Goal: Task Accomplishment & Management: Manage account settings

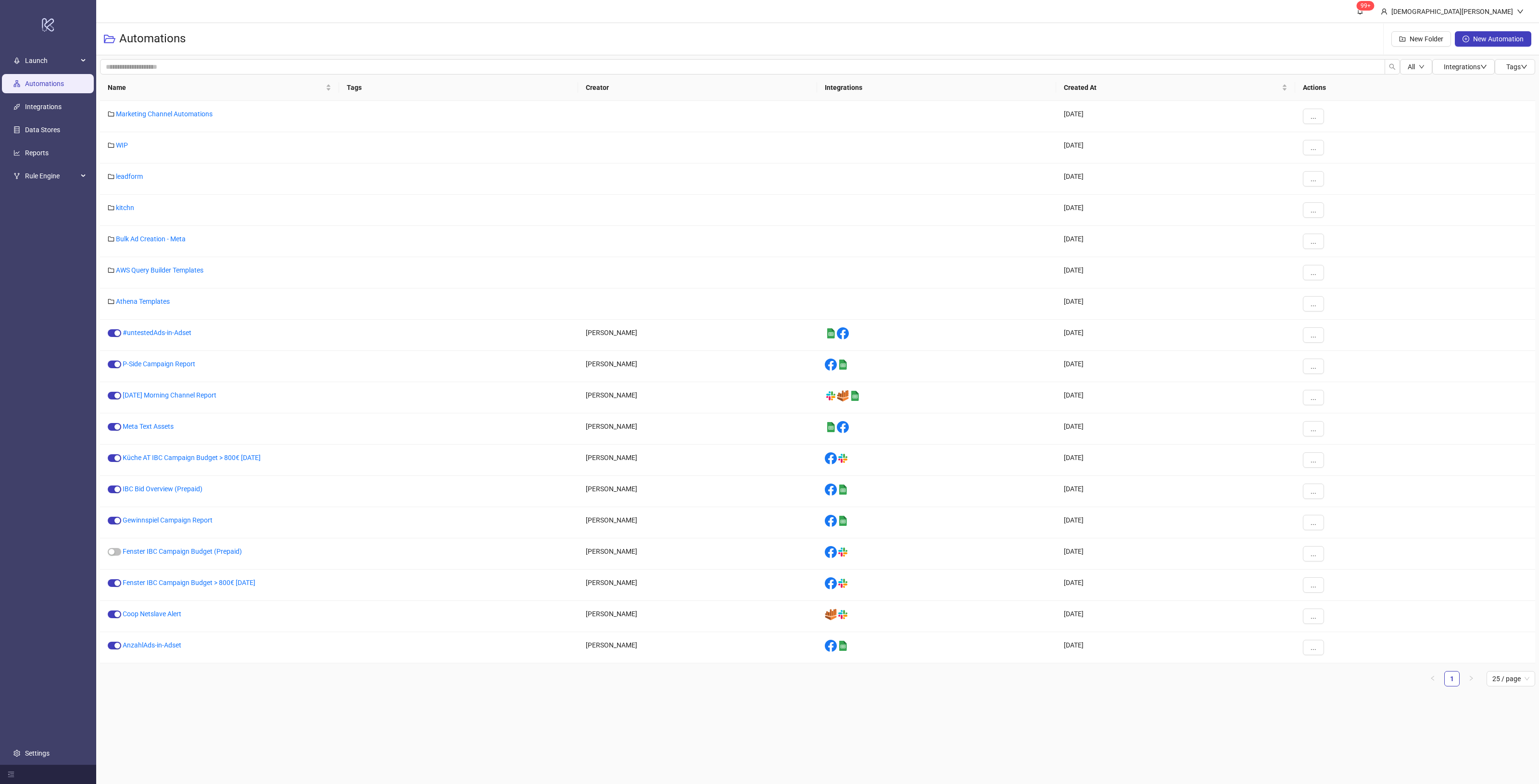
click at [59, 88] on link "Automations" at bounding box center [44, 84] width 39 height 8
click at [124, 205] on link "kitchn" at bounding box center [125, 207] width 19 height 8
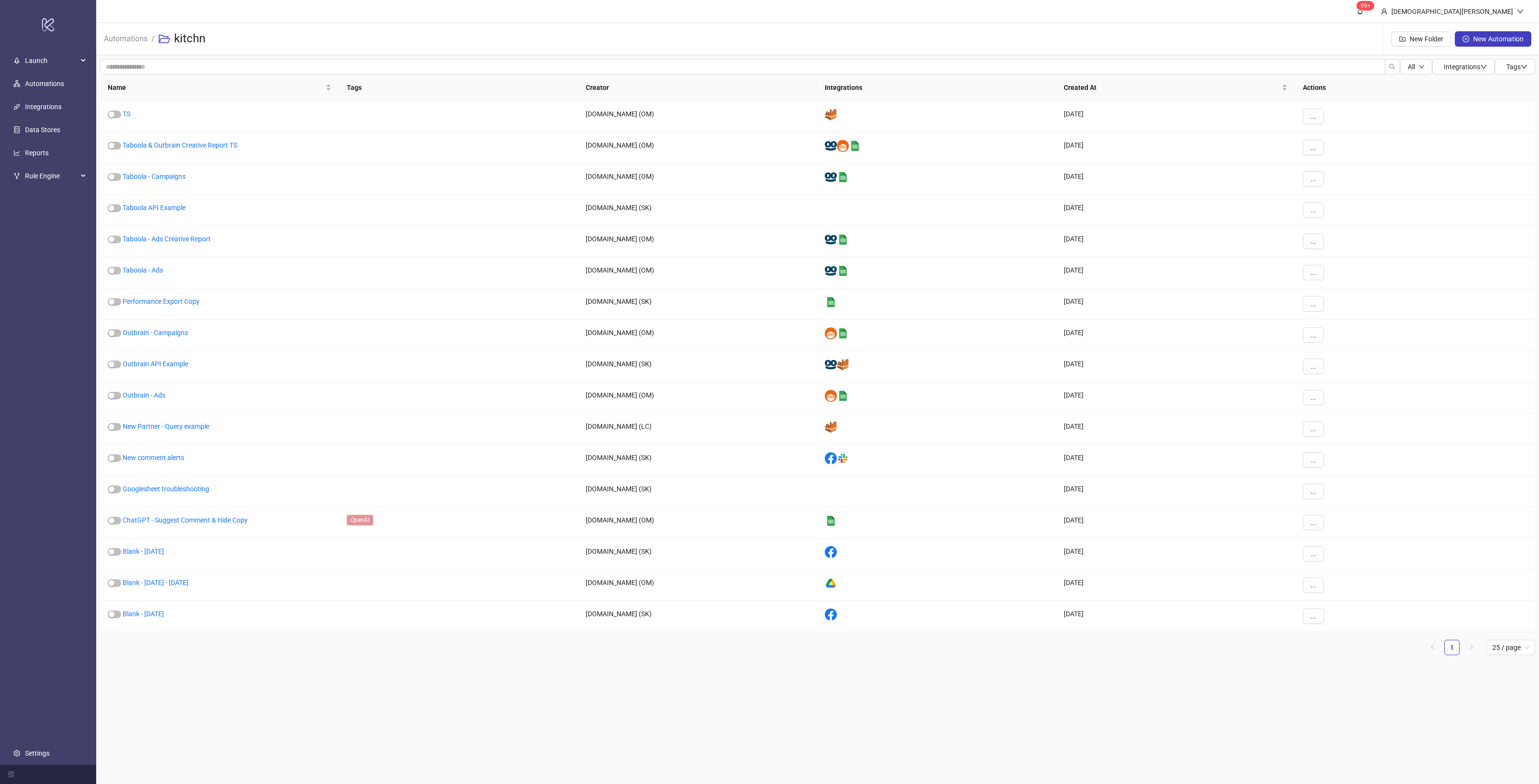
click at [130, 30] on li "Automations" at bounding box center [125, 39] width 44 height 31
click at [133, 36] on link "Automations" at bounding box center [126, 38] width 48 height 11
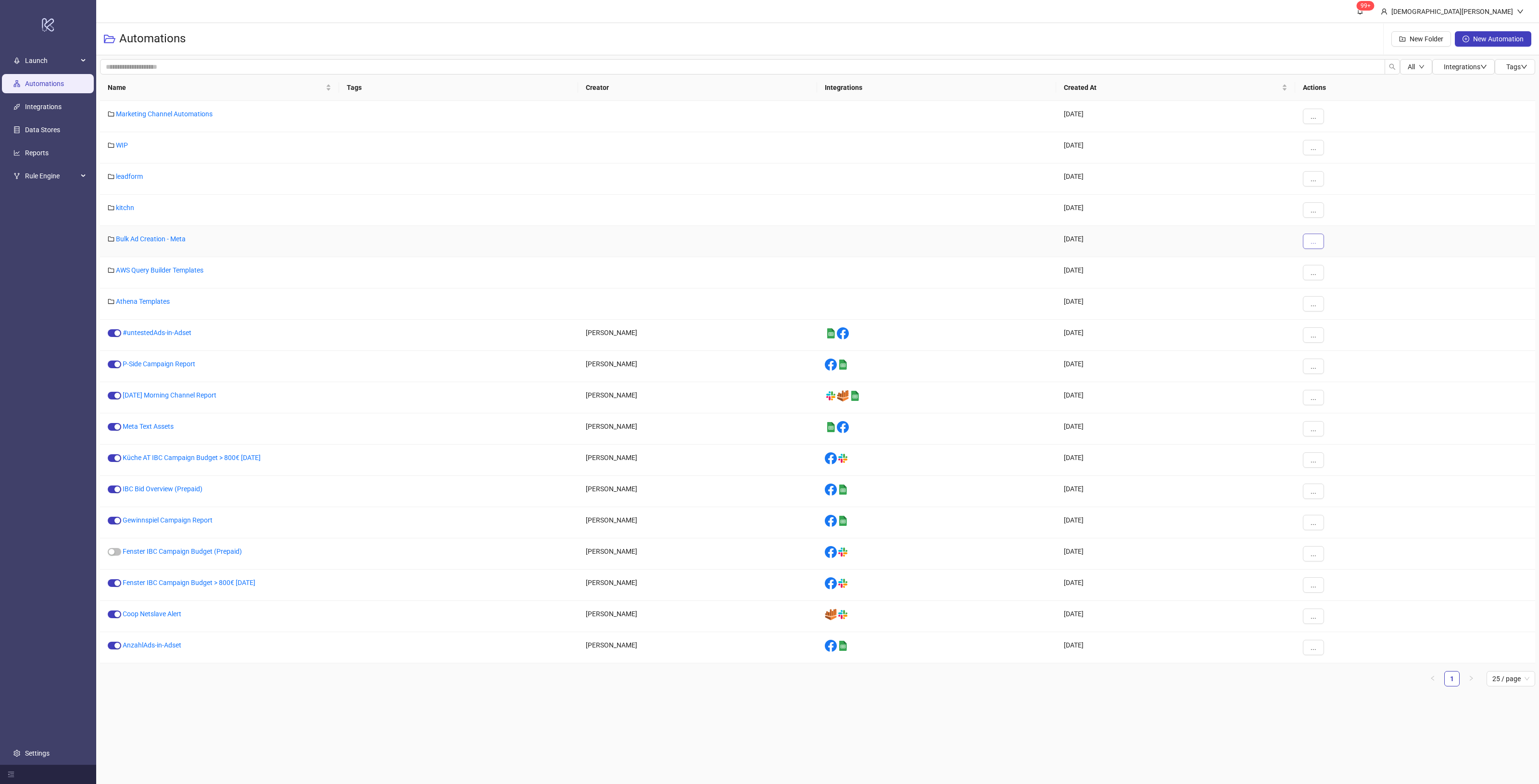
click at [1306, 246] on button "..." at bounding box center [1313, 241] width 21 height 16
click at [1342, 275] on span "Move" at bounding box center [1335, 277] width 28 height 11
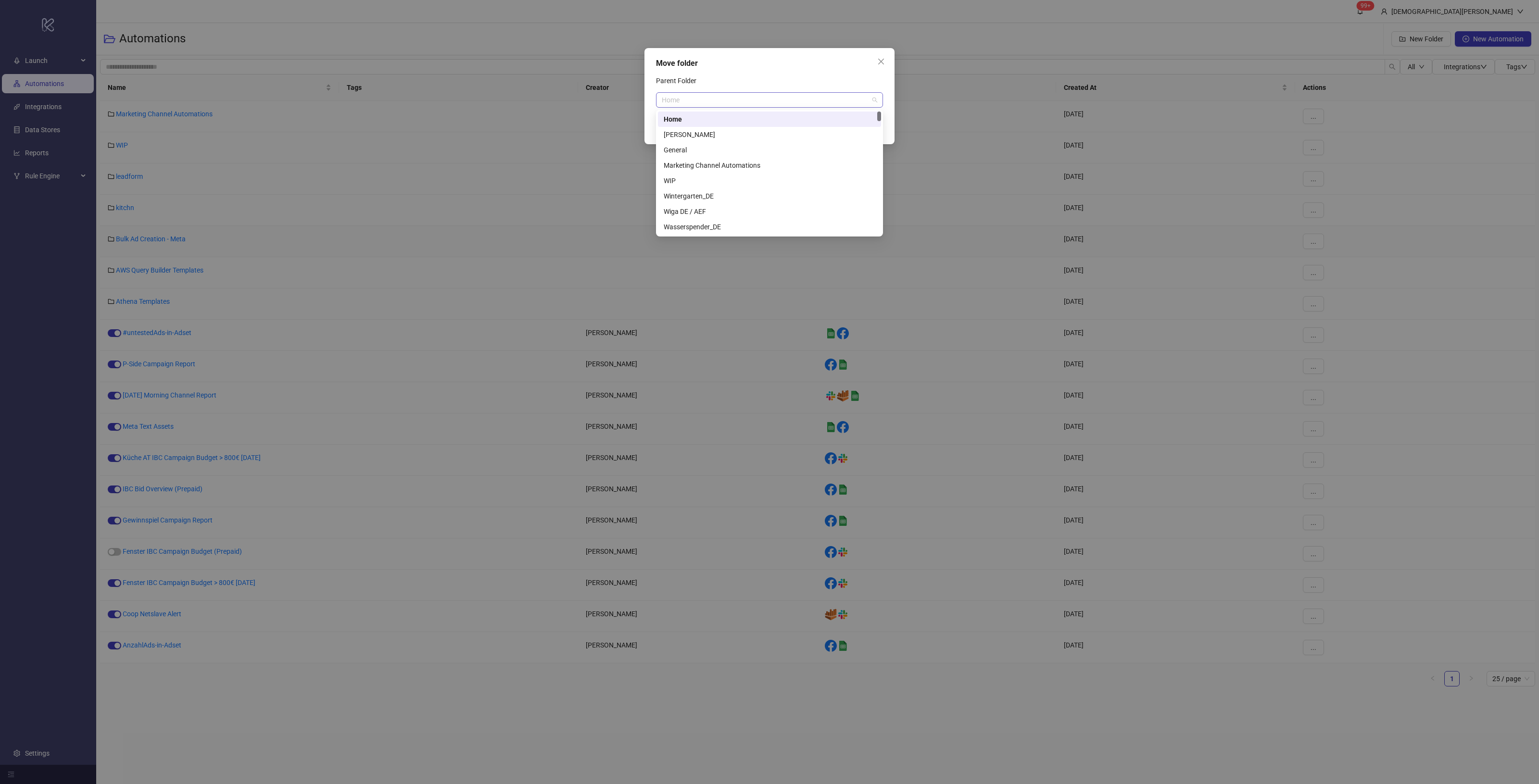
click at [802, 97] on span "Home" at bounding box center [770, 100] width 216 height 14
type input "****"
click at [794, 164] on div "Social" at bounding box center [770, 165] width 211 height 11
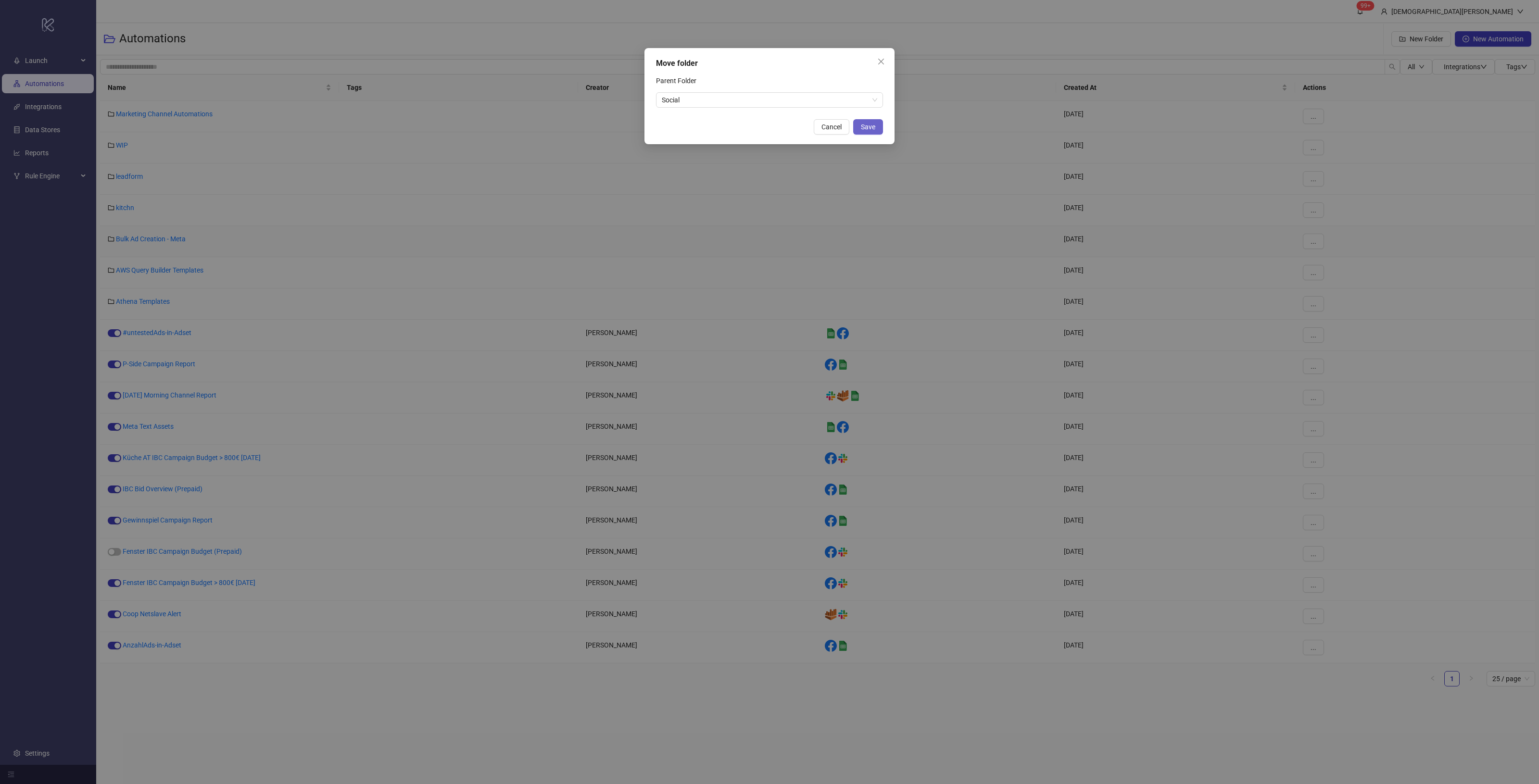
click at [864, 121] on button "Save" at bounding box center [868, 127] width 30 height 16
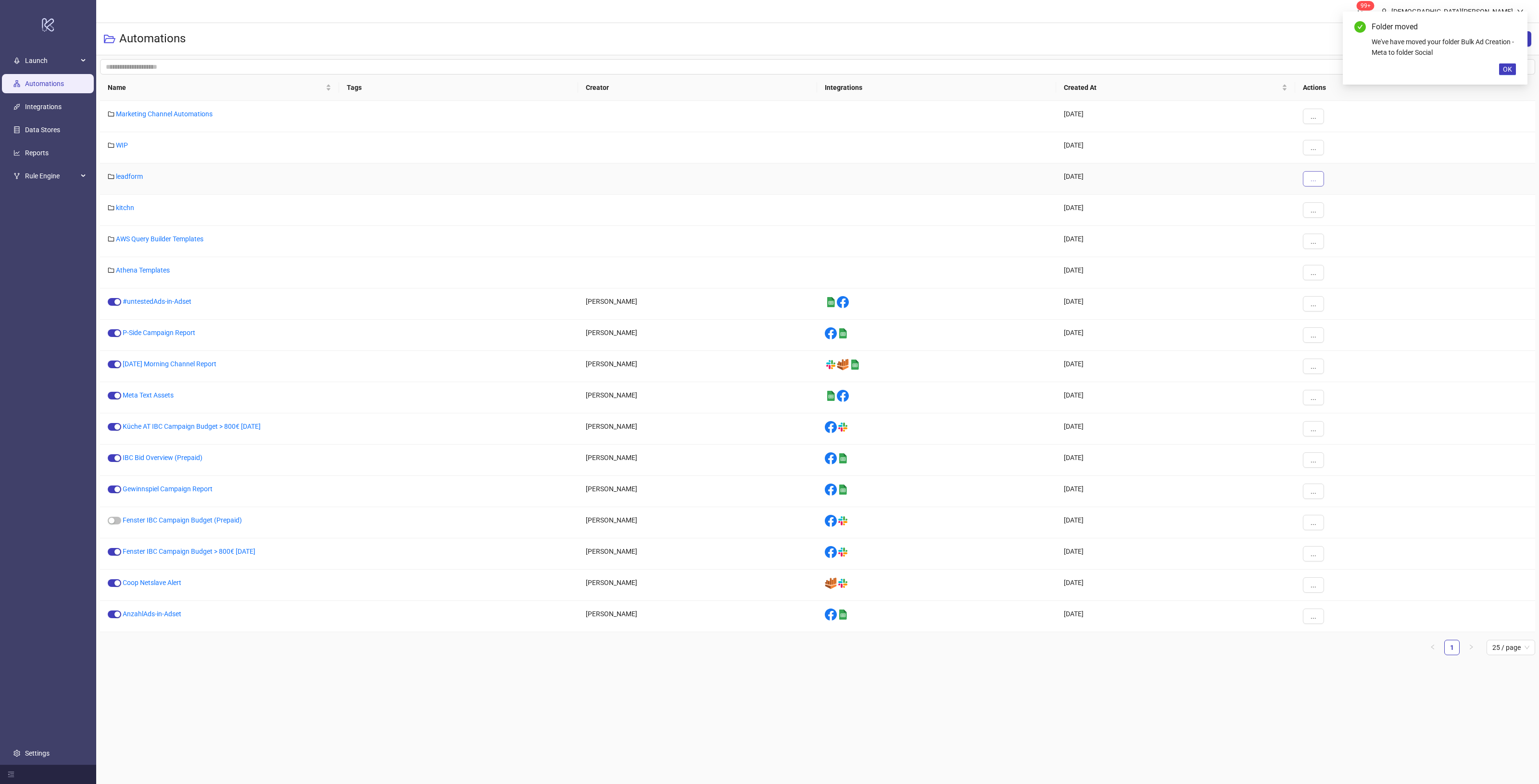
click at [1316, 180] on button "..." at bounding box center [1313, 179] width 21 height 16
click at [1343, 214] on span "Move" at bounding box center [1335, 214] width 28 height 11
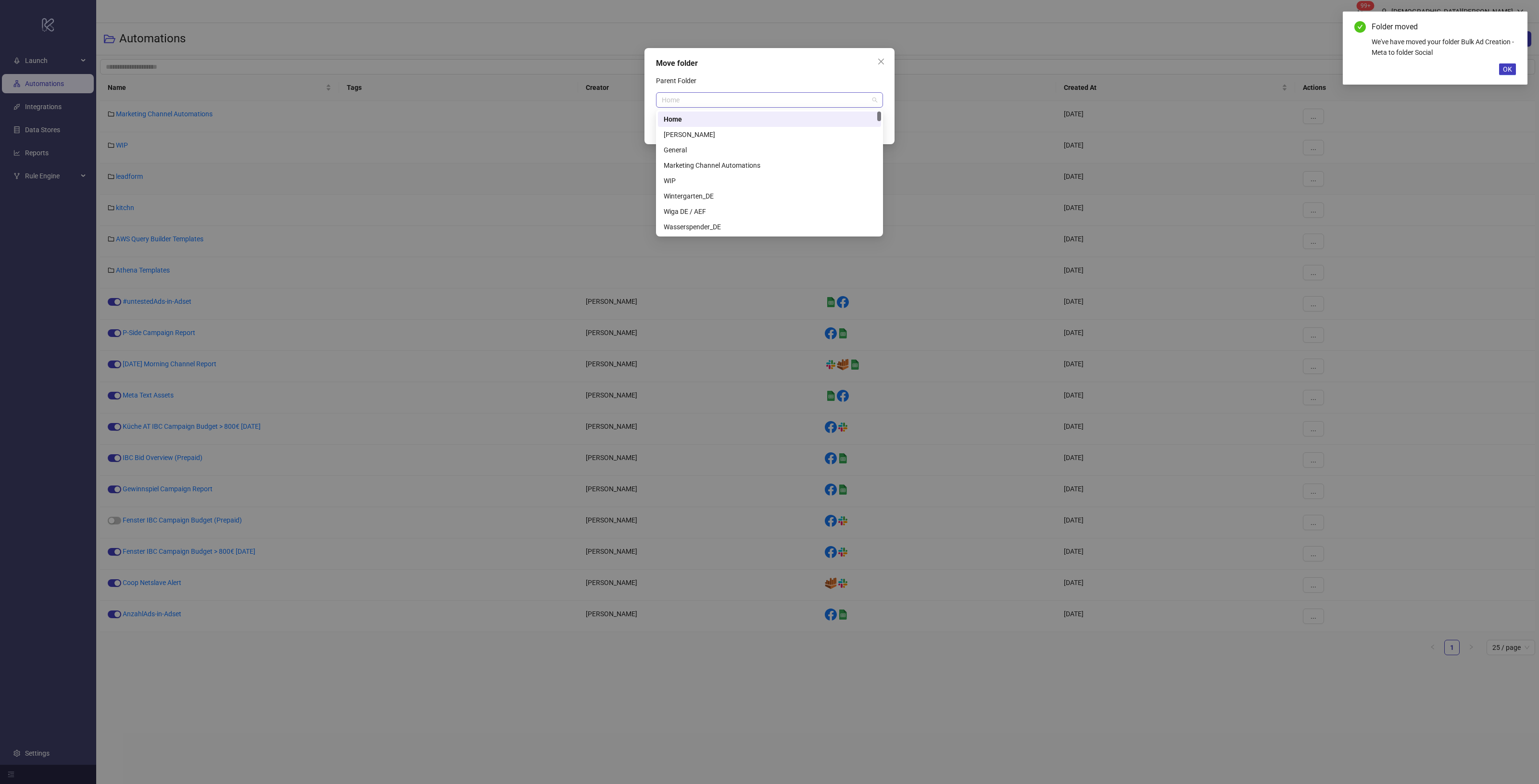
click at [729, 102] on span "Home" at bounding box center [770, 100] width 216 height 14
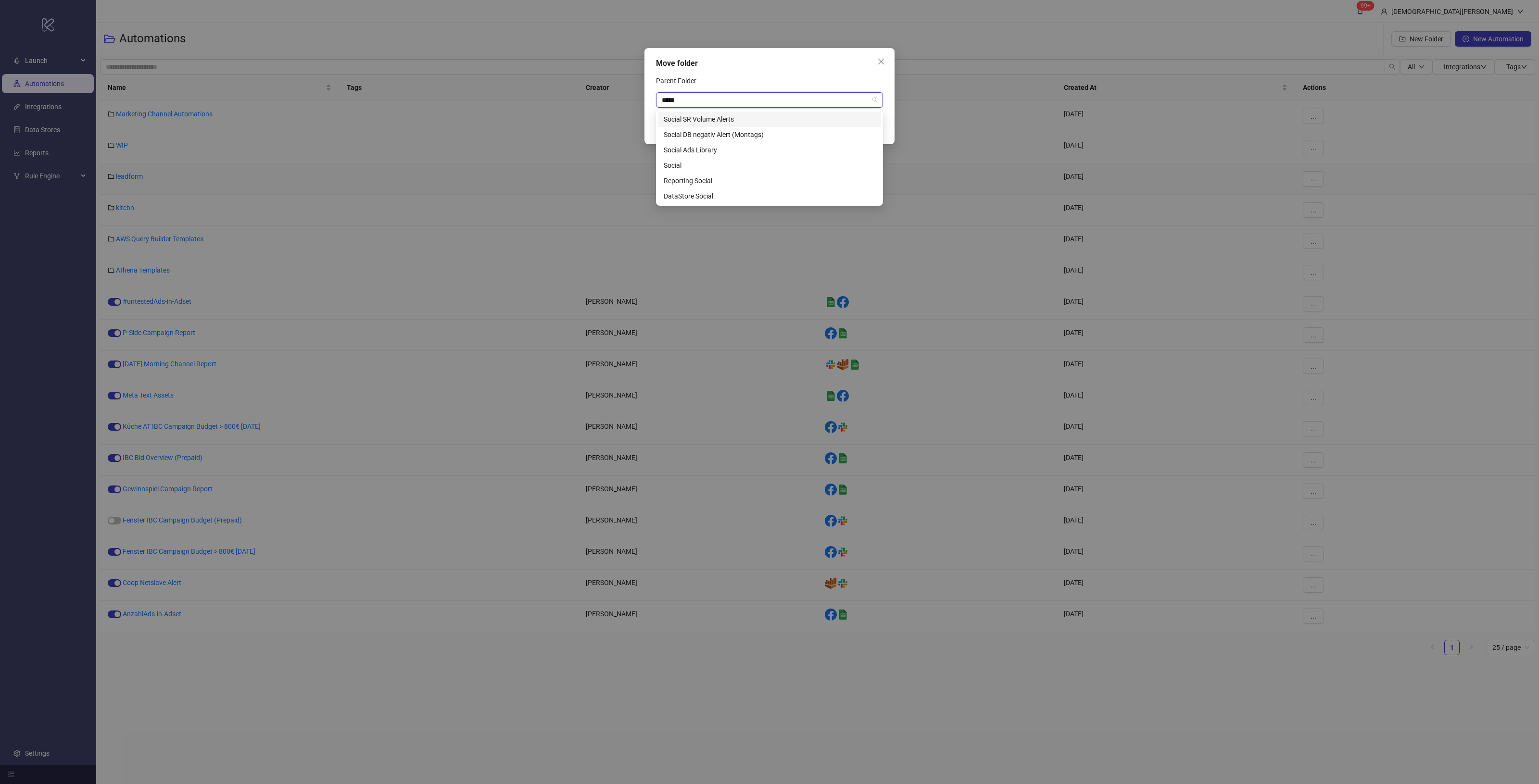
type input "******"
click at [723, 164] on div "Social" at bounding box center [770, 165] width 211 height 11
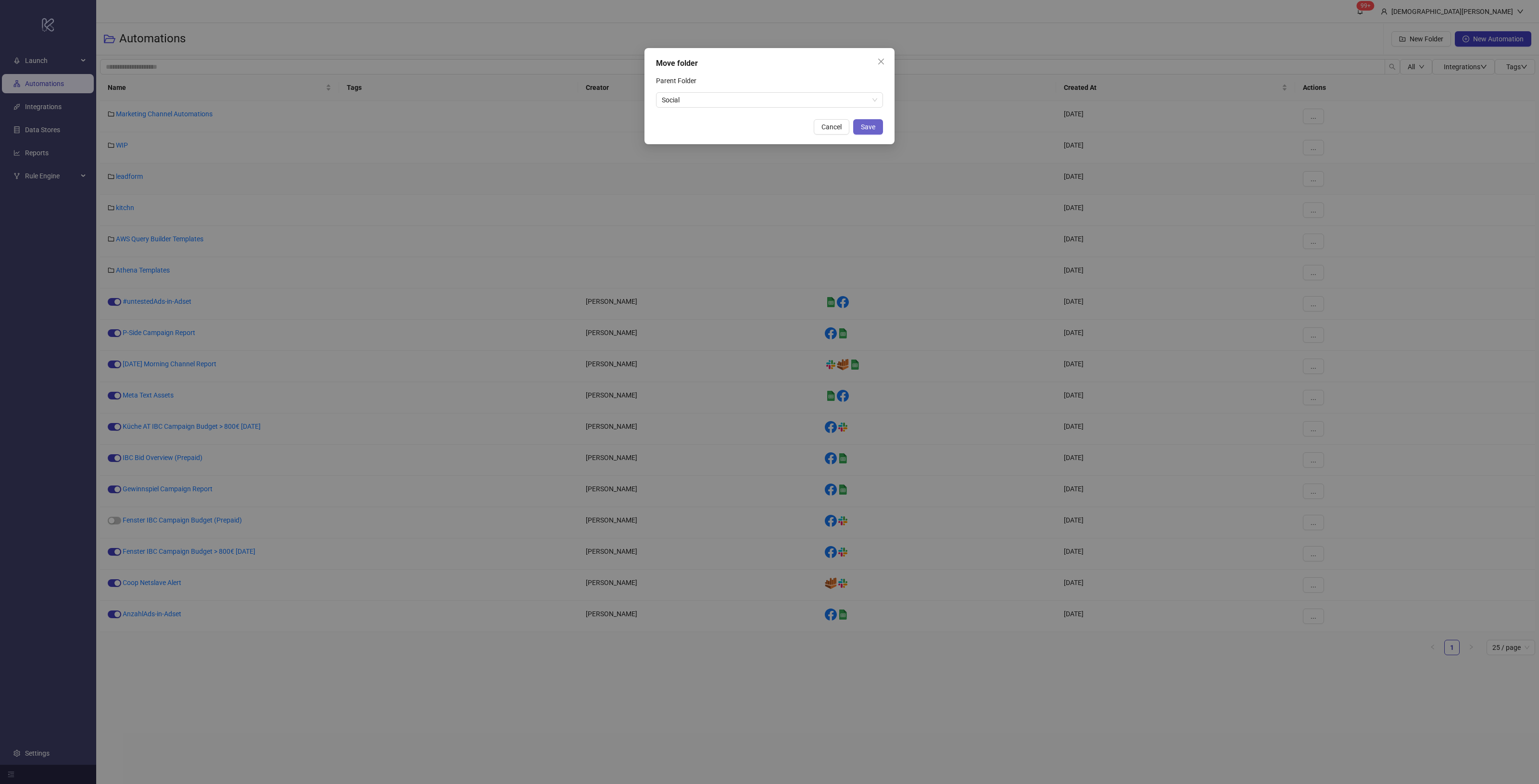
click at [863, 128] on span "Save" at bounding box center [868, 127] width 14 height 8
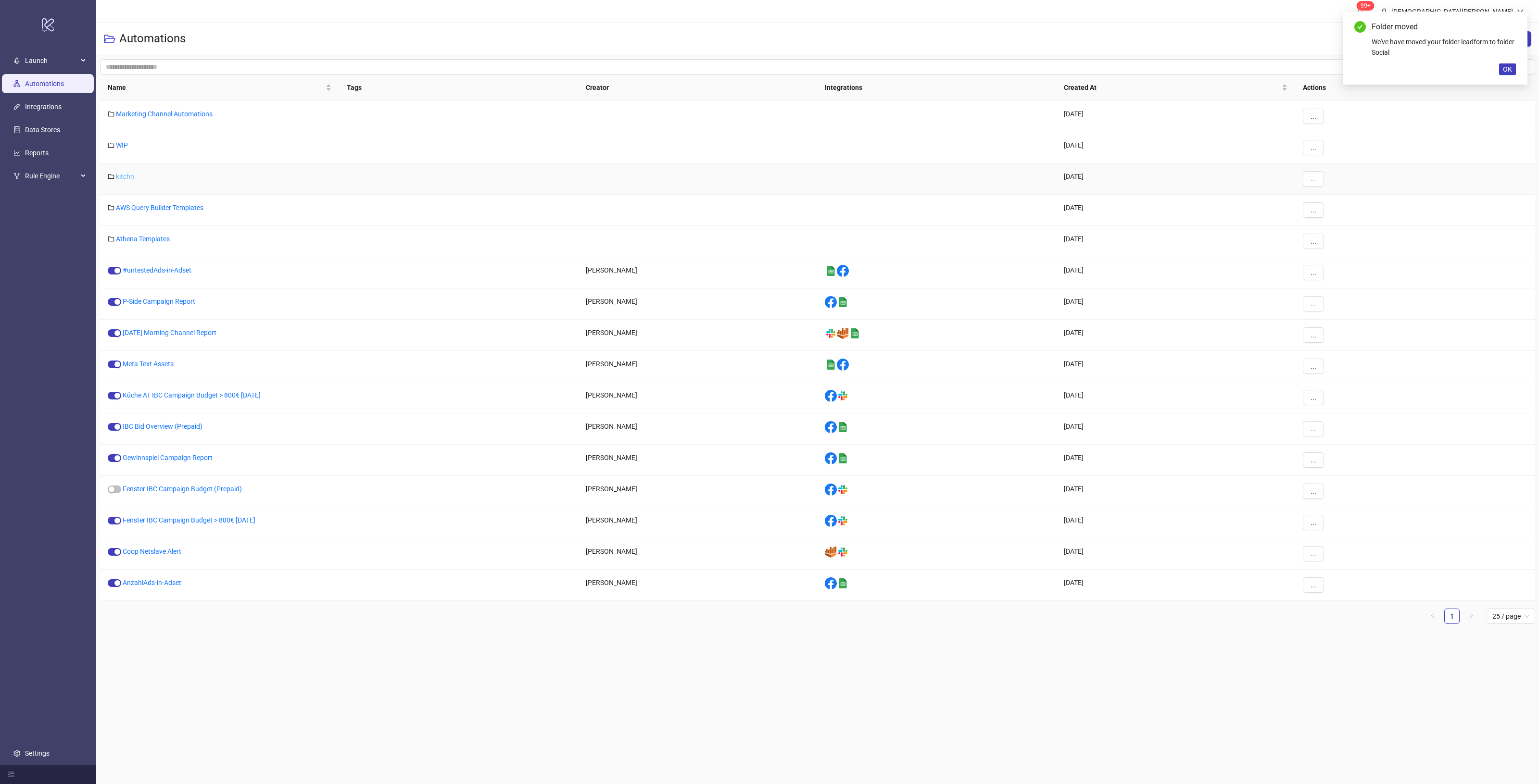
click at [131, 177] on link "kitchn" at bounding box center [125, 176] width 19 height 8
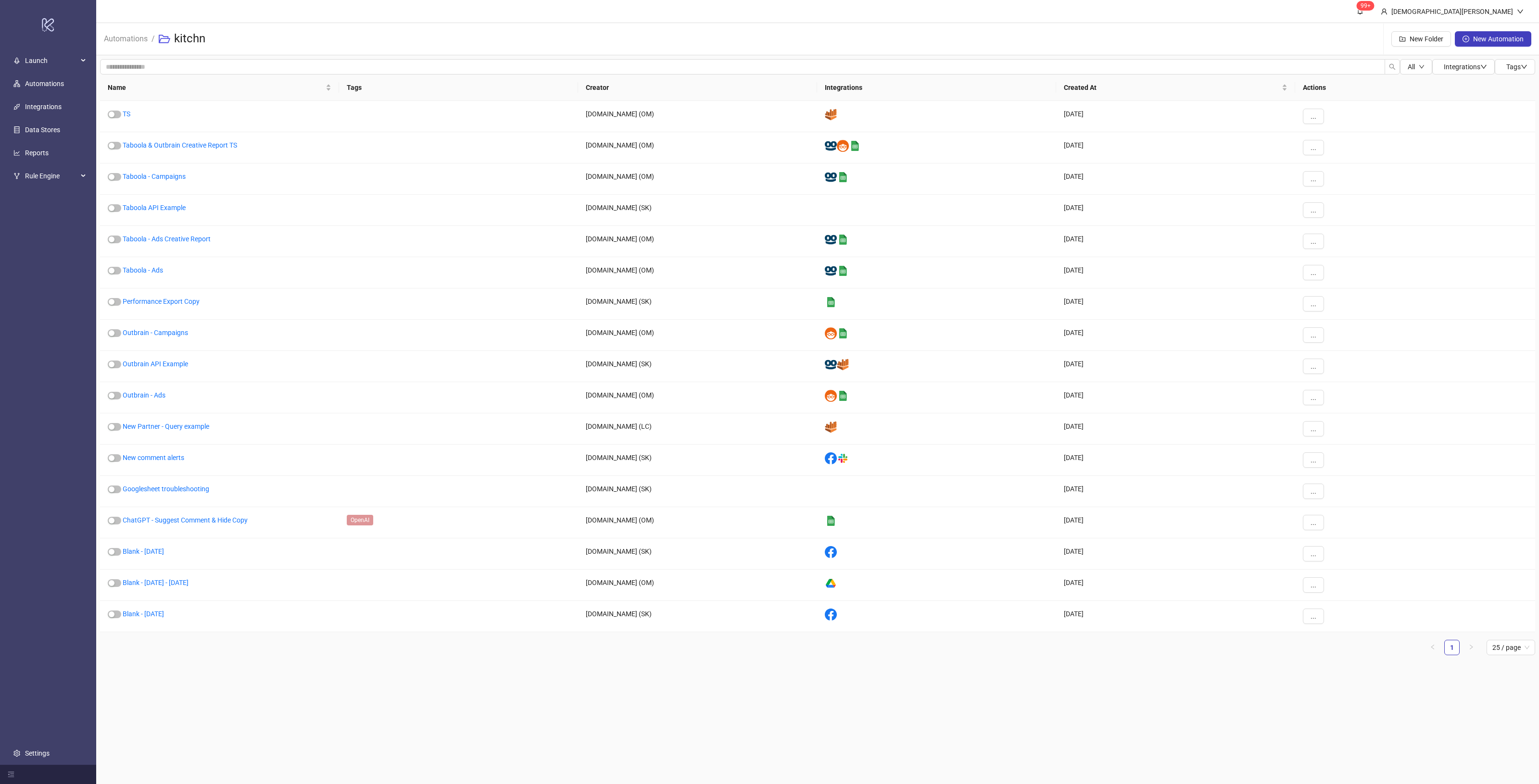
click at [200, 32] on h3 "kitchn" at bounding box center [189, 39] width 31 height 16
click at [200, 45] on h3 "kitchn" at bounding box center [189, 39] width 31 height 16
click at [198, 40] on h3 "kitchn" at bounding box center [189, 39] width 31 height 16
click at [198, 40] on h3 "kitchn" at bounding box center [189, 39] width 31 height 16
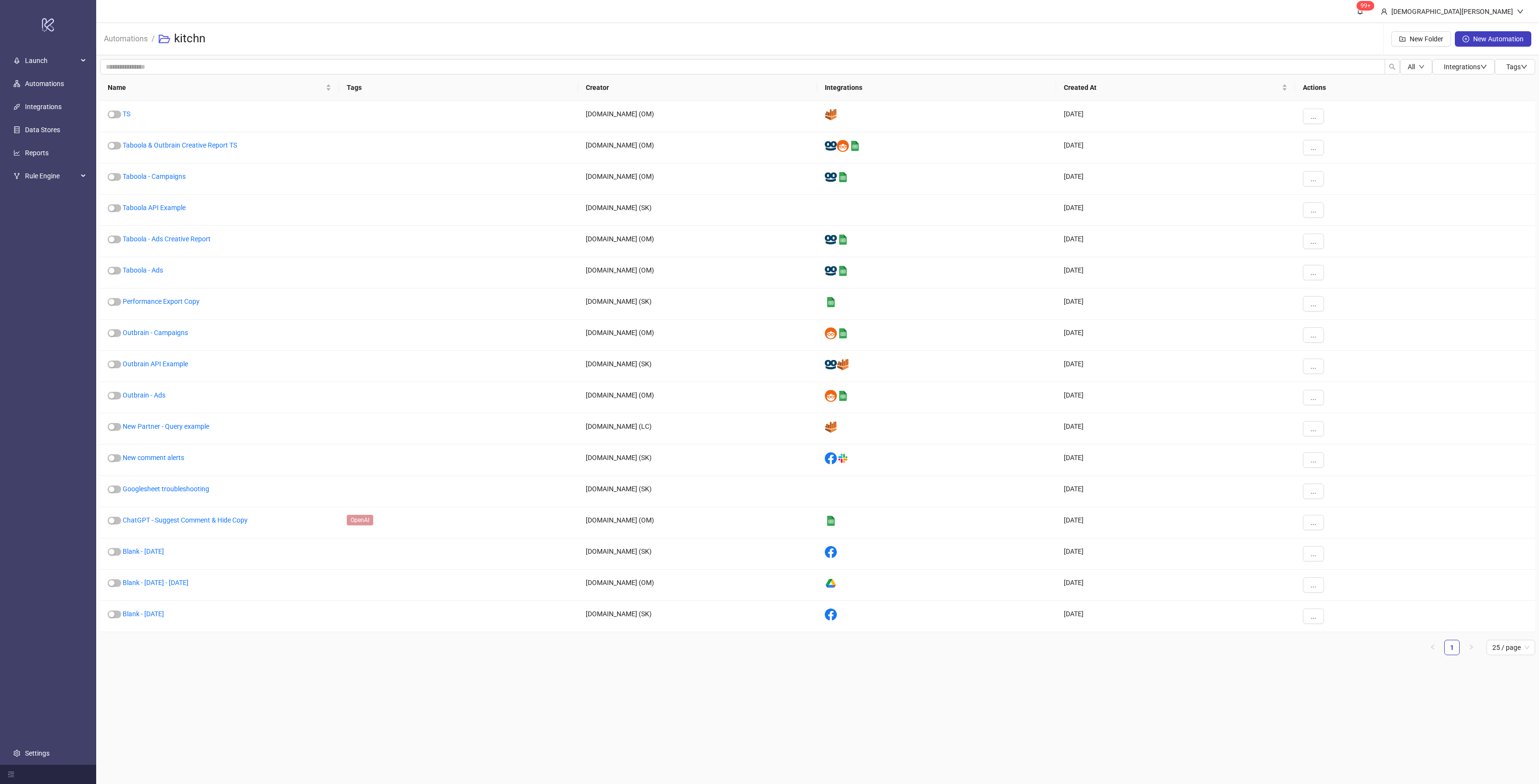
click at [417, 708] on main "99+ Christian Weikamp Automations / kitchn New Folder New Automation All Integr…" at bounding box center [817, 392] width 1443 height 784
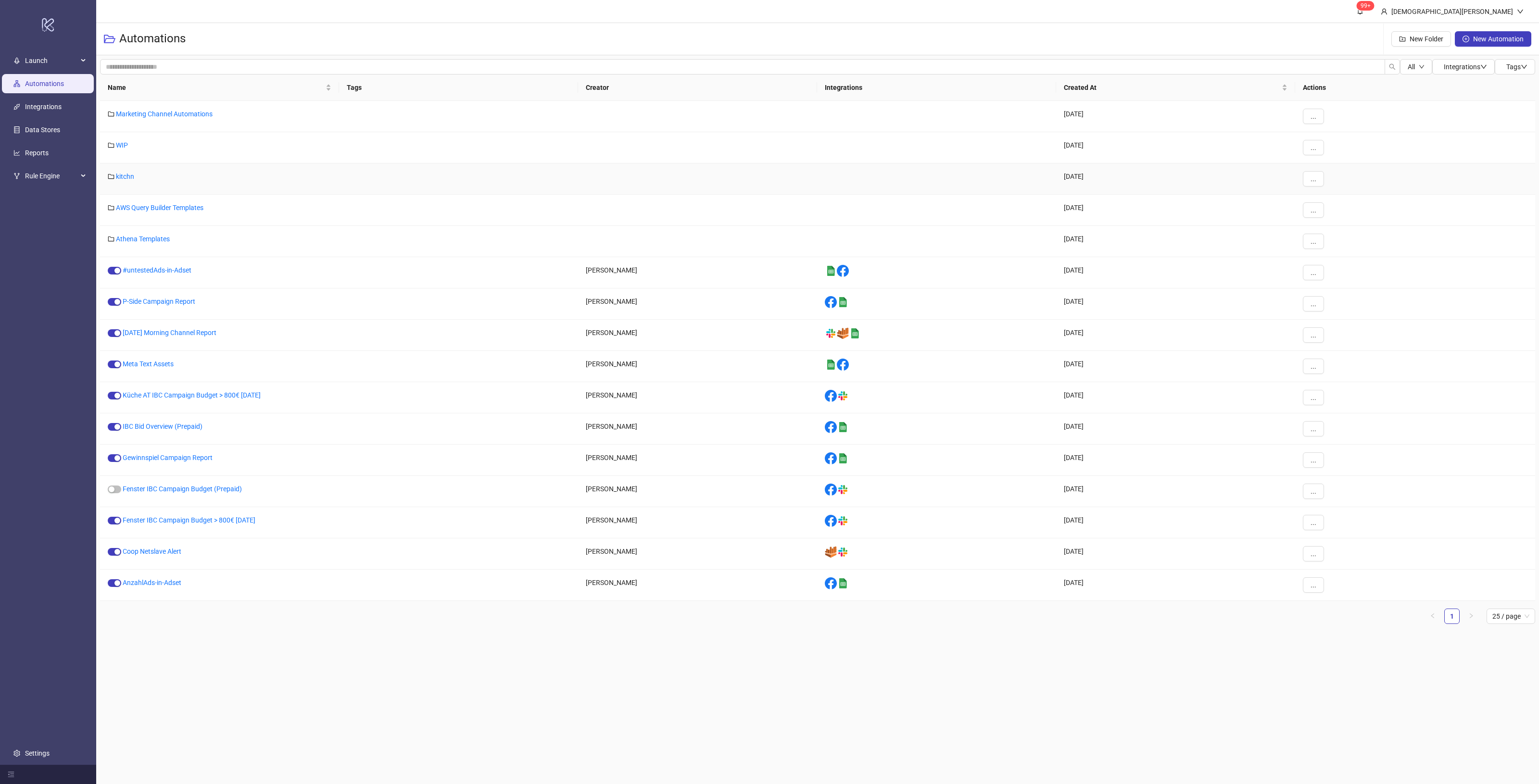
click at [1328, 179] on div "..." at bounding box center [1415, 179] width 240 height 31
click at [1318, 181] on button "..." at bounding box center [1313, 179] width 21 height 16
click at [1335, 212] on span "Move" at bounding box center [1335, 214] width 28 height 11
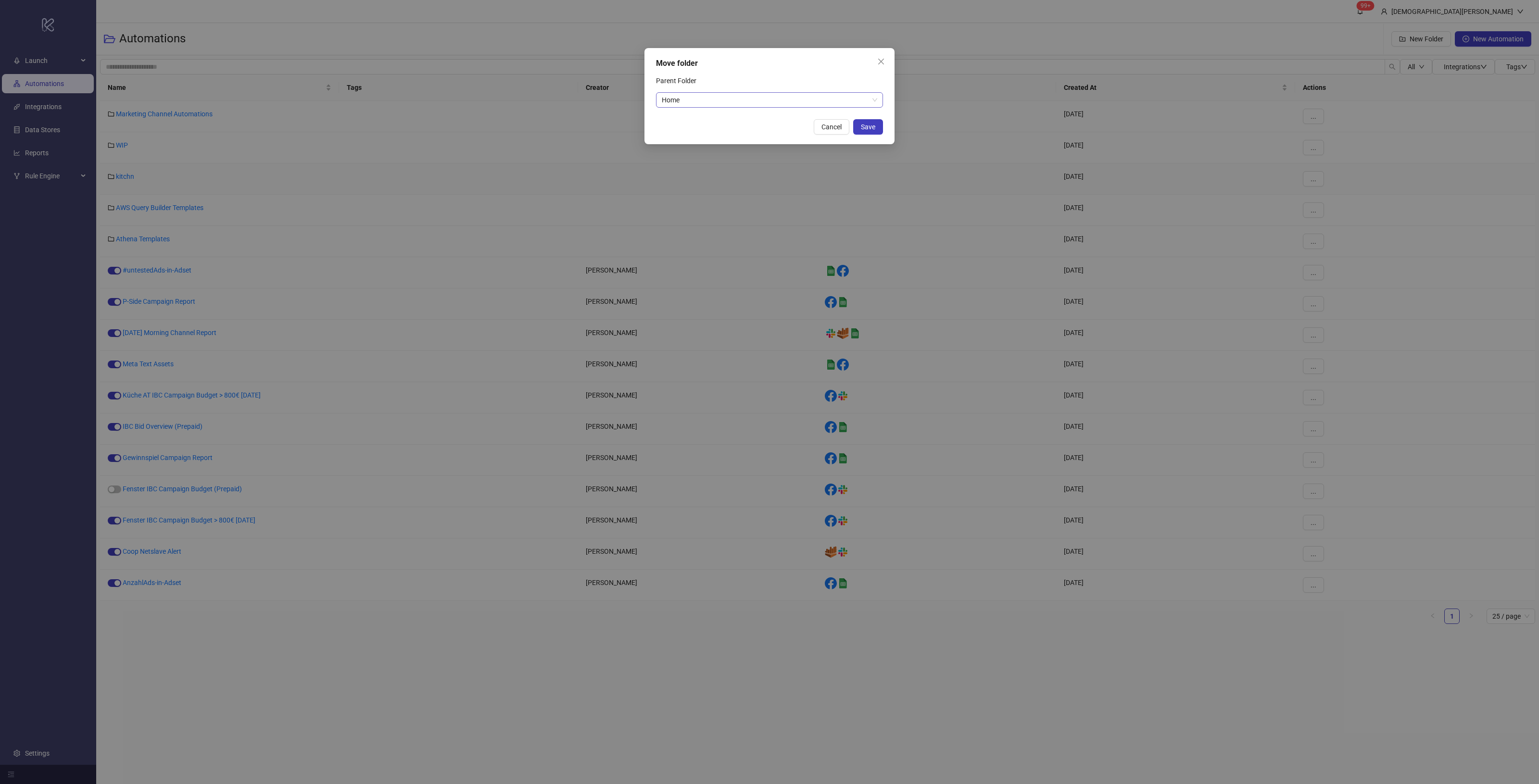
click at [773, 104] on span "Home" at bounding box center [770, 100] width 216 height 14
type input "*****"
click at [777, 120] on div "Unused" at bounding box center [770, 119] width 211 height 11
click at [869, 129] on span "Save" at bounding box center [868, 127] width 14 height 8
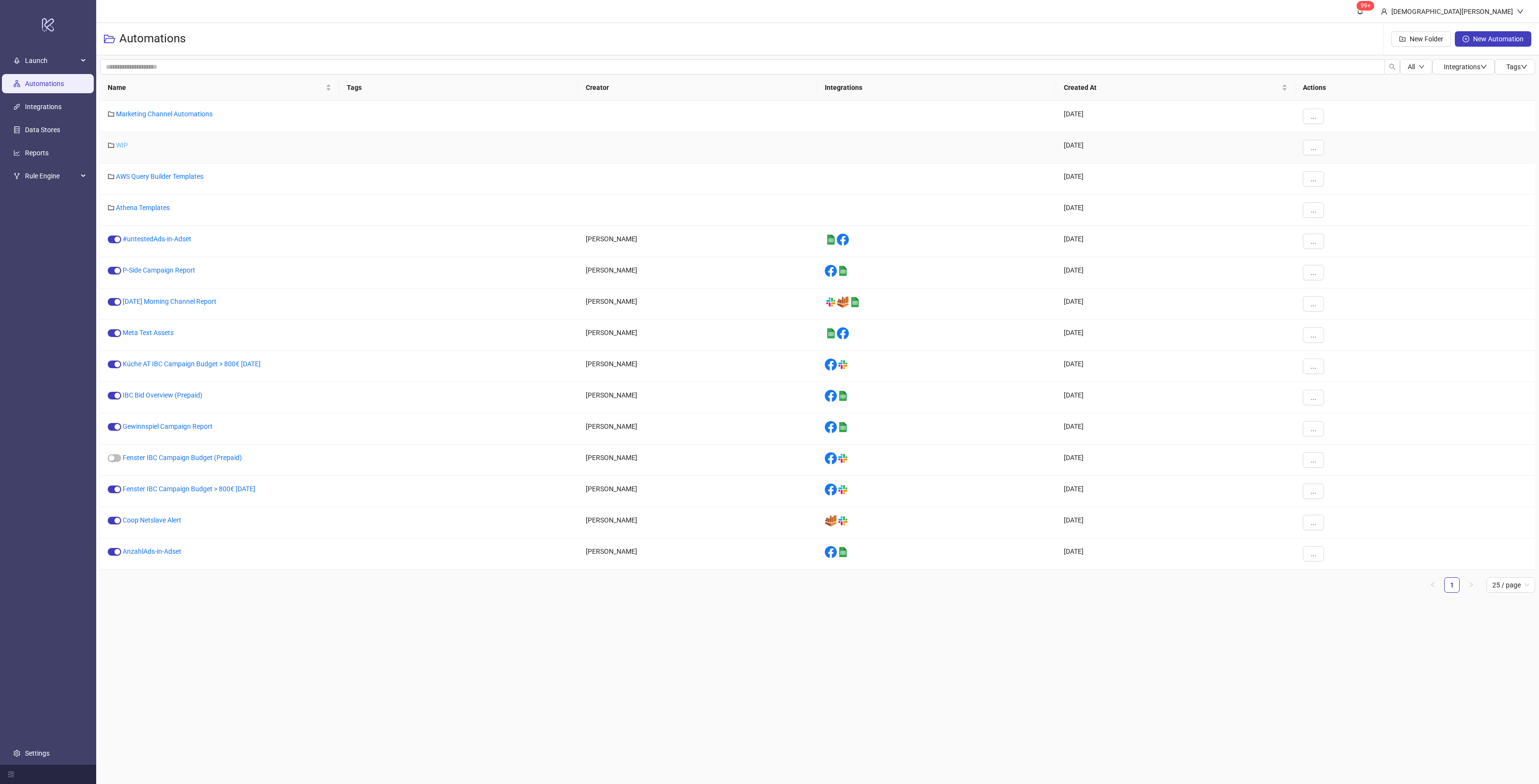
click at [132, 148] on div "WIP" at bounding box center [219, 147] width 239 height 31
click at [124, 144] on link "WIP" at bounding box center [122, 145] width 12 height 8
click at [600, 669] on main "99+ Christian Weikamp Automations New Folder New Automation All Integrations Ta…" at bounding box center [817, 392] width 1443 height 784
click at [165, 113] on link "Marketing Channel Automations" at bounding box center [164, 113] width 97 height 8
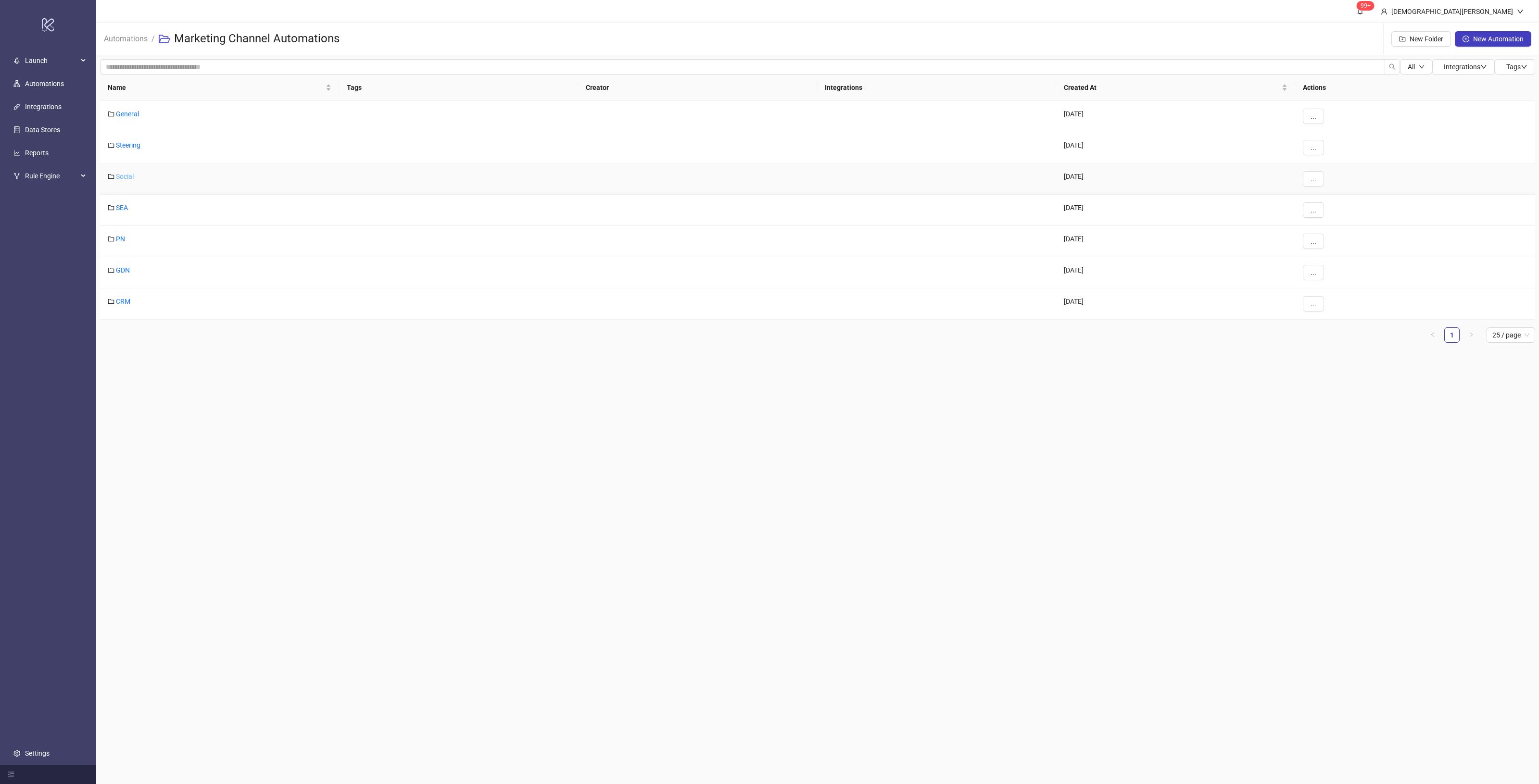
click at [123, 180] on div "Social" at bounding box center [219, 179] width 239 height 31
click at [124, 179] on link "Social" at bounding box center [125, 176] width 18 height 8
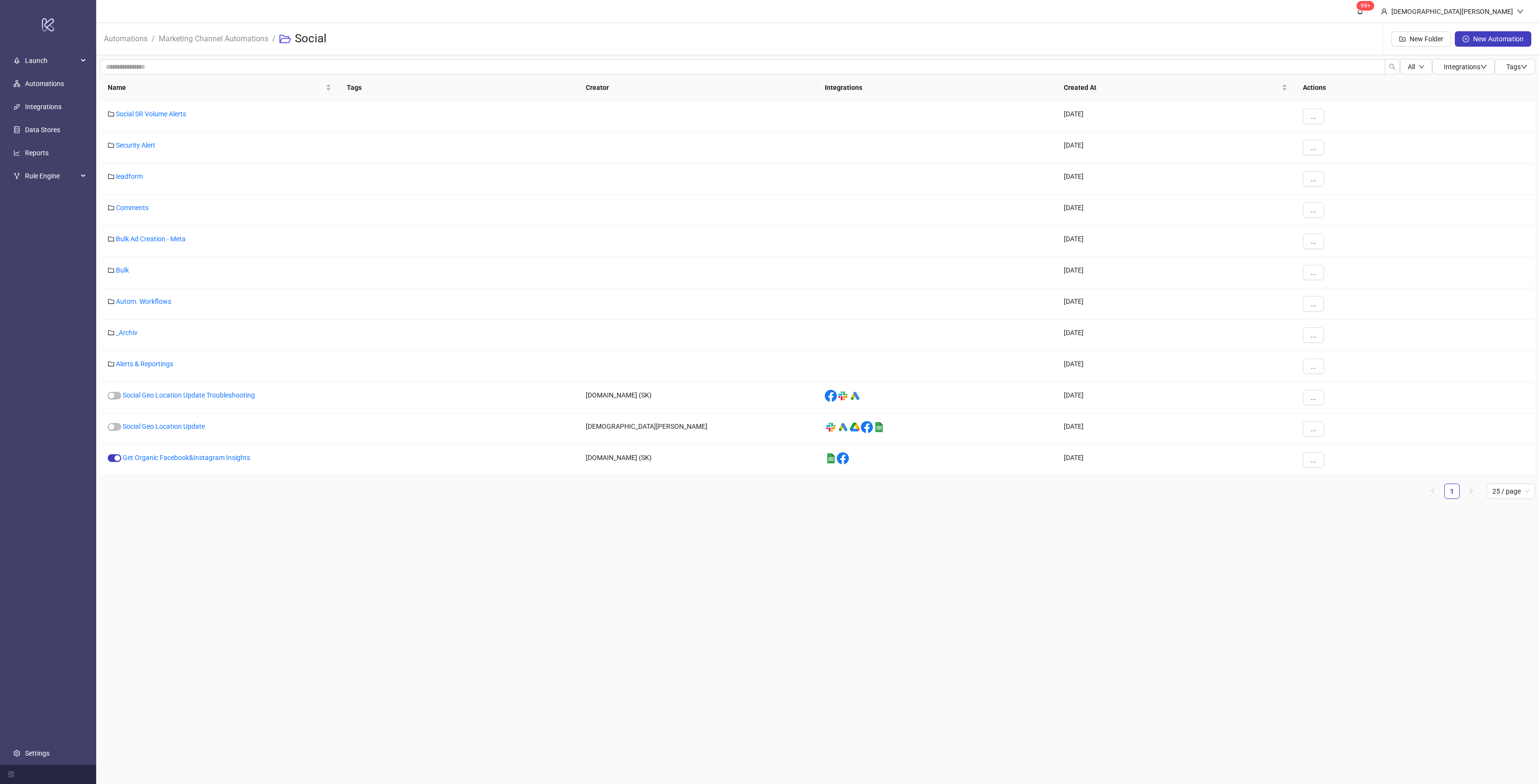
click at [384, 587] on main "99+ Christian Weikamp Automations / Marketing Channel Automations / Social New …" at bounding box center [817, 392] width 1443 height 784
click at [356, 596] on main "99+ Christian Weikamp Automations / Marketing Channel Automations / Social New …" at bounding box center [817, 392] width 1443 height 784
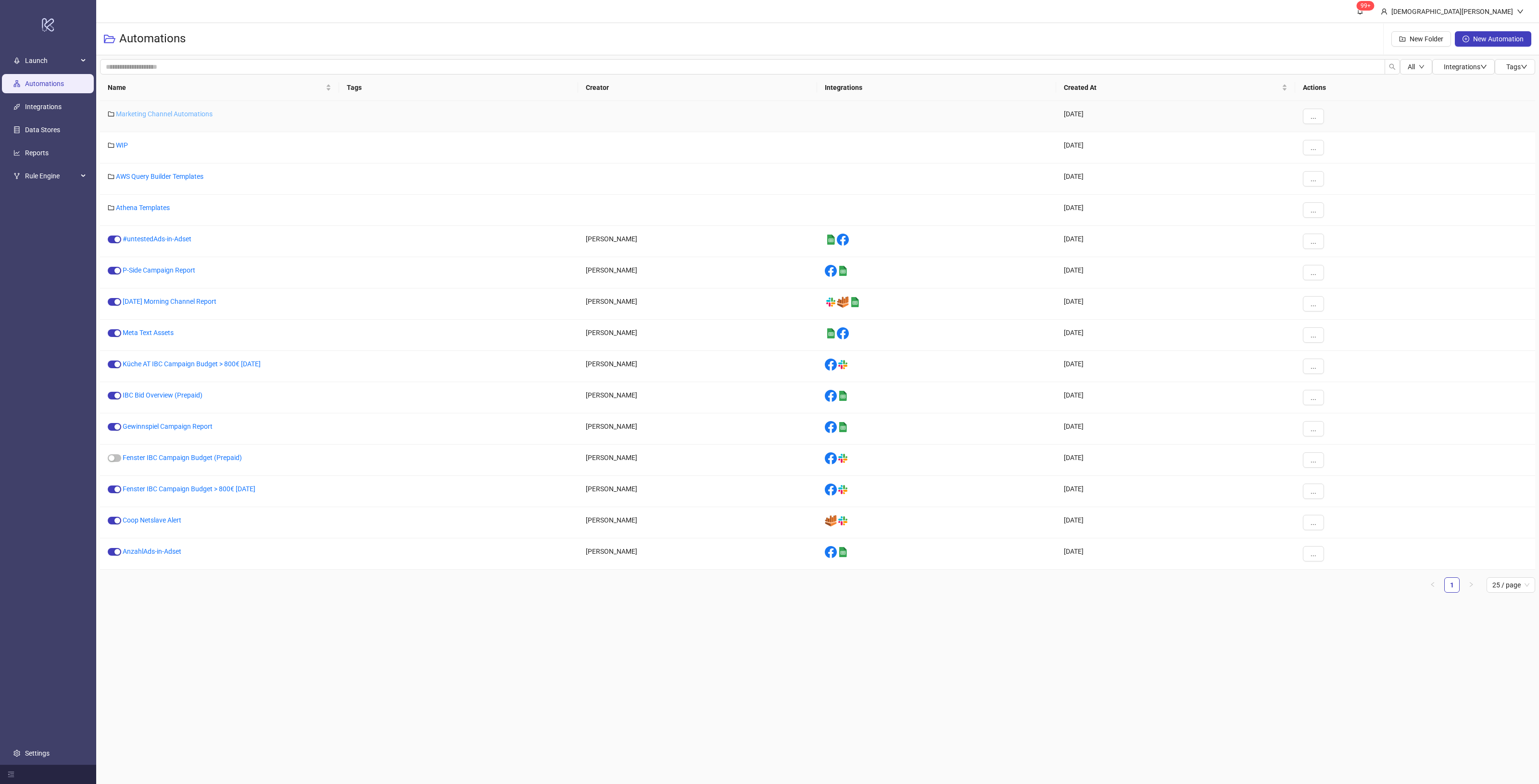
click at [194, 110] on link "Marketing Channel Automations" at bounding box center [164, 113] width 97 height 8
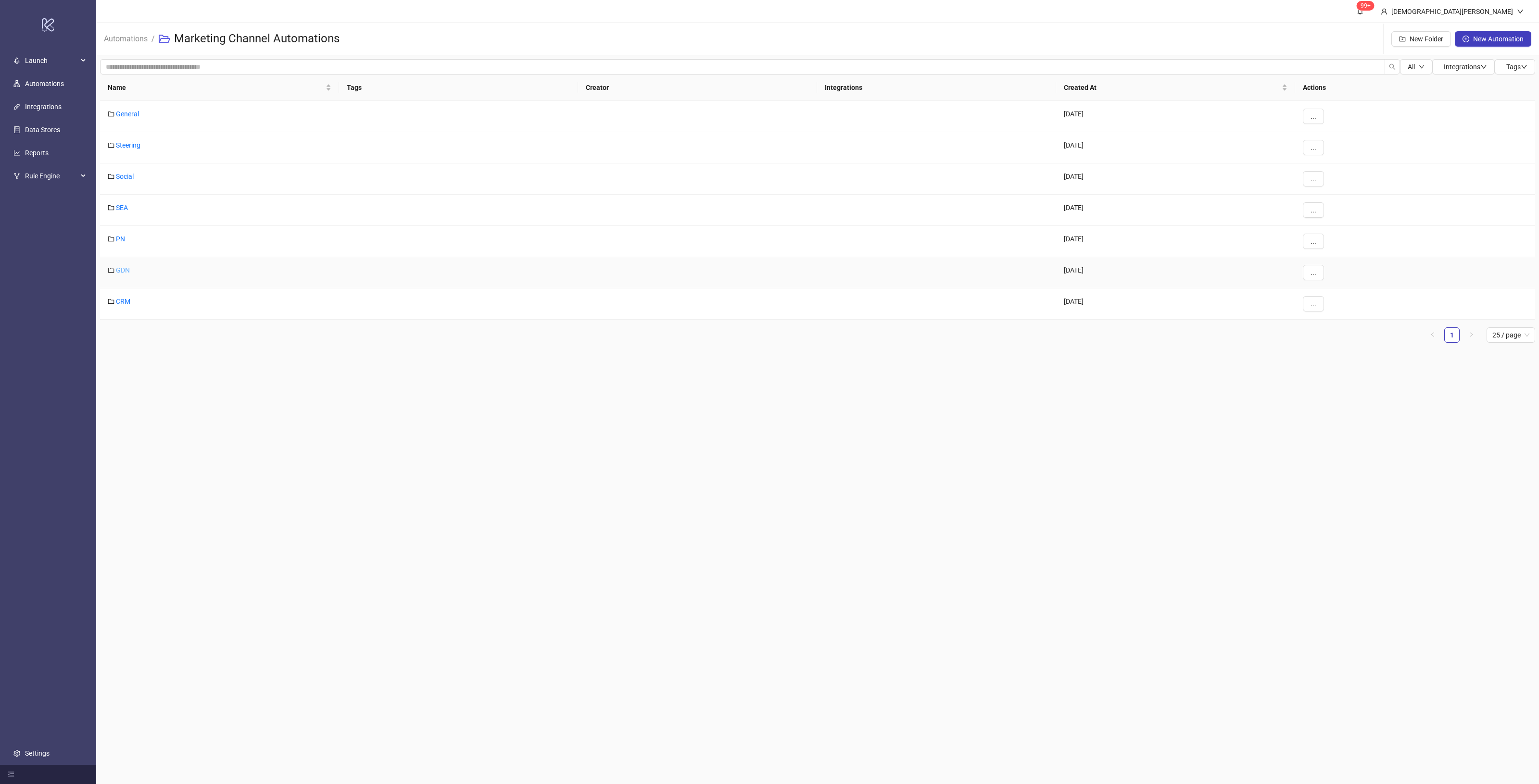
click at [126, 270] on link "GDN" at bounding box center [122, 270] width 14 height 8
drag, startPoint x: 441, startPoint y: 362, endPoint x: 875, endPoint y: 451, distance: 443.0
click at [875, 451] on main "99+ Christian Weikamp Automations / Marketing Channel Automations / GDN New Fol…" at bounding box center [817, 392] width 1443 height 784
click at [1279, 398] on main "99+ Christian Weikamp Automations / Marketing Channel Automations / GDN New Fol…" at bounding box center [817, 392] width 1443 height 784
click at [1420, 42] on span "New Folder" at bounding box center [1426, 39] width 33 height 8
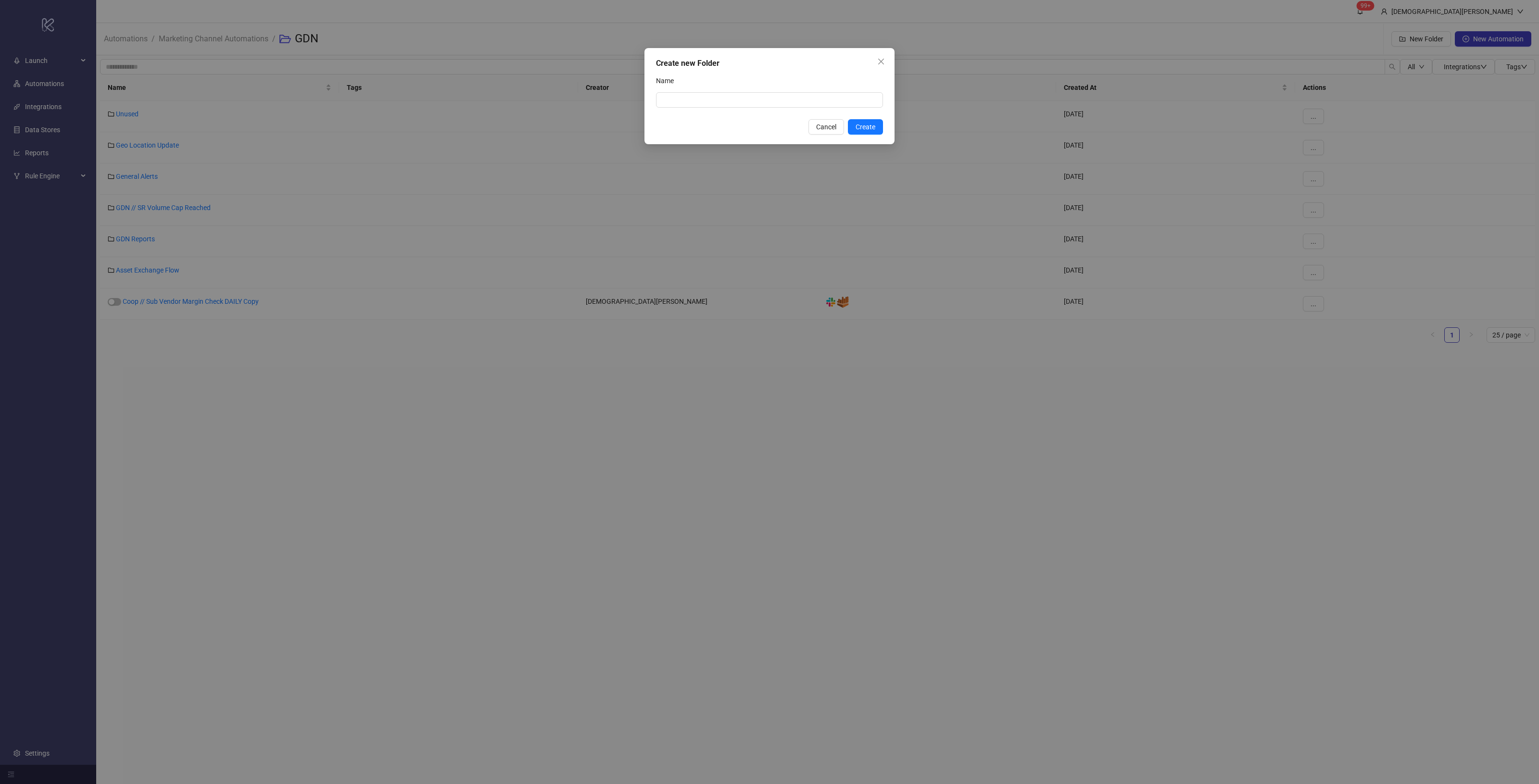
click at [671, 91] on div "Name" at bounding box center [770, 82] width 227 height 19
click at [686, 96] on input "Name" at bounding box center [770, 100] width 227 height 16
type input "**********"
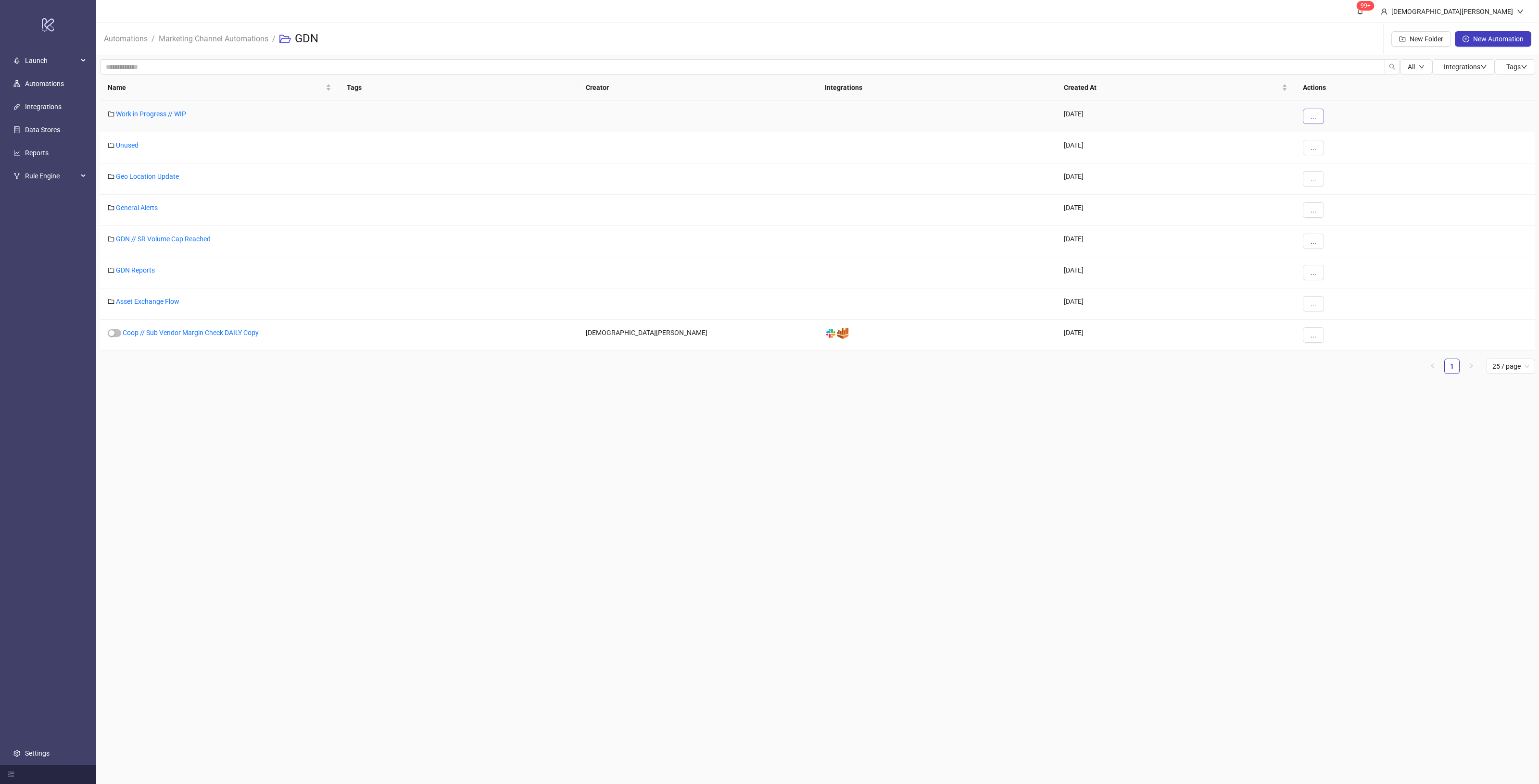
click at [1310, 115] on button "..." at bounding box center [1313, 116] width 21 height 16
click at [1338, 139] on span "Edit" at bounding box center [1335, 136] width 28 height 11
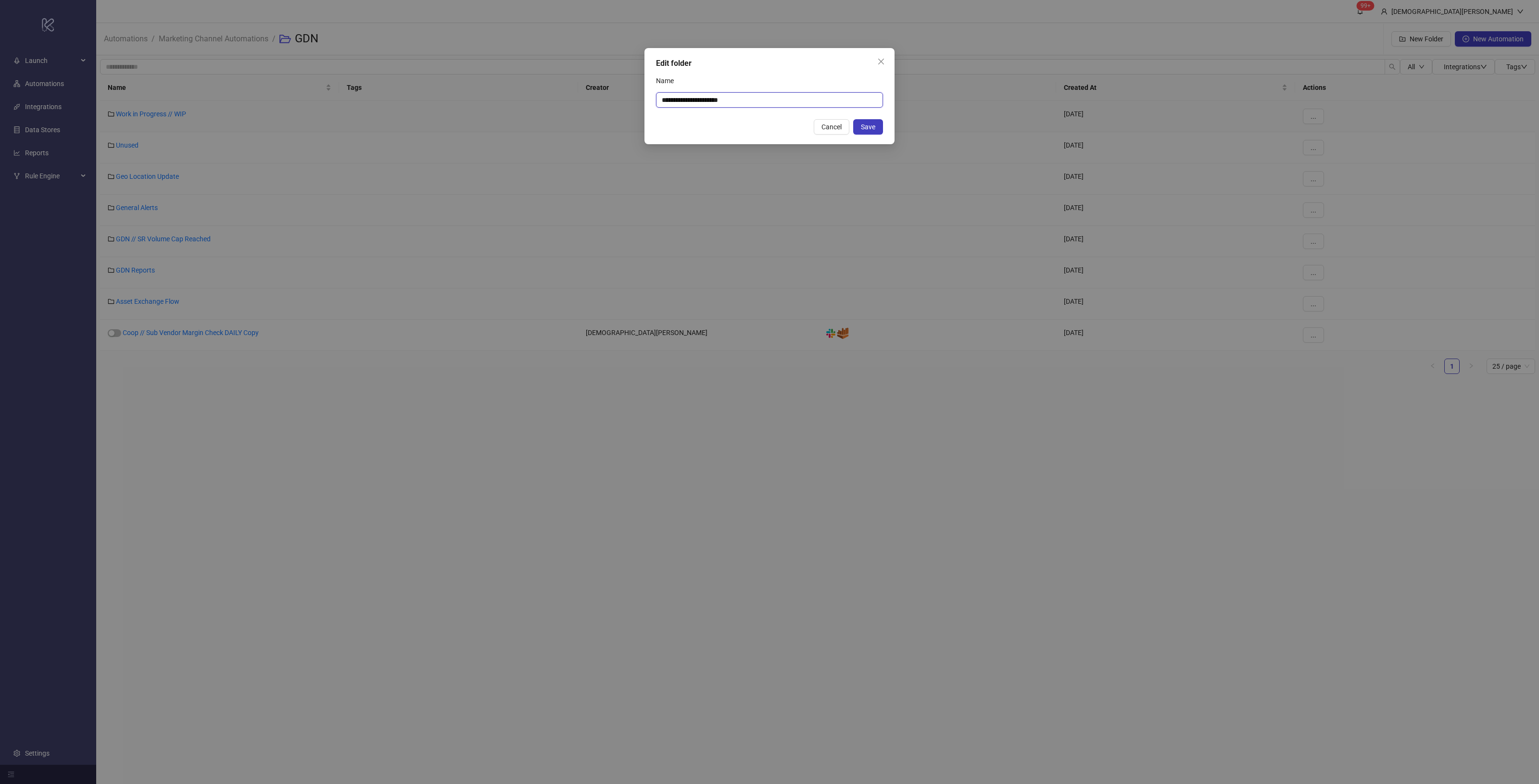
drag, startPoint x: 752, startPoint y: 97, endPoint x: 712, endPoint y: 97, distance: 40.0
click at [712, 97] on input "**********" at bounding box center [770, 100] width 227 height 16
type input "**********"
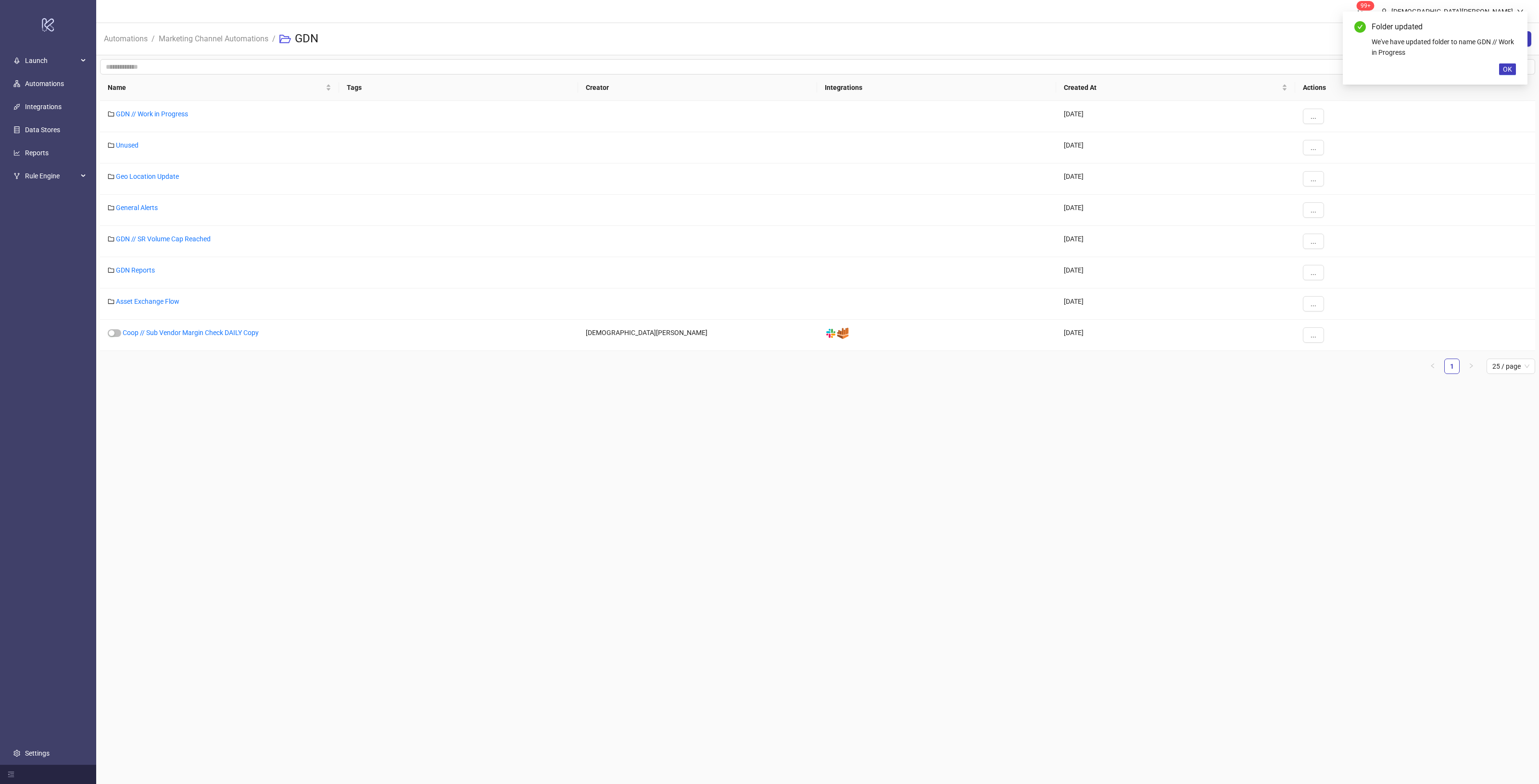
drag, startPoint x: 631, startPoint y: 388, endPoint x: 630, endPoint y: 379, distance: 9.1
click at [630, 379] on main "99+ Christian Weikamp Automations / Marketing Channel Automations / GDN New Fol…" at bounding box center [817, 392] width 1443 height 784
click at [1316, 328] on button "..." at bounding box center [1313, 335] width 21 height 16
click at [1342, 403] on span "Move" at bounding box center [1335, 401] width 28 height 11
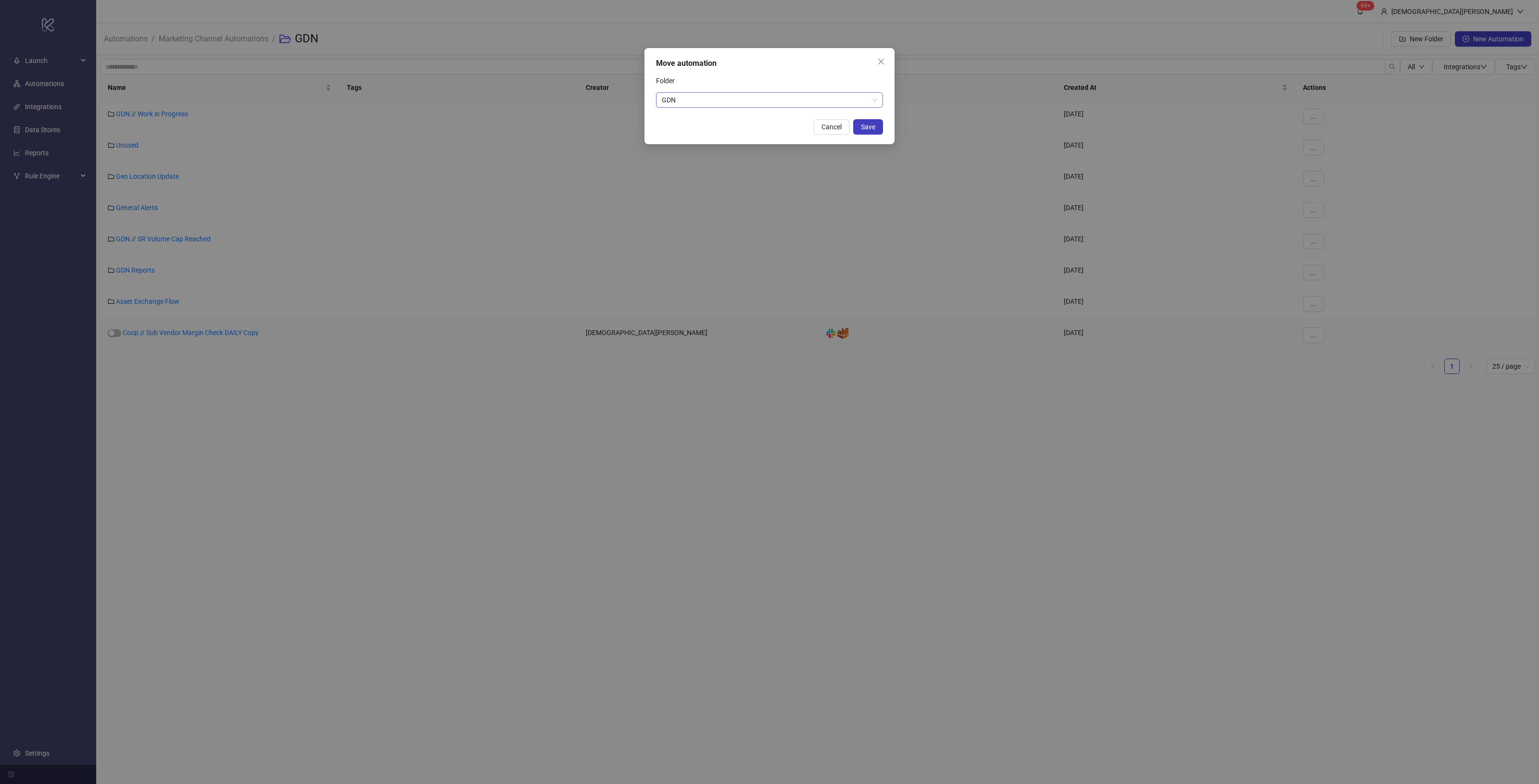
click at [787, 97] on span "GDN" at bounding box center [770, 100] width 216 height 14
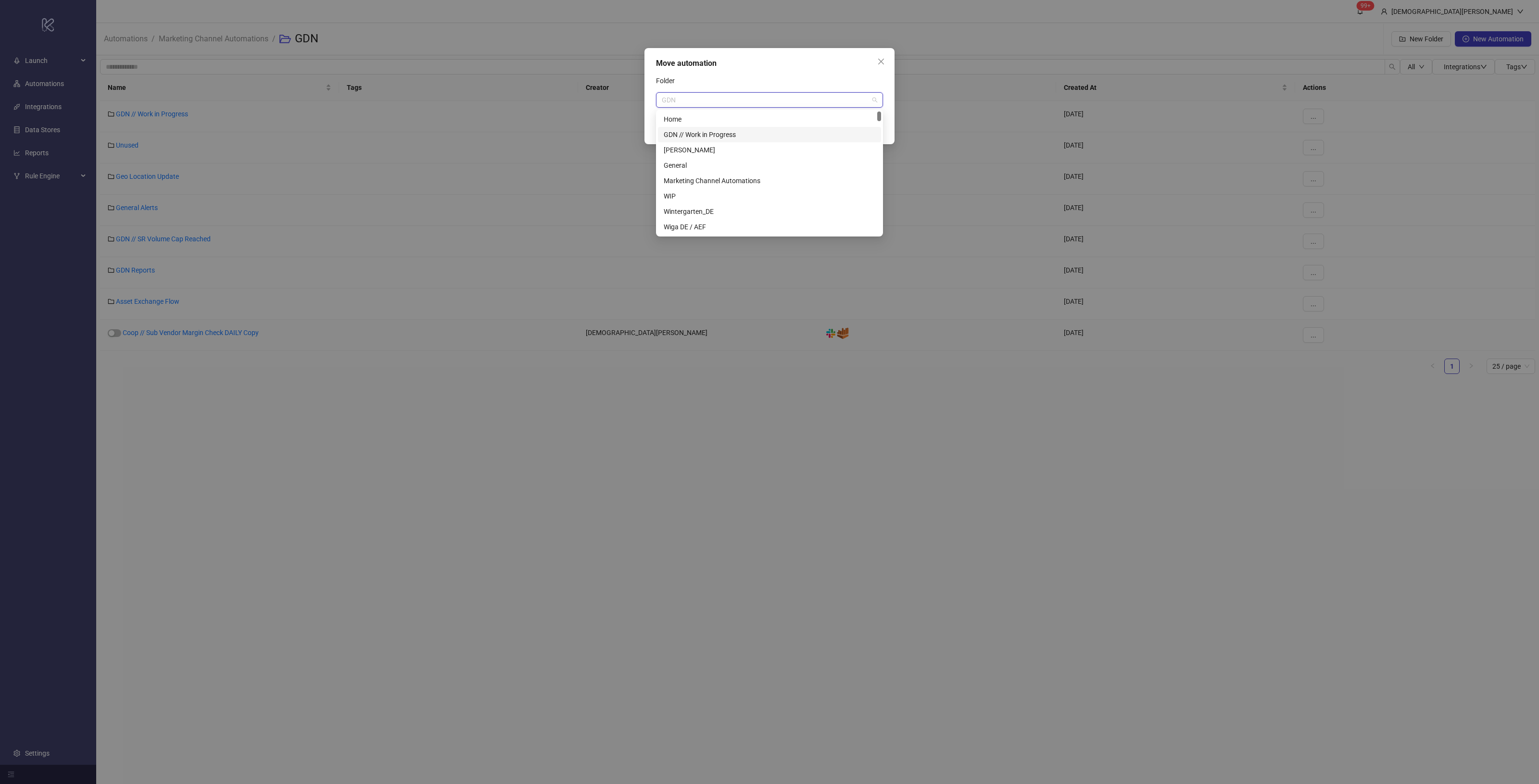
click at [761, 136] on div "GDN // Work in Progress" at bounding box center [770, 135] width 211 height 11
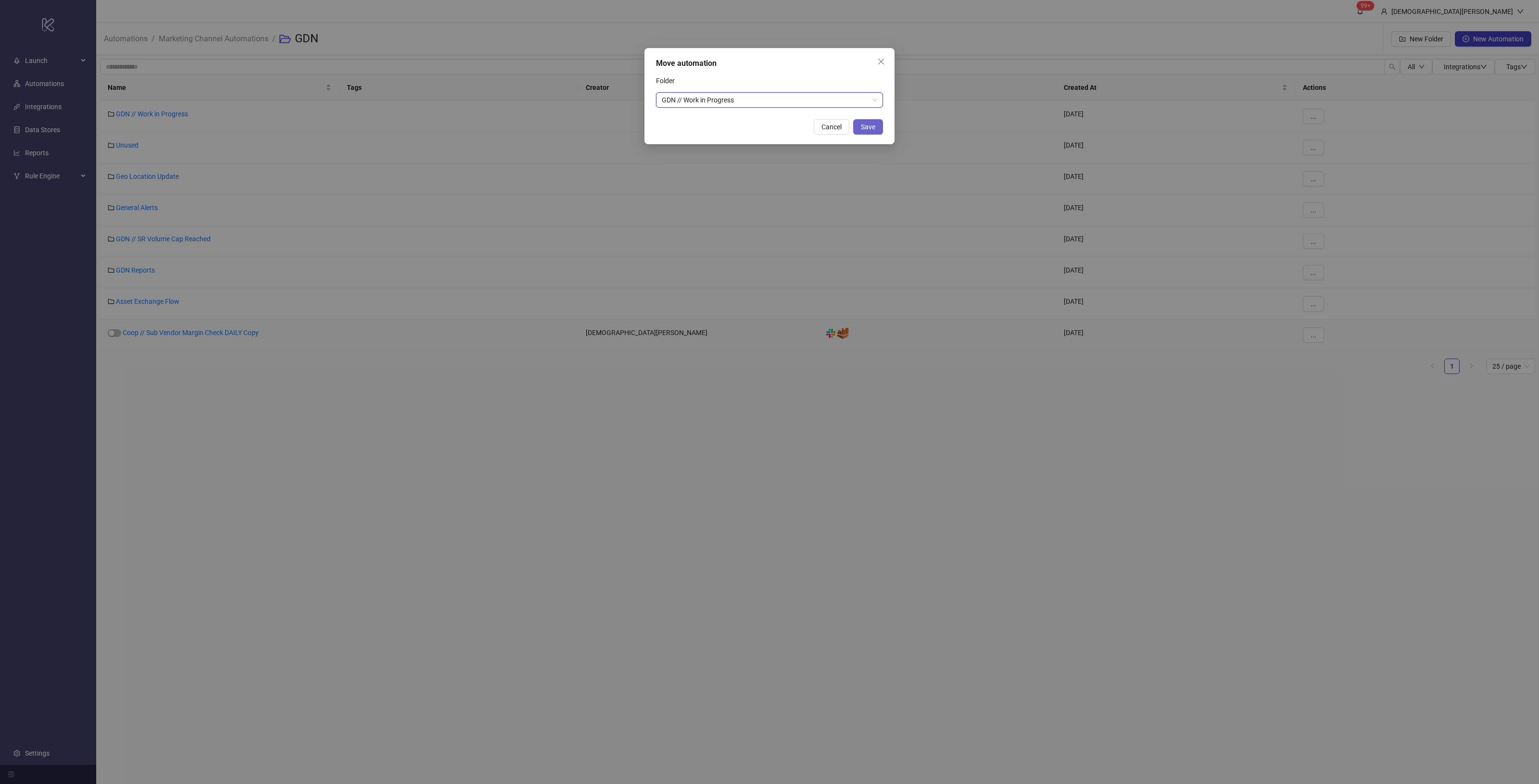
click at [860, 126] on button "Save" at bounding box center [868, 127] width 30 height 16
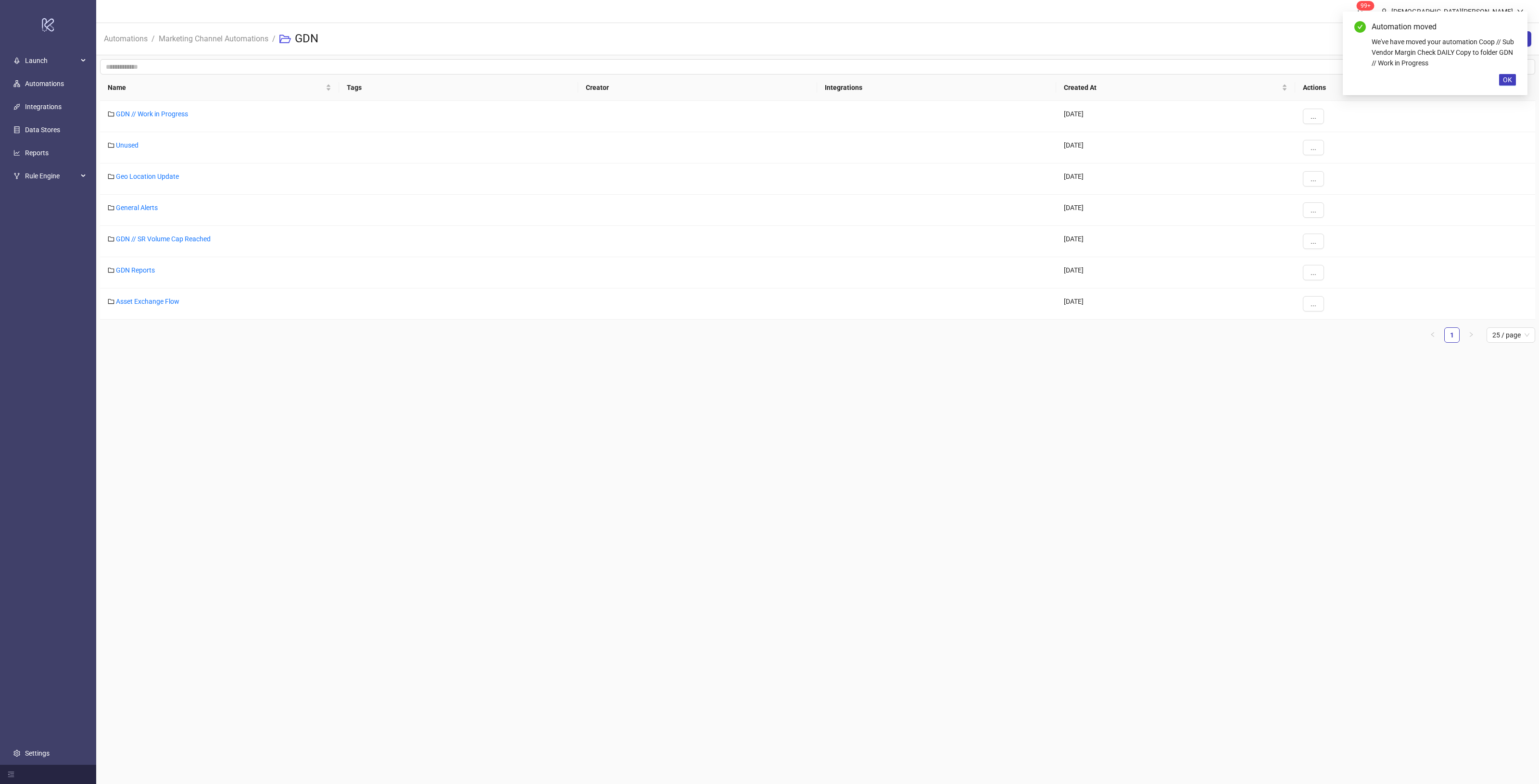
click at [618, 405] on main "99+ Christian Weikamp Automations / Marketing Channel Automations / GDN New Fol…" at bounding box center [817, 392] width 1443 height 784
click at [131, 149] on div "Unused" at bounding box center [219, 147] width 239 height 31
click at [131, 145] on link "Unused" at bounding box center [127, 145] width 23 height 8
drag, startPoint x: 580, startPoint y: 393, endPoint x: 549, endPoint y: 368, distance: 39.8
click at [580, 392] on main "99+ Christian Weikamp Automations / Marketing Channel Automations / GDN New Fol…" at bounding box center [817, 392] width 1443 height 784
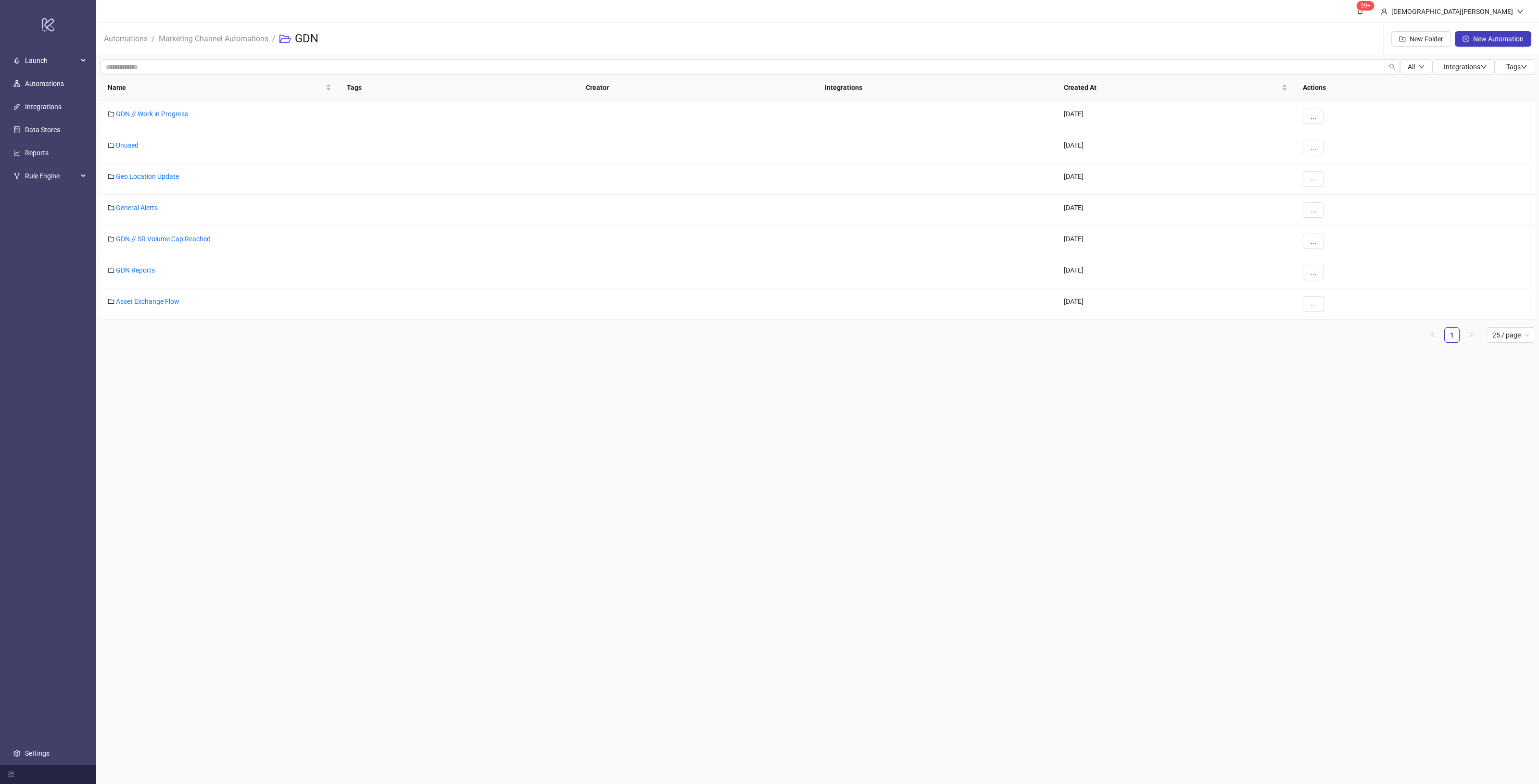
drag, startPoint x: 544, startPoint y: 368, endPoint x: 252, endPoint y: 179, distance: 347.8
click at [443, 270] on main "99+ Christian Weikamp Automations / Marketing Channel Automations / GDN New Fol…" at bounding box center [817, 392] width 1443 height 784
click at [179, 142] on div "Unused" at bounding box center [219, 147] width 239 height 31
click at [1321, 149] on button "..." at bounding box center [1313, 147] width 21 height 16
click at [1339, 184] on span "Move" at bounding box center [1335, 183] width 28 height 11
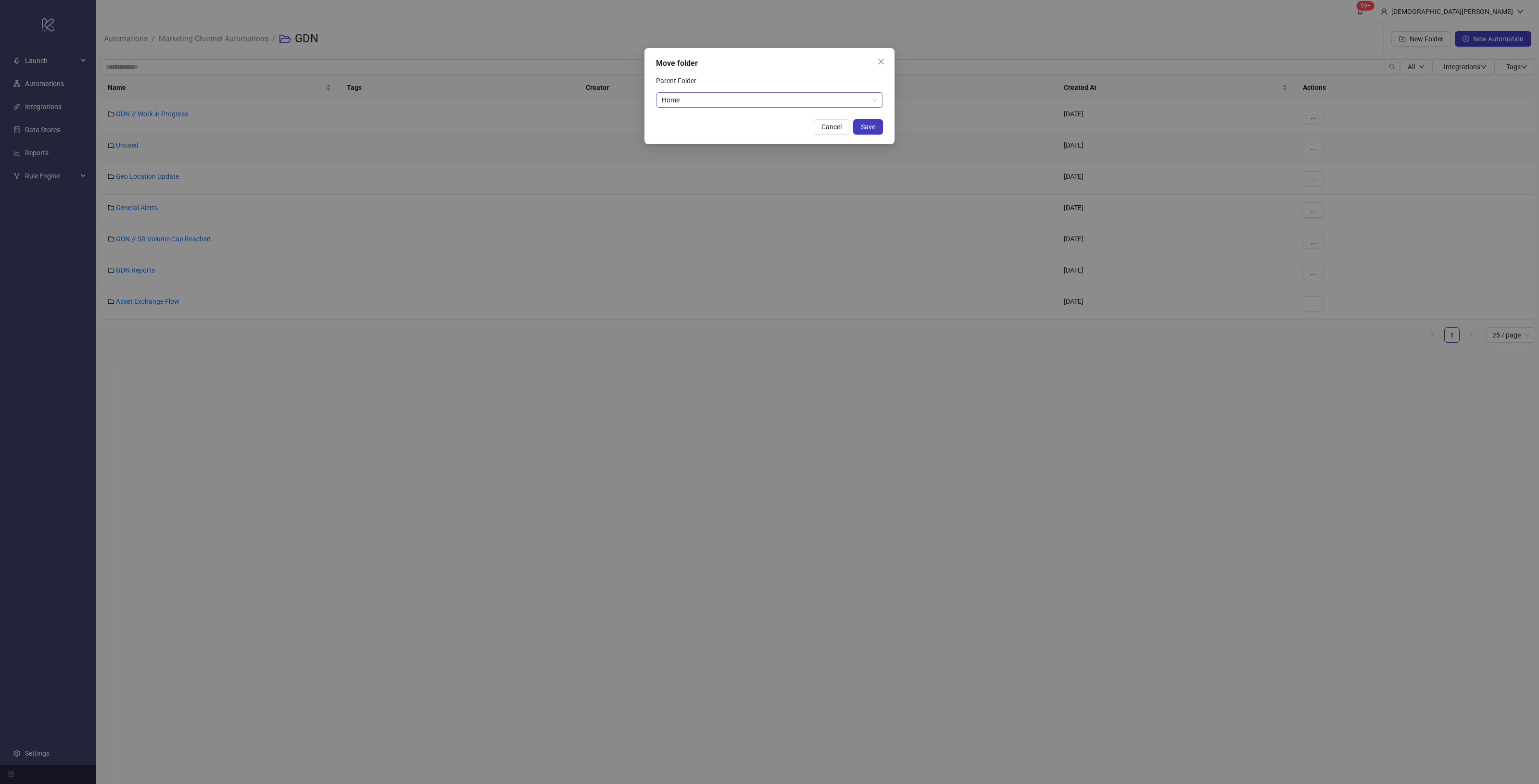
click at [728, 97] on span "Home" at bounding box center [770, 100] width 216 height 14
click at [874, 66] on button "Close" at bounding box center [881, 62] width 16 height 16
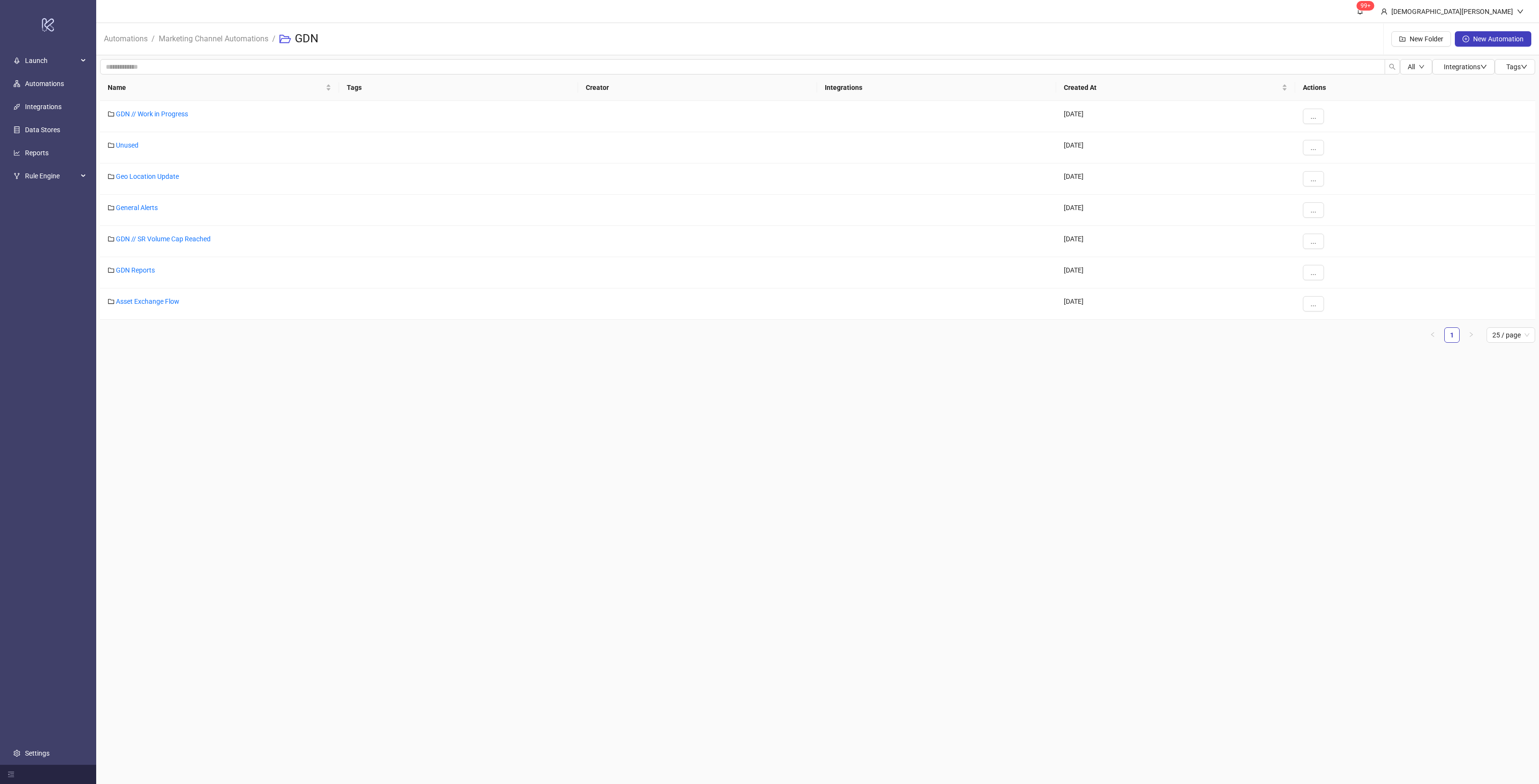
drag, startPoint x: 698, startPoint y: 426, endPoint x: 704, endPoint y: 425, distance: 6.1
click at [698, 424] on main "99+ Christian Weikamp Automations / Marketing Channel Automations / GDN New Fol…" at bounding box center [817, 392] width 1443 height 784
click at [131, 39] on link "Automations" at bounding box center [126, 38] width 48 height 11
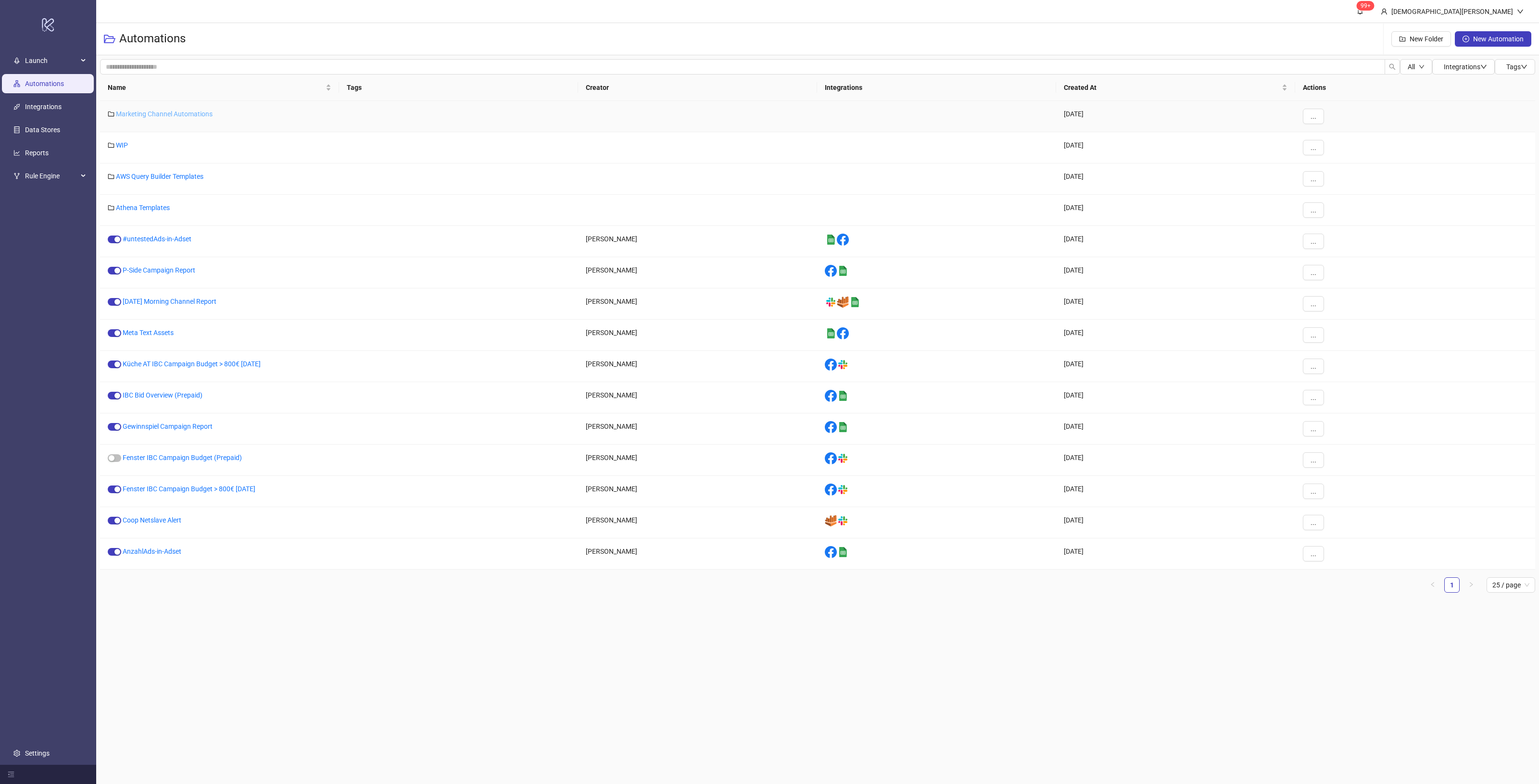
click at [157, 111] on link "Marketing Channel Automations" at bounding box center [164, 113] width 97 height 8
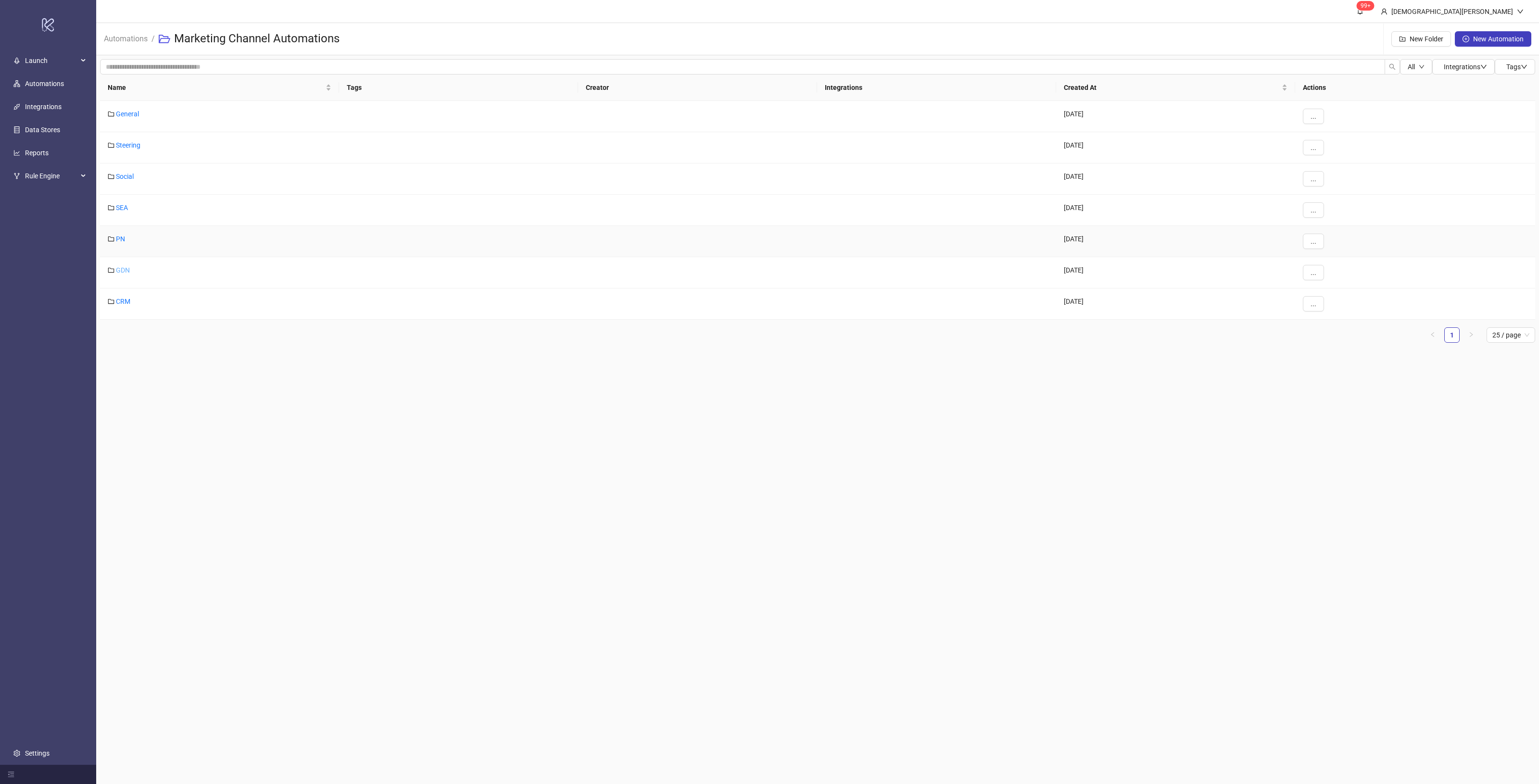
click at [126, 268] on link "GDN" at bounding box center [122, 270] width 14 height 8
click at [1313, 149] on span "..." at bounding box center [1314, 147] width 6 height 8
click at [1342, 180] on span "Move" at bounding box center [1335, 183] width 28 height 11
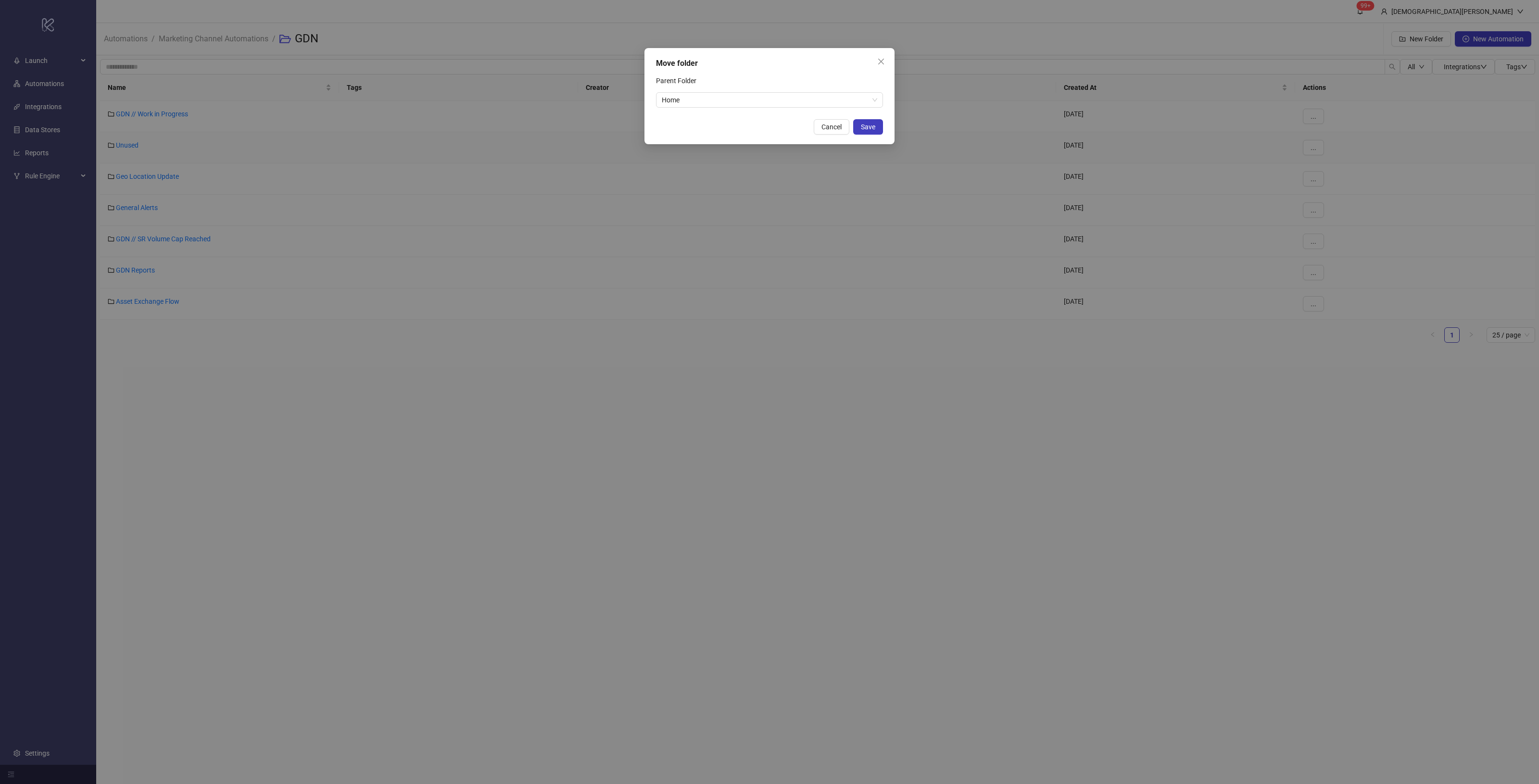
click at [725, 91] on div "Parent Folder" at bounding box center [770, 82] width 227 height 19
click at [724, 99] on span "Home" at bounding box center [770, 100] width 216 height 14
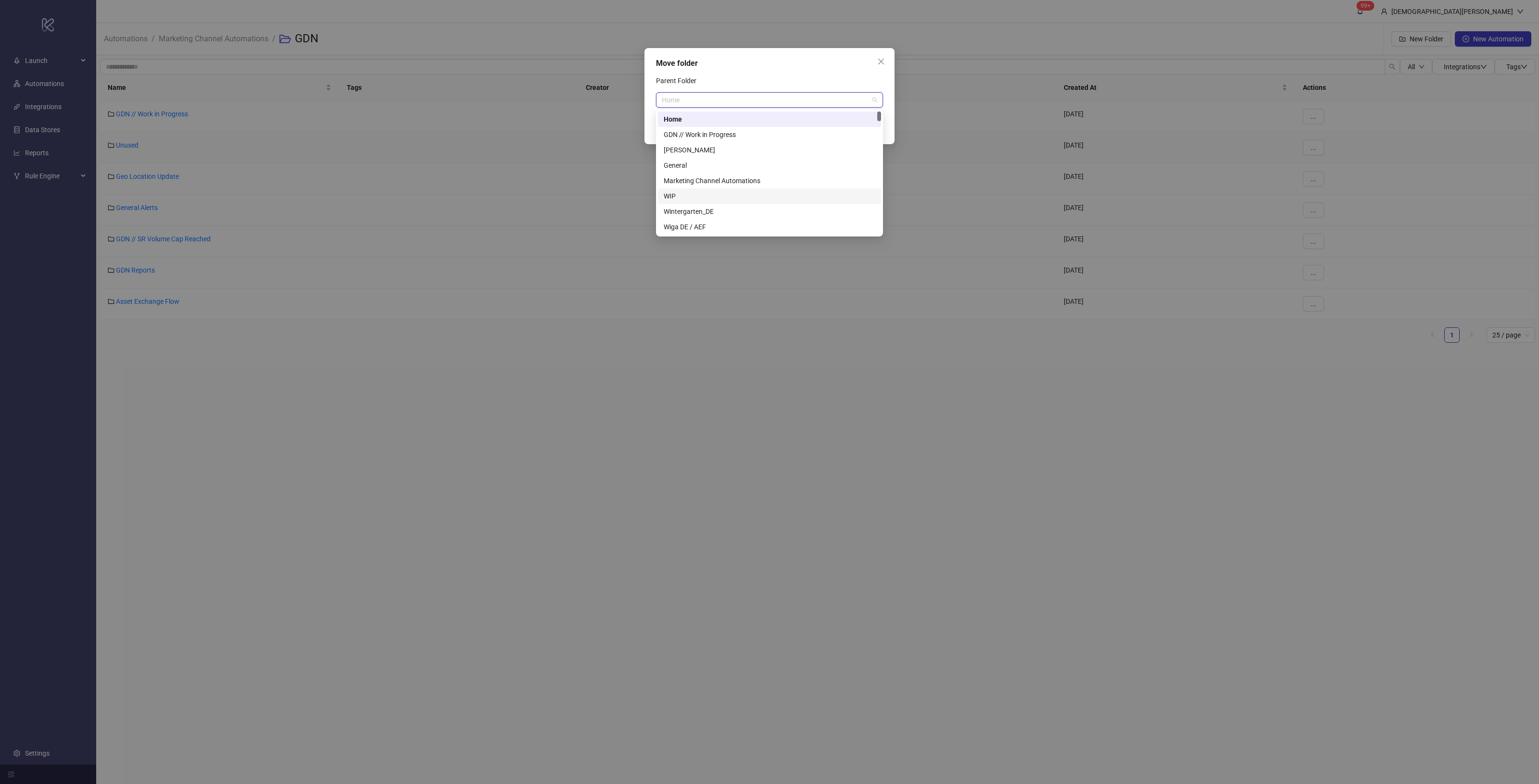
click at [697, 193] on div "WIP" at bounding box center [770, 196] width 211 height 11
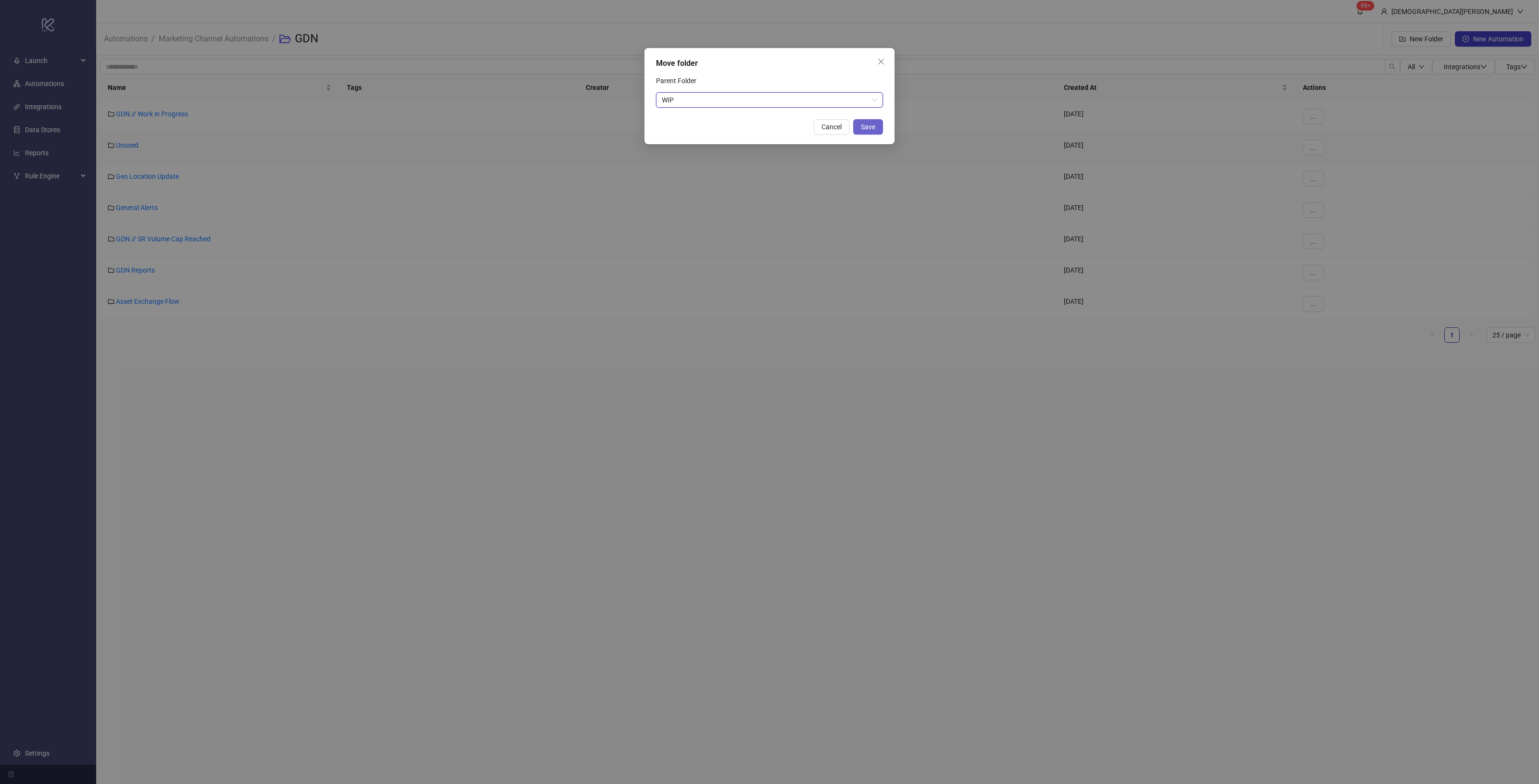
click at [878, 124] on button "Save" at bounding box center [868, 127] width 30 height 16
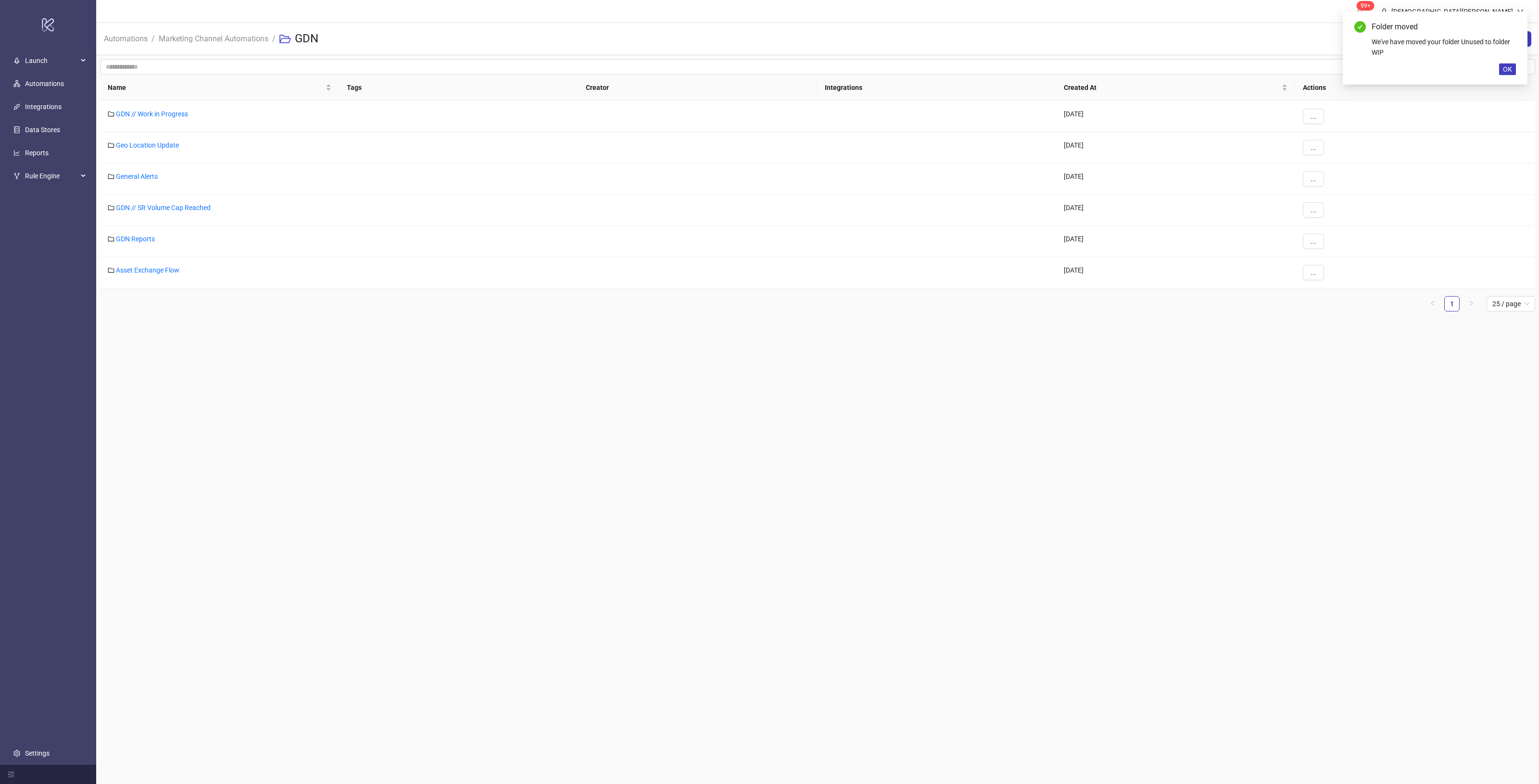
click at [618, 359] on main "99+ Christian Weikamp Automations / Marketing Channel Automations / GDN New Fol…" at bounding box center [817, 392] width 1443 height 784
click at [1516, 61] on div "Folder moved We've have moved your folder Unused to folder WIP OK" at bounding box center [1435, 48] width 185 height 73
click at [1513, 67] on button "OK" at bounding box center [1507, 69] width 17 height 11
click at [168, 144] on link "Geo Location Update" at bounding box center [147, 145] width 63 height 8
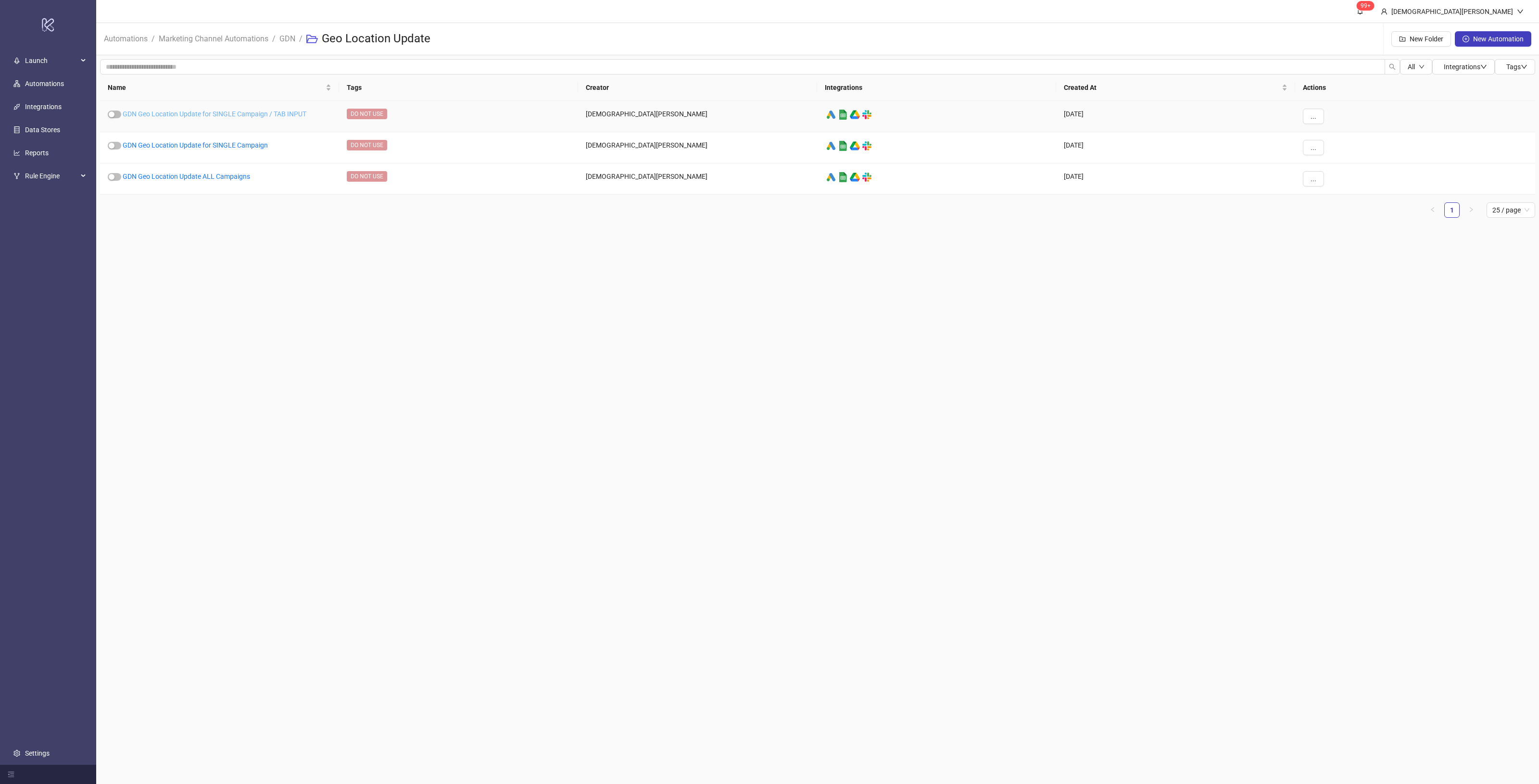
click at [266, 110] on link "GDN Geo Location Update for SINGLE Campaign / TAB INPUT" at bounding box center [214, 113] width 184 height 8
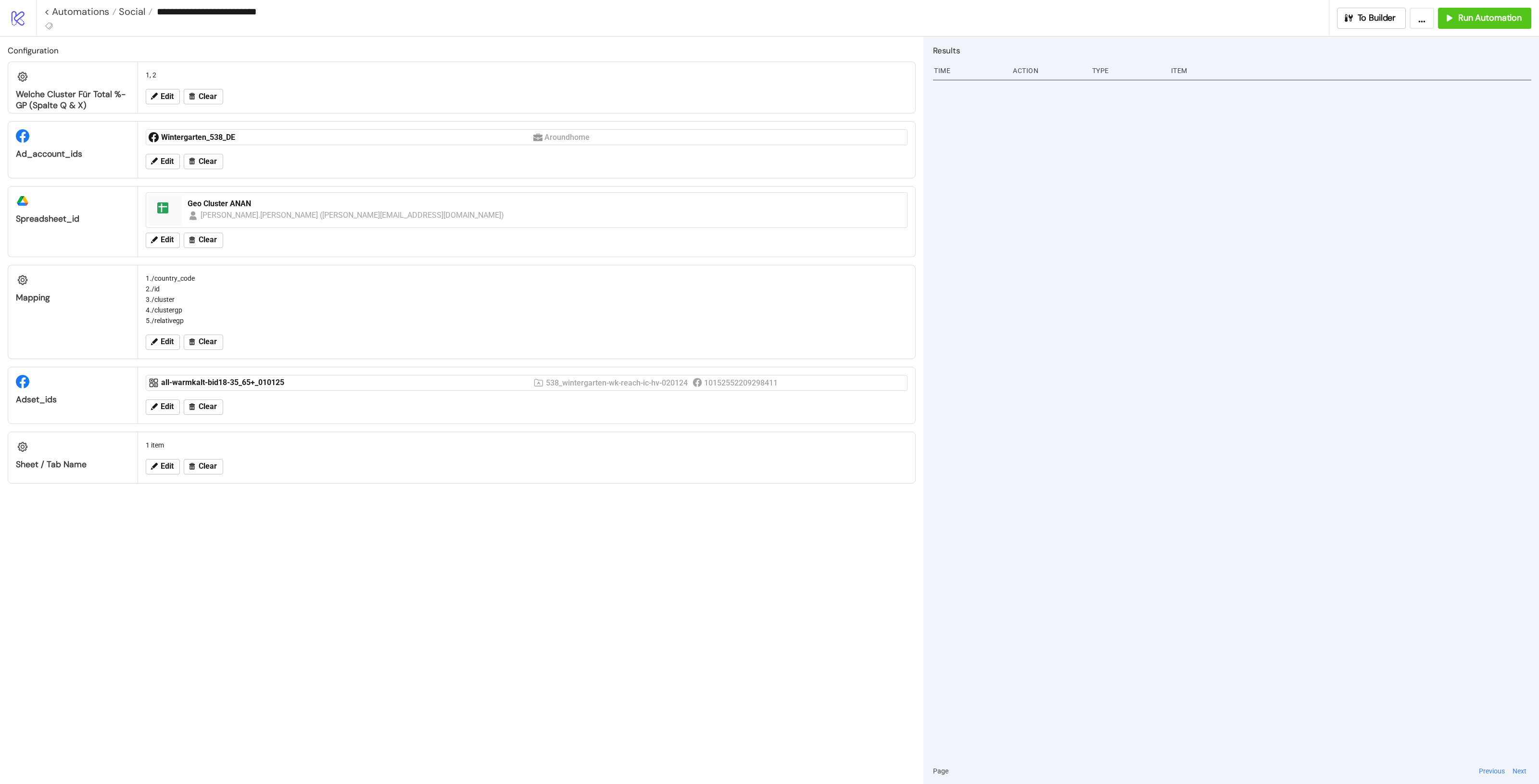
type input "**********"
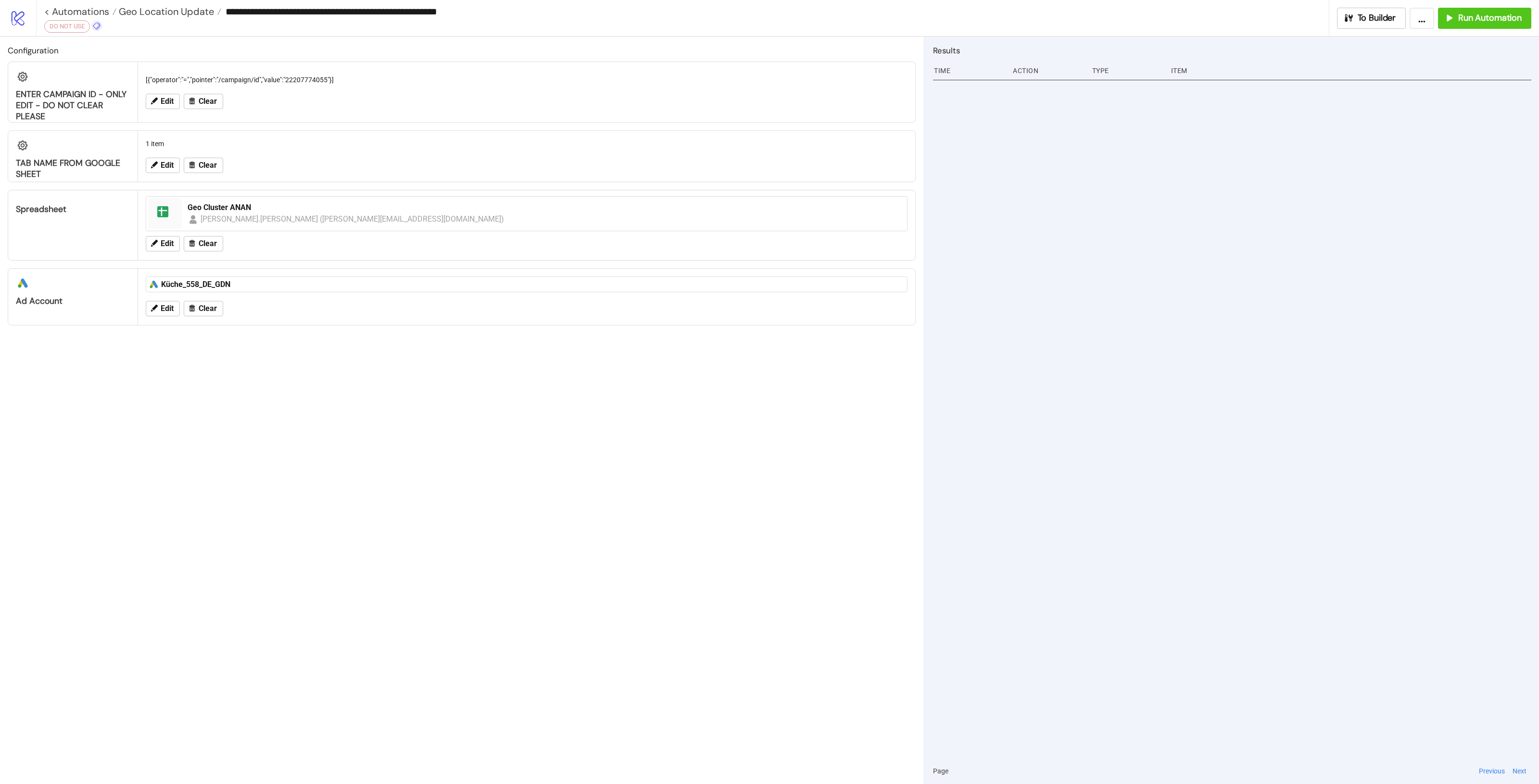
click at [99, 21] on icon at bounding box center [97, 26] width 8 height 8
click at [131, 233] on button "+ Add New Tag" at bounding box center [148, 236] width 119 height 17
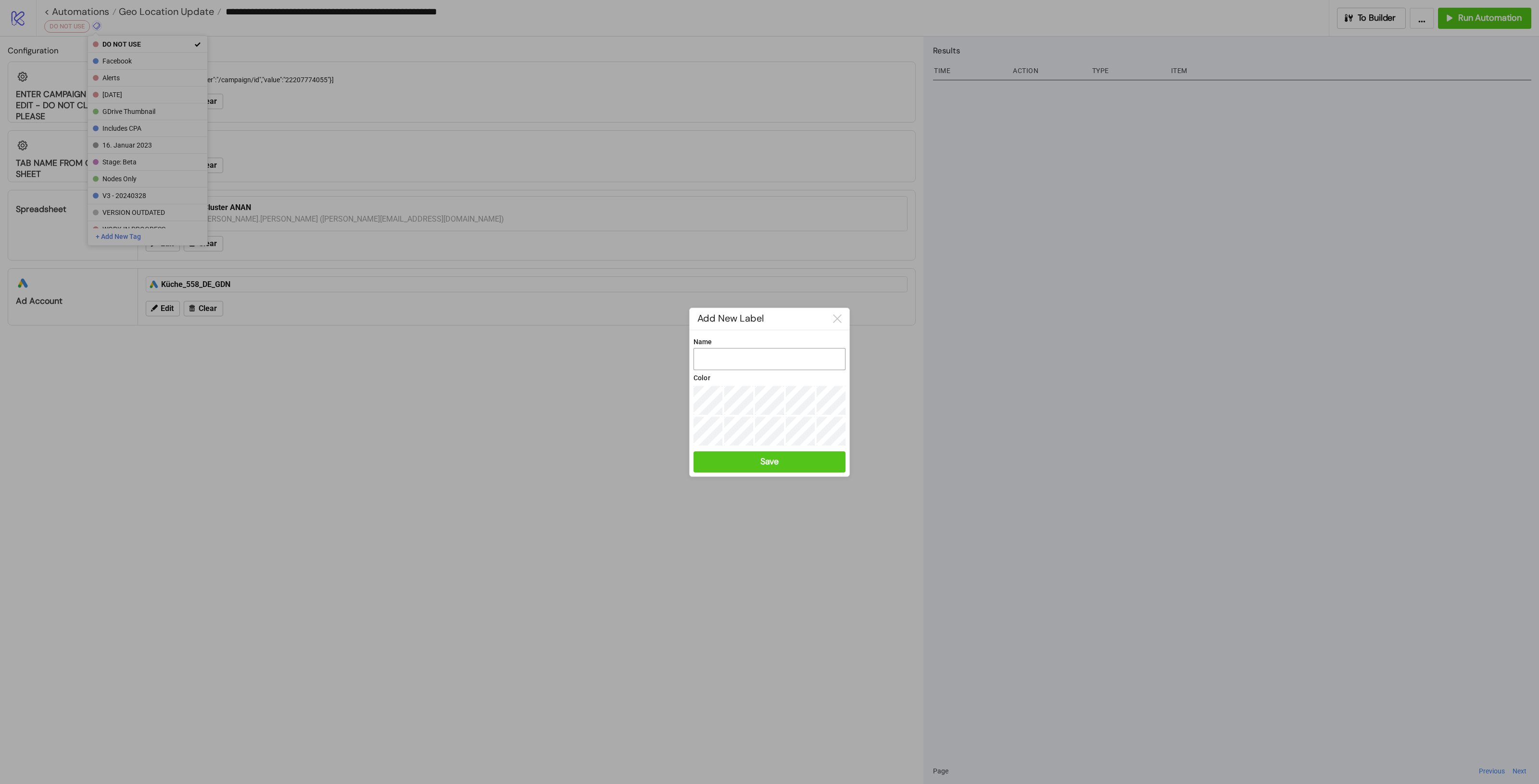
click at [740, 359] on input "Name" at bounding box center [770, 359] width 152 height 22
click at [737, 373] on label "Color" at bounding box center [770, 378] width 152 height 11
click at [738, 356] on input "Name" at bounding box center [770, 359] width 152 height 22
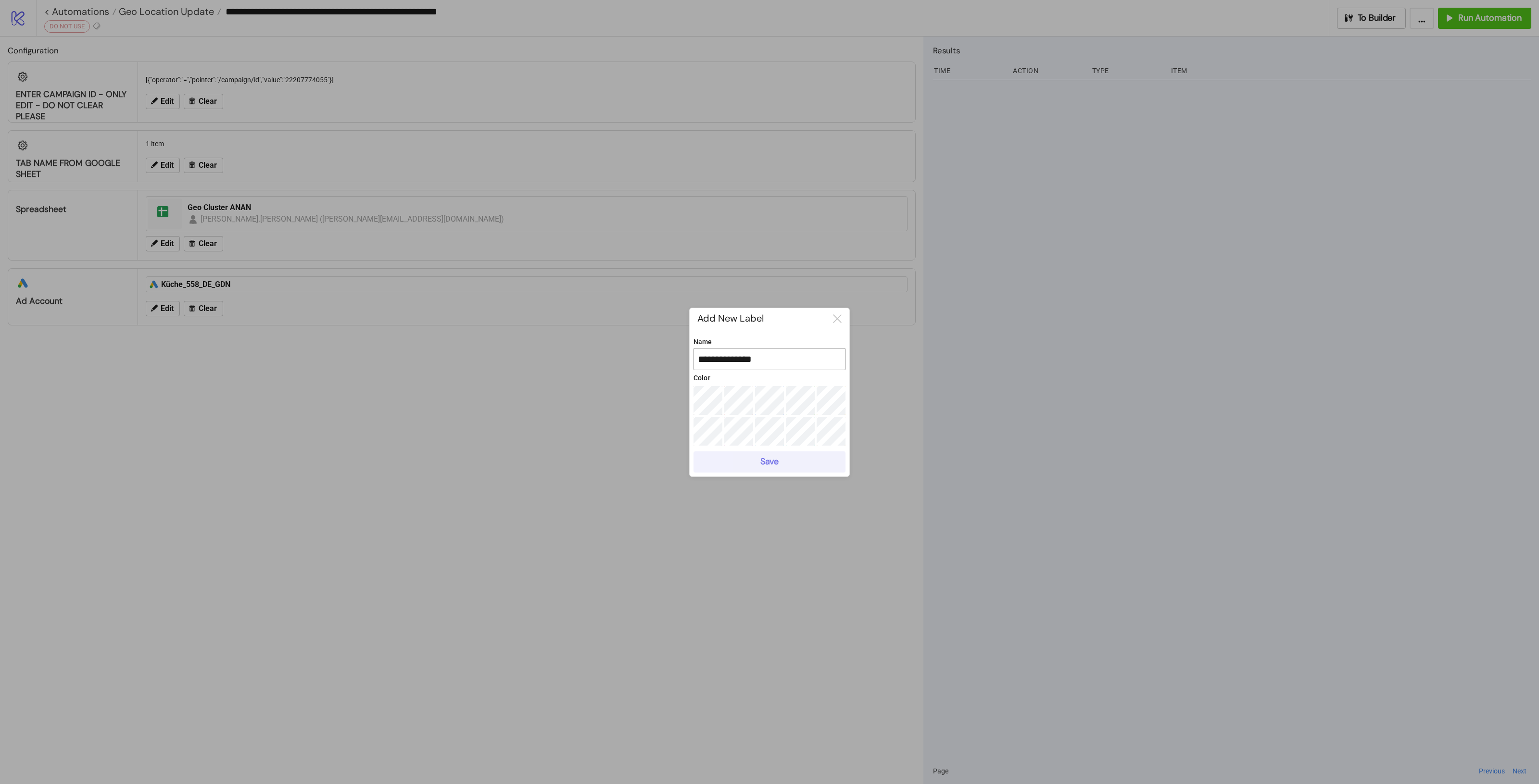
type input "**********"
click at [768, 464] on div "Save" at bounding box center [770, 462] width 19 height 11
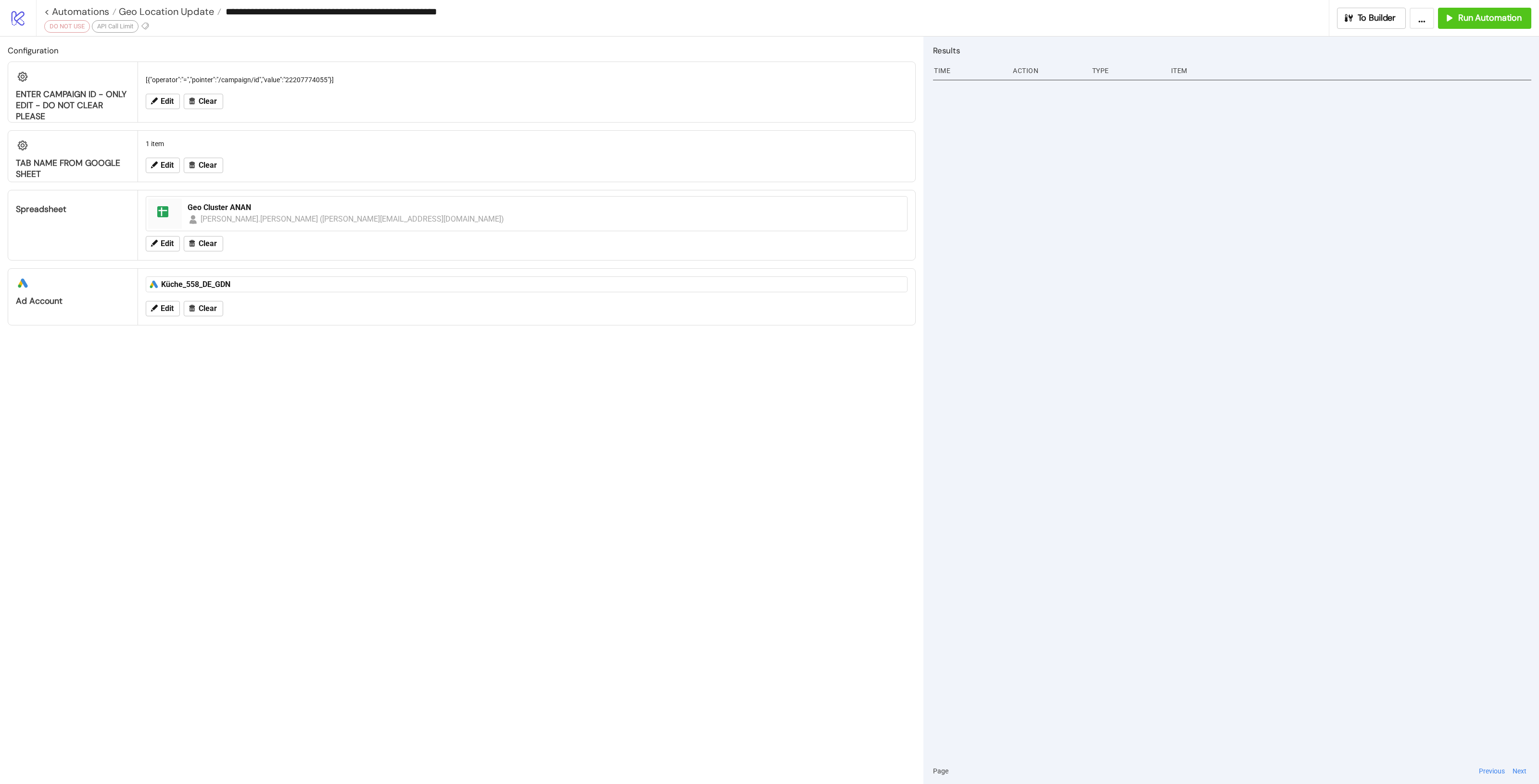
click at [1116, 388] on div at bounding box center [1232, 417] width 598 height 681
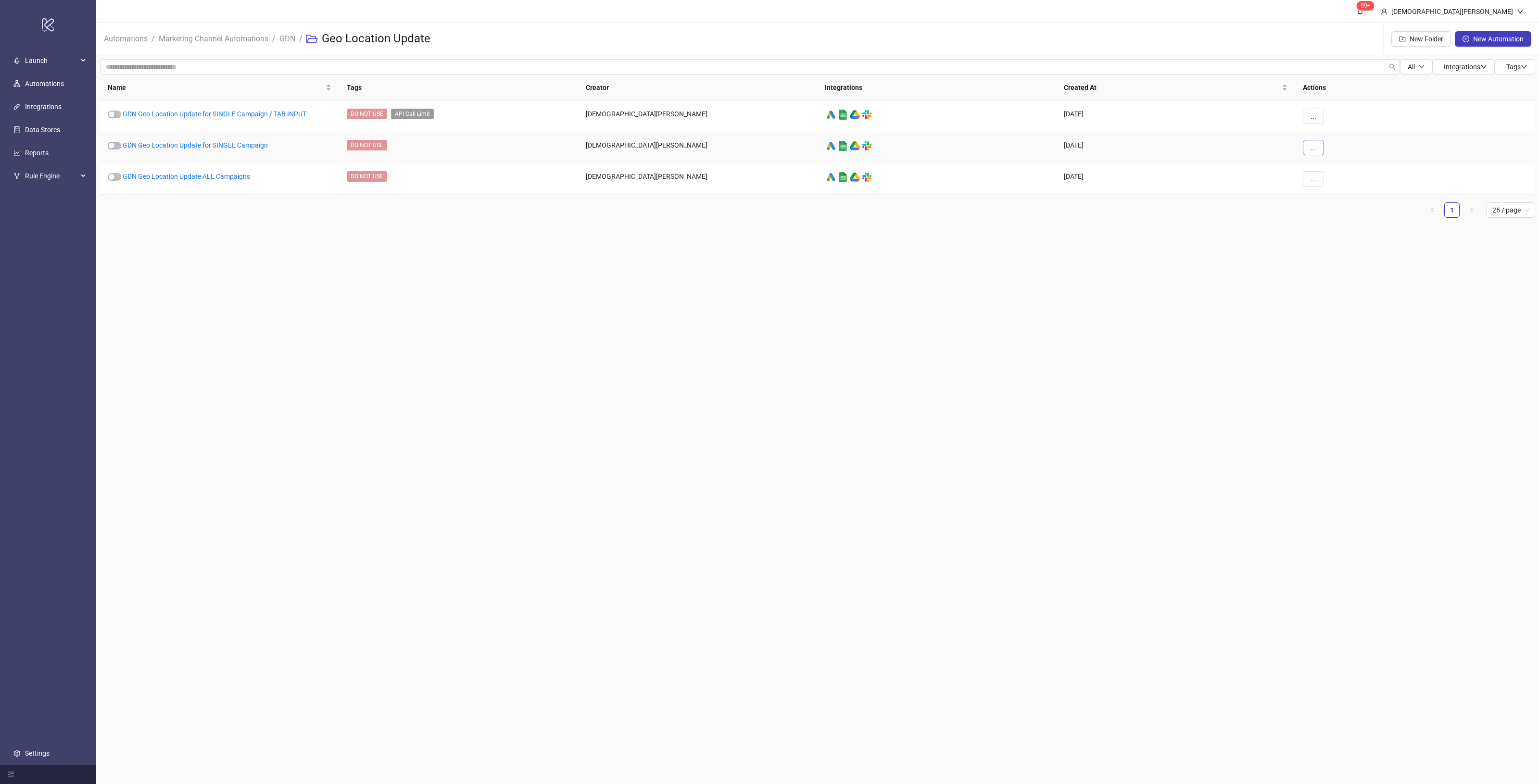
click at [1311, 154] on button "..." at bounding box center [1313, 147] width 21 height 16
click at [201, 144] on link "GDN Geo Location Update for SINGLE Campaign" at bounding box center [195, 145] width 145 height 8
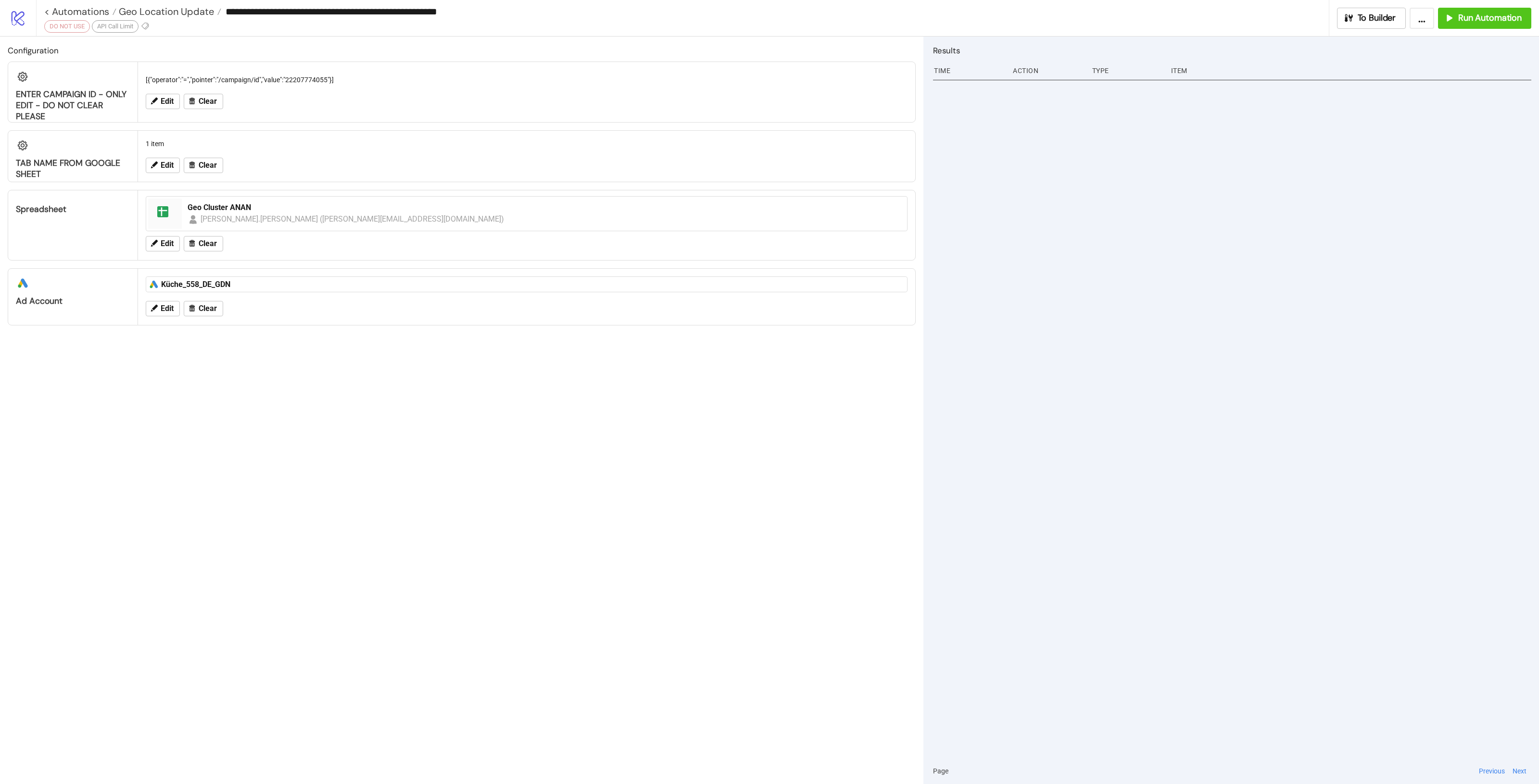
type input "**********"
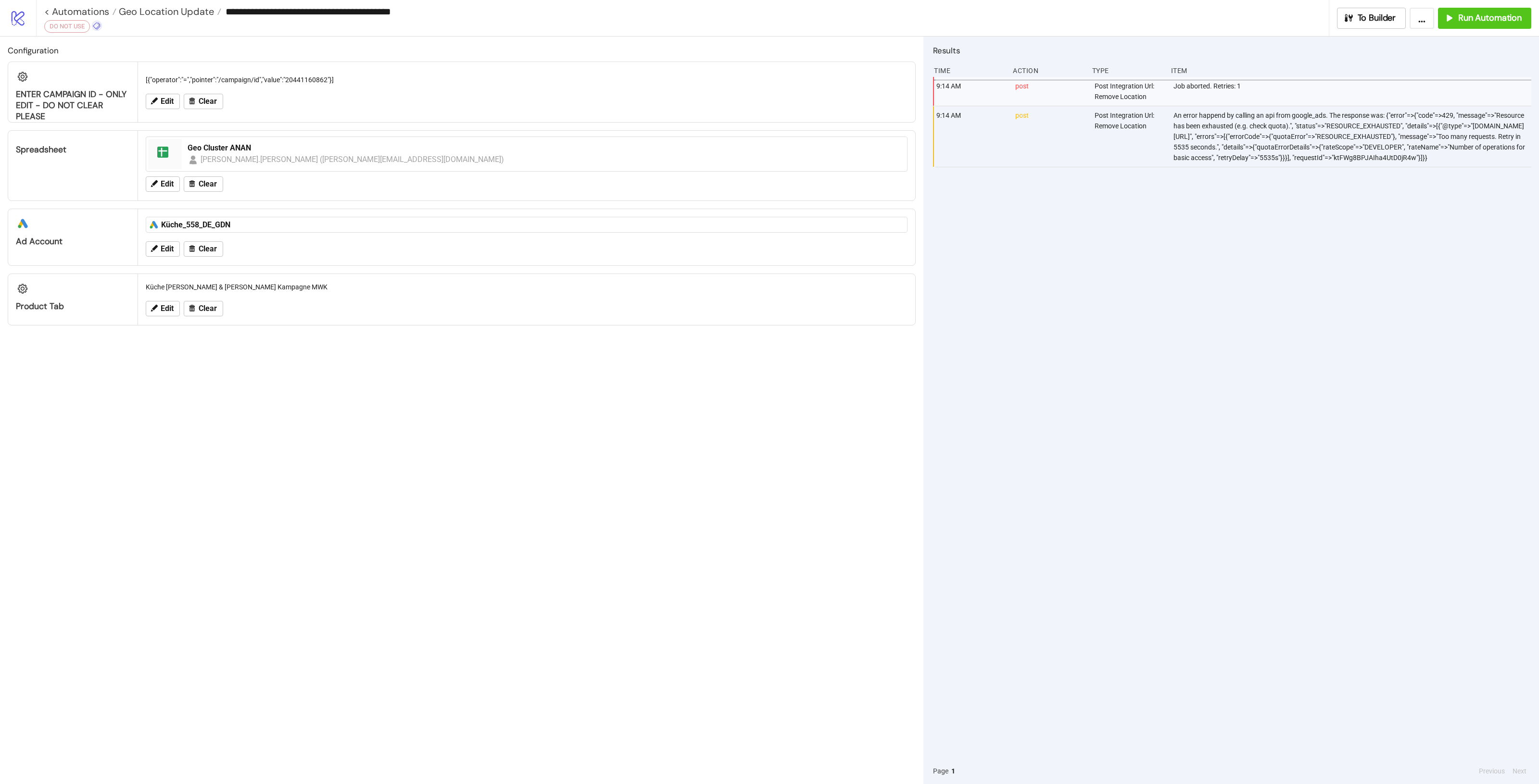
click at [95, 23] on icon at bounding box center [97, 26] width 8 height 8
click at [129, 234] on button "+ Add New Tag" at bounding box center [148, 236] width 119 height 17
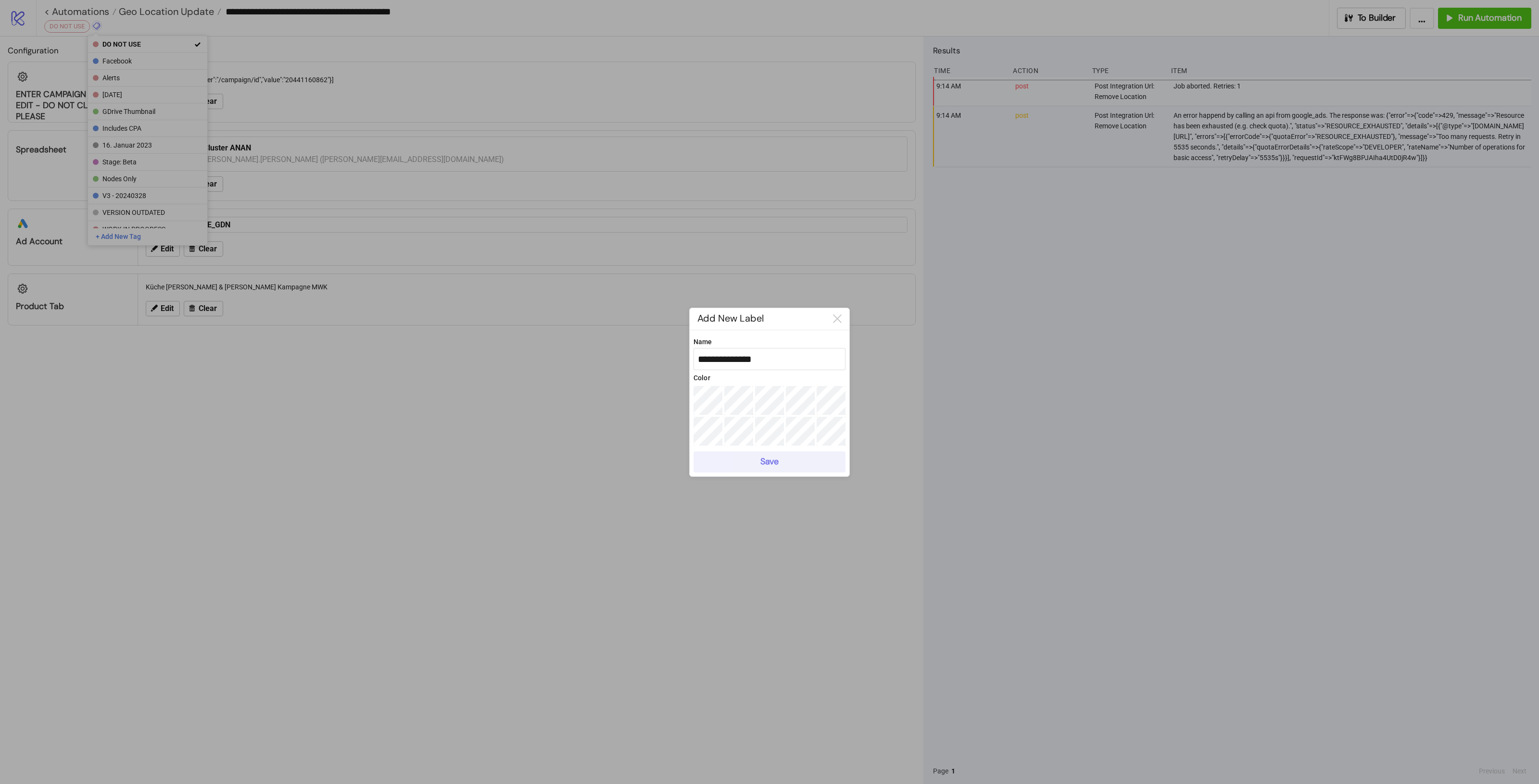
type input "**********"
click at [780, 469] on button "Save" at bounding box center [770, 462] width 152 height 21
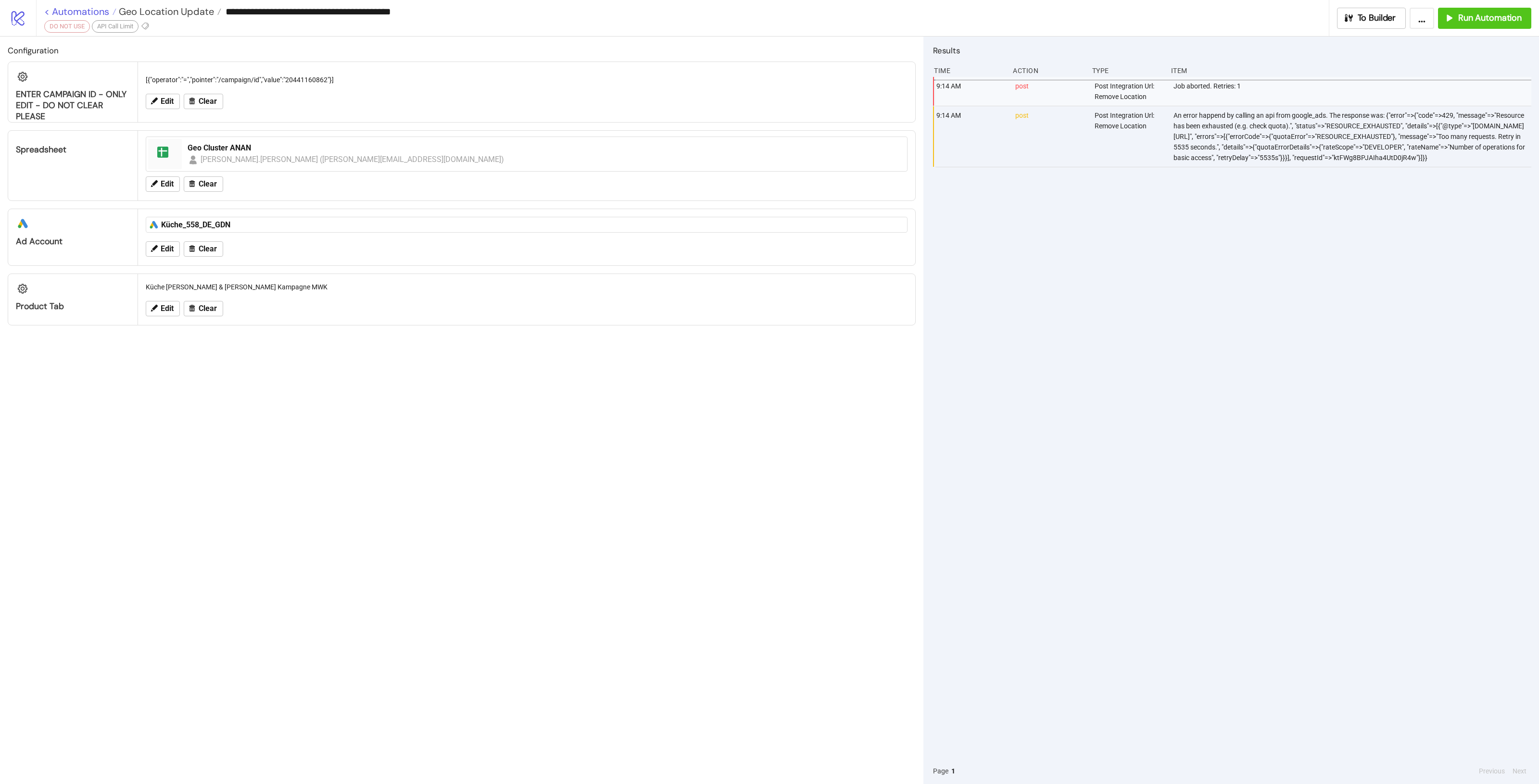
click at [93, 14] on link "< Automations" at bounding box center [80, 11] width 72 height 10
click at [152, 11] on span "Geo Location Update" at bounding box center [165, 11] width 97 height 13
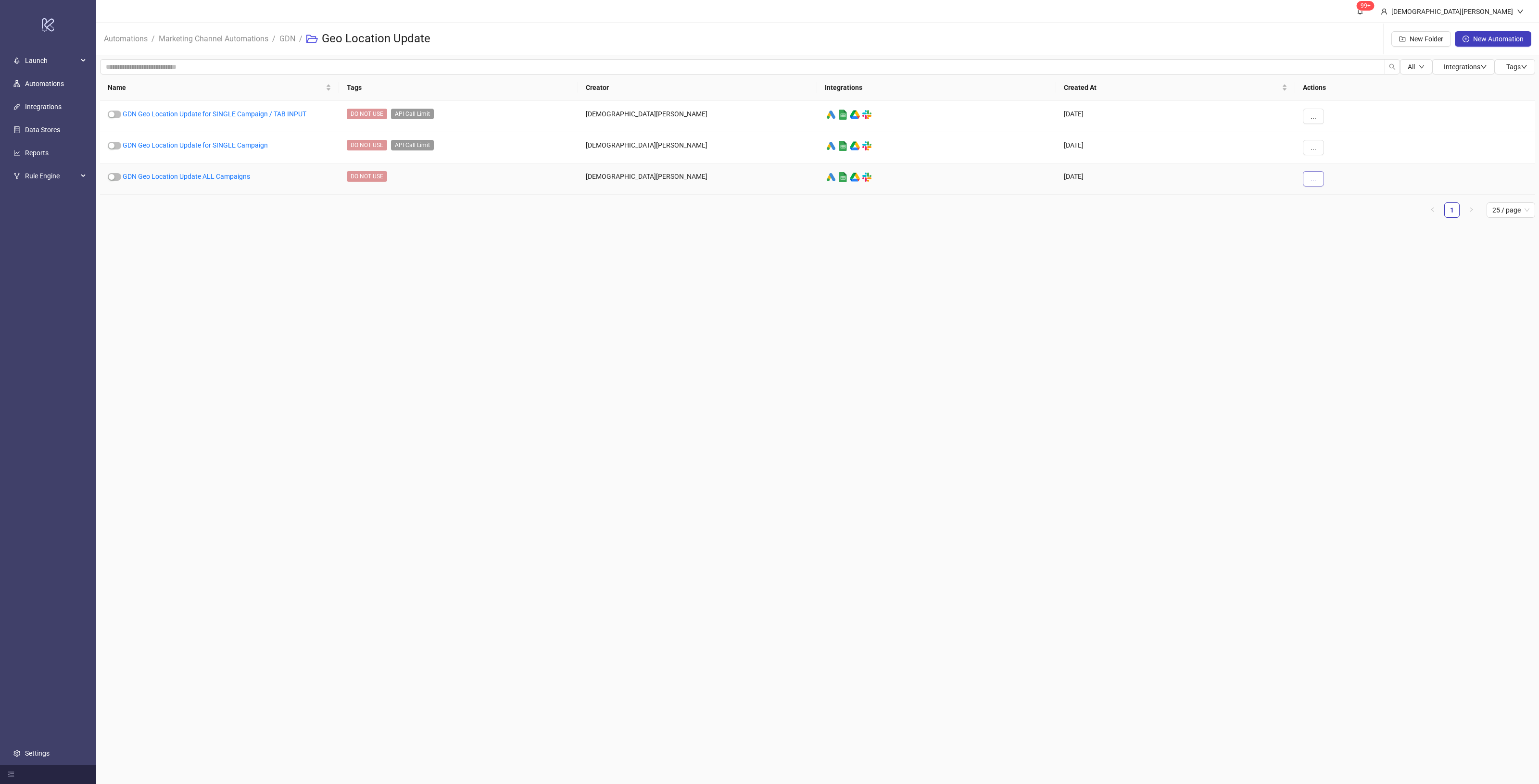
click at [1311, 181] on span "..." at bounding box center [1314, 179] width 6 height 8
click at [1153, 277] on main "99+ Christian Weikamp Automations / Marketing Channel Automations / GDN / Geo L…" at bounding box center [817, 392] width 1443 height 784
click at [209, 179] on link "GDN Geo Location Update ALL Campaigns" at bounding box center [186, 176] width 127 height 8
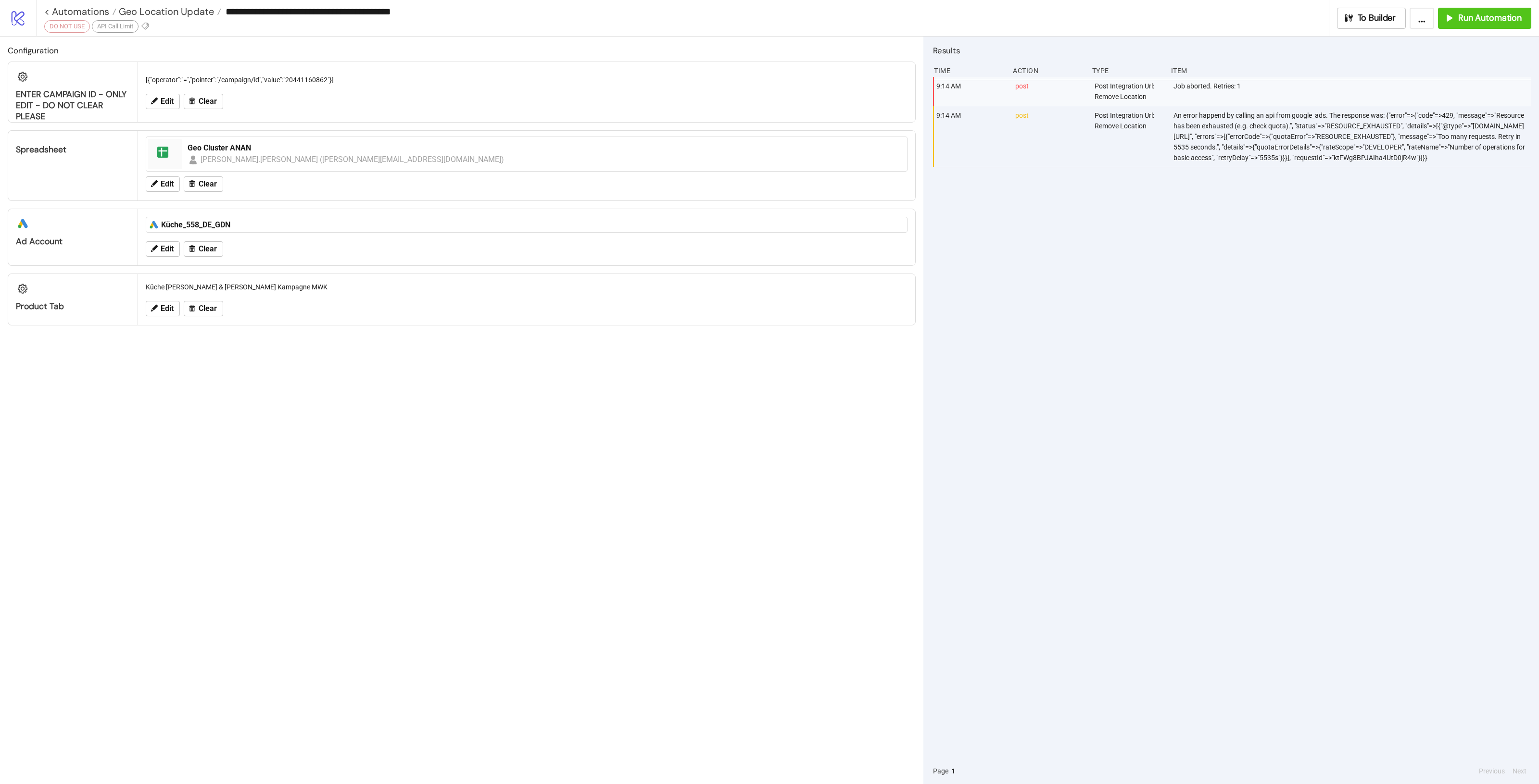
type input "**********"
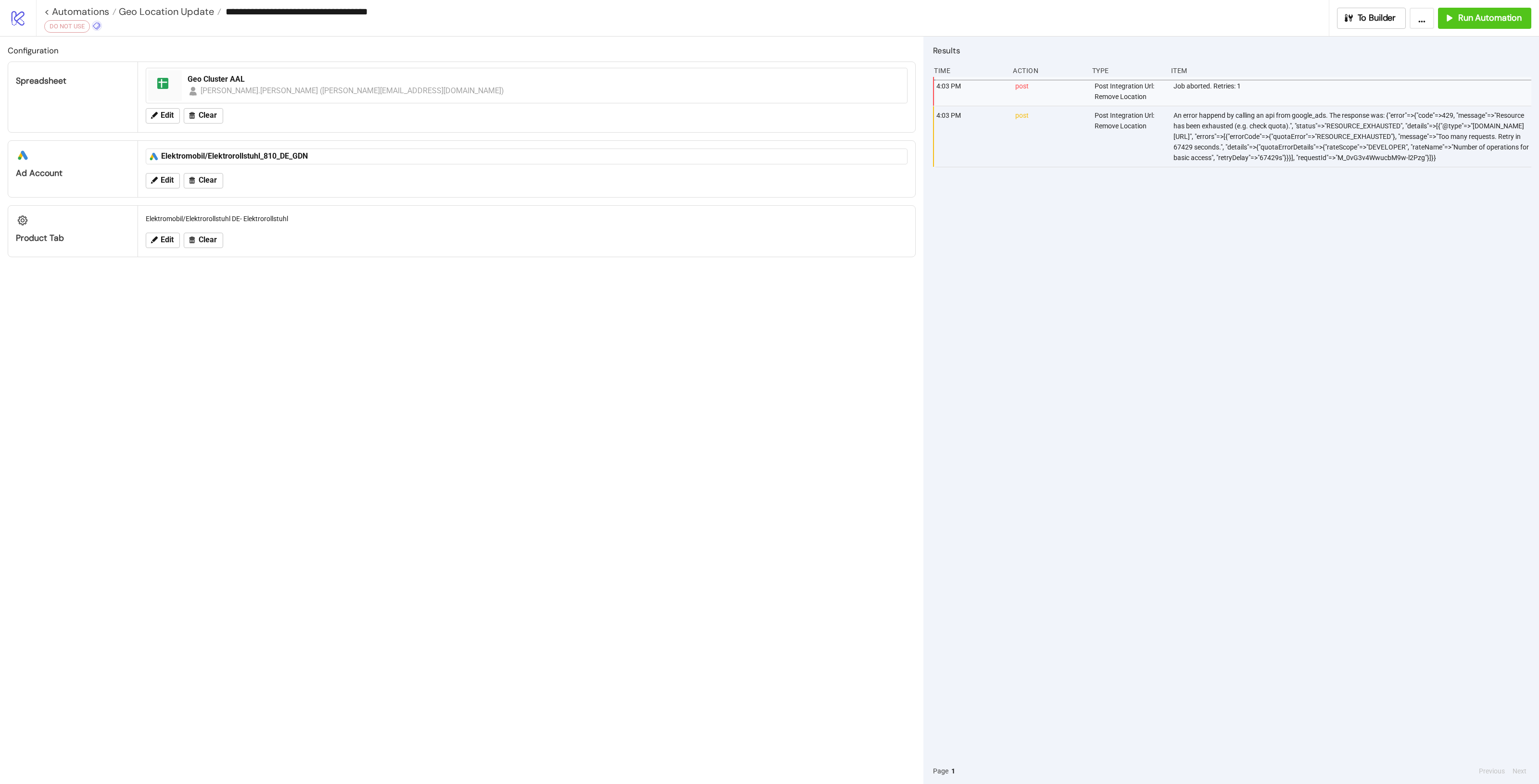
click at [97, 25] on icon at bounding box center [97, 26] width 8 height 8
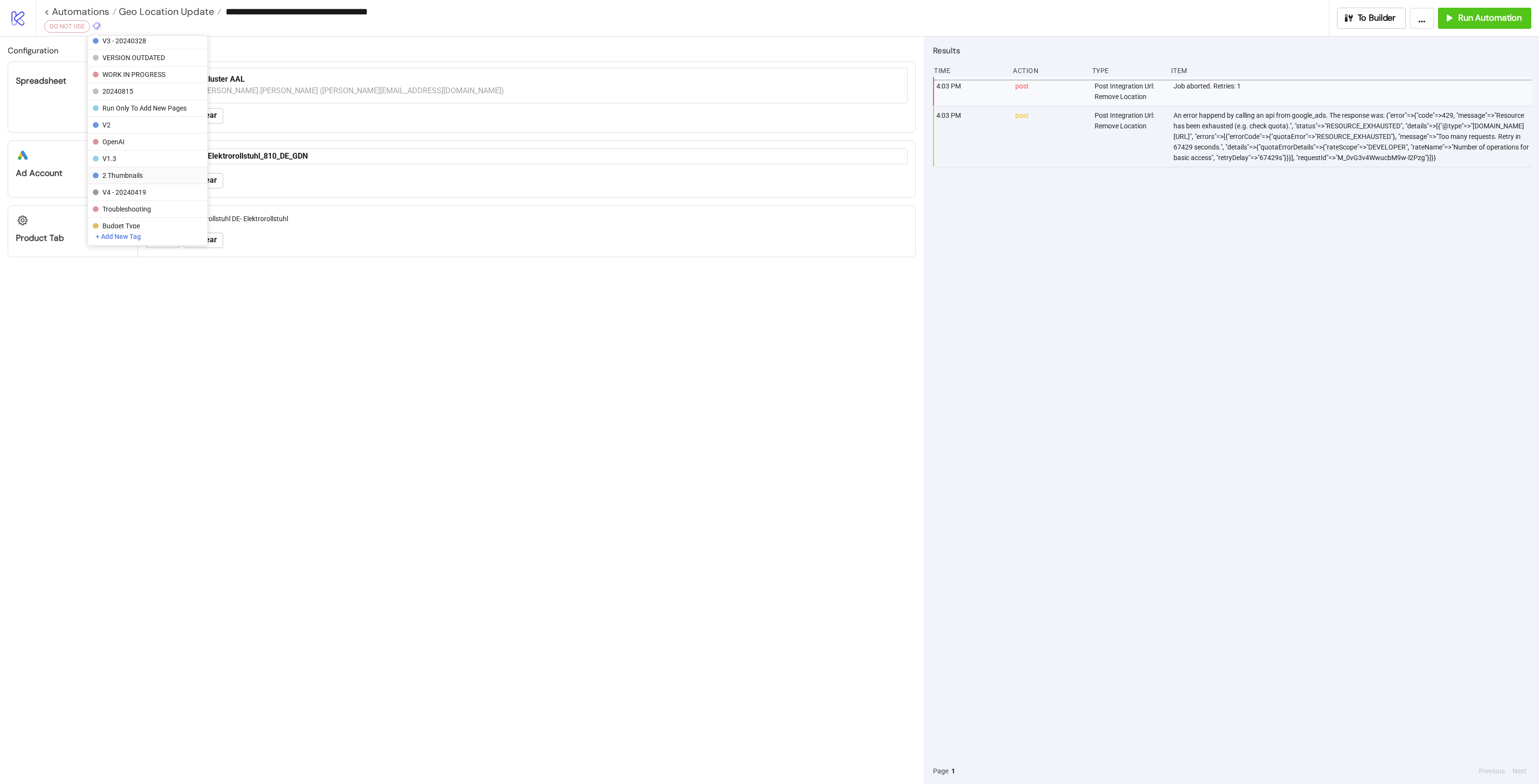
scroll to position [161, 0]
click at [119, 233] on button "+ Add New Tag" at bounding box center [148, 236] width 119 height 17
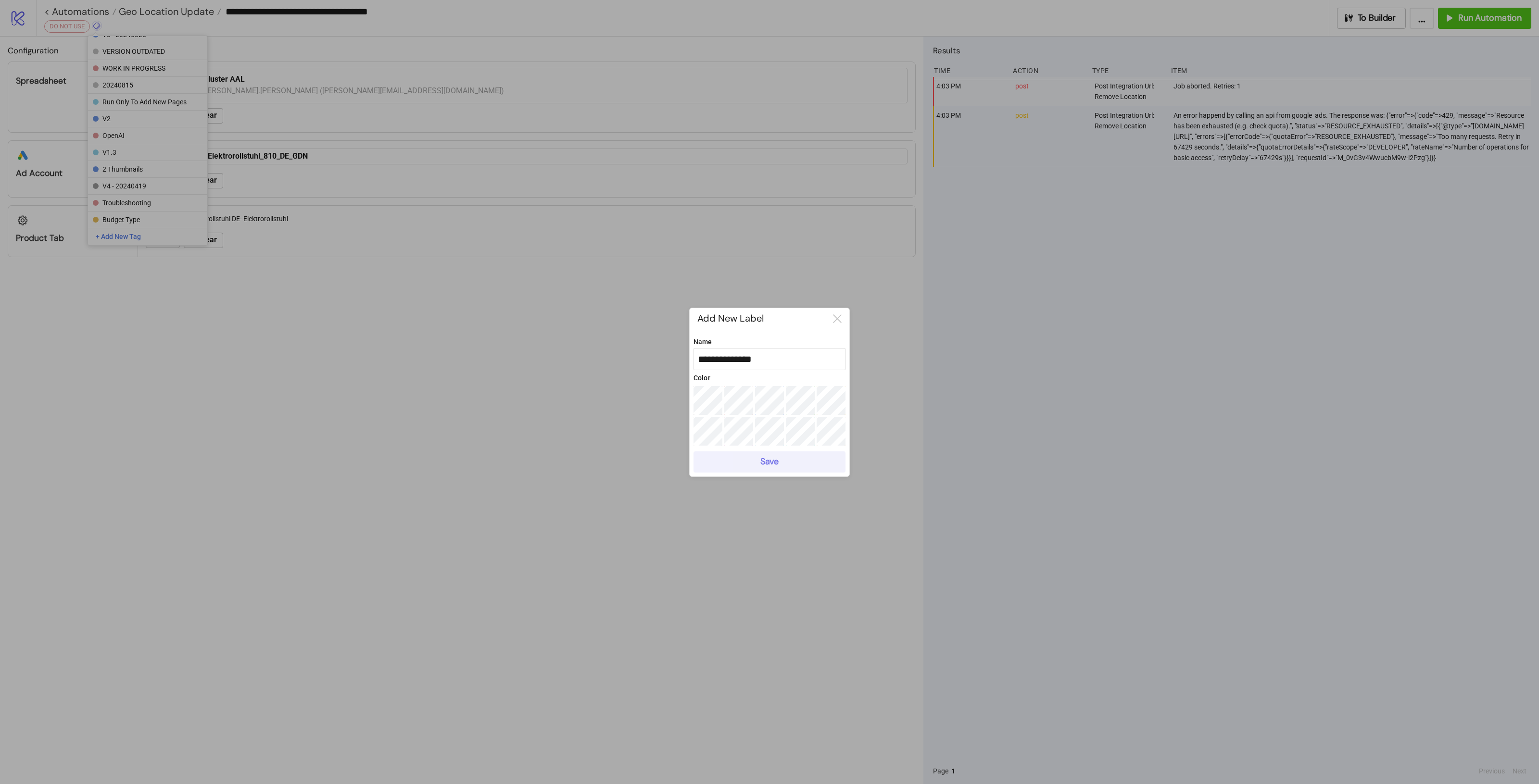
type input "**********"
click at [770, 458] on div "Save" at bounding box center [770, 462] width 19 height 11
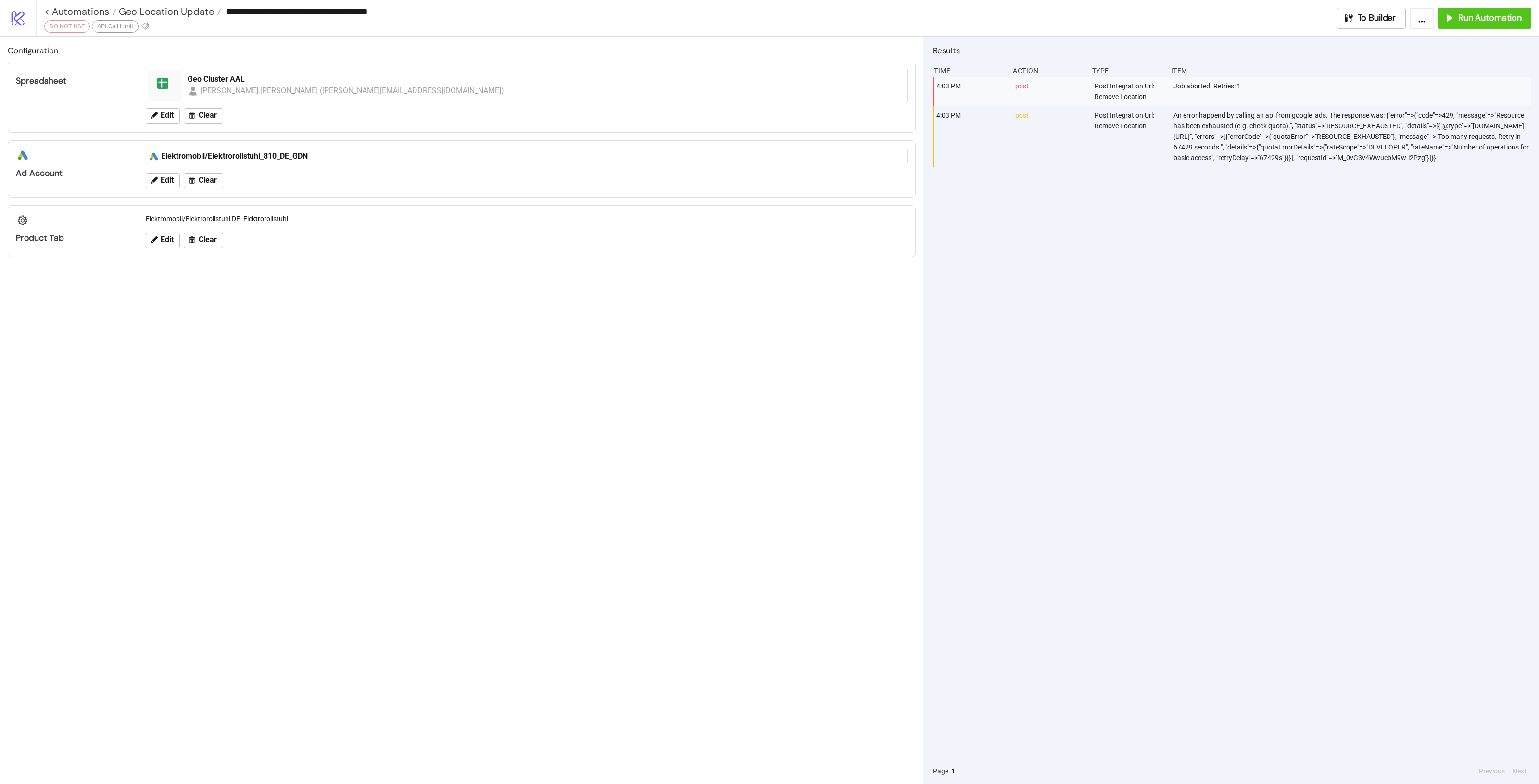
click at [657, 344] on div "Configuration Spreadsheet spreadsheet Geo Cluster AAL christoph.schulz (christo…" at bounding box center [462, 410] width 924 height 748
click at [140, 8] on span "Geo Location Update" at bounding box center [165, 11] width 97 height 13
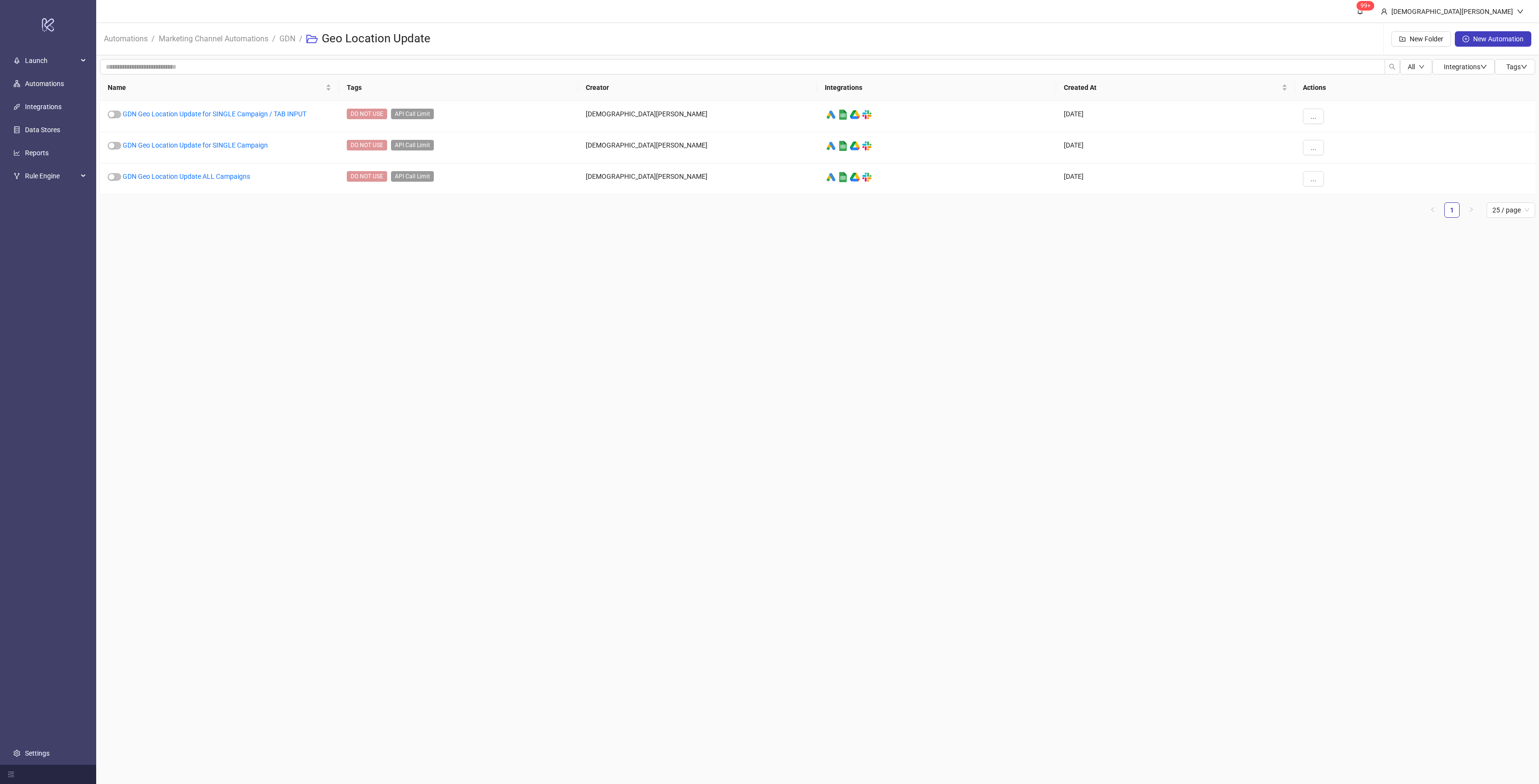
click at [476, 340] on main "99+ Christian Weikamp Automations / Marketing Channel Automations / GDN / Geo L…" at bounding box center [817, 392] width 1443 height 784
click at [284, 41] on link "GDN" at bounding box center [287, 38] width 20 height 11
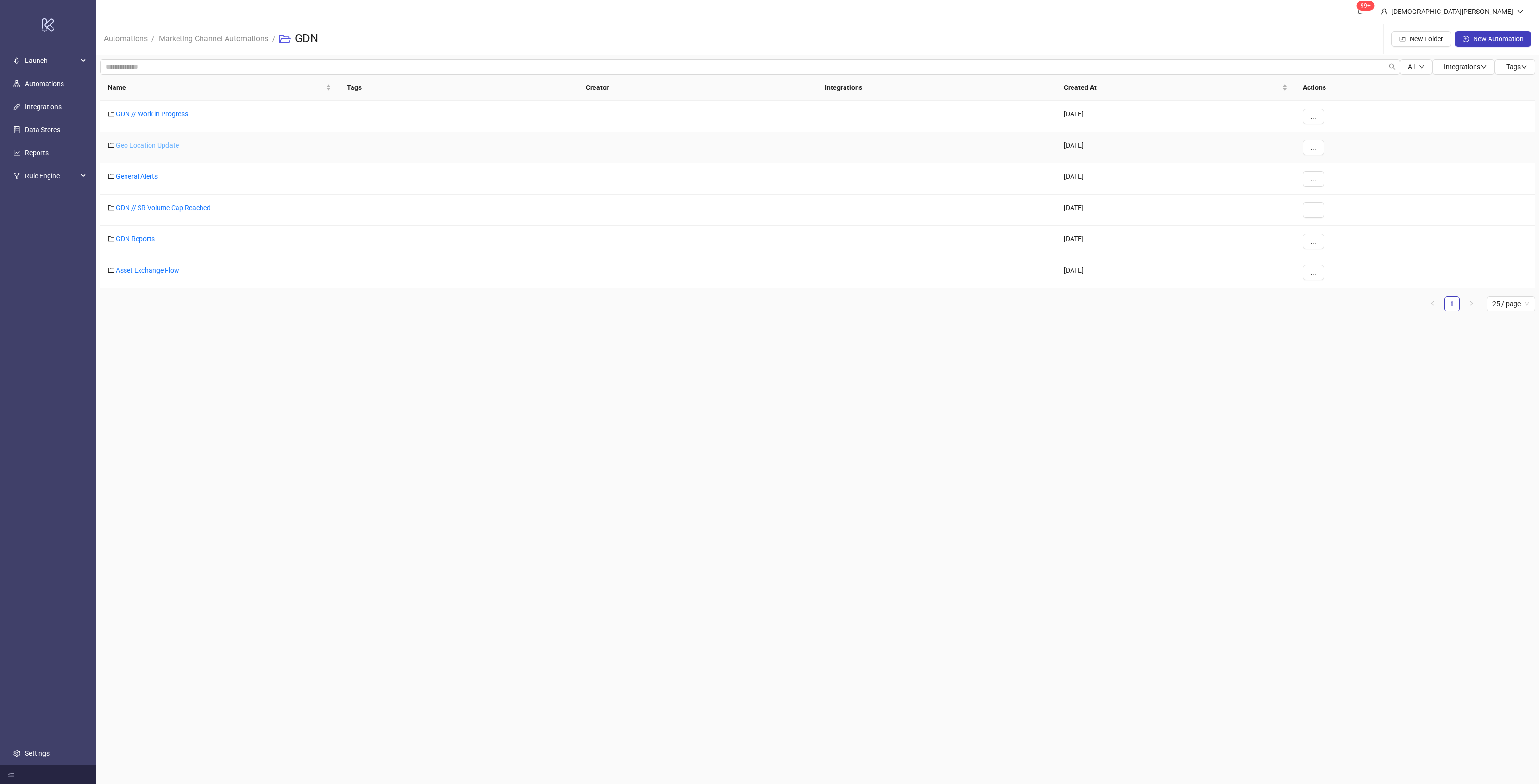
click at [152, 143] on link "Geo Location Update" at bounding box center [147, 145] width 63 height 8
click at [1300, 147] on div "..." at bounding box center [1415, 147] width 240 height 31
click at [1309, 144] on button "..." at bounding box center [1313, 147] width 21 height 16
click at [1345, 167] on span "Edit" at bounding box center [1335, 167] width 28 height 11
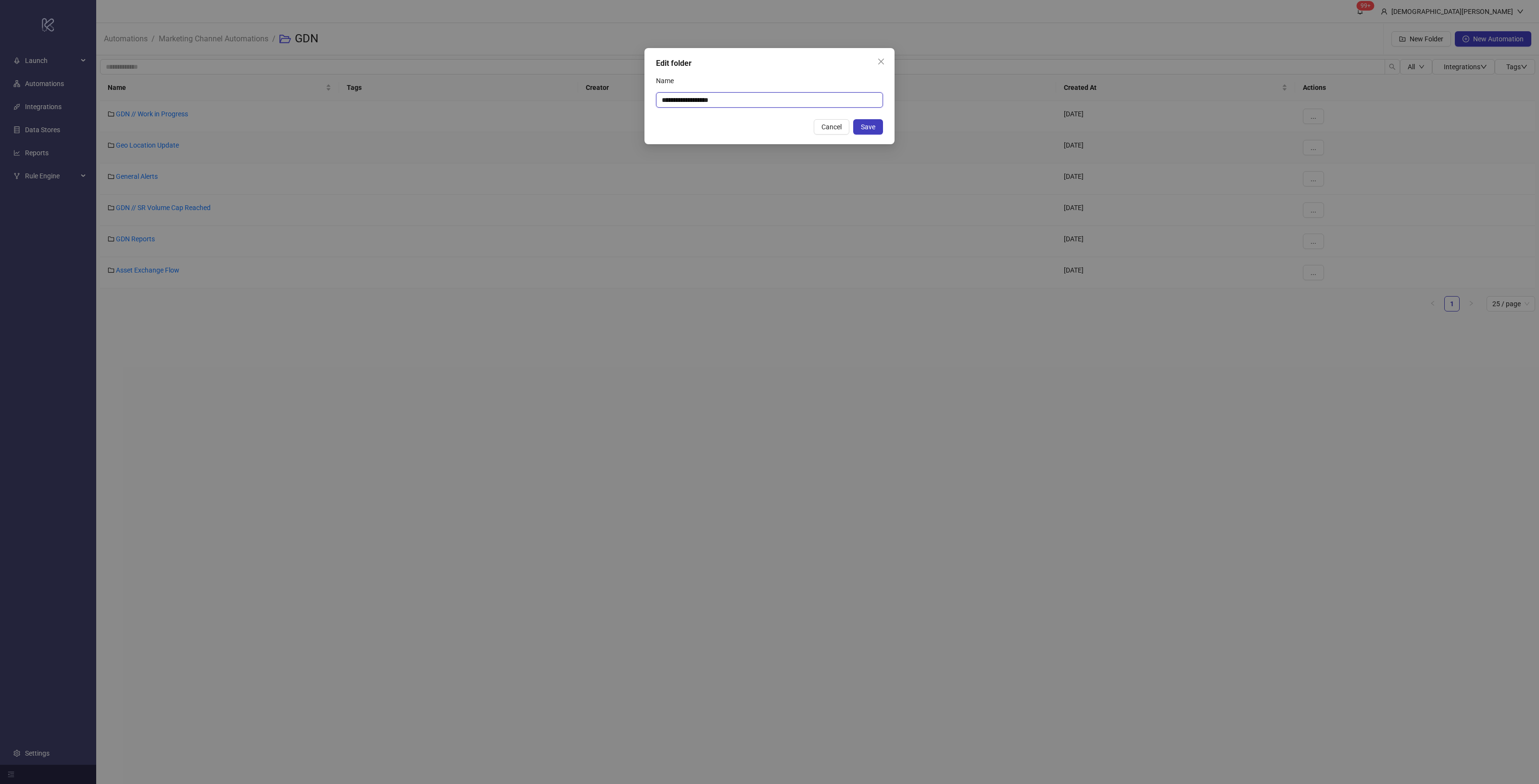
click at [764, 101] on input "**********" at bounding box center [770, 100] width 227 height 16
type input "**********"
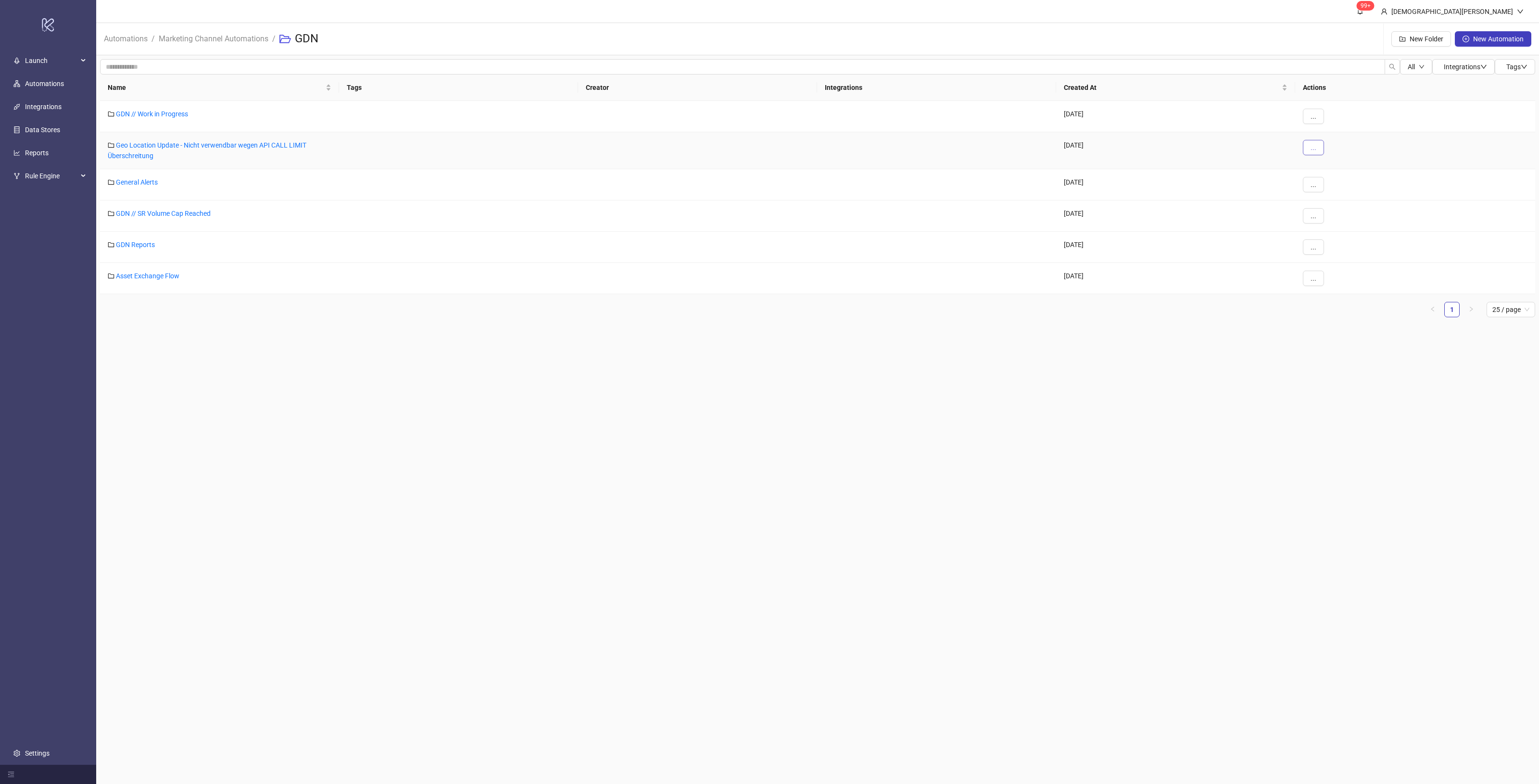
click at [1313, 144] on span "..." at bounding box center [1314, 147] width 6 height 8
click at [1341, 172] on span "Edit" at bounding box center [1335, 167] width 28 height 11
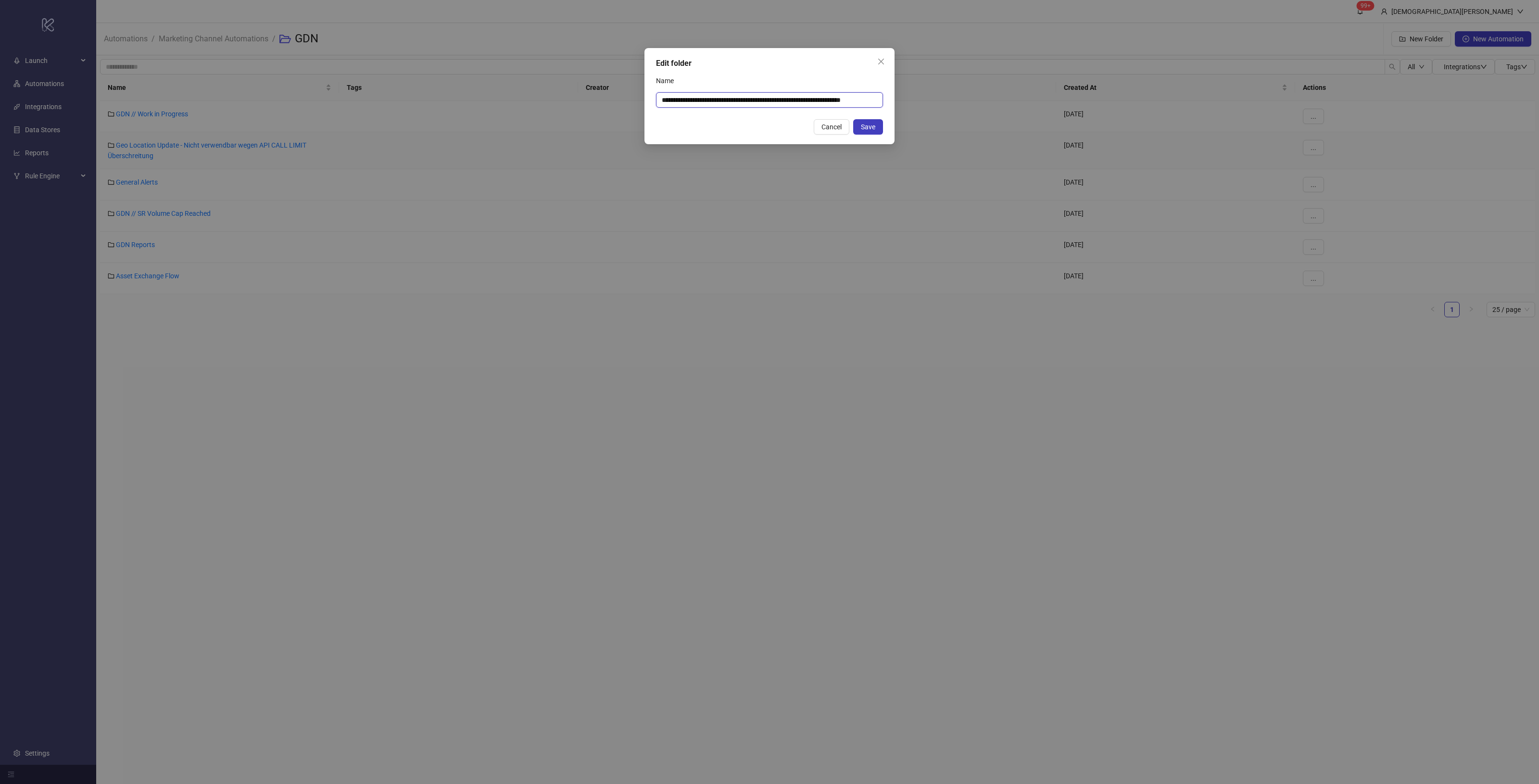
drag, startPoint x: 853, startPoint y: 100, endPoint x: 910, endPoint y: 97, distance: 57.1
click at [910, 97] on div "**********" at bounding box center [770, 392] width 1539 height 784
click at [862, 100] on input "**********" at bounding box center [770, 100] width 227 height 16
drag, startPoint x: 835, startPoint y: 97, endPoint x: 901, endPoint y: 95, distance: 66.0
click at [901, 95] on div "**********" at bounding box center [770, 392] width 1539 height 784
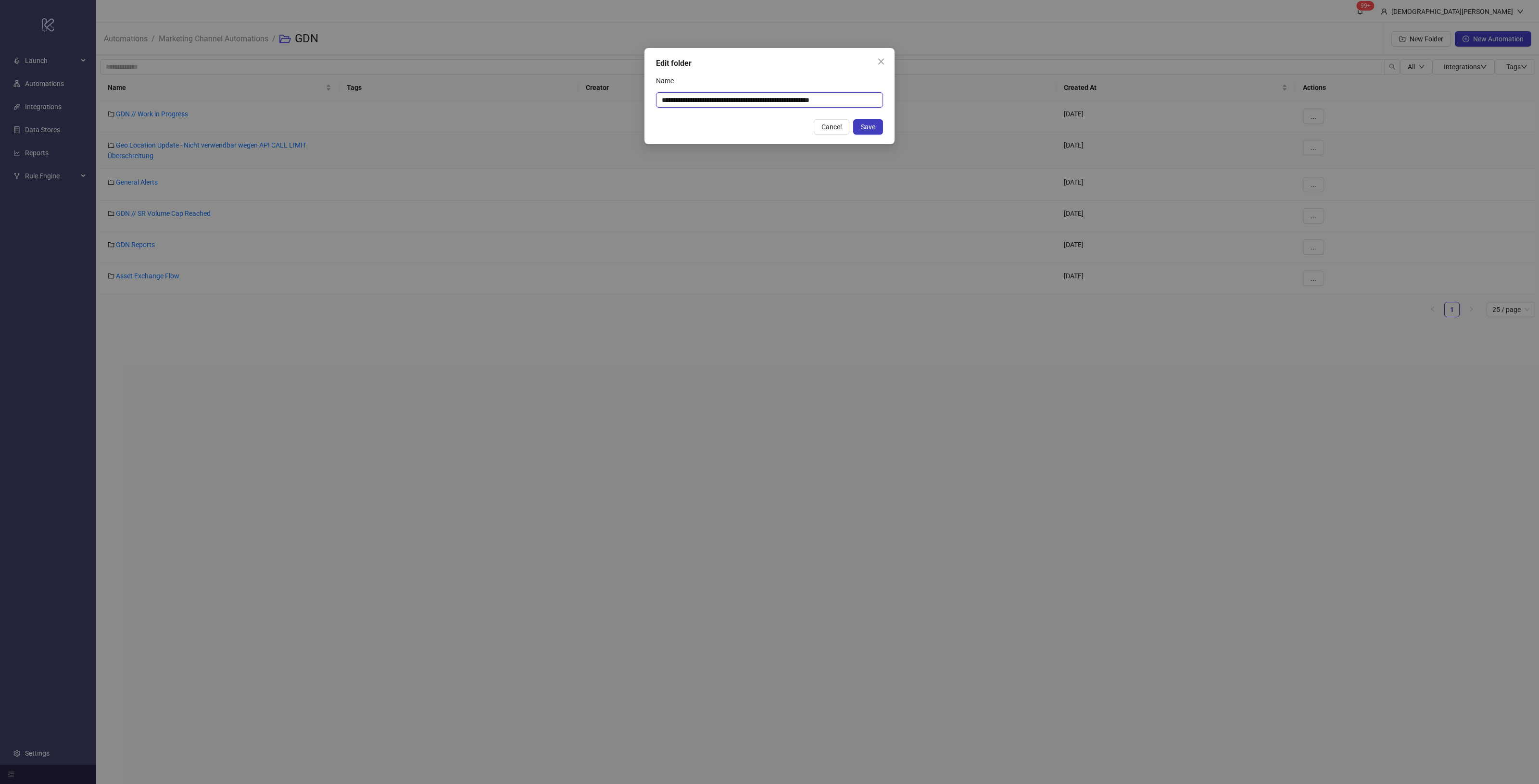
scroll to position [0, 0]
type input "**********"
click at [873, 127] on span "Save" at bounding box center [868, 127] width 14 height 8
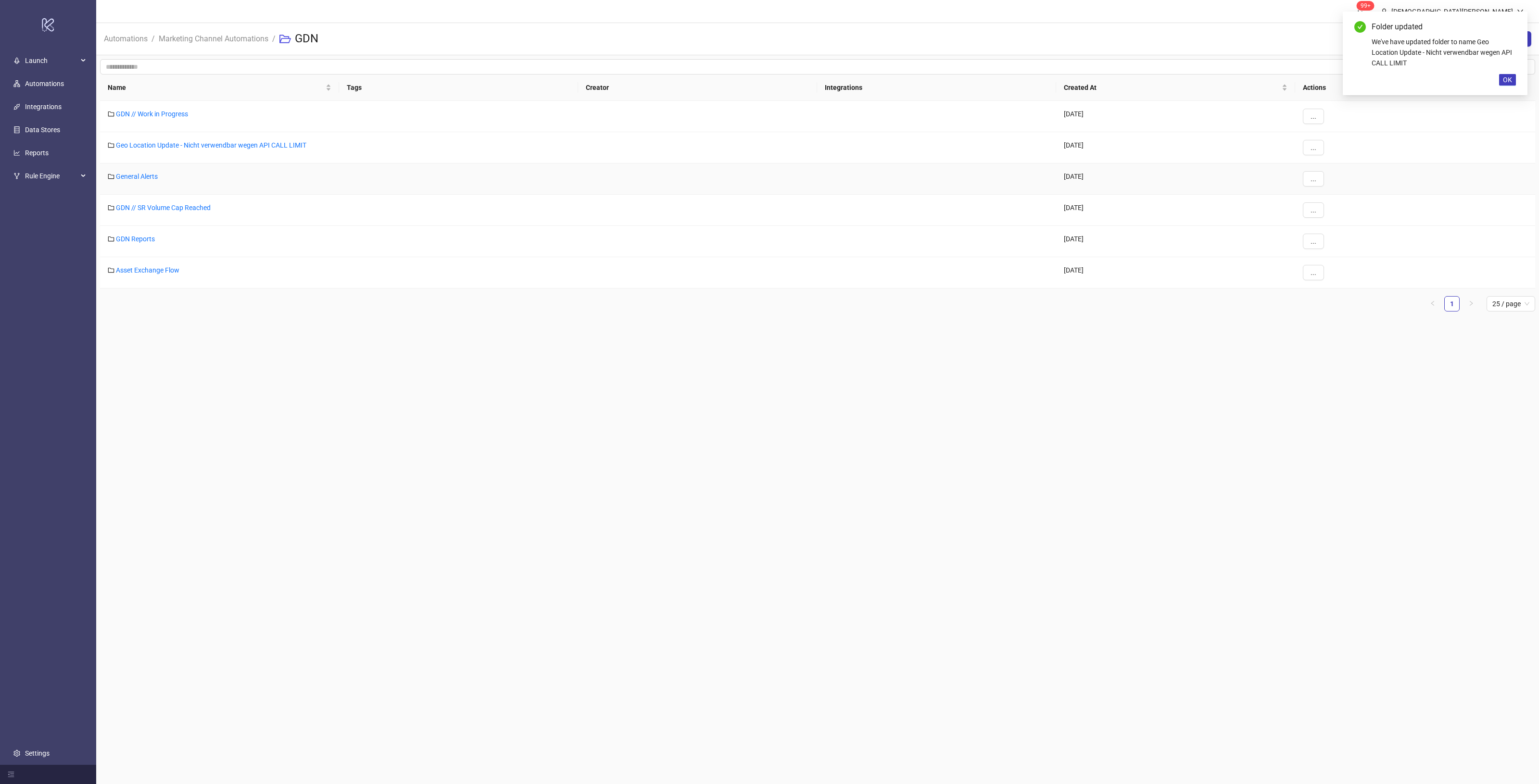
drag, startPoint x: 888, startPoint y: 344, endPoint x: 884, endPoint y: 342, distance: 4.5
click at [888, 344] on main "99+ Christian Weikamp Automations / Marketing Channel Automations / GDN New Fol…" at bounding box center [817, 392] width 1443 height 784
click at [974, 409] on main "99+ Christian Weikamp Automations / Marketing Channel Automations / GDN New Fol…" at bounding box center [817, 392] width 1443 height 784
click at [1506, 82] on span "OK" at bounding box center [1507, 79] width 9 height 8
click at [566, 496] on main "99+ Christian Weikamp Automations / Marketing Channel Automations / GDN New Fol…" at bounding box center [817, 392] width 1443 height 784
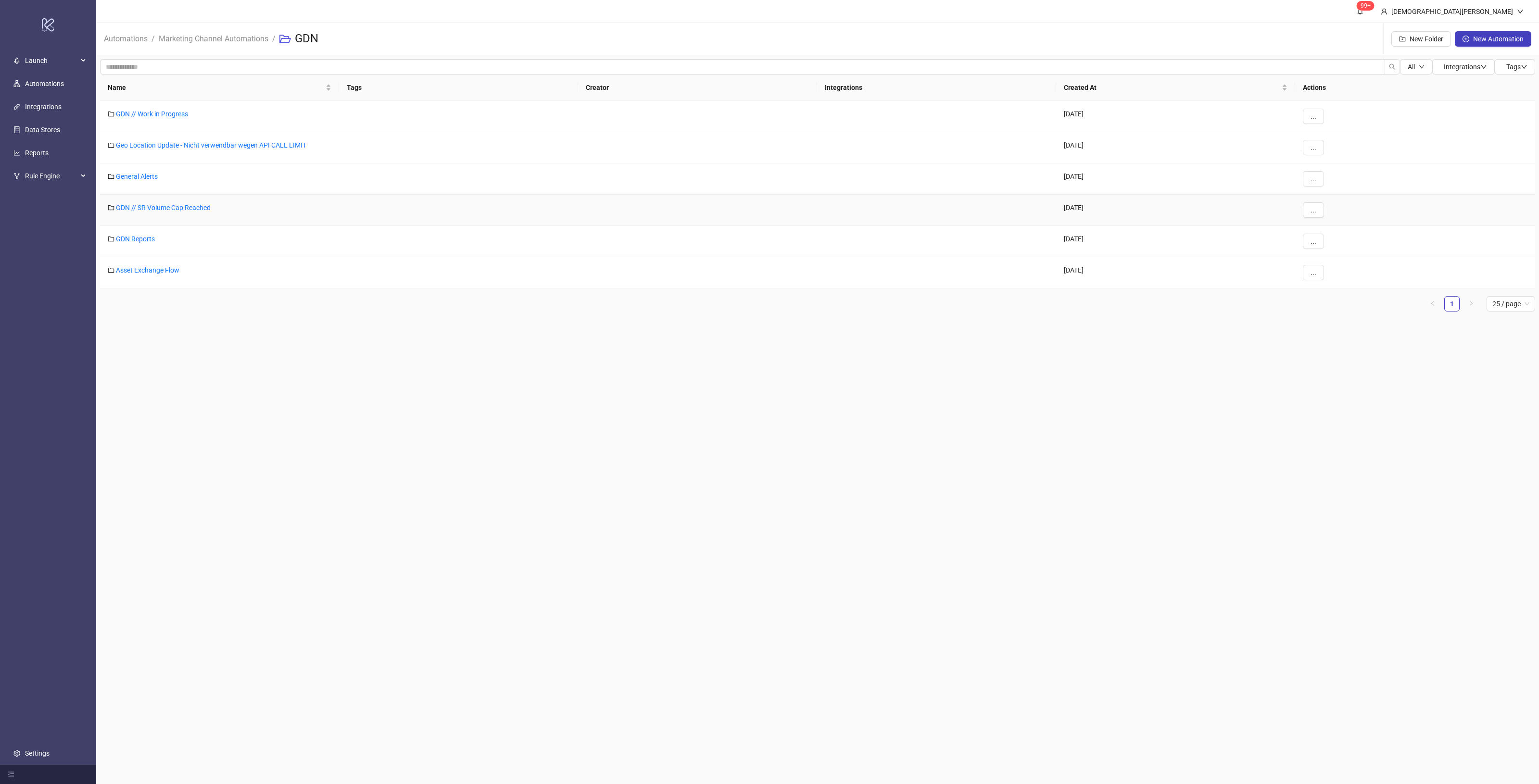
click at [188, 214] on div "GDN // SR Volume Cap Reached" at bounding box center [219, 210] width 239 height 31
click at [191, 210] on link "GDN // SR Volume Cap Reached" at bounding box center [163, 207] width 95 height 8
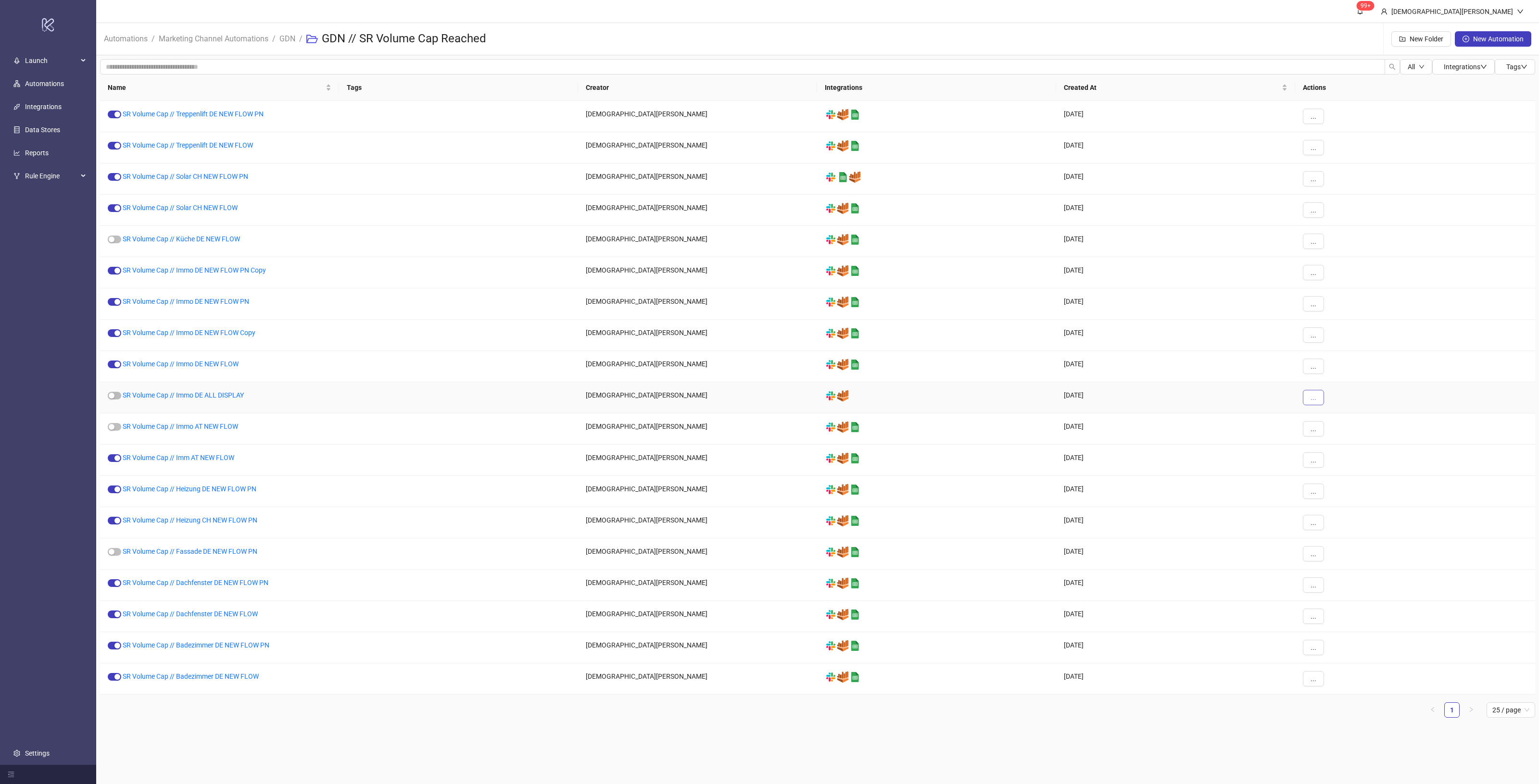
click at [1308, 401] on button "..." at bounding box center [1313, 398] width 21 height 16
click at [1348, 469] on span "Move" at bounding box center [1335, 465] width 28 height 11
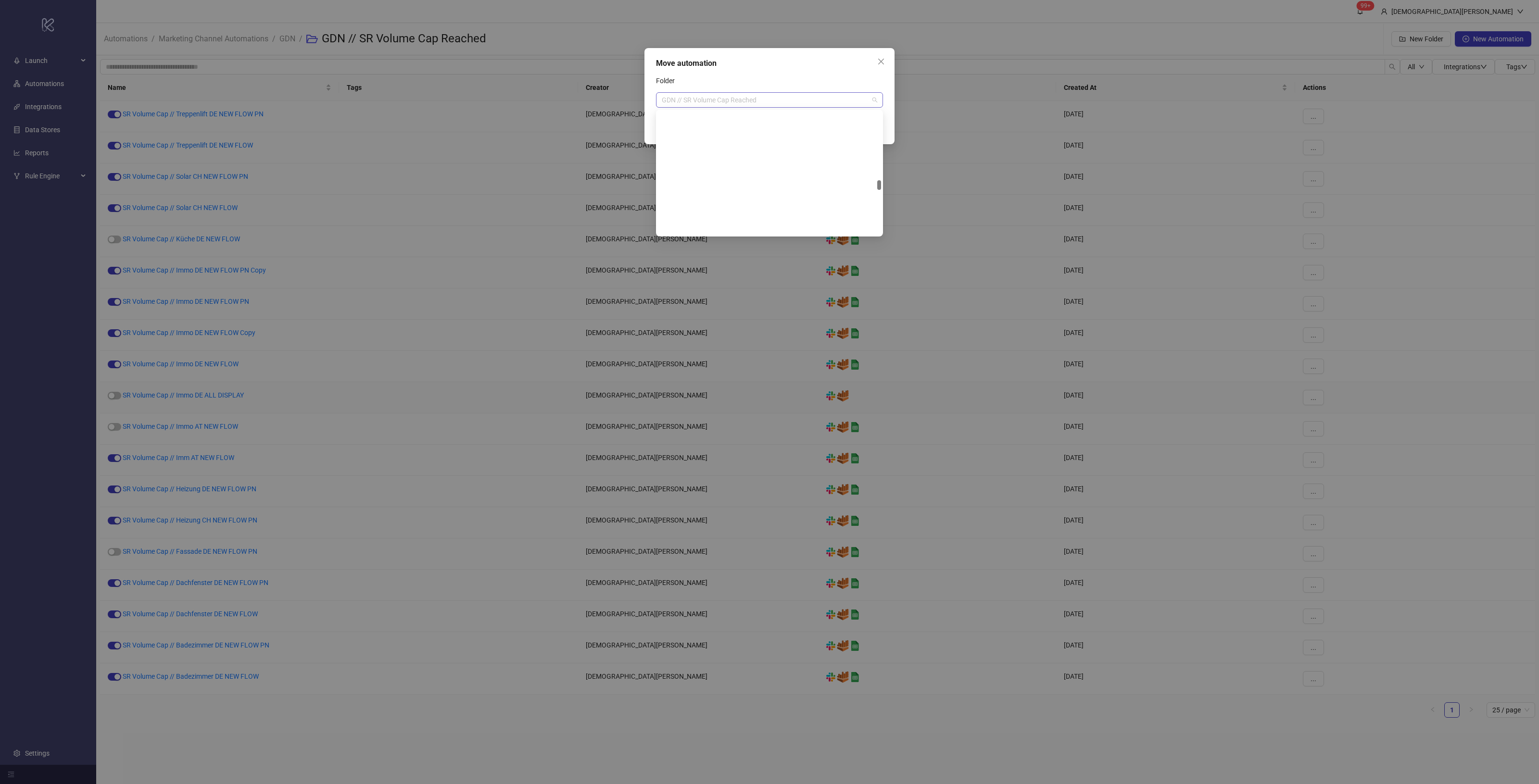
click at [791, 102] on span "GDN // SR Volume Cap Reached" at bounding box center [770, 100] width 216 height 14
type input "**"
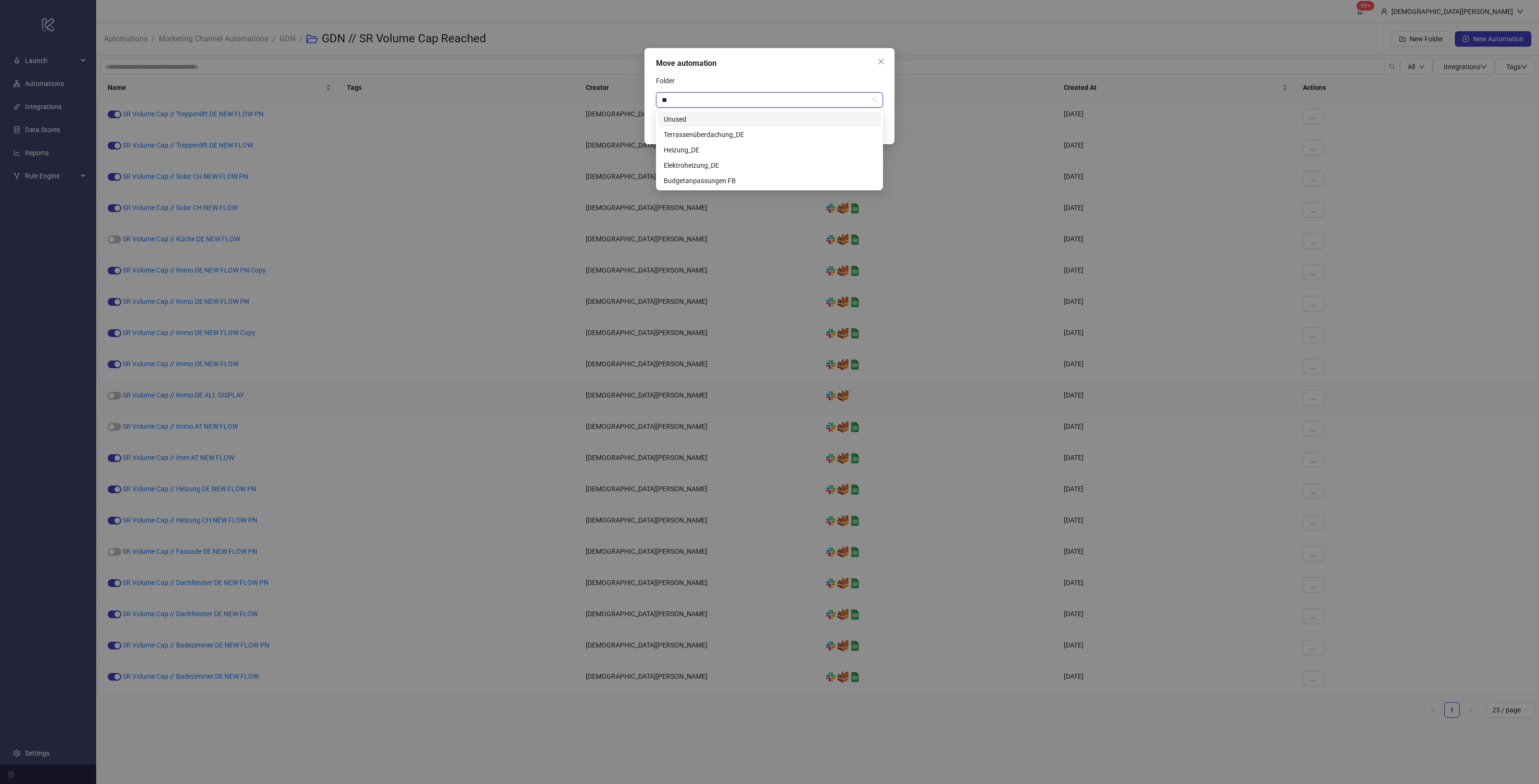
click at [726, 118] on div "Unused" at bounding box center [770, 119] width 211 height 11
click at [866, 129] on span "Save" at bounding box center [868, 127] width 14 height 8
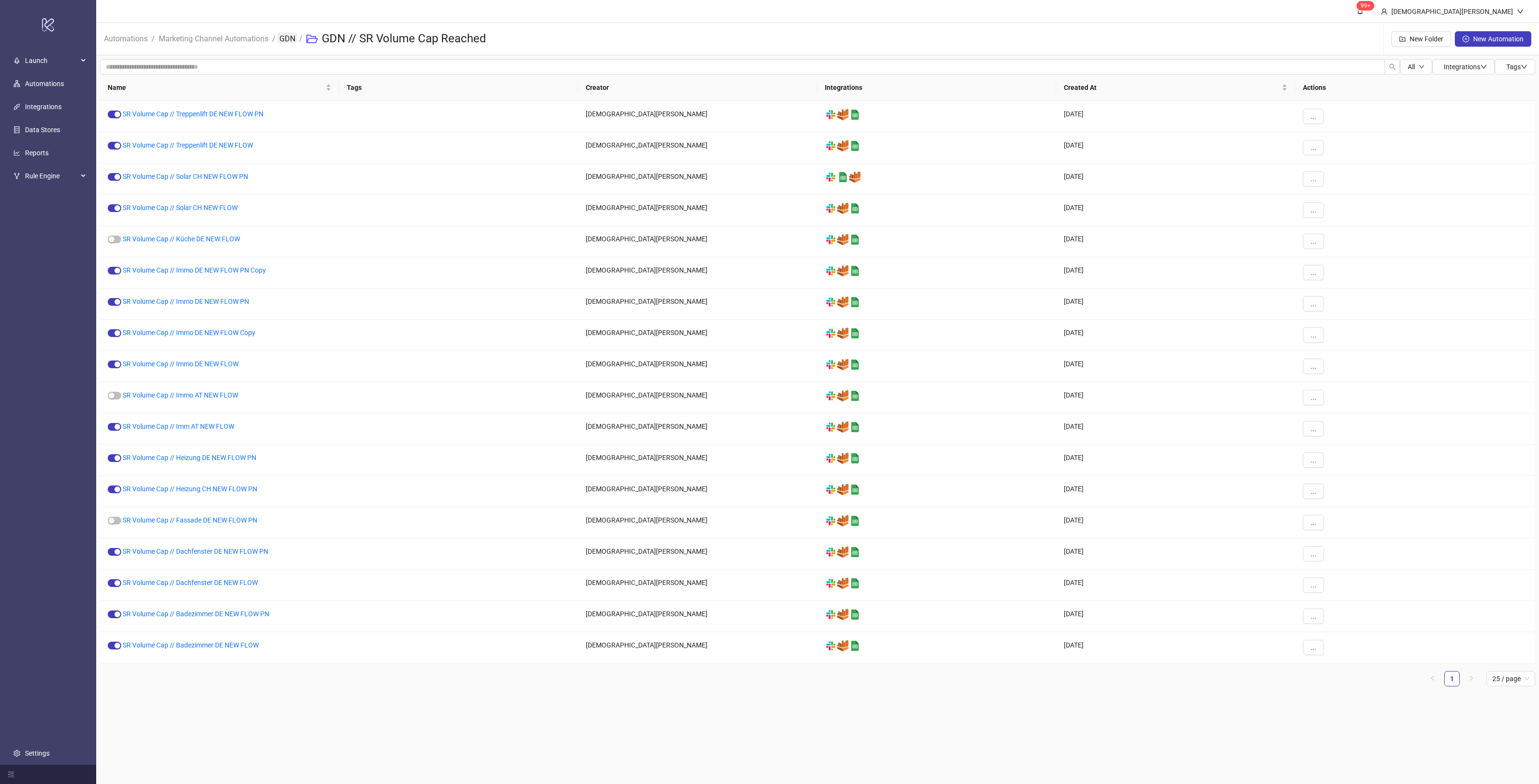
click at [295, 42] on link "GDN" at bounding box center [287, 38] width 20 height 11
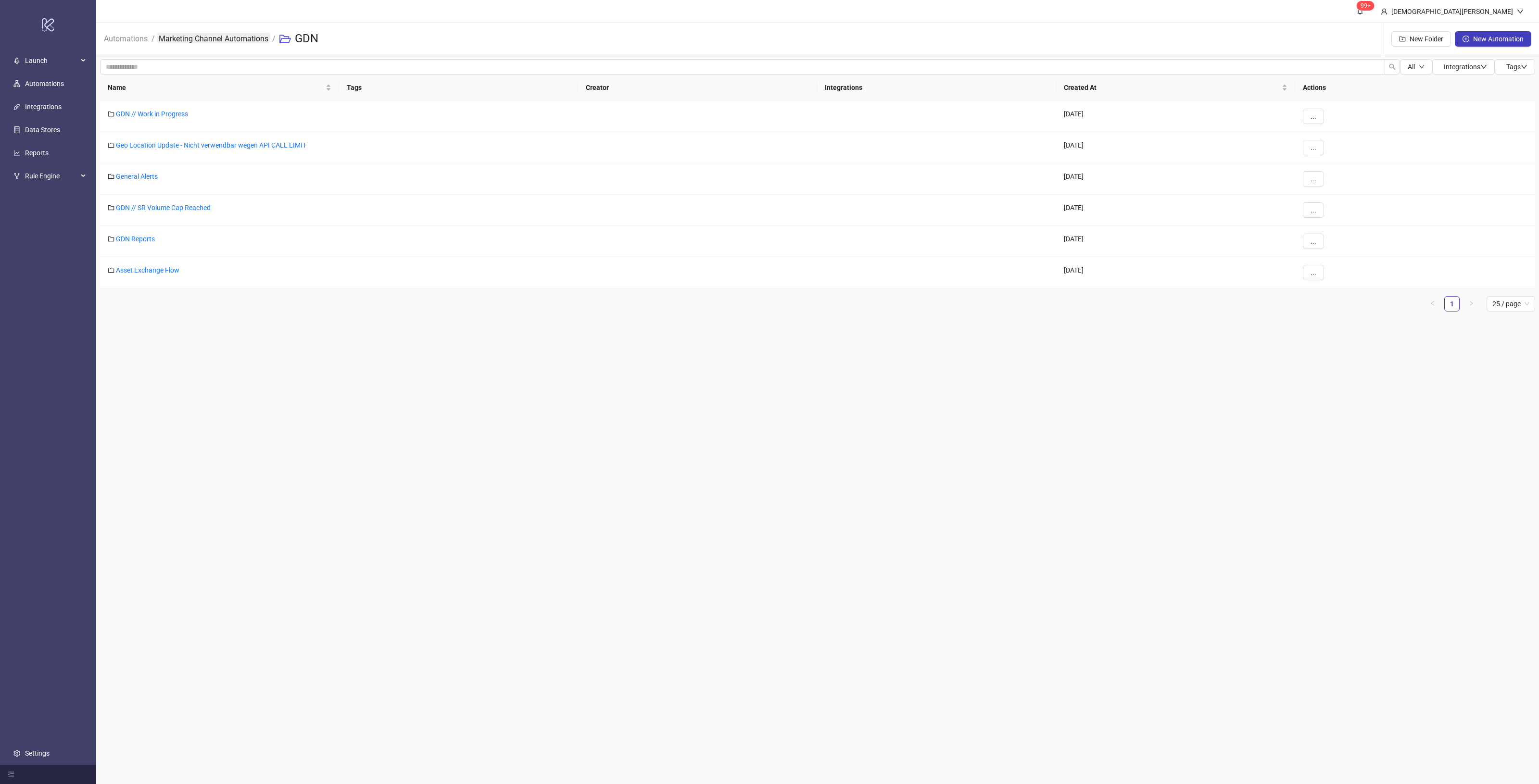
click at [194, 38] on link "Marketing Channel Automations" at bounding box center [213, 38] width 114 height 11
click at [119, 245] on div "PN" at bounding box center [219, 241] width 239 height 31
click at [118, 243] on link "PN" at bounding box center [120, 239] width 9 height 8
click at [157, 115] on link "SR Volume Alerts" at bounding box center [141, 113] width 51 height 8
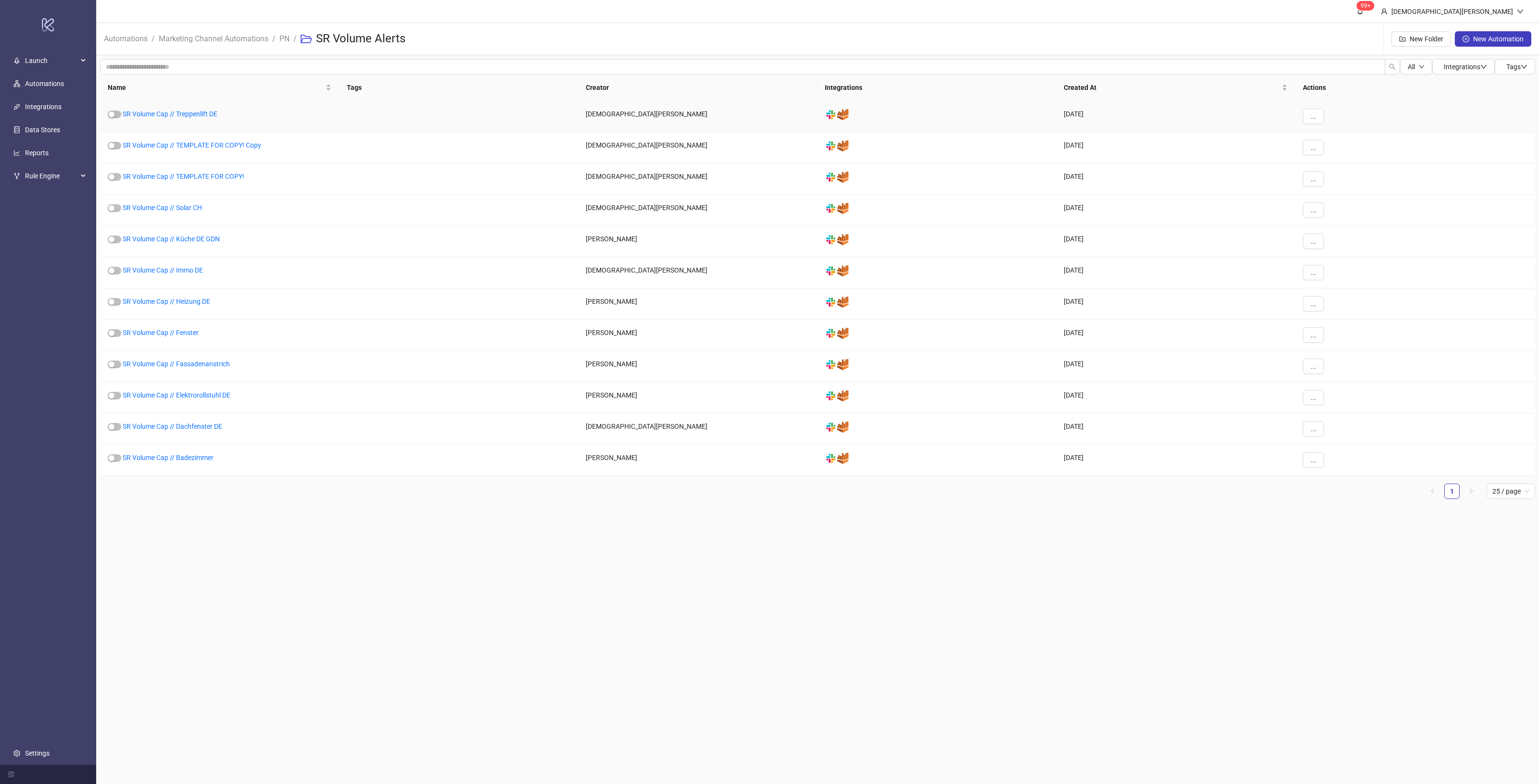
click at [1313, 106] on div "..." at bounding box center [1415, 116] width 240 height 31
click at [1314, 118] on span "..." at bounding box center [1314, 116] width 6 height 8
click at [1344, 181] on span "Move" at bounding box center [1335, 182] width 28 height 11
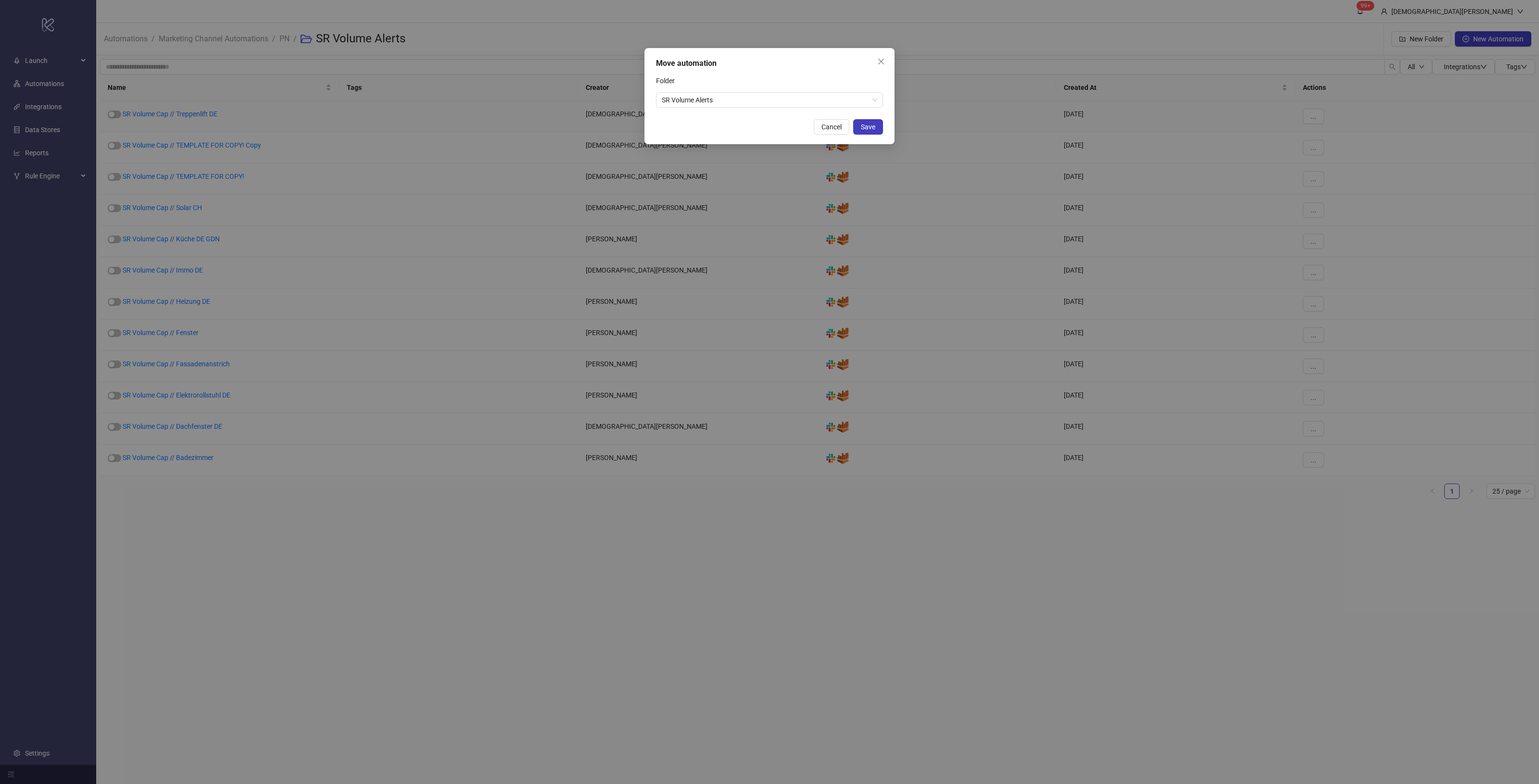
click at [786, 110] on div "Move automation Folder SR Volume Alerts Cancel Save" at bounding box center [770, 96] width 250 height 96
click at [793, 103] on span "SR Volume Alerts" at bounding box center [770, 100] width 216 height 14
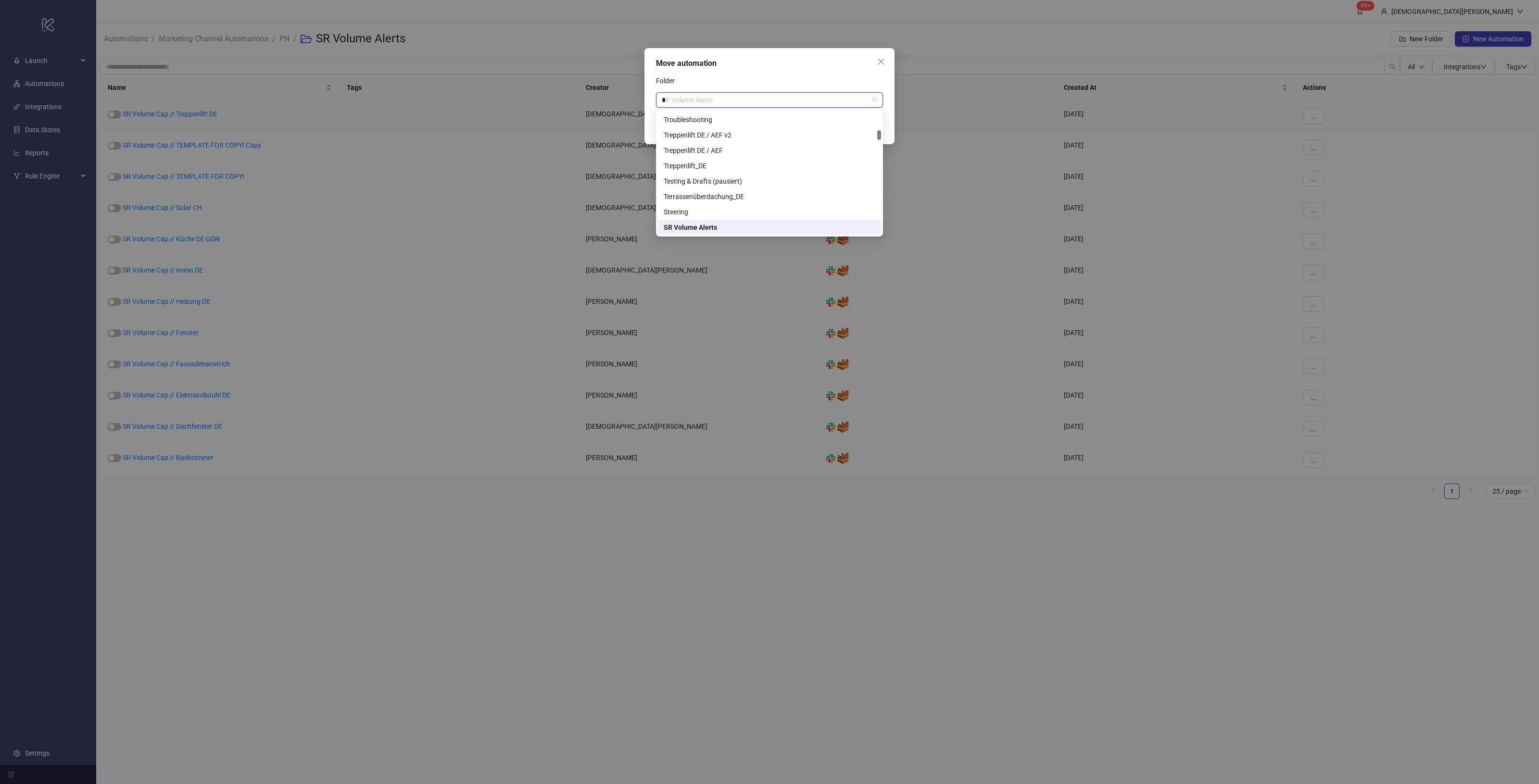
type input "**"
click at [853, 122] on div "Unused" at bounding box center [770, 119] width 211 height 11
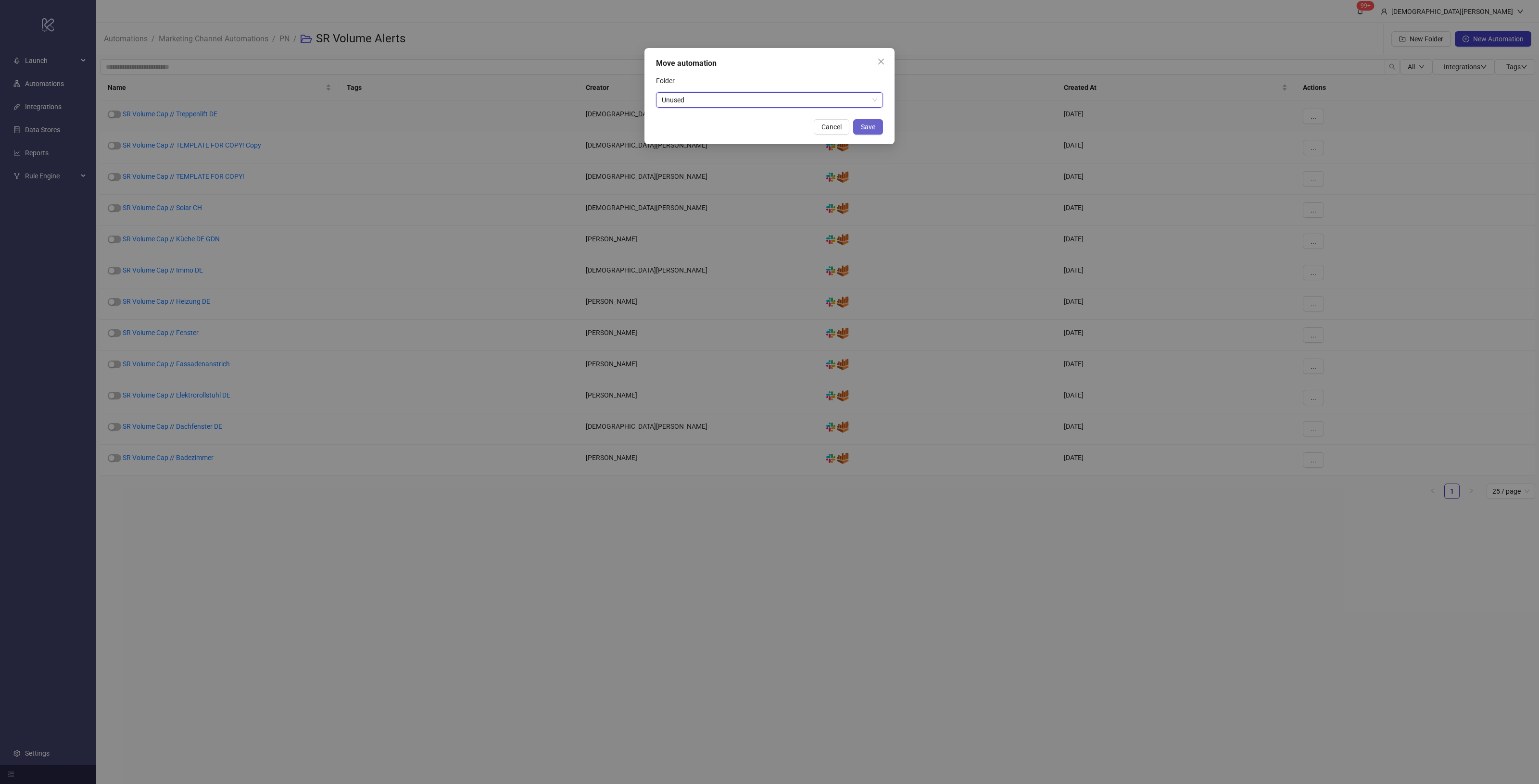
click at [872, 128] on span "Save" at bounding box center [868, 127] width 14 height 8
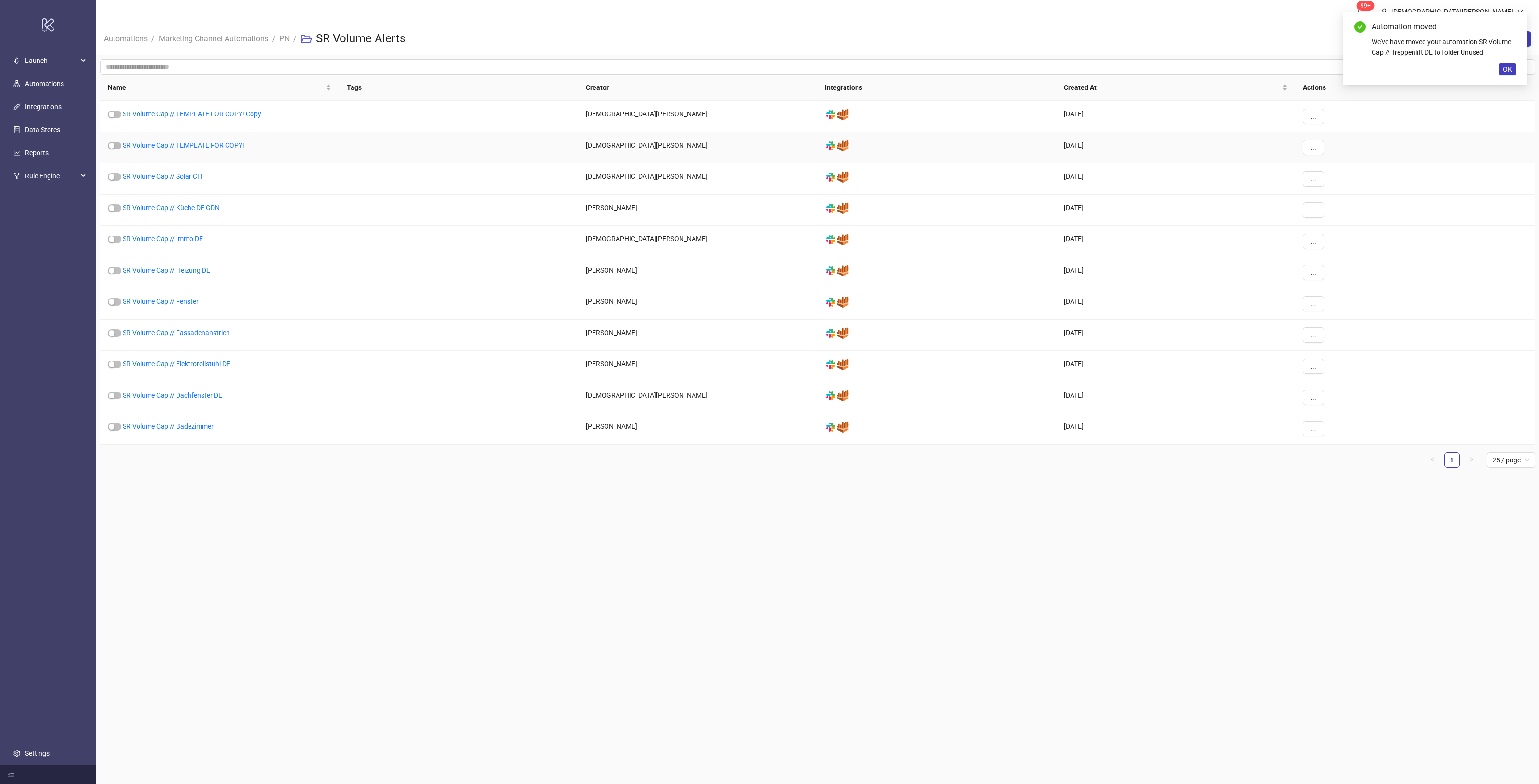
click at [1313, 130] on div "..." at bounding box center [1415, 116] width 240 height 31
click at [1319, 116] on button "..." at bounding box center [1313, 116] width 21 height 16
click at [1335, 171] on span "Edit" at bounding box center [1335, 167] width 28 height 11
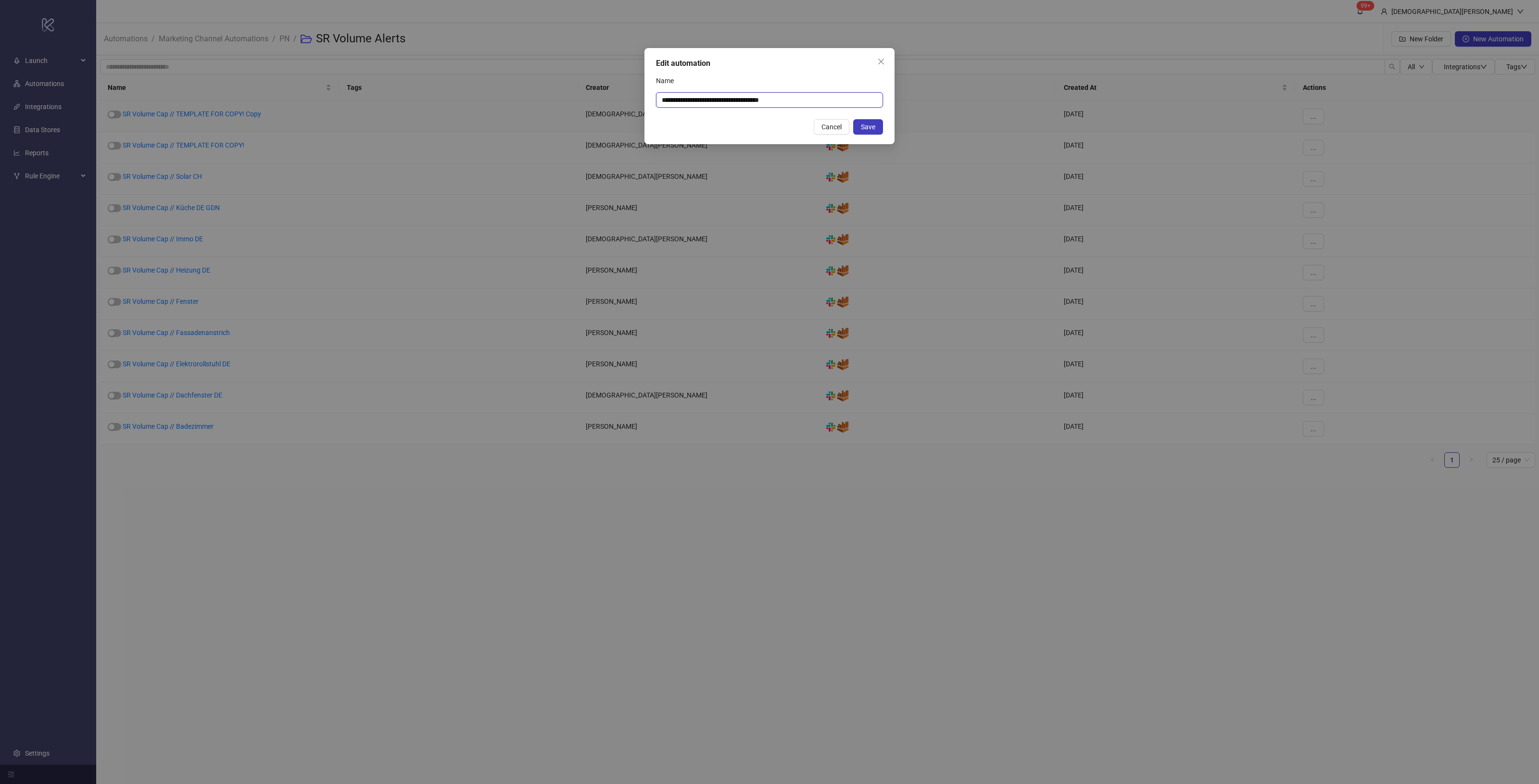
click at [843, 101] on input "**********" at bounding box center [770, 100] width 227 height 16
click at [882, 62] on icon "close" at bounding box center [881, 62] width 6 height 6
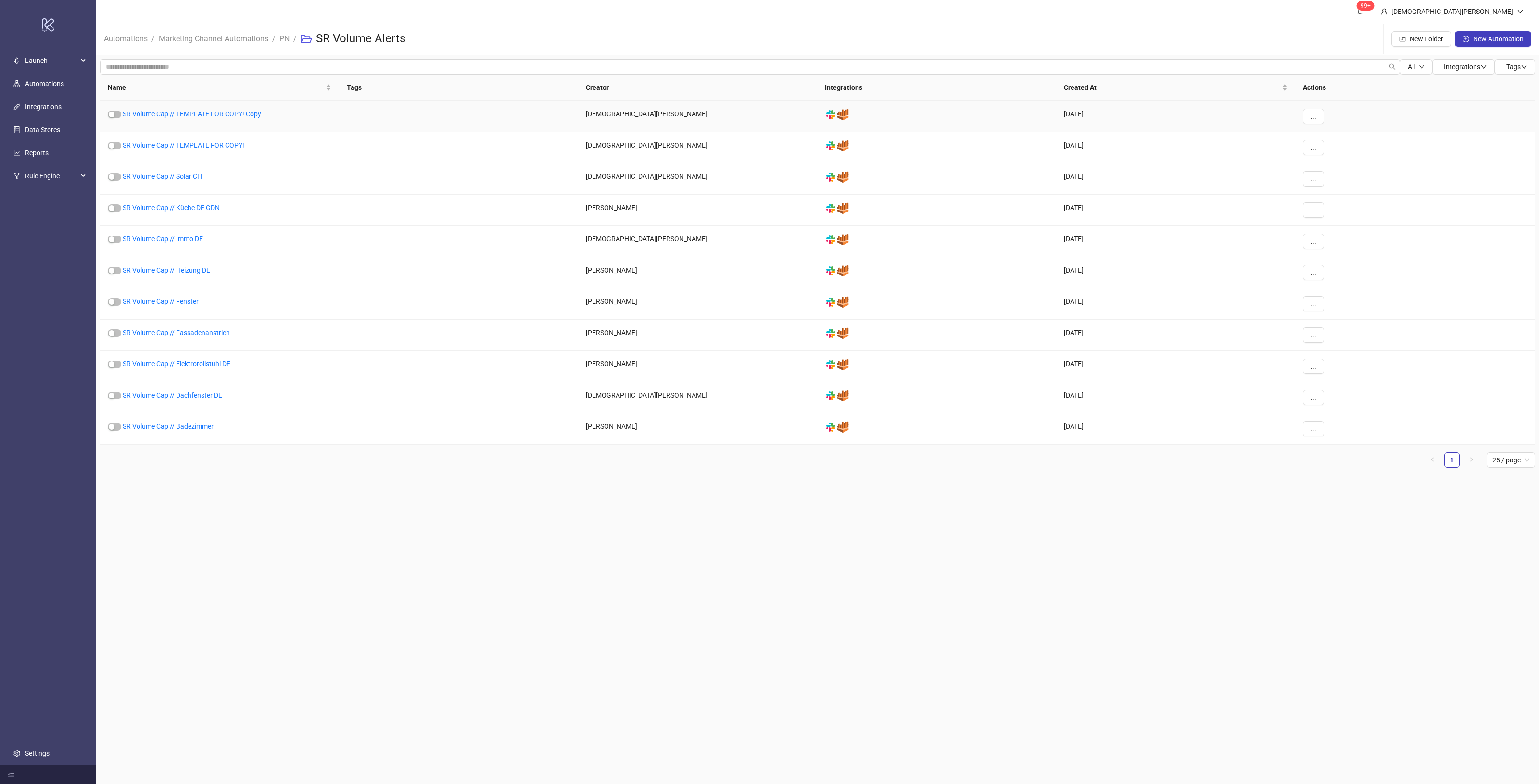
click at [1324, 117] on div "..." at bounding box center [1415, 116] width 240 height 31
click at [1323, 113] on button "..." at bounding box center [1313, 116] width 21 height 16
click at [1342, 176] on li "Move" at bounding box center [1330, 182] width 50 height 16
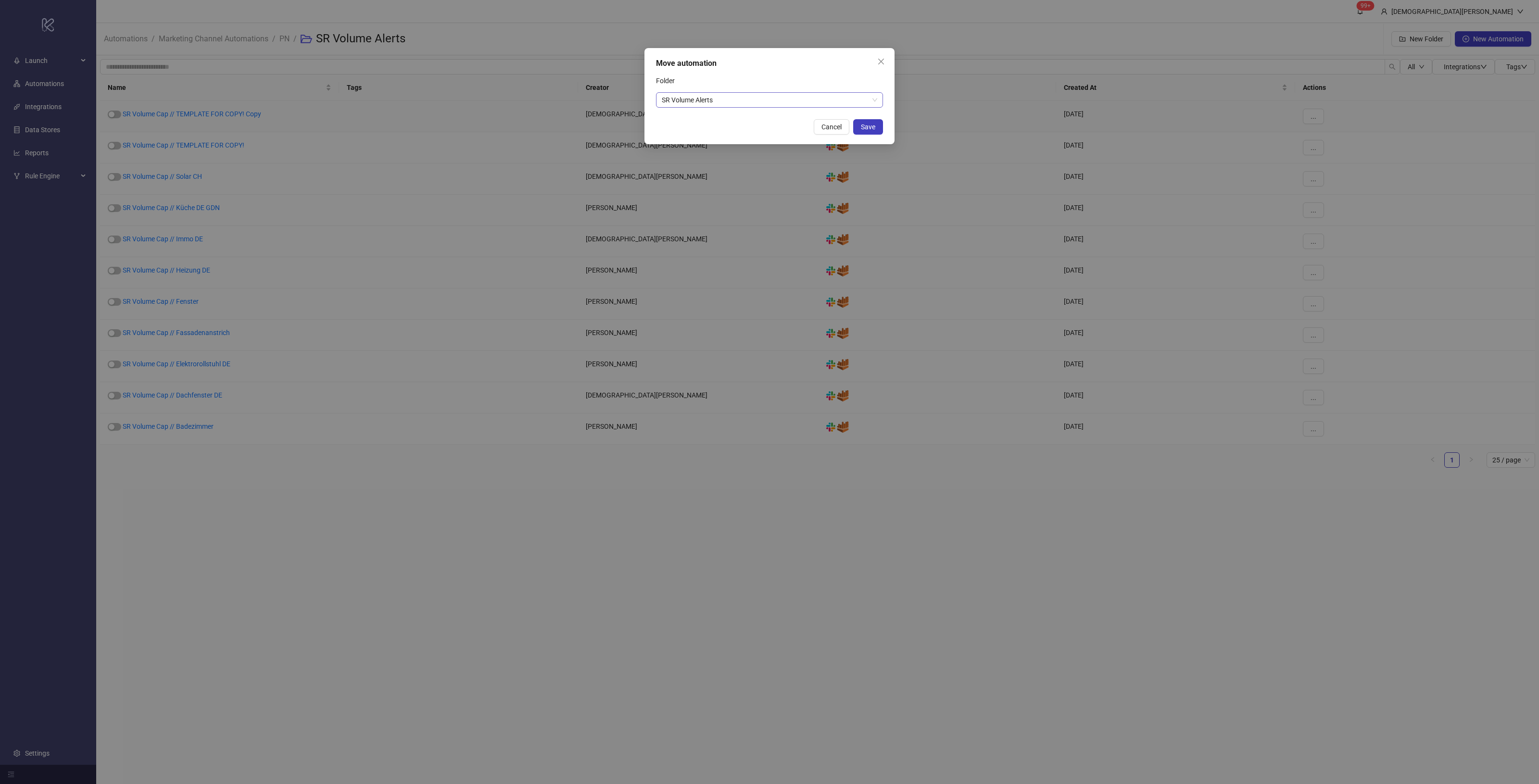
click at [789, 100] on span "SR Volume Alerts" at bounding box center [770, 100] width 216 height 14
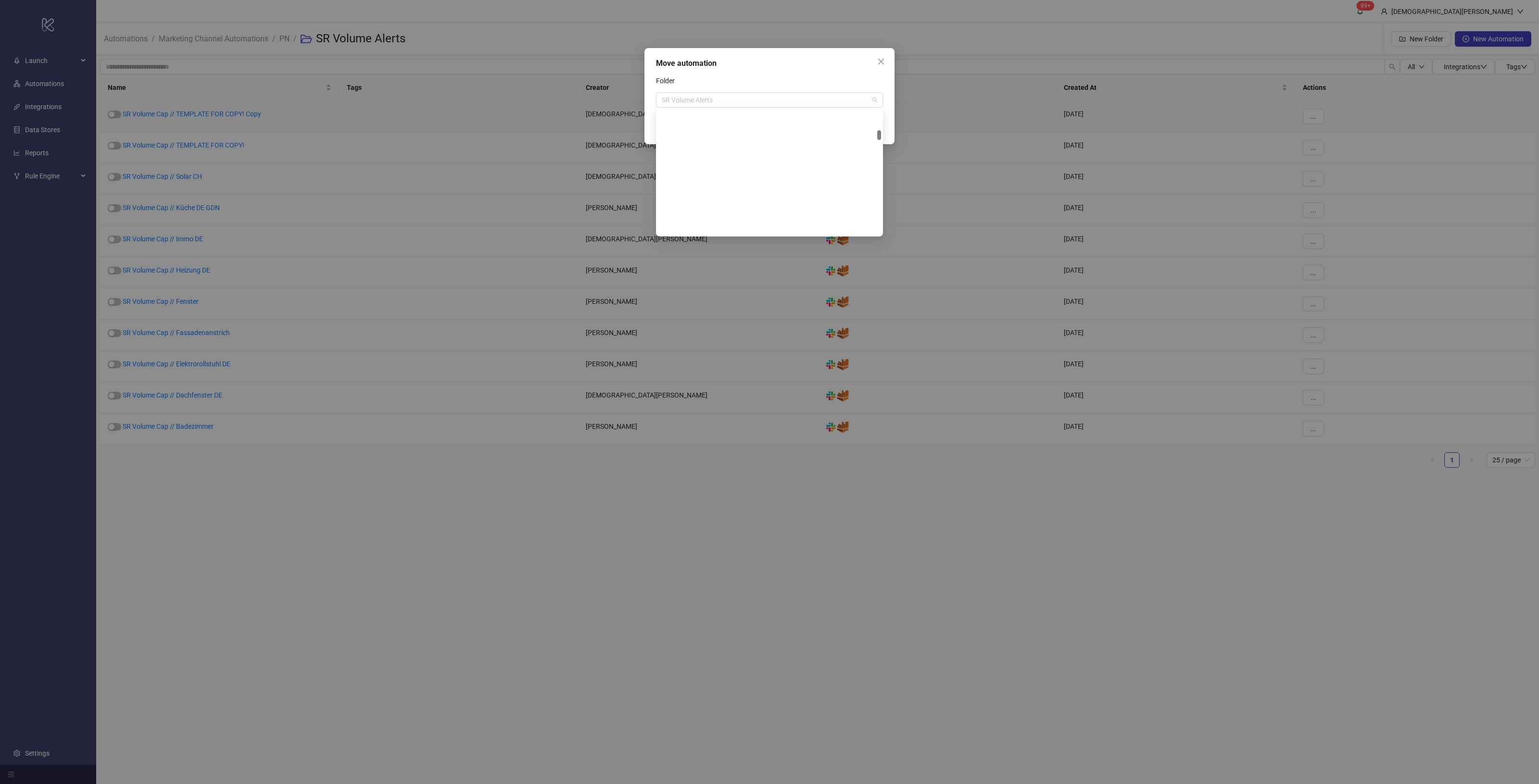
scroll to position [261, 0]
type input "**"
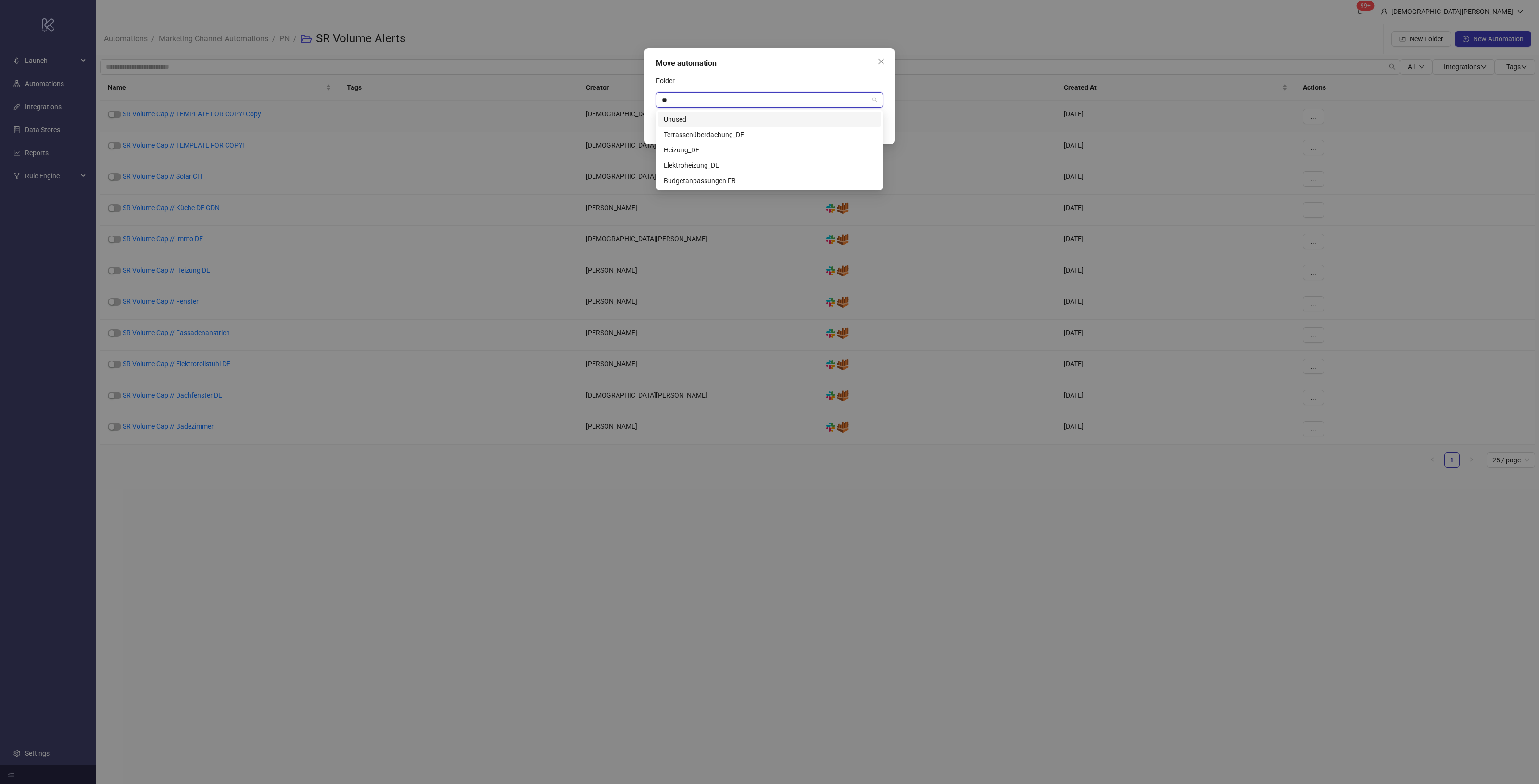
click at [837, 117] on div "Unused" at bounding box center [770, 119] width 211 height 11
click at [866, 125] on span "Save" at bounding box center [868, 127] width 14 height 8
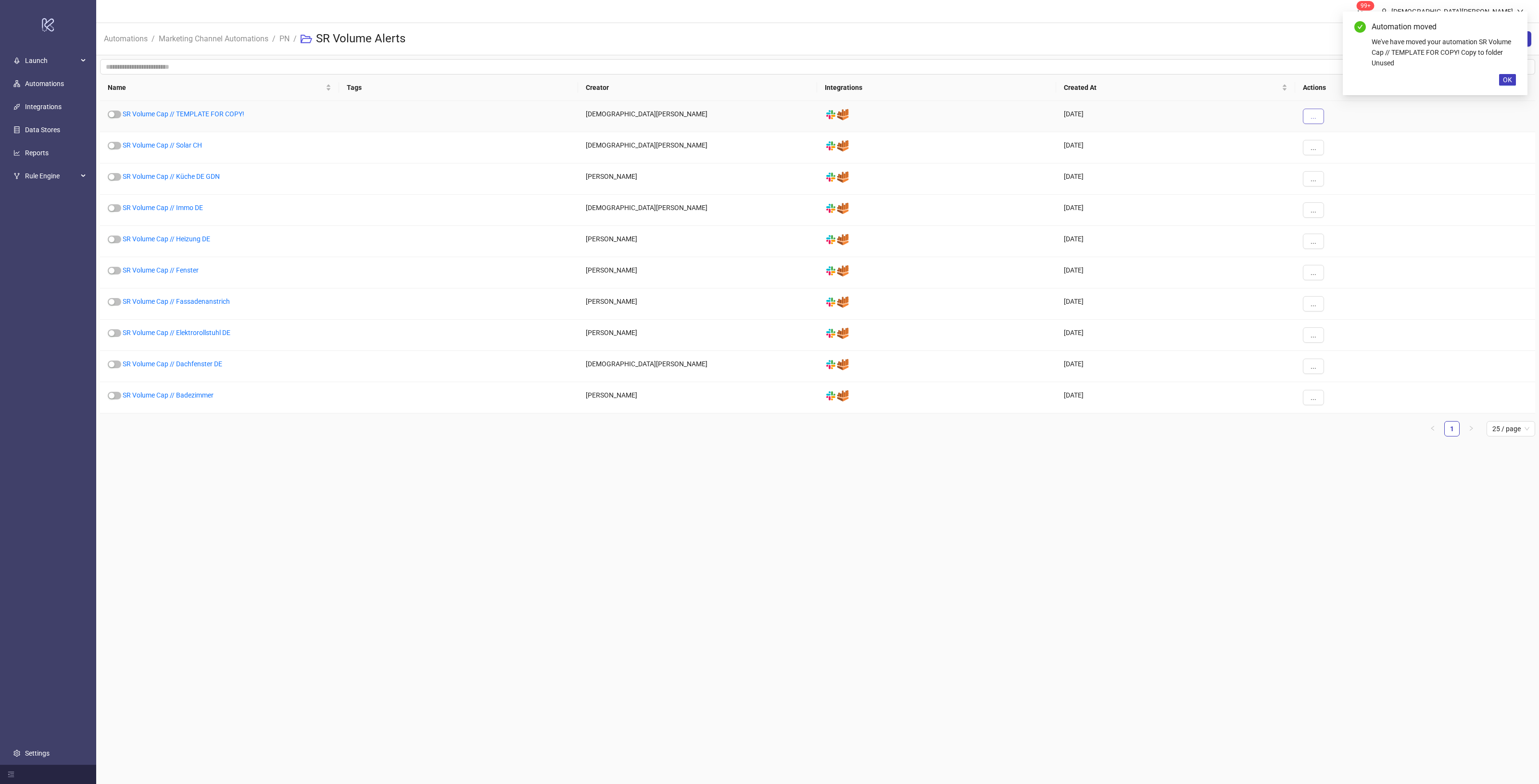
click at [1304, 115] on button "..." at bounding box center [1313, 116] width 21 height 16
click at [1345, 184] on span "Move" at bounding box center [1335, 182] width 28 height 11
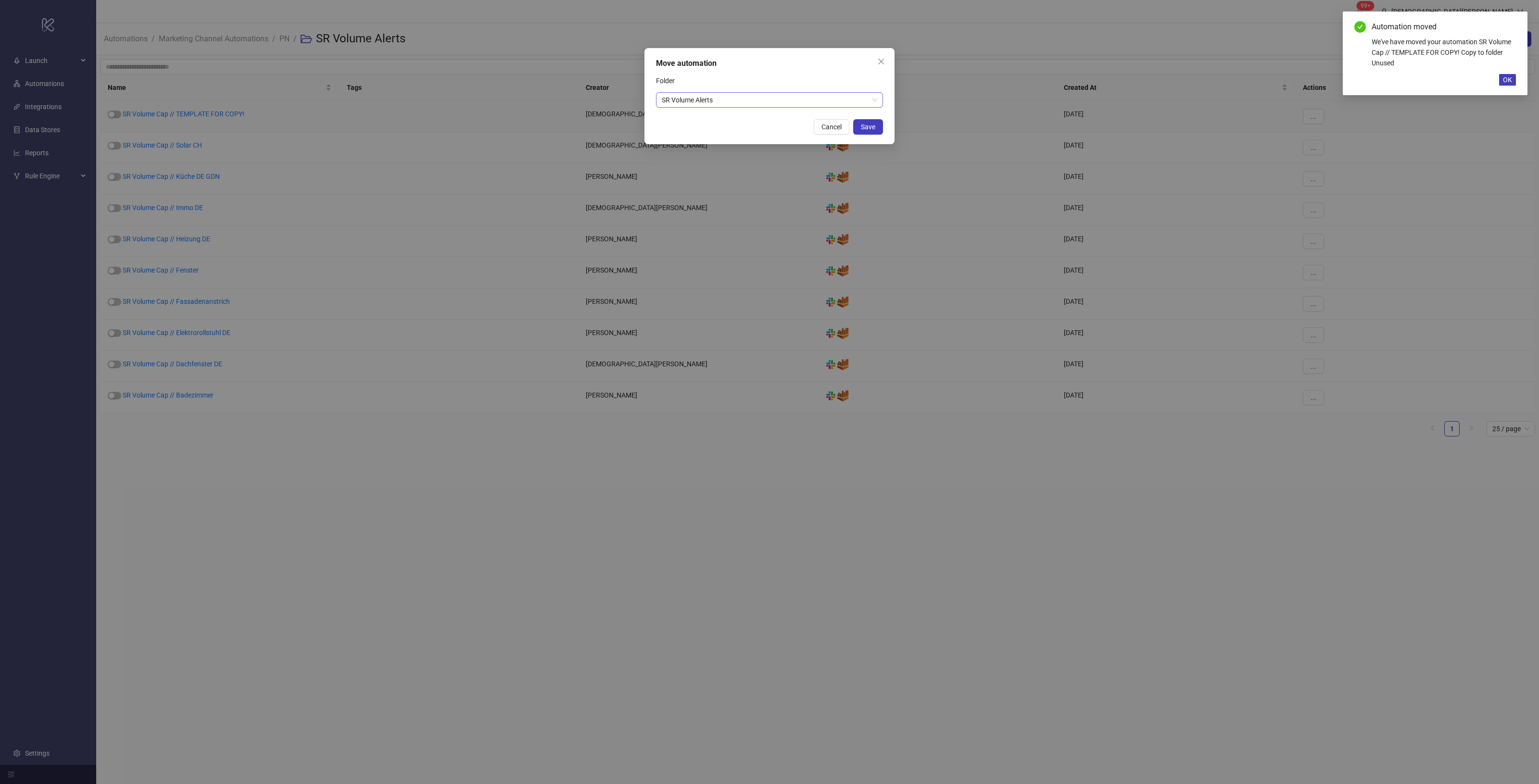
click at [784, 99] on span "SR Volume Alerts" at bounding box center [770, 100] width 216 height 14
type input "***"
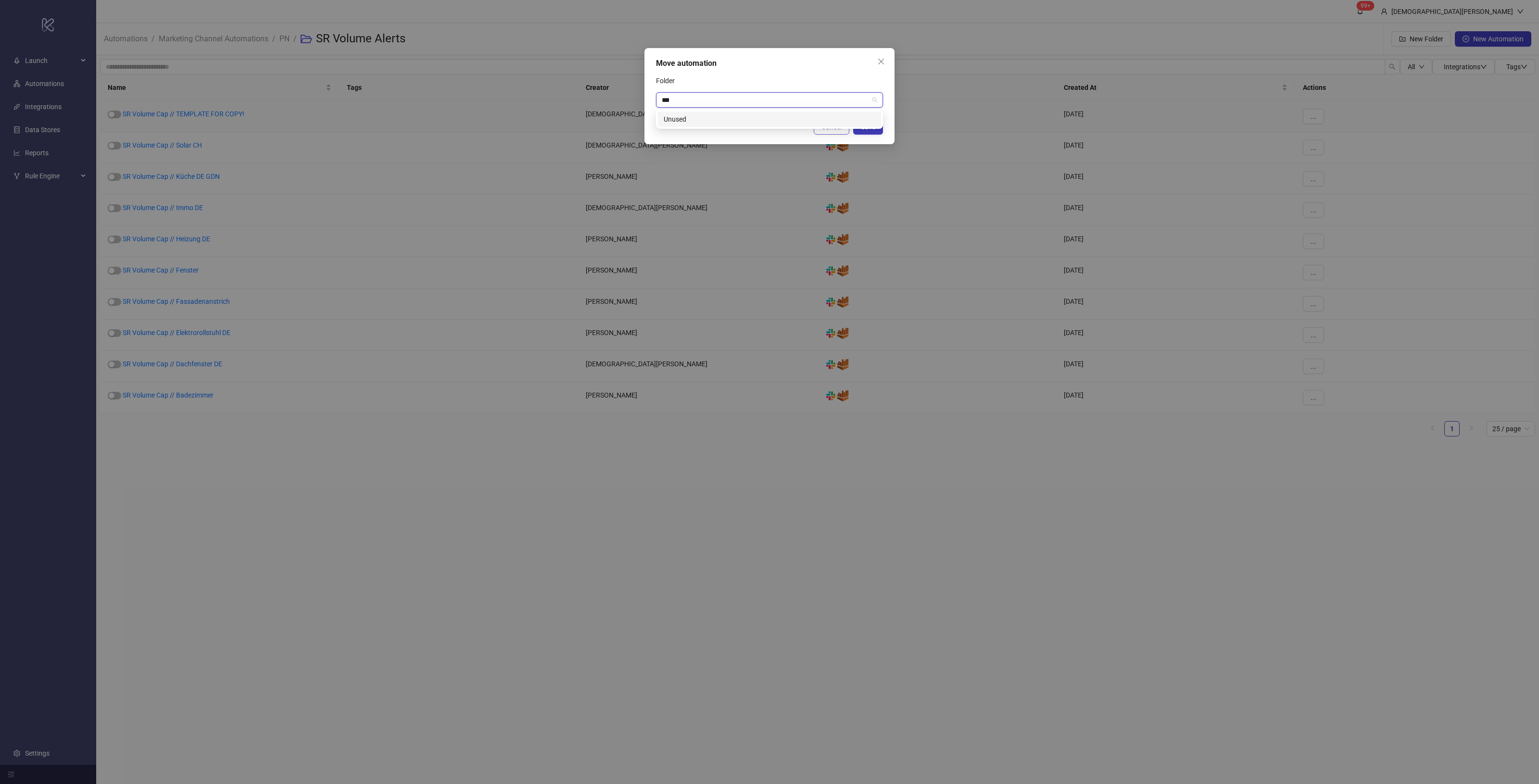
drag, startPoint x: 755, startPoint y: 116, endPoint x: 838, endPoint y: 131, distance: 84.3
click at [755, 116] on div "Unused" at bounding box center [770, 119] width 211 height 11
click at [864, 129] on span "Save" at bounding box center [868, 127] width 14 height 8
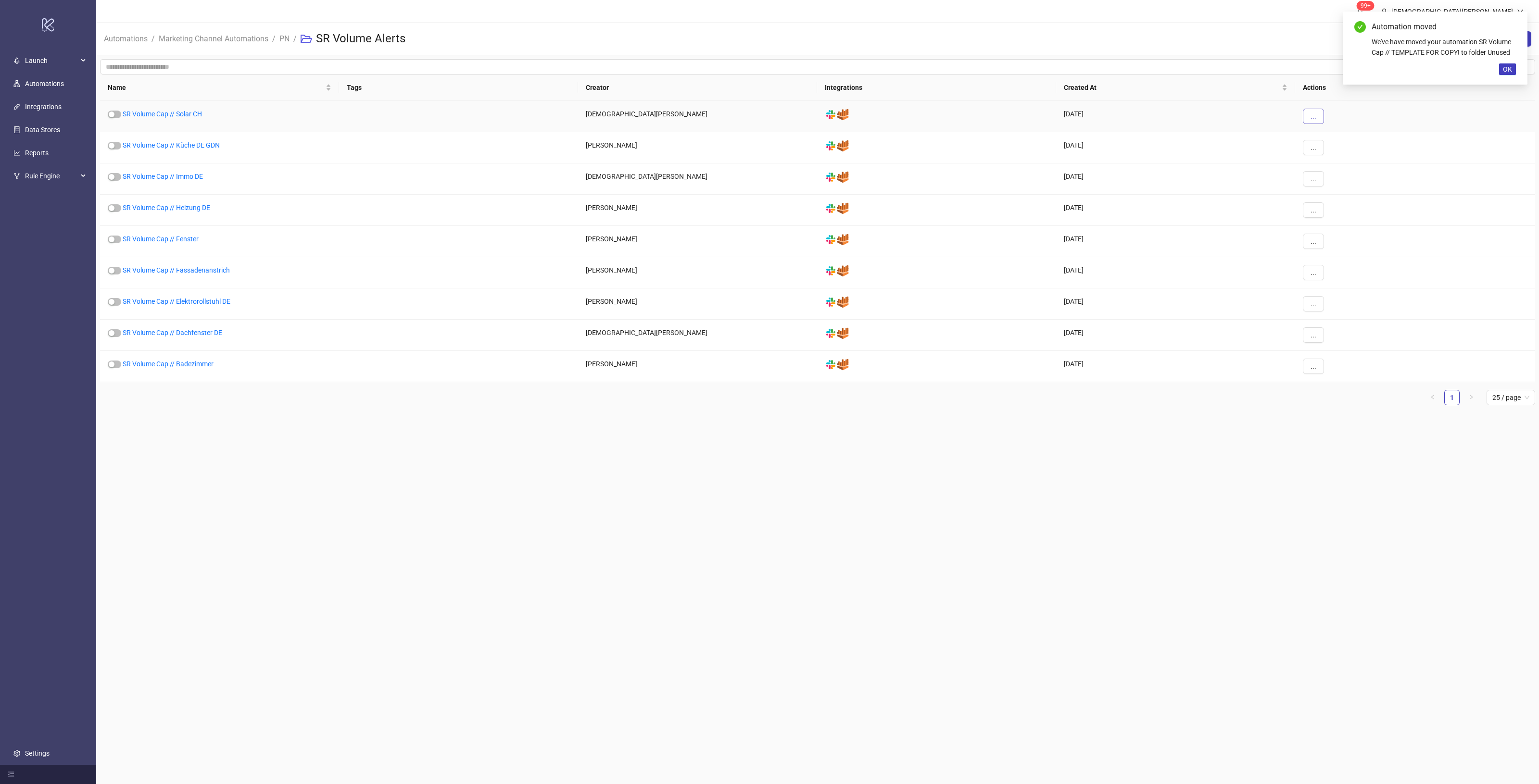
click at [1311, 122] on button "..." at bounding box center [1313, 116] width 21 height 16
click at [1343, 180] on span "Move" at bounding box center [1335, 182] width 28 height 11
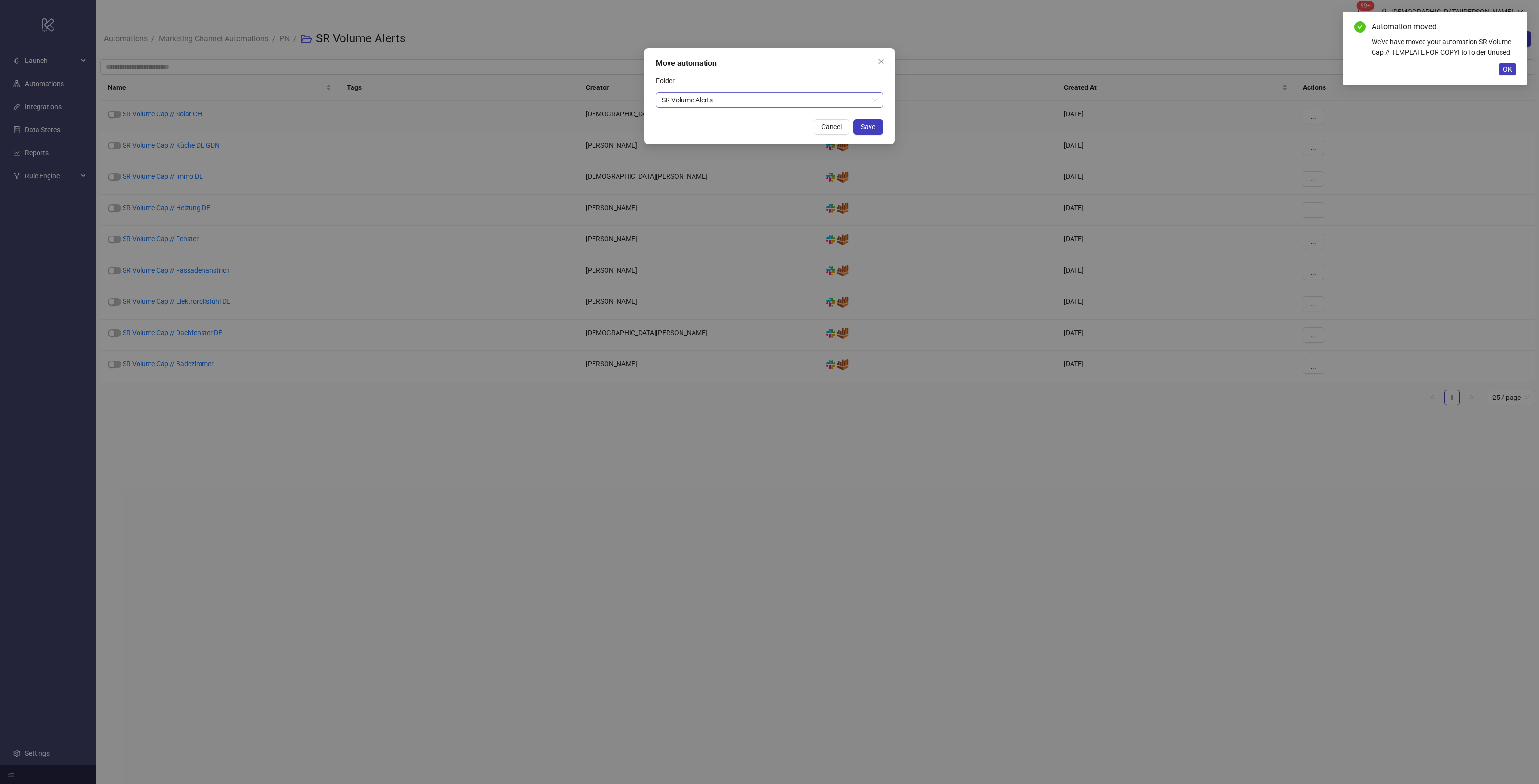
click at [864, 106] on span "SR Volume Alerts" at bounding box center [770, 100] width 216 height 14
type input "***"
click at [791, 122] on div "Unused" at bounding box center [770, 119] width 211 height 11
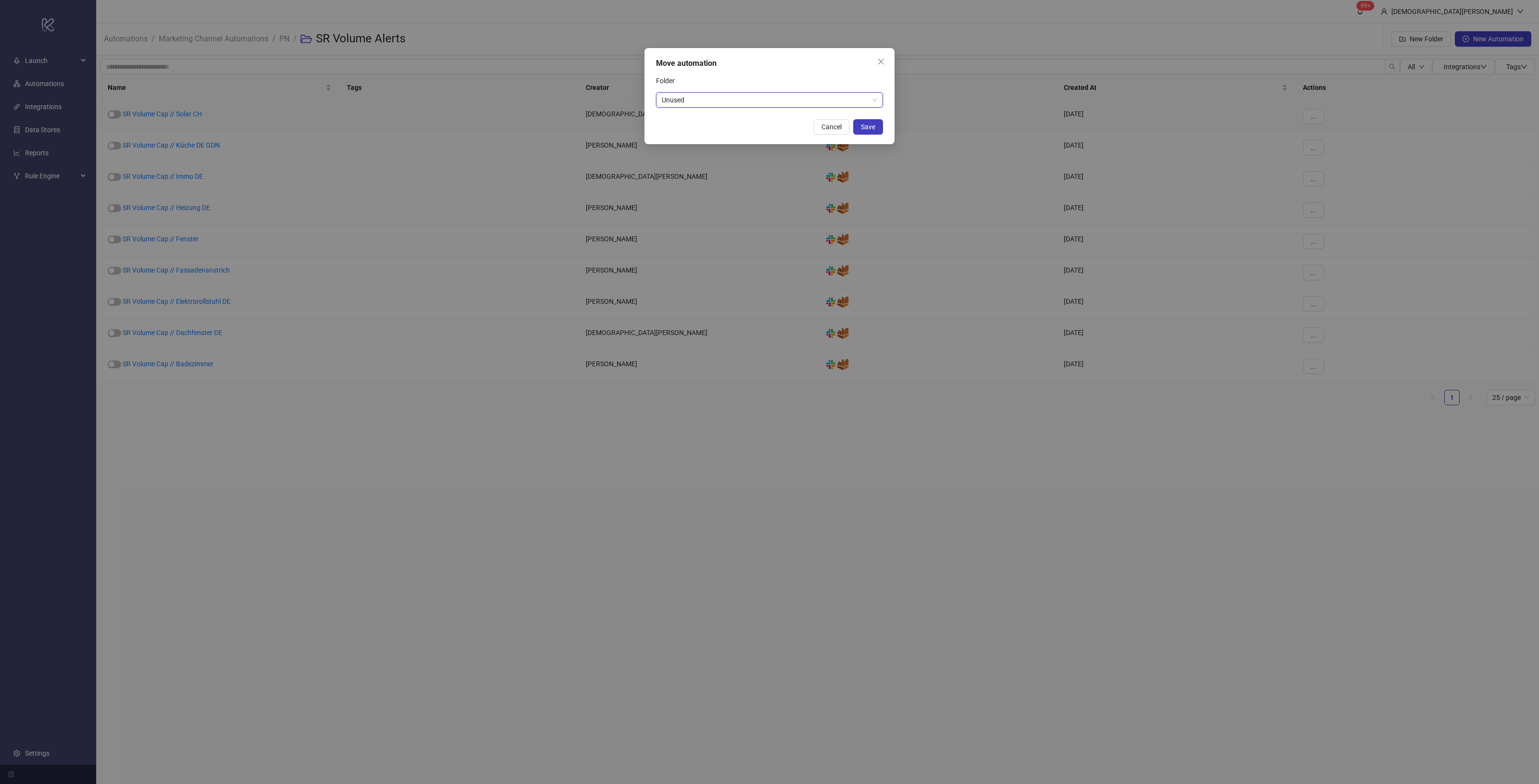
click at [877, 128] on button "Save" at bounding box center [868, 127] width 30 height 16
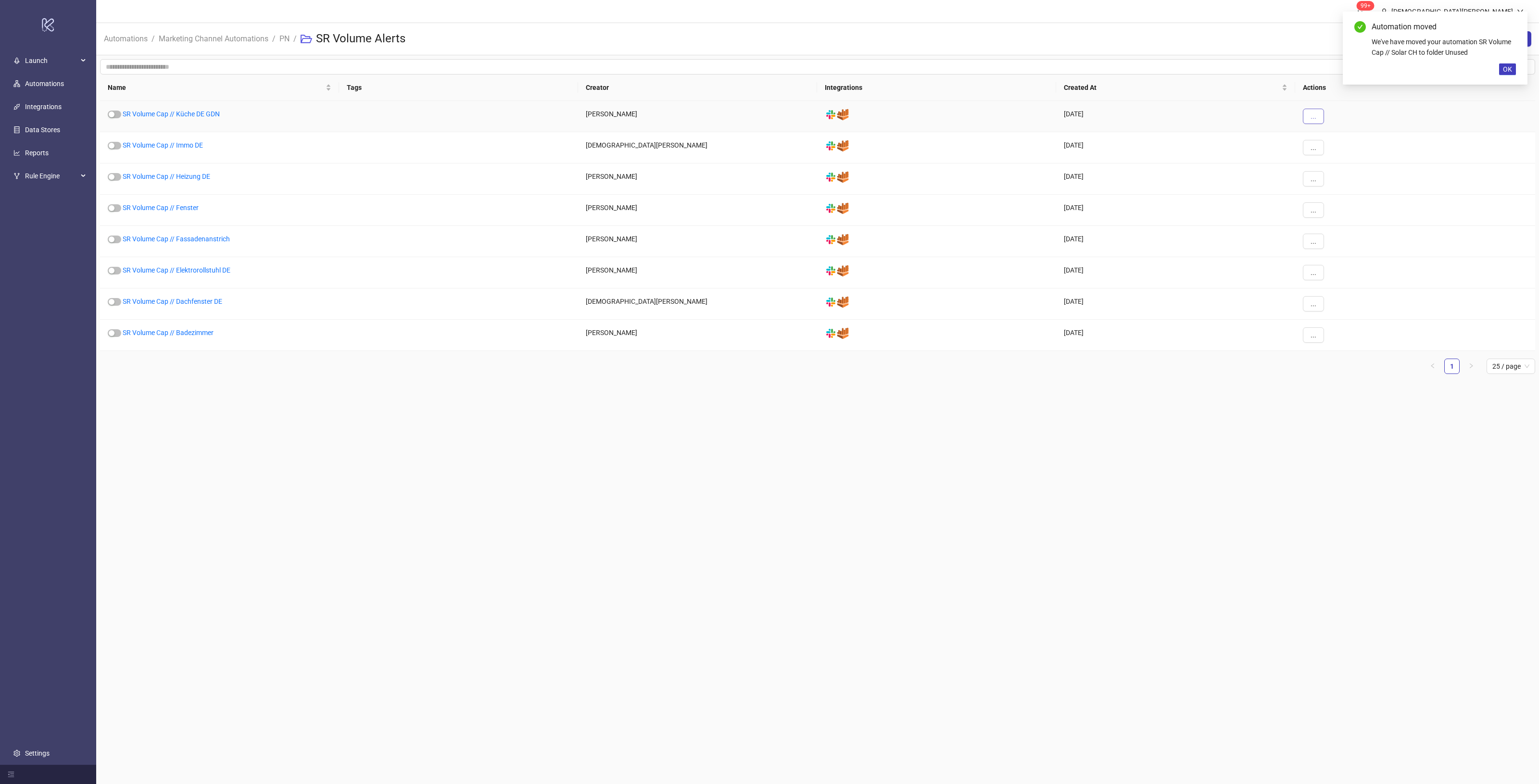
click at [1312, 119] on span "..." at bounding box center [1314, 116] width 6 height 8
click at [1345, 181] on span "Move" at bounding box center [1335, 182] width 28 height 11
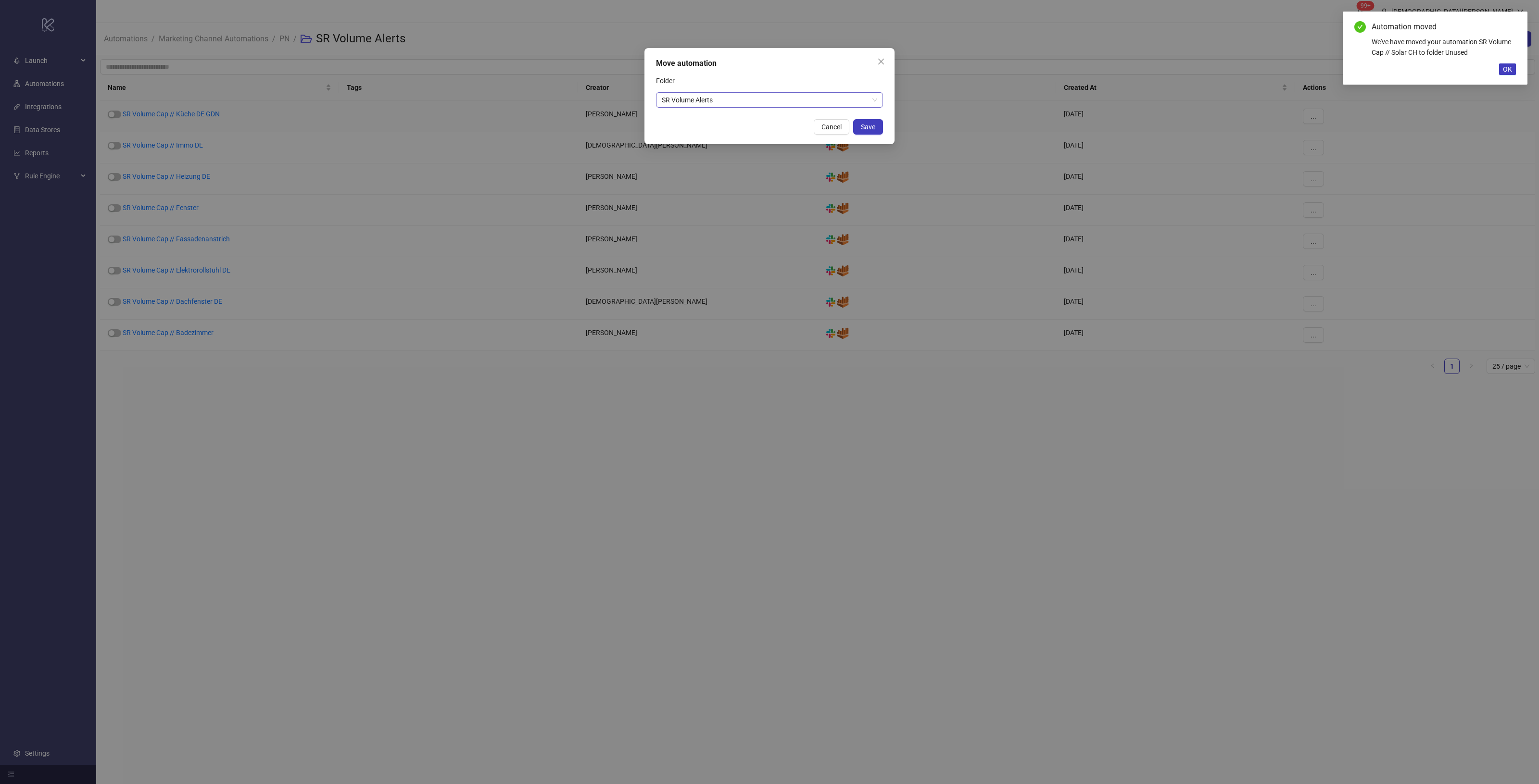
click at [840, 93] on span "SR Volume Alerts" at bounding box center [770, 100] width 216 height 14
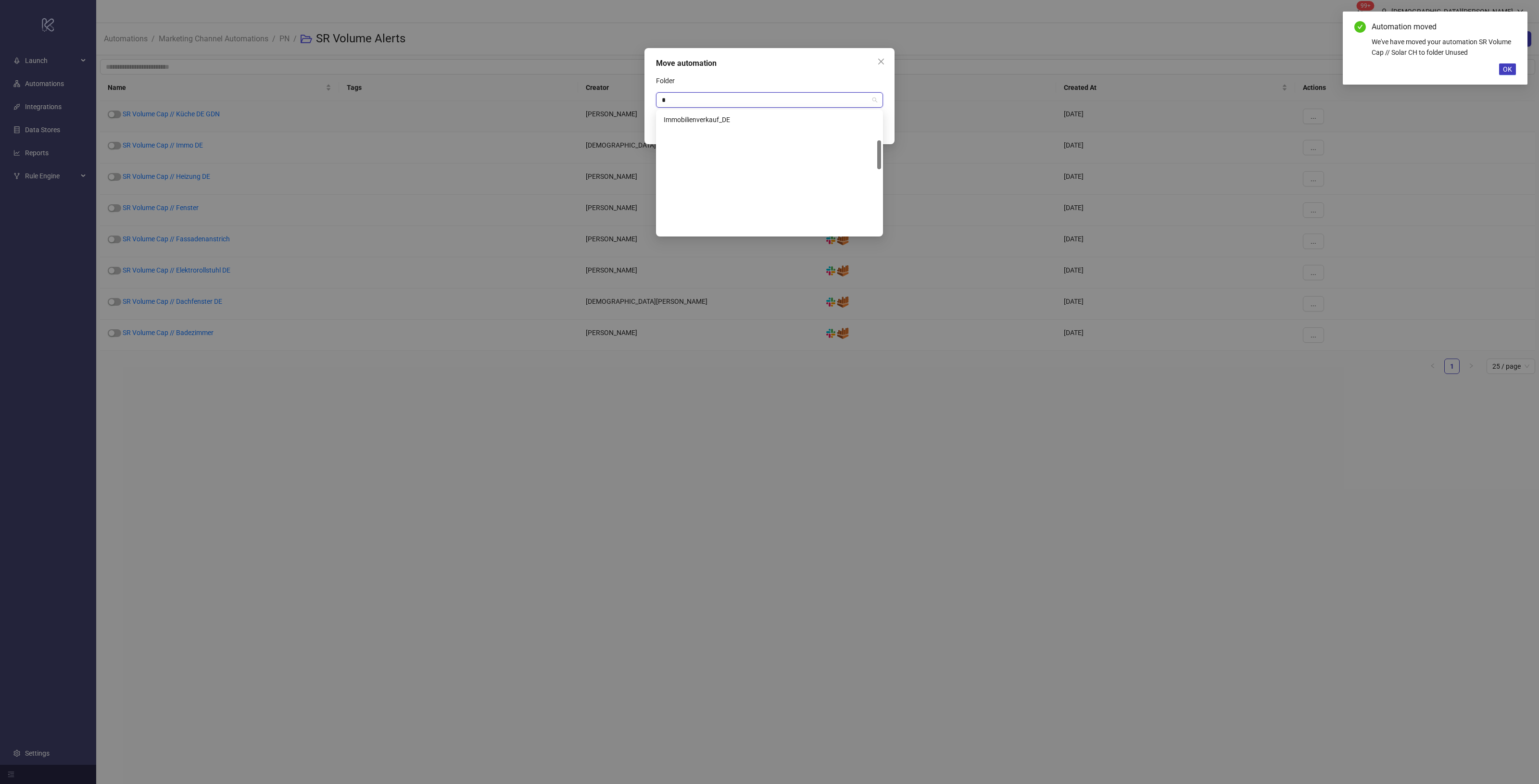
scroll to position [123, 0]
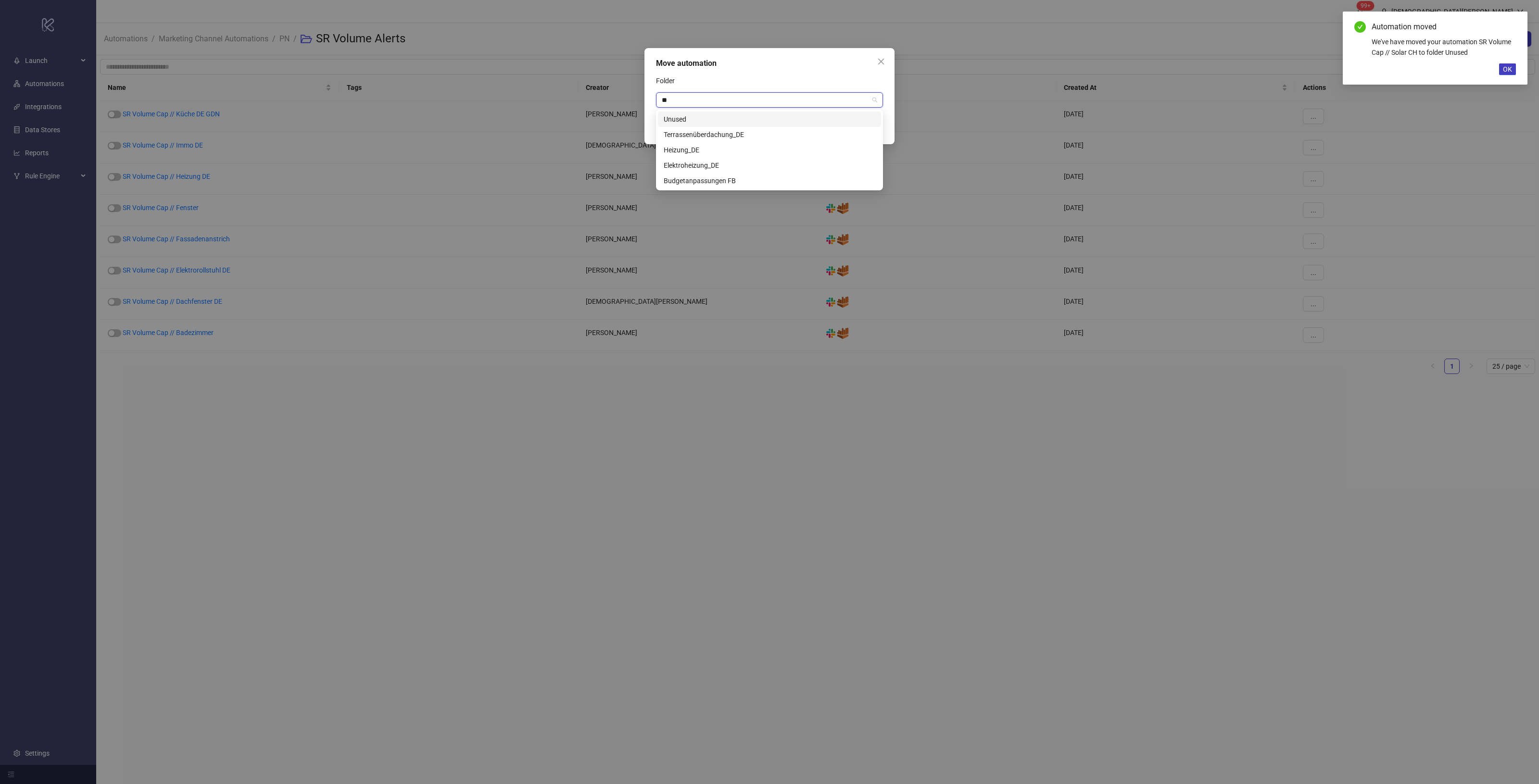
type input "***"
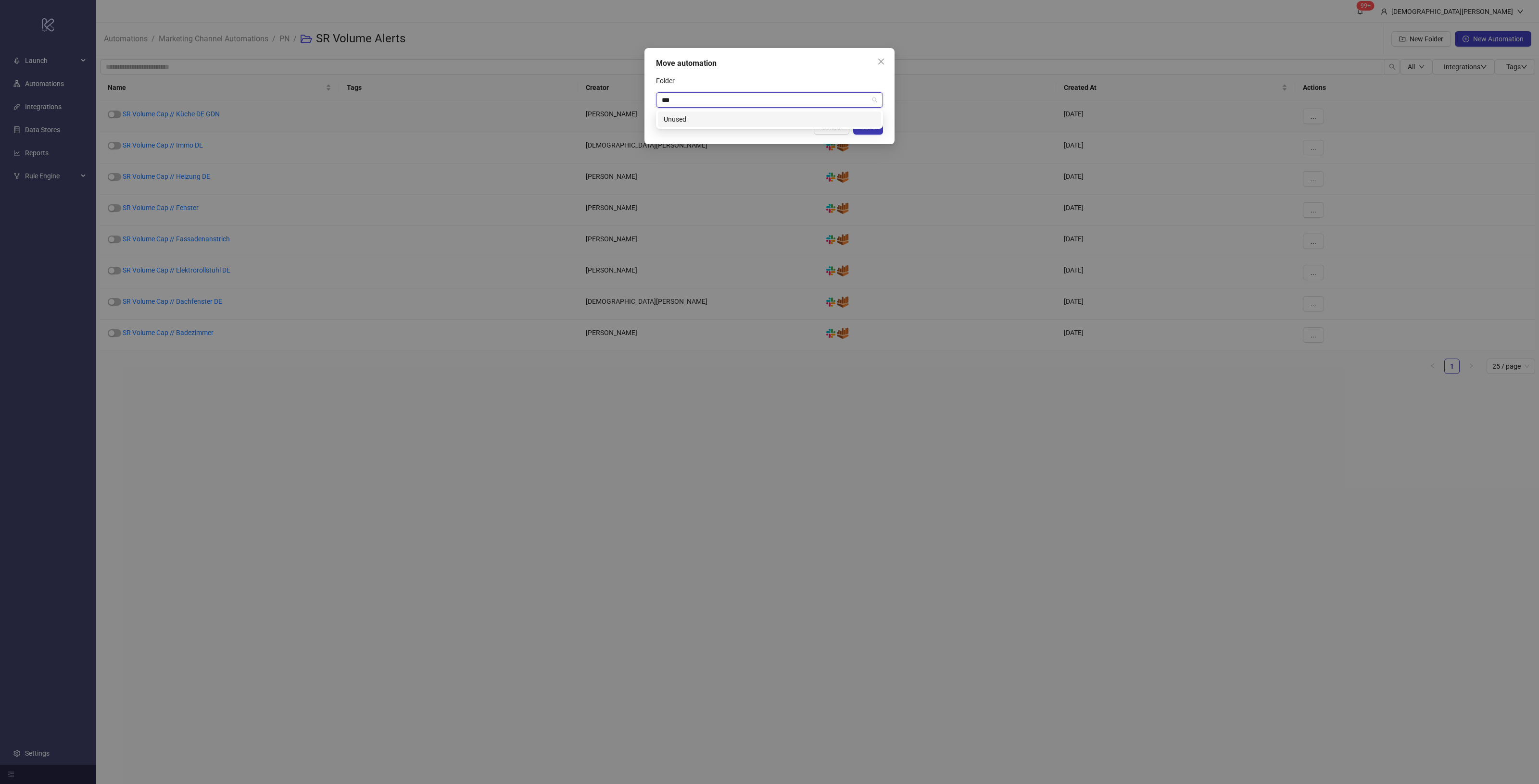
click at [759, 123] on div "Unused" at bounding box center [770, 119] width 211 height 11
click at [867, 125] on span "Save" at bounding box center [868, 127] width 14 height 8
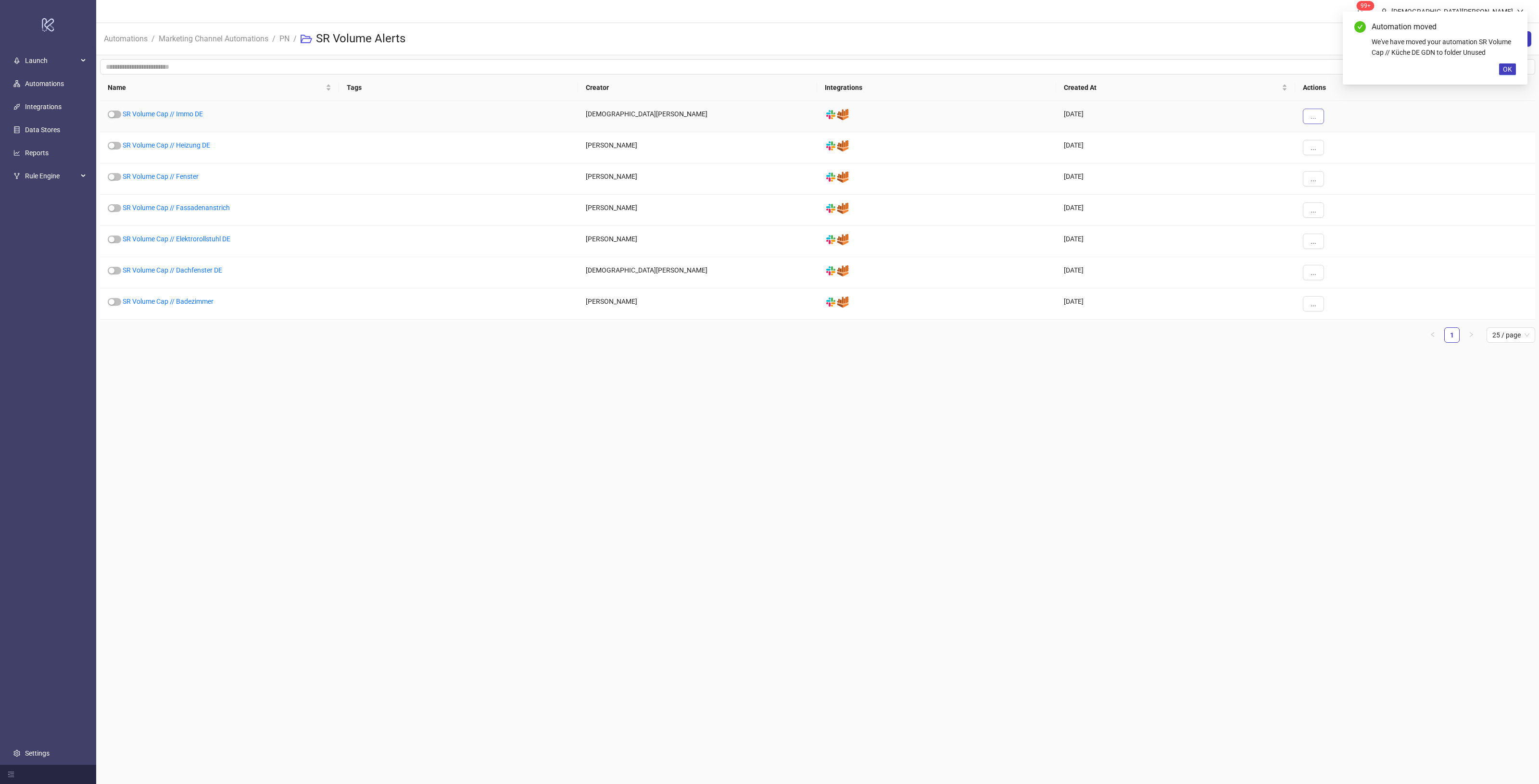
click at [1308, 118] on button "..." at bounding box center [1313, 116] width 21 height 16
click at [1345, 183] on span "Move" at bounding box center [1335, 182] width 28 height 11
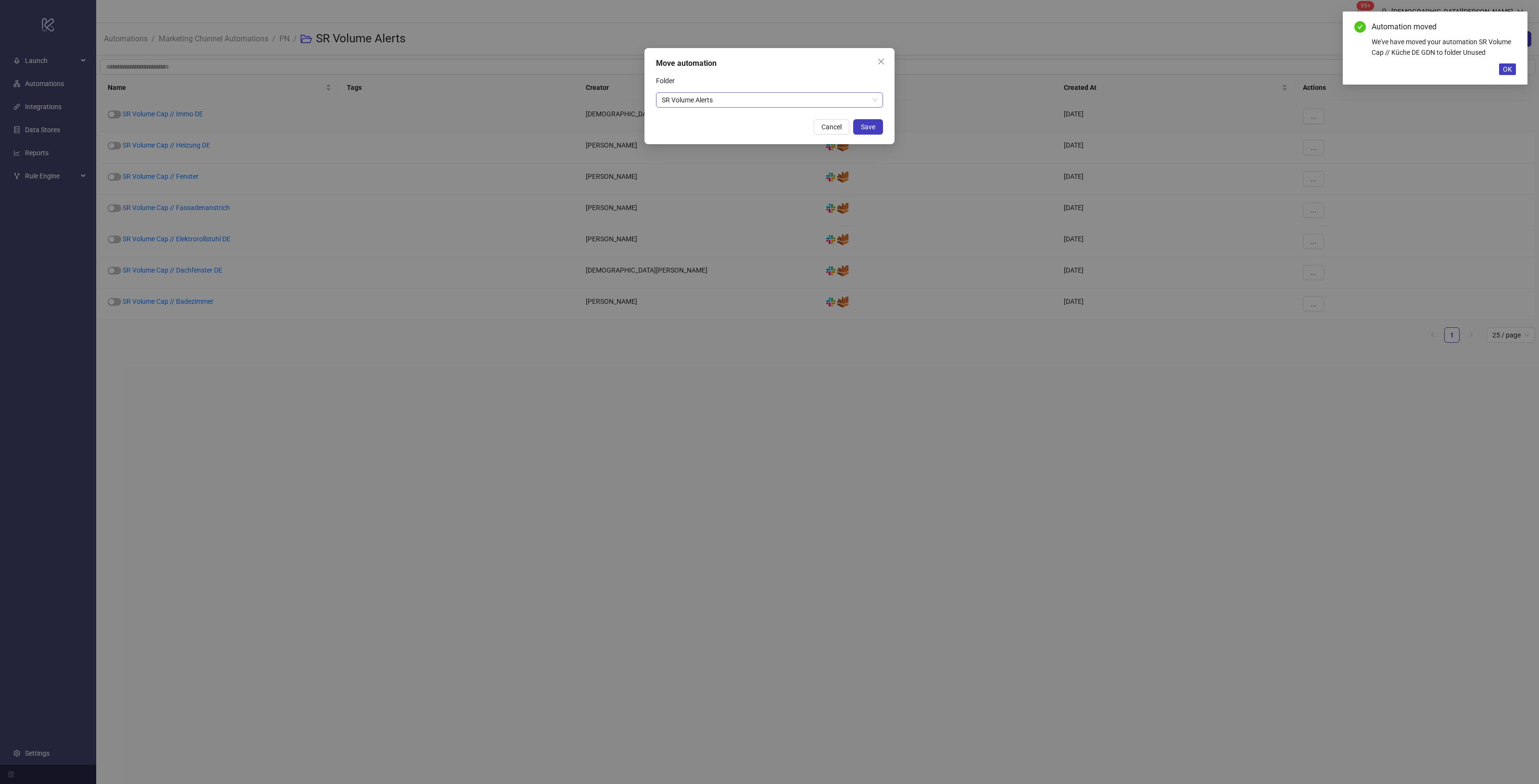
click at [847, 101] on span "SR Volume Alerts" at bounding box center [770, 100] width 216 height 14
type input "***"
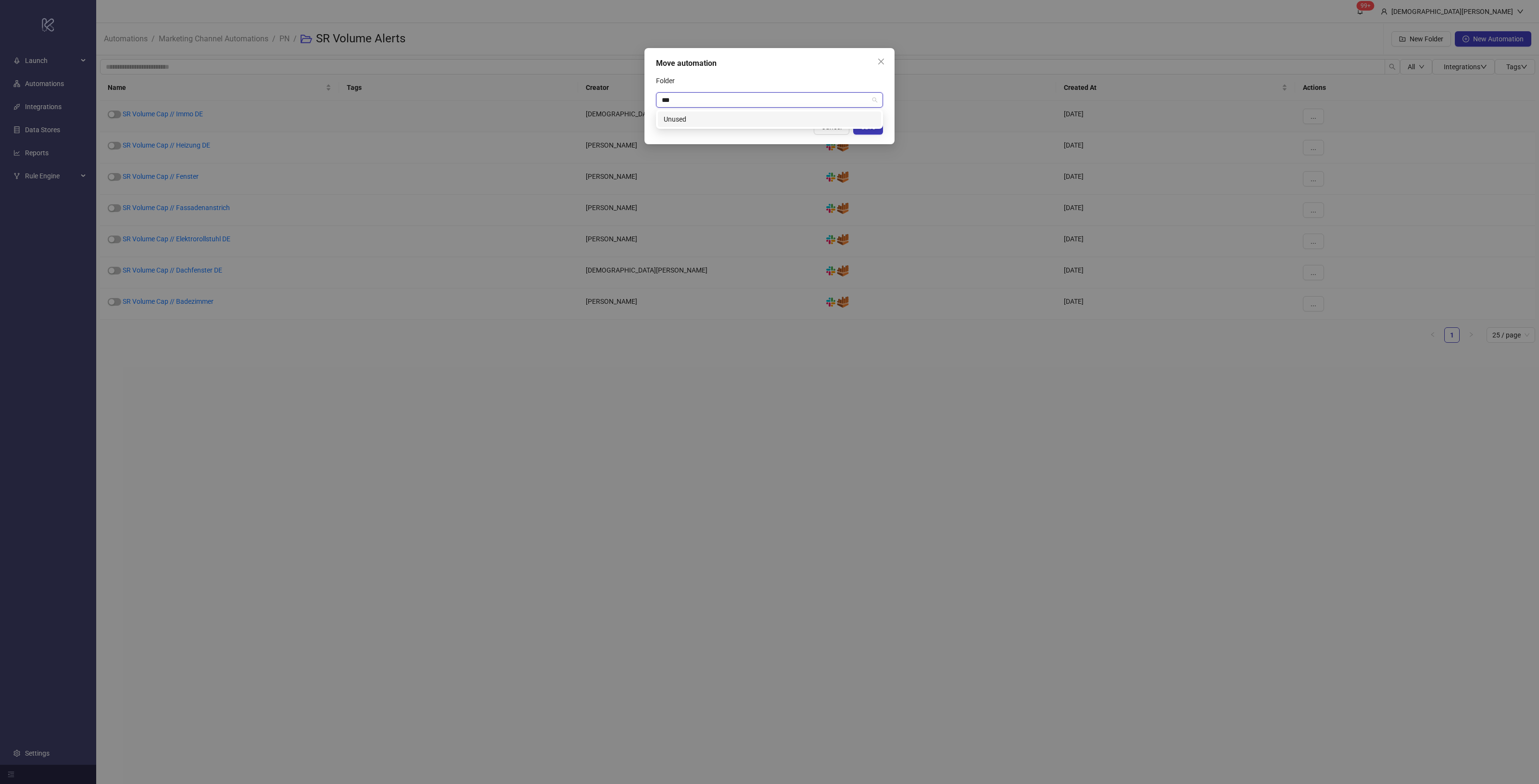
click at [794, 115] on div "Unused" at bounding box center [770, 119] width 211 height 11
click at [874, 130] on span "Save" at bounding box center [868, 127] width 14 height 8
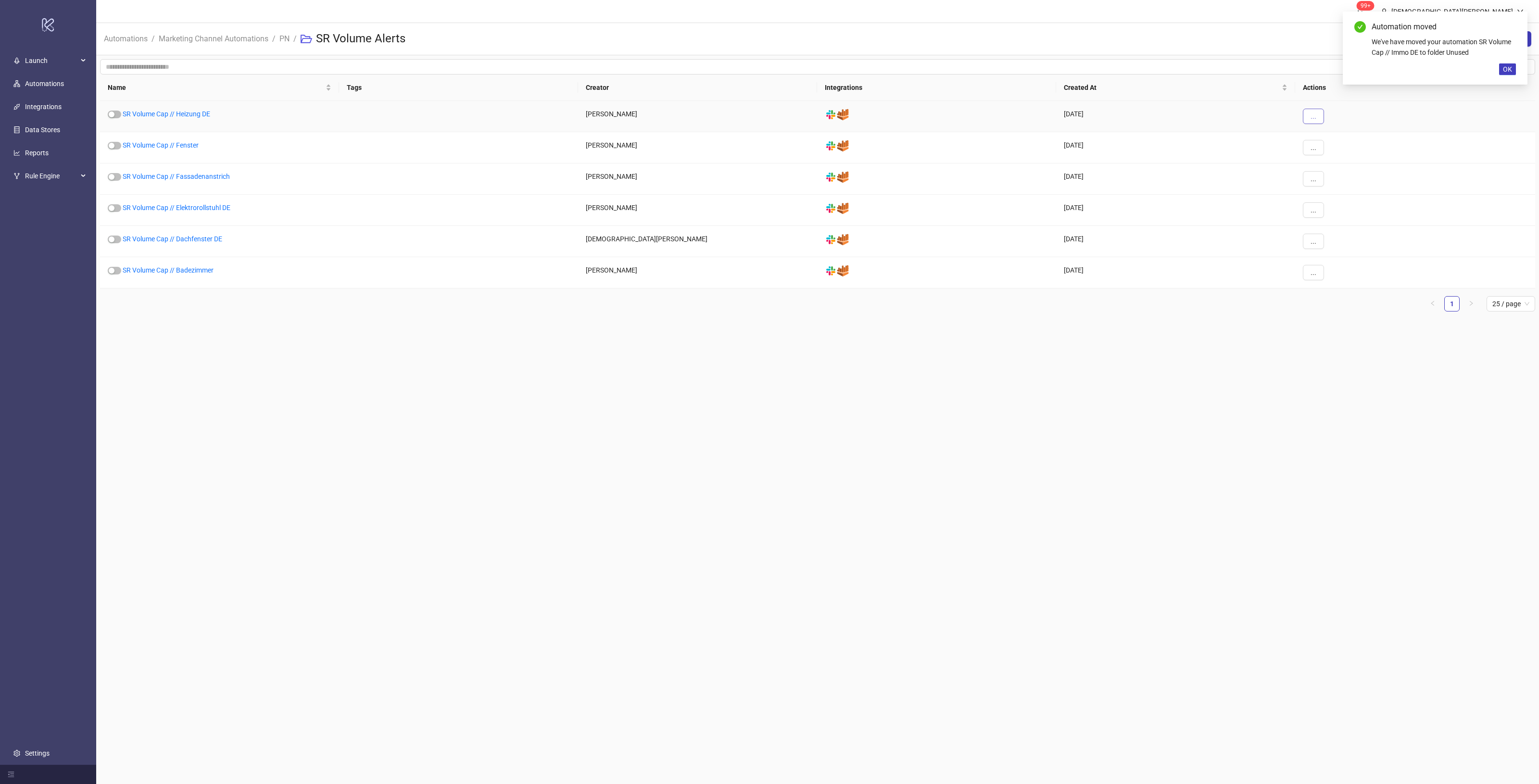
click at [1317, 119] on button "..." at bounding box center [1313, 116] width 21 height 16
click at [1338, 177] on span "Move" at bounding box center [1335, 182] width 28 height 11
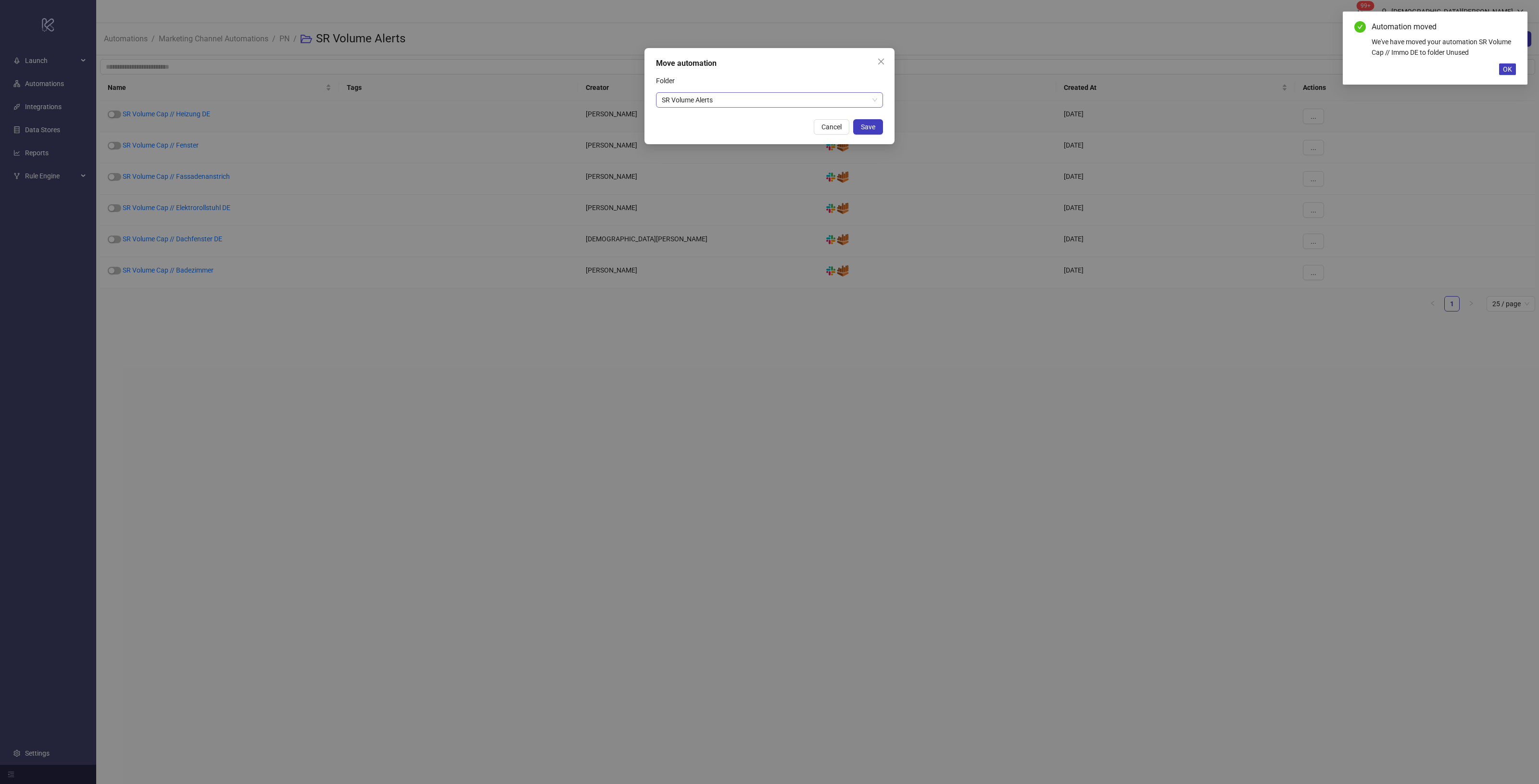
click at [837, 104] on span "SR Volume Alerts" at bounding box center [770, 100] width 216 height 14
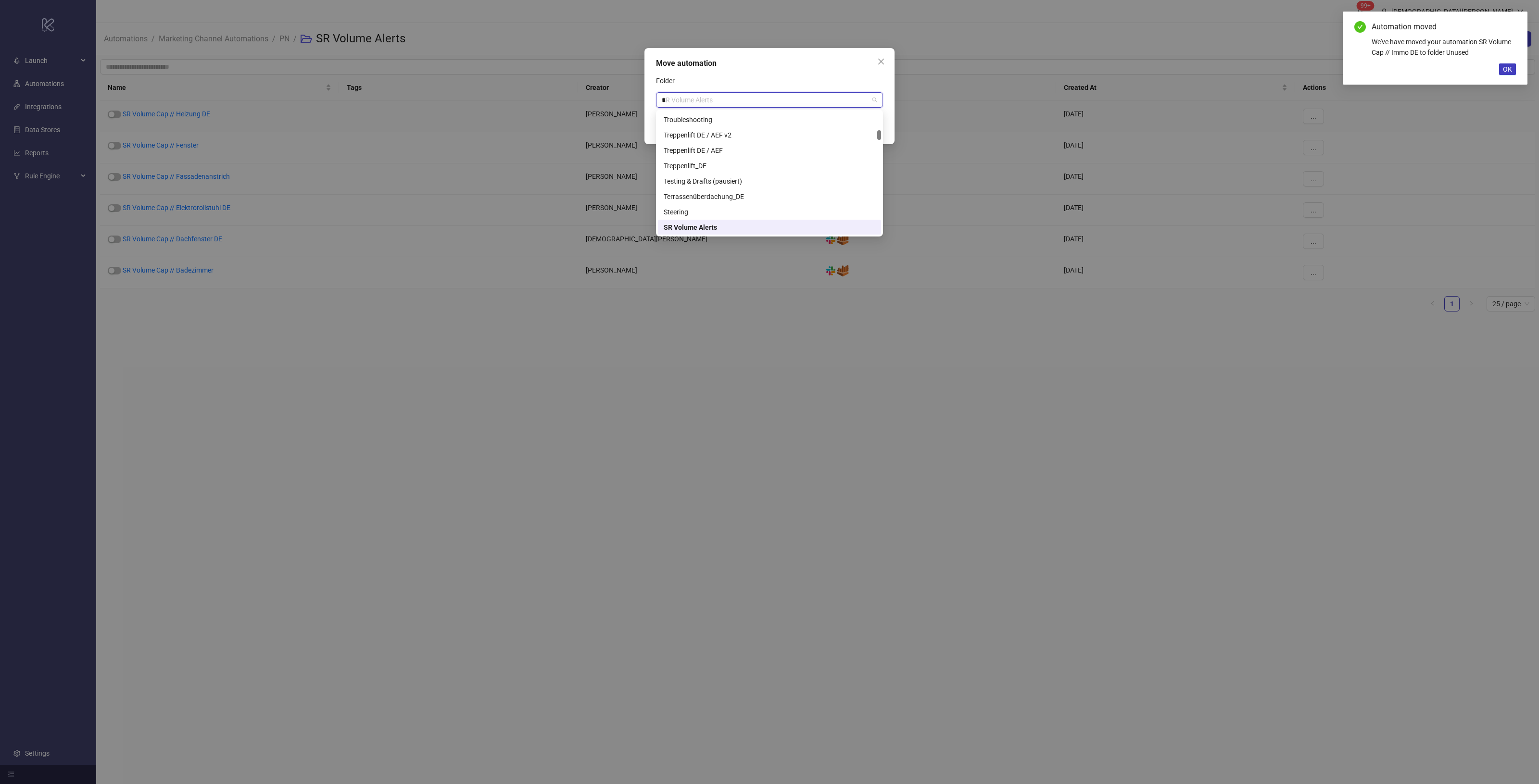
scroll to position [123, 0]
type input "**"
click at [808, 115] on div "Unused" at bounding box center [770, 119] width 211 height 11
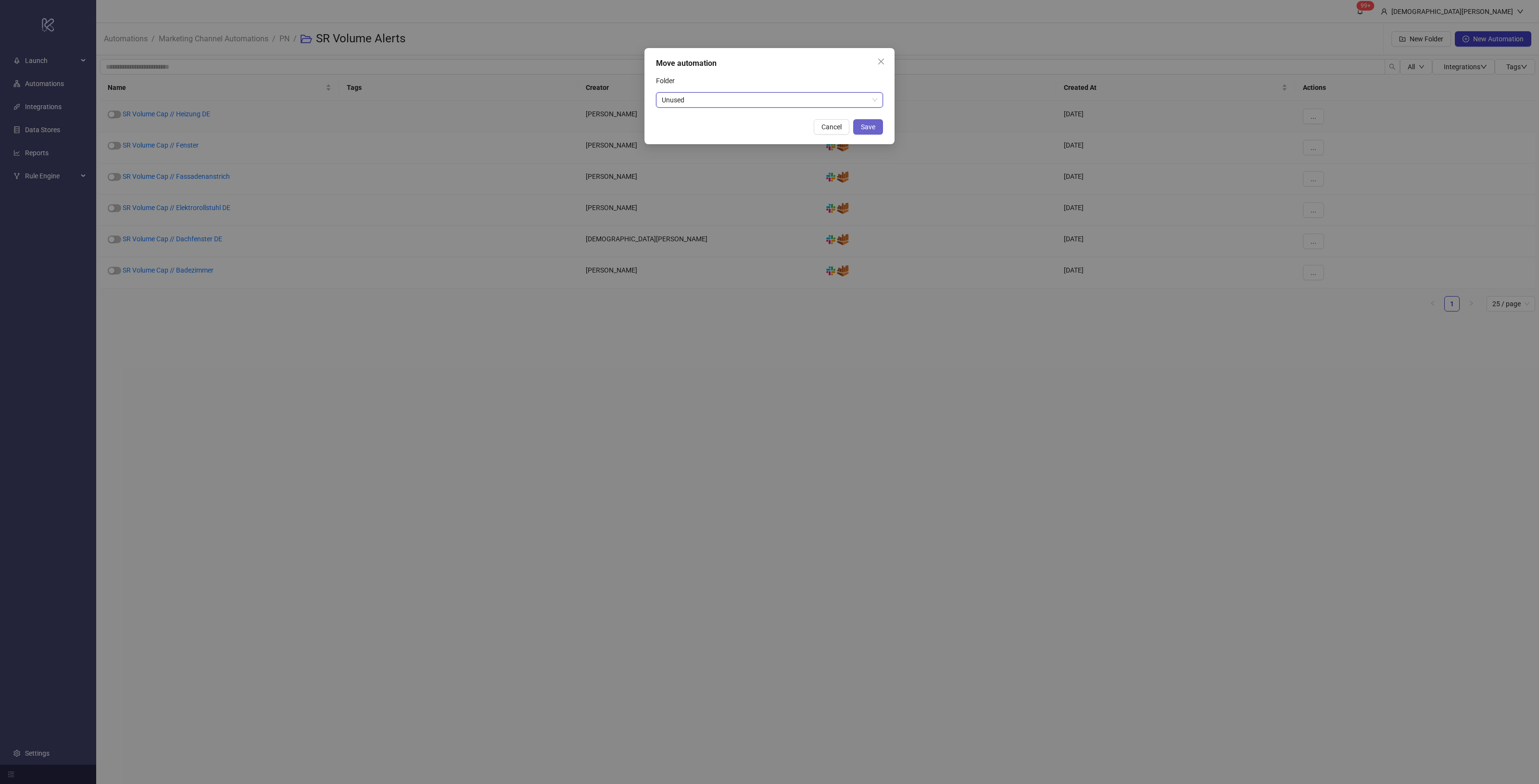
click at [873, 127] on span "Save" at bounding box center [868, 127] width 14 height 8
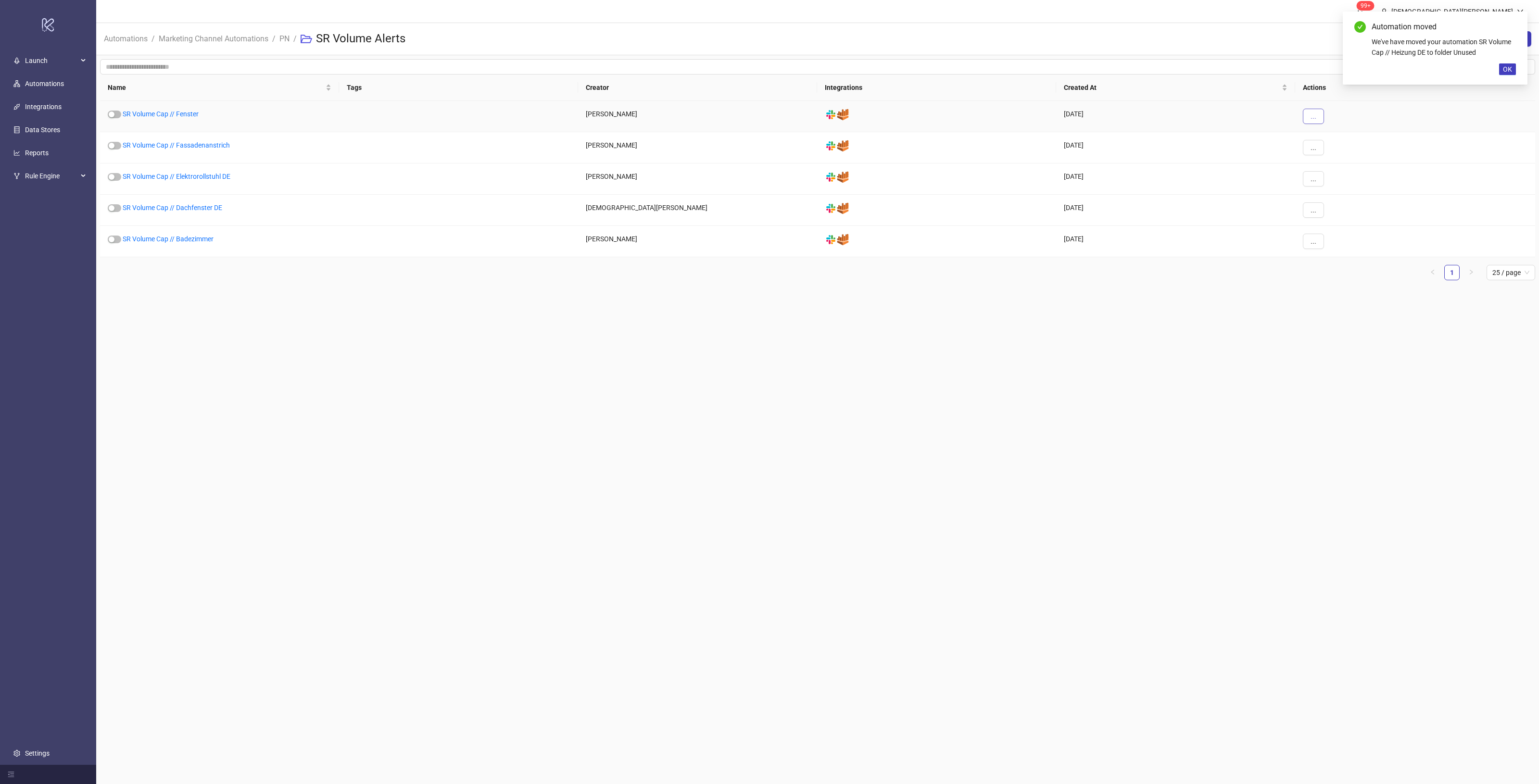
click at [1309, 116] on button "..." at bounding box center [1313, 116] width 21 height 16
click at [1323, 181] on span "Move" at bounding box center [1335, 182] width 28 height 11
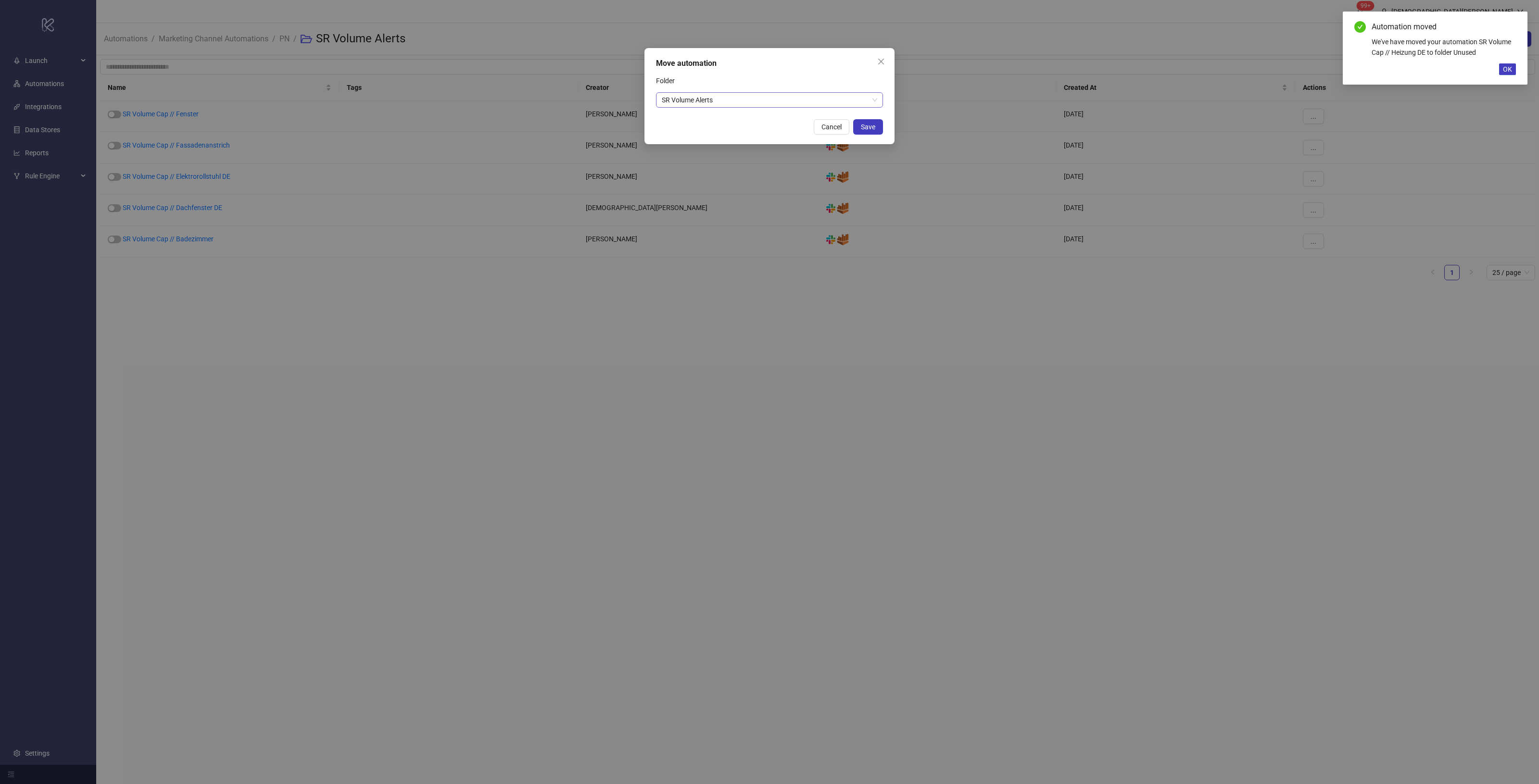
click at [818, 107] on div "SR Volume Alerts" at bounding box center [770, 100] width 227 height 16
type input "***"
click at [787, 121] on div "Unused" at bounding box center [770, 119] width 211 height 11
click at [876, 127] on button "Save" at bounding box center [868, 127] width 30 height 16
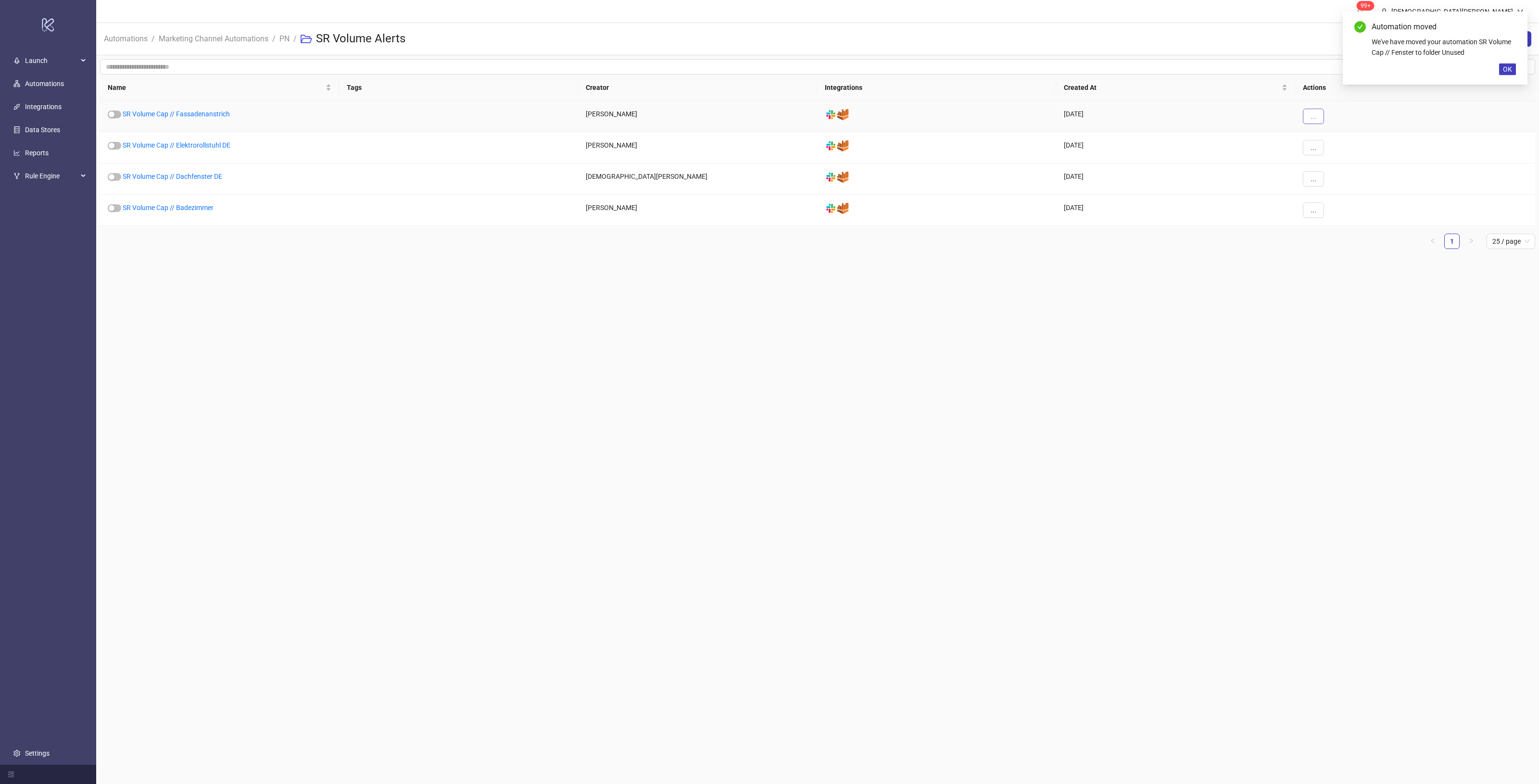
click at [1323, 117] on button "..." at bounding box center [1313, 116] width 21 height 16
click at [1341, 181] on span "Move" at bounding box center [1335, 182] width 28 height 11
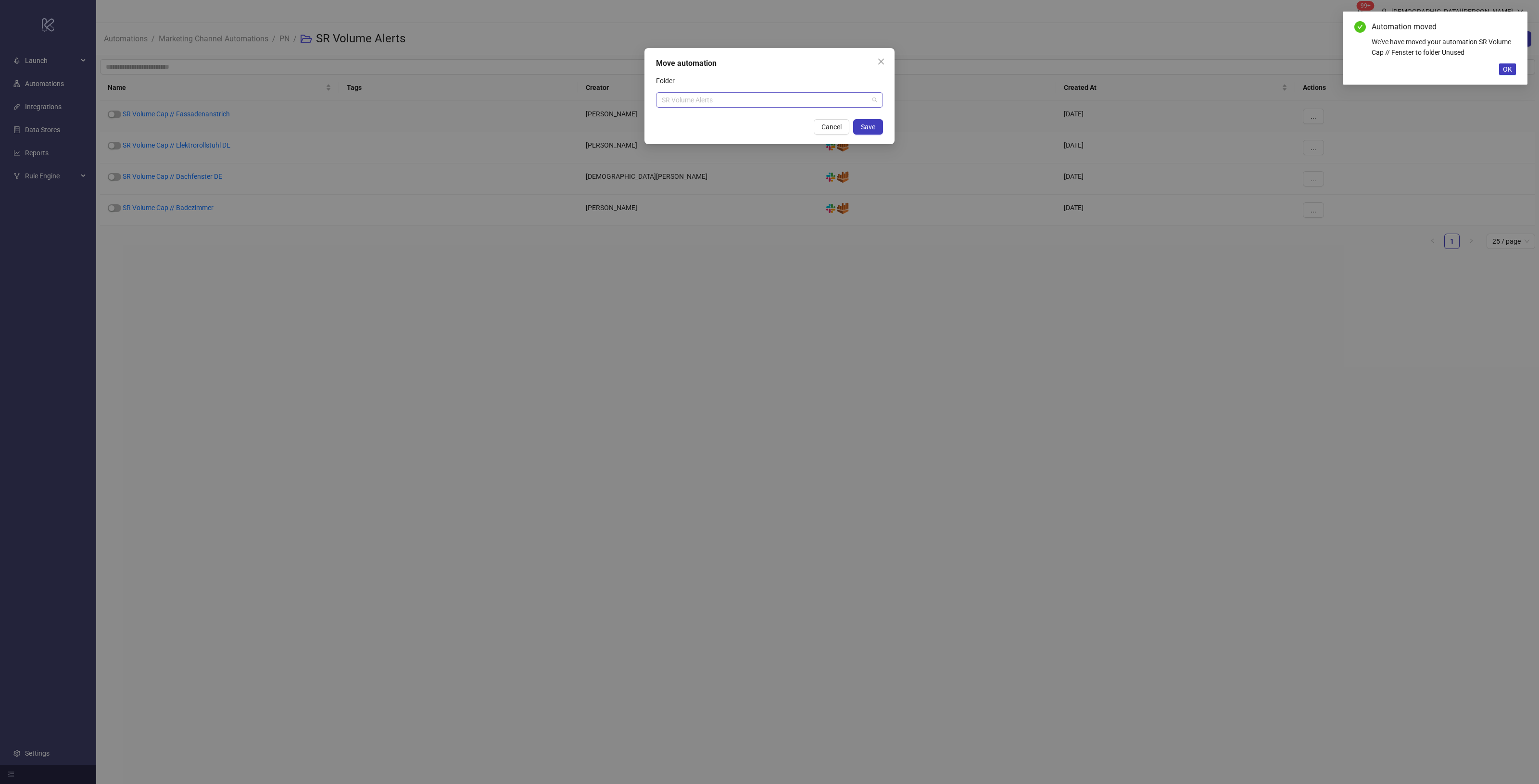
click at [832, 104] on span "SR Volume Alerts" at bounding box center [770, 100] width 216 height 14
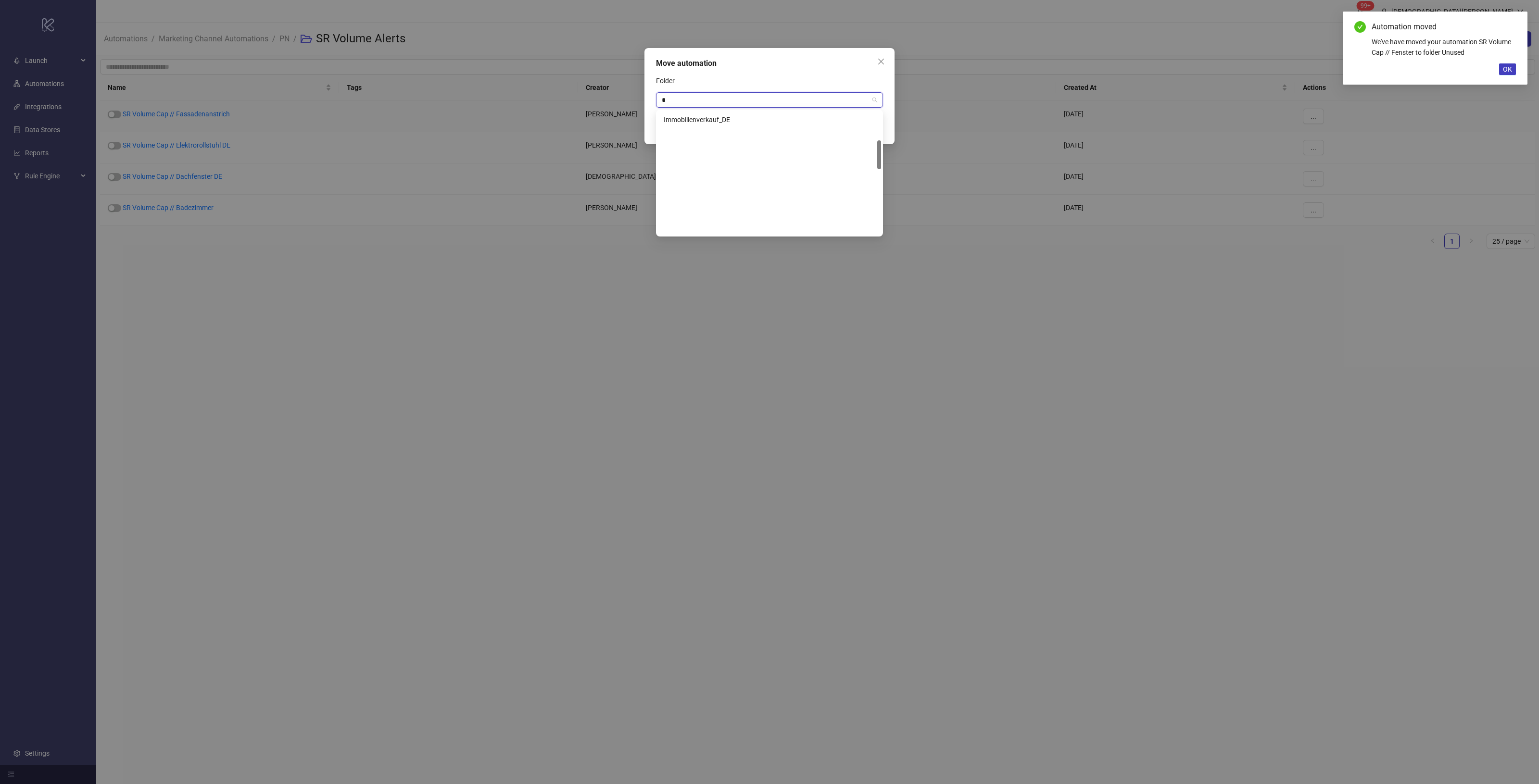
scroll to position [123, 0]
type input "**"
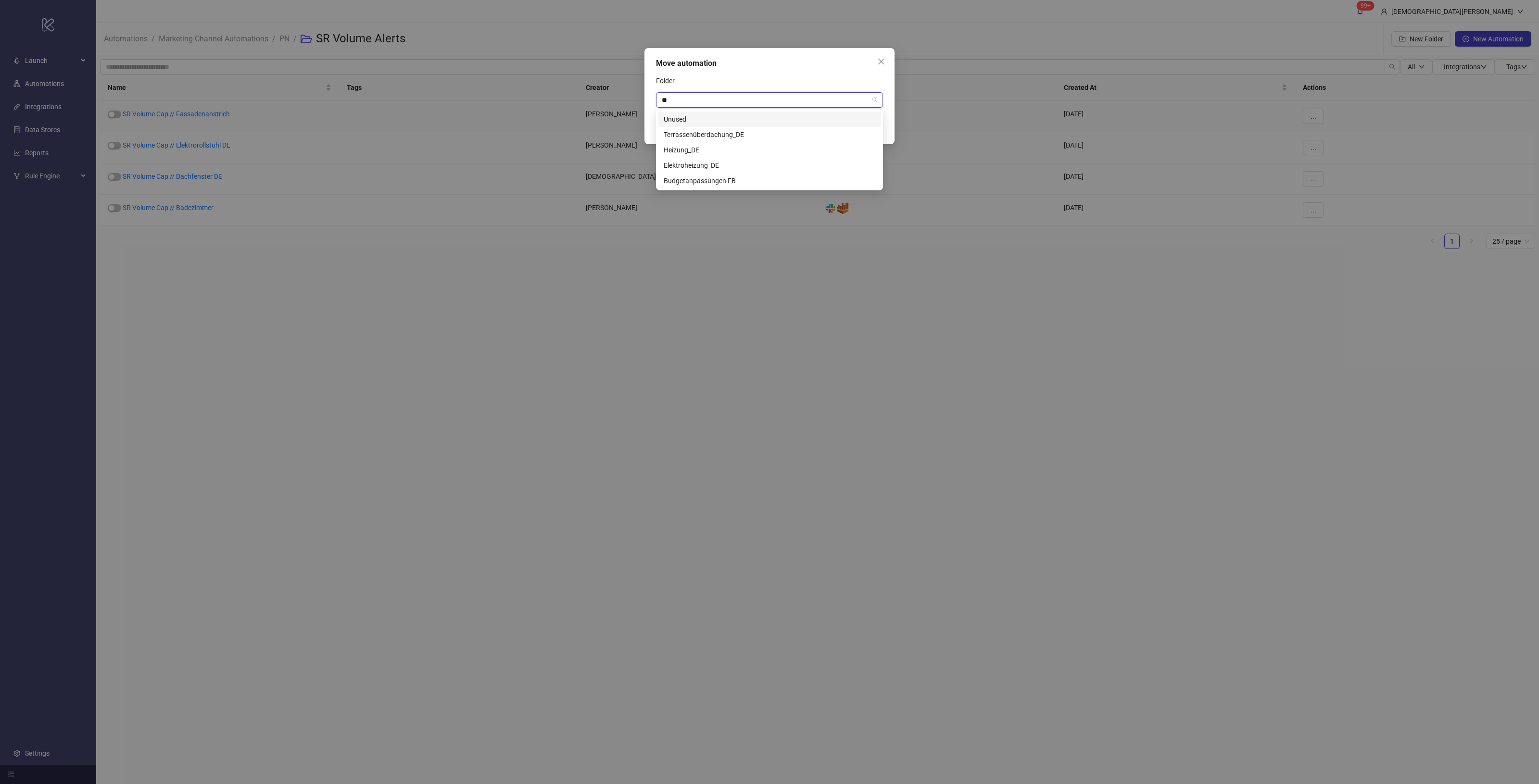
click at [698, 122] on div "Unused" at bounding box center [770, 119] width 211 height 11
click at [863, 130] on span "Save" at bounding box center [868, 127] width 14 height 8
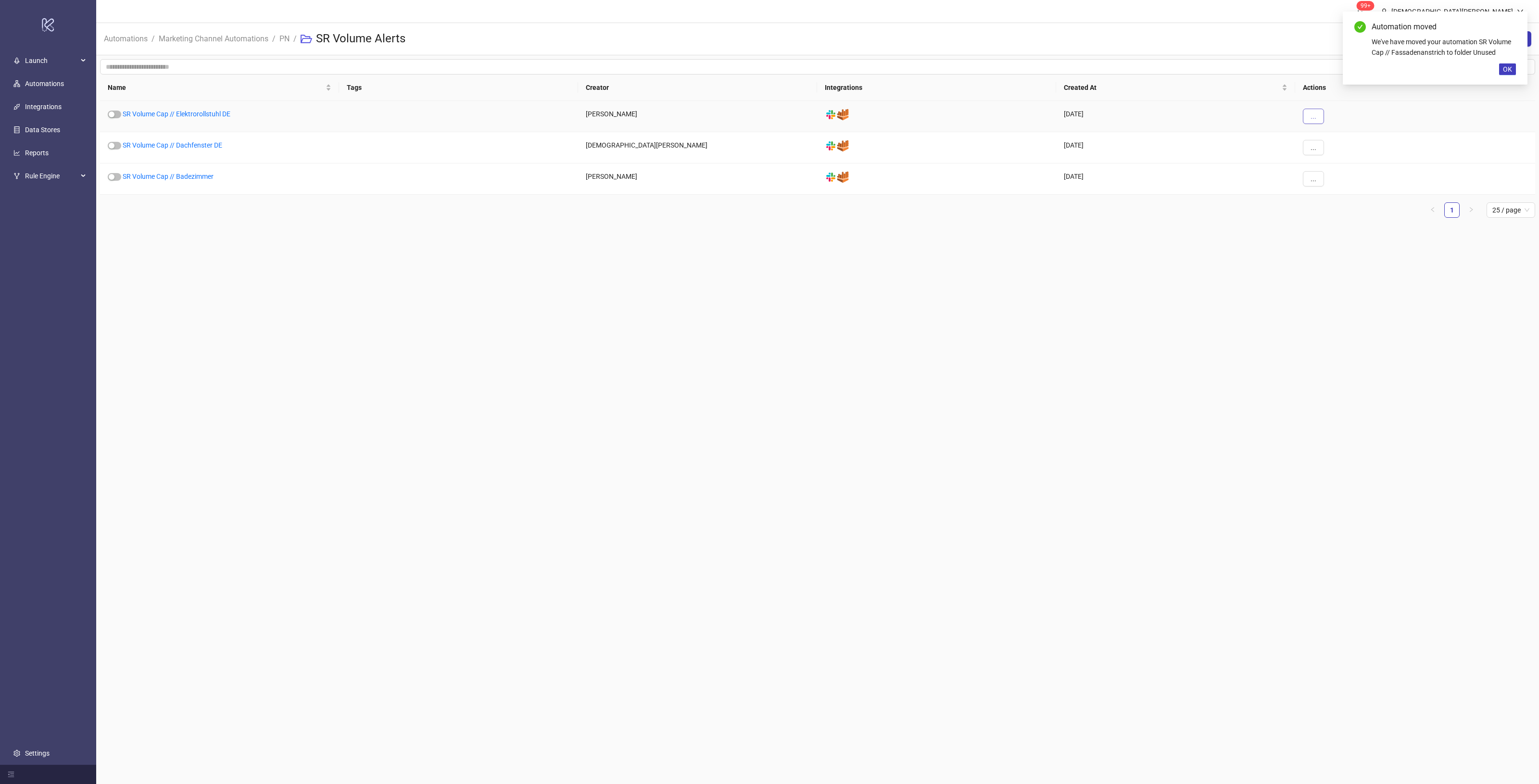
click at [1311, 124] on div "..." at bounding box center [1415, 116] width 240 height 31
click at [1319, 123] on button "..." at bounding box center [1313, 116] width 21 height 16
click at [1333, 172] on li "Edit" at bounding box center [1330, 167] width 50 height 16
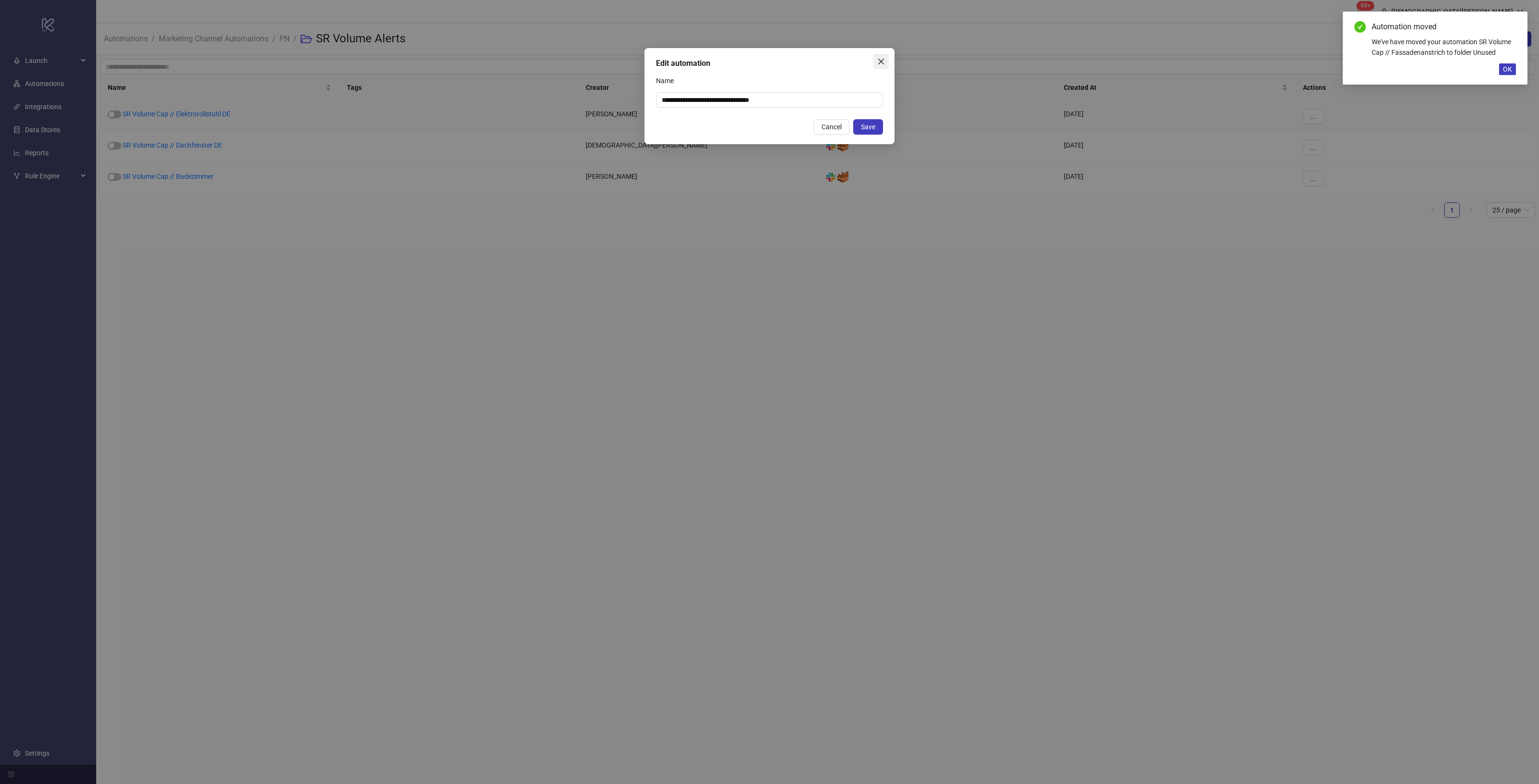
click at [879, 64] on icon "close" at bounding box center [881, 62] width 8 height 8
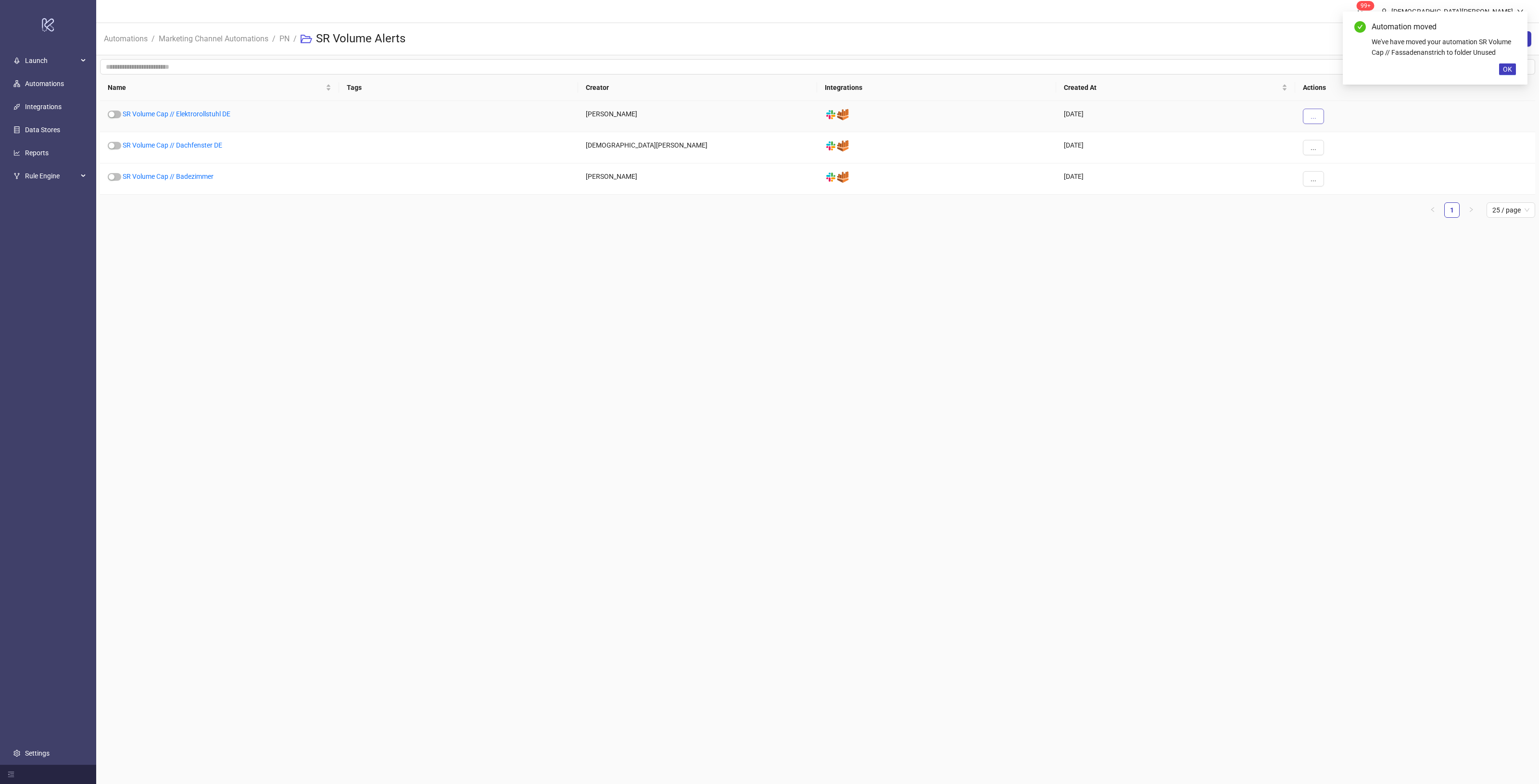
click at [1304, 116] on button "..." at bounding box center [1313, 116] width 21 height 16
click at [1326, 182] on span "Move" at bounding box center [1335, 182] width 28 height 11
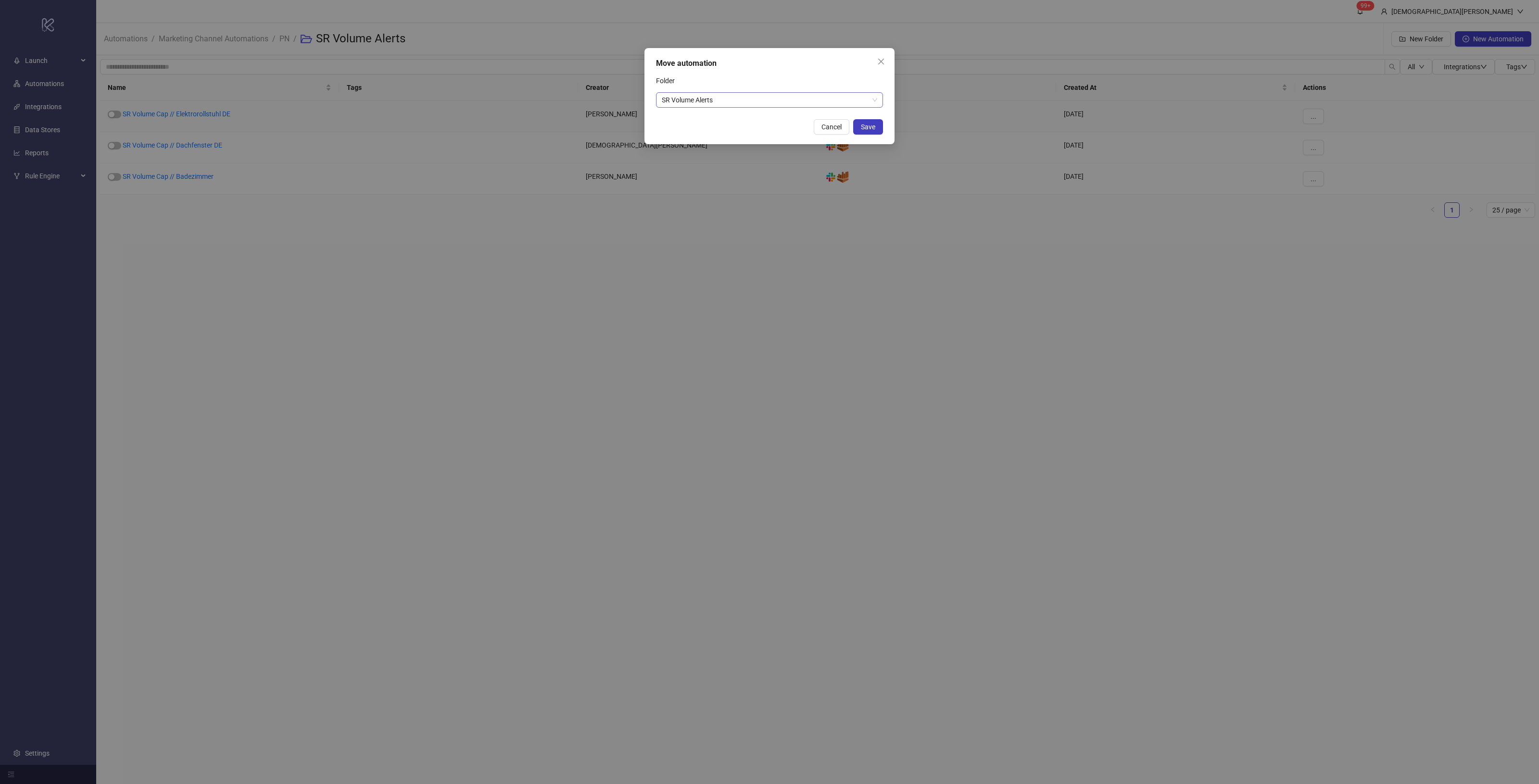
click at [825, 102] on span "SR Volume Alerts" at bounding box center [770, 100] width 216 height 14
type input "***"
click at [715, 116] on div "Unused" at bounding box center [770, 119] width 211 height 11
click at [869, 127] on span "Save" at bounding box center [868, 127] width 14 height 8
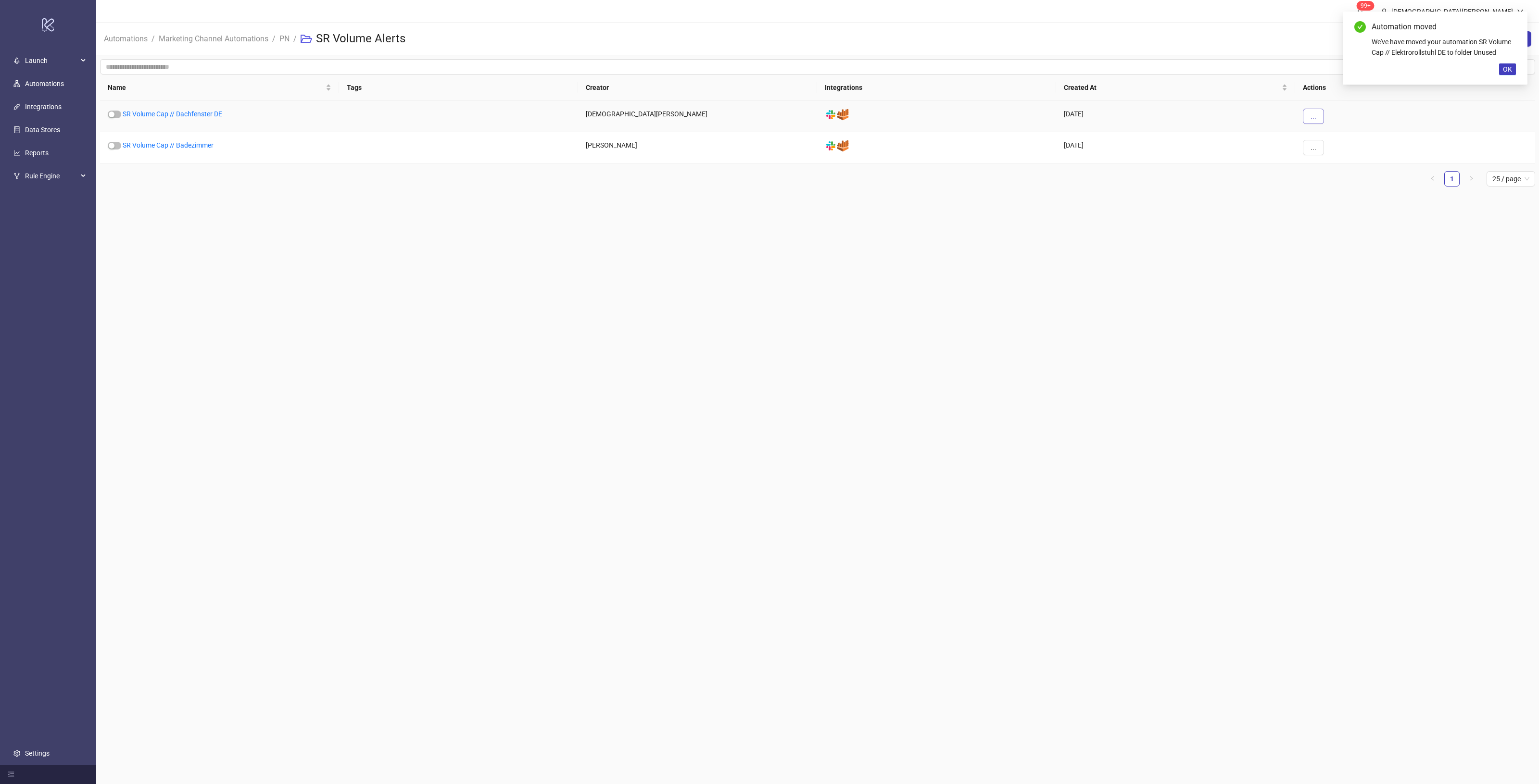
click at [1316, 118] on span "..." at bounding box center [1314, 116] width 6 height 8
click at [1340, 179] on span "Move" at bounding box center [1335, 182] width 28 height 11
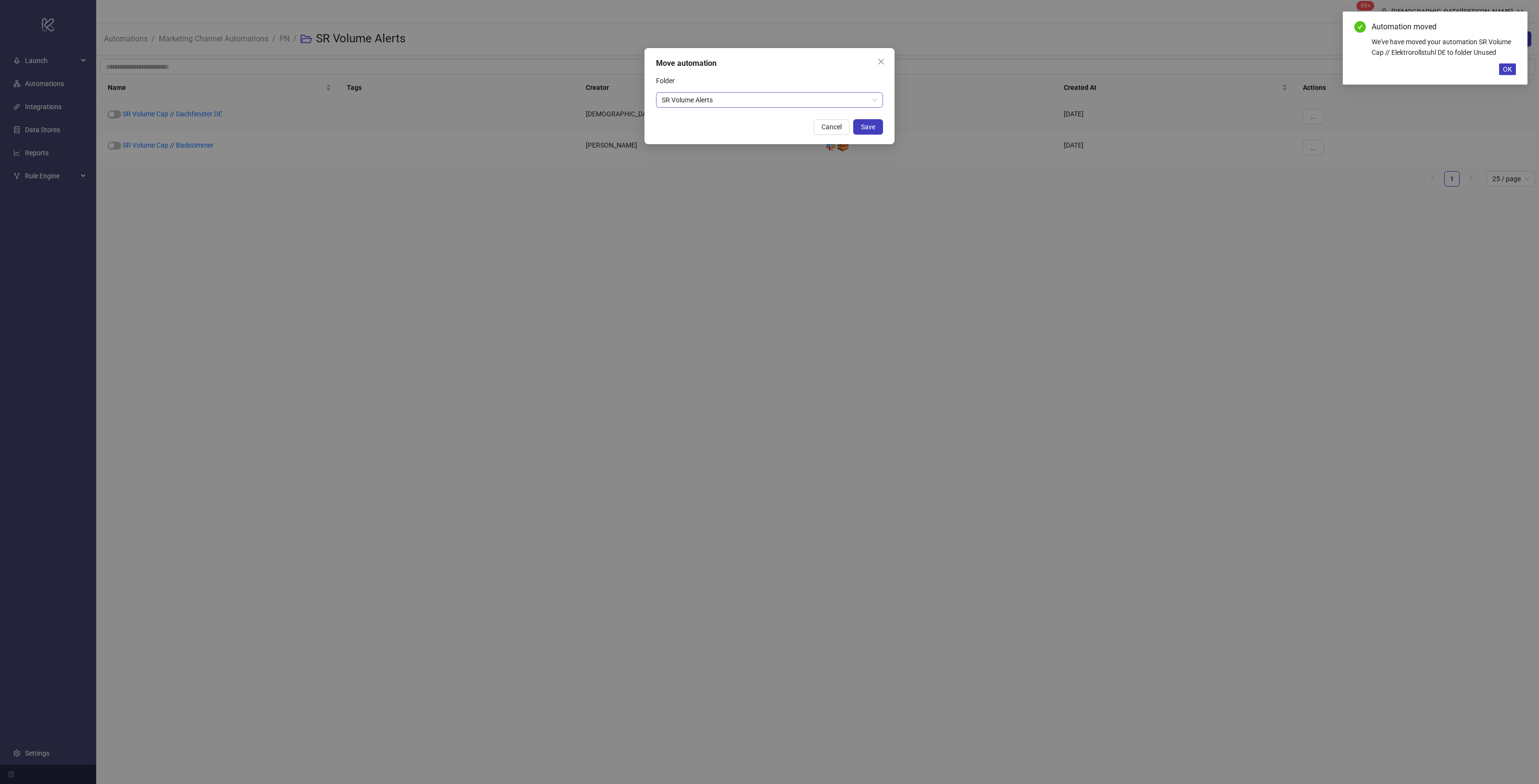
click at [855, 102] on span "SR Volume Alerts" at bounding box center [770, 100] width 216 height 14
type input "***"
click at [823, 114] on div "Unused" at bounding box center [770, 119] width 211 height 11
click at [872, 124] on span "Save" at bounding box center [868, 127] width 14 height 8
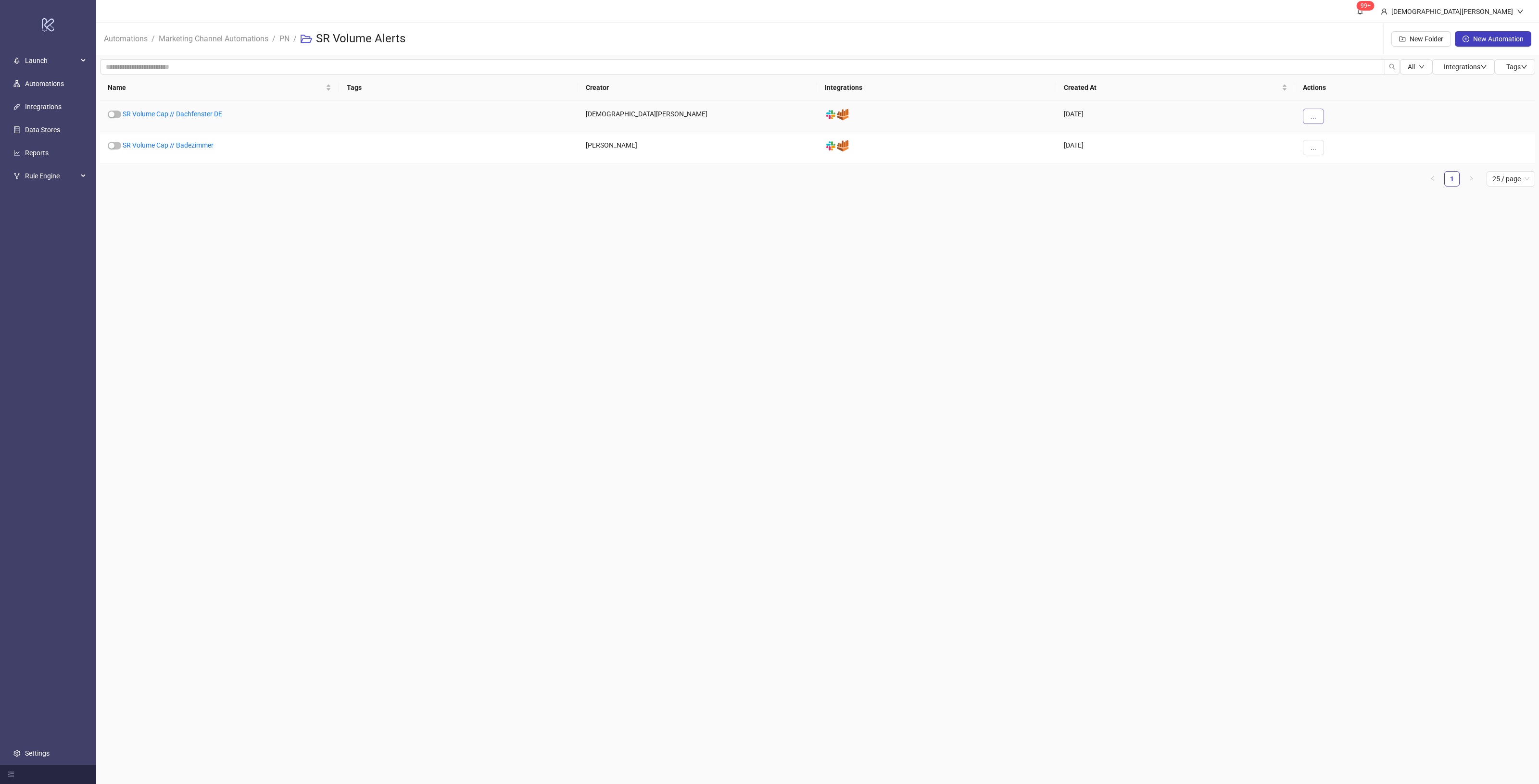
click at [1311, 121] on button "..." at bounding box center [1313, 116] width 21 height 16
click at [1325, 181] on span "Move" at bounding box center [1335, 182] width 28 height 11
click at [1305, 119] on button "..." at bounding box center [1313, 116] width 21 height 16
click at [1338, 184] on span "Move" at bounding box center [1335, 182] width 28 height 11
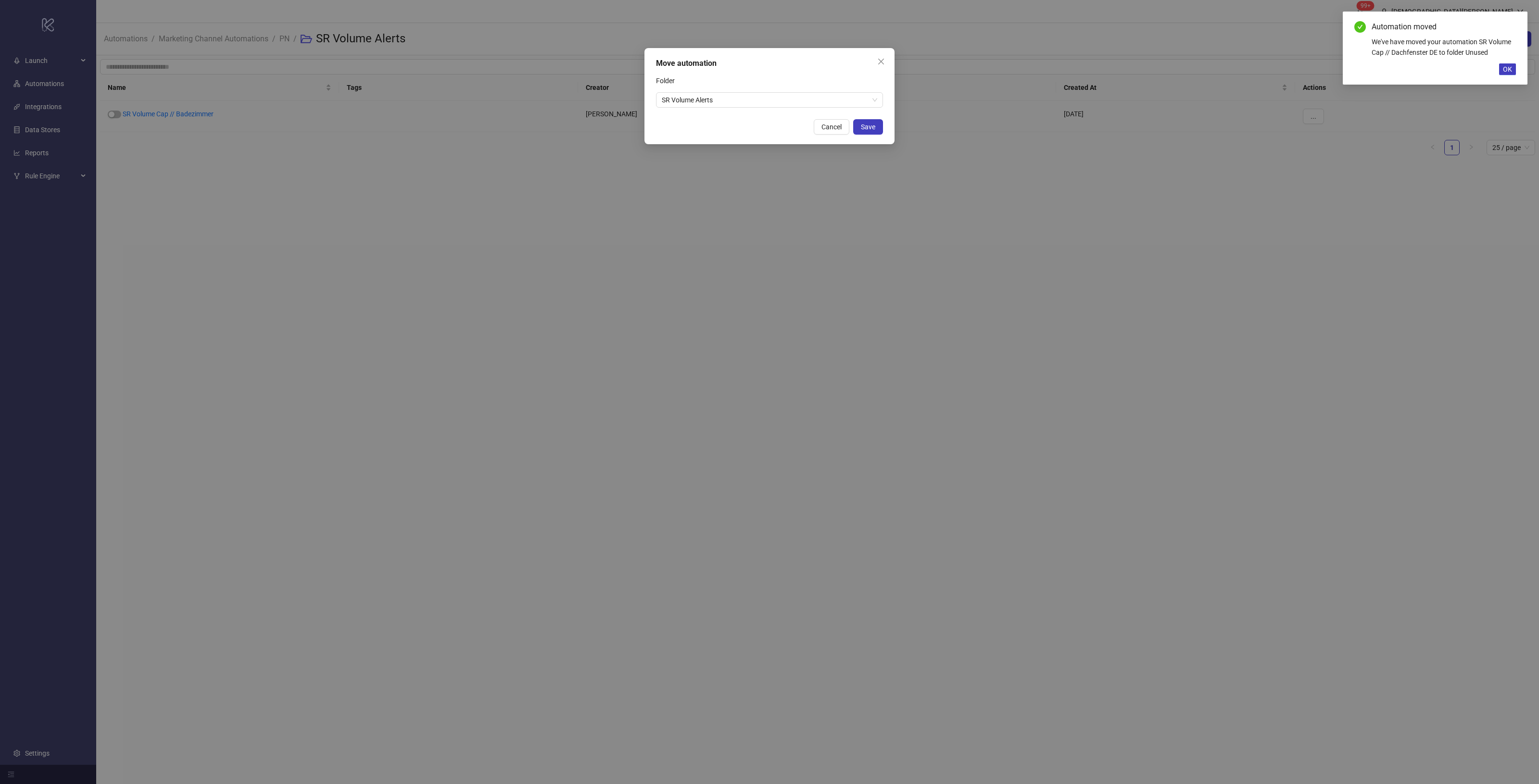
click at [807, 116] on div "Move automation Folder SR Volume Alerts Cancel Save" at bounding box center [770, 96] width 250 height 96
click at [809, 102] on span "SR Volume Alerts" at bounding box center [770, 100] width 216 height 14
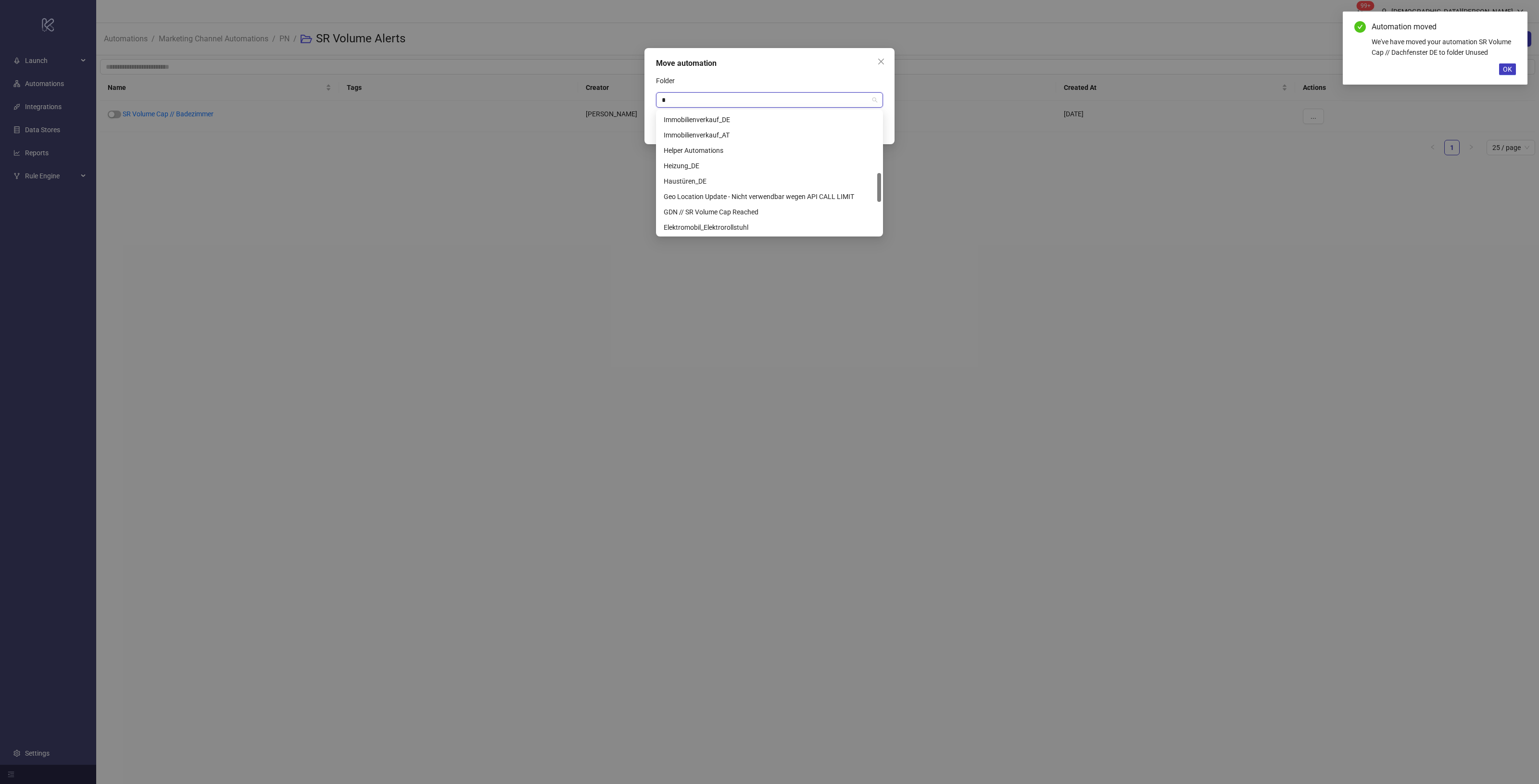
scroll to position [123, 0]
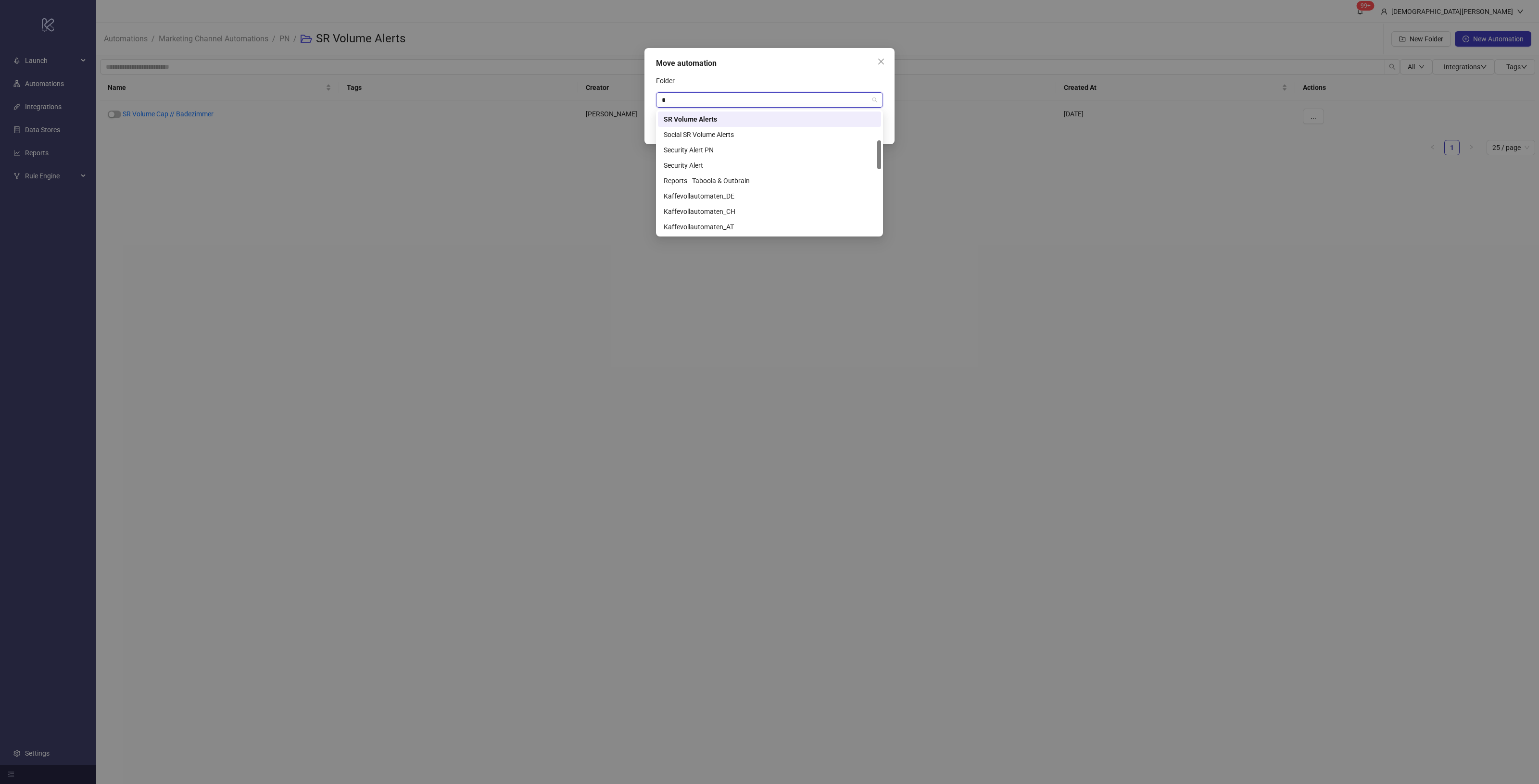
type input "**"
click at [785, 119] on div "Unused" at bounding box center [770, 119] width 211 height 11
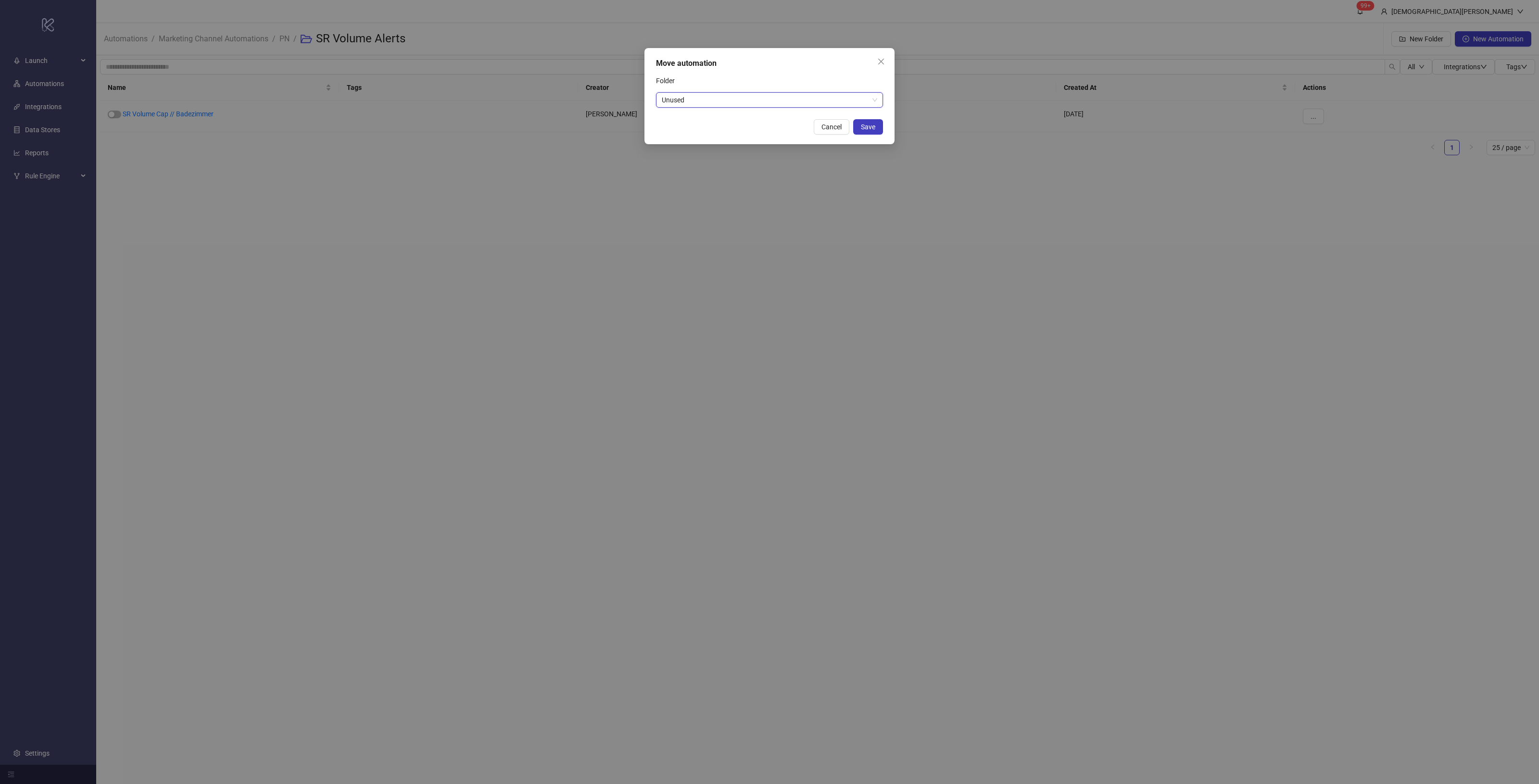
click at [866, 127] on span "Save" at bounding box center [868, 127] width 14 height 8
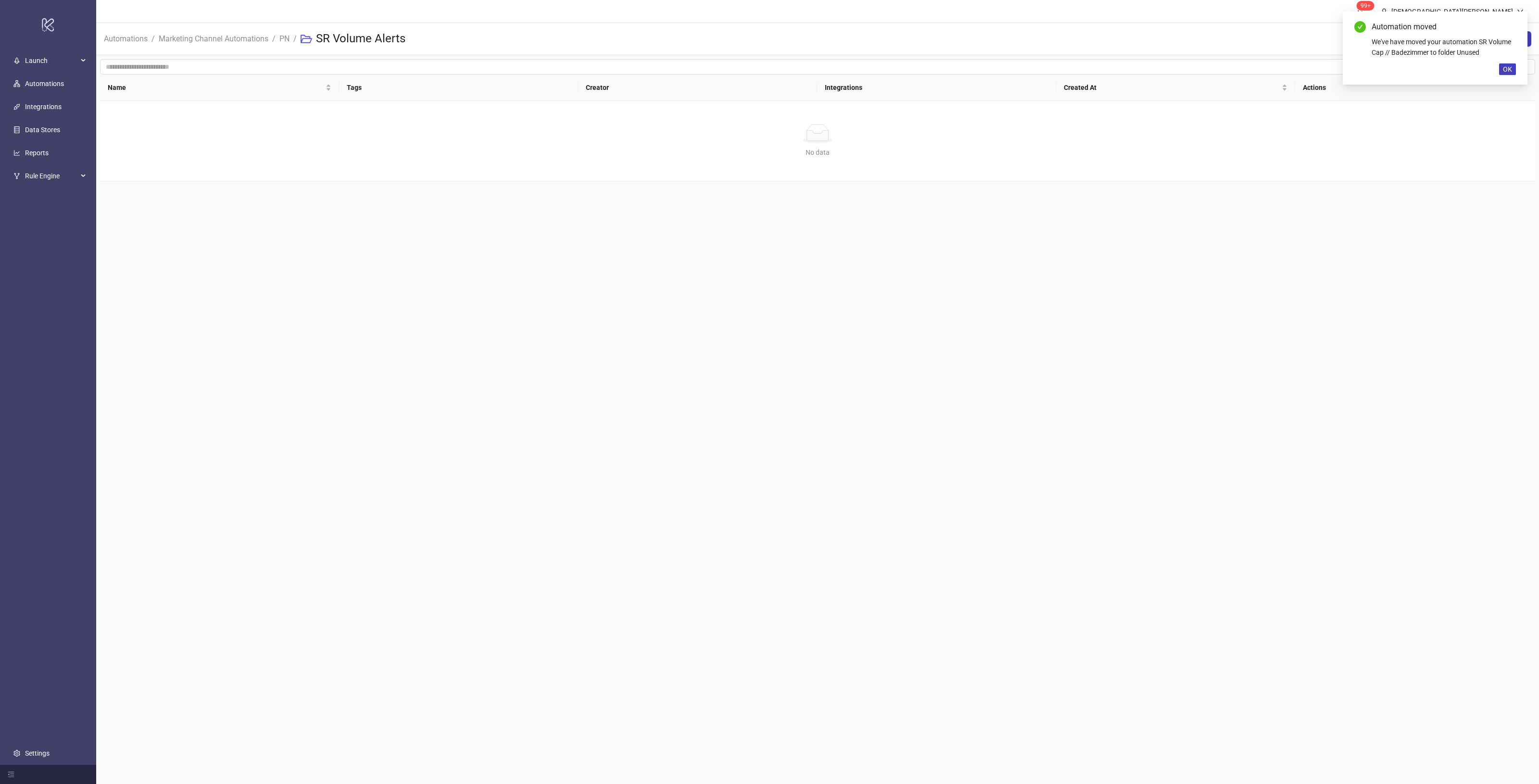
click at [1124, 199] on main "99+ Christian Weikamp Automations / Marketing Channel Automations / PN / SR Vol…" at bounding box center [817, 392] width 1443 height 784
click at [252, 39] on link "Marketing Channel Automations" at bounding box center [213, 38] width 114 height 11
click at [126, 270] on link "GDN" at bounding box center [122, 270] width 14 height 8
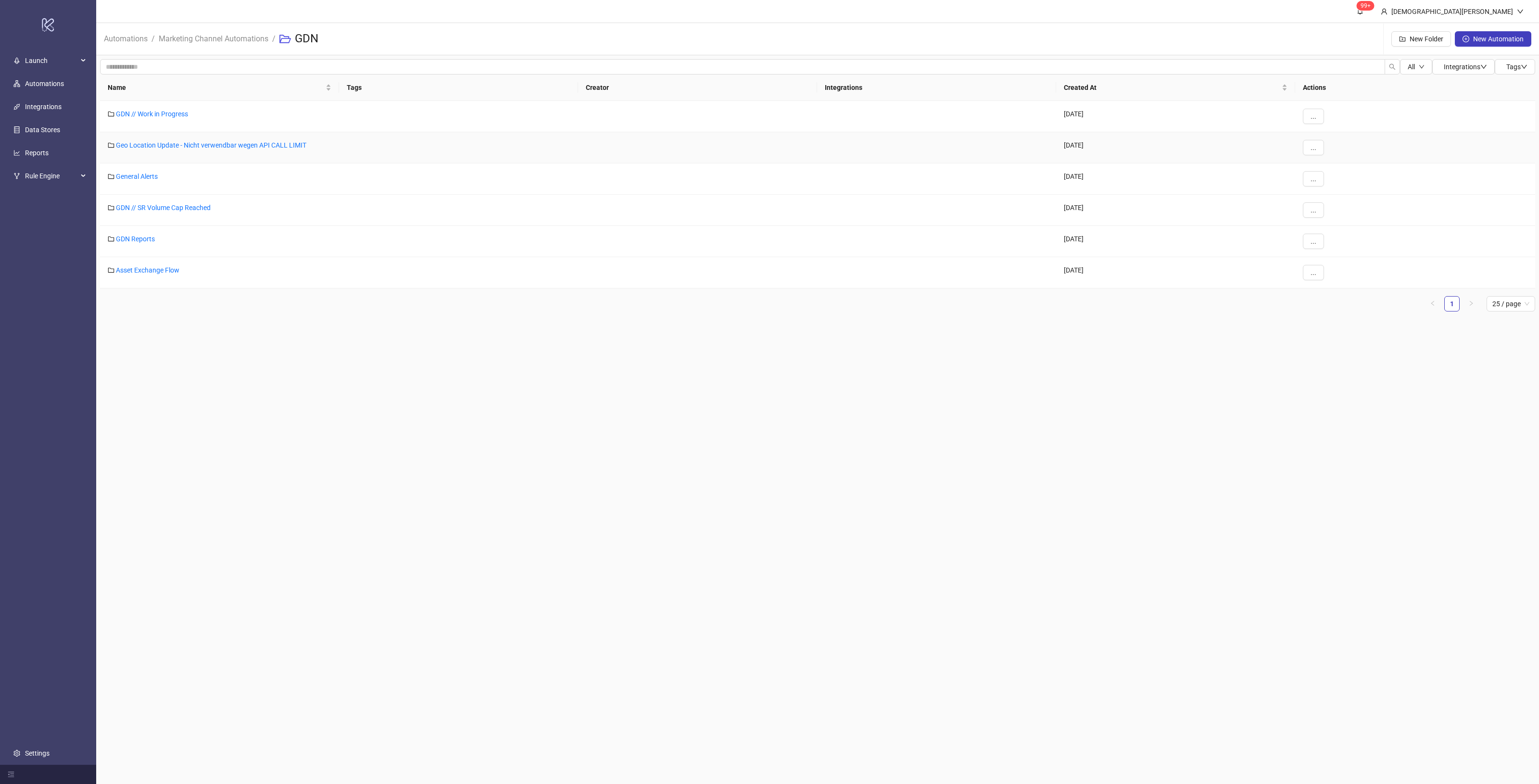
click at [1299, 152] on div "..." at bounding box center [1415, 147] width 240 height 31
click at [1311, 144] on span "..." at bounding box center [1314, 147] width 6 height 8
click at [1347, 169] on span "Edit" at bounding box center [1335, 167] width 28 height 11
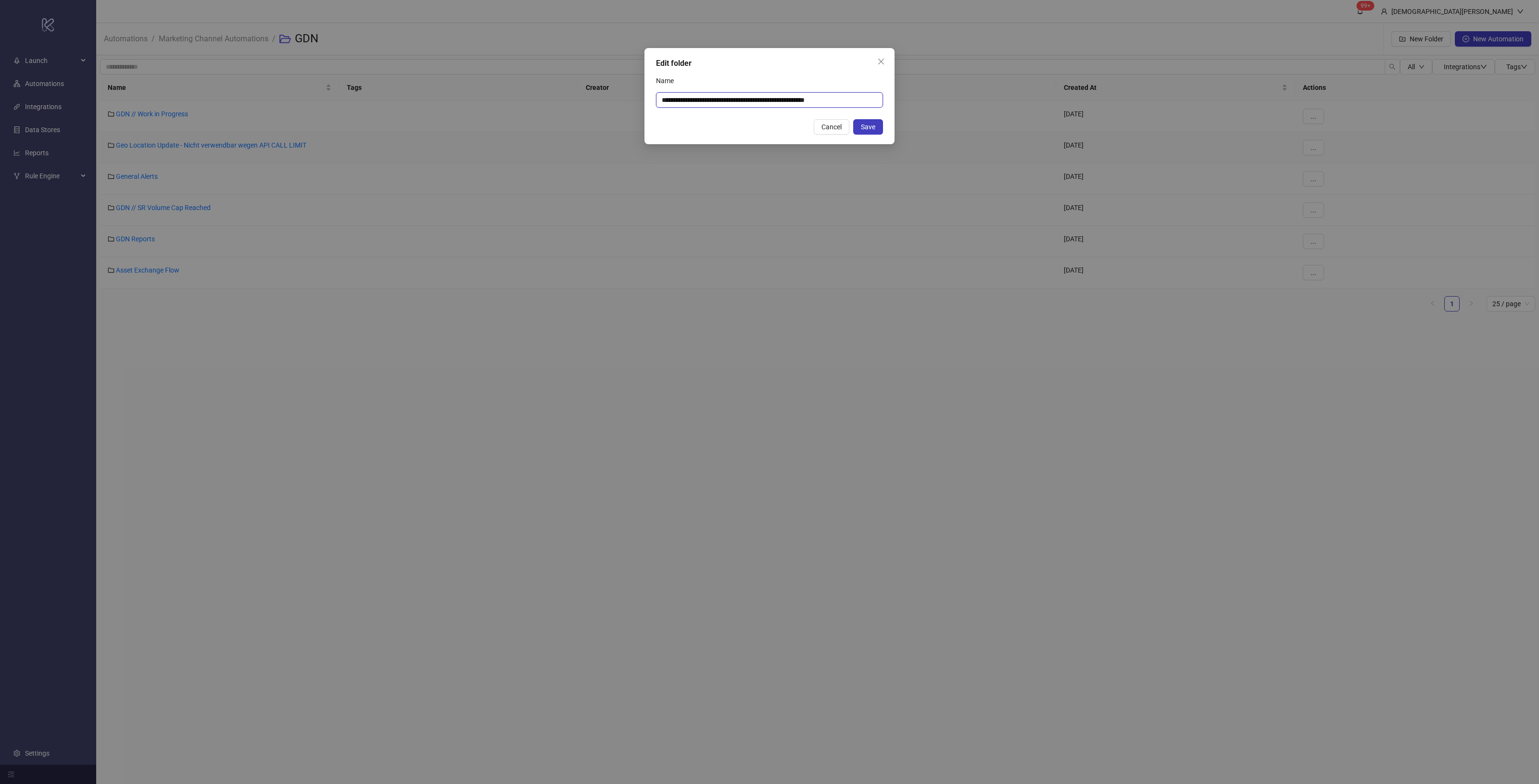
drag, startPoint x: 804, startPoint y: 97, endPoint x: 729, endPoint y: 106, distance: 75.5
click at [729, 106] on input "**********" at bounding box center [770, 100] width 227 height 16
type input "**********"
click at [878, 131] on button "Save" at bounding box center [868, 127] width 30 height 16
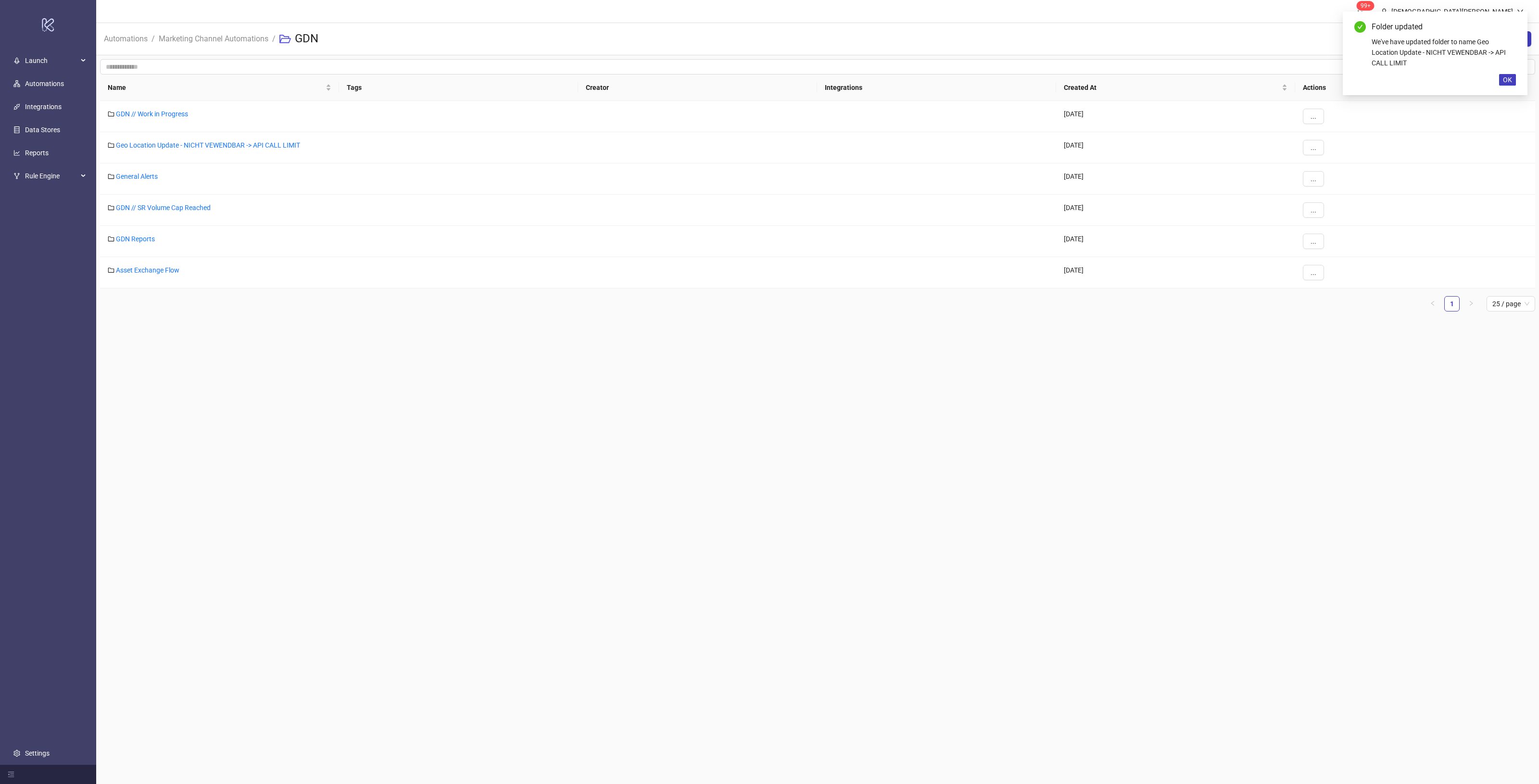
click at [1083, 566] on main "99+ Christian Weikamp Automations / Marketing Channel Automations / GDN New Fol…" at bounding box center [817, 392] width 1443 height 784
click at [202, 147] on link "Geo Location Update - NICHT VEWENDBAR -> API CALL LIMIT" at bounding box center [208, 145] width 184 height 8
click at [181, 204] on link "GDN // SR Volume Cap Reached" at bounding box center [163, 207] width 95 height 8
click at [216, 207] on div "GDN // SR Volume Cap Reached" at bounding box center [219, 210] width 239 height 31
click at [206, 207] on link "GDN // SR Volume Cap Reached" at bounding box center [163, 207] width 95 height 8
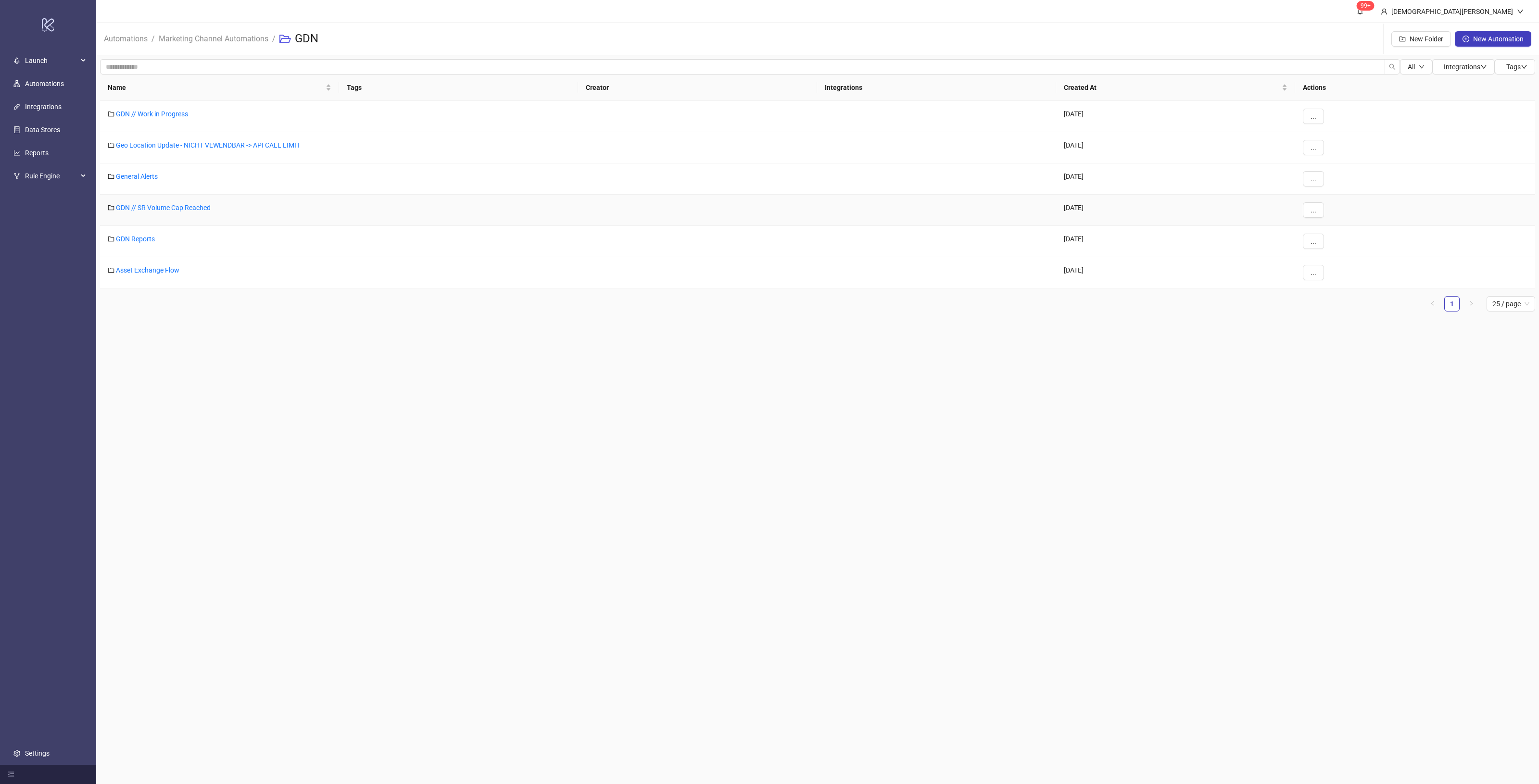
click at [1328, 205] on div "..." at bounding box center [1415, 210] width 240 height 31
click at [1321, 208] on button "..." at bounding box center [1313, 210] width 21 height 16
click at [1341, 235] on li "Edit" at bounding box center [1330, 230] width 50 height 16
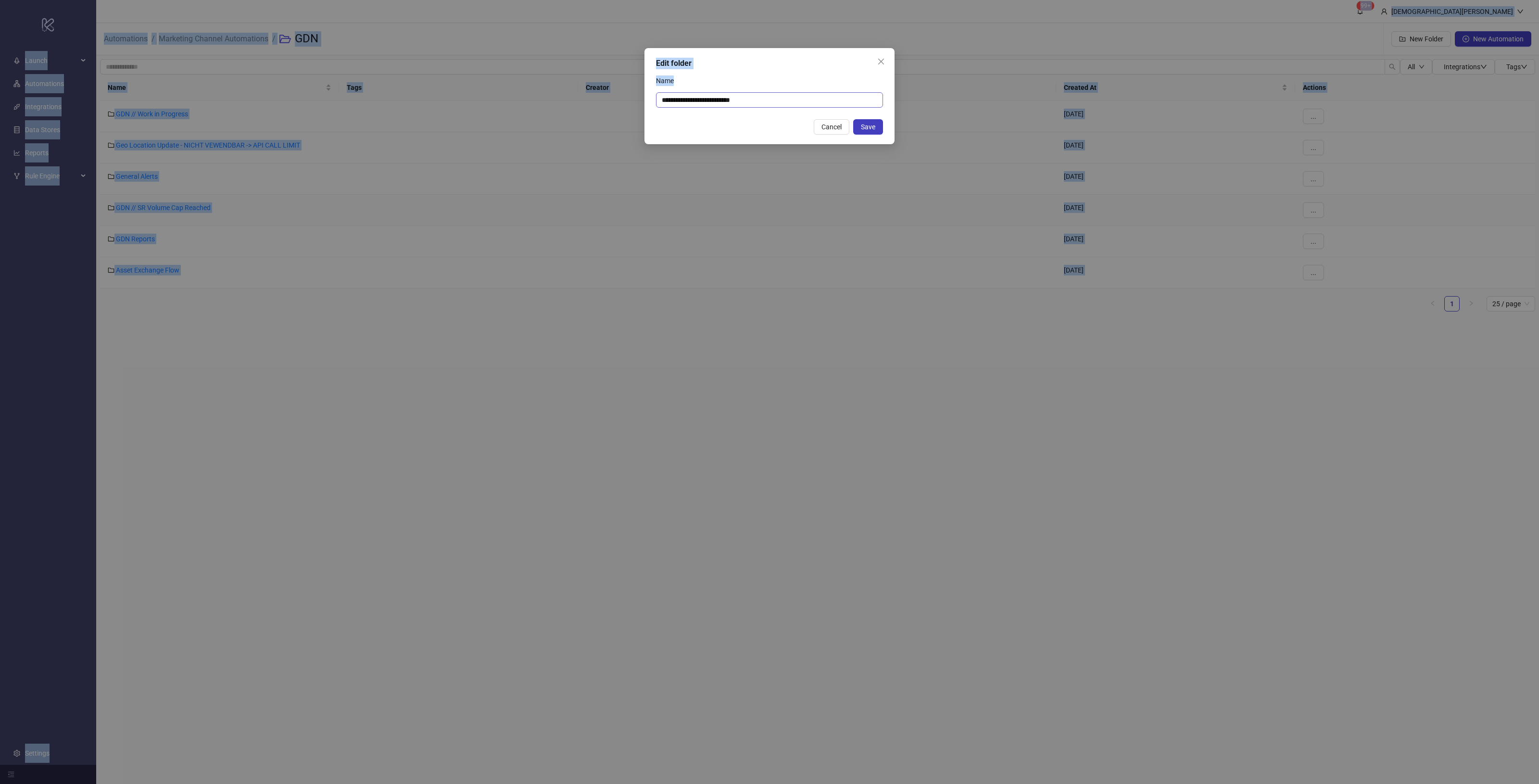
click at [854, 102] on input "**********" at bounding box center [770, 100] width 227 height 16
click at [854, 99] on input "**********" at bounding box center [770, 100] width 227 height 16
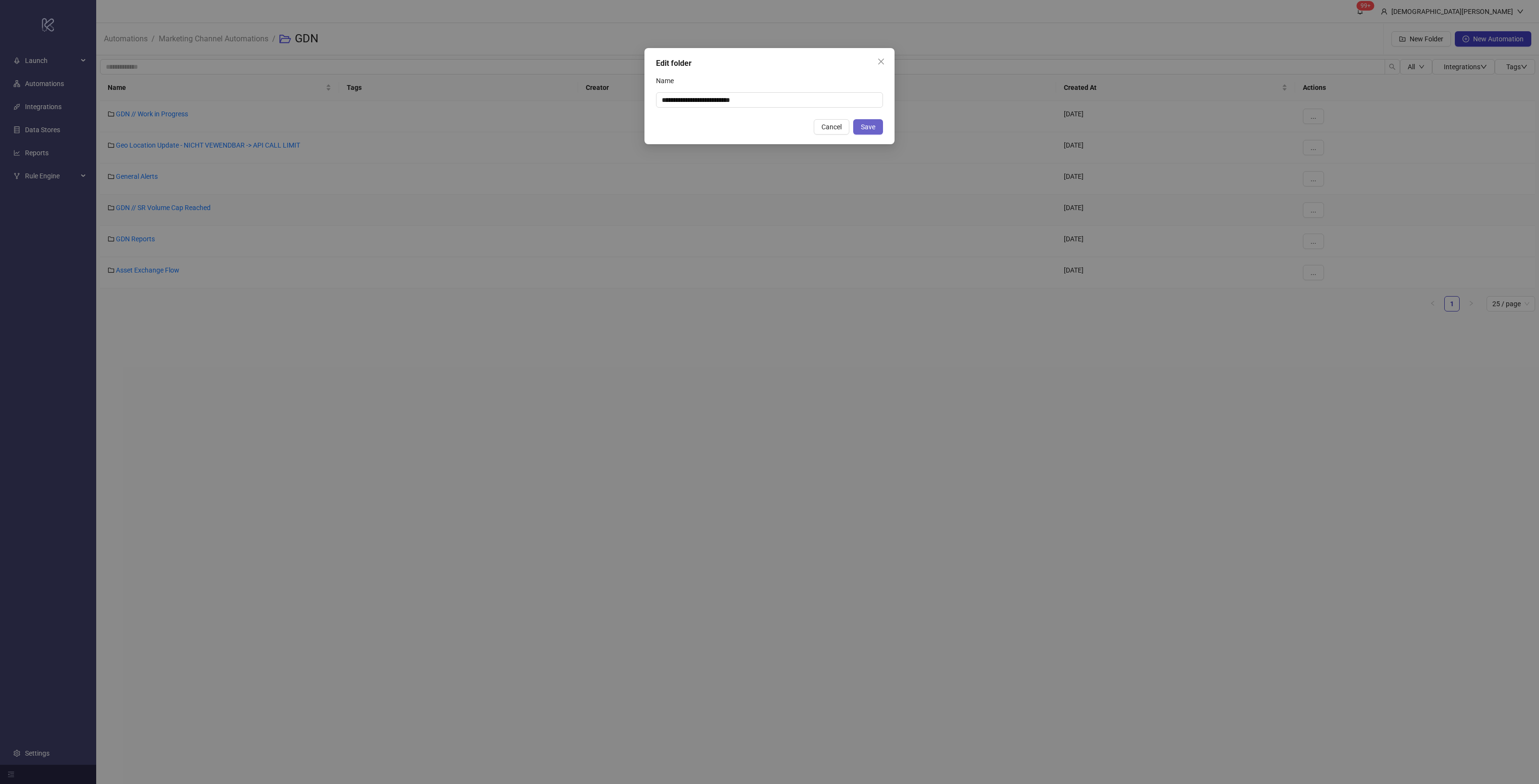
click at [861, 129] on span "Save" at bounding box center [868, 127] width 14 height 8
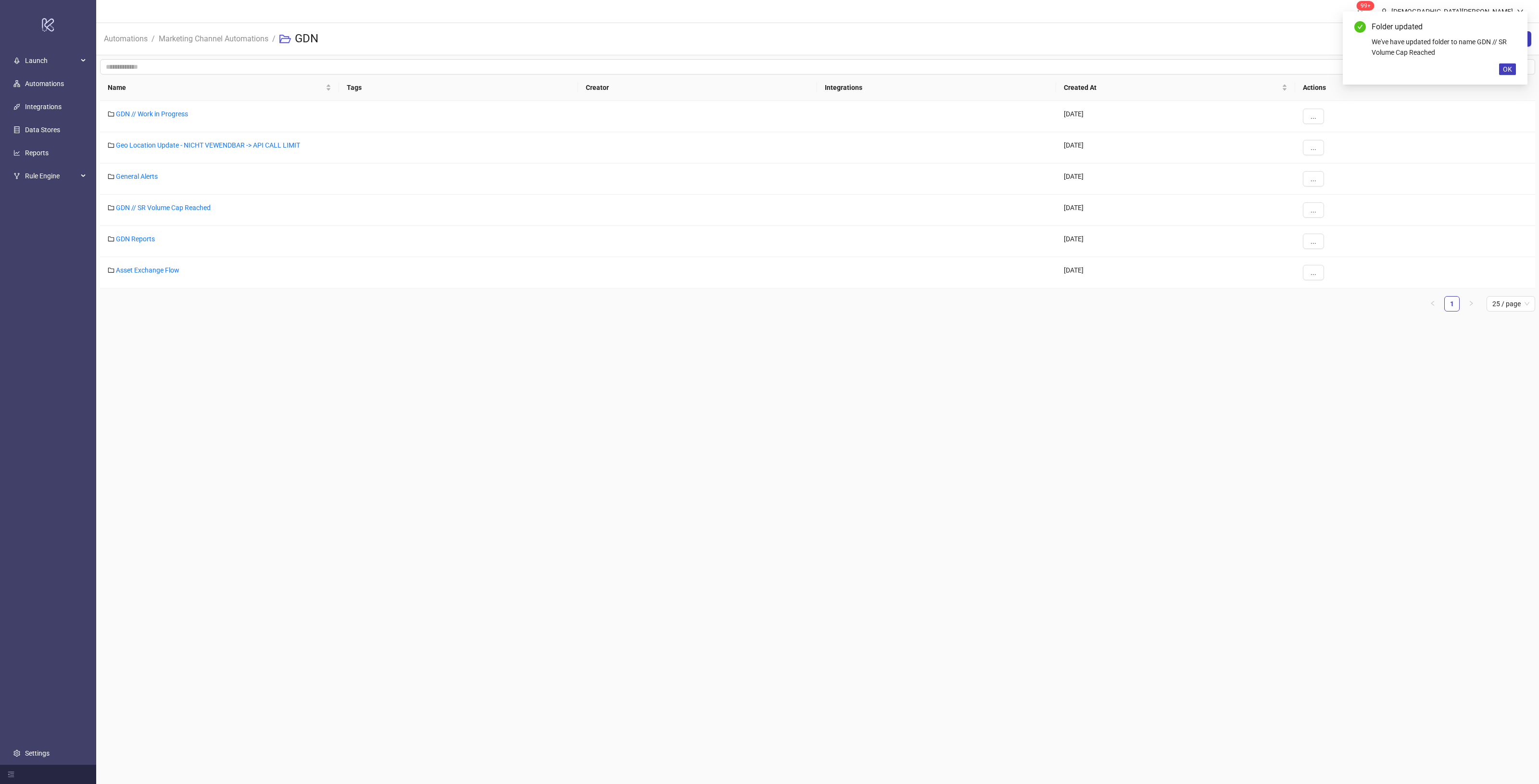
drag, startPoint x: 765, startPoint y: 320, endPoint x: 607, endPoint y: 171, distance: 217.2
click at [764, 318] on div "All Integrations Tags Name Tags Creator Integrations Created At Actions GDN // …" at bounding box center [817, 189] width 1443 height 268
click at [244, 27] on li "Marketing Channel Automations" at bounding box center [214, 39] width 110 height 31
click at [250, 33] on link "Marketing Channel Automations" at bounding box center [213, 38] width 114 height 11
click at [119, 235] on link "PN" at bounding box center [120, 239] width 9 height 8
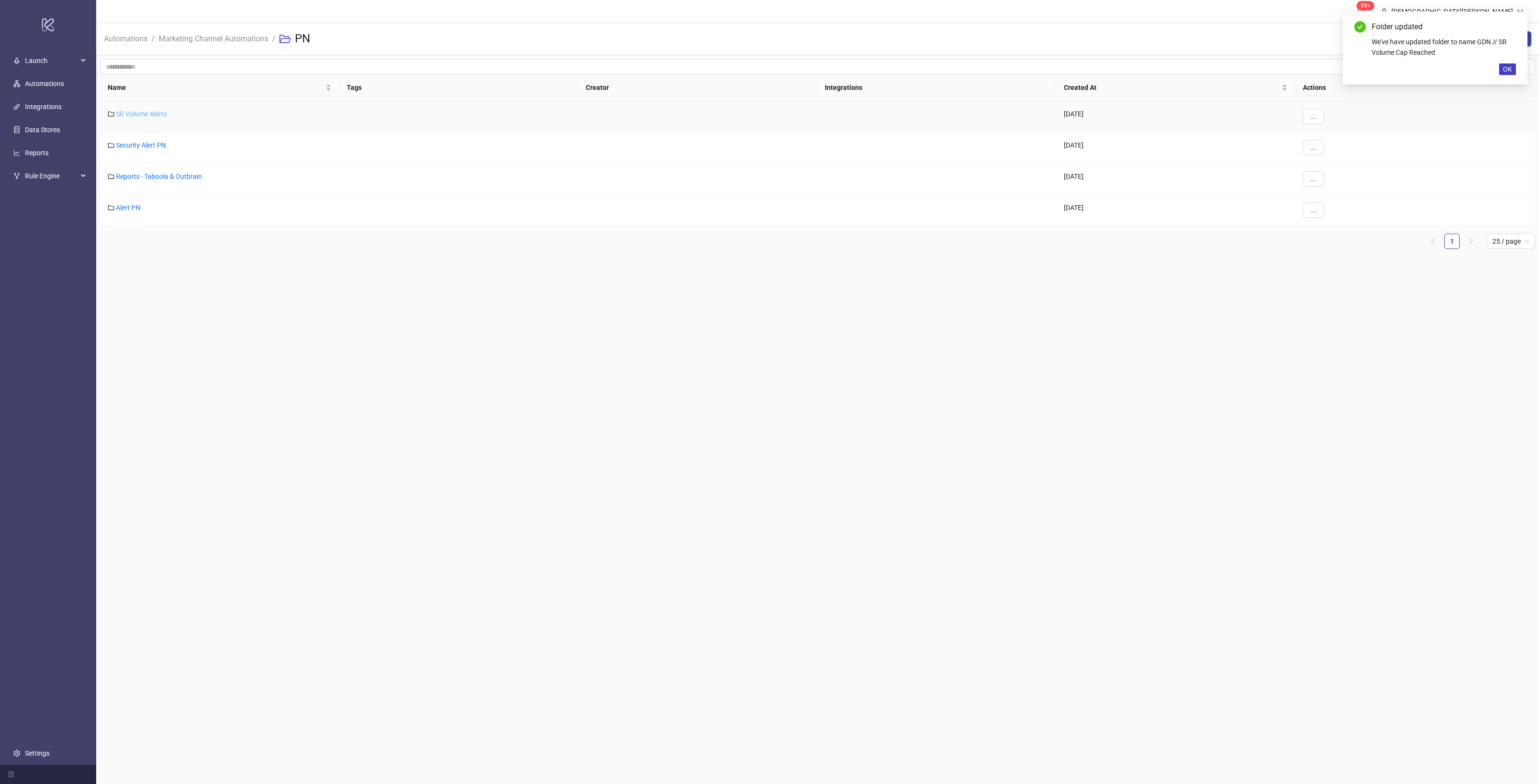
click at [155, 114] on link "SR Volume Alerts" at bounding box center [141, 113] width 51 height 8
click at [1317, 113] on button "..." at bounding box center [1313, 116] width 21 height 16
click at [1341, 137] on span "Edit" at bounding box center [1335, 136] width 28 height 11
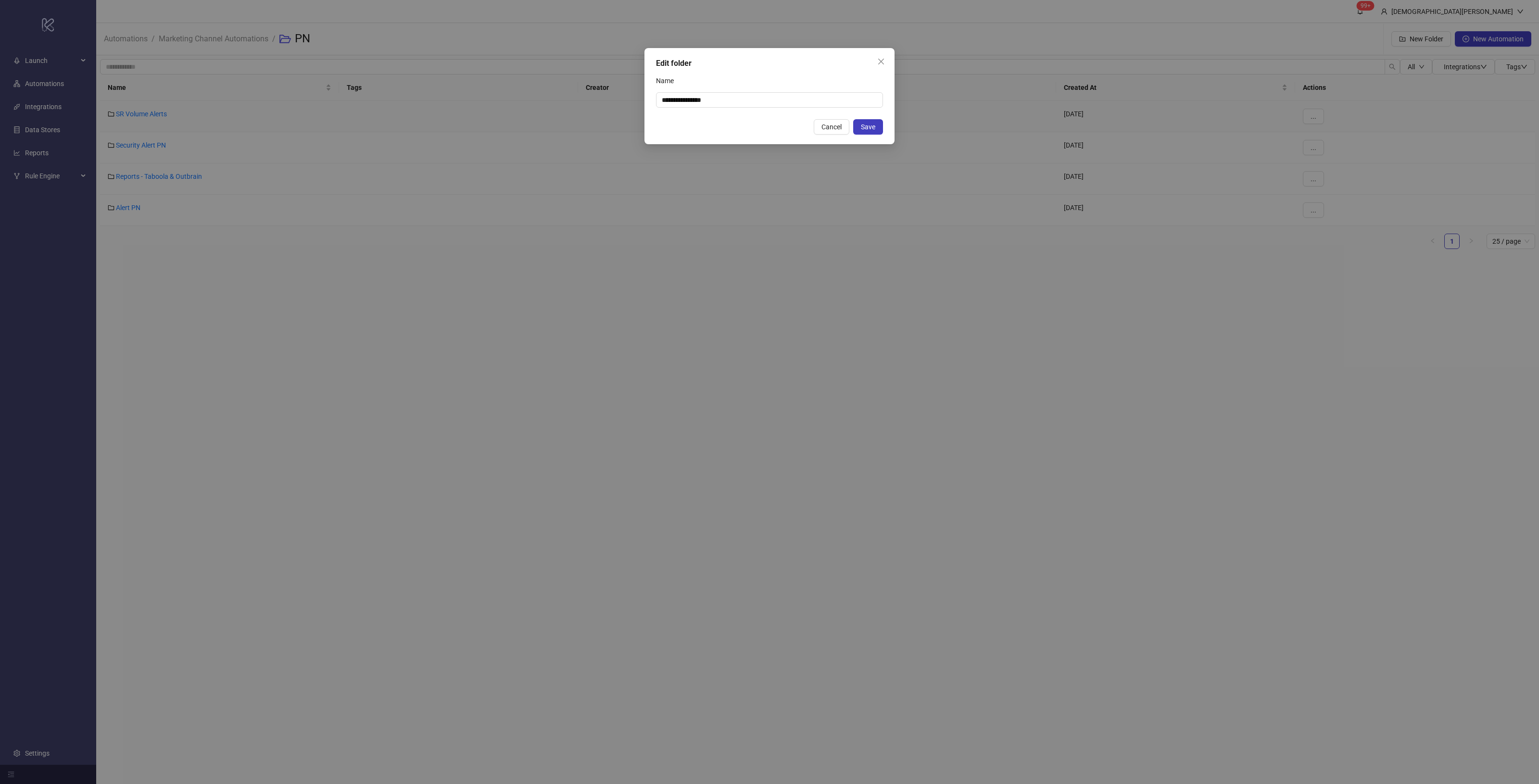
click at [713, 108] on div "**********" at bounding box center [770, 96] width 250 height 96
click at [727, 100] on input "**********" at bounding box center [770, 100] width 227 height 16
paste input "**********"
drag, startPoint x: 669, startPoint y: 99, endPoint x: 559, endPoint y: 116, distance: 111.3
click at [633, 95] on div "**********" at bounding box center [770, 392] width 1539 height 784
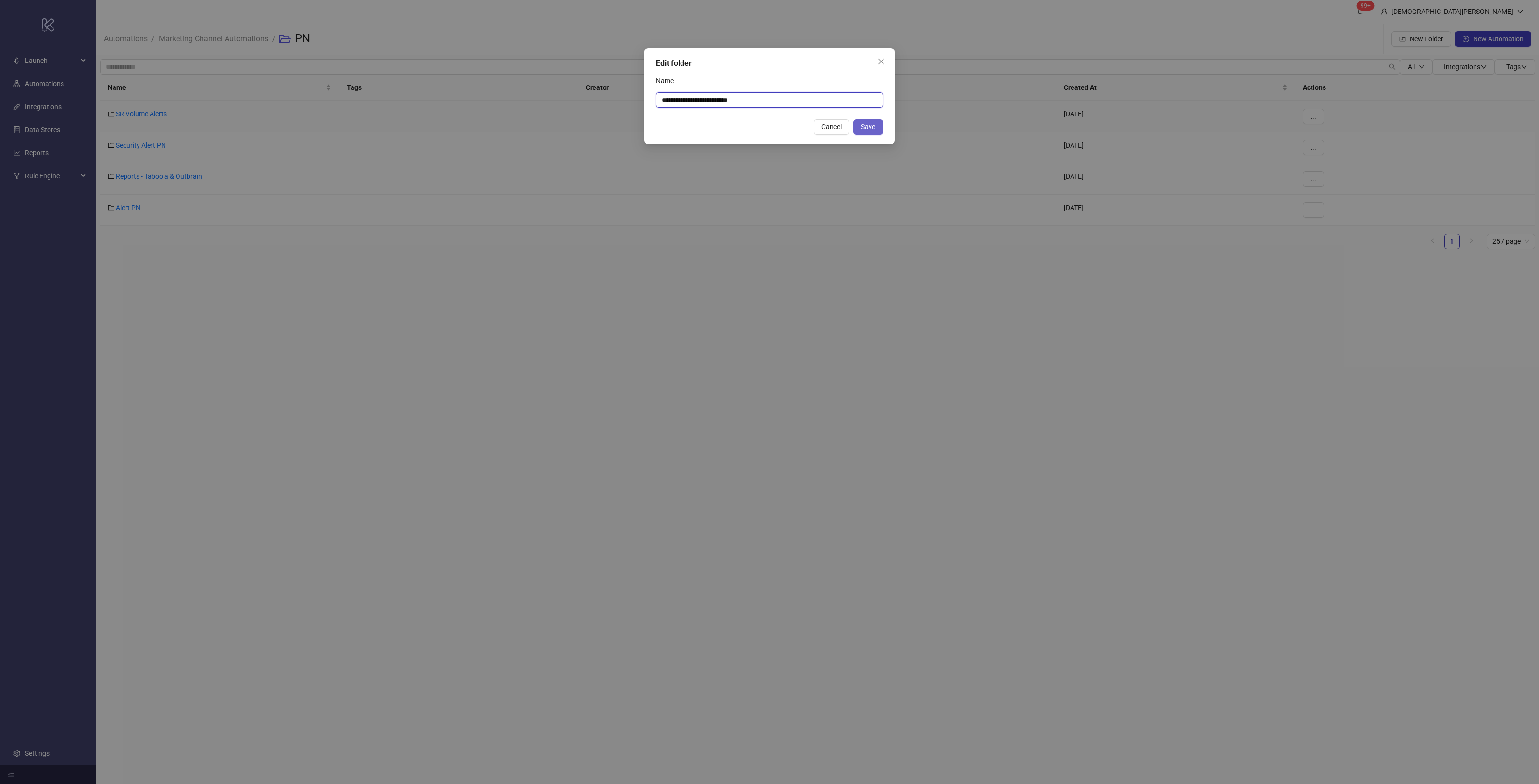
type input "**********"
click at [873, 129] on span "Save" at bounding box center [868, 127] width 14 height 8
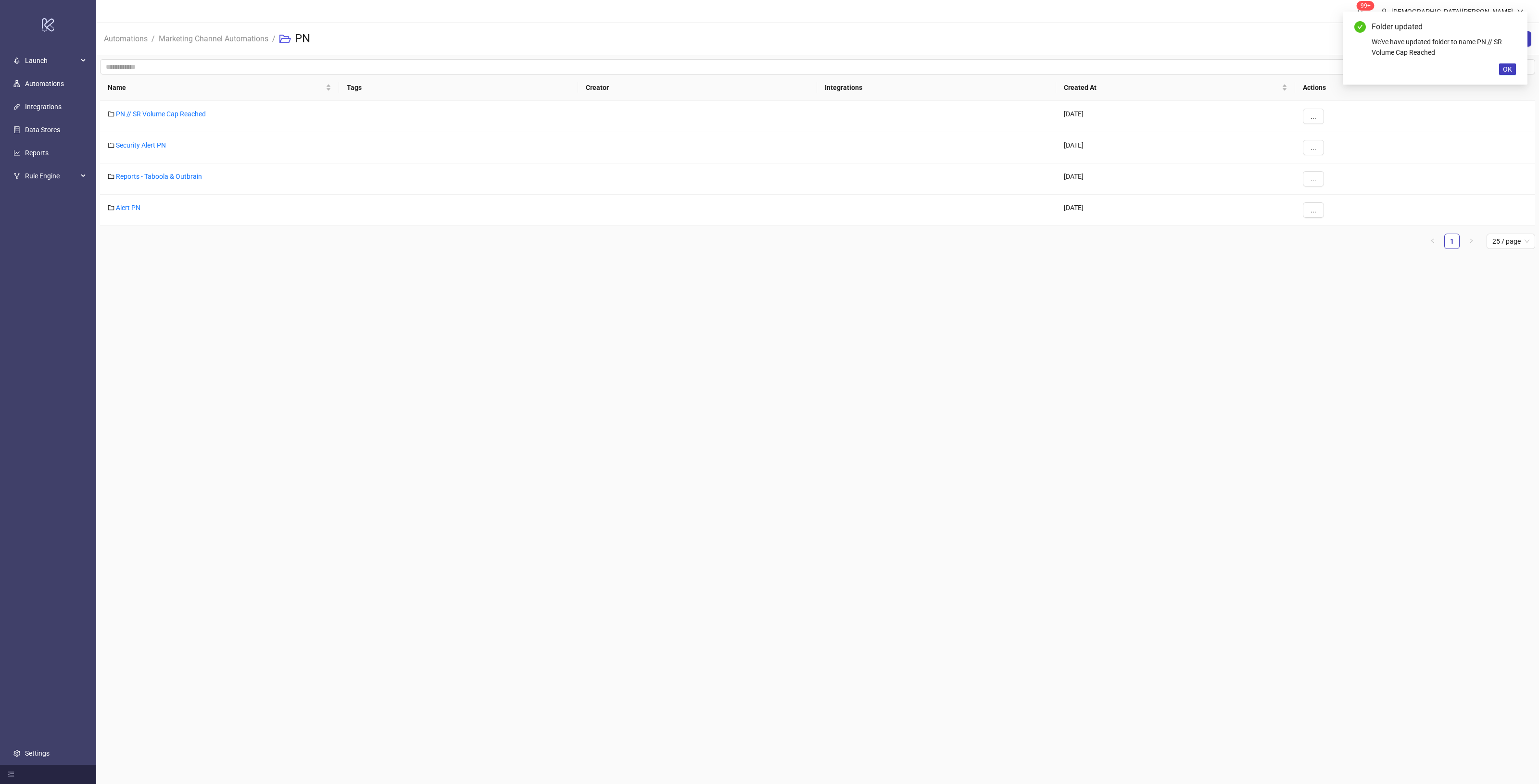
click at [610, 393] on main "99+ Christian Weikamp Automations / Marketing Channel Automations / PN New Fold…" at bounding box center [817, 392] width 1443 height 784
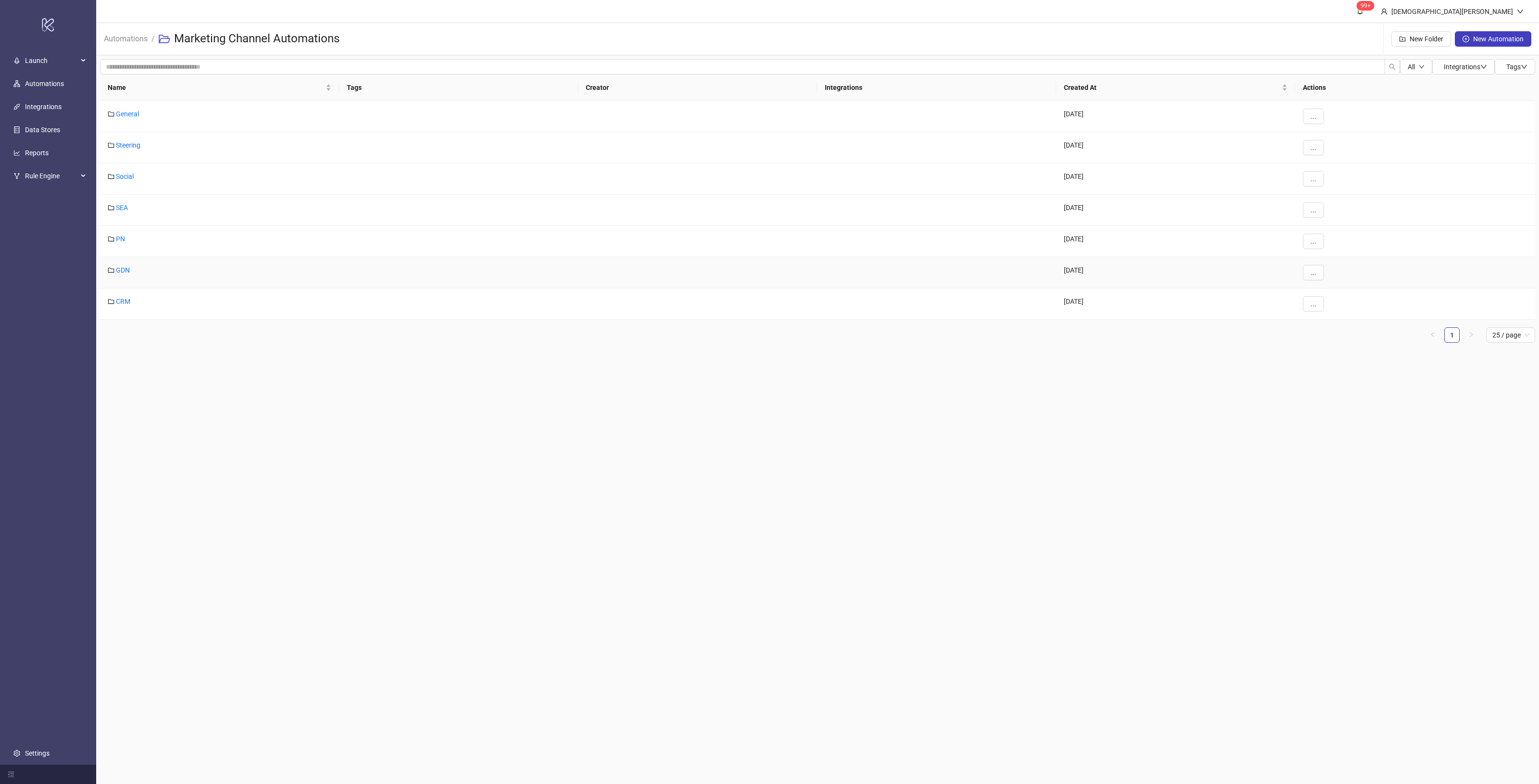
click at [126, 265] on div "GDN" at bounding box center [219, 273] width 239 height 31
click at [125, 265] on div "GDN" at bounding box center [219, 273] width 239 height 31
click at [125, 268] on link "GDN" at bounding box center [122, 270] width 14 height 8
click at [169, 209] on link "GDN // SR Volume Cap Reached" at bounding box center [163, 207] width 95 height 8
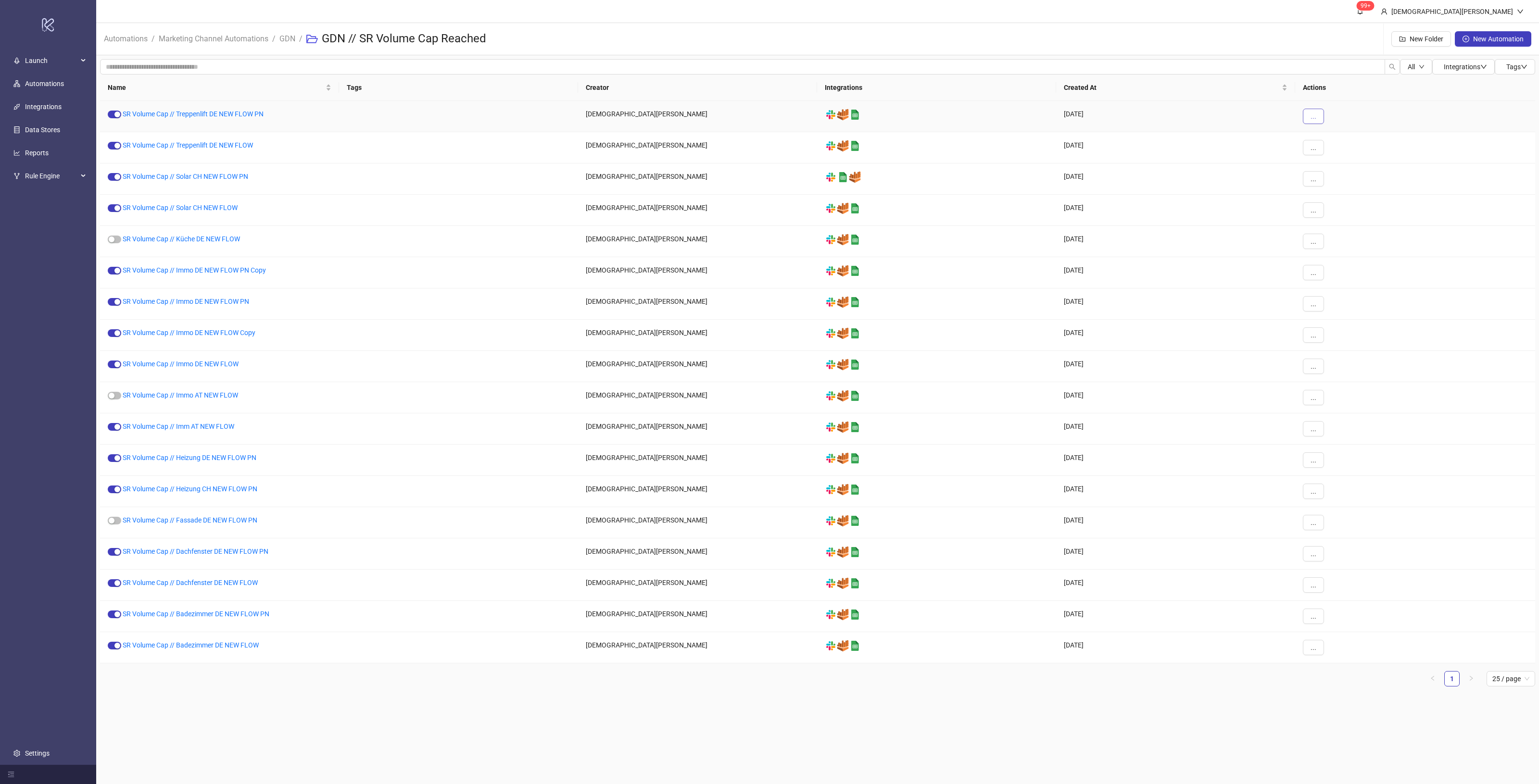
click at [1319, 119] on button "..." at bounding box center [1313, 116] width 21 height 16
click at [1335, 179] on span "Move" at bounding box center [1335, 182] width 28 height 11
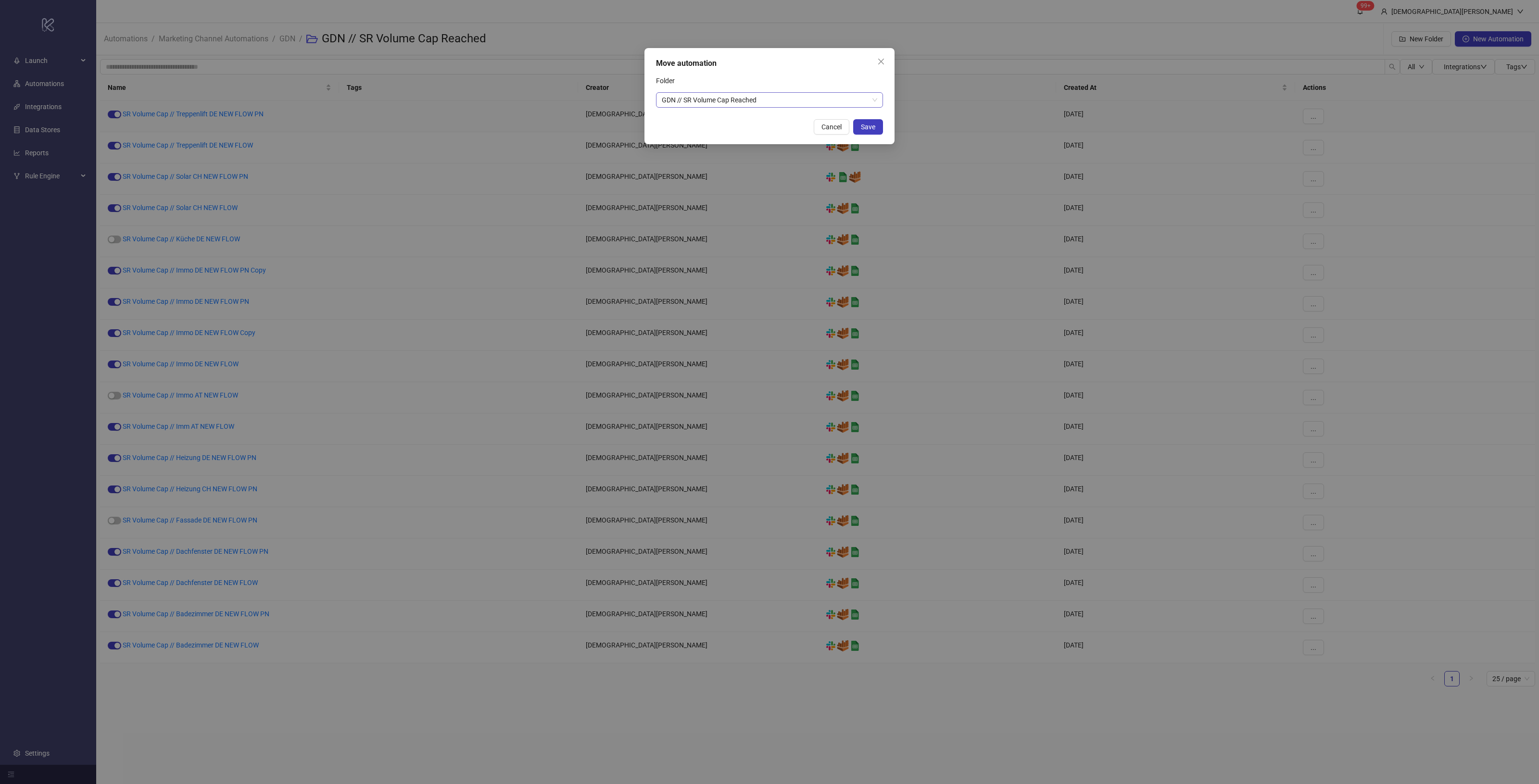
click at [768, 95] on span "GDN // SR Volume Cap Reached" at bounding box center [770, 100] width 216 height 14
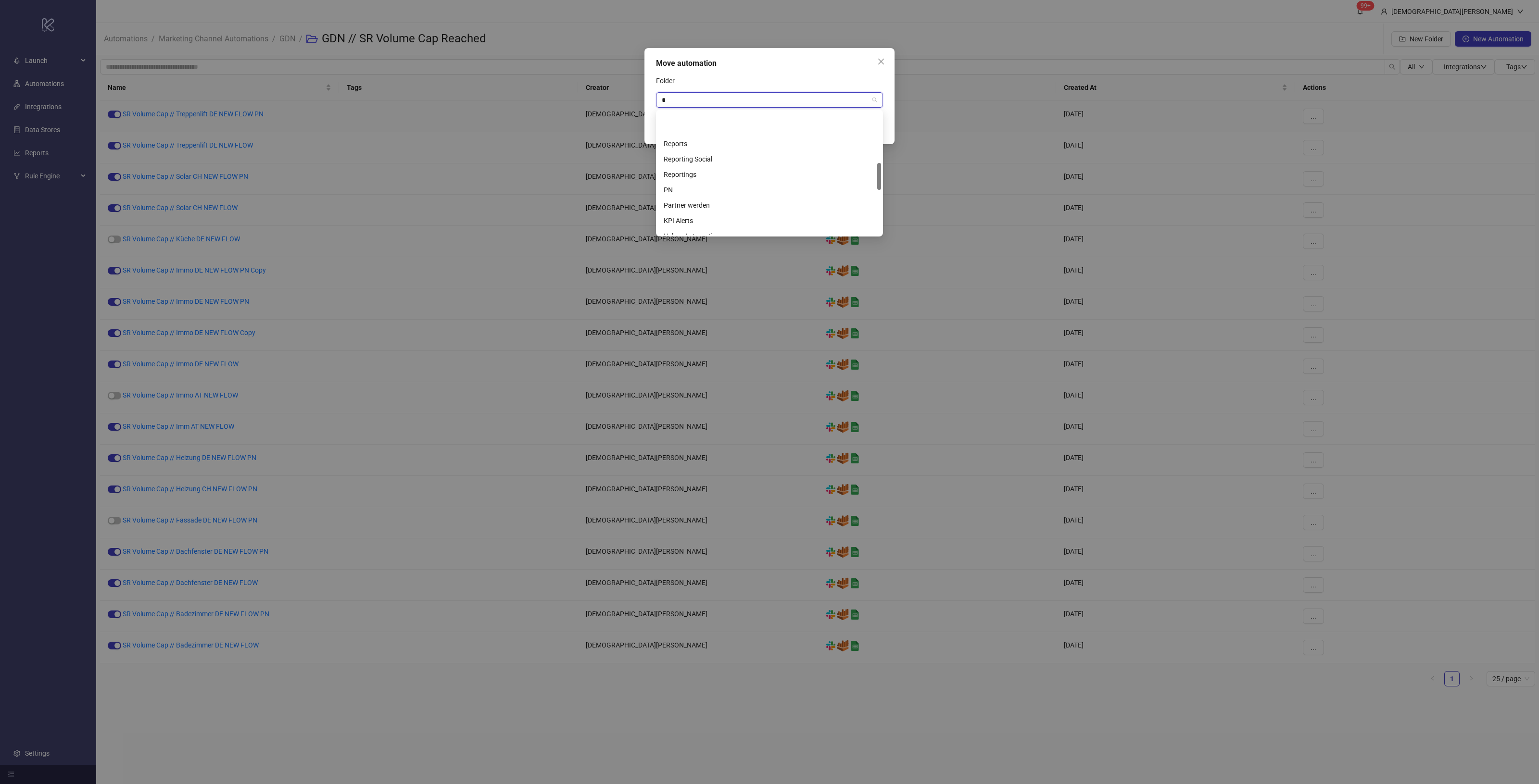
type input "**"
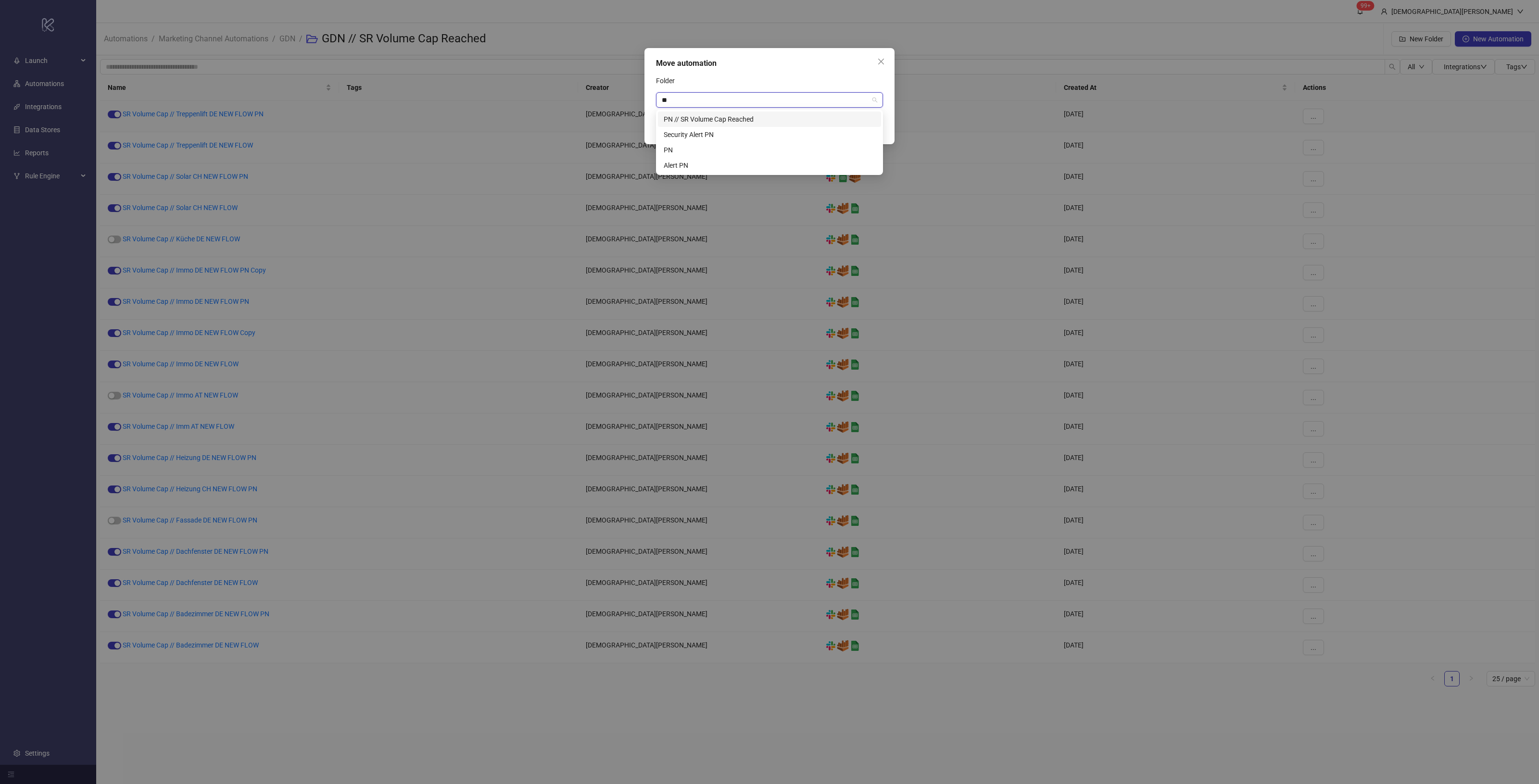
click at [783, 119] on div "PN // SR Volume Cap Reached" at bounding box center [770, 119] width 211 height 11
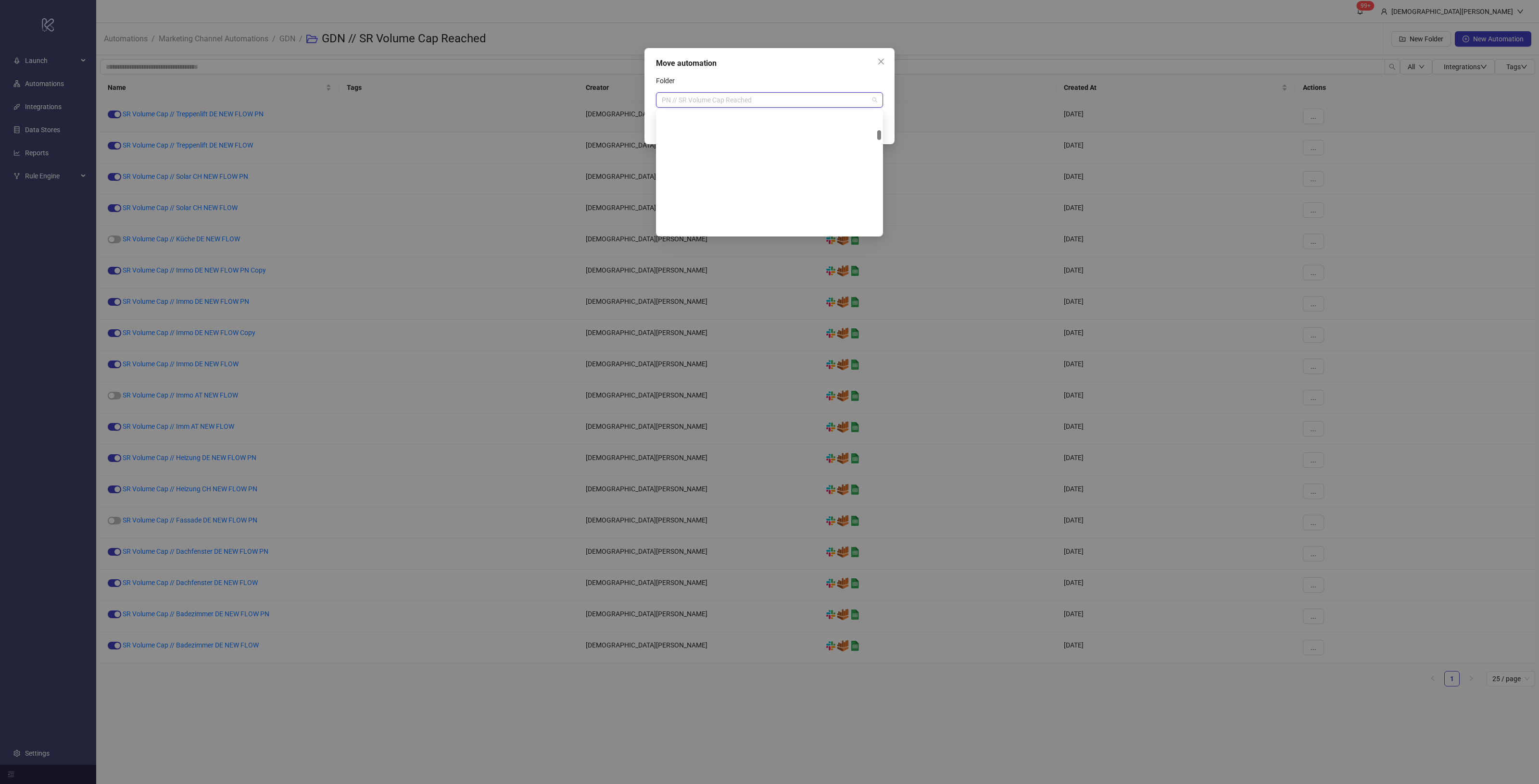
scroll to position [261, 0]
drag, startPoint x: 773, startPoint y: 99, endPoint x: 648, endPoint y: 94, distance: 125.1
click at [648, 94] on div "Move automation Folder PN // SR Volume Cap Reached Cancel Save" at bounding box center [770, 96] width 250 height 96
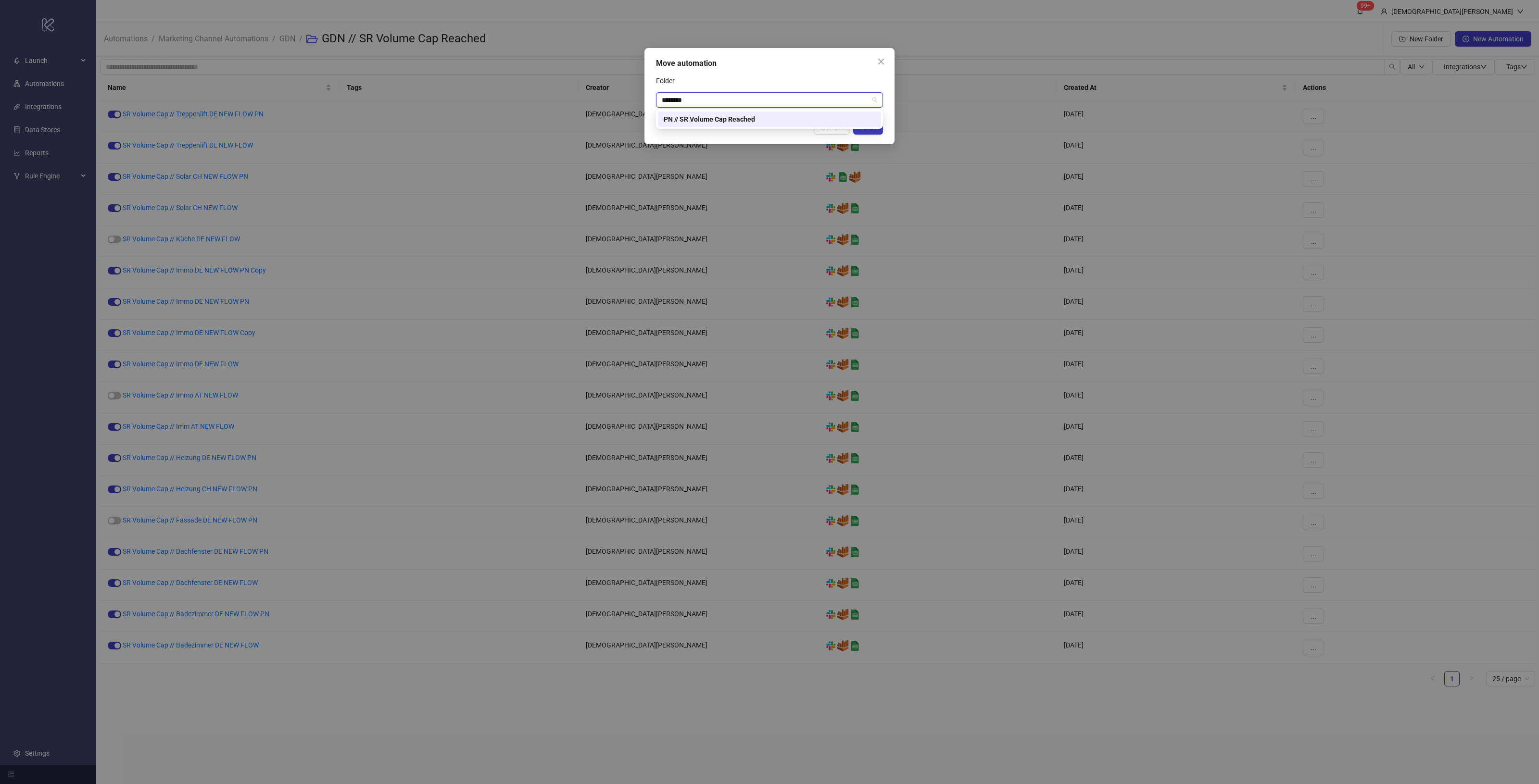
type input "********"
click at [799, 76] on div "Folder" at bounding box center [770, 82] width 227 height 19
click at [875, 129] on button "Save" at bounding box center [868, 127] width 30 height 16
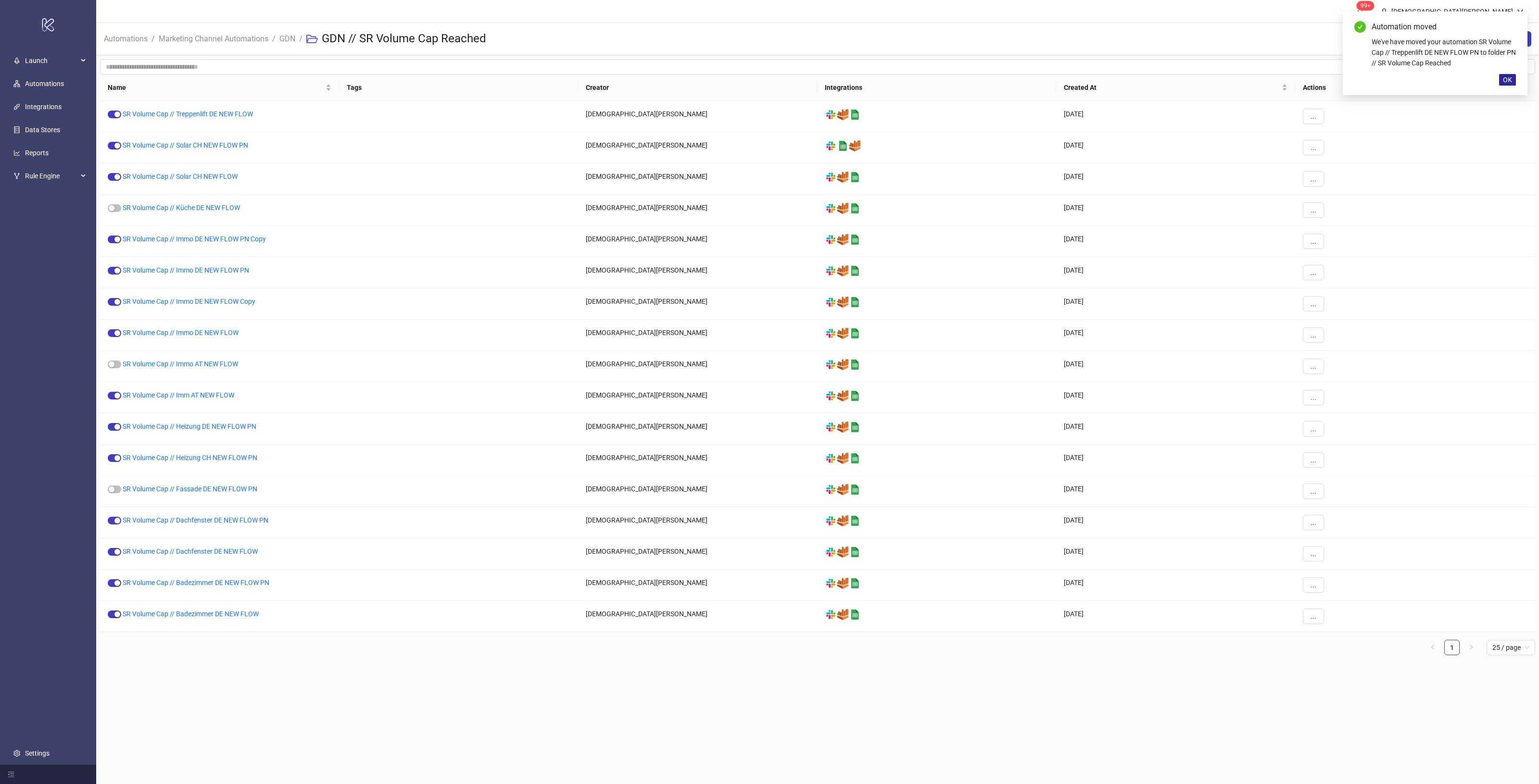
click at [1508, 82] on span "OK" at bounding box center [1507, 79] width 9 height 8
click at [1319, 144] on button "..." at bounding box center [1313, 147] width 21 height 16
click at [1343, 211] on span "Move" at bounding box center [1335, 214] width 28 height 11
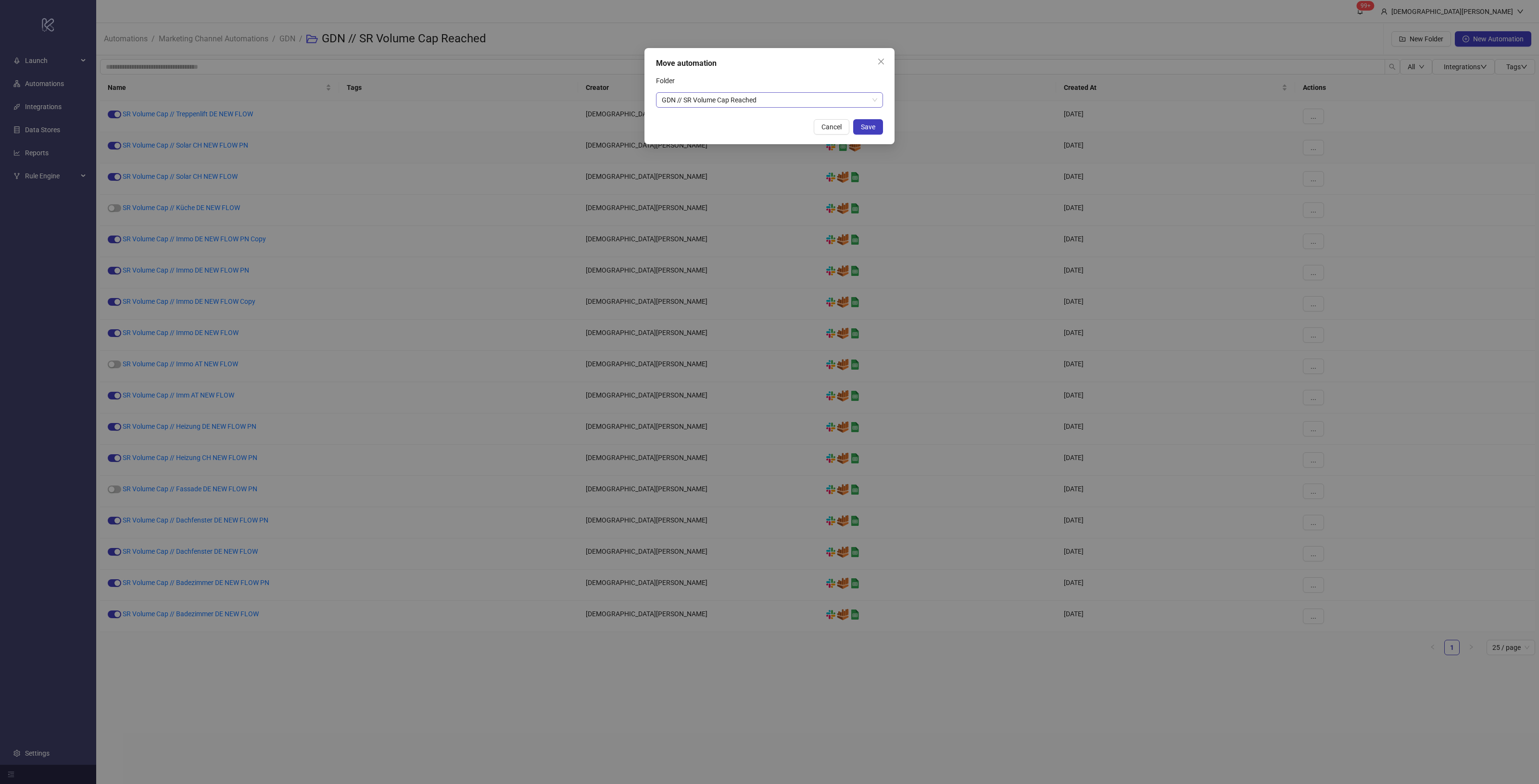
click at [802, 96] on span "GDN // SR Volume Cap Reached" at bounding box center [770, 100] width 216 height 14
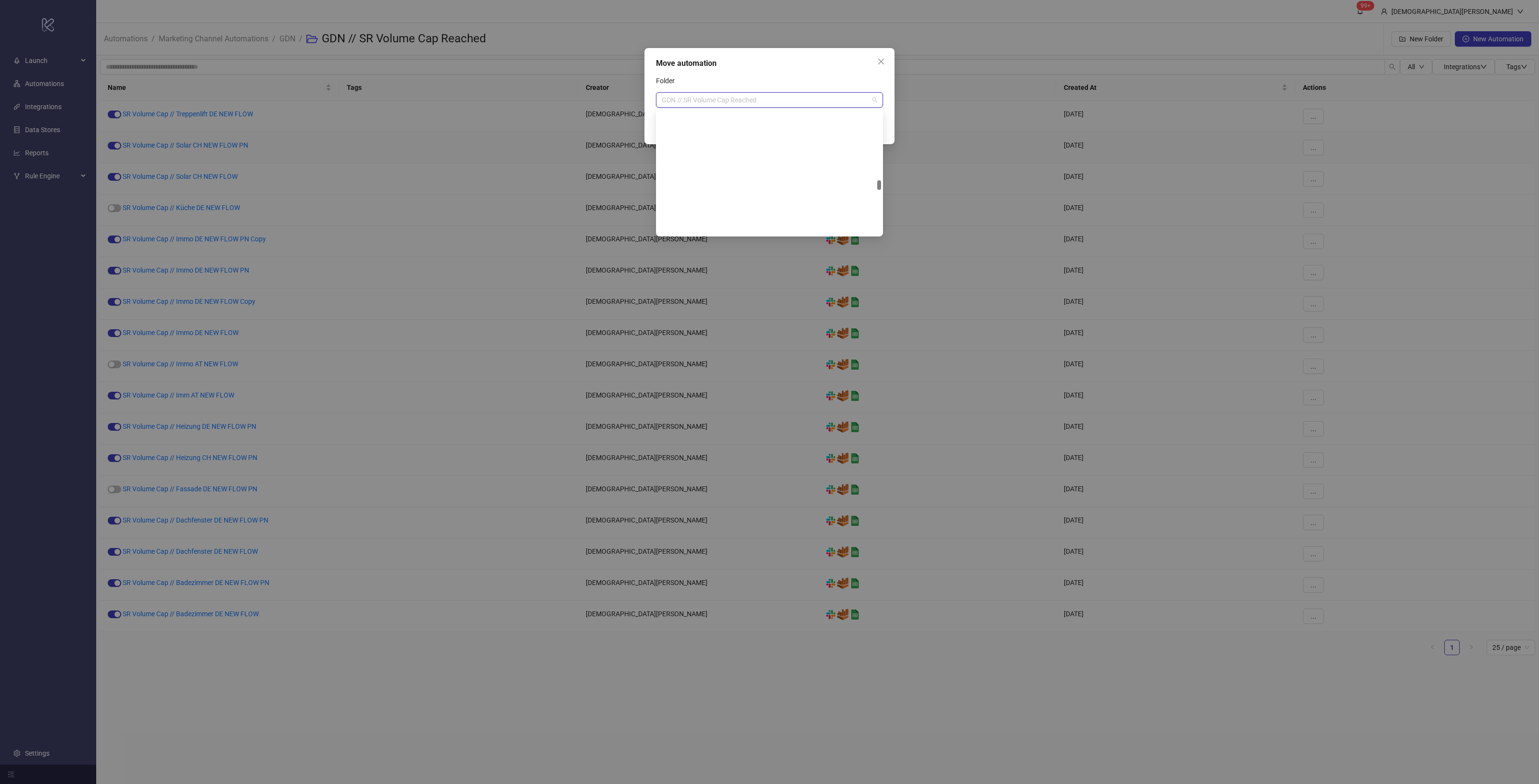
scroll to position [969, 0]
paste input "********"
type input "********"
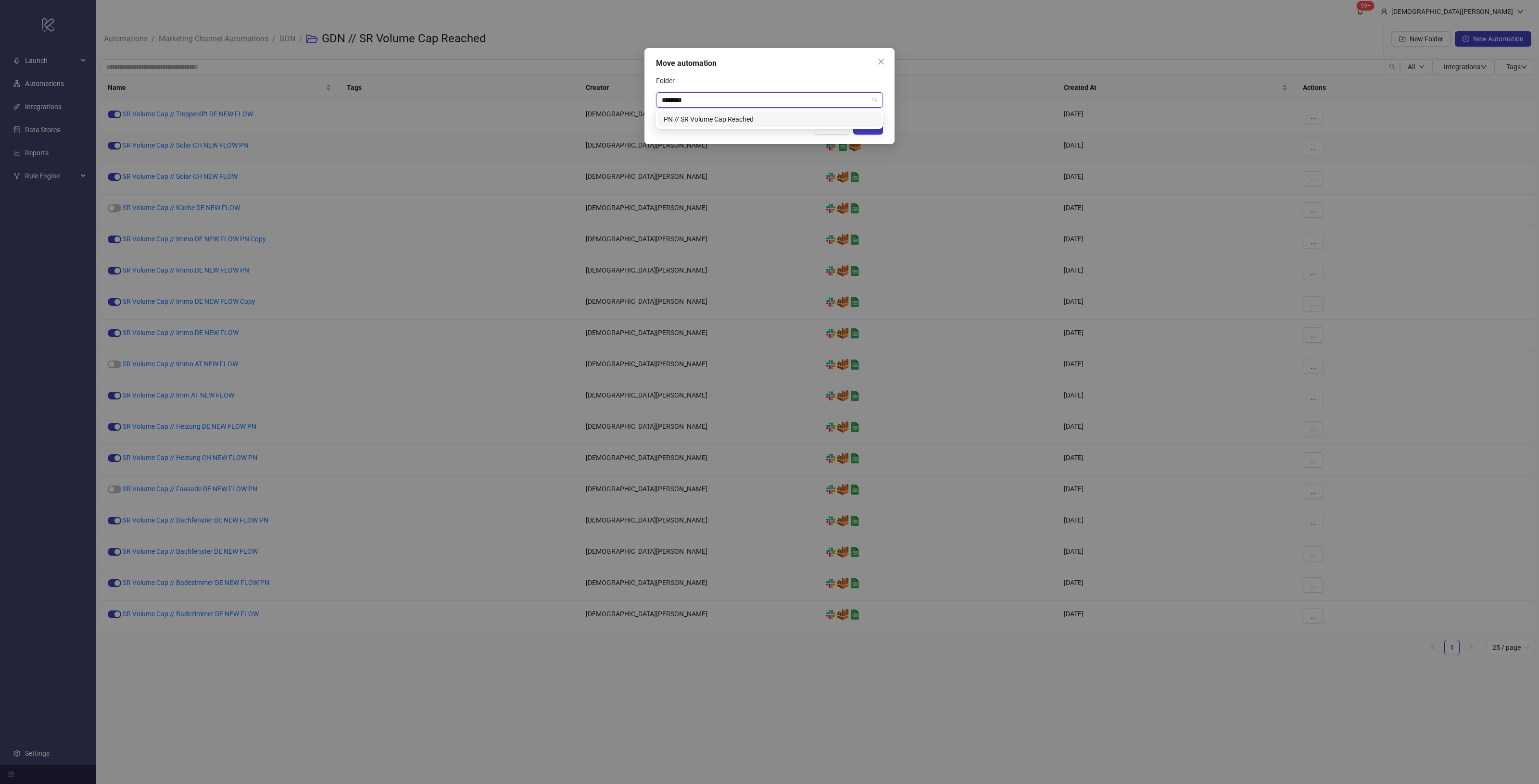
click at [756, 124] on div "PN // SR Volume Cap Reached" at bounding box center [770, 119] width 211 height 11
click at [874, 127] on span "Save" at bounding box center [868, 127] width 14 height 8
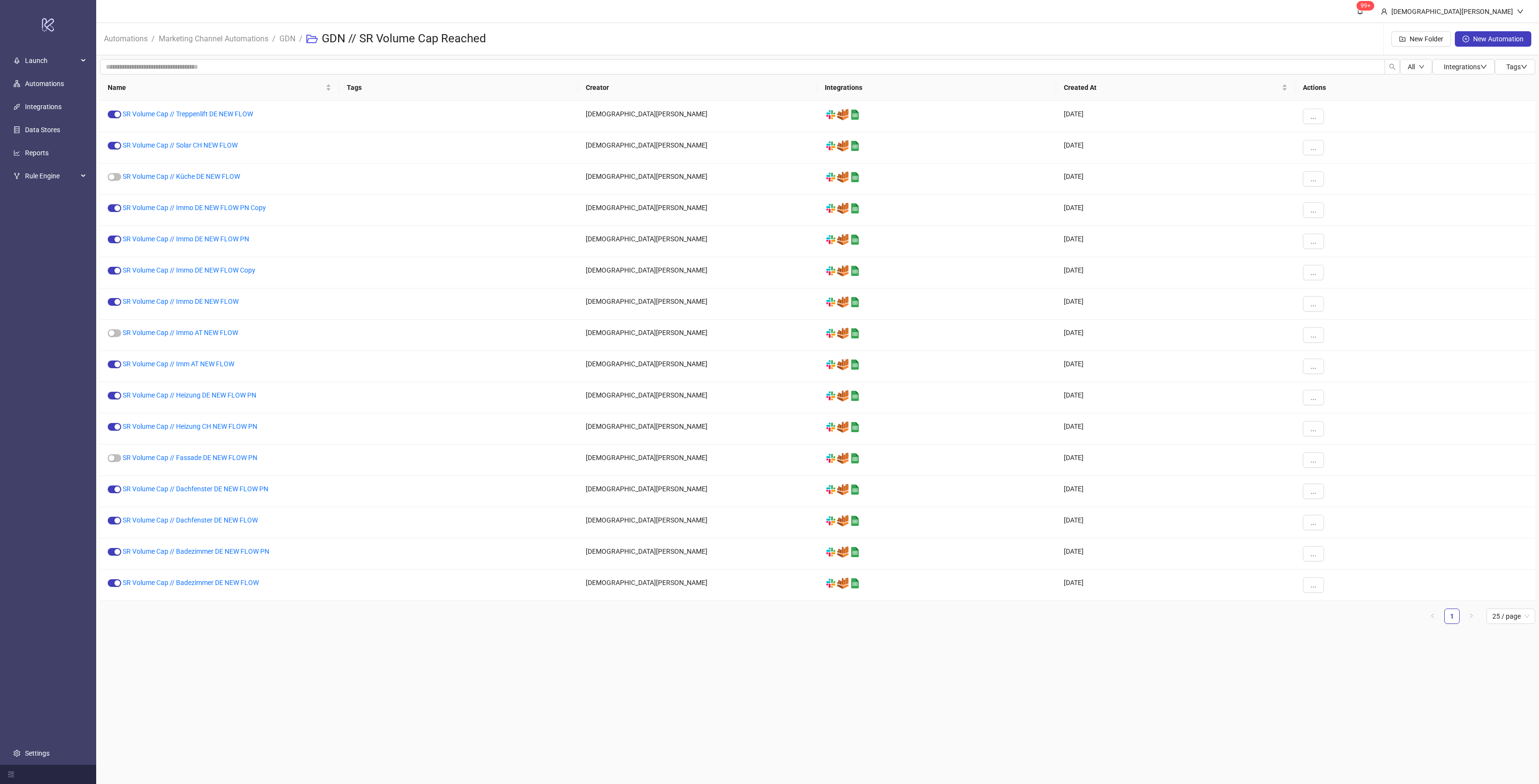
click at [969, 644] on main "99+ Christian Weikamp Automations / Marketing Channel Automations / GDN / GDN /…" at bounding box center [817, 392] width 1443 height 784
click at [169, 206] on link "SR Volume Cap // Immo DE NEW FLOW PN Copy" at bounding box center [194, 207] width 143 height 8
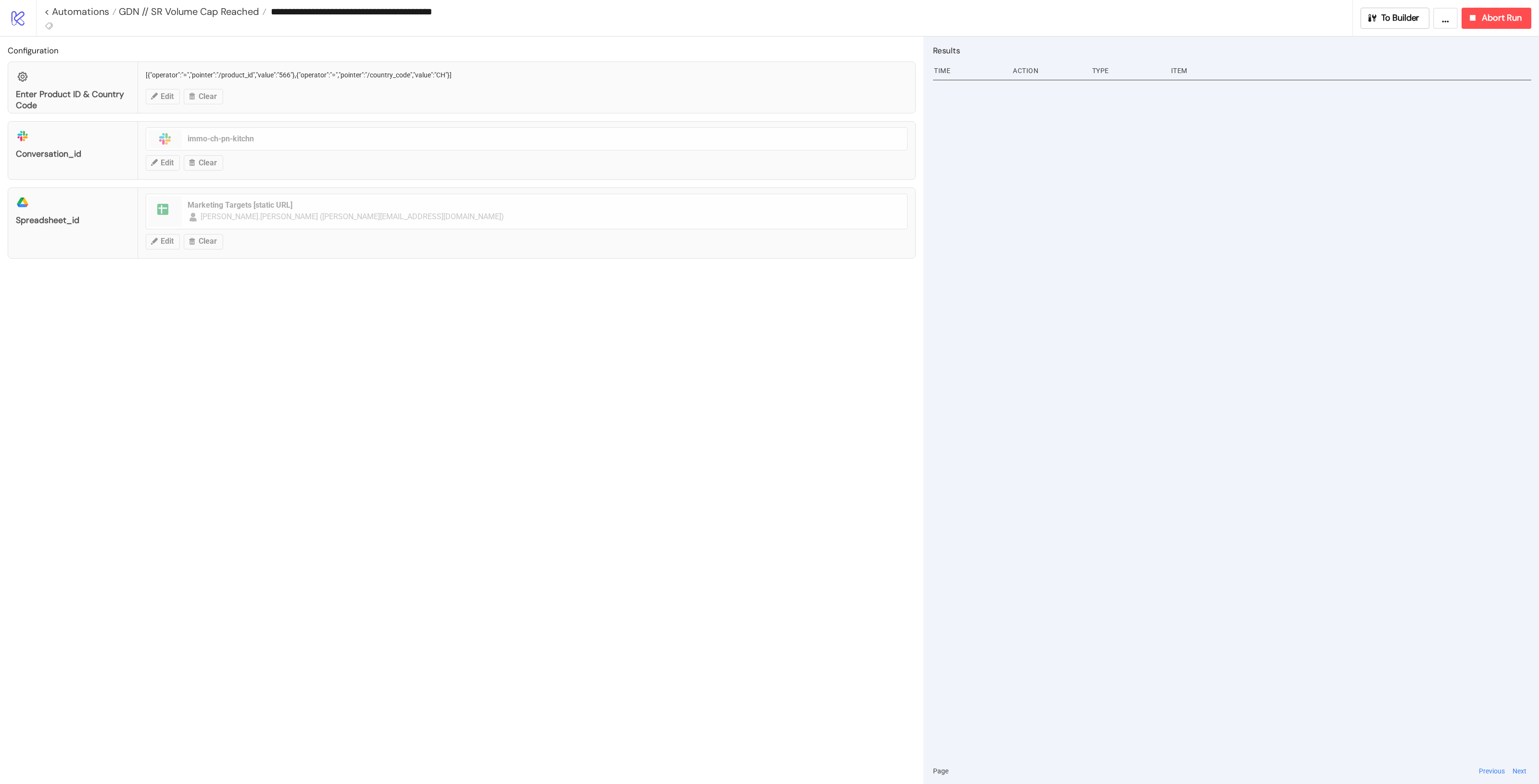
click at [474, 12] on input "**********" at bounding box center [810, 11] width 1086 height 14
drag, startPoint x: 487, startPoint y: 14, endPoint x: 467, endPoint y: 11, distance: 20.2
click at [467, 11] on input "**********" at bounding box center [810, 11] width 1086 height 14
drag, startPoint x: 385, startPoint y: 10, endPoint x: 381, endPoint y: 13, distance: 5.0
click at [381, 13] on input "**********" at bounding box center [810, 11] width 1086 height 14
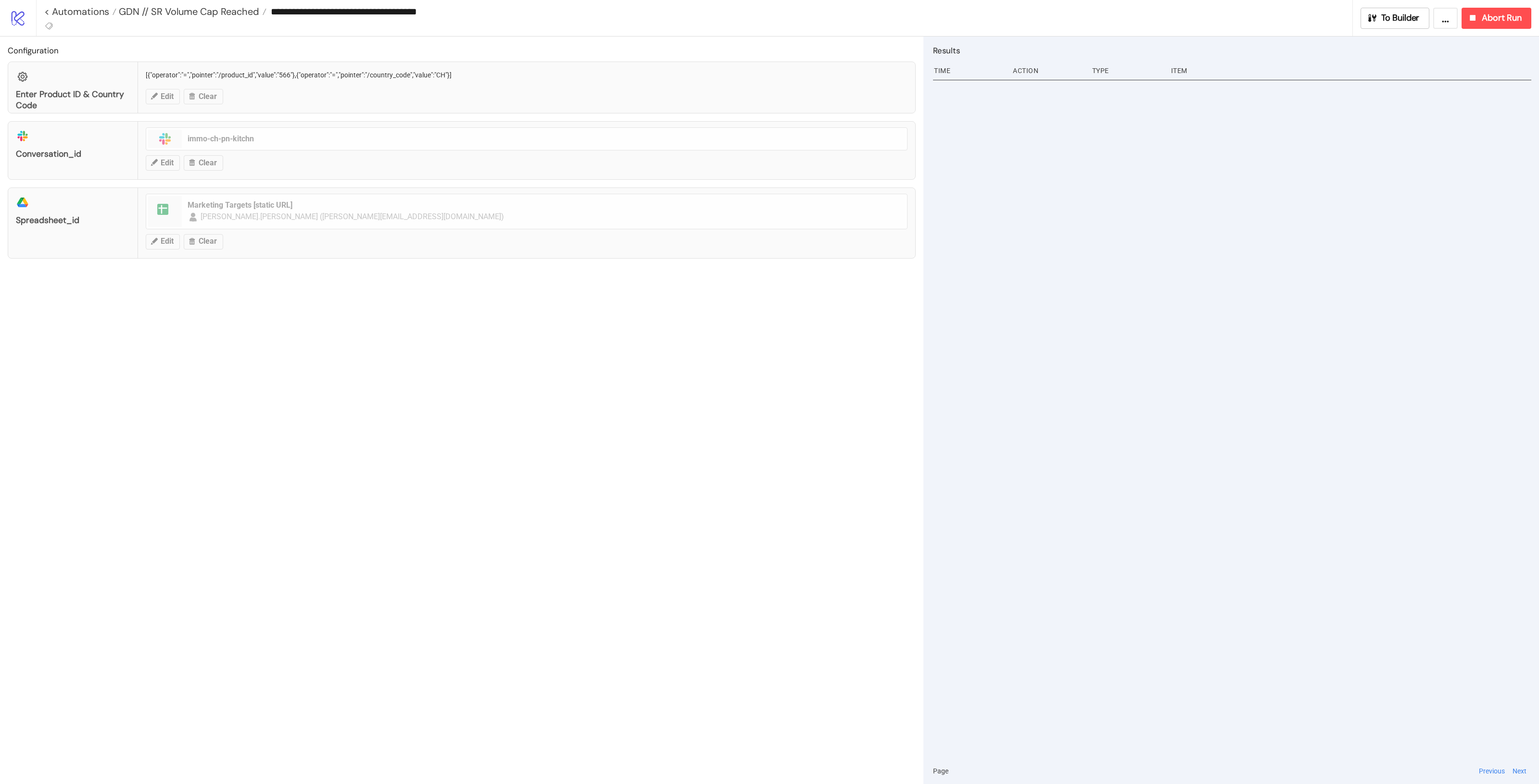
click at [388, 13] on input "**********" at bounding box center [810, 11] width 1086 height 14
drag, startPoint x: 393, startPoint y: 13, endPoint x: 379, endPoint y: 11, distance: 14.1
click at [379, 11] on input "**********" at bounding box center [810, 11] width 1086 height 14
type input "**********"
click at [436, 279] on div "Configuration Enter Product ID & Country Code [{"operator":"=","pointer":"/prod…" at bounding box center [462, 410] width 924 height 748
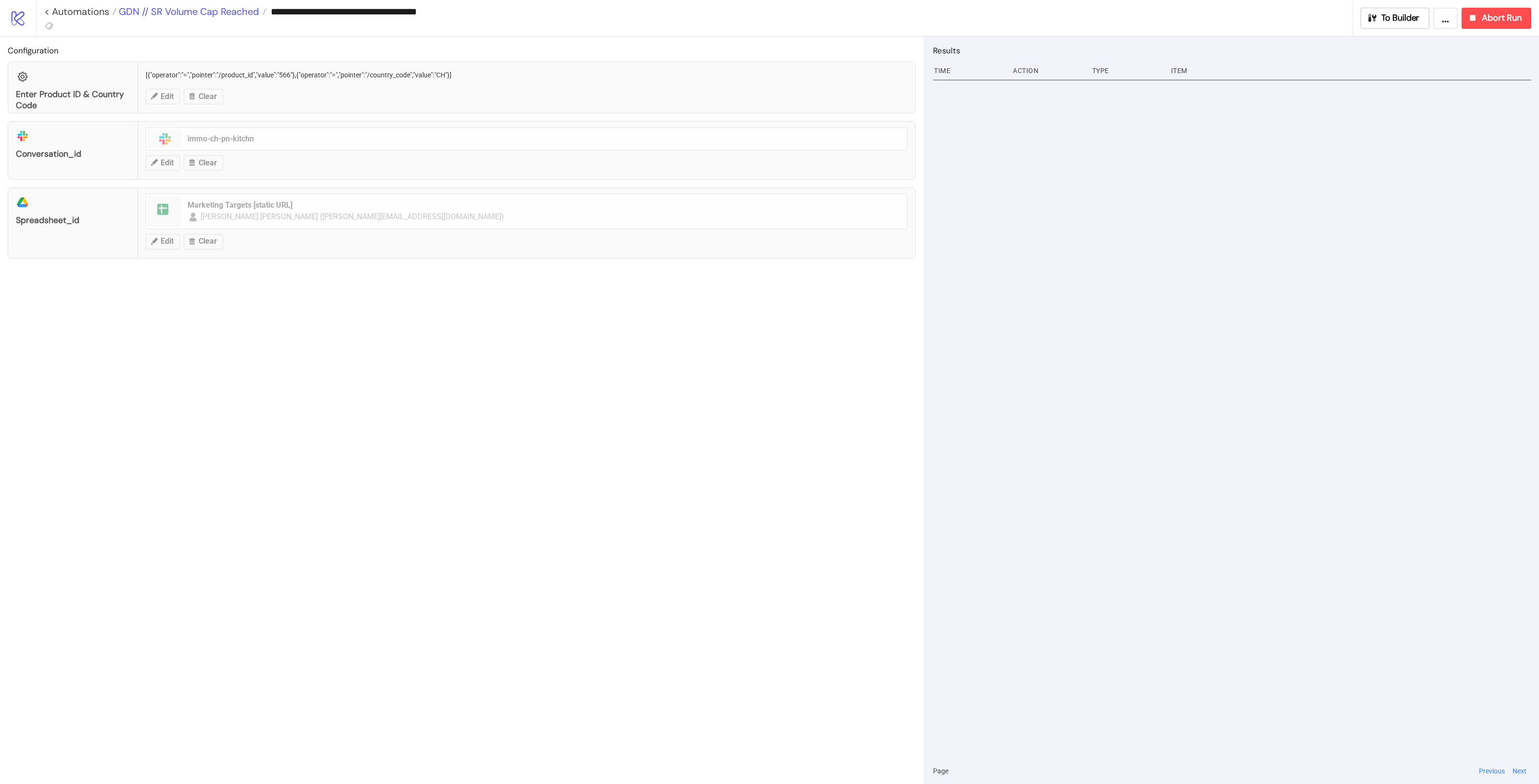
click at [228, 11] on span "GDN // SR Volume Cap Reached" at bounding box center [188, 11] width 143 height 13
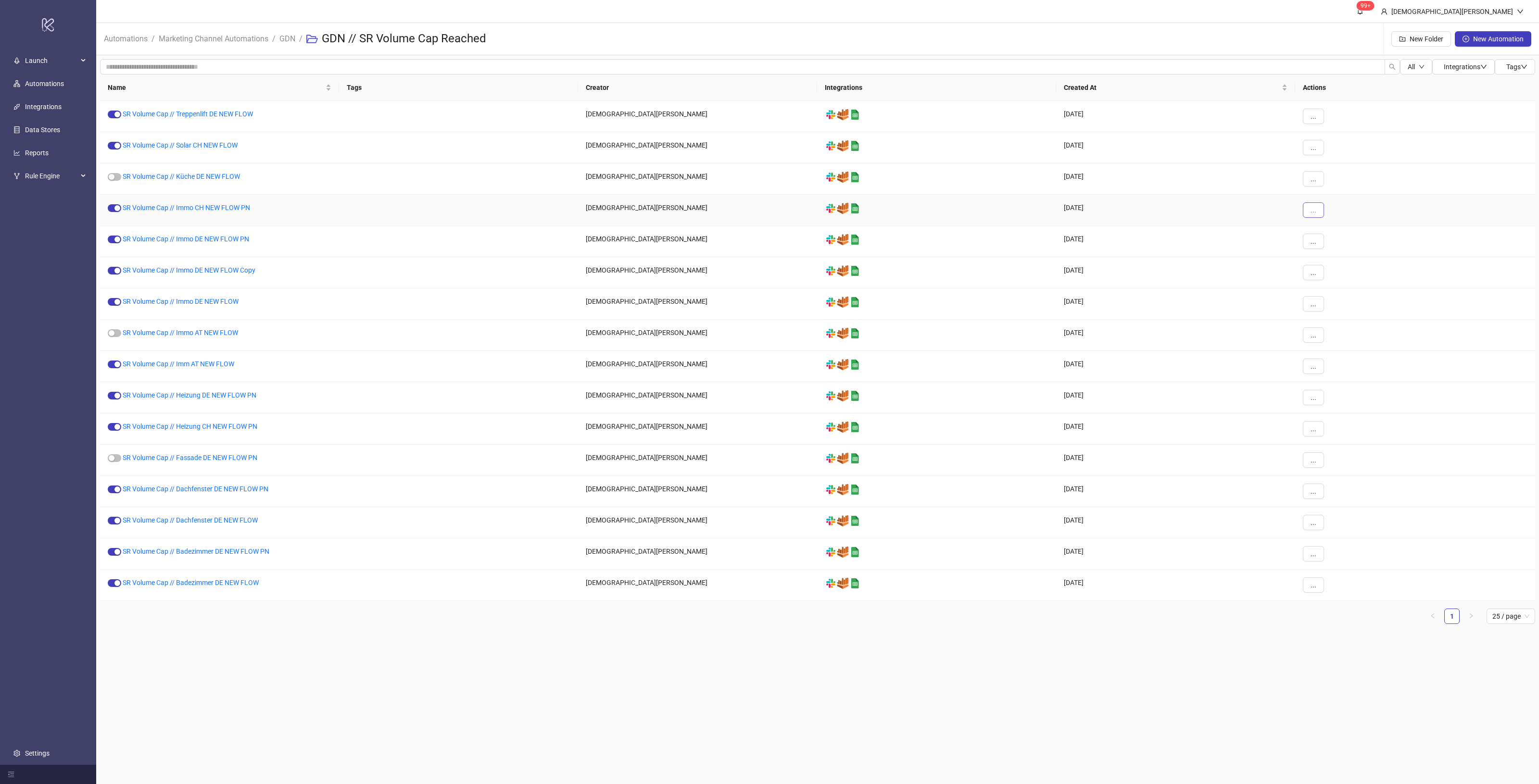
click at [1317, 211] on button "..." at bounding box center [1313, 210] width 21 height 16
click at [1341, 272] on span "Move" at bounding box center [1335, 276] width 28 height 11
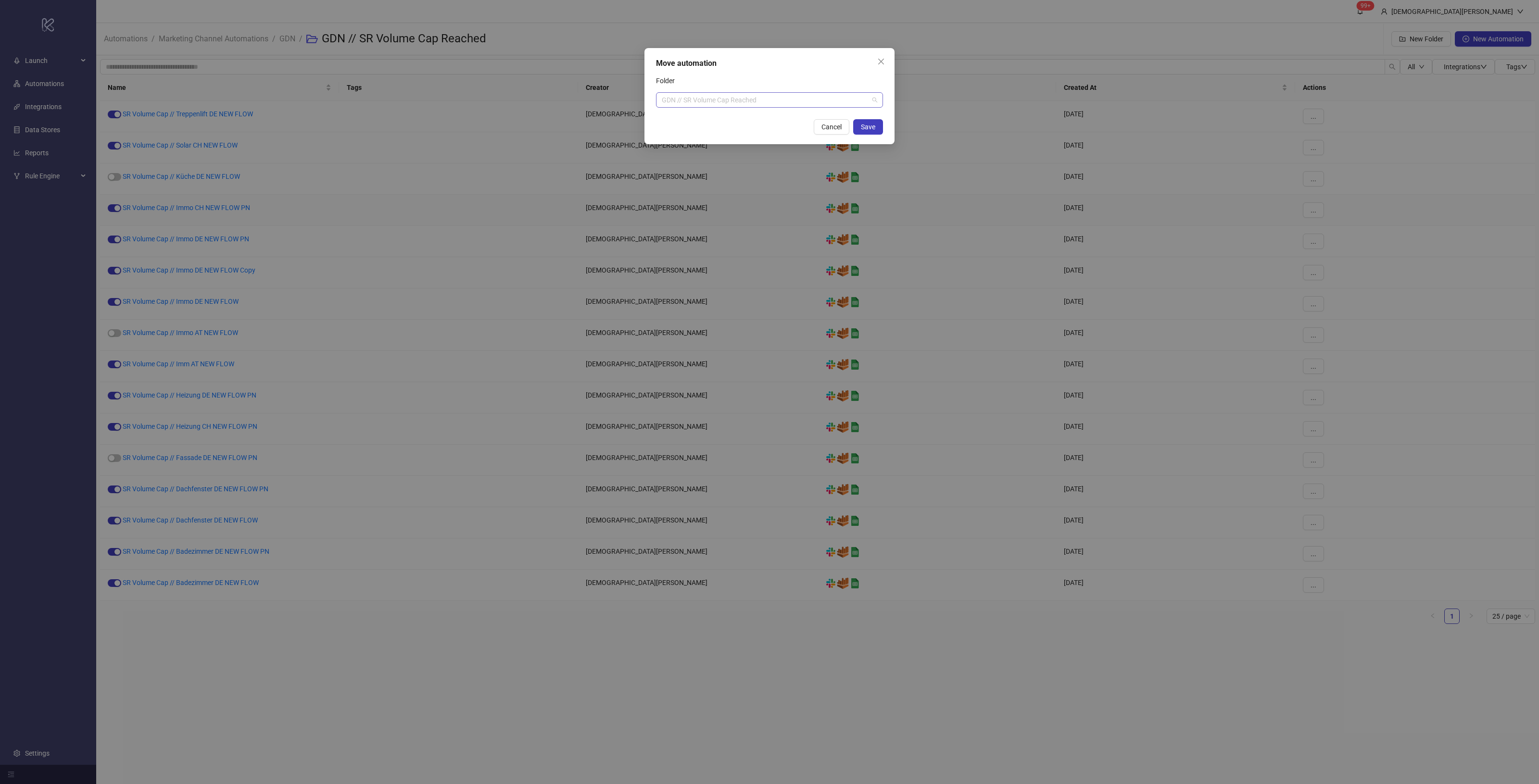
click at [801, 101] on span "GDN // SR Volume Cap Reached" at bounding box center [770, 100] width 216 height 14
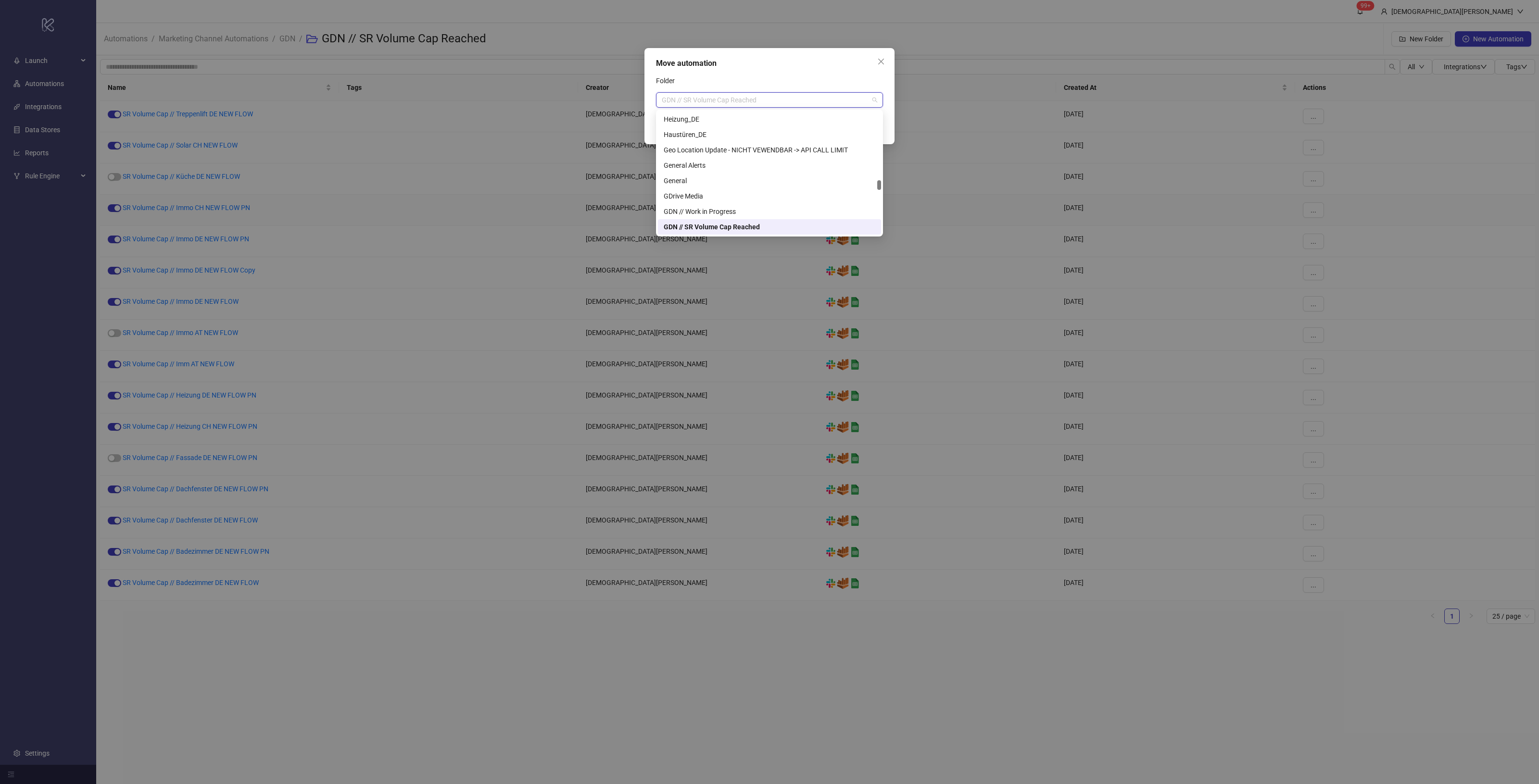
paste input "********"
type input "********"
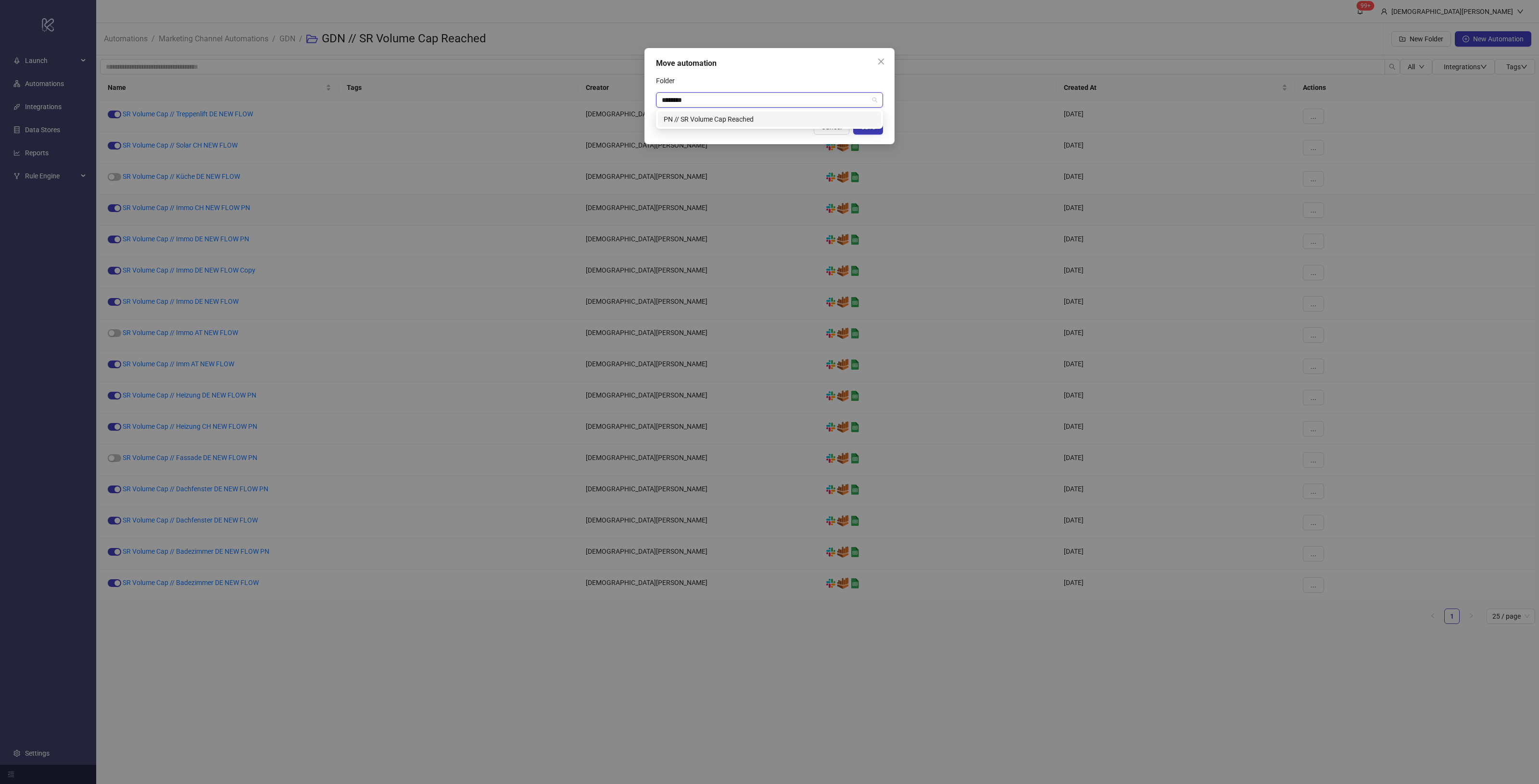
click at [759, 117] on div "PN // SR Volume Cap Reached" at bounding box center [770, 119] width 211 height 11
click at [863, 122] on button "Save" at bounding box center [868, 127] width 30 height 16
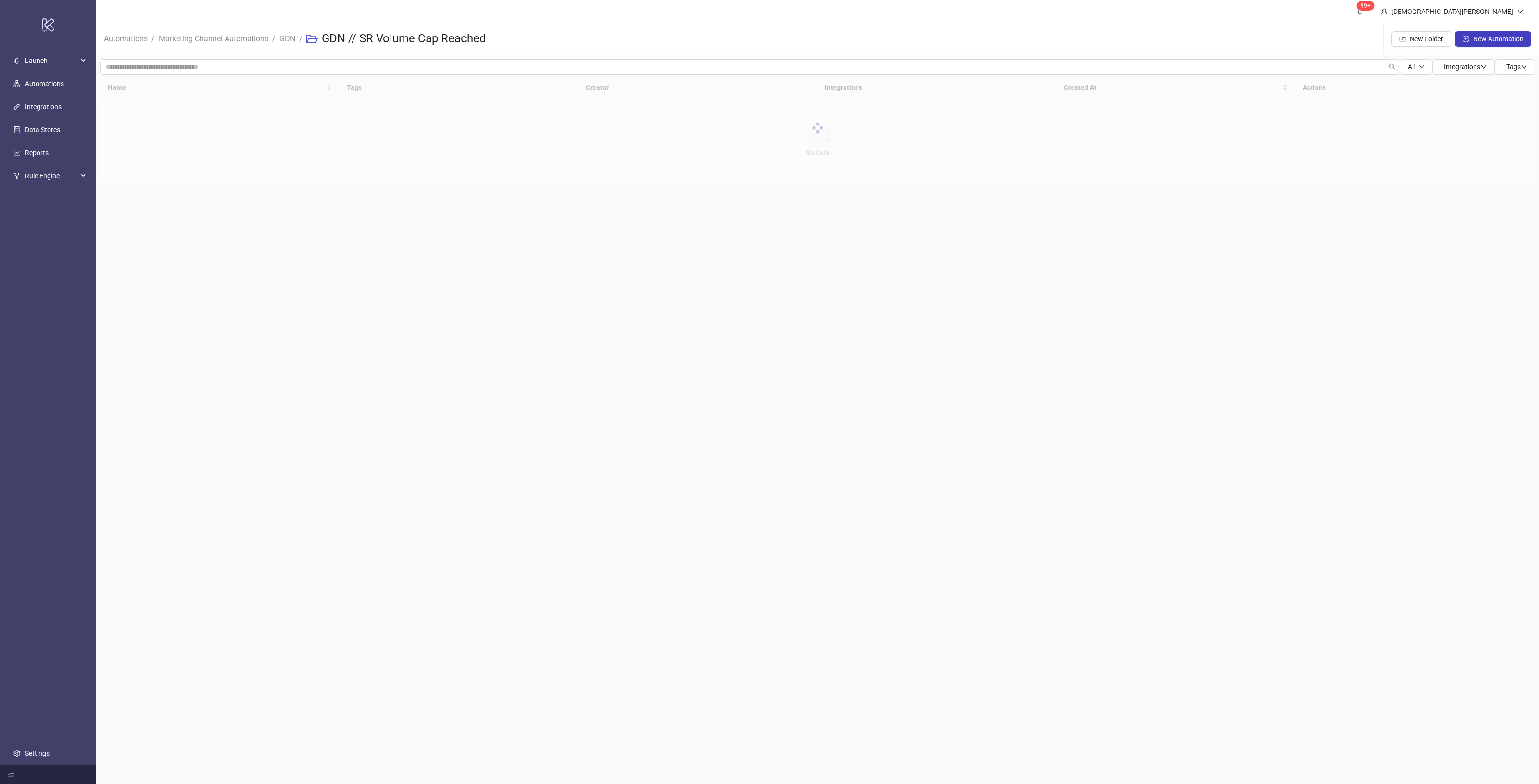
drag, startPoint x: 698, startPoint y: 493, endPoint x: 724, endPoint y: 505, distance: 28.6
click at [724, 505] on main "99+ [PERSON_NAME] Automations / Marketing Channel Automations / GDN / GDN // SR…" at bounding box center [817, 392] width 1443 height 784
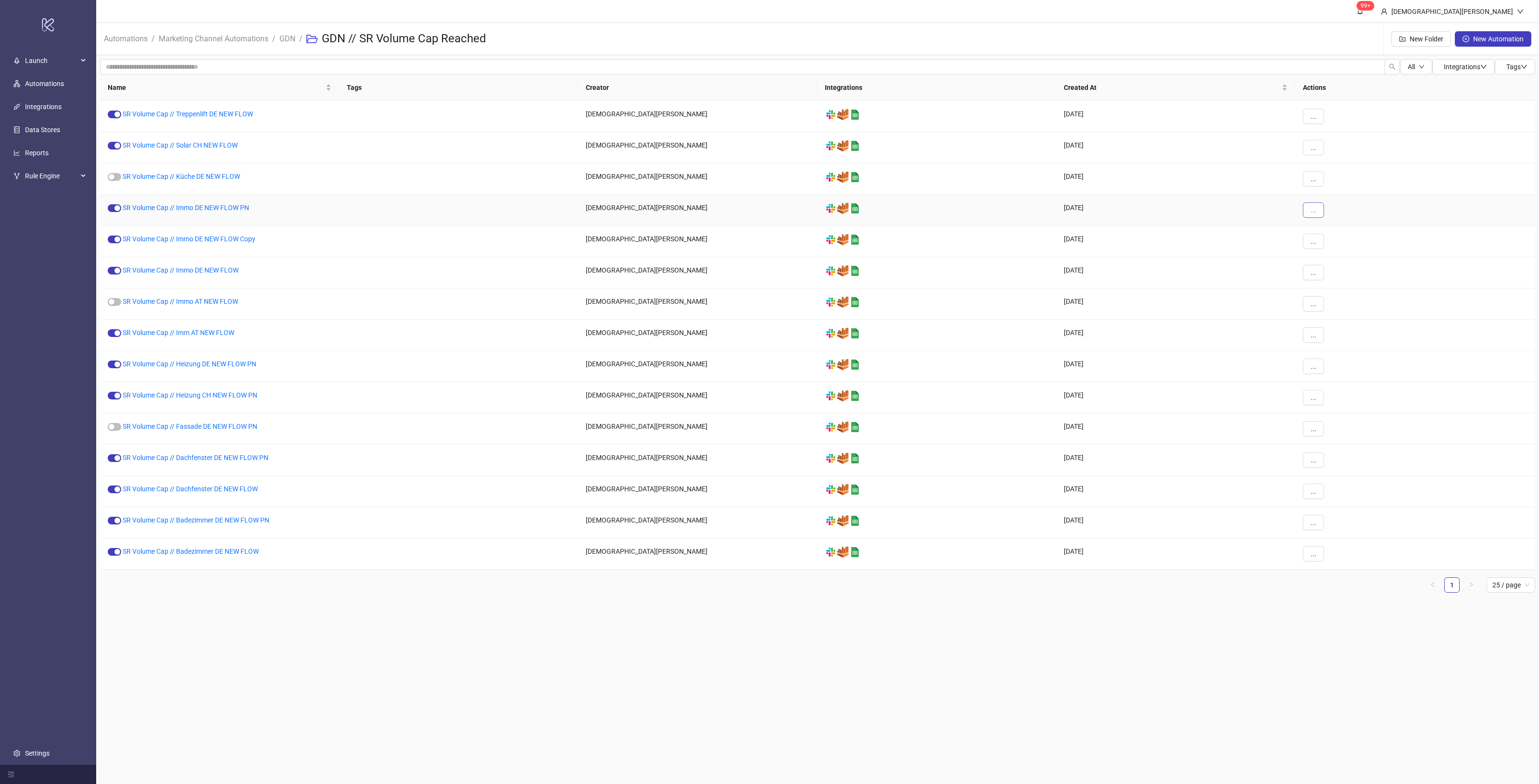
click at [1317, 207] on button "..." at bounding box center [1313, 210] width 21 height 16
click at [1341, 272] on span "Move" at bounding box center [1335, 276] width 28 height 11
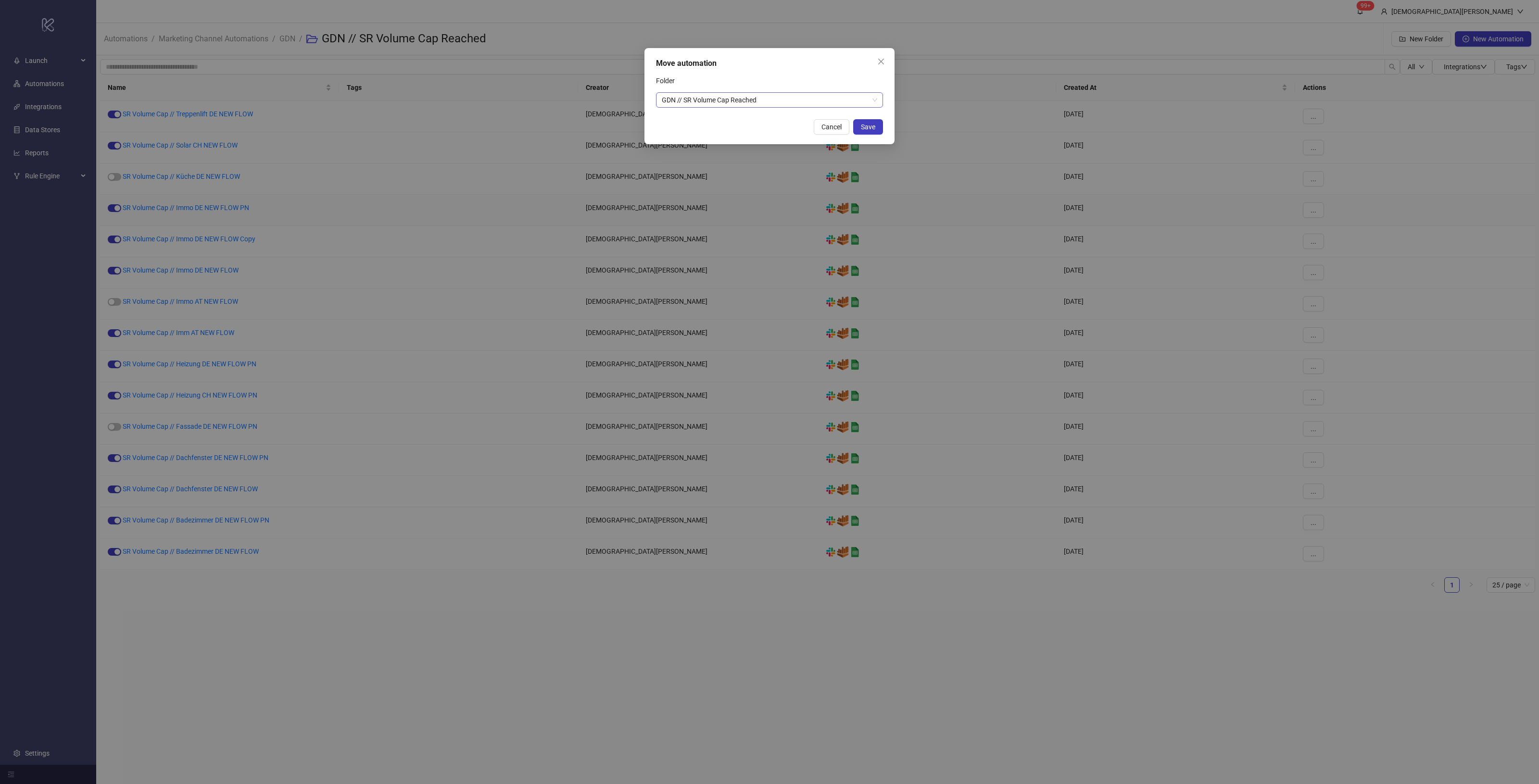
click at [753, 102] on span "GDN // SR Volume Cap Reached" at bounding box center [770, 100] width 216 height 14
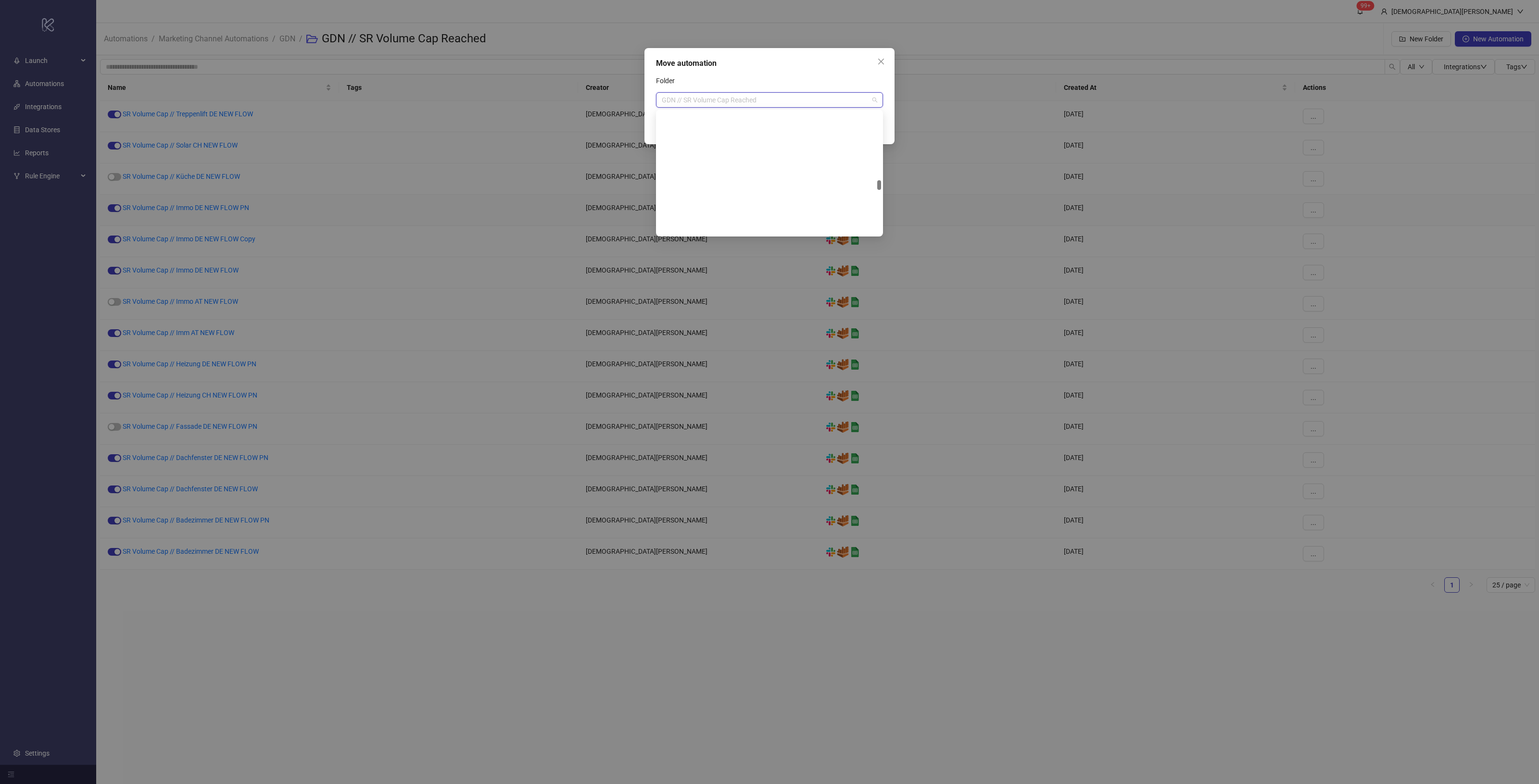
scroll to position [969, 0]
paste input "********"
type input "********"
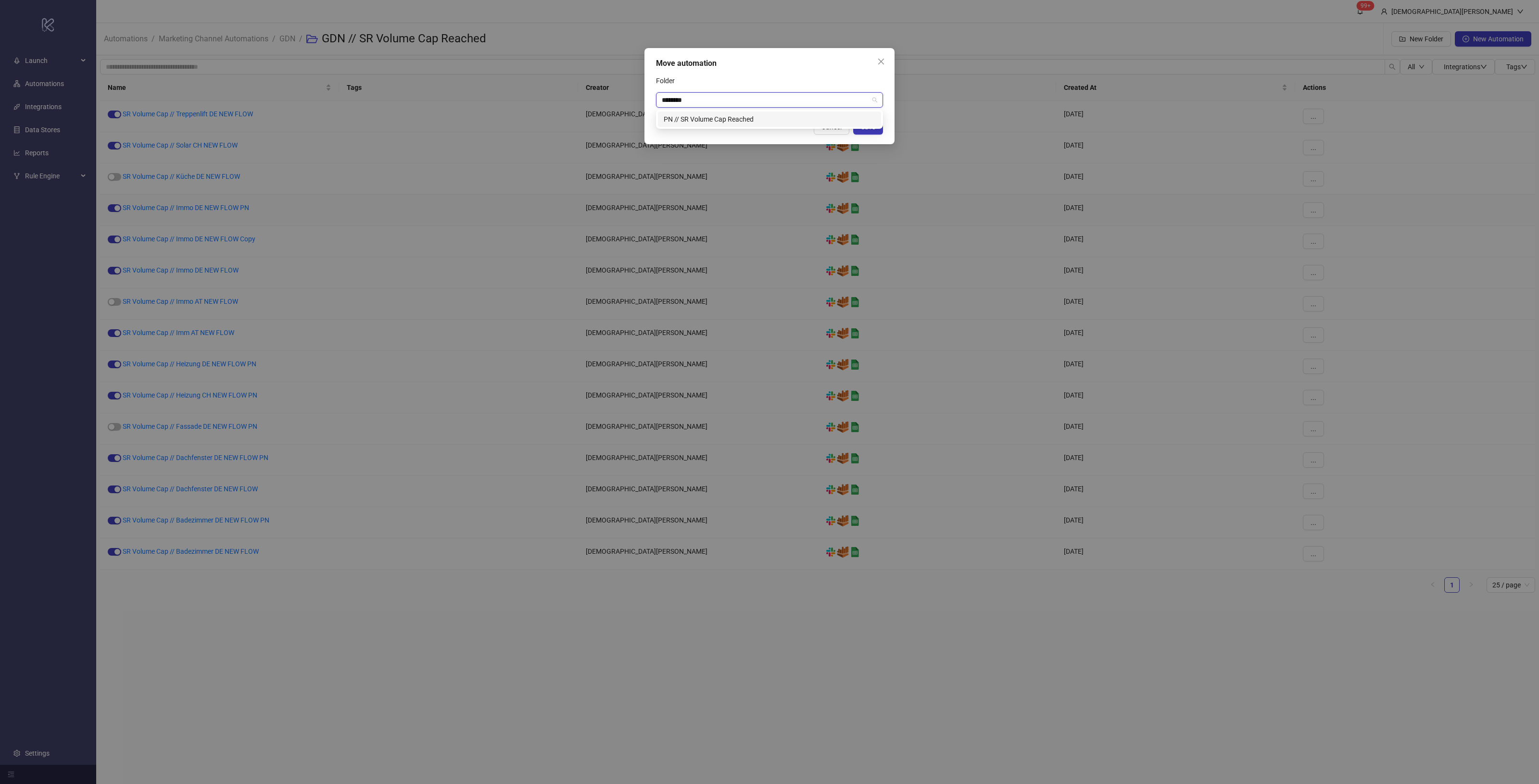
click at [712, 120] on div "PN // SR Volume Cap Reached" at bounding box center [770, 119] width 211 height 11
click at [864, 128] on span "Save" at bounding box center [868, 127] width 14 height 8
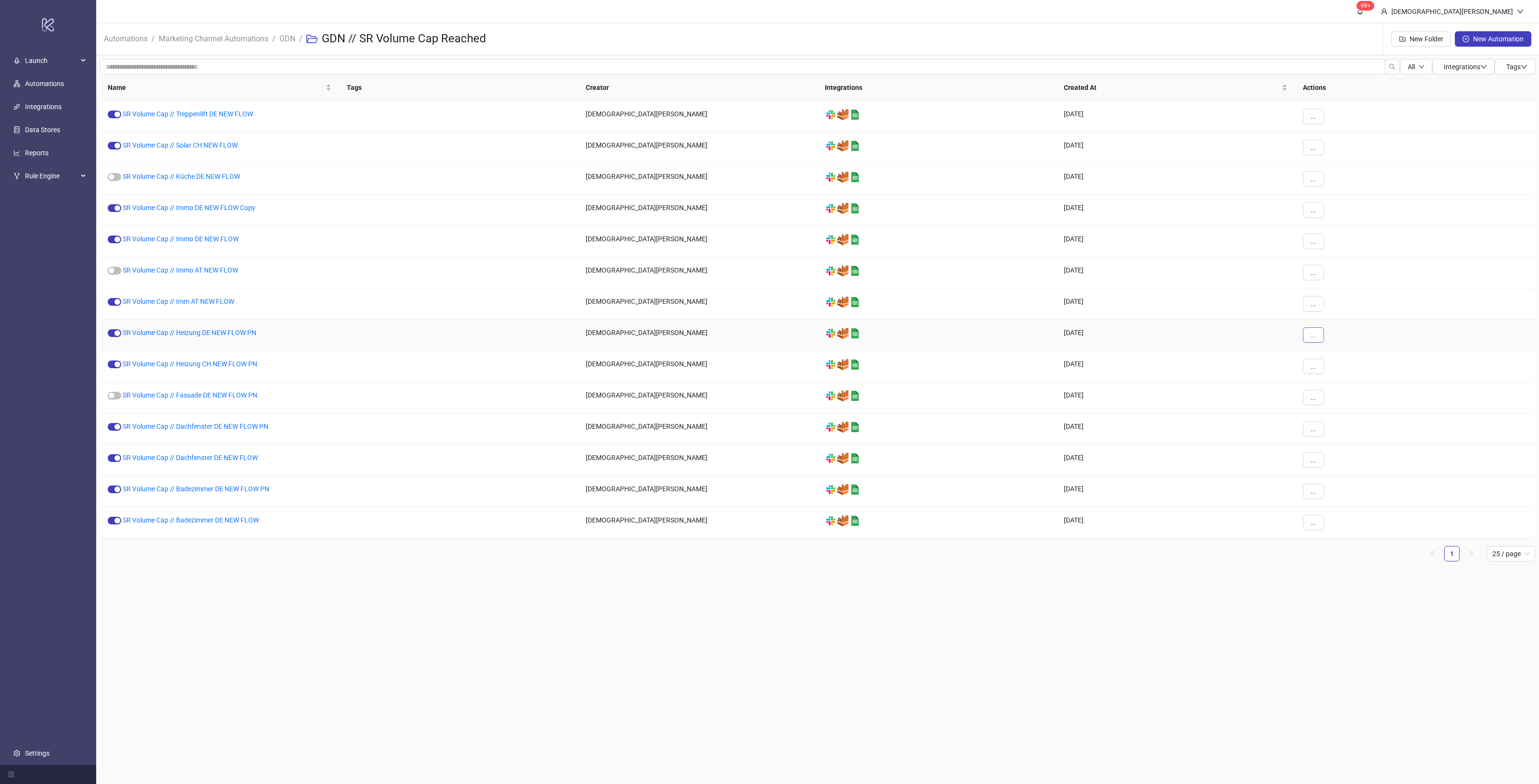
click at [1314, 336] on span "..." at bounding box center [1314, 335] width 6 height 8
click at [1339, 395] on li "Move" at bounding box center [1330, 401] width 50 height 16
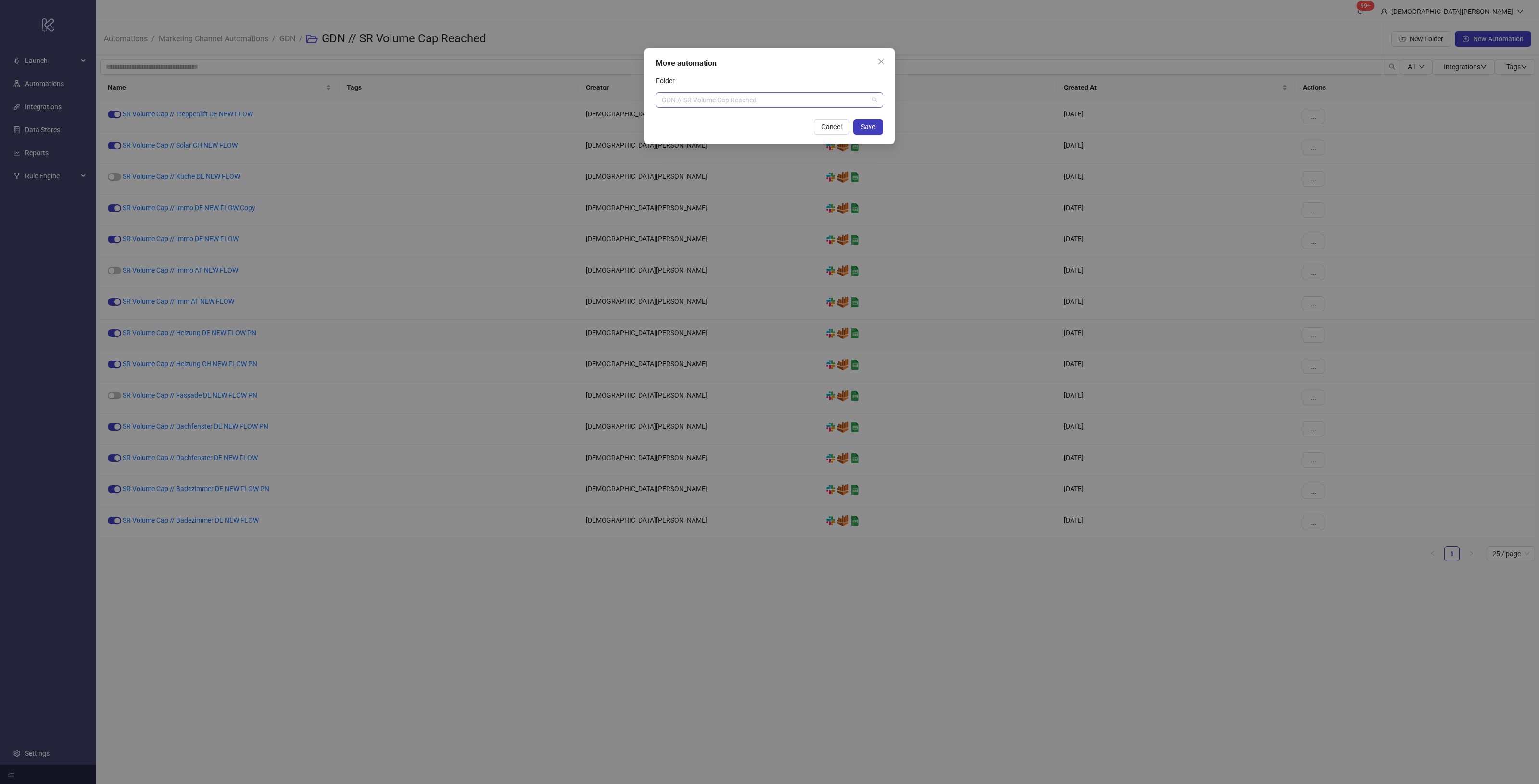
click at [801, 96] on span "GDN // SR Volume Cap Reached" at bounding box center [770, 100] width 216 height 14
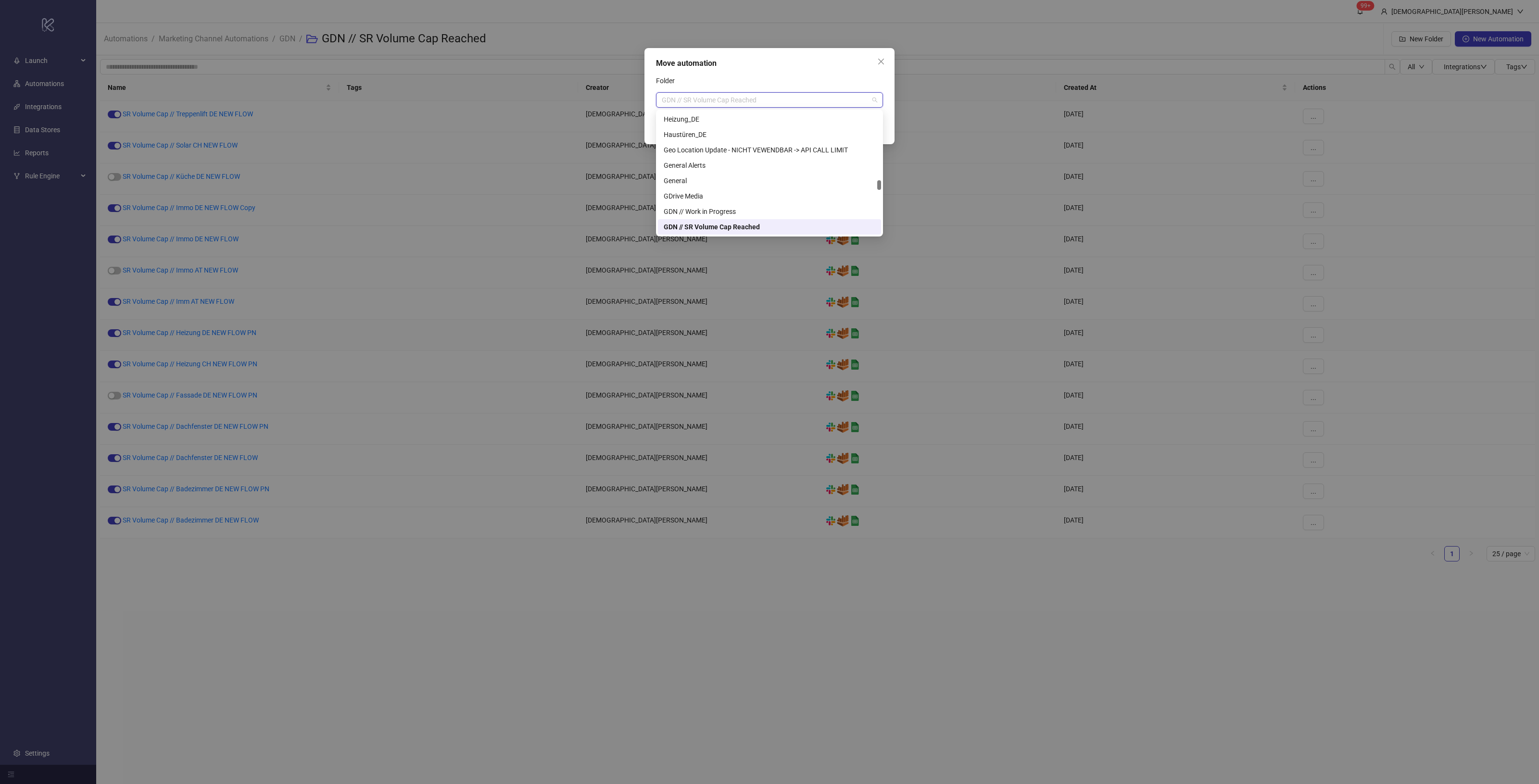
paste input "********"
type input "********"
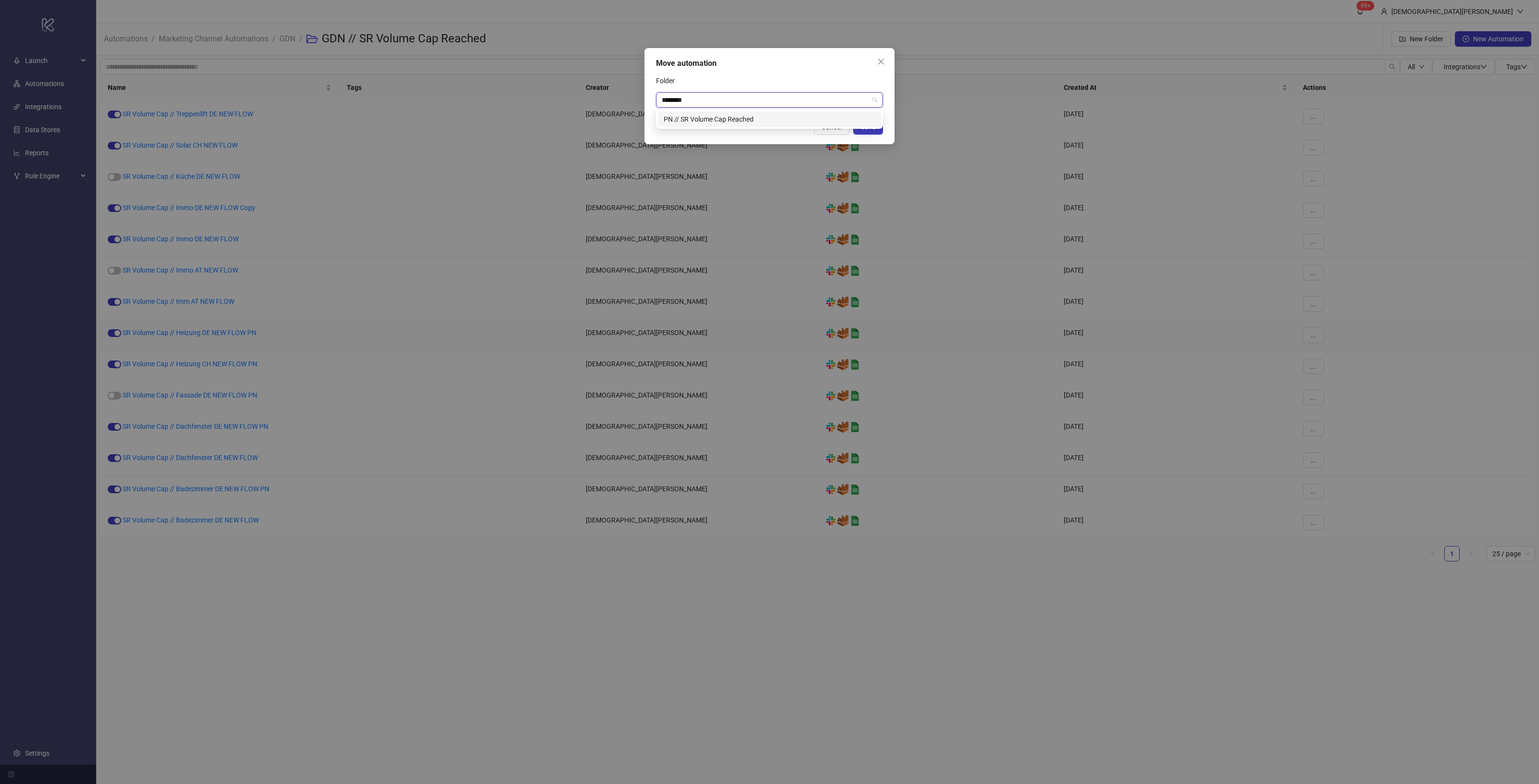
scroll to position [0, 0]
click at [750, 118] on div "PN // SR Volume Cap Reached" at bounding box center [770, 119] width 211 height 11
click at [859, 122] on button "Save" at bounding box center [868, 127] width 30 height 16
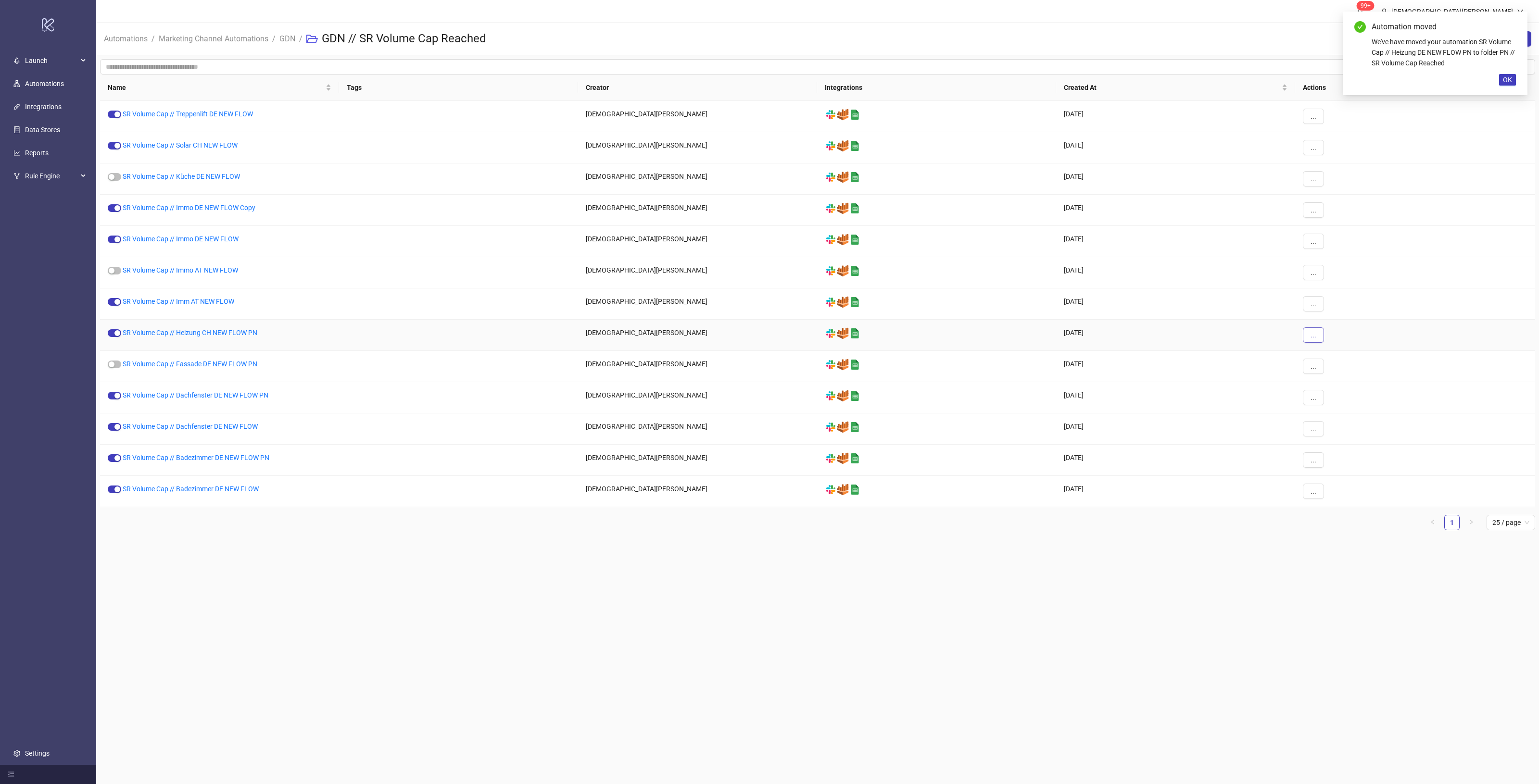
click at [1318, 337] on button "..." at bounding box center [1313, 335] width 21 height 16
click at [1332, 401] on span "Move" at bounding box center [1335, 401] width 28 height 11
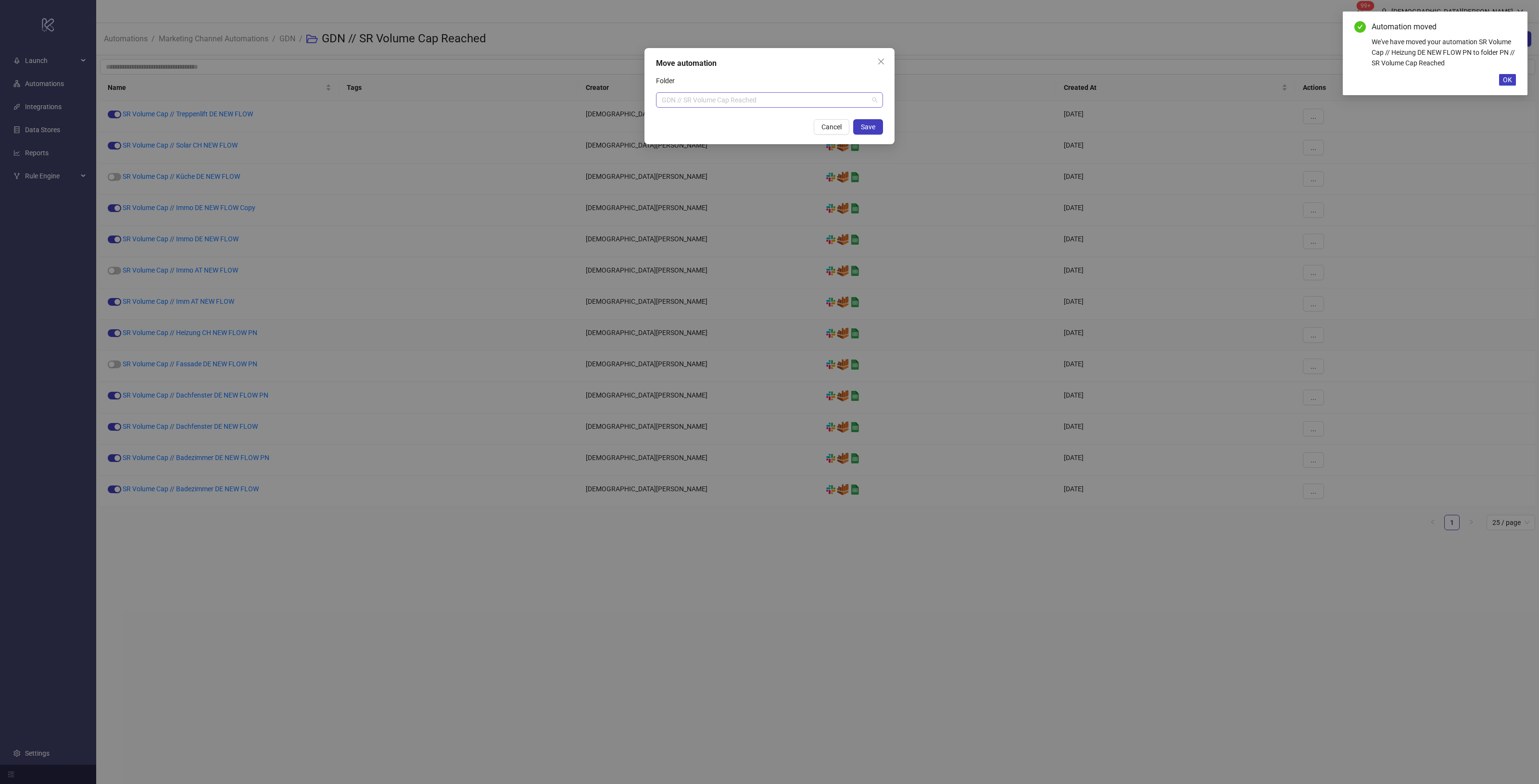
click at [775, 97] on span "GDN // SR Volume Cap Reached" at bounding box center [770, 100] width 216 height 14
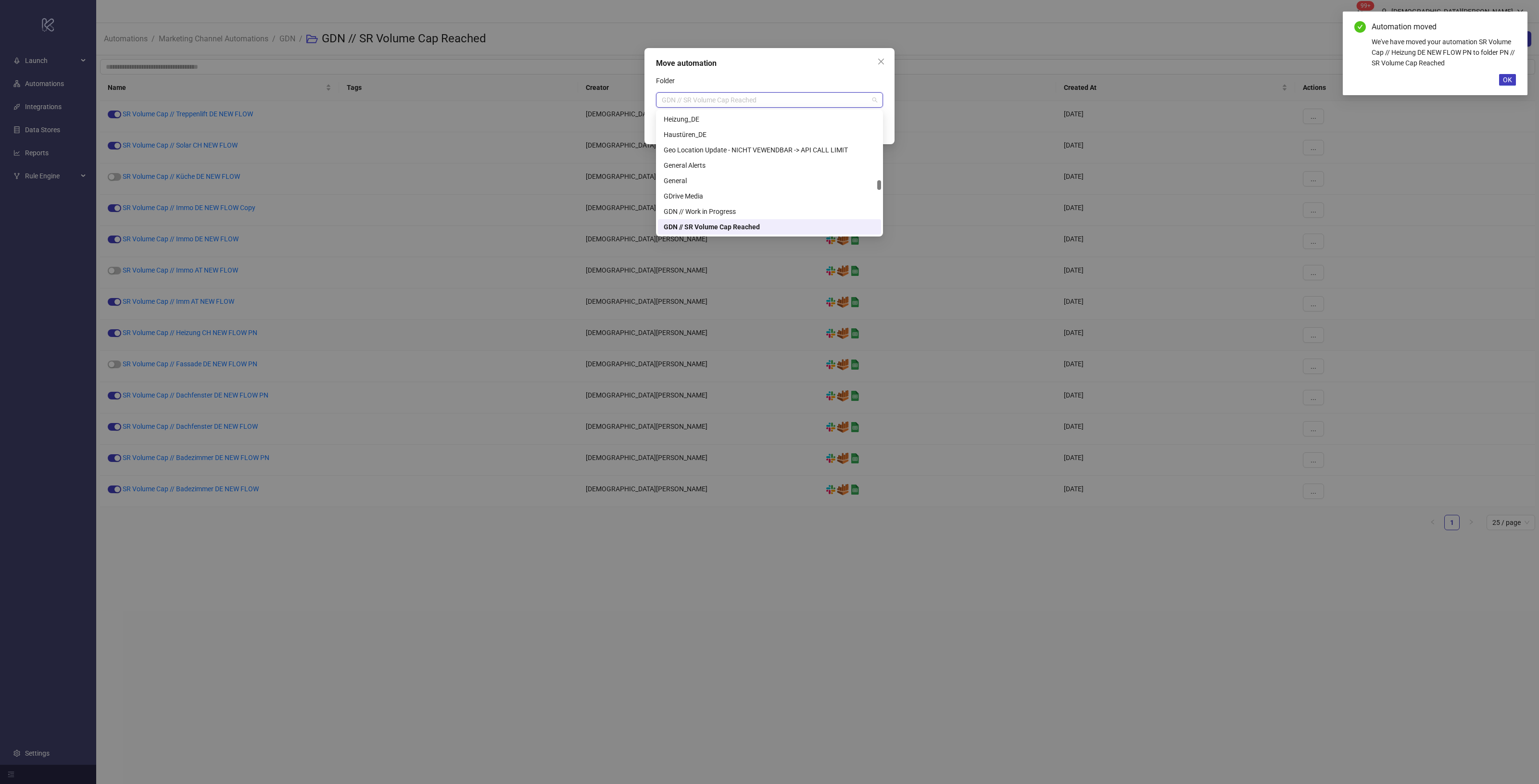
paste input "********"
type input "********"
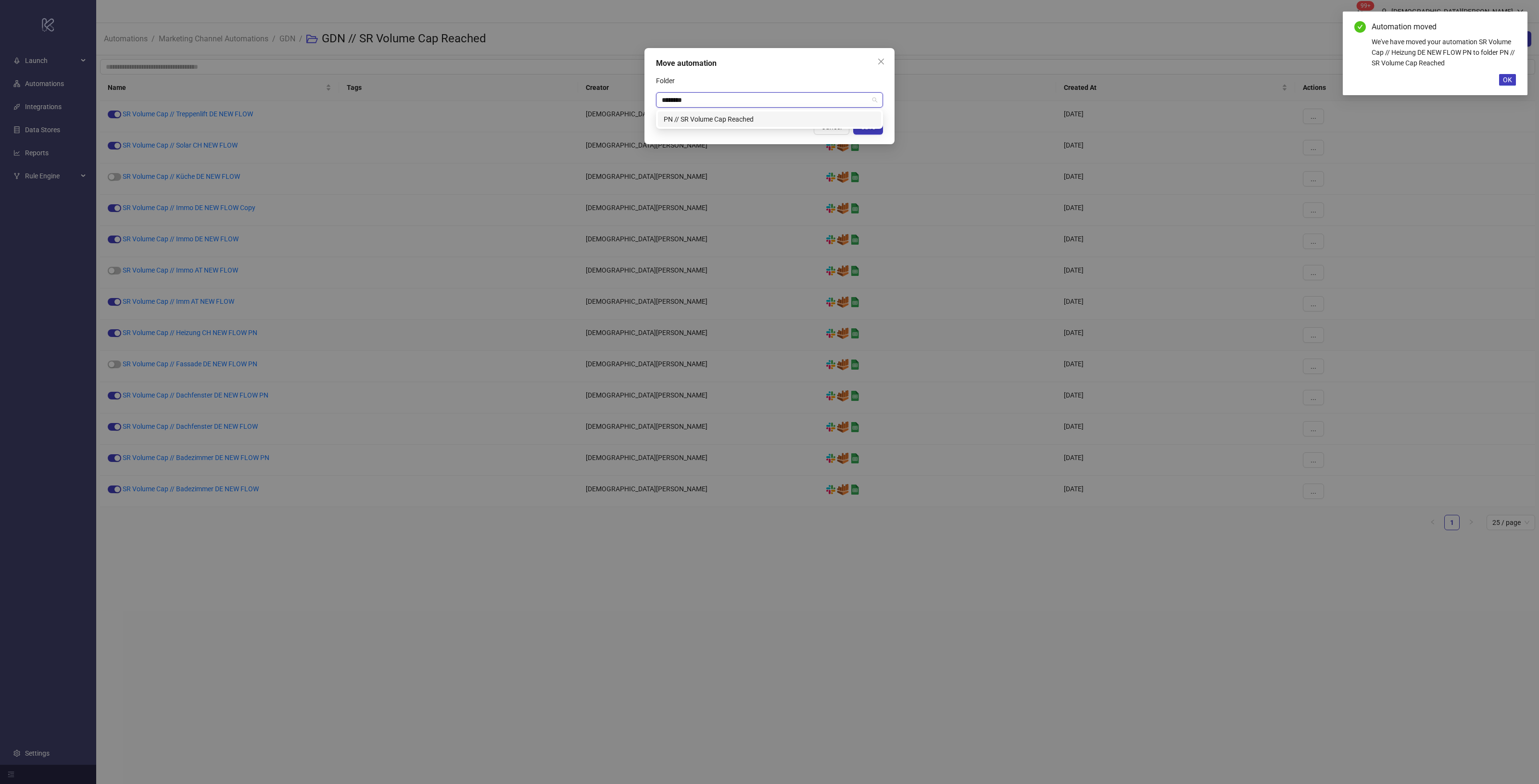
scroll to position [0, 0]
click at [751, 115] on div "PN // SR Volume Cap Reached" at bounding box center [770, 119] width 211 height 11
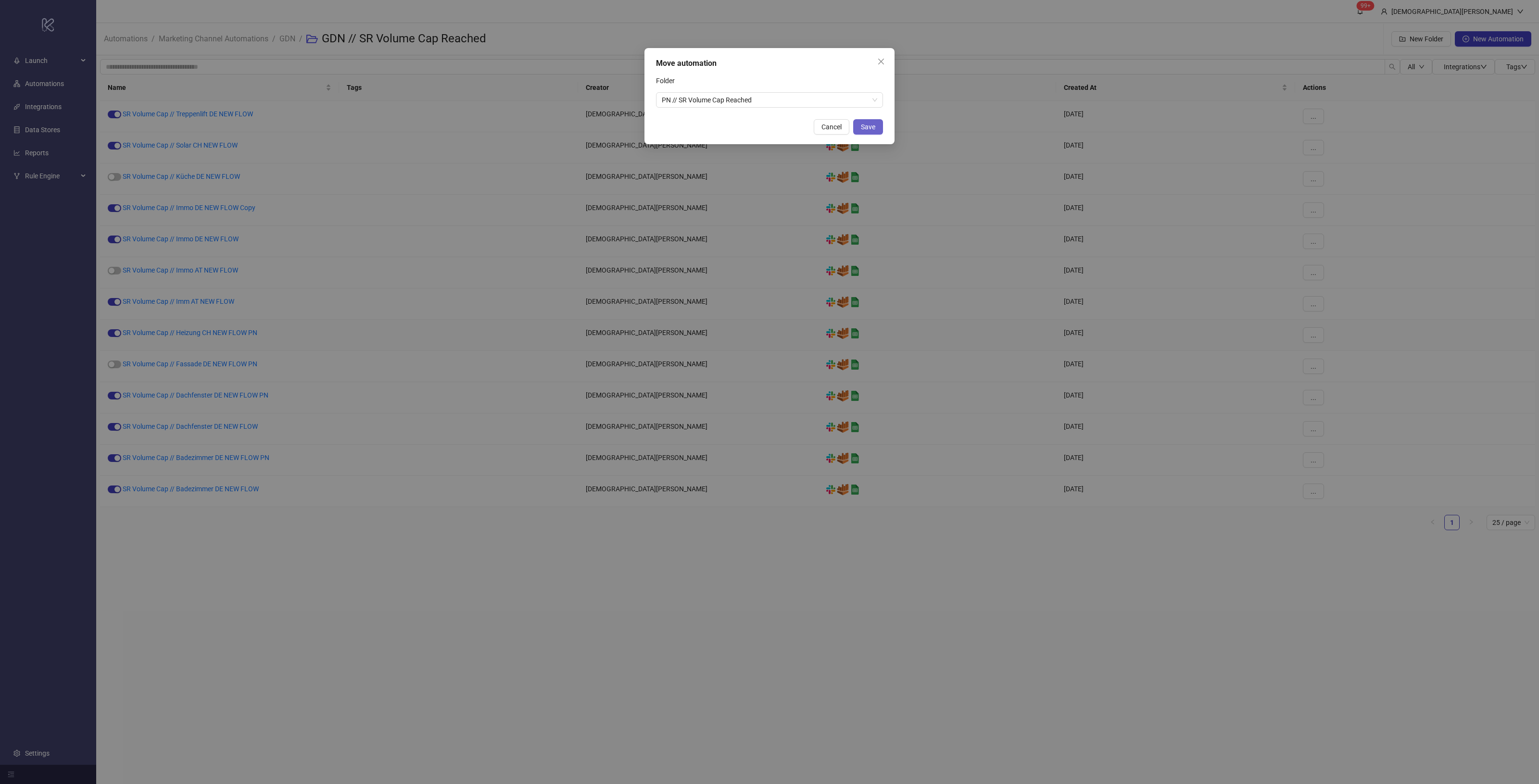
click at [861, 128] on span "Save" at bounding box center [868, 127] width 14 height 8
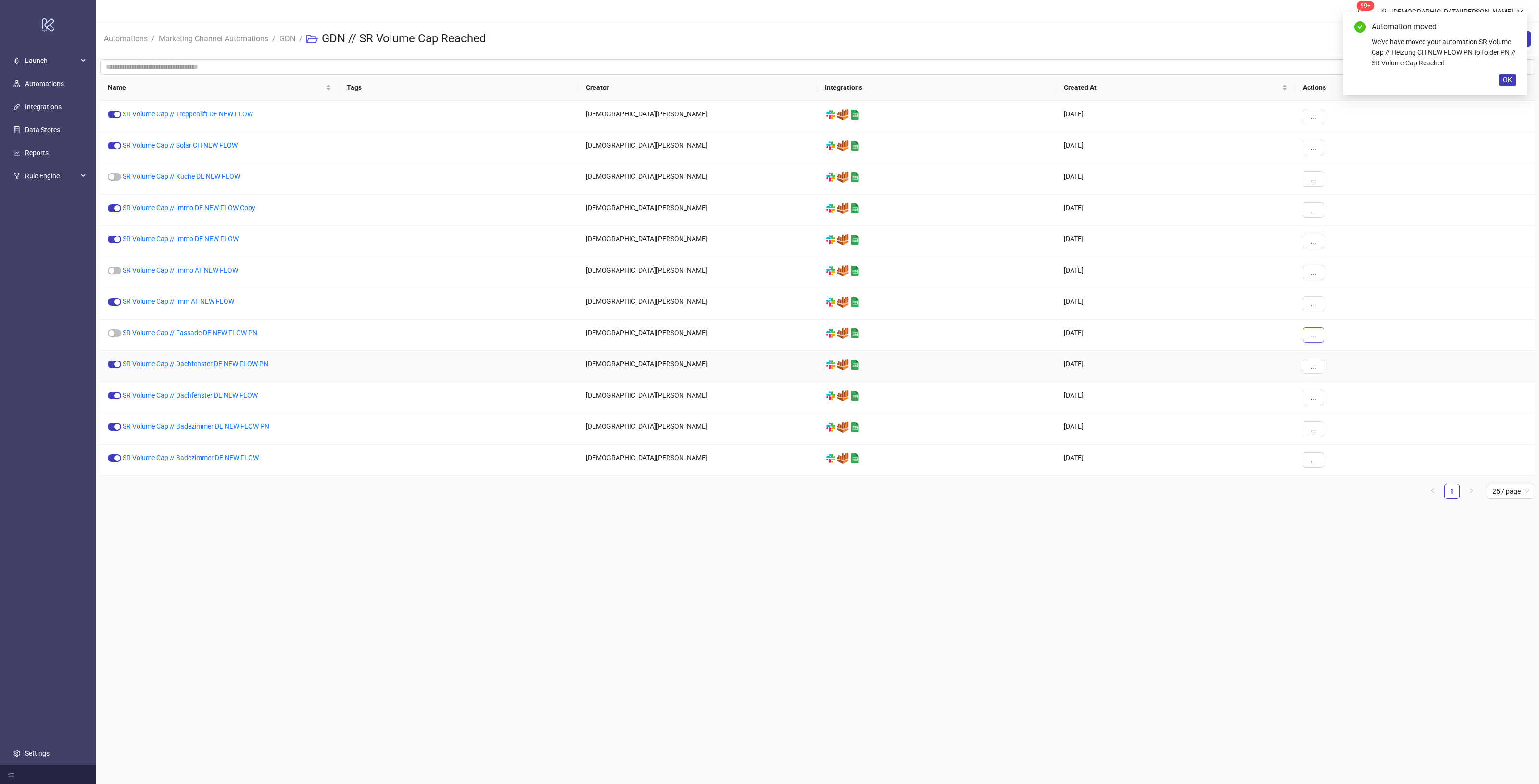
click at [1311, 337] on span "..." at bounding box center [1314, 335] width 6 height 8
click at [1336, 396] on li "Move" at bounding box center [1330, 401] width 50 height 16
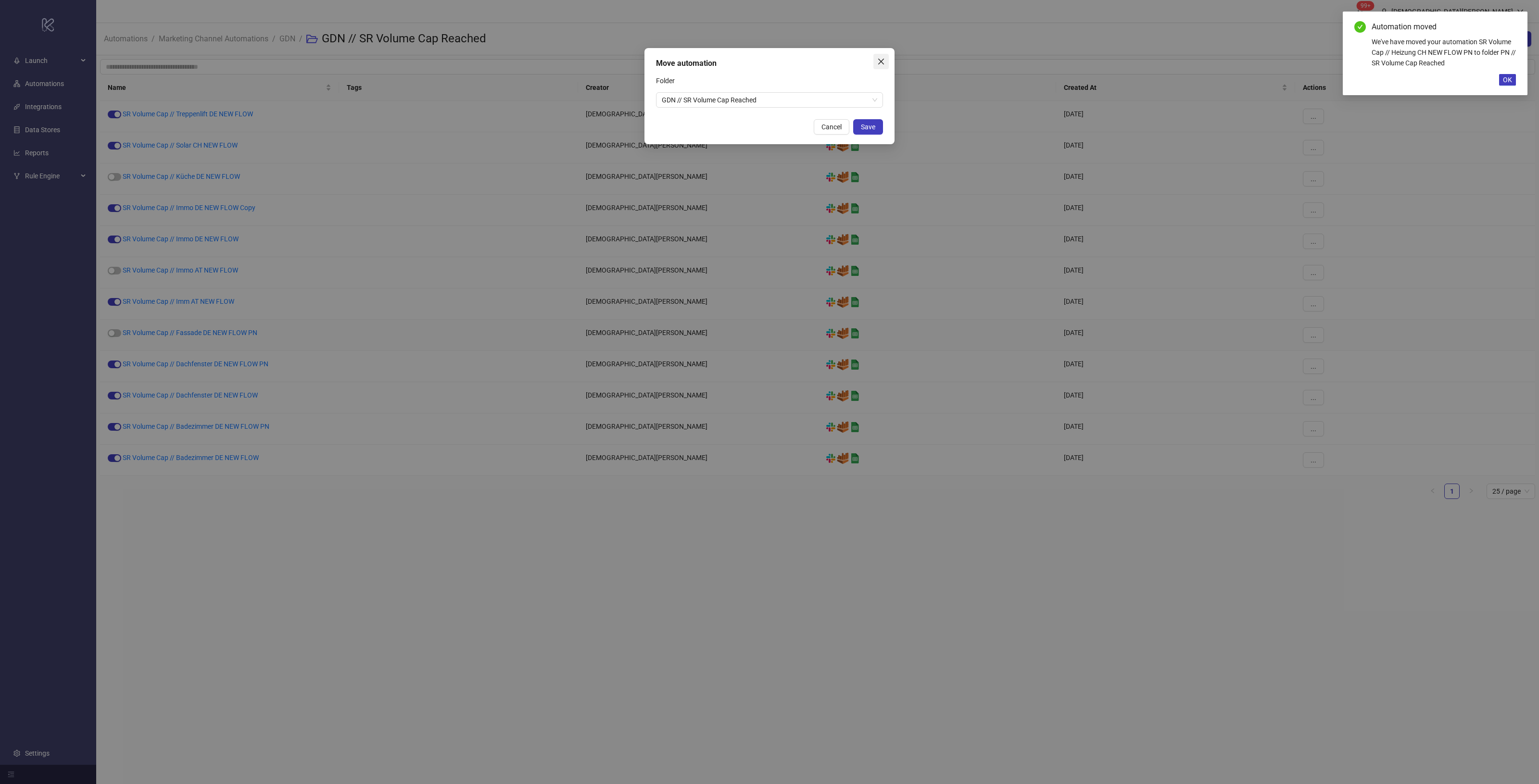
click at [874, 60] on span "Close" at bounding box center [881, 62] width 16 height 8
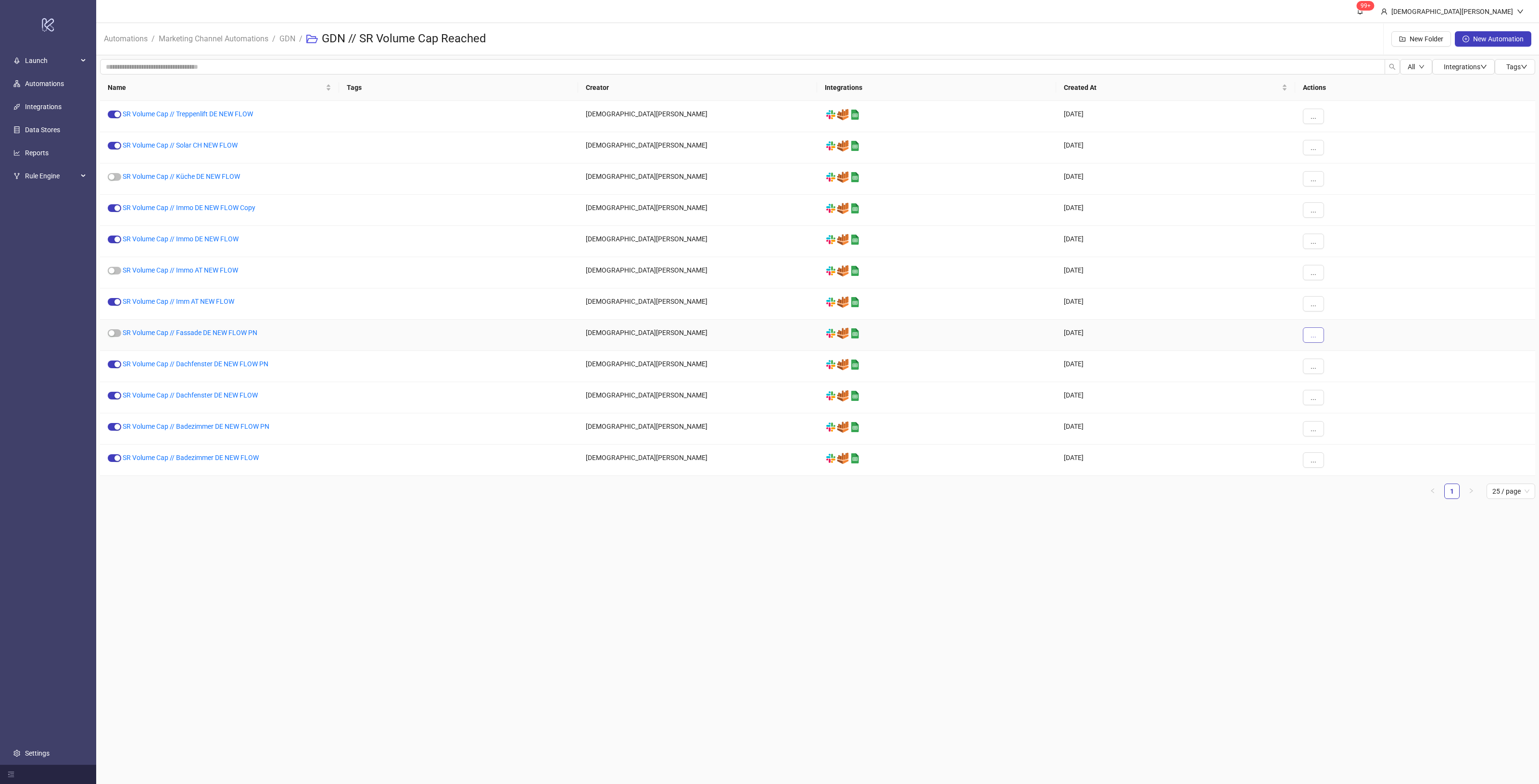
click at [1322, 337] on button "..." at bounding box center [1313, 335] width 21 height 16
click at [1328, 396] on span "Move" at bounding box center [1335, 401] width 28 height 11
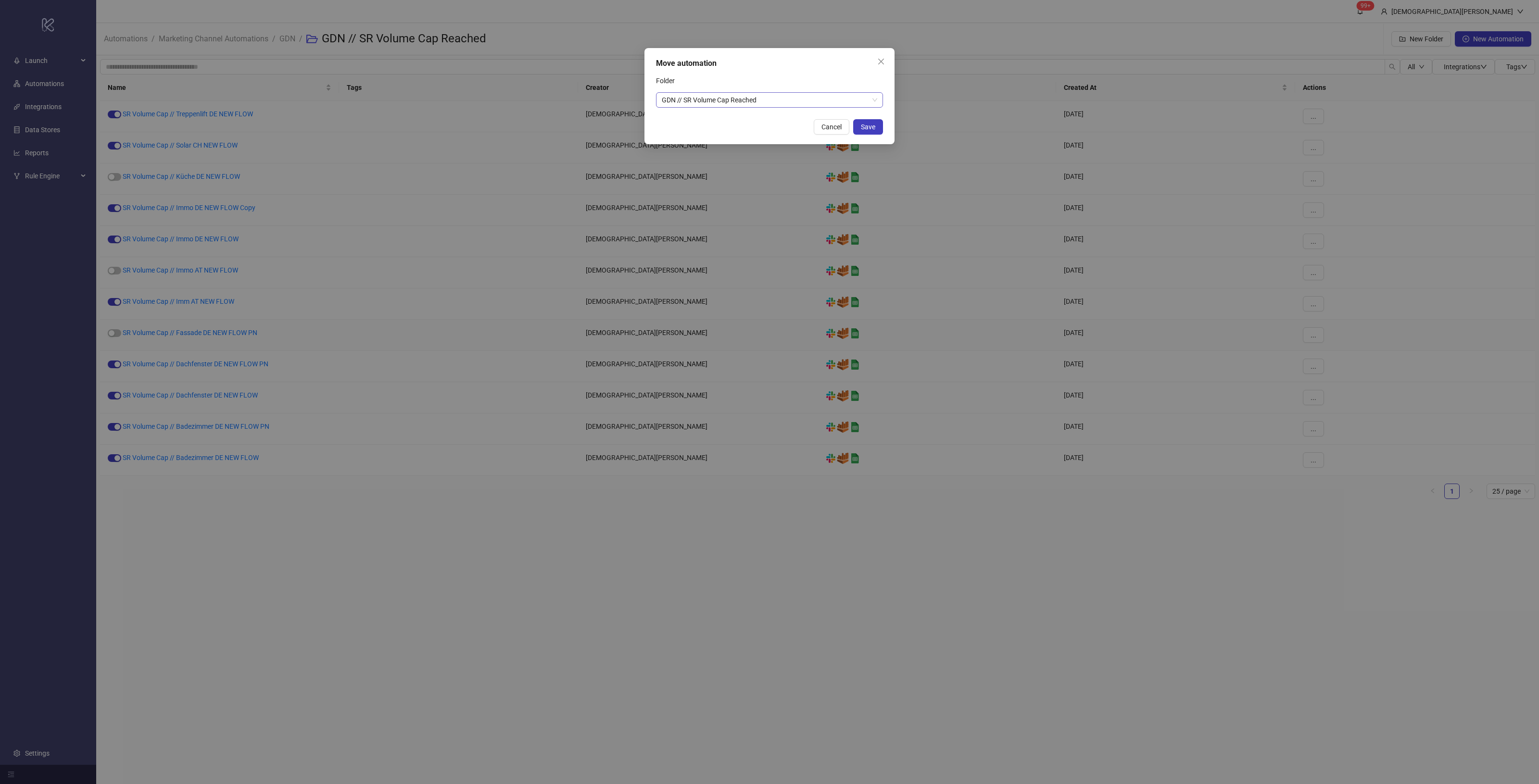
click at [736, 93] on span "GDN // SR Volume Cap Reached" at bounding box center [770, 100] width 216 height 14
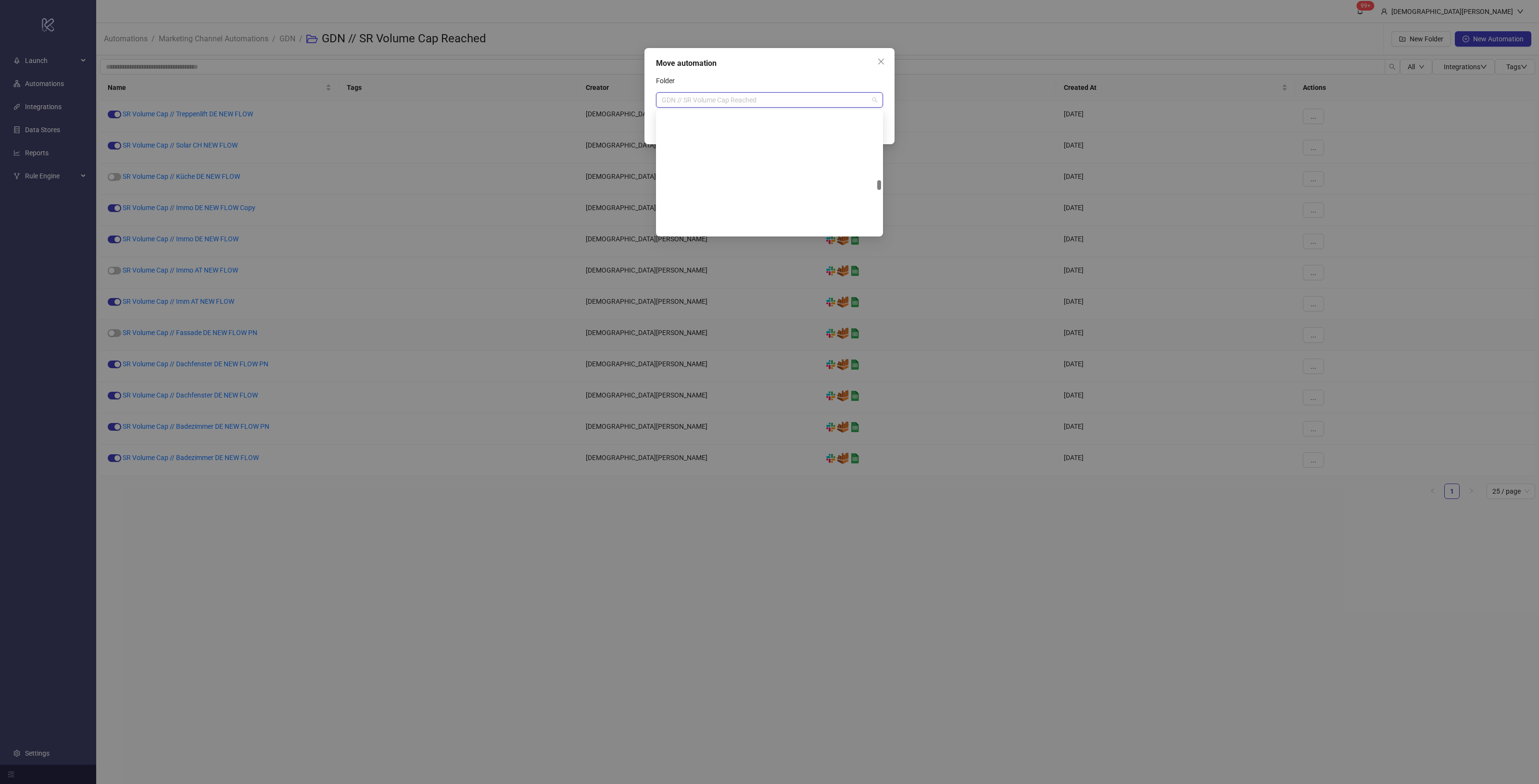
scroll to position [969, 0]
paste input "********"
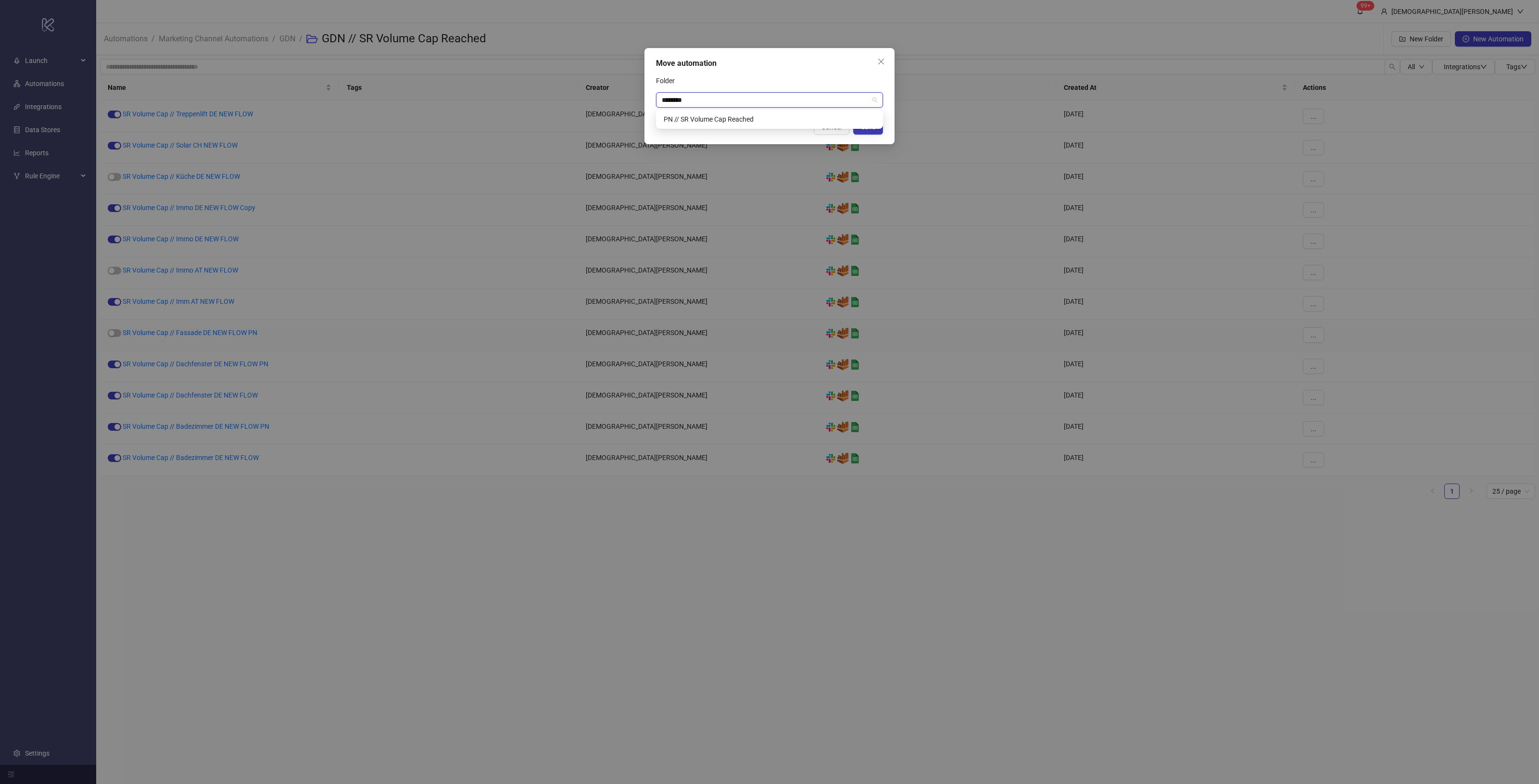
type input "********"
click at [843, 117] on div "PN // SR Volume Cap Reached" at bounding box center [770, 119] width 211 height 11
click at [867, 127] on span "Save" at bounding box center [868, 127] width 14 height 8
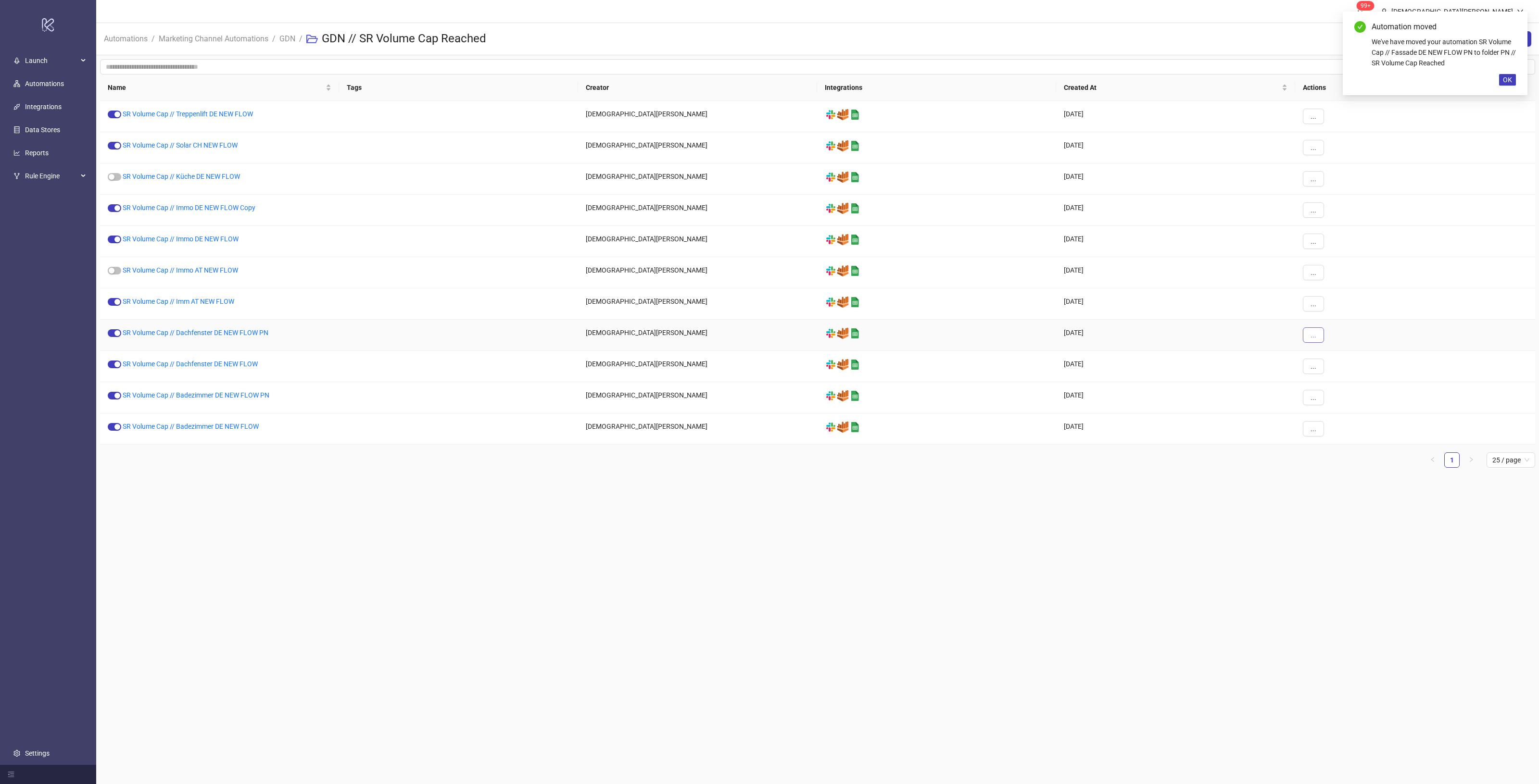
click at [1316, 333] on button "..." at bounding box center [1313, 335] width 21 height 16
click at [1333, 401] on span "Move" at bounding box center [1335, 401] width 28 height 11
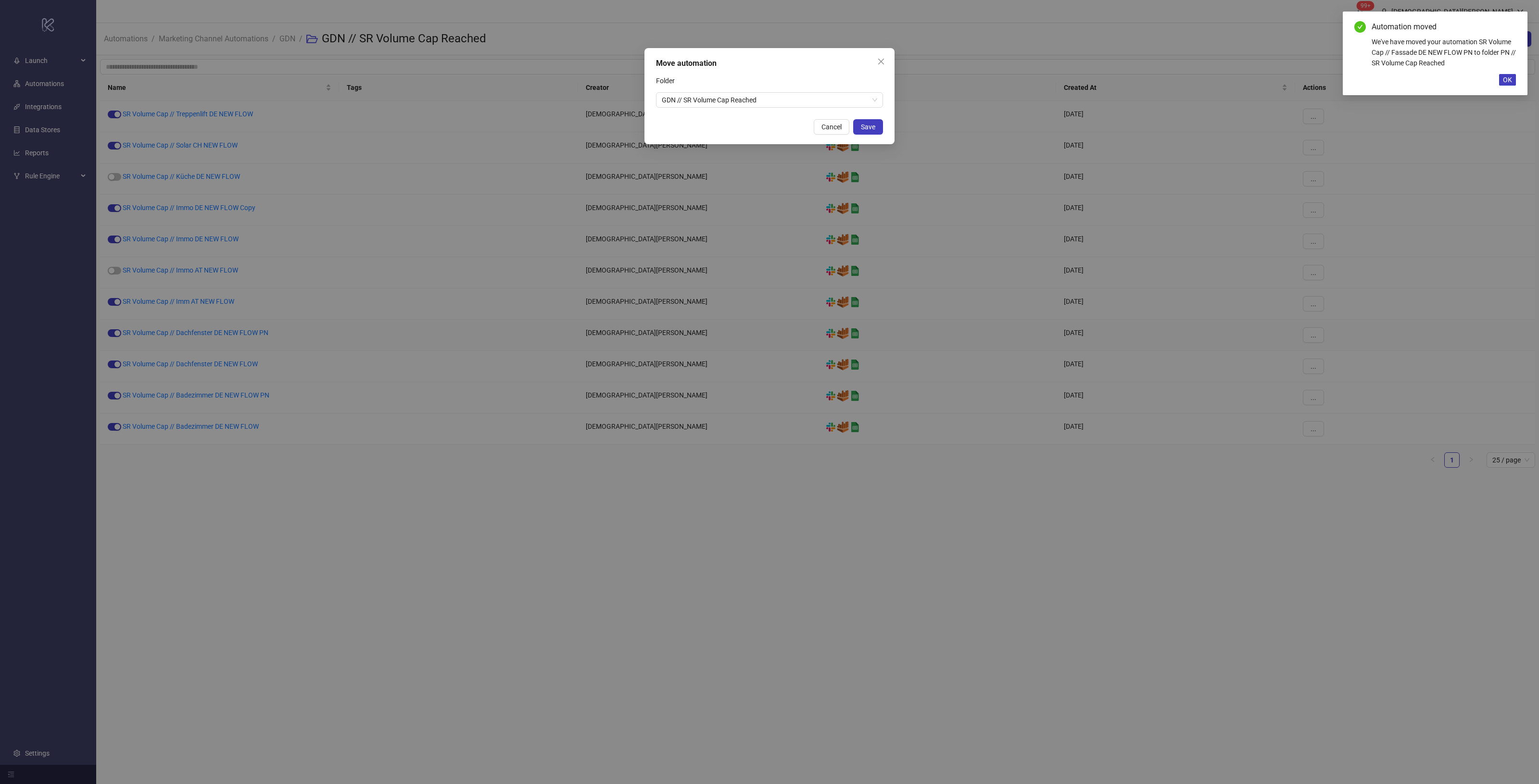
click at [958, 169] on div "Move automation Folder GDN // SR Volume Cap Reached Cancel Save" at bounding box center [770, 392] width 1539 height 784
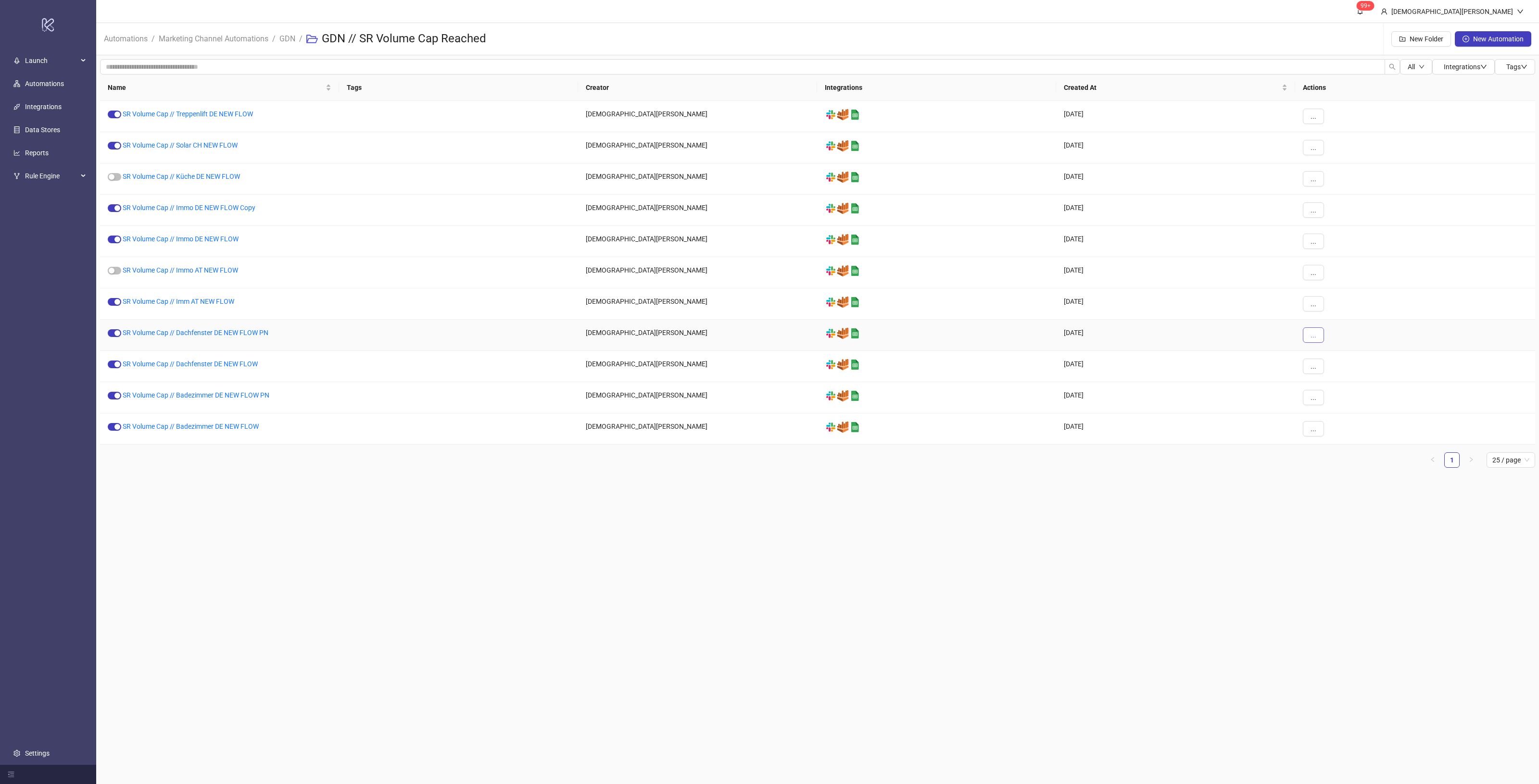
click at [1323, 337] on button "..." at bounding box center [1313, 335] width 21 height 16
click at [1333, 401] on span "Move" at bounding box center [1335, 401] width 28 height 11
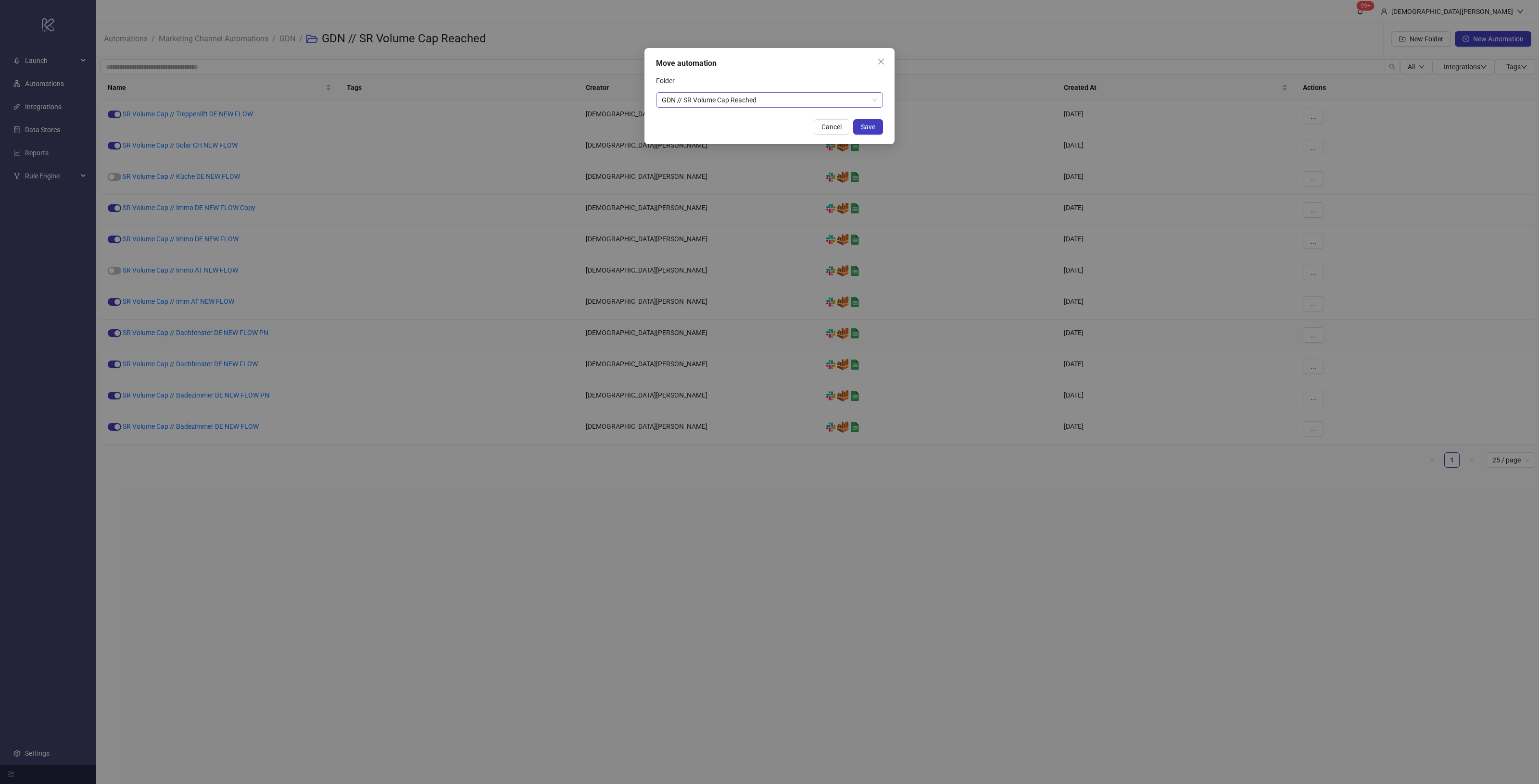
click at [804, 102] on span "GDN // SR Volume Cap Reached" at bounding box center [770, 100] width 216 height 14
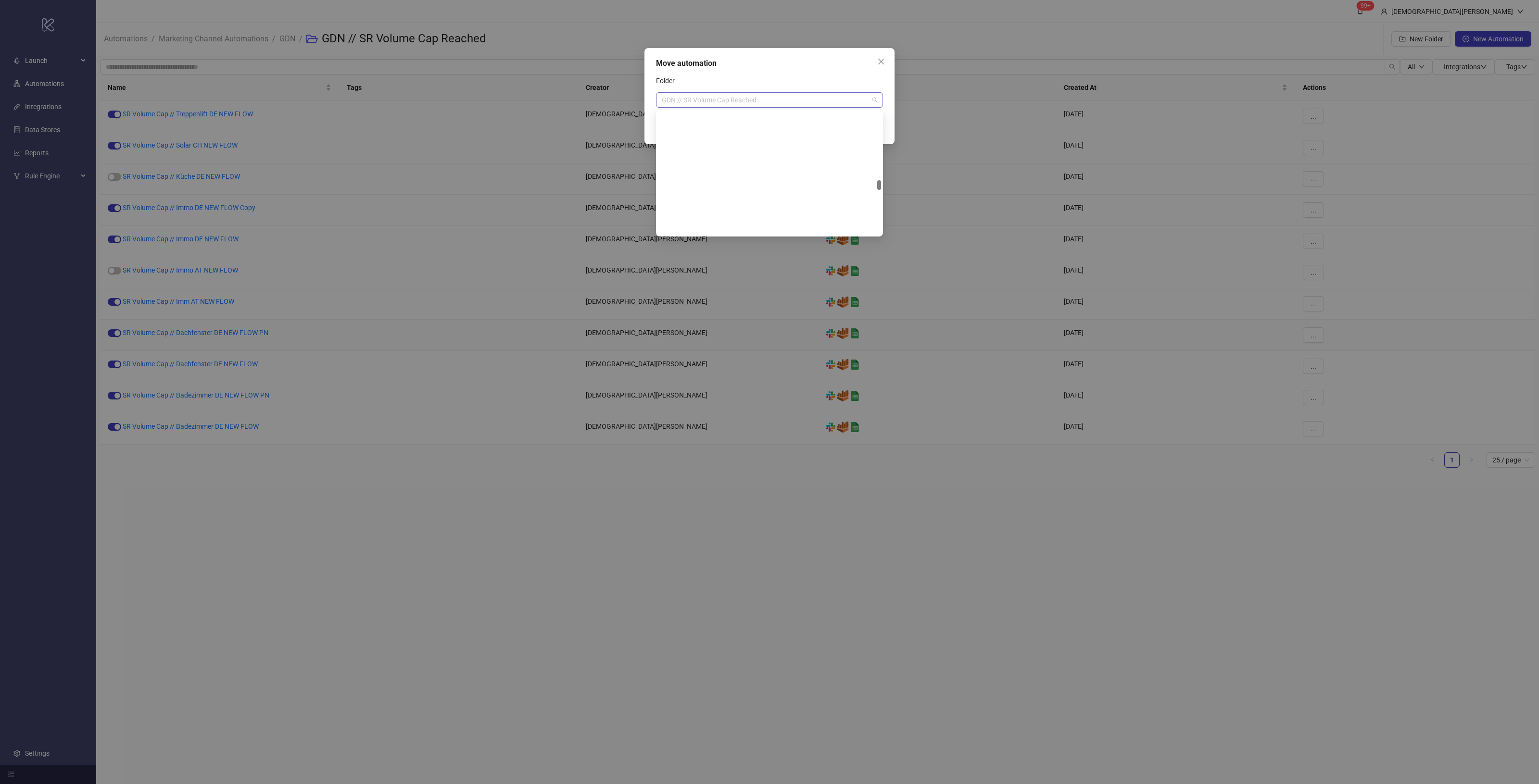
scroll to position [969, 0]
paste input "********"
type input "********"
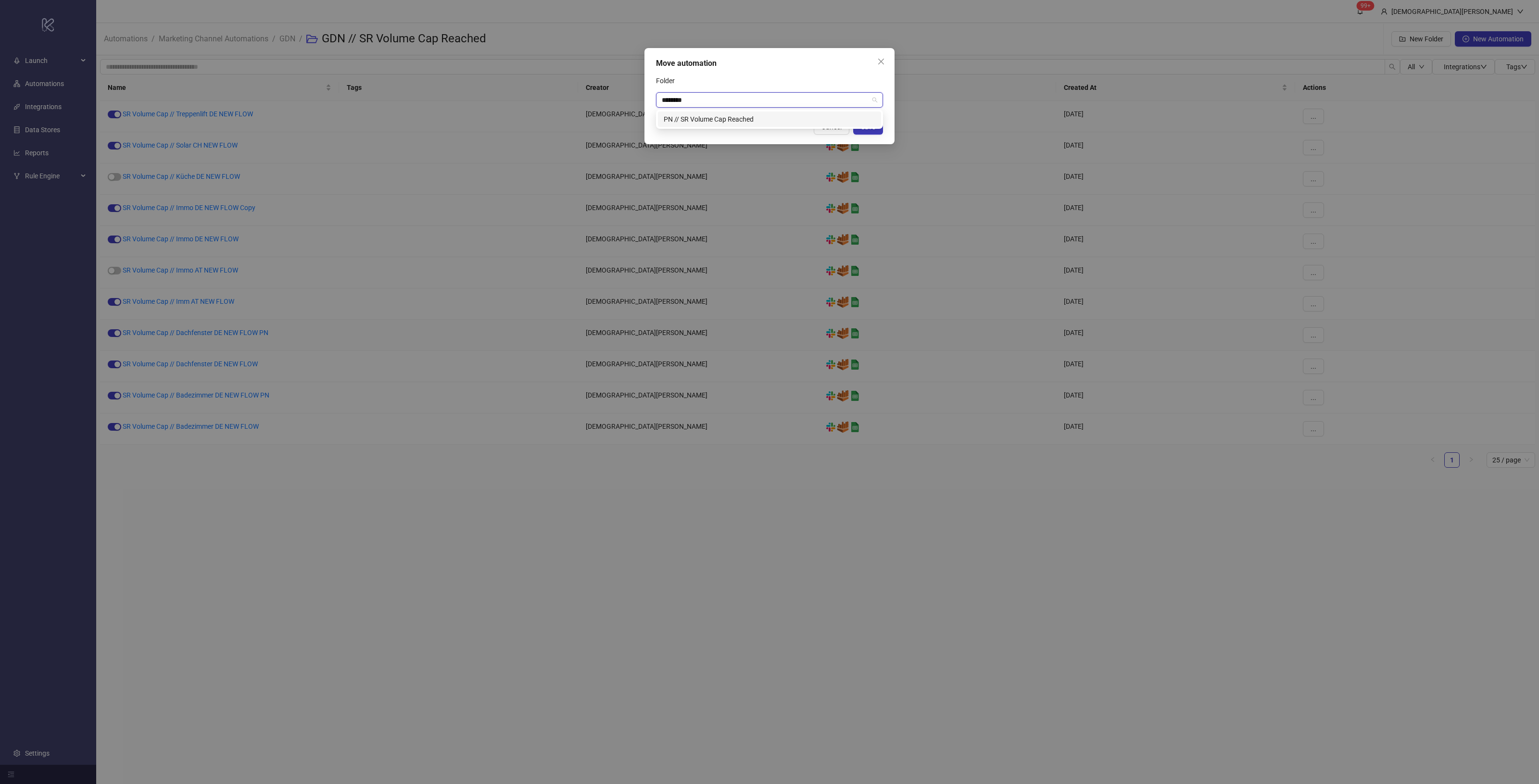
scroll to position [0, 0]
click at [731, 121] on div "PN // SR Volume Cap Reached" at bounding box center [770, 119] width 211 height 11
click at [863, 125] on span "Save" at bounding box center [868, 127] width 14 height 8
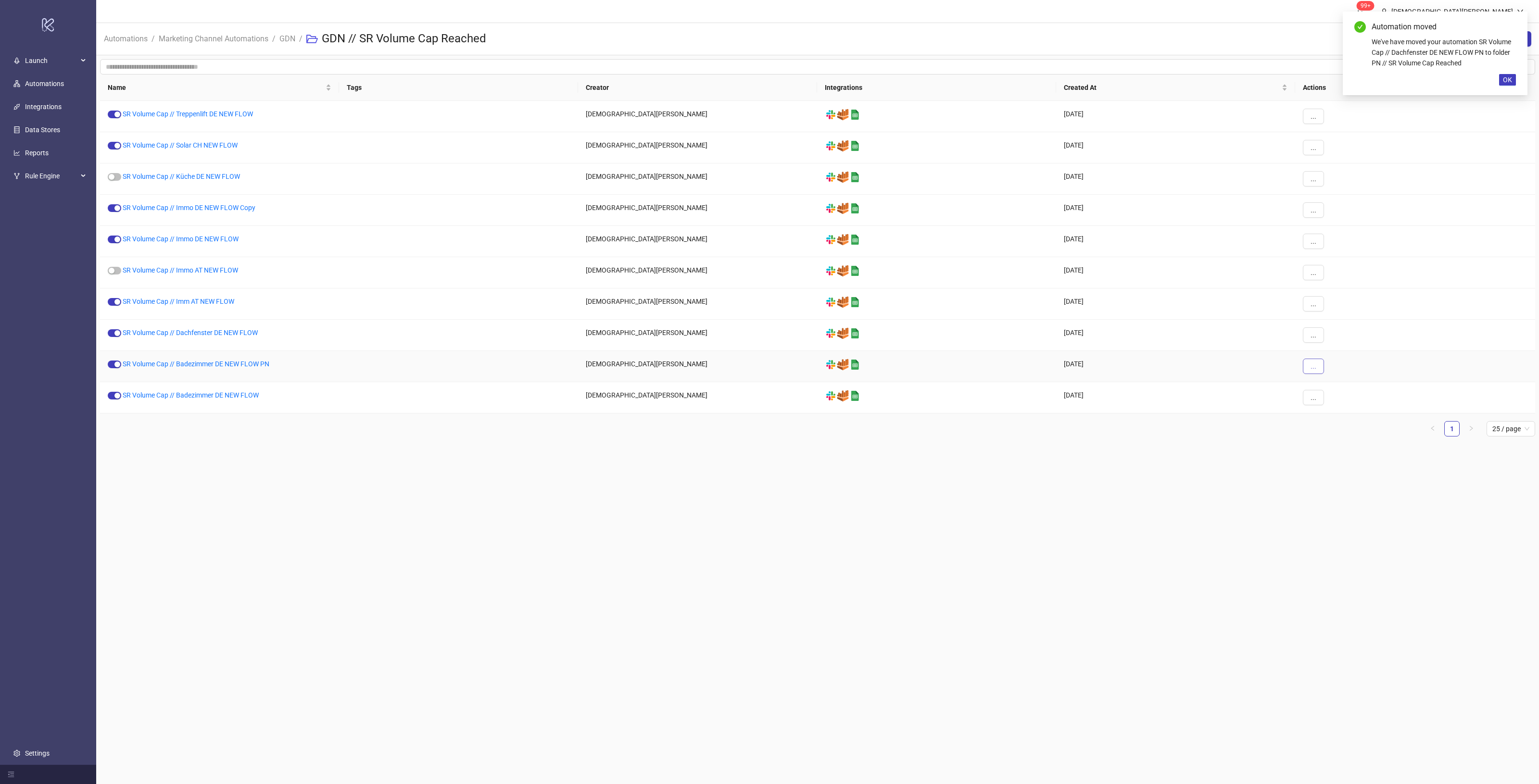
click at [1311, 368] on span "..." at bounding box center [1314, 366] width 6 height 8
click at [1335, 430] on span "Move" at bounding box center [1335, 433] width 28 height 11
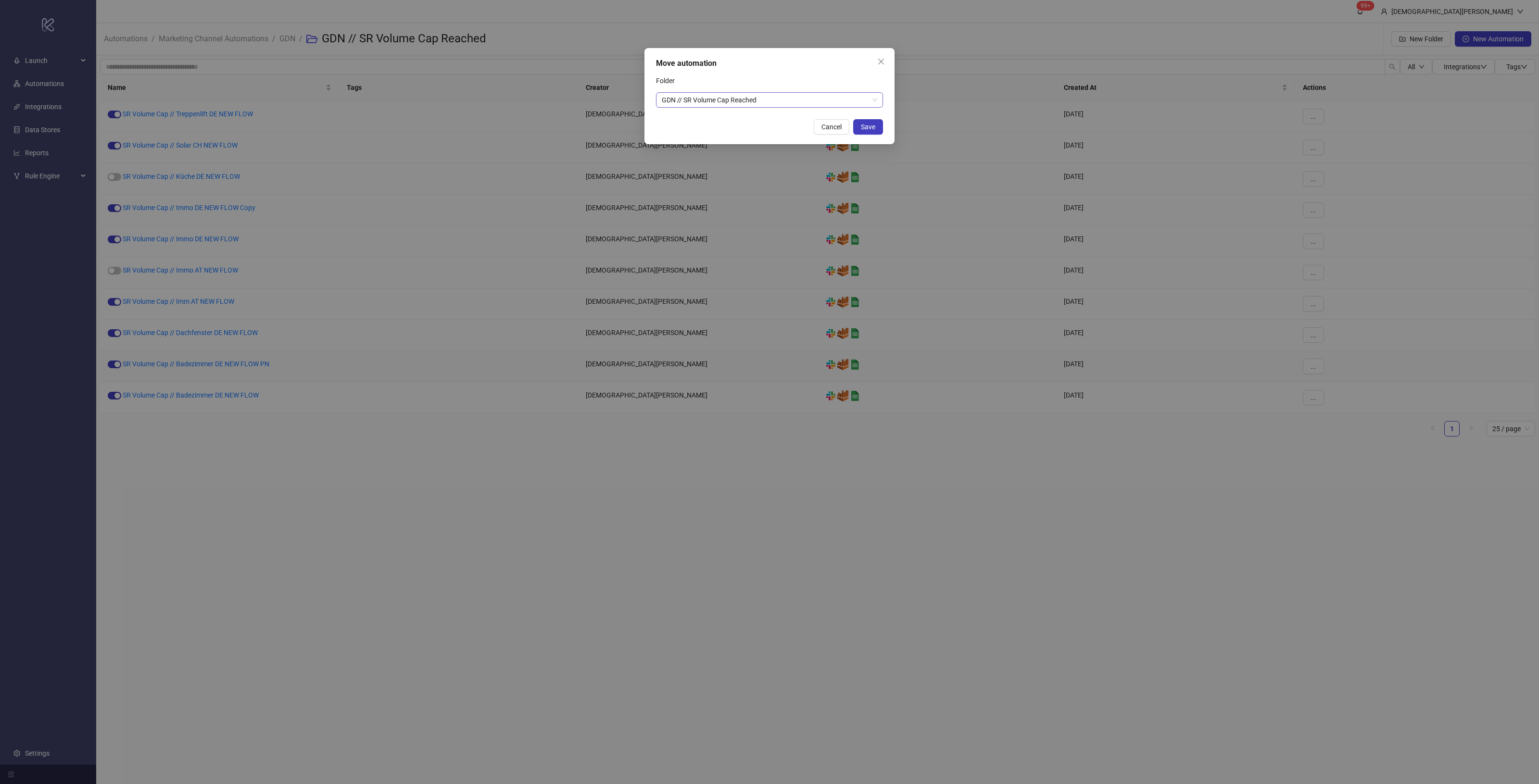
click at [772, 107] on span "GDN // SR Volume Cap Reached" at bounding box center [770, 100] width 216 height 14
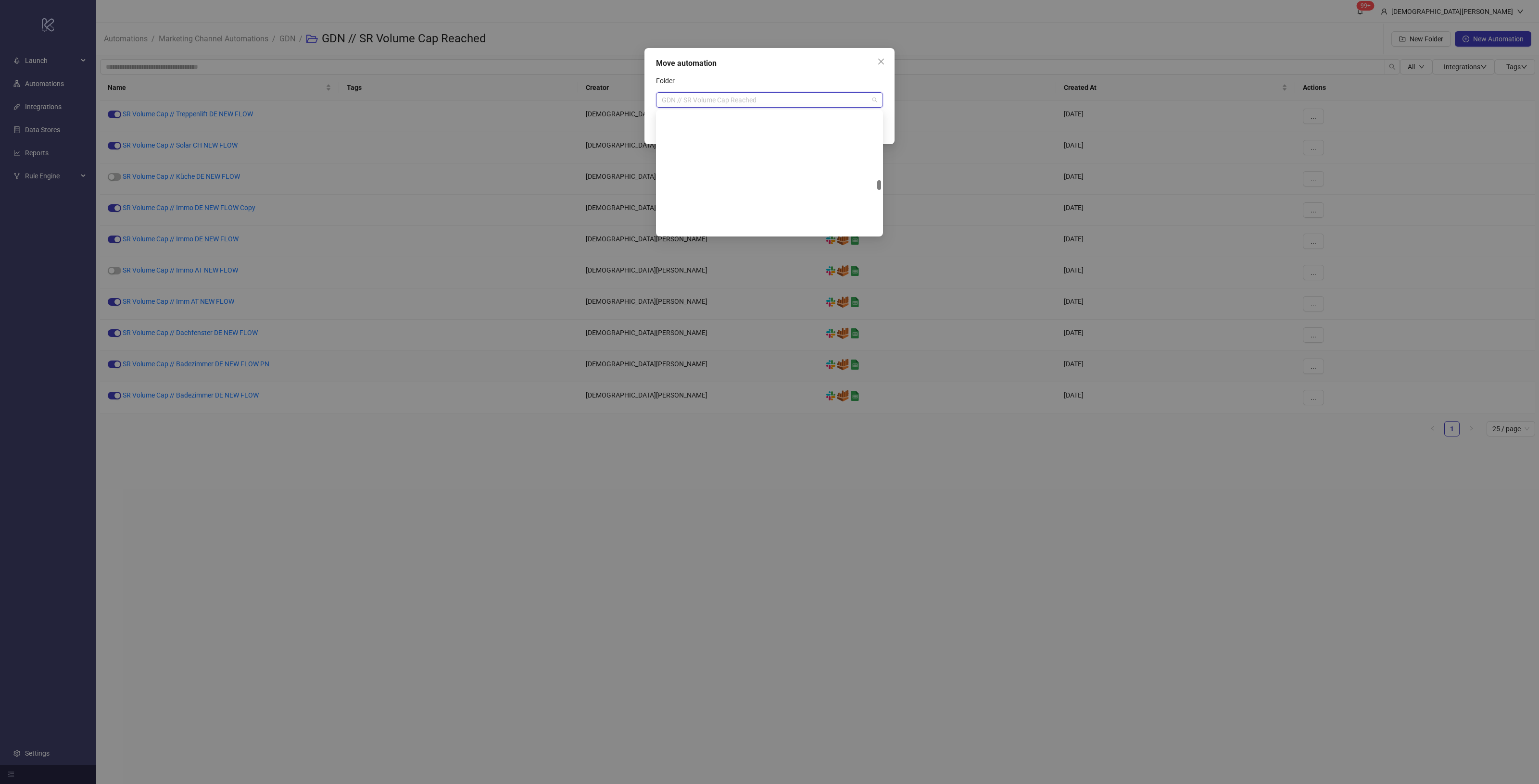
scroll to position [969, 0]
paste input "********"
type input "********"
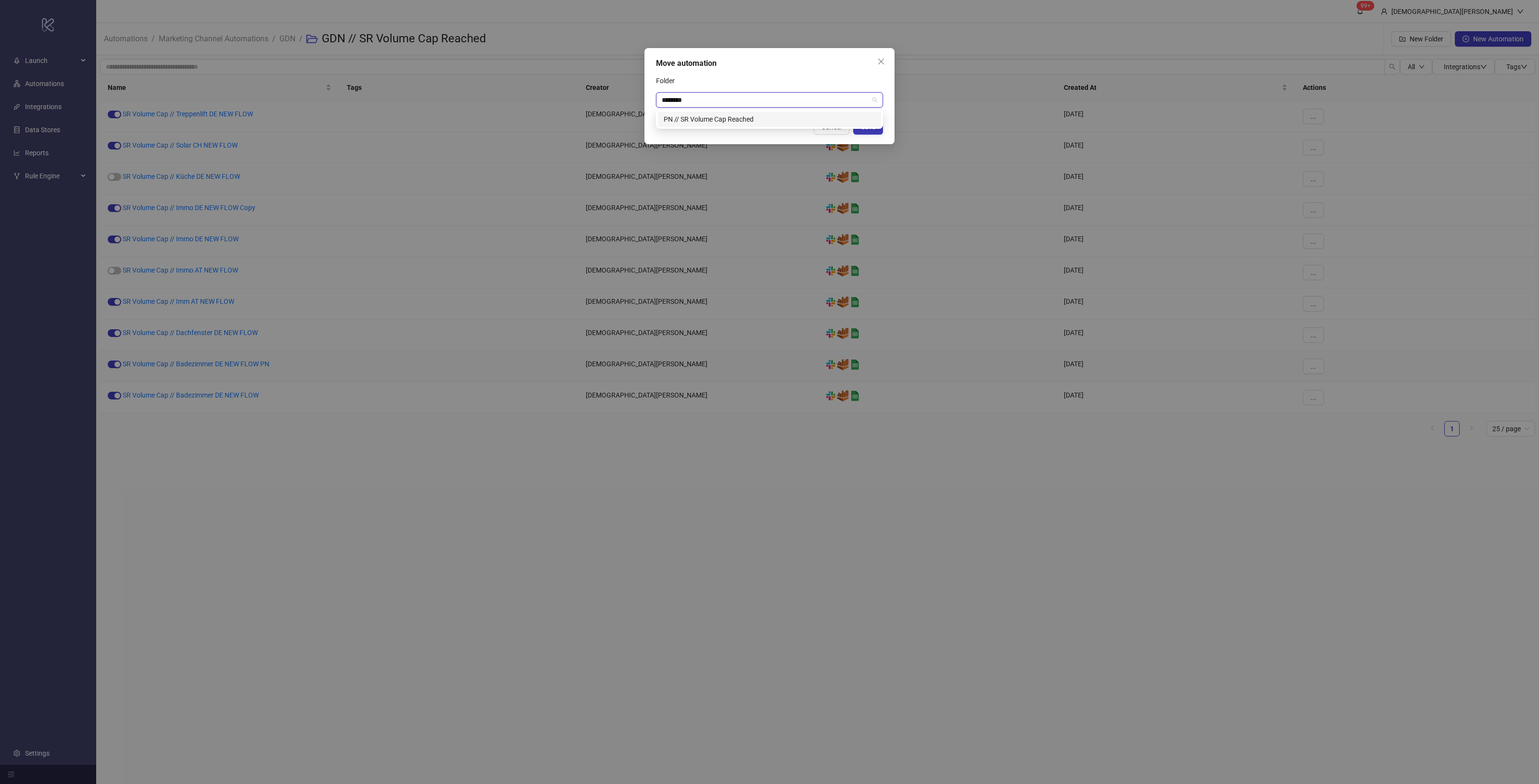
click at [744, 116] on div "PN // SR Volume Cap Reached" at bounding box center [770, 119] width 211 height 11
click at [864, 125] on span "Save" at bounding box center [868, 127] width 14 height 8
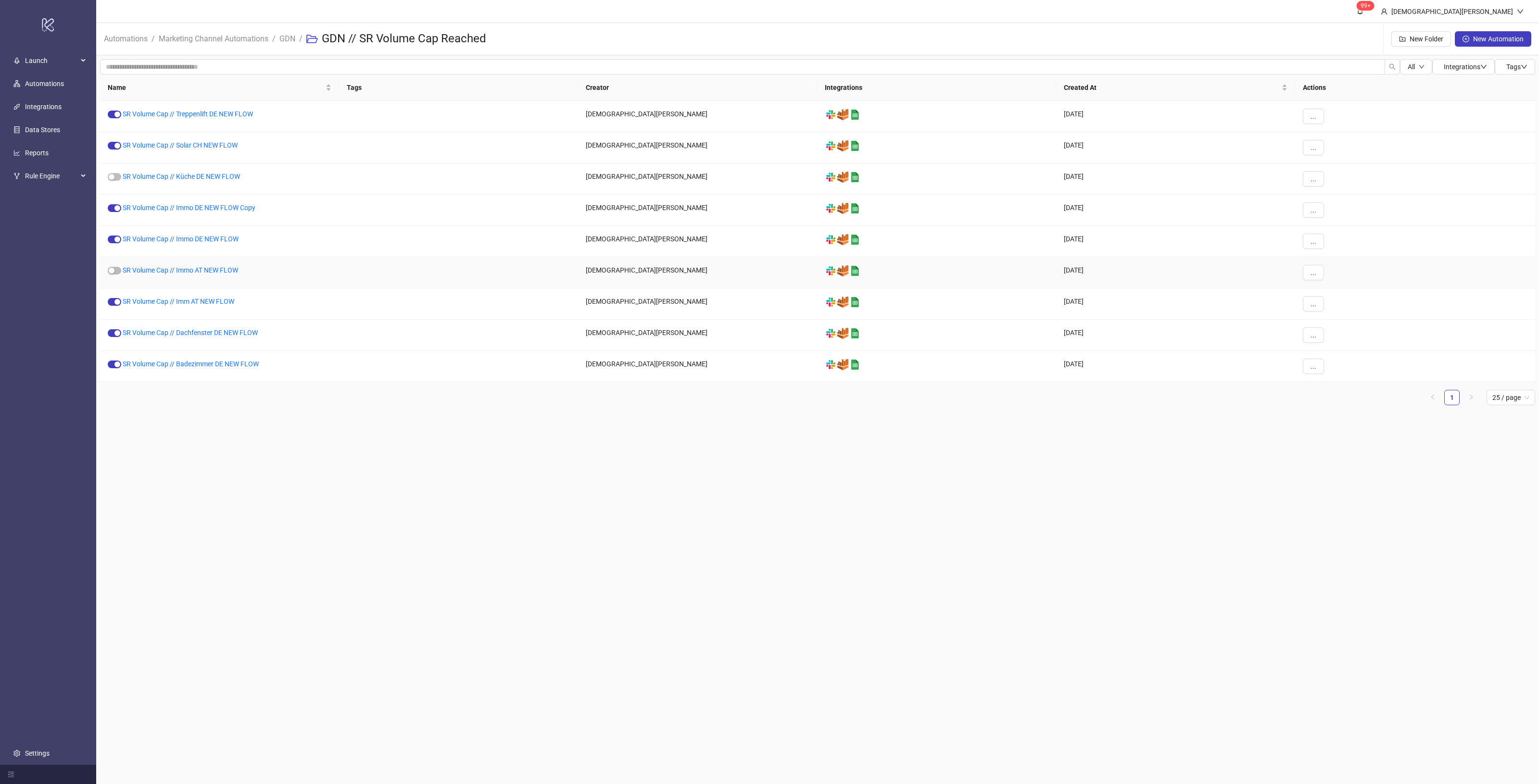
click at [235, 272] on link "SR Volume Cap // Immo AT NEW FLOW" at bounding box center [180, 270] width 115 height 8
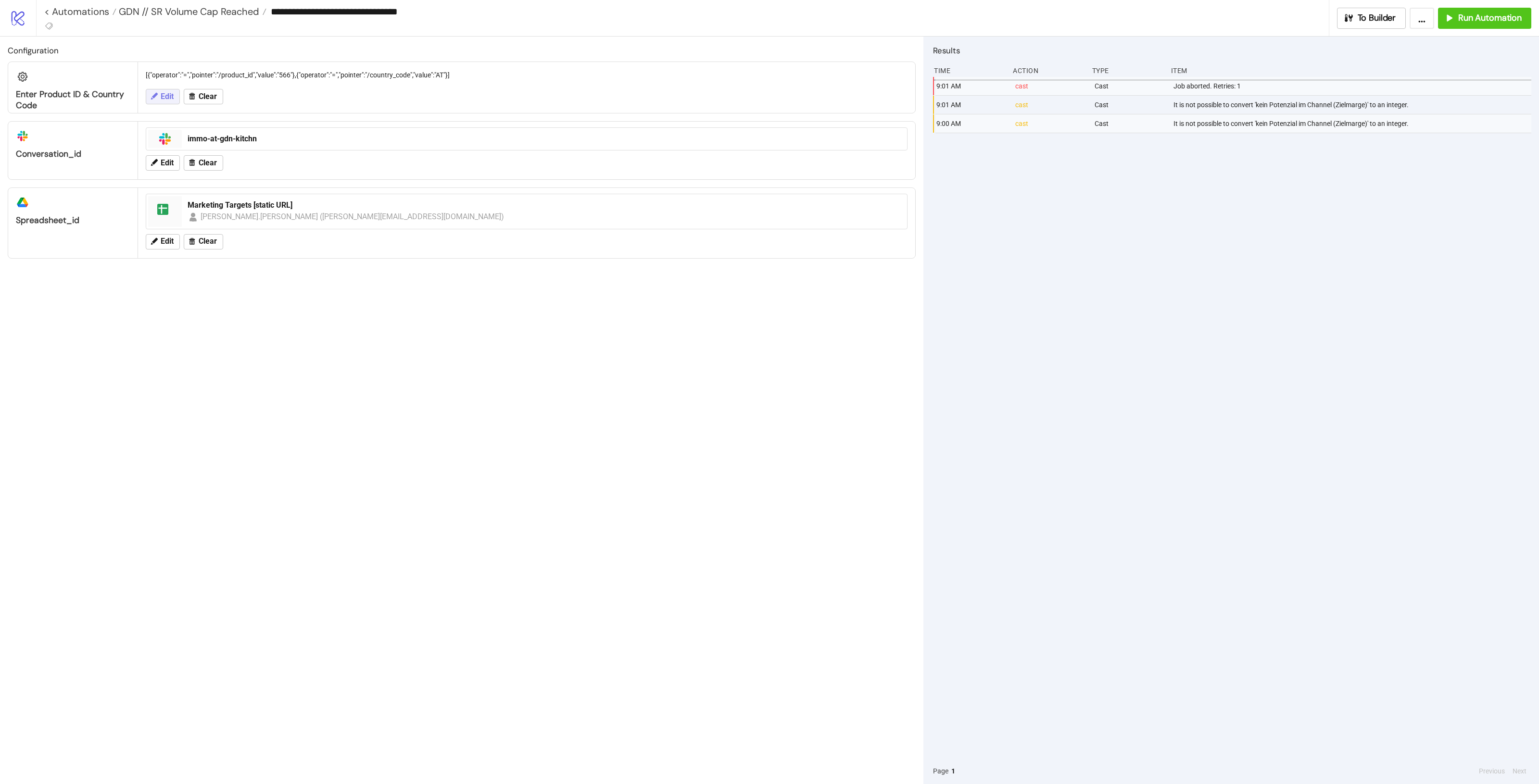
click at [147, 94] on button "Edit" at bounding box center [163, 97] width 34 height 16
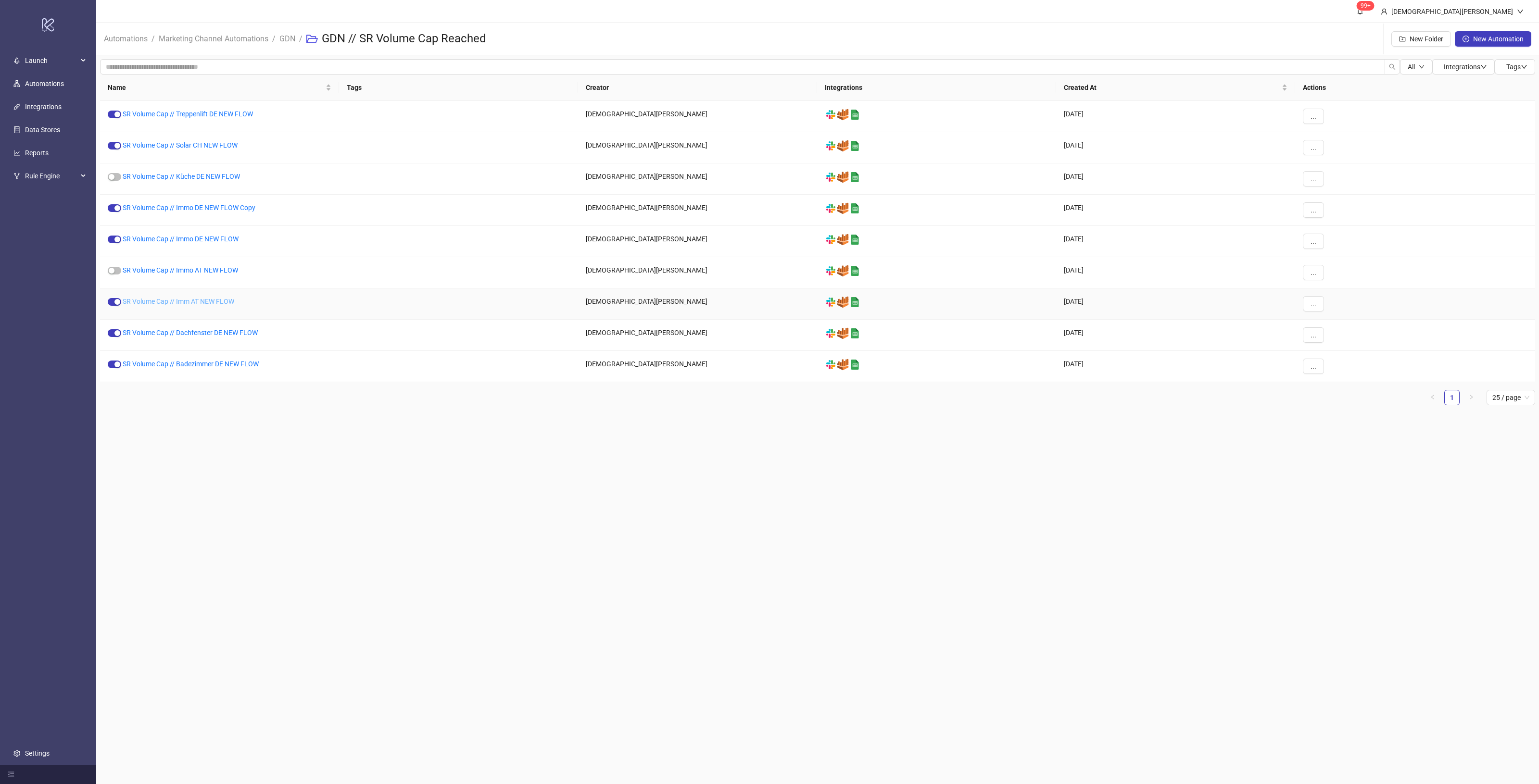
click at [225, 298] on link "SR Volume Cap // Imm AT NEW FLOW" at bounding box center [178, 301] width 112 height 8
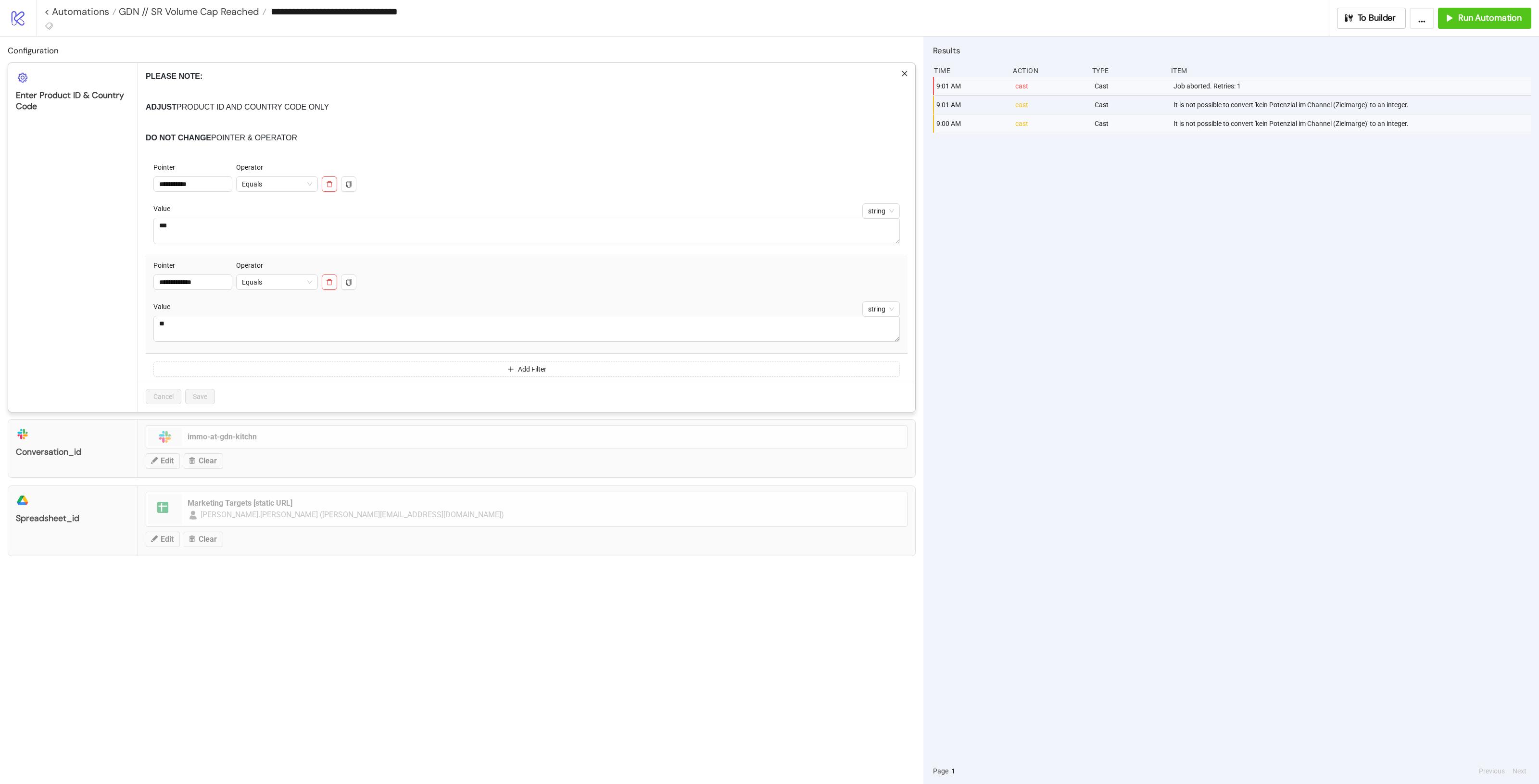
type input "**********"
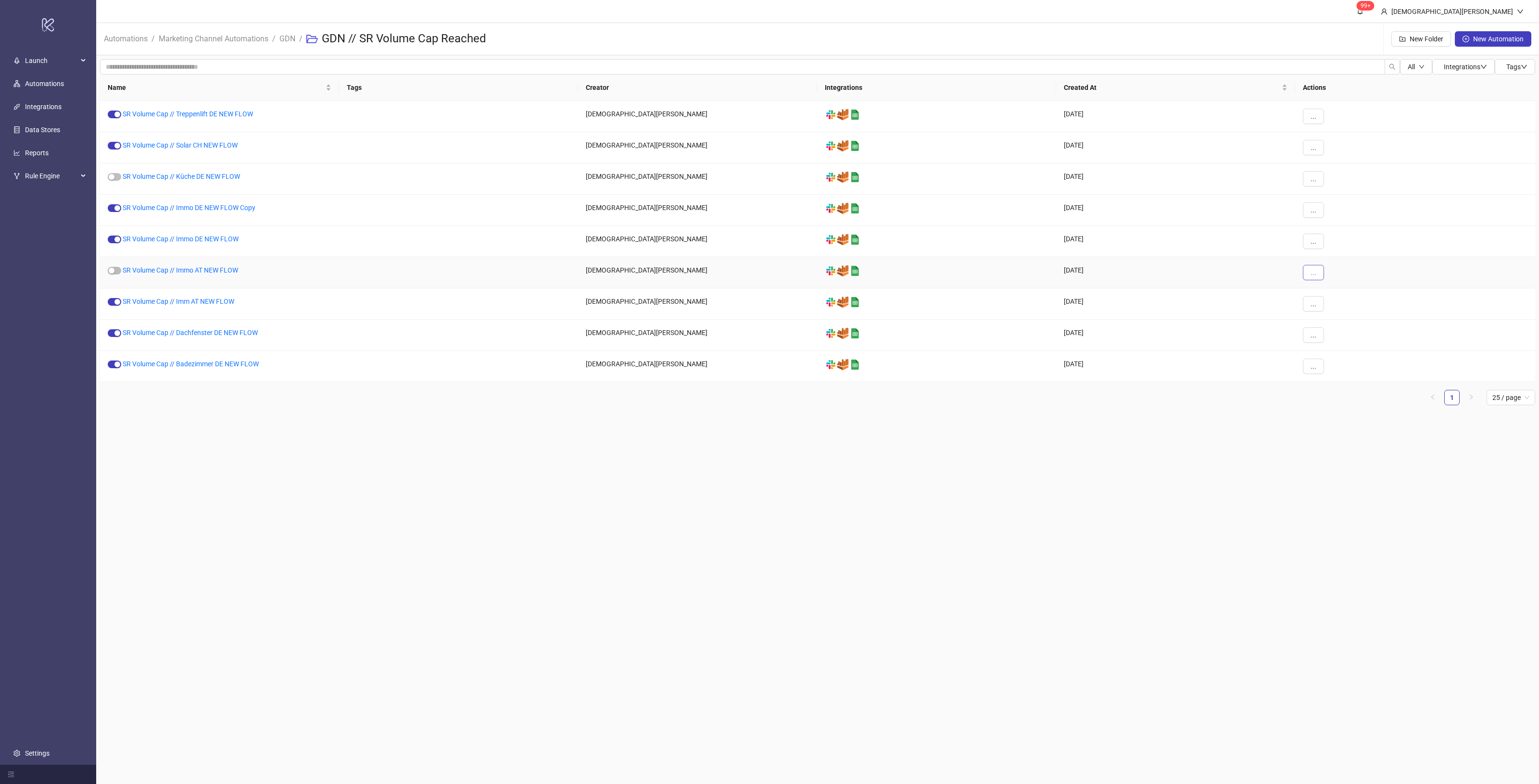
click at [1317, 270] on button "..." at bounding box center [1313, 273] width 21 height 16
click at [1342, 374] on span "Delete" at bounding box center [1335, 370] width 28 height 11
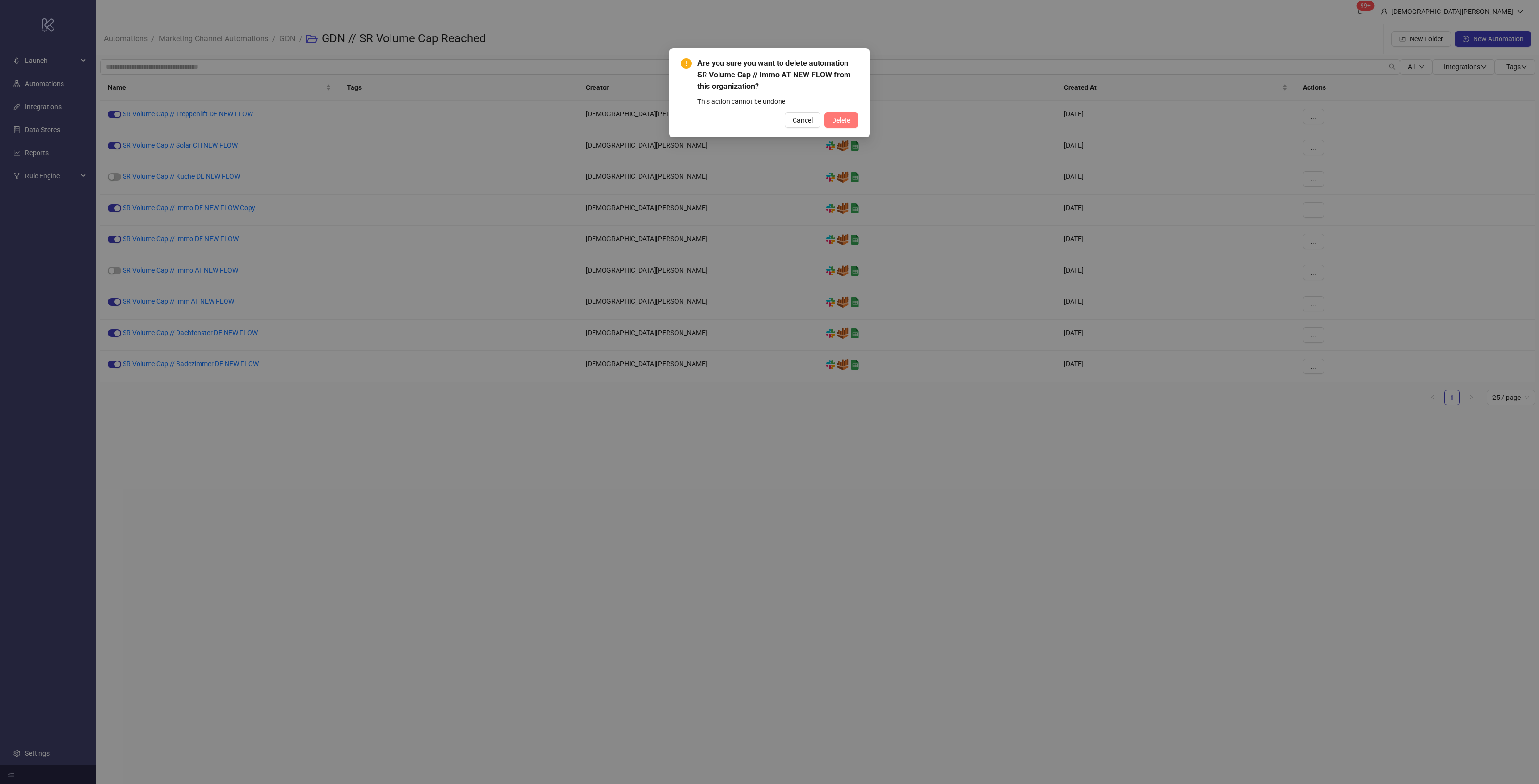
click at [847, 121] on span "Delete" at bounding box center [841, 120] width 19 height 8
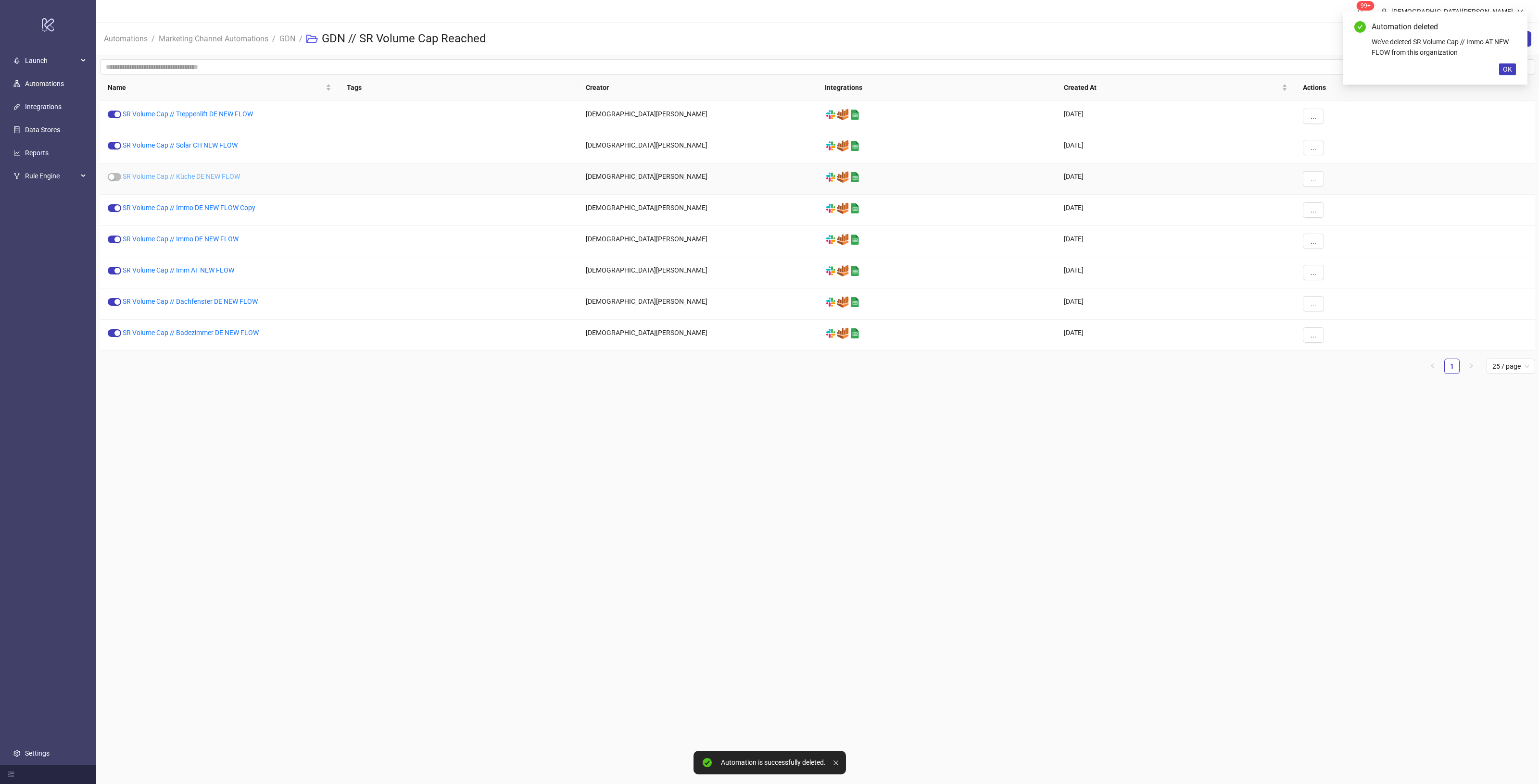
click at [225, 174] on link "SR Volume Cap // Küche DE NEW FLOW" at bounding box center [181, 176] width 117 height 8
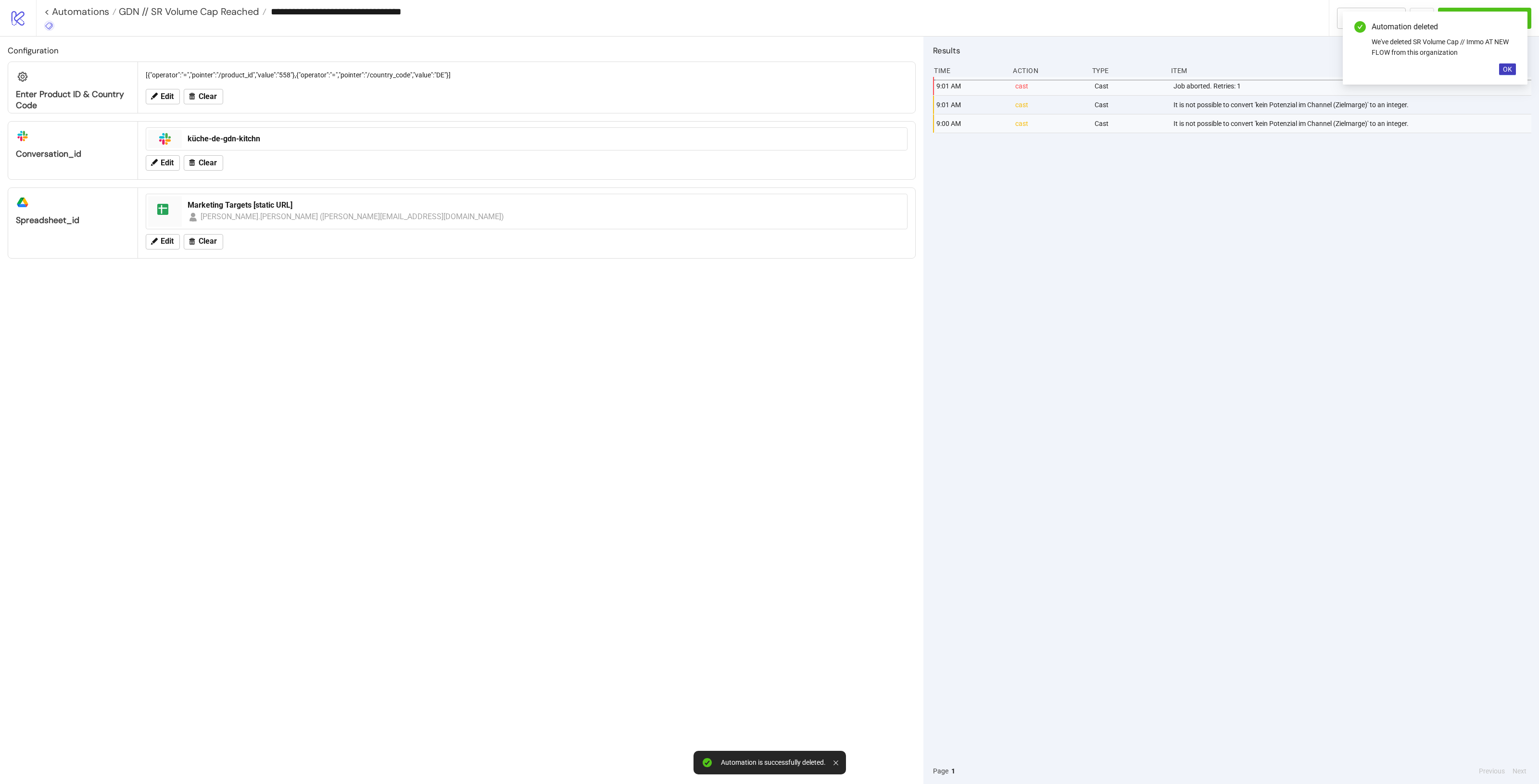
click at [51, 23] on icon at bounding box center [49, 26] width 8 height 8
click at [99, 238] on button "+ Add New Tag" at bounding box center [100, 236] width 119 height 17
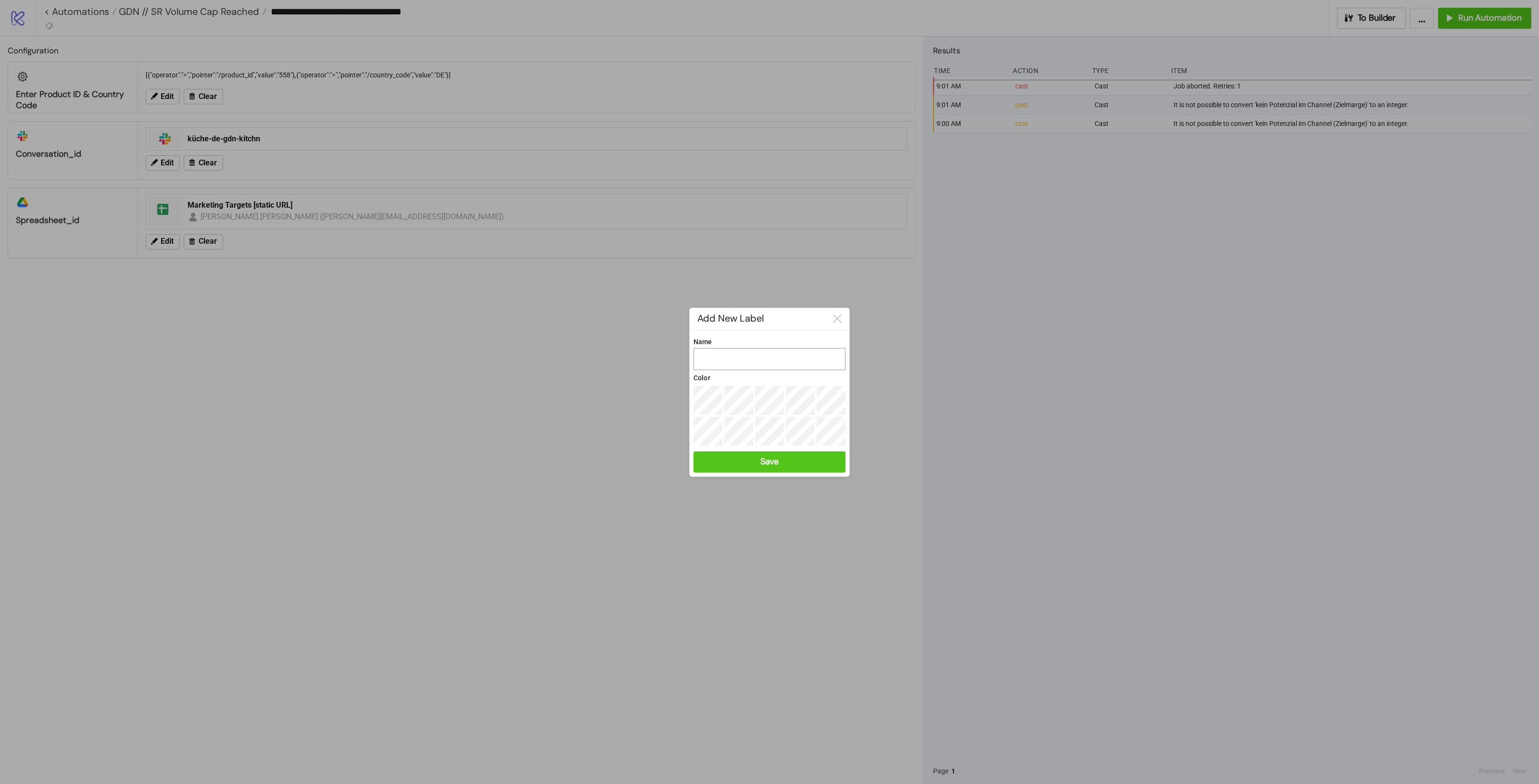
click at [761, 357] on input "Name" at bounding box center [770, 359] width 152 height 22
type input "**********"
click at [780, 457] on button "Save" at bounding box center [770, 461] width 152 height 21
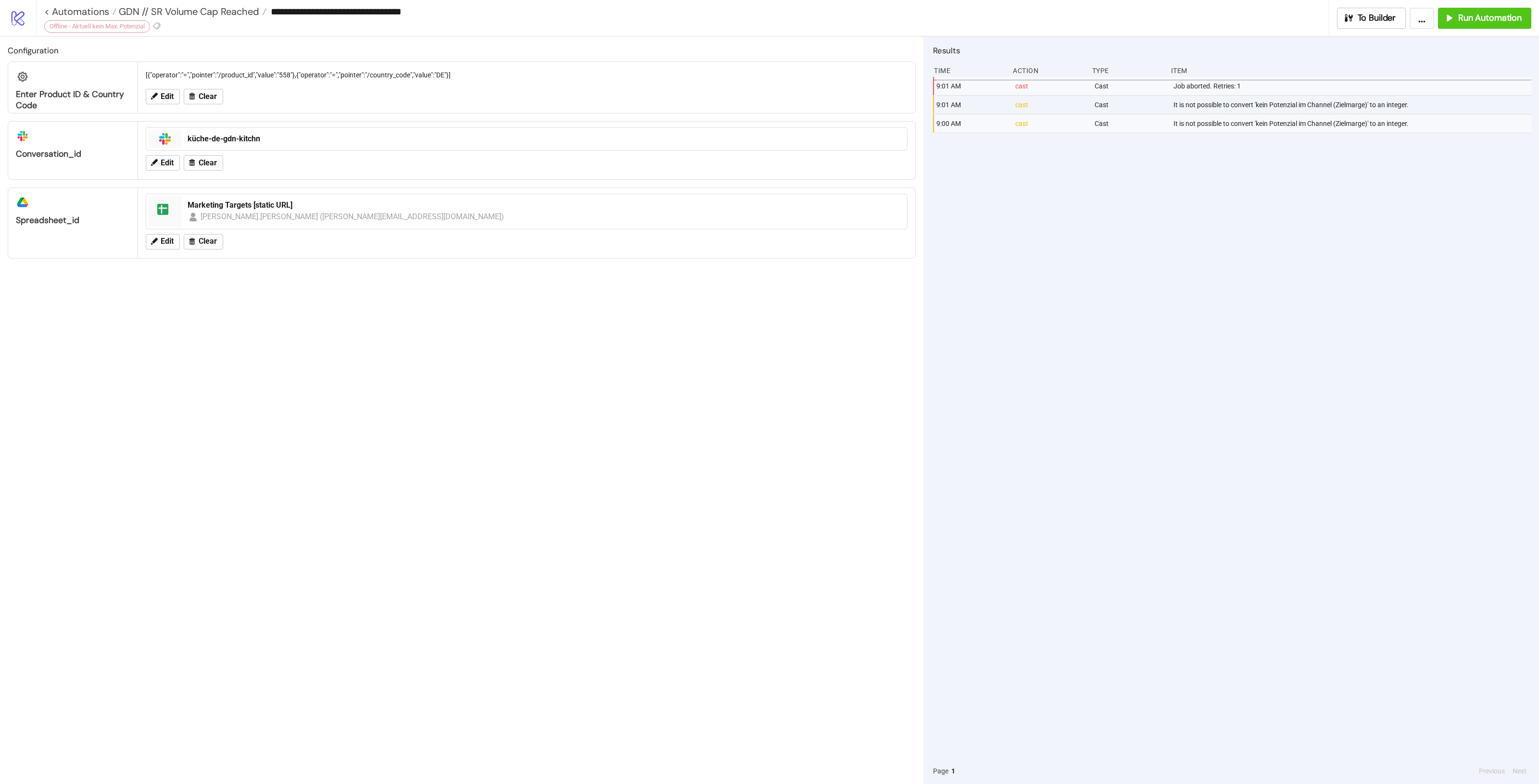
click at [780, 457] on div "Configuration Enter Product ID & Country Code [{"operator":"=","pointer":"/prod…" at bounding box center [462, 410] width 924 height 748
click at [211, 13] on span "GDN // SR Volume Cap Reached" at bounding box center [188, 11] width 143 height 13
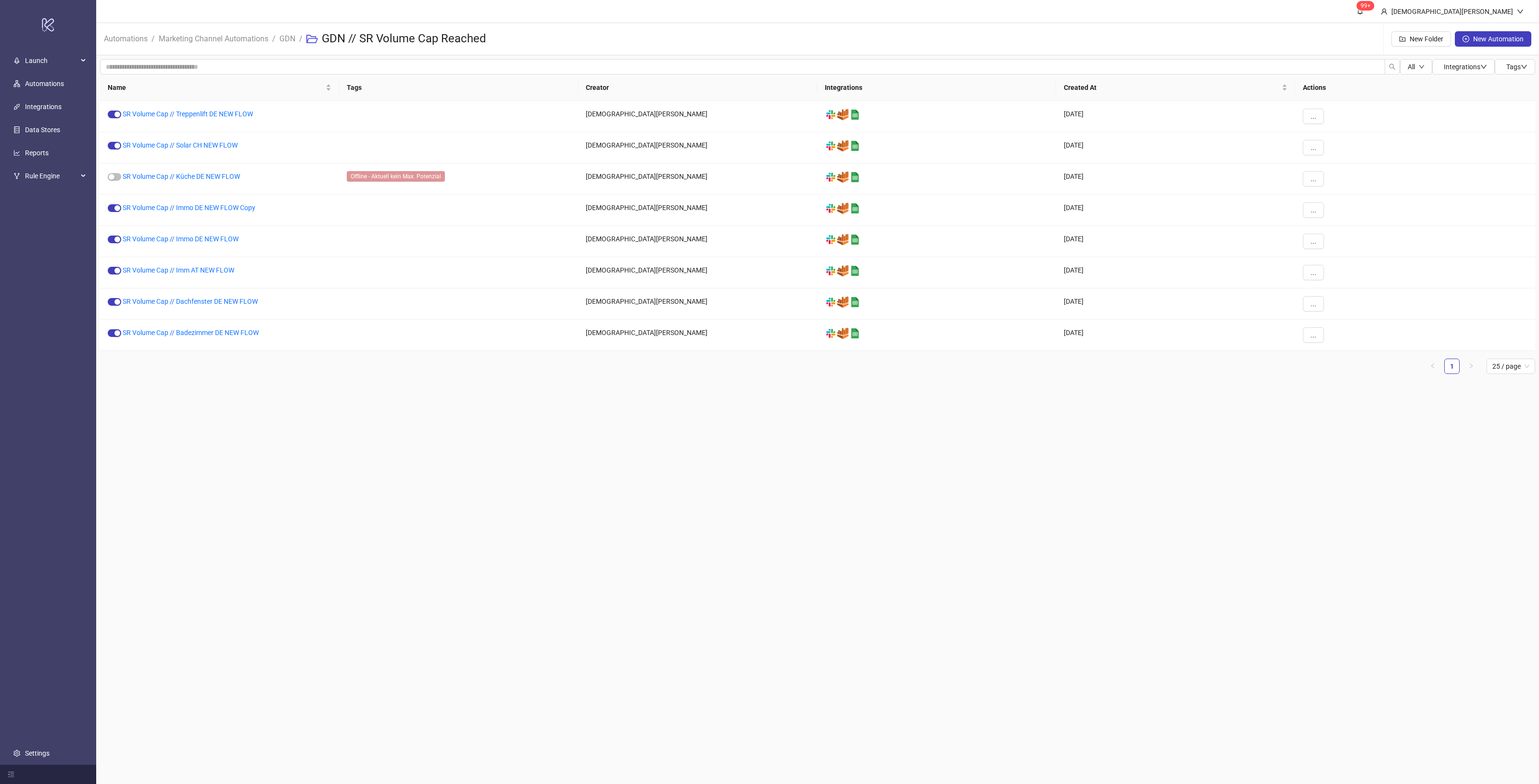
click at [522, 446] on main "99+ [DEMOGRAPHIC_DATA][PERSON_NAME] Automations / Marketing Channel Automations…" at bounding box center [817, 392] width 1443 height 784
click at [790, 551] on main "99+ [DEMOGRAPHIC_DATA][PERSON_NAME] Automations / Marketing Channel Automations…" at bounding box center [817, 392] width 1443 height 784
click at [289, 36] on link "GDN" at bounding box center [287, 38] width 20 height 11
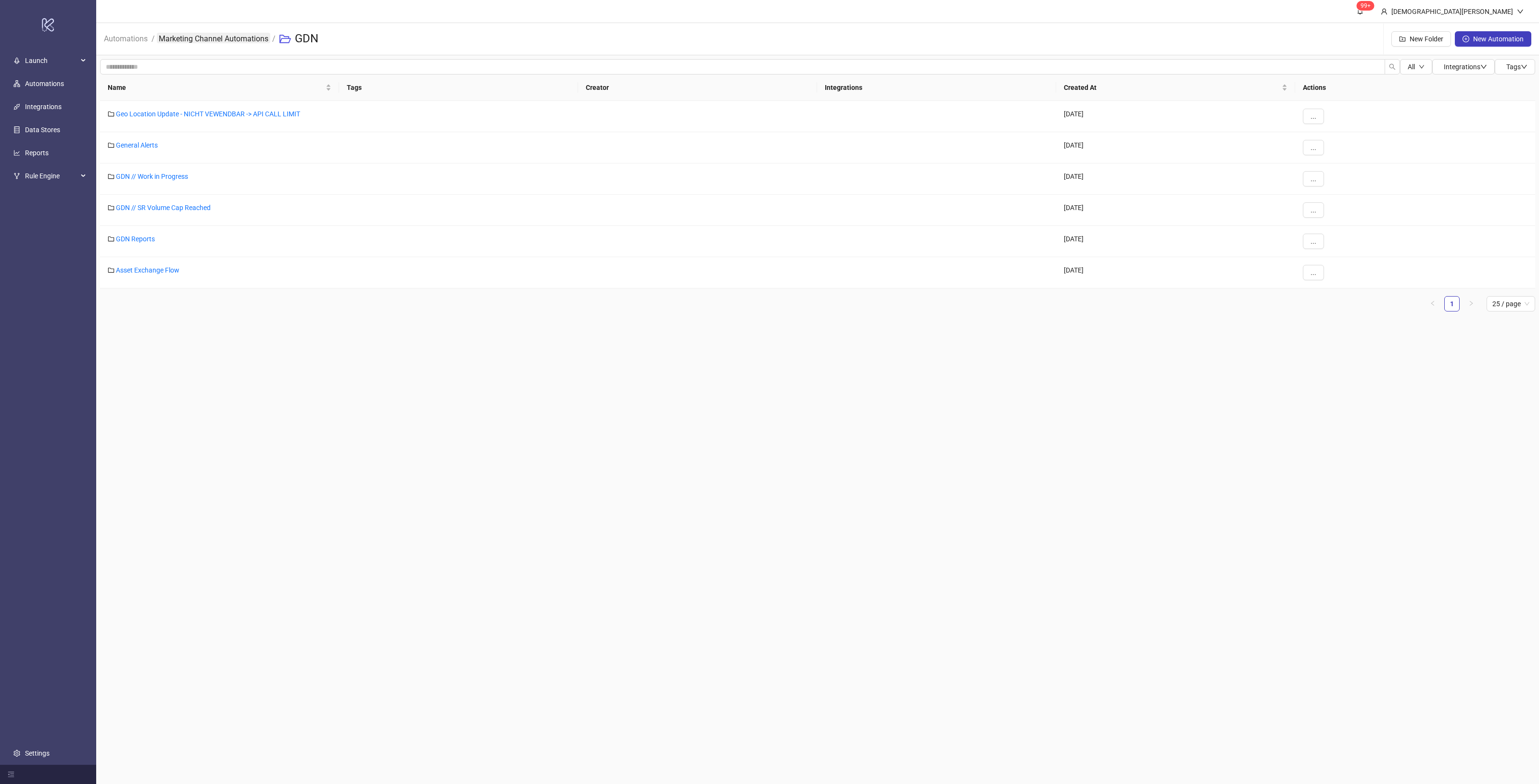
click at [253, 34] on link "Marketing Channel Automations" at bounding box center [213, 38] width 114 height 11
click at [123, 211] on link "PN" at bounding box center [120, 207] width 9 height 8
click at [121, 270] on link "GDN" at bounding box center [122, 270] width 14 height 8
click at [197, 210] on link "GDN // SR Volume Cap Reached" at bounding box center [163, 207] width 95 height 8
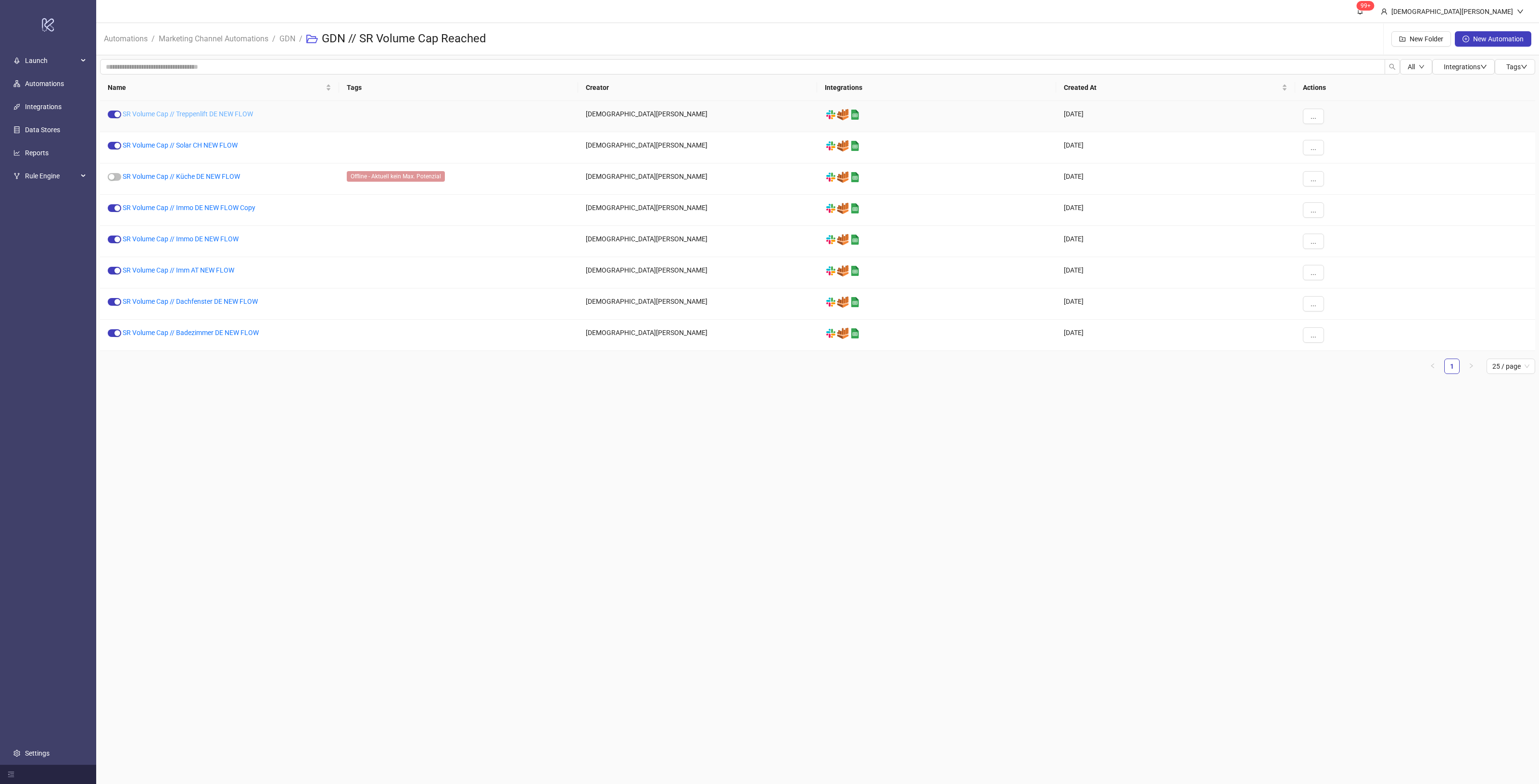
click at [217, 112] on link "SR Volume Cap // Treppenlift DE NEW FLOW" at bounding box center [188, 113] width 130 height 8
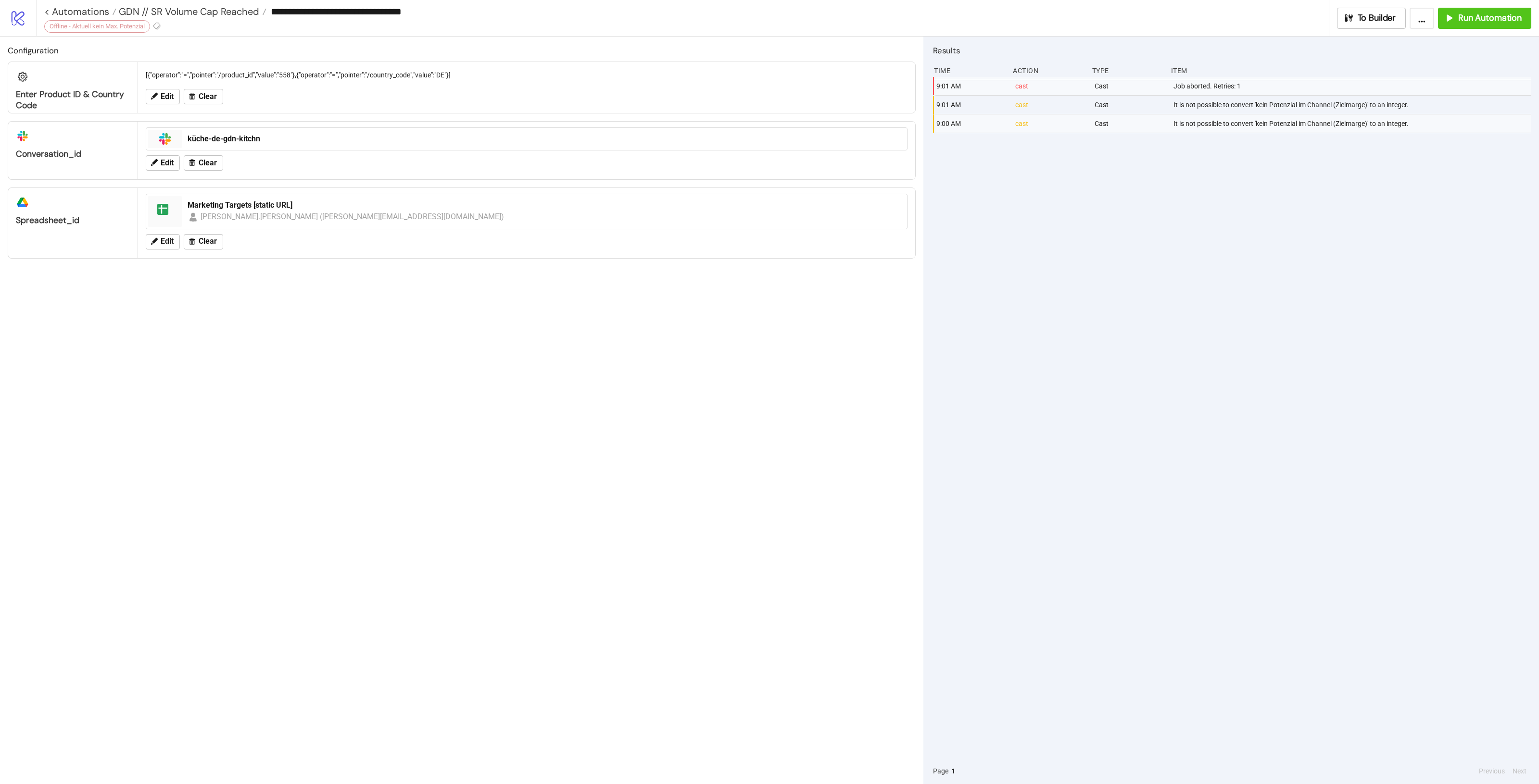
type input "**********"
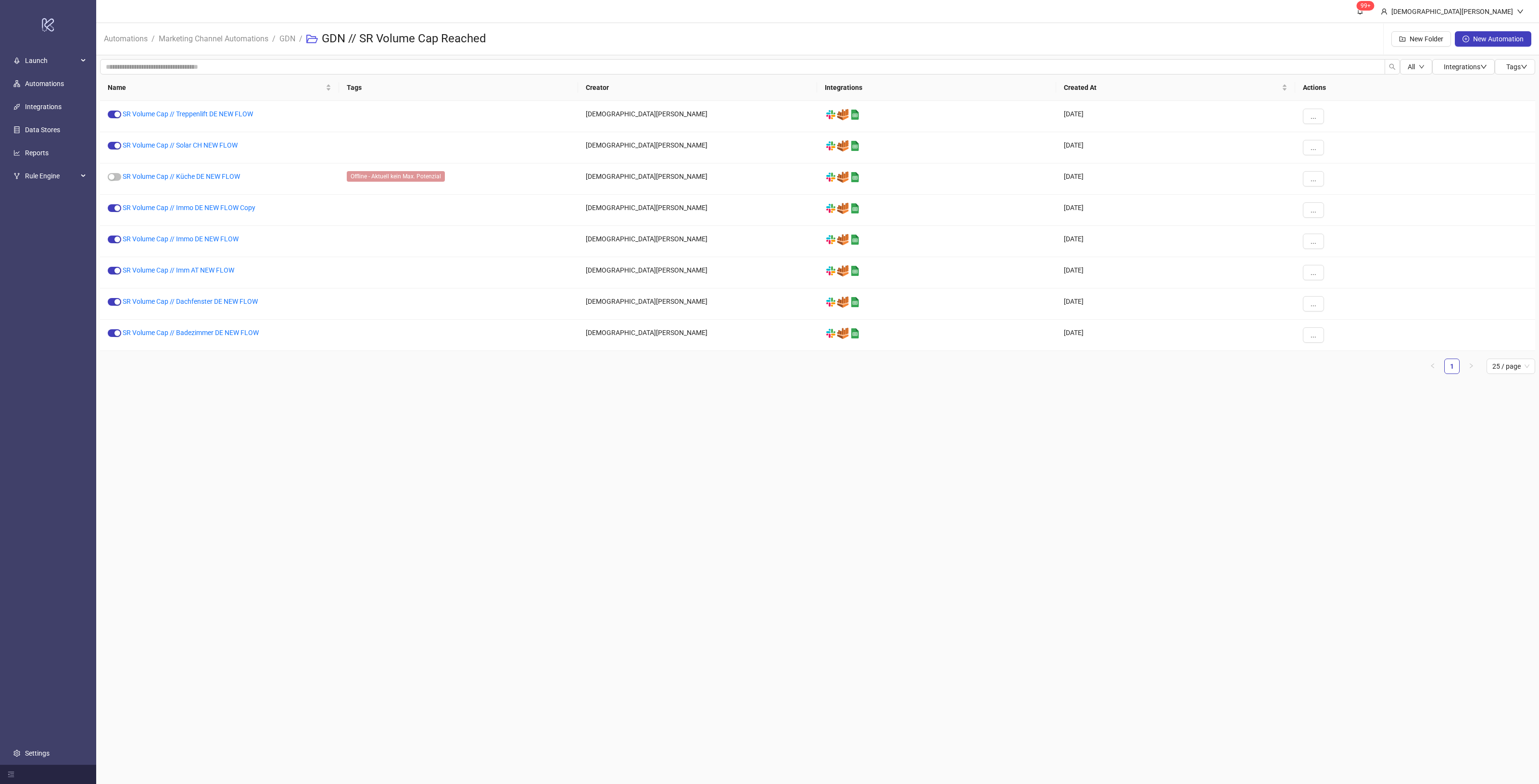
click at [542, 451] on main "99+ [DEMOGRAPHIC_DATA][PERSON_NAME] Automations / Marketing Channel Automations…" at bounding box center [817, 392] width 1443 height 784
click at [220, 205] on link "SR Volume Cap // Immo DE NEW FLOW Copy" at bounding box center [189, 207] width 133 height 8
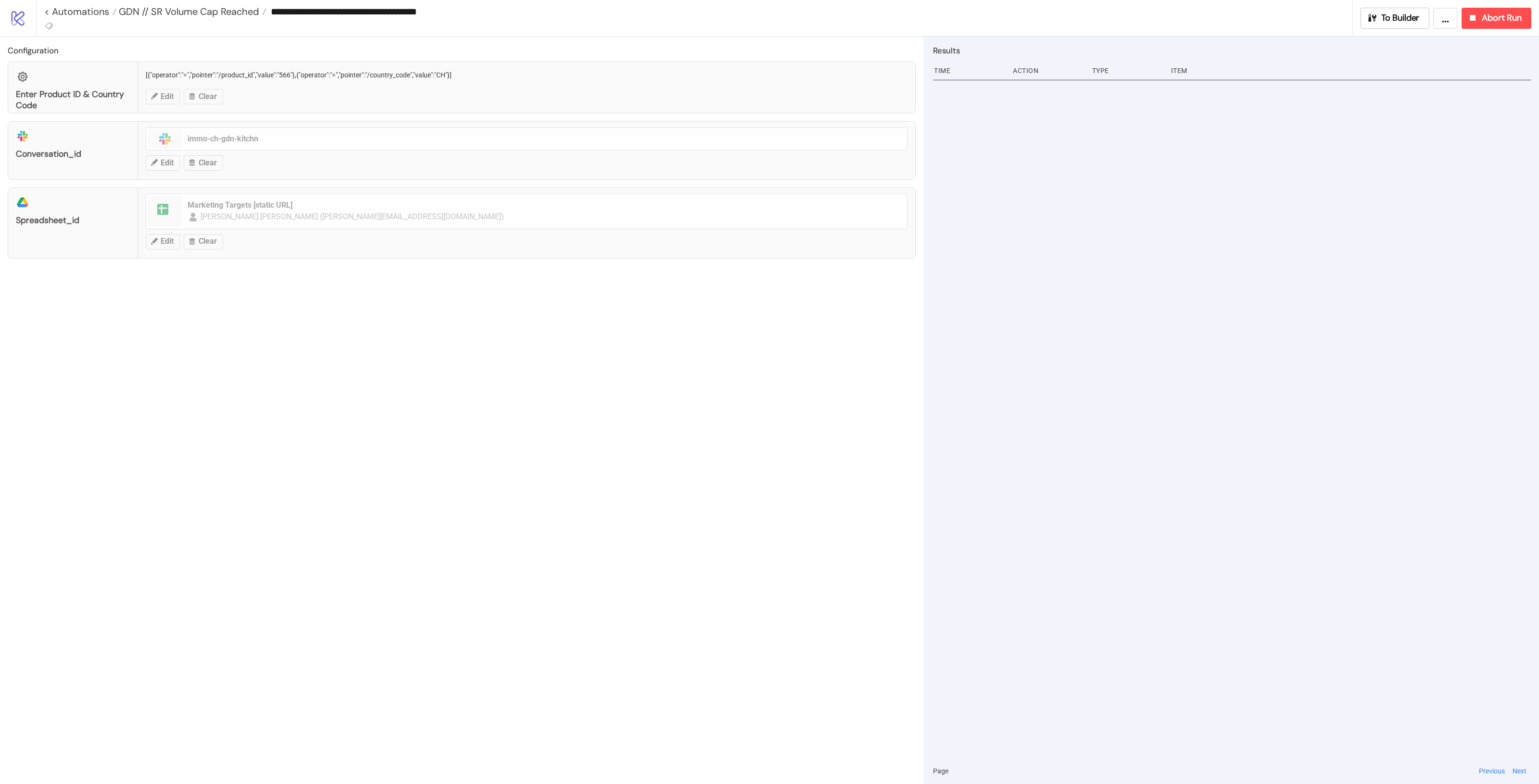
click at [469, 6] on input "**********" at bounding box center [810, 11] width 1086 height 14
drag, startPoint x: 388, startPoint y: 8, endPoint x: 381, endPoint y: 7, distance: 7.1
click at [381, 7] on input "**********" at bounding box center [810, 11] width 1086 height 14
drag, startPoint x: 465, startPoint y: 11, endPoint x: 449, endPoint y: 13, distance: 16.1
click at [449, 13] on input "**********" at bounding box center [810, 11] width 1086 height 14
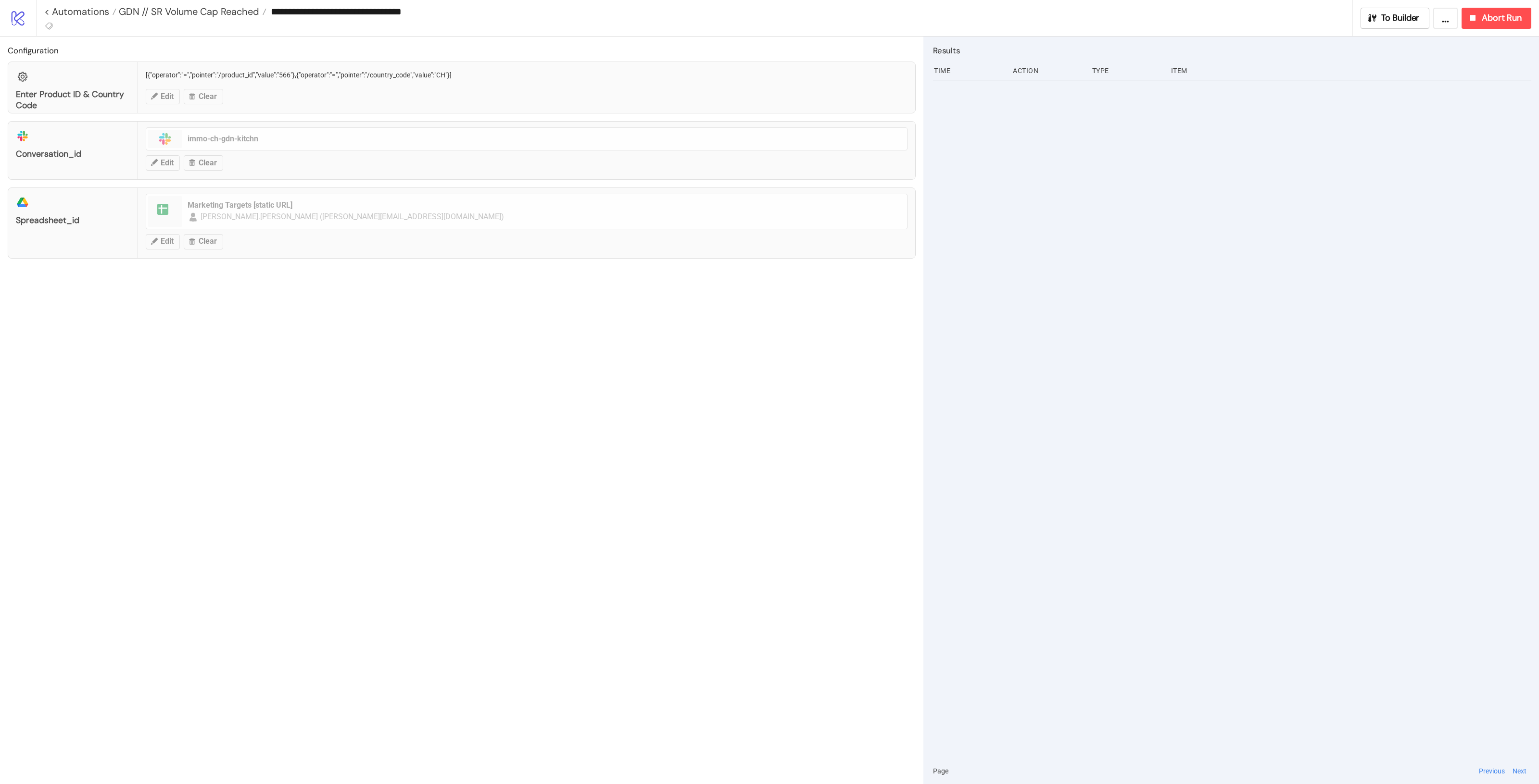
type input "**********"
click at [703, 380] on div "Configuration Enter Product ID & Country Code [{"operator":"=","pointer":"/prod…" at bounding box center [462, 410] width 924 height 748
click at [221, 16] on span "GDN // SR Volume Cap Reached" at bounding box center [188, 11] width 143 height 13
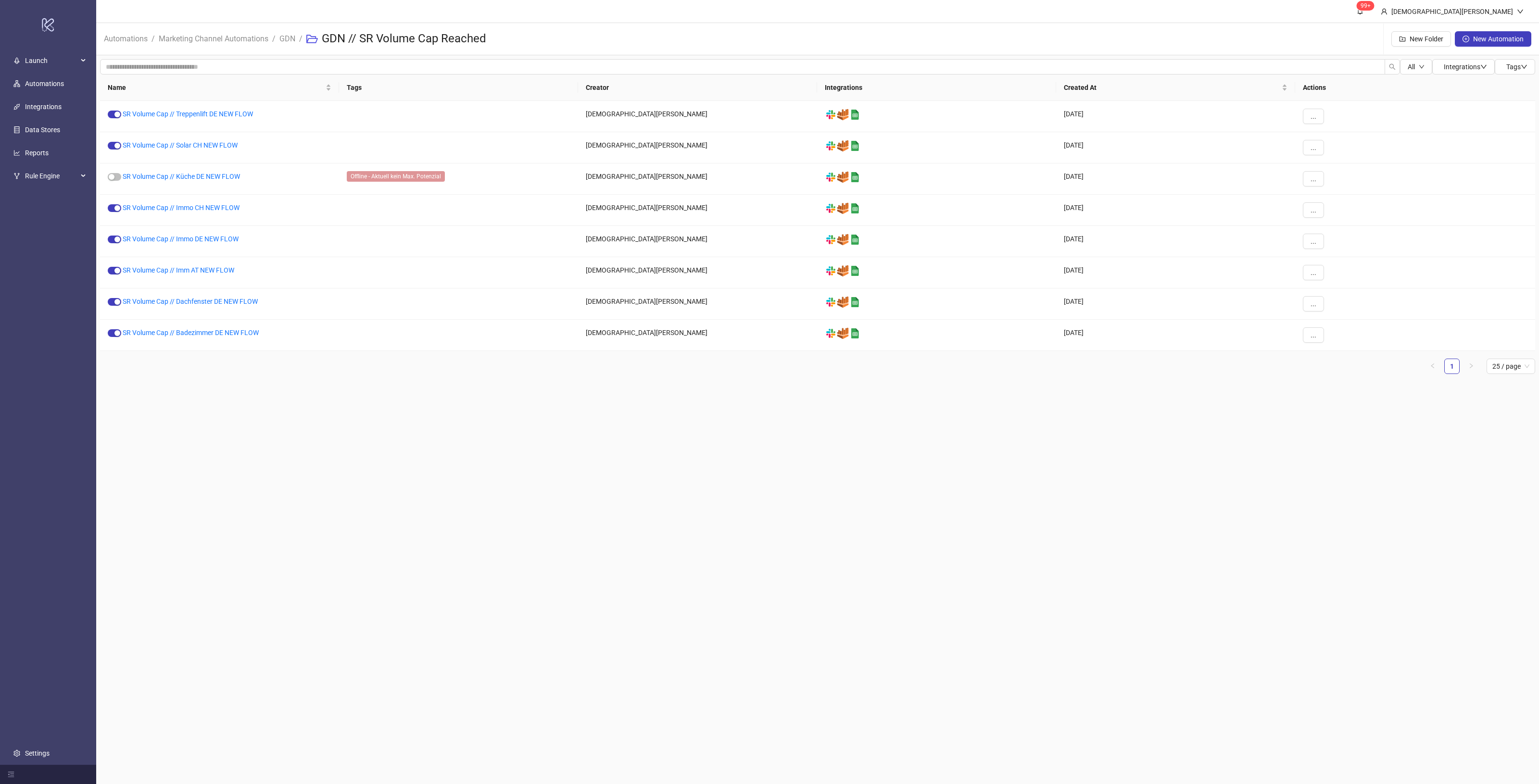
click at [525, 450] on main "99+ [DEMOGRAPHIC_DATA][PERSON_NAME] Automations / Marketing Channel Automations…" at bounding box center [817, 392] width 1443 height 784
click at [250, 39] on link "Marketing Channel Automations" at bounding box center [213, 38] width 114 height 11
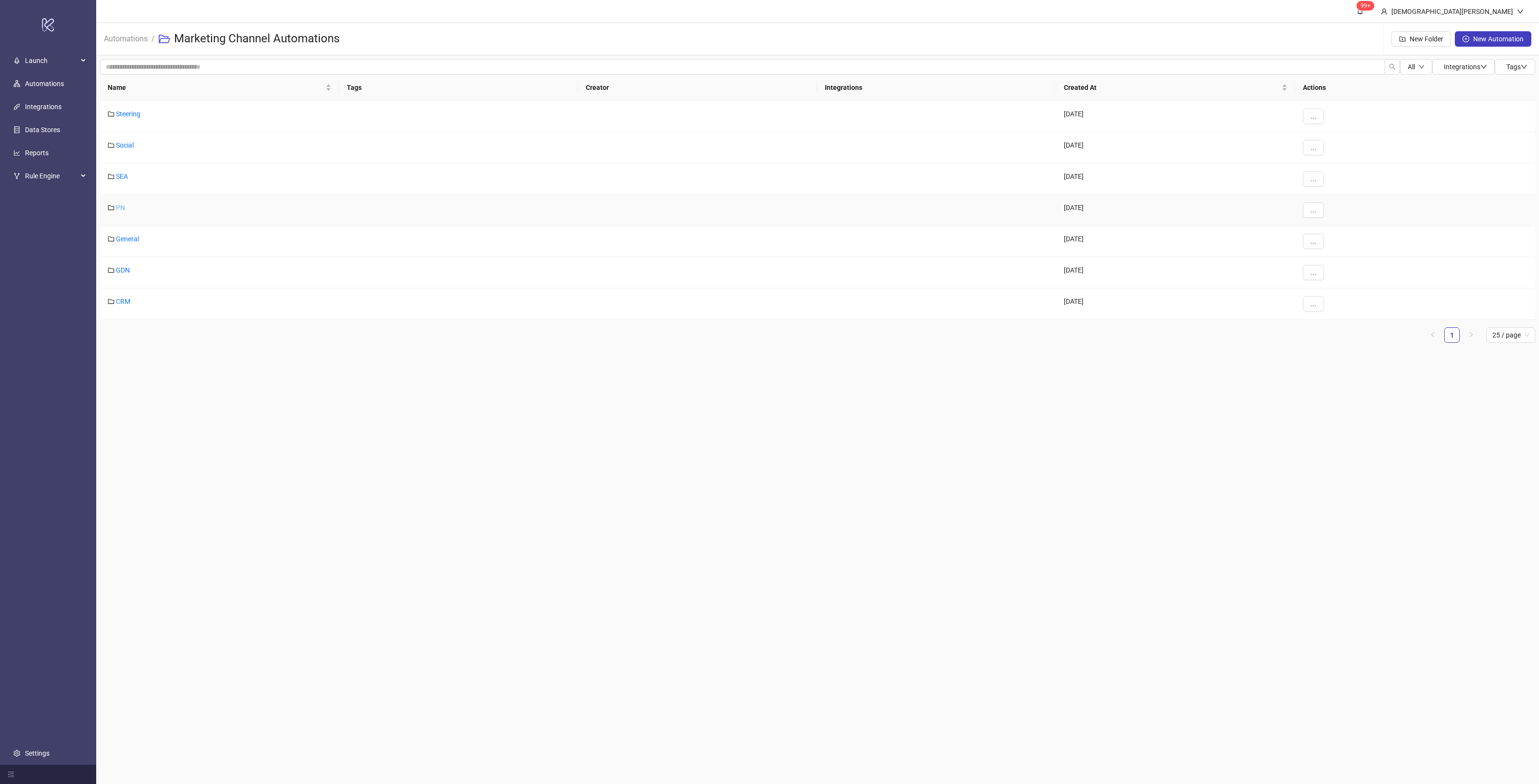
click at [122, 208] on link "PN" at bounding box center [120, 207] width 9 height 8
click at [176, 174] on link "PN // SR Volume Cap Reached" at bounding box center [161, 176] width 90 height 8
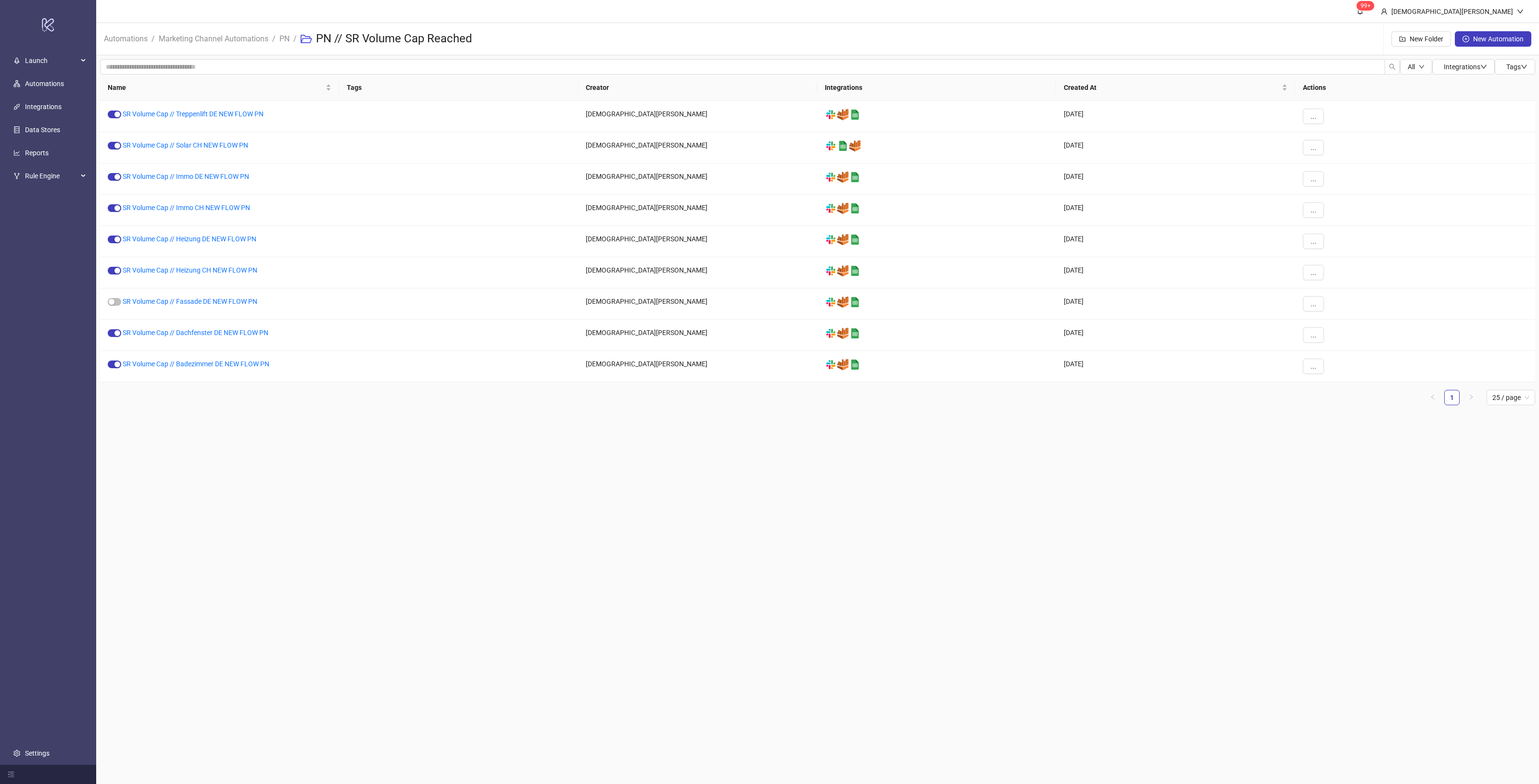
click at [361, 426] on main "99+ [PERSON_NAME] Automations / Marketing Channel Automations / PN / PN // SR V…" at bounding box center [817, 392] width 1443 height 784
click at [202, 113] on link "SR Volume Cap // Treppenlift DE NEW FLOW PN" at bounding box center [193, 113] width 141 height 8
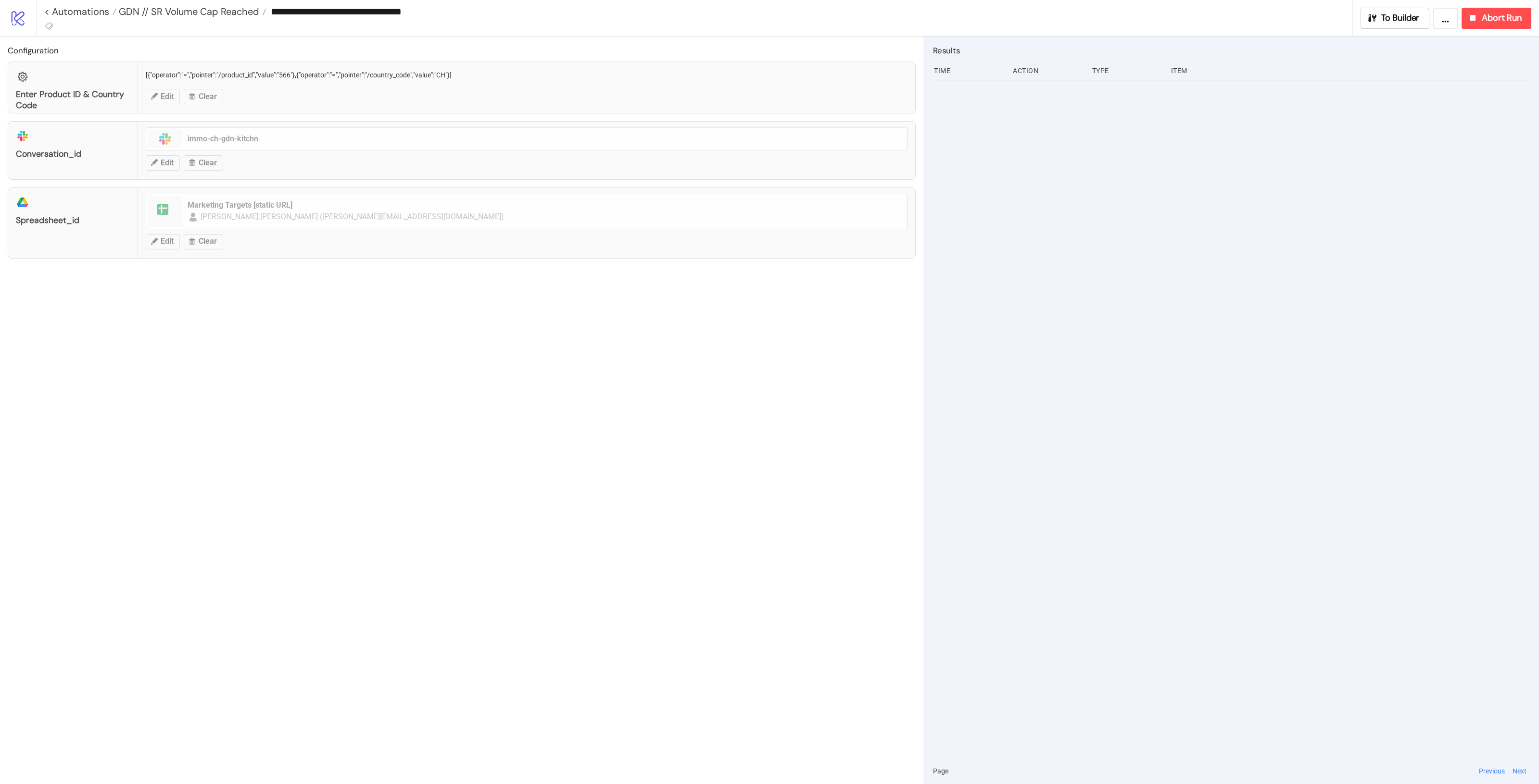
type input "**********"
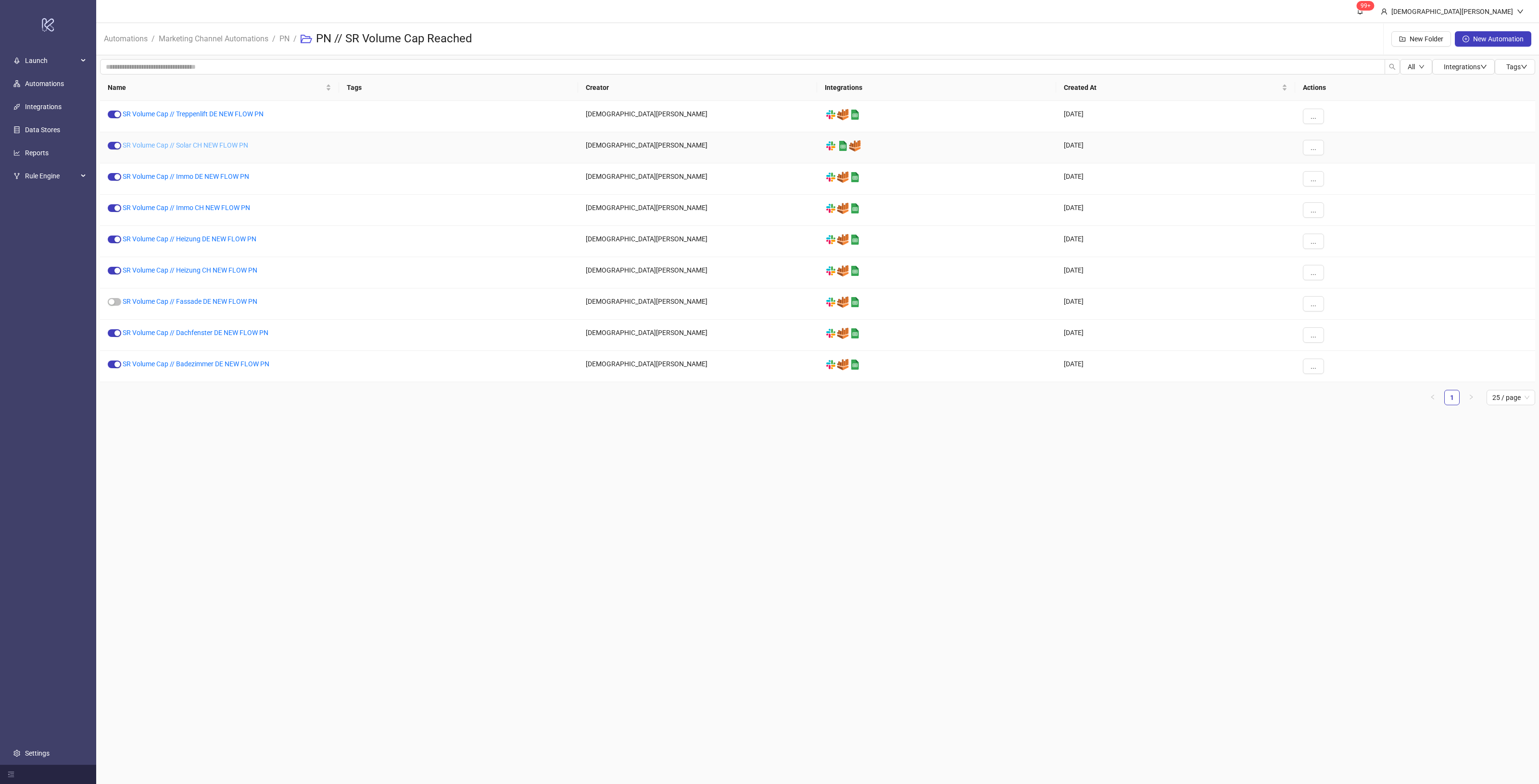
click at [219, 147] on link "SR Volume Cap // Solar CH NEW FLOW PN" at bounding box center [185, 145] width 125 height 8
click at [224, 179] on link "SR Volume Cap // Immo DE NEW FLOW PN" at bounding box center [186, 176] width 127 height 8
click at [217, 204] on link "SR Volume Cap // Immo CH NEW FLOW PN" at bounding box center [186, 207] width 127 height 8
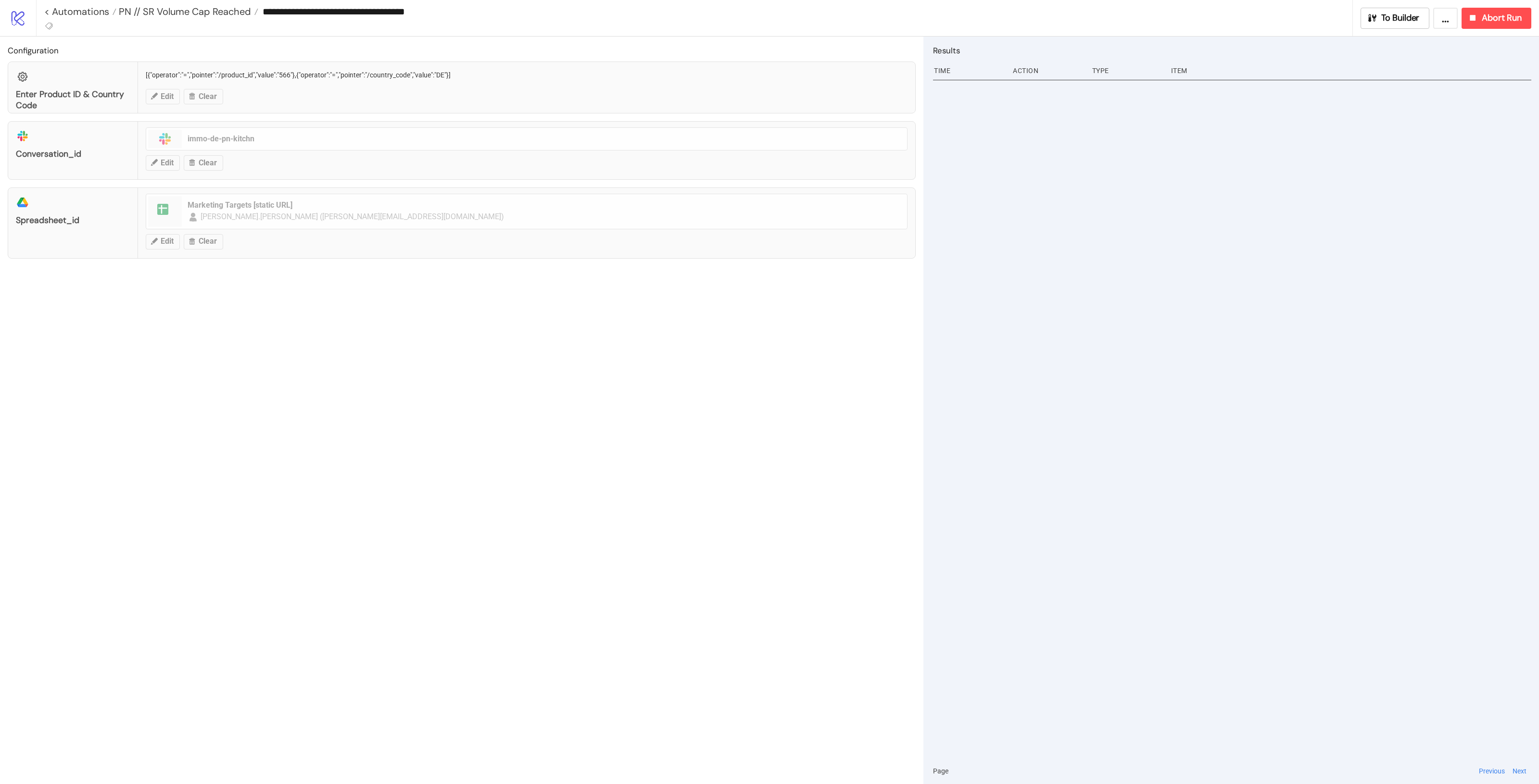
type input "**********"
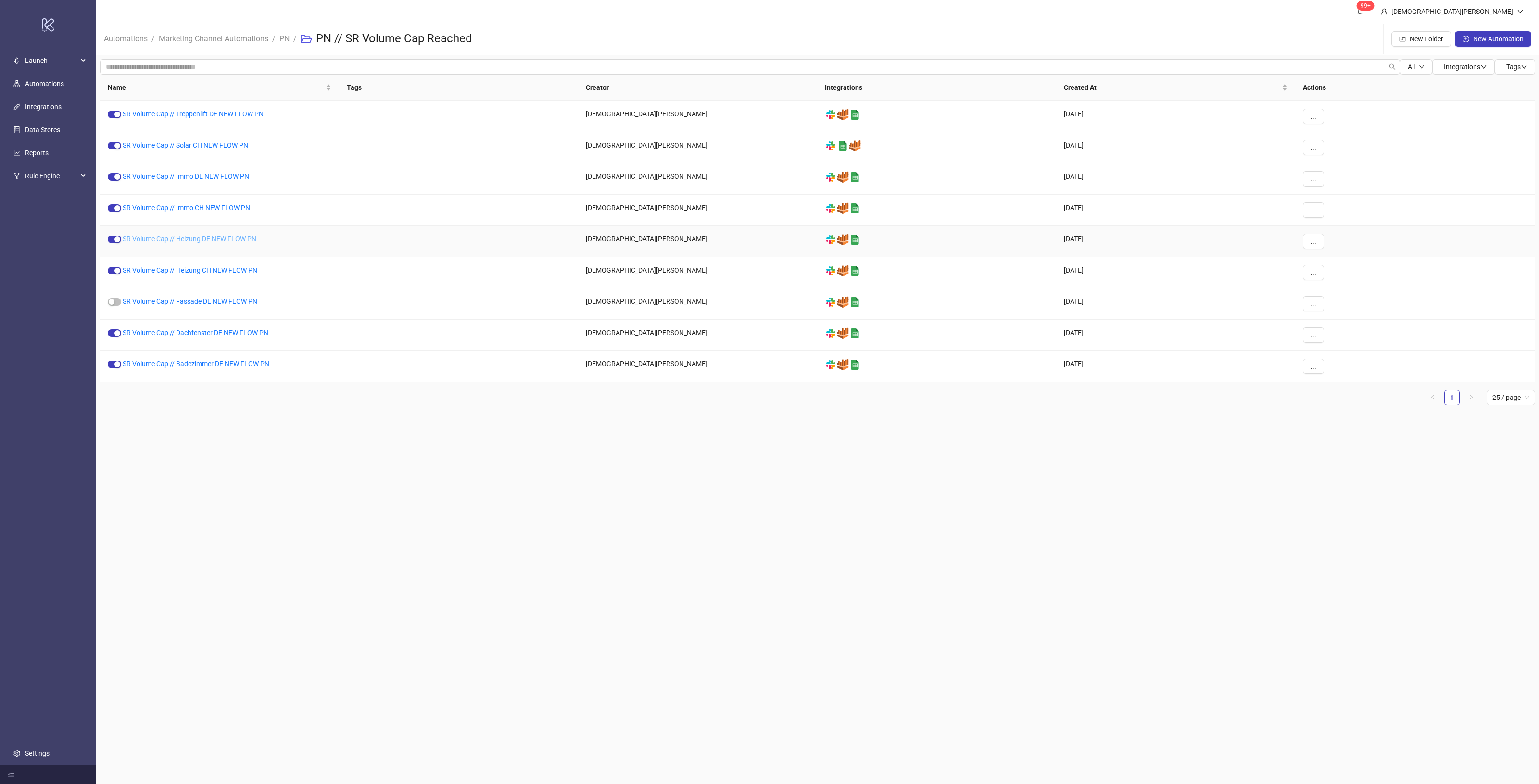
click at [213, 242] on link "SR Volume Cap // Heizung DE NEW FLOW PN" at bounding box center [189, 239] width 134 height 8
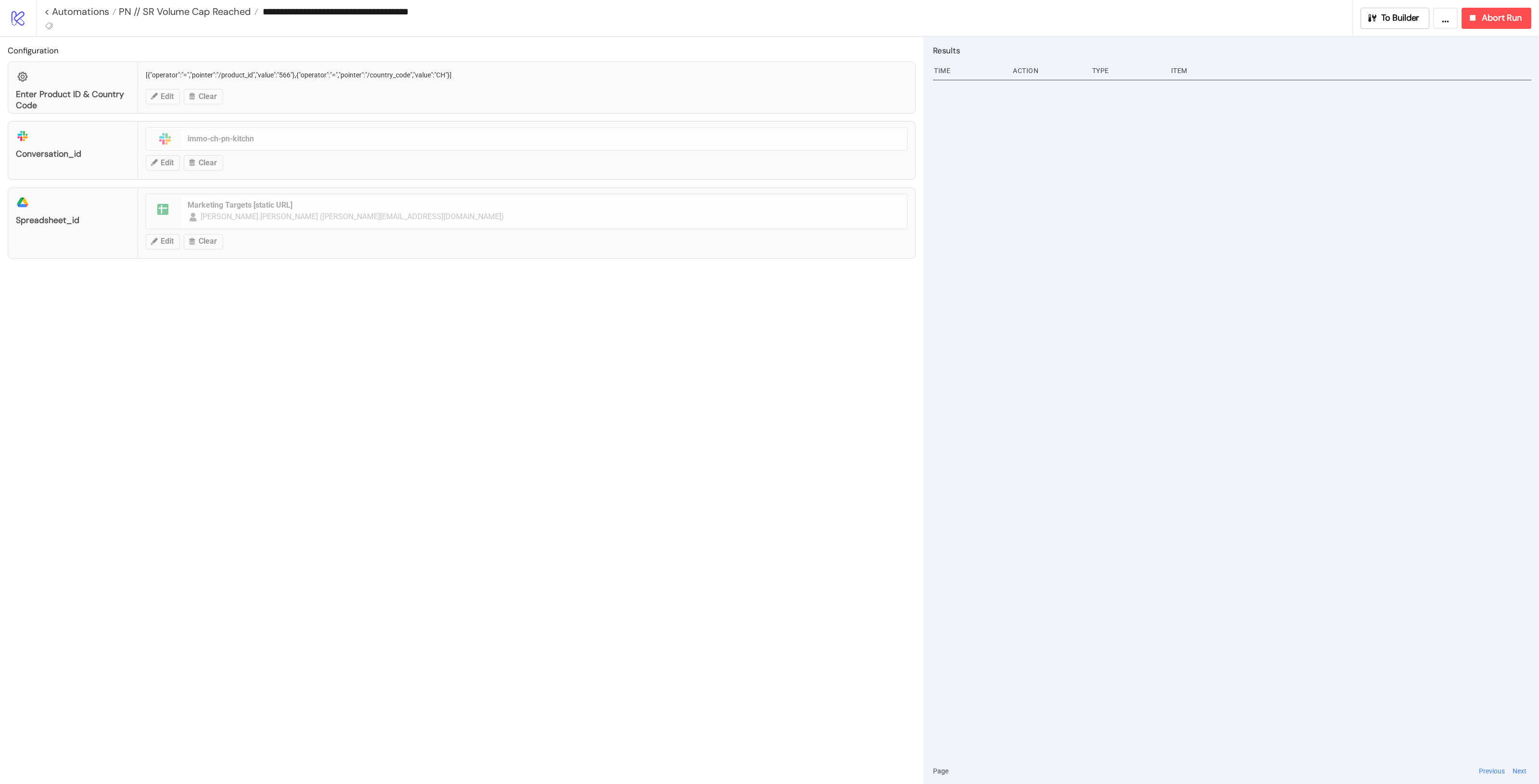
type input "**********"
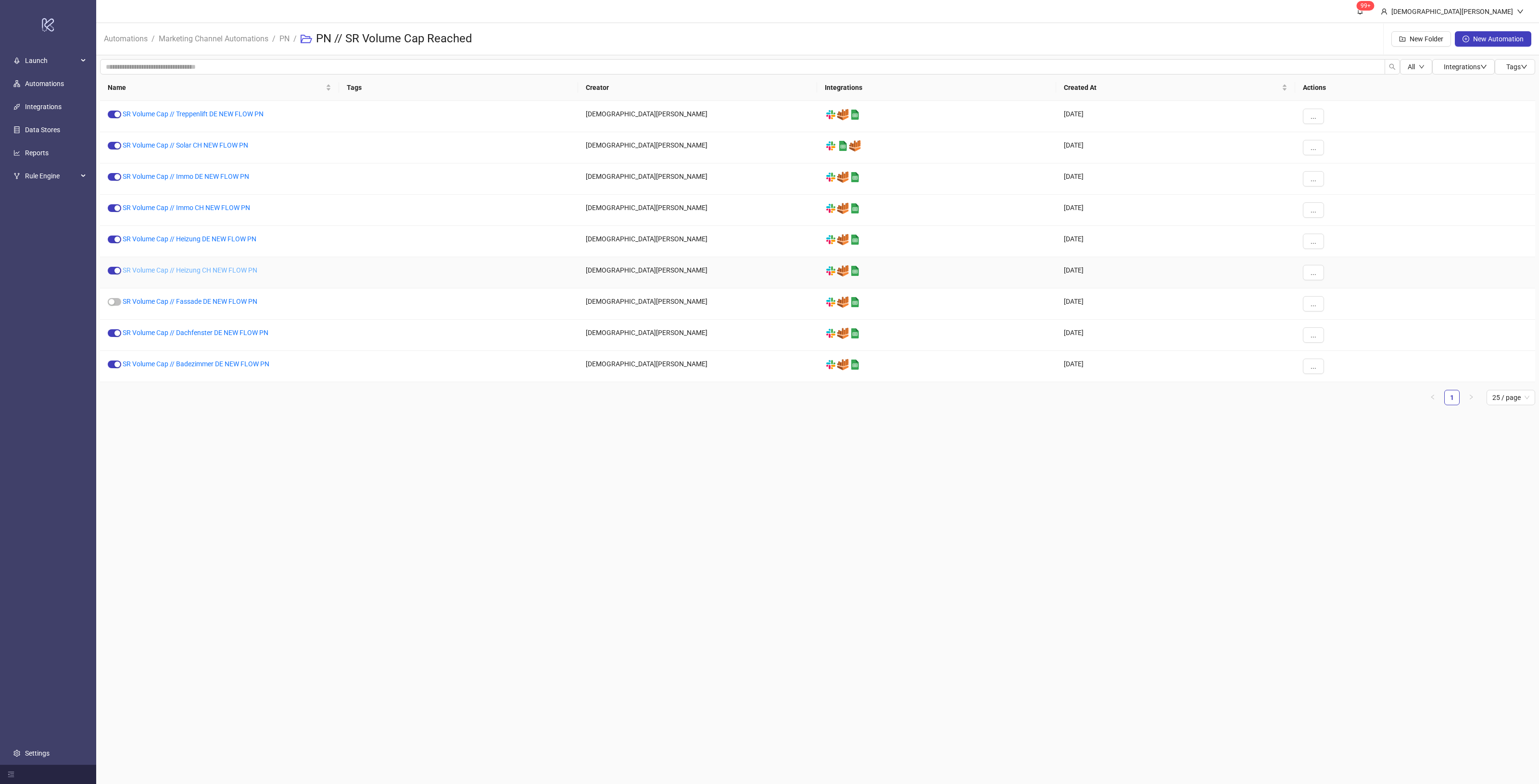
click at [221, 274] on link "SR Volume Cap // Heizung CH NEW FLOW PN" at bounding box center [189, 270] width 134 height 8
click at [185, 333] on link "SR Volume Cap // Dachfenster DE NEW FLOW PN" at bounding box center [195, 333] width 146 height 8
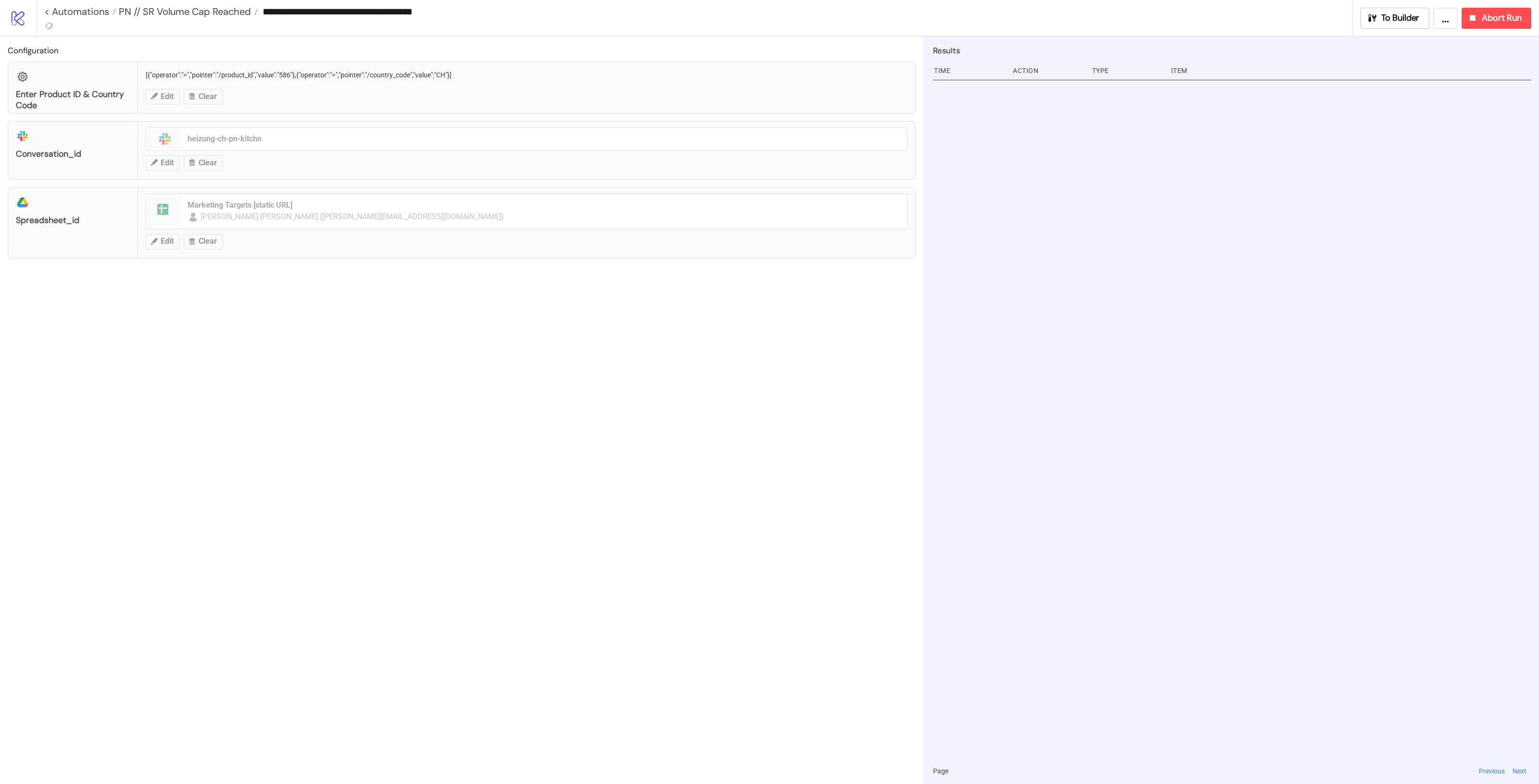
type input "**********"
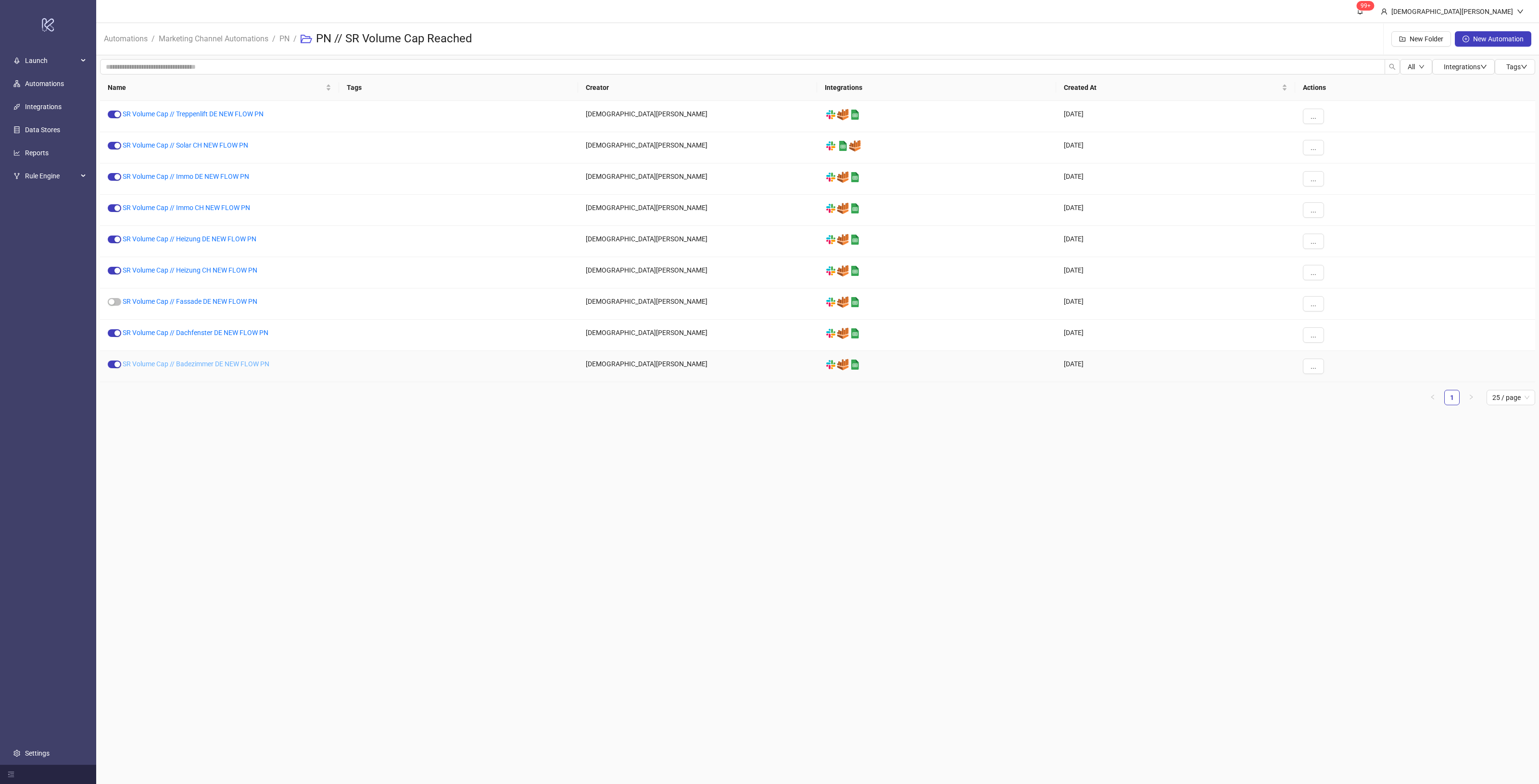
click at [210, 367] on link "SR Volume Cap // Badezimmer DE NEW FLOW PN" at bounding box center [196, 364] width 147 height 8
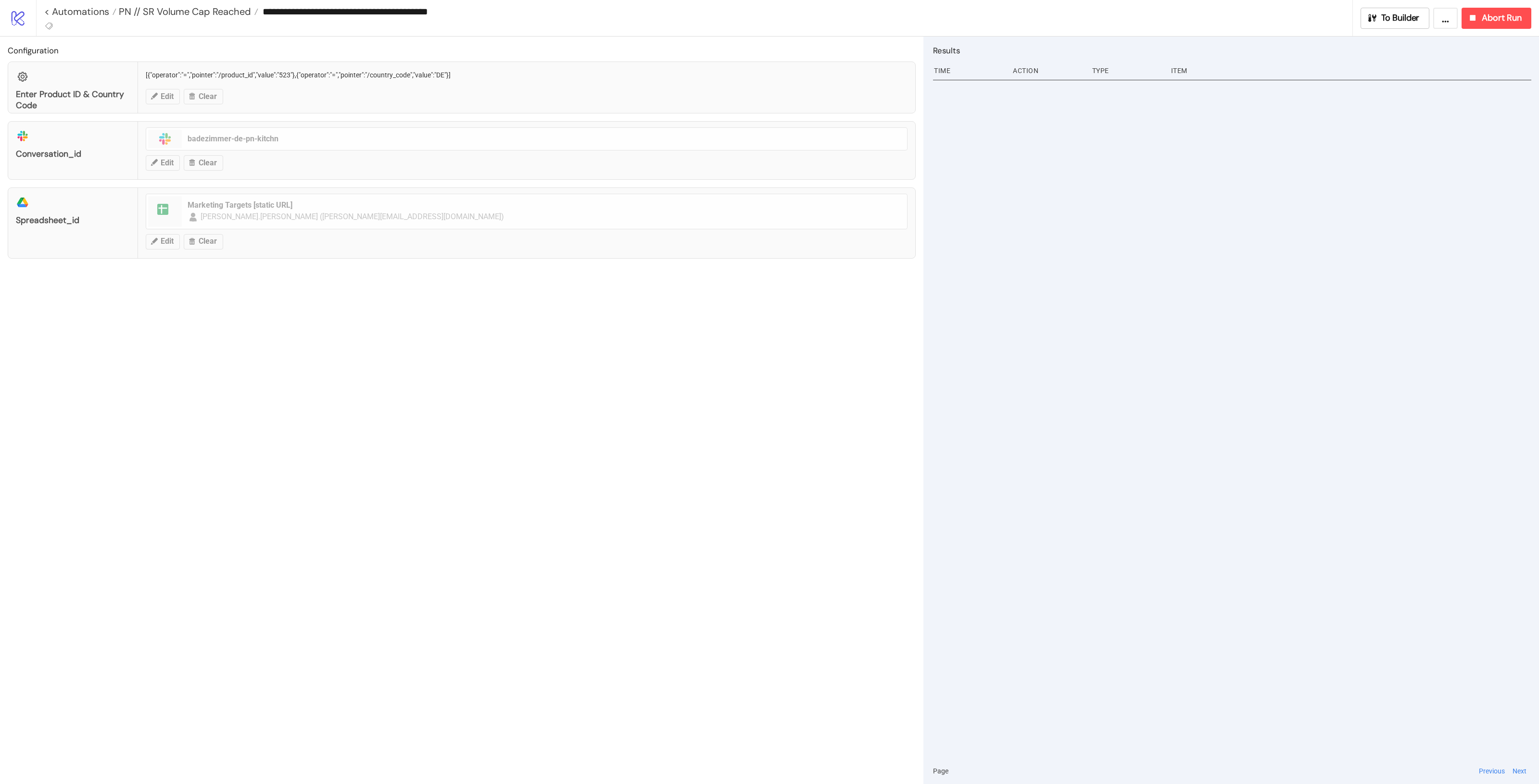
type input "**********"
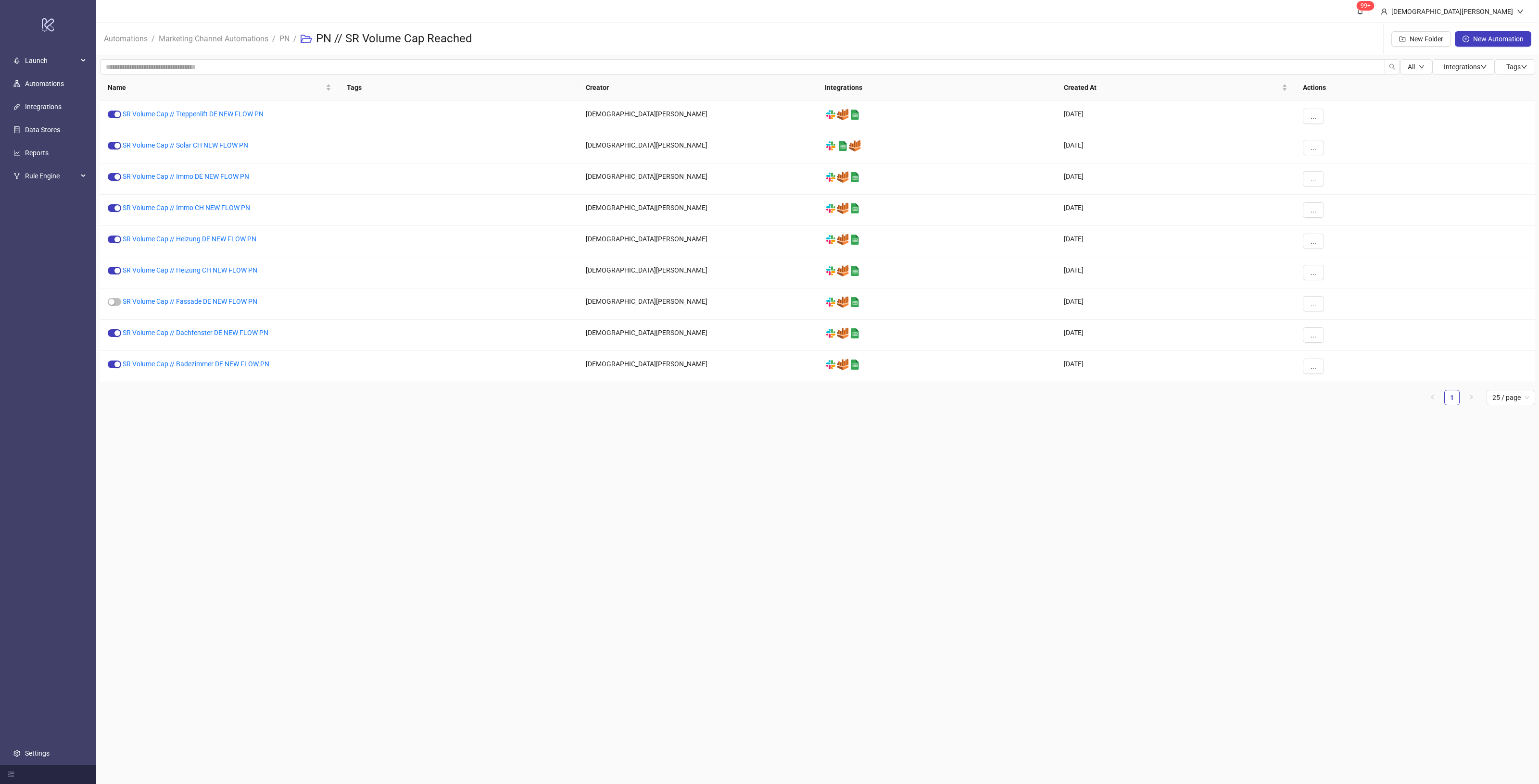
click at [381, 429] on main "99+ [PERSON_NAME] Automations / Marketing Channel Automations / PN / PN // SR V…" at bounding box center [817, 392] width 1443 height 784
click at [902, 570] on main "99+ [PERSON_NAME] Automations / Marketing Channel Automations / PN / PN // SR V…" at bounding box center [817, 392] width 1443 height 784
drag, startPoint x: 263, startPoint y: 133, endPoint x: 835, endPoint y: 512, distance: 686.2
click at [830, 509] on main "99+ [PERSON_NAME] Automations / Marketing Channel Automations / PN / PN // SR V…" at bounding box center [817, 392] width 1443 height 784
click at [1324, 121] on div "..." at bounding box center [1415, 116] width 240 height 31
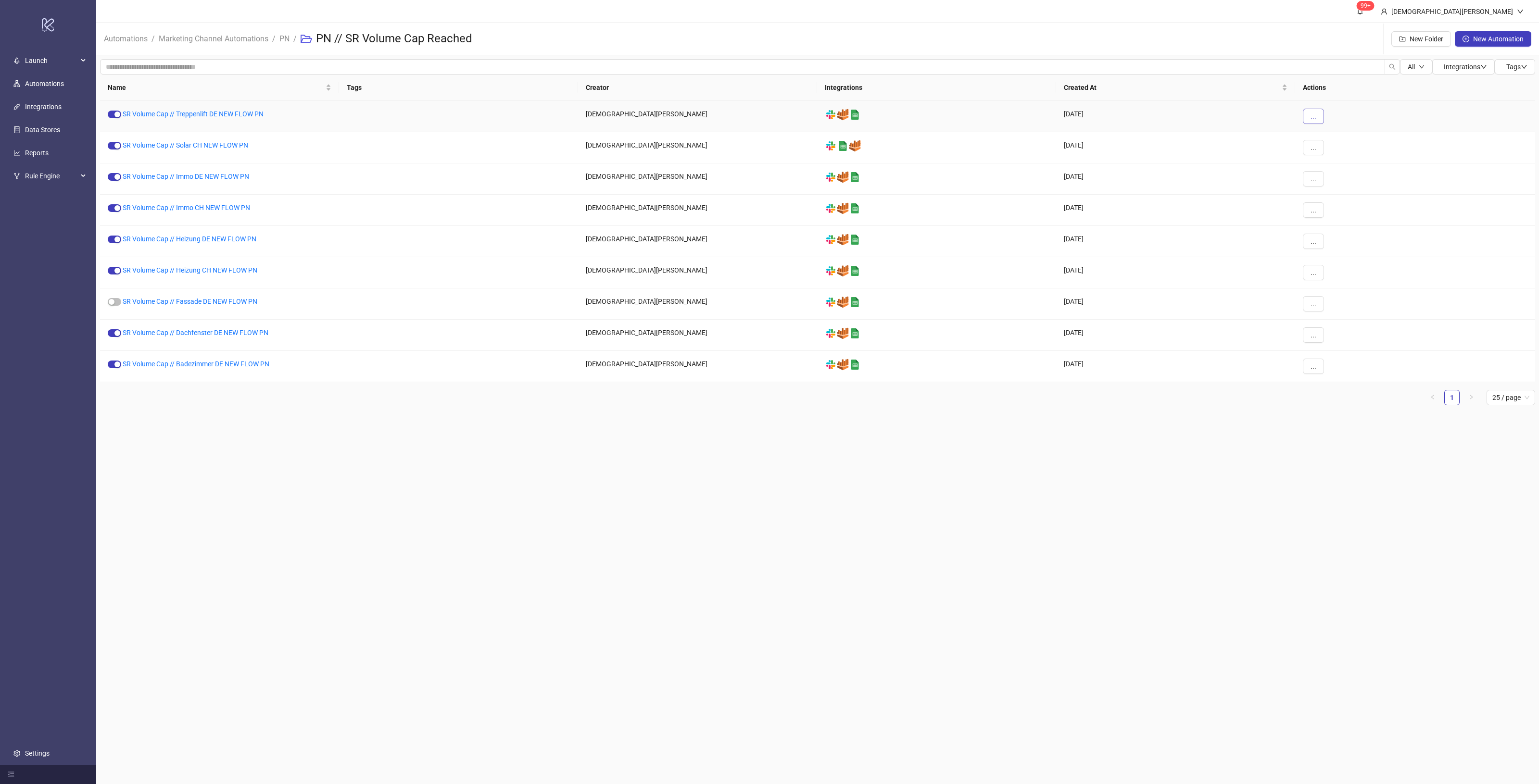
click at [1319, 118] on button "..." at bounding box center [1313, 116] width 21 height 16
click at [1337, 199] on span "Duplicate" at bounding box center [1335, 198] width 28 height 11
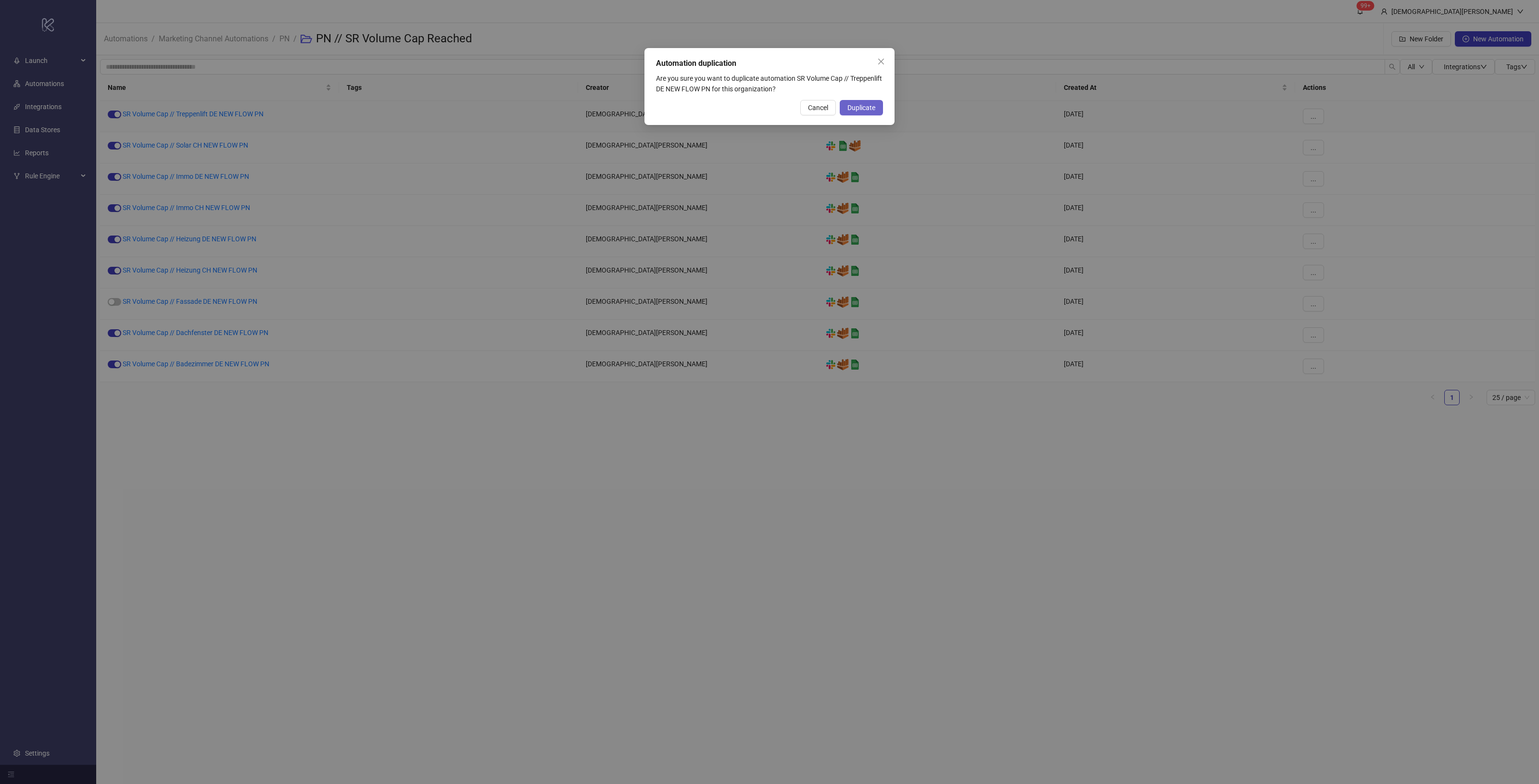
click at [870, 107] on span "Duplicate" at bounding box center [861, 107] width 28 height 8
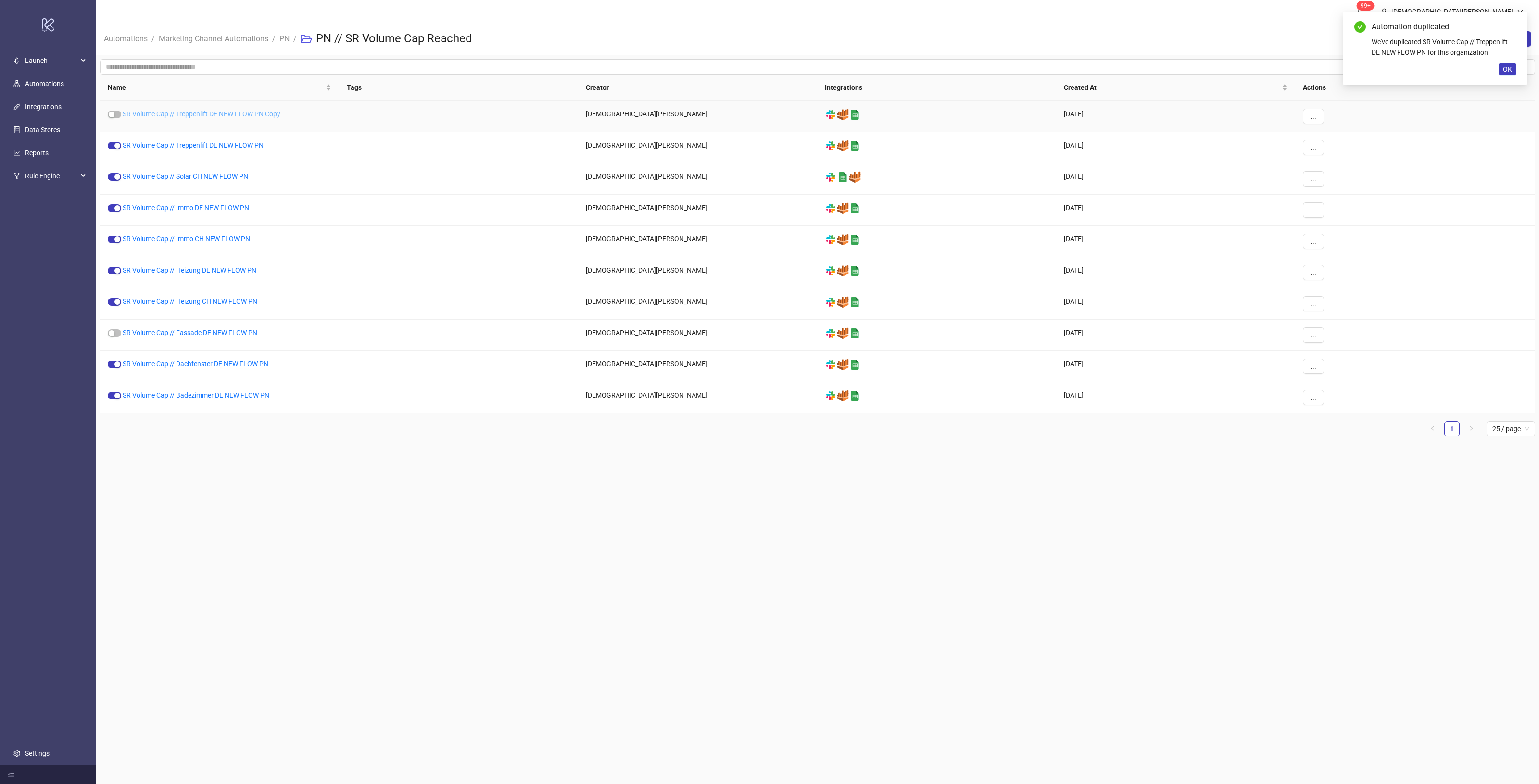
click at [235, 113] on link "SR Volume Cap // Treppenlift DE NEW FLOW PN Copy" at bounding box center [201, 113] width 158 height 8
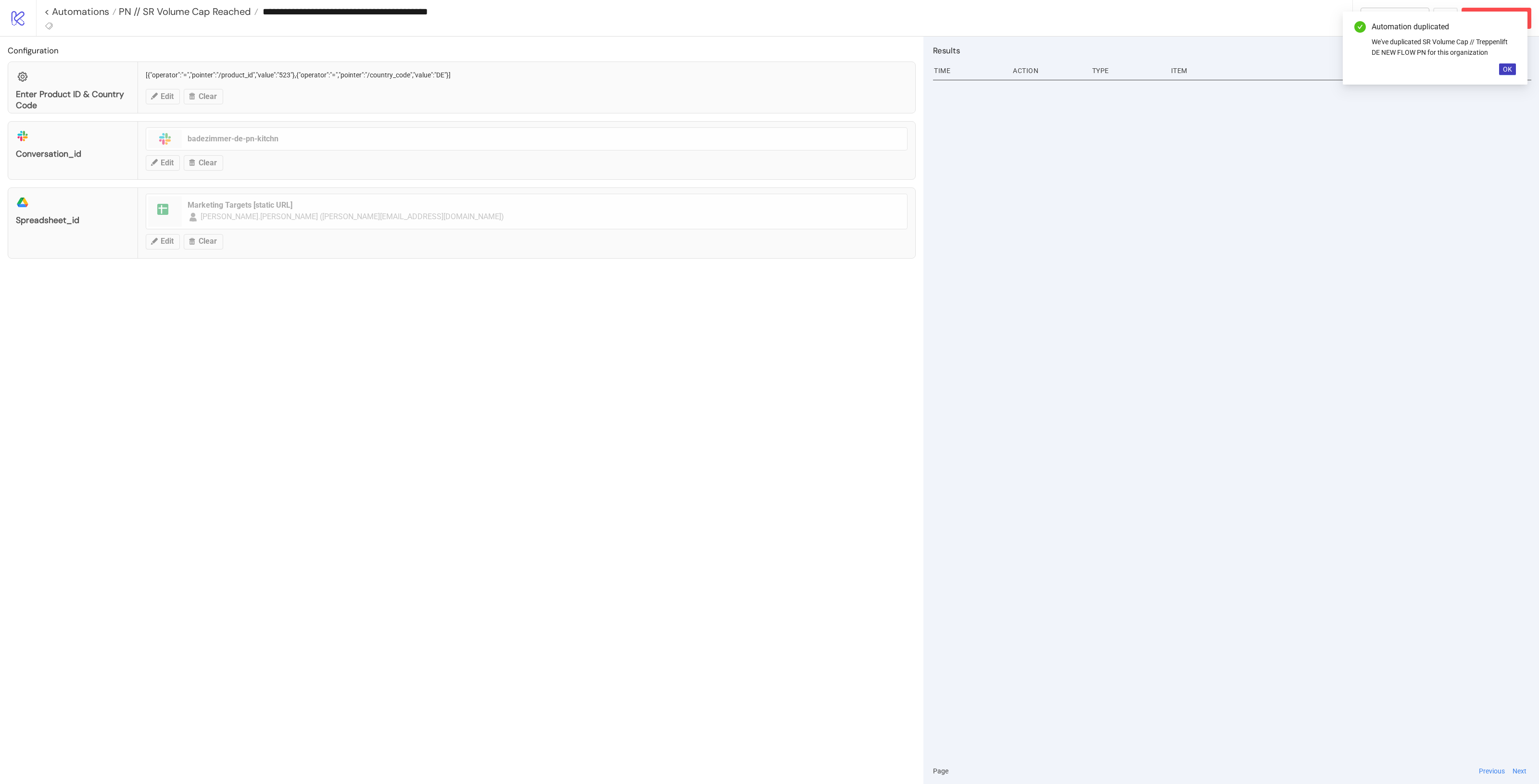
type input "**********"
click at [215, 169] on button "Clear" at bounding box center [204, 163] width 39 height 16
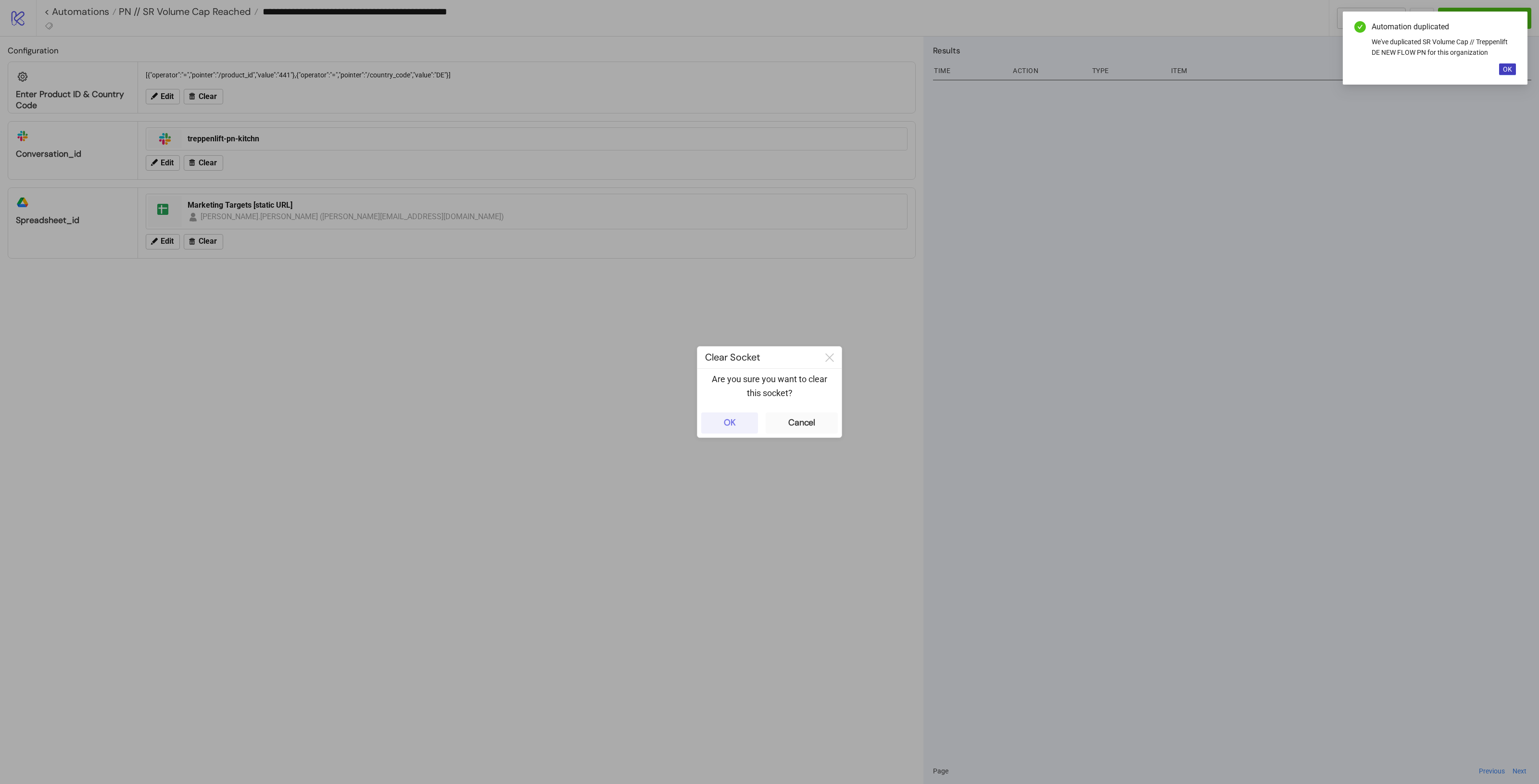
click at [722, 413] on button "OK" at bounding box center [729, 423] width 57 height 21
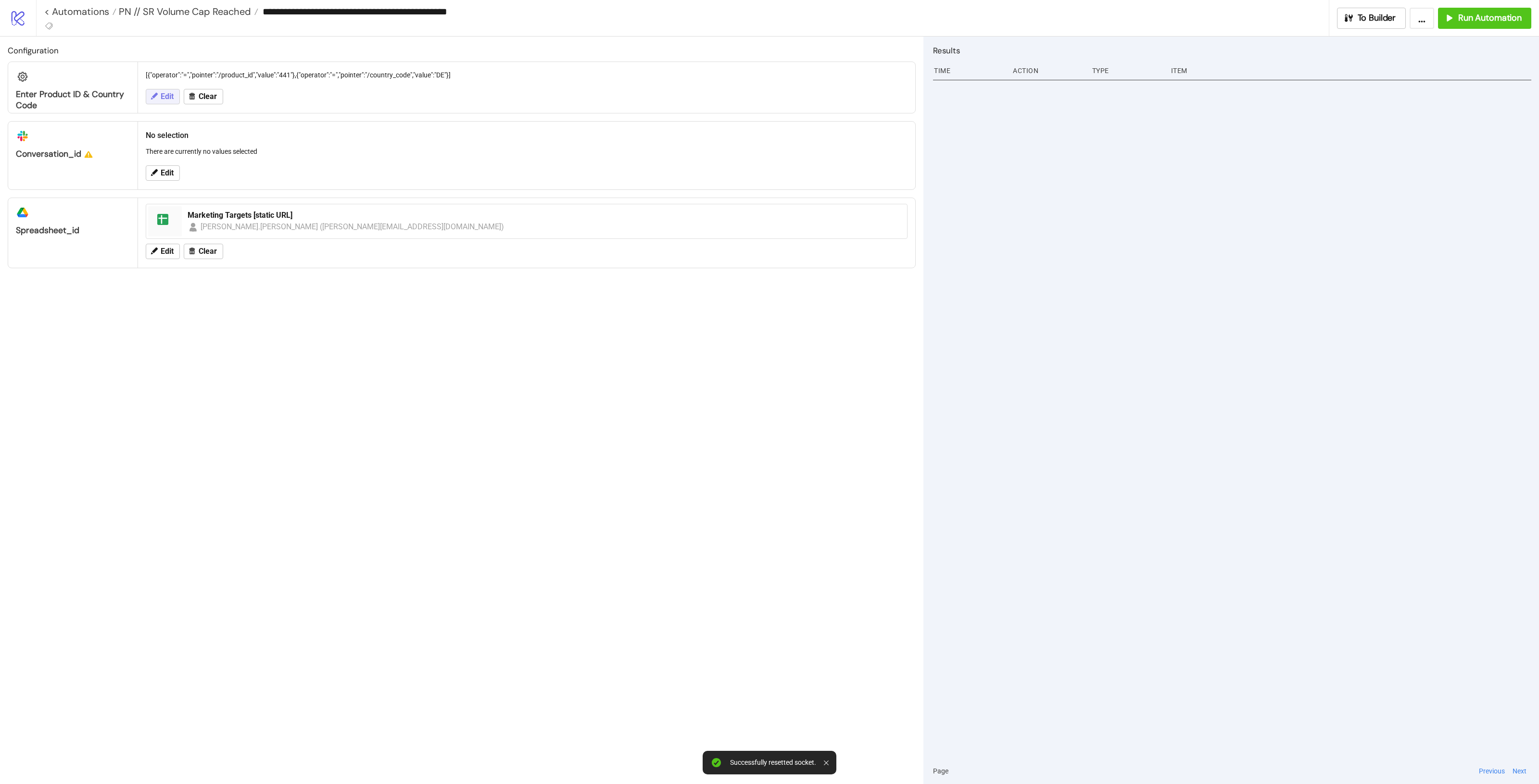
click at [158, 95] on icon at bounding box center [154, 96] width 8 height 8
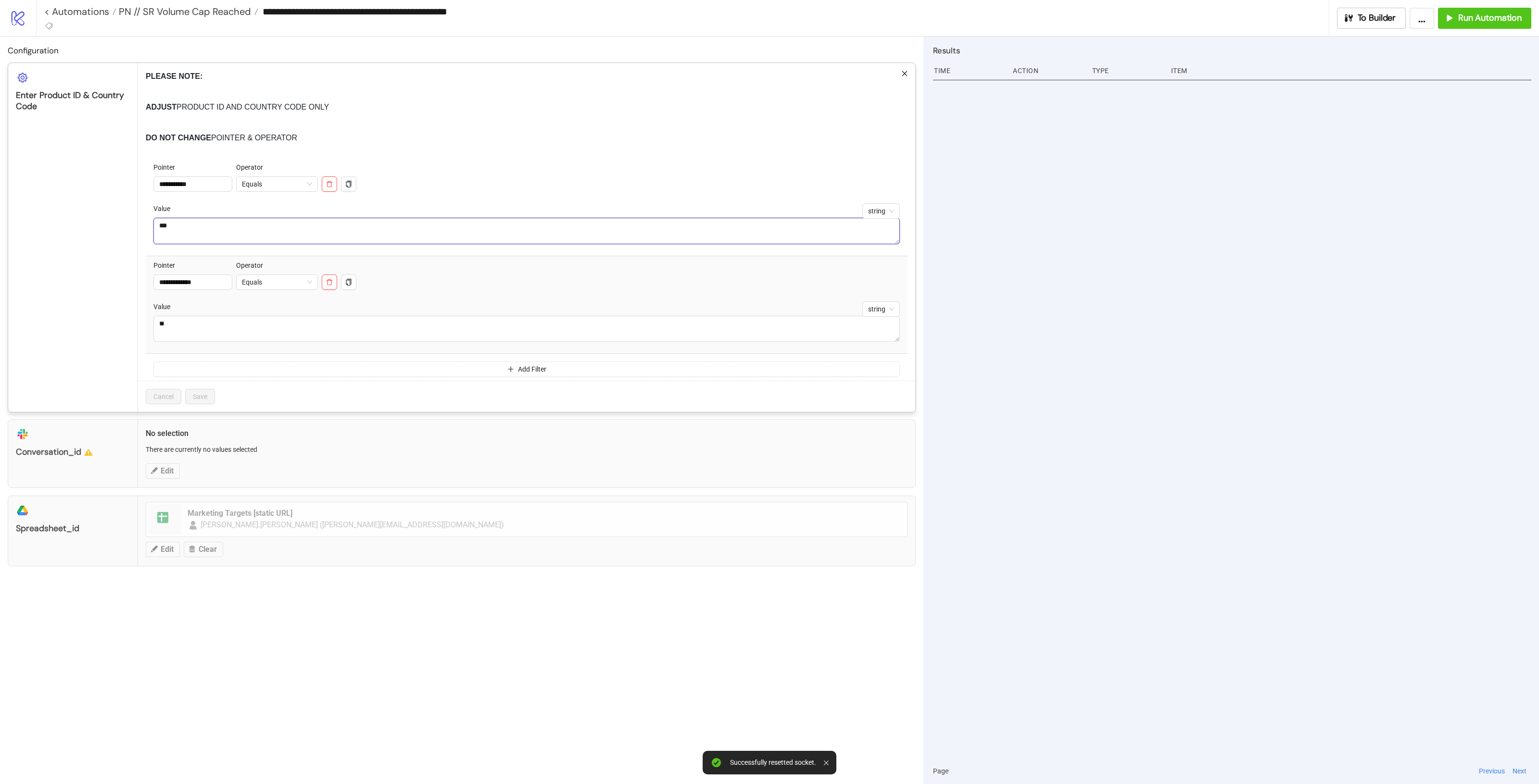
drag, startPoint x: 180, startPoint y: 222, endPoint x: 100, endPoint y: 213, distance: 80.5
click at [100, 213] on div "**********" at bounding box center [462, 238] width 908 height 350
type textarea "***"
click at [326, 316] on textarea "**" at bounding box center [526, 328] width 746 height 26
type textarea "********"
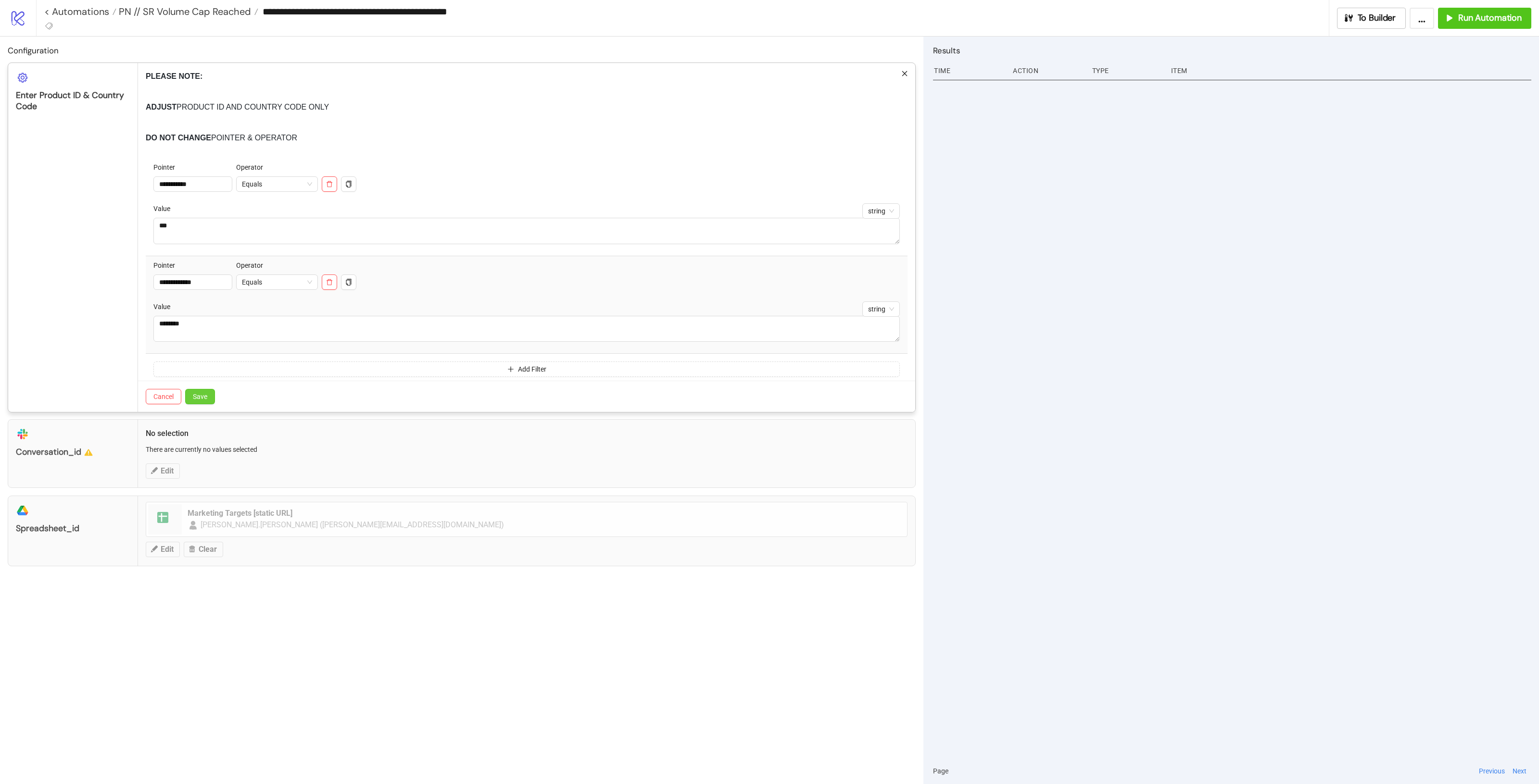
click at [201, 396] on span "Save" at bounding box center [200, 396] width 14 height 8
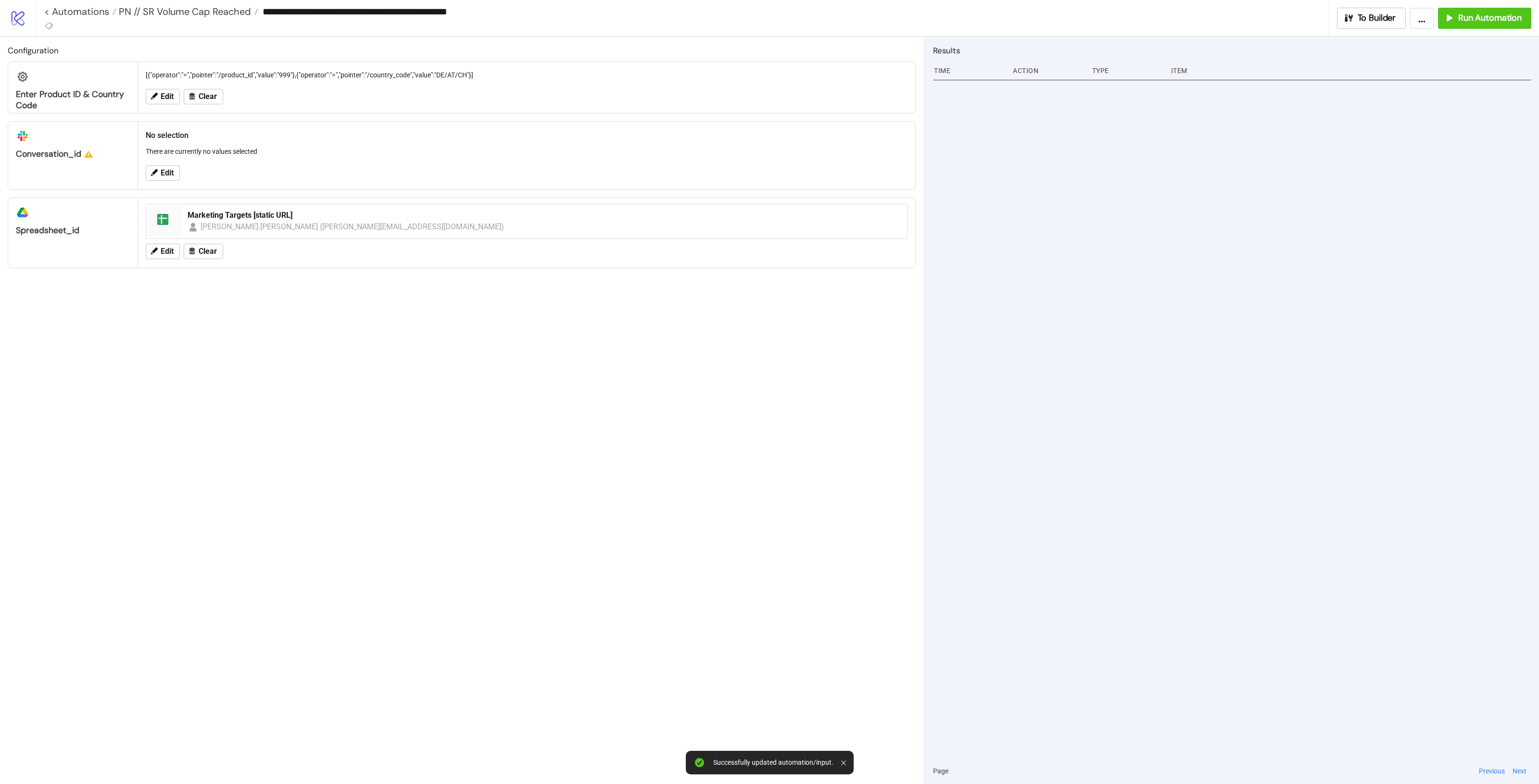
drag, startPoint x: 491, startPoint y: 616, endPoint x: 501, endPoint y: 614, distance: 10.2
click at [494, 614] on div "Configuration Enter Product ID & Country Code [{"operator":"=","pointer":"/prod…" at bounding box center [462, 410] width 924 height 748
click at [157, 97] on icon at bounding box center [154, 96] width 8 height 8
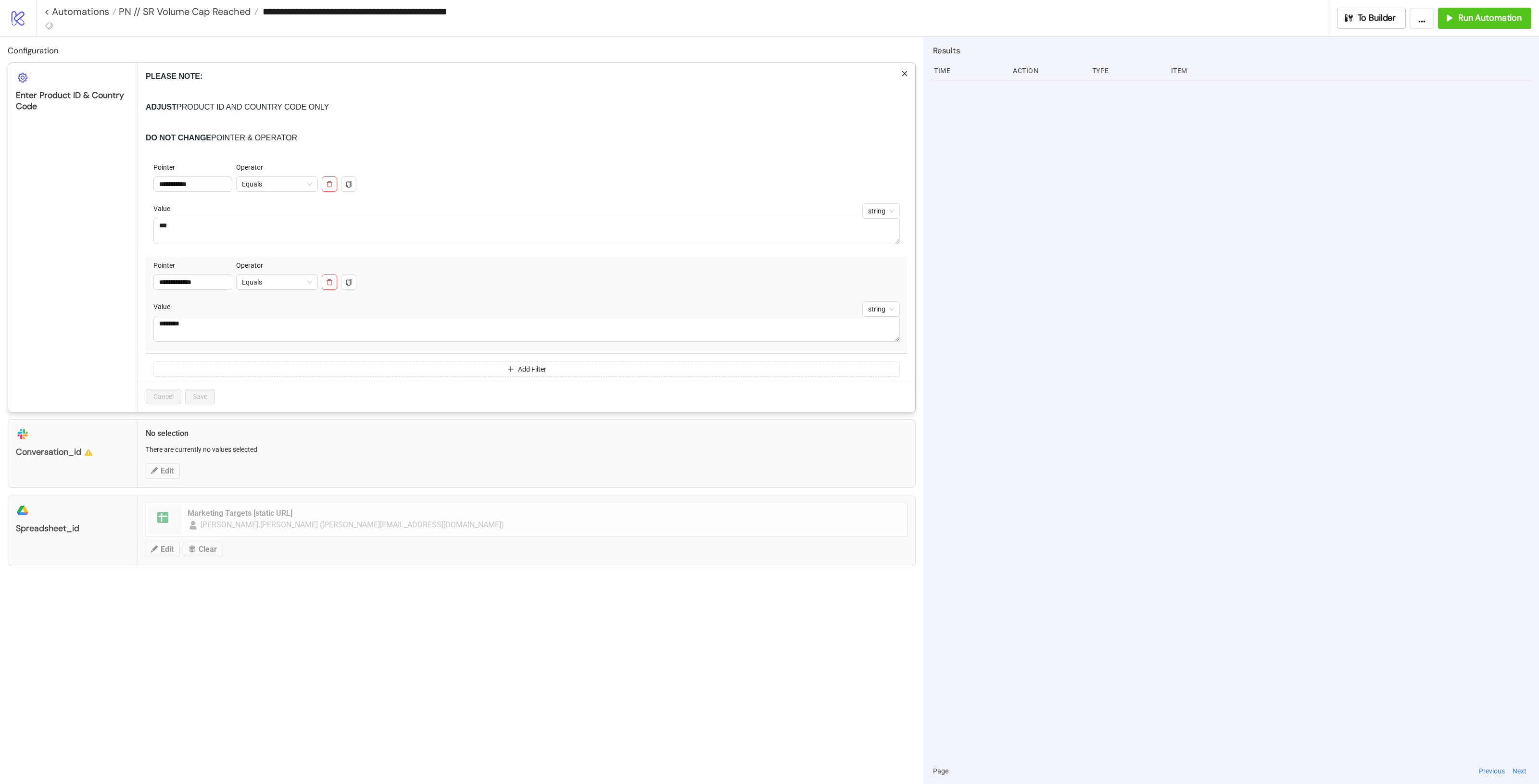
click at [378, 630] on div "**********" at bounding box center [770, 392] width 1539 height 784
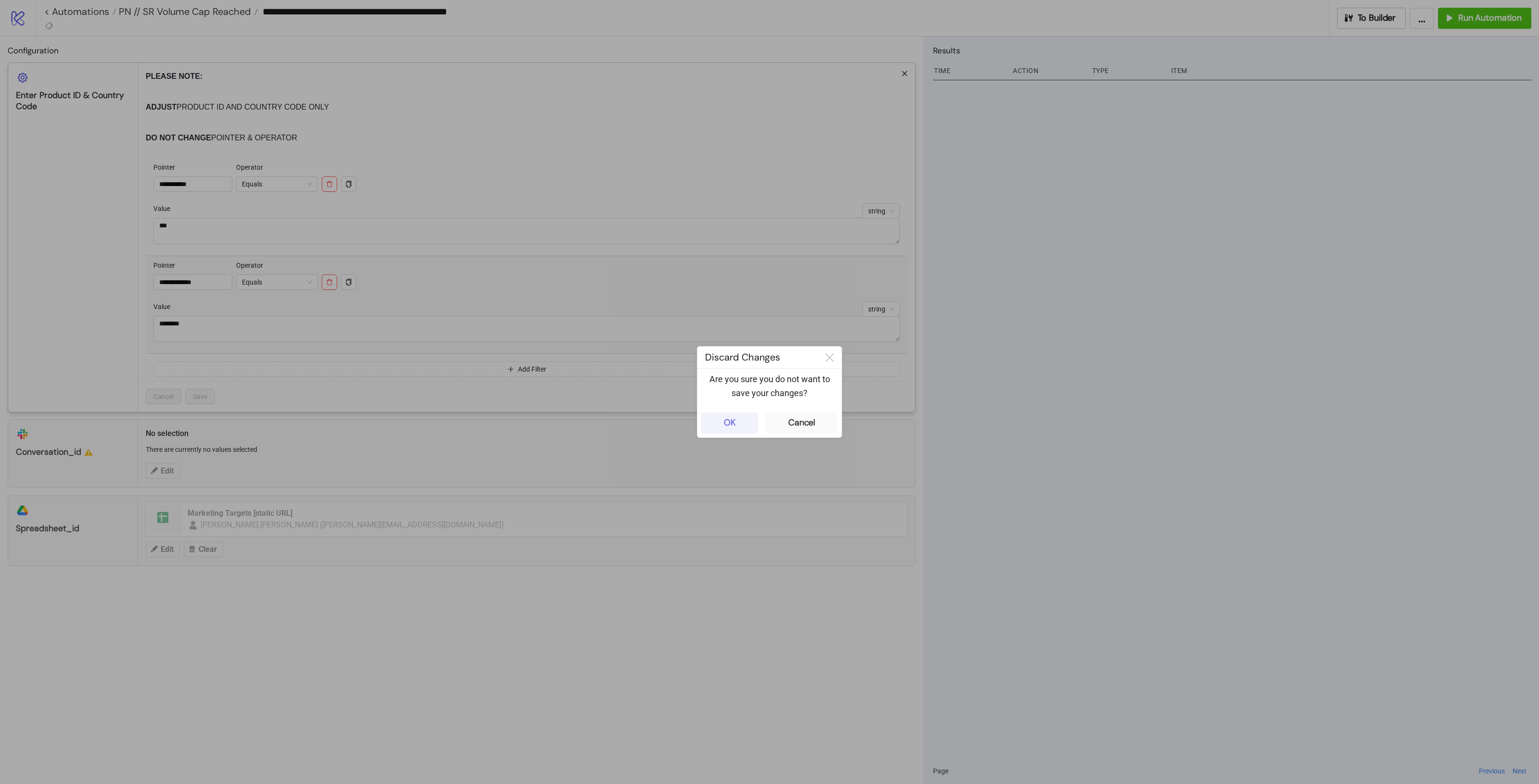
click at [716, 426] on button "OK" at bounding box center [729, 423] width 57 height 21
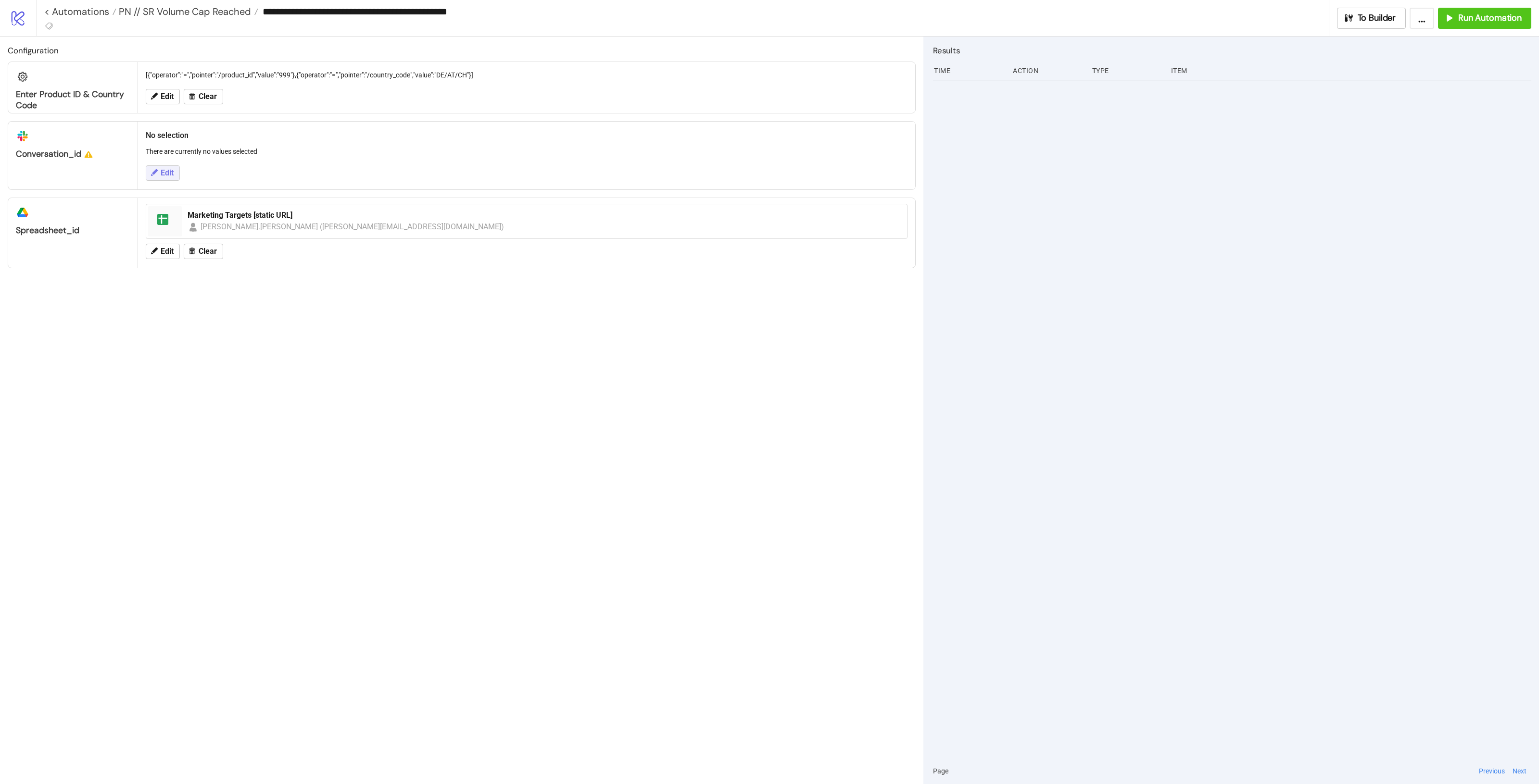
click at [157, 171] on button "Edit" at bounding box center [163, 173] width 34 height 16
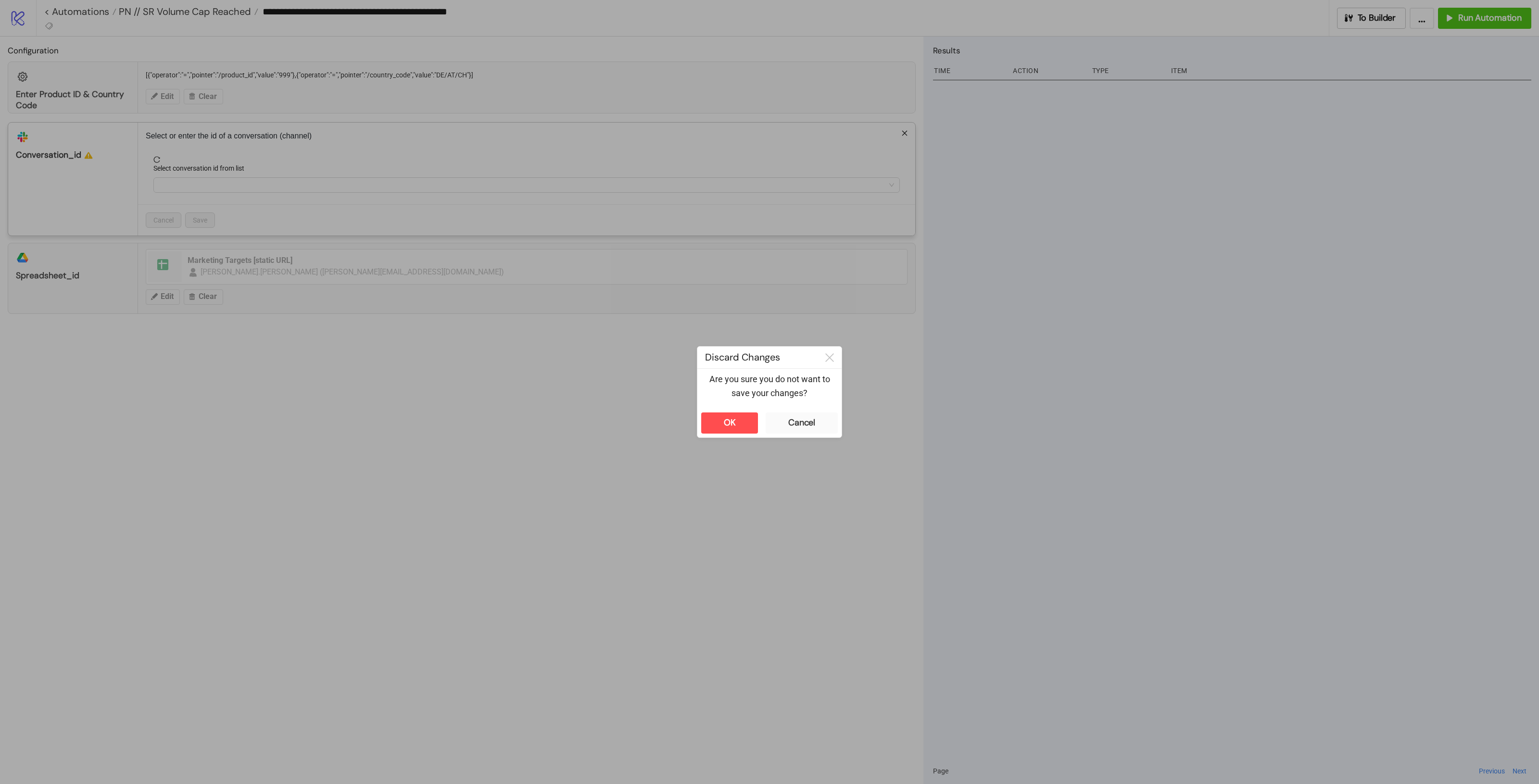
click at [369, 378] on div "**********" at bounding box center [770, 392] width 1539 height 784
click at [706, 416] on button "OK" at bounding box center [729, 423] width 57 height 21
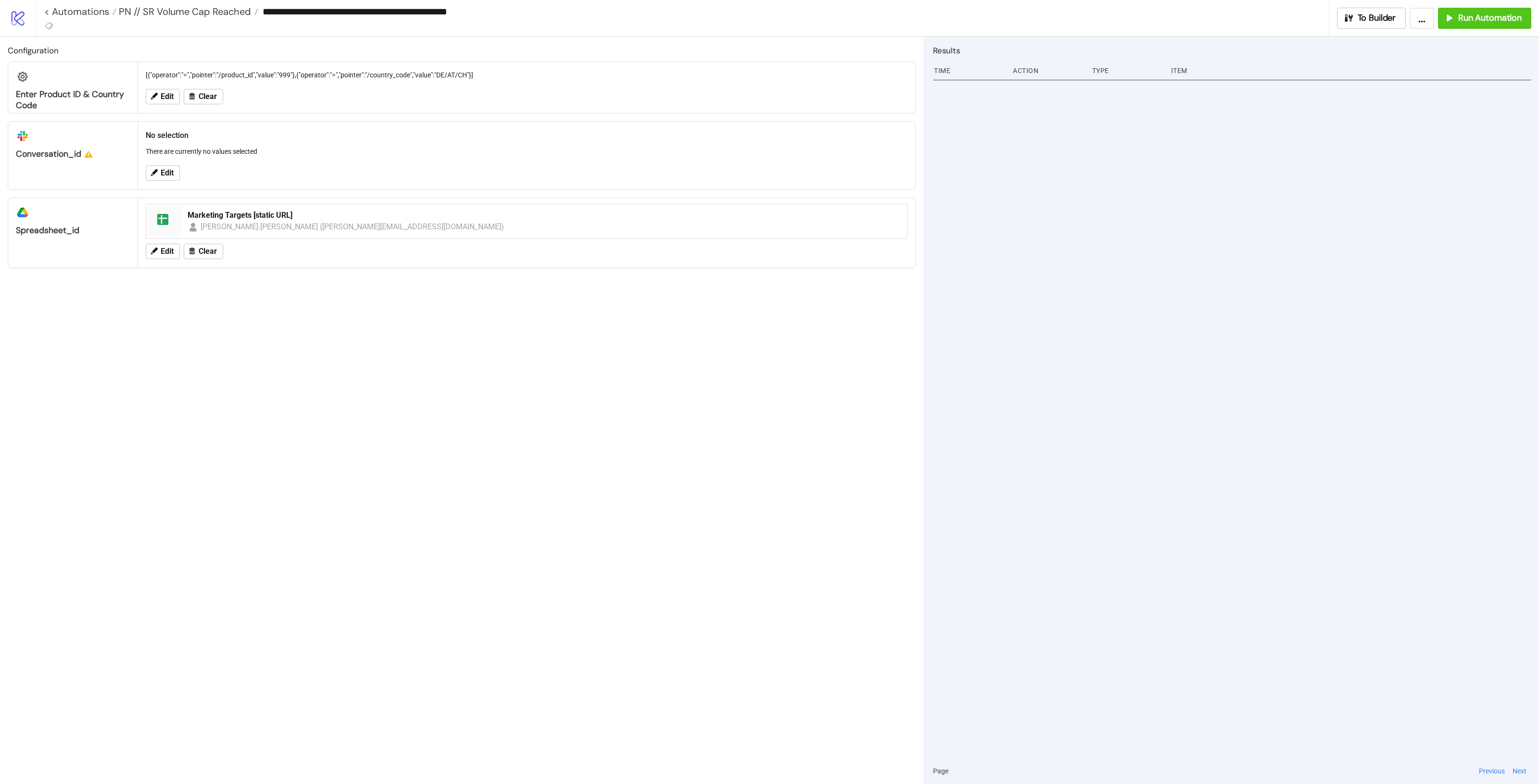
click at [142, 167] on div "Edit" at bounding box center [526, 173] width 770 height 25
click at [171, 174] on span "Edit" at bounding box center [167, 173] width 13 height 8
drag, startPoint x: 225, startPoint y: 135, endPoint x: 351, endPoint y: 147, distance: 126.6
click at [351, 147] on div "Select or enter the id of a conversation (channel) Select conversation id from …" at bounding box center [526, 179] width 777 height 113
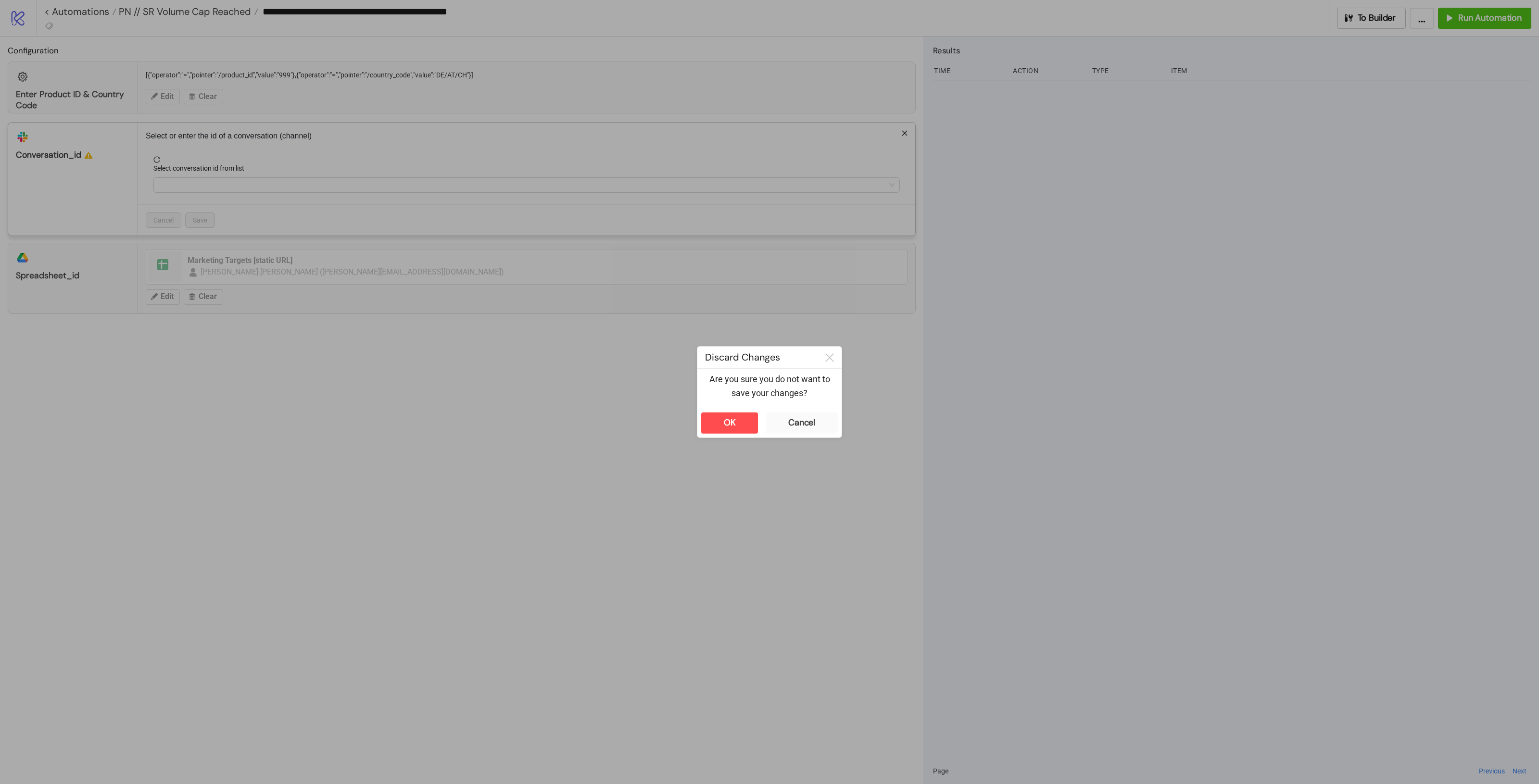
click at [399, 378] on div "**********" at bounding box center [770, 392] width 1539 height 784
click at [709, 419] on button "OK" at bounding box center [729, 423] width 57 height 21
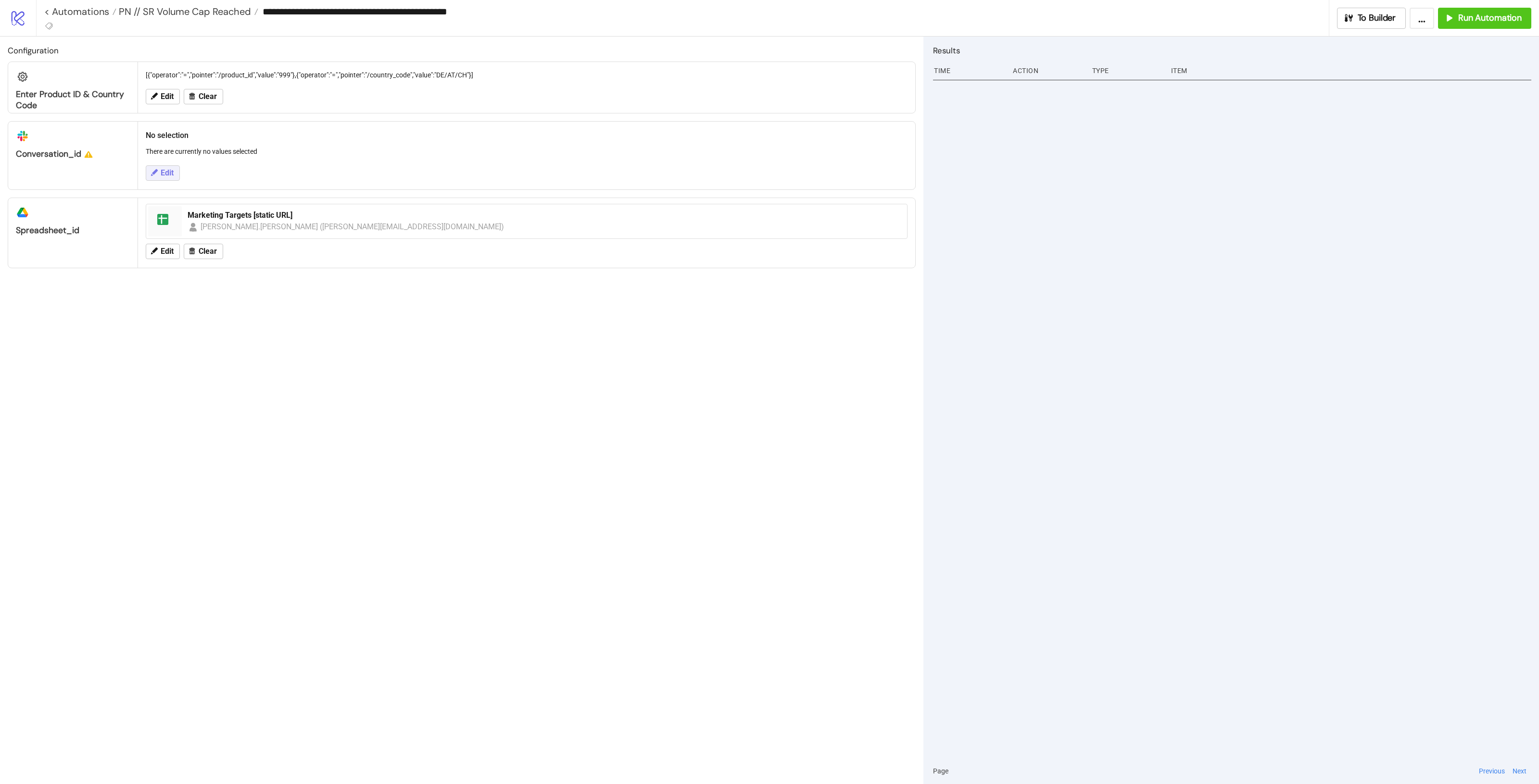
click at [146, 177] on button "Edit" at bounding box center [163, 173] width 34 height 16
click at [559, 344] on div "**********" at bounding box center [770, 392] width 1539 height 784
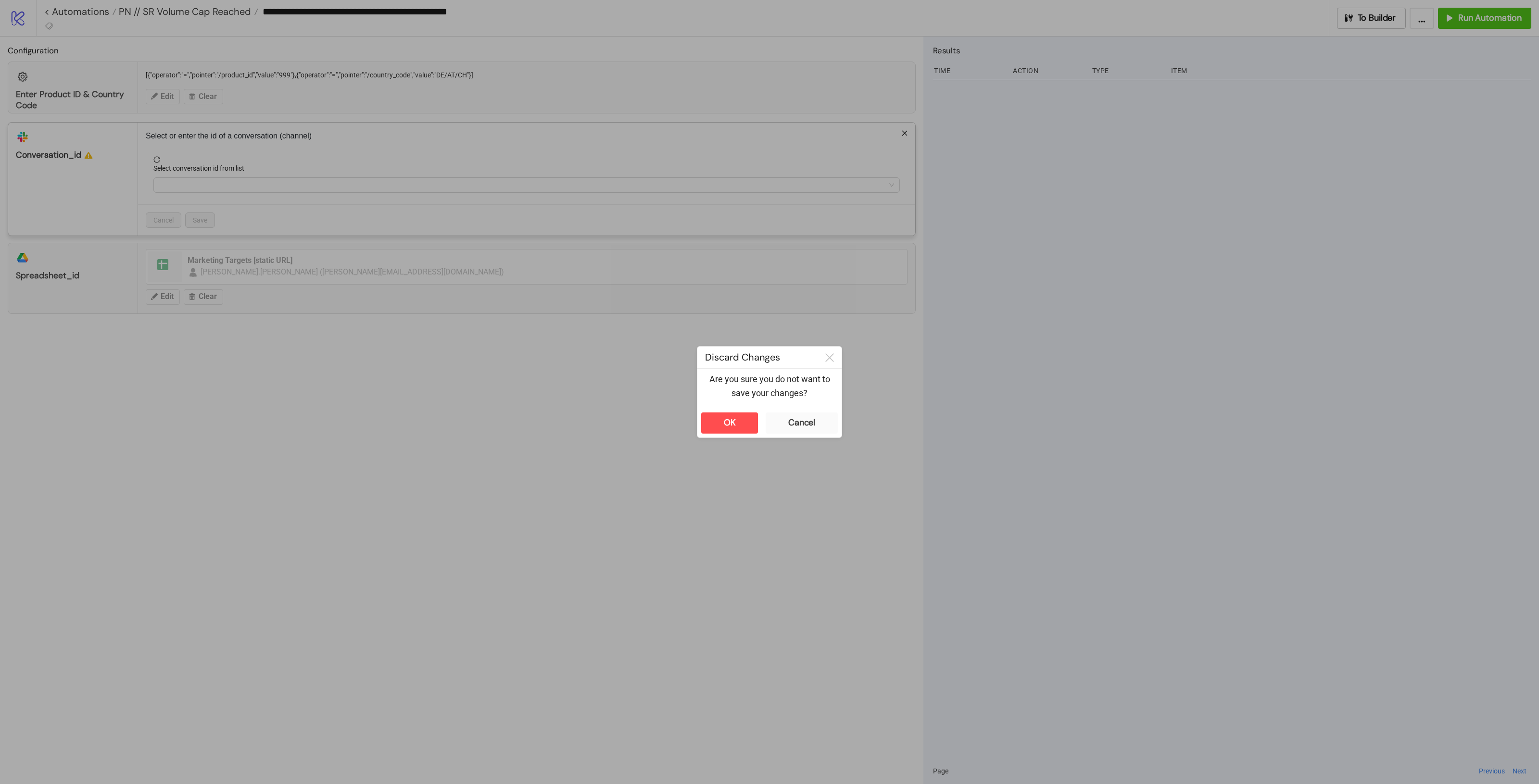
click at [726, 408] on div "Are you sure you do not want to save your changes?" at bounding box center [770, 388] width 145 height 40
click at [731, 424] on div "OK" at bounding box center [730, 423] width 12 height 11
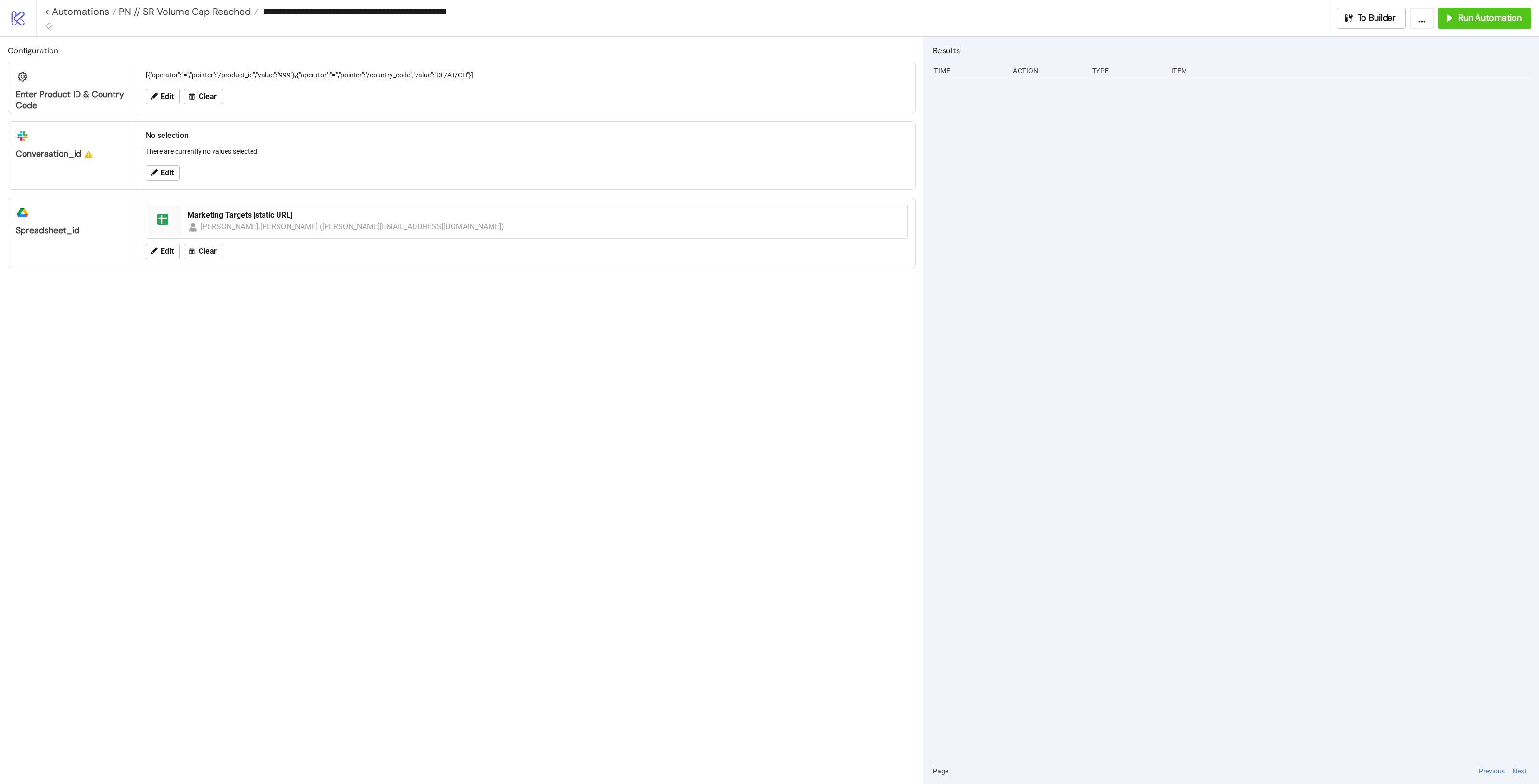
click at [483, 12] on input "**********" at bounding box center [793, 11] width 1070 height 14
drag, startPoint x: 504, startPoint y: 12, endPoint x: 344, endPoint y: 15, distance: 160.0
click at [344, 15] on input "**********" at bounding box center [793, 11] width 1070 height 14
type input "**********"
click at [532, 414] on div "Configuration Enter Product ID & Country Code [{"operator":"=","pointer":"/prod…" at bounding box center [462, 410] width 924 height 748
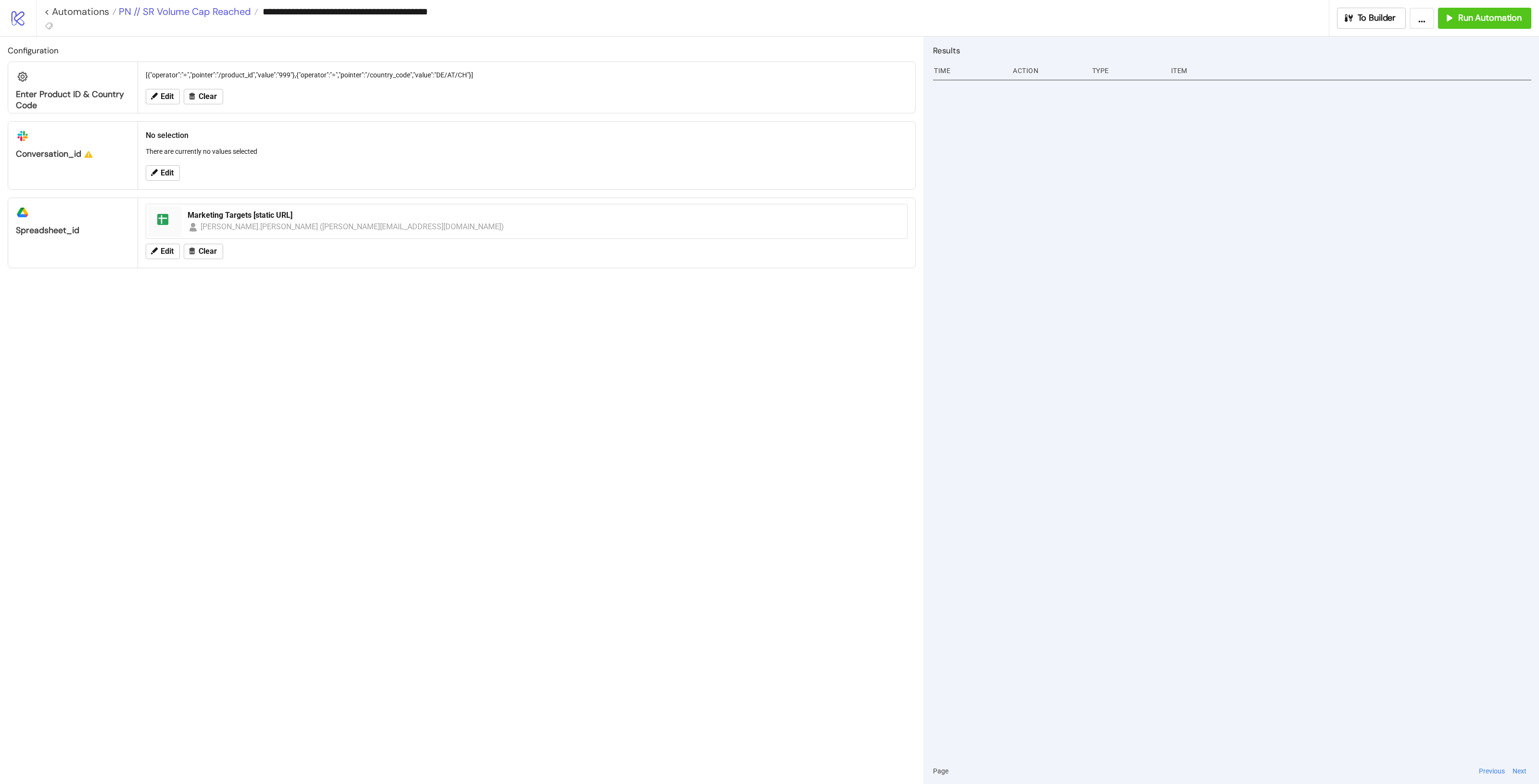
click at [232, 16] on span "PN // SR Volume Cap Reached" at bounding box center [183, 11] width 134 height 13
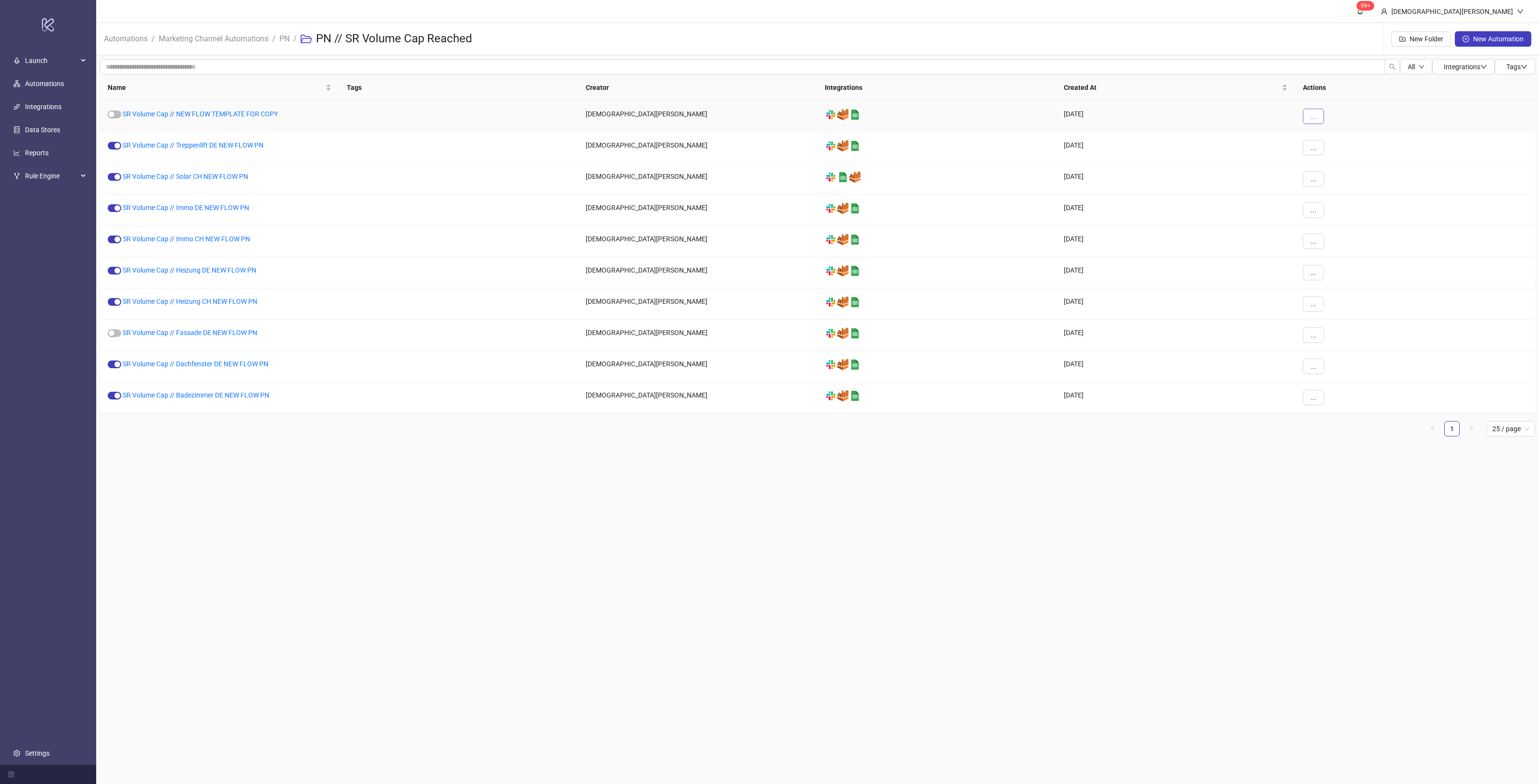
click at [1313, 116] on span "..." at bounding box center [1314, 116] width 6 height 8
click at [1336, 198] on span "Duplicate" at bounding box center [1335, 198] width 28 height 11
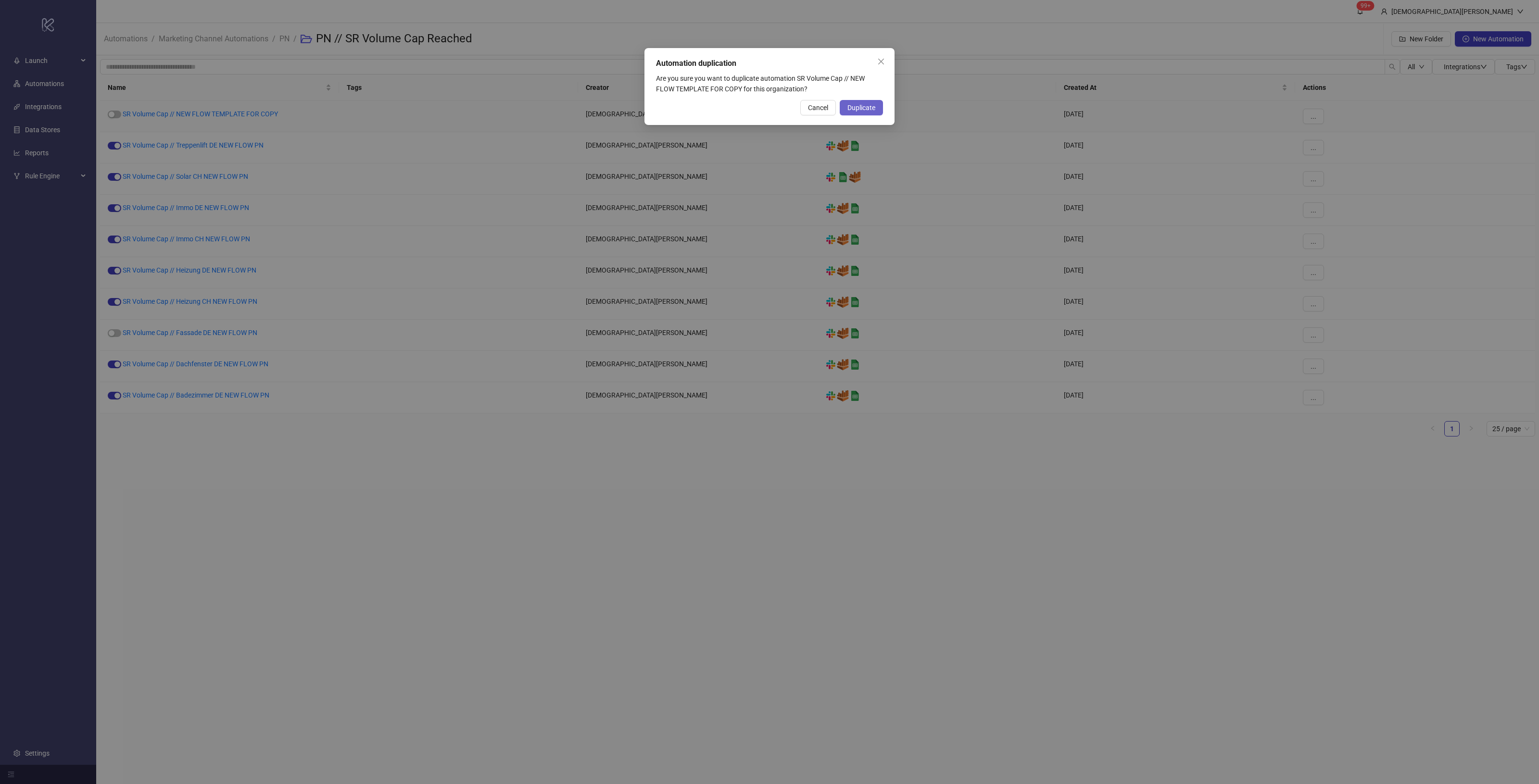
click at [860, 106] on span "Duplicate" at bounding box center [861, 107] width 28 height 8
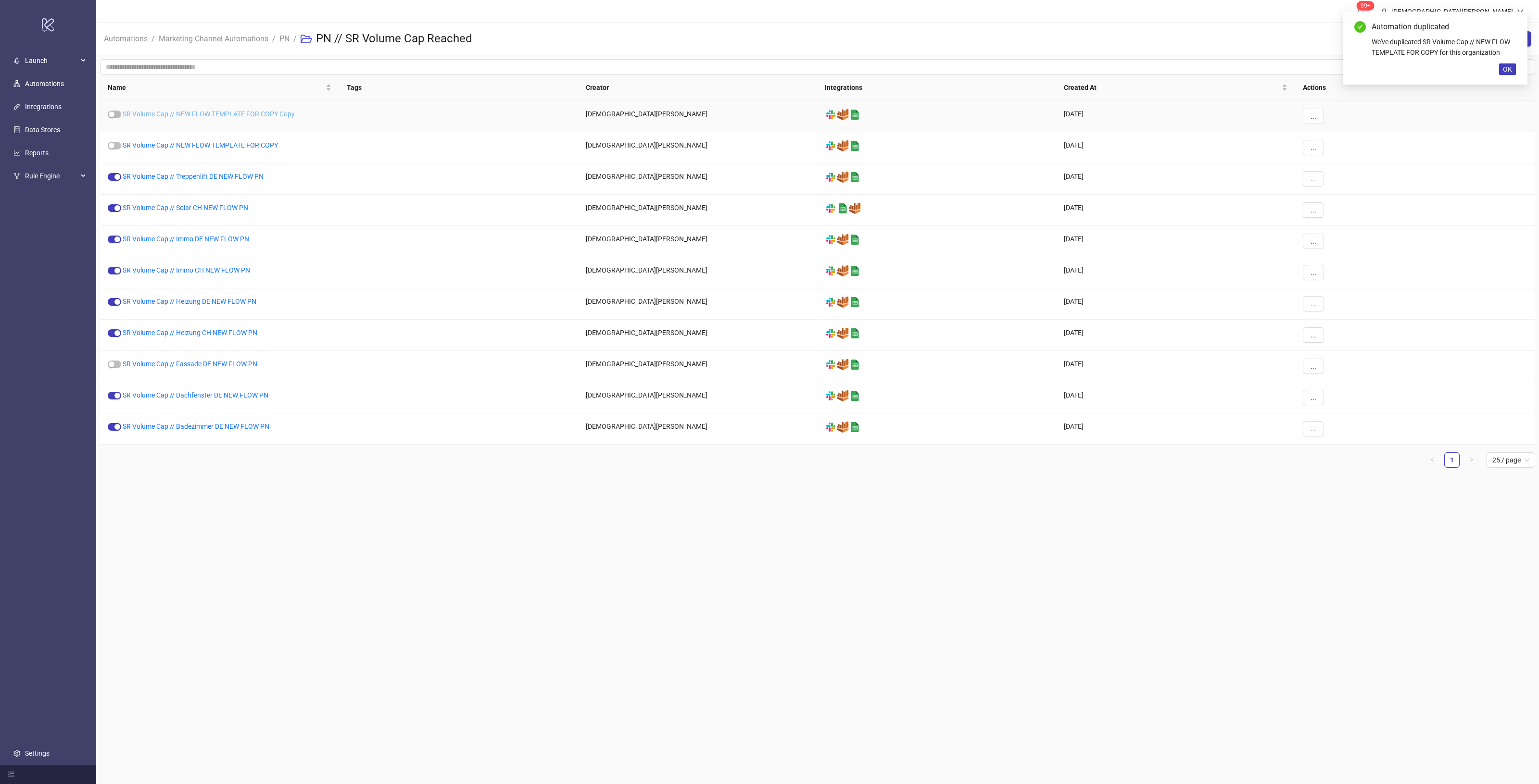
click at [278, 113] on link "SR Volume Cap // NEW FLOW TEMPLATE FOR COPY Copy" at bounding box center [209, 113] width 172 height 8
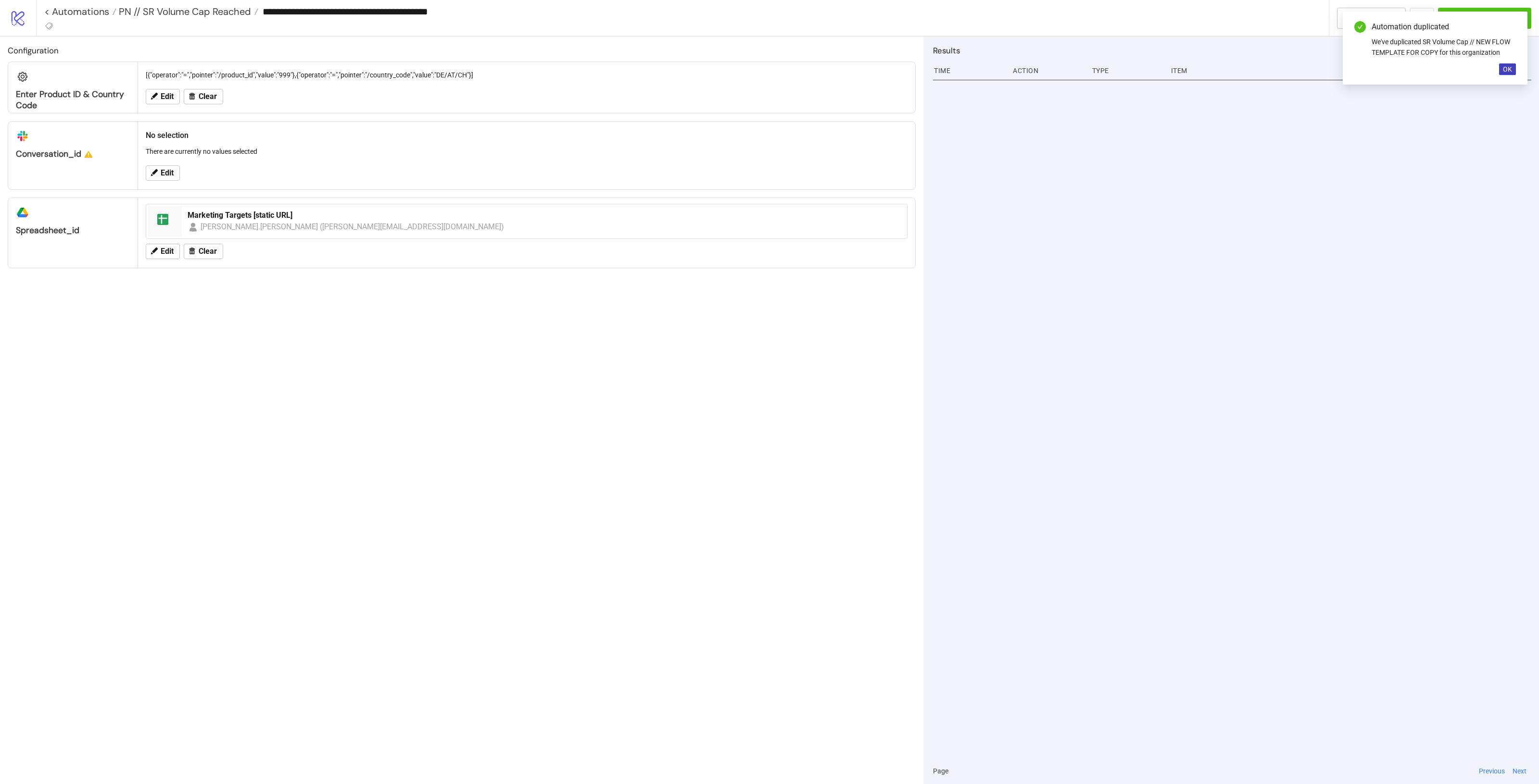
type input "**********"
click at [207, 14] on span "PN // SR Volume Cap Reached" at bounding box center [183, 11] width 134 height 13
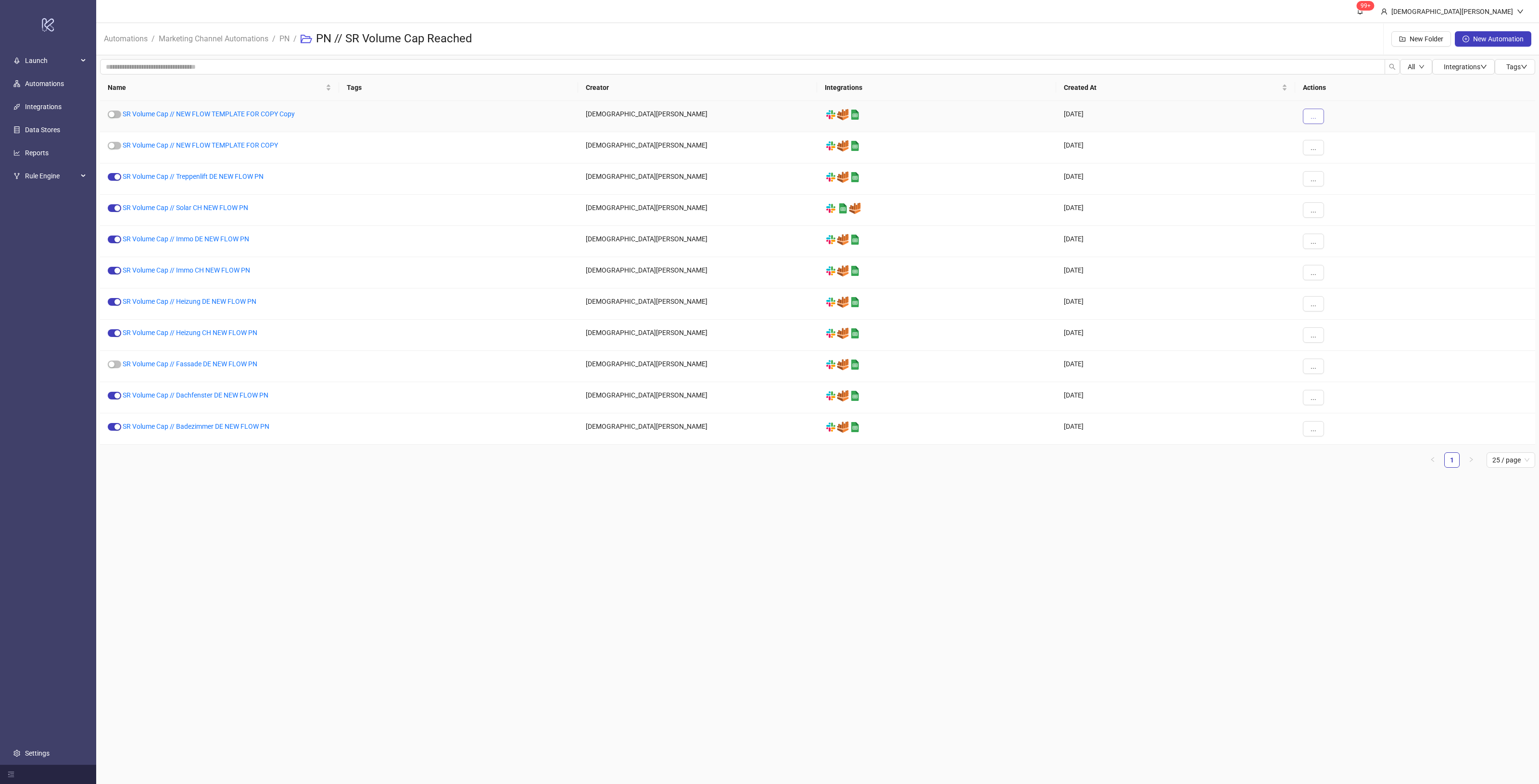
click at [1308, 109] on button "..." at bounding box center [1313, 116] width 21 height 16
click at [1338, 184] on span "Move" at bounding box center [1335, 182] width 28 height 11
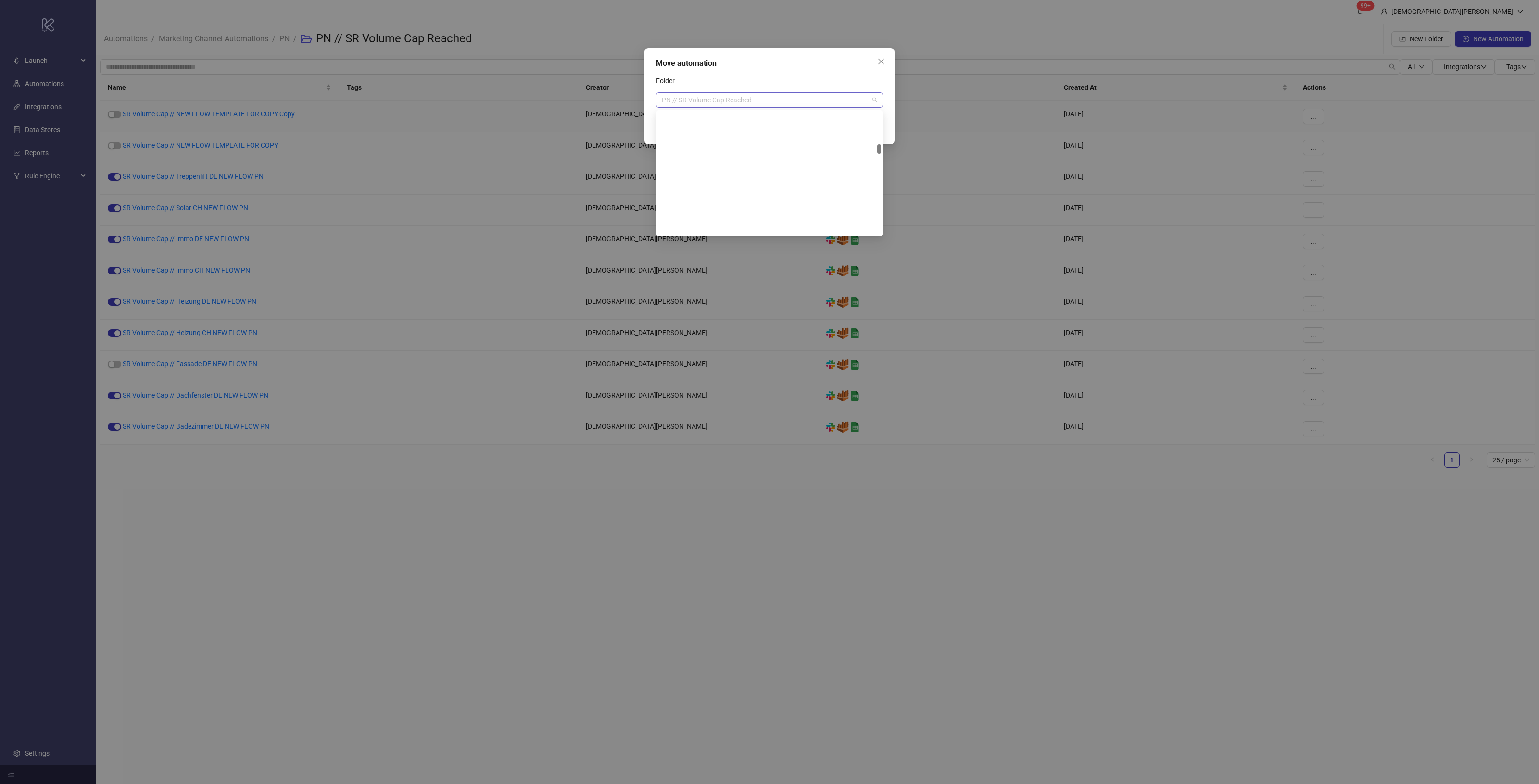
click at [802, 100] on span "PN // SR Volume Cap Reached" at bounding box center [770, 100] width 216 height 14
type input "***"
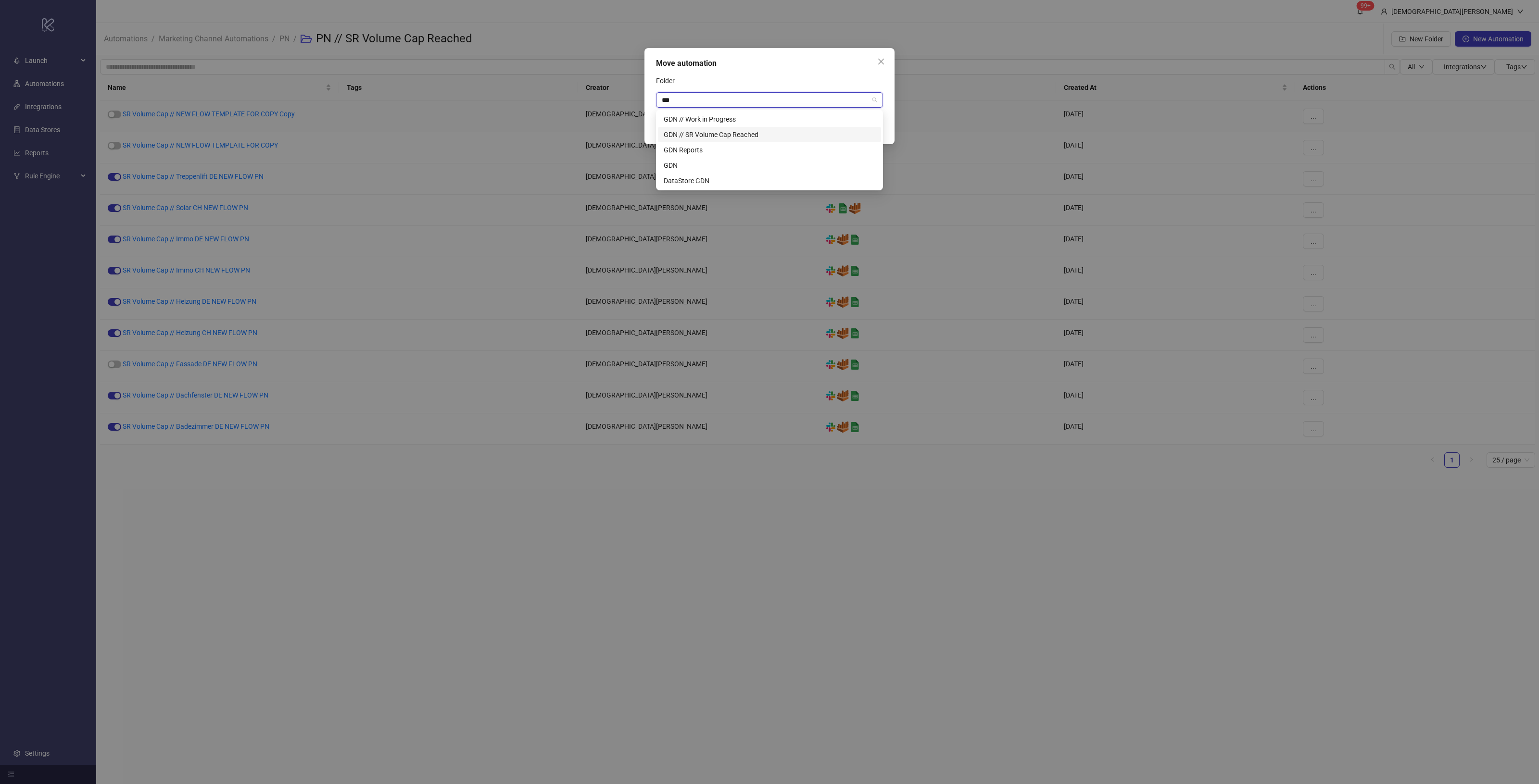
click at [783, 132] on div "GDN // SR Volume Cap Reached" at bounding box center [770, 135] width 211 height 11
click at [878, 127] on button "Save" at bounding box center [868, 127] width 30 height 16
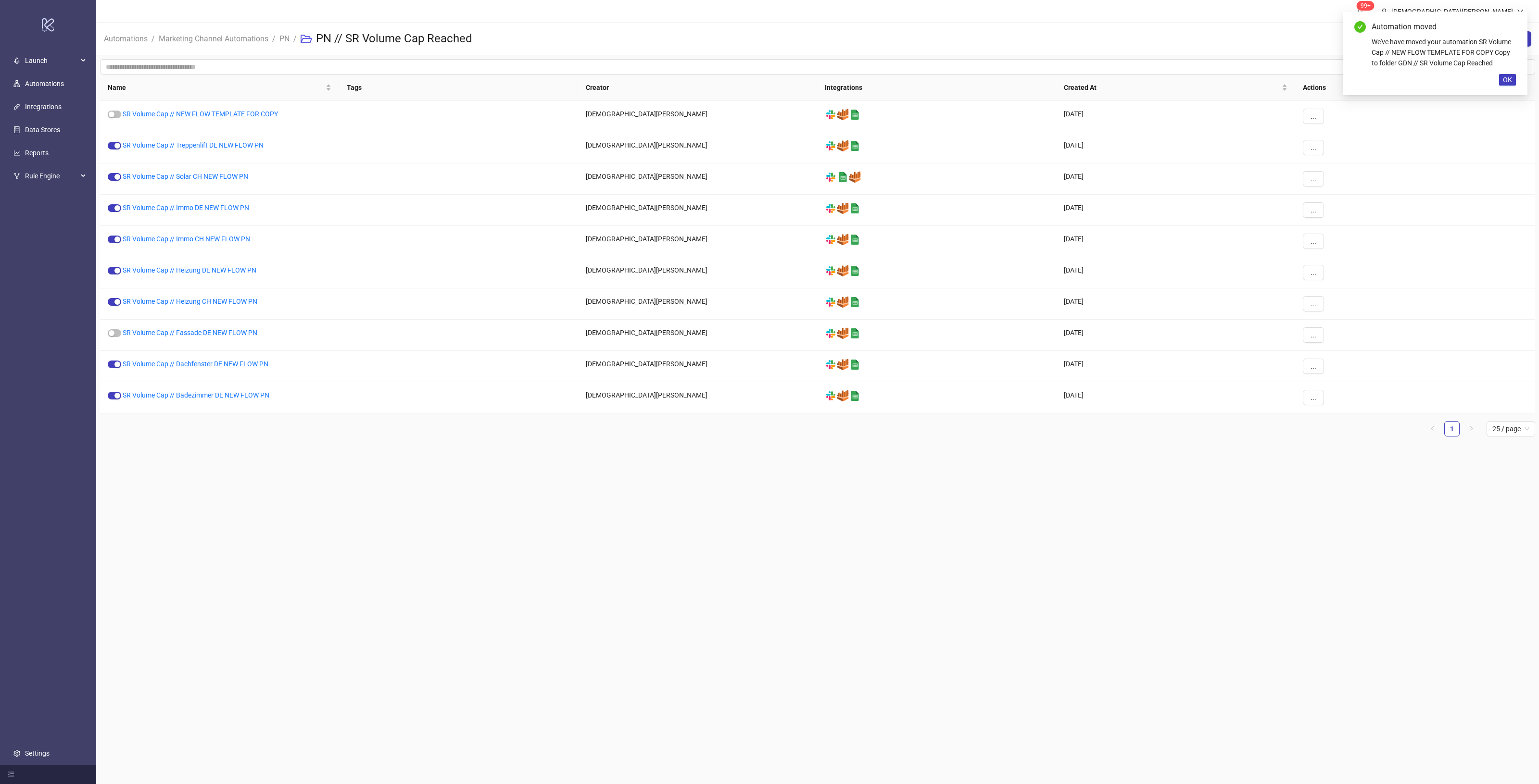
click at [830, 491] on main "99+ [PERSON_NAME] Automations / Marketing Channel Automations / PN / PN // SR V…" at bounding box center [817, 392] width 1443 height 784
click at [285, 36] on link "PN" at bounding box center [284, 38] width 14 height 11
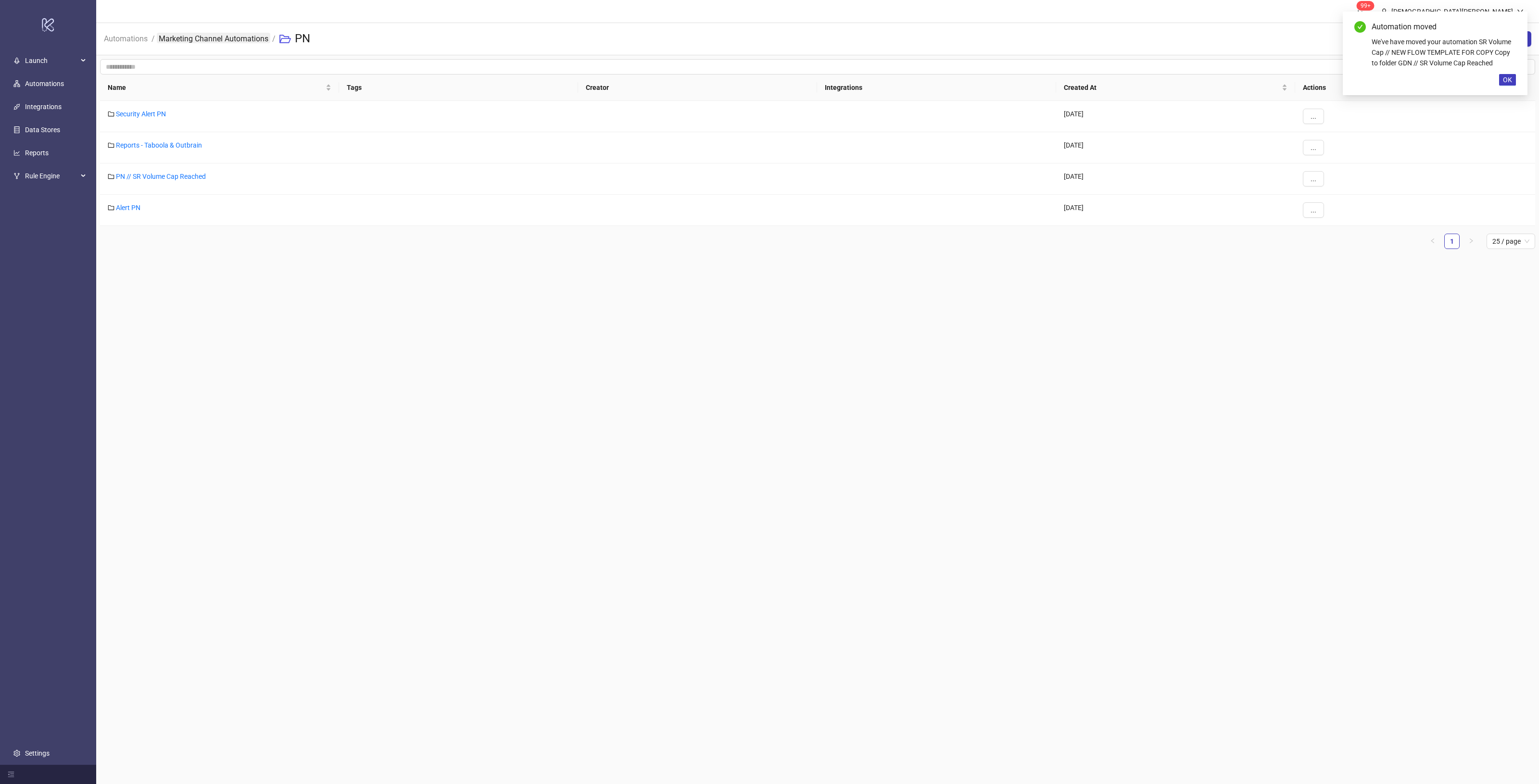
click at [240, 38] on link "Marketing Channel Automations" at bounding box center [213, 38] width 114 height 11
click at [126, 272] on link "GDN" at bounding box center [122, 270] width 14 height 8
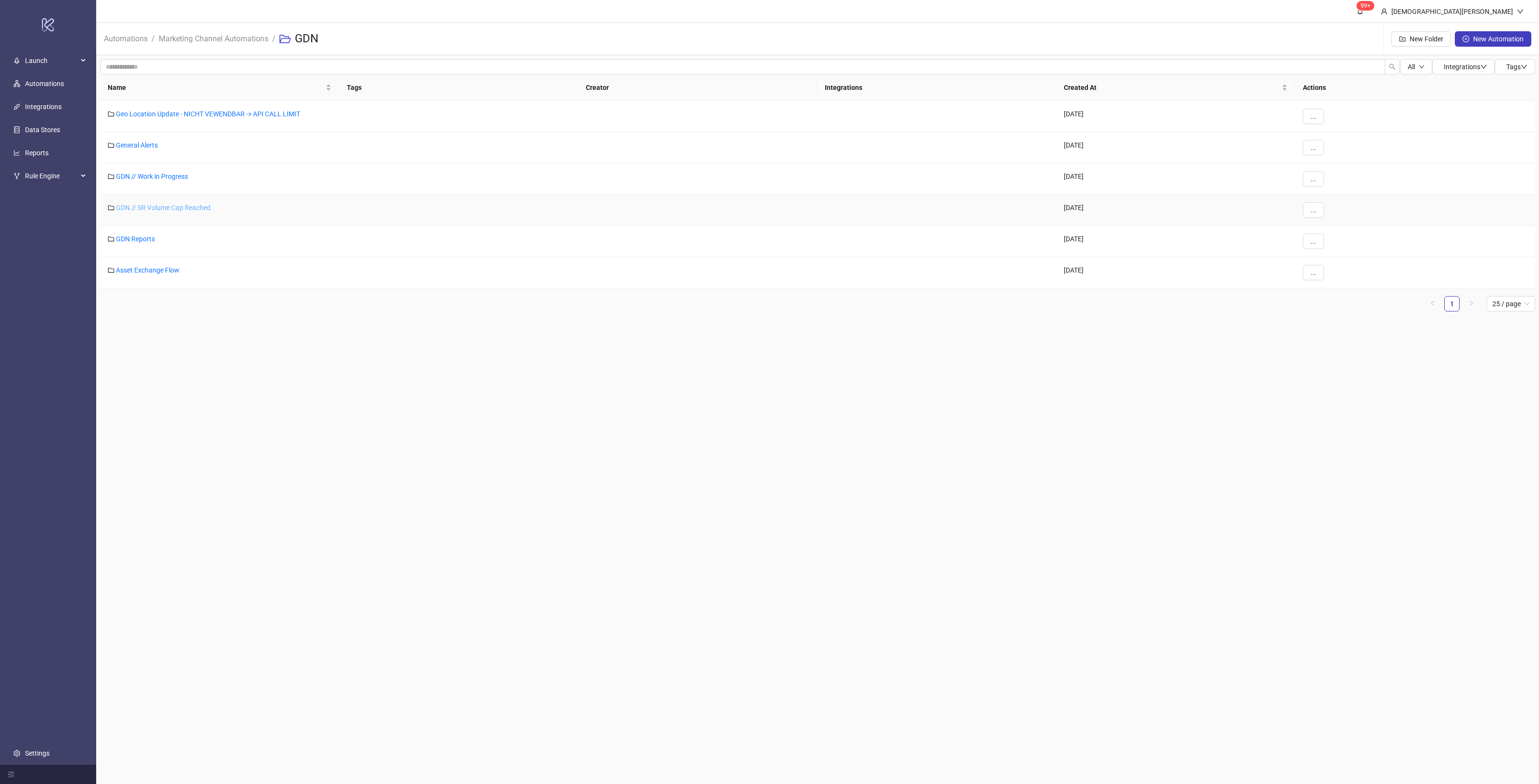
click at [186, 207] on link "GDN // SR Volume Cap Reached" at bounding box center [163, 207] width 95 height 8
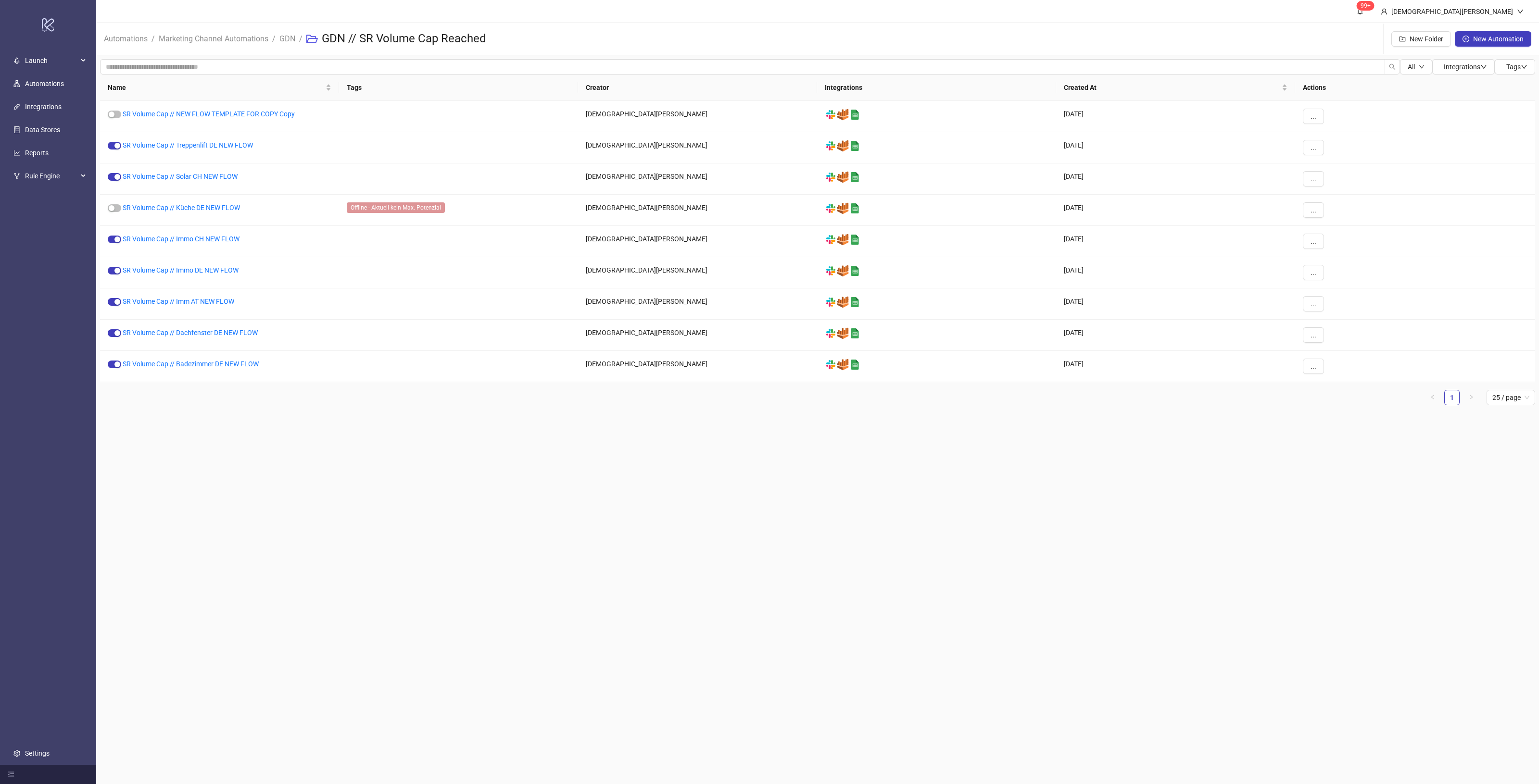
click at [581, 474] on main "99+ [DEMOGRAPHIC_DATA][PERSON_NAME] Automations / Marketing Channel Automations…" at bounding box center [817, 392] width 1443 height 784
click at [1457, 68] on span "Integrations" at bounding box center [1466, 66] width 43 height 8
click at [1419, 68] on icon "down" at bounding box center [1422, 67] width 6 height 6
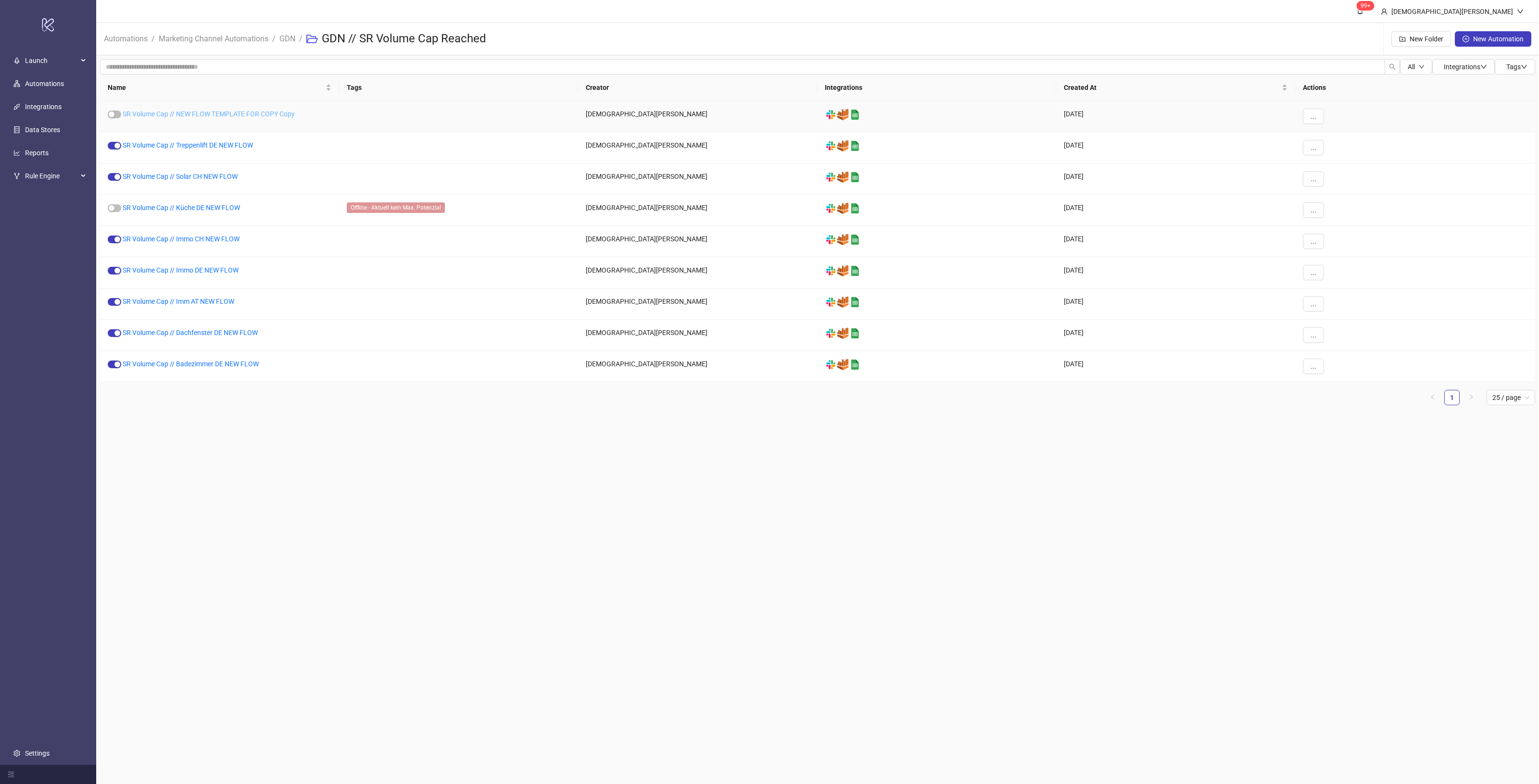
click at [294, 115] on link "SR Volume Cap // NEW FLOW TEMPLATE FOR COPY Copy" at bounding box center [209, 113] width 172 height 8
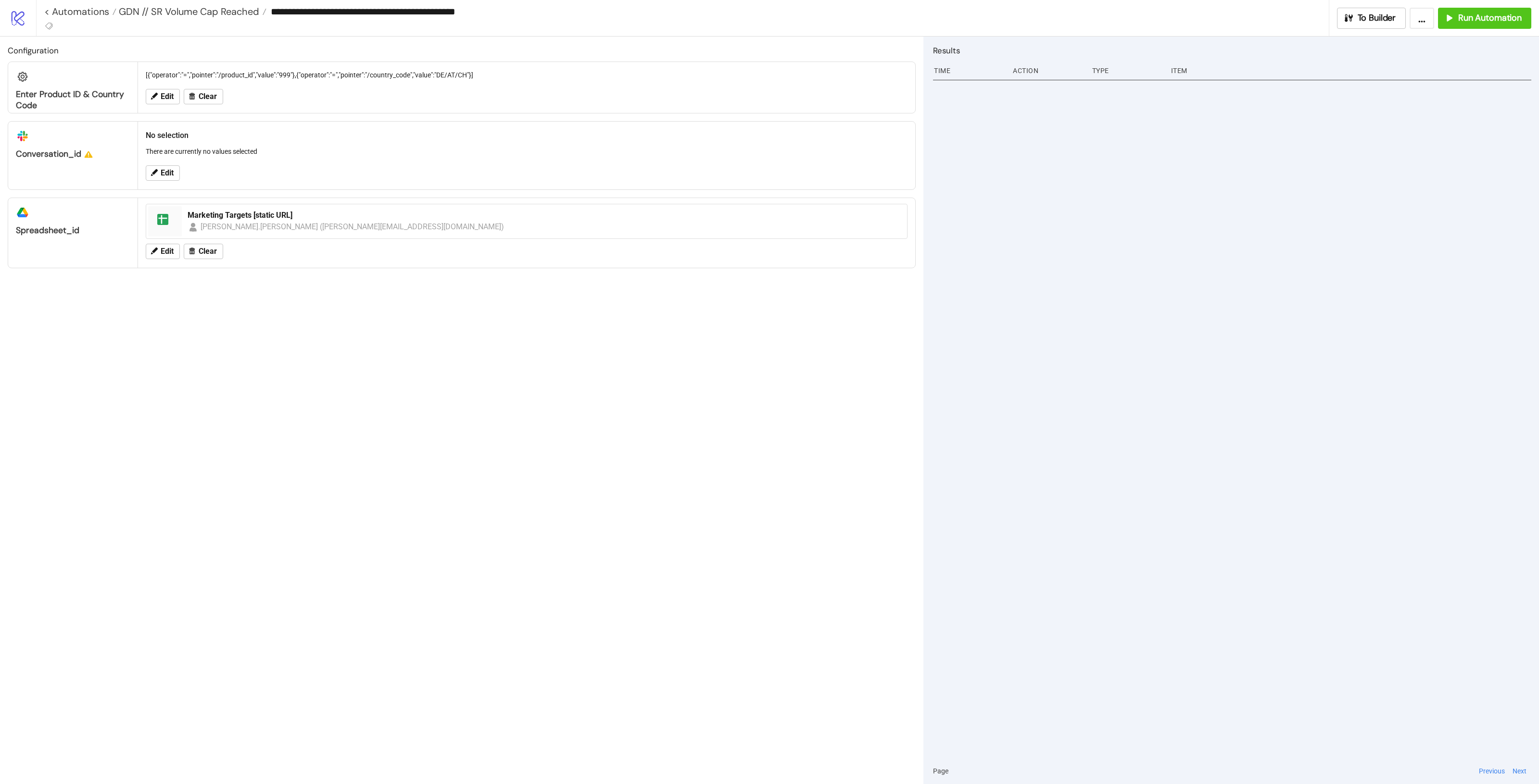
drag, startPoint x: 508, startPoint y: 16, endPoint x: 502, endPoint y: 14, distance: 6.3
click at [502, 14] on input "**********" at bounding box center [797, 11] width 1062 height 14
click at [501, 14] on input "**********" at bounding box center [797, 11] width 1062 height 14
drag, startPoint x: 530, startPoint y: 8, endPoint x: 504, endPoint y: 10, distance: 26.1
click at [504, 10] on input "**********" at bounding box center [797, 11] width 1062 height 14
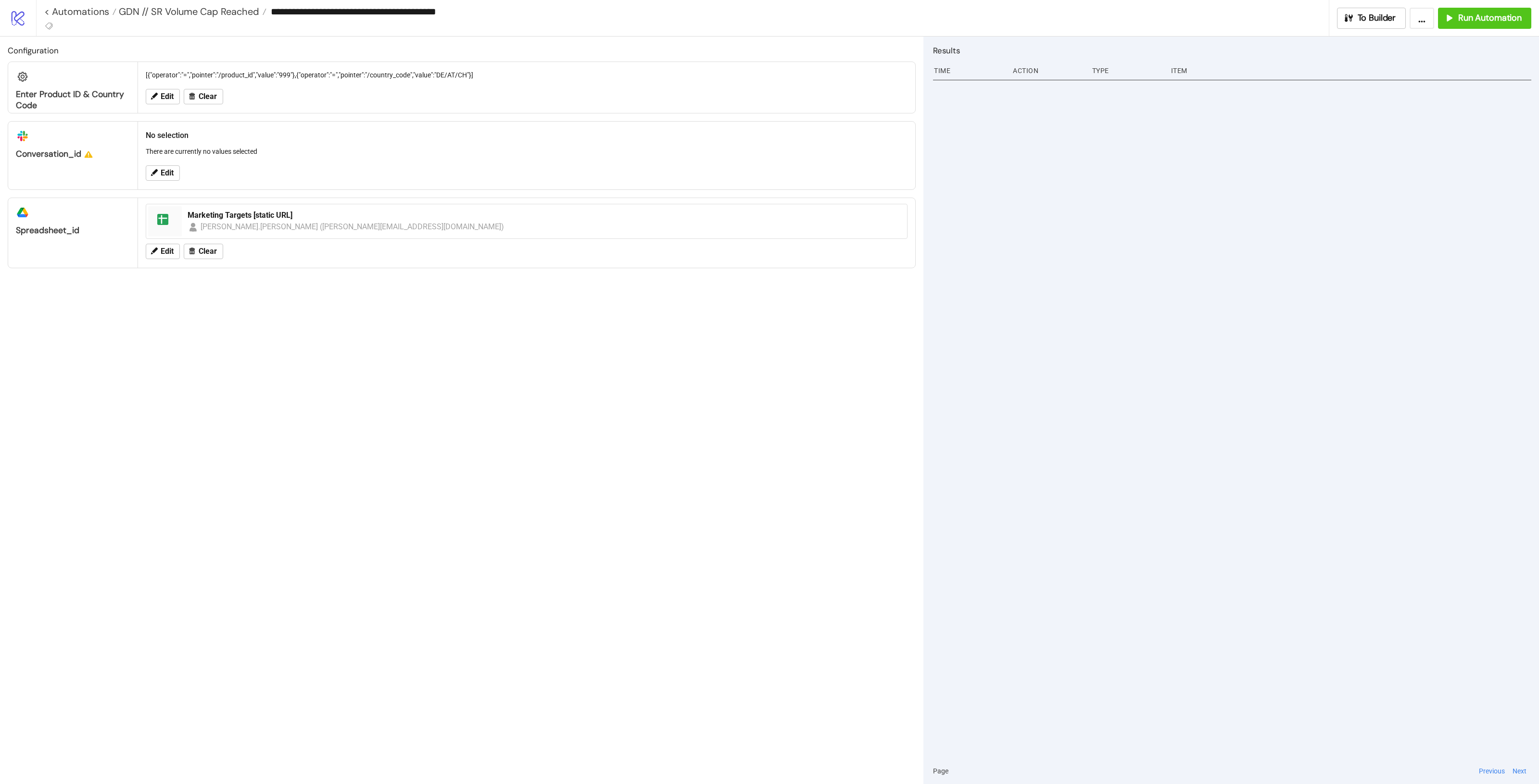
type input "**********"
click at [575, 373] on div "Configuration Enter Product ID & Country Code [{"operator":"=","pointer":"/prod…" at bounding box center [462, 410] width 924 height 748
click at [195, 12] on span "GDN // SR Volume Cap Reached" at bounding box center [188, 11] width 143 height 13
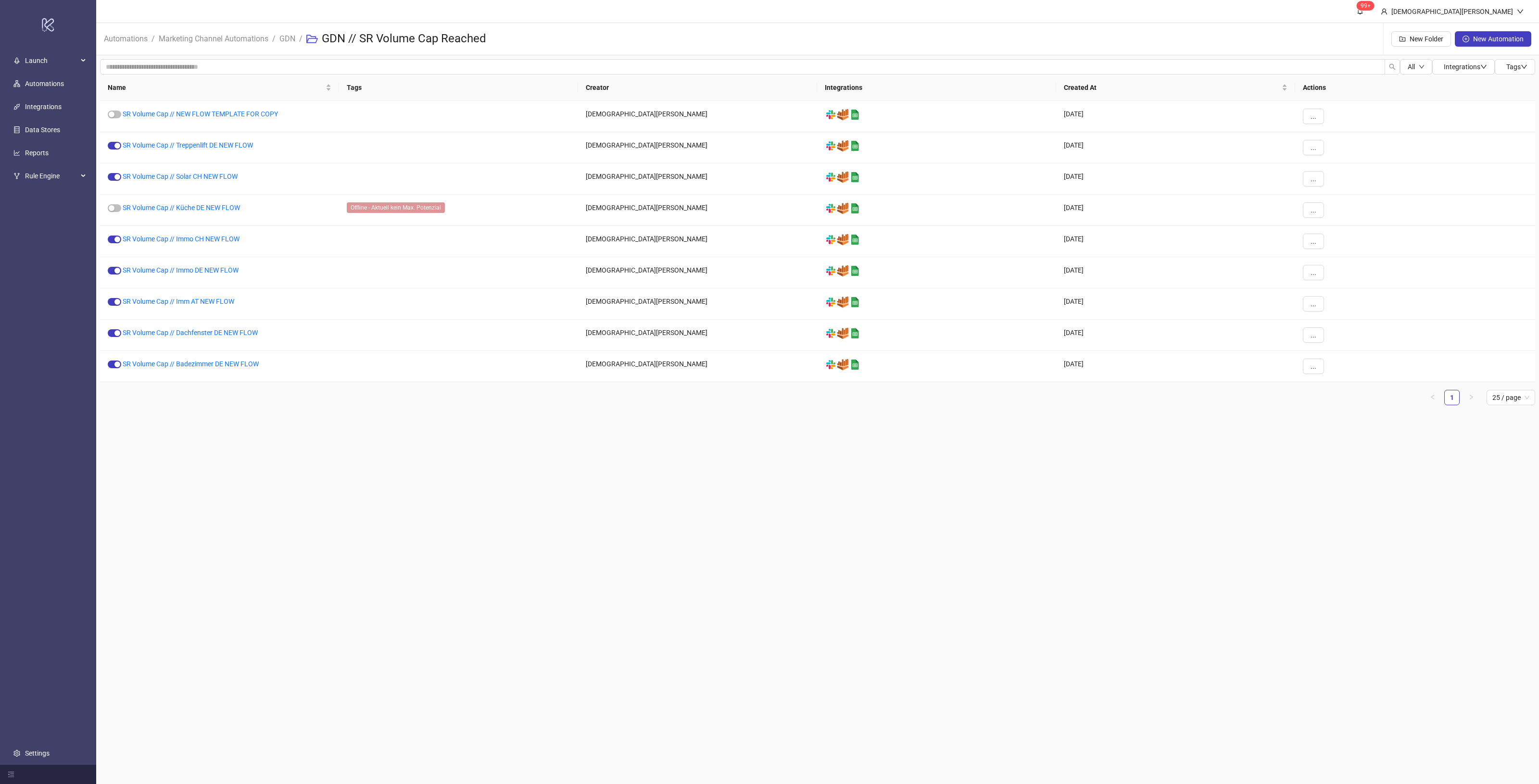
click at [718, 453] on main "99+ [PERSON_NAME] Automations / Marketing Channel Automations / GDN / GDN // SR…" at bounding box center [817, 392] width 1443 height 784
click at [375, 119] on div at bounding box center [459, 116] width 239 height 31
click at [246, 106] on div "SR Volume Cap // NEW FLOW TEMPLATE FOR COPY" at bounding box center [219, 116] width 239 height 31
click at [246, 110] on link "SR Volume Cap // NEW FLOW TEMPLATE FOR COPY" at bounding box center [200, 113] width 155 height 8
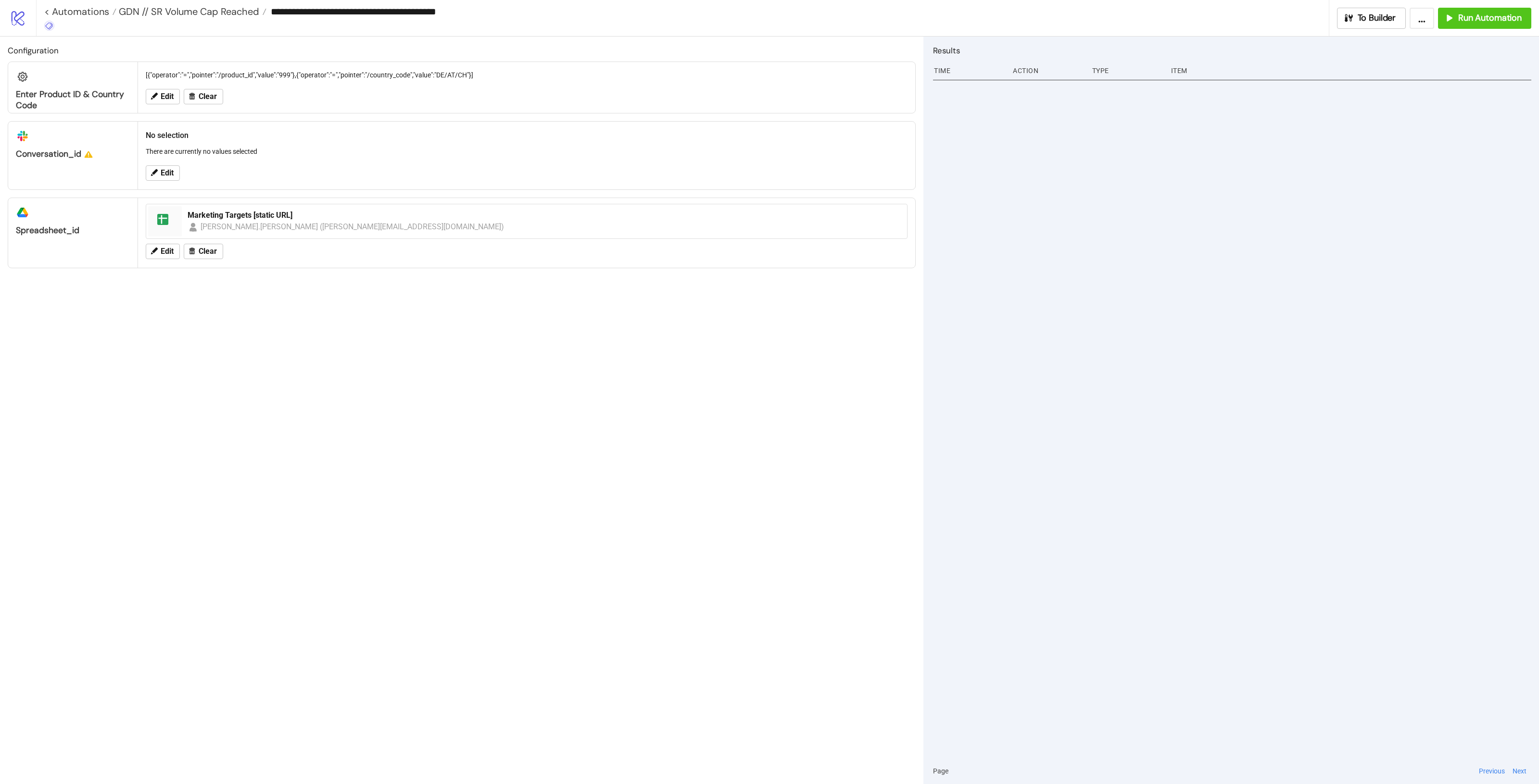
click at [53, 29] on icon at bounding box center [49, 26] width 8 height 8
click at [87, 240] on button "+ Add New Tag" at bounding box center [100, 236] width 119 height 17
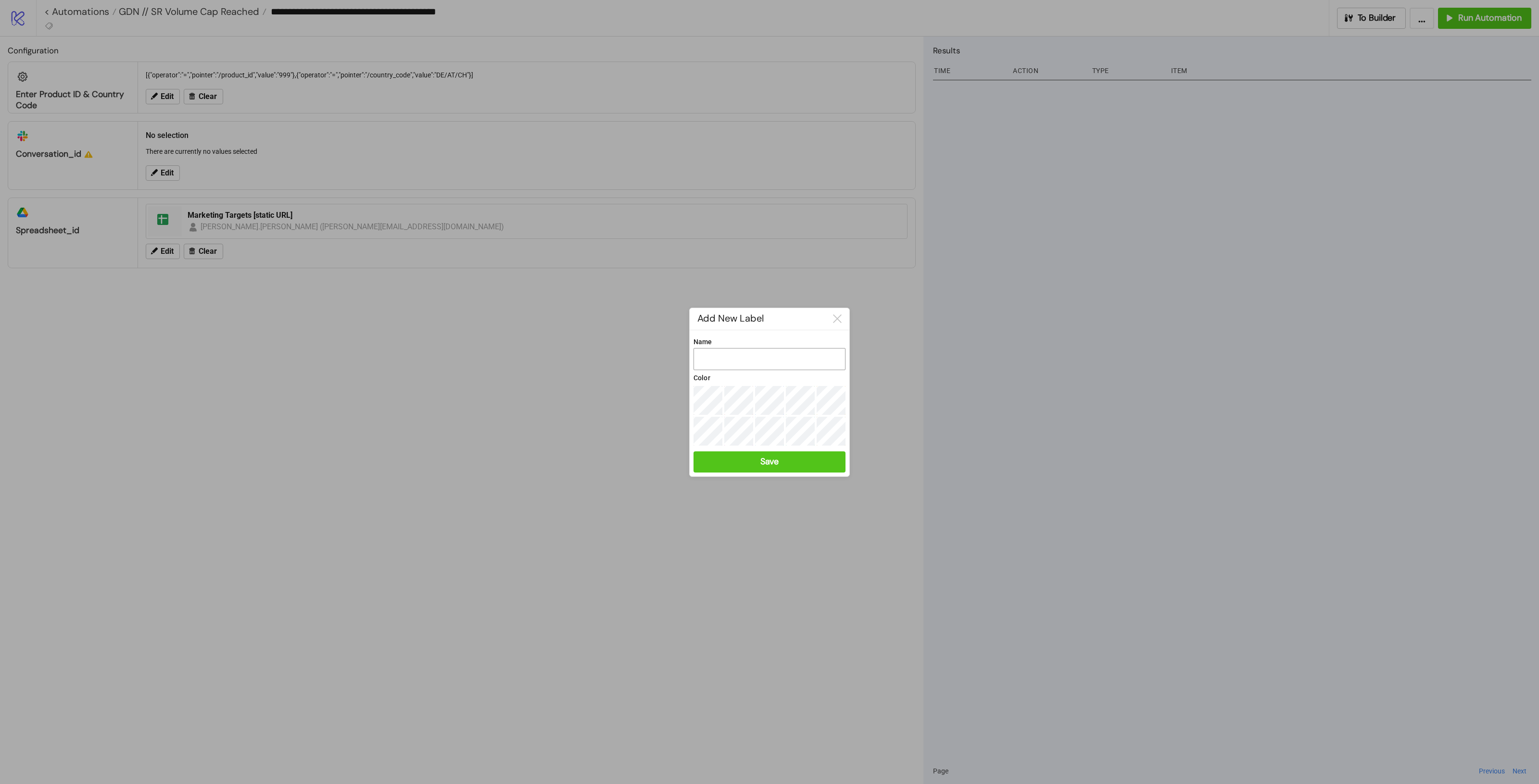
click at [781, 355] on input "Name" at bounding box center [770, 359] width 152 height 22
type input "**********"
click at [792, 465] on button "Save" at bounding box center [770, 461] width 152 height 21
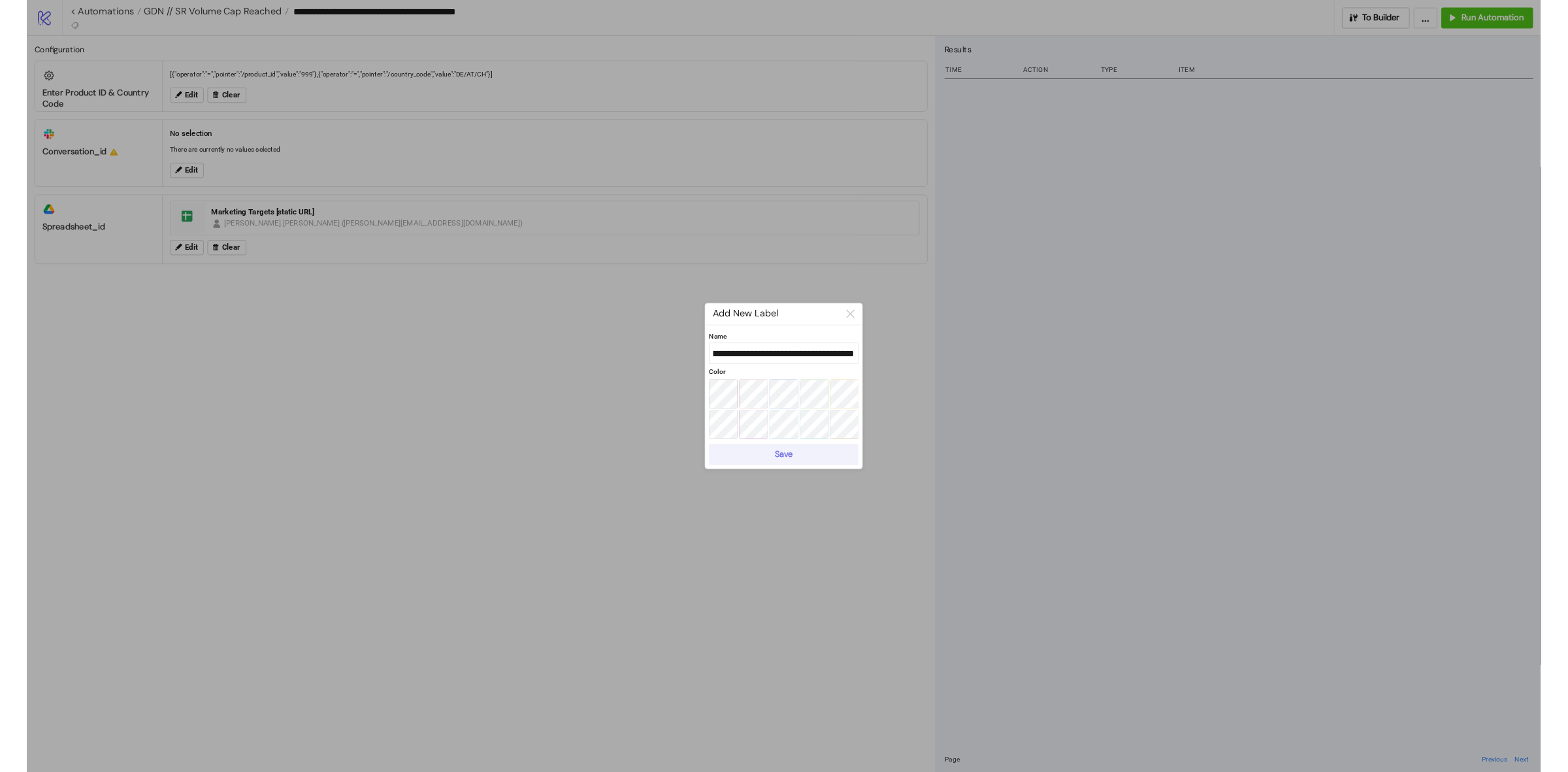
scroll to position [0, 0]
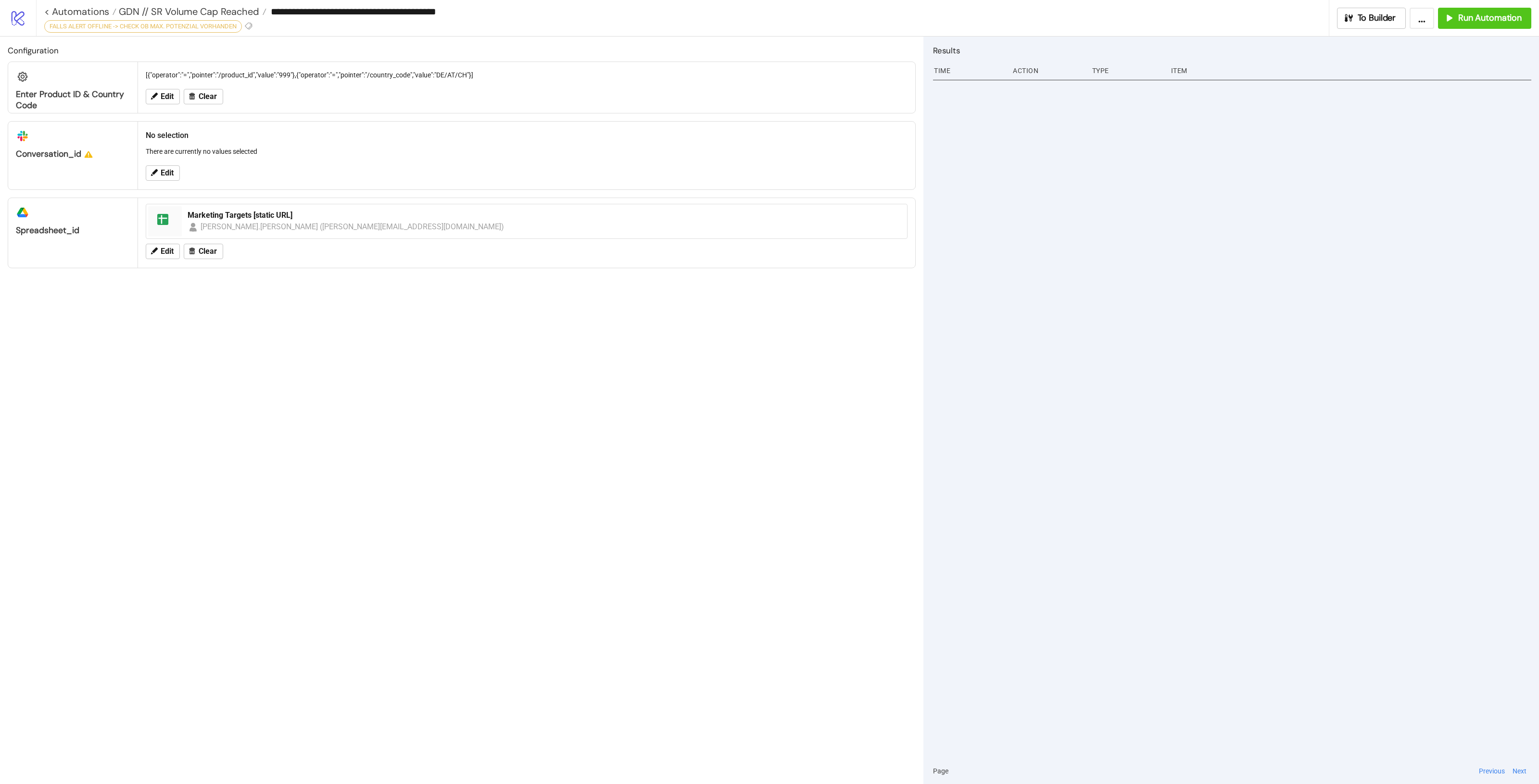
click at [207, 4] on div "**********" at bounding box center [686, 11] width 1284 height 14
click at [209, 6] on span "GDN // SR Volume Cap Reached" at bounding box center [188, 11] width 143 height 13
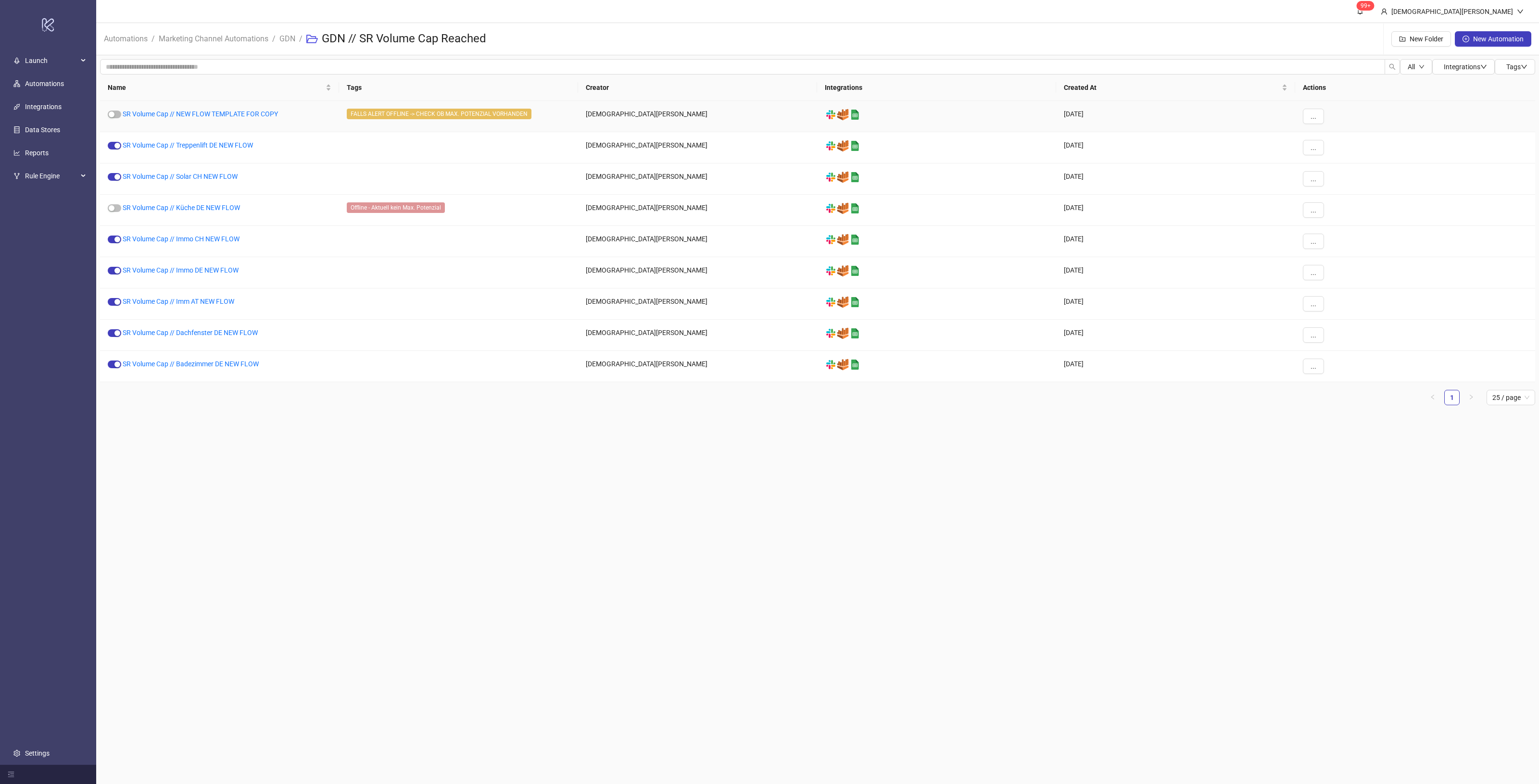
click at [428, 112] on span "FALLS ALERT OFFLINE -> CHECK OB MAX. POTENZIAL VORHANDEN" at bounding box center [439, 114] width 185 height 11
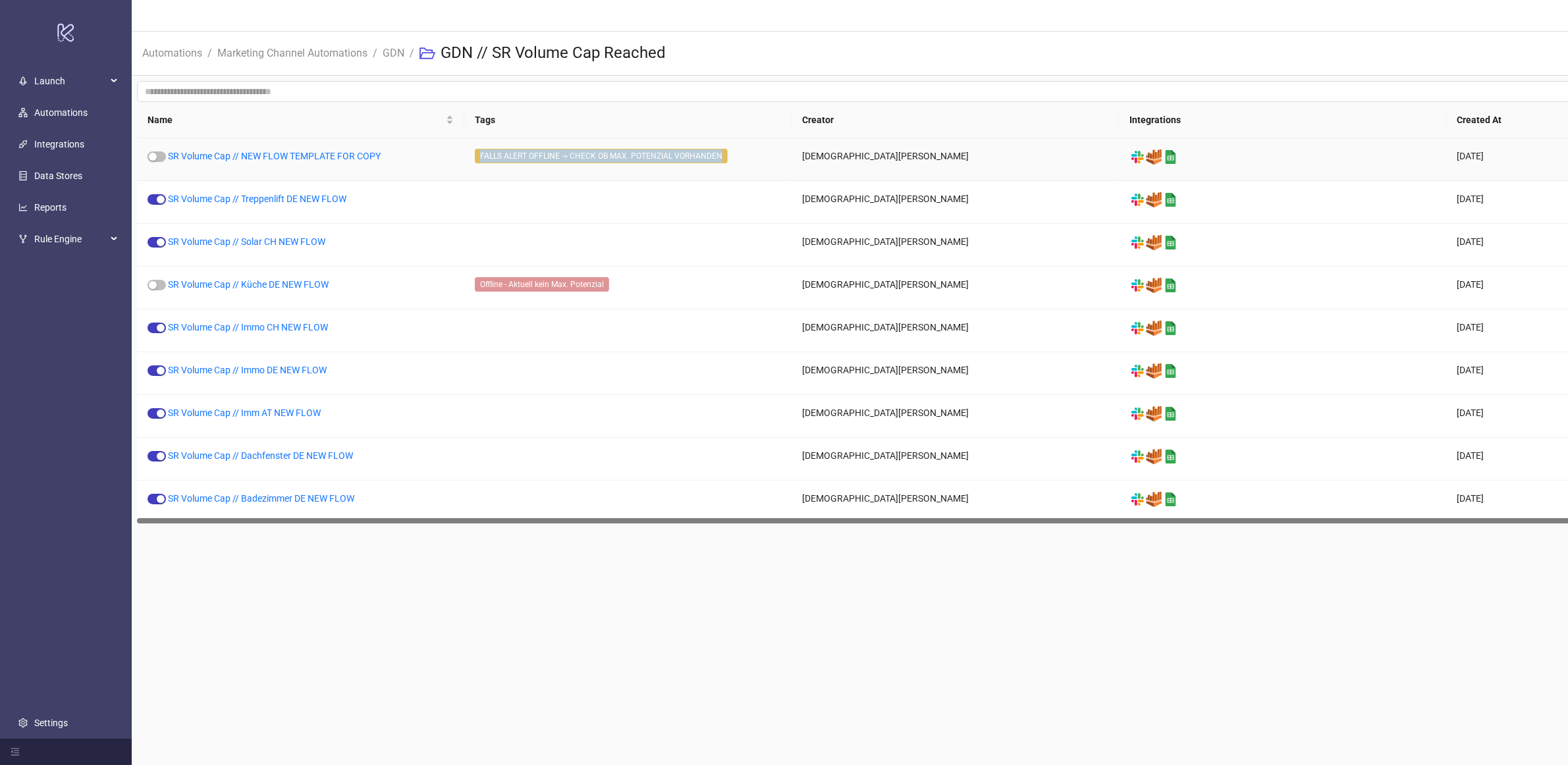
drag, startPoint x: 478, startPoint y: 155, endPoint x: 731, endPoint y: 164, distance: 253.2
click at [731, 164] on div "FALLS ALERT OFFLINE -> CHECK OB MAX. POTENZIAL VORHANDEN" at bounding box center [630, 157] width 312 height 17
copy span "FALLS ALERT OFFLINE -> CHECK OB MAX. POTENZIAL VORHANDEN"
click at [344, 151] on link "SR Volume Cap // NEW FLOW TEMPLATE FOR COPY" at bounding box center [274, 155] width 213 height 11
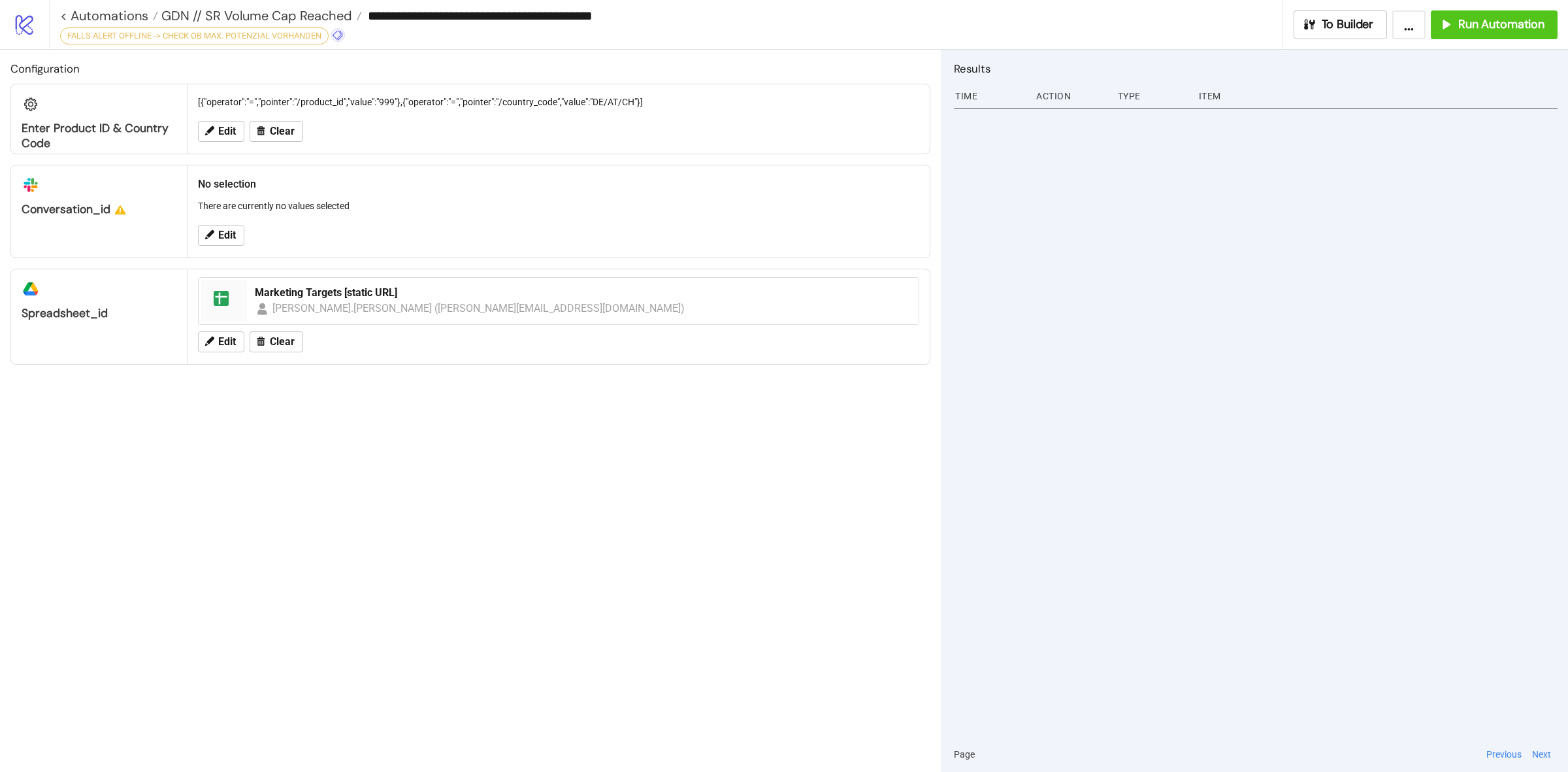
click at [342, 37] on icon at bounding box center [338, 36] width 10 height 10
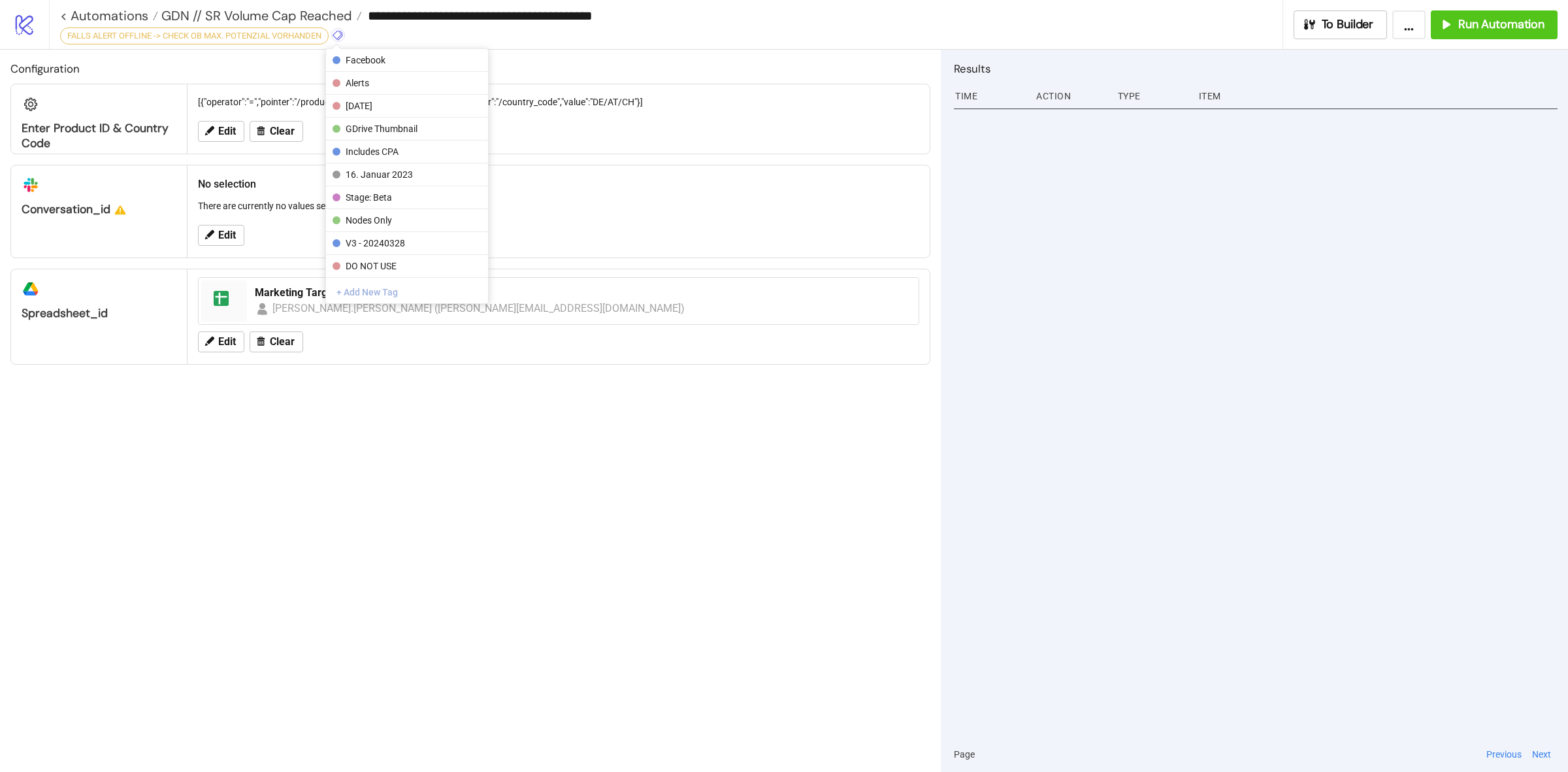
click at [377, 294] on button "+ Add New Tag" at bounding box center [407, 291] width 162 height 23
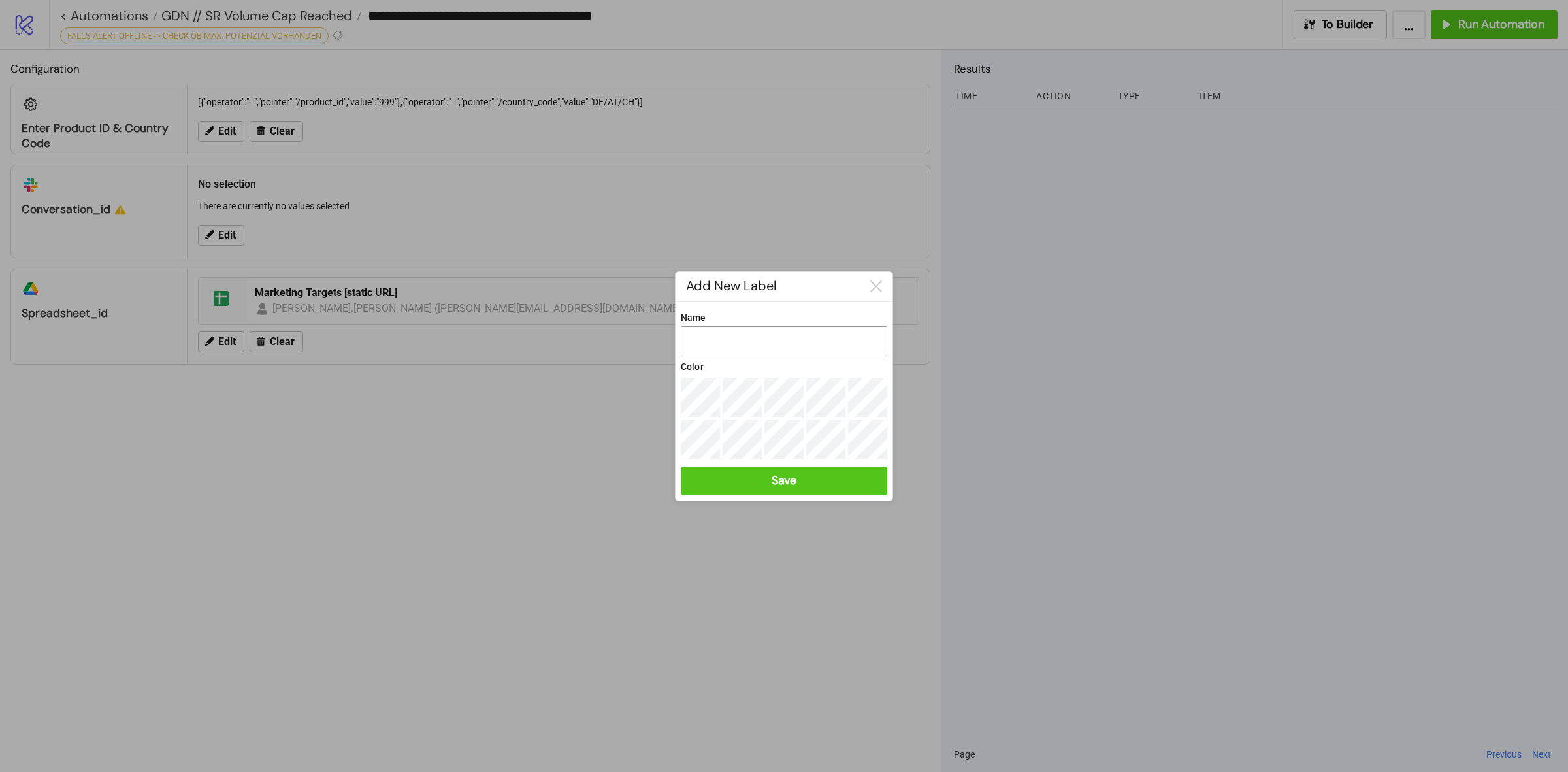
click at [759, 337] on input "Name" at bounding box center [784, 341] width 206 height 30
paste input "**********"
type input "**********"
click at [766, 468] on button "Save" at bounding box center [784, 480] width 206 height 28
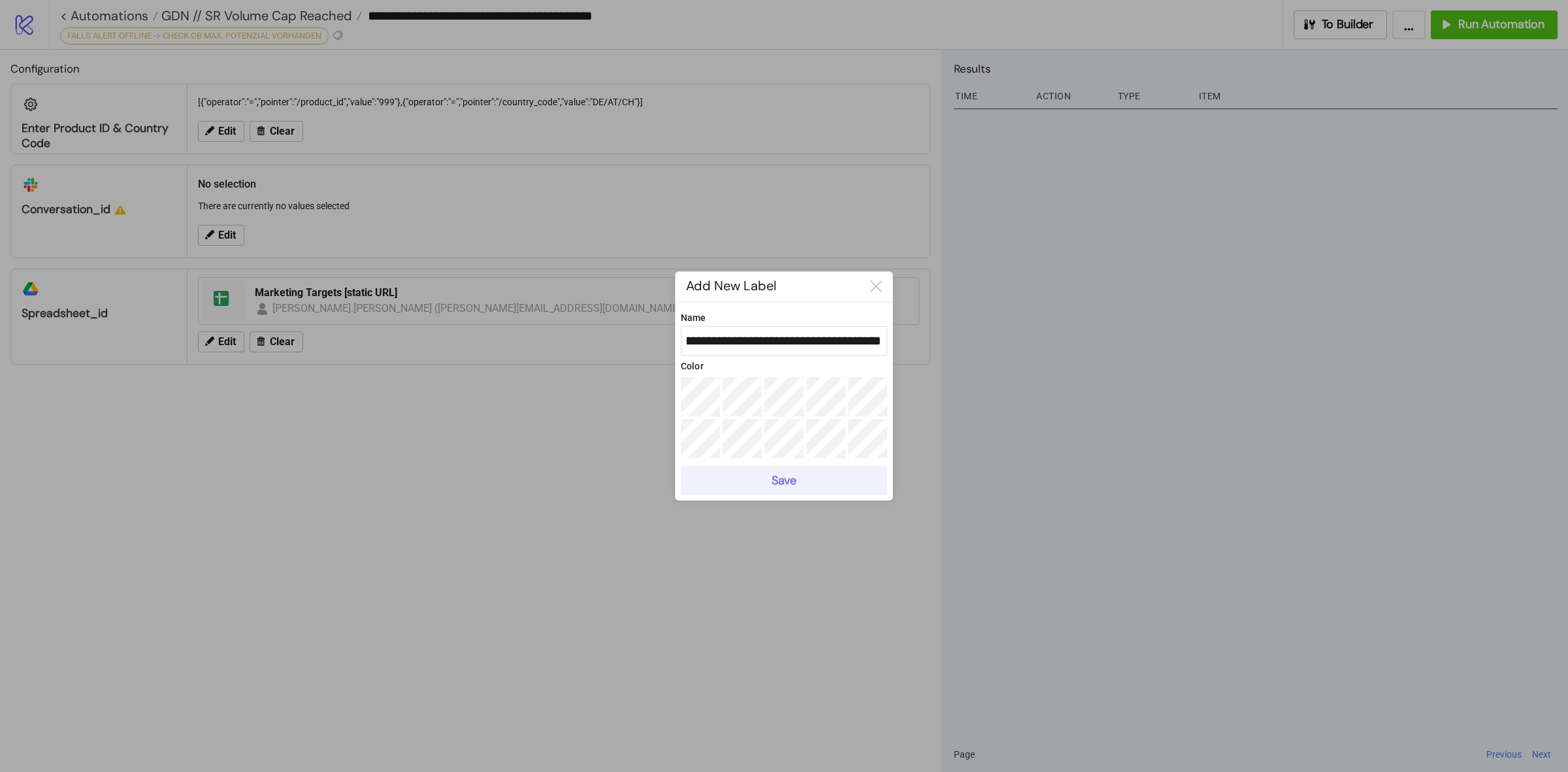
scroll to position [0, 0]
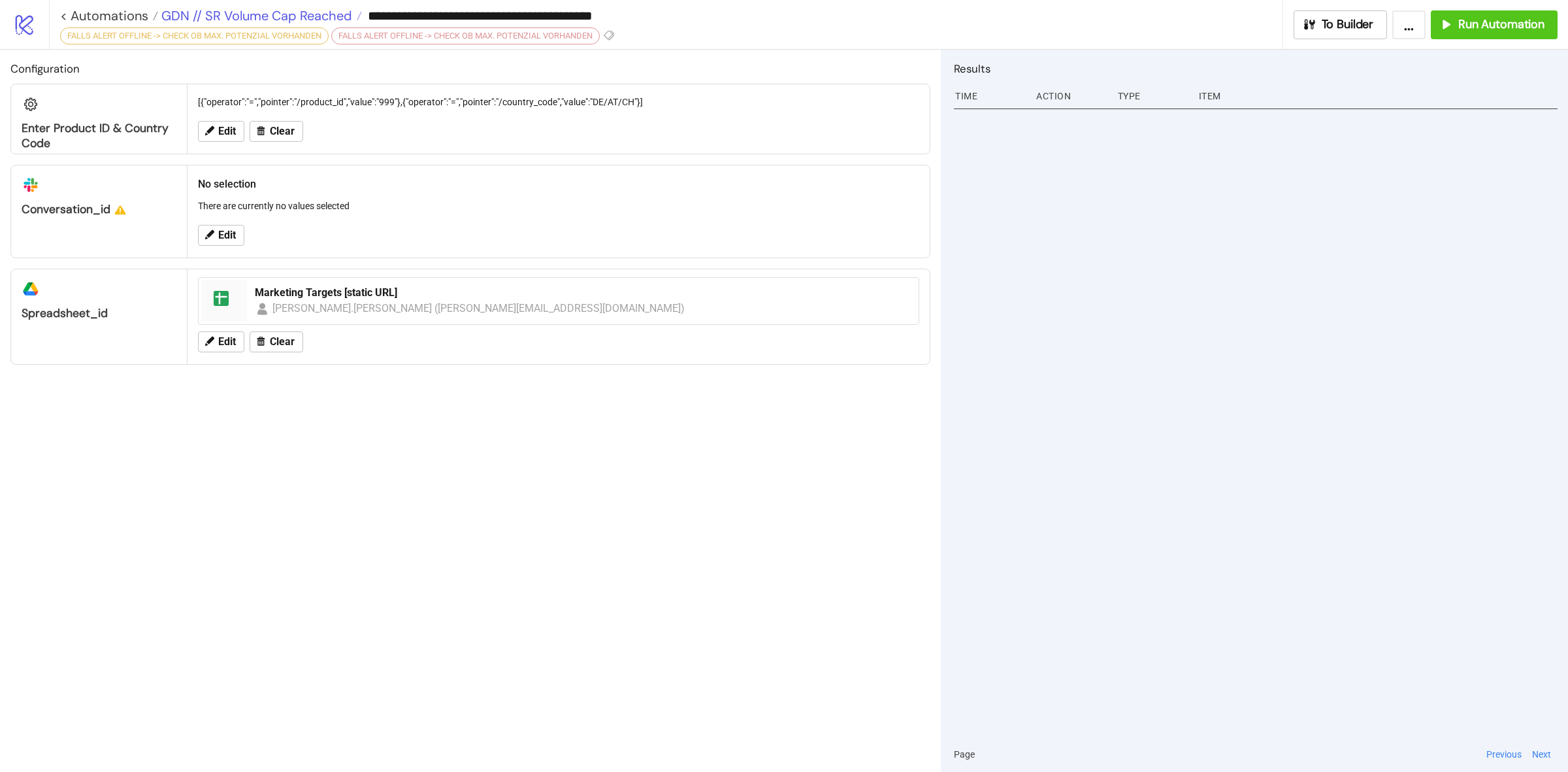
click at [321, 16] on span "GDN // SR Volume Cap Reached" at bounding box center [255, 15] width 194 height 17
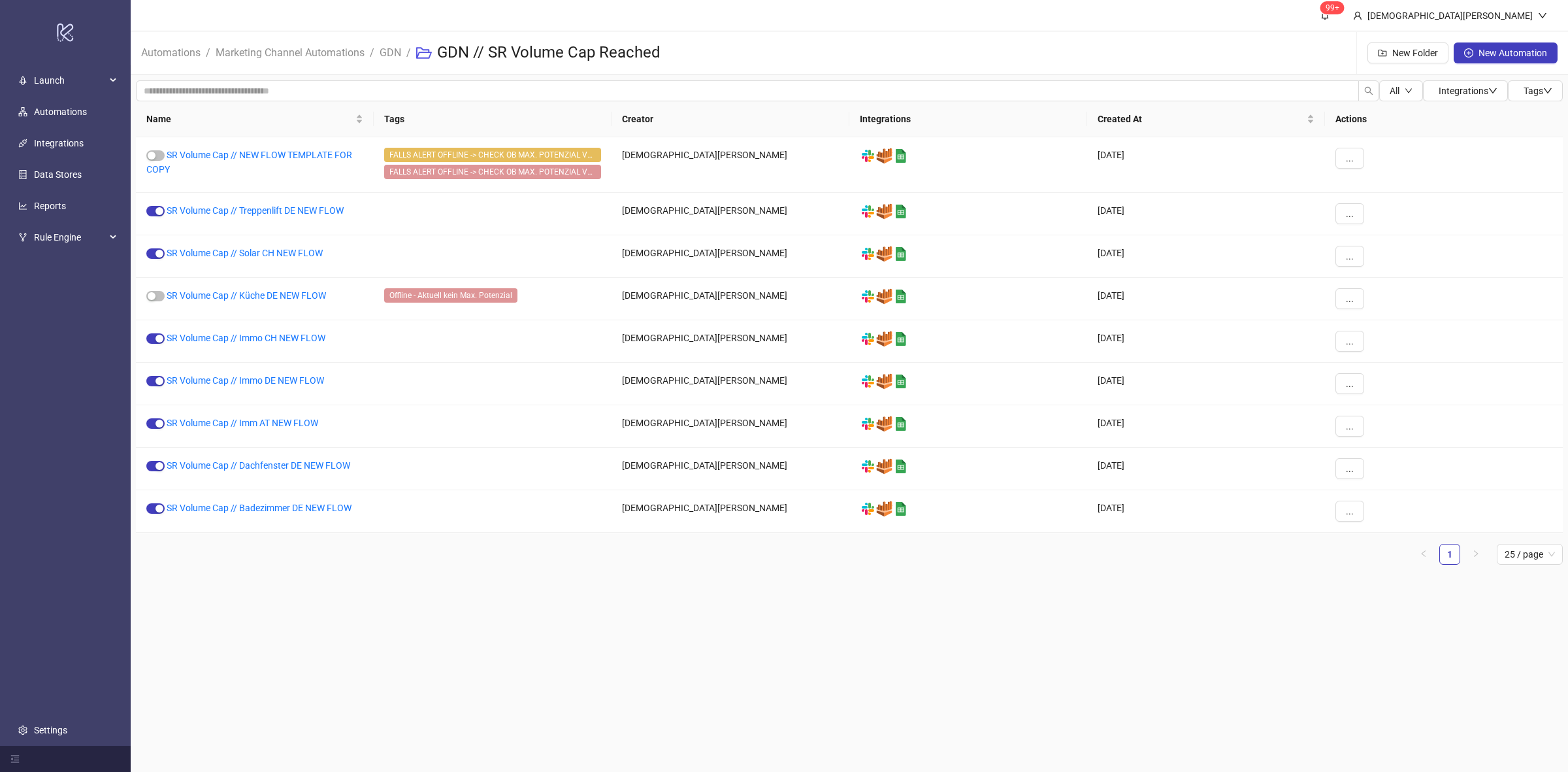
click at [613, 112] on th "Creator" at bounding box center [730, 119] width 238 height 36
click at [608, 119] on th "Tags" at bounding box center [492, 119] width 238 height 36
click at [611, 119] on tr "Name Tags Creator Integrations Created At Actions" at bounding box center [849, 119] width 1427 height 36
drag, startPoint x: 720, startPoint y: 556, endPoint x: 714, endPoint y: 548, distance: 10.0
click at [720, 555] on ul "1 25 / page" at bounding box center [849, 554] width 1427 height 21
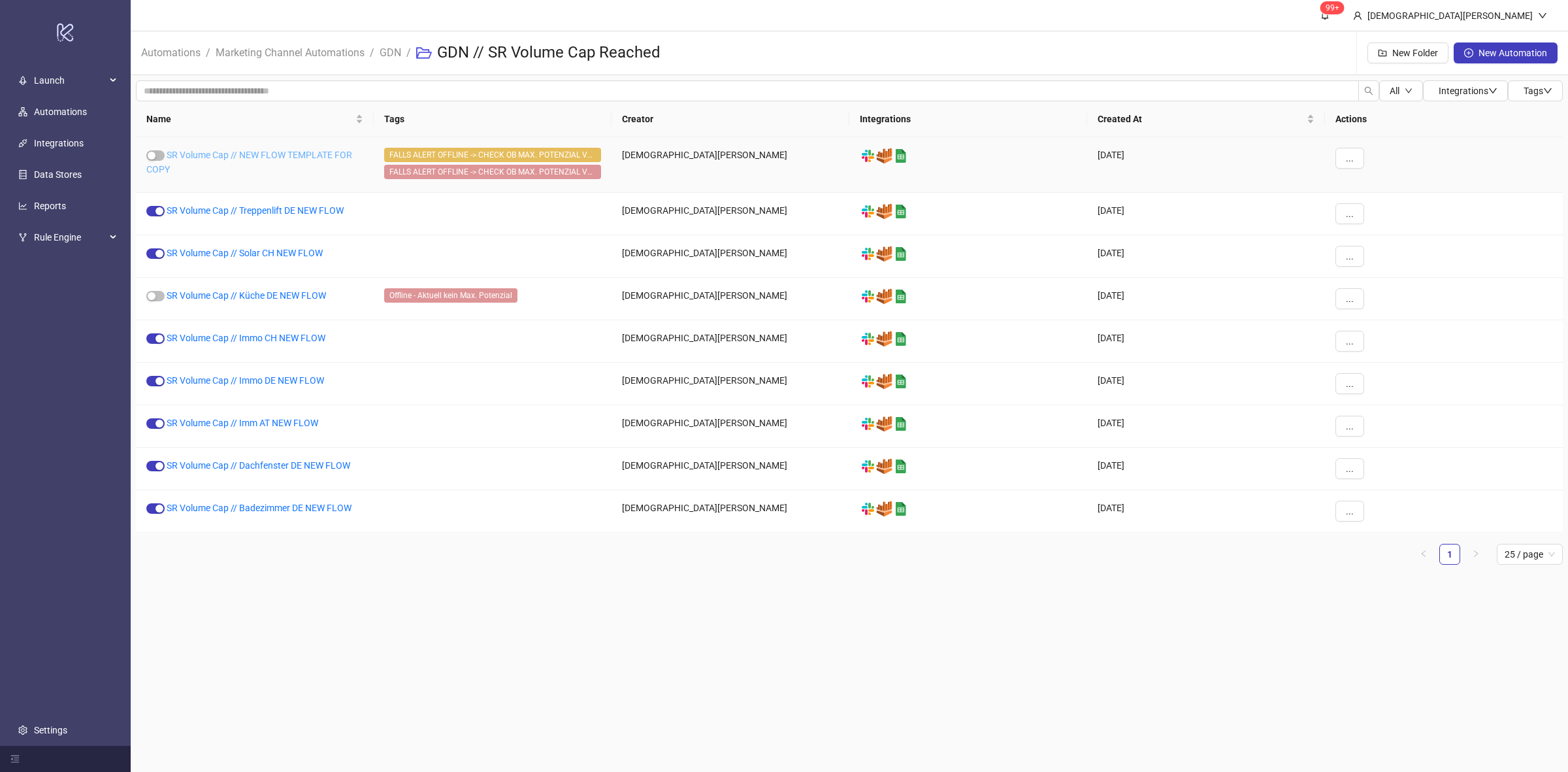
click at [320, 157] on link "SR Volume Cap // NEW FLOW TEMPLATE FOR COPY" at bounding box center [249, 162] width 206 height 25
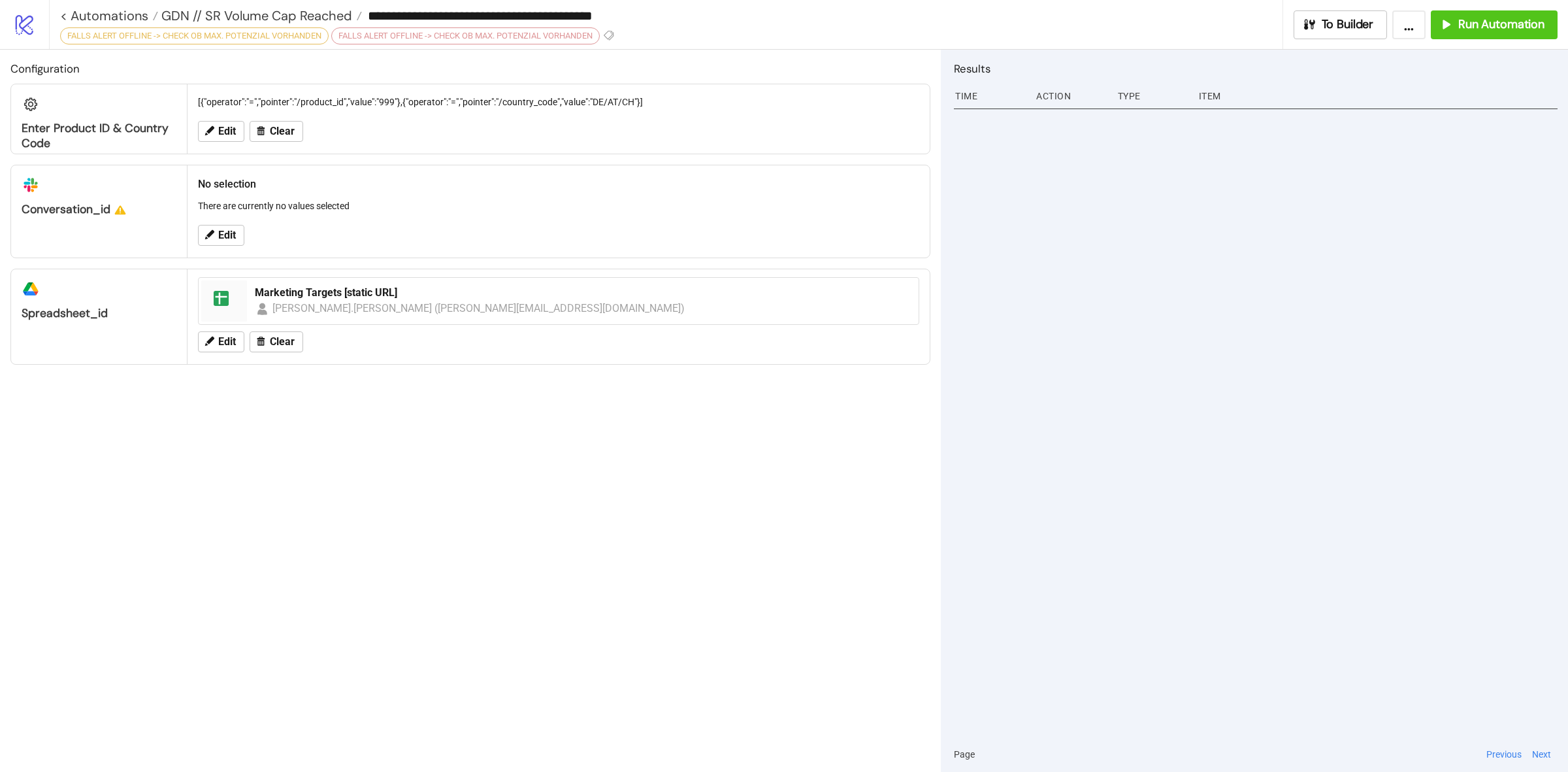
click at [598, 32] on div "FALLS ALERT OFFLINE -> CHECK OB MAX. POTENZIAL VORHANDEN" at bounding box center [465, 36] width 269 height 17
click at [583, 32] on div "FALLS ALERT OFFLINE -> CHECK OB MAX. POTENZIAL VORHANDEN" at bounding box center [465, 36] width 269 height 17
click at [628, 38] on div "**********" at bounding box center [666, 24] width 1234 height 49
click at [615, 36] on icon at bounding box center [609, 35] width 11 height 11
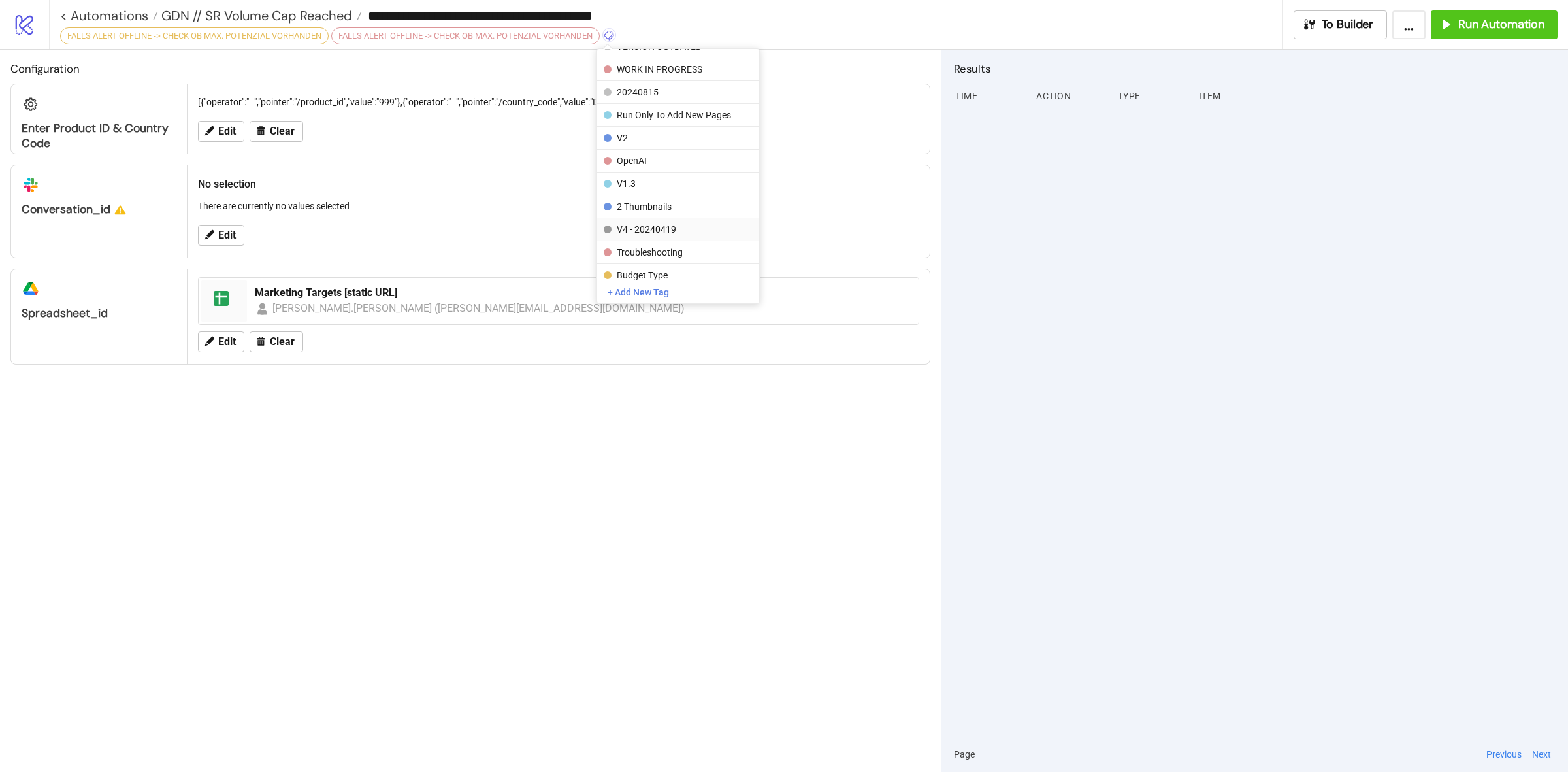
scroll to position [271, 0]
click at [421, 41] on div "FALLS ALERT OFFLINE -> CHECK OB MAX. POTENZIAL VORHANDEN" at bounding box center [465, 36] width 269 height 17
click at [420, 38] on div "FALLS ALERT OFFLINE -> CHECK OB MAX. POTENZIAL VORHANDEN" at bounding box center [465, 36] width 269 height 17
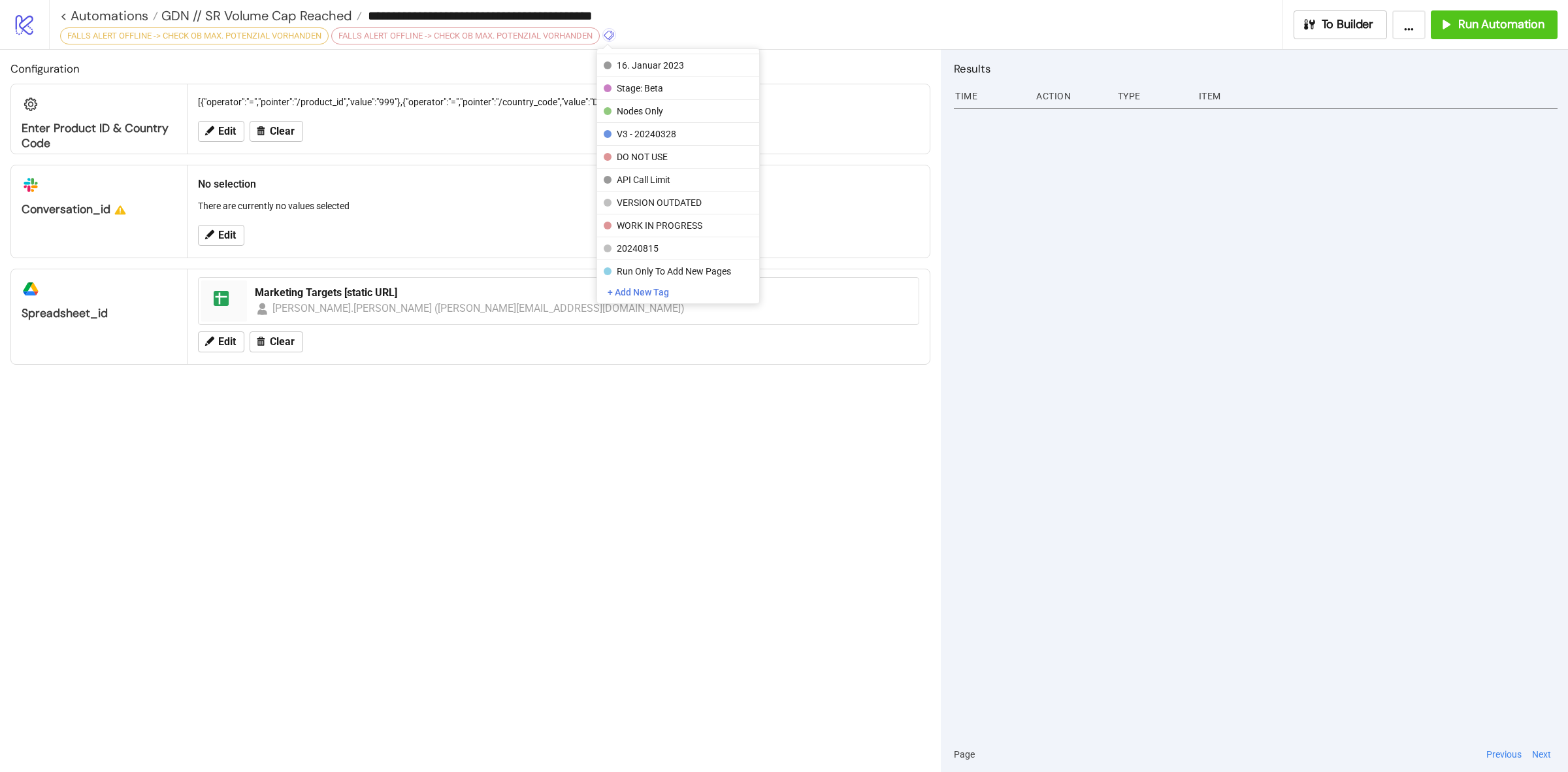
scroll to position [0, 0]
click at [652, 405] on div "Configuration Enter Product ID & Country Code [{"operator":"=","pointer":"/prod…" at bounding box center [470, 411] width 941 height 722
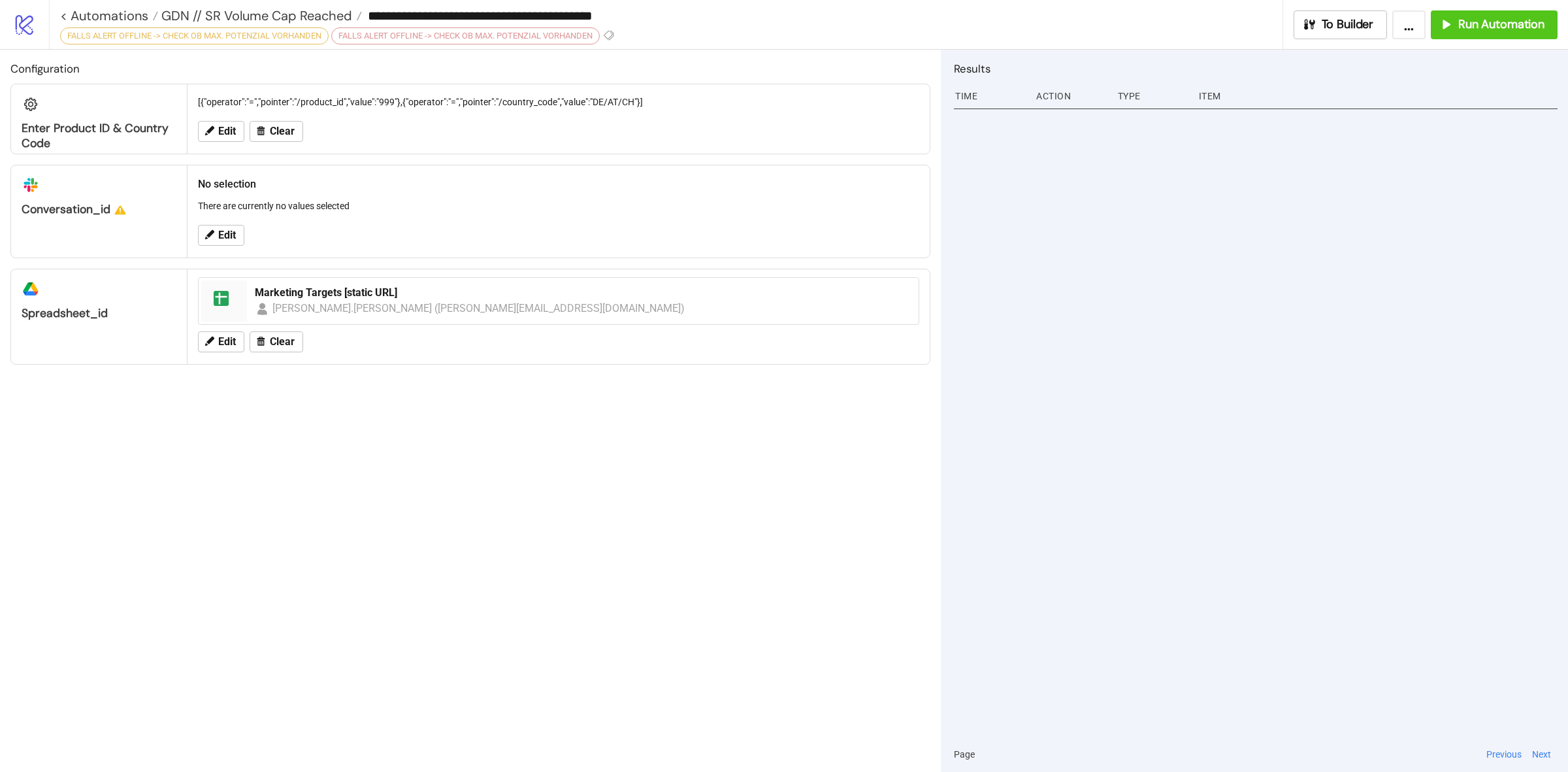
drag, startPoint x: 368, startPoint y: 35, endPoint x: 655, endPoint y: 41, distance: 287.1
click at [655, 41] on div "**********" at bounding box center [666, 24] width 1234 height 49
click at [614, 35] on icon at bounding box center [609, 35] width 11 height 11
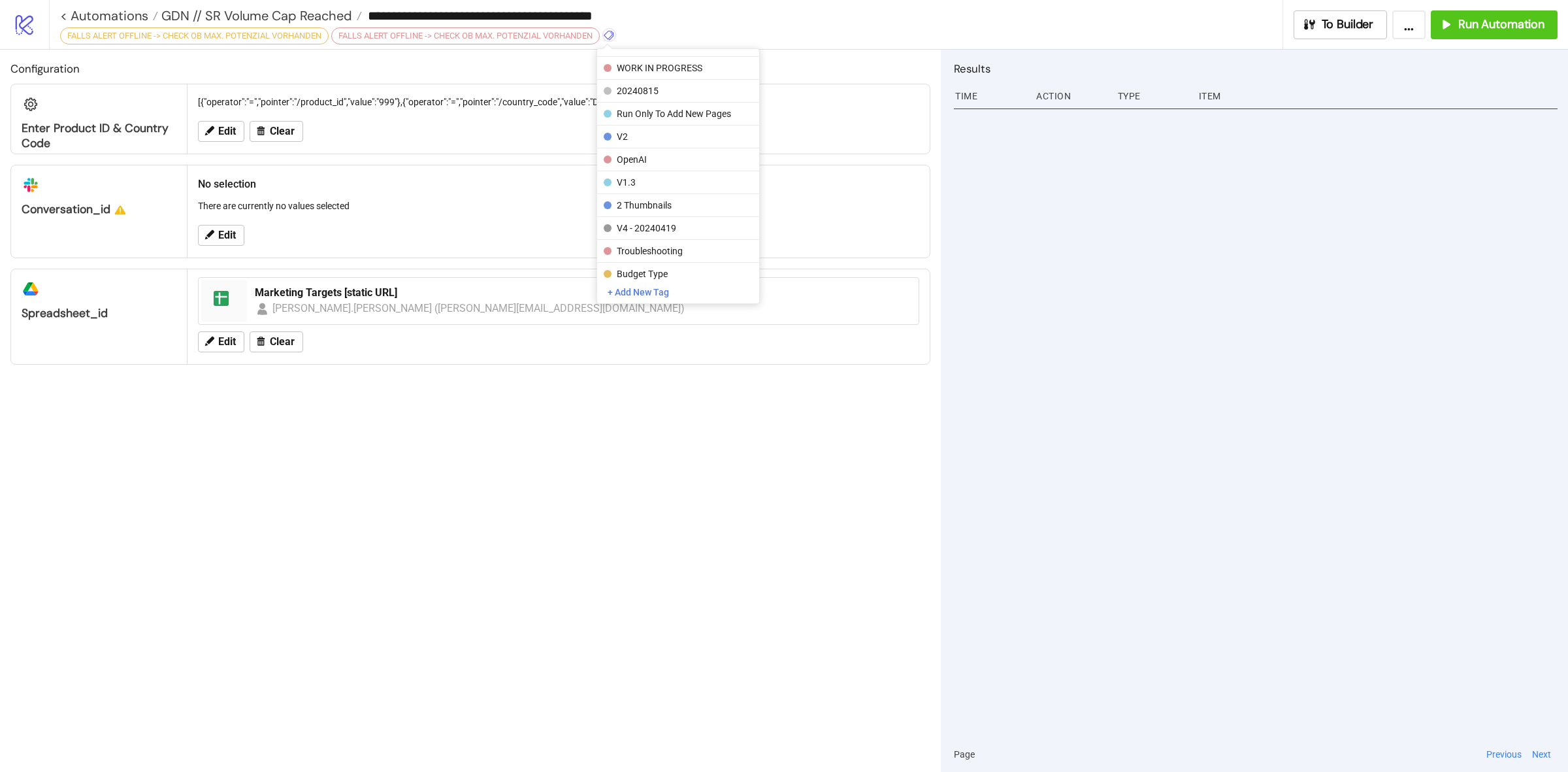
scroll to position [271, 0]
click at [572, 468] on div "Configuration Enter Product ID & Country Code [{"operator":"=","pointer":"/prod…" at bounding box center [470, 411] width 941 height 722
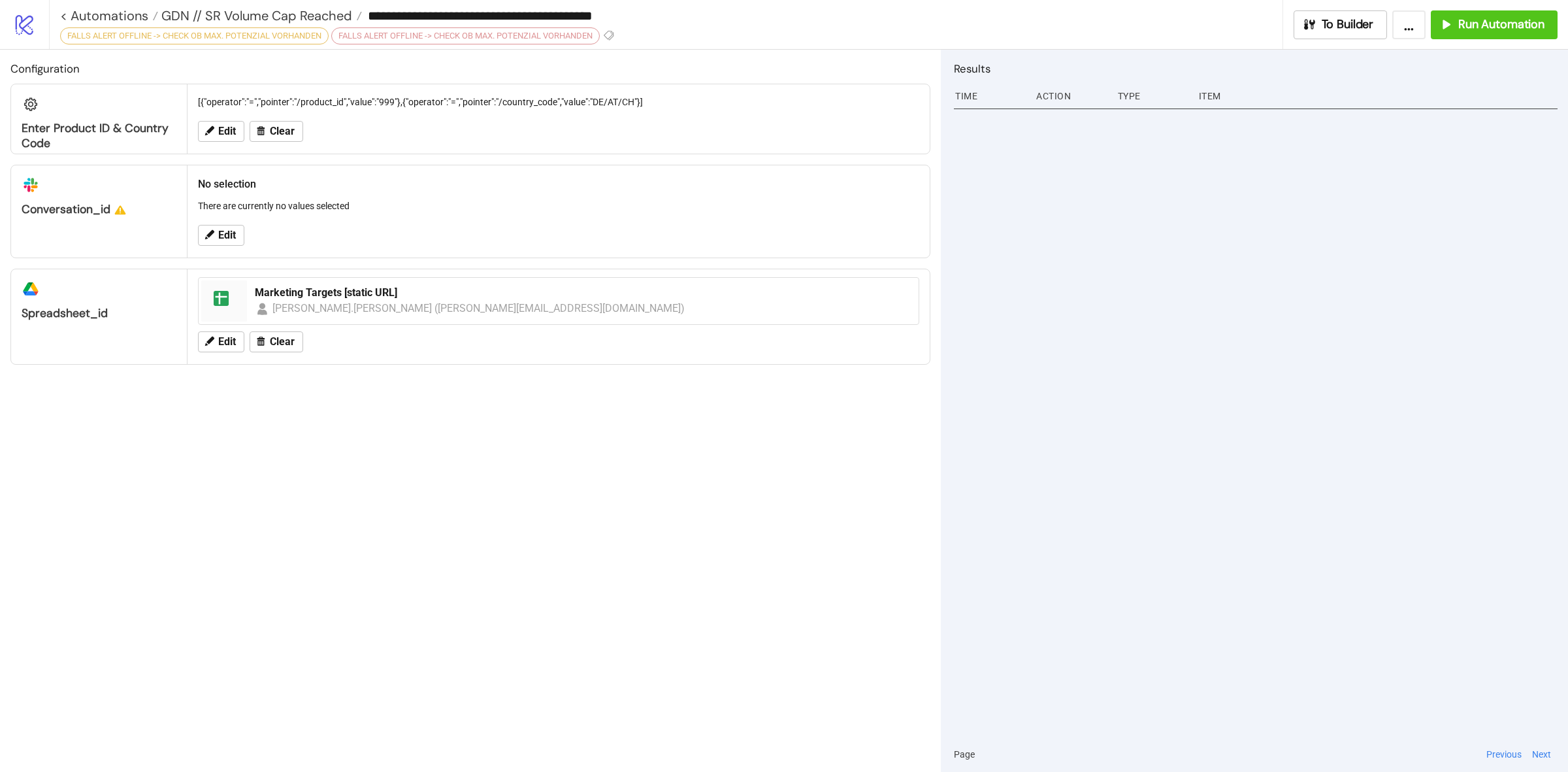
click at [1402, 24] on button "..." at bounding box center [1408, 24] width 33 height 28
click at [657, 41] on div "**********" at bounding box center [666, 24] width 1234 height 49
click at [600, 34] on div "FALLS ALERT OFFLINE -> CHECK OB MAX. POTENZIAL VORHANDEN" at bounding box center [465, 36] width 269 height 17
click at [615, 33] on icon at bounding box center [609, 35] width 11 height 11
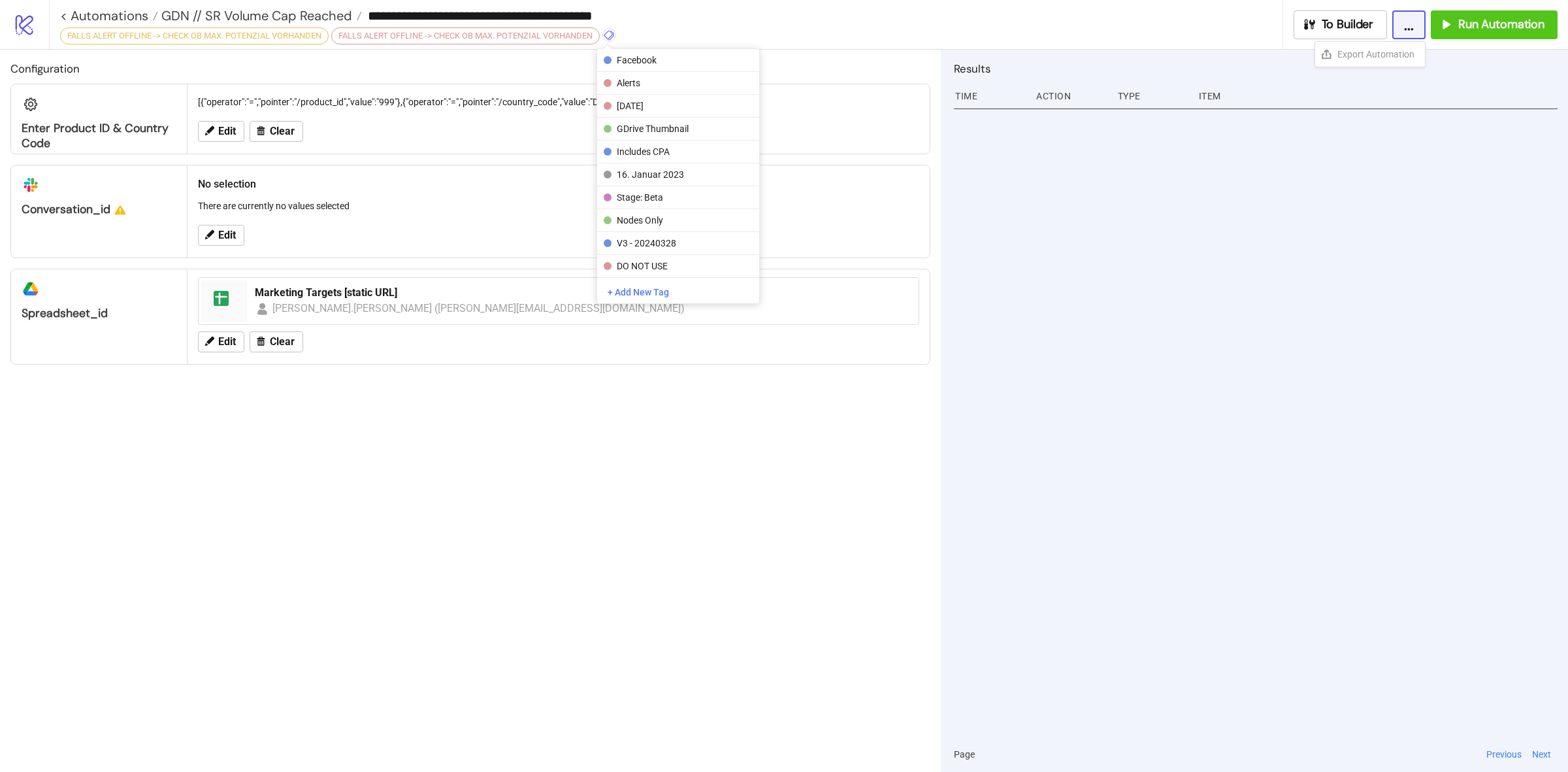
click at [615, 33] on icon at bounding box center [609, 35] width 11 height 11
click at [795, 29] on div "**********" at bounding box center [671, 15] width 1222 height 32
click at [266, 28] on div "FALLS ALERT OFFLINE -> CHECK OB MAX. POTENZIAL VORHANDEN" at bounding box center [194, 36] width 269 height 17
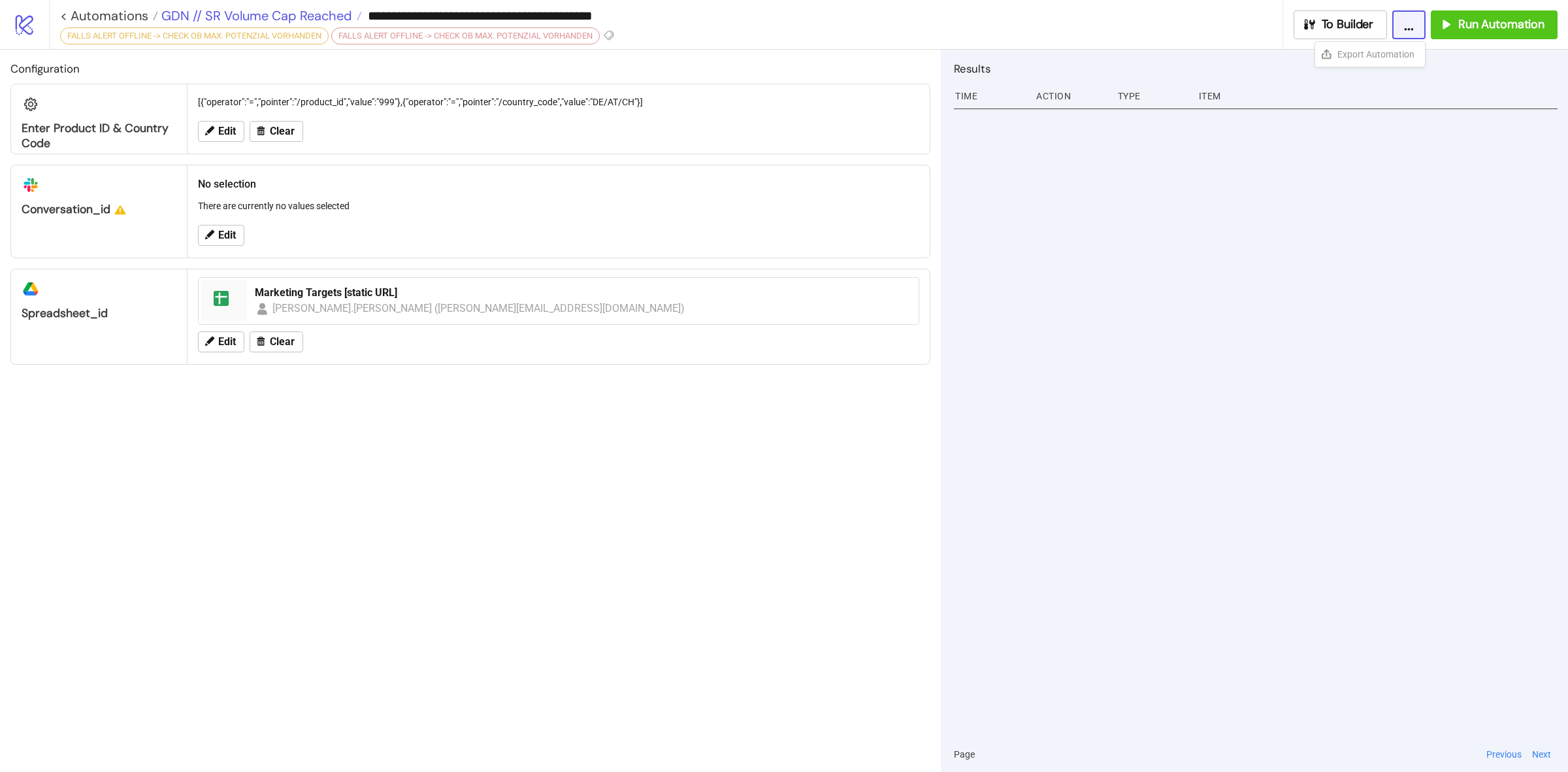
click at [295, 15] on span "GDN // SR Volume Cap Reached" at bounding box center [255, 15] width 194 height 17
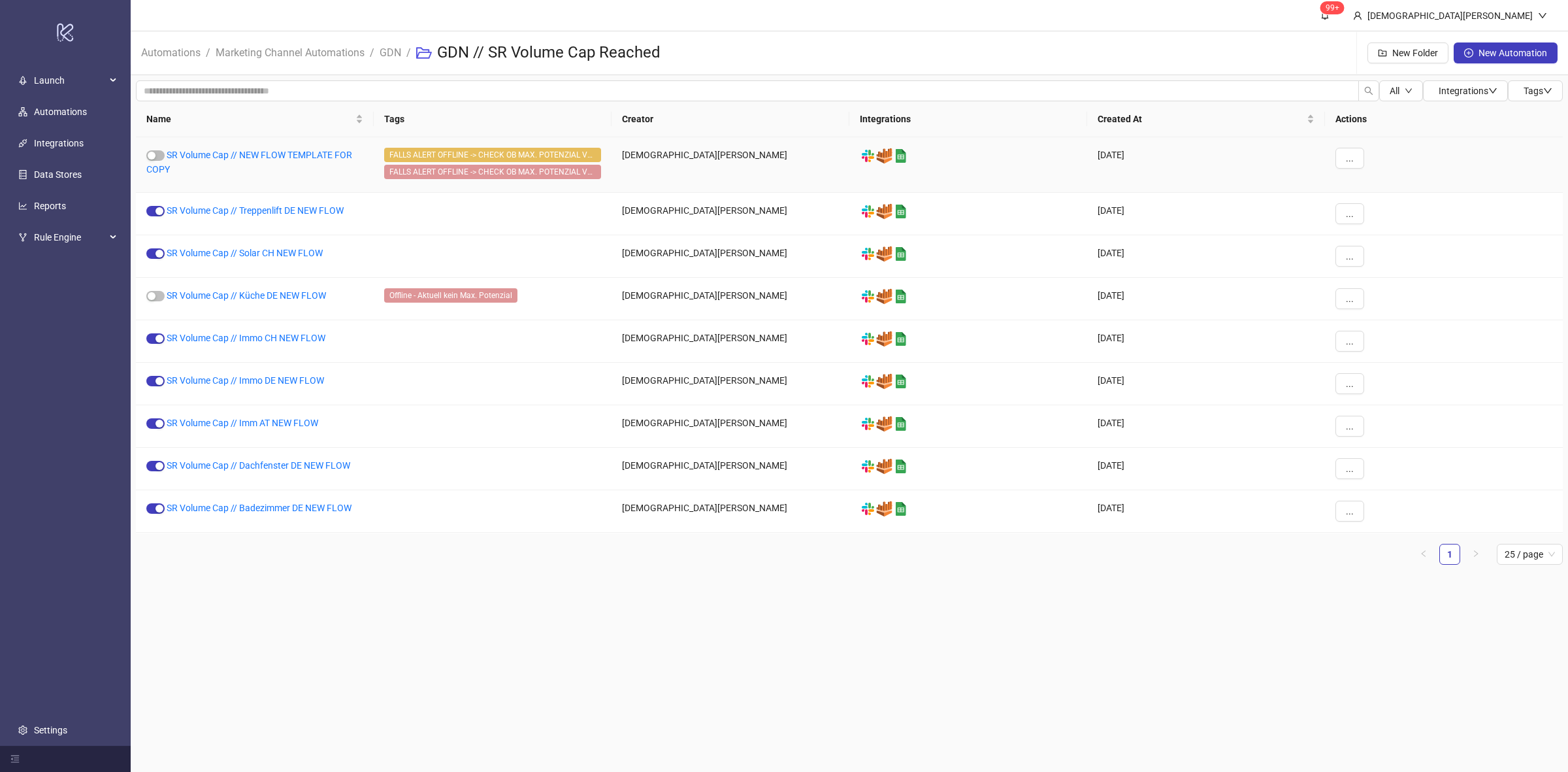
click at [562, 155] on span "FALLS ALERT OFFLINE -> CHECK OB MAX. POTENZIAL VORHANDEN" at bounding box center [492, 155] width 217 height 15
click at [1344, 149] on button "..." at bounding box center [1349, 158] width 28 height 21
click at [1376, 230] on span "Edit" at bounding box center [1379, 226] width 38 height 15
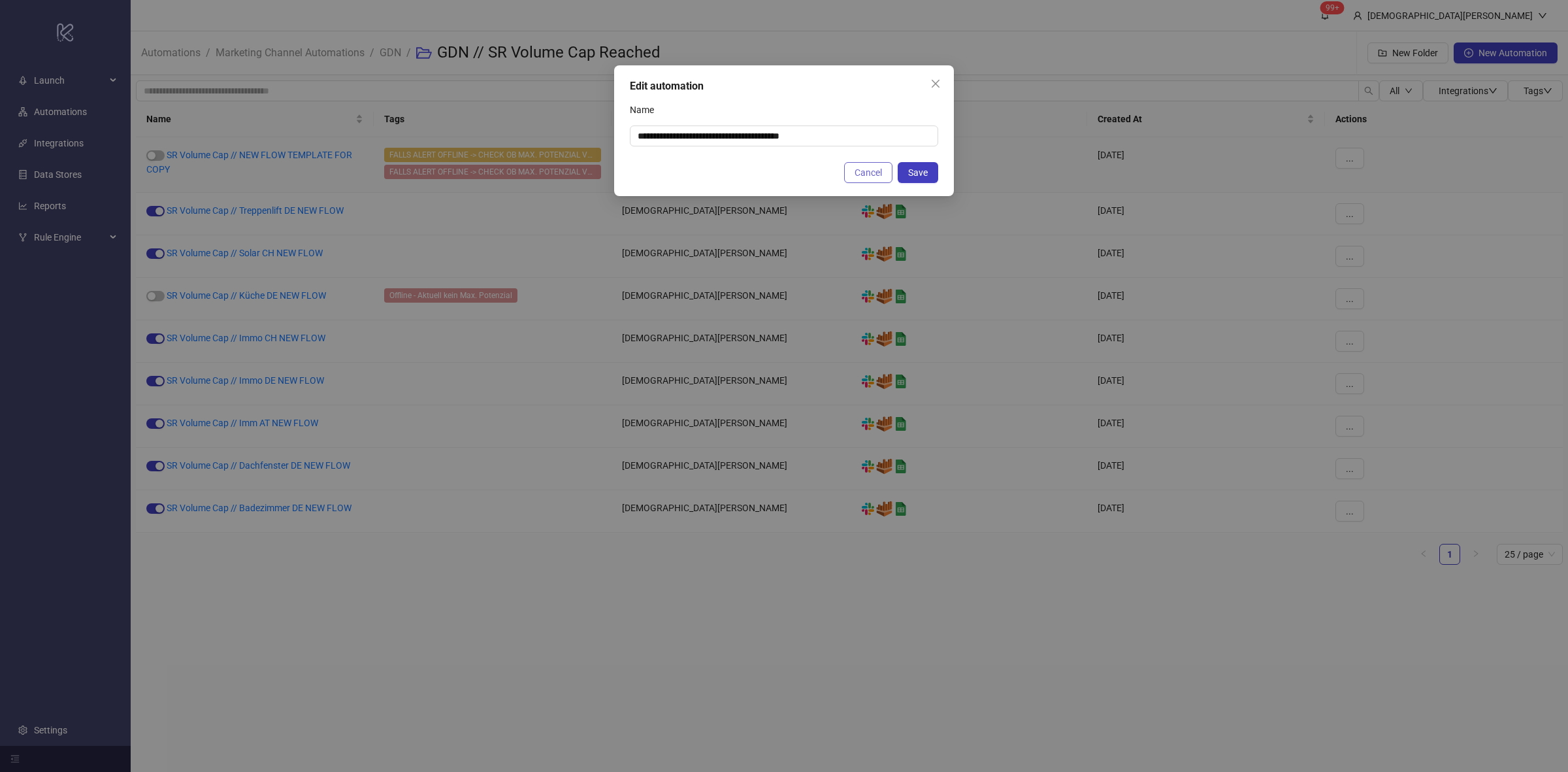
click at [863, 172] on span "Cancel" at bounding box center [868, 172] width 28 height 11
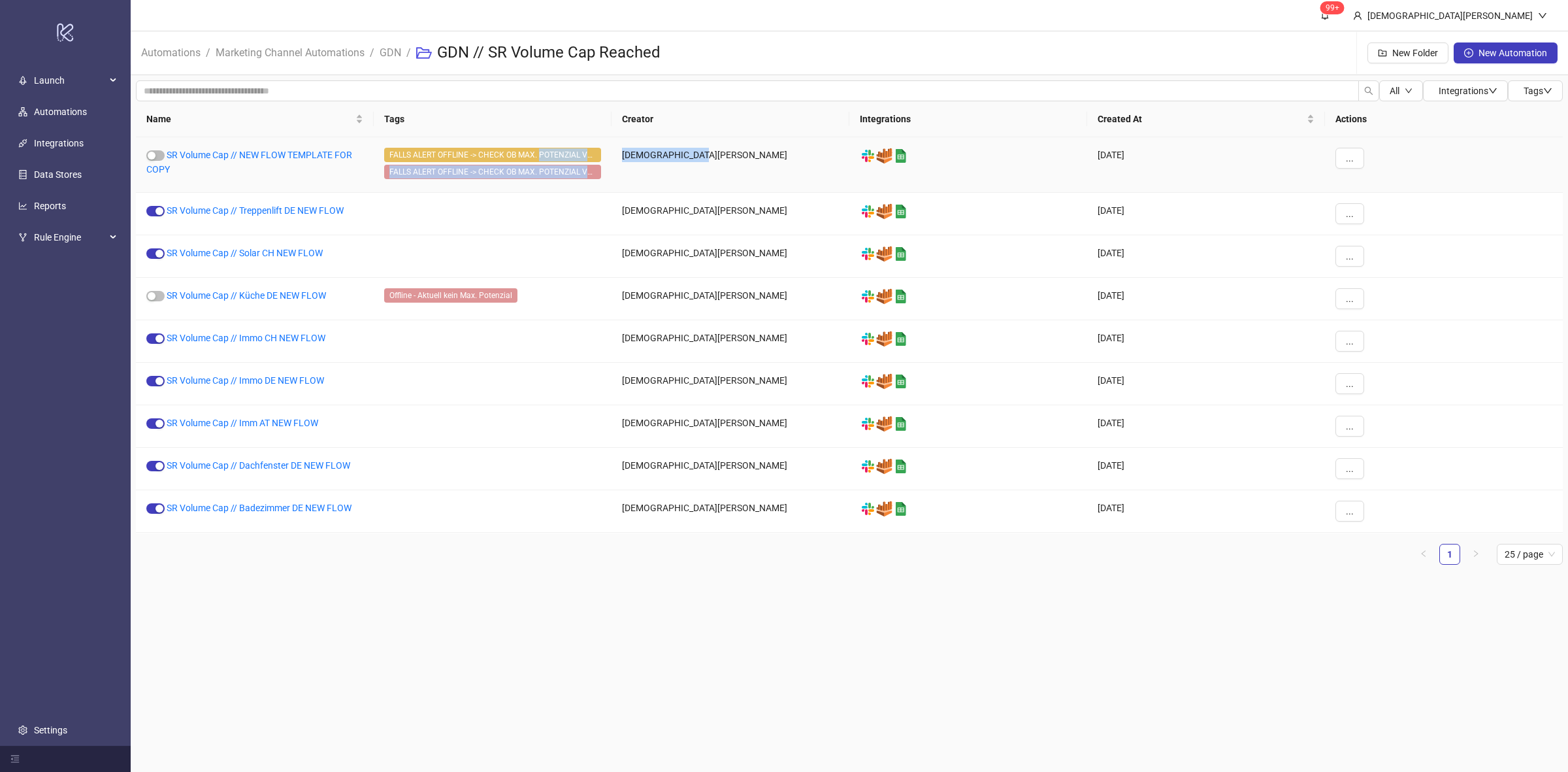
drag, startPoint x: 541, startPoint y: 149, endPoint x: 689, endPoint y: 153, distance: 148.1
click at [693, 153] on div "SR Volume Cap // NEW FLOW TEMPLATE FOR COPY FALLS ALERT OFFLINE -> CHECK OB MAX…" at bounding box center [849, 165] width 1427 height 55
click at [562, 122] on th "Tags" at bounding box center [492, 119] width 238 height 36
click at [478, 177] on span "FALLS ALERT OFFLINE -> CHECK OB MAX. POTENZIAL VORHANDEN" at bounding box center [492, 172] width 217 height 15
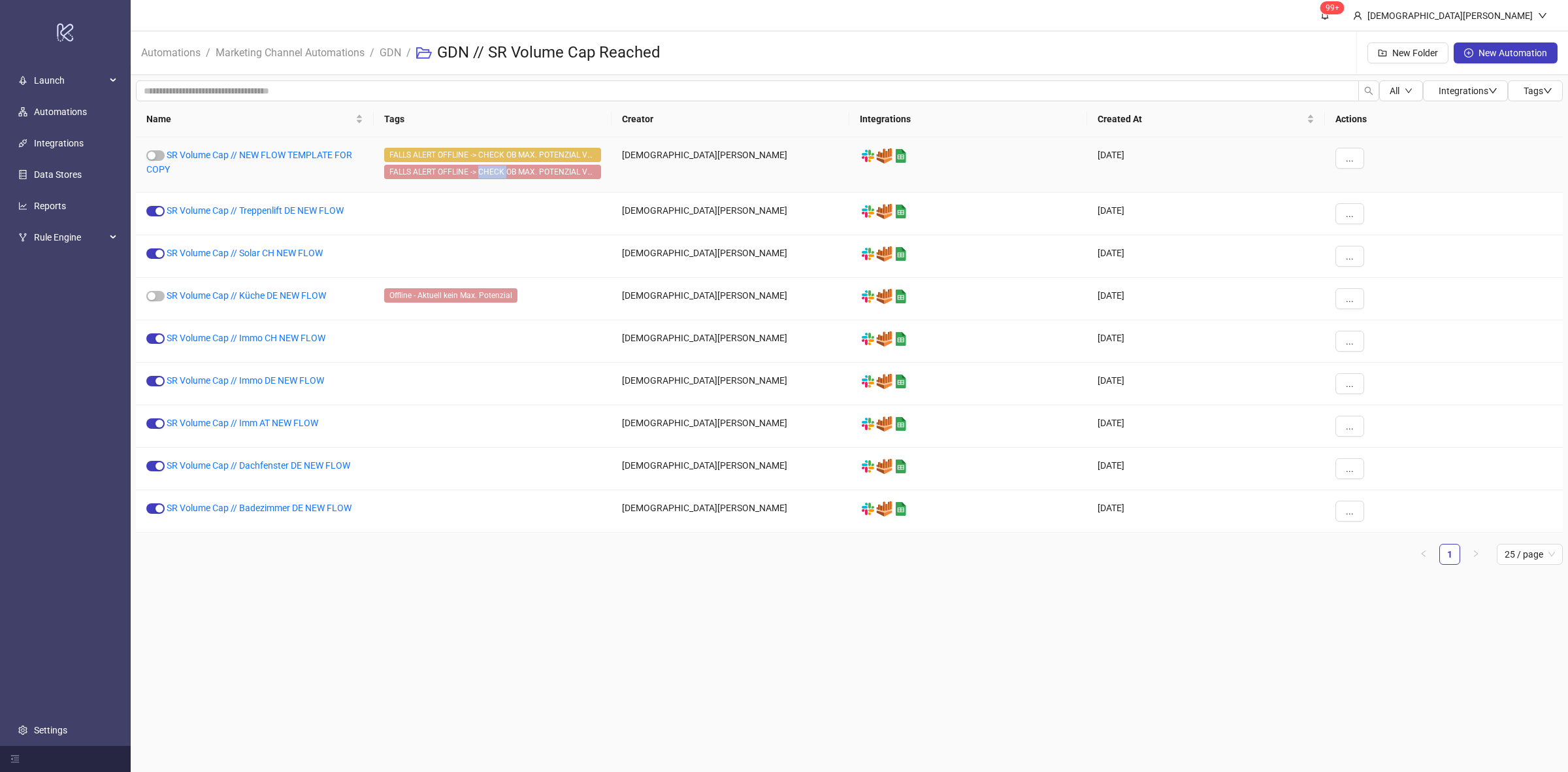
click at [491, 170] on span "FALLS ALERT OFFLINE -> CHECK OB MAX. POTENZIAL VORHANDEN" at bounding box center [492, 172] width 217 height 15
click at [592, 569] on div "Name Tags Creator Integrations Created At Actions SR Volume Cap // NEW FLOW TEM…" at bounding box center [849, 339] width 1427 height 474
click at [1354, 155] on button "..." at bounding box center [1349, 158] width 28 height 21
click at [1376, 290] on span "Delete" at bounding box center [1379, 290] width 38 height 15
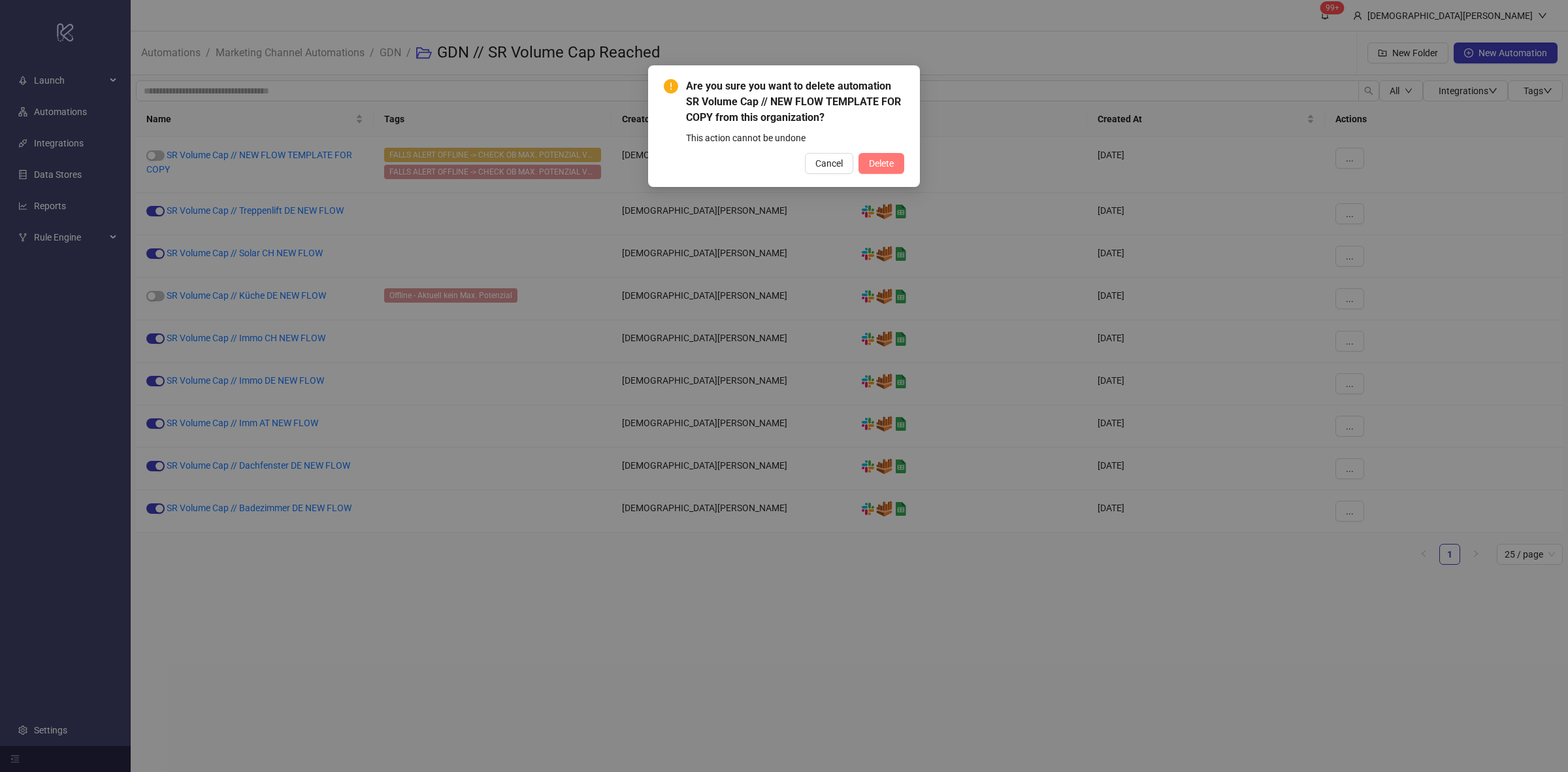
click at [866, 158] on button "Delete" at bounding box center [881, 163] width 45 height 21
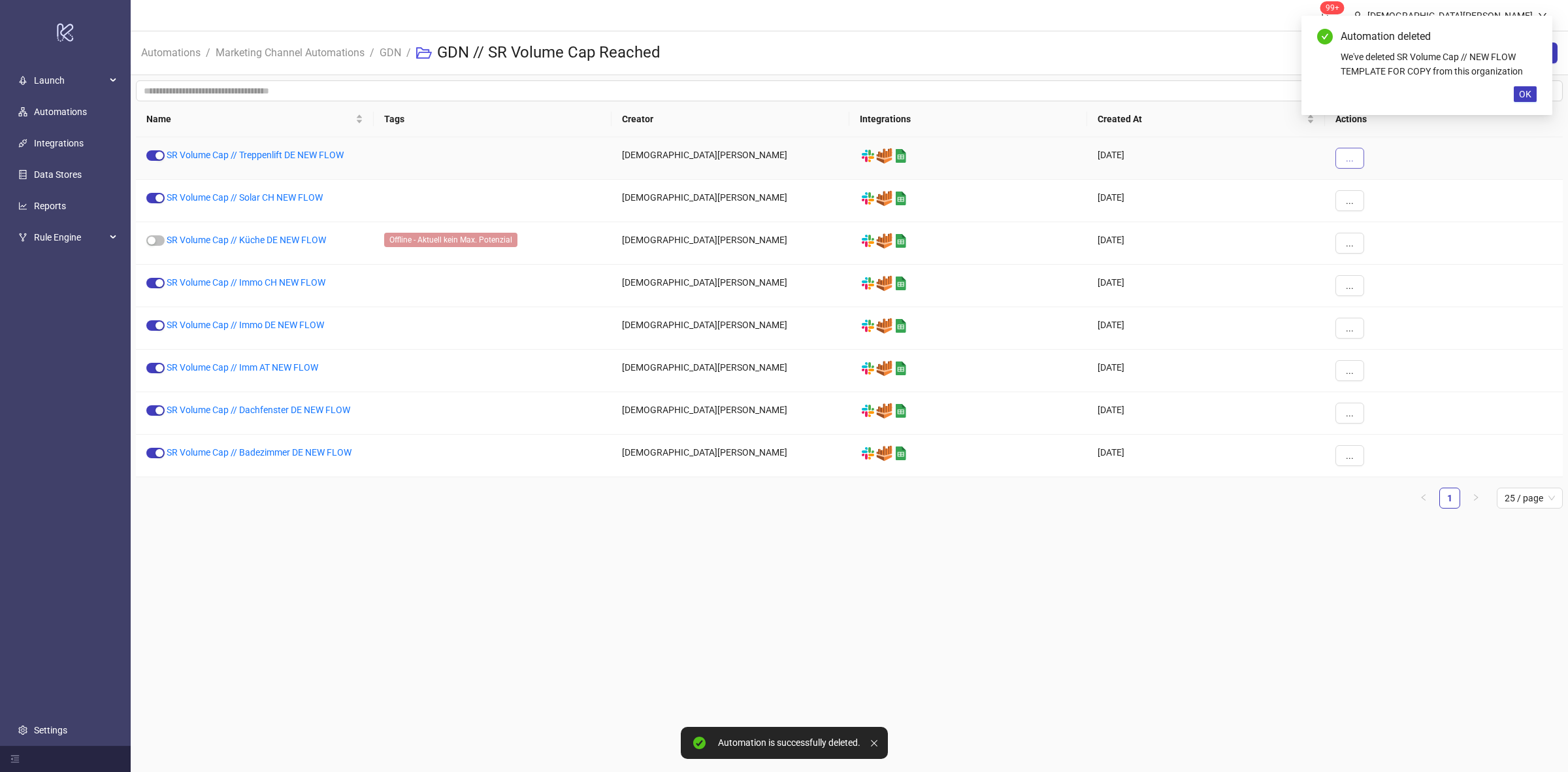
drag, startPoint x: 1363, startPoint y: 160, endPoint x: 1381, endPoint y: 147, distance: 22.2
click at [1356, 157] on div "..." at bounding box center [1444, 158] width 238 height 42
click at [321, 50] on link "Marketing Channel Automations" at bounding box center [290, 52] width 154 height 15
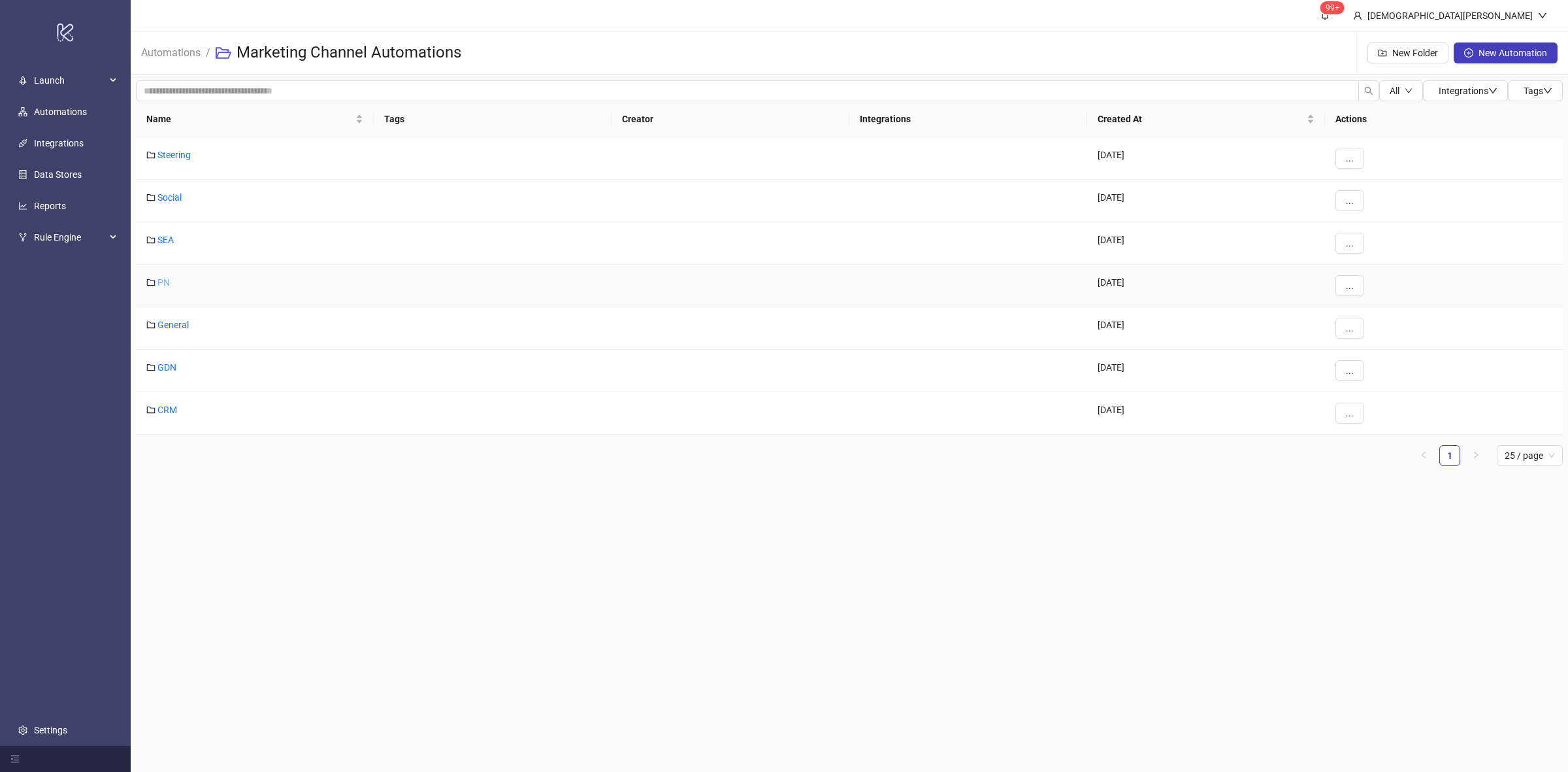
click at [164, 280] on link "PN" at bounding box center [163, 282] width 12 height 11
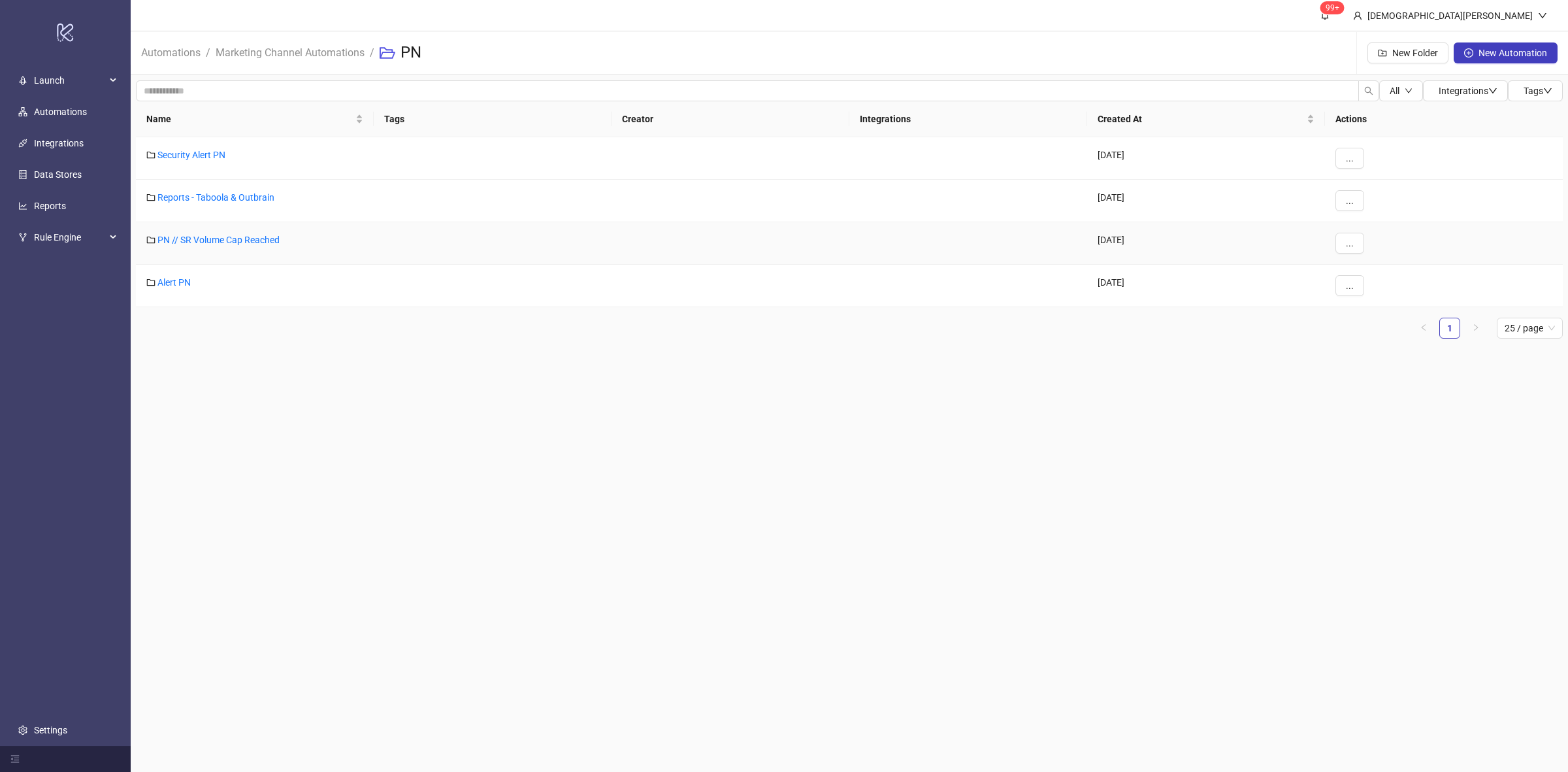
click at [206, 246] on div "PN // SR Volume Cap Reached" at bounding box center [254, 244] width 238 height 42
click at [209, 242] on link "PN // SR Volume Cap Reached" at bounding box center [218, 239] width 123 height 11
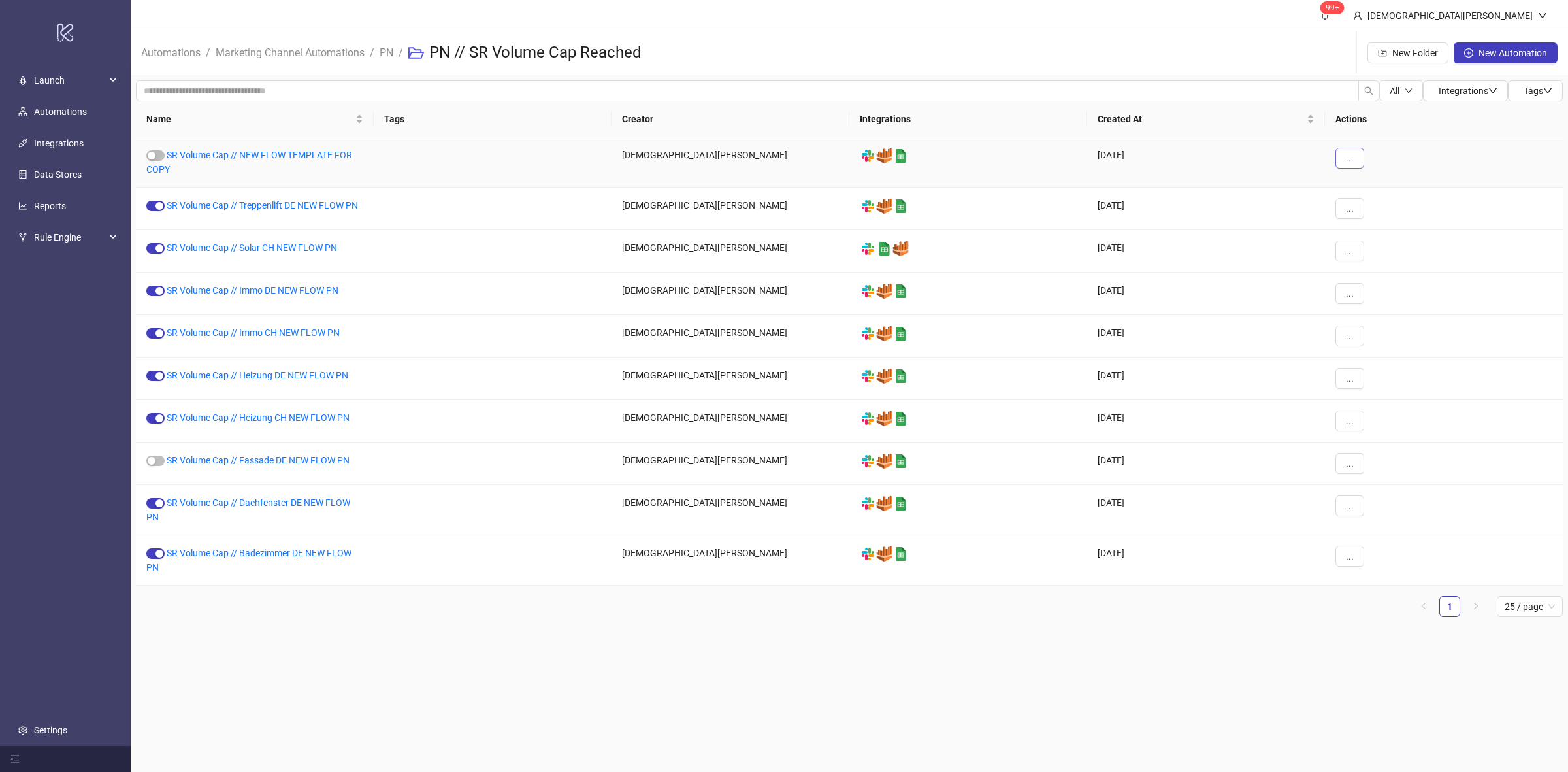
click at [1348, 159] on span "..." at bounding box center [1350, 157] width 8 height 11
click at [1389, 270] on span "Duplicate" at bounding box center [1379, 269] width 38 height 15
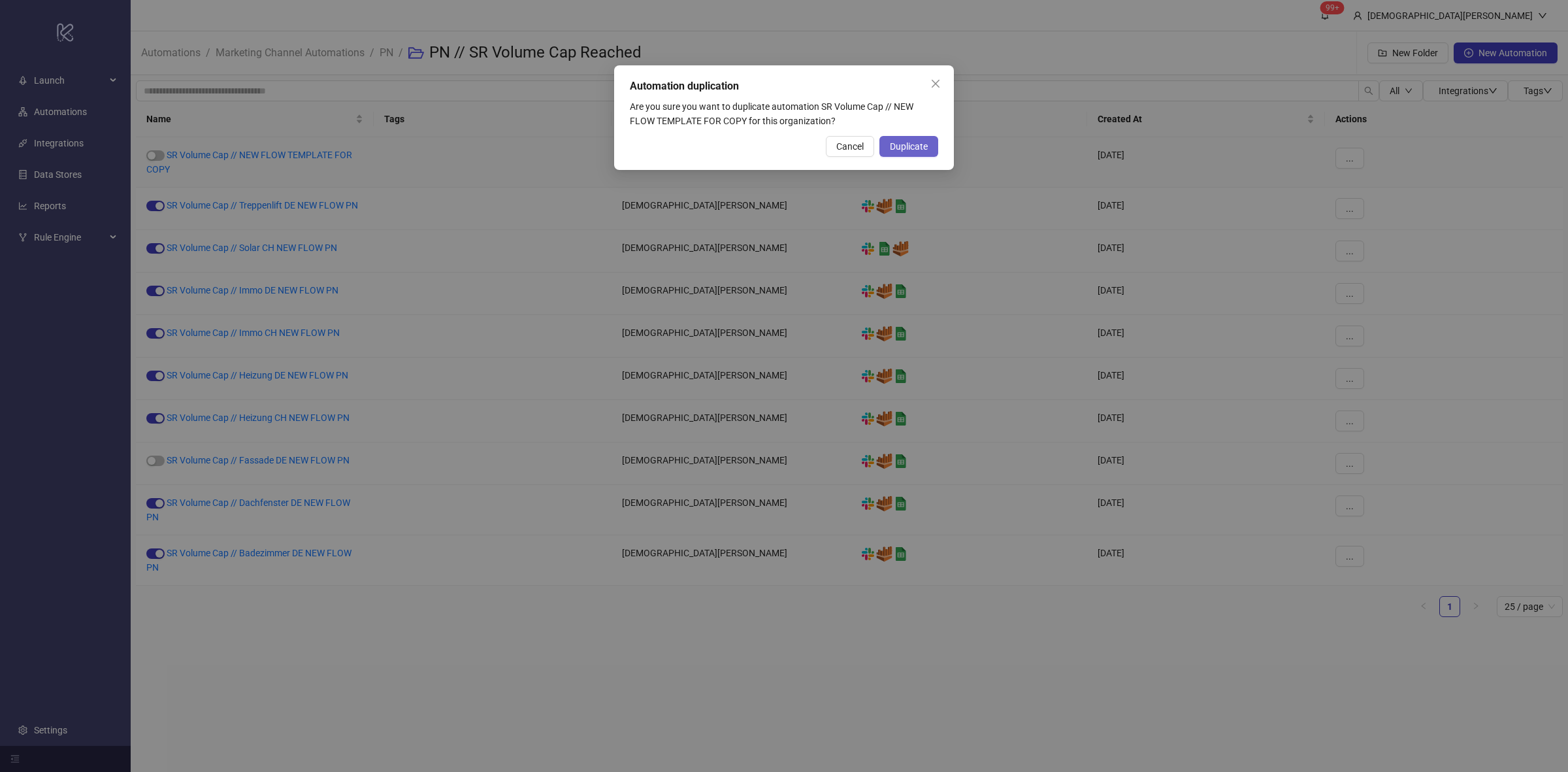
click at [899, 142] on span "Duplicate" at bounding box center [908, 146] width 38 height 11
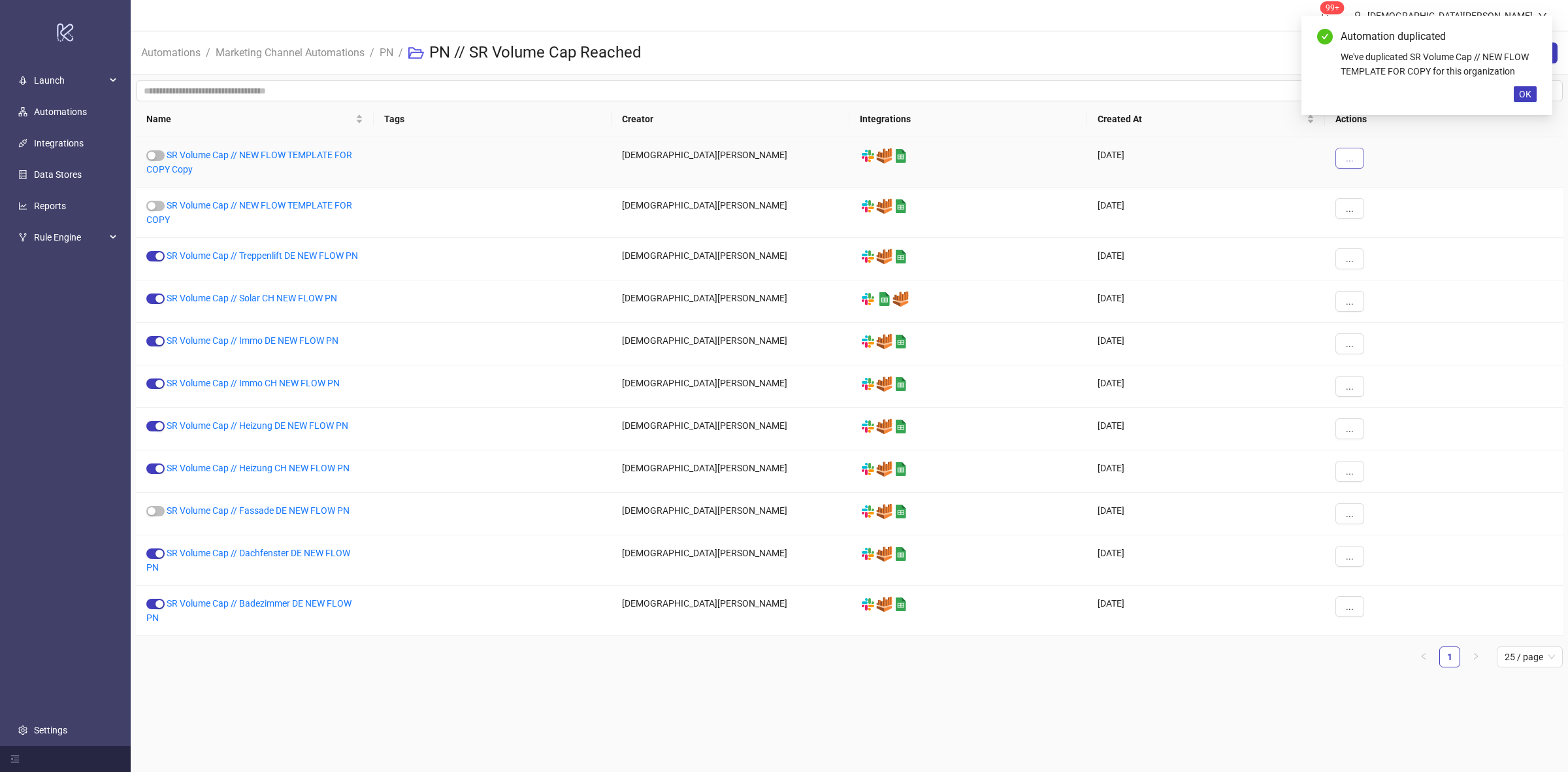
click at [1343, 167] on button "..." at bounding box center [1349, 158] width 28 height 21
click at [1385, 246] on span "Move" at bounding box center [1379, 248] width 38 height 15
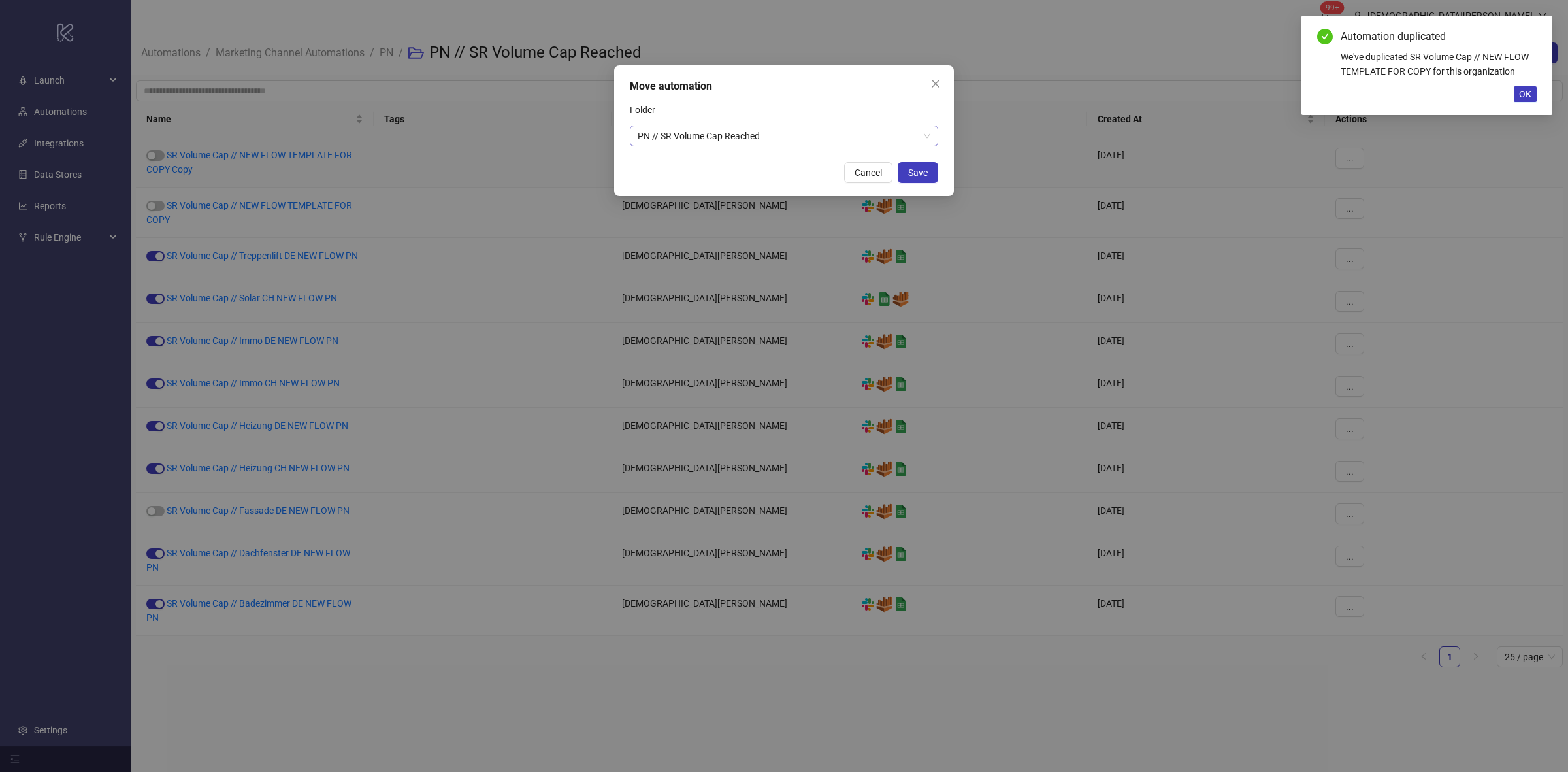
click at [804, 142] on span "PN // SR Volume Cap Reached" at bounding box center [784, 136] width 293 height 19
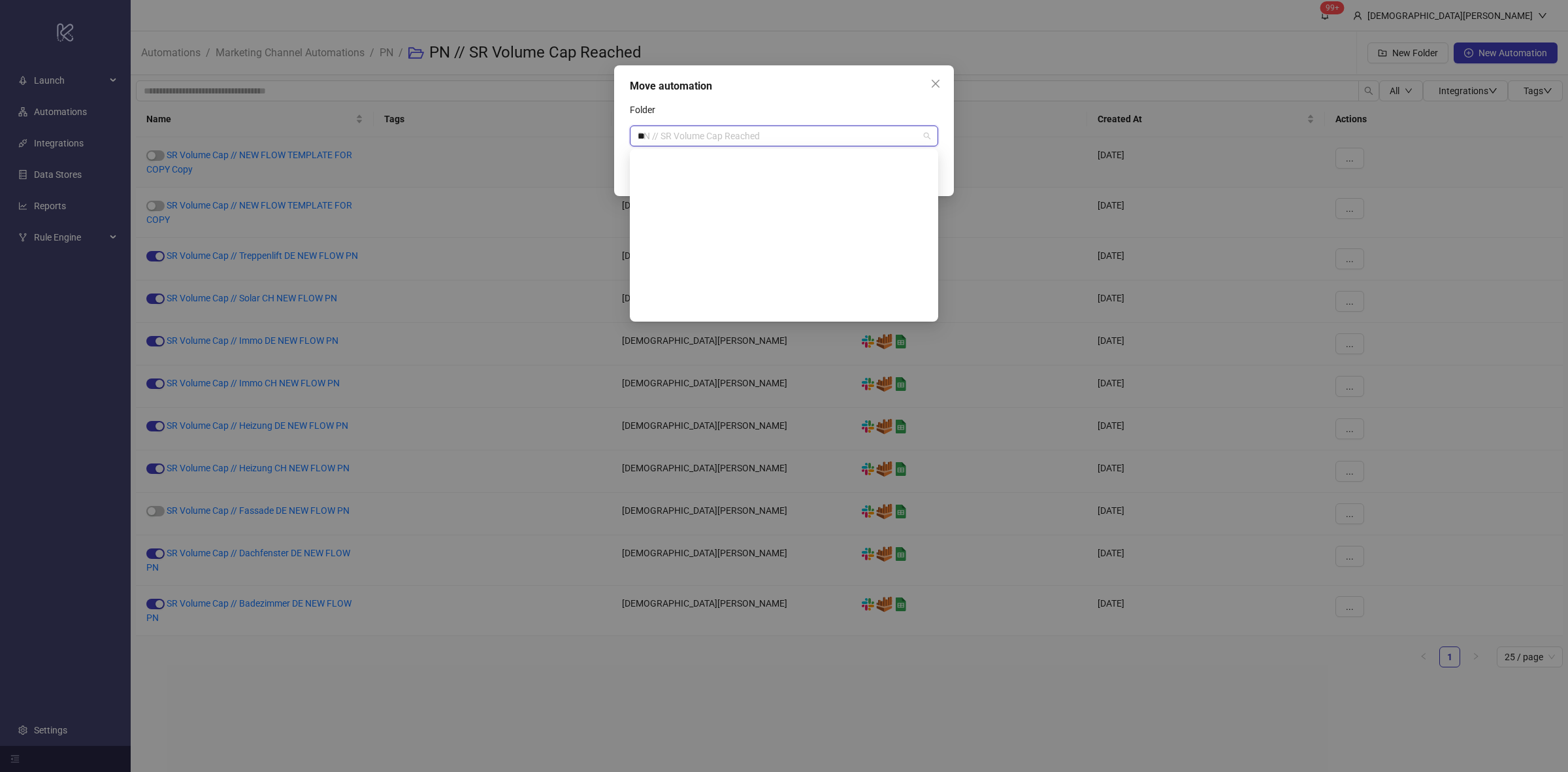
type input "***"
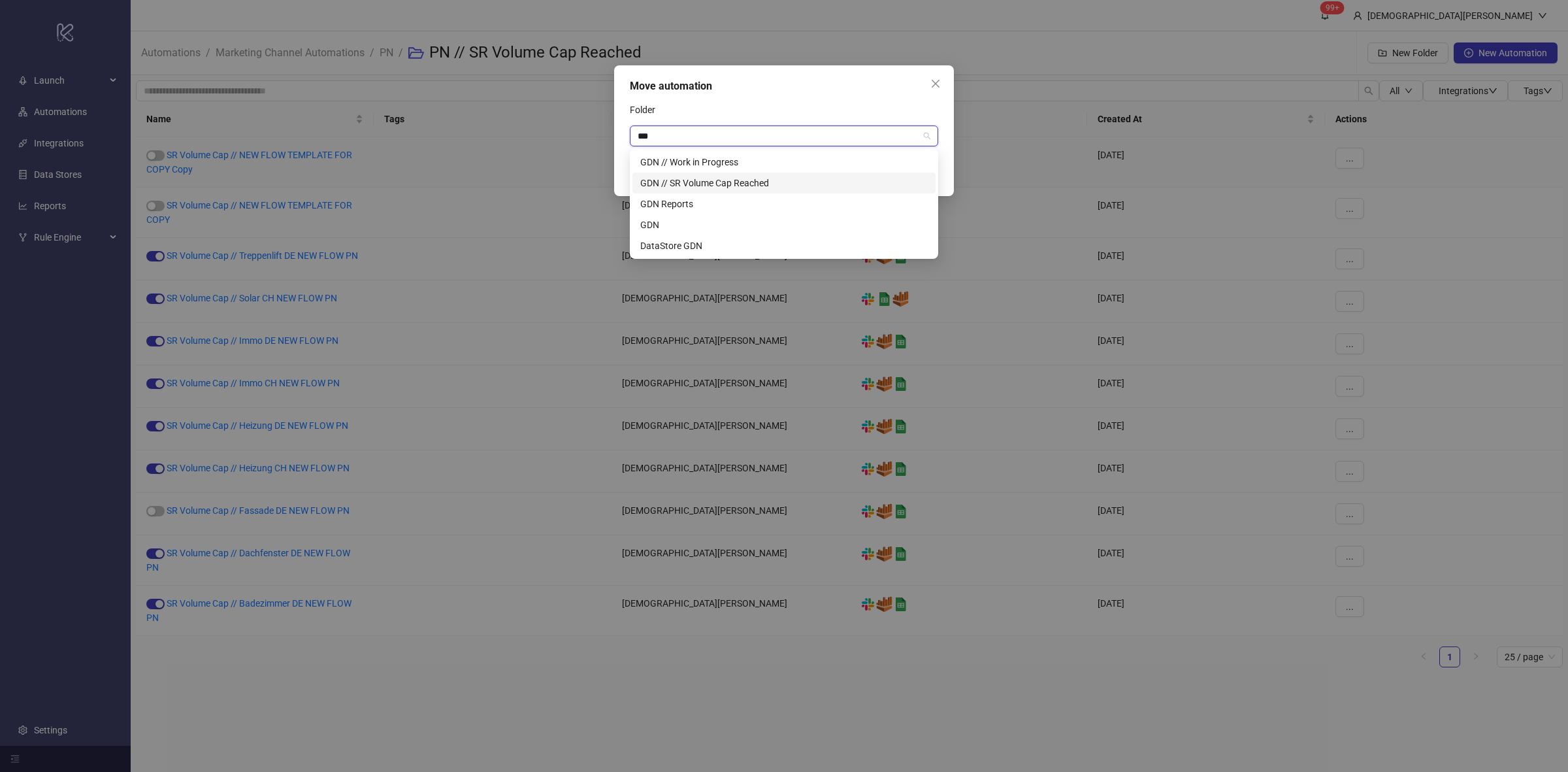
click at [765, 176] on div "GDN // SR Volume Cap Reached" at bounding box center [784, 183] width 287 height 15
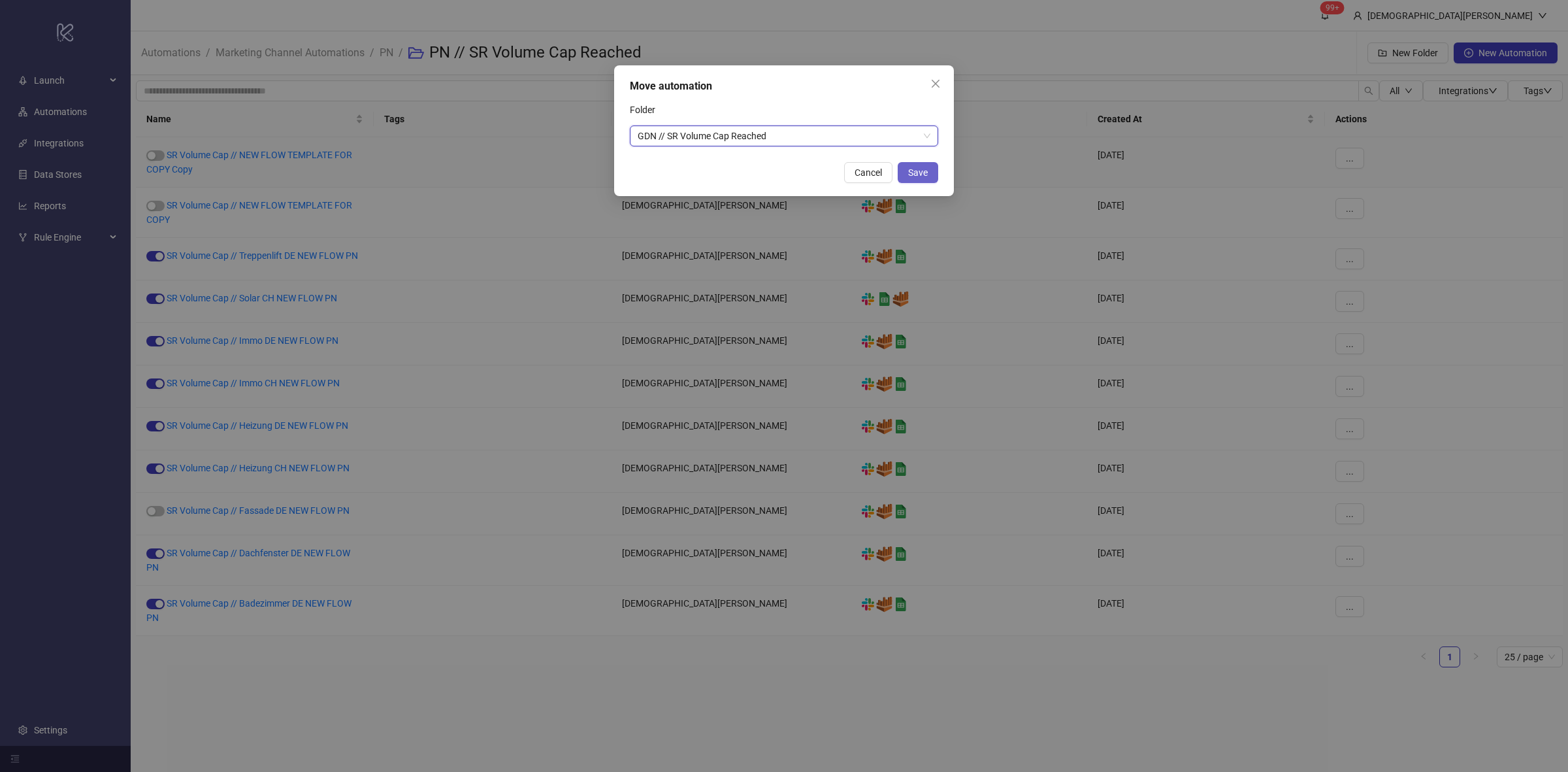
click at [908, 171] on span "Save" at bounding box center [918, 172] width 19 height 11
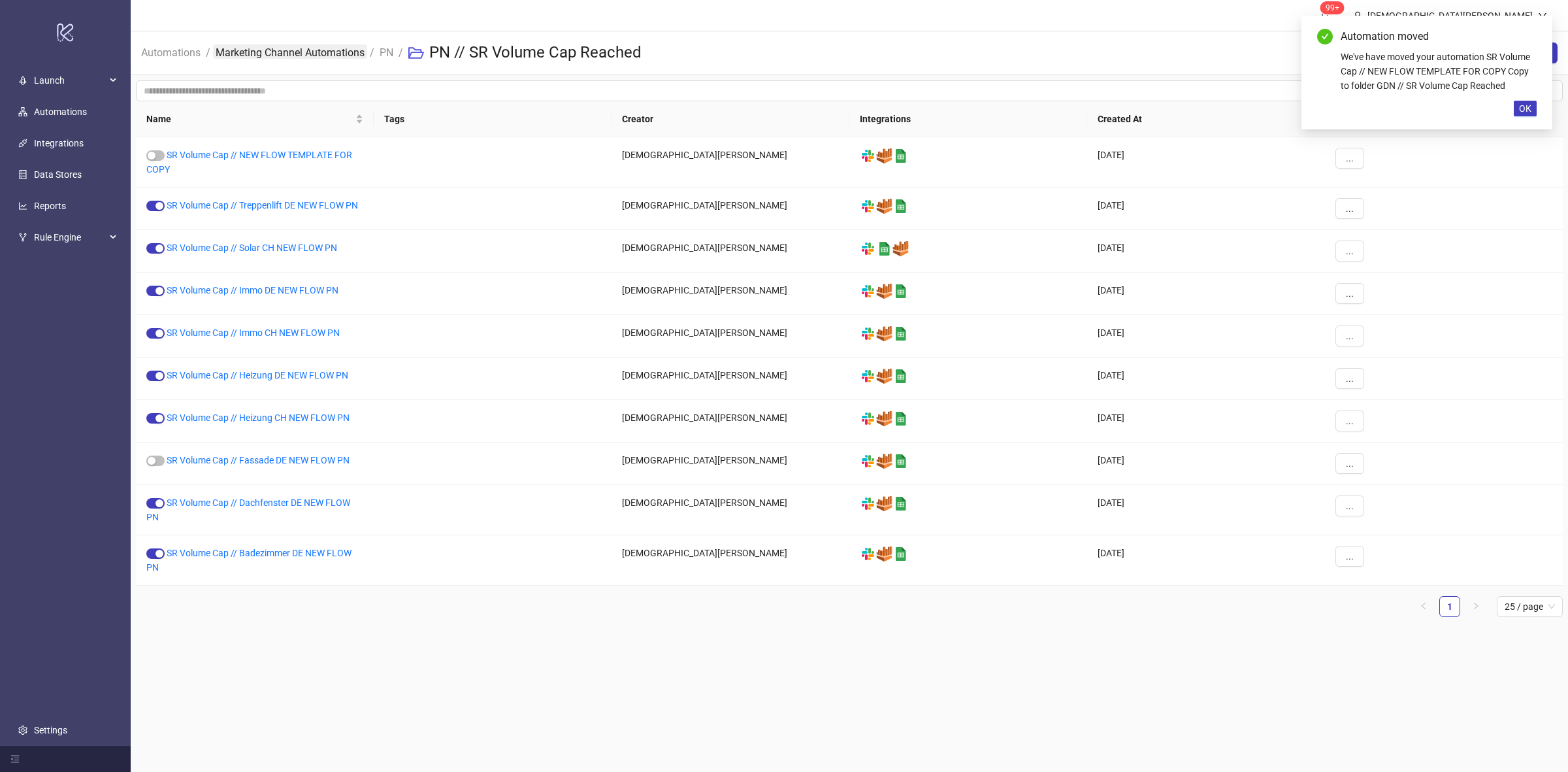
click at [322, 57] on link "Marketing Channel Automations" at bounding box center [290, 52] width 154 height 15
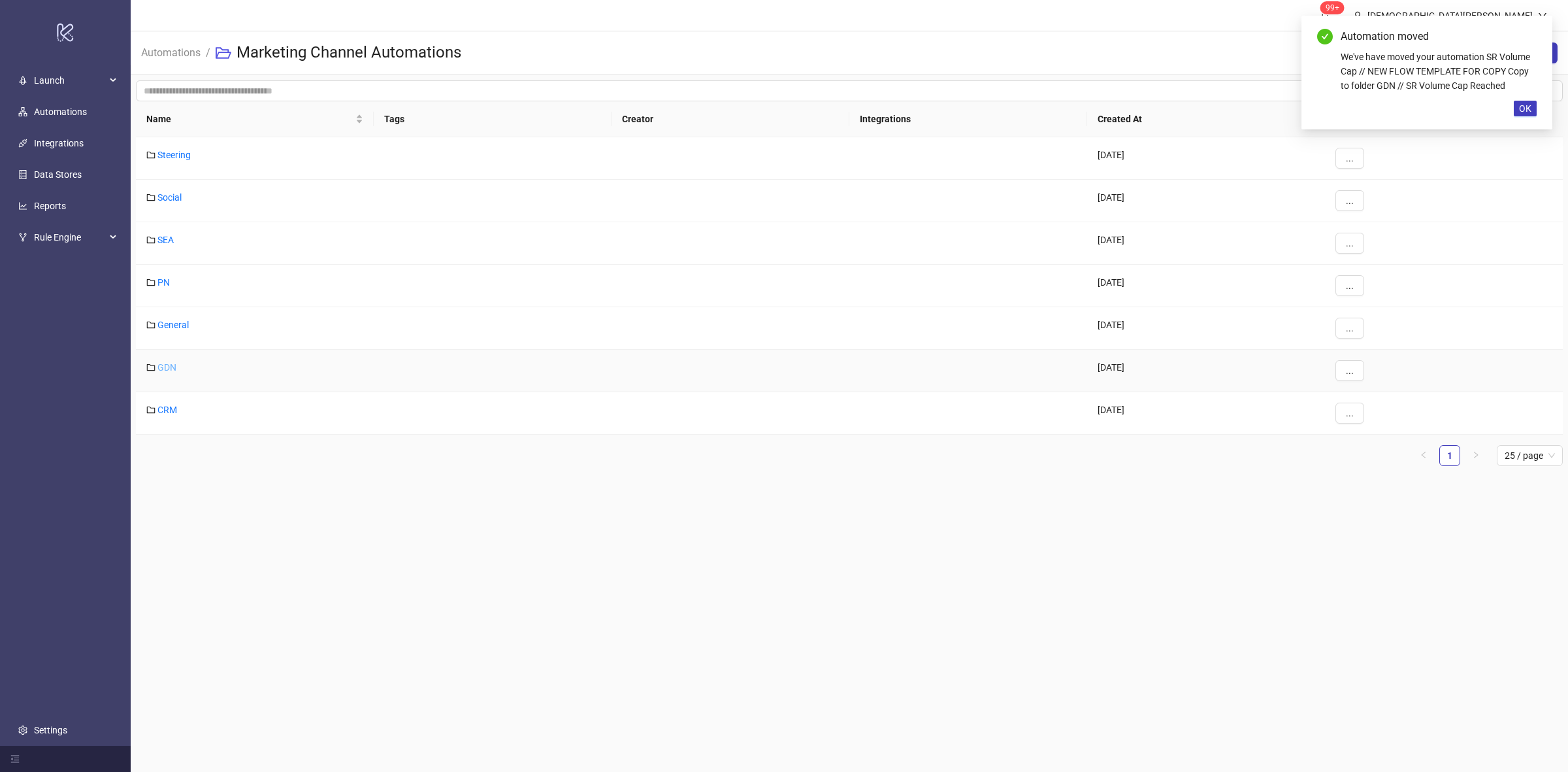
click at [165, 373] on link "GDN" at bounding box center [166, 367] width 19 height 11
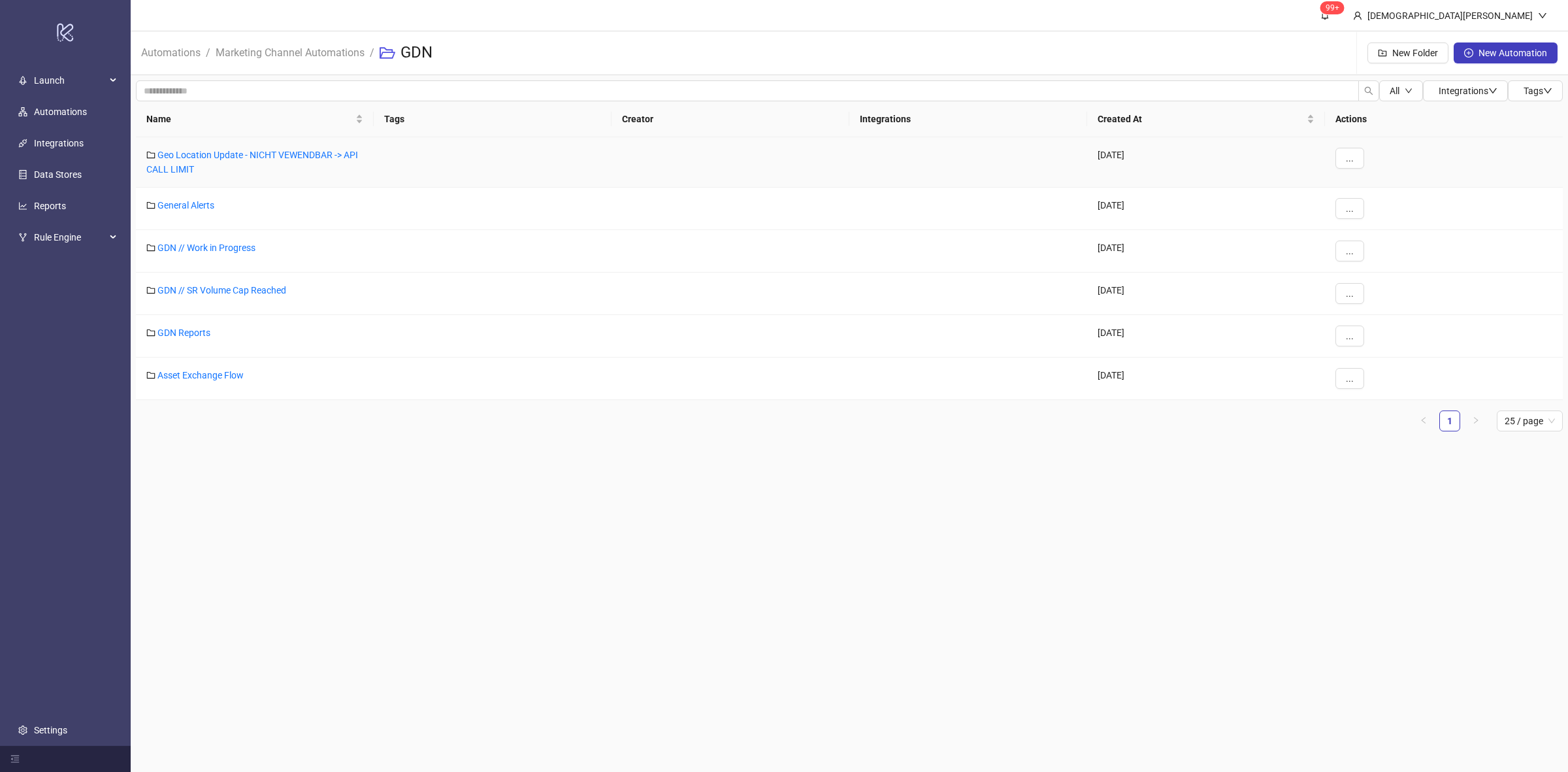
click at [256, 161] on div "Geo Location Update - NICHT VEWENDBAR -> API CALL LIMIT" at bounding box center [254, 162] width 238 height 50
click at [286, 157] on link "Geo Location Update - NICHT VEWENDBAR -> API CALL LIMIT" at bounding box center [252, 162] width 212 height 25
click at [221, 246] on link "GDN // Work in Progress" at bounding box center [206, 248] width 98 height 11
click at [252, 252] on link "GDN // Work in Progress" at bounding box center [206, 248] width 98 height 11
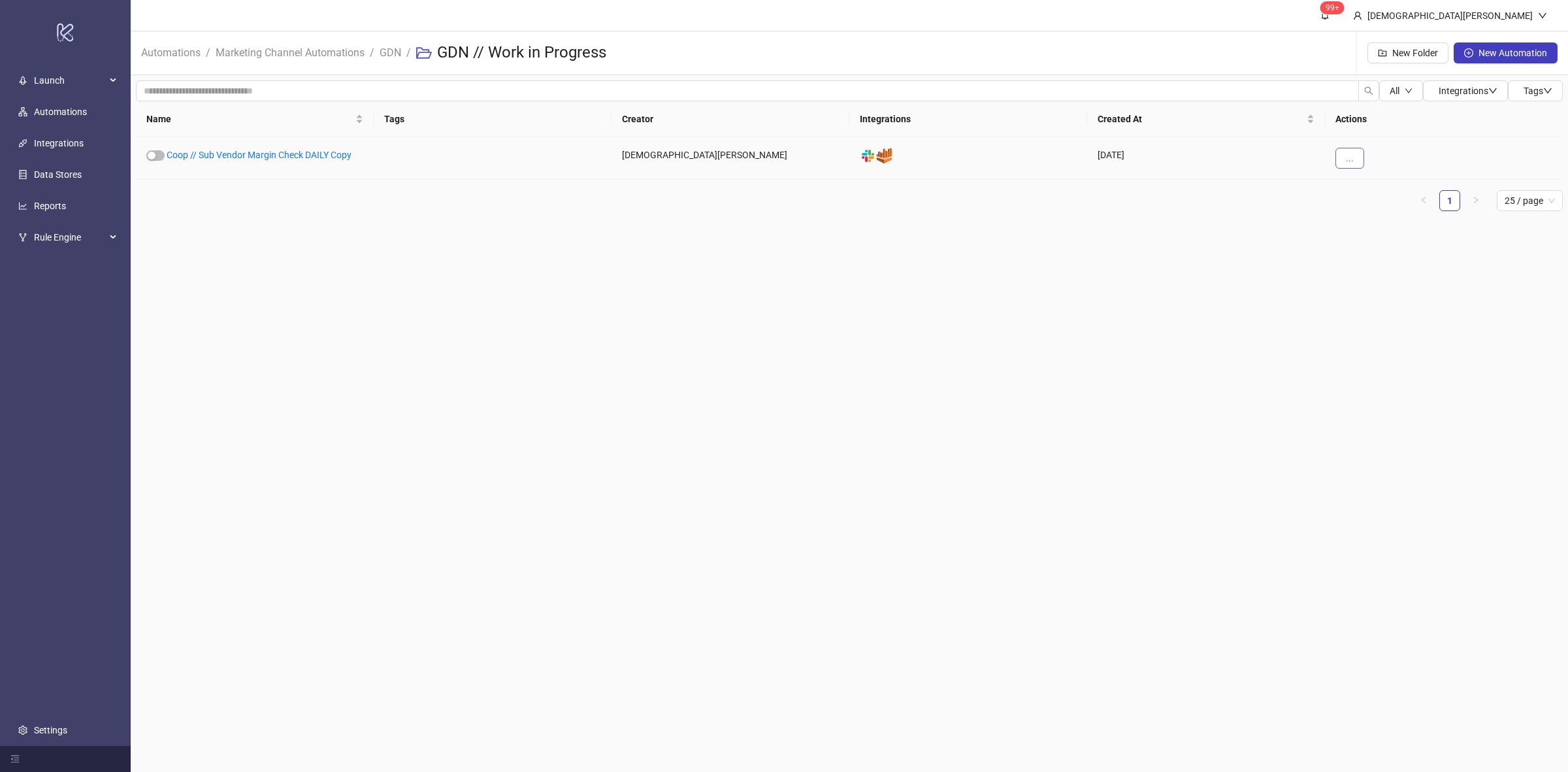
click at [1354, 168] on button "..." at bounding box center [1349, 158] width 28 height 21
click at [819, 309] on main "99+ [PERSON_NAME] Automations / Marketing Channel Automations / GDN / GDN // Wo…" at bounding box center [849, 386] width 1437 height 772
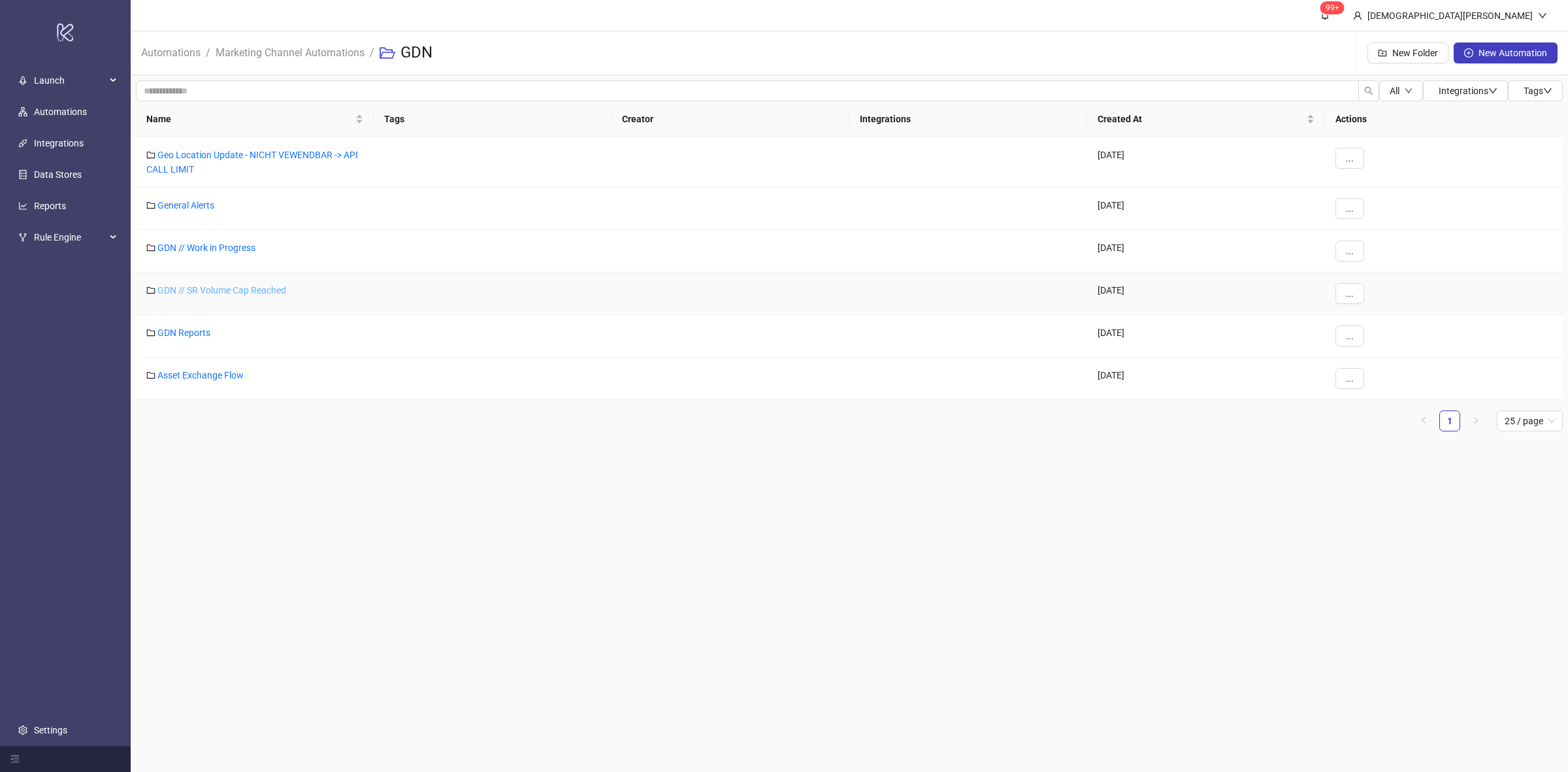
click at [226, 291] on link "GDN // SR Volume Cap Reached" at bounding box center [222, 290] width 129 height 11
click at [200, 207] on link "General Alerts" at bounding box center [186, 205] width 57 height 11
click at [242, 246] on link "GDN // Work in Progress" at bounding box center [206, 248] width 98 height 11
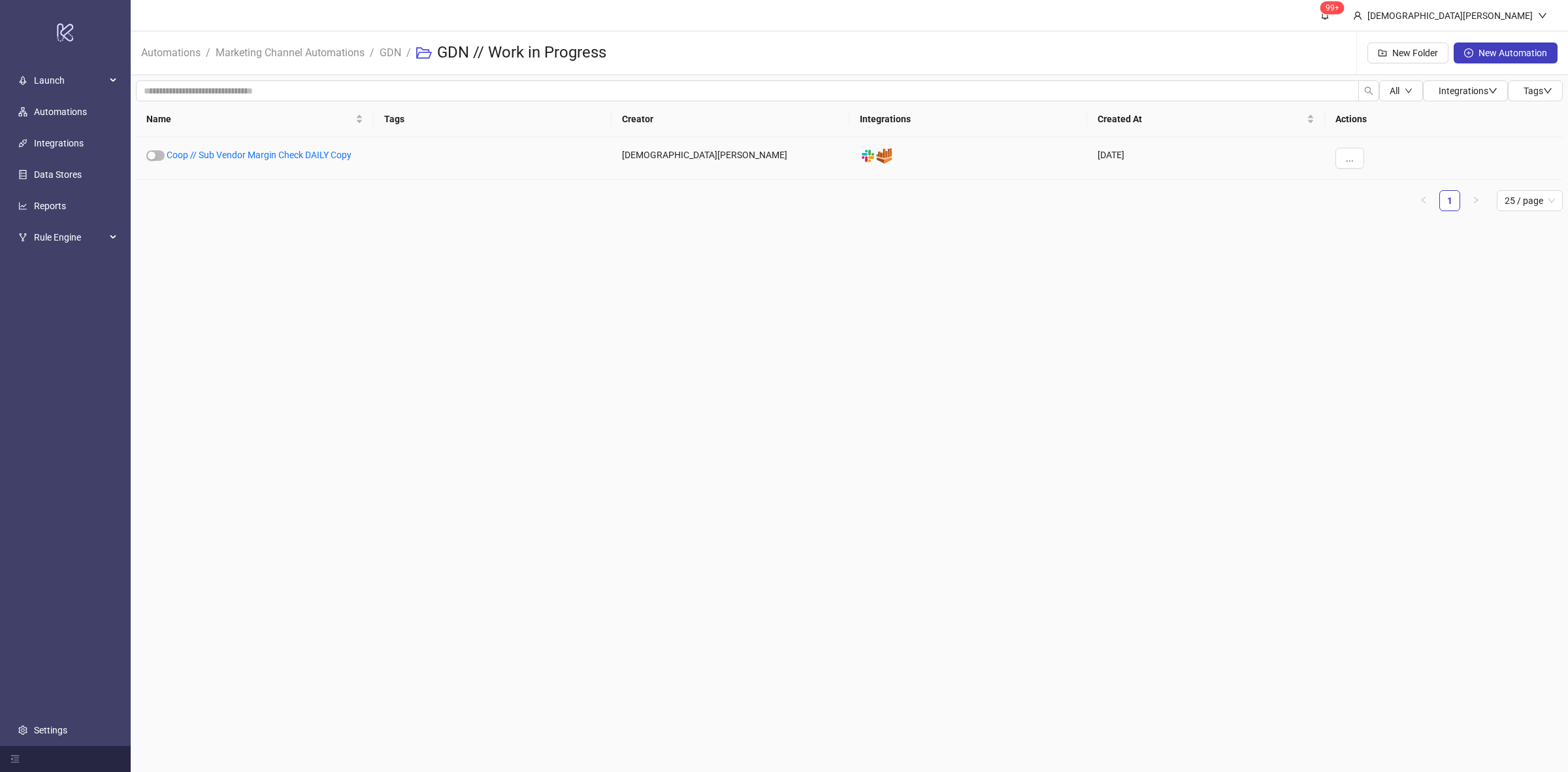
click at [1334, 160] on div "..." at bounding box center [1444, 158] width 238 height 42
click at [1350, 161] on span "..." at bounding box center [1350, 157] width 8 height 11
click at [1382, 291] on span "Delete" at bounding box center [1379, 290] width 38 height 15
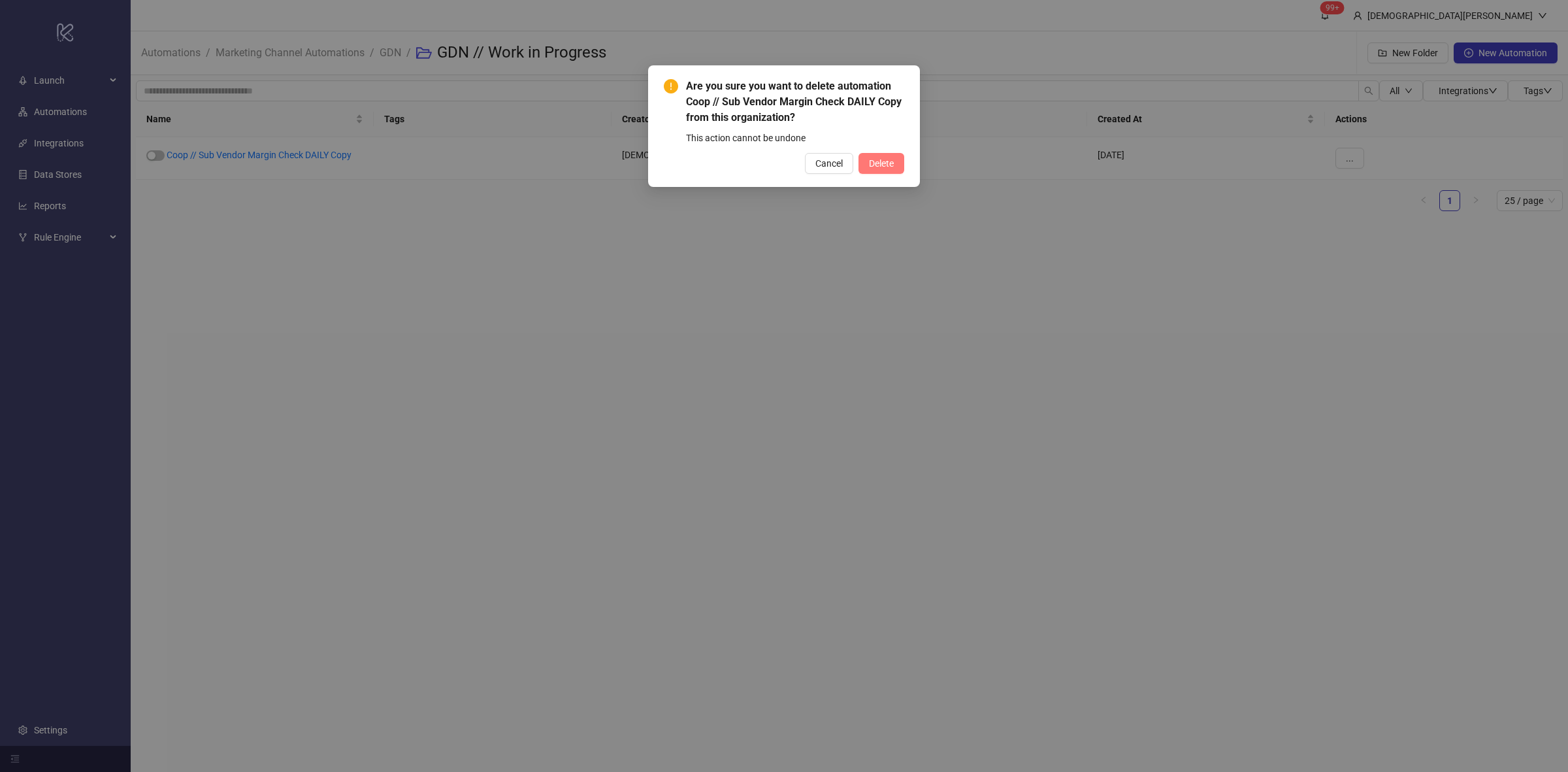
click at [876, 157] on button "Delete" at bounding box center [881, 163] width 45 height 21
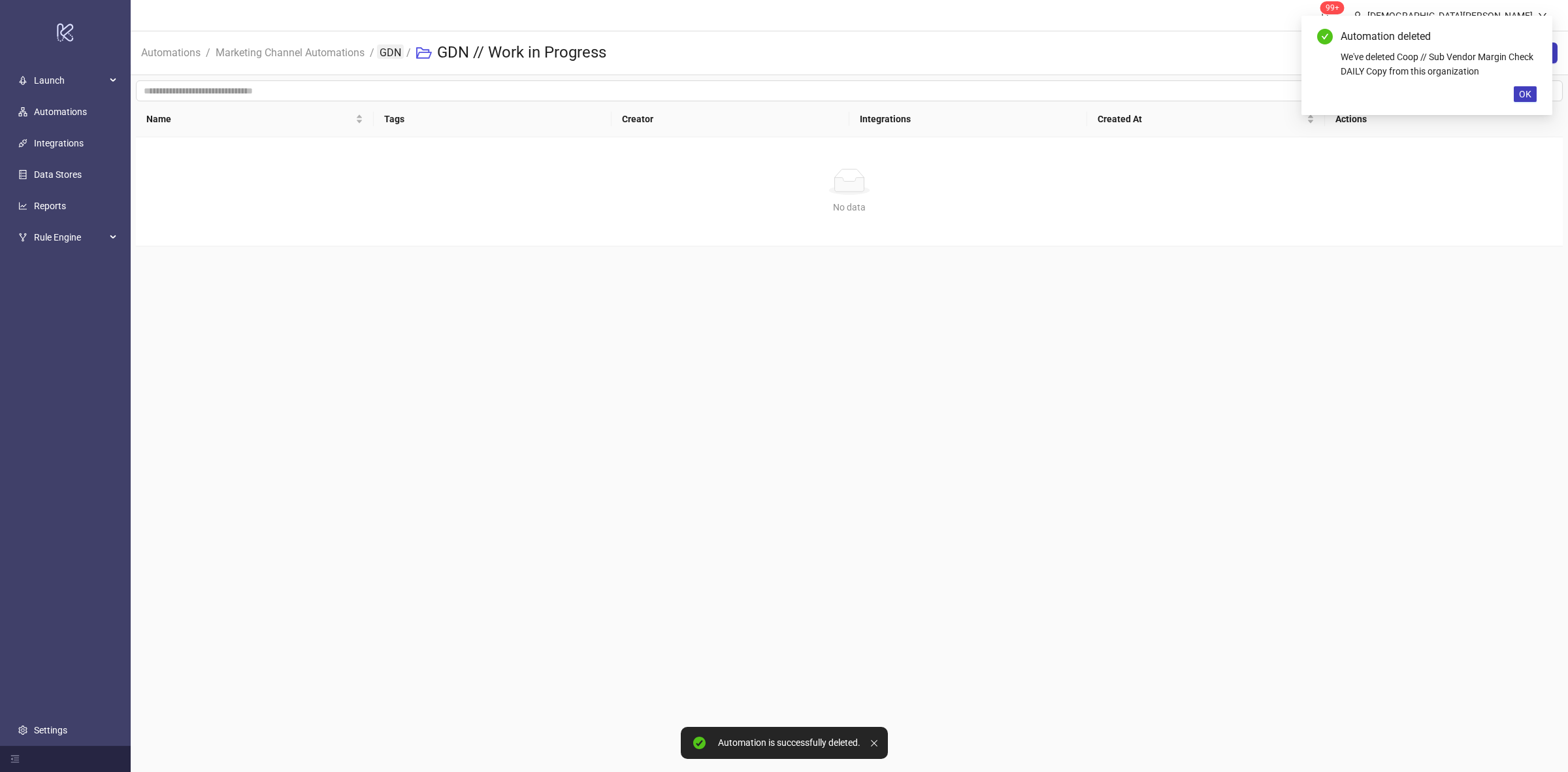
click at [390, 50] on link "GDN" at bounding box center [390, 52] width 27 height 15
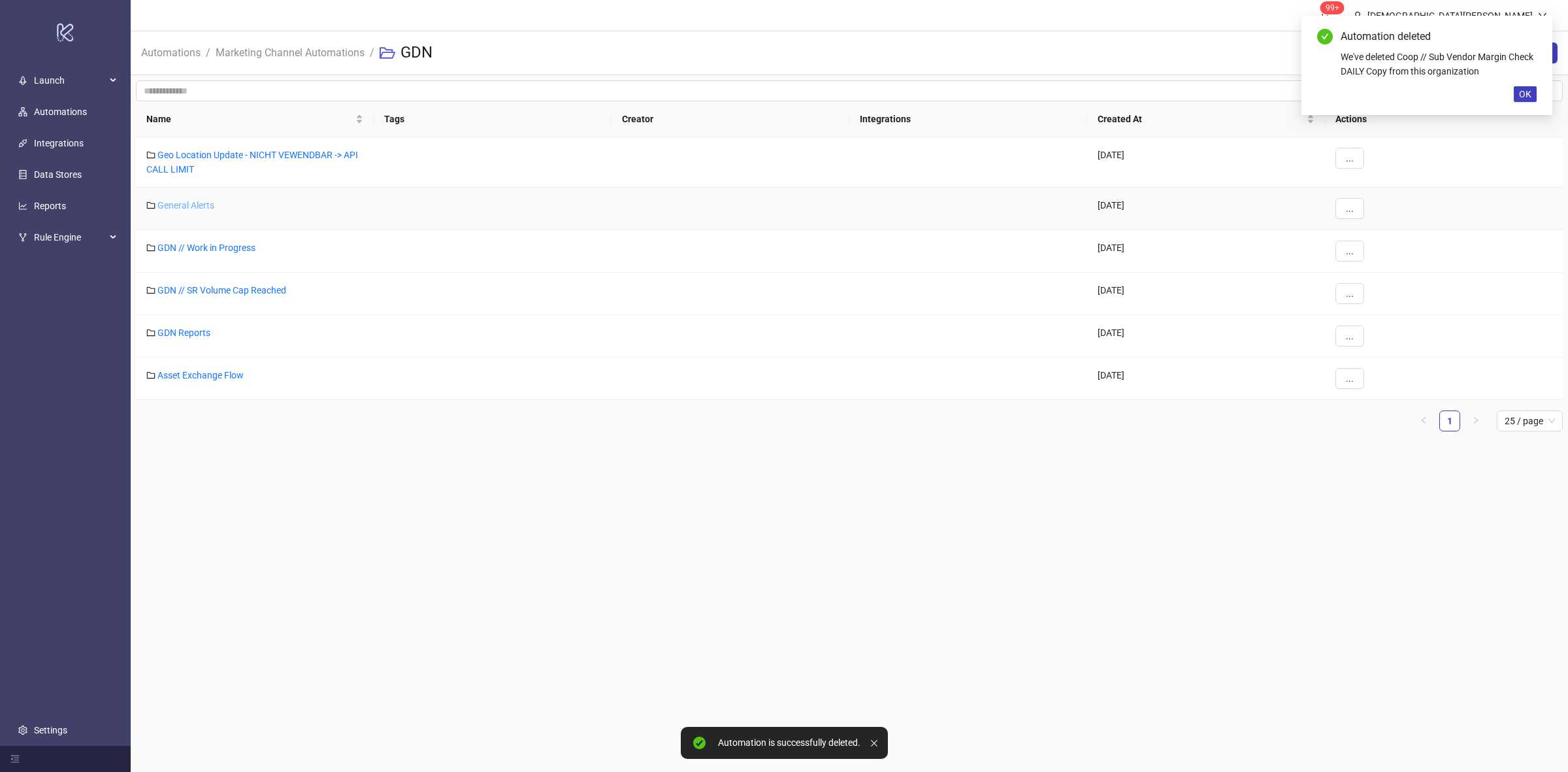
click at [187, 205] on link "General Alerts" at bounding box center [186, 205] width 57 height 11
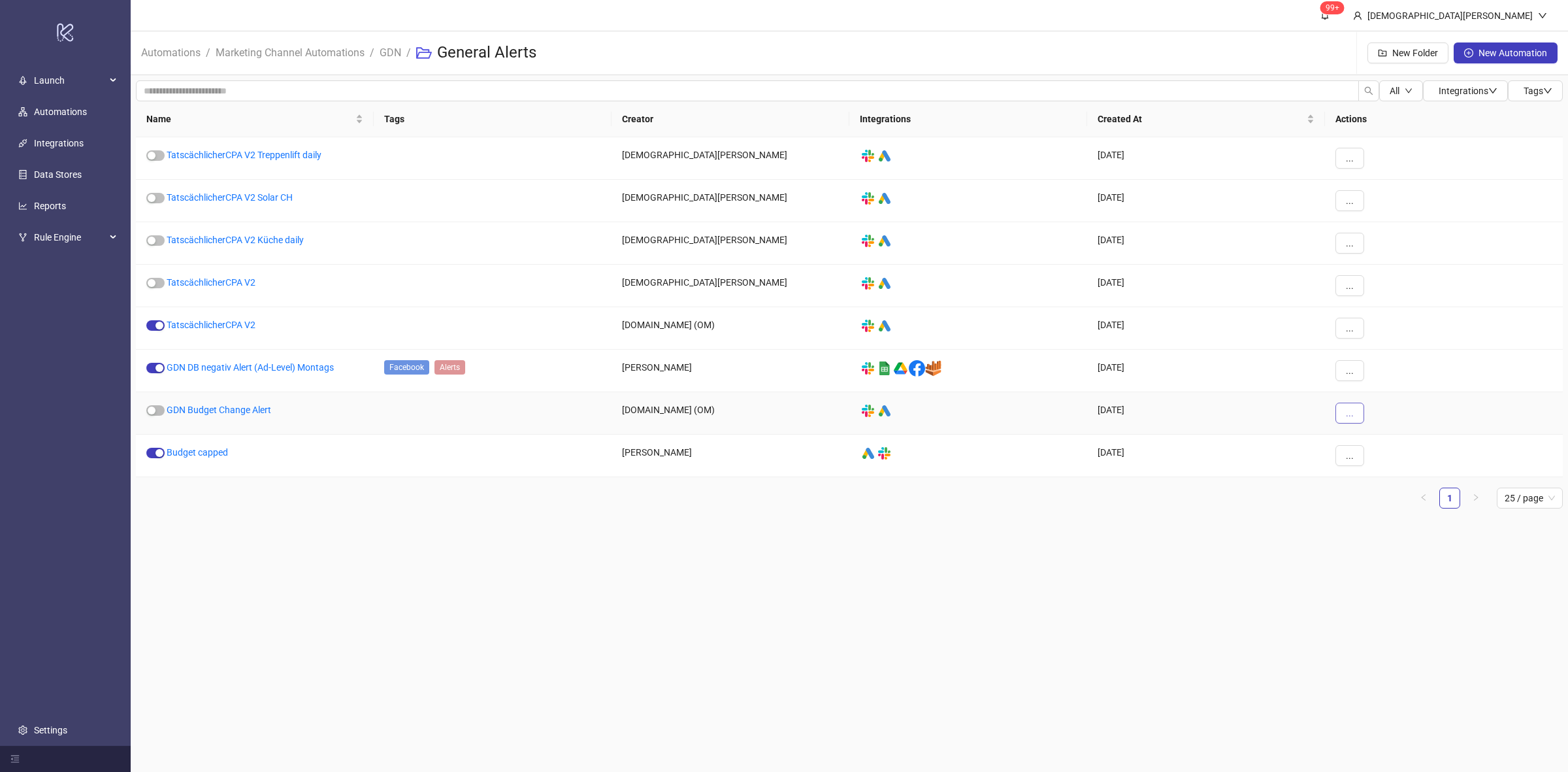
click at [1350, 413] on span "..." at bounding box center [1350, 412] width 8 height 11
click at [1363, 497] on span "Move" at bounding box center [1379, 503] width 38 height 15
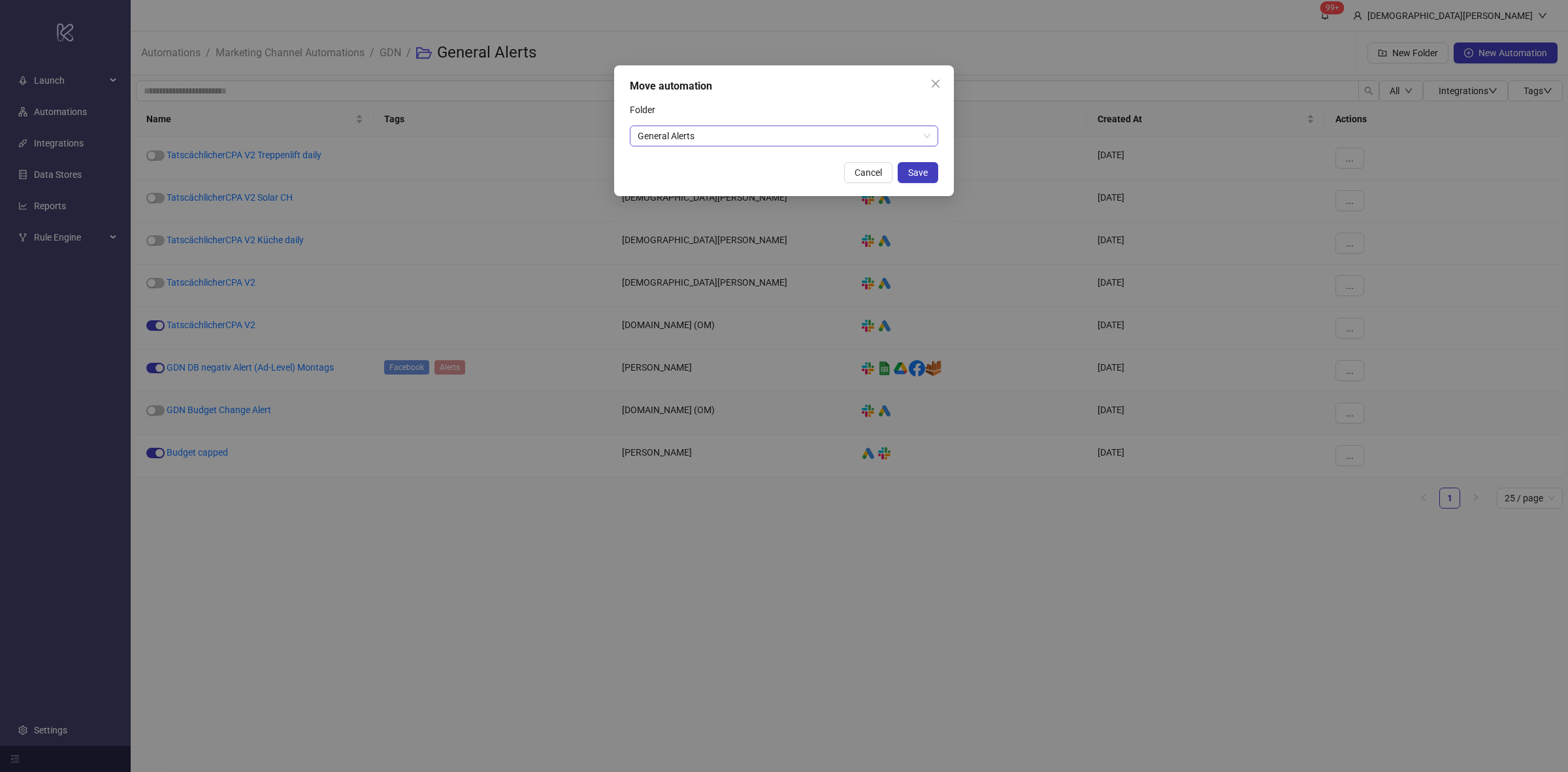
click at [846, 136] on span "General Alerts" at bounding box center [784, 136] width 293 height 19
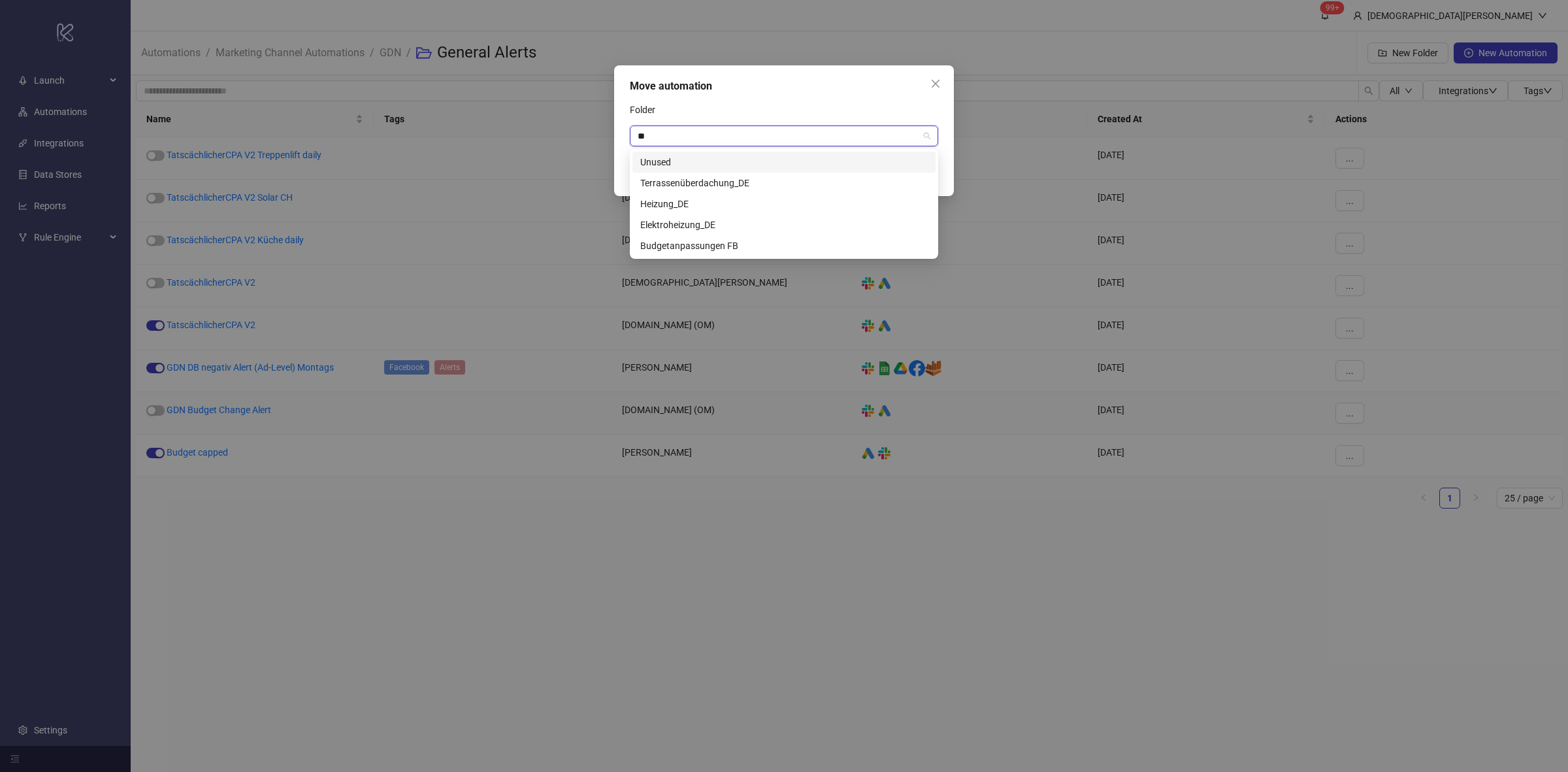
type input "***"
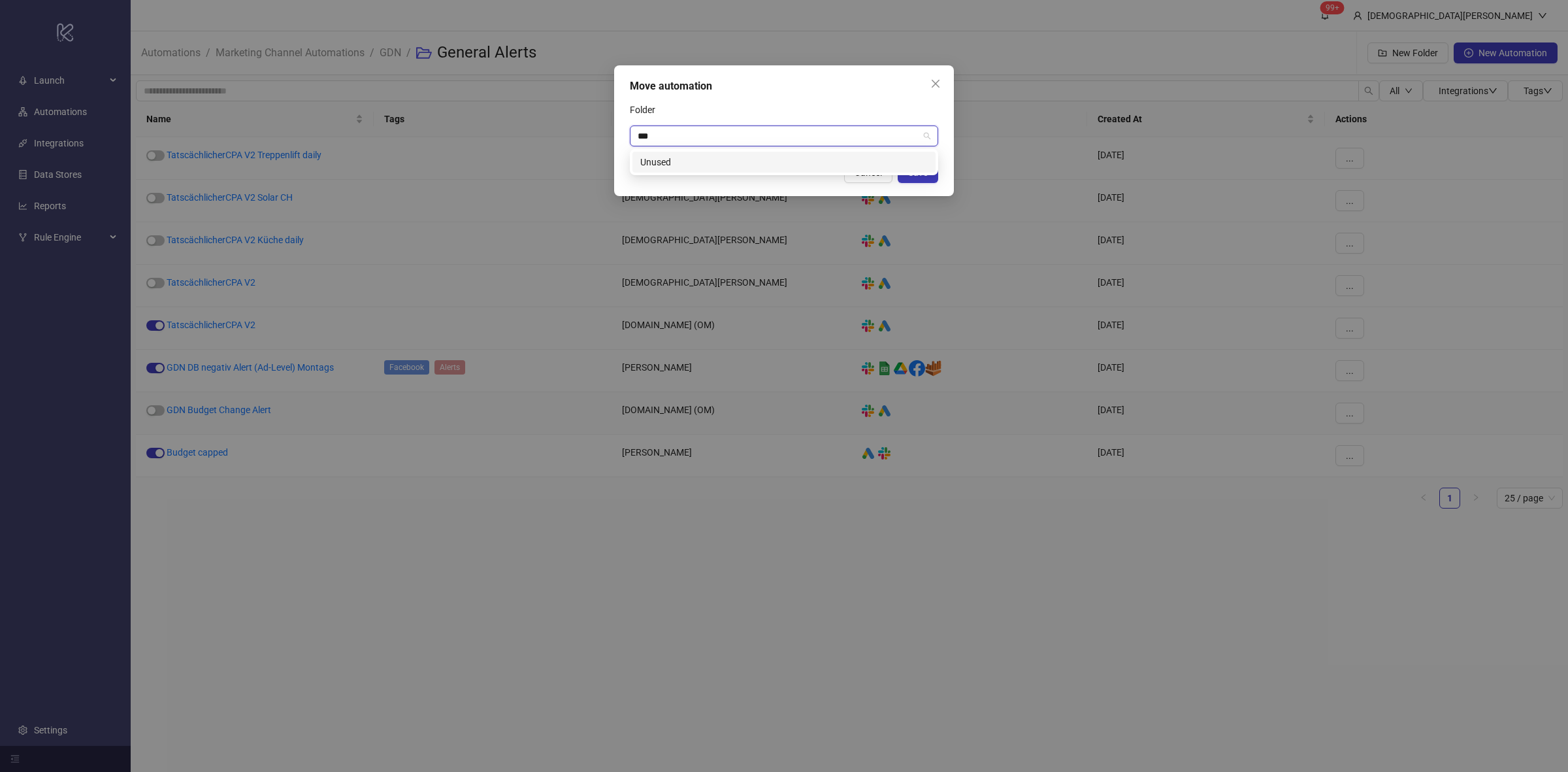
click at [792, 162] on div "Unused" at bounding box center [784, 162] width 287 height 15
click at [924, 179] on button "Save" at bounding box center [918, 173] width 41 height 21
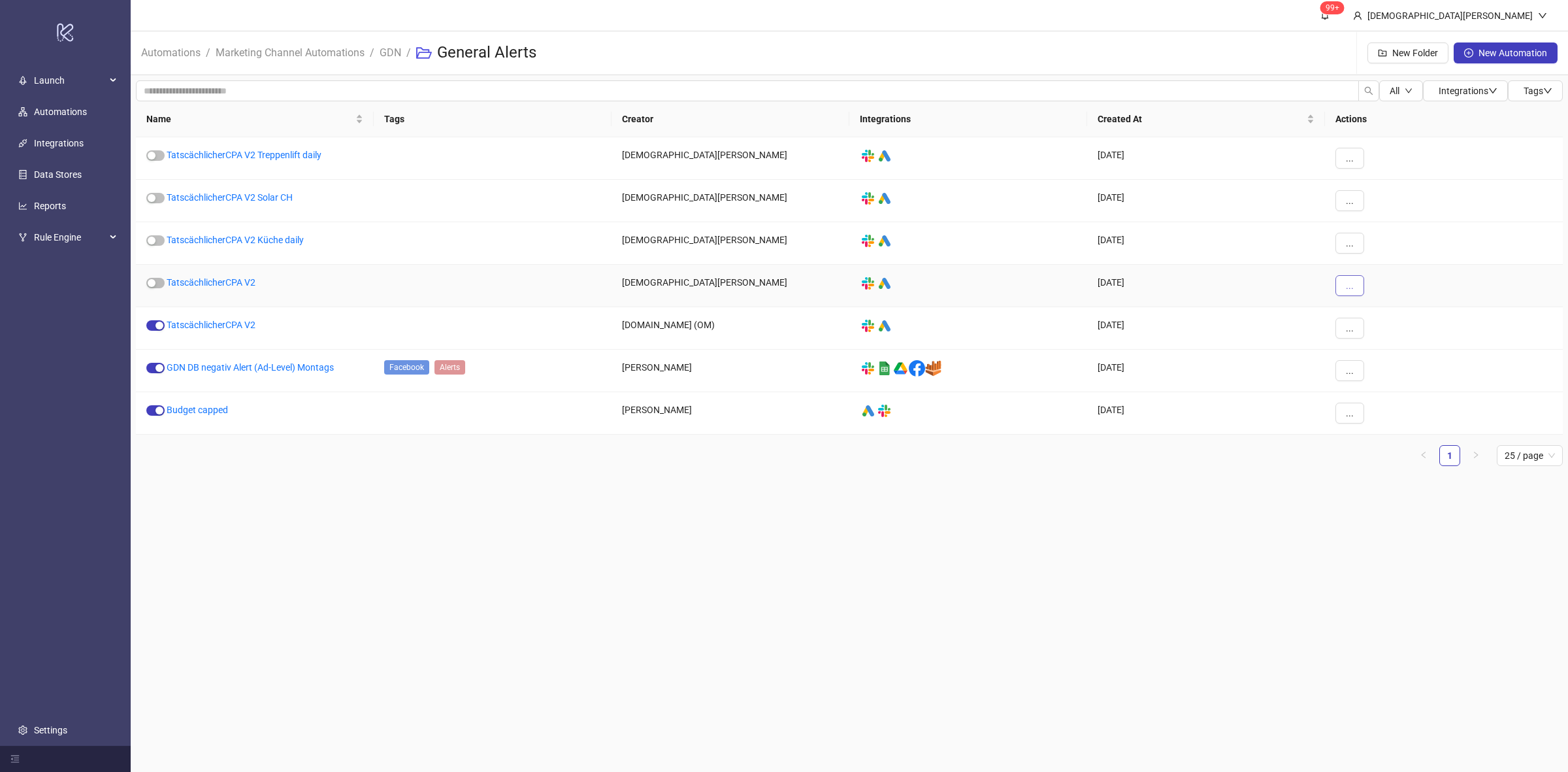
click at [1351, 288] on span "..." at bounding box center [1350, 285] width 8 height 11
click at [1369, 381] on span "Move" at bounding box center [1379, 375] width 38 height 15
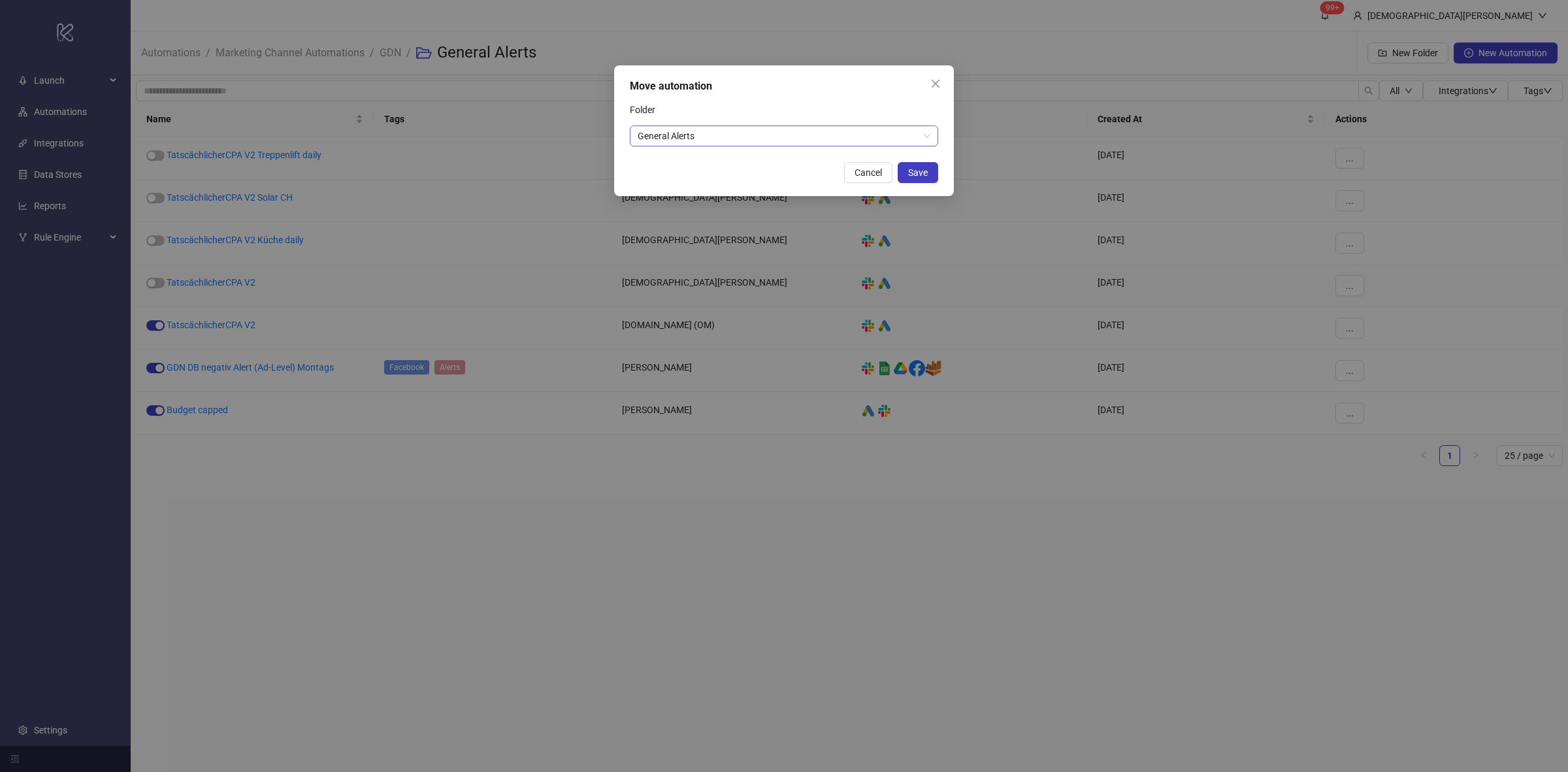
click at [816, 132] on span "General Alerts" at bounding box center [784, 136] width 293 height 19
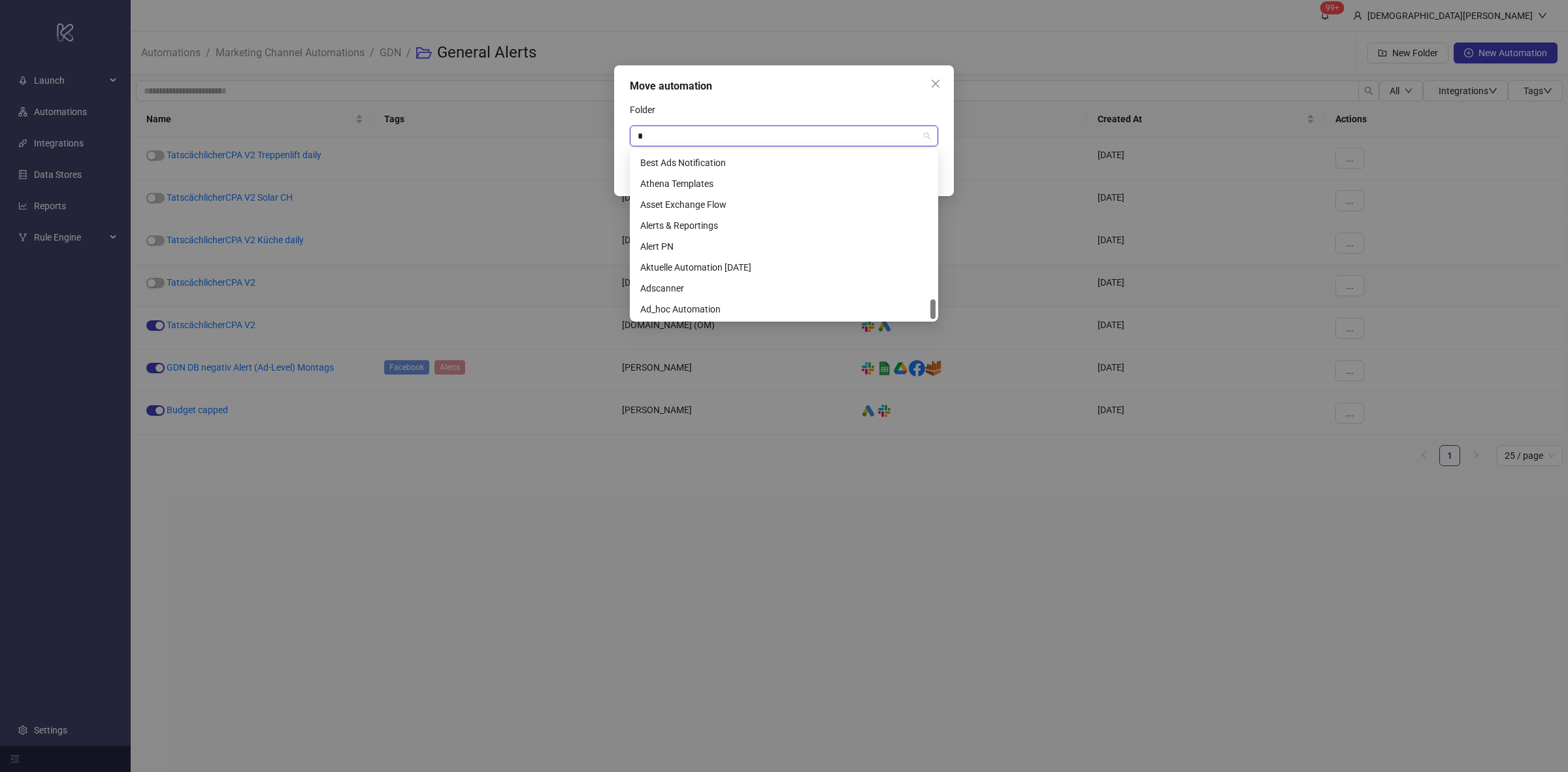
scroll to position [878, 0]
drag, startPoint x: 709, startPoint y: 132, endPoint x: 608, endPoint y: 123, distance: 101.4
click at [619, 122] on div "Move automation Folder * General Alerts Cancel Save" at bounding box center [784, 130] width 340 height 131
type input "**"
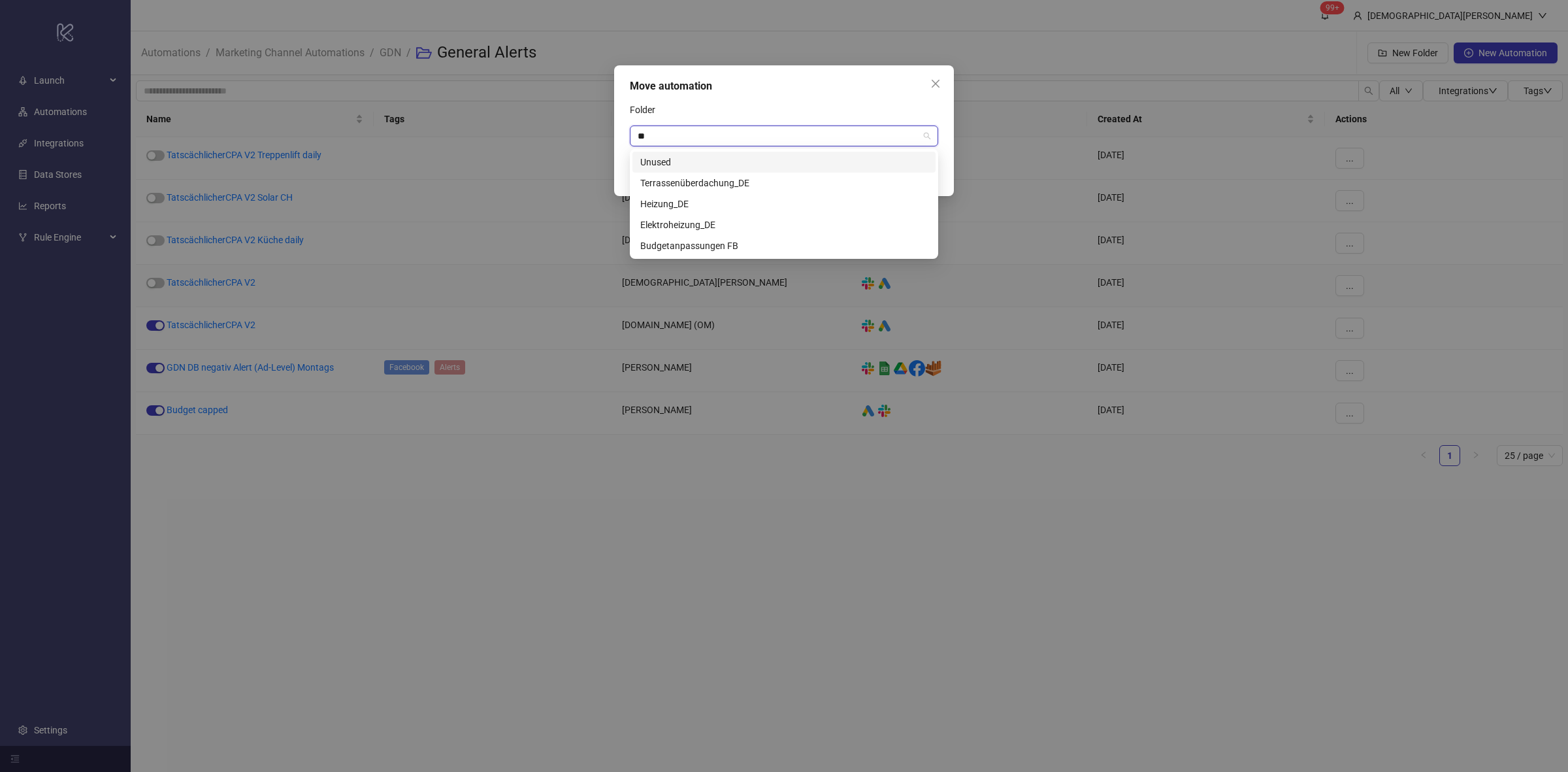
scroll to position [0, 0]
click at [687, 166] on div "Unused" at bounding box center [784, 162] width 287 height 15
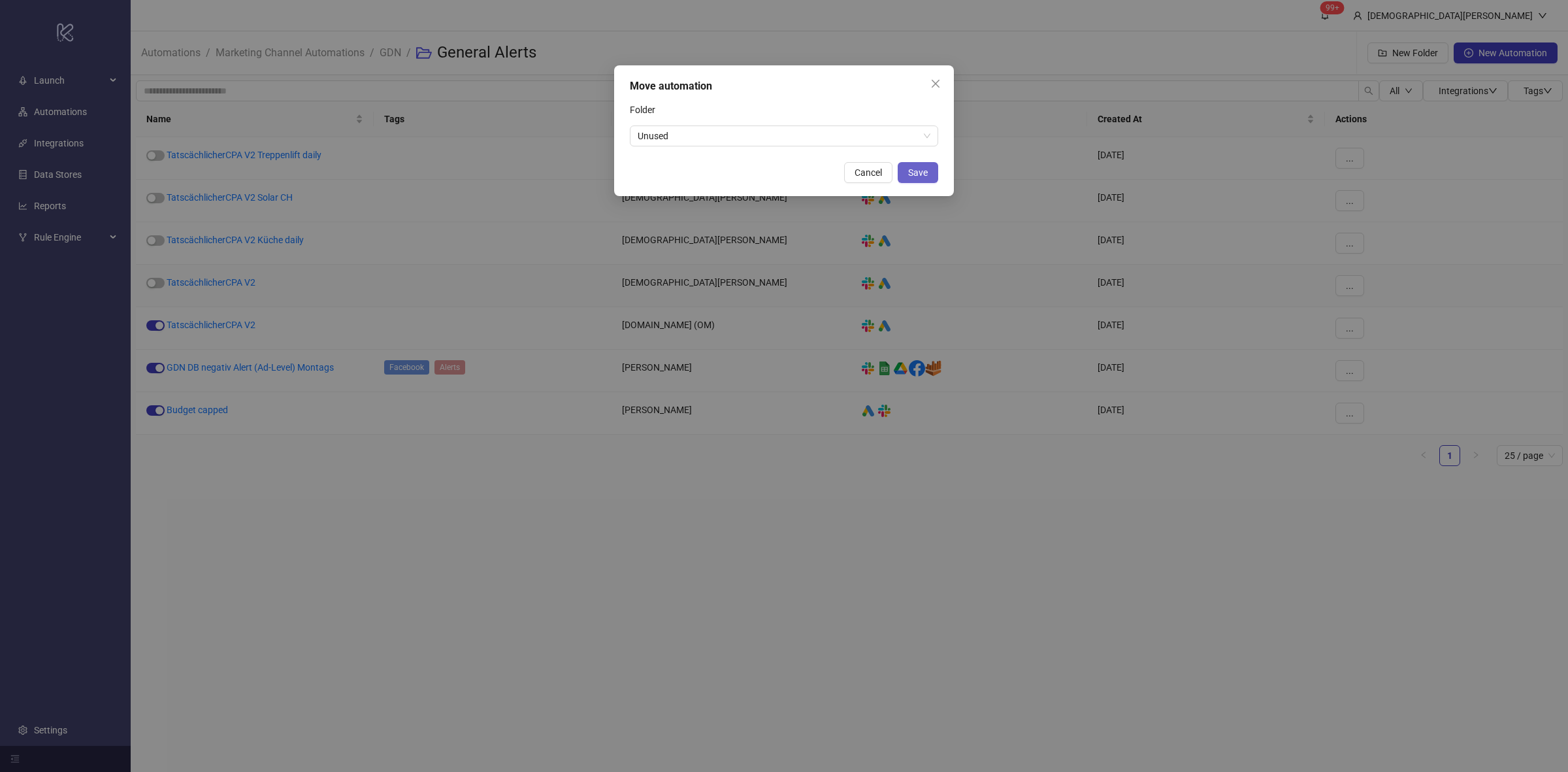
click at [933, 164] on button "Save" at bounding box center [918, 173] width 41 height 21
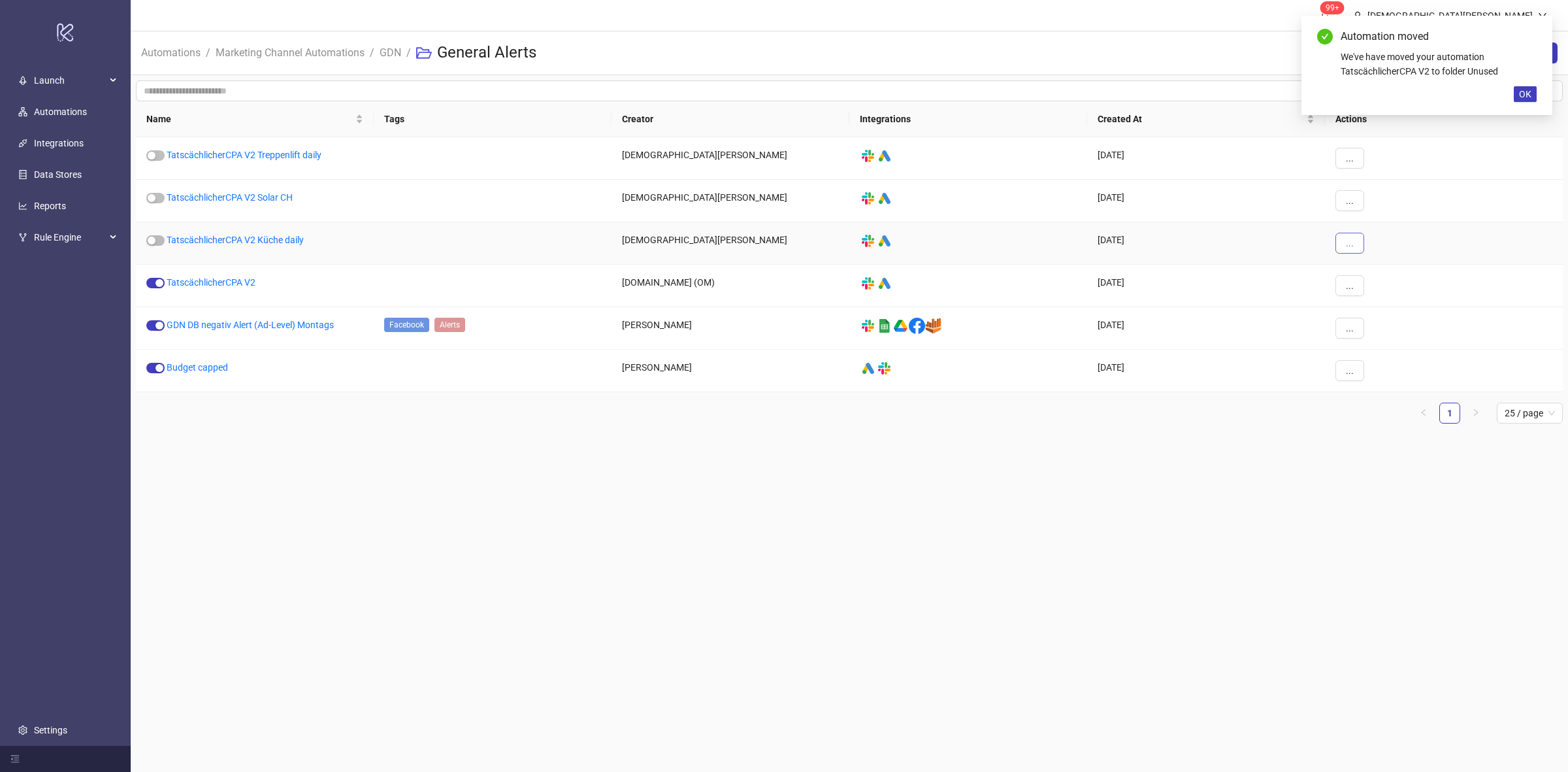
click at [1356, 239] on button "..." at bounding box center [1349, 244] width 28 height 21
click at [1367, 324] on li "Move" at bounding box center [1372, 333] width 68 height 21
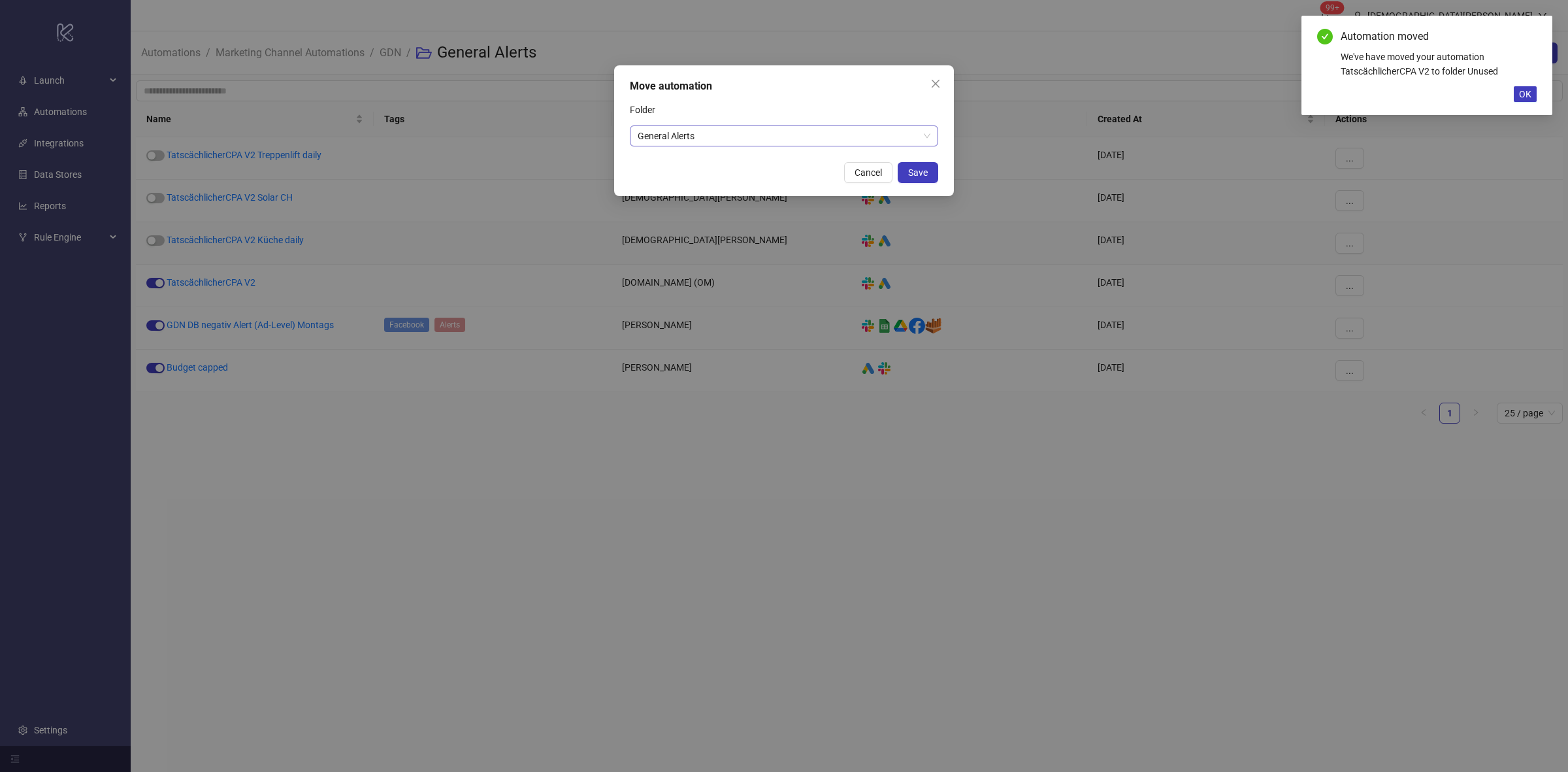
click at [702, 136] on span "General Alerts" at bounding box center [784, 136] width 293 height 19
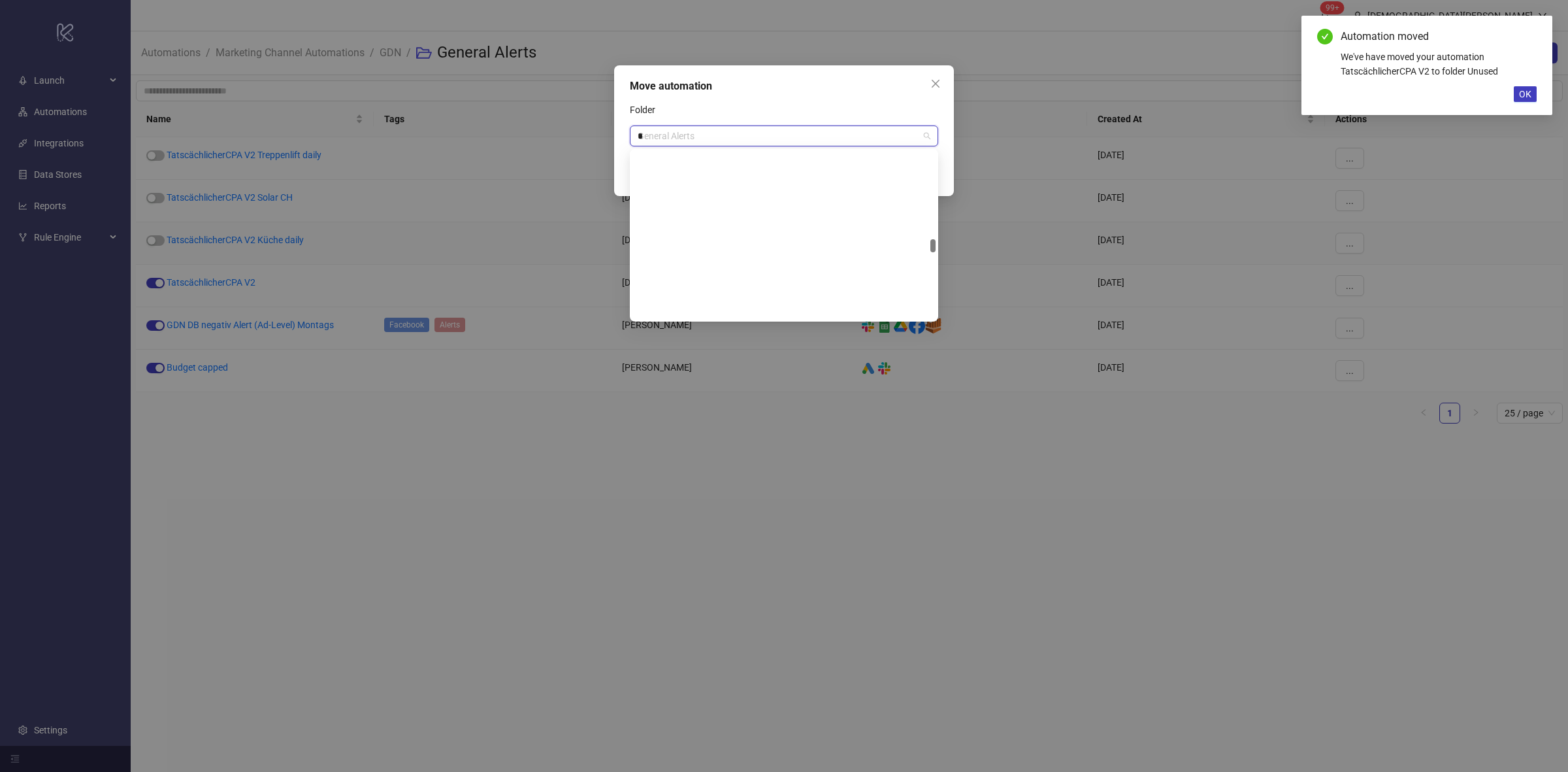
scroll to position [543, 0]
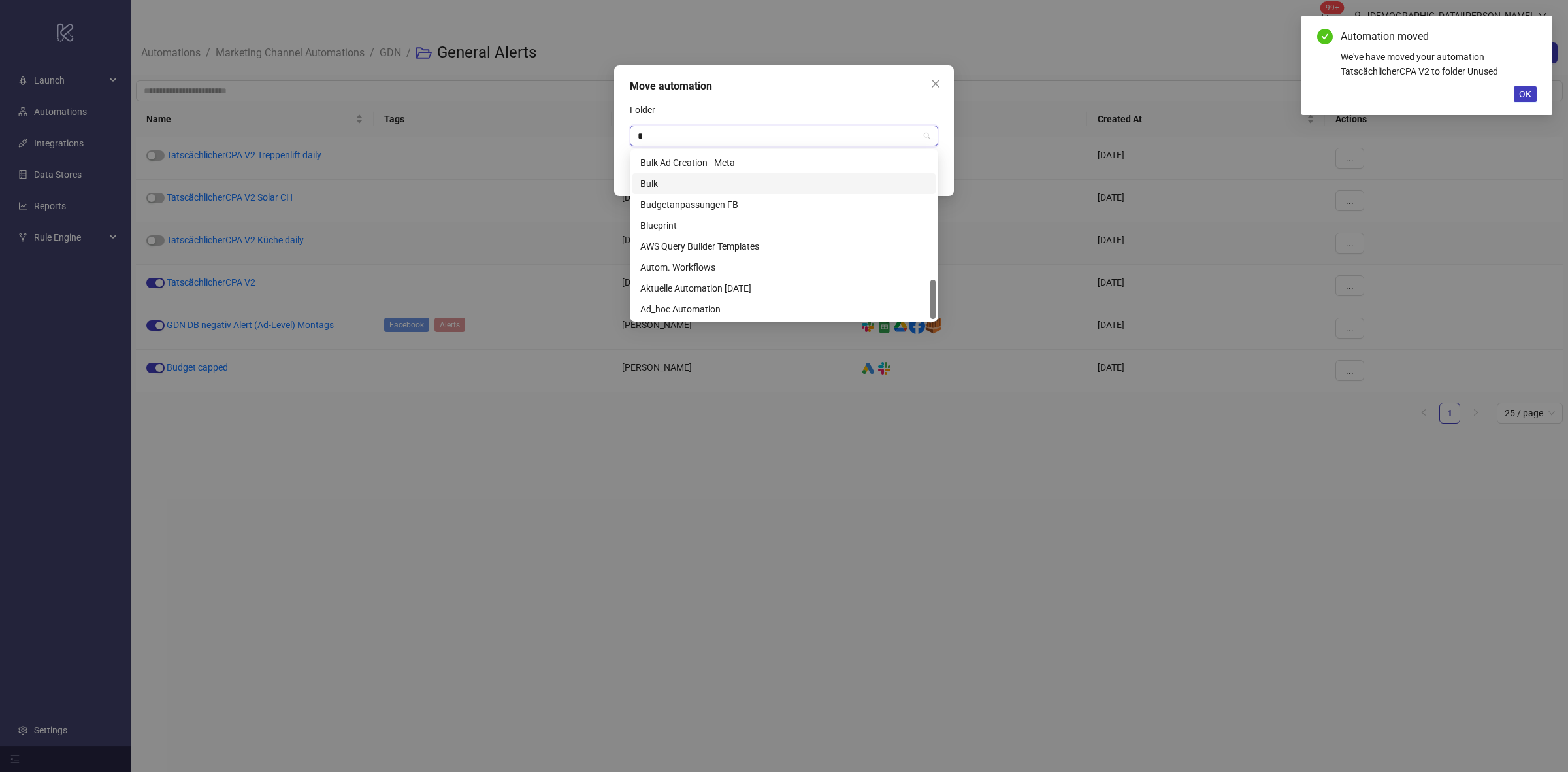
type input "**"
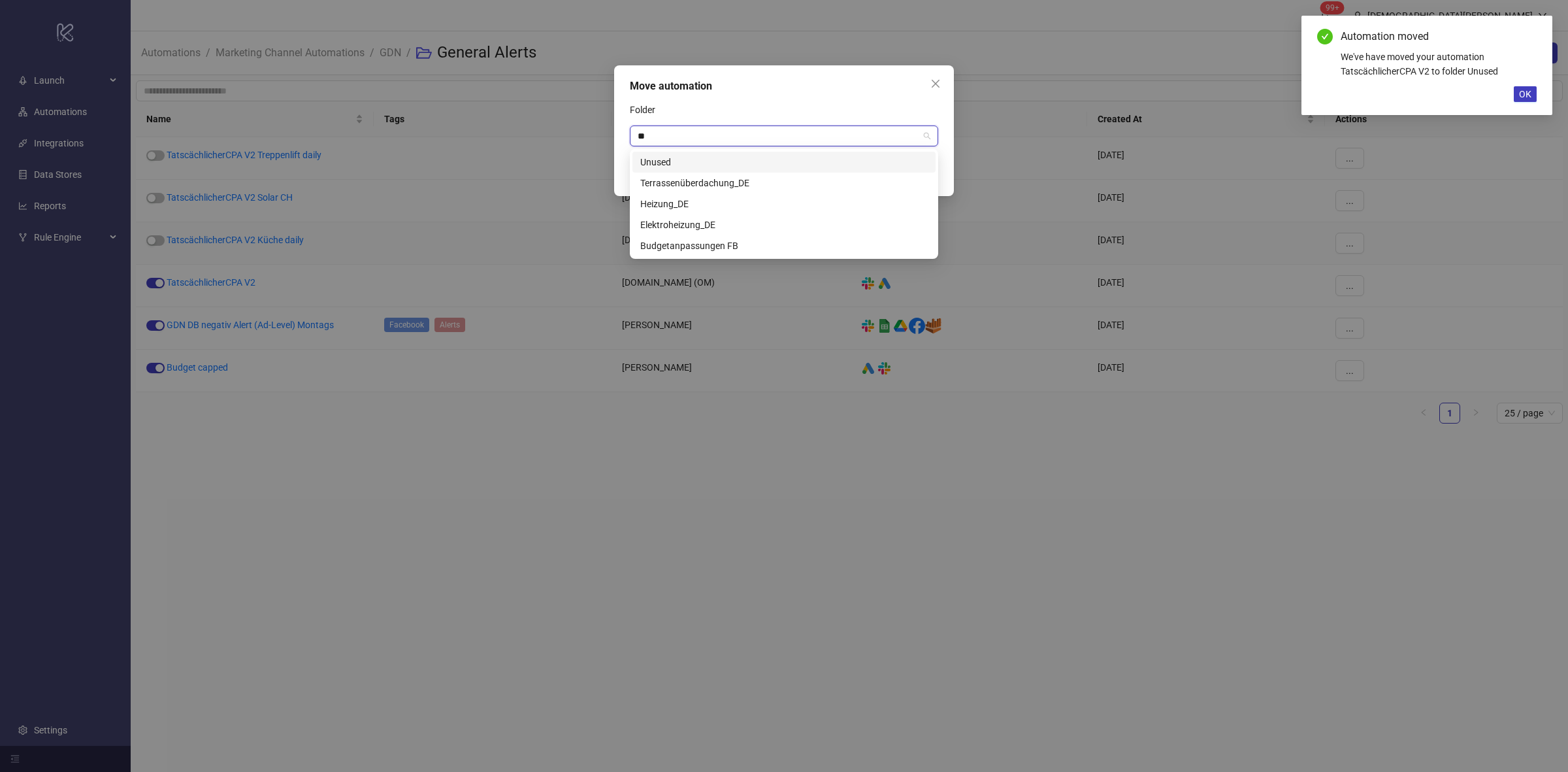
click at [686, 153] on div "Unused" at bounding box center [784, 162] width 304 height 21
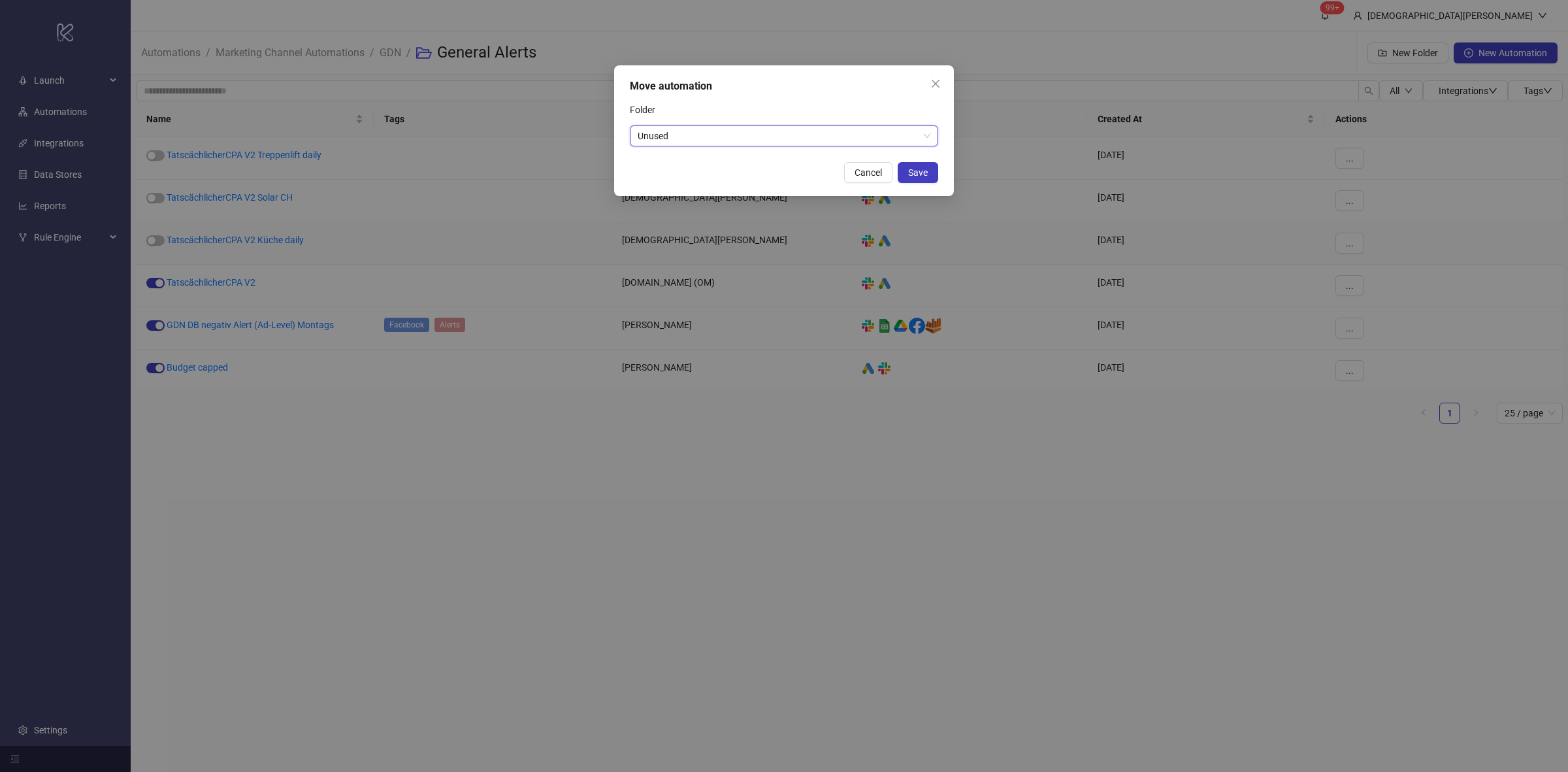
click at [912, 178] on button "Save" at bounding box center [918, 173] width 41 height 21
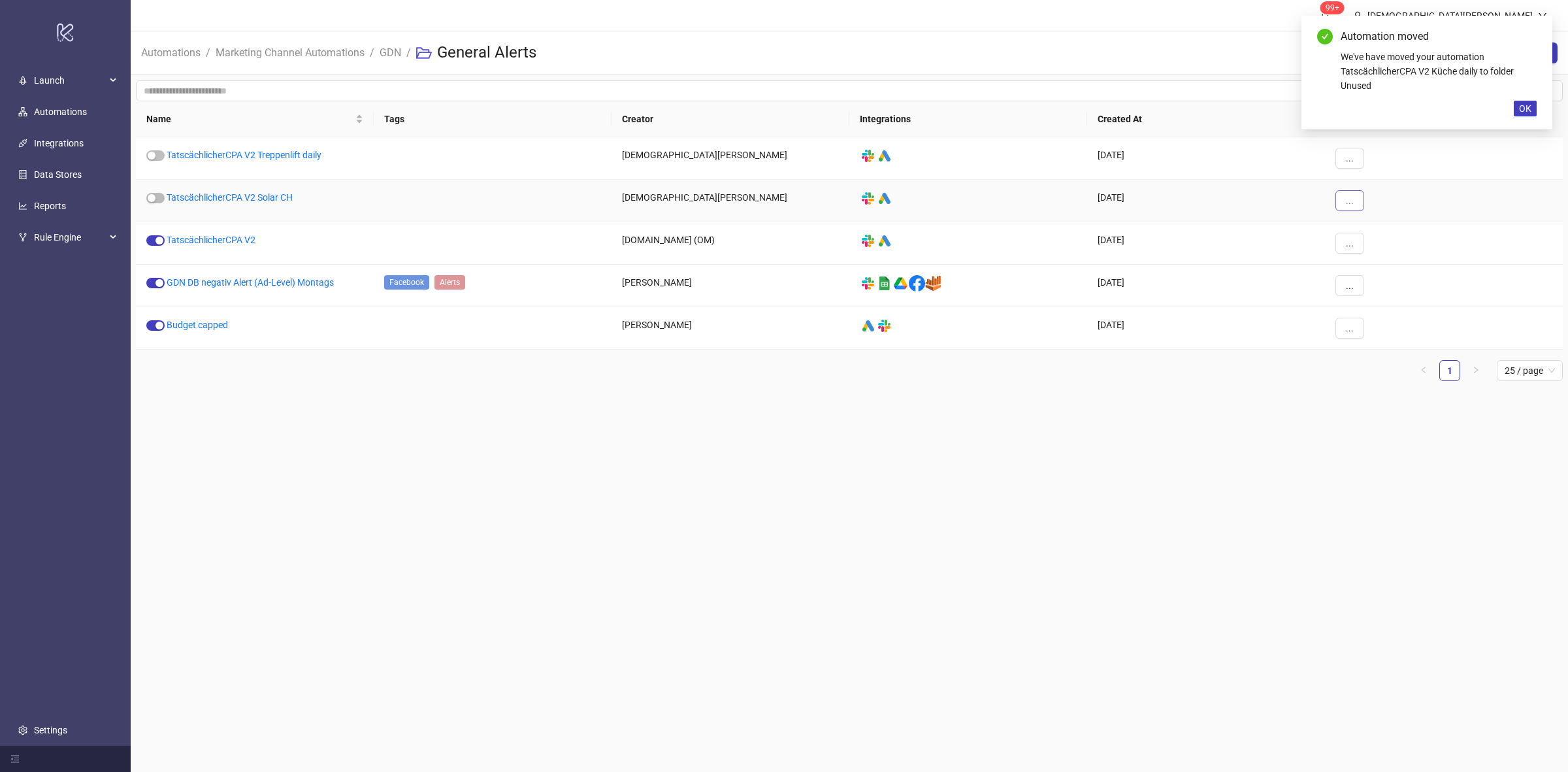
click at [1353, 211] on button "..." at bounding box center [1349, 201] width 28 height 21
click at [1372, 290] on span "Move" at bounding box center [1379, 291] width 38 height 15
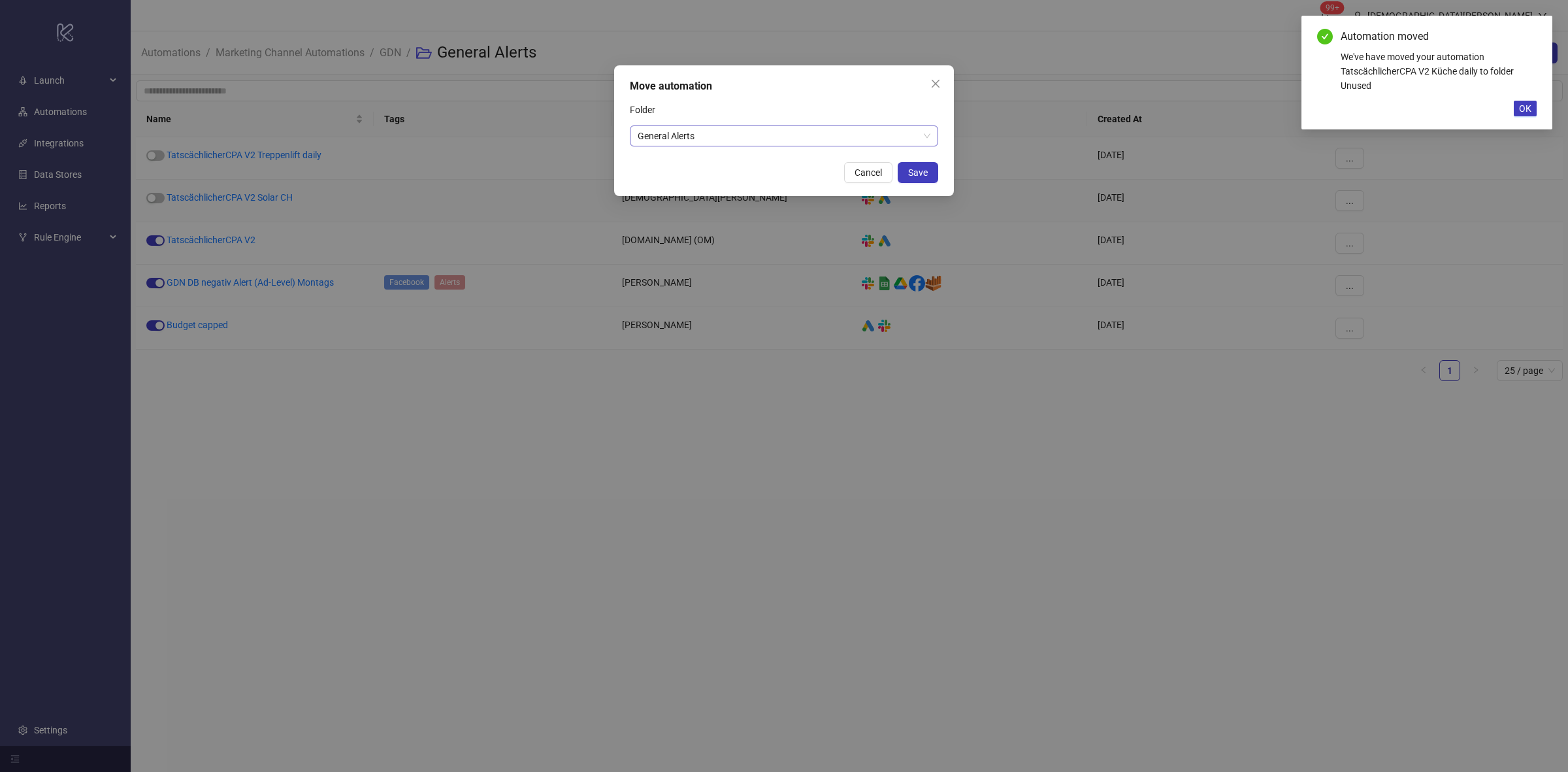
click at [823, 140] on span "General Alerts" at bounding box center [784, 136] width 293 height 19
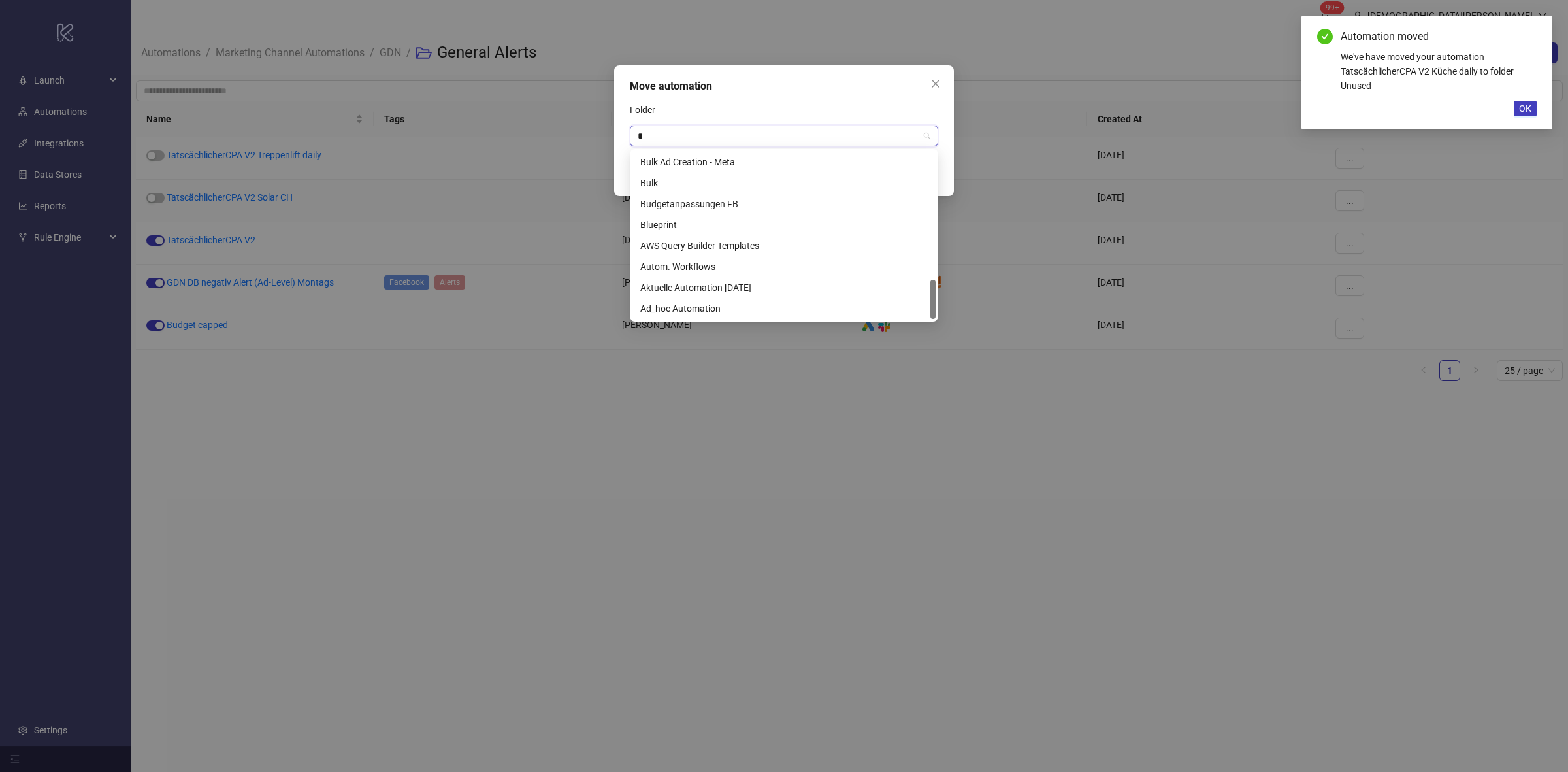
scroll to position [543, 0]
type input "**"
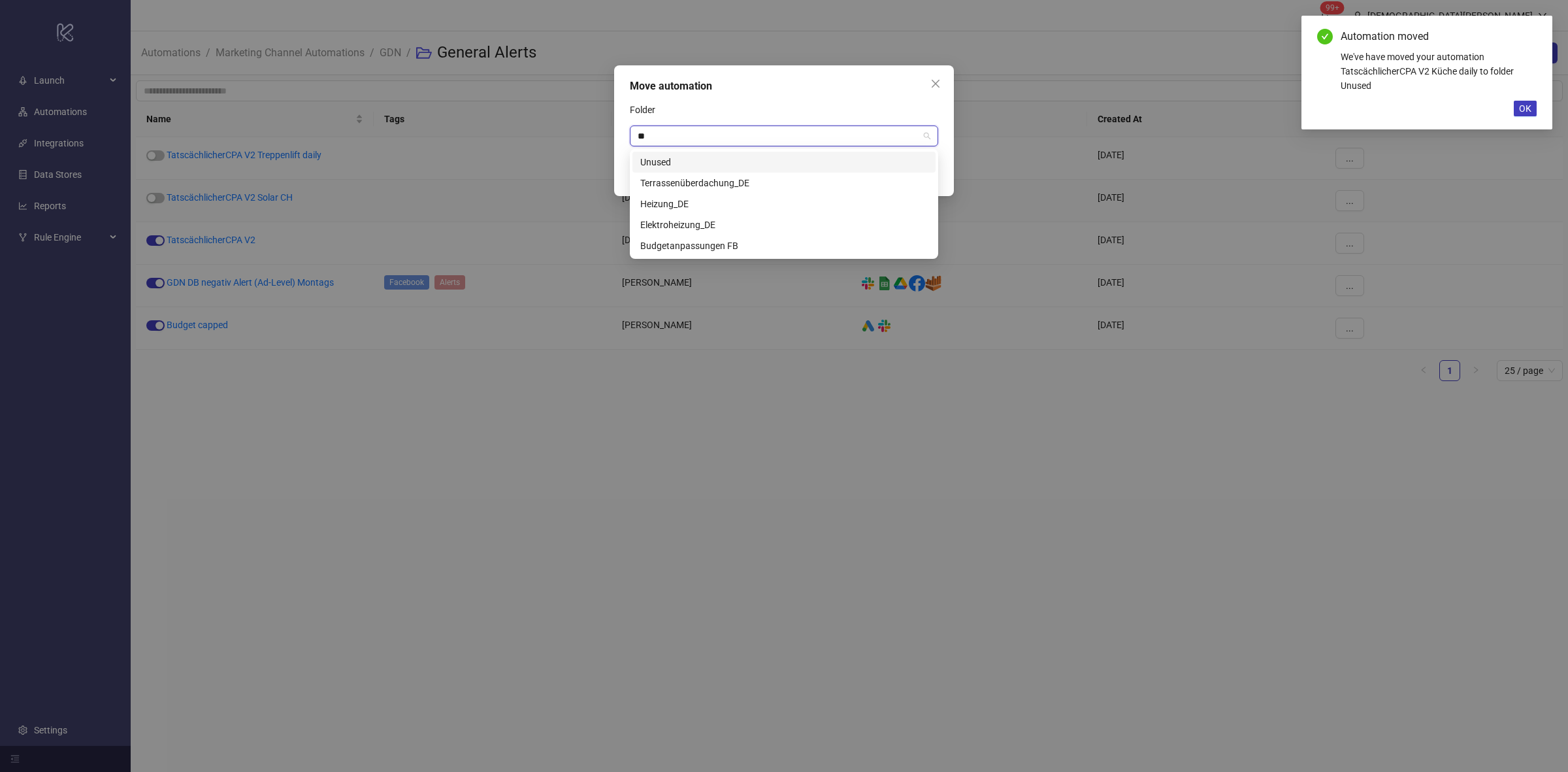
click at [708, 166] on div "Unused" at bounding box center [784, 162] width 287 height 15
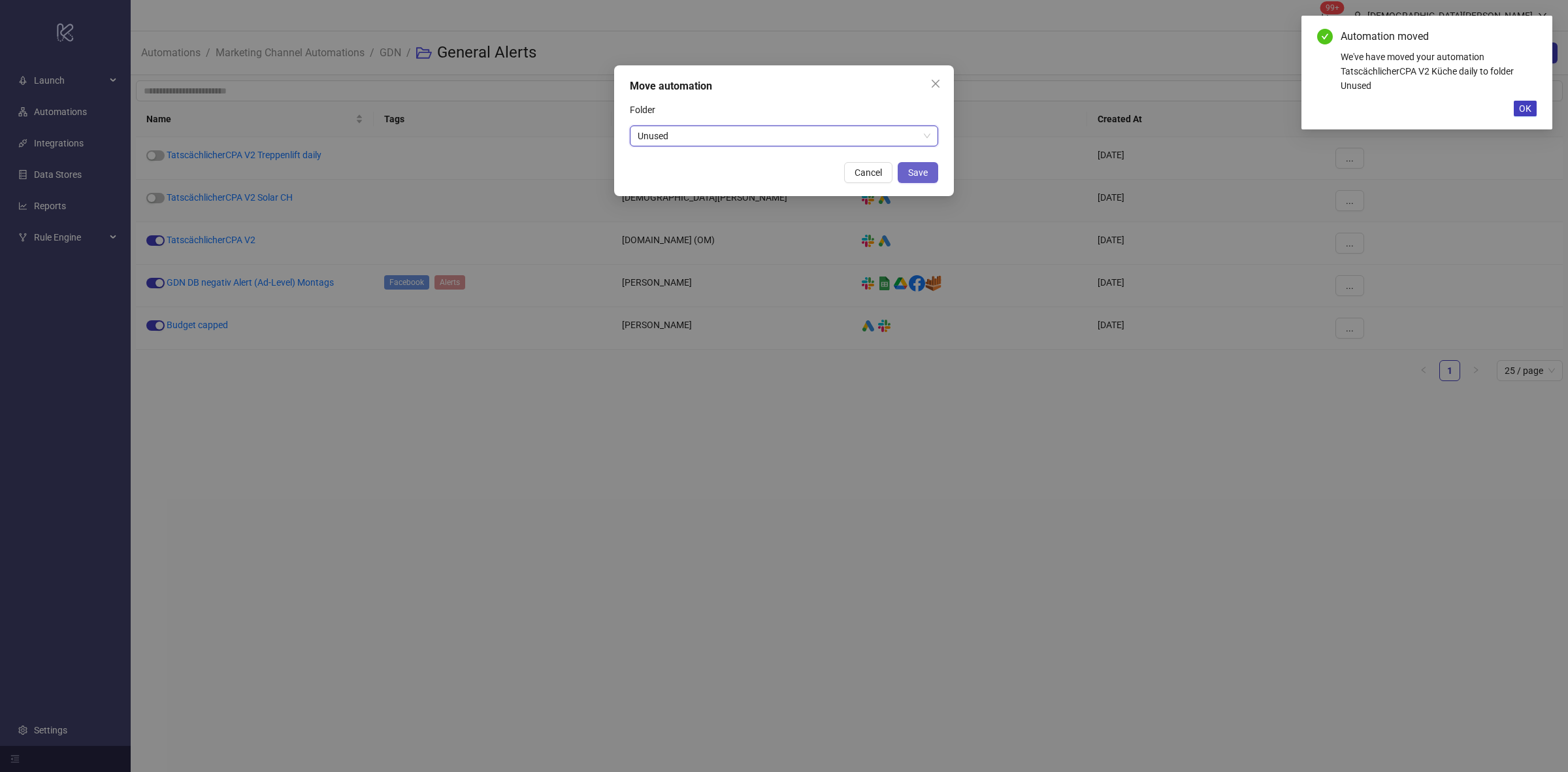
click at [913, 162] on button "Save" at bounding box center [918, 173] width 41 height 21
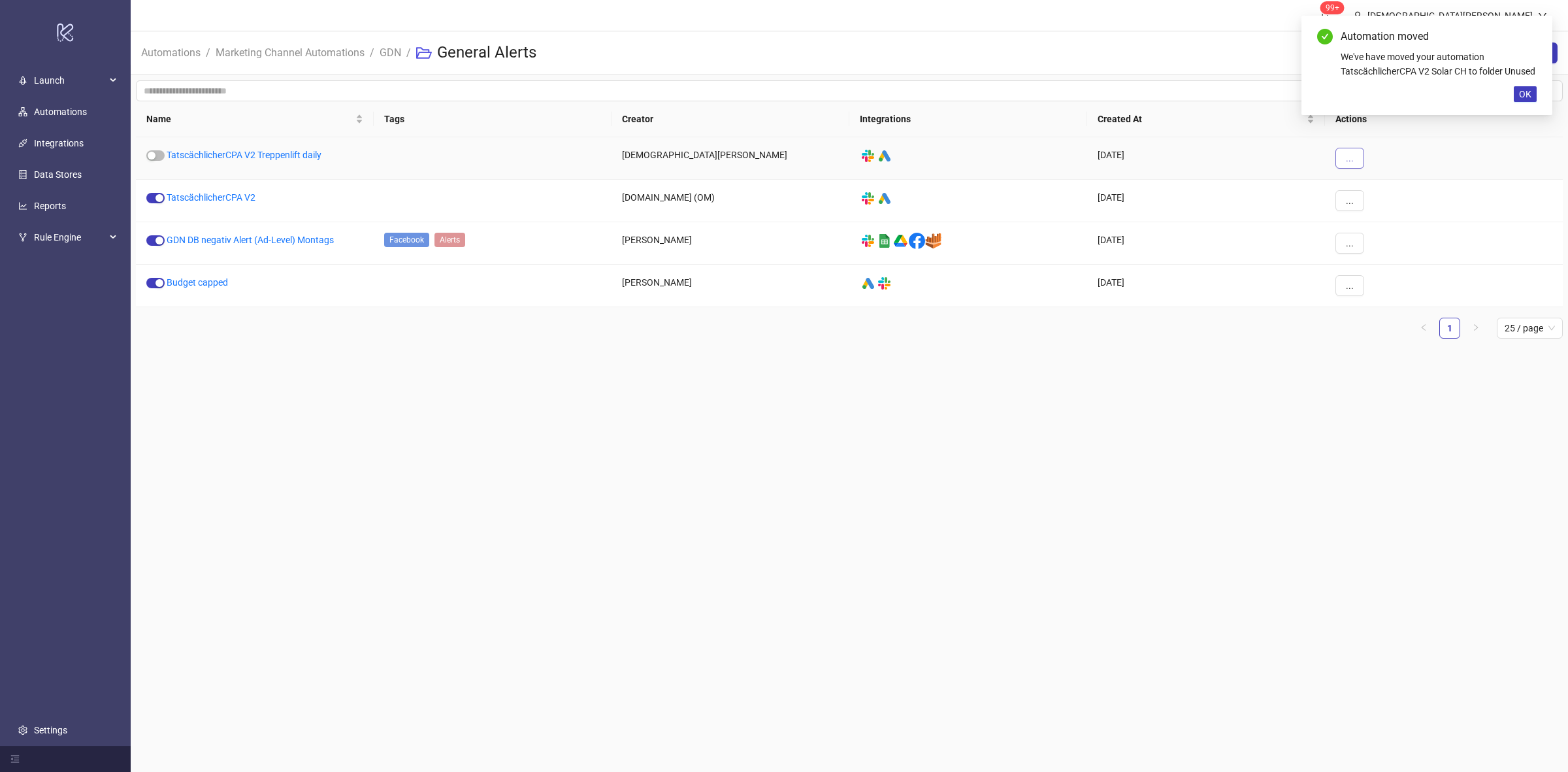
click at [1348, 156] on span "..." at bounding box center [1350, 157] width 8 height 11
click at [1369, 252] on span "Move" at bounding box center [1379, 248] width 38 height 15
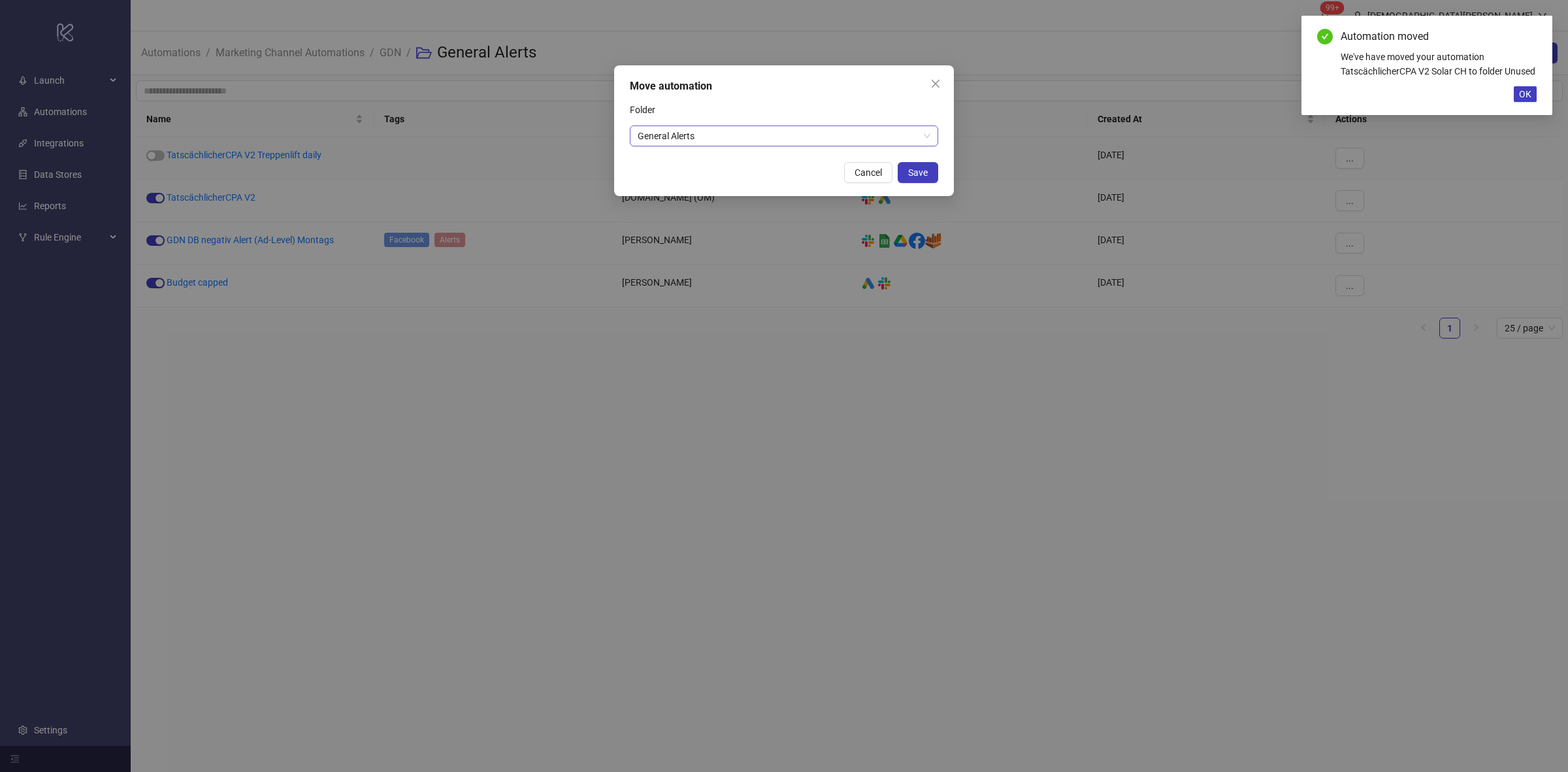
click at [745, 139] on span "General Alerts" at bounding box center [784, 136] width 293 height 19
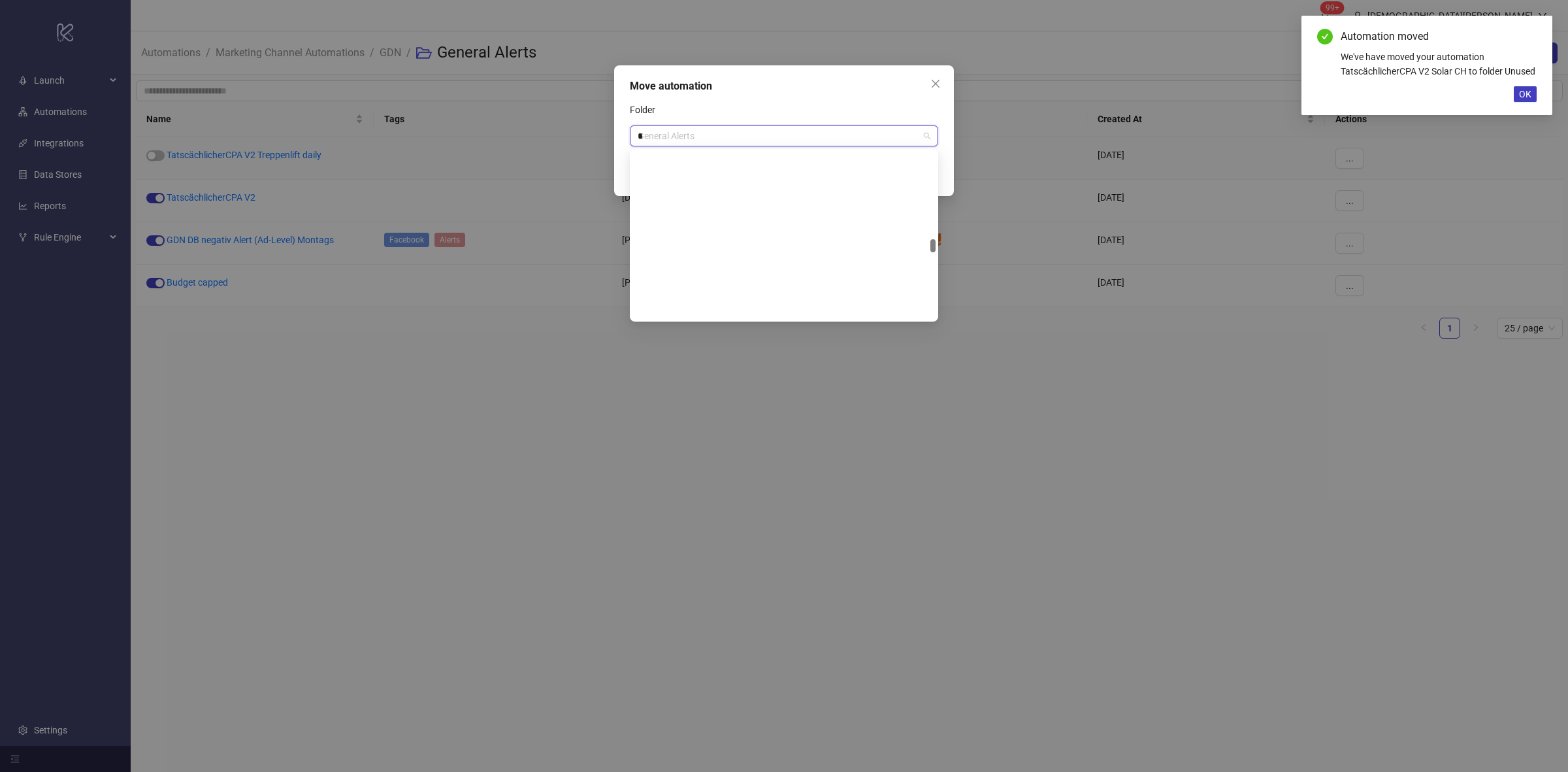
scroll to position [543, 0]
type input "**"
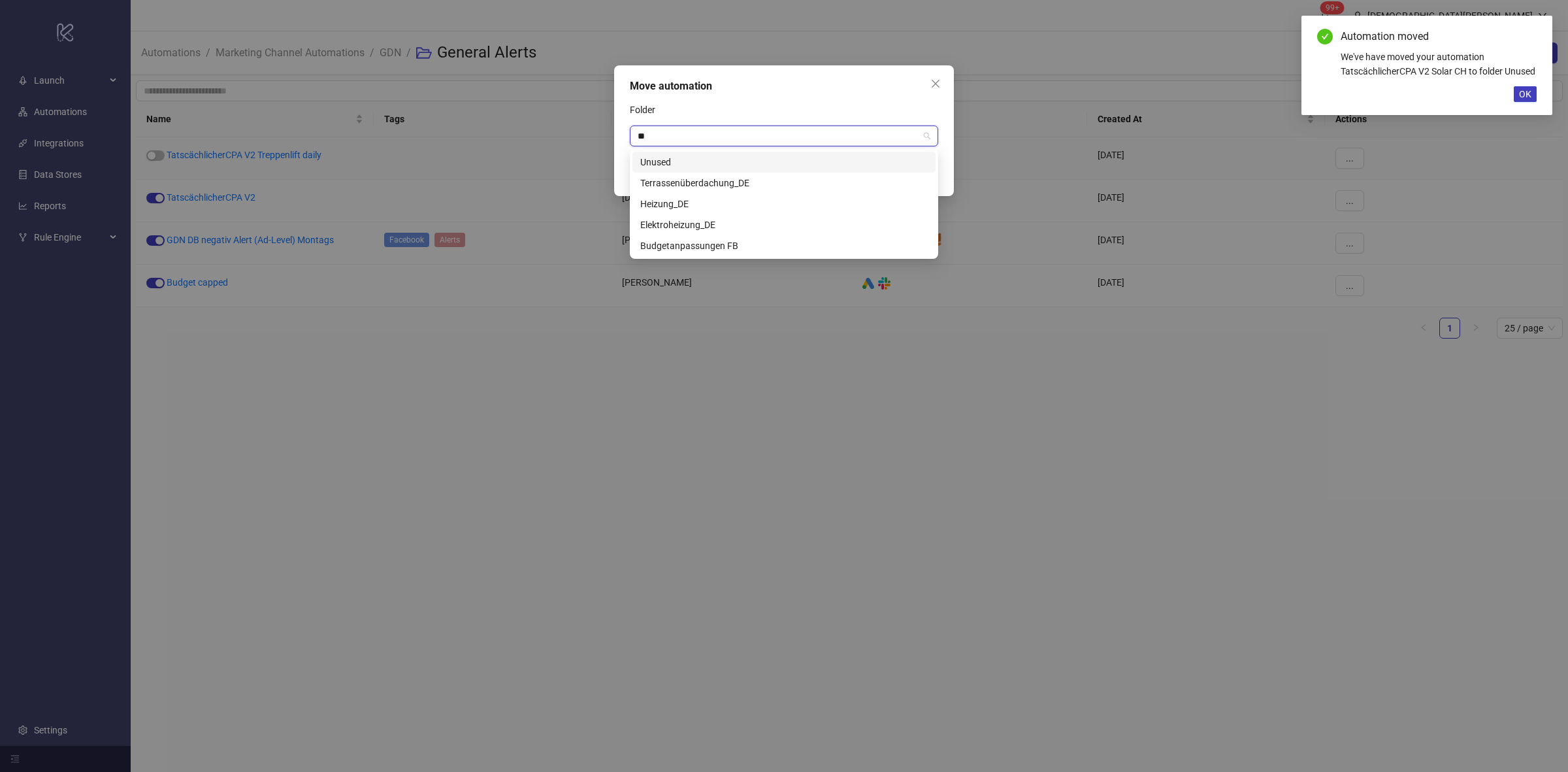
drag, startPoint x: 693, startPoint y: 159, endPoint x: 948, endPoint y: 195, distance: 257.5
click at [694, 159] on div "Unused" at bounding box center [784, 162] width 287 height 15
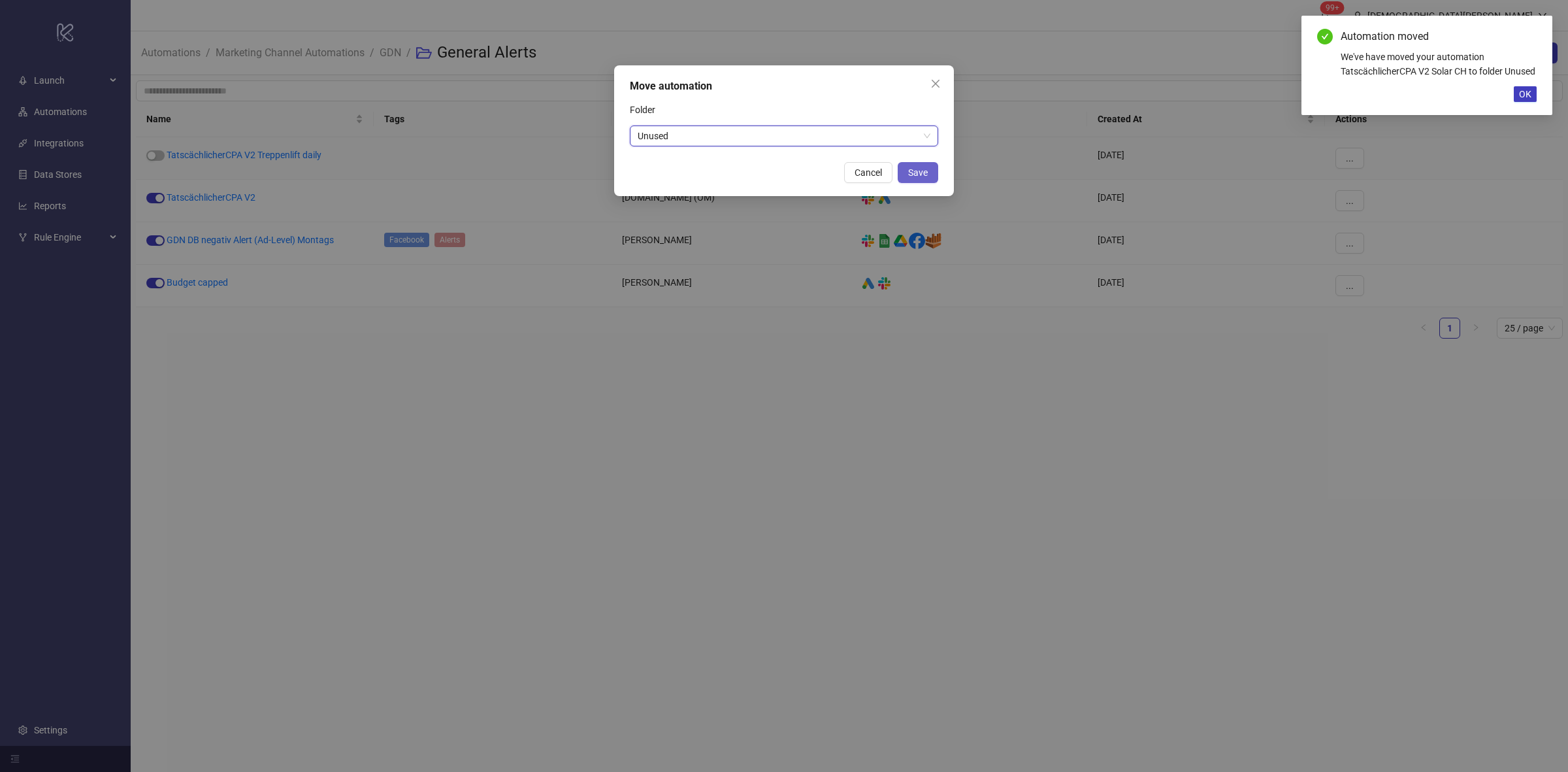
click at [916, 174] on span "Save" at bounding box center [918, 172] width 19 height 11
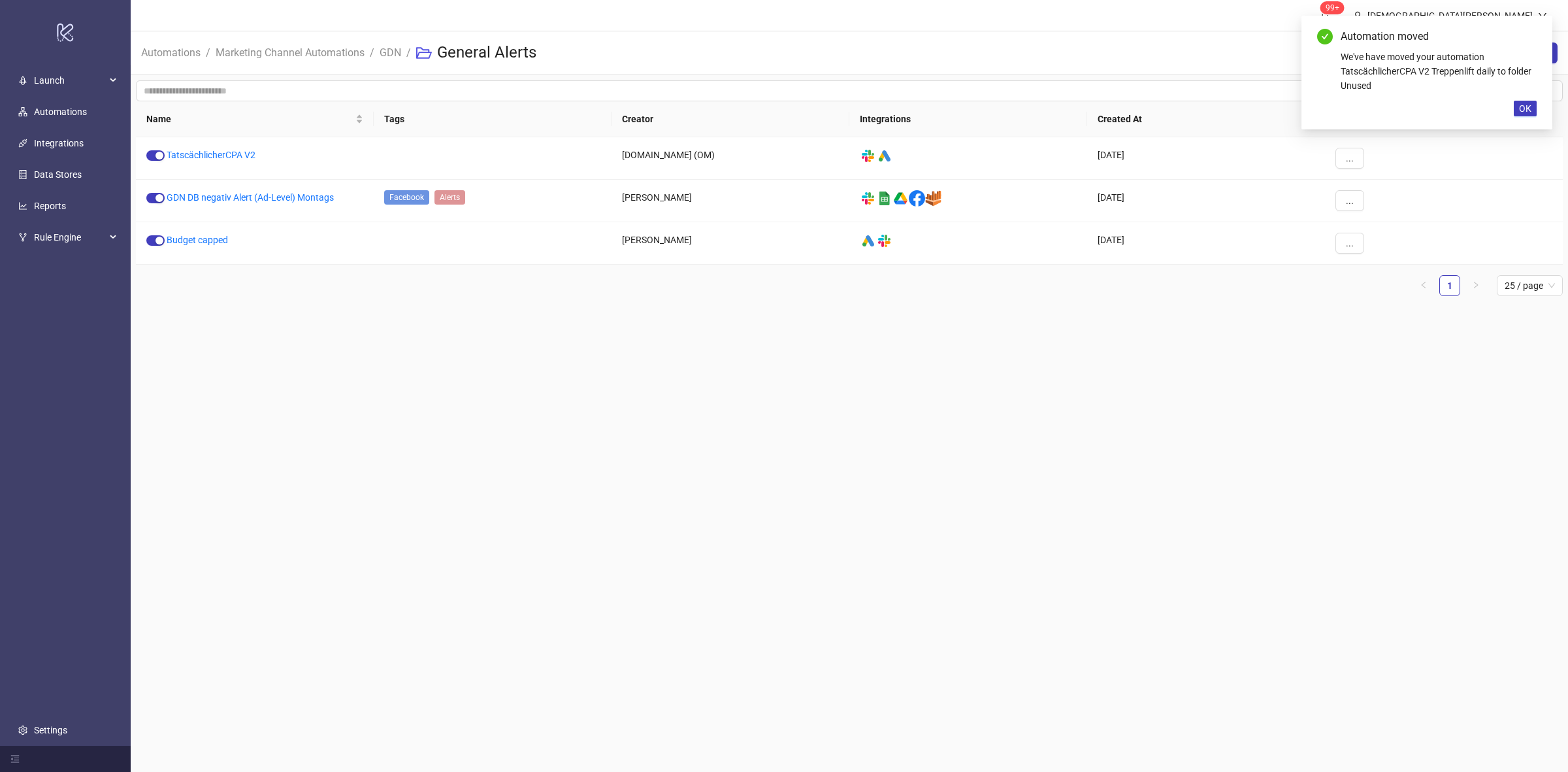
drag, startPoint x: 1021, startPoint y: 406, endPoint x: 937, endPoint y: 328, distance: 114.6
click at [1017, 400] on main "99+ [PERSON_NAME] Automations / Marketing Channel Automations / GDN / General A…" at bounding box center [849, 386] width 1437 height 772
click at [187, 235] on link "Budget capped" at bounding box center [197, 239] width 62 height 11
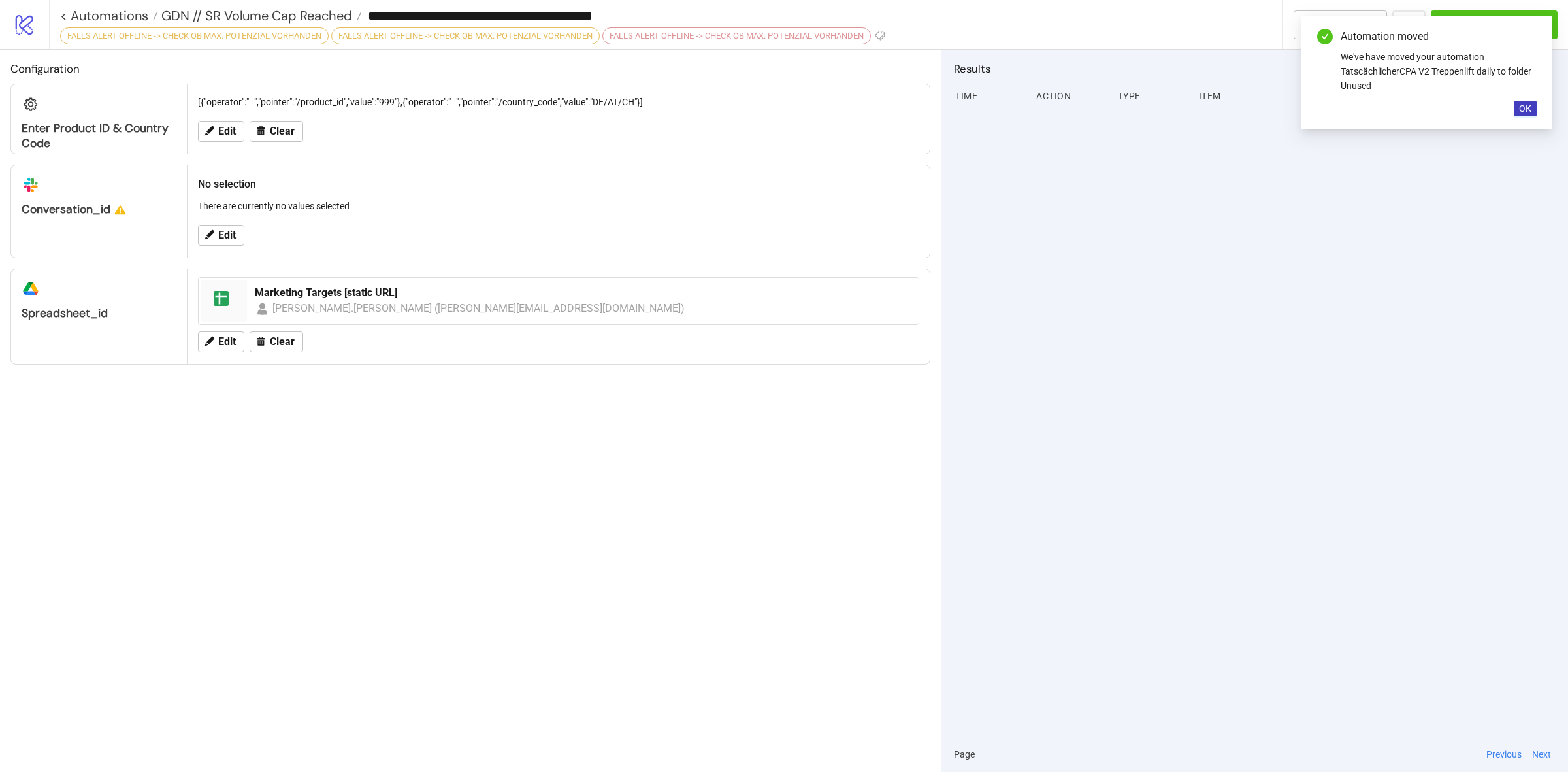
type input "**********"
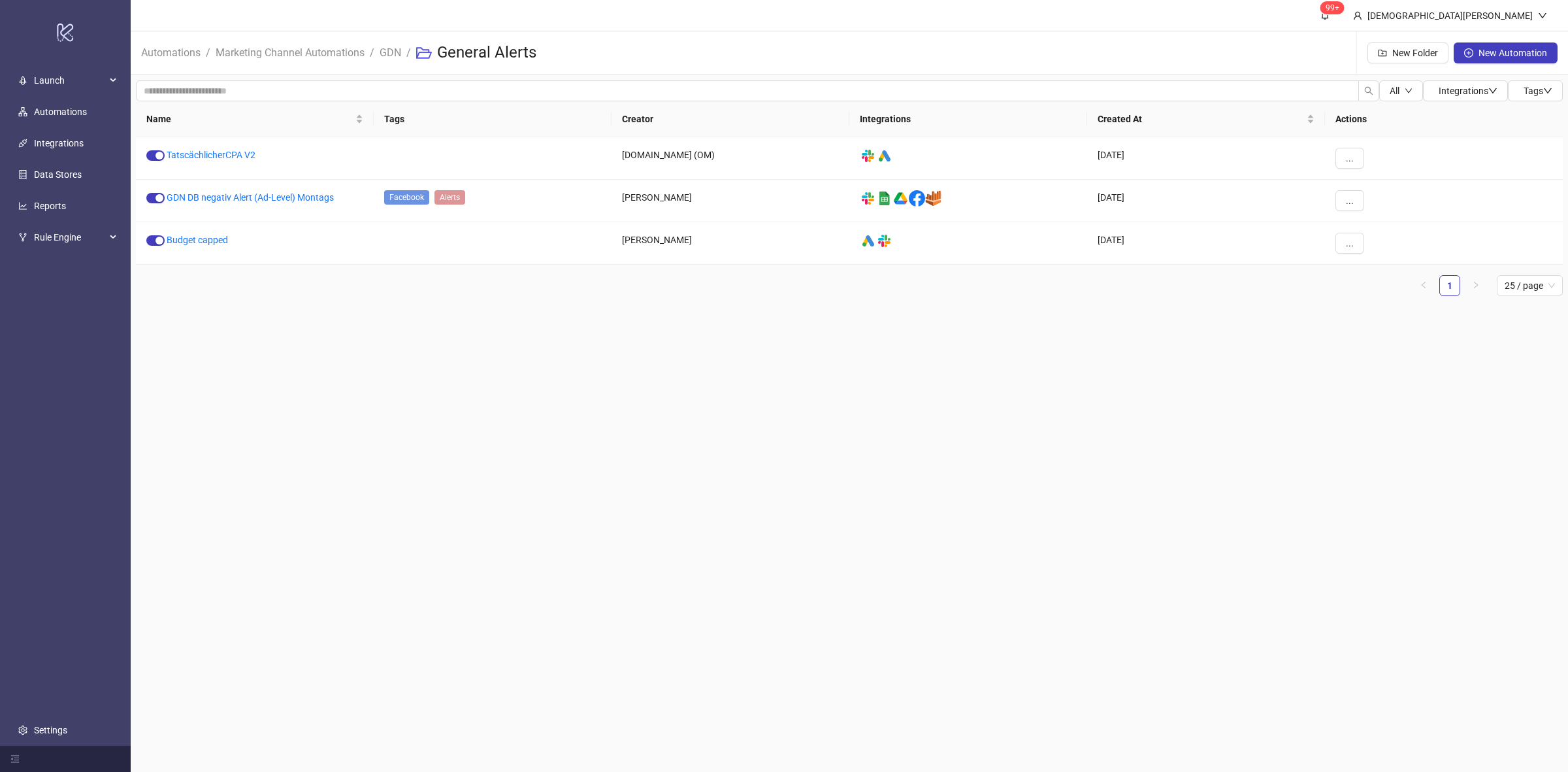
click at [528, 309] on div "All Integrations Tags Name Tags Creator Integrations Created At Actions Tatscäc…" at bounding box center [849, 193] width 1437 height 236
click at [234, 154] on link "TatscächlicherCPA V2" at bounding box center [210, 154] width 88 height 11
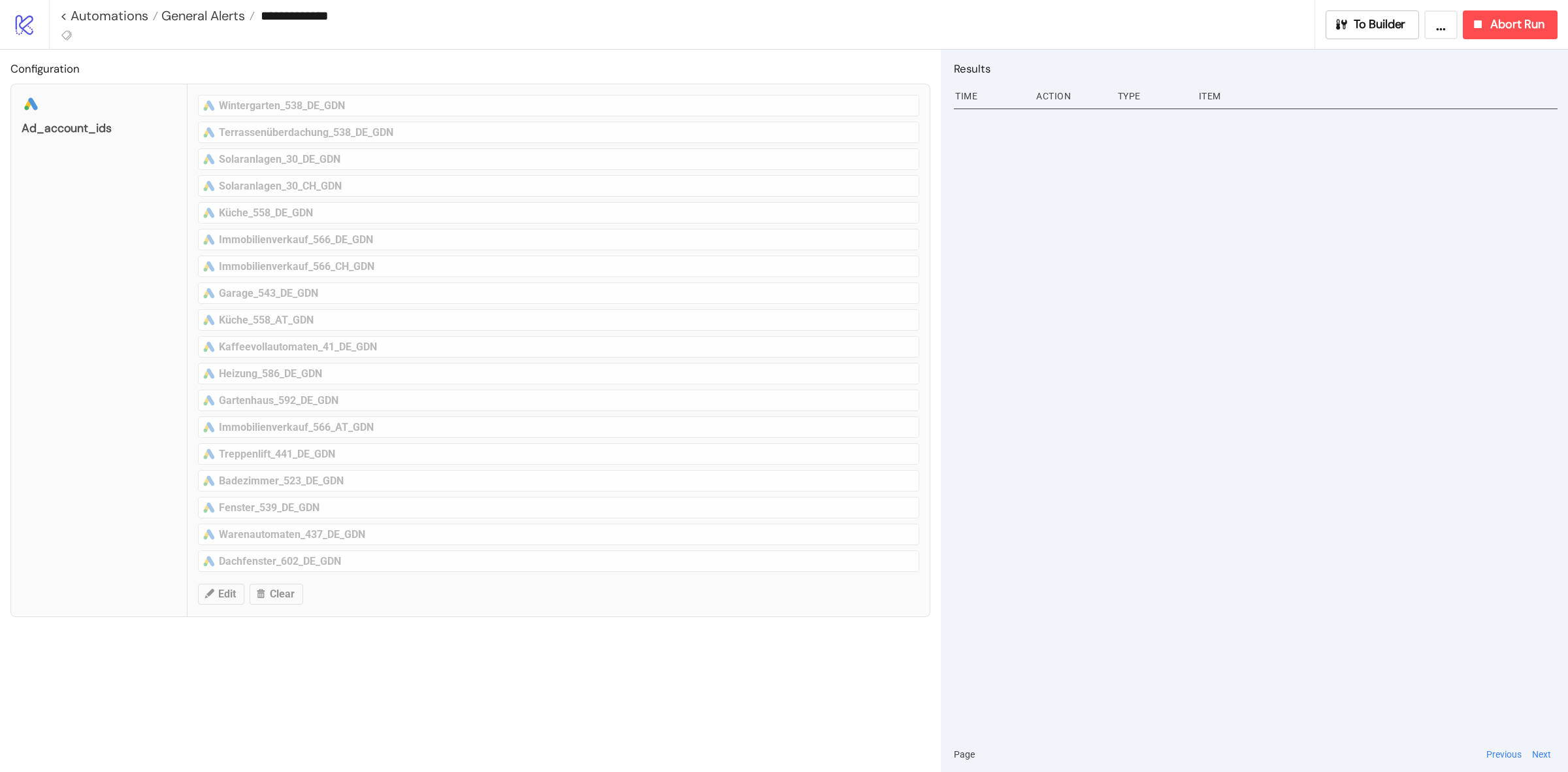
type input "**********"
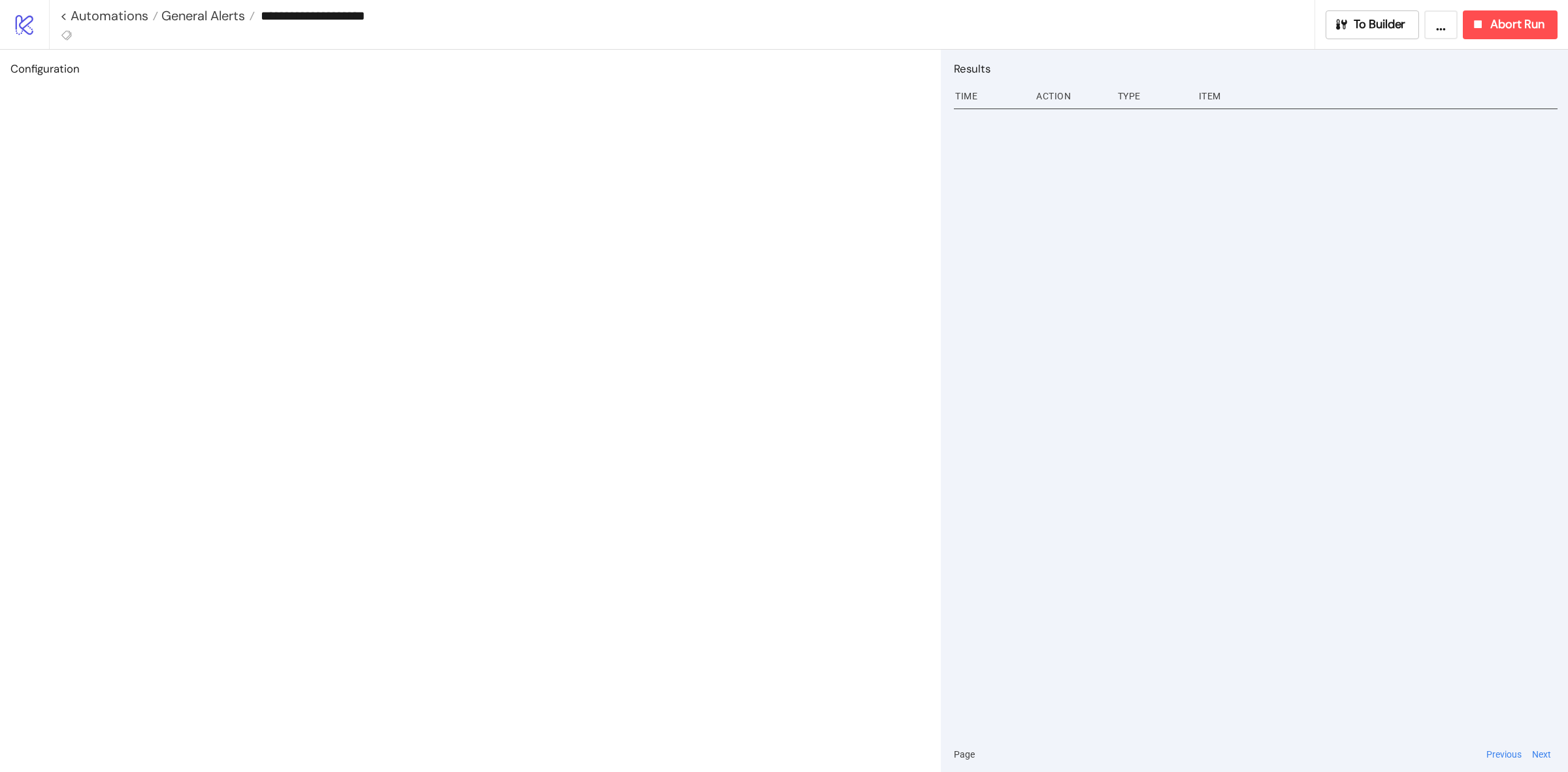
click at [304, 106] on div "Configuration" at bounding box center [470, 411] width 941 height 722
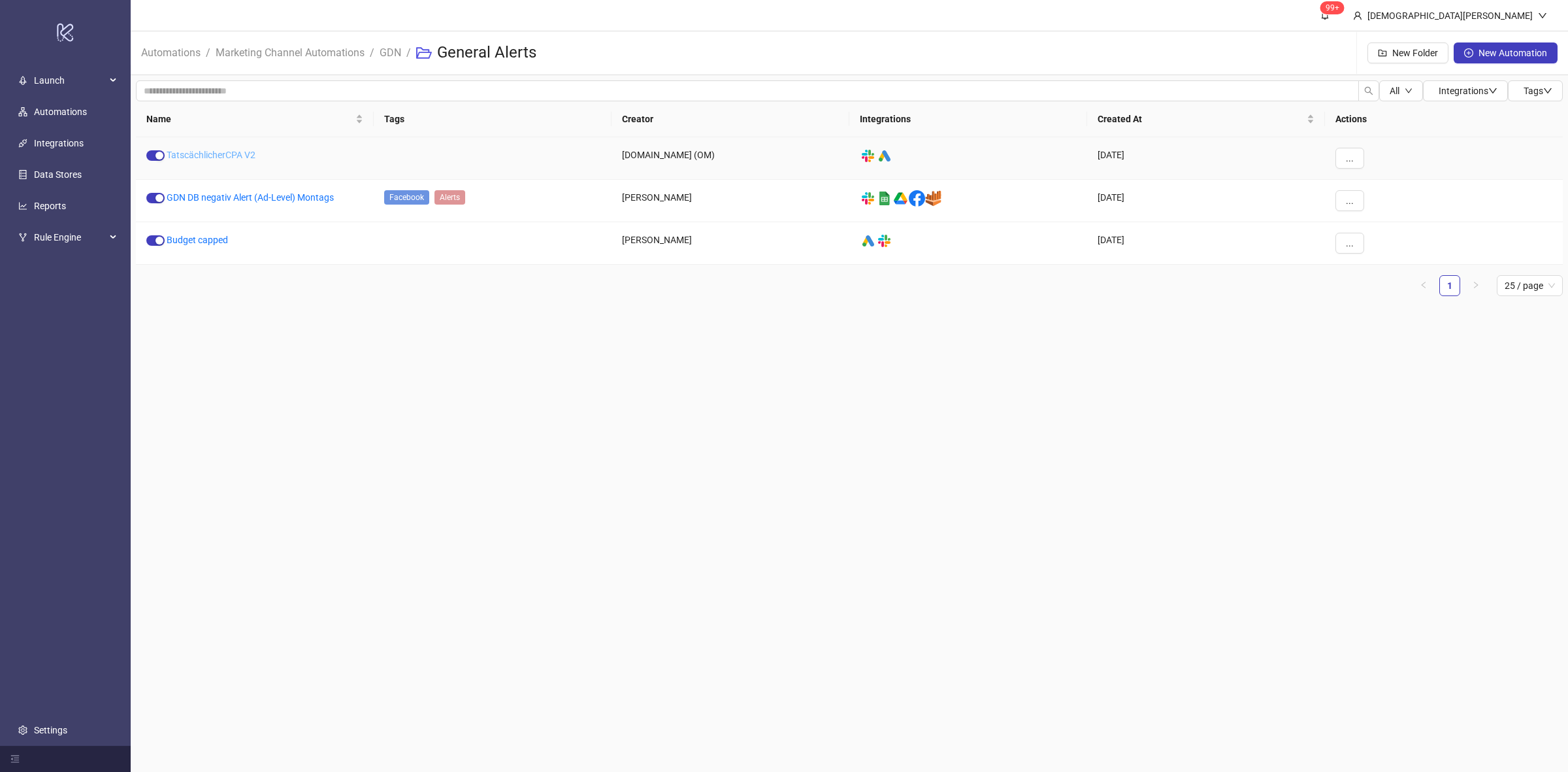
click at [239, 149] on link "TatscächlicherCPA V2" at bounding box center [210, 154] width 88 height 11
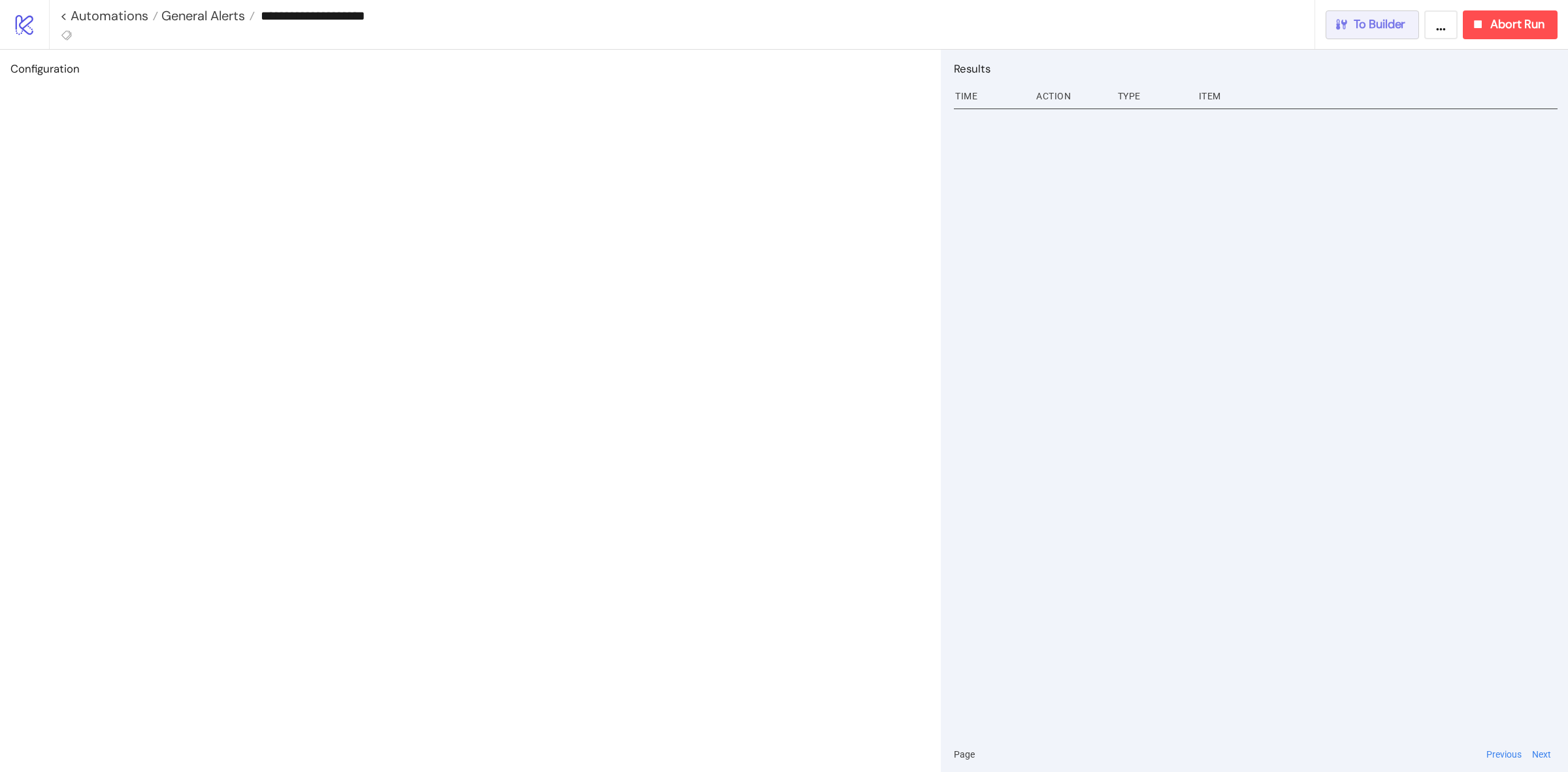
click at [1372, 33] on button "To Builder" at bounding box center [1372, 24] width 94 height 28
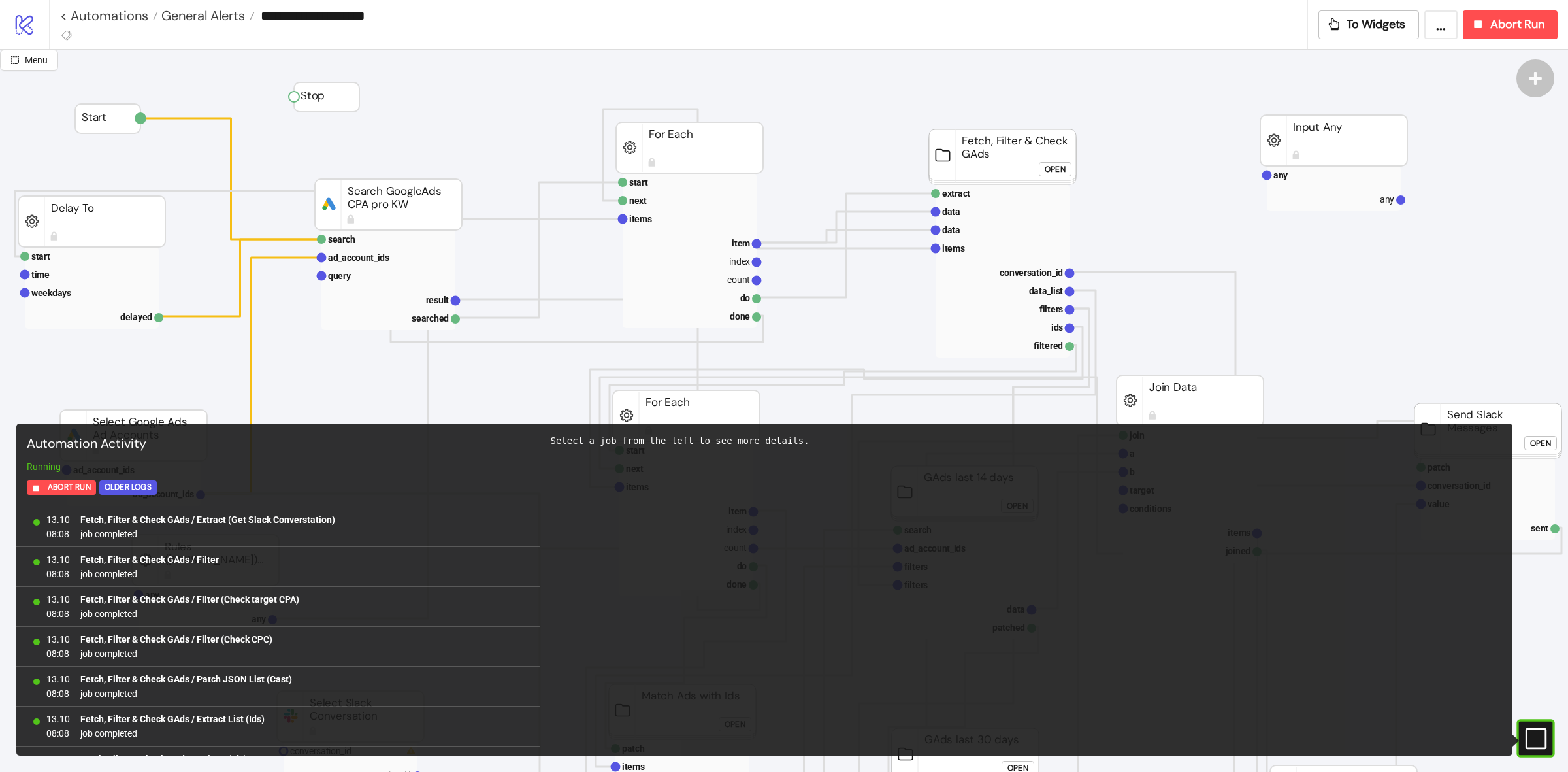
scroll to position [1111, 0]
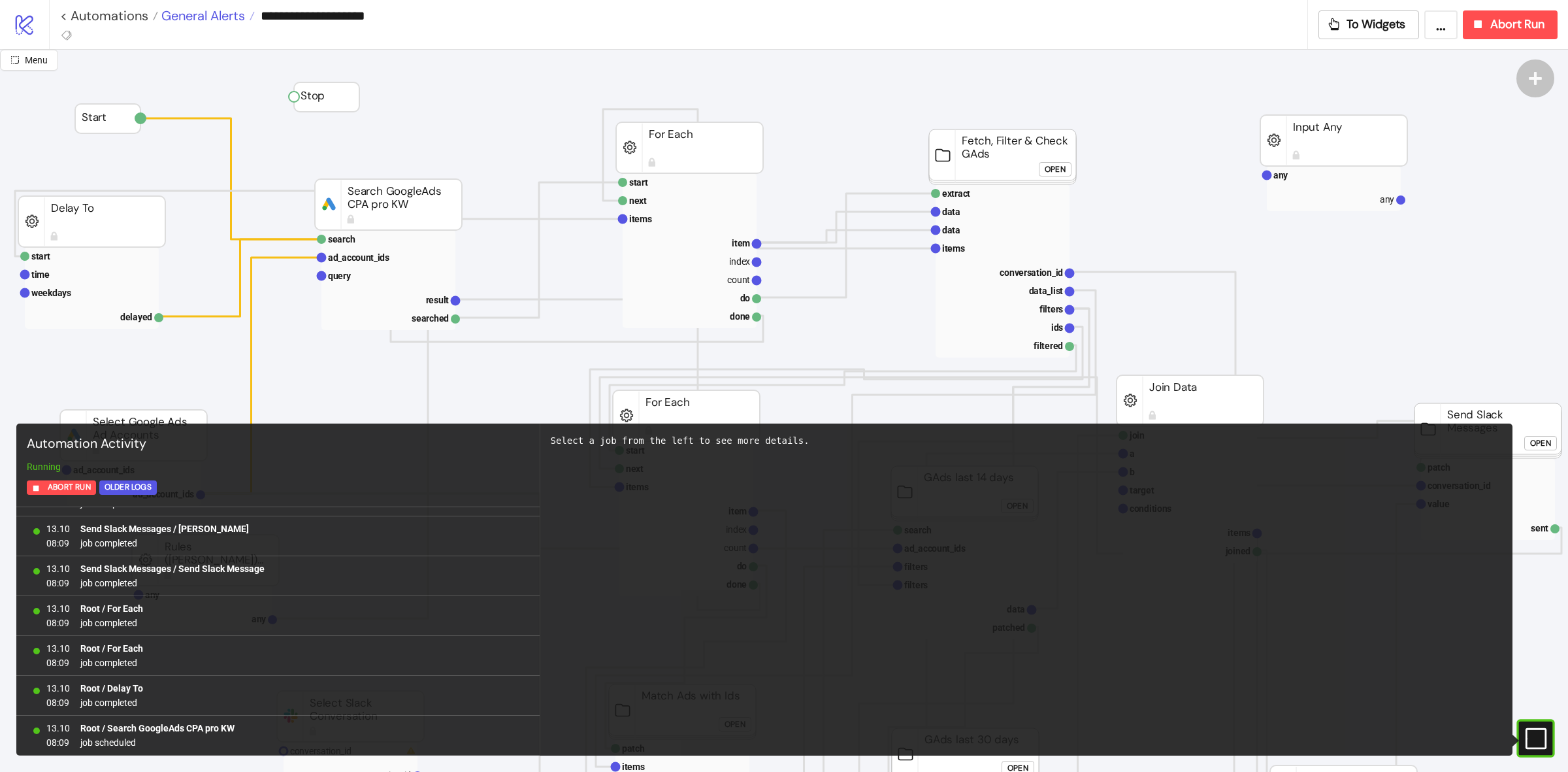
click at [220, 16] on span "General Alerts" at bounding box center [201, 15] width 87 height 17
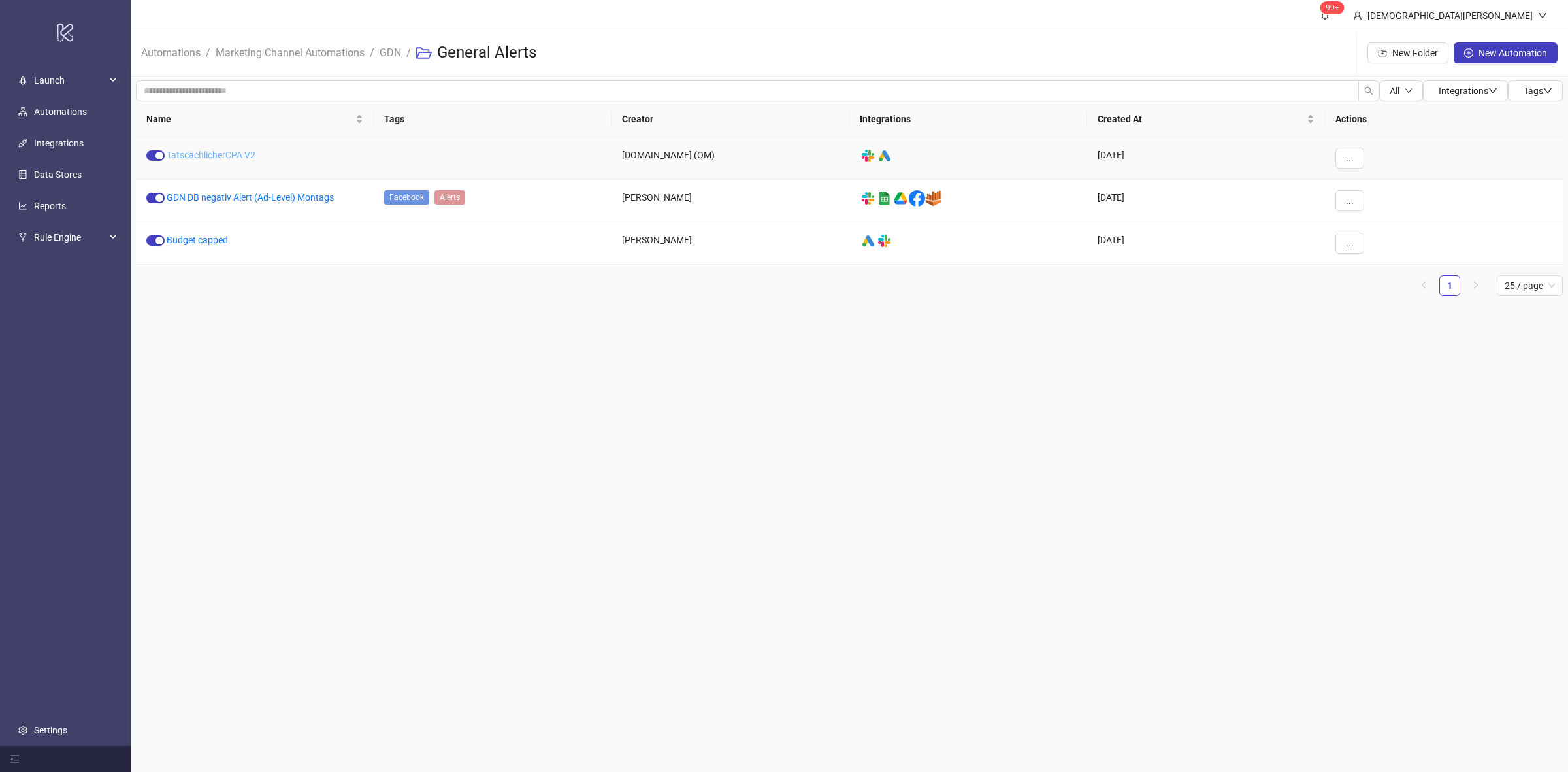
click at [217, 149] on link "TatscächlicherCPA V2" at bounding box center [210, 154] width 88 height 11
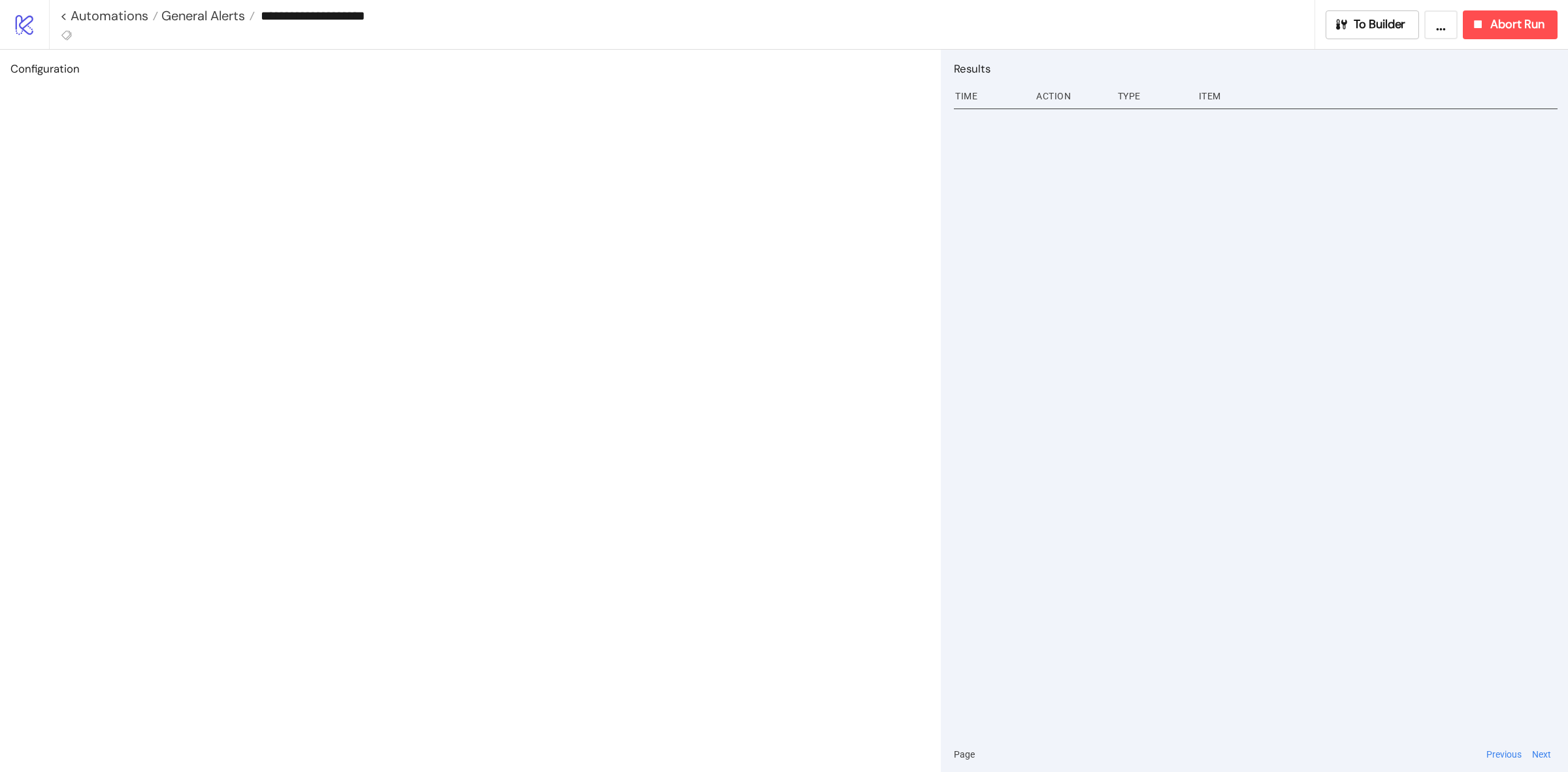
drag, startPoint x: 386, startPoint y: 15, endPoint x: 477, endPoint y: 27, distance: 91.8
click at [434, 24] on input "**********" at bounding box center [785, 15] width 1060 height 19
click at [551, 168] on div "Configuration" at bounding box center [470, 411] width 941 height 722
drag, startPoint x: 354, startPoint y: 18, endPoint x: 269, endPoint y: 19, distance: 85.0
click at [269, 19] on input "**********" at bounding box center [785, 15] width 1060 height 19
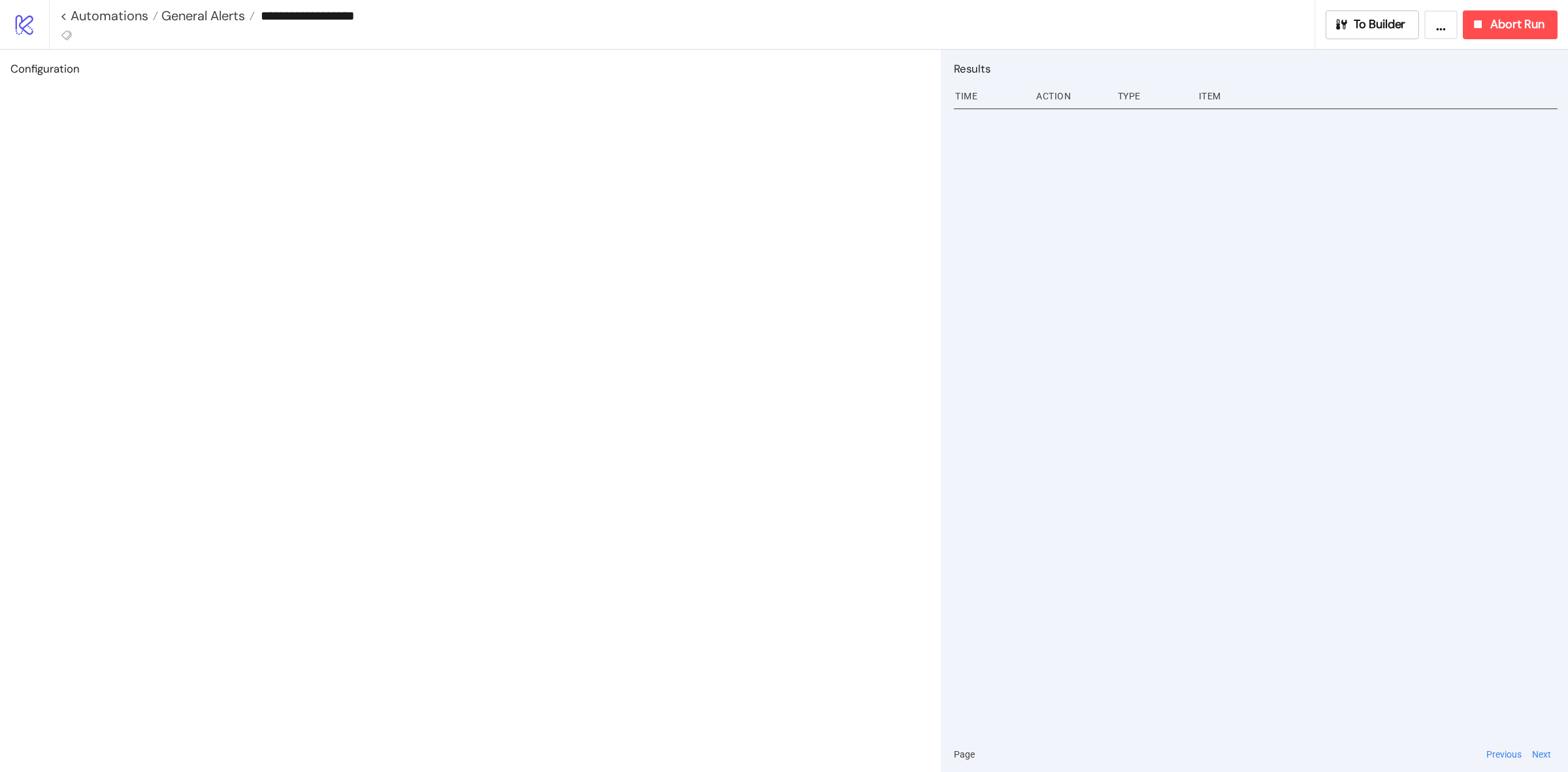
click at [357, 11] on input "**********" at bounding box center [785, 15] width 1060 height 19
click at [472, 23] on input "**********" at bounding box center [785, 15] width 1060 height 19
click at [299, 19] on input "**********" at bounding box center [785, 15] width 1060 height 19
click at [565, 43] on div "**********" at bounding box center [682, 24] width 1266 height 49
click at [575, 15] on input "**********" at bounding box center [785, 15] width 1060 height 19
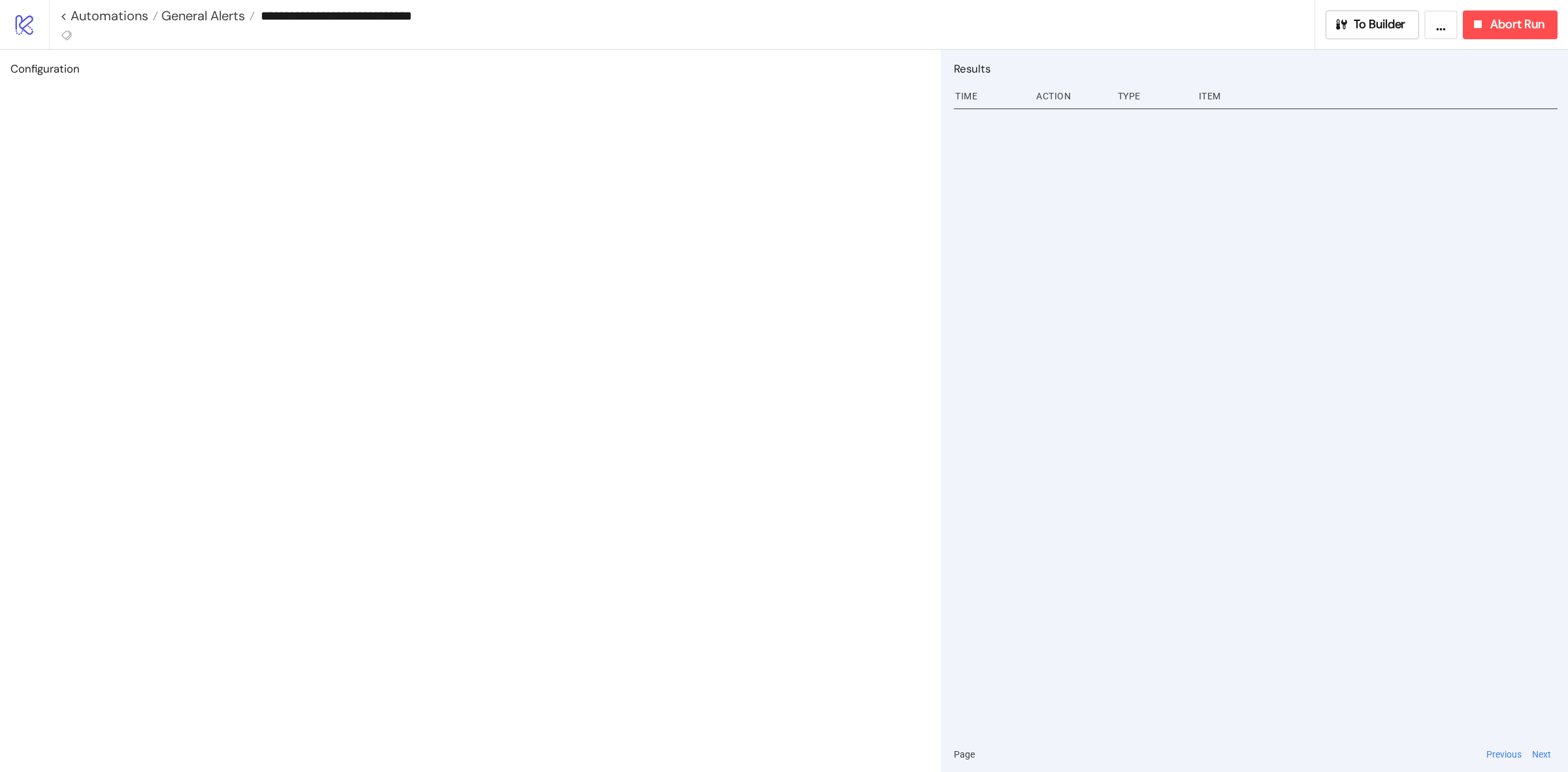
click at [377, 19] on input "**********" at bounding box center [785, 15] width 1060 height 19
click at [700, 18] on input "**********" at bounding box center [785, 15] width 1060 height 19
type input "**********"
click at [1518, 38] on button "Abort Run" at bounding box center [1510, 24] width 95 height 28
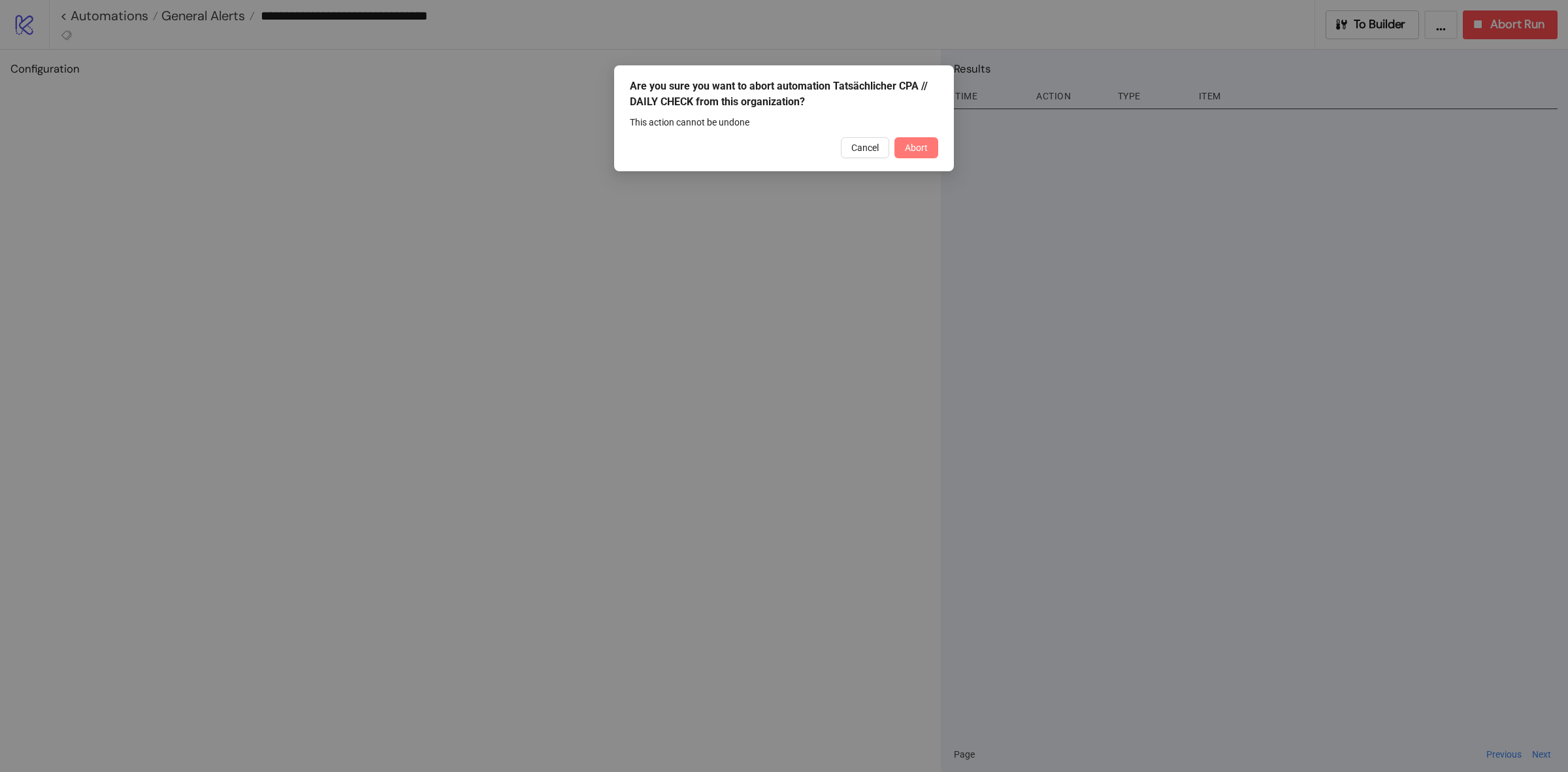
click at [913, 148] on span "Abort" at bounding box center [916, 147] width 23 height 11
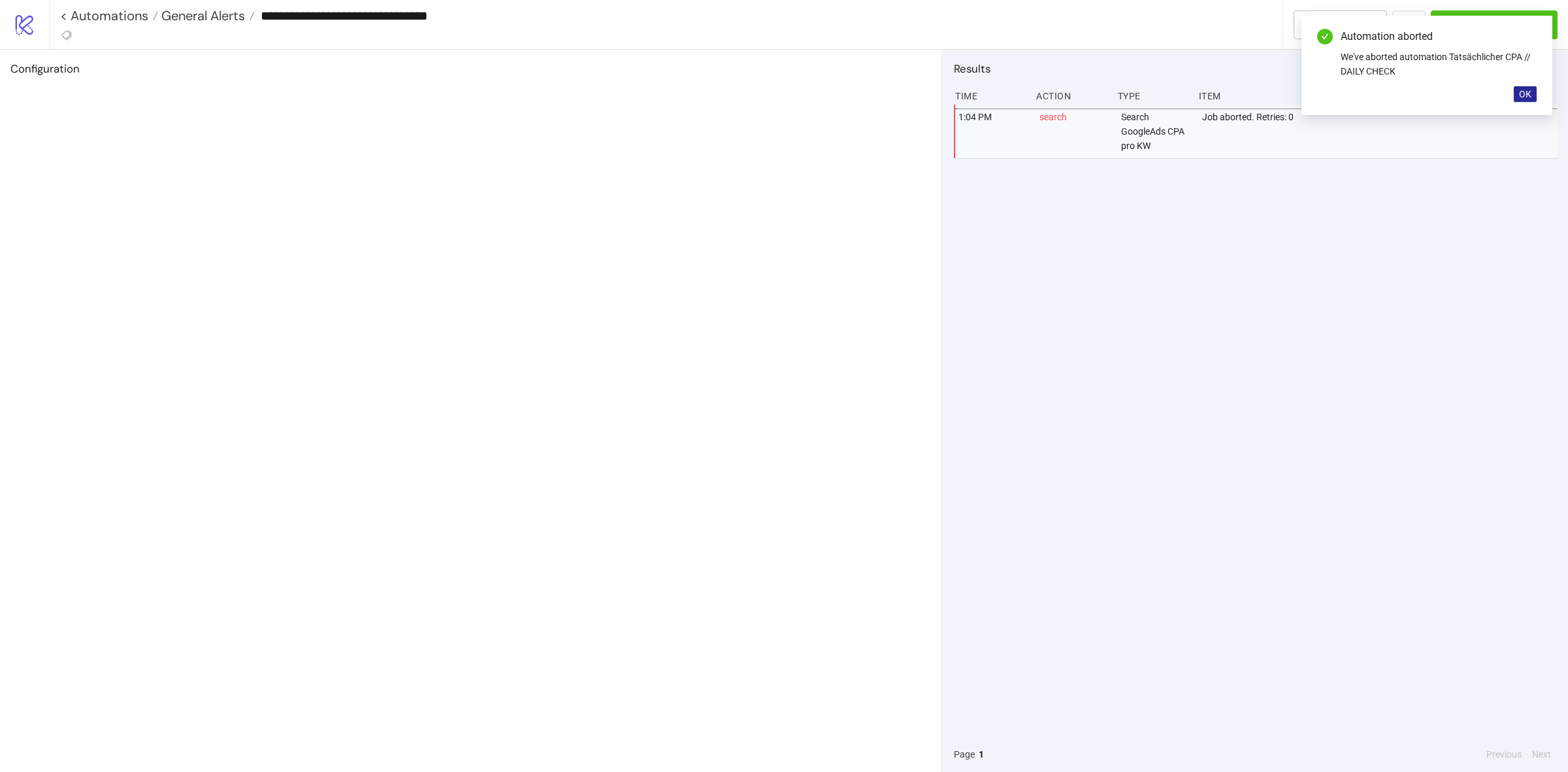
click at [1514, 93] on button "OK" at bounding box center [1525, 93] width 23 height 15
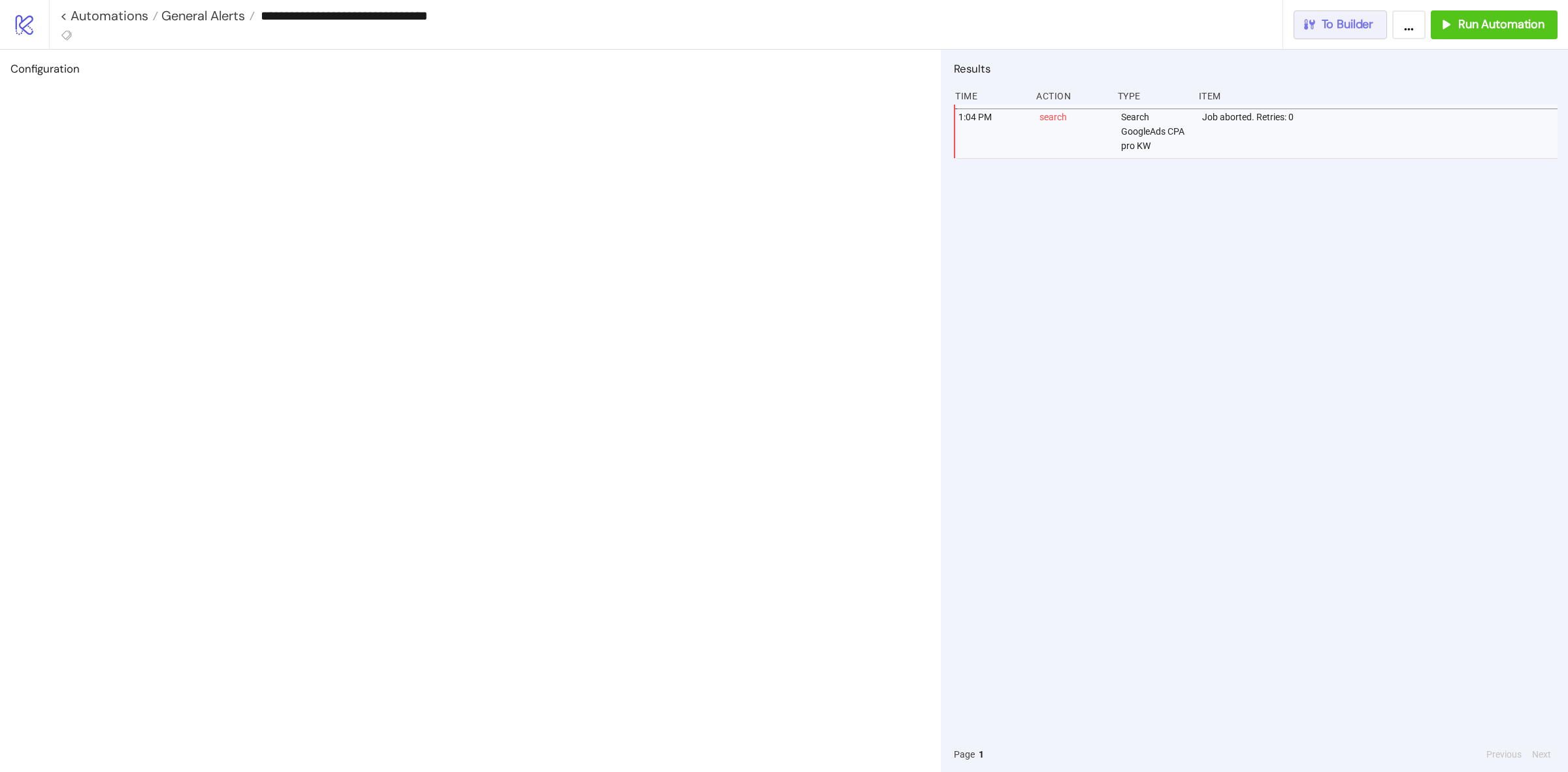
click at [1325, 25] on span "To Builder" at bounding box center [1348, 24] width 52 height 15
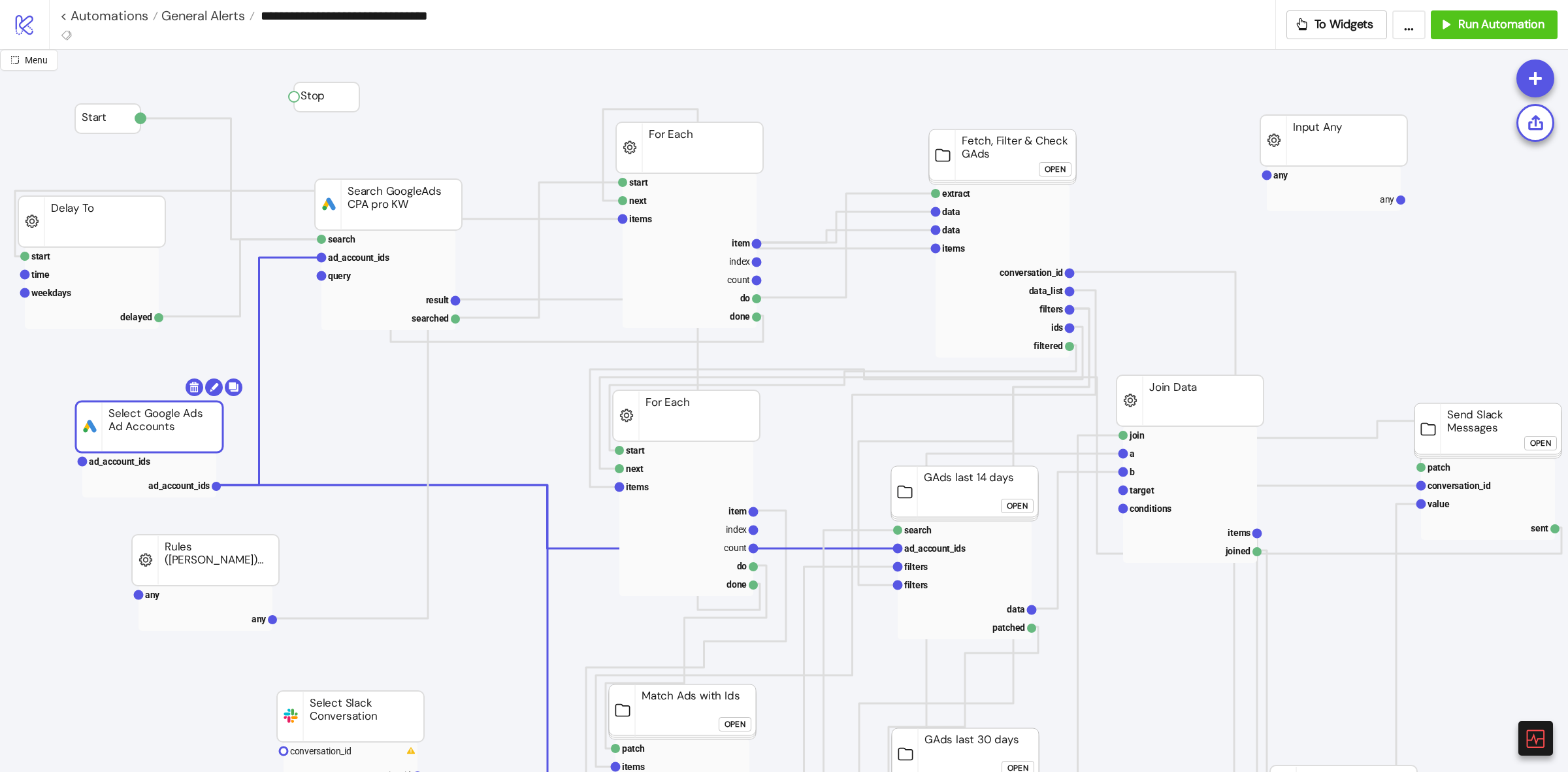
drag, startPoint x: 192, startPoint y: 450, endPoint x: 207, endPoint y: 441, distance: 17.5
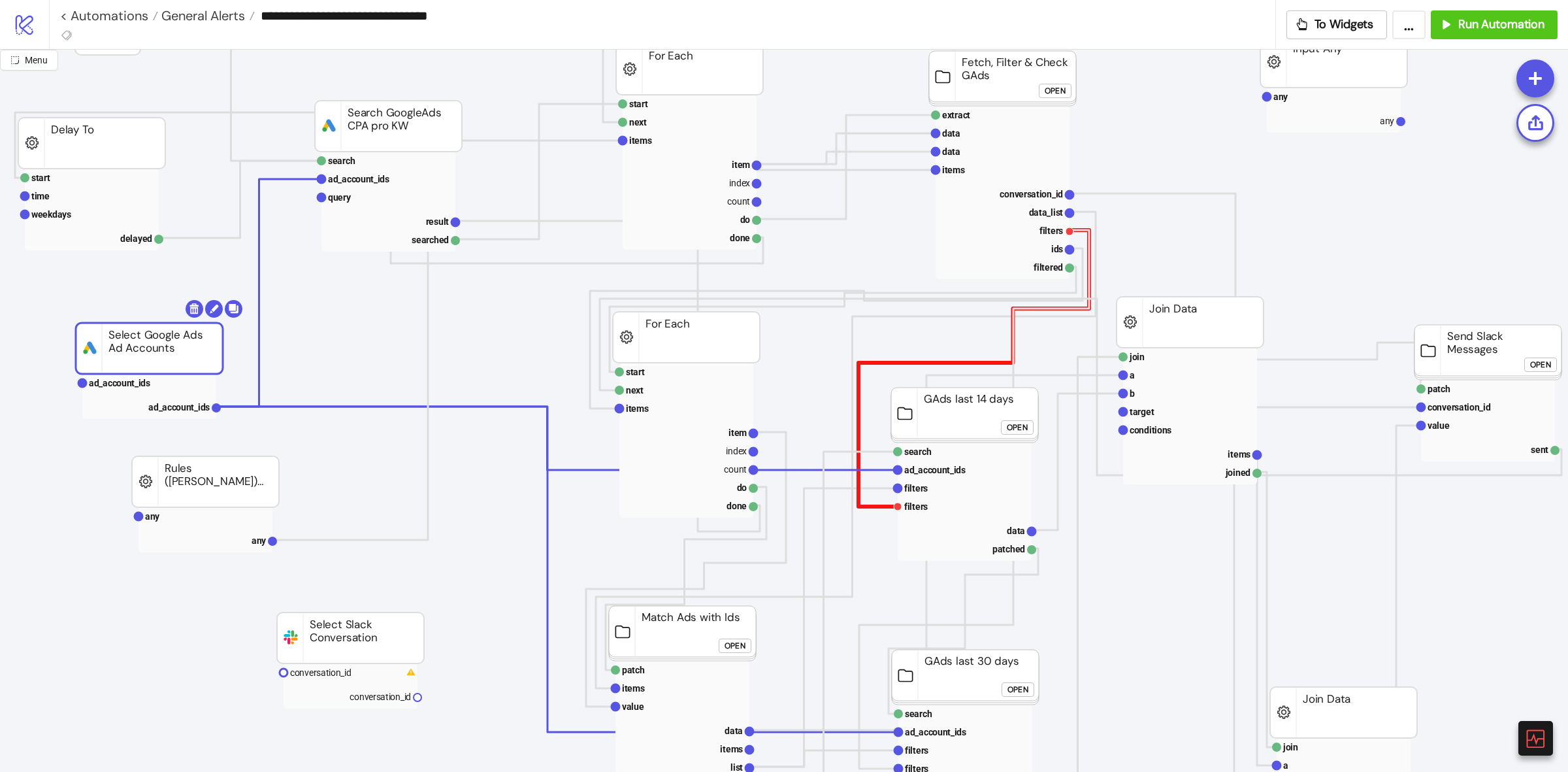
scroll to position [163, 0]
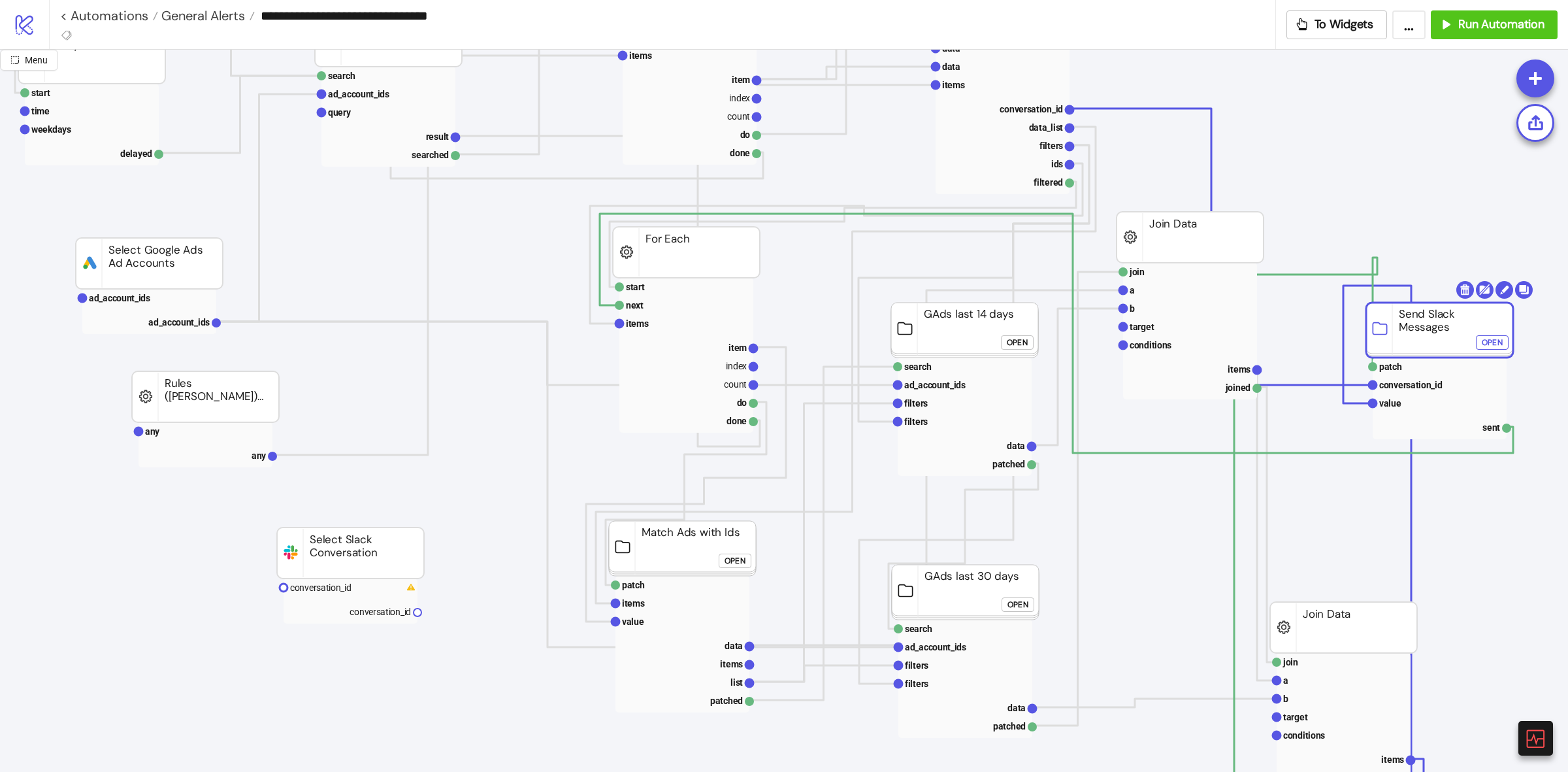
drag, startPoint x: 1434, startPoint y: 278, endPoint x: 1384, endPoint y: 335, distance: 75.8
click at [1478, 342] on button "Open" at bounding box center [1492, 343] width 32 height 15
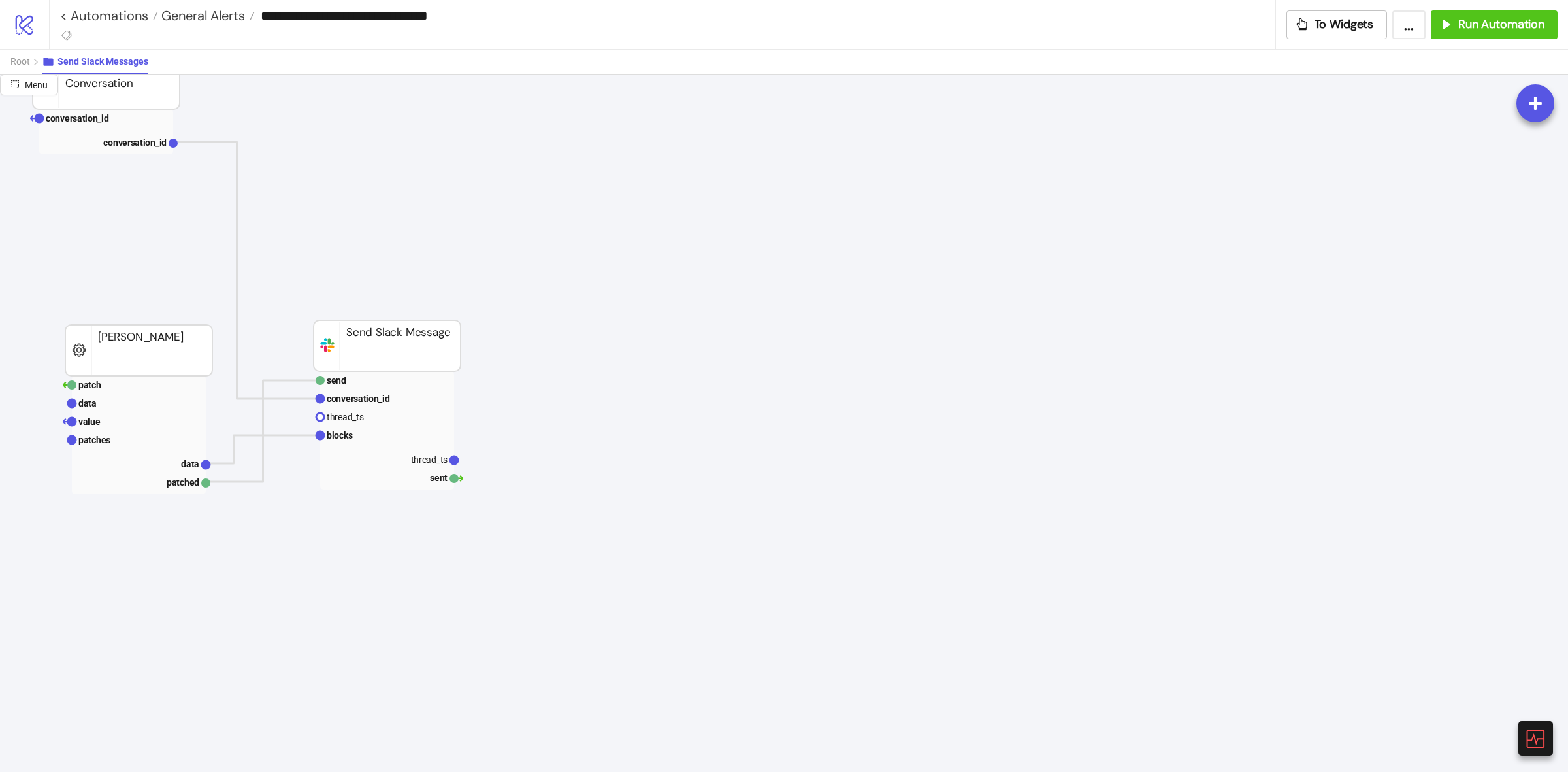
scroll to position [0, 0]
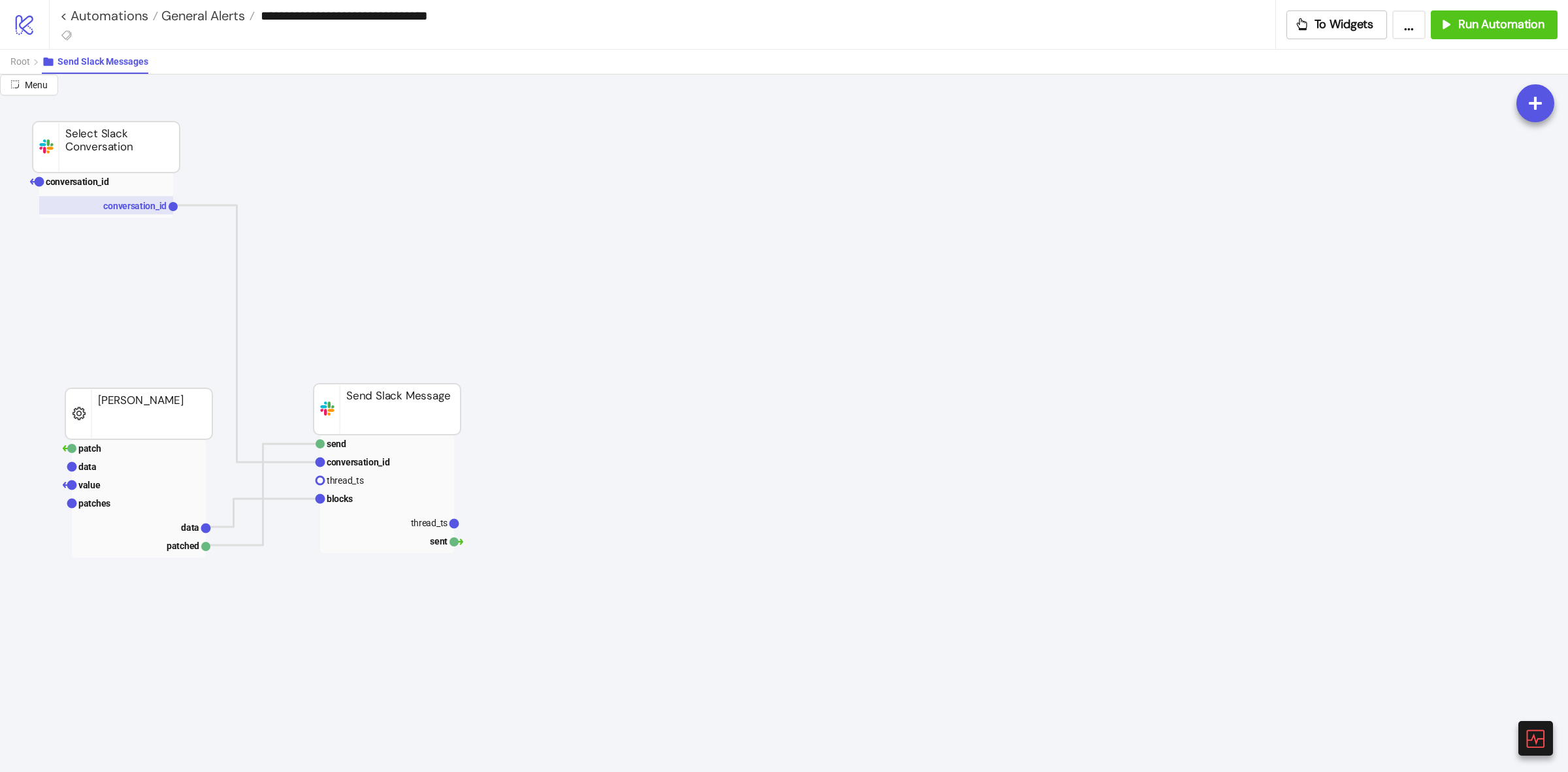
click at [141, 205] on text "conversation_id" at bounding box center [135, 205] width 63 height 11
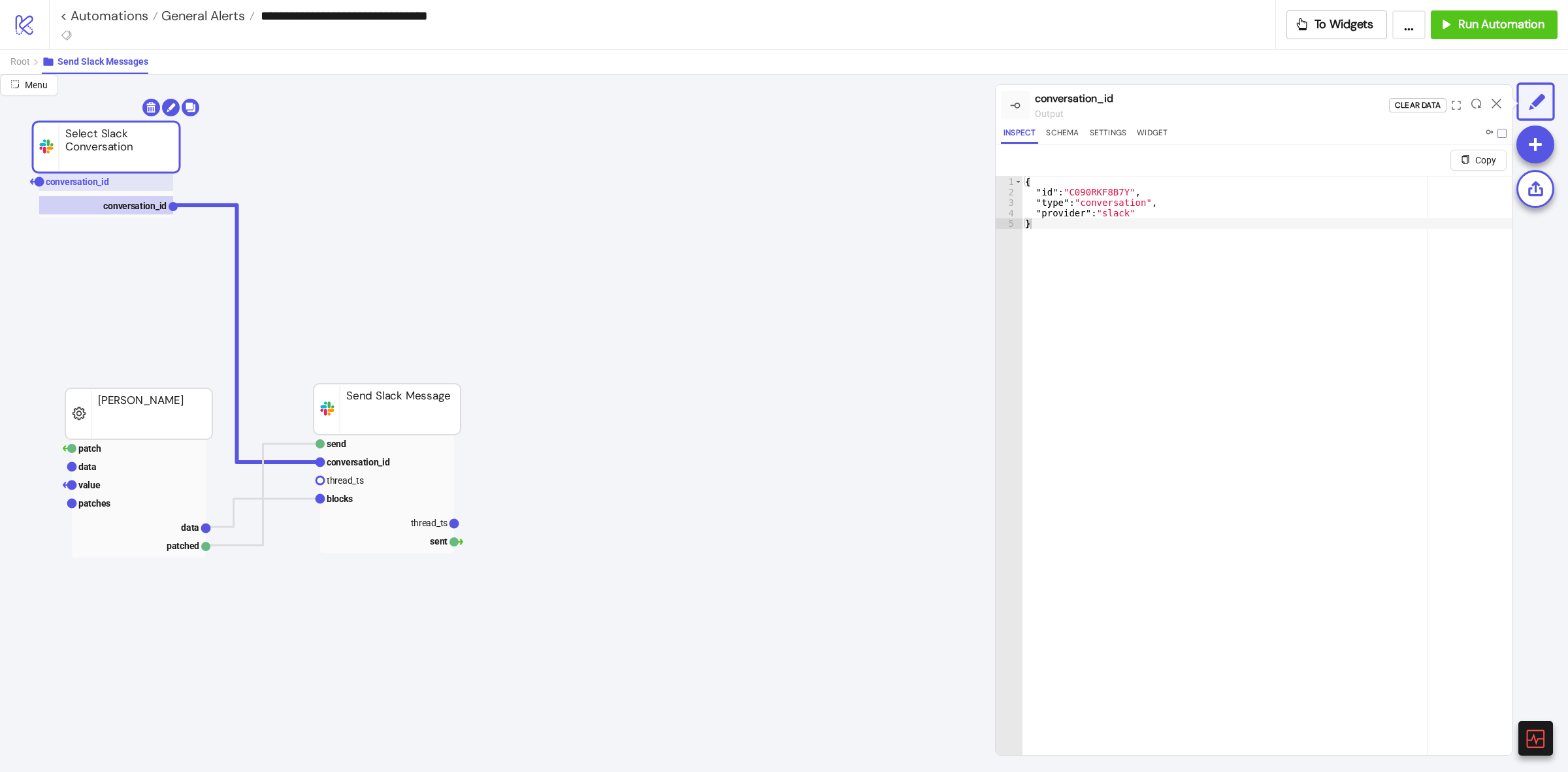
click at [88, 187] on text "conversation_id" at bounding box center [77, 181] width 63 height 11
click at [19, 60] on span "Root" at bounding box center [20, 61] width 19 height 11
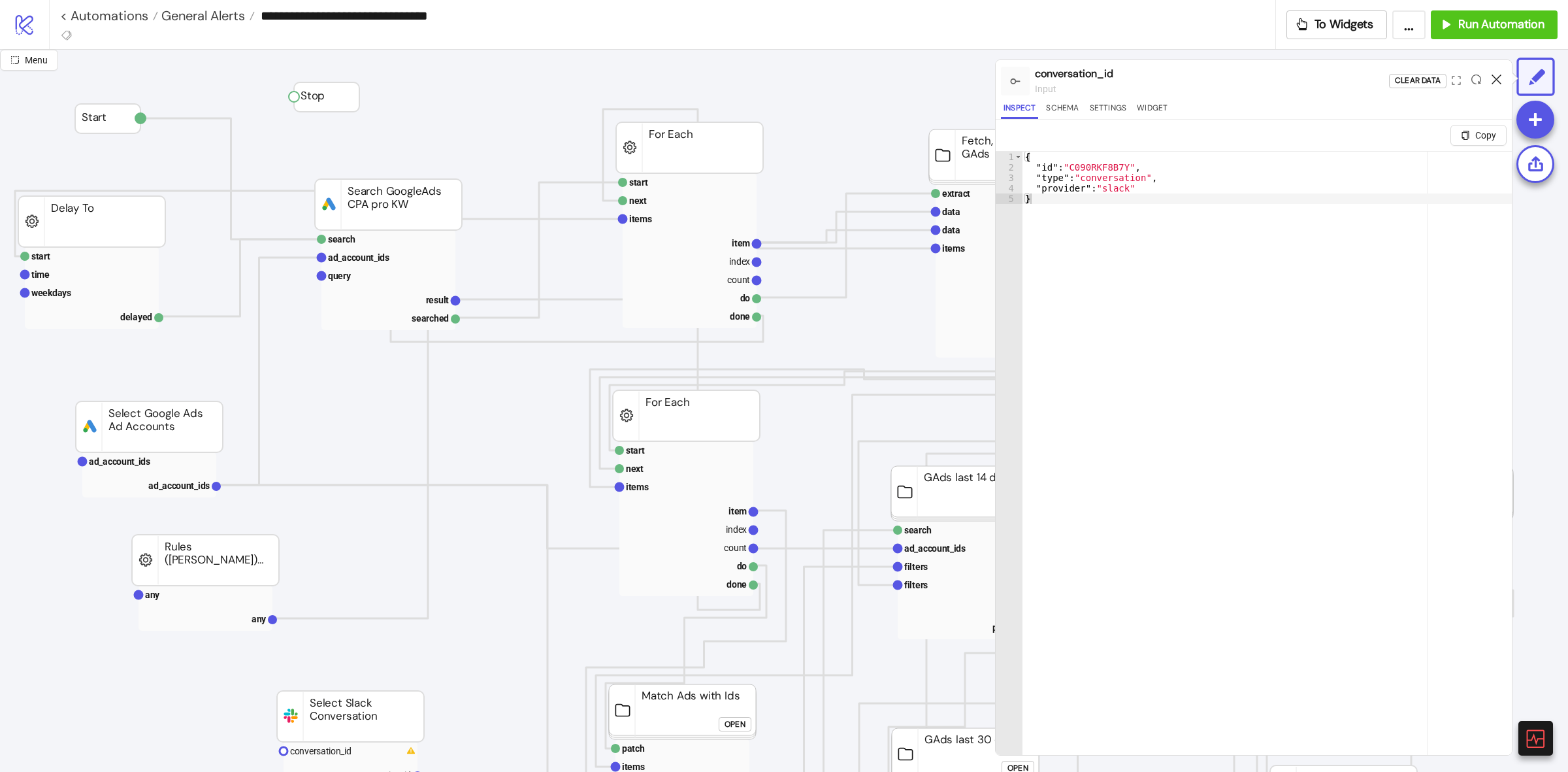
click at [1496, 75] on icon at bounding box center [1497, 80] width 10 height 10
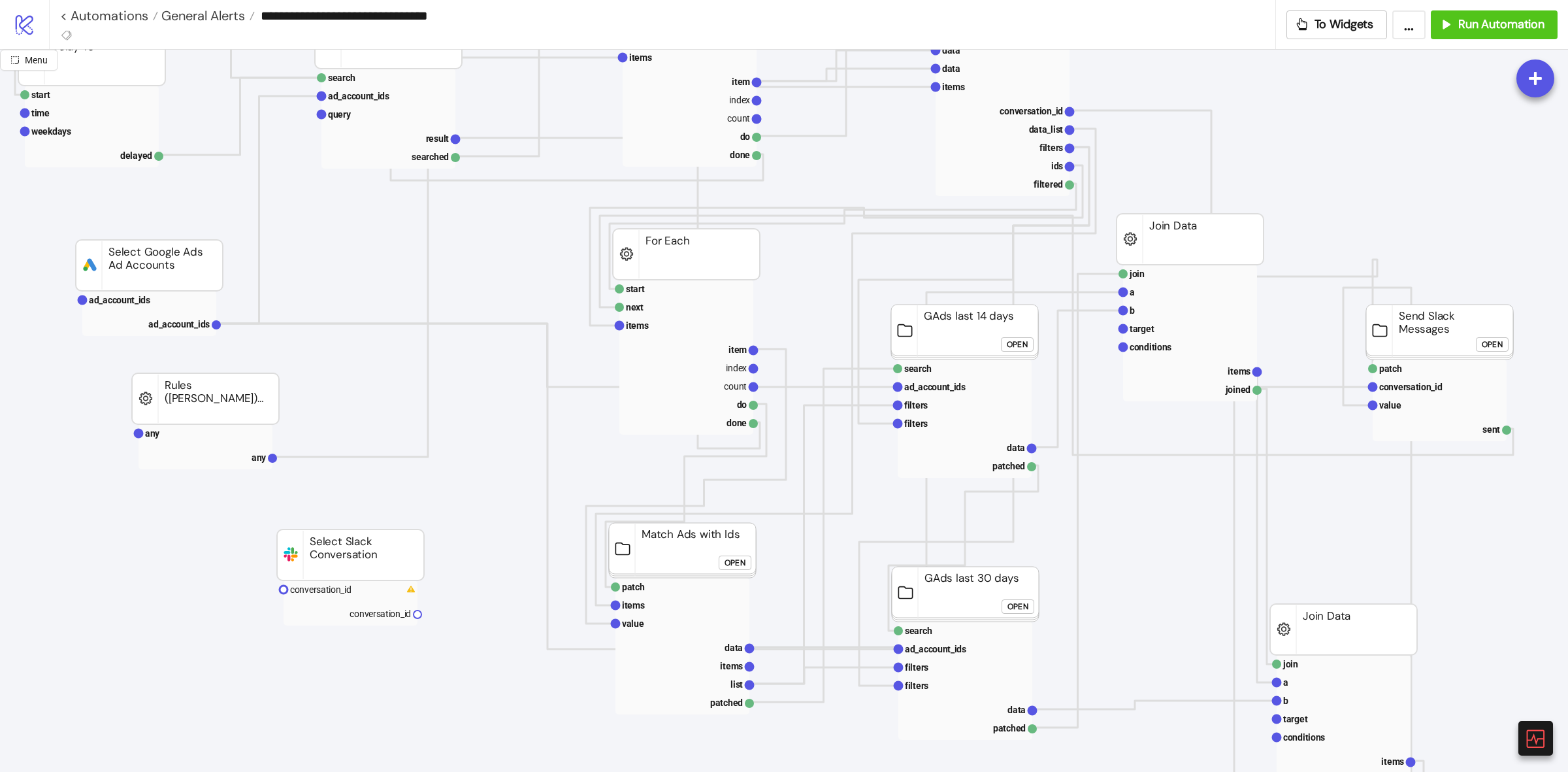
scroll to position [82, 0]
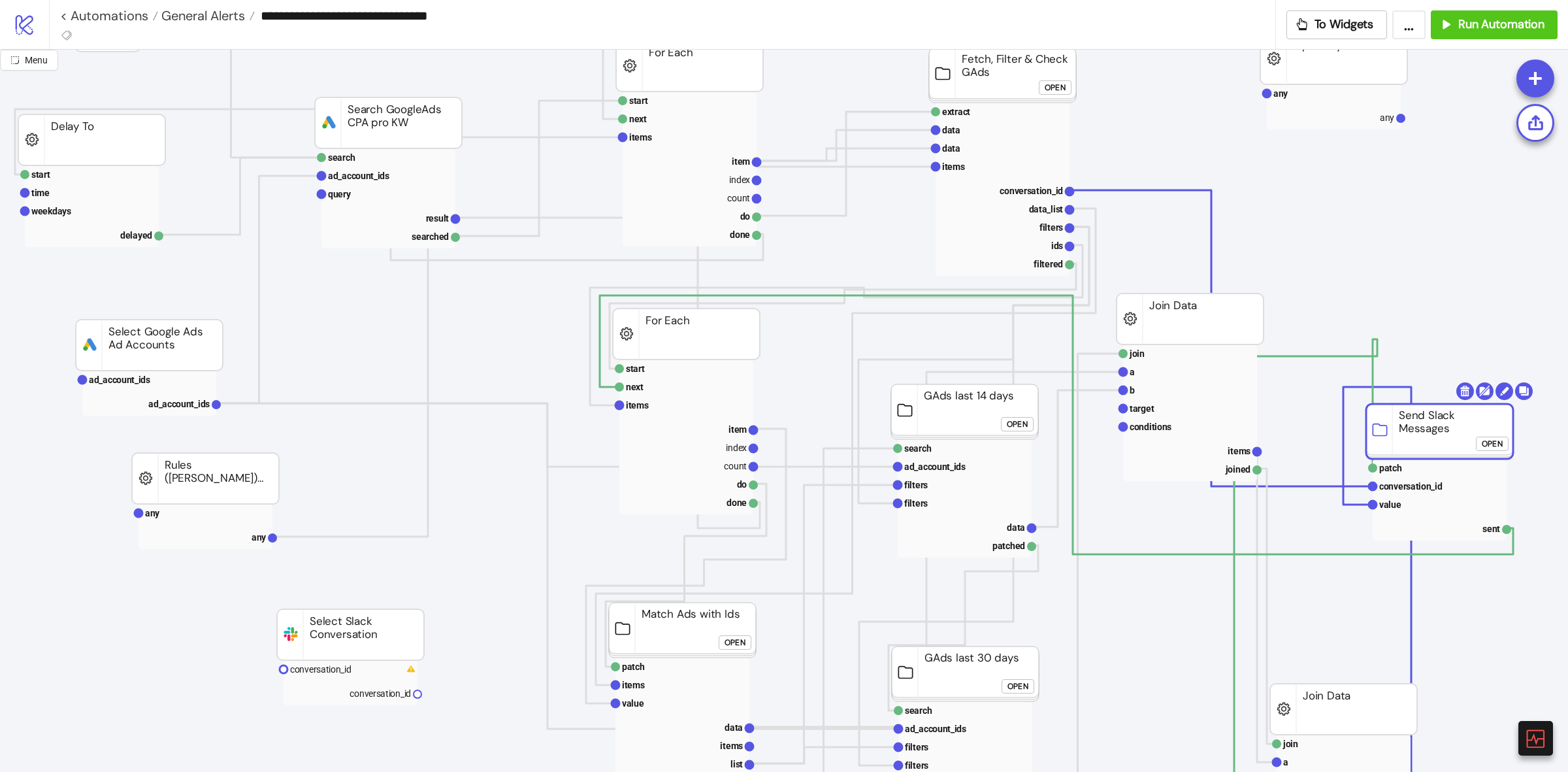
drag, startPoint x: 1474, startPoint y: 423, endPoint x: 1474, endPoint y: 442, distance: 19.0
click at [1474, 442] on rect at bounding box center [1439, 431] width 147 height 55
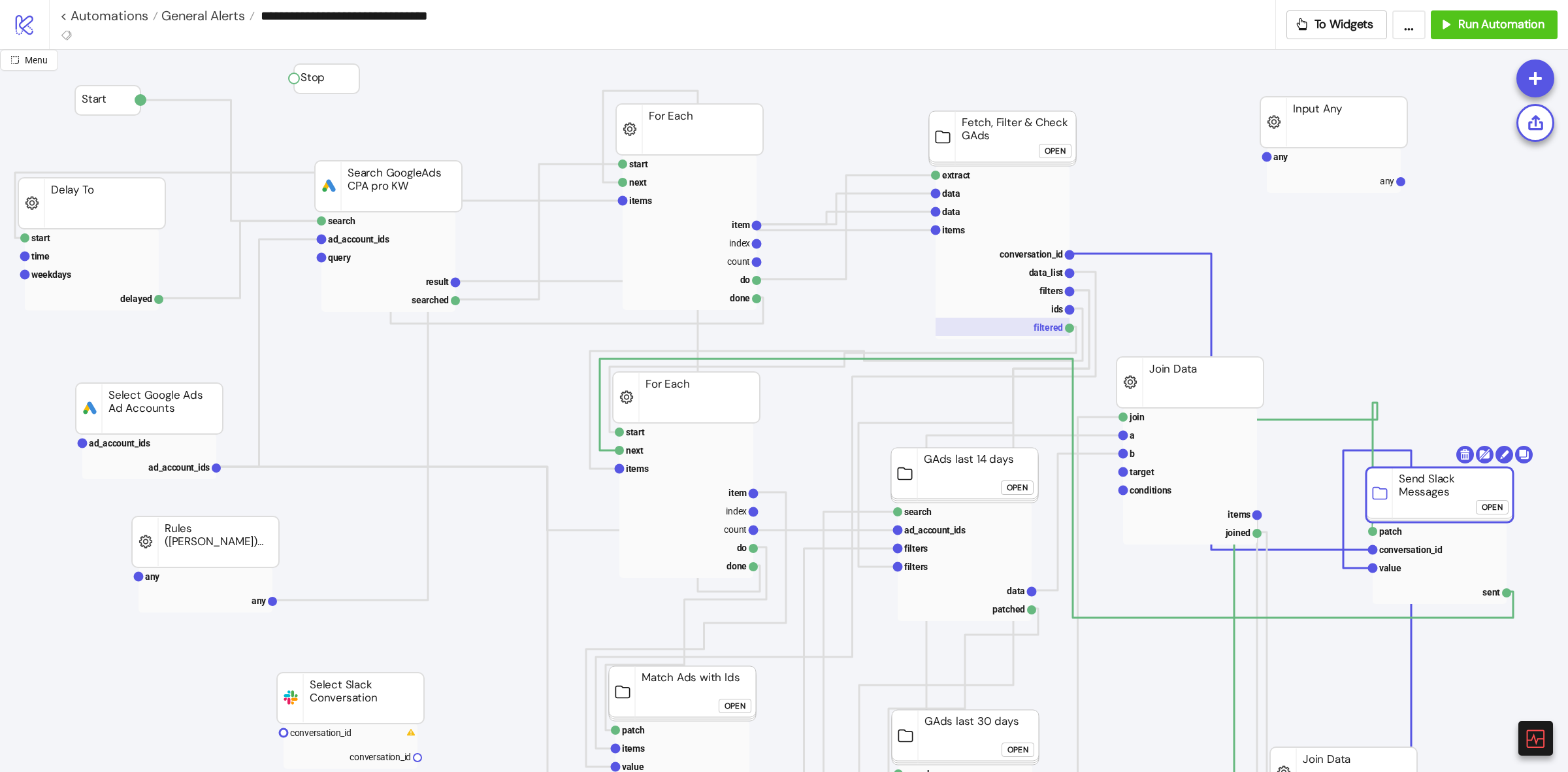
scroll to position [0, 0]
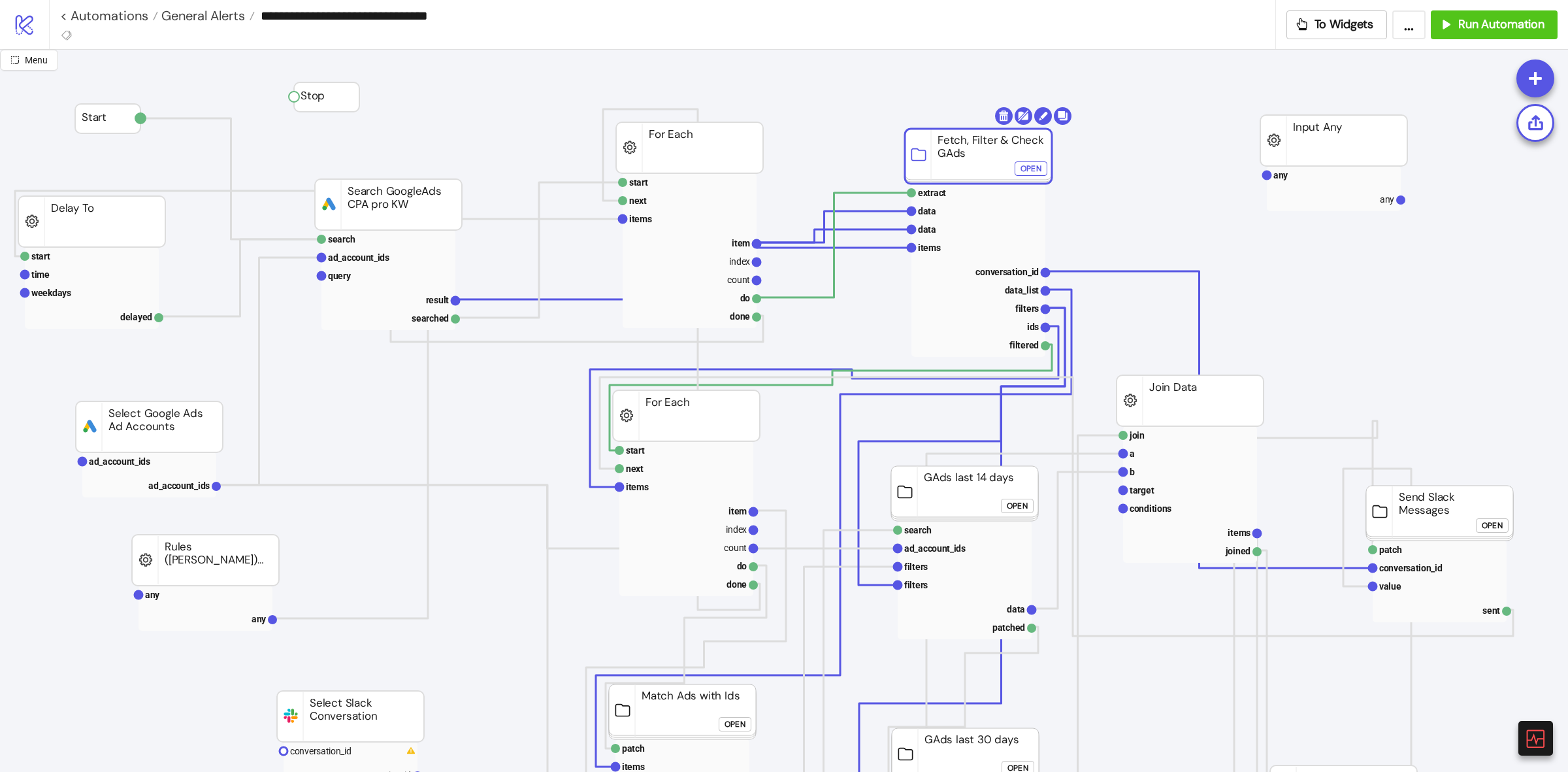
drag, startPoint x: 994, startPoint y: 132, endPoint x: 937, endPoint y: 125, distance: 57.4
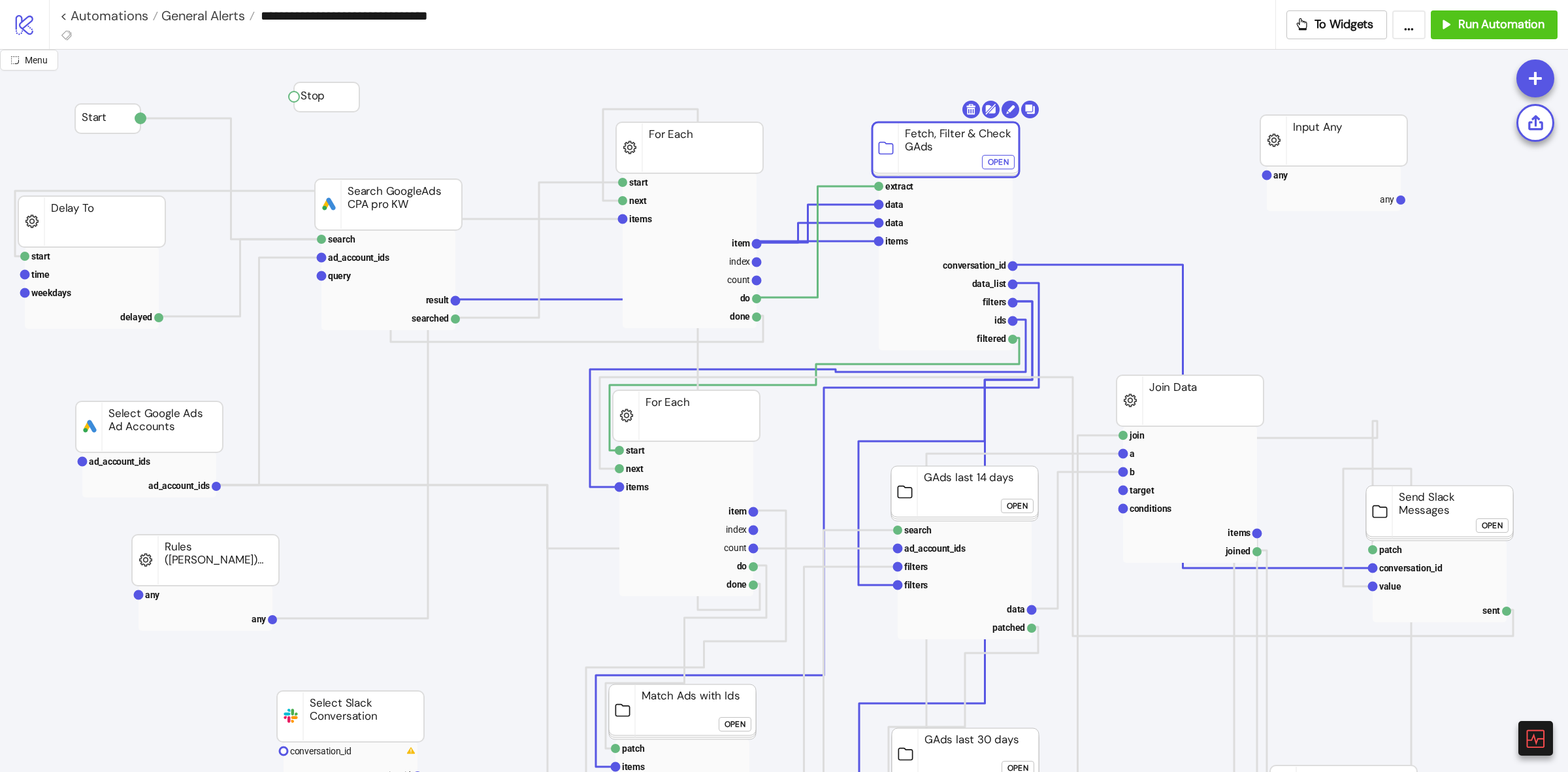
click at [1003, 161] on div "Open" at bounding box center [998, 162] width 21 height 15
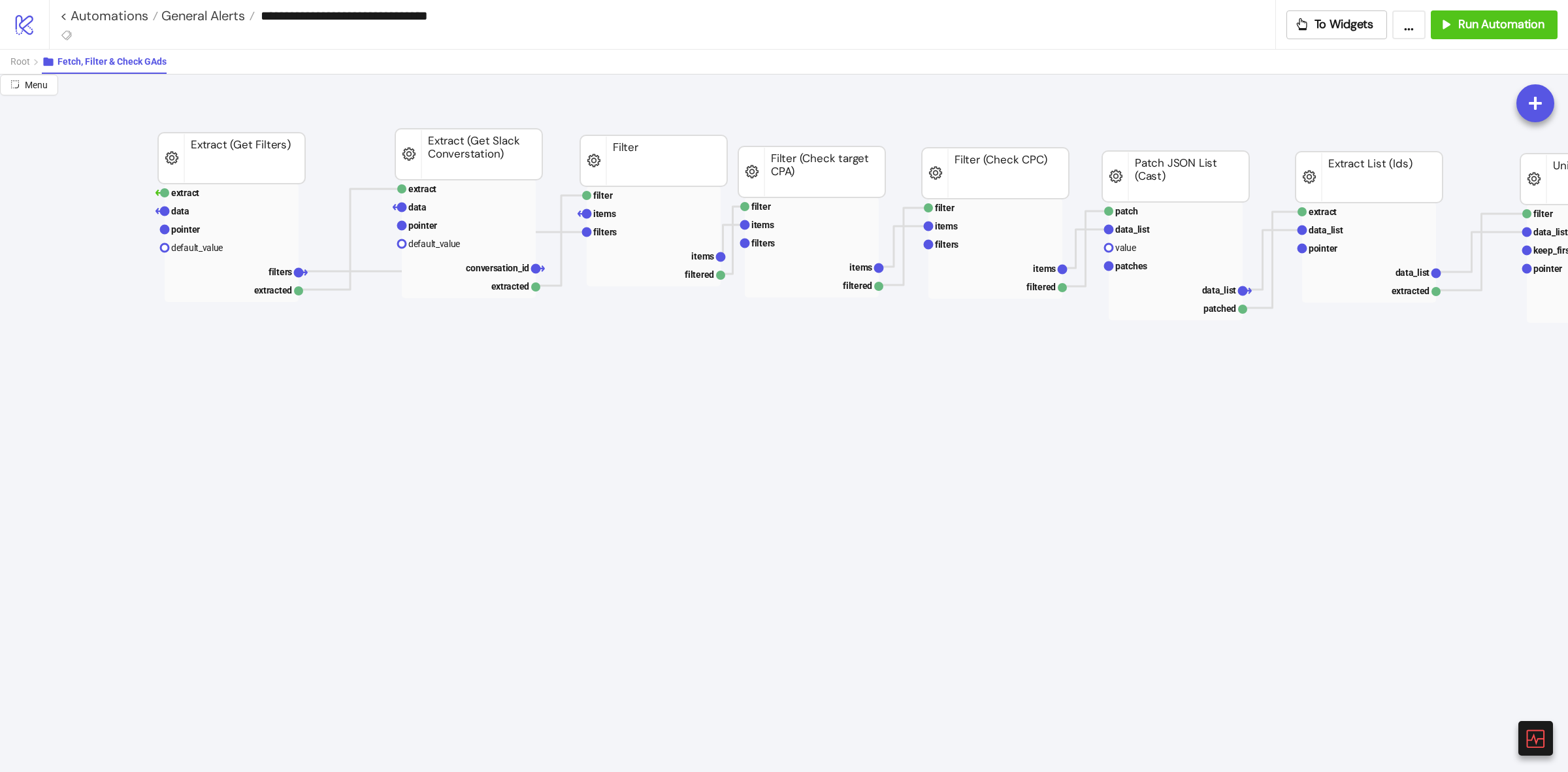
scroll to position [0, 732]
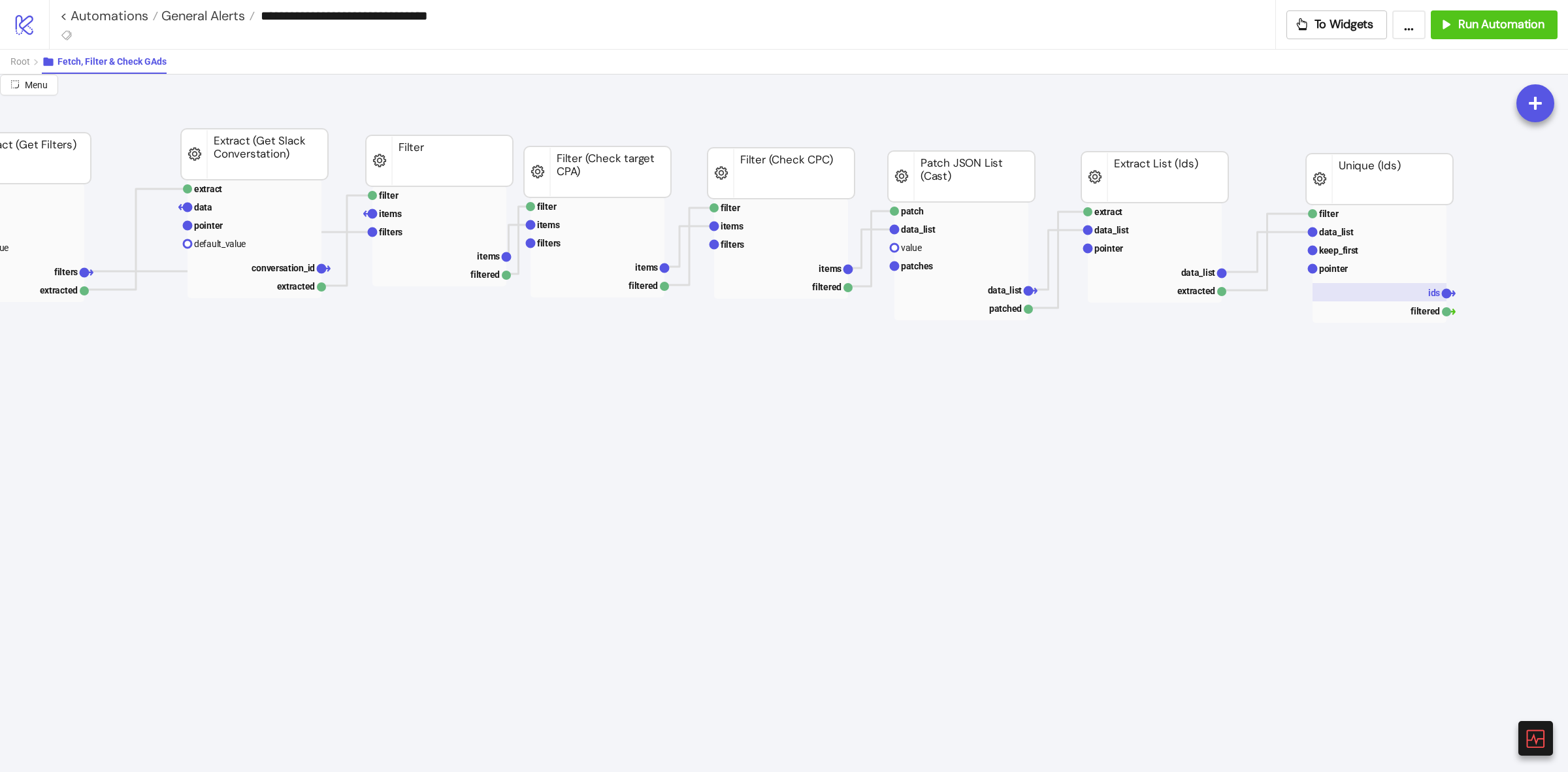
click at [1411, 284] on rect at bounding box center [1379, 292] width 134 height 19
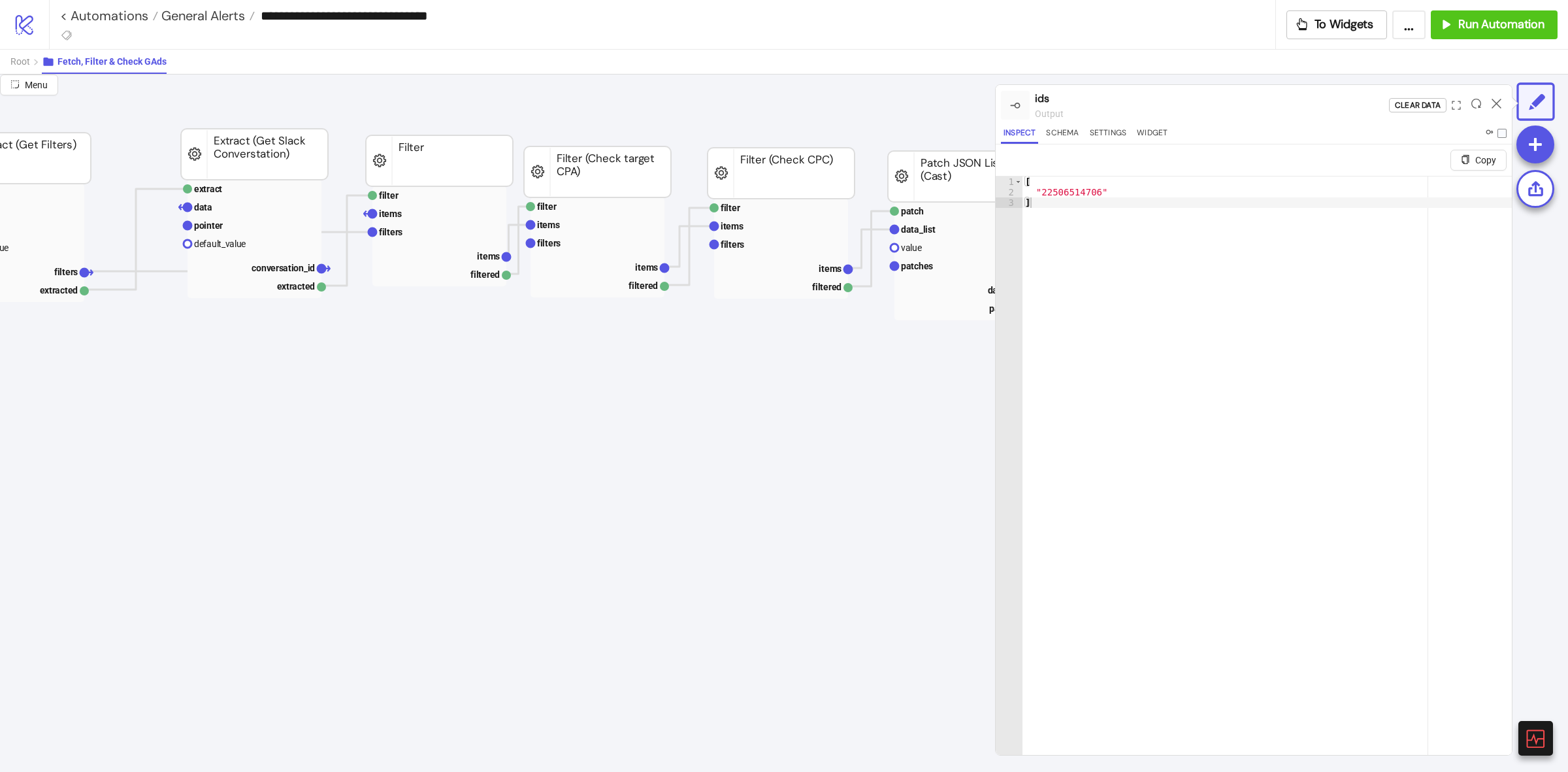
click at [1503, 101] on div at bounding box center [1496, 105] width 20 height 35
click at [1498, 99] on icon at bounding box center [1497, 104] width 10 height 10
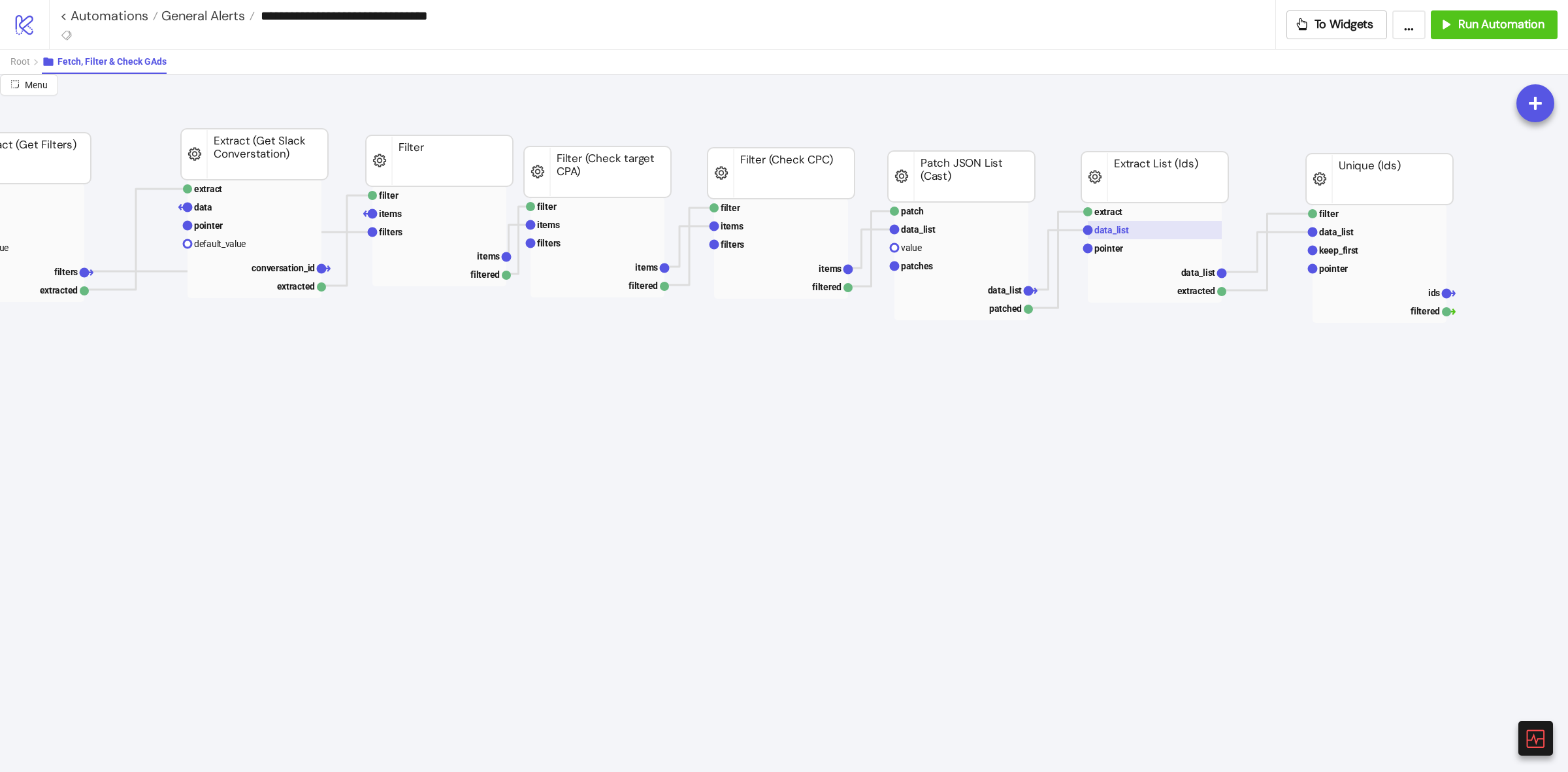
click at [1174, 229] on rect at bounding box center [1154, 230] width 134 height 19
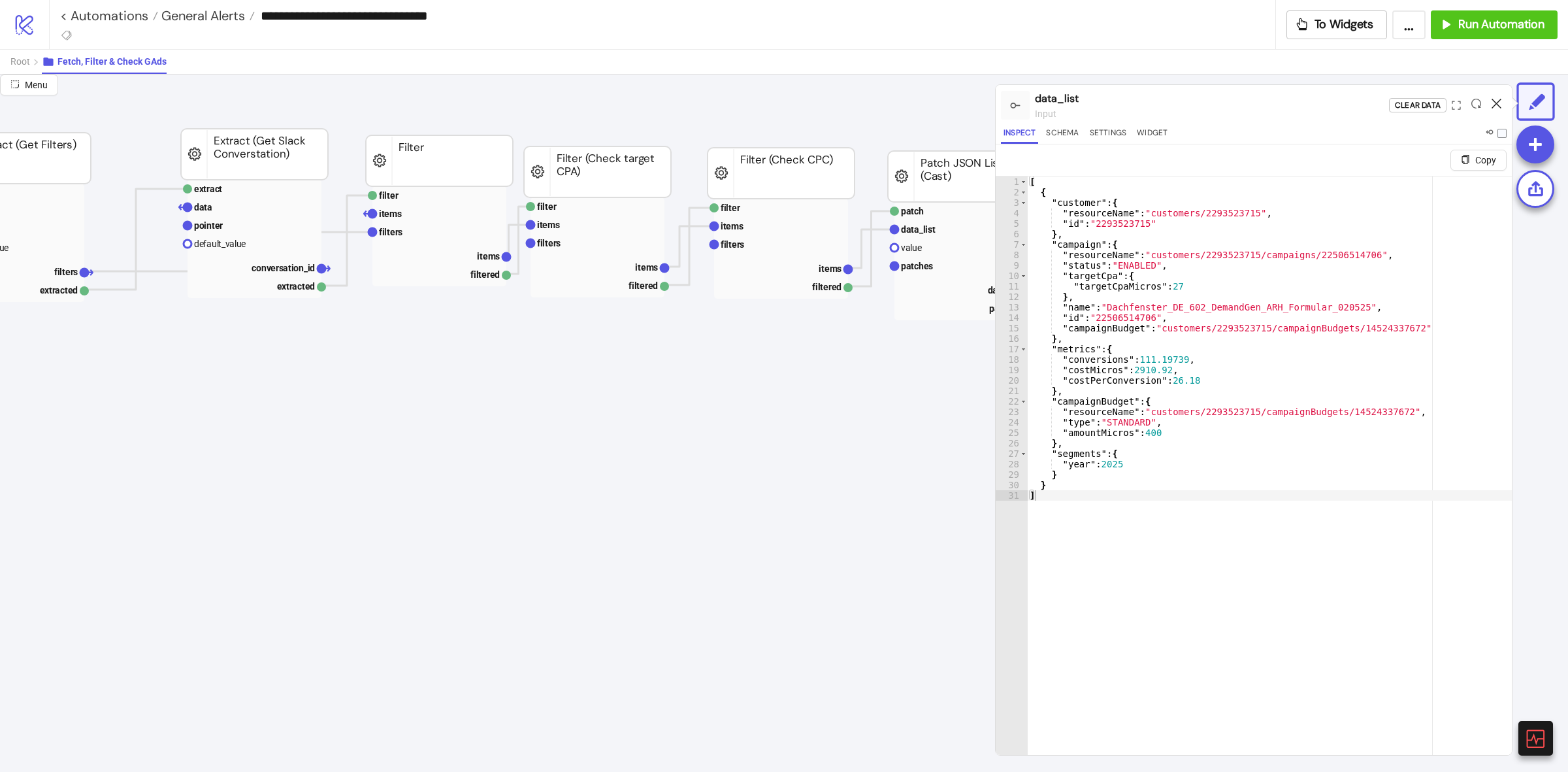
click at [1497, 101] on icon at bounding box center [1497, 104] width 10 height 10
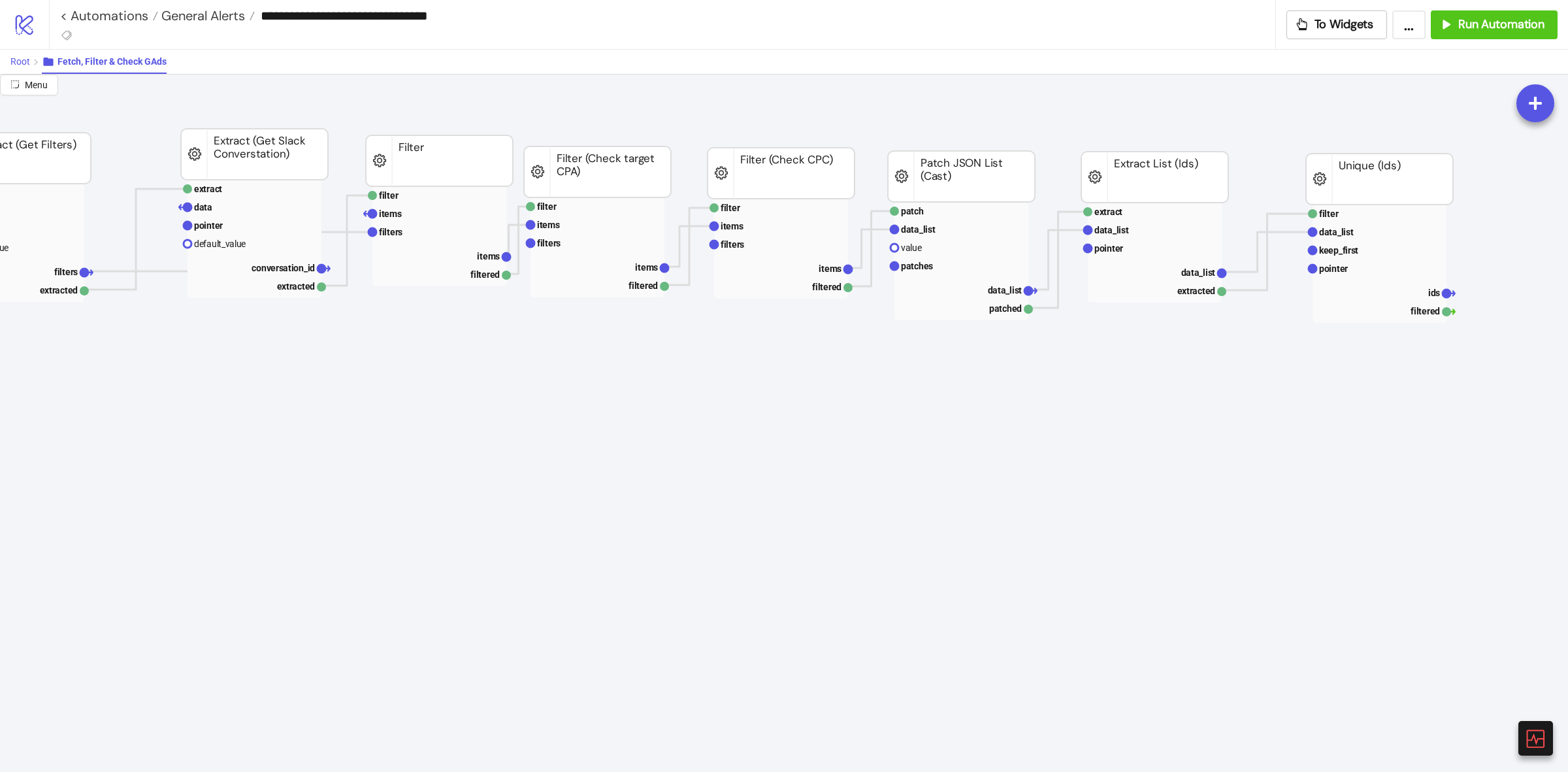
click at [29, 63] on span "Root" at bounding box center [20, 61] width 19 height 11
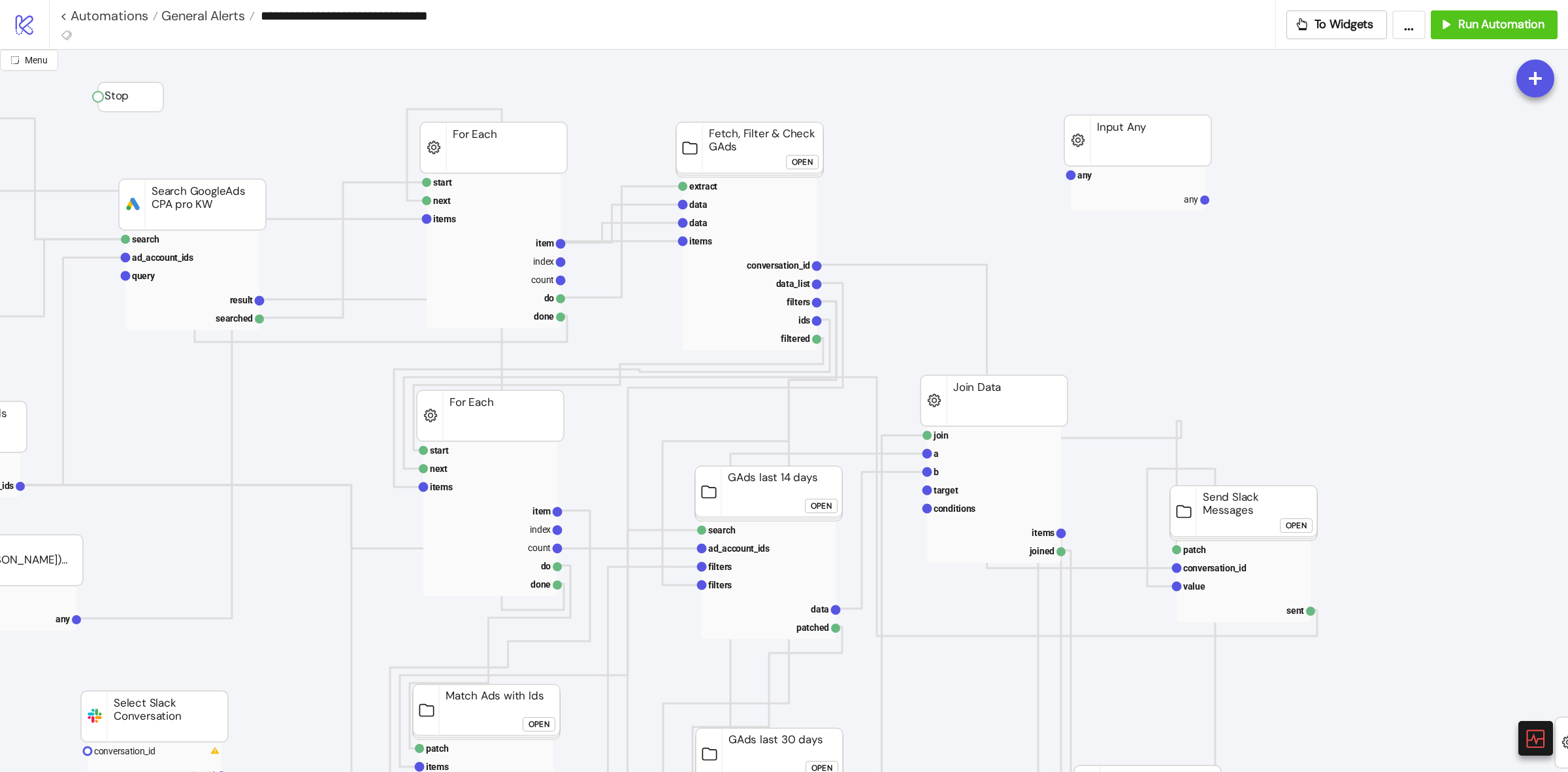
scroll to position [0, 0]
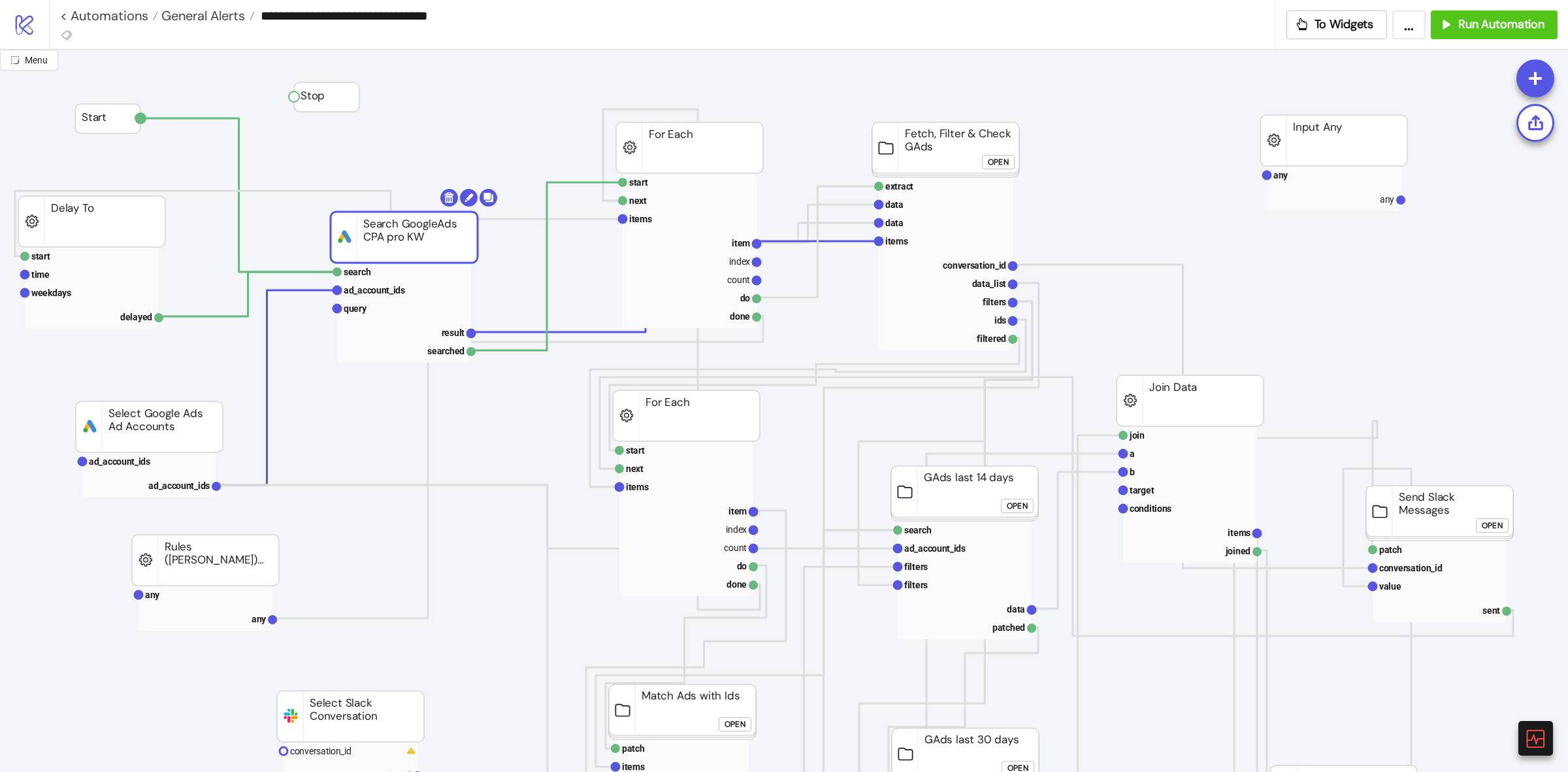
drag, startPoint x: 373, startPoint y: 200, endPoint x: 390, endPoint y: 232, distance: 36.2
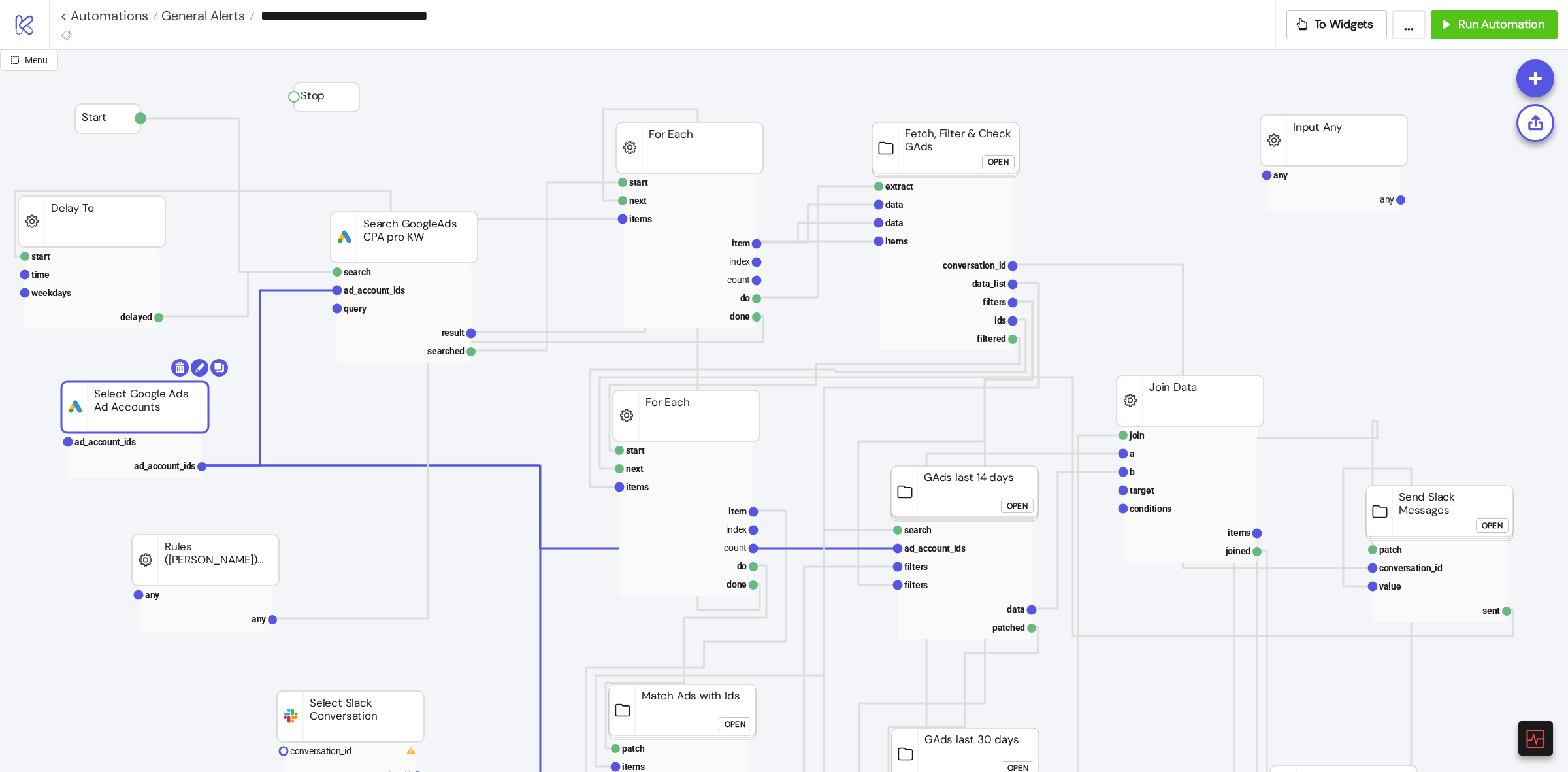
drag, startPoint x: 166, startPoint y: 406, endPoint x: 153, endPoint y: 386, distance: 23.9
click at [165, 445] on rect at bounding box center [135, 441] width 134 height 19
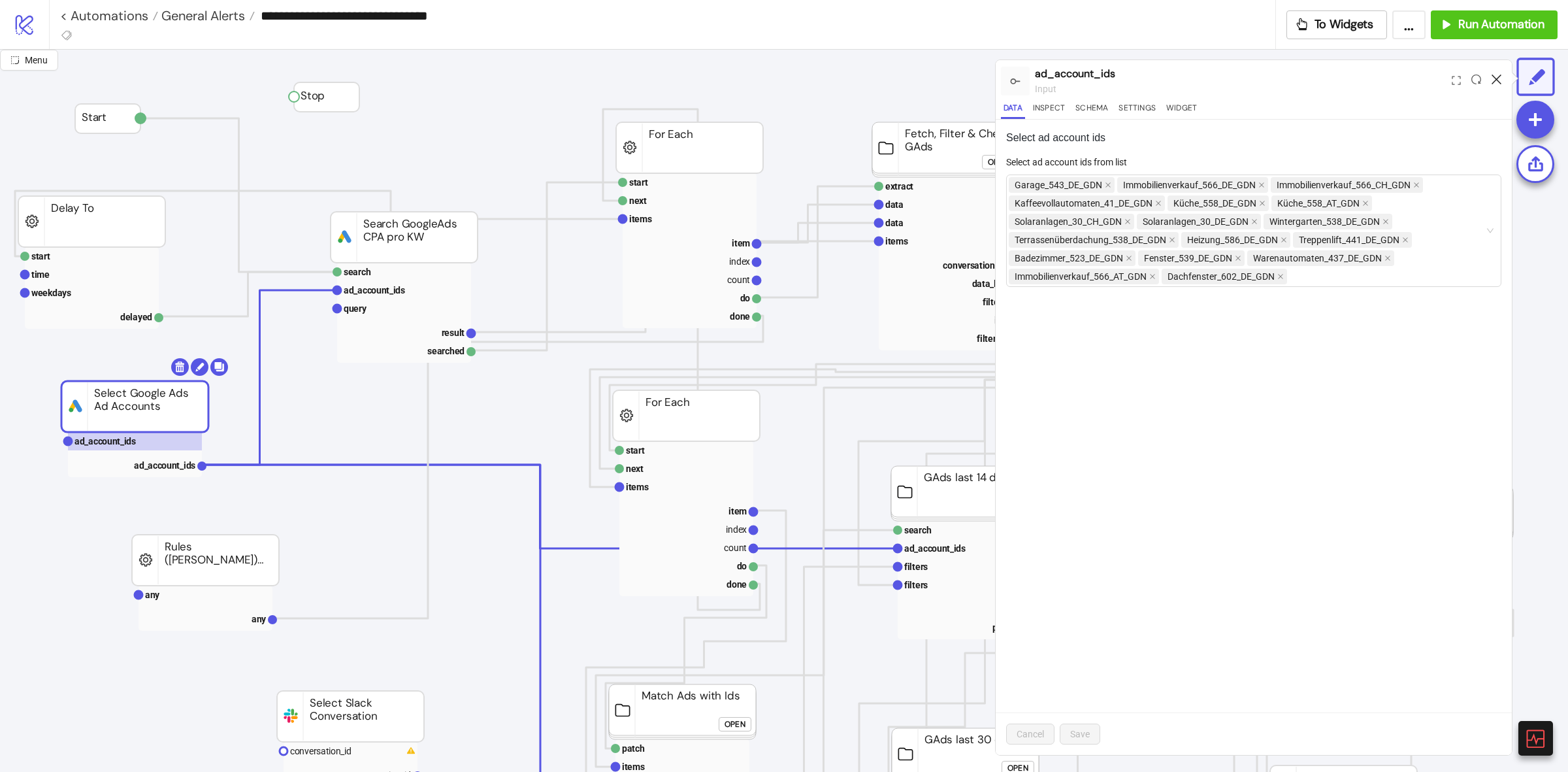
click at [1498, 79] on icon at bounding box center [1497, 80] width 10 height 10
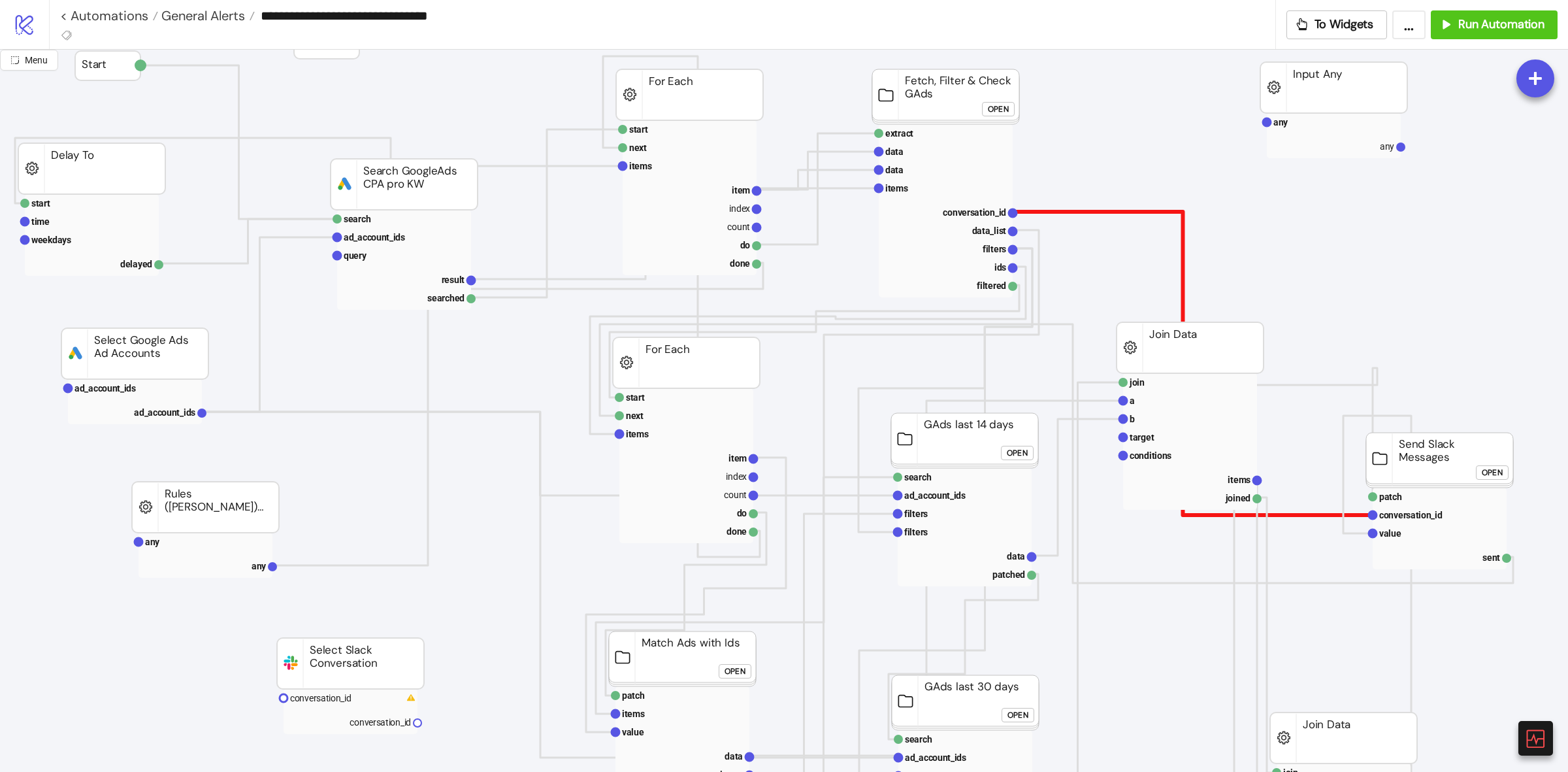
scroll to position [82, 0]
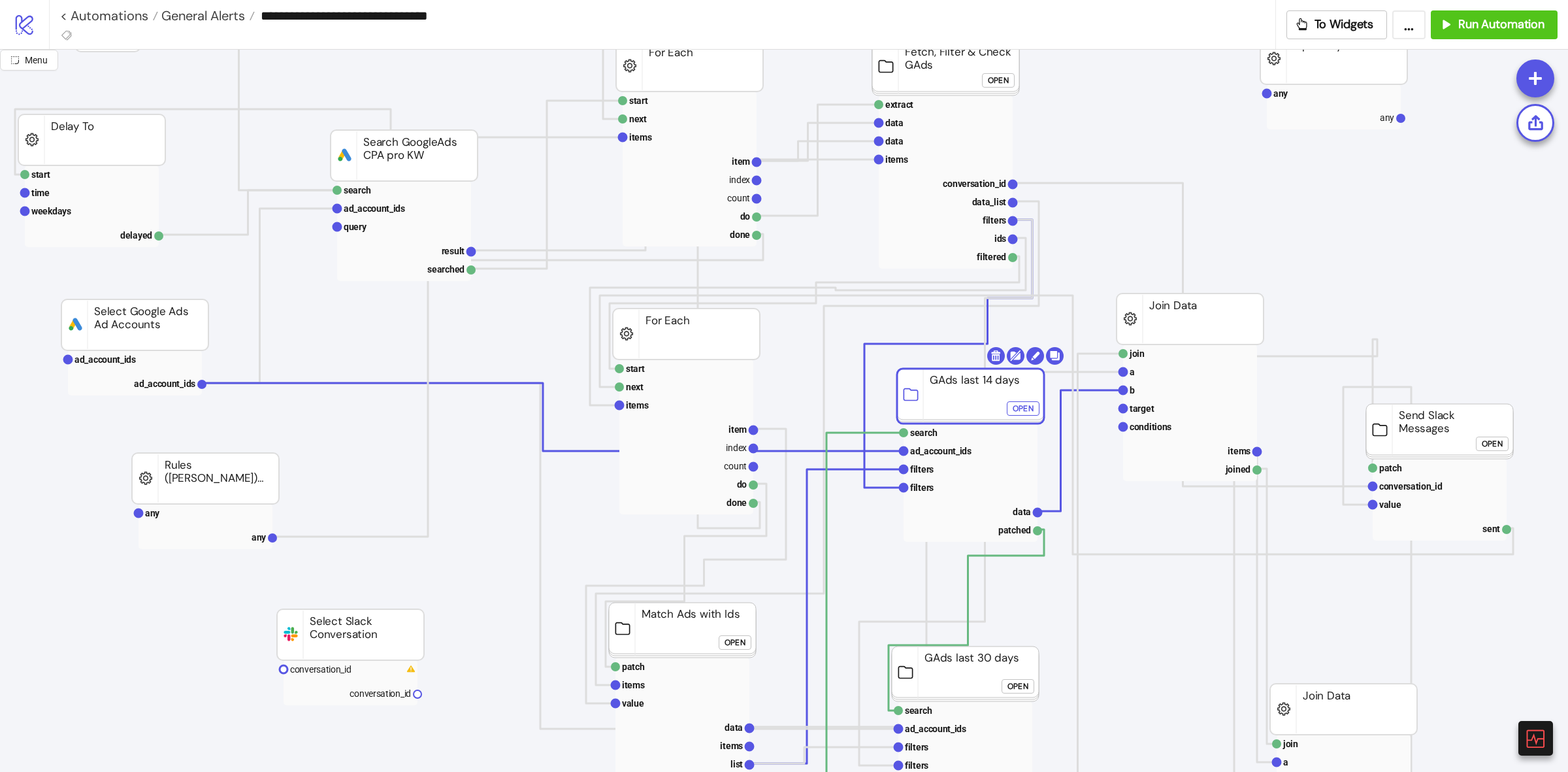
drag, startPoint x: 951, startPoint y: 390, endPoint x: 916, endPoint y: 377, distance: 37.3
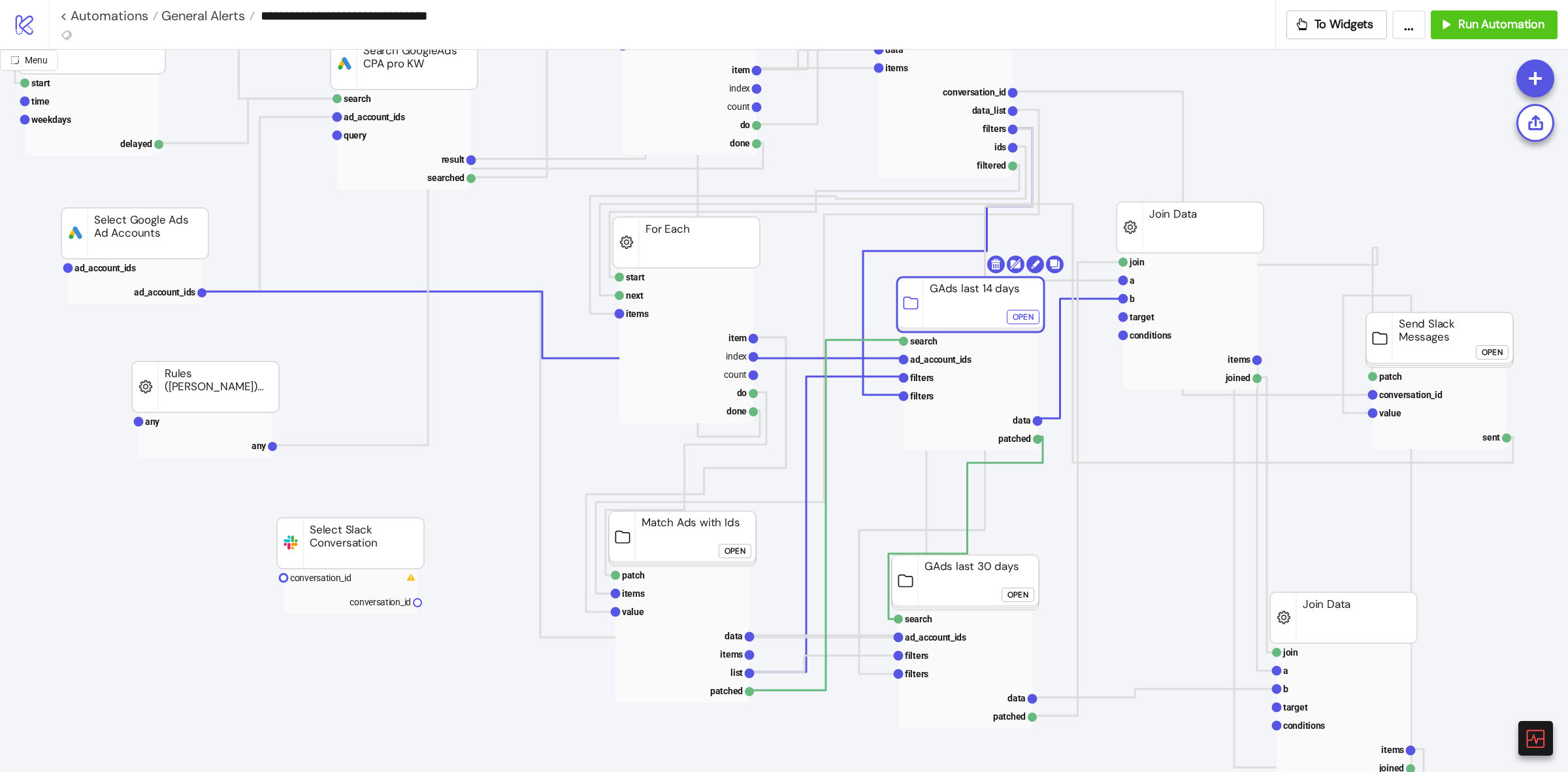
scroll to position [0, 0]
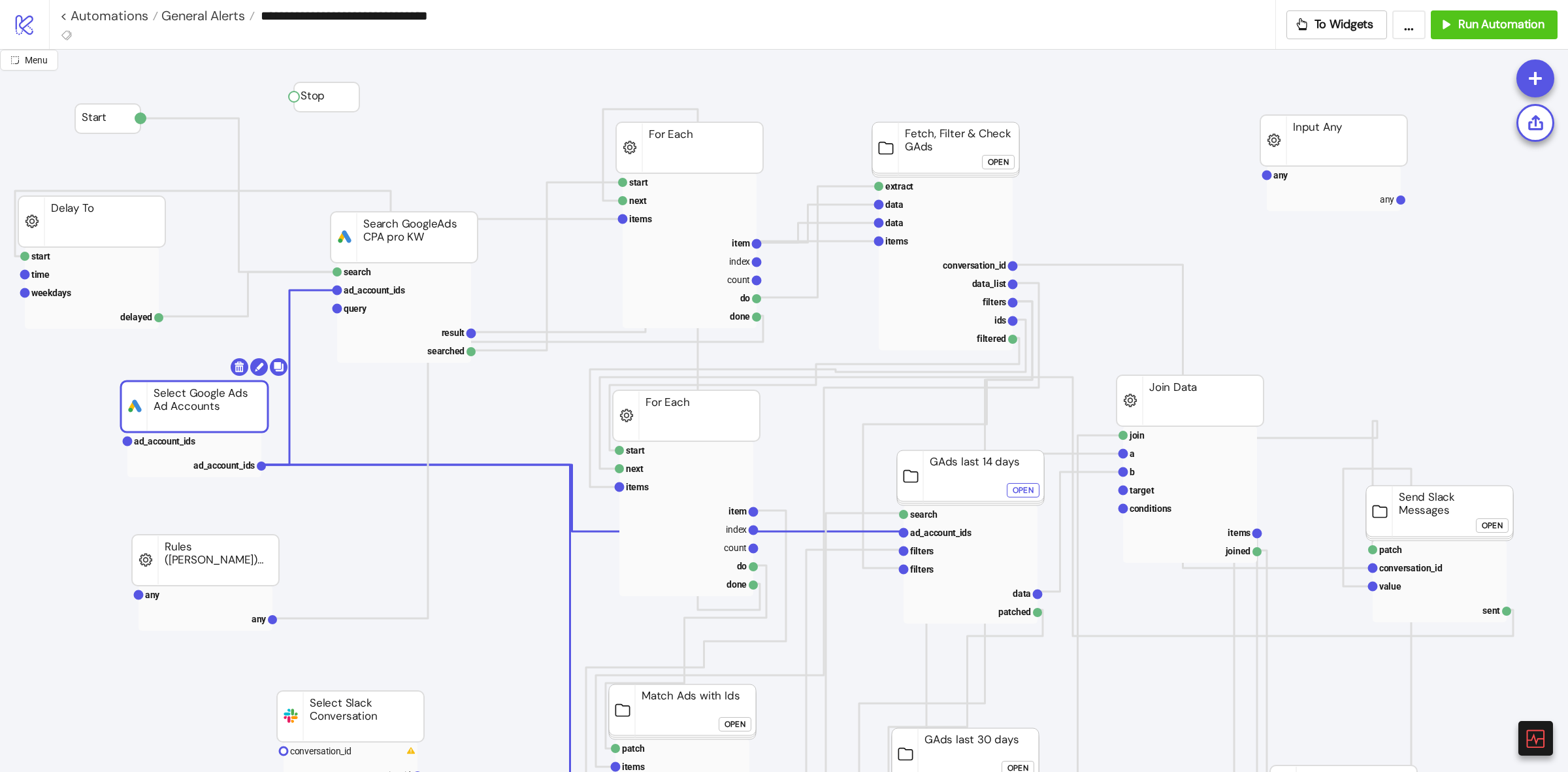
drag, startPoint x: 156, startPoint y: 410, endPoint x: 179, endPoint y: 443, distance: 40.2
click at [178, 449] on rect at bounding box center [194, 441] width 134 height 19
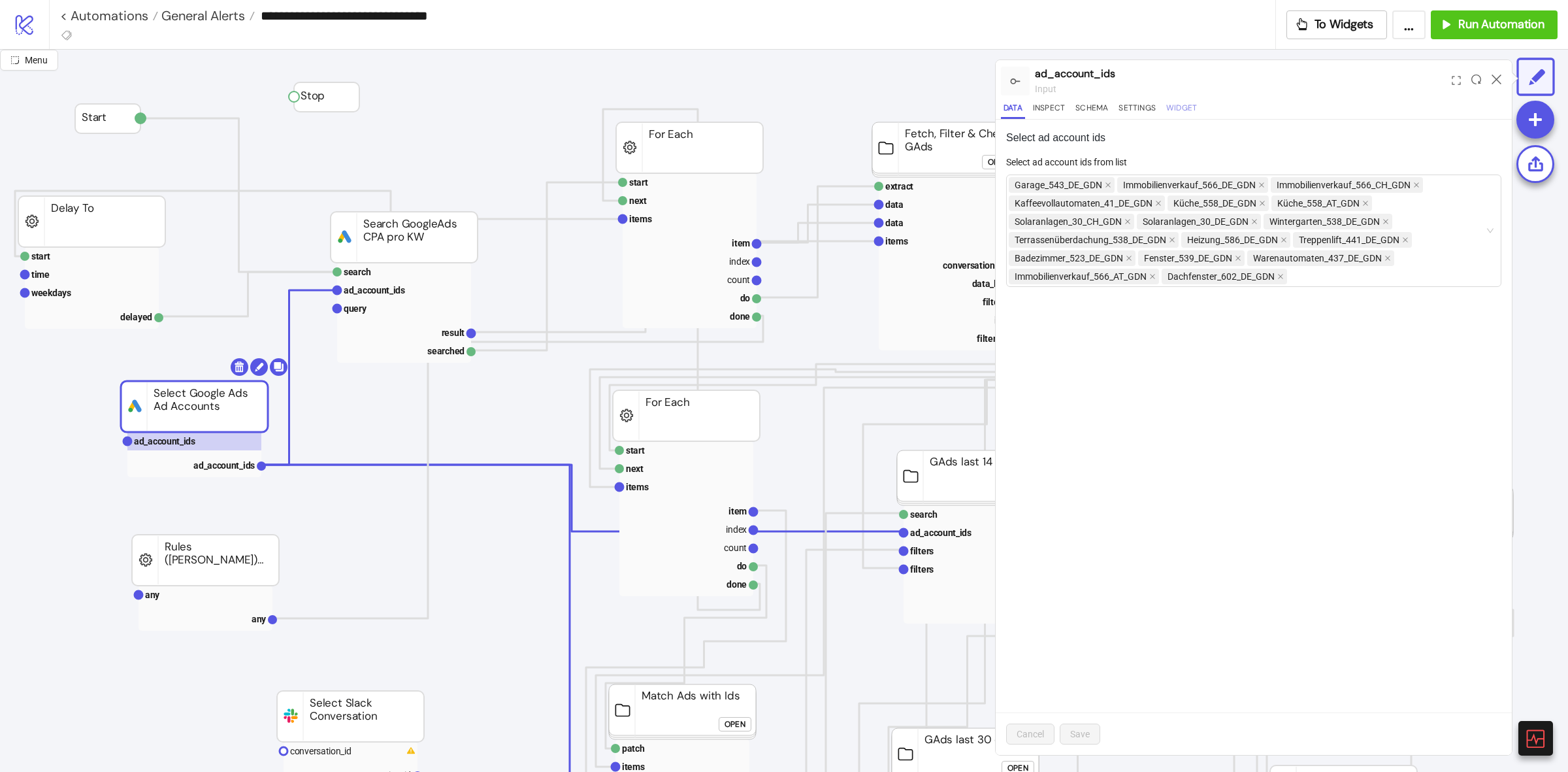
click at [1176, 111] on button "Widget" at bounding box center [1182, 110] width 36 height 18
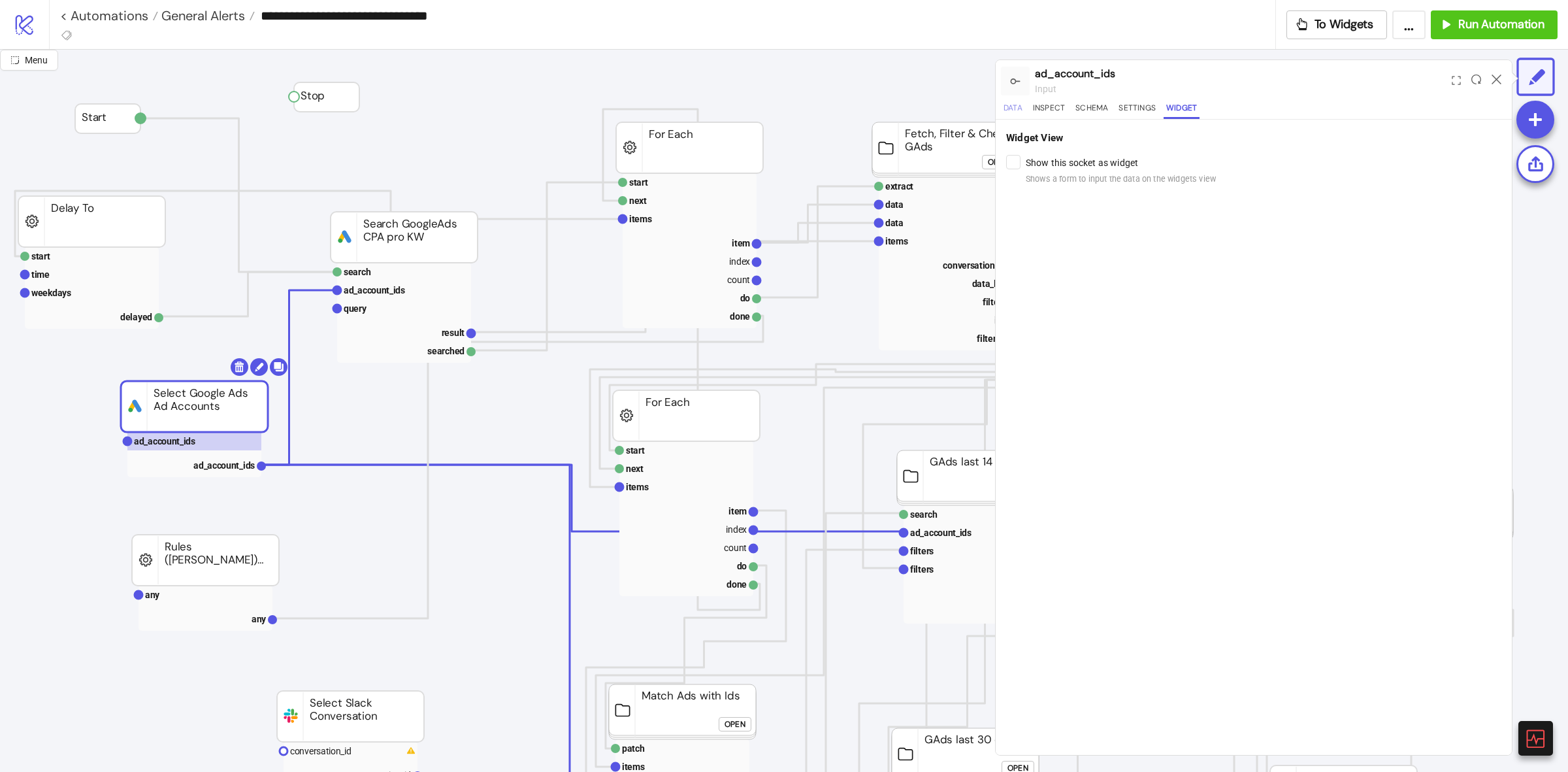
click at [1006, 112] on button "Data" at bounding box center [1013, 110] width 24 height 18
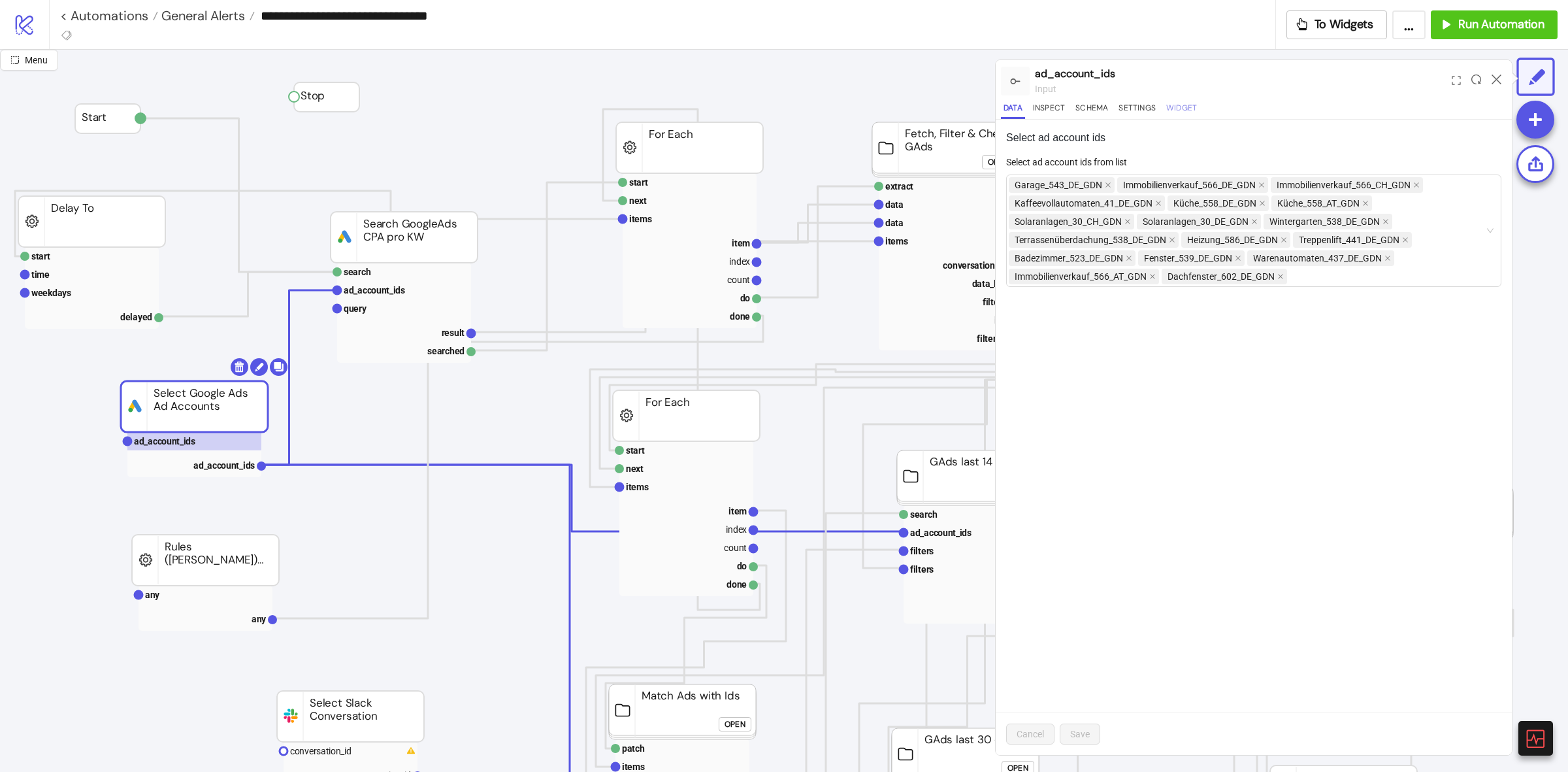
click at [1177, 106] on button "Widget" at bounding box center [1182, 110] width 36 height 18
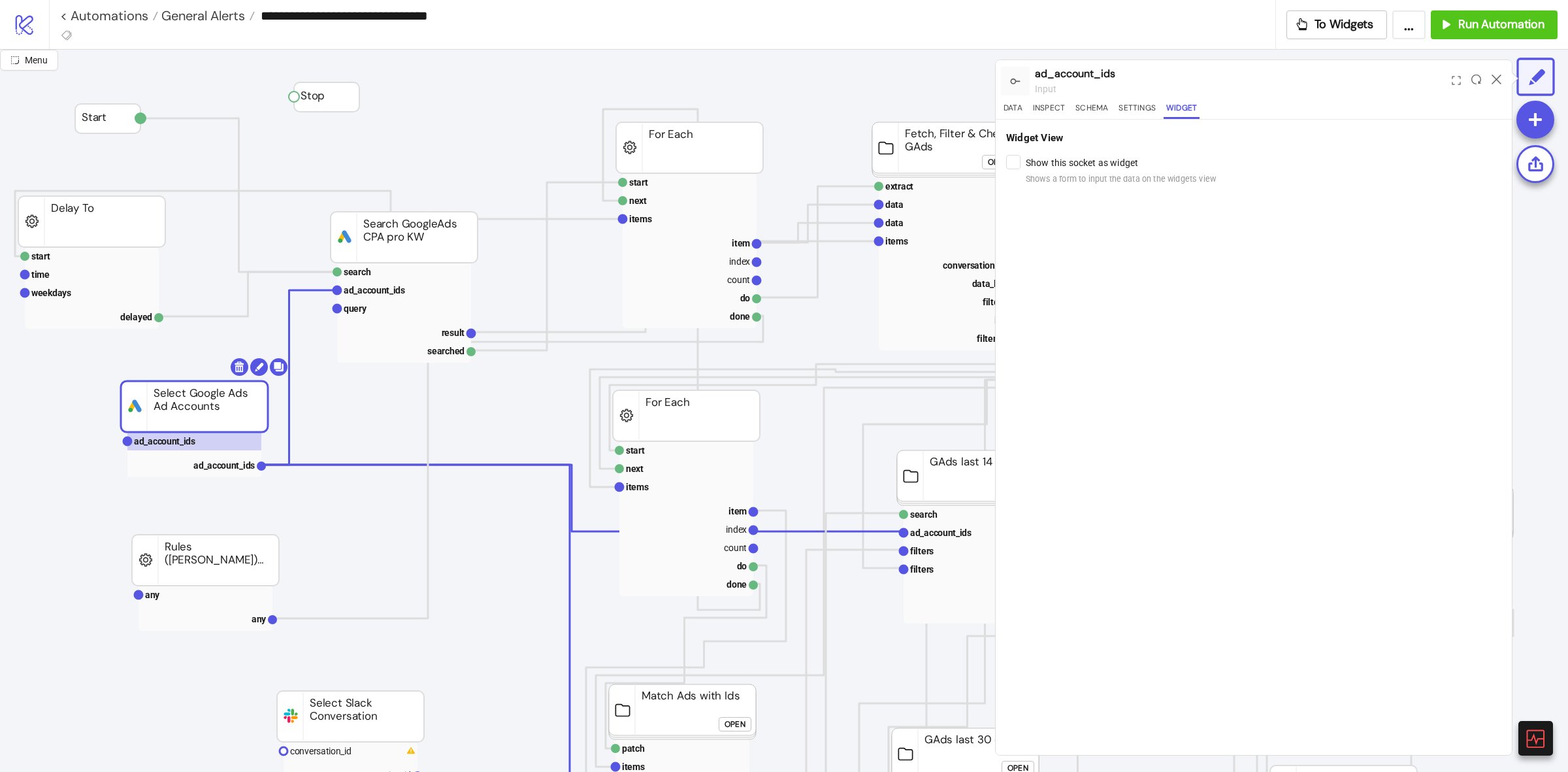
click at [1003, 170] on div "Widget View Show this socket as widget Shows a form to input the data on the wi…" at bounding box center [1254, 158] width 516 height 78
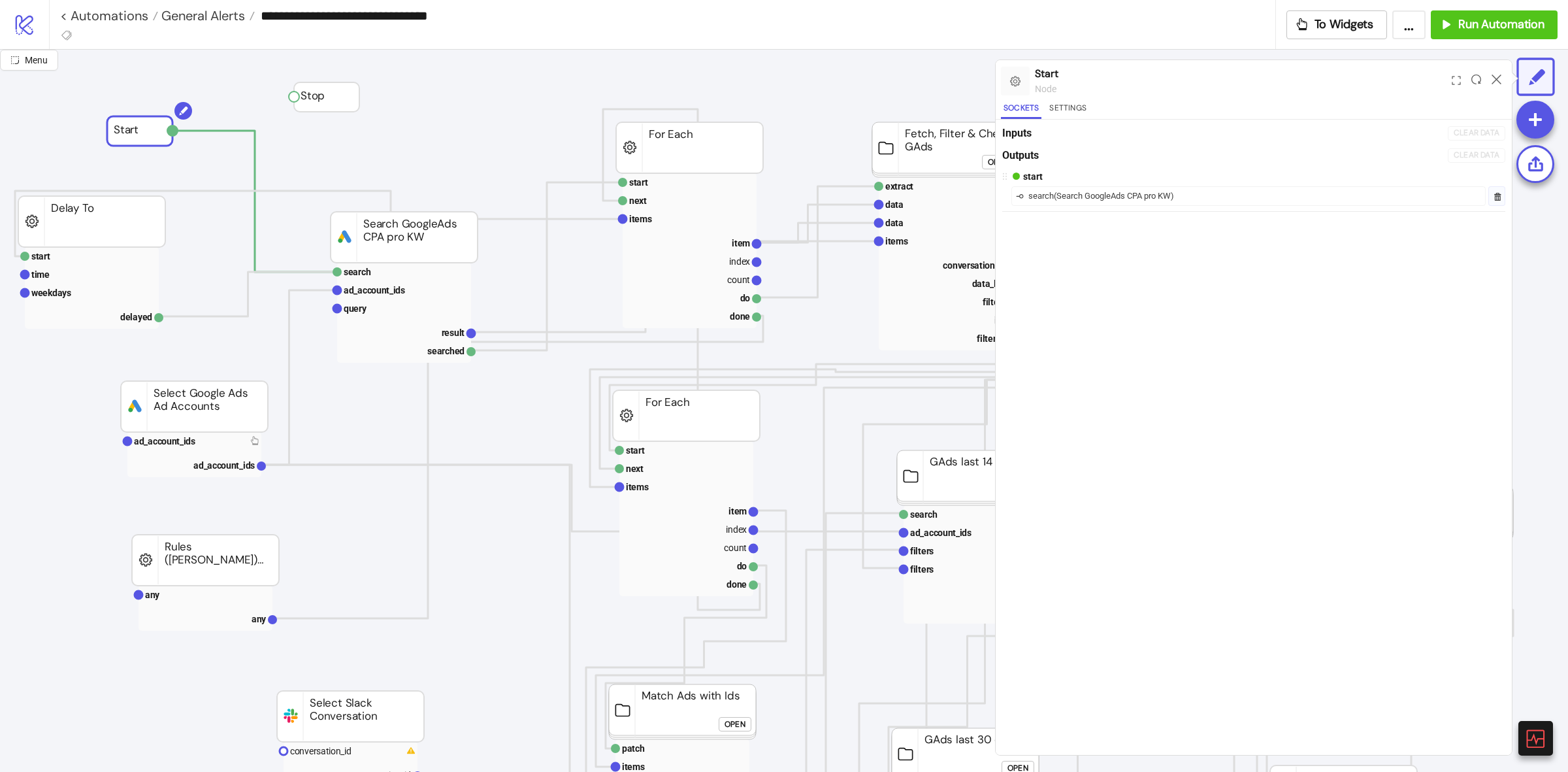
drag, startPoint x: 112, startPoint y: 126, endPoint x: 121, endPoint y: 208, distance: 82.5
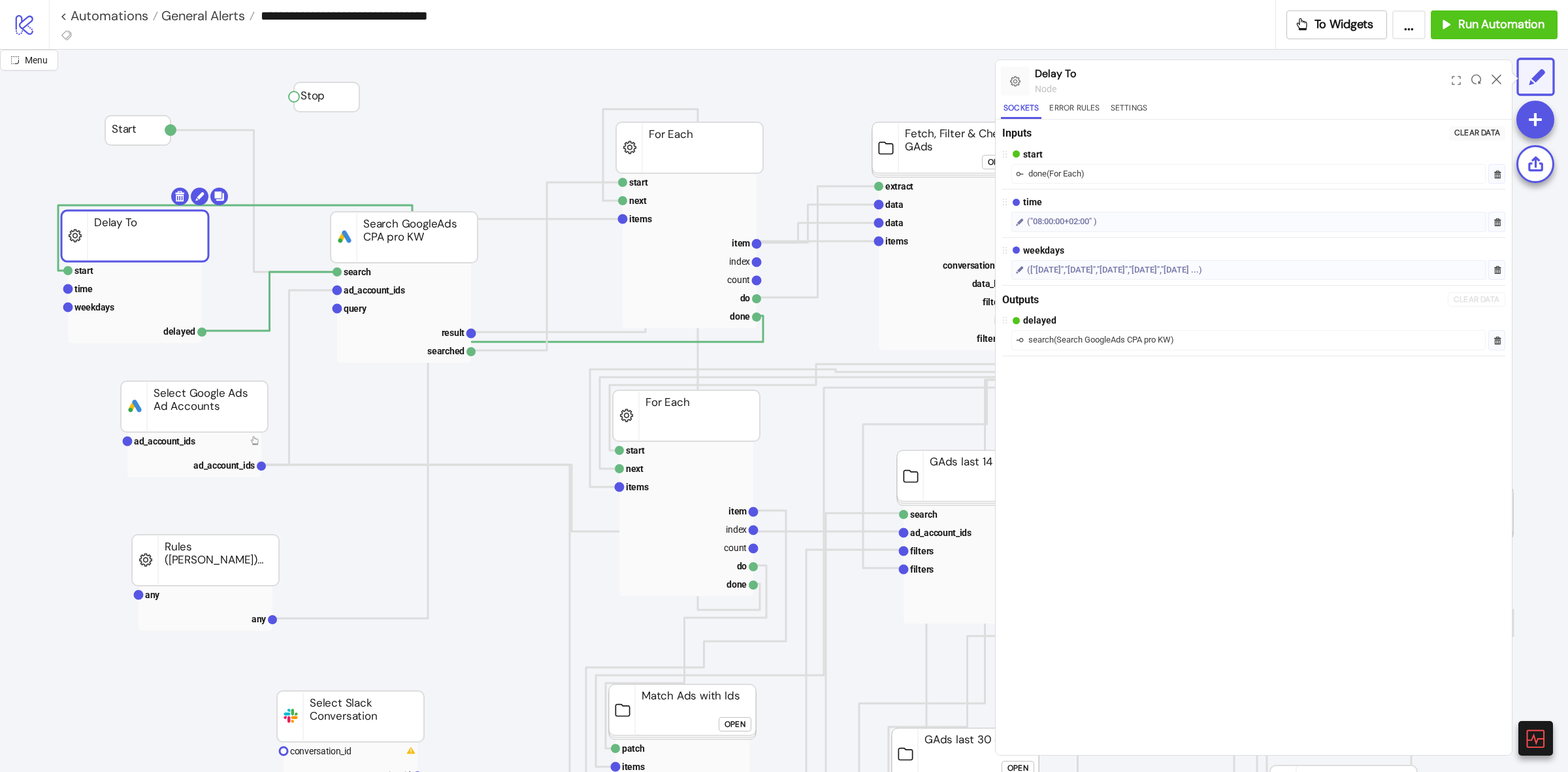
drag, startPoint x: 121, startPoint y: 208, endPoint x: 164, endPoint y: 222, distance: 45.2
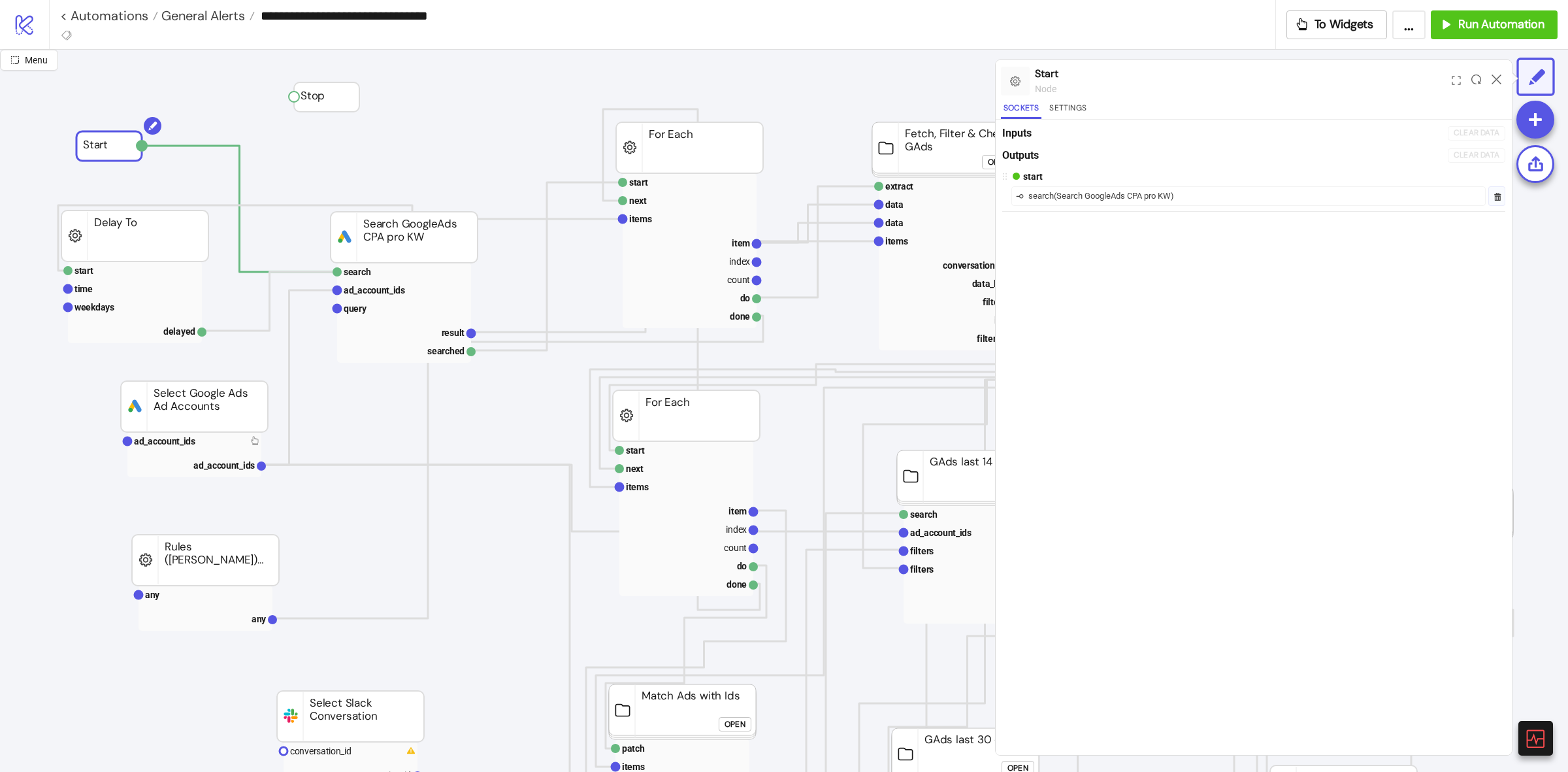
drag, startPoint x: 139, startPoint y: 132, endPoint x: 125, endPoint y: 163, distance: 34.0
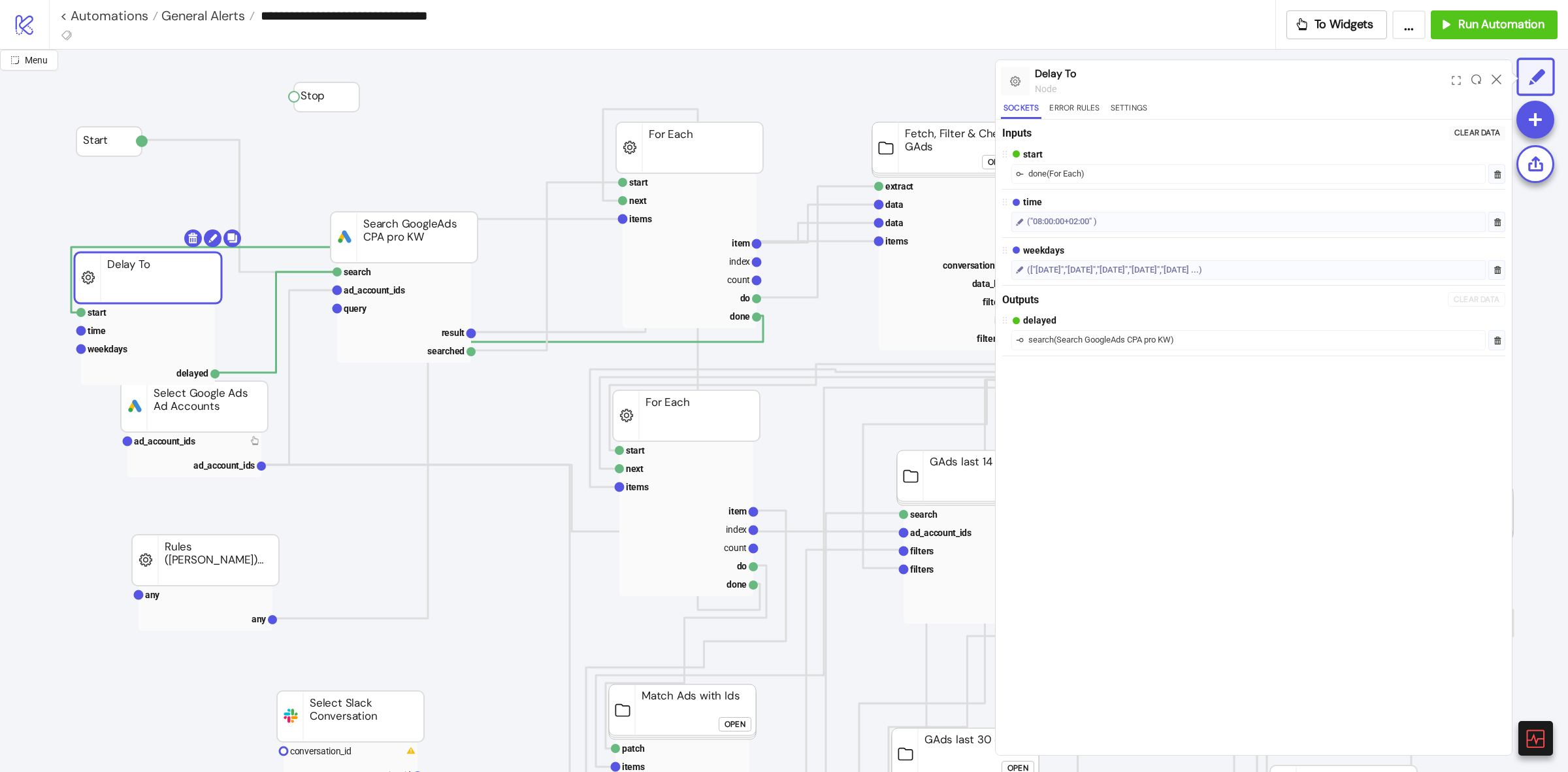
drag, startPoint x: 139, startPoint y: 230, endPoint x: 138, endPoint y: 156, distance: 74.0
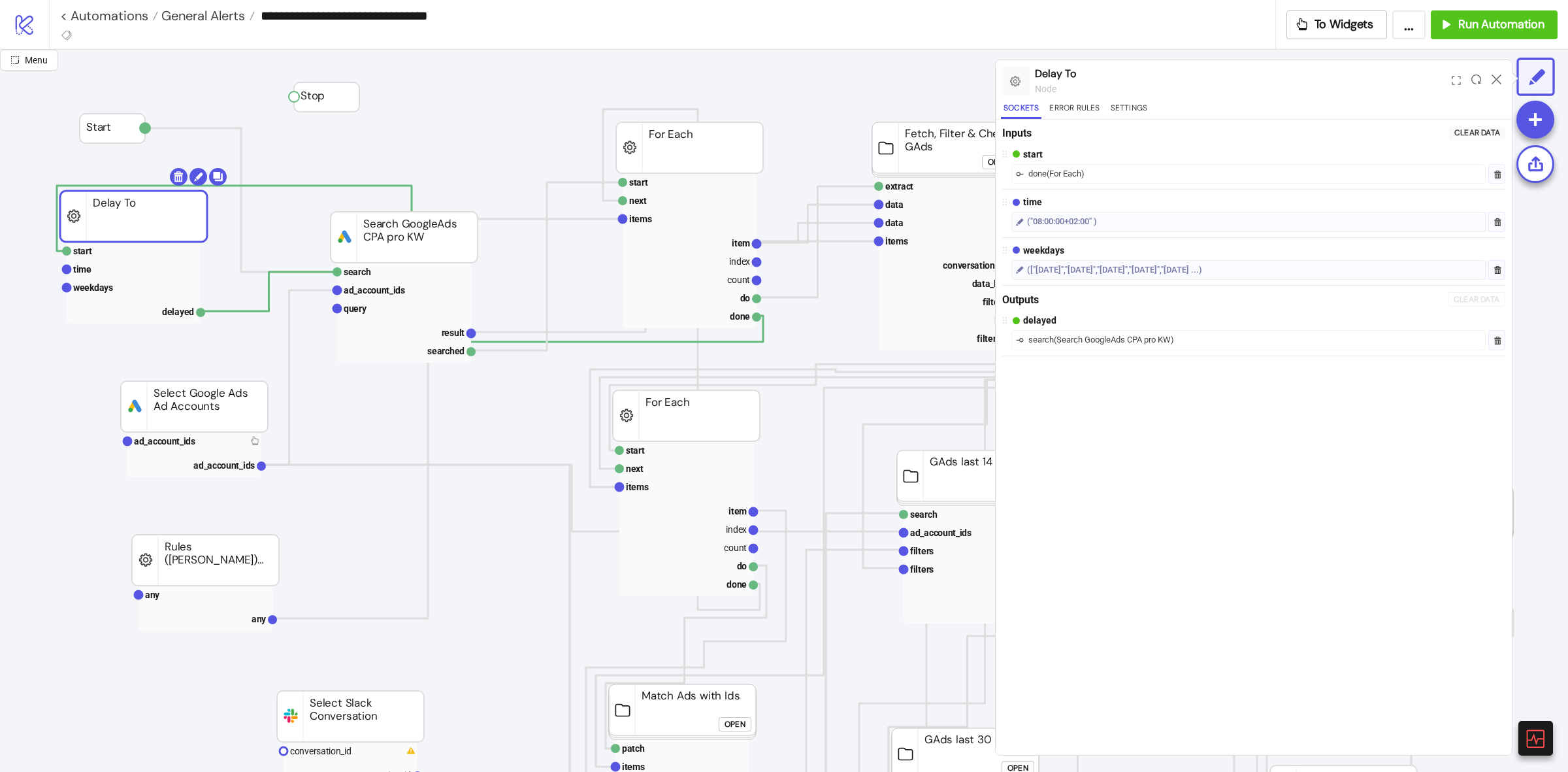
drag, startPoint x: 149, startPoint y: 269, endPoint x: 135, endPoint y: 213, distance: 57.7
click at [190, 439] on text "ad_account_ids" at bounding box center [165, 441] width 62 height 11
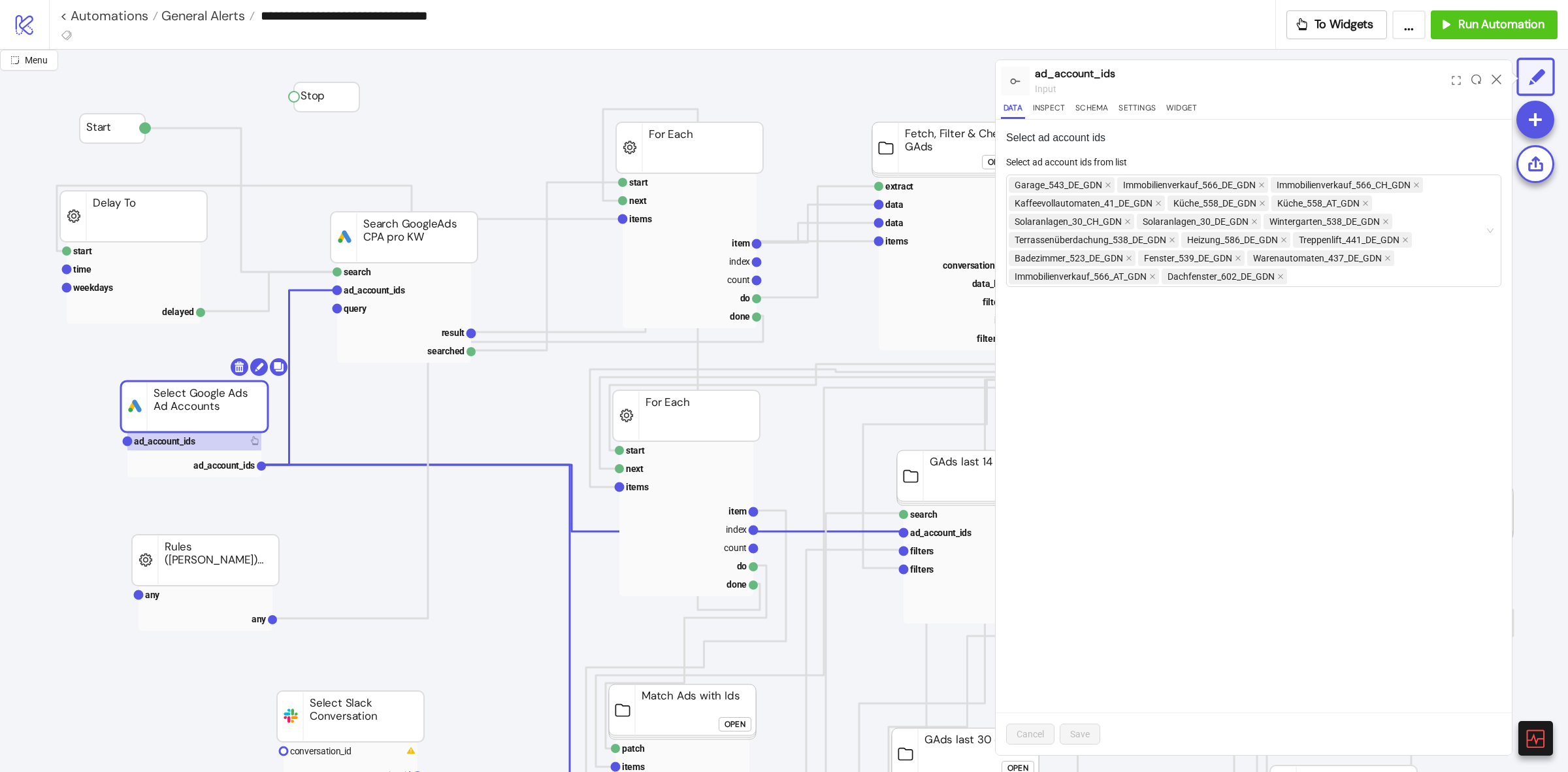
click at [1308, 284] on div "Garage_543_DE_GDN Immobilienverkauf_566_DE_GDN Immobilienverkauf_566_CH_GDN Kaf…" at bounding box center [1247, 231] width 476 height 110
click at [1187, 116] on button "Widget" at bounding box center [1182, 110] width 36 height 18
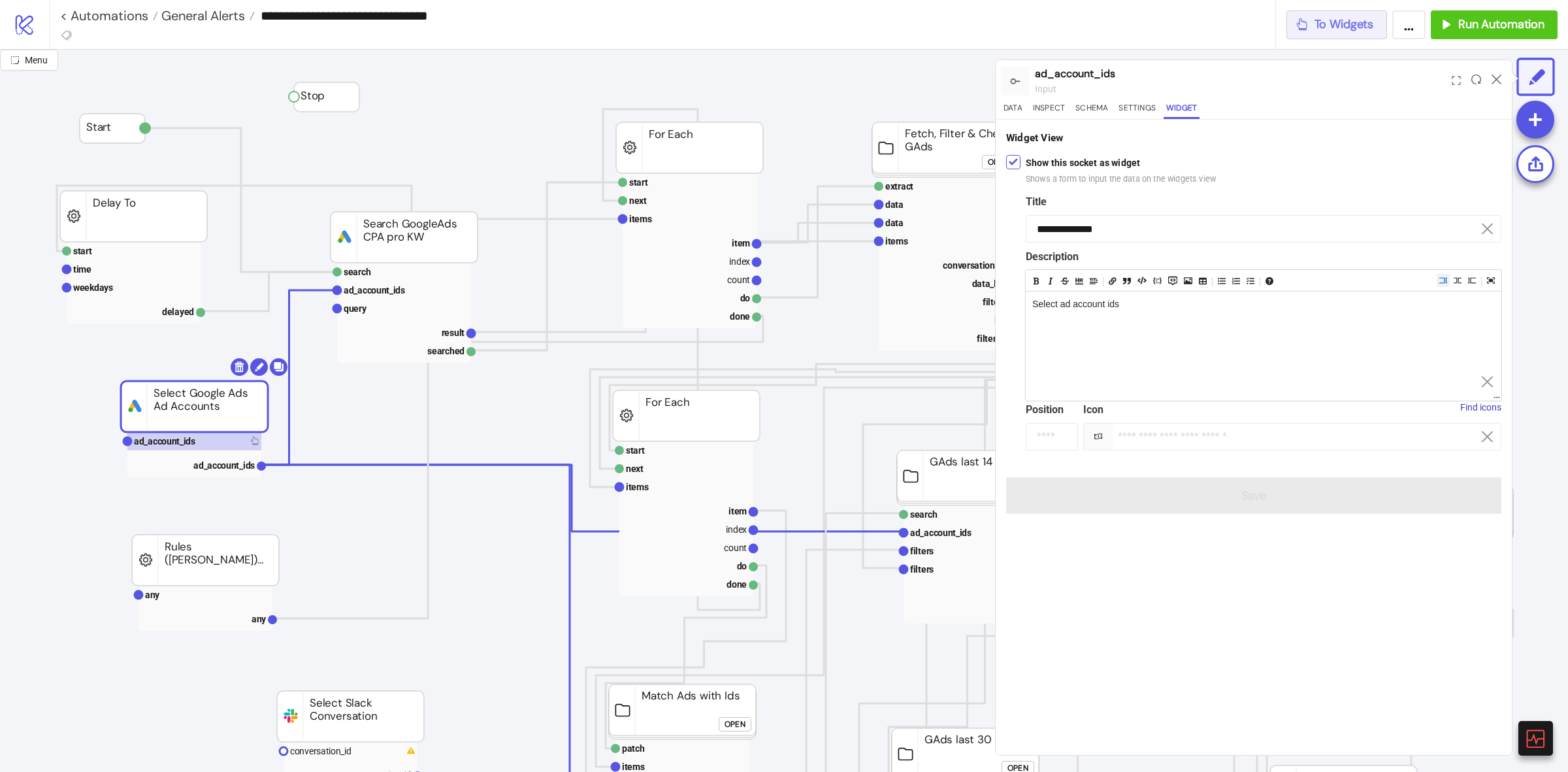
click at [1310, 30] on div "To Widgets" at bounding box center [1334, 24] width 79 height 15
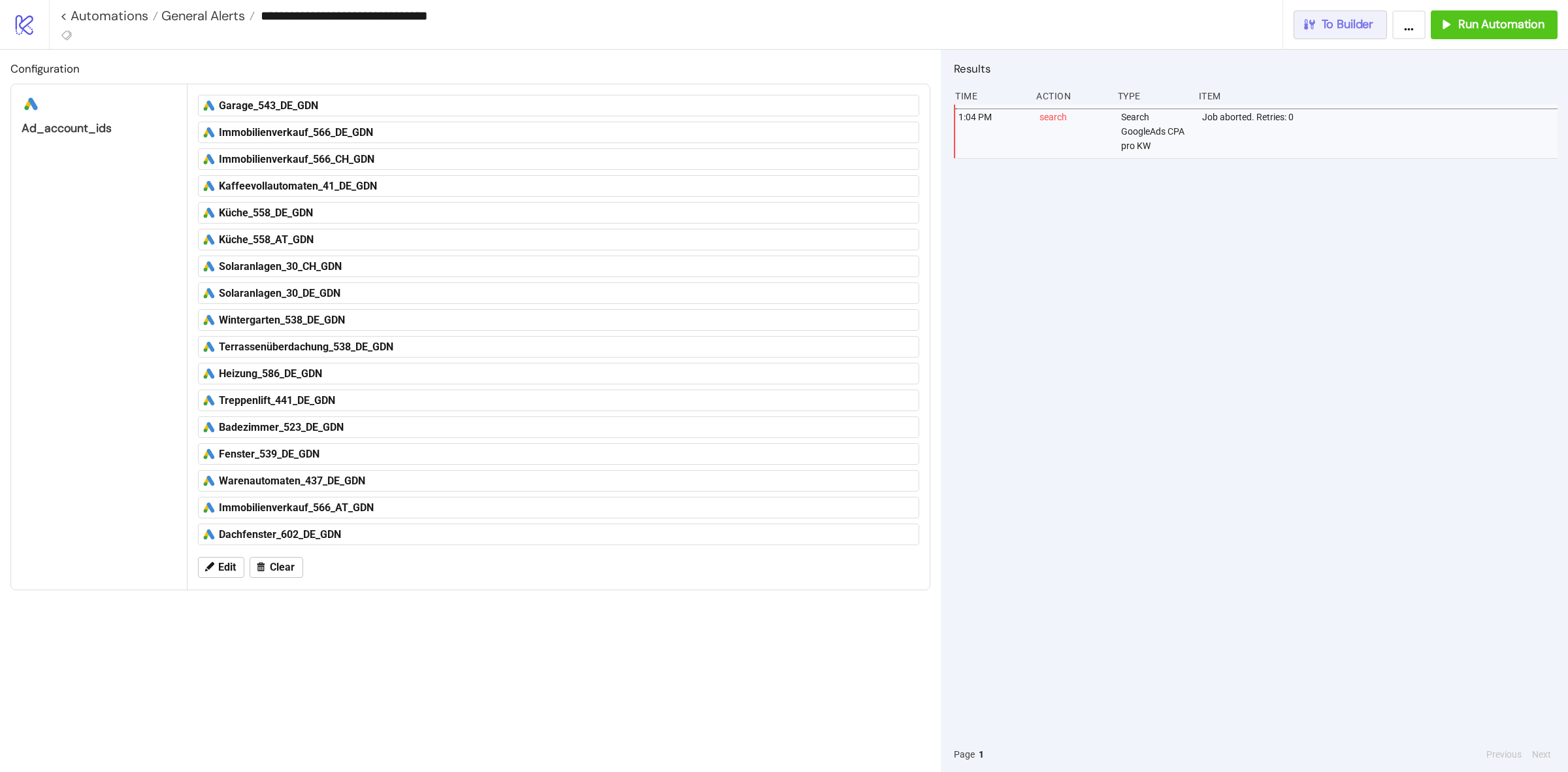
click at [1329, 36] on button "To Builder" at bounding box center [1341, 24] width 94 height 28
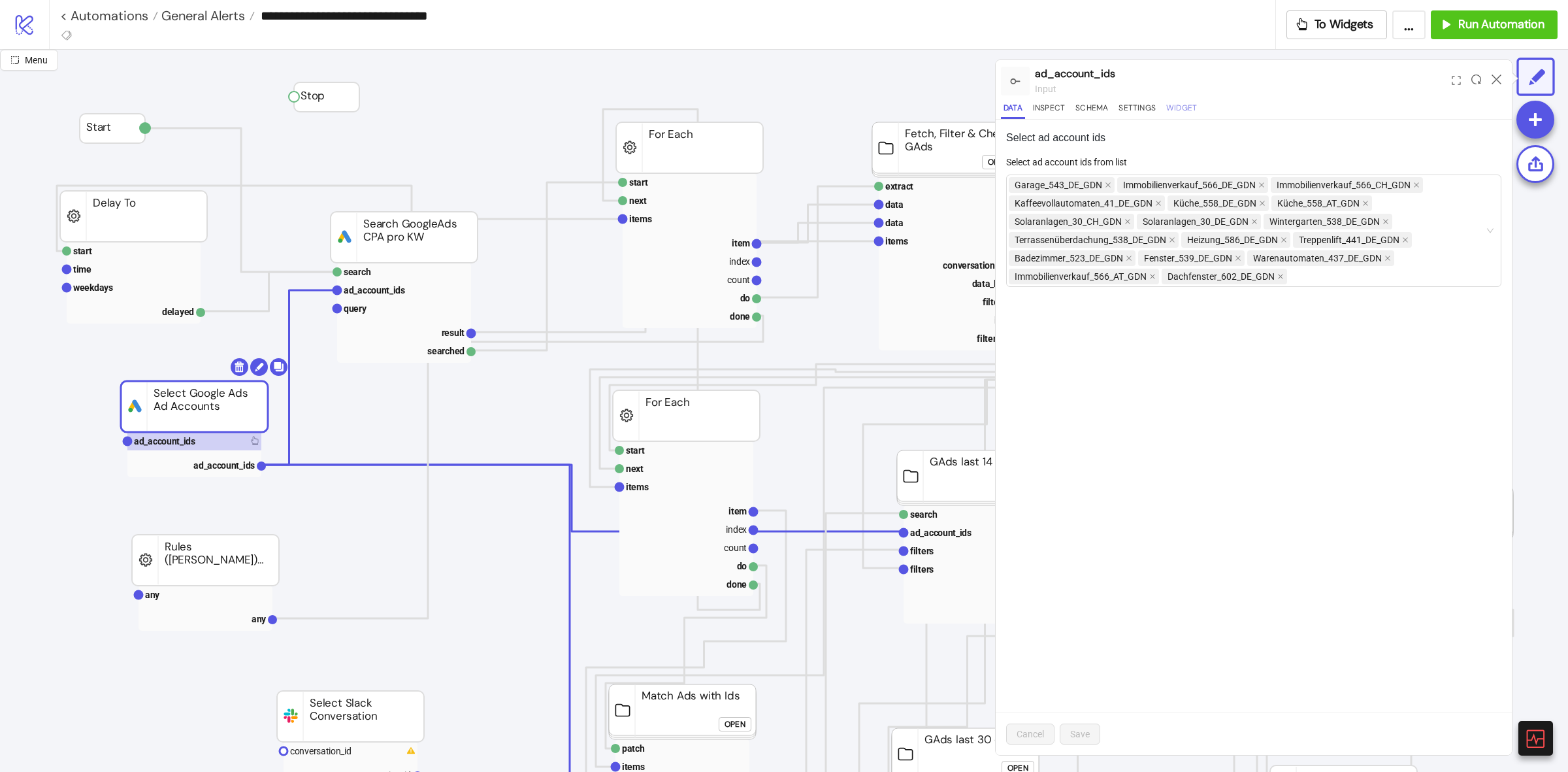
click at [1180, 112] on button "Widget" at bounding box center [1182, 110] width 36 height 18
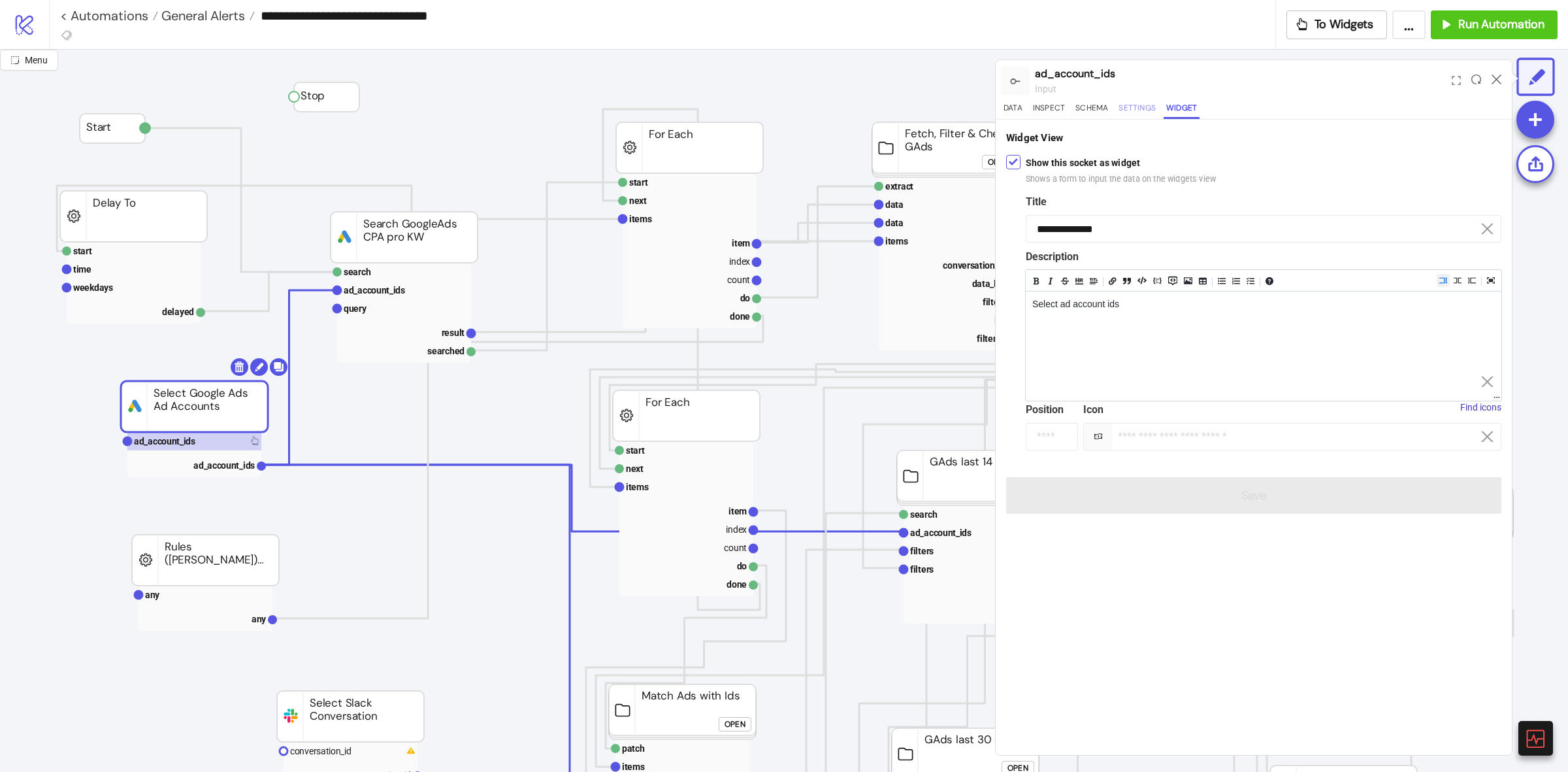
click at [1144, 112] on button "Settings" at bounding box center [1137, 110] width 42 height 18
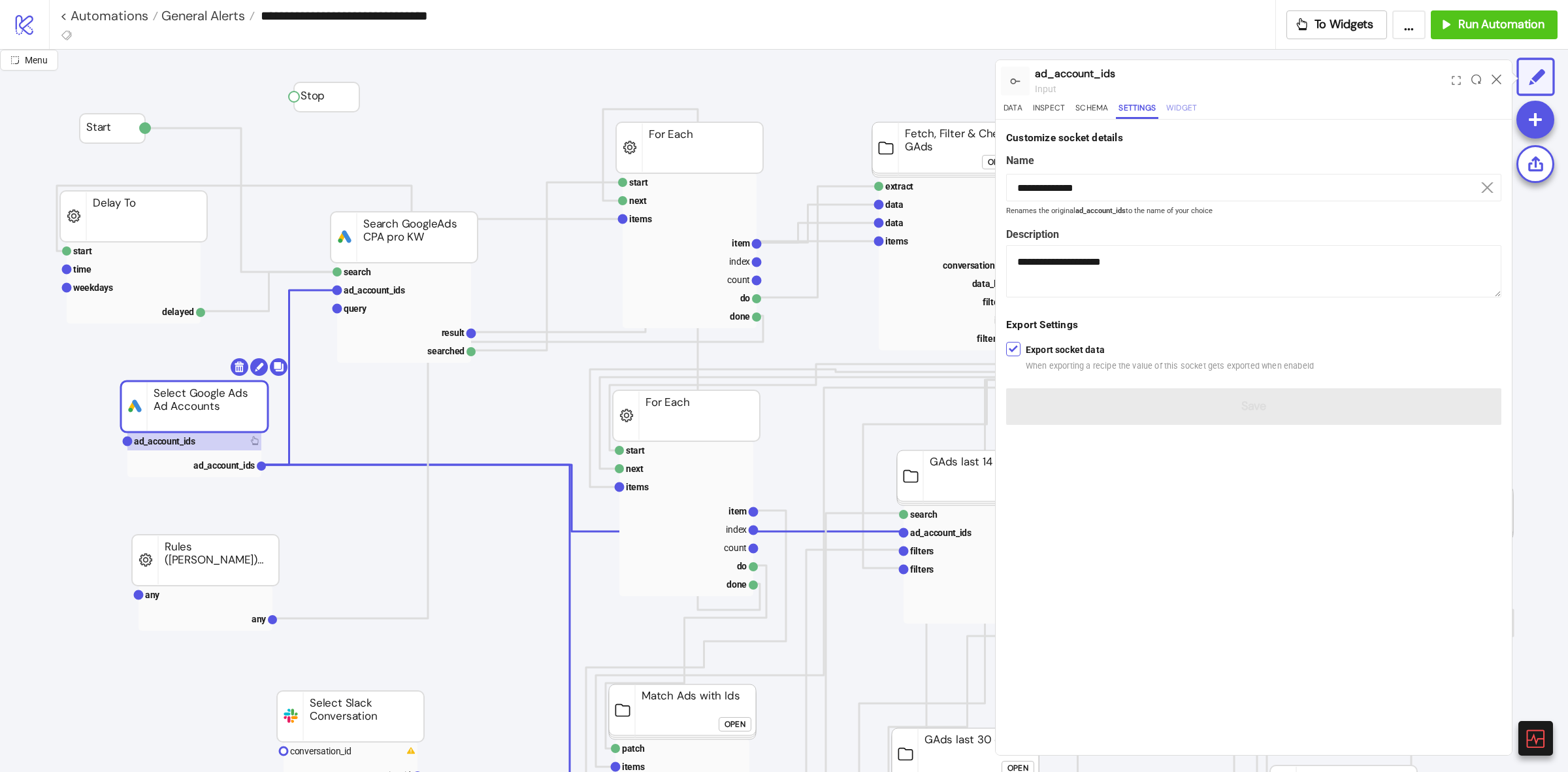
click at [1168, 109] on button "Widget" at bounding box center [1182, 110] width 36 height 18
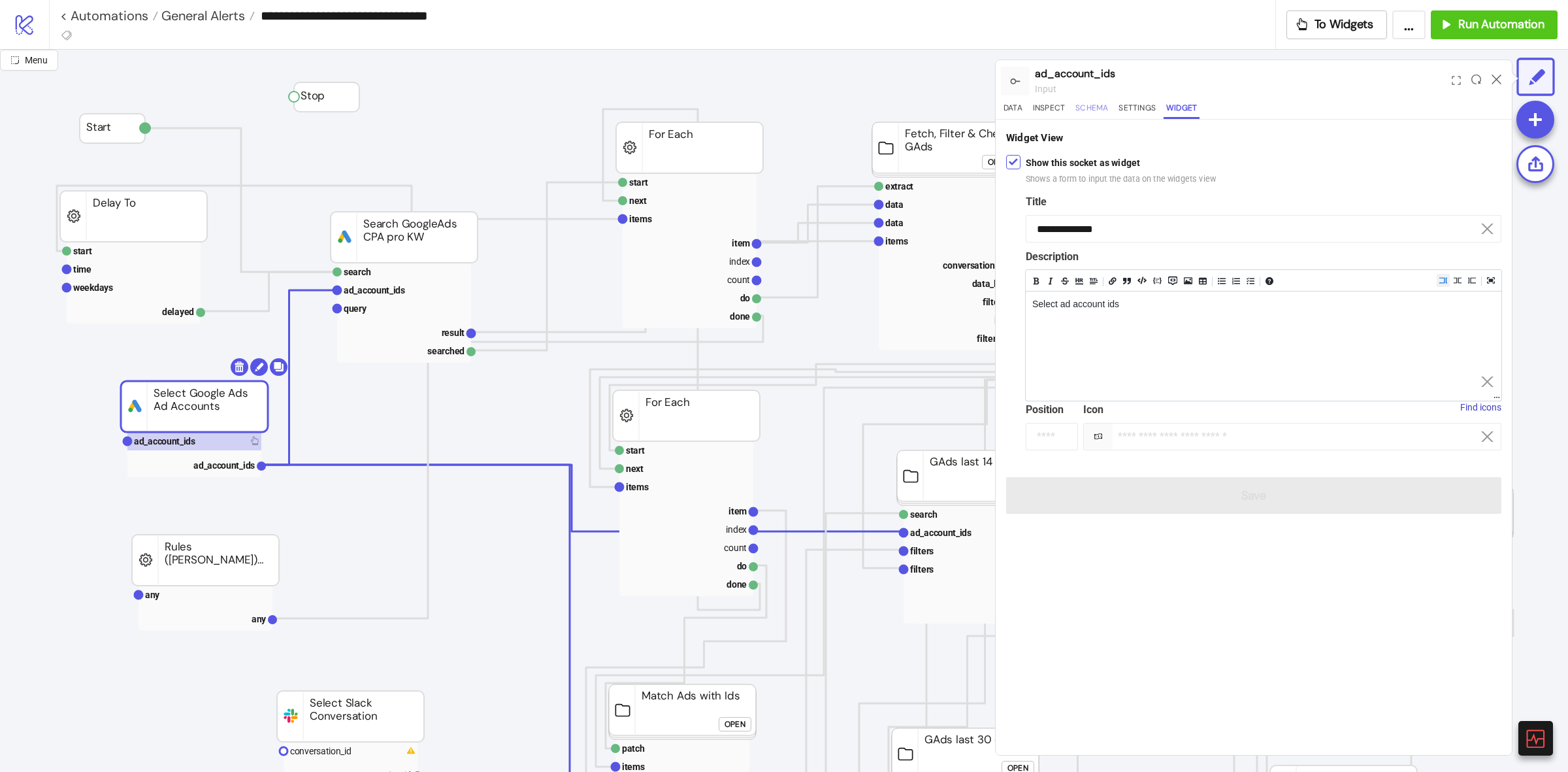
click at [1076, 113] on button "Schema" at bounding box center [1092, 110] width 38 height 18
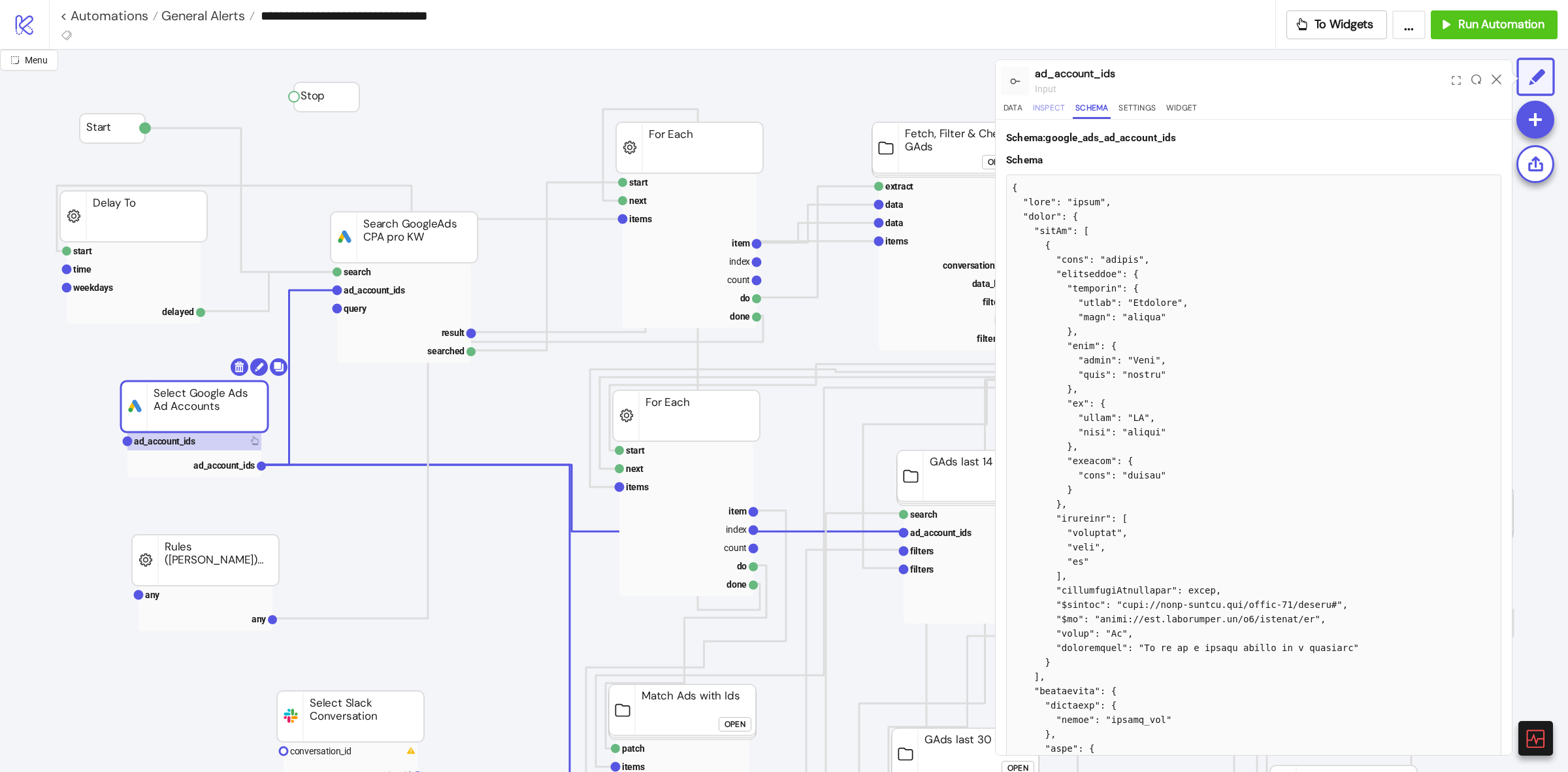
click at [1052, 111] on button "Inspect" at bounding box center [1049, 110] width 37 height 18
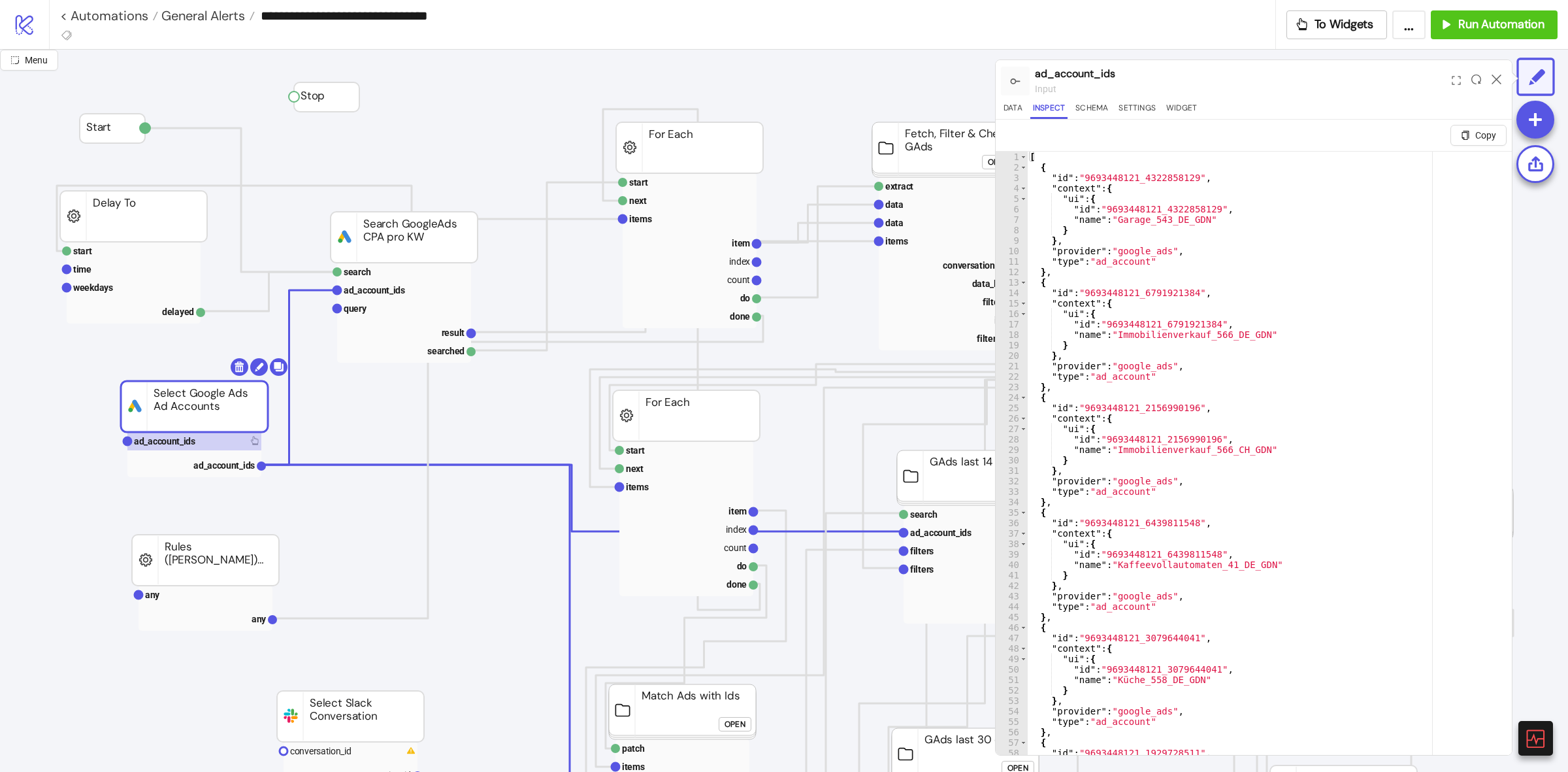
click at [1029, 109] on div "Data Inspect Schema Settings Widget" at bounding box center [1253, 110] width 506 height 18
click at [1005, 109] on button "Data" at bounding box center [1013, 110] width 24 height 18
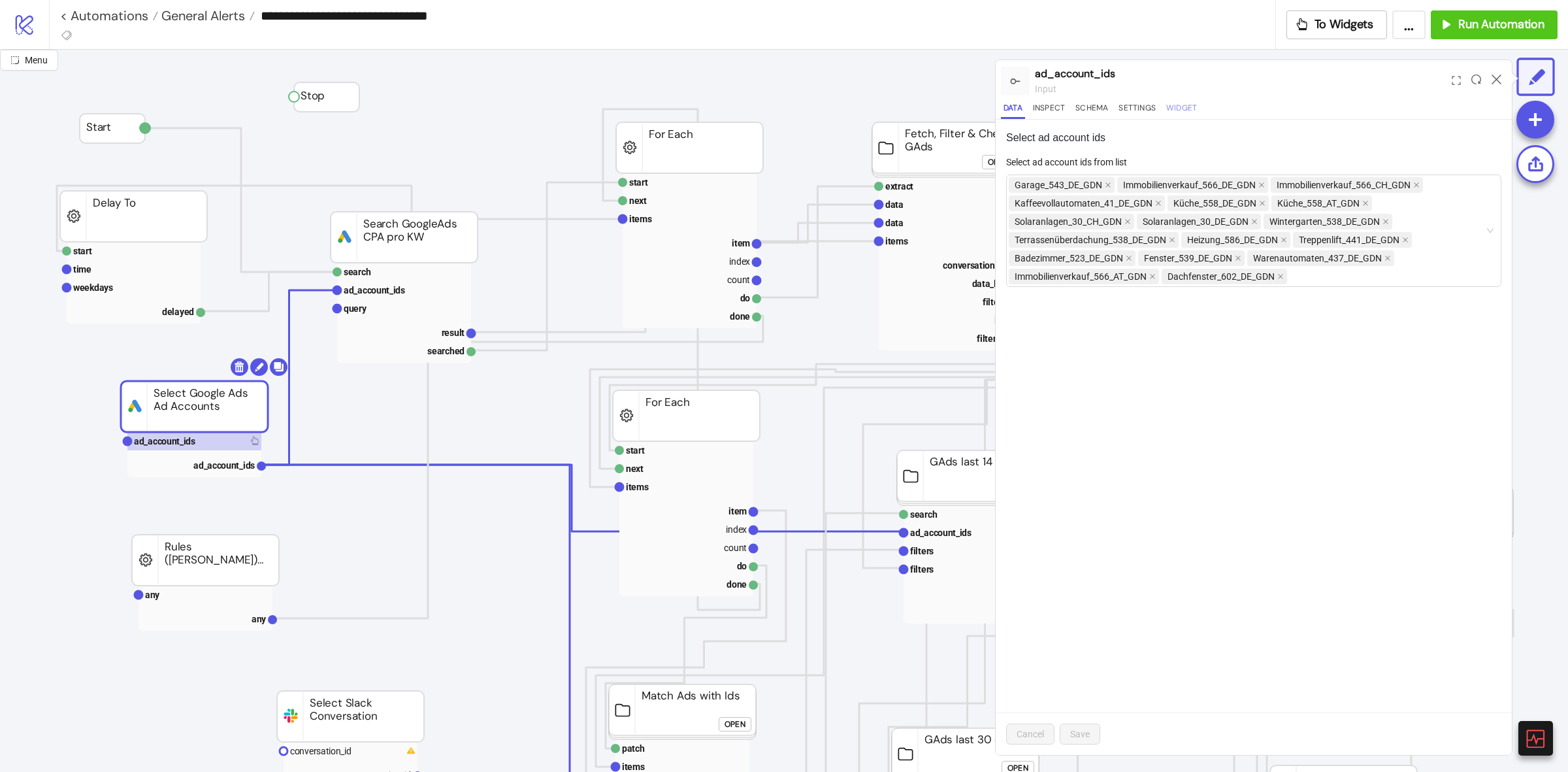
click at [1181, 115] on button "Widget" at bounding box center [1182, 110] width 36 height 18
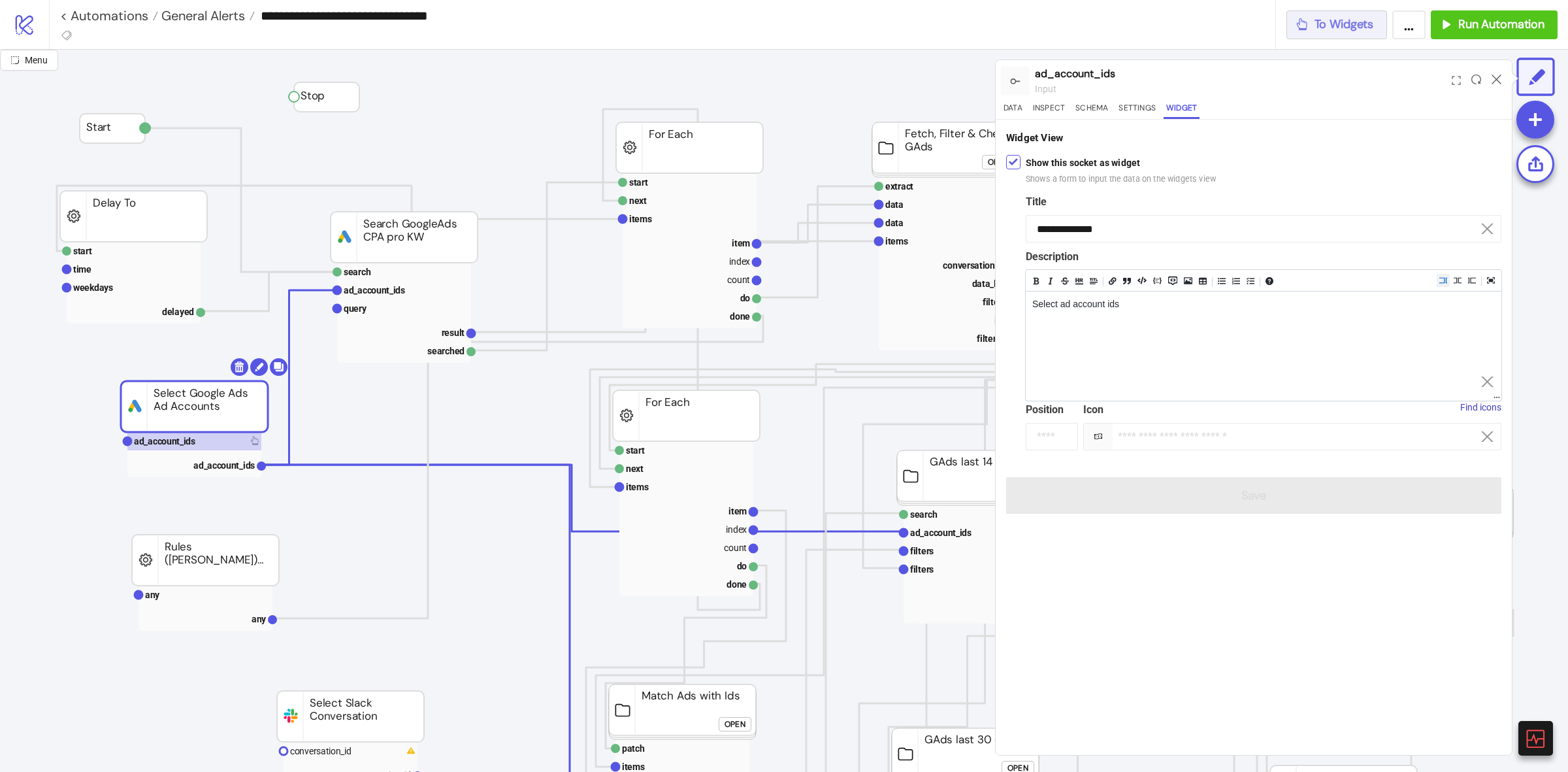
click at [1337, 37] on button "To Widgets" at bounding box center [1337, 24] width 101 height 28
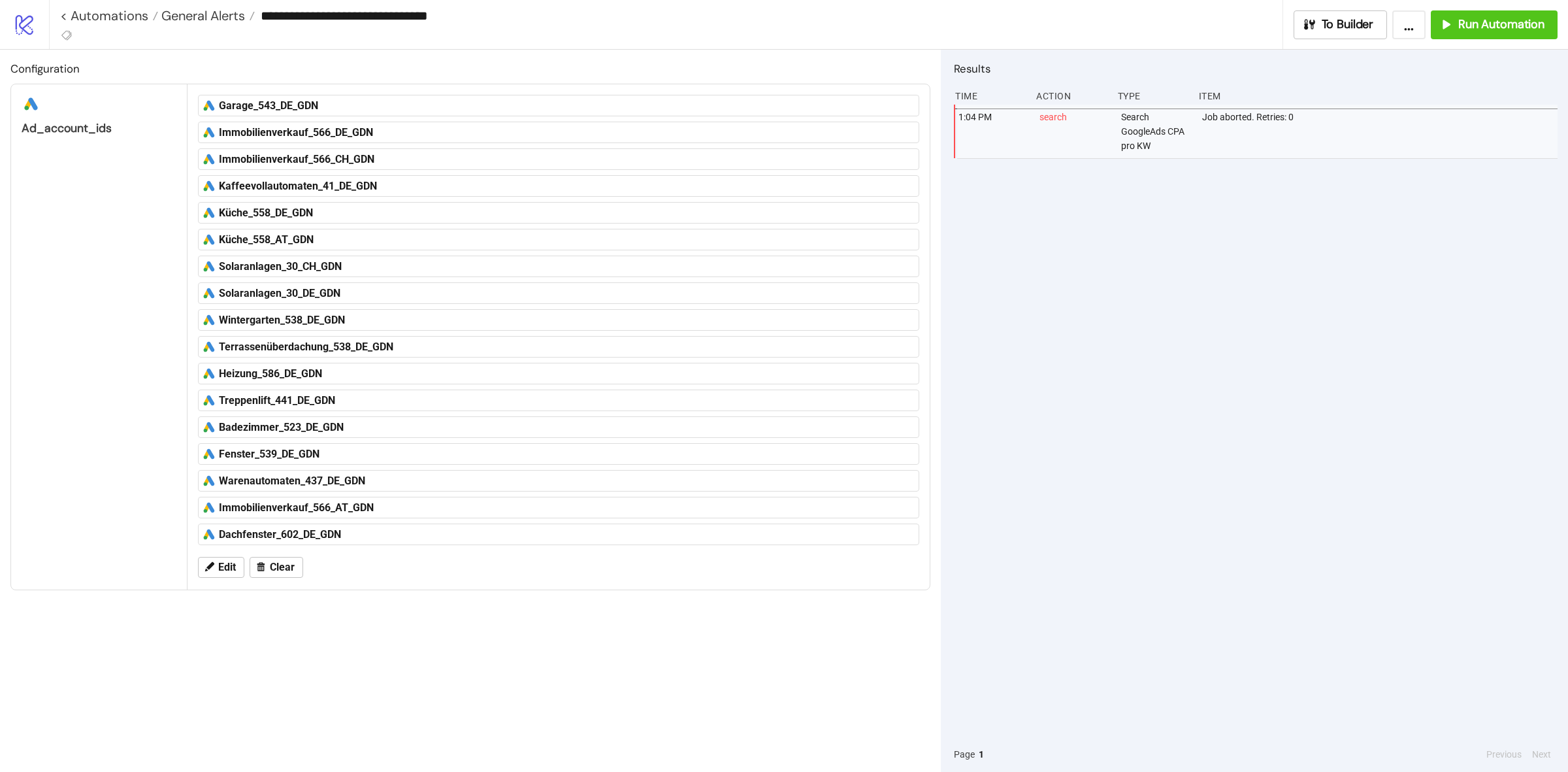
click at [140, 129] on div "ad_account_ids" at bounding box center [99, 128] width 155 height 15
drag, startPoint x: 64, startPoint y: 125, endPoint x: 15, endPoint y: 123, distance: 49.0
click at [15, 123] on div "platform/google_ads ad_account_ids" at bounding box center [99, 110] width 176 height 52
click at [54, 216] on div "platform/google_ads ad_account_ids" at bounding box center [99, 337] width 176 height 505
click at [1328, 30] on span "To Builder" at bounding box center [1348, 24] width 52 height 15
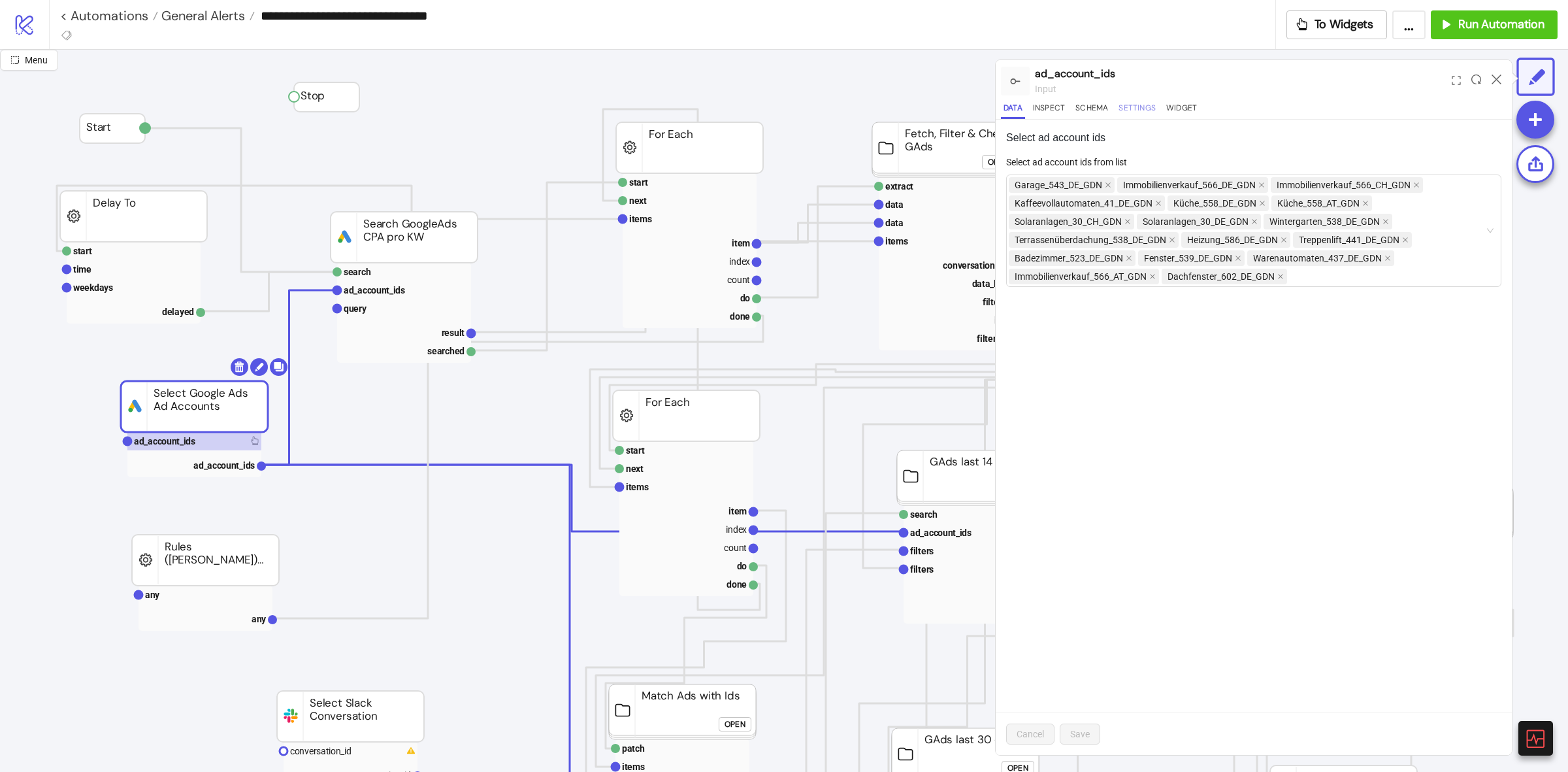
click at [1134, 112] on button "Settings" at bounding box center [1137, 110] width 42 height 18
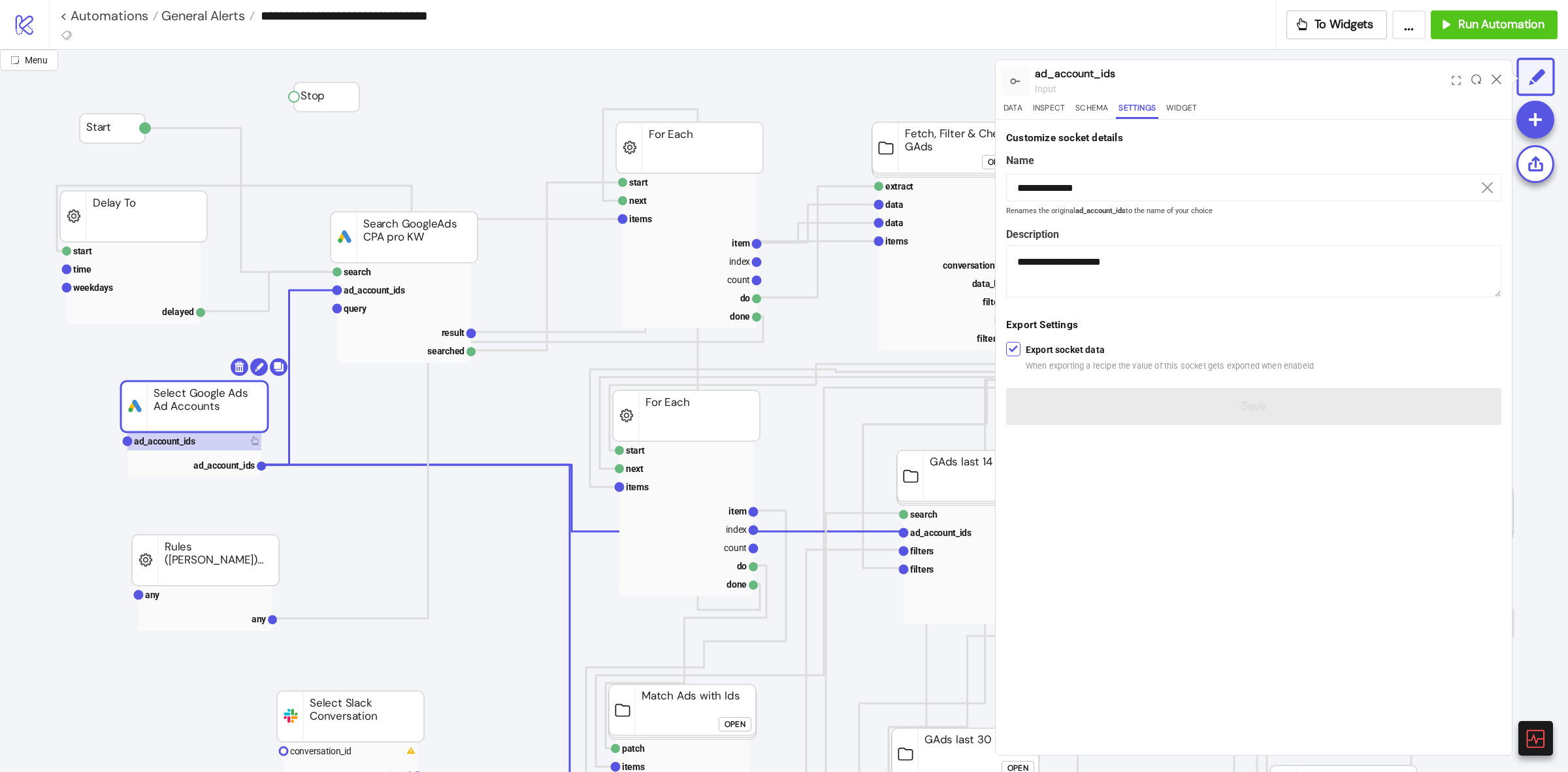
click at [1131, 112] on button "Settings" at bounding box center [1137, 110] width 42 height 18
click at [1187, 118] on button "Widget" at bounding box center [1182, 110] width 36 height 18
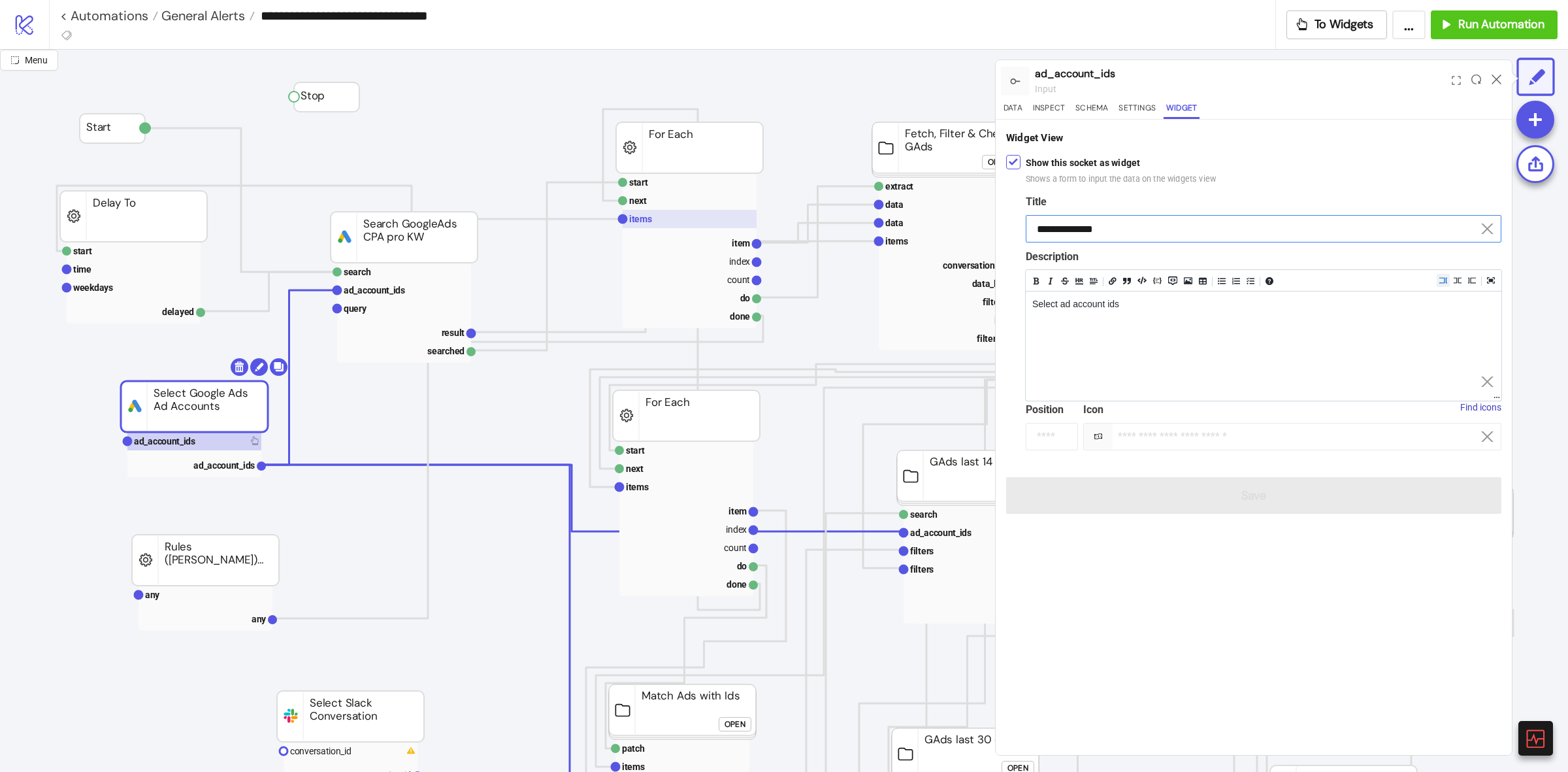
drag, startPoint x: 1150, startPoint y: 239, endPoint x: 700, endPoint y: 219, distance: 450.4
click at [771, 219] on div "**********" at bounding box center [784, 411] width 1568 height 722
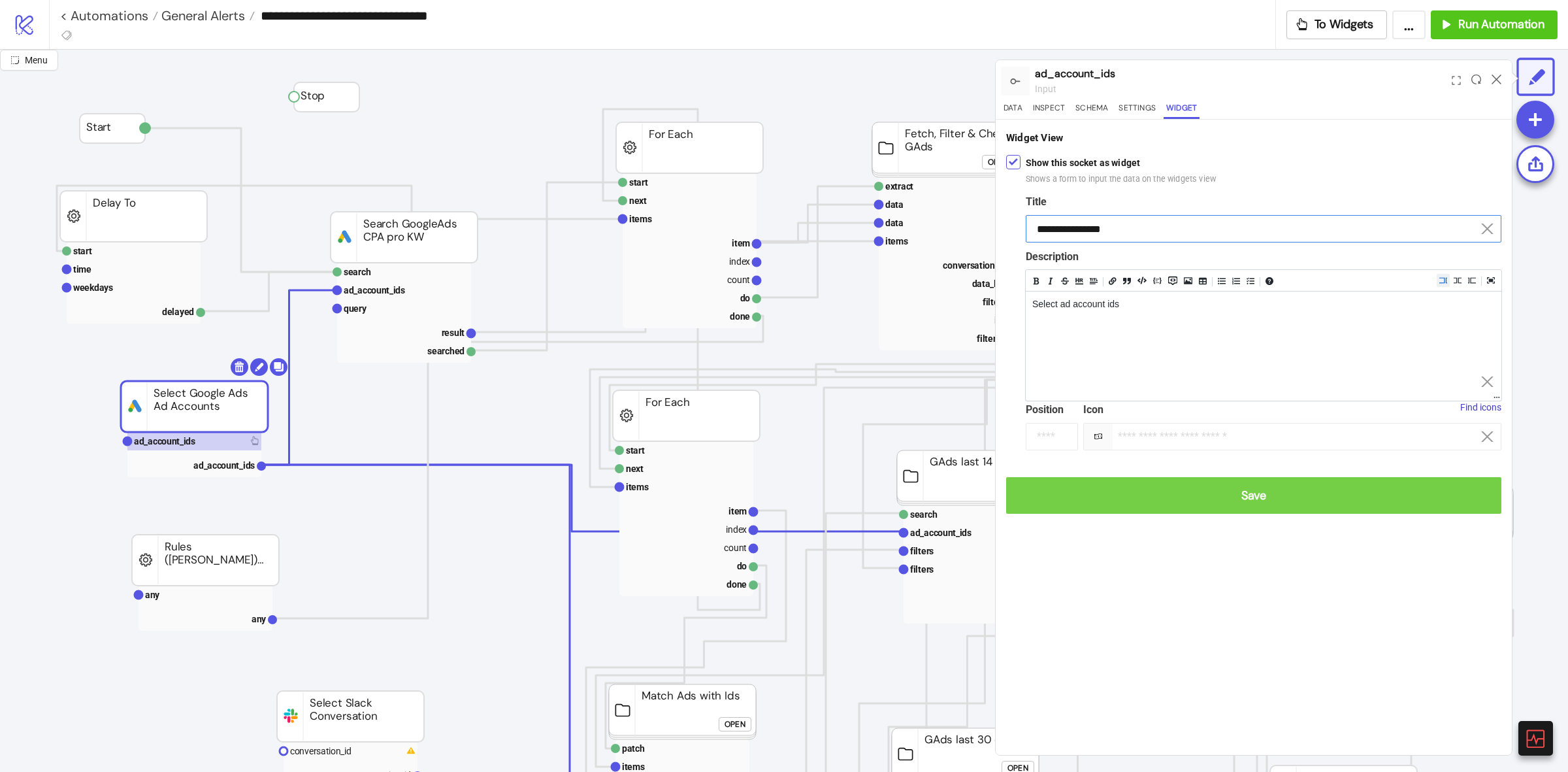
type input "**********"
click at [1316, 481] on button "Save" at bounding box center [1254, 495] width 495 height 37
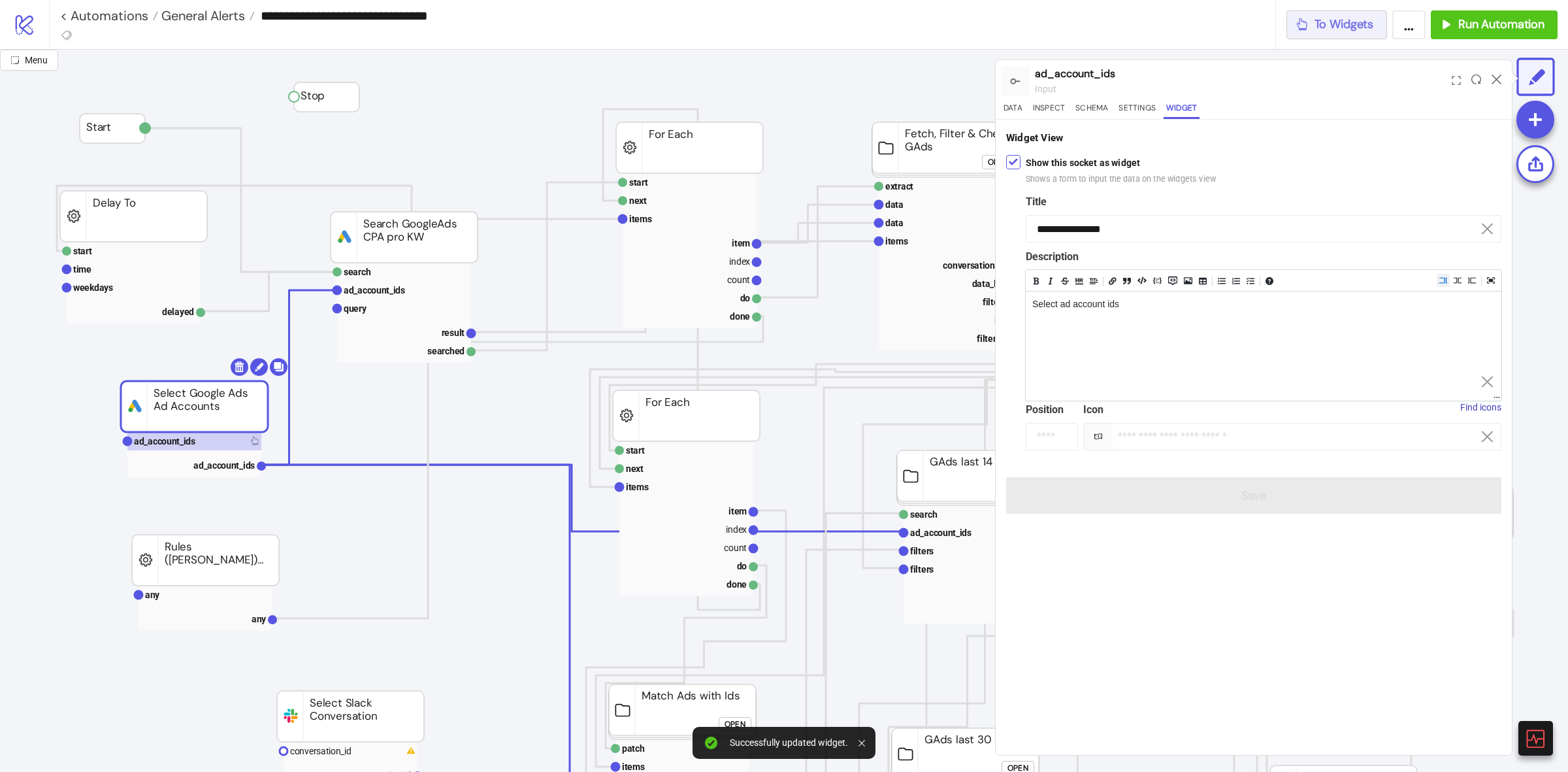
click at [1347, 19] on span "To Widgets" at bounding box center [1344, 24] width 59 height 15
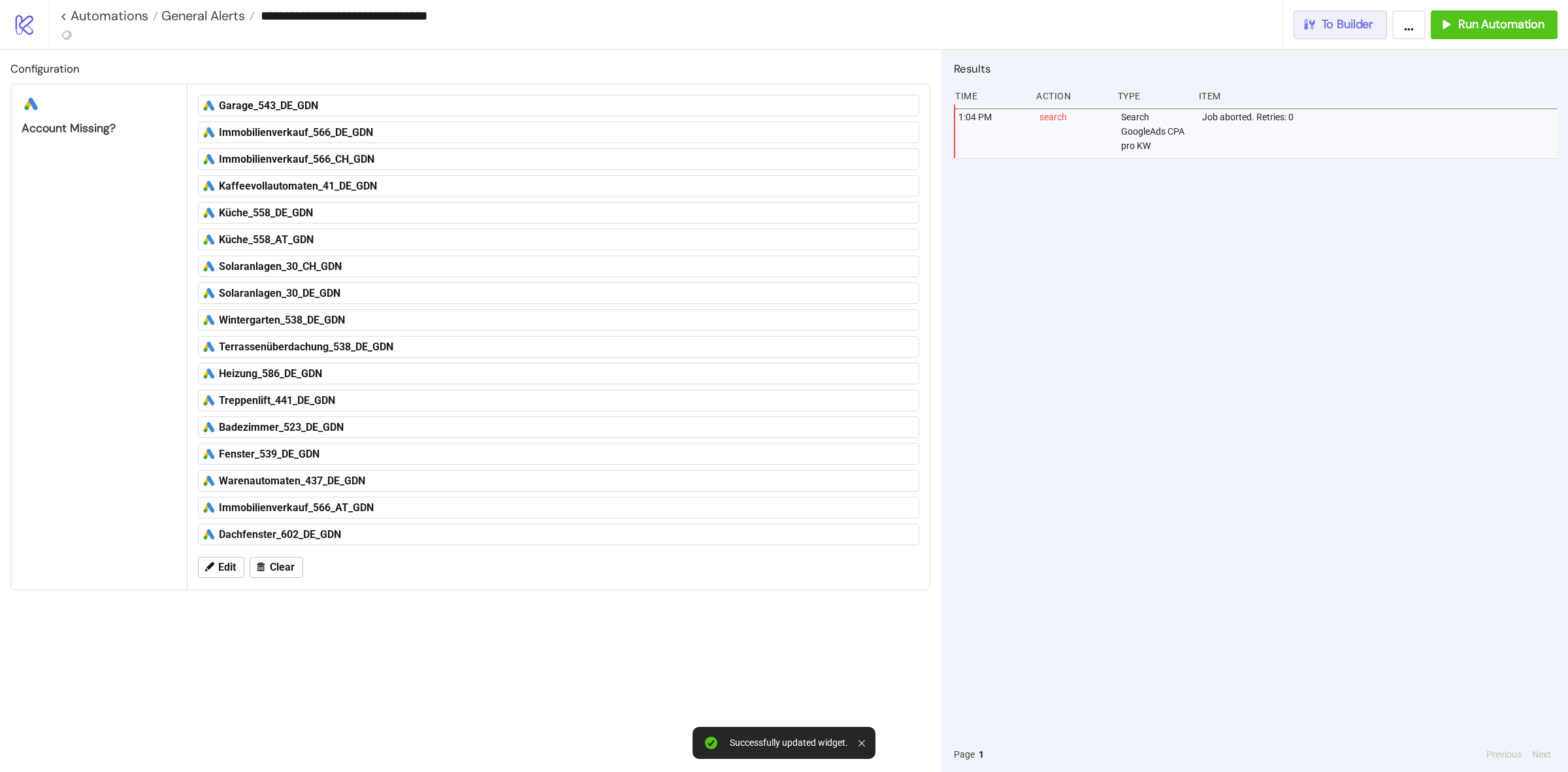
click at [1308, 25] on icon "button" at bounding box center [1309, 24] width 15 height 15
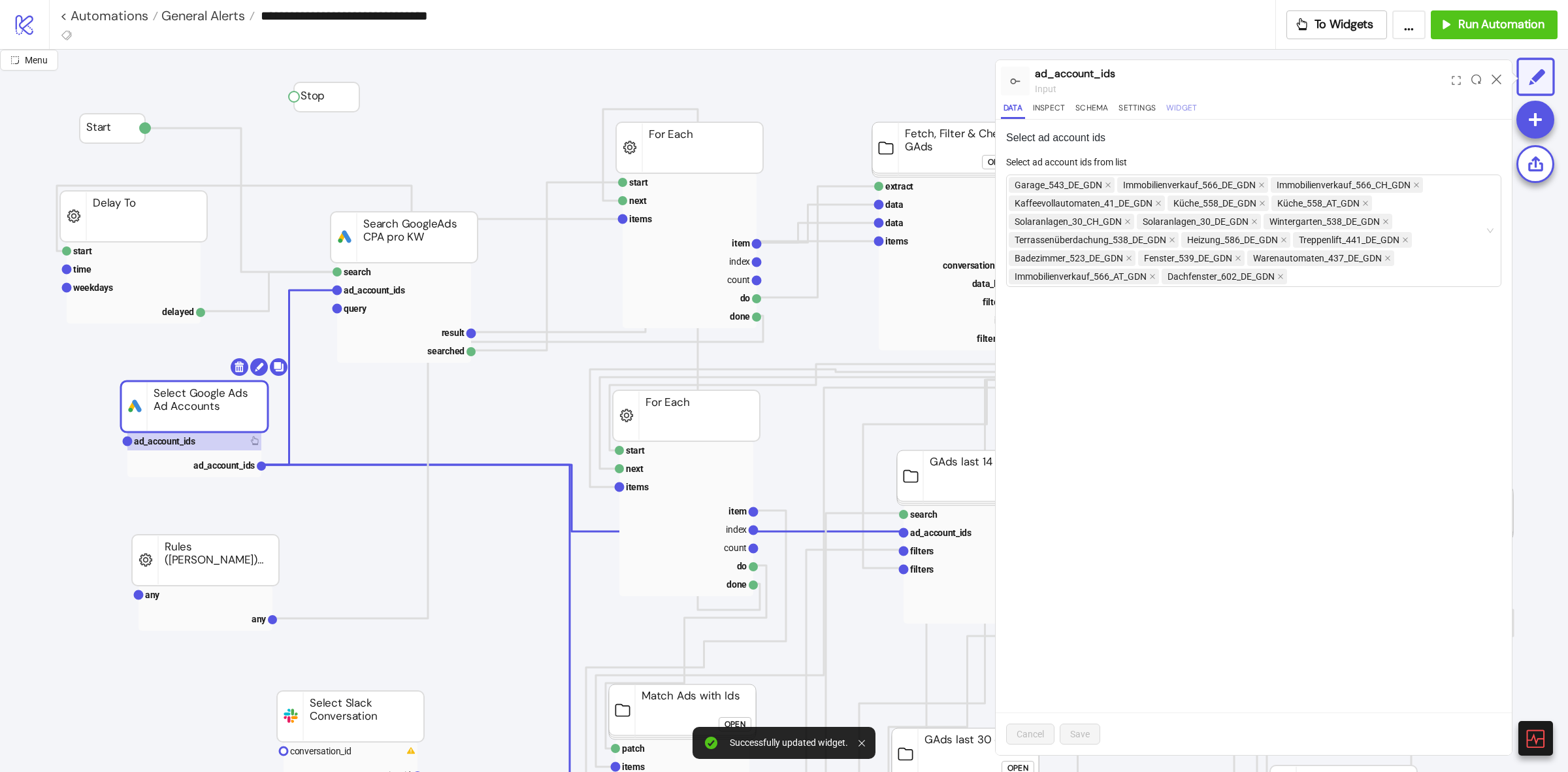
click at [1192, 102] on button "Widget" at bounding box center [1182, 110] width 36 height 18
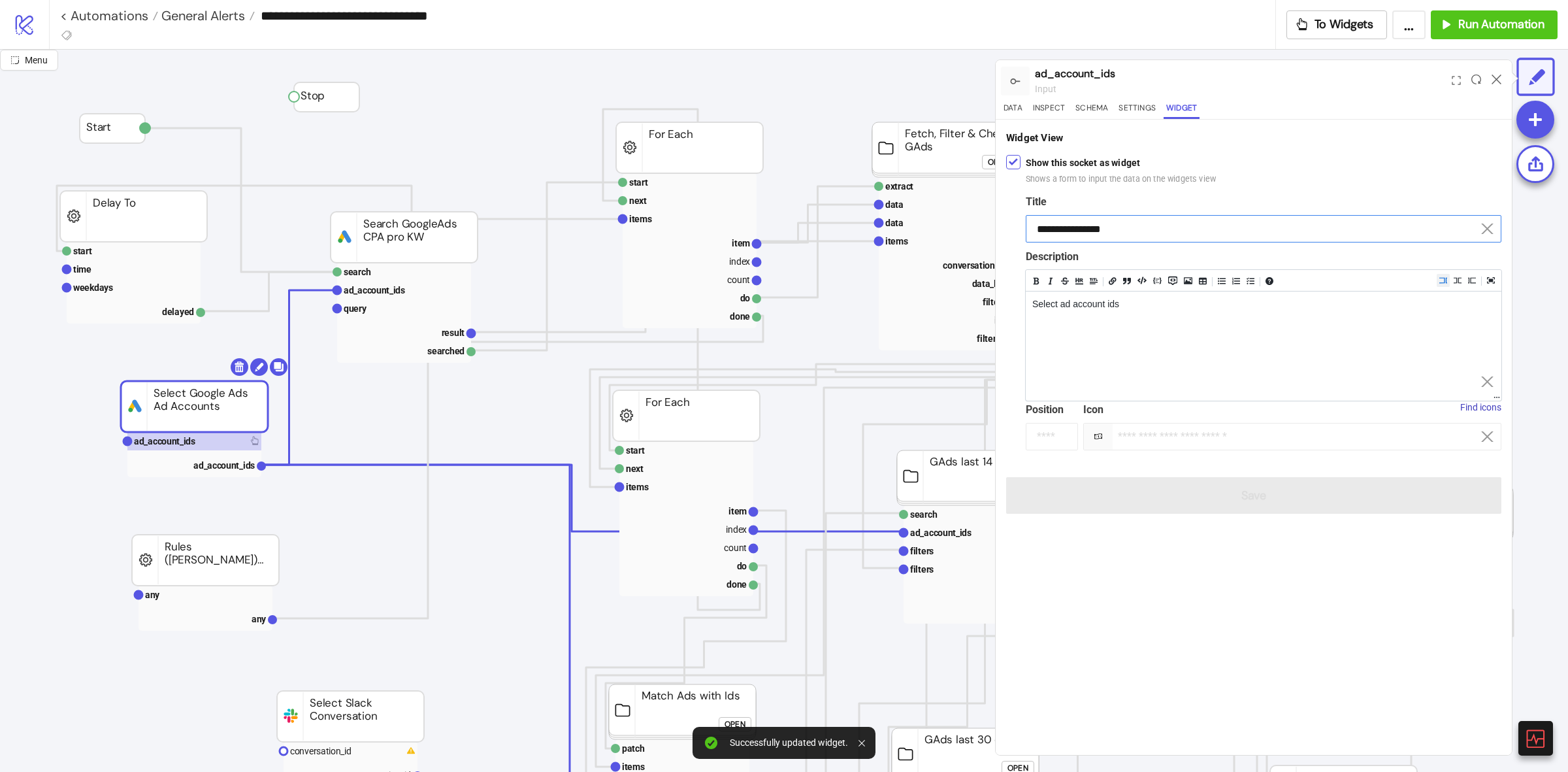
click at [1127, 237] on input "**********" at bounding box center [1264, 229] width 476 height 28
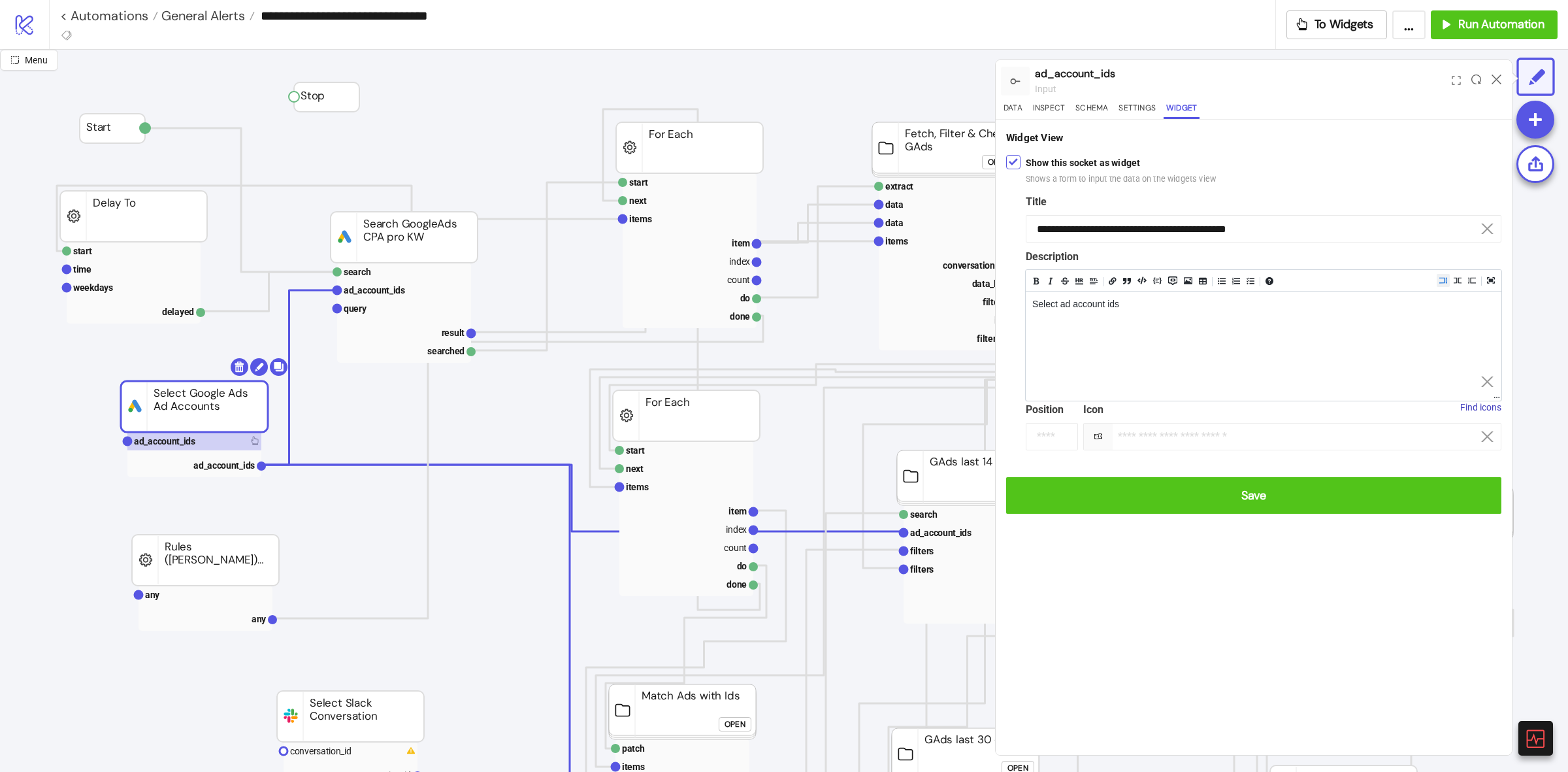
click at [1200, 255] on label "Description" at bounding box center [1264, 257] width 476 height 16
click at [1350, 237] on input "**********" at bounding box center [1264, 229] width 476 height 28
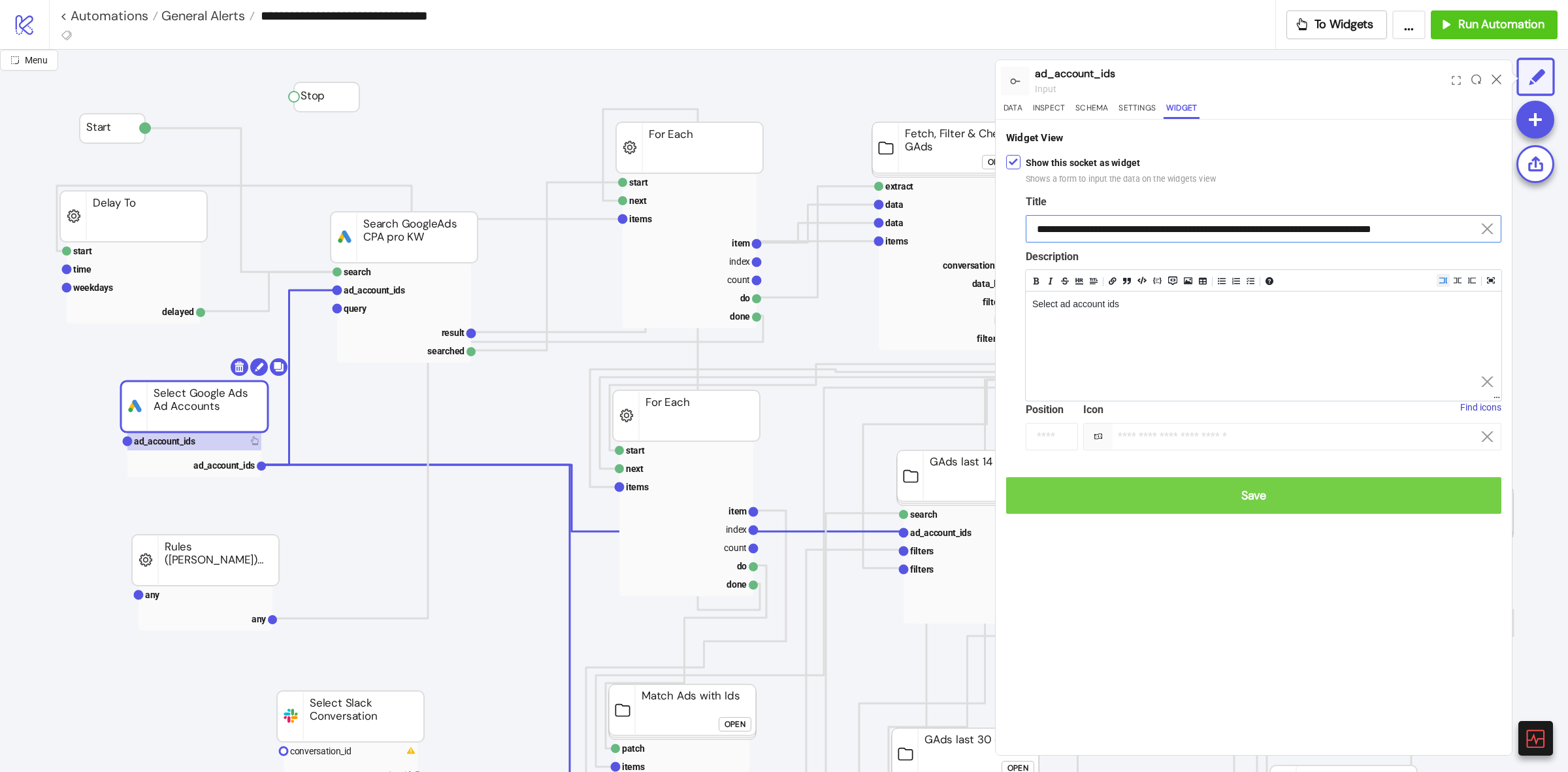
type input "**********"
click at [1329, 510] on button "Save" at bounding box center [1254, 495] width 495 height 37
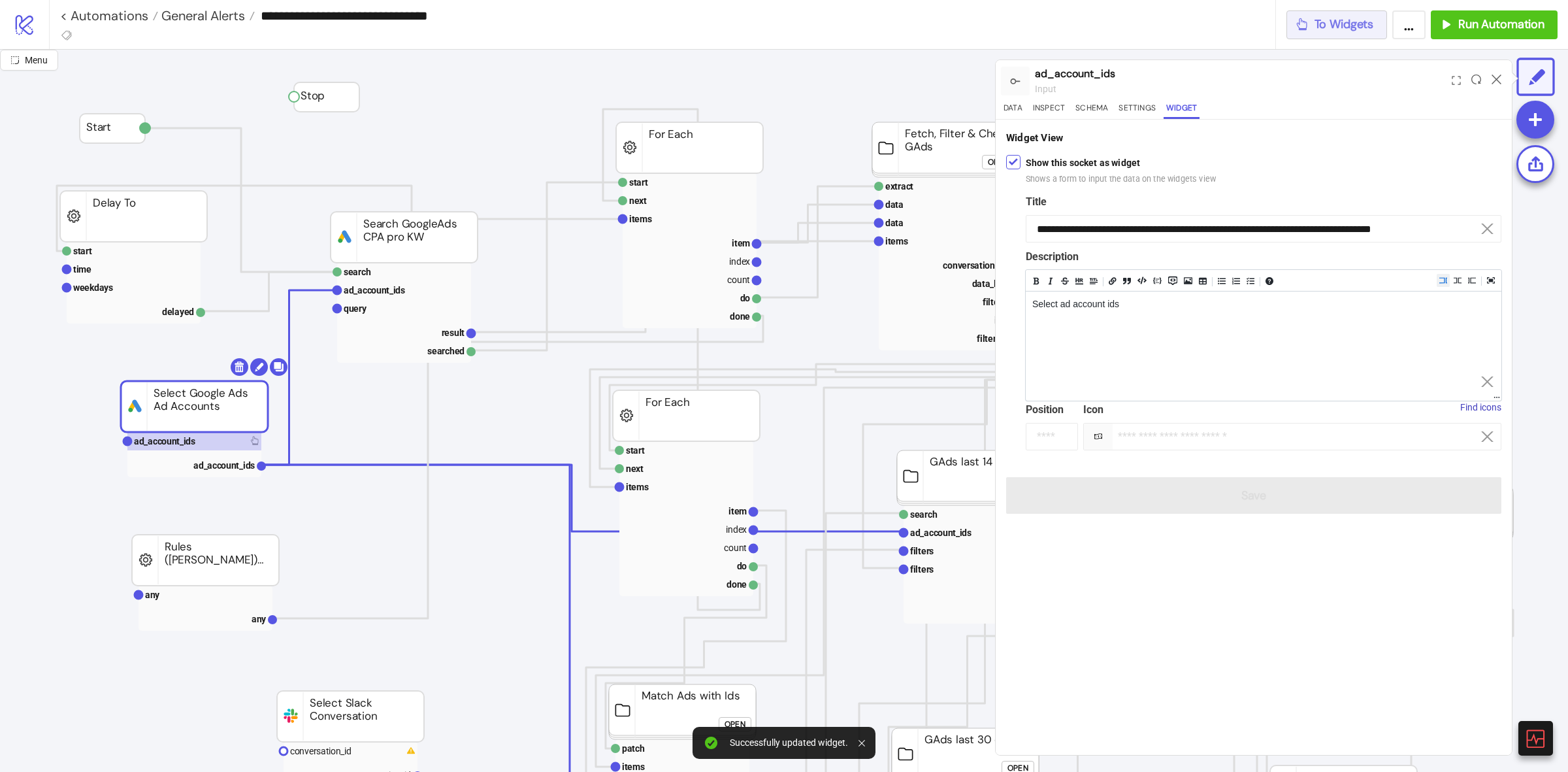
click at [1347, 17] on span "To Widgets" at bounding box center [1344, 24] width 59 height 15
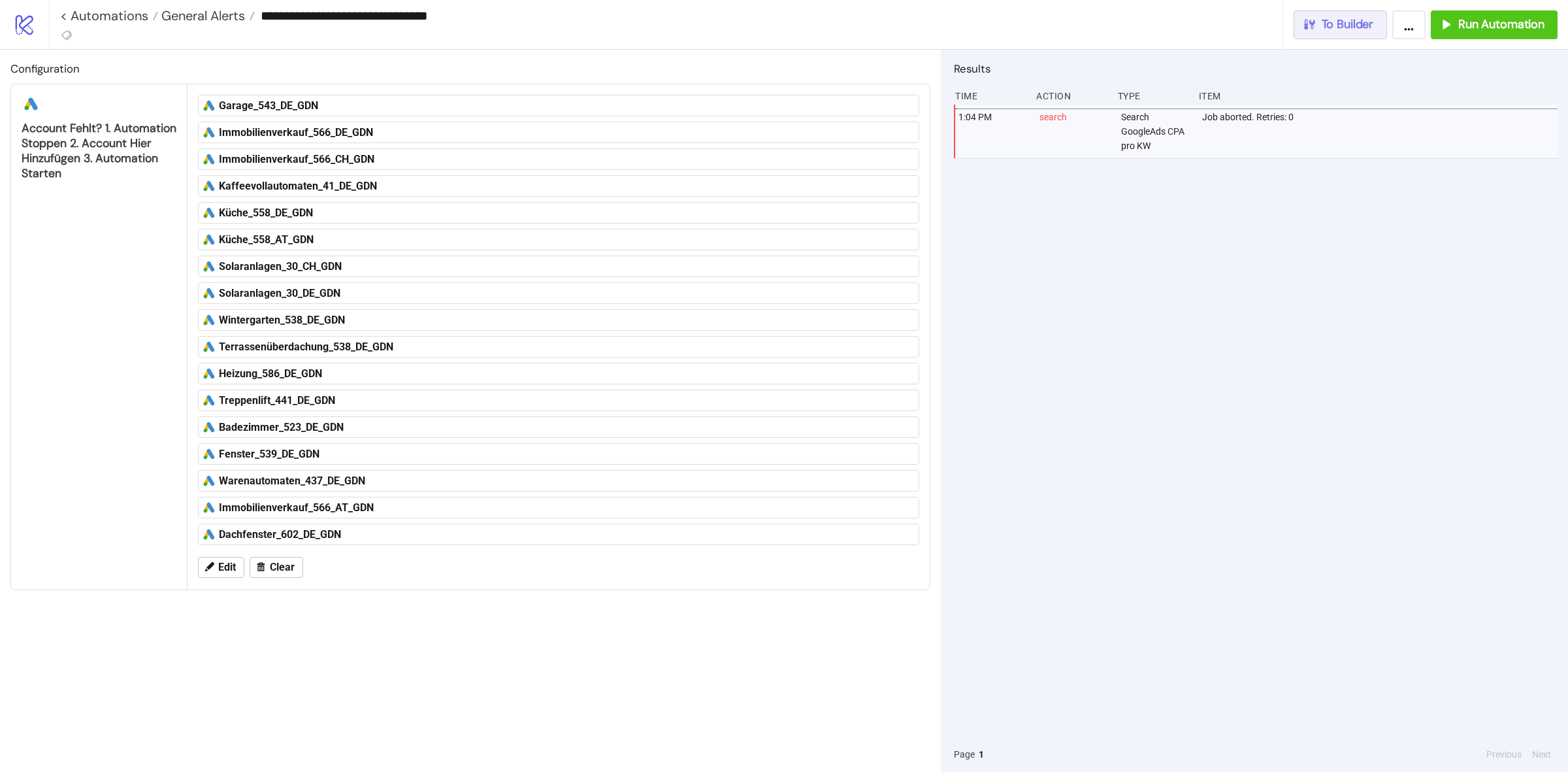
click at [1355, 24] on span "To Builder" at bounding box center [1348, 24] width 52 height 15
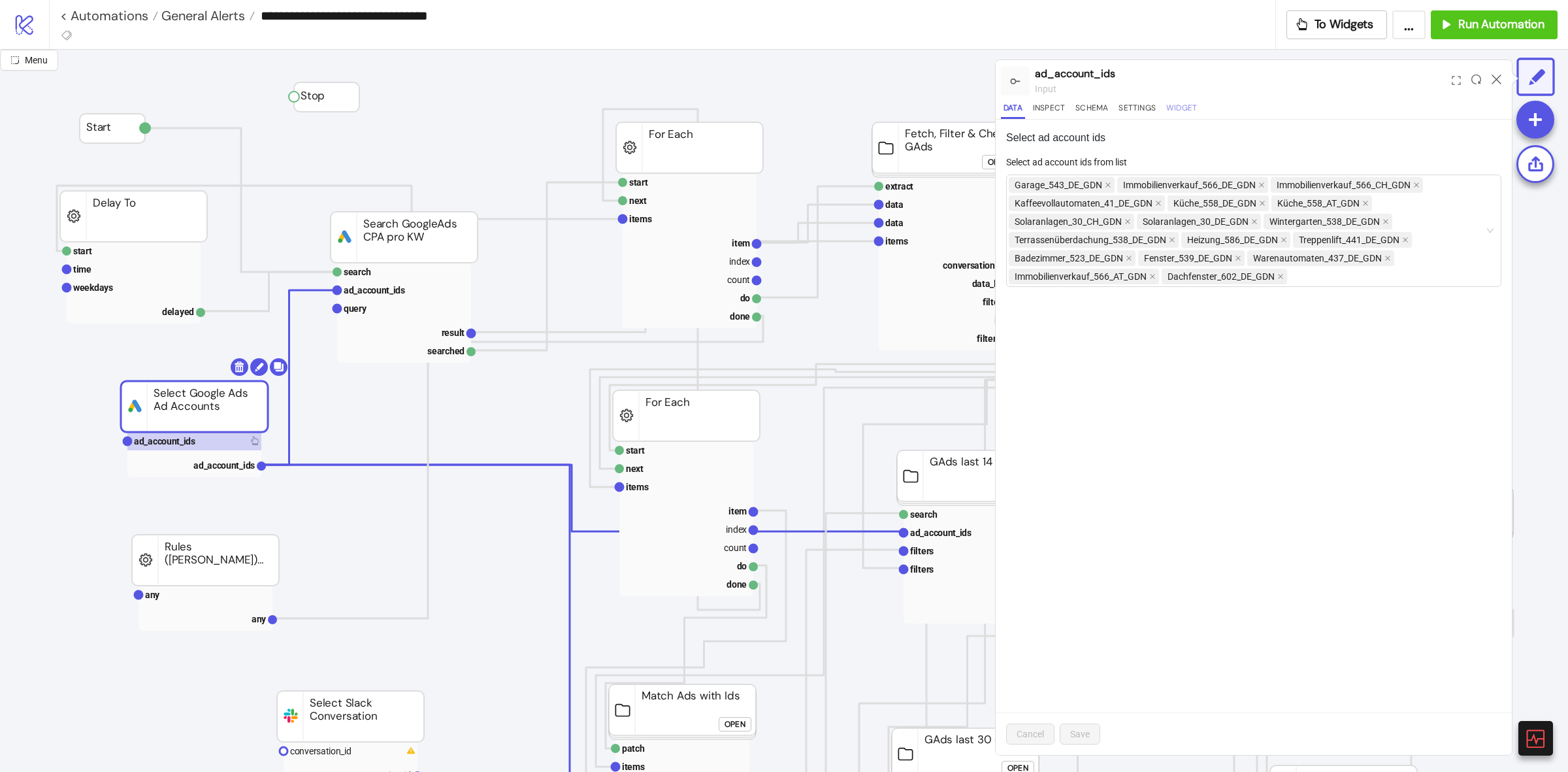
click at [1165, 109] on button "Widget" at bounding box center [1182, 110] width 36 height 18
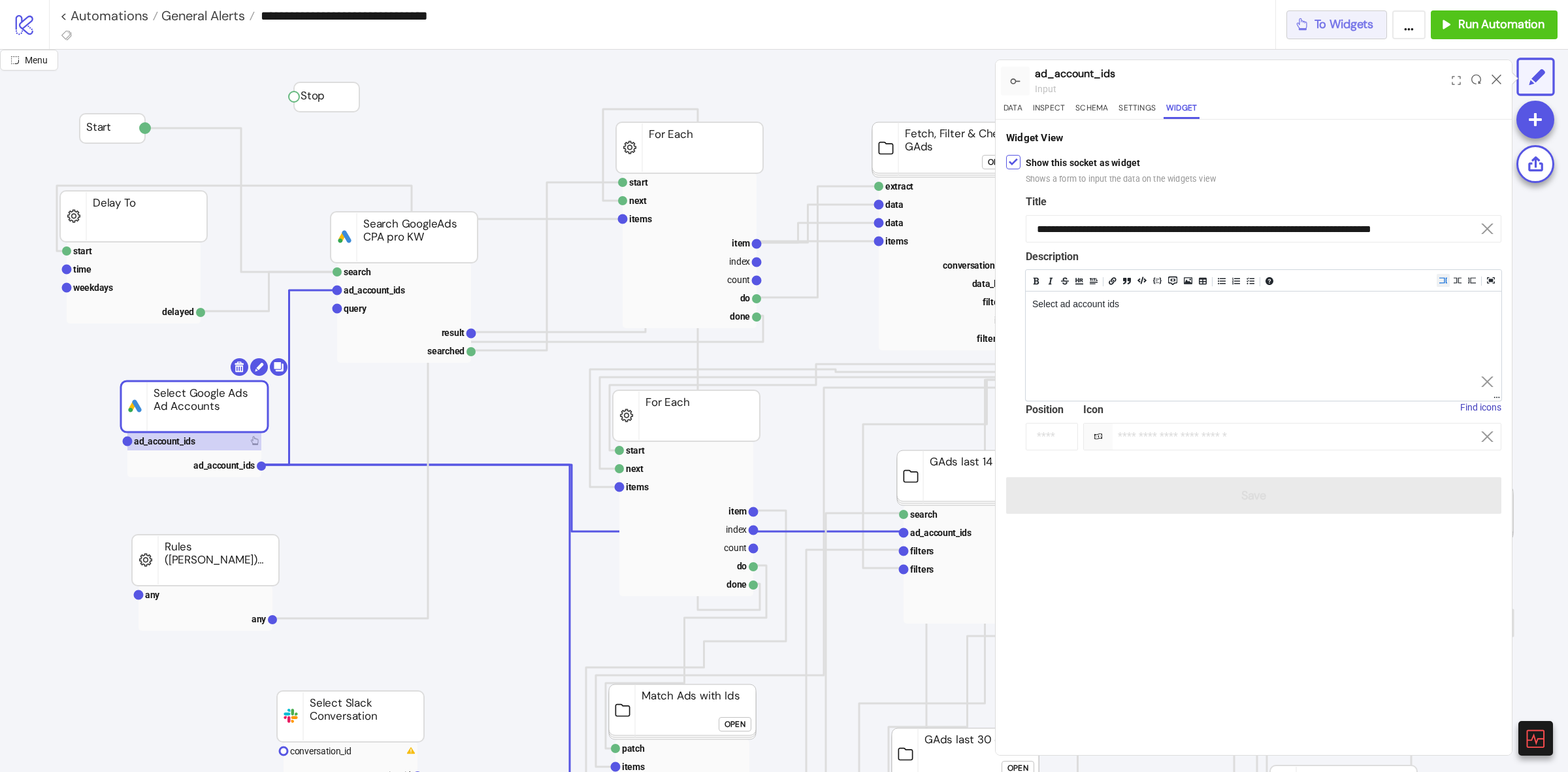
click at [1335, 22] on span "To Widgets" at bounding box center [1344, 24] width 59 height 15
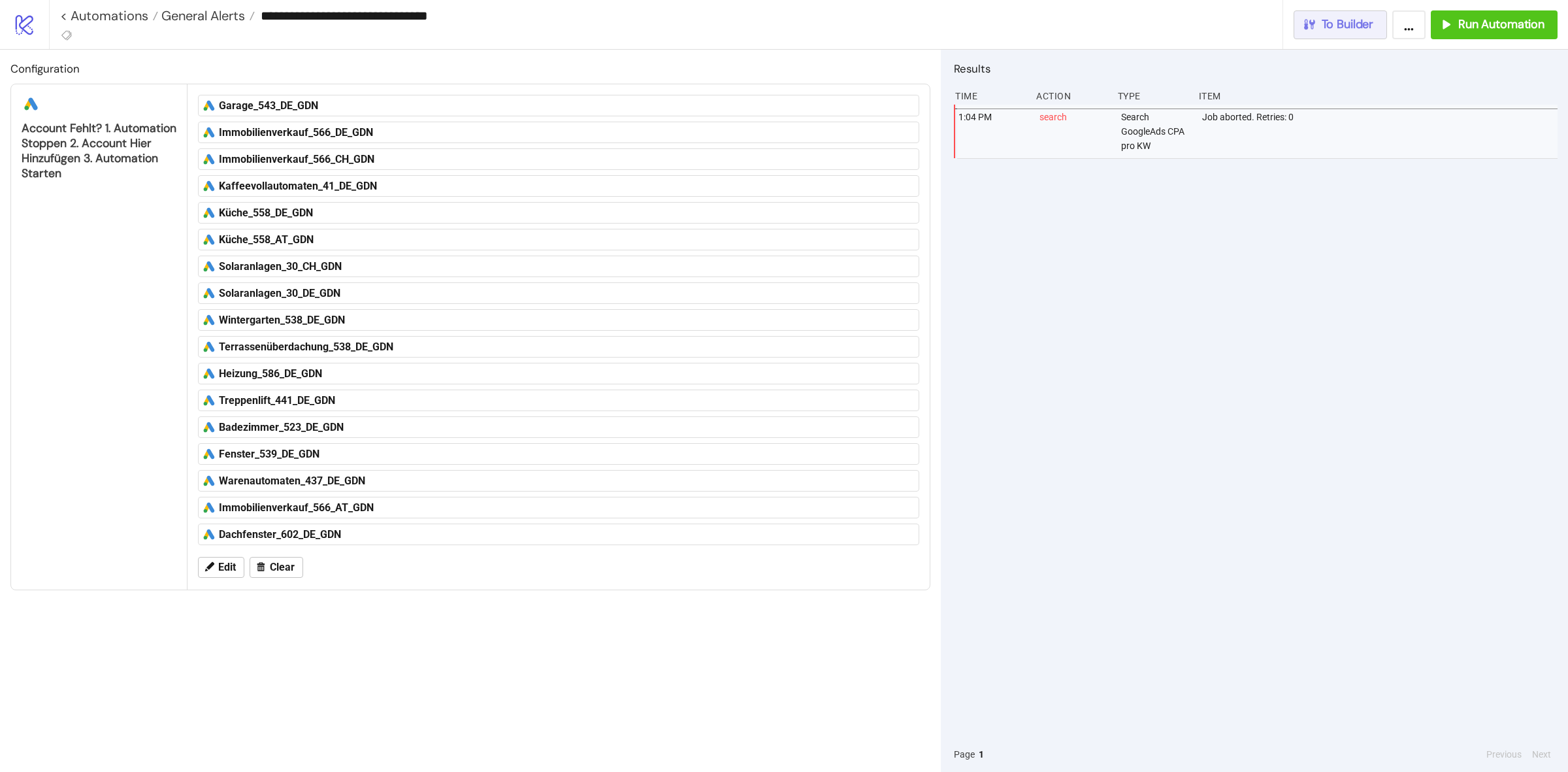
click at [1356, 32] on span "To Builder" at bounding box center [1348, 24] width 52 height 15
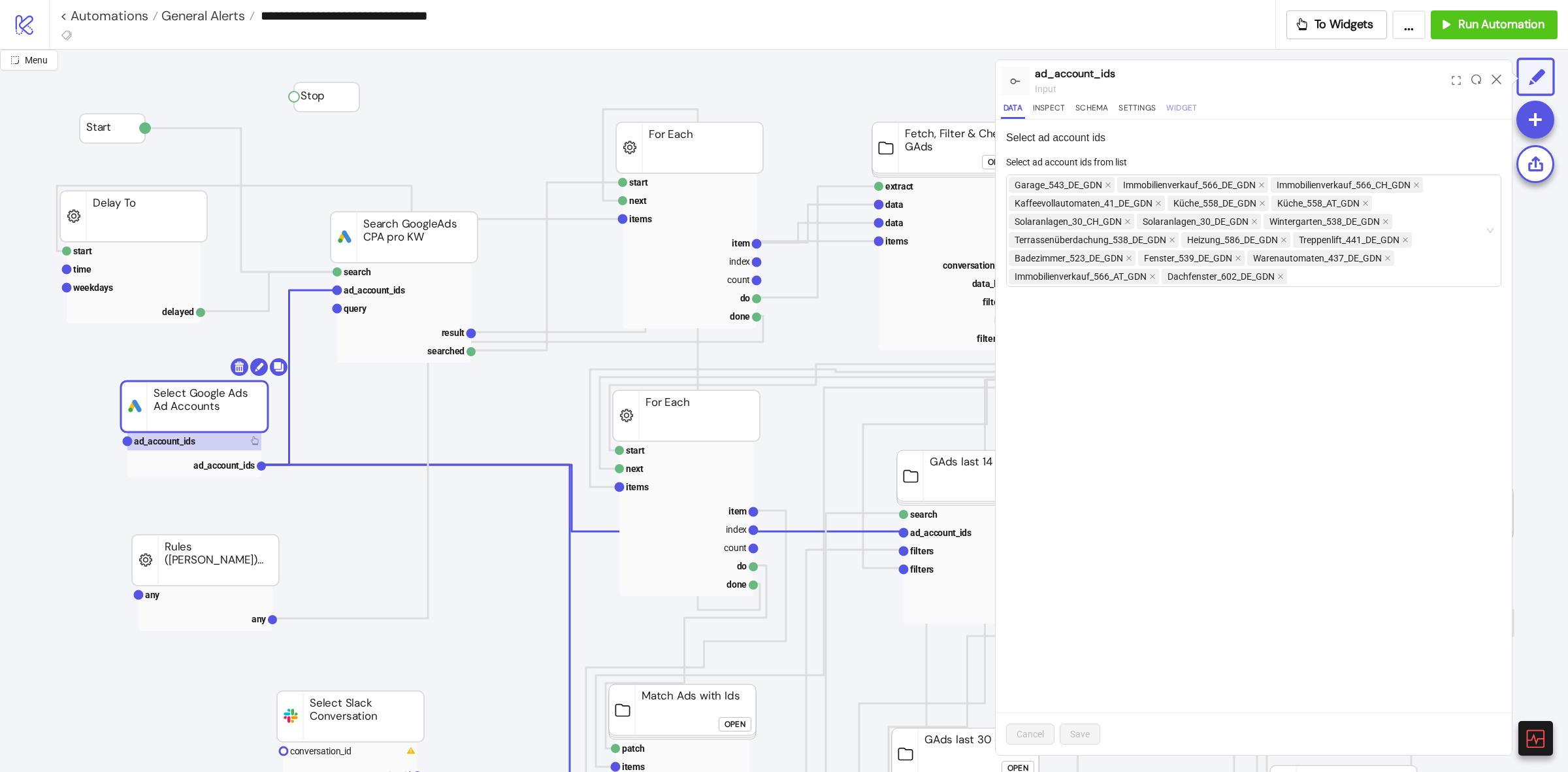
click at [1174, 119] on button "Widget" at bounding box center [1182, 110] width 36 height 18
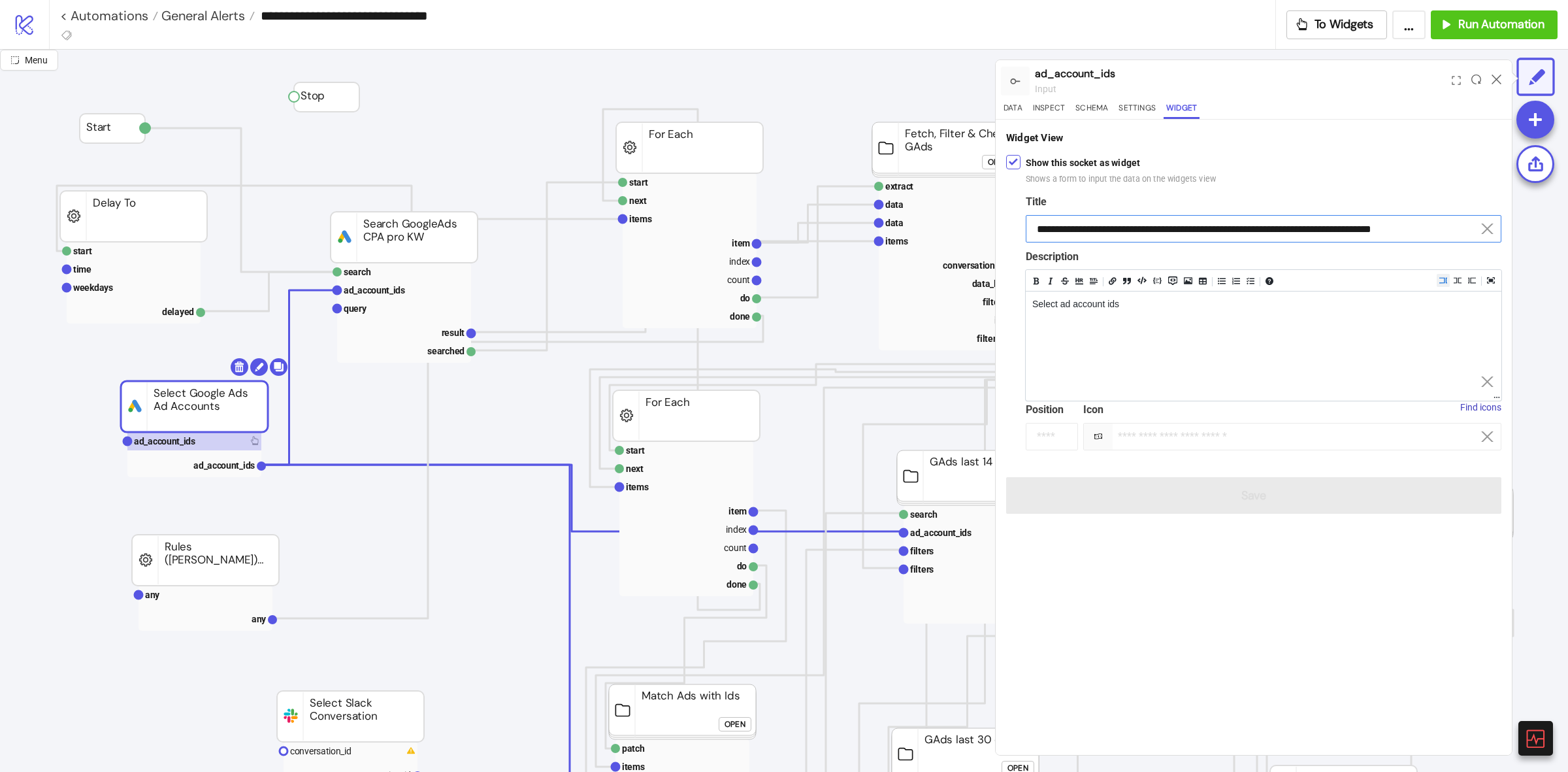
click at [1213, 226] on input "**********" at bounding box center [1264, 229] width 476 height 28
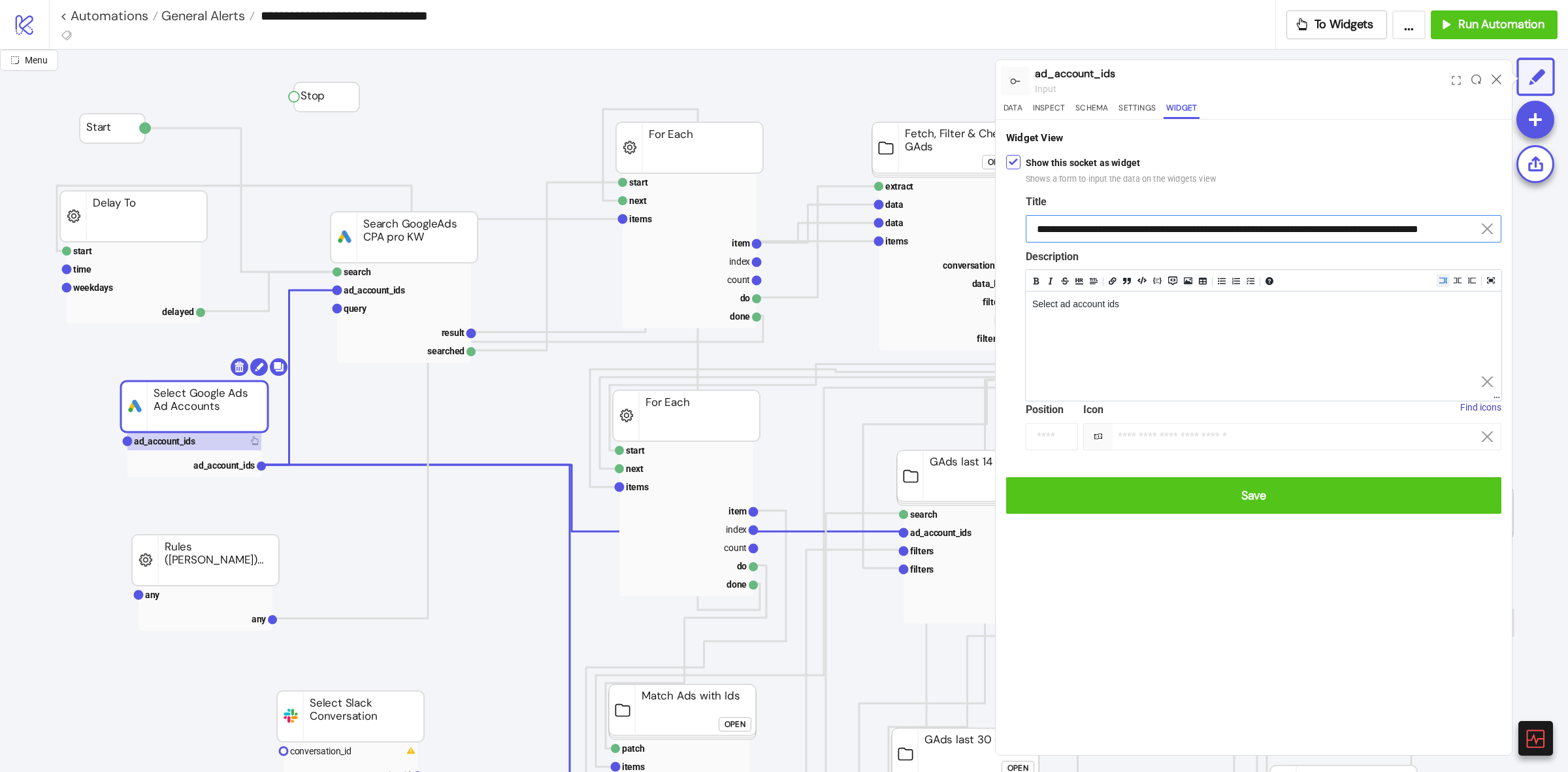
type input "**********"
click at [1259, 471] on form "**********" at bounding box center [1254, 350] width 495 height 326
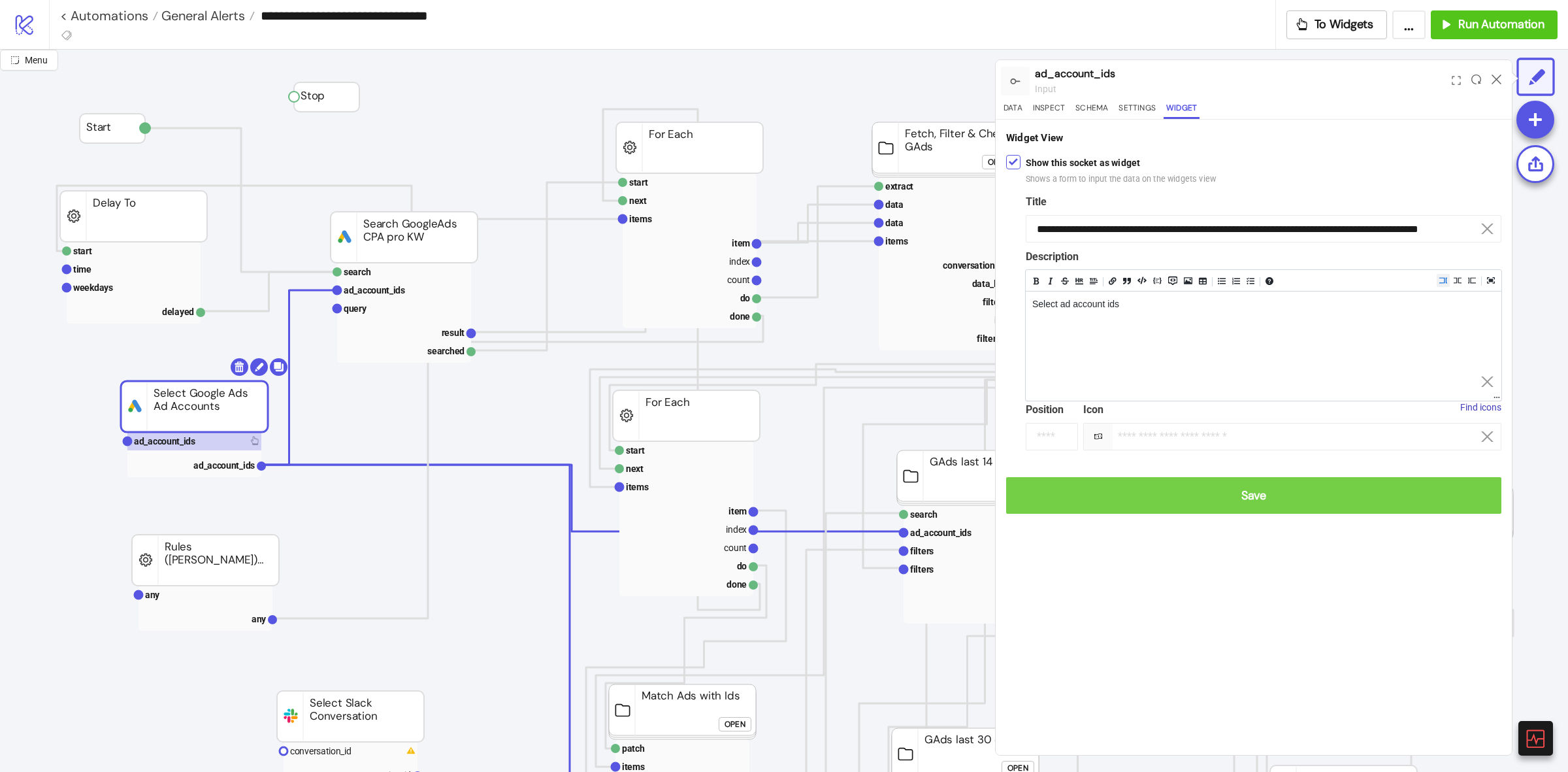
click at [1261, 492] on span "Save" at bounding box center [1254, 495] width 474 height 15
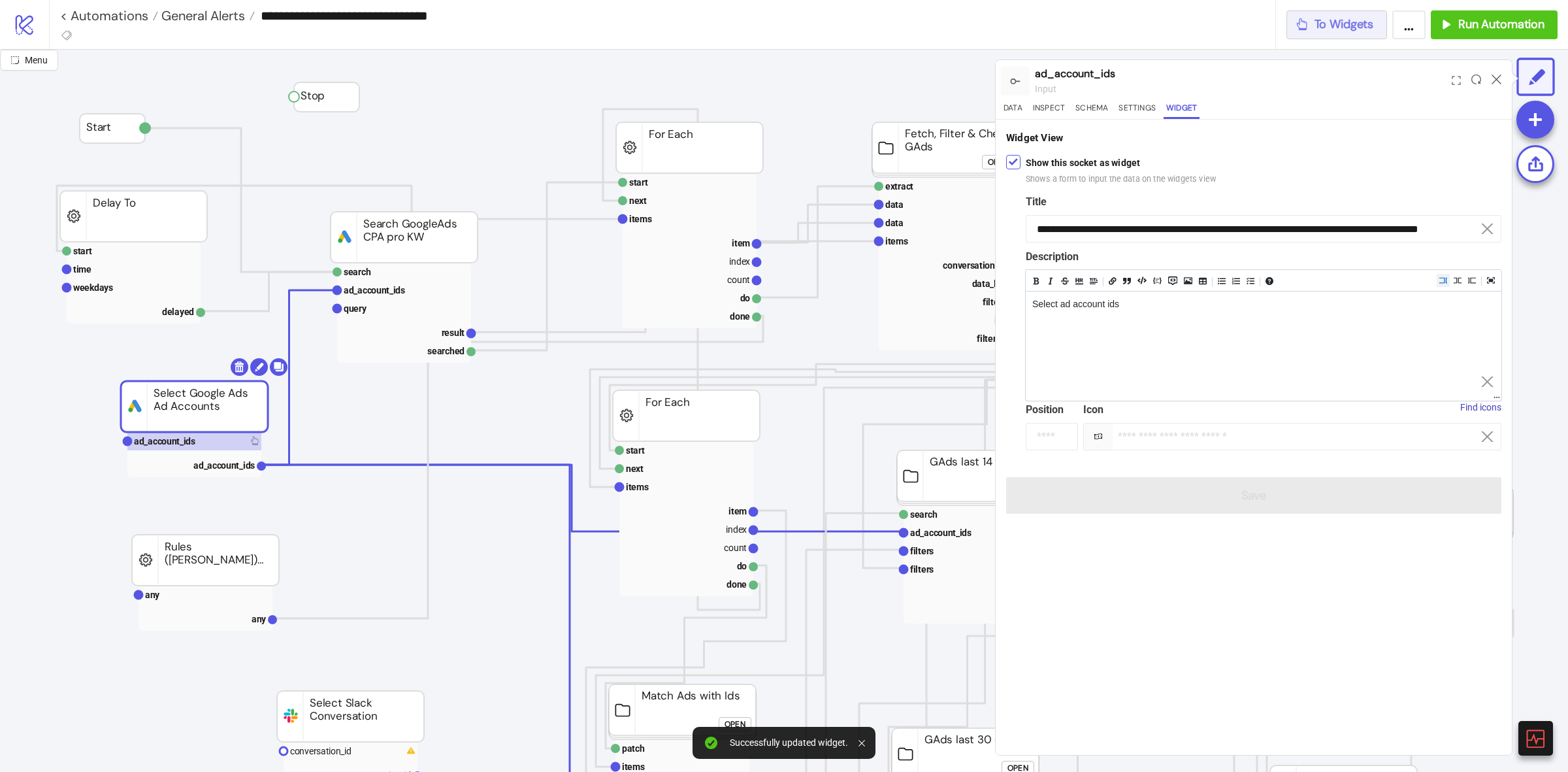
click at [1354, 30] on span "To Widgets" at bounding box center [1344, 24] width 59 height 15
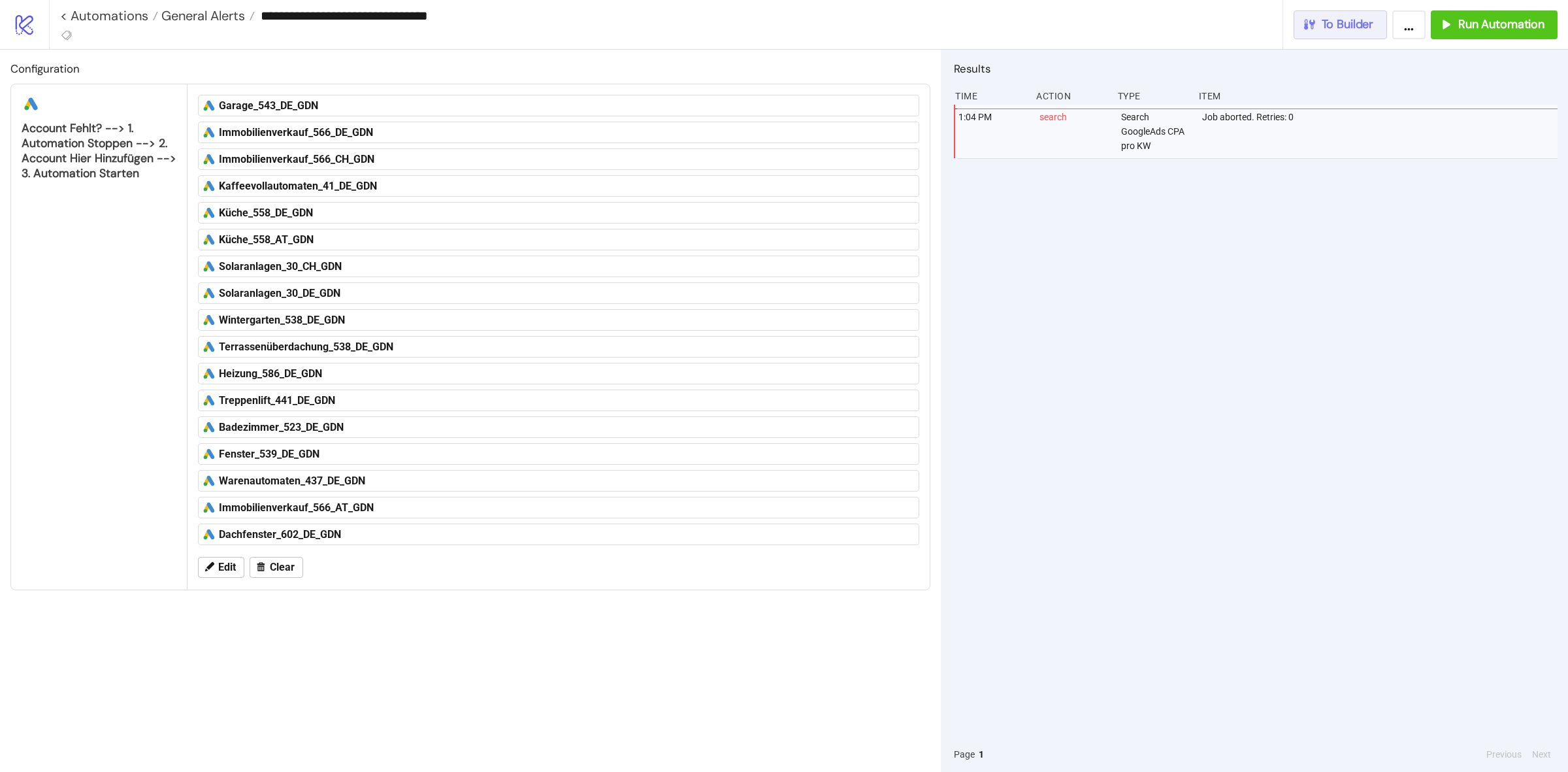
click at [1333, 31] on span "To Builder" at bounding box center [1348, 24] width 52 height 15
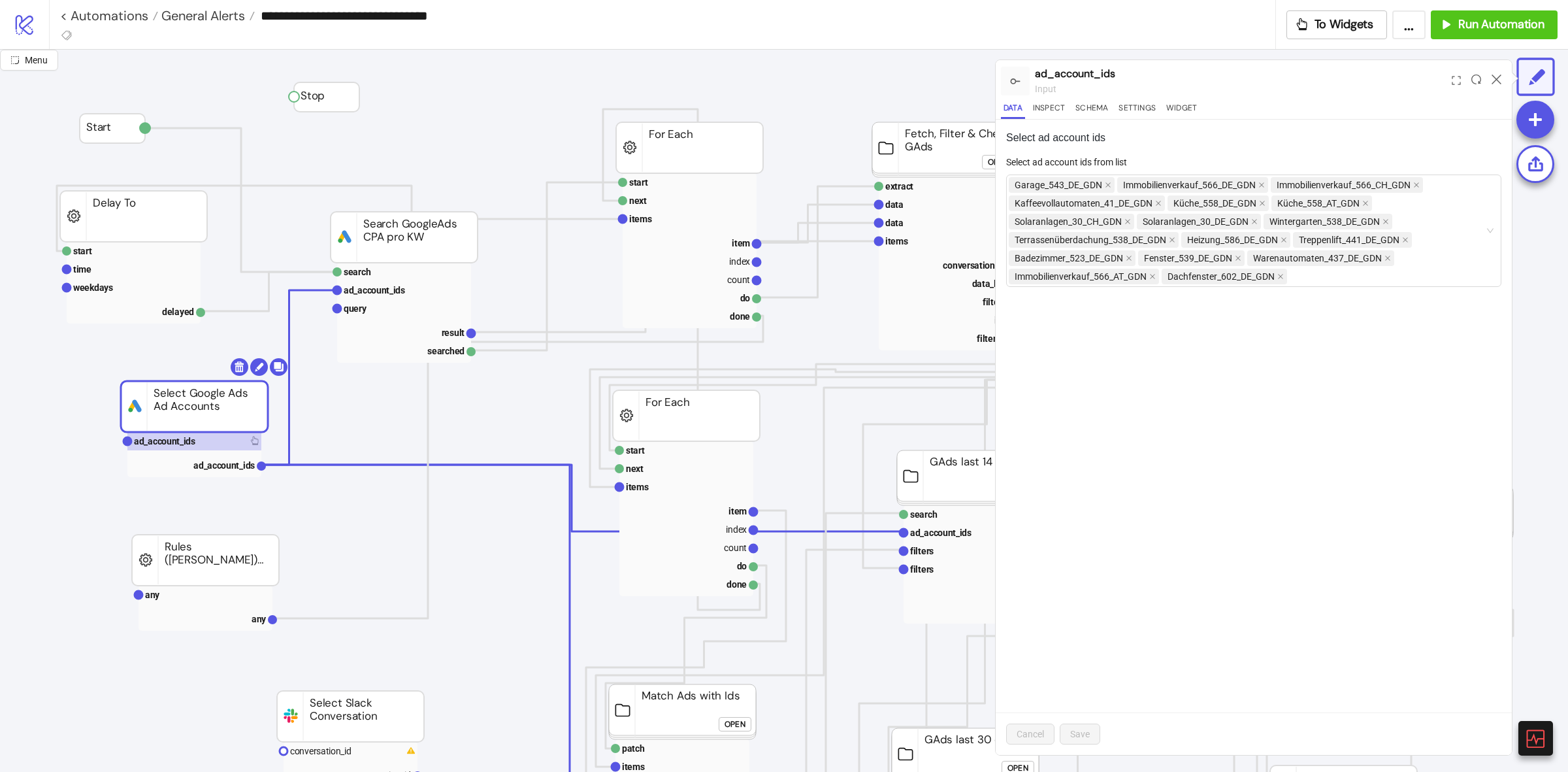
click at [1158, 98] on div "ad_account_ids input" at bounding box center [1240, 80] width 411 height 41
click at [1171, 105] on button "Widget" at bounding box center [1182, 110] width 36 height 18
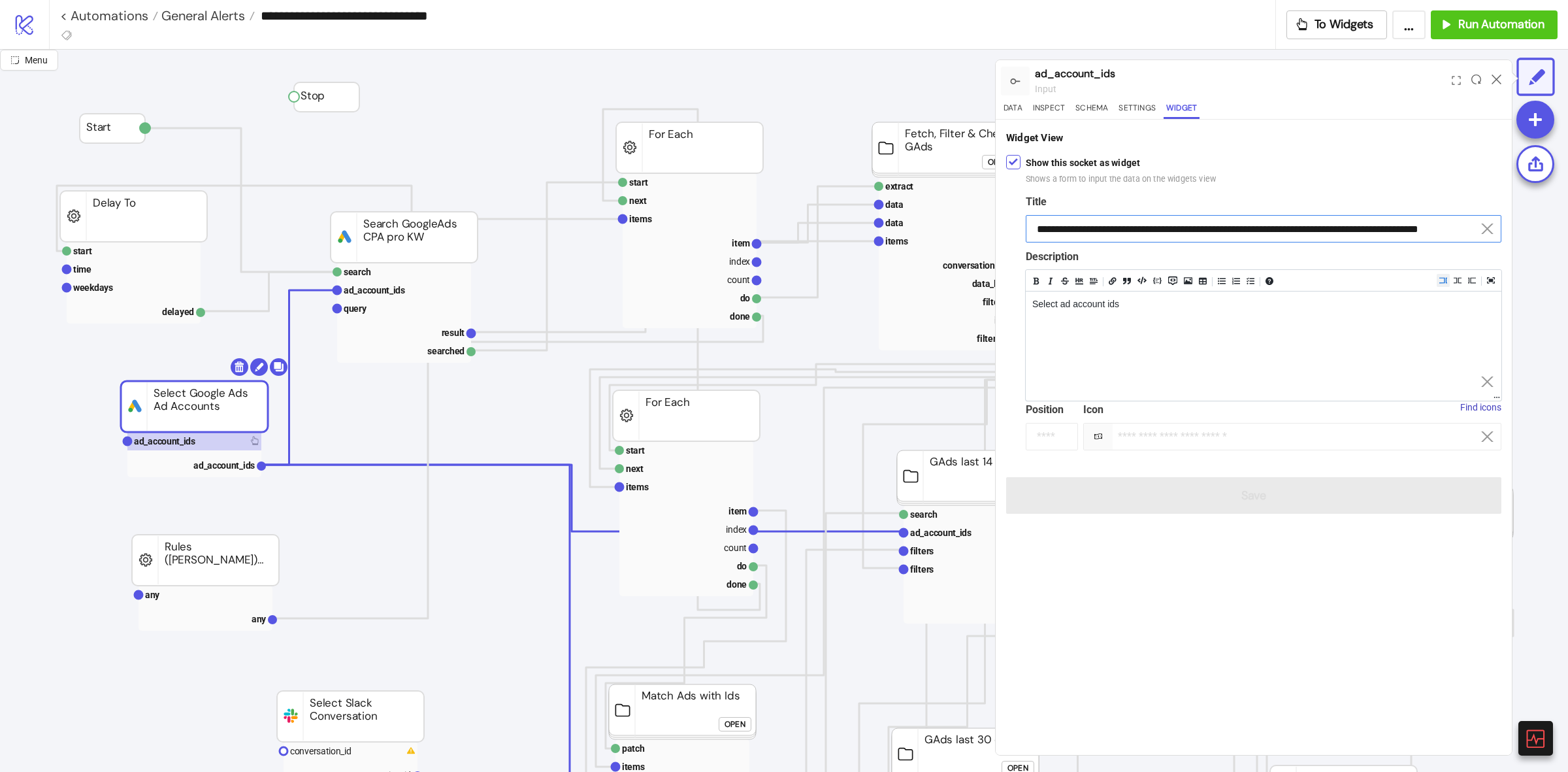
click at [1131, 227] on input "**********" at bounding box center [1264, 229] width 476 height 28
drag, startPoint x: 1131, startPoint y: 229, endPoint x: 1121, endPoint y: 229, distance: 10.0
click at [1121, 229] on input "**********" at bounding box center [1264, 229] width 476 height 28
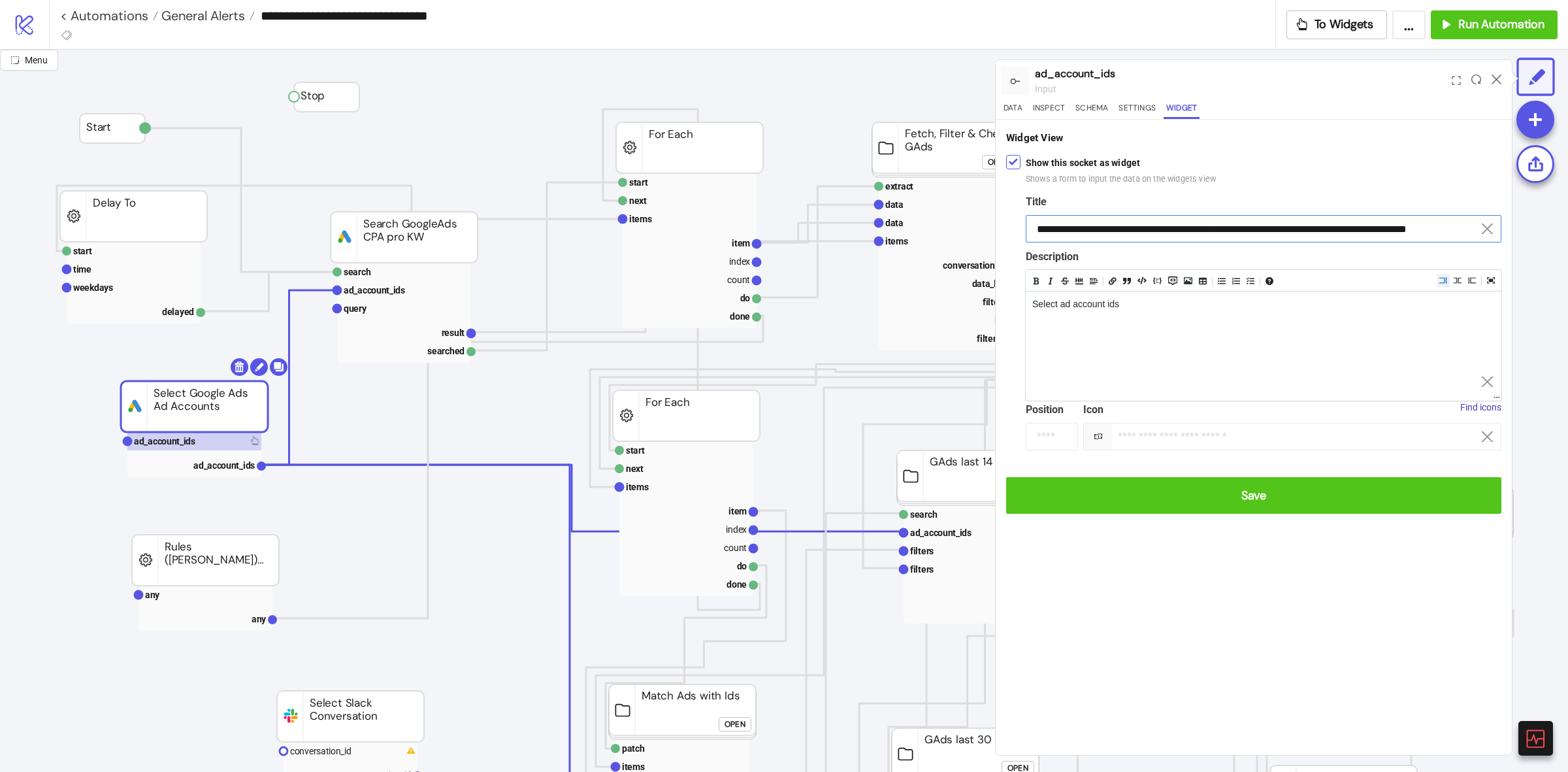
drag, startPoint x: 1238, startPoint y: 227, endPoint x: 1231, endPoint y: 227, distance: 7.0
click at [1231, 227] on input "**********" at bounding box center [1264, 229] width 476 height 28
click at [1234, 232] on input "**********" at bounding box center [1264, 229] width 476 height 28
drag, startPoint x: 1369, startPoint y: 226, endPoint x: 1361, endPoint y: 227, distance: 8.1
click at [1361, 227] on input "**********" at bounding box center [1264, 229] width 476 height 28
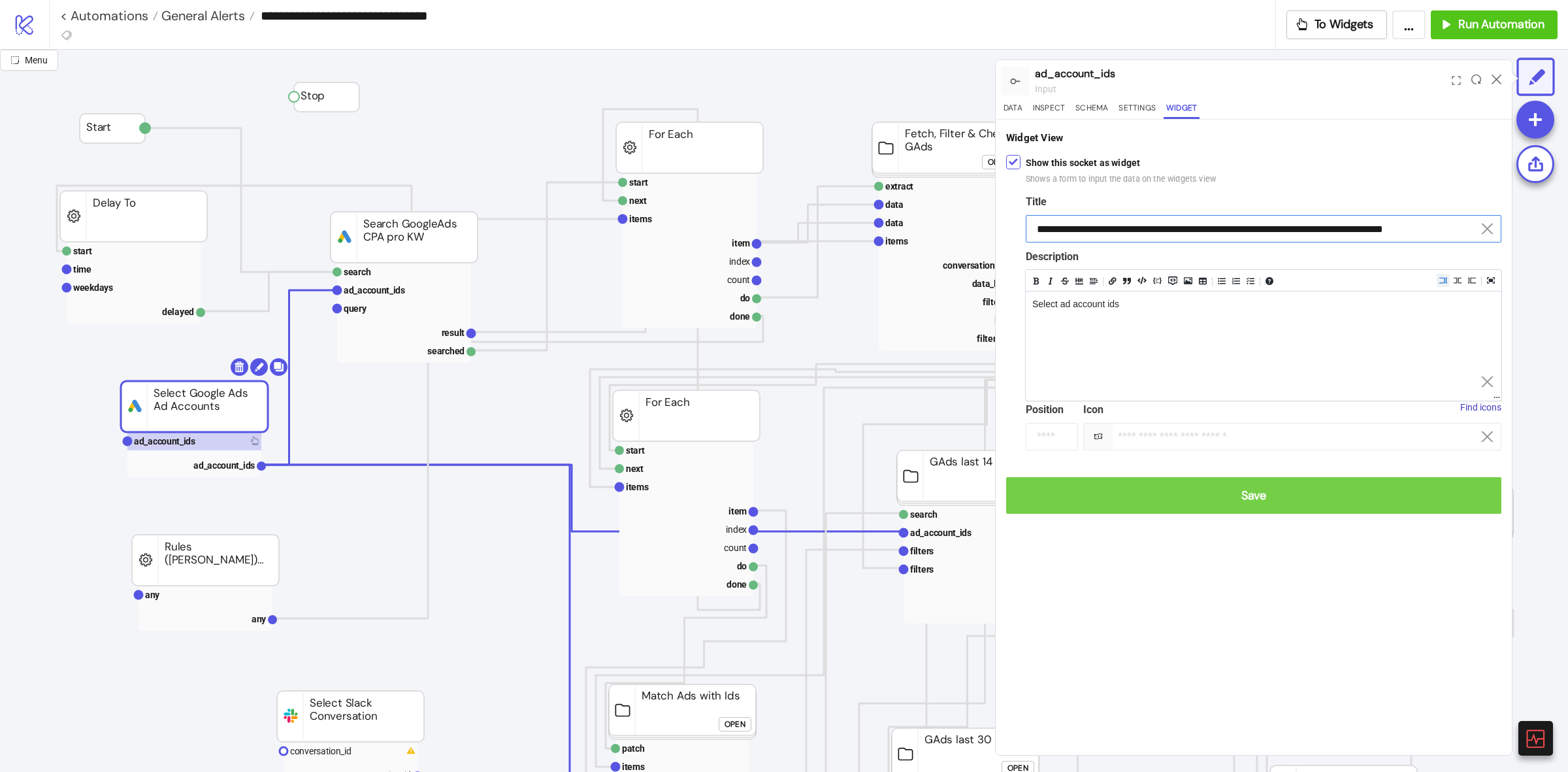
type input "**********"
click at [1295, 502] on span "Save" at bounding box center [1254, 495] width 474 height 15
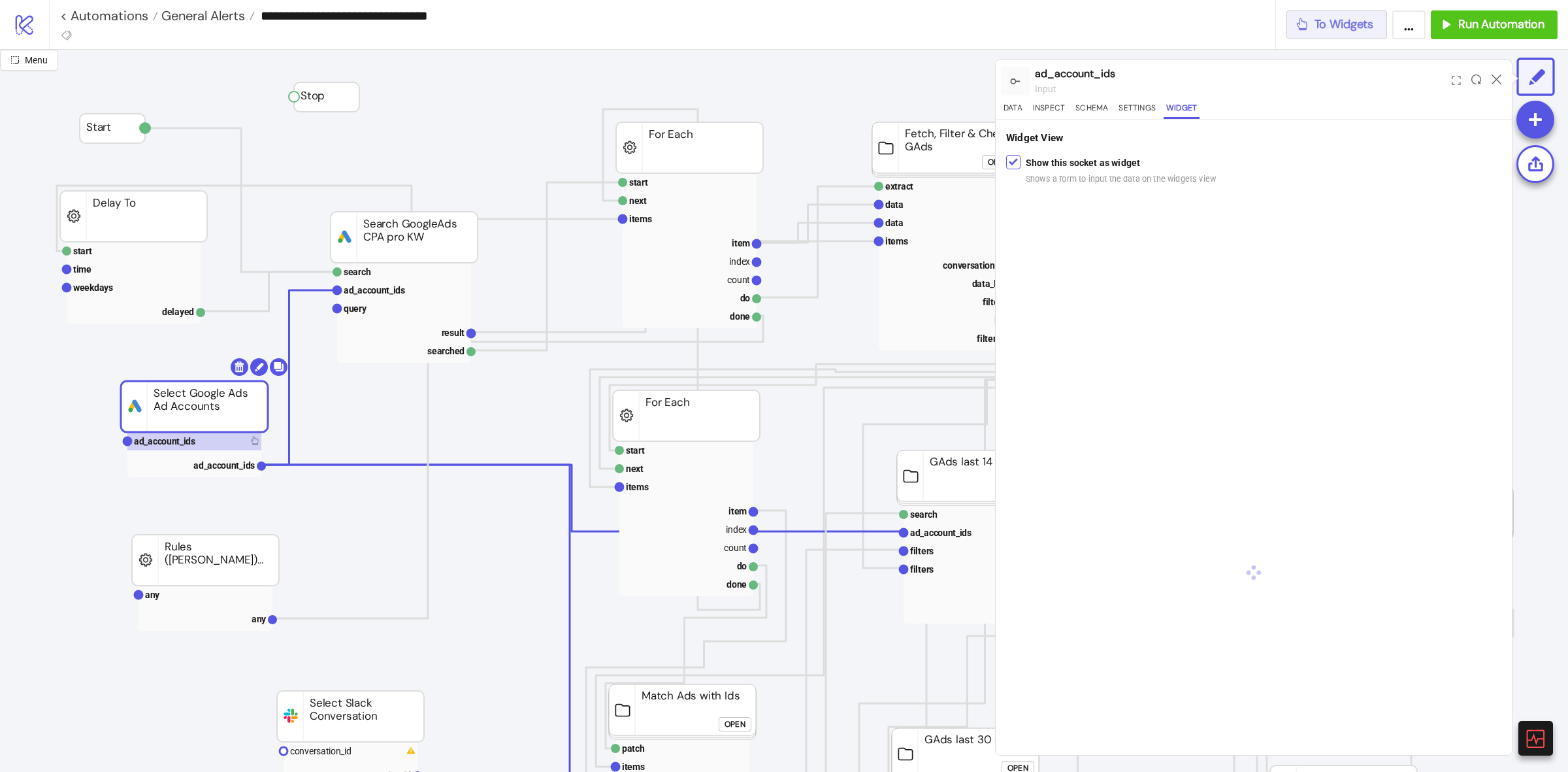
click at [1333, 11] on div "**********" at bounding box center [808, 24] width 1519 height 49
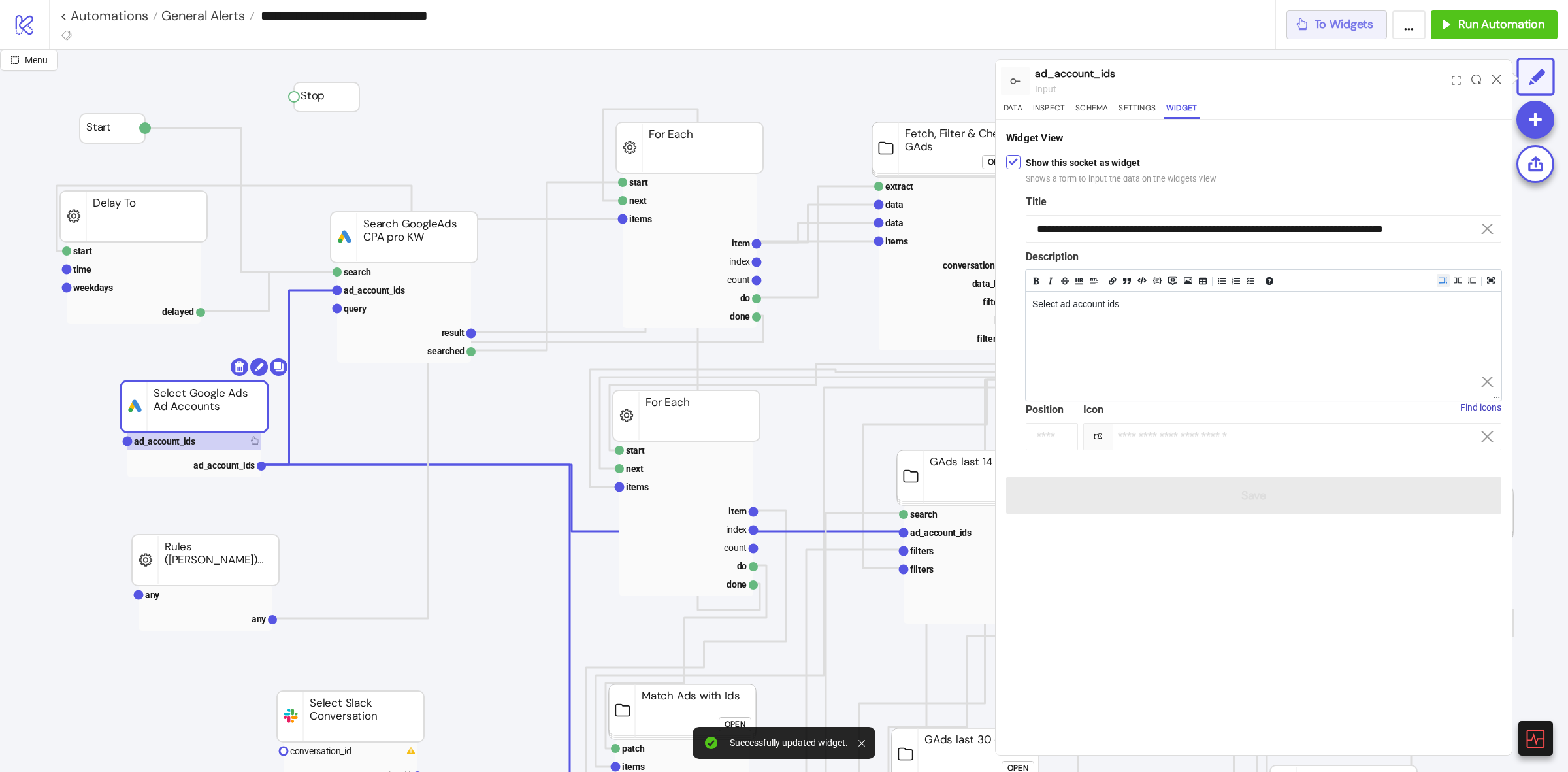
click at [1338, 33] on button "To Widgets" at bounding box center [1337, 24] width 101 height 28
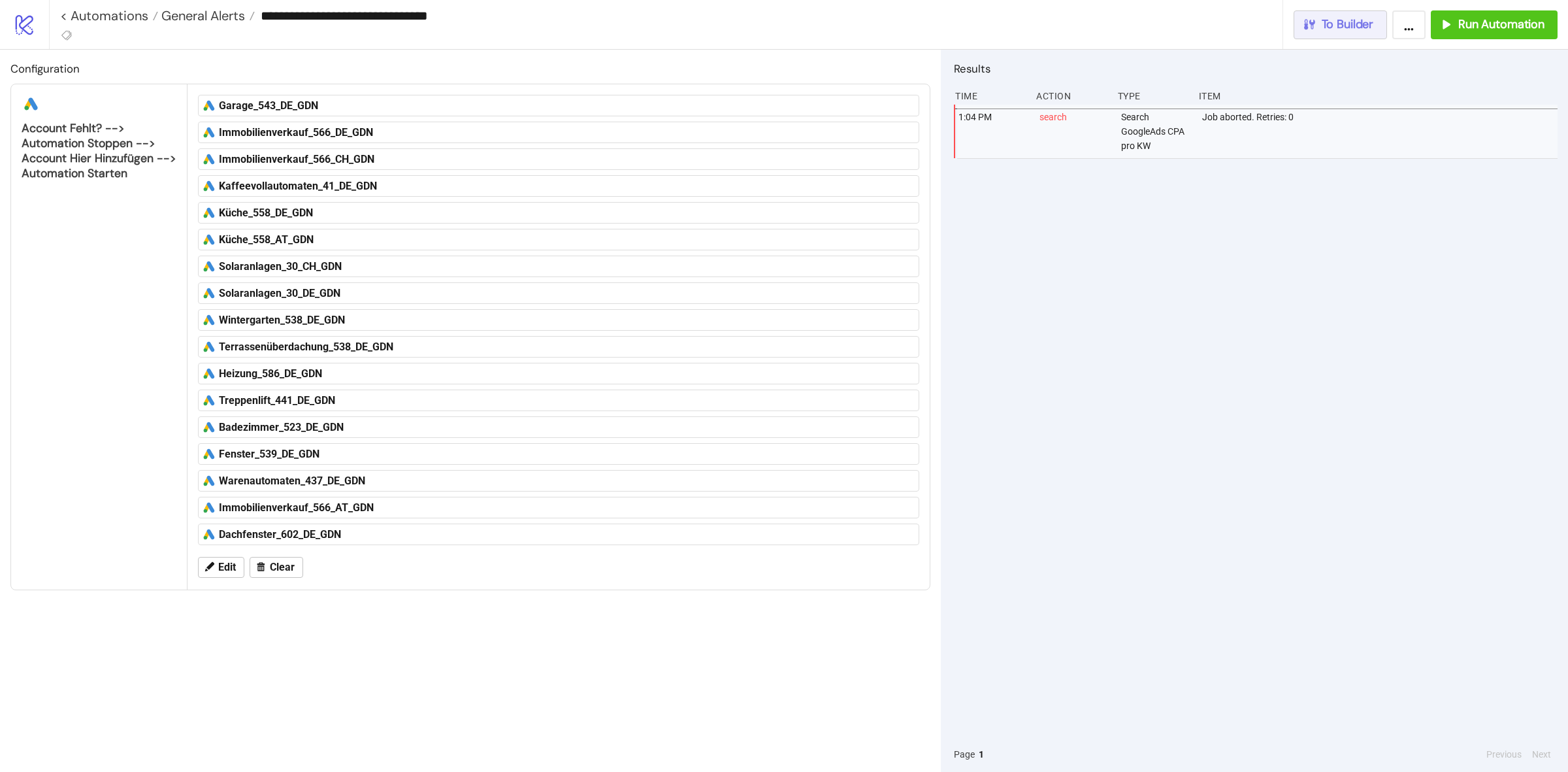
click at [1339, 17] on span "To Builder" at bounding box center [1348, 24] width 52 height 15
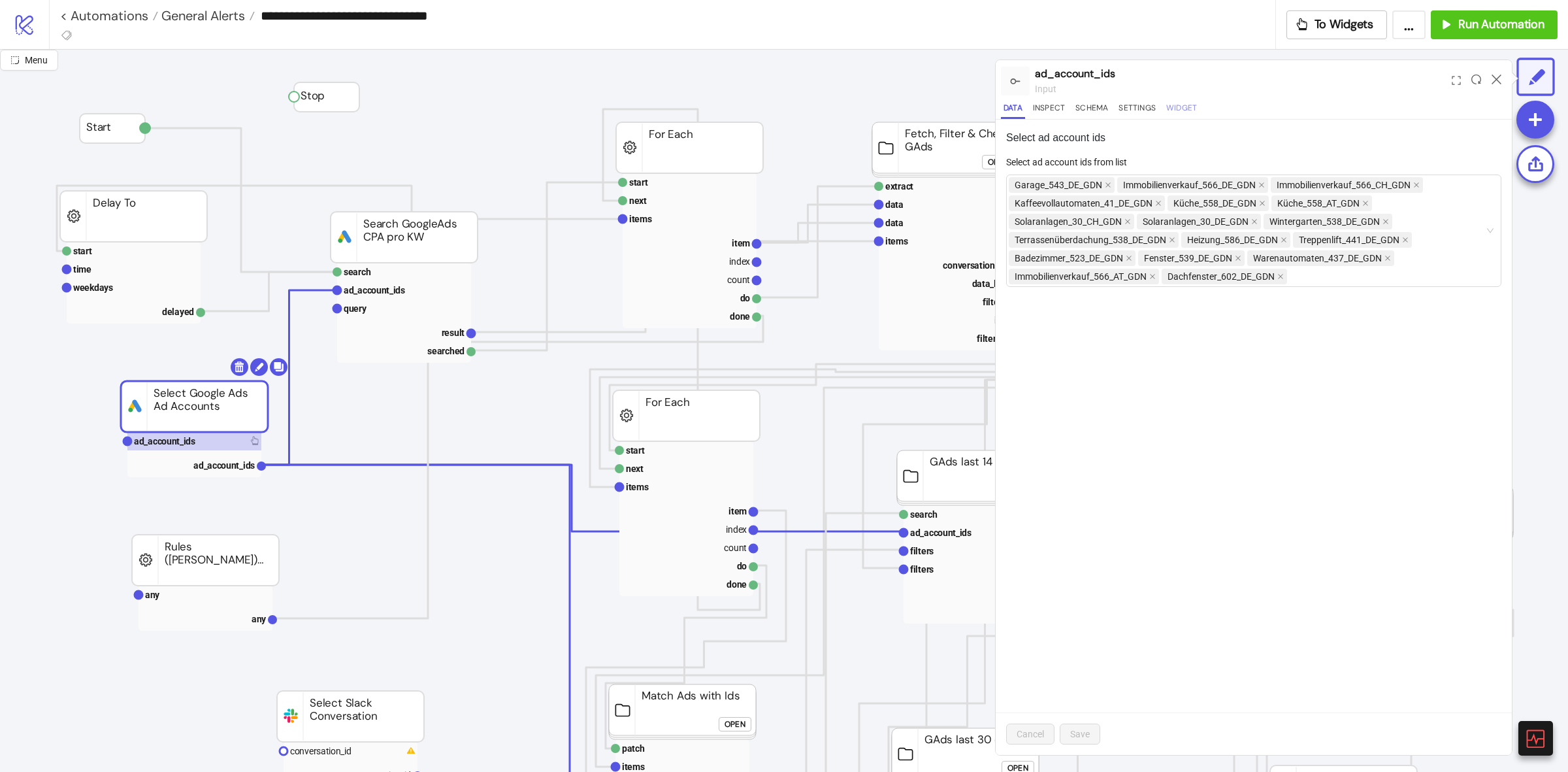
click at [1184, 115] on button "Widget" at bounding box center [1182, 110] width 36 height 18
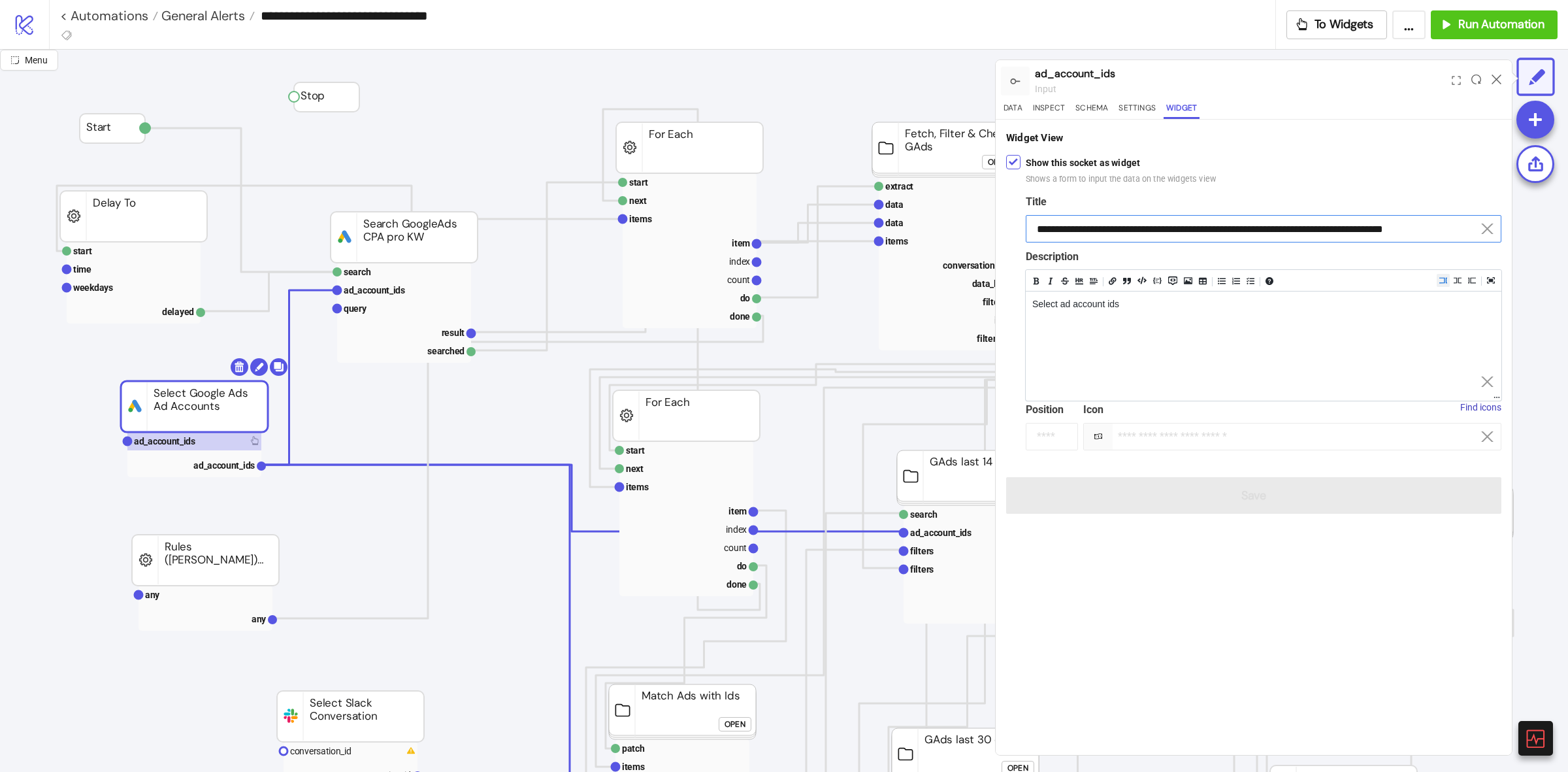
drag, startPoint x: 1118, startPoint y: 236, endPoint x: 1102, endPoint y: 234, distance: 16.1
click at [1102, 234] on input "**********" at bounding box center [1264, 229] width 476 height 28
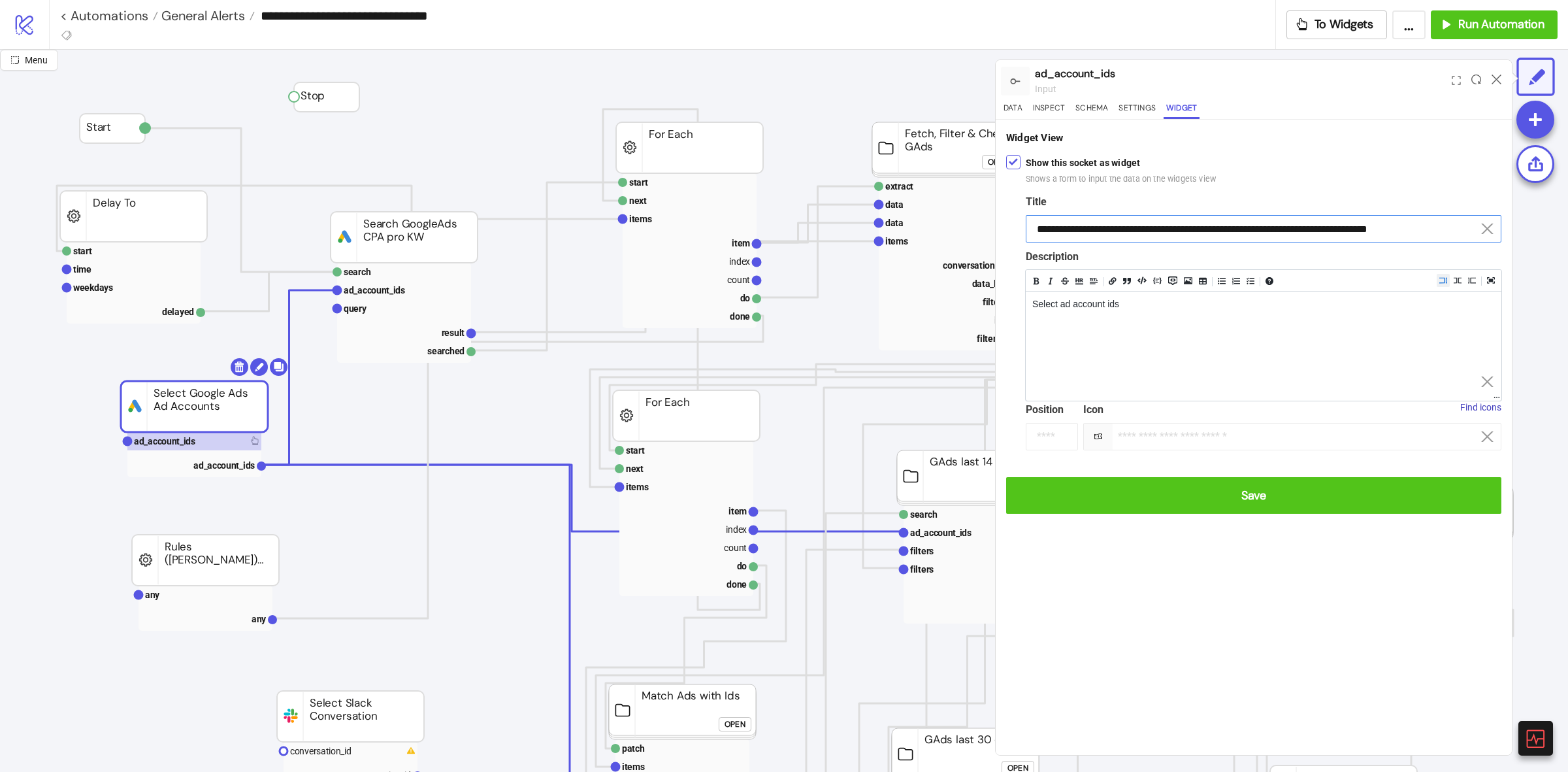
type input "**********"
click at [1418, 518] on div "**********" at bounding box center [1254, 321] width 516 height 404
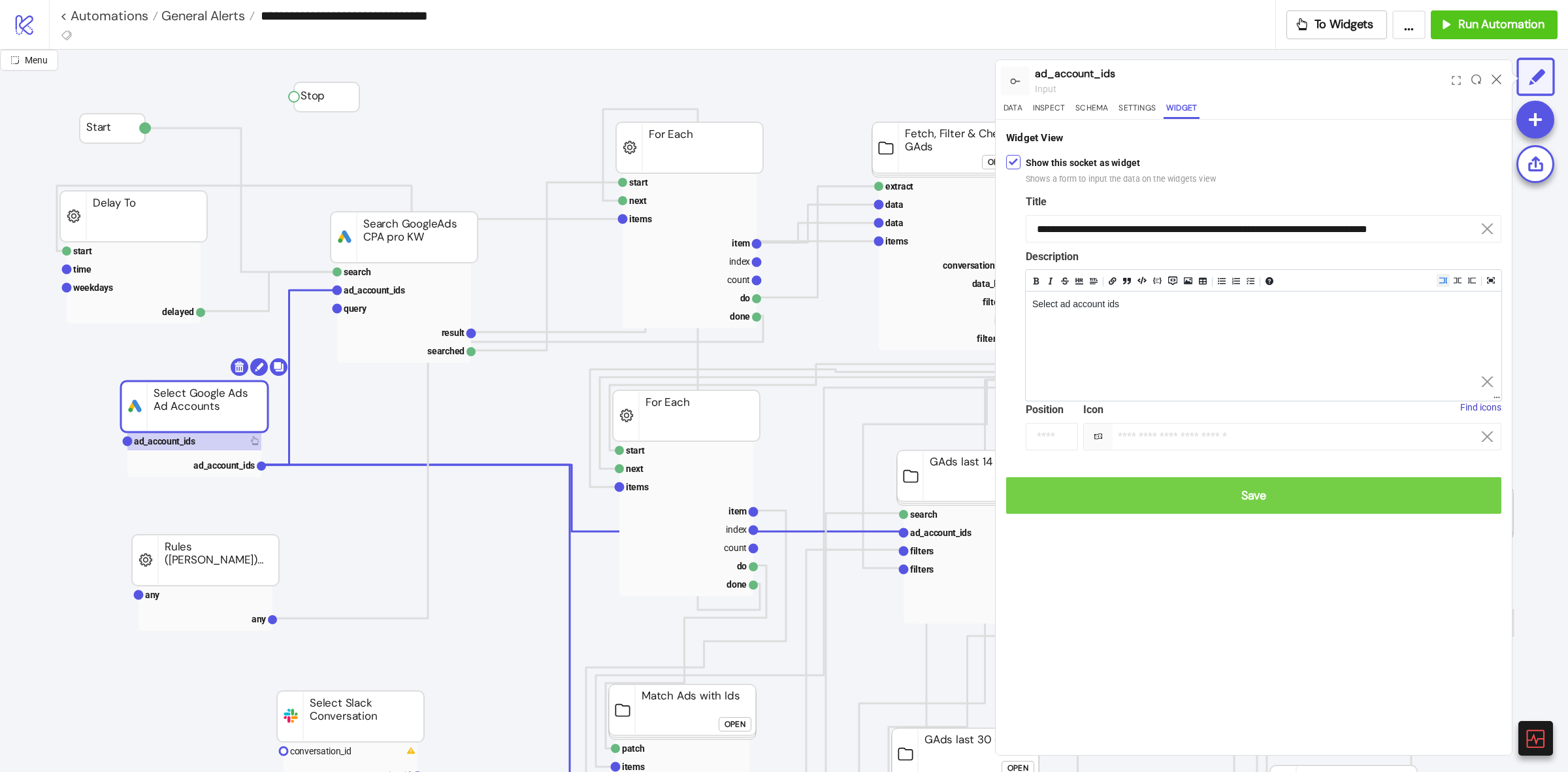
click at [1422, 508] on button "Save" at bounding box center [1254, 495] width 495 height 37
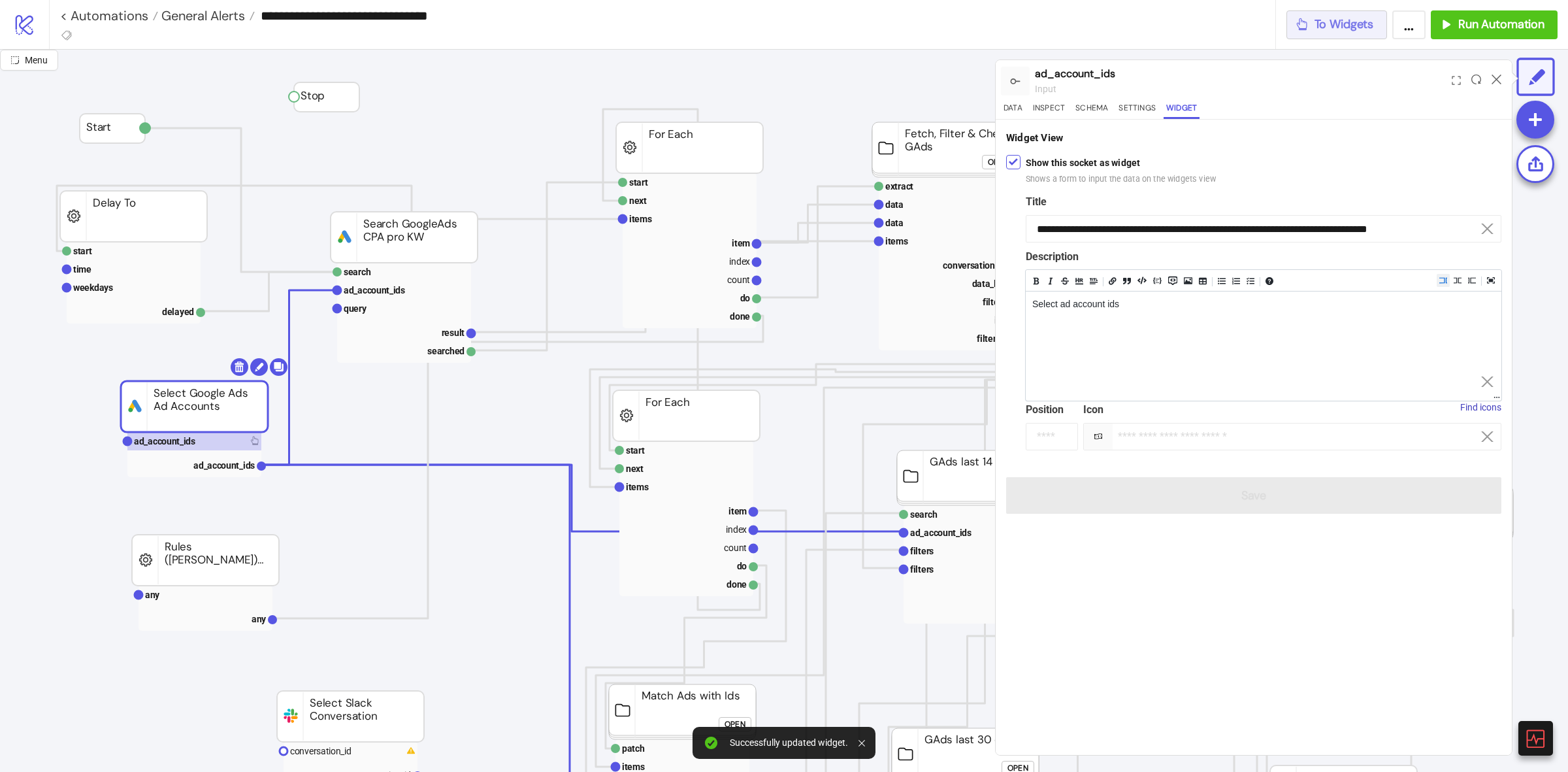
click at [1356, 29] on span "To Widgets" at bounding box center [1344, 24] width 59 height 15
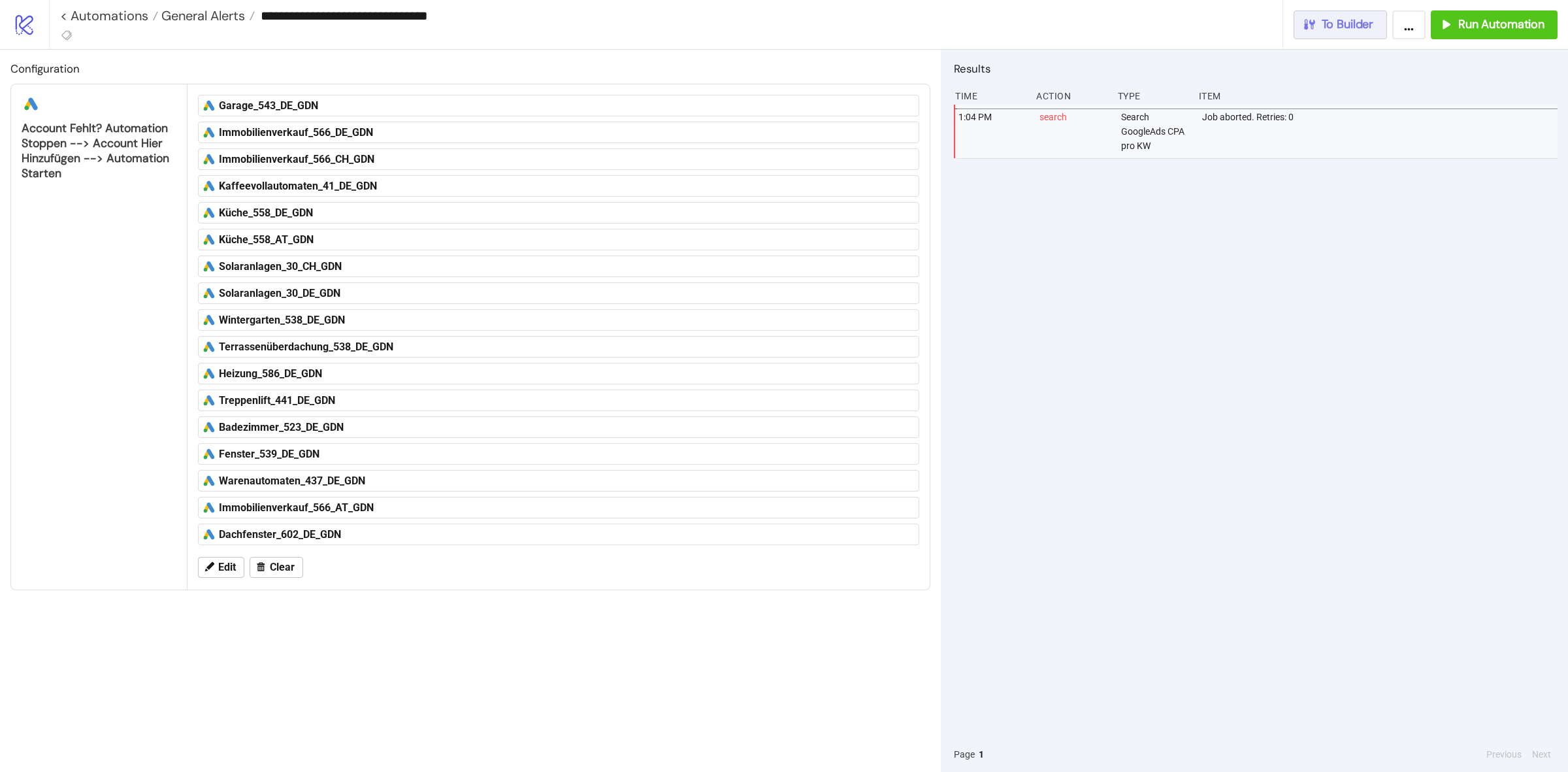
click at [1314, 26] on icon "button" at bounding box center [1310, 24] width 11 height 11
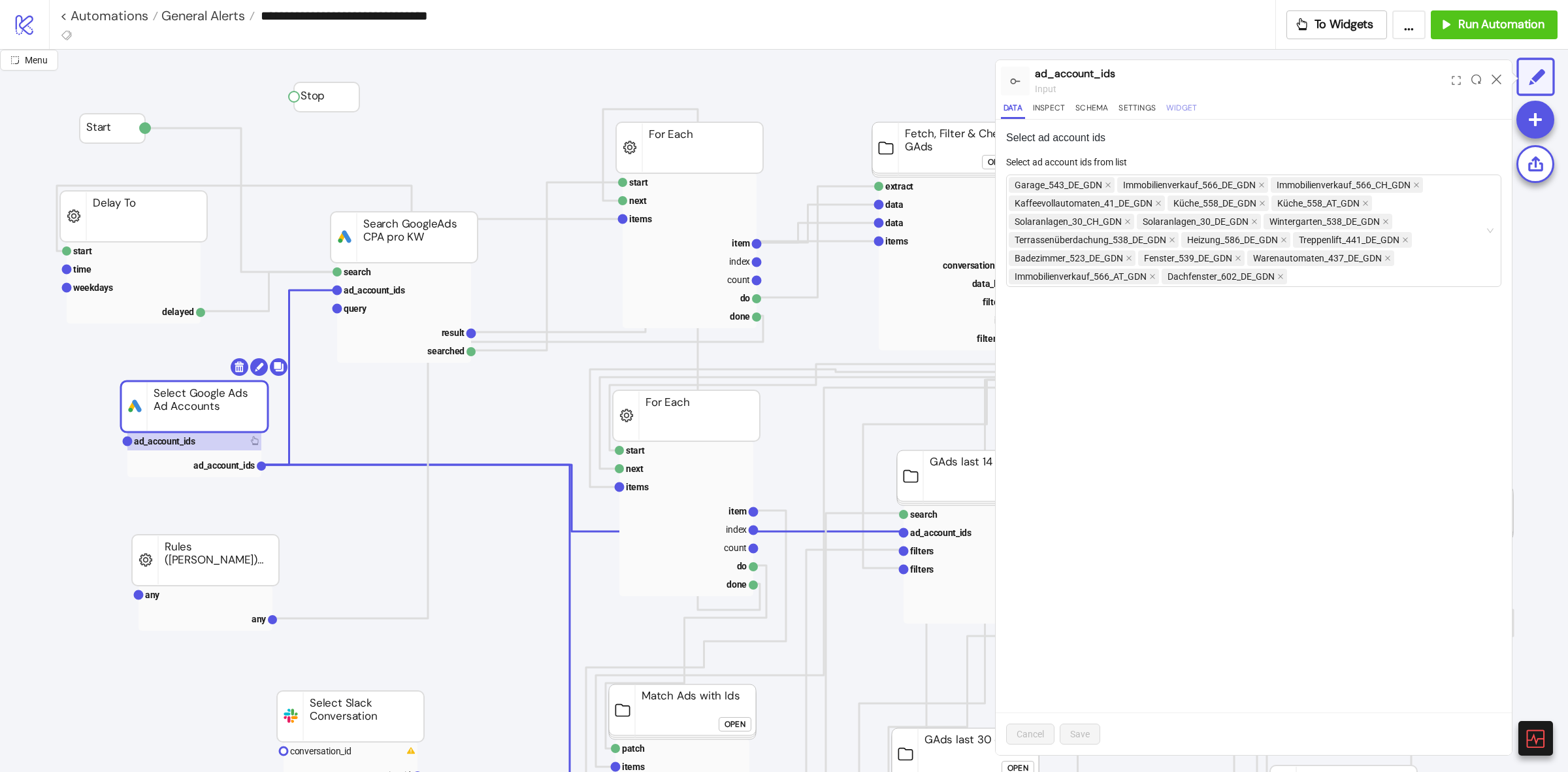
click at [1174, 109] on button "Widget" at bounding box center [1182, 110] width 36 height 18
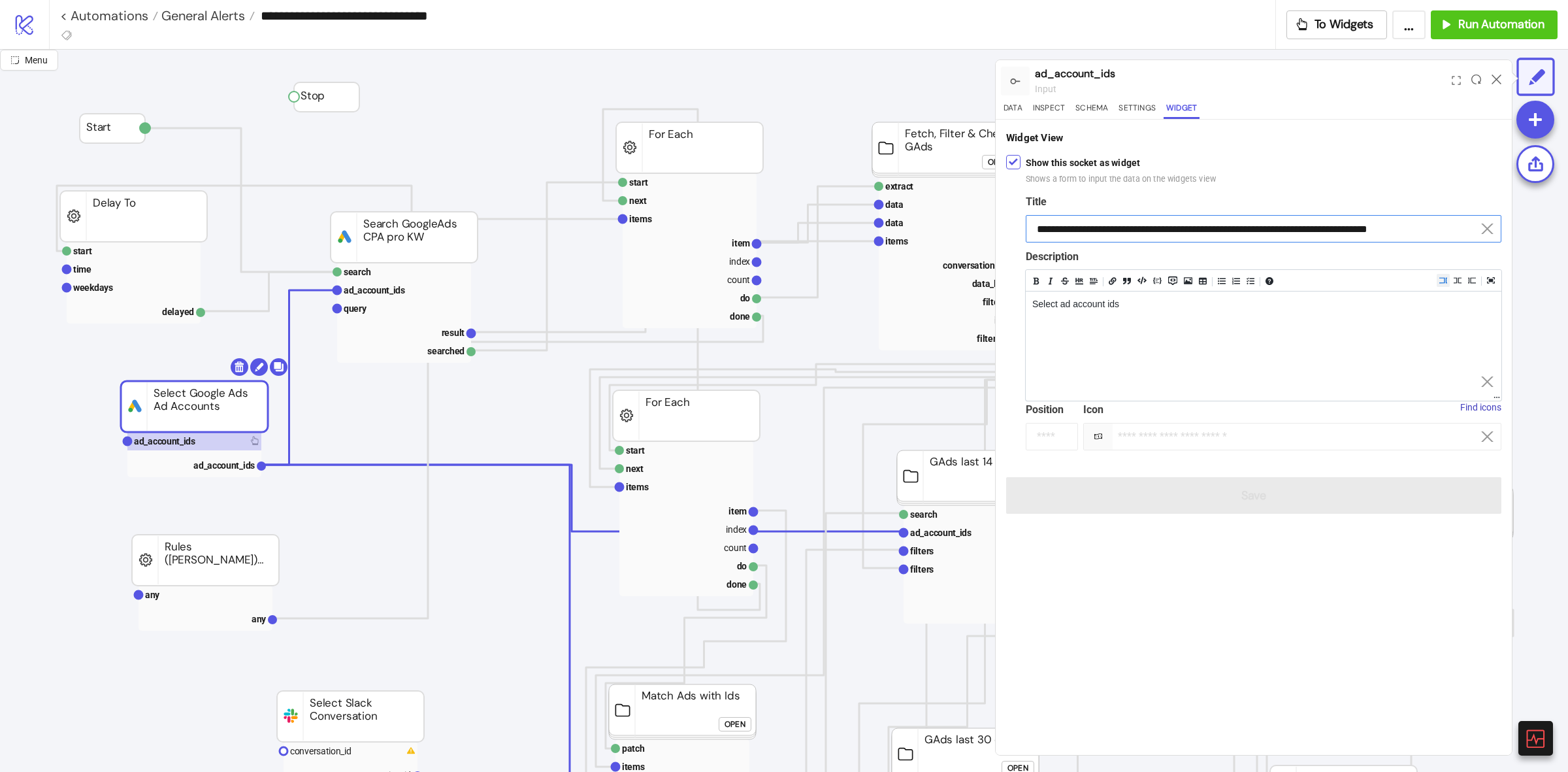
click at [1329, 229] on input "**********" at bounding box center [1264, 229] width 476 height 28
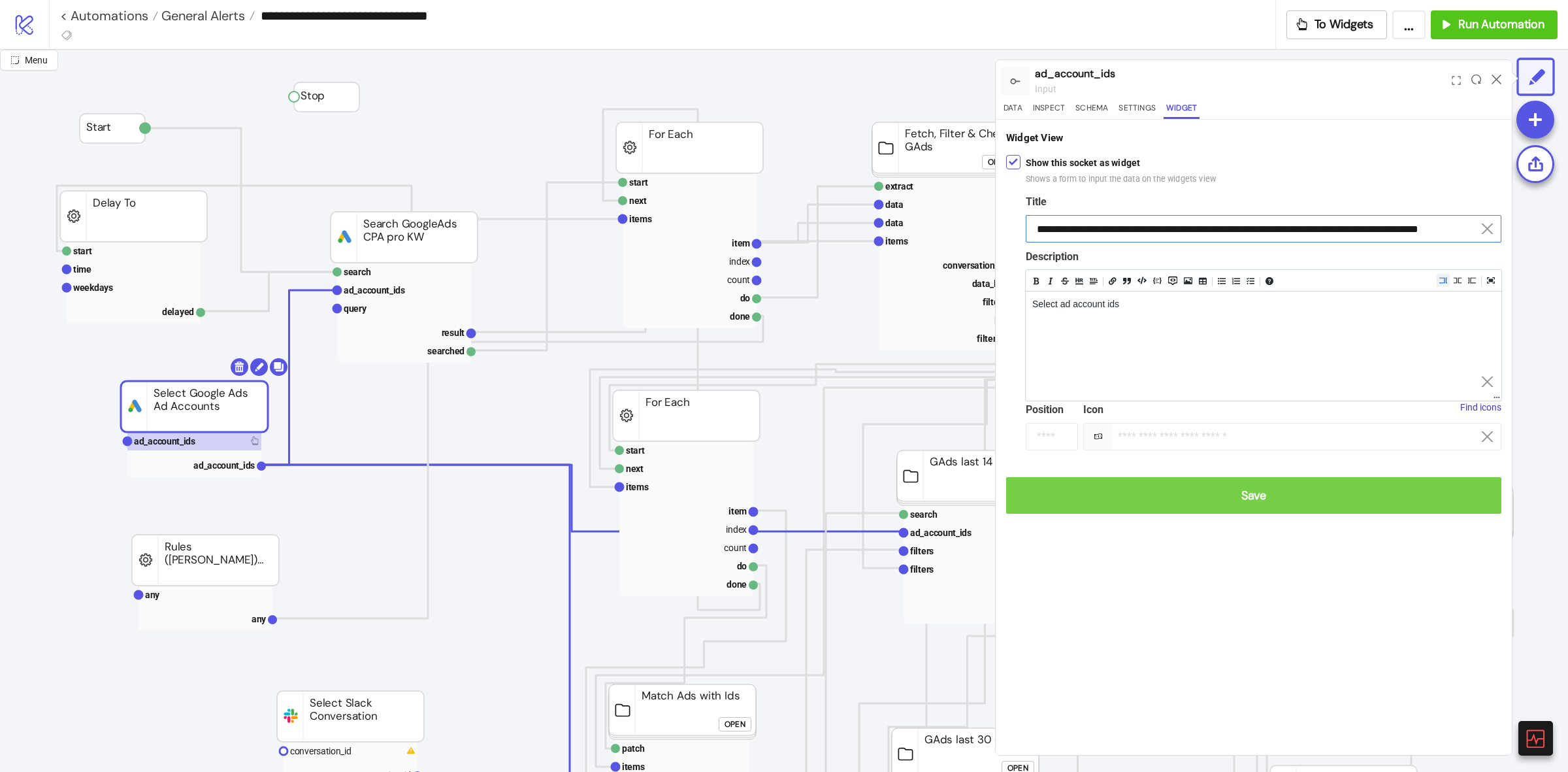
type input "**********"
click at [1340, 481] on button "Save" at bounding box center [1254, 495] width 495 height 37
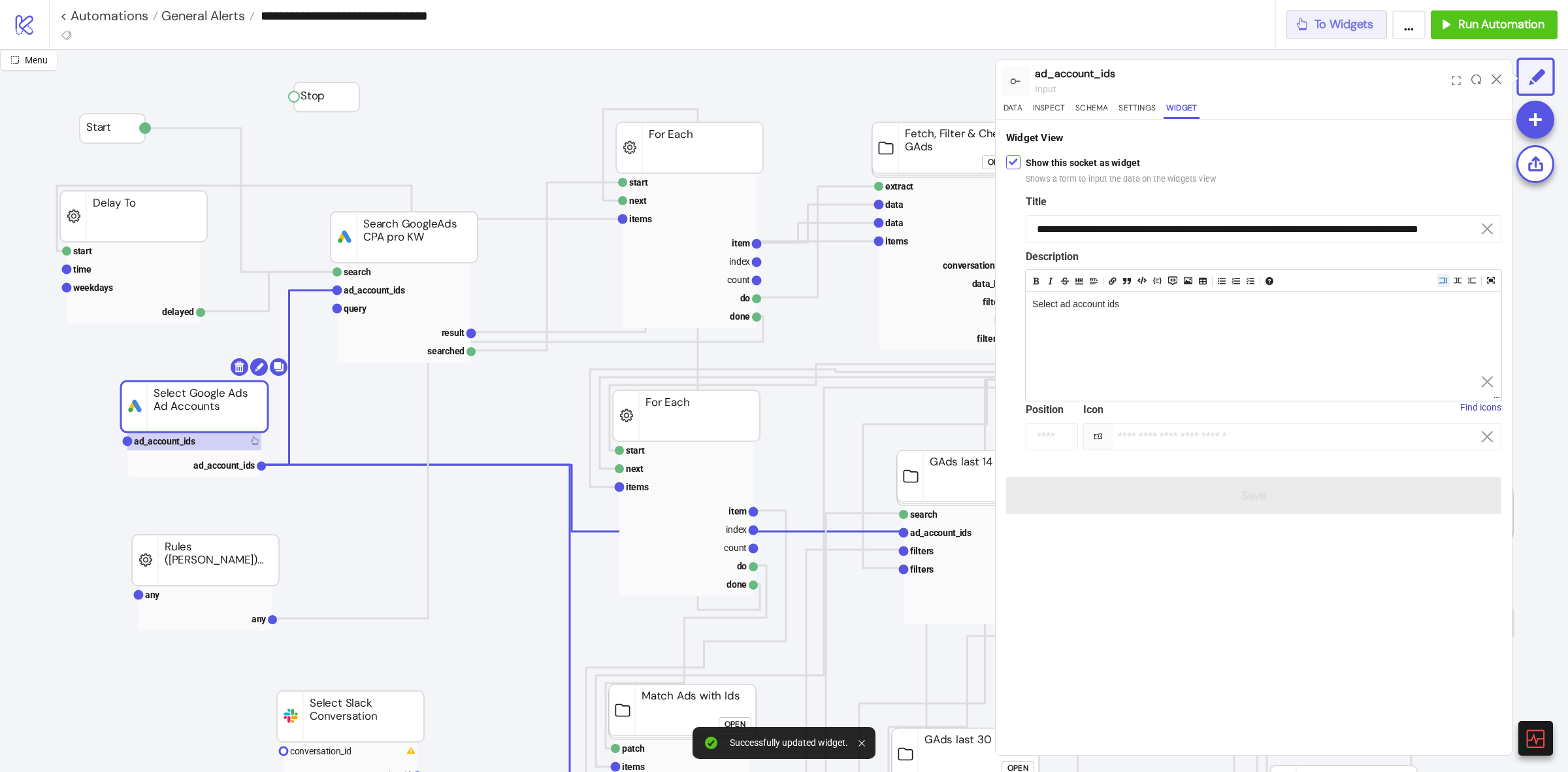
click at [1350, 14] on button "To Widgets" at bounding box center [1337, 24] width 101 height 28
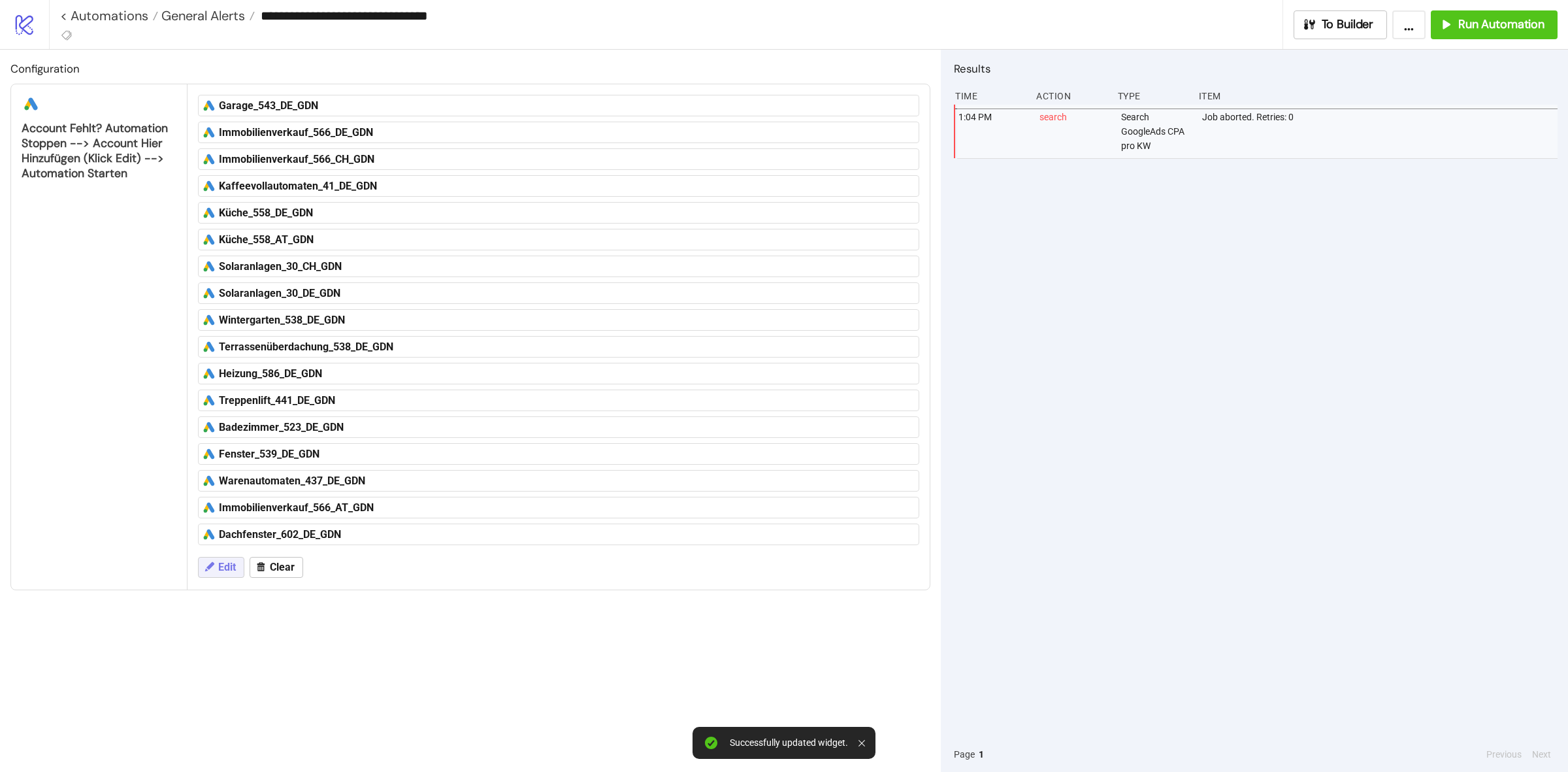
click at [220, 571] on span "Edit" at bounding box center [227, 567] width 18 height 11
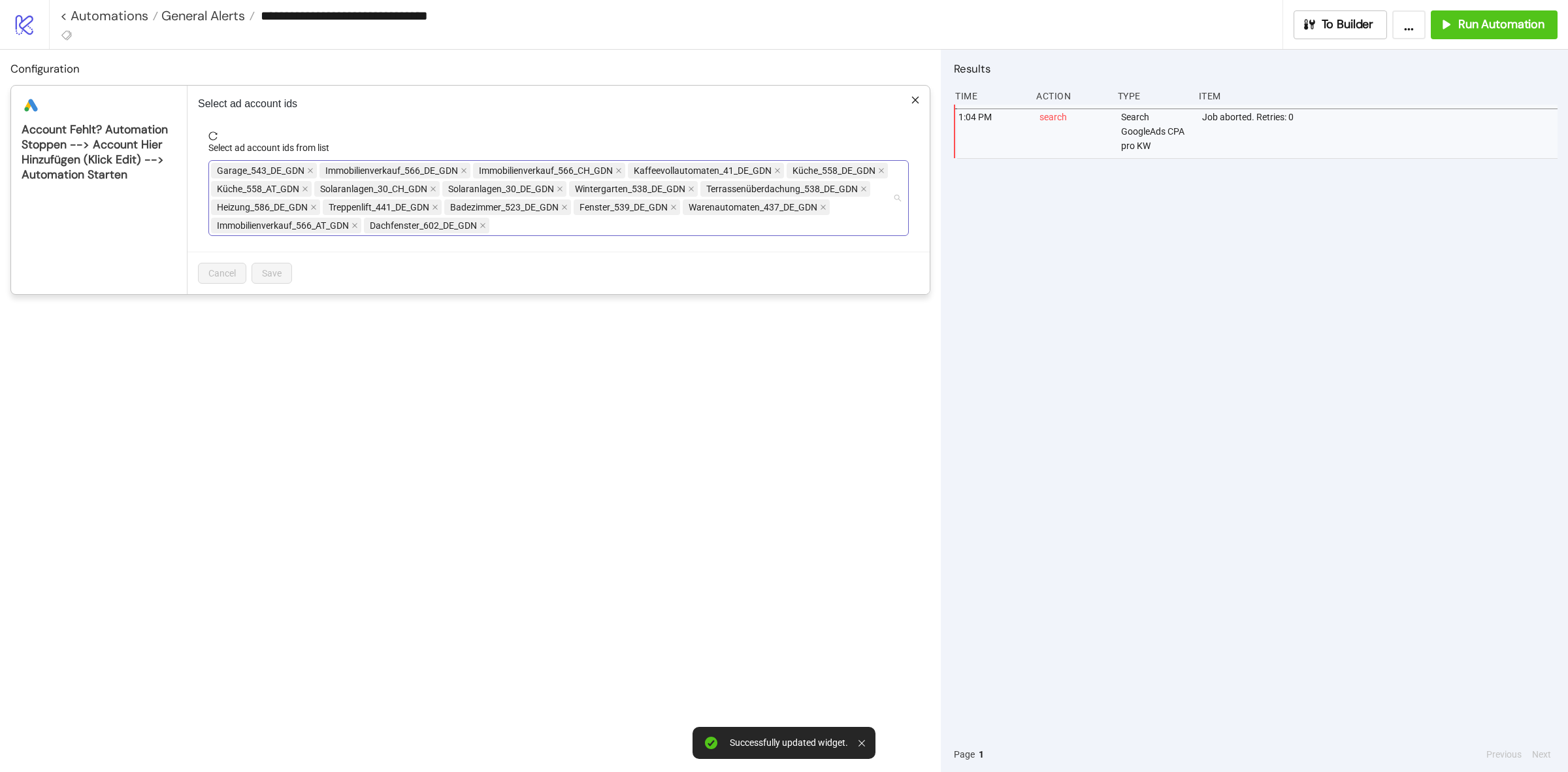
click at [779, 231] on div "Garage_543_DE_GDN Immobilienverkauf_566_DE_GDN Immobilienverkauf_566_CH_GDN Kaf…" at bounding box center [552, 198] width 682 height 73
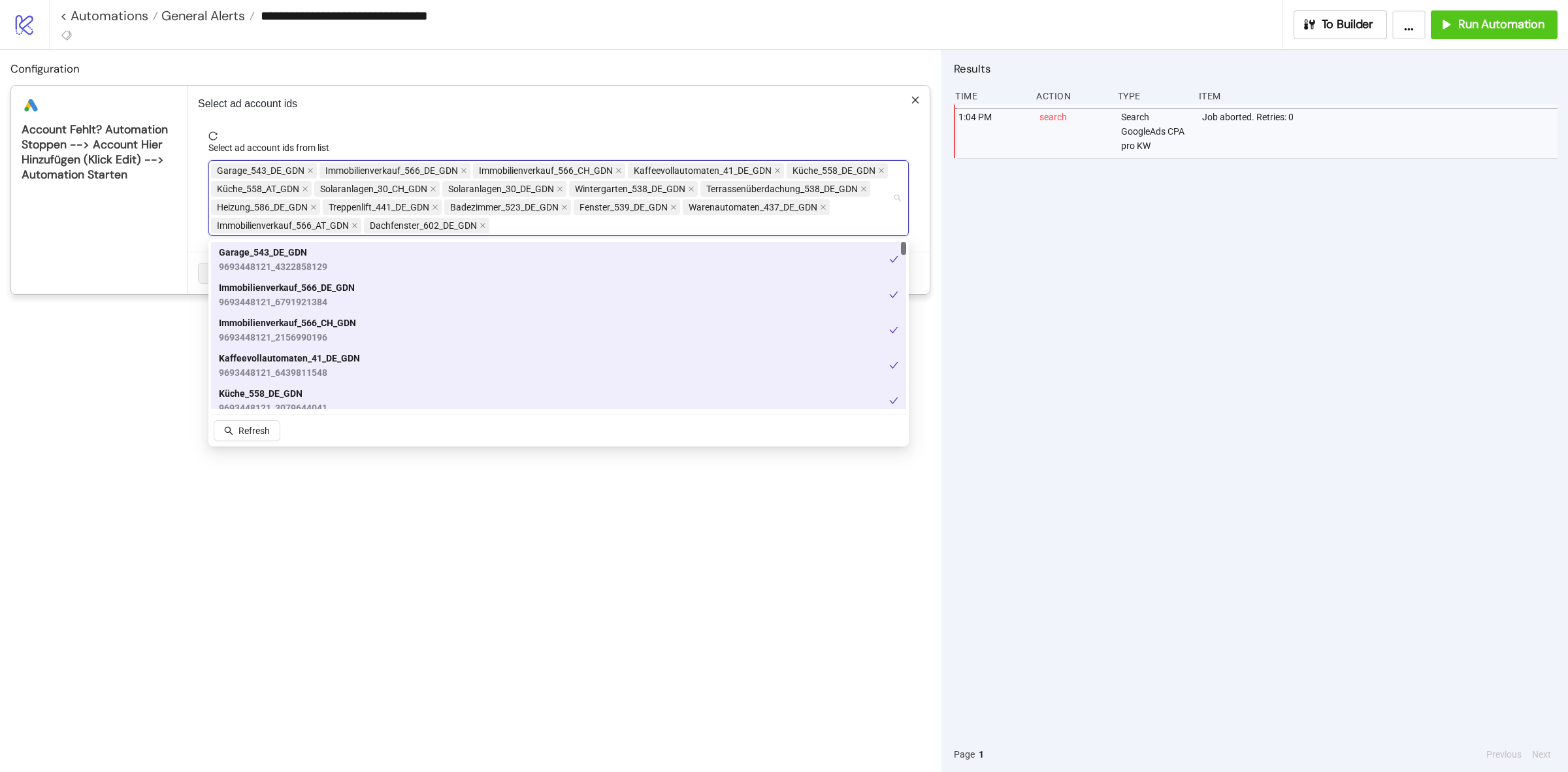
click at [615, 584] on div "Configuration platform/google_ads Account fehlt? Automation stoppen --> Account…" at bounding box center [470, 411] width 941 height 722
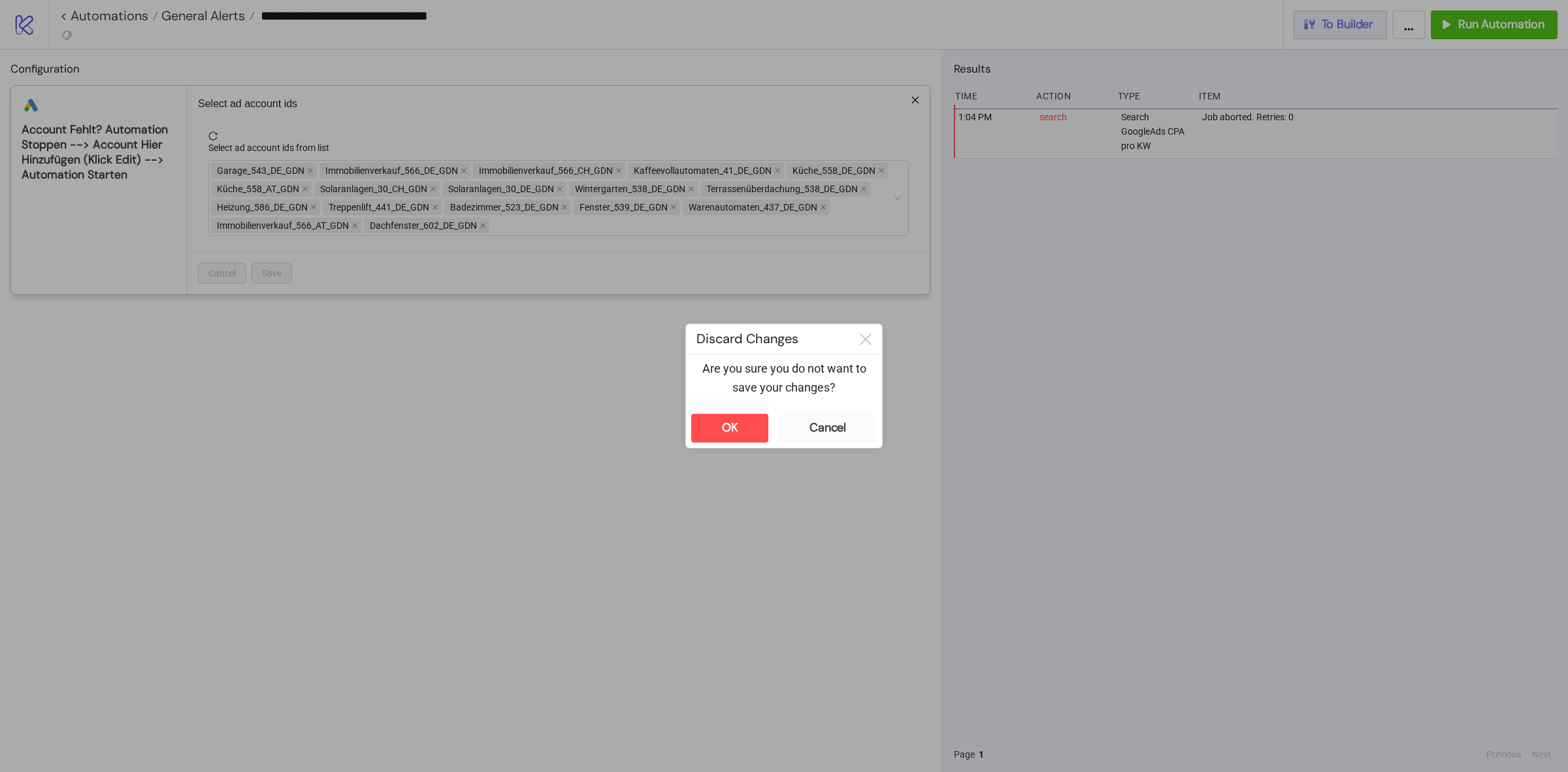
click at [1353, 25] on div "**********" at bounding box center [784, 386] width 1568 height 772
click at [871, 344] on icon at bounding box center [865, 339] width 11 height 11
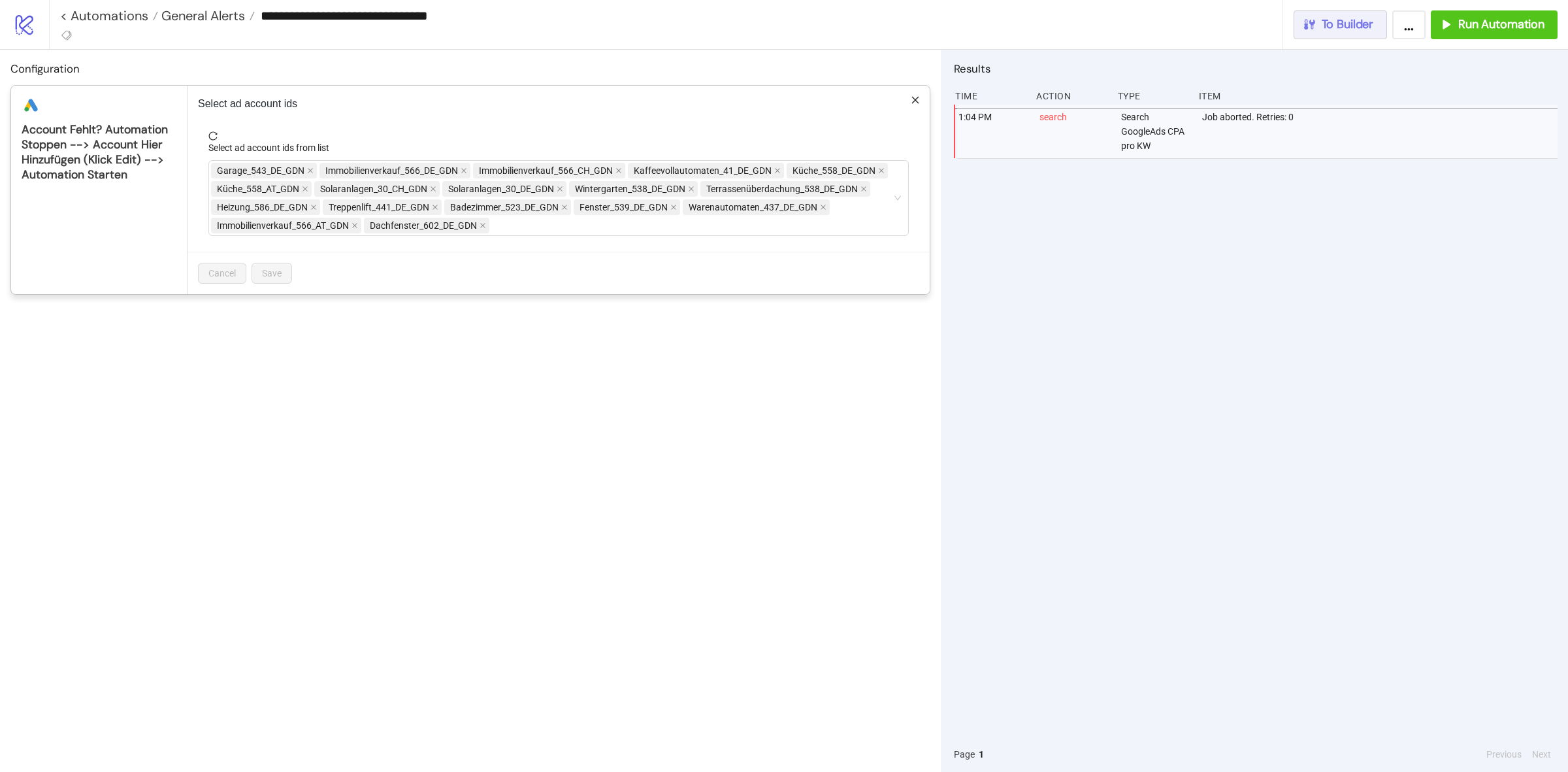
click at [1366, 22] on div "**********" at bounding box center [784, 386] width 1568 height 772
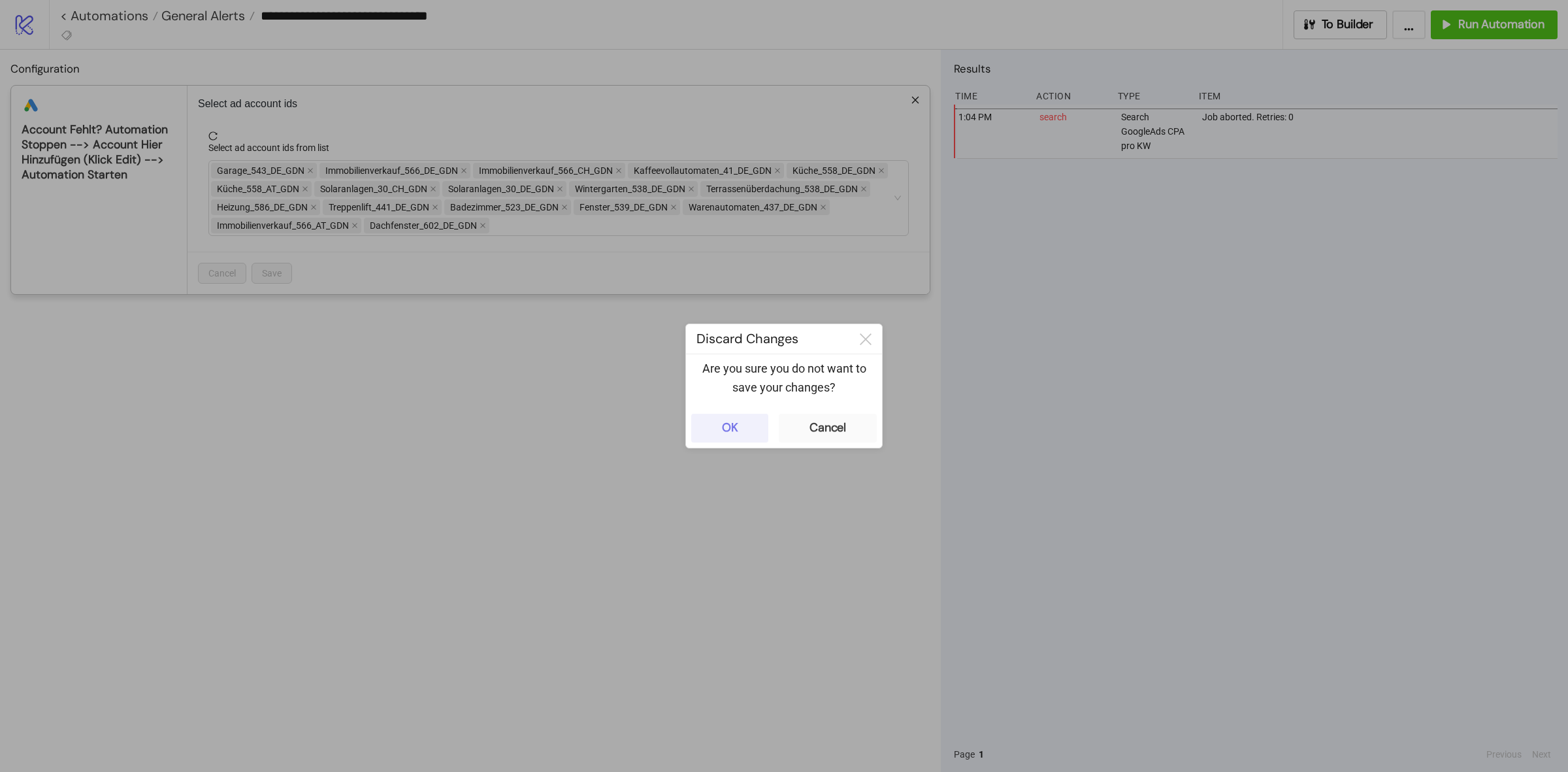
click at [752, 427] on button "OK" at bounding box center [730, 428] width 77 height 28
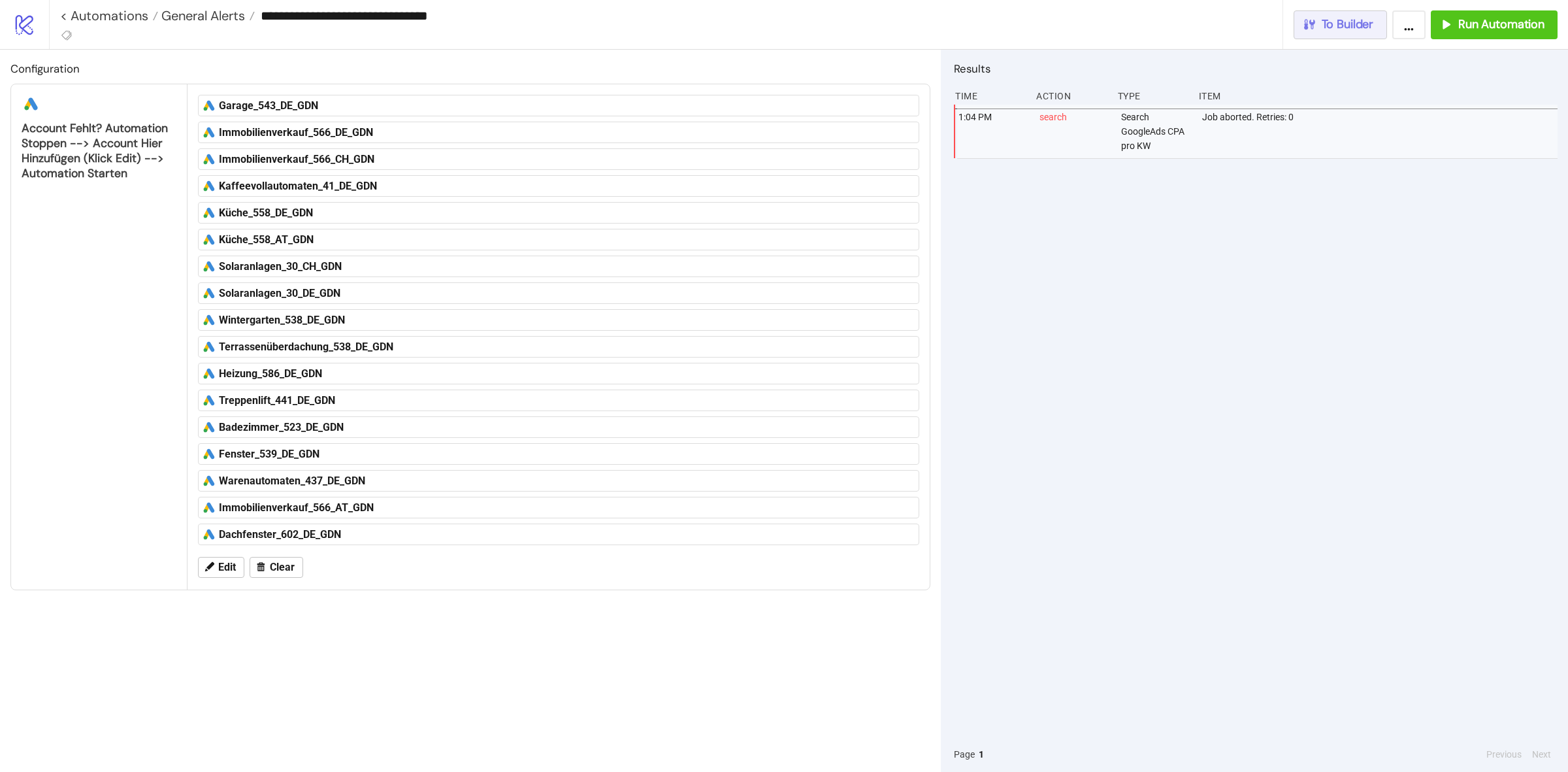
click at [1364, 36] on button "To Builder" at bounding box center [1341, 24] width 94 height 28
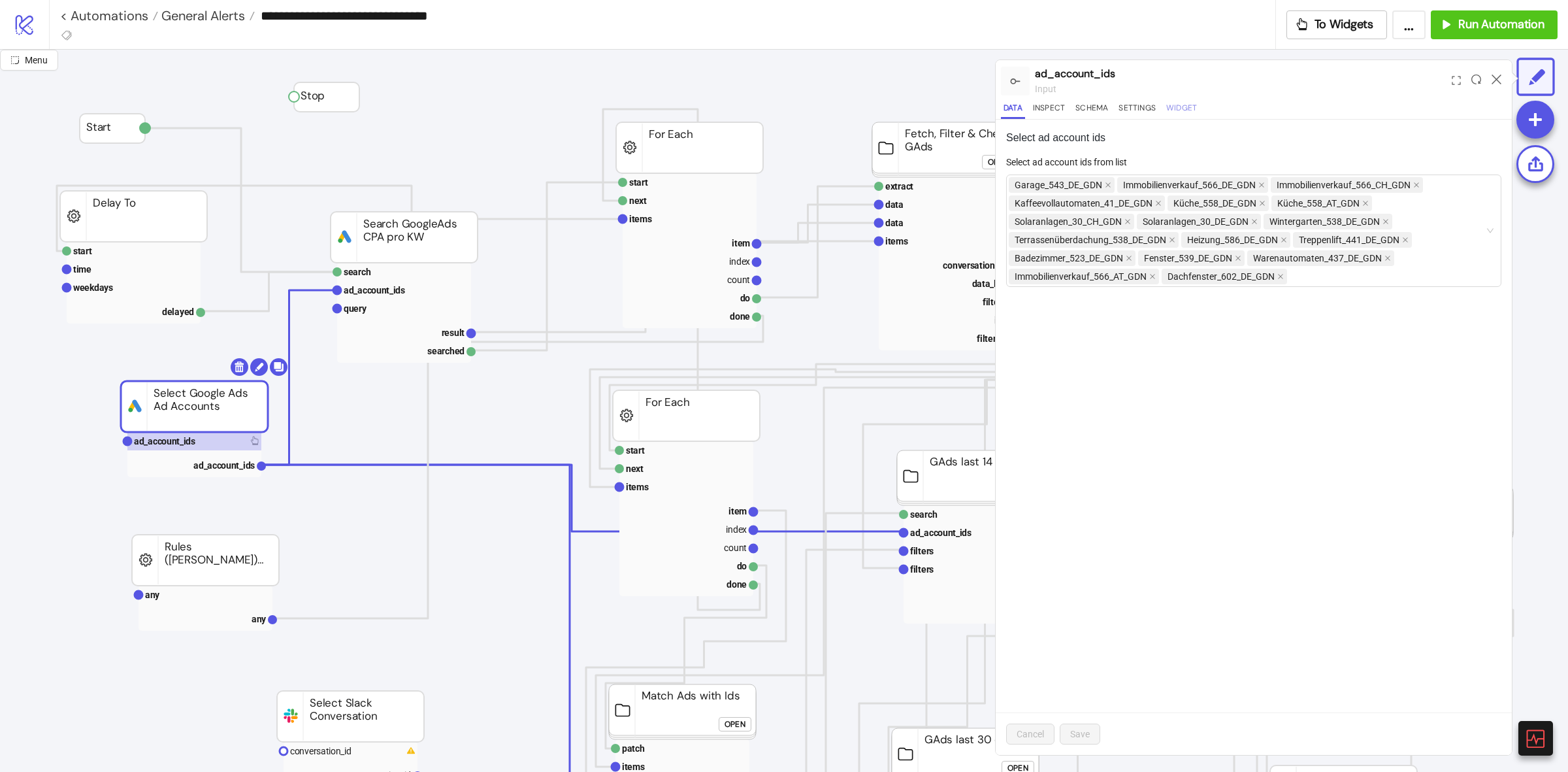
click at [1168, 106] on button "Widget" at bounding box center [1182, 110] width 36 height 18
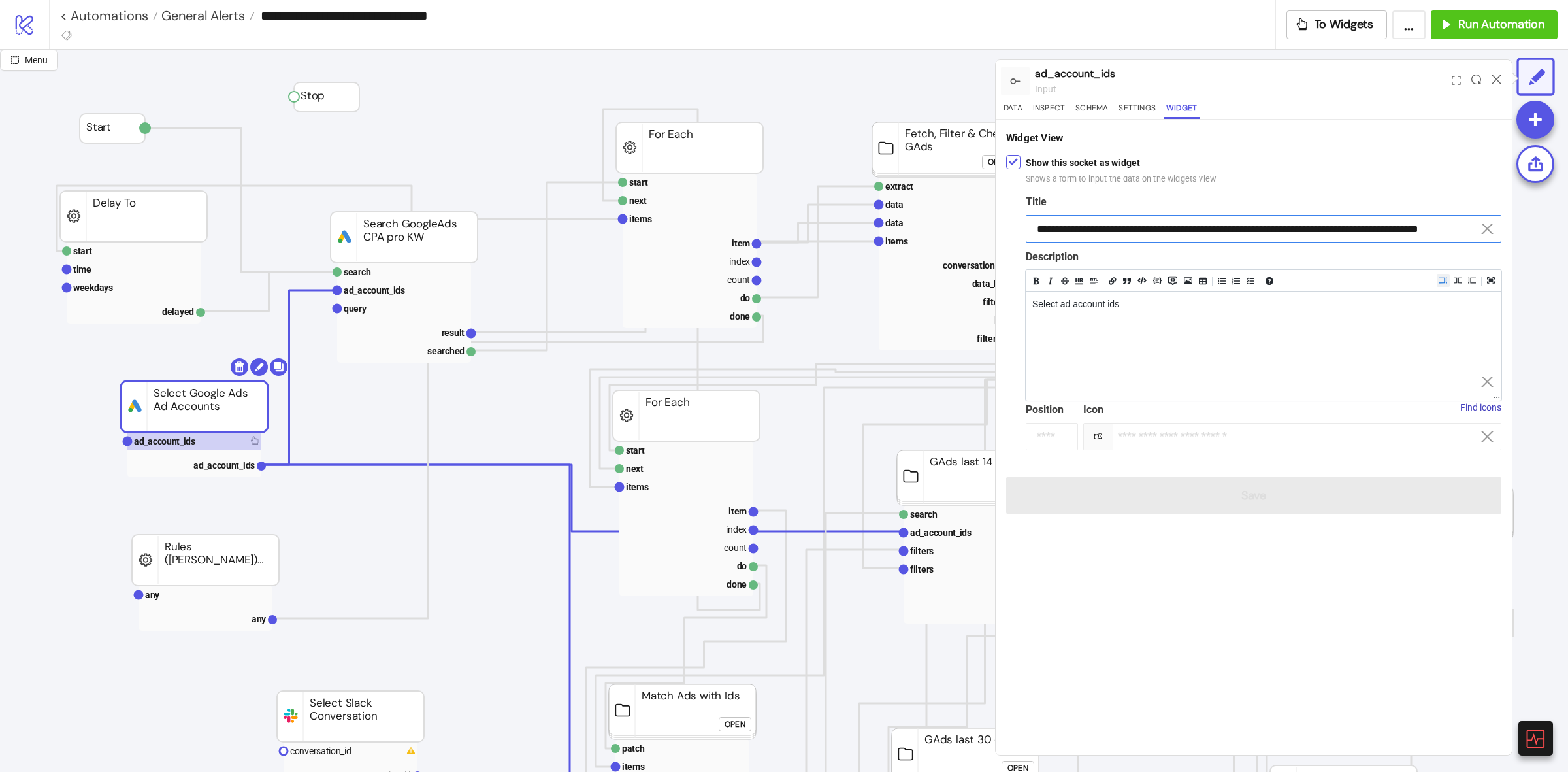
click at [1385, 234] on input "**********" at bounding box center [1264, 229] width 476 height 28
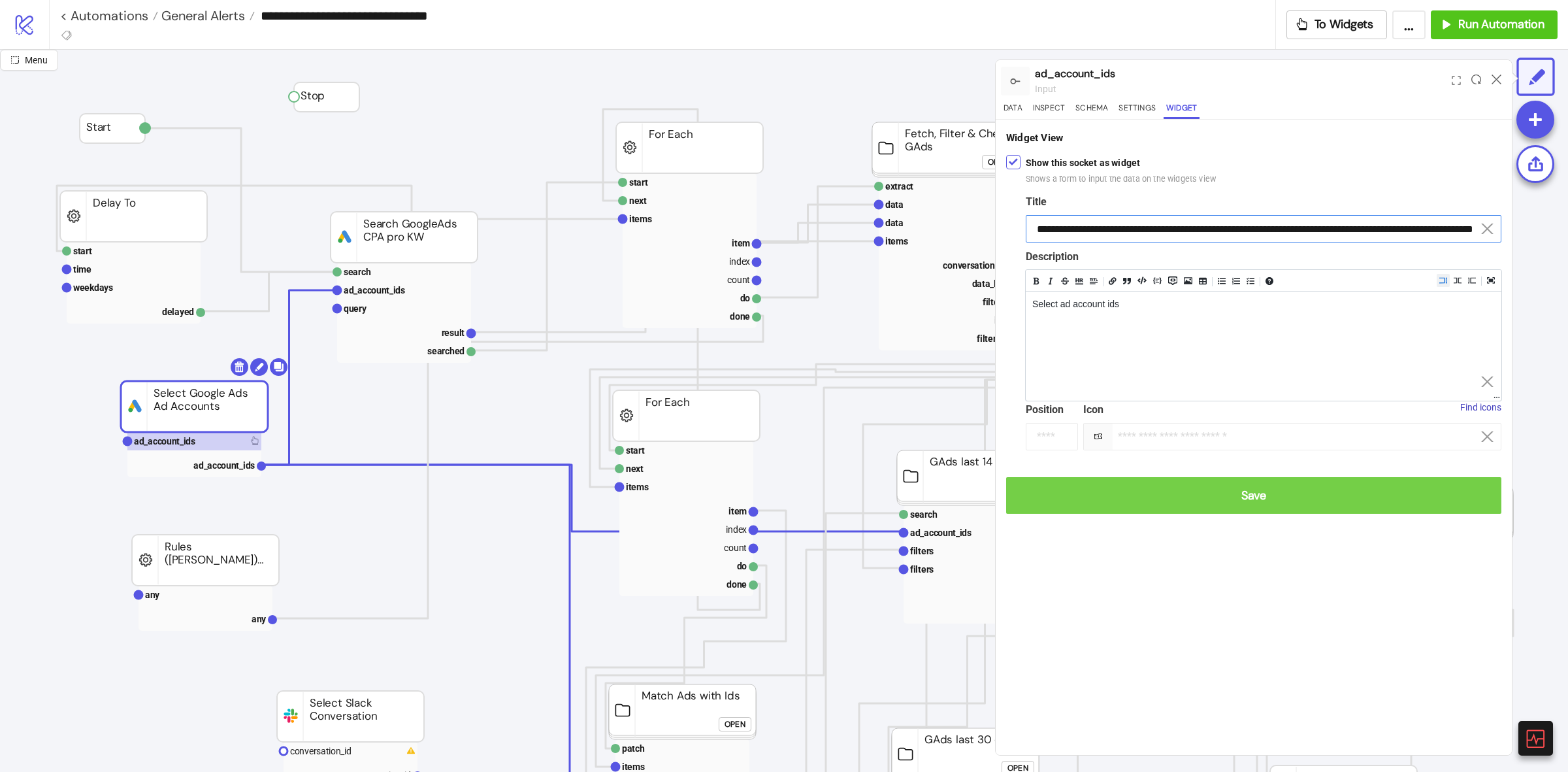
type input "**********"
click at [1400, 511] on button "Save" at bounding box center [1254, 495] width 495 height 37
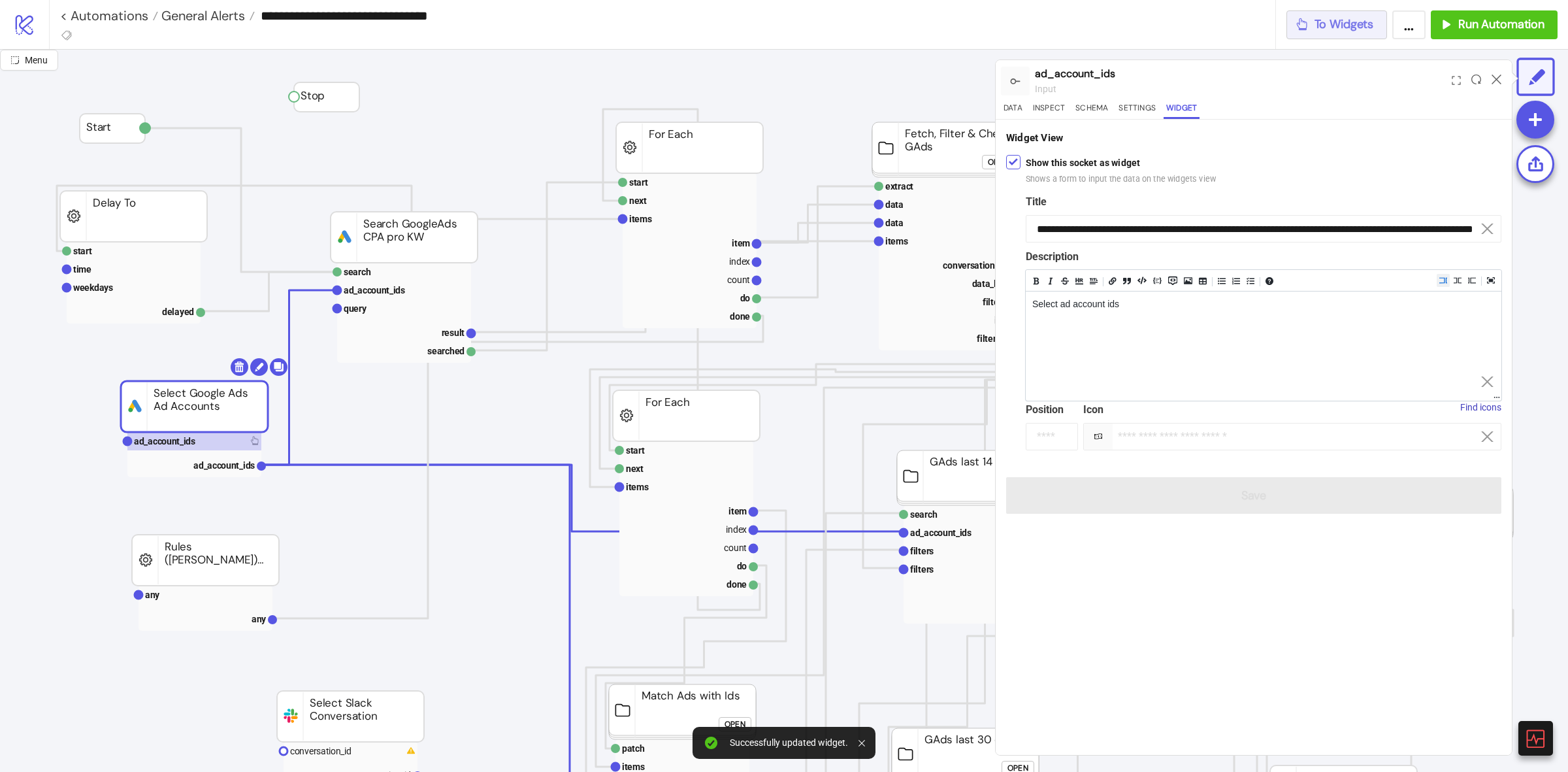
click at [1314, 20] on div "To Widgets" at bounding box center [1334, 24] width 79 height 15
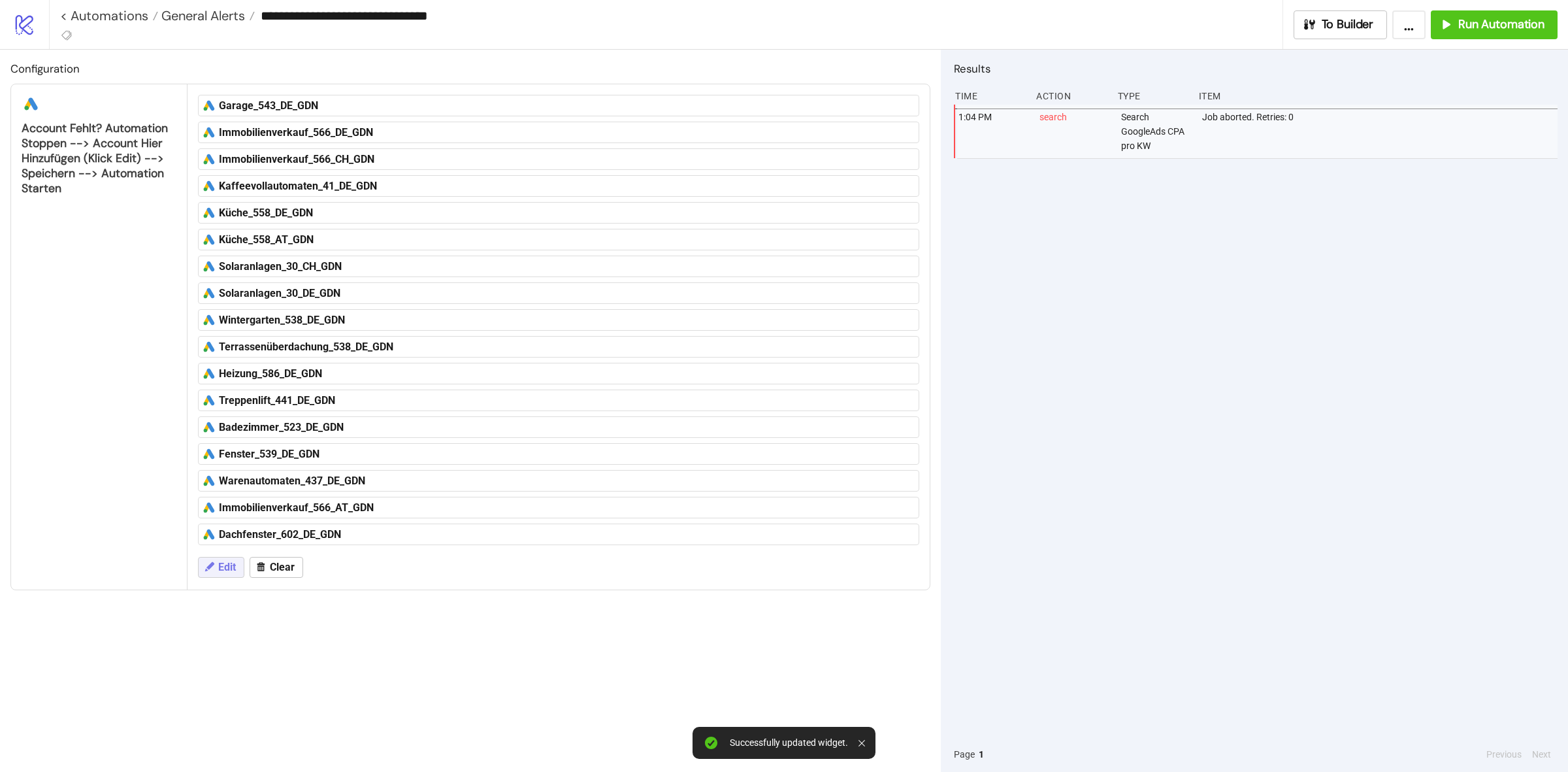
click at [232, 570] on span "Edit" at bounding box center [227, 567] width 18 height 11
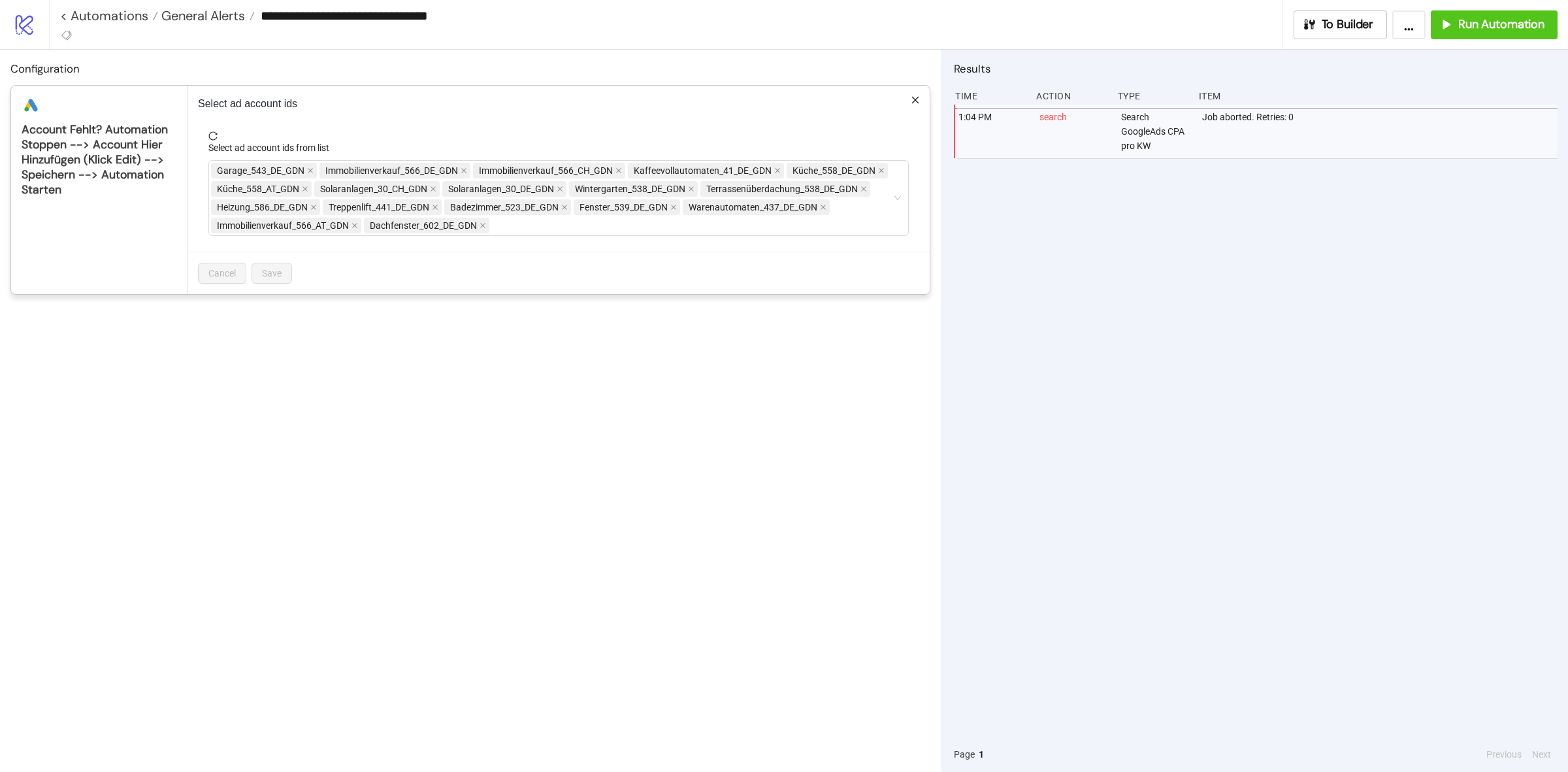
click at [511, 419] on div "**********" at bounding box center [784, 386] width 1568 height 772
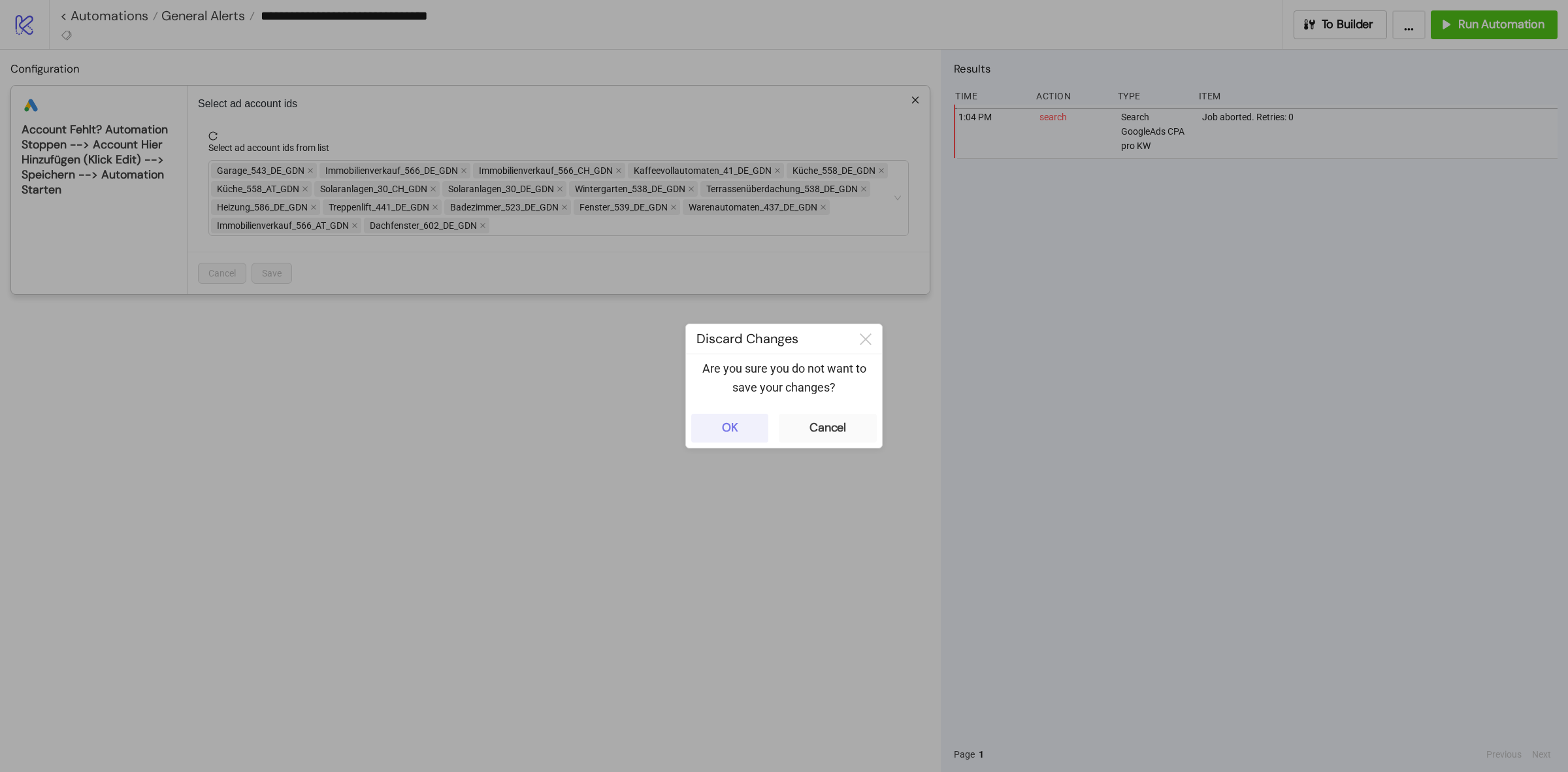
click at [720, 425] on button "OK" at bounding box center [730, 428] width 77 height 28
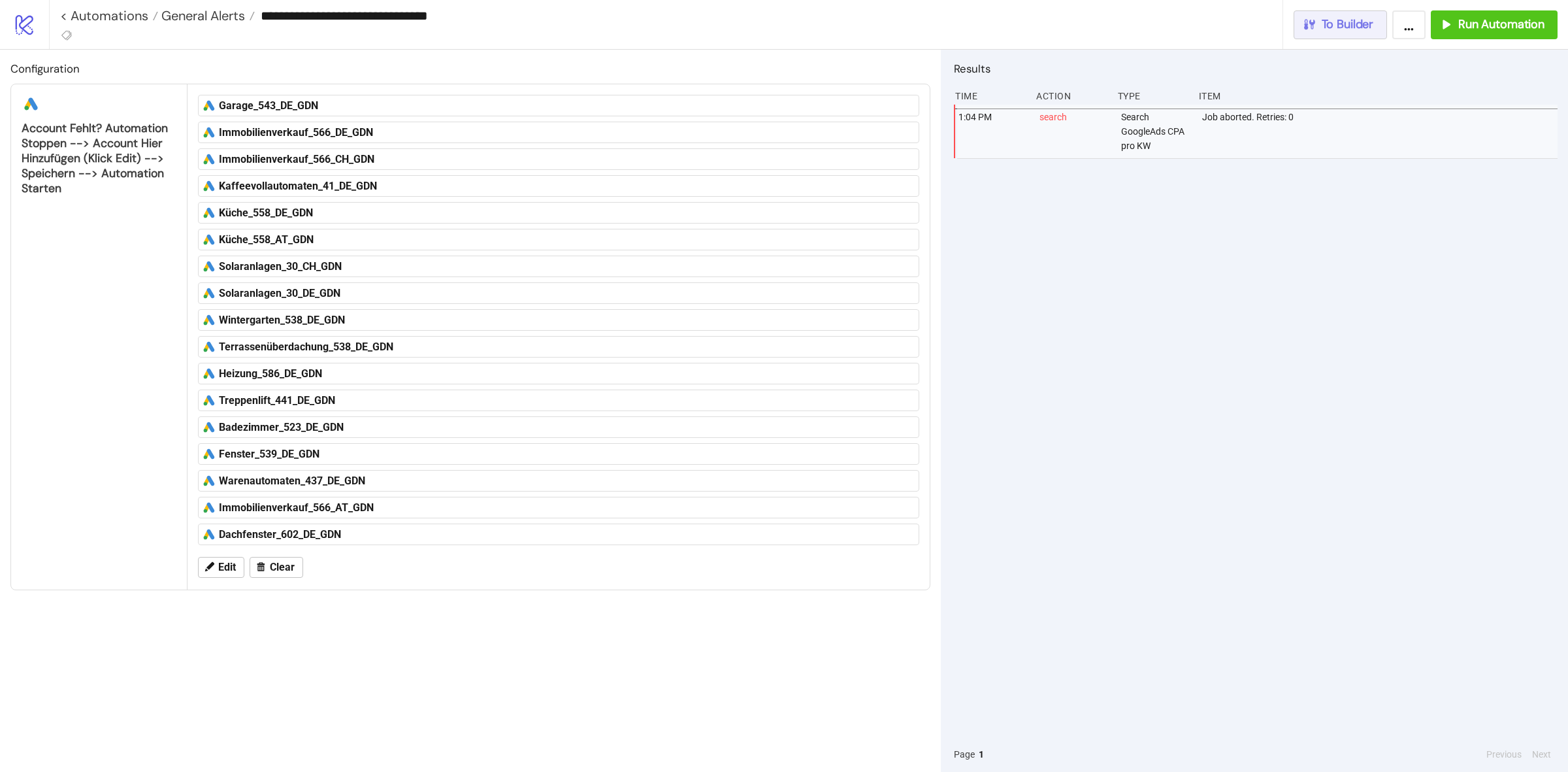
click at [1351, 20] on span "To Builder" at bounding box center [1348, 24] width 52 height 15
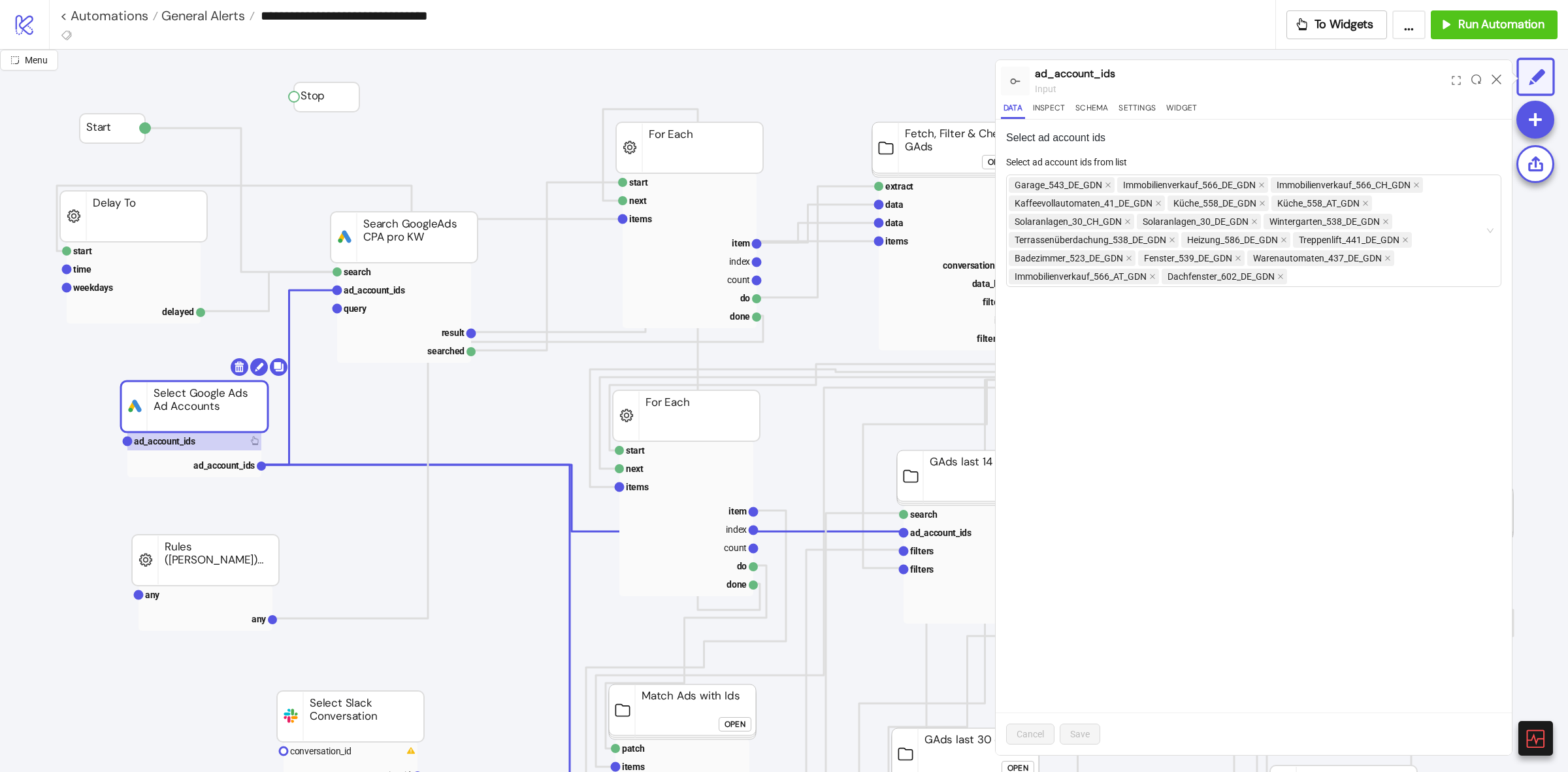
click at [1501, 75] on div at bounding box center [1496, 80] width 20 height 35
click at [1497, 77] on icon at bounding box center [1497, 80] width 10 height 10
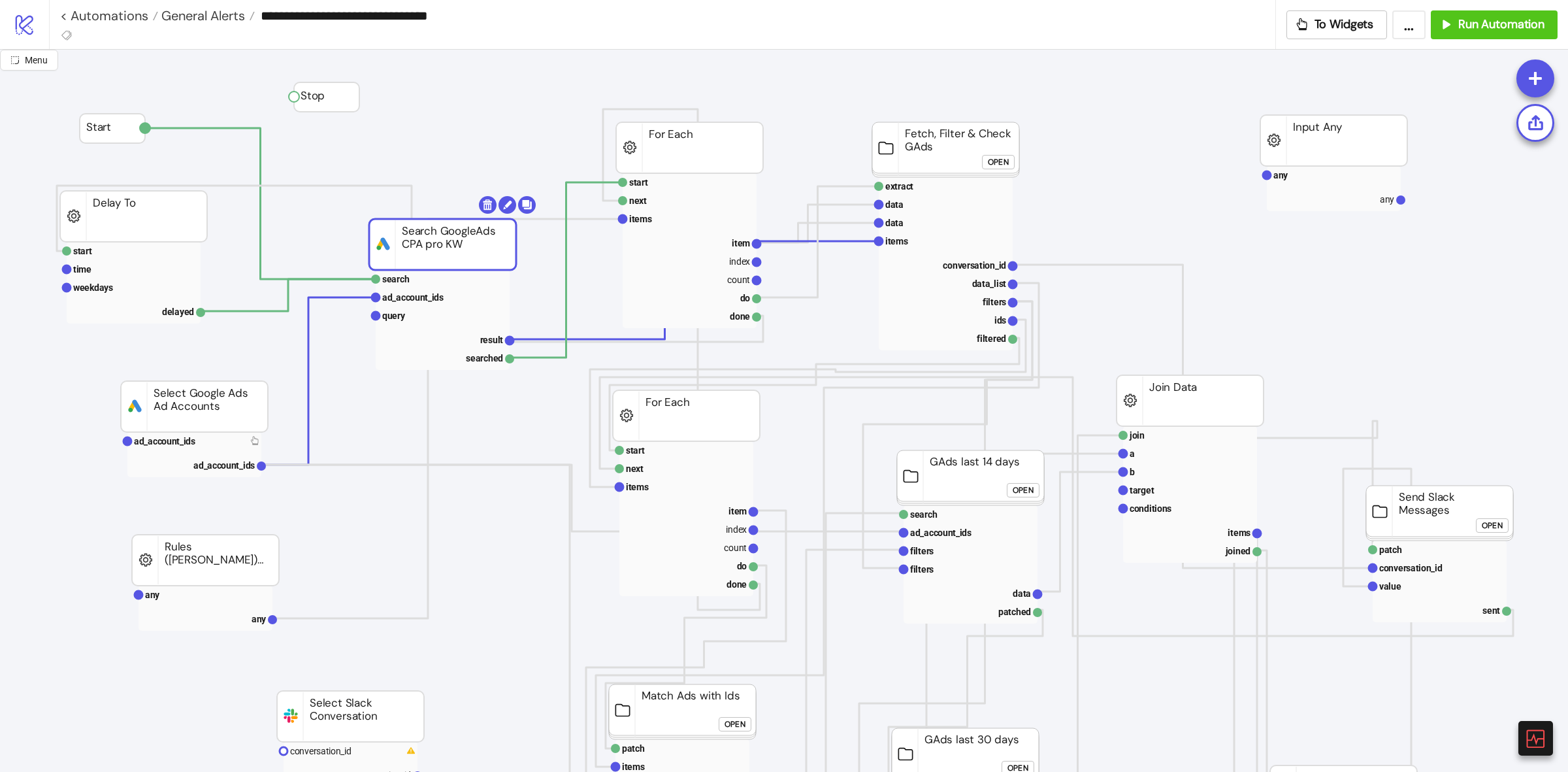
drag, startPoint x: 364, startPoint y: 243, endPoint x: 416, endPoint y: 201, distance: 66.8
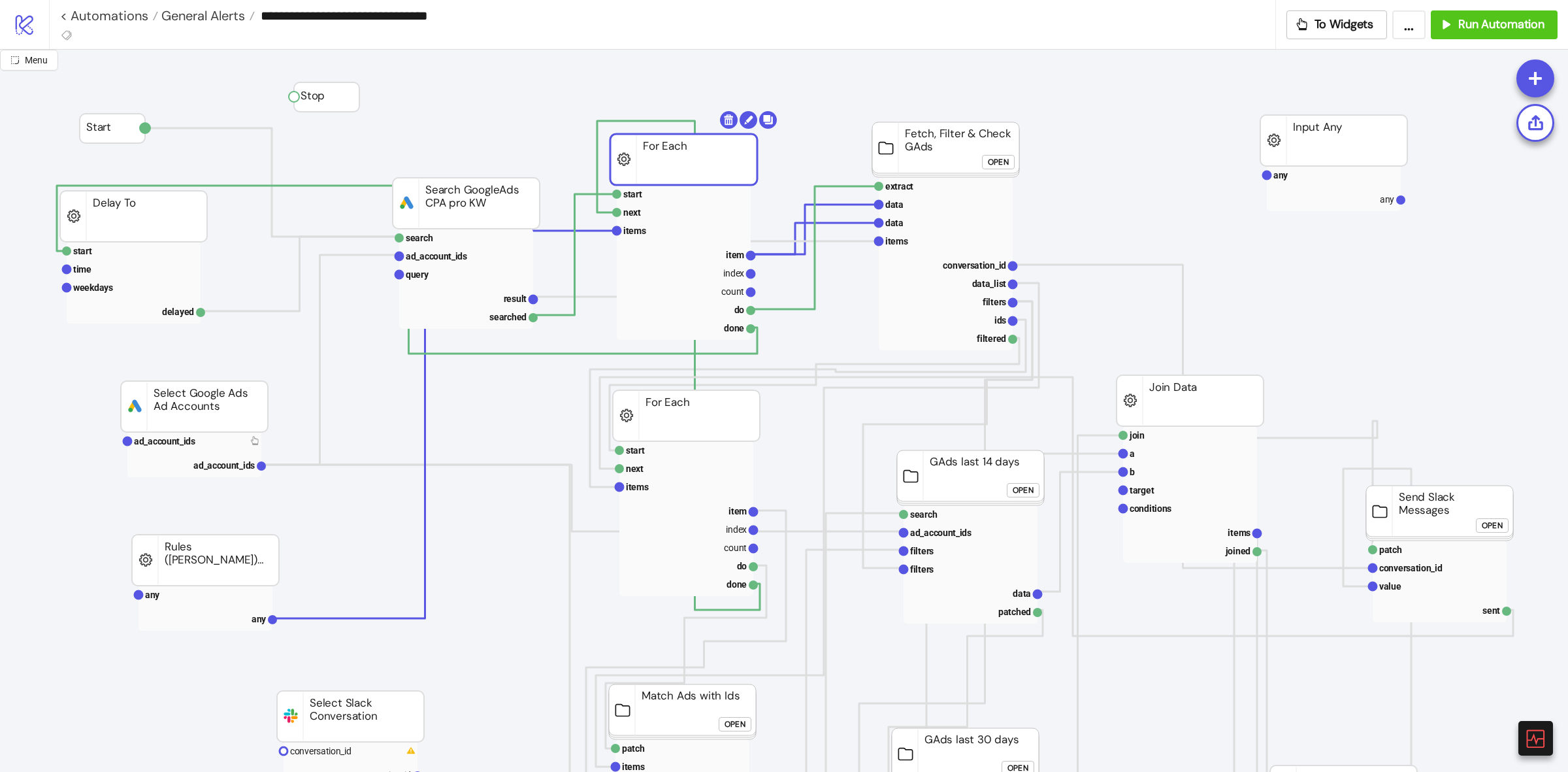
drag, startPoint x: 712, startPoint y: 142, endPoint x: 748, endPoint y: 156, distance: 38.6
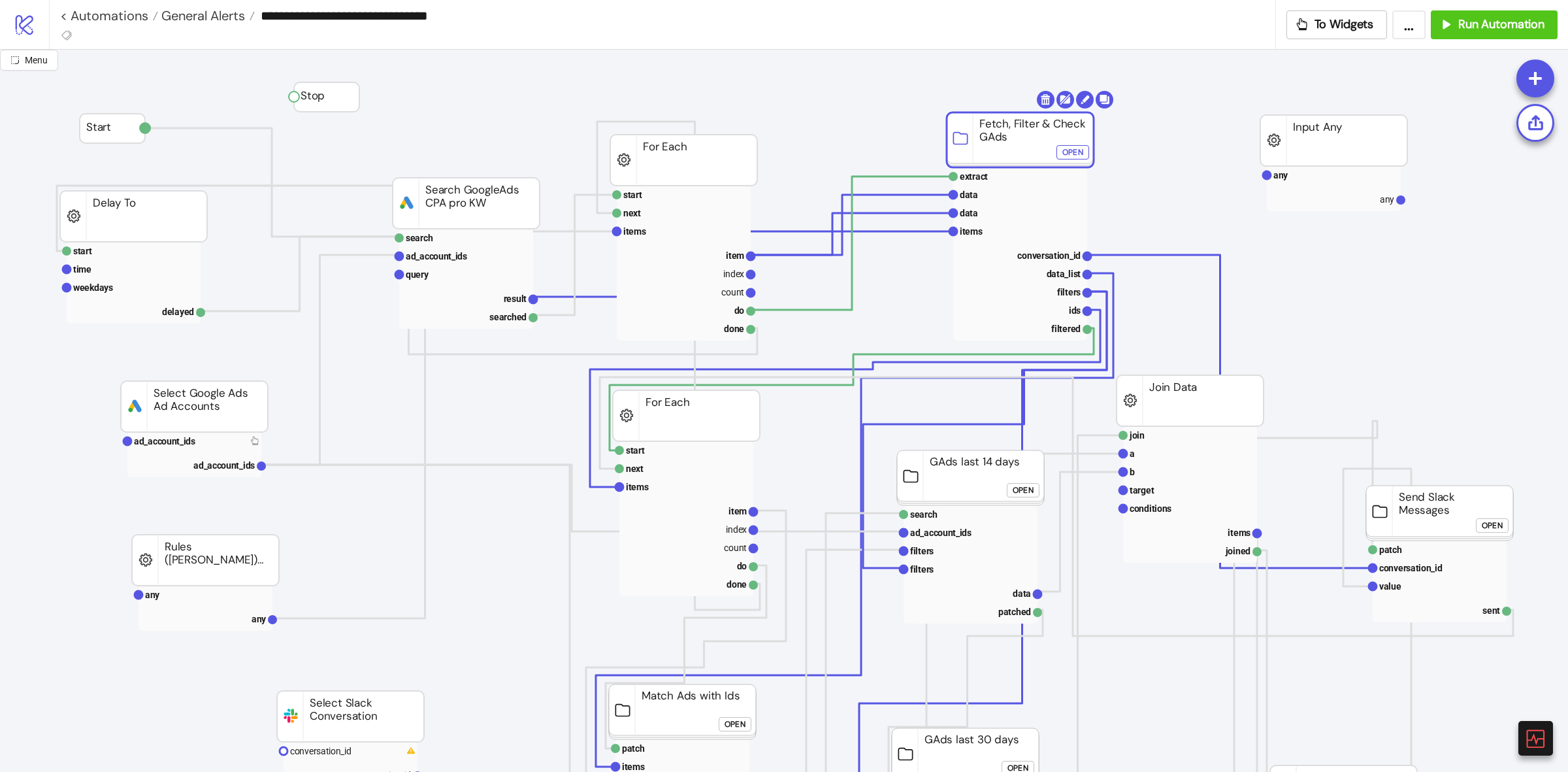
drag, startPoint x: 1003, startPoint y: 132, endPoint x: 1029, endPoint y: 122, distance: 27.9
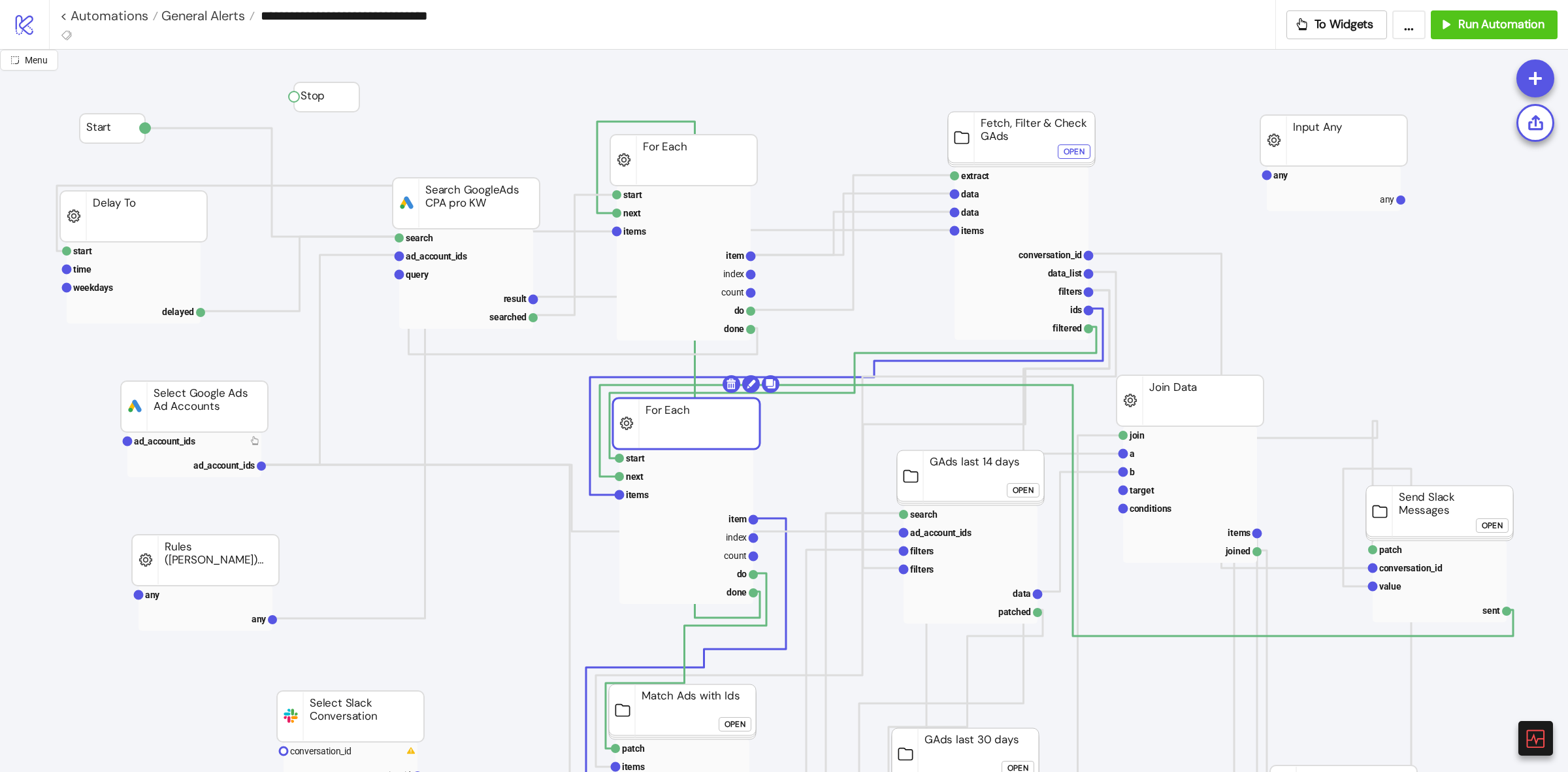
drag, startPoint x: 696, startPoint y: 417, endPoint x: 689, endPoint y: 439, distance: 23.1
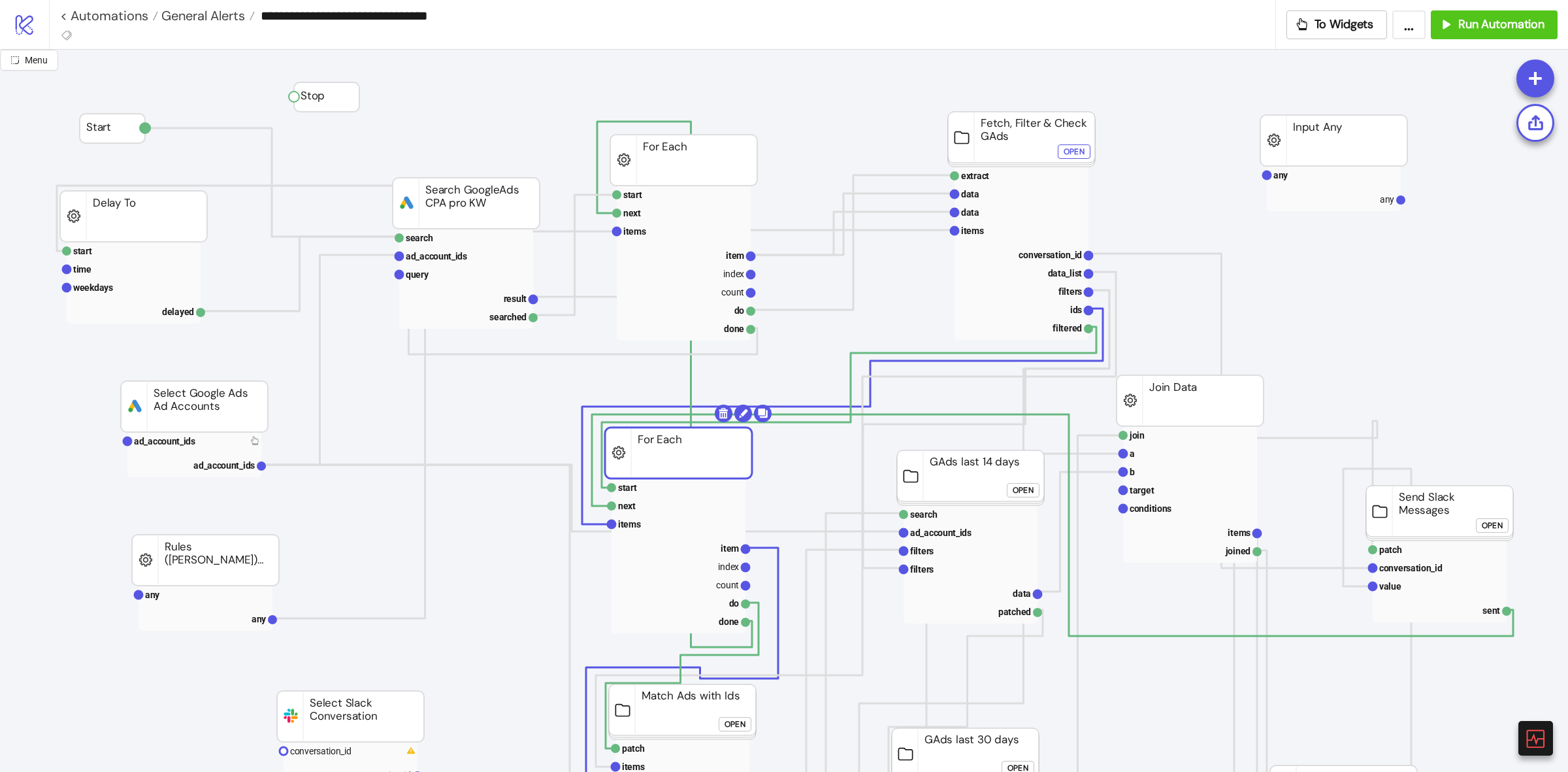
drag, startPoint x: 980, startPoint y: 481, endPoint x: 965, endPoint y: 477, distance: 15.5
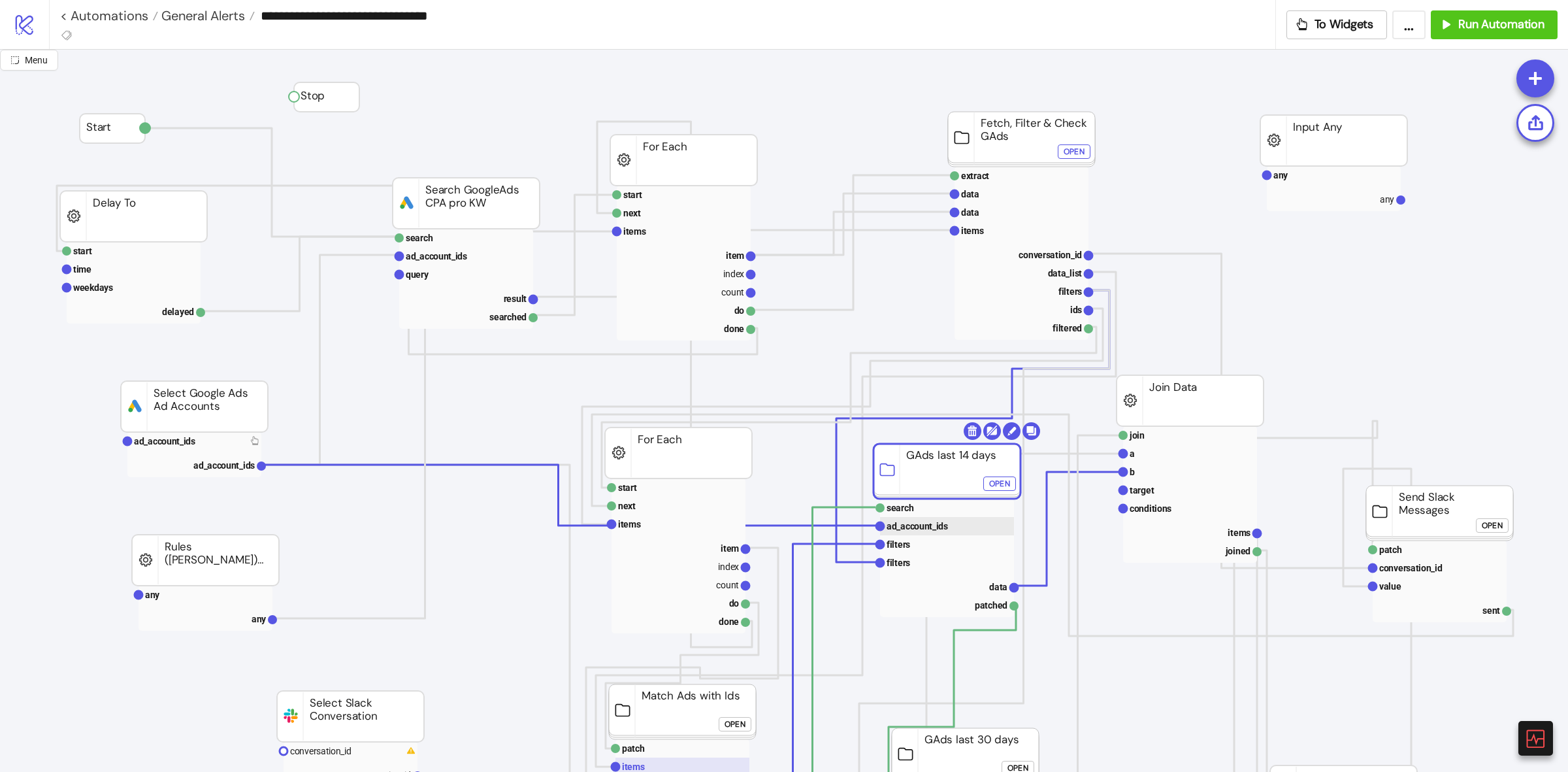
scroll to position [163, 0]
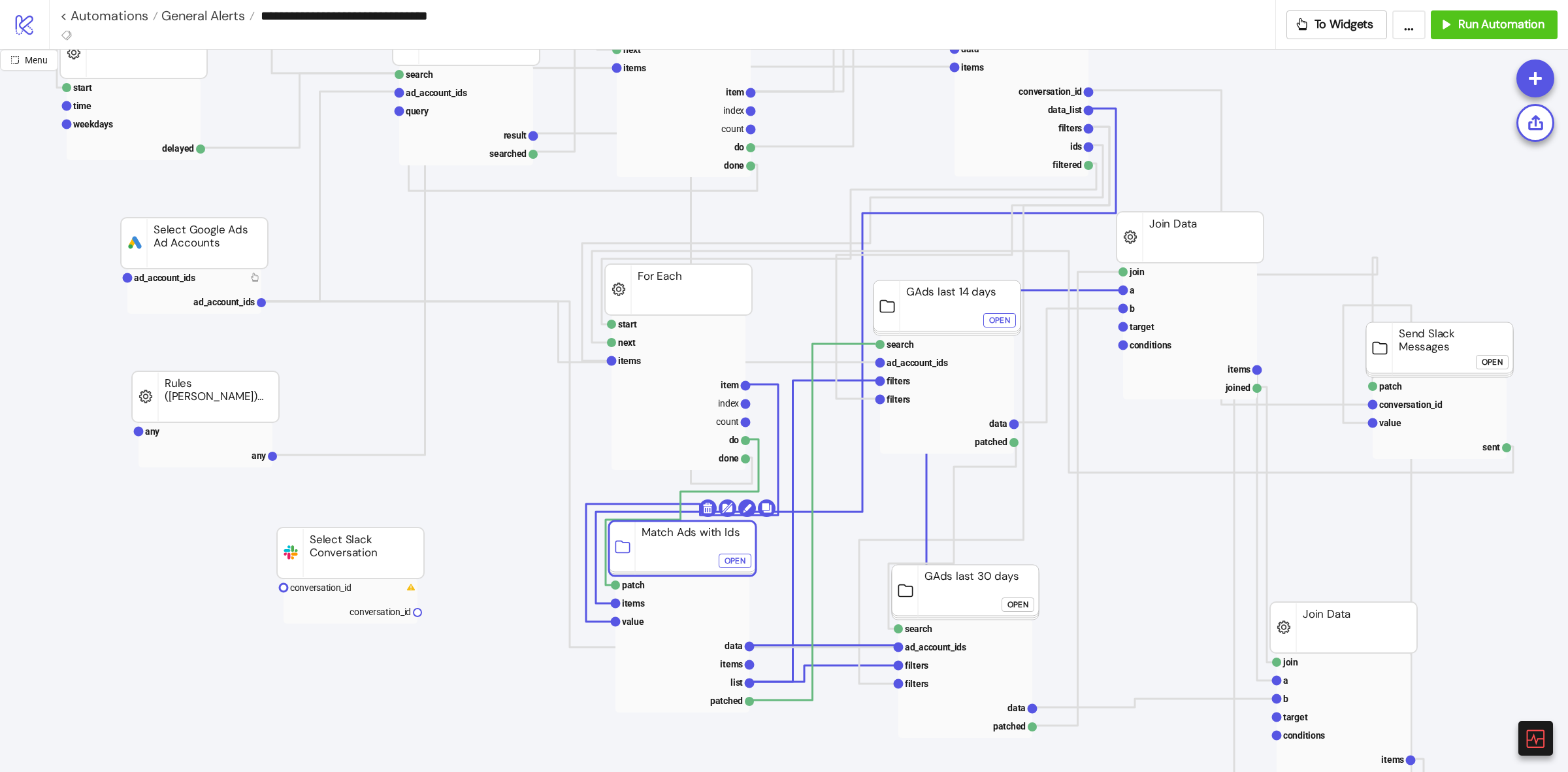
drag, startPoint x: 661, startPoint y: 554, endPoint x: 658, endPoint y: 574, distance: 20.2
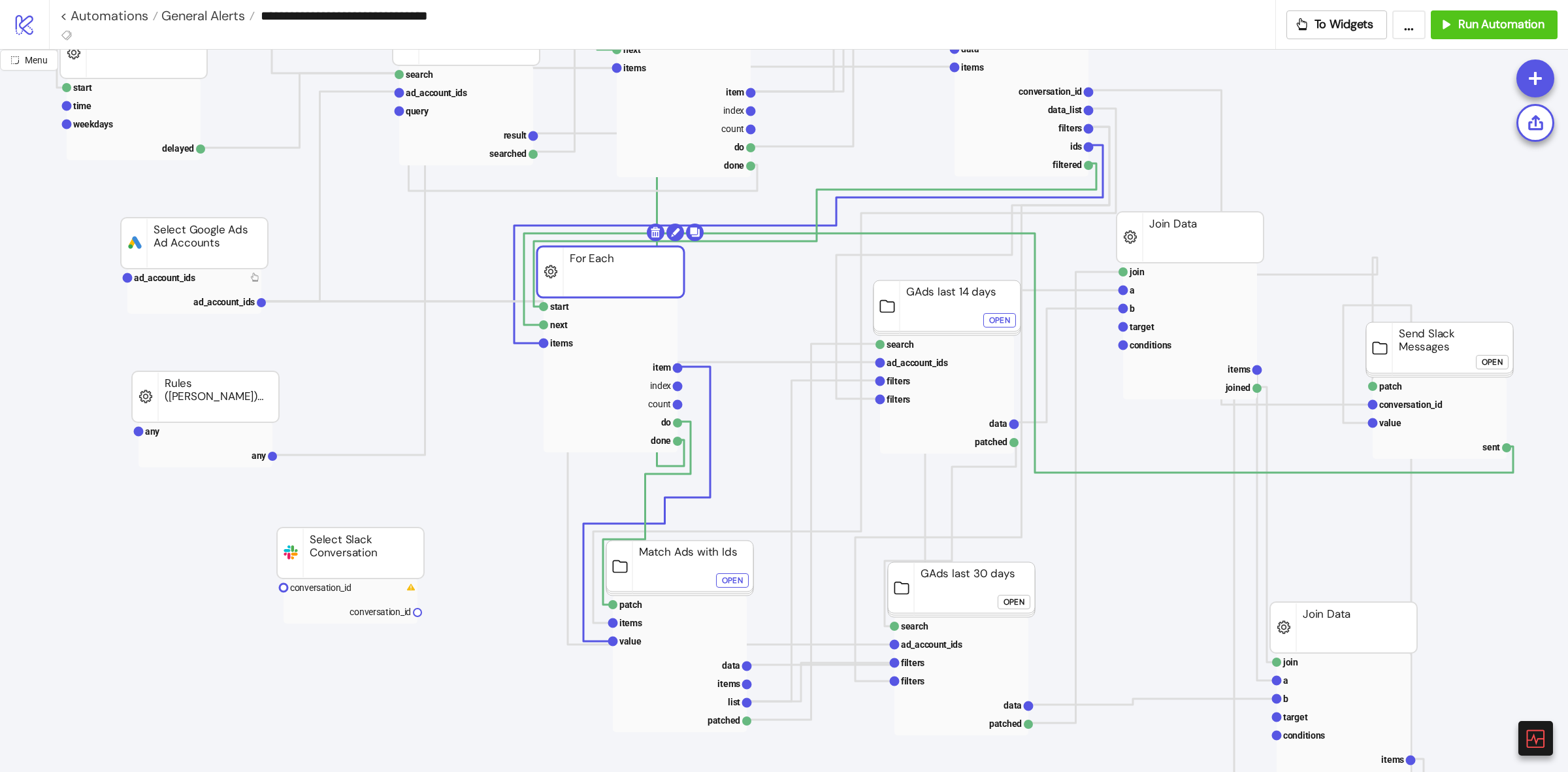
drag, startPoint x: 711, startPoint y: 301, endPoint x: 645, endPoint y: 285, distance: 67.9
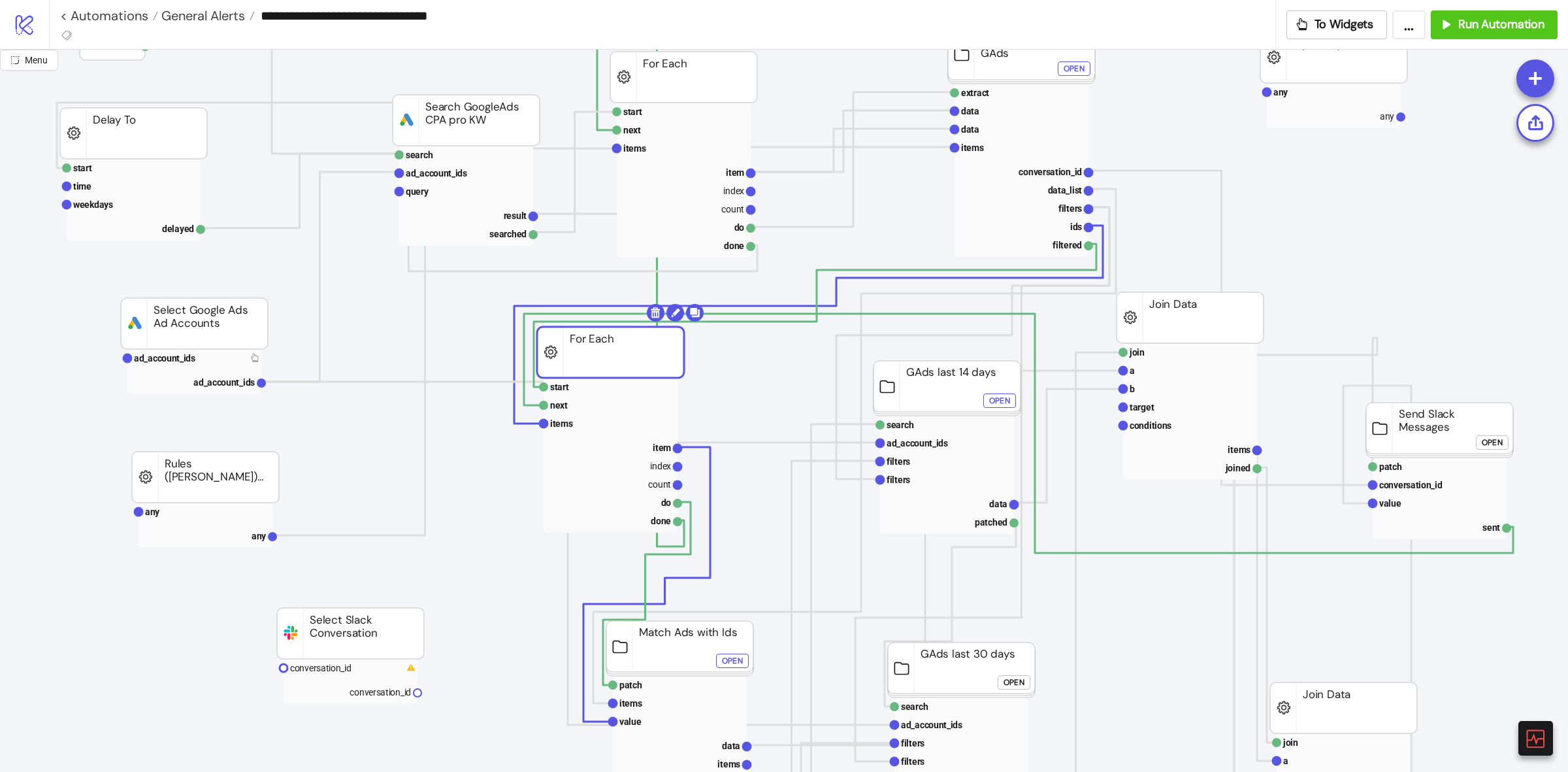
scroll to position [0, 0]
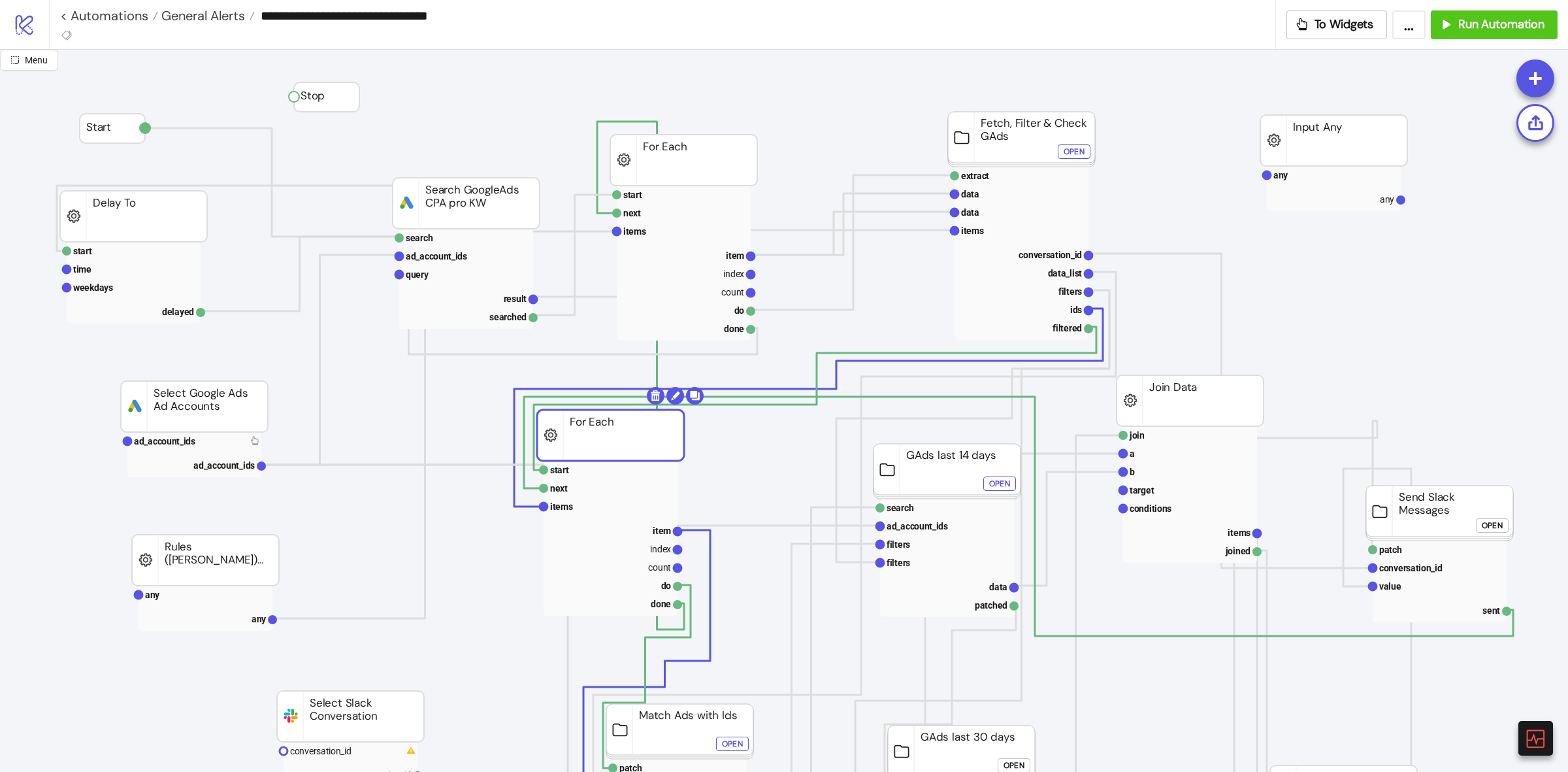
click button "Open"
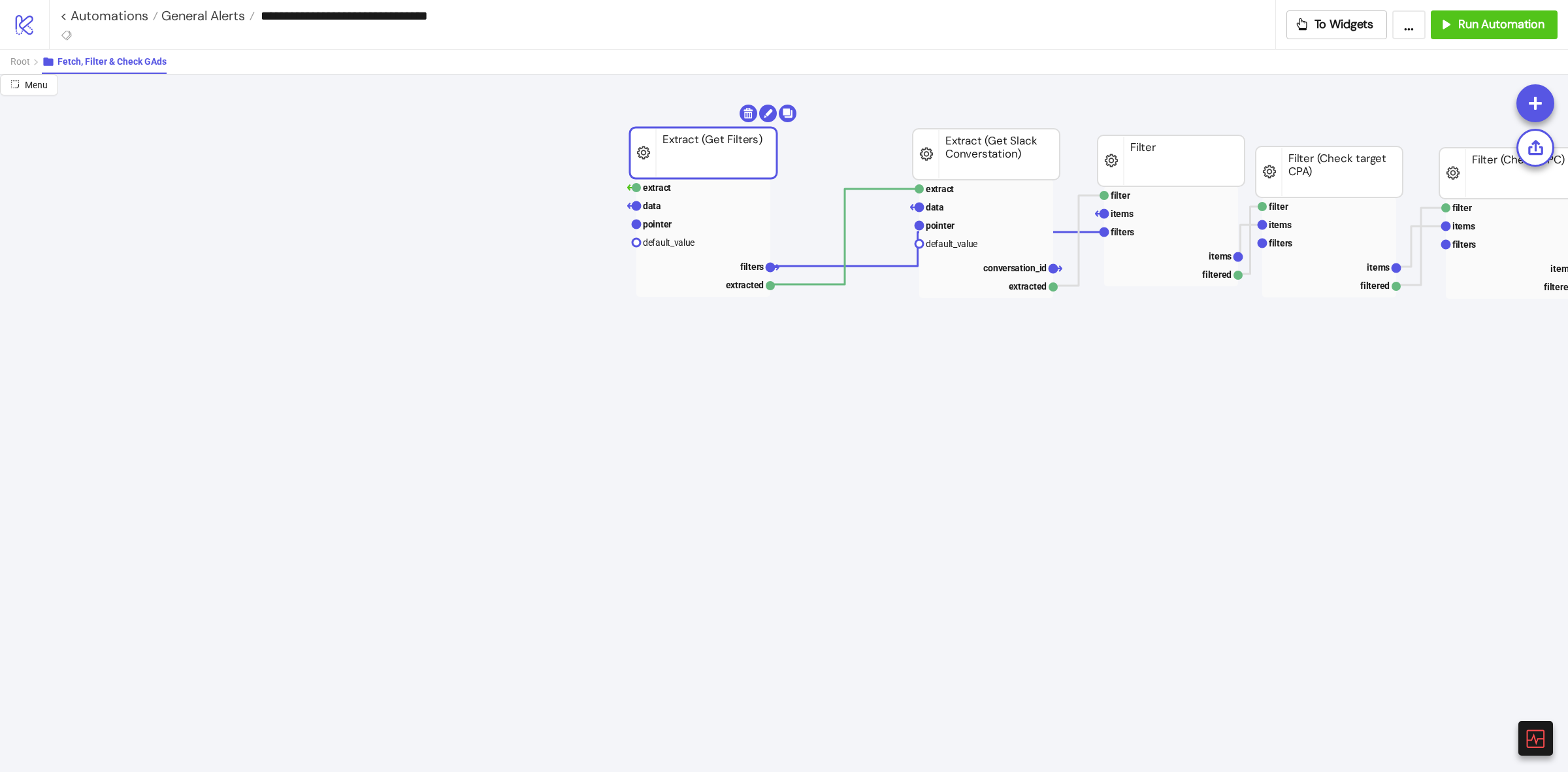
drag, startPoint x: 756, startPoint y: 164, endPoint x: 642, endPoint y: 162, distance: 114.0
click at [640, 162] on rect at bounding box center [703, 153] width 147 height 51
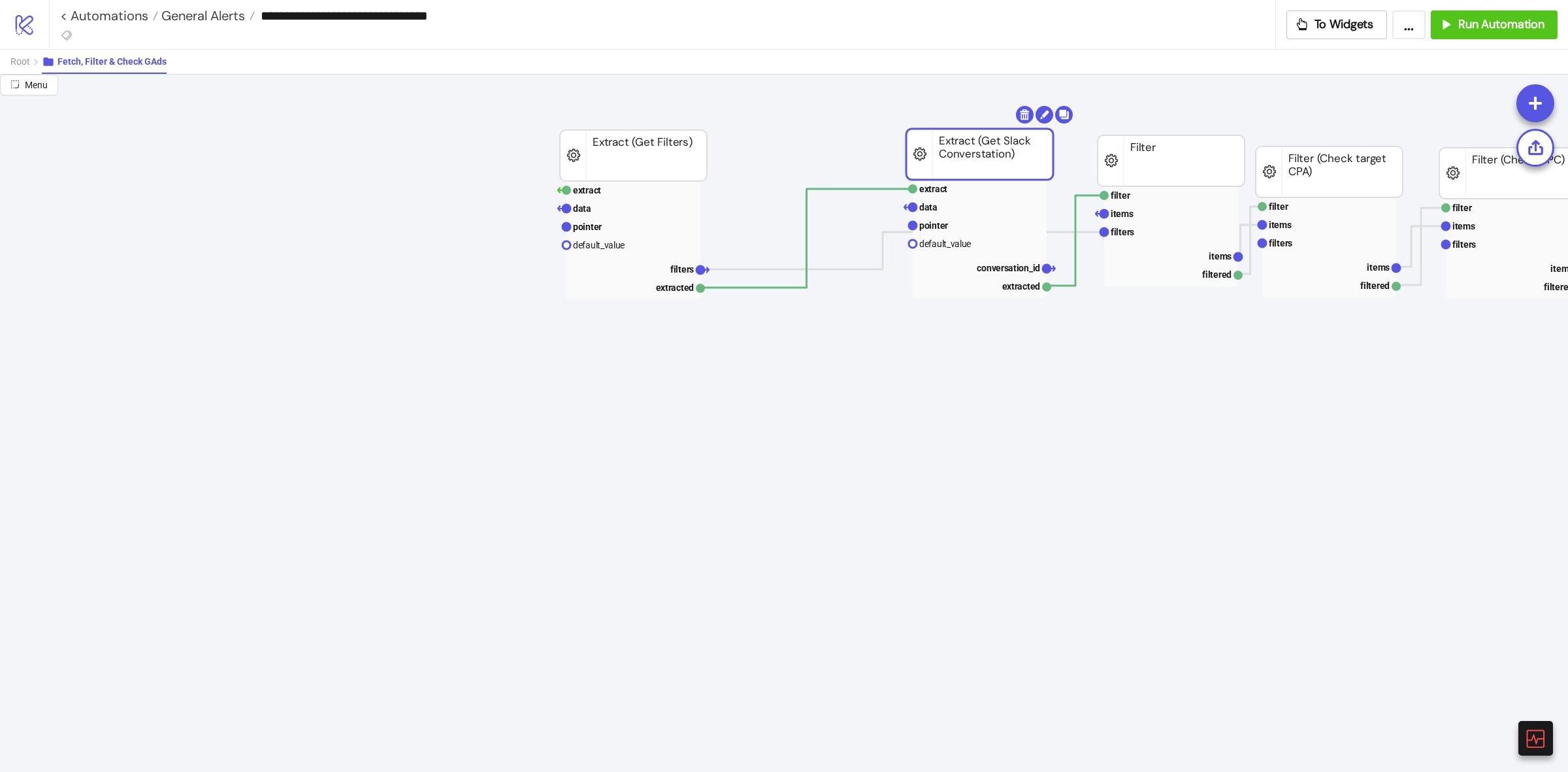
drag, startPoint x: 960, startPoint y: 173, endPoint x: 859, endPoint y: 175, distance: 101.0
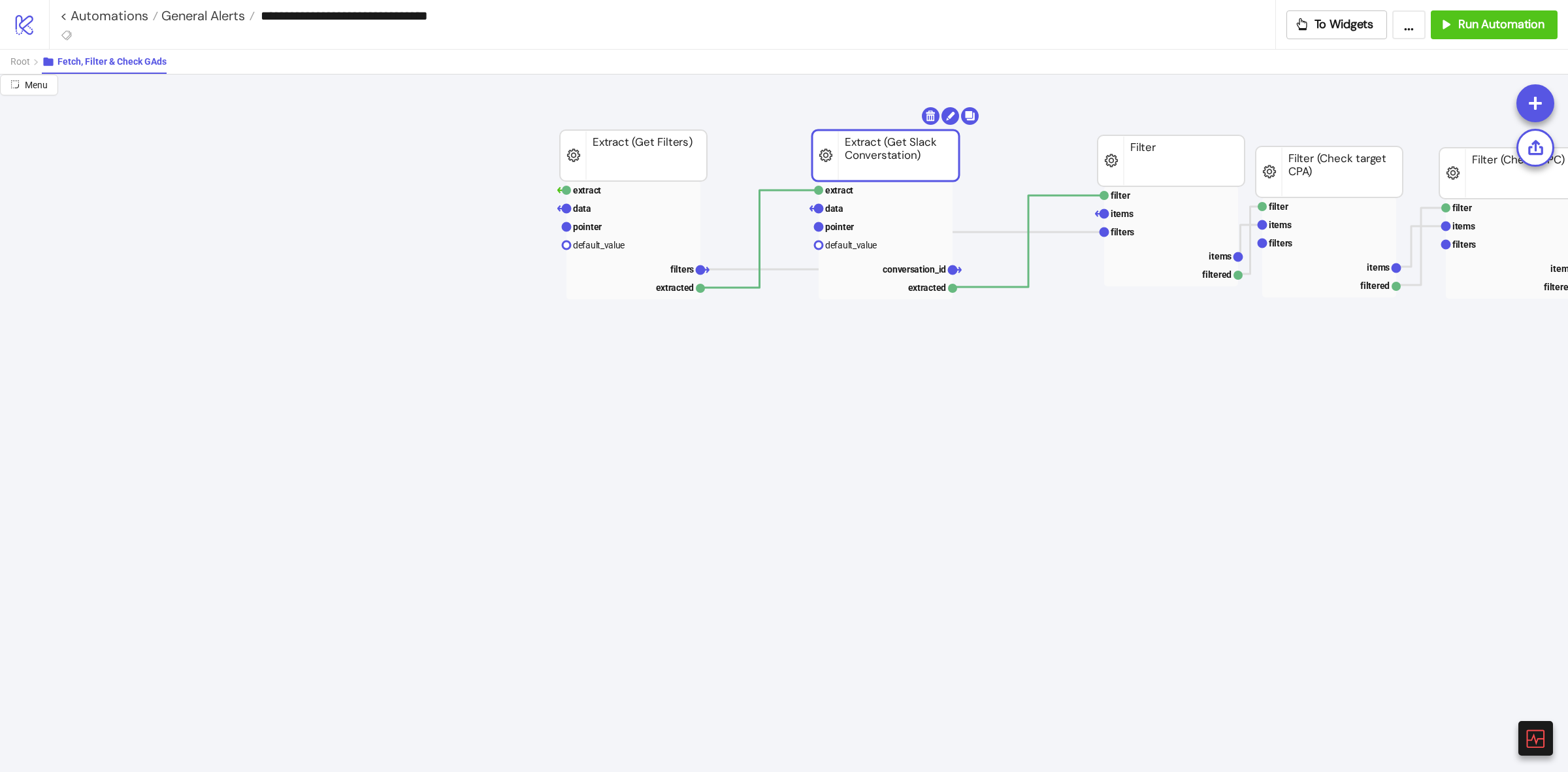
click at [5, 67] on div "Root Fetch, Filter & Check GAds" at bounding box center [784, 61] width 1568 height 25
click at [11, 63] on span "Root" at bounding box center [20, 61] width 19 height 11
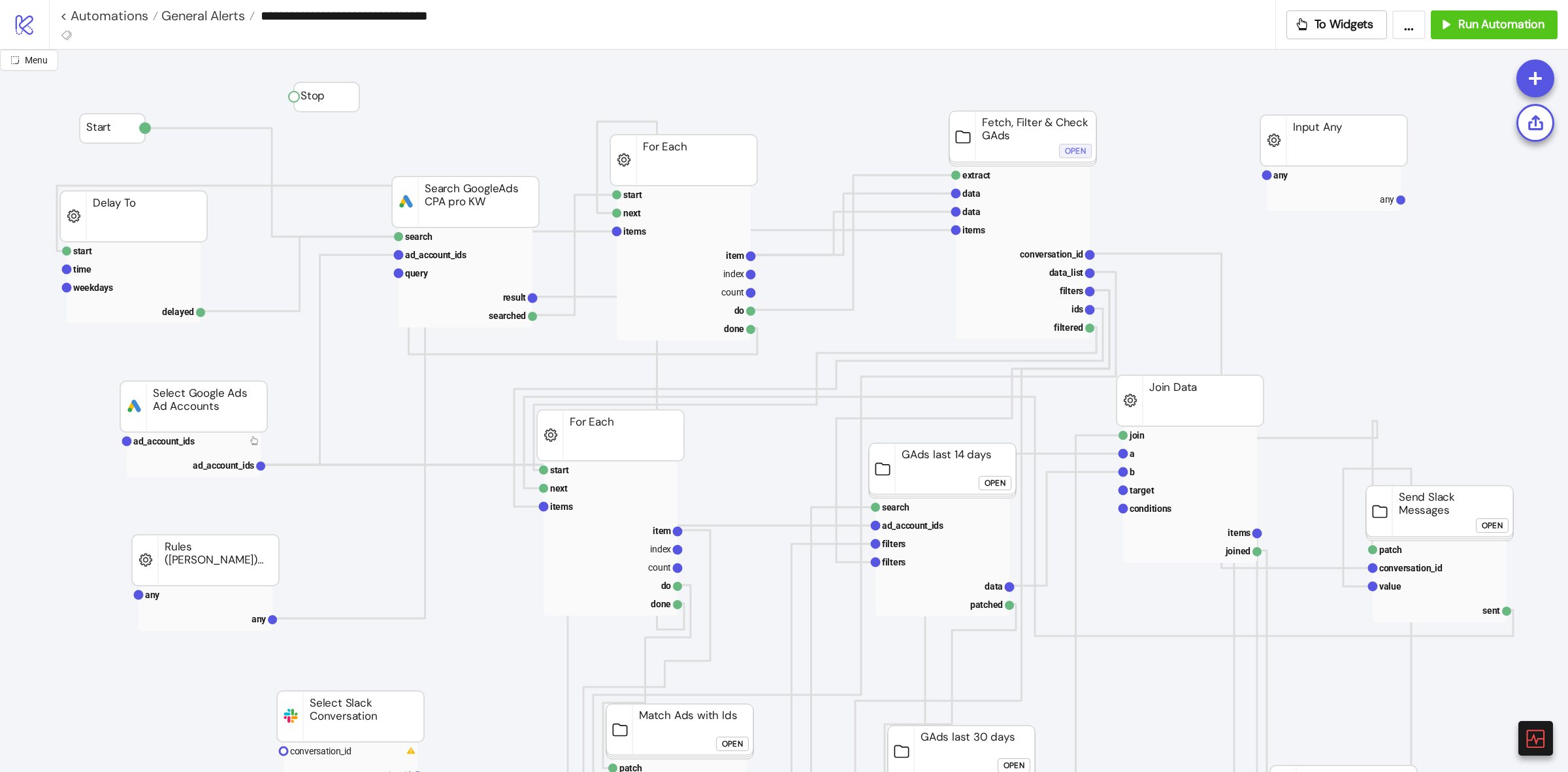
click at [1072, 149] on div "Open" at bounding box center [1075, 151] width 21 height 15
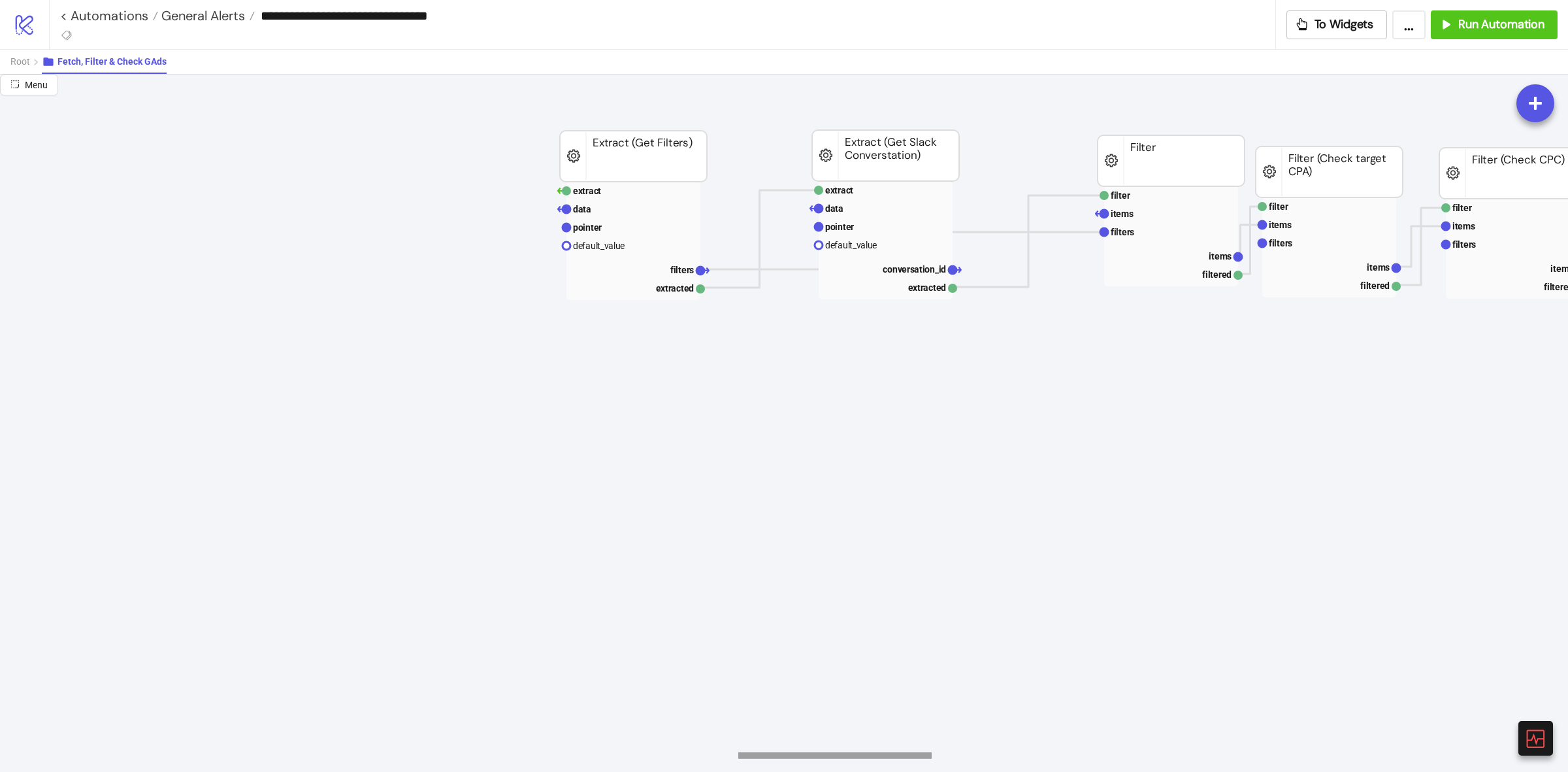
drag, startPoint x: 739, startPoint y: 759, endPoint x: 932, endPoint y: 753, distance: 193.1
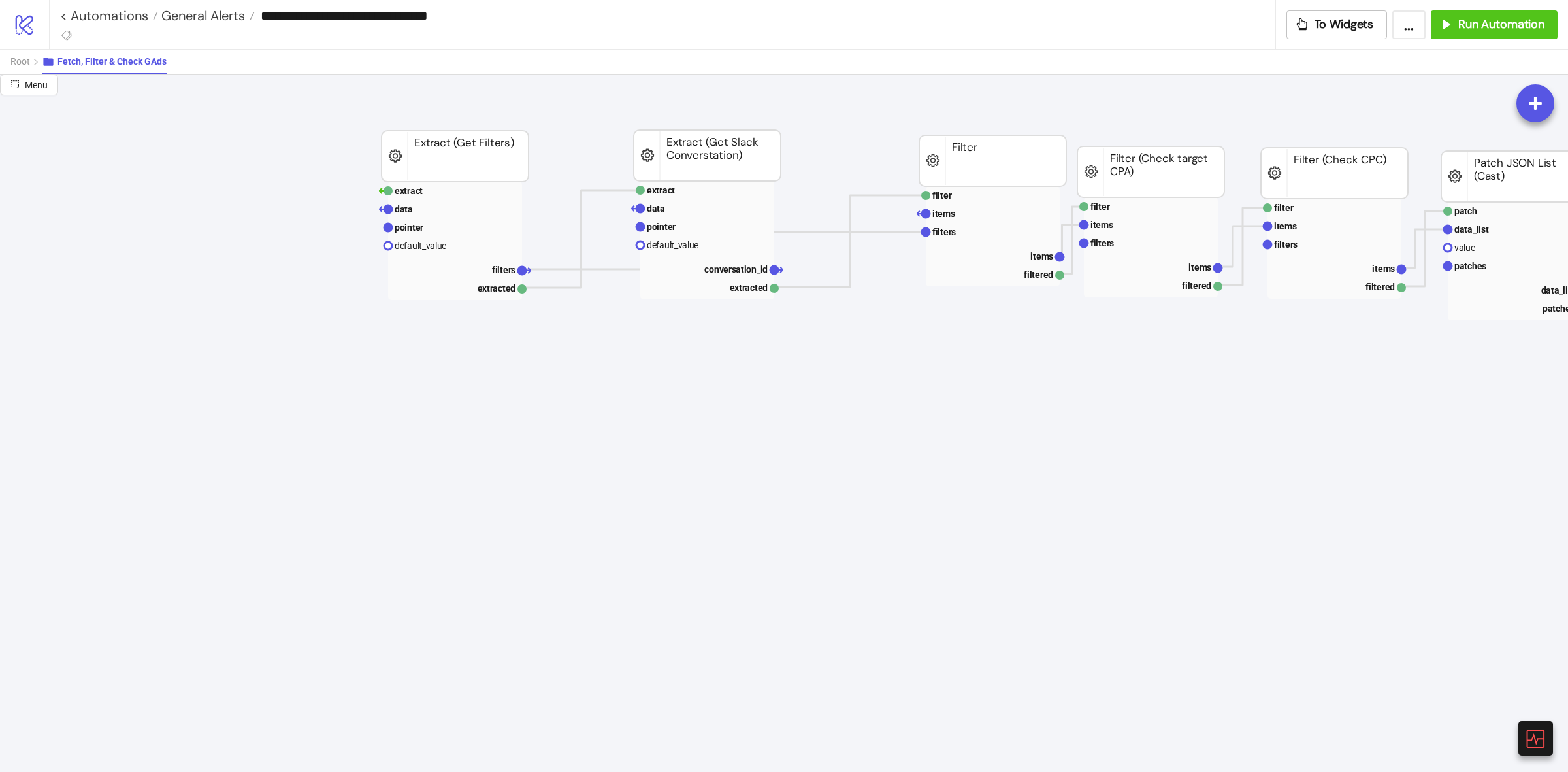
scroll to position [0, 377]
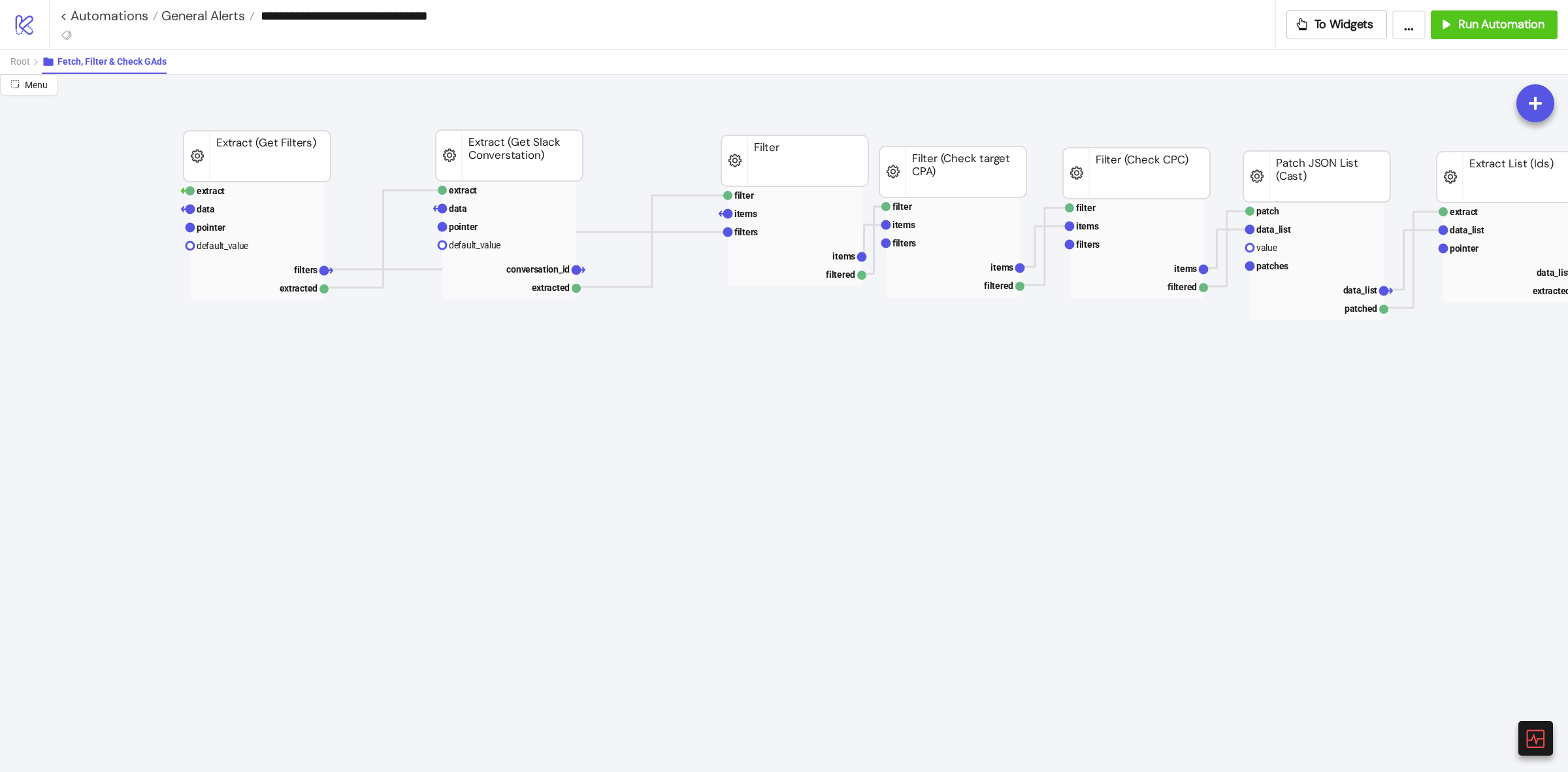
click at [825, 136] on rect at bounding box center [795, 161] width 147 height 51
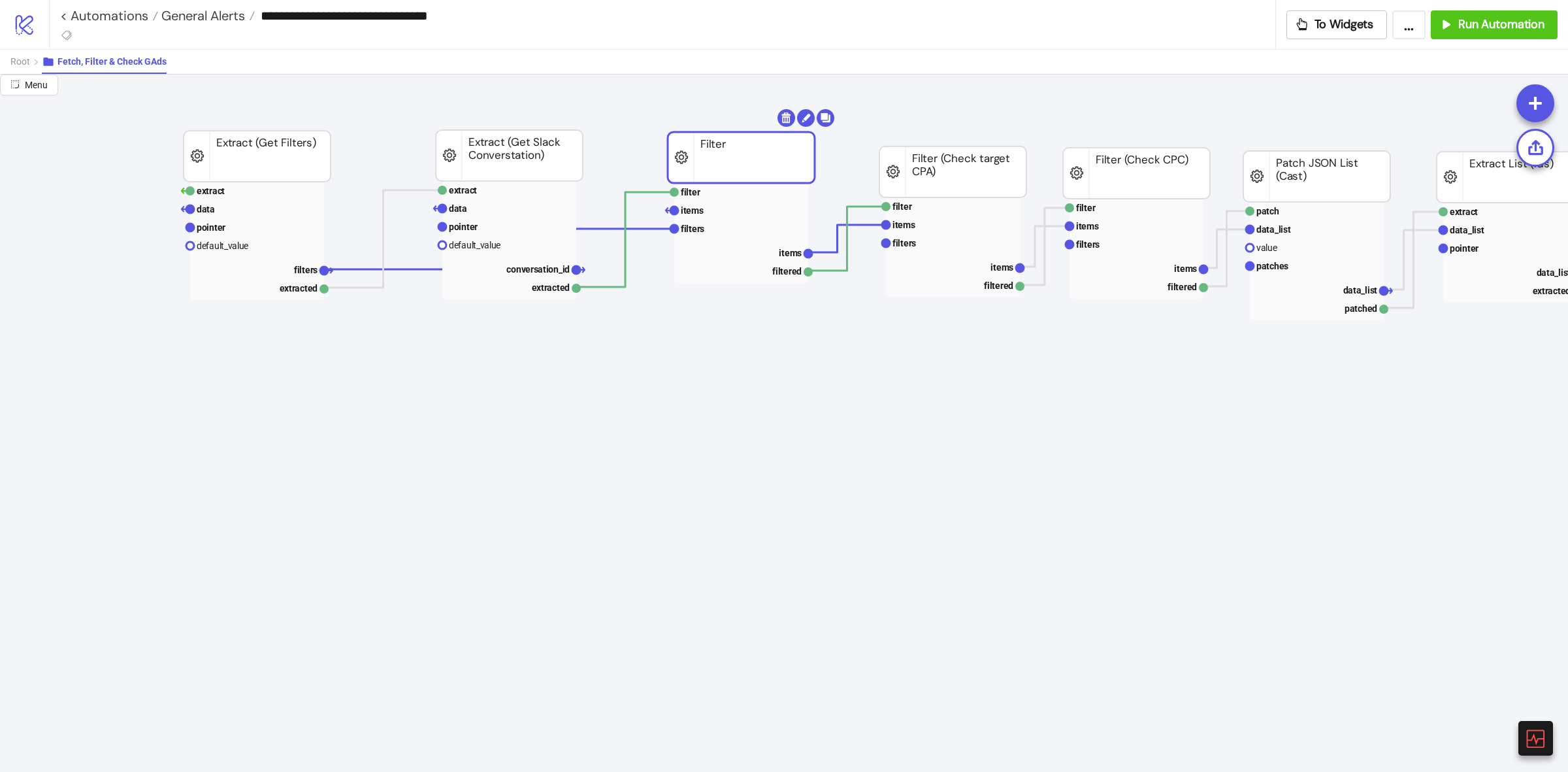
drag, startPoint x: 825, startPoint y: 162, endPoint x: 769, endPoint y: 160, distance: 56.0
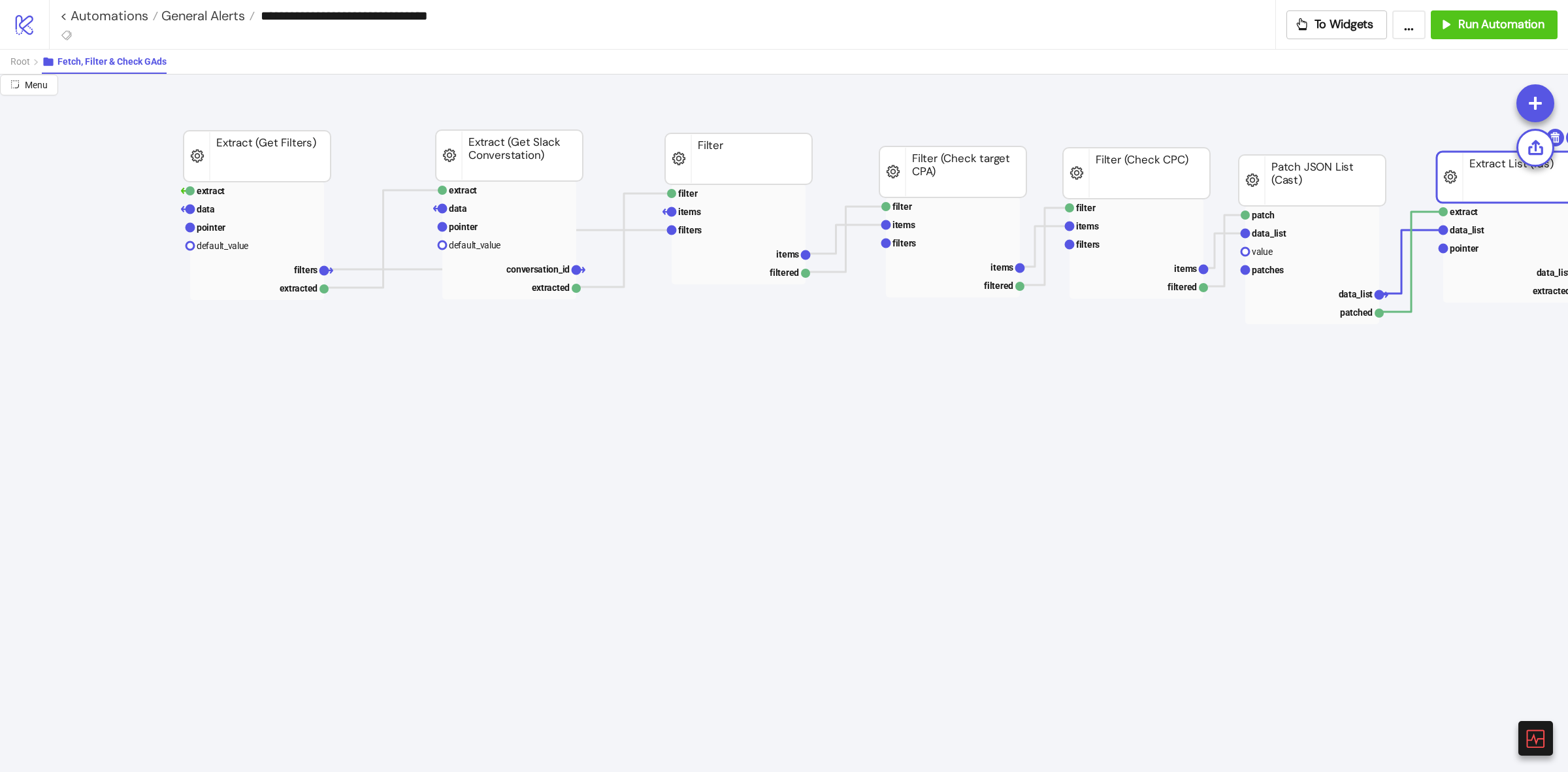
drag, startPoint x: 1478, startPoint y: 186, endPoint x: 1465, endPoint y: 239, distance: 54.6
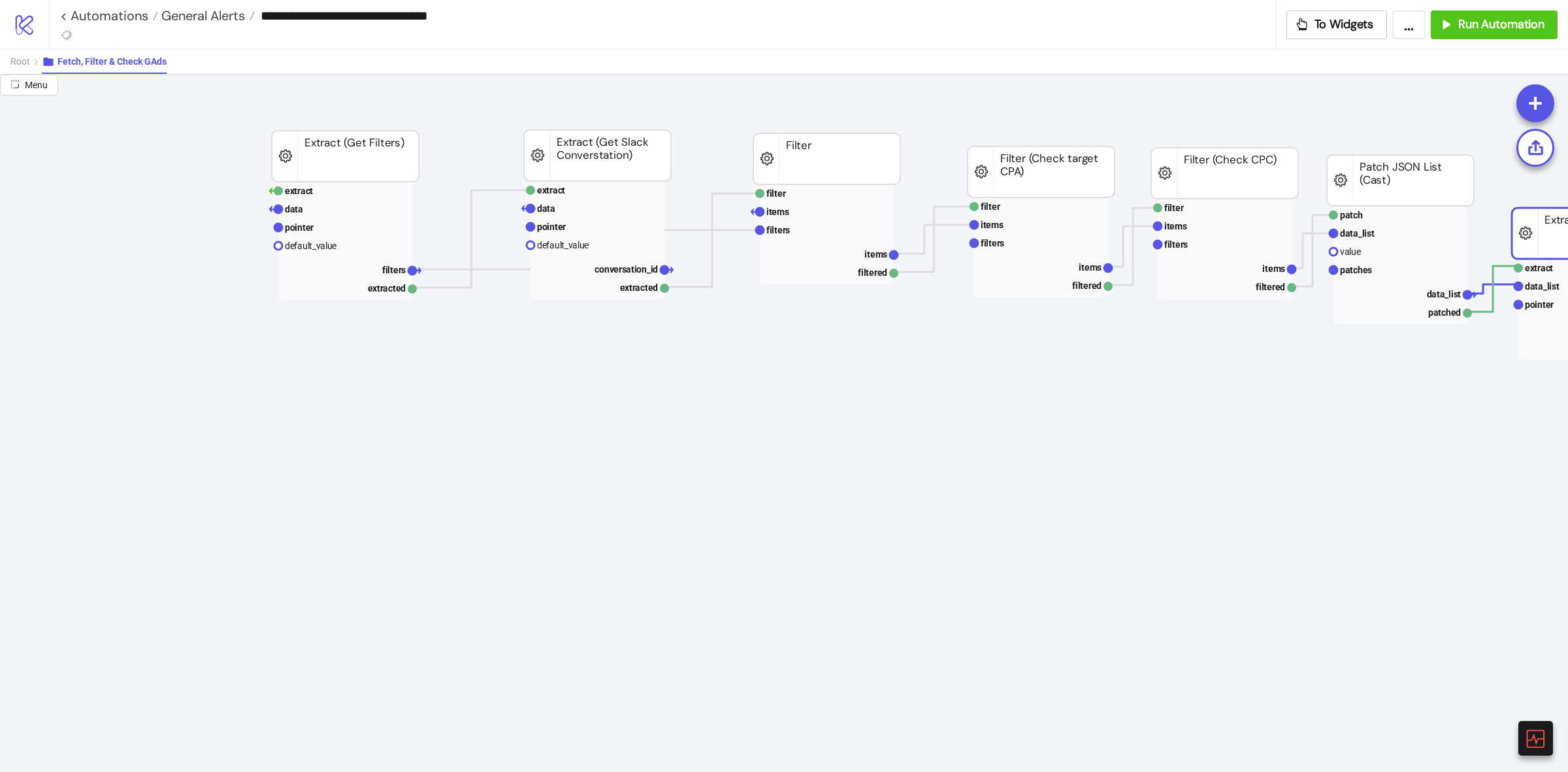
scroll to position [0, 216]
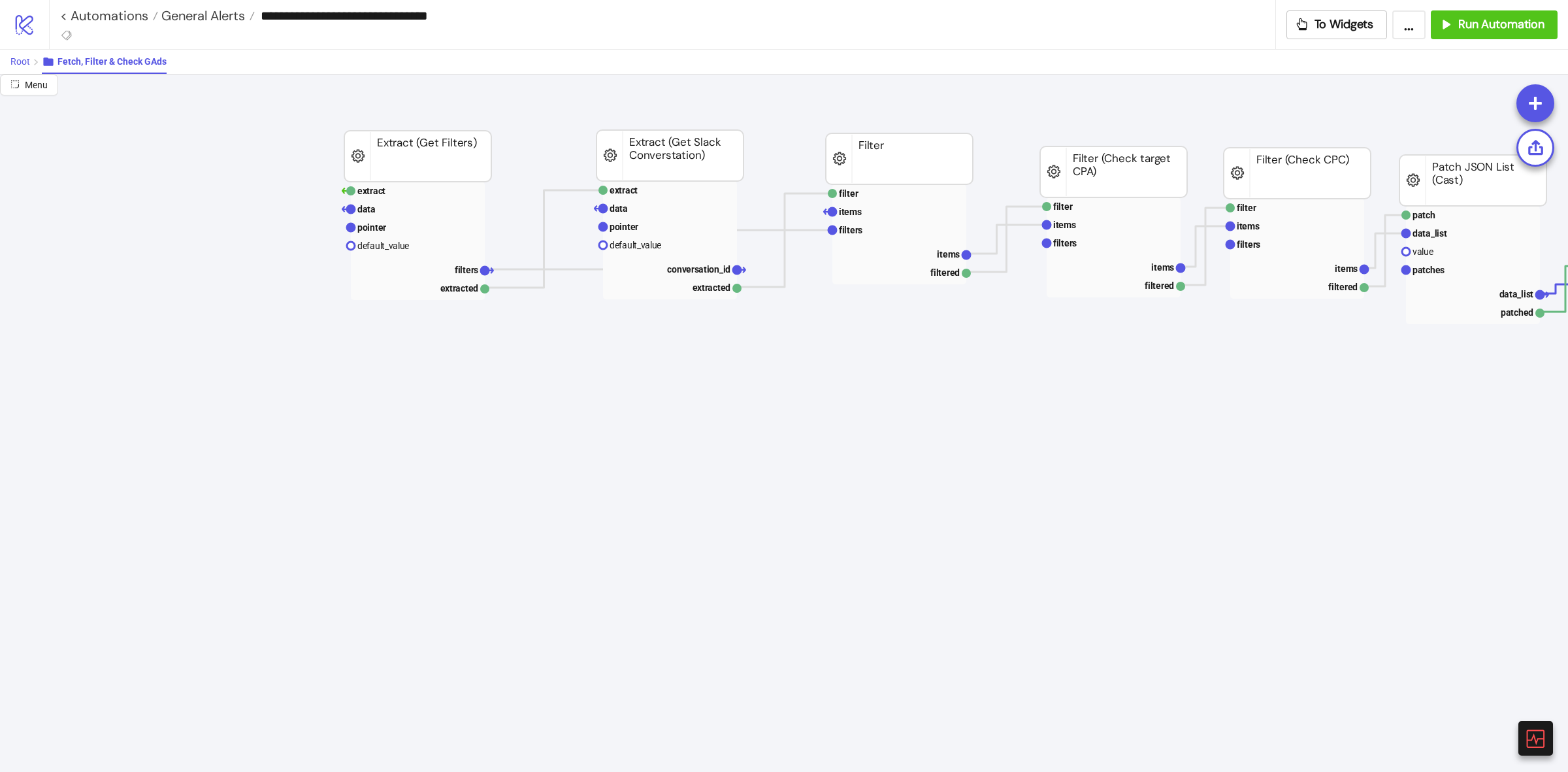
click at [13, 56] on span "Root" at bounding box center [20, 61] width 19 height 11
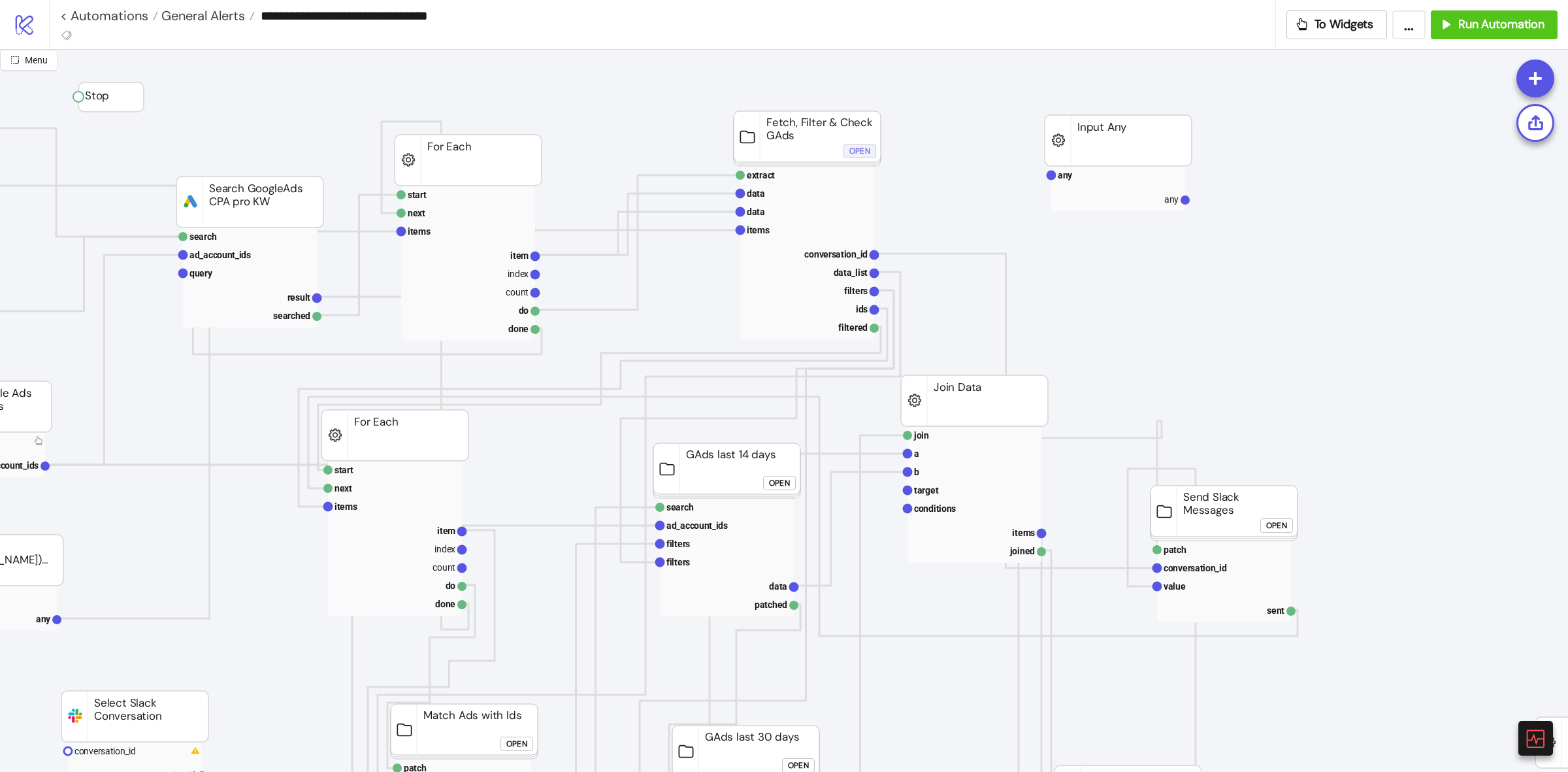
click at [866, 155] on div "Open" at bounding box center [859, 151] width 21 height 15
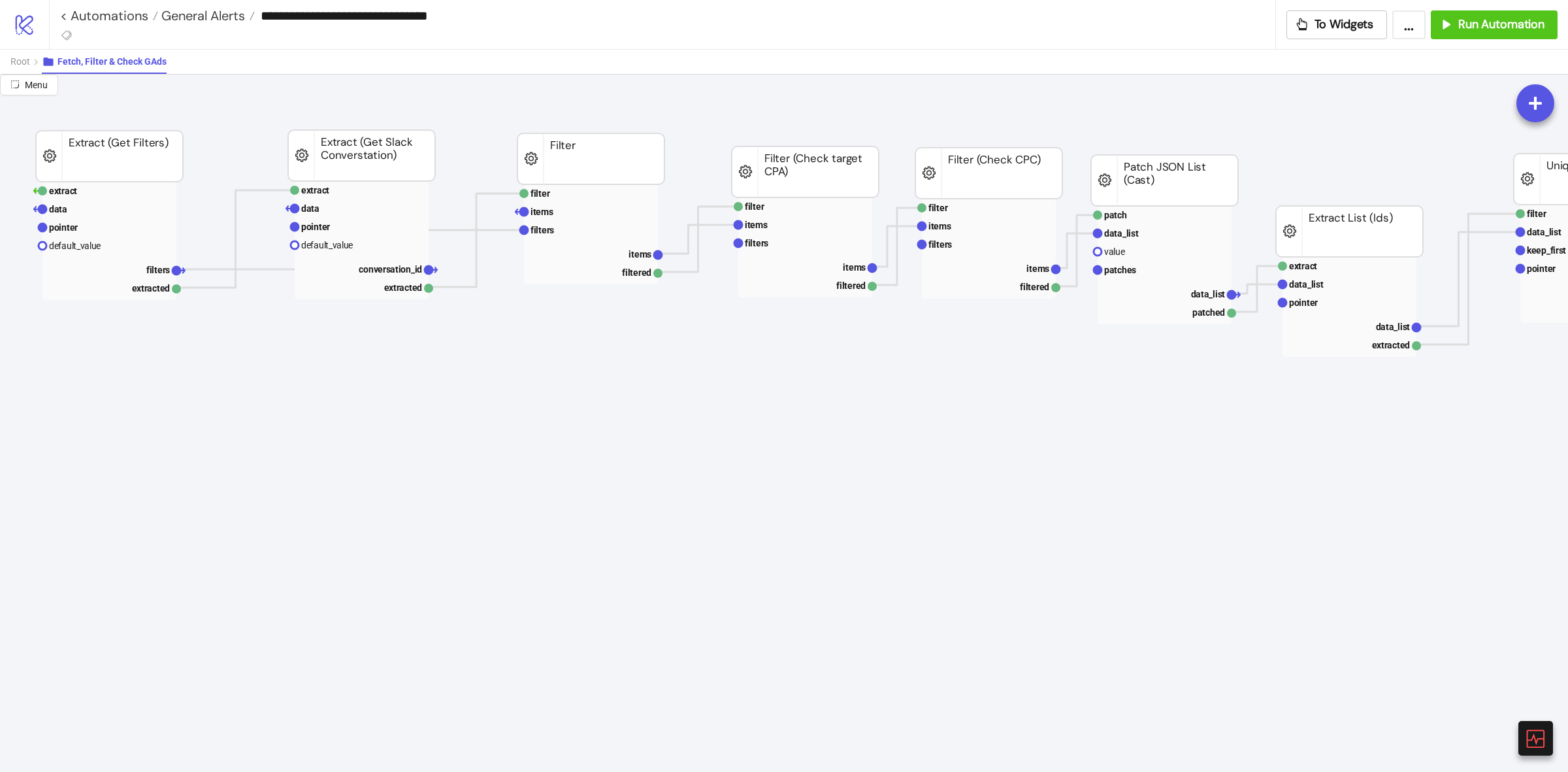
scroll to position [0, 641]
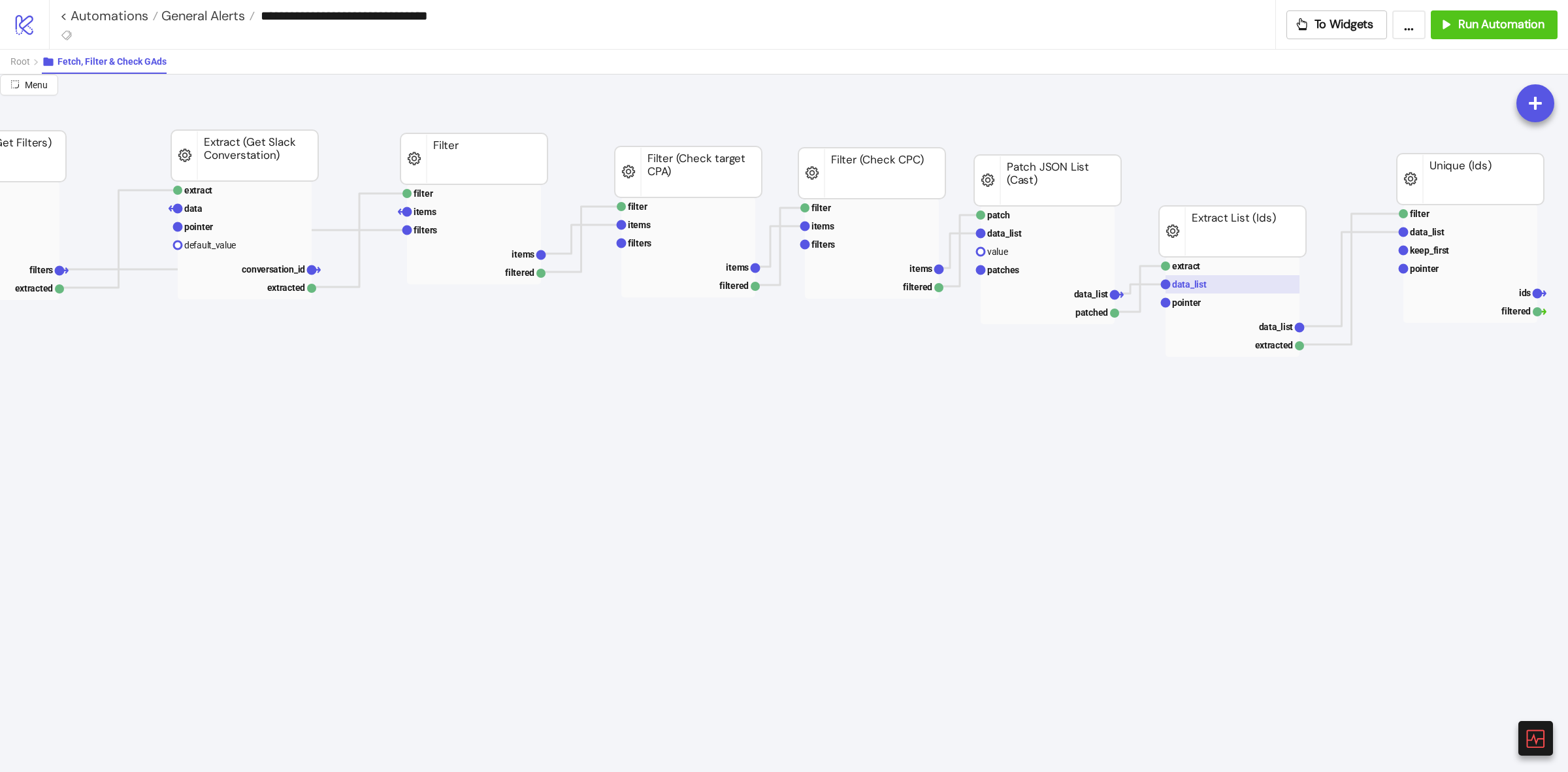
click at [1212, 282] on rect at bounding box center [1232, 284] width 134 height 19
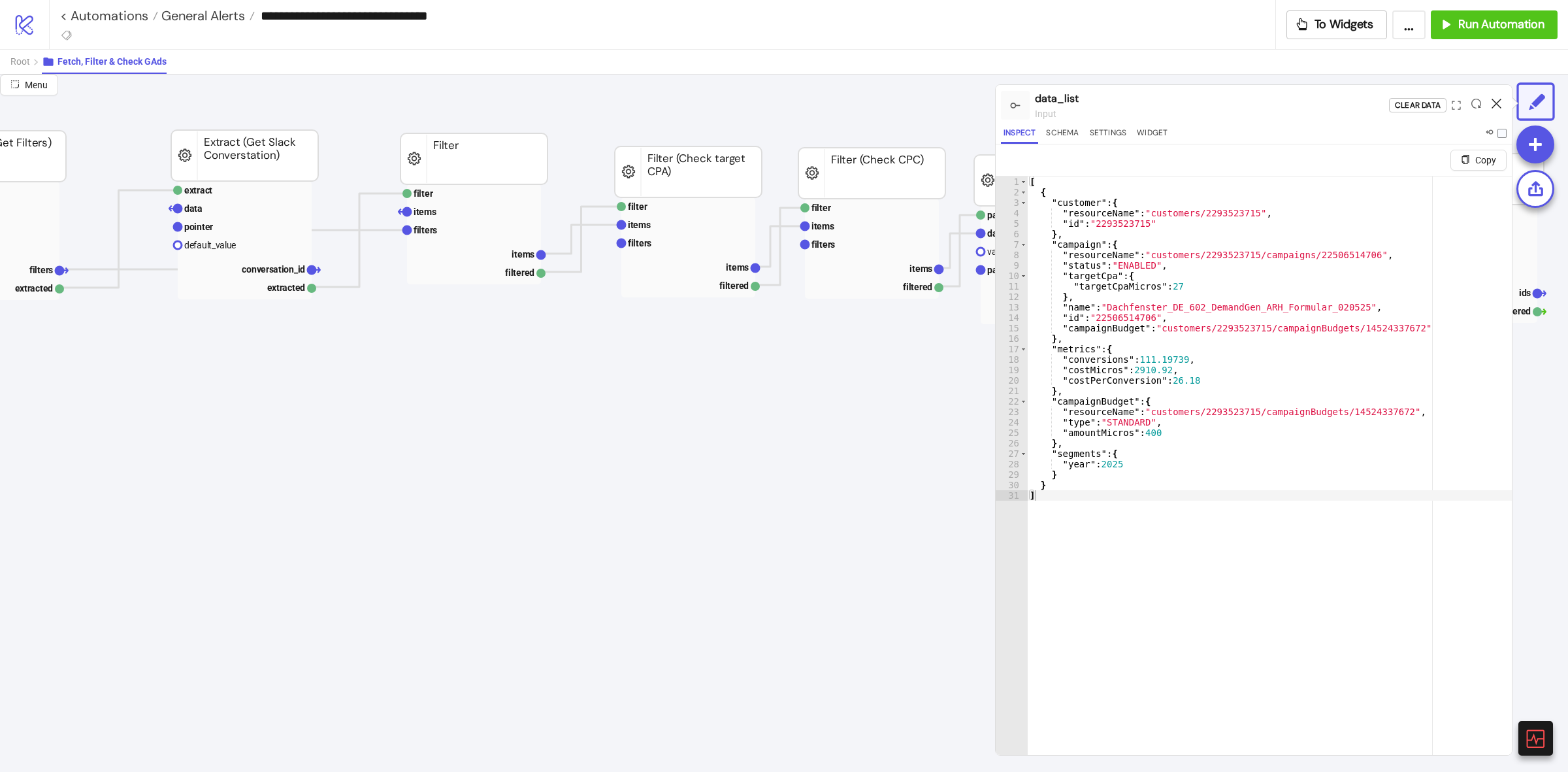
click at [1494, 102] on icon at bounding box center [1497, 104] width 10 height 10
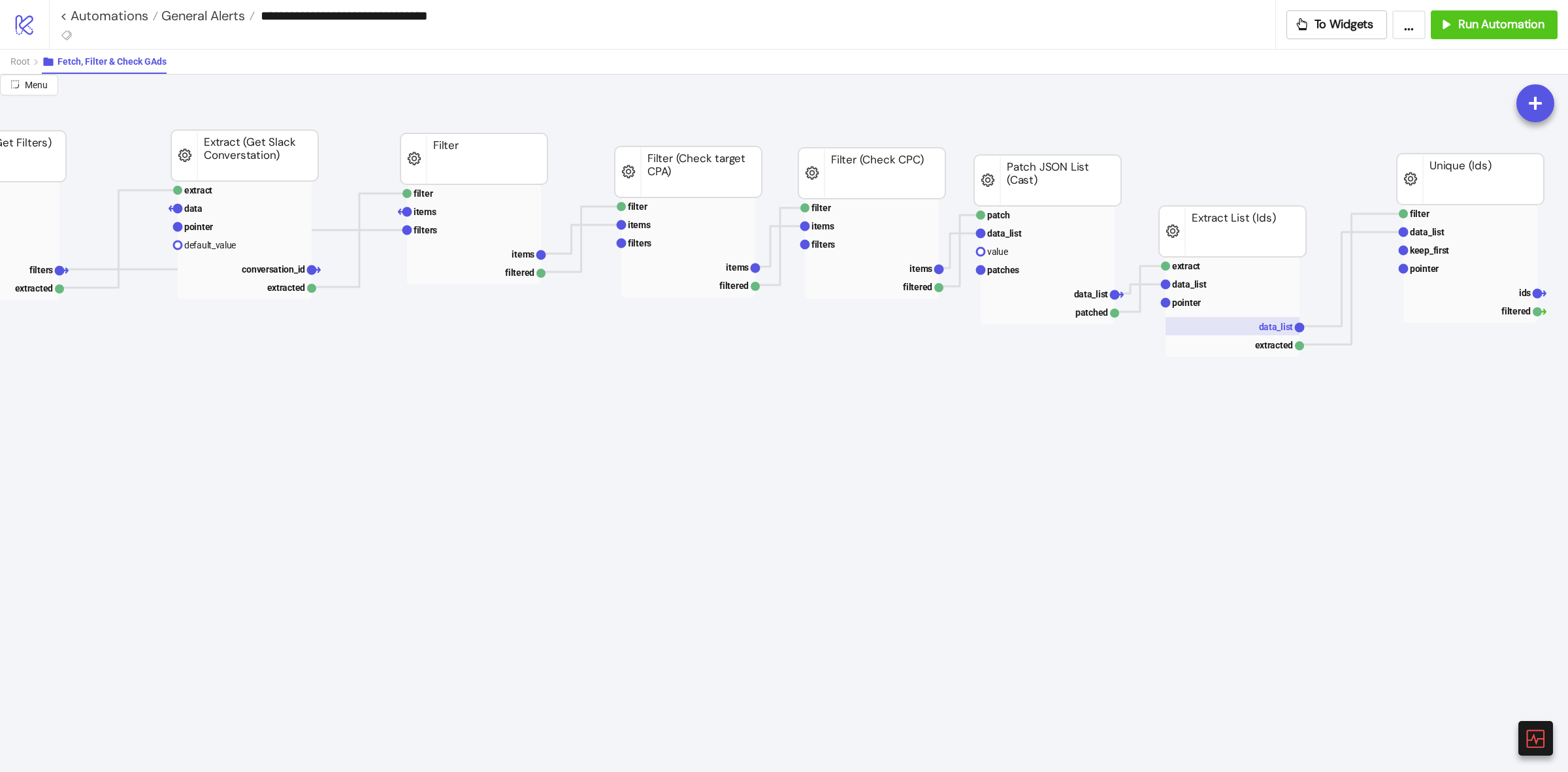
click at [1248, 320] on rect at bounding box center [1232, 326] width 134 height 19
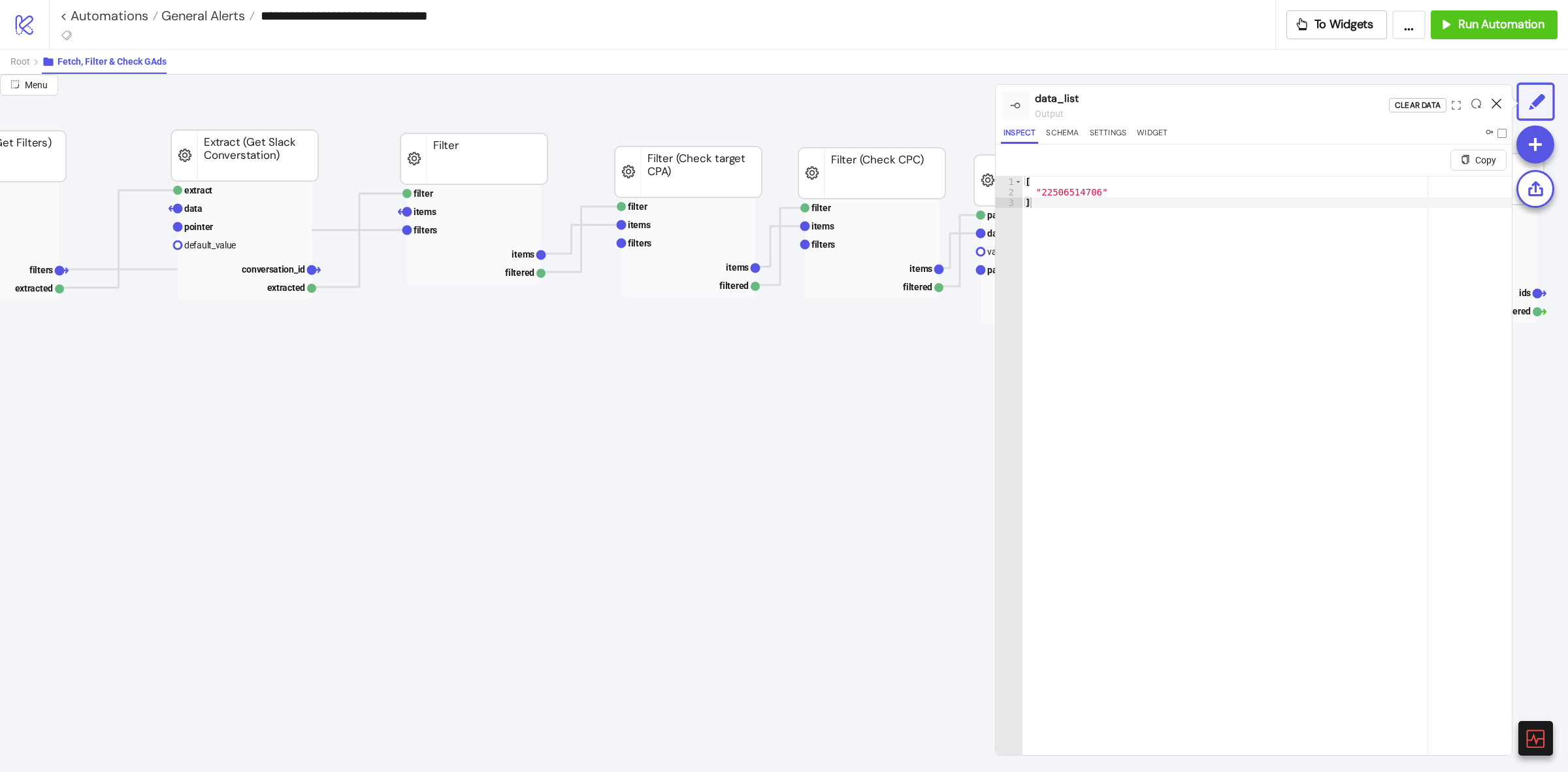
click at [1492, 101] on icon at bounding box center [1497, 104] width 10 height 10
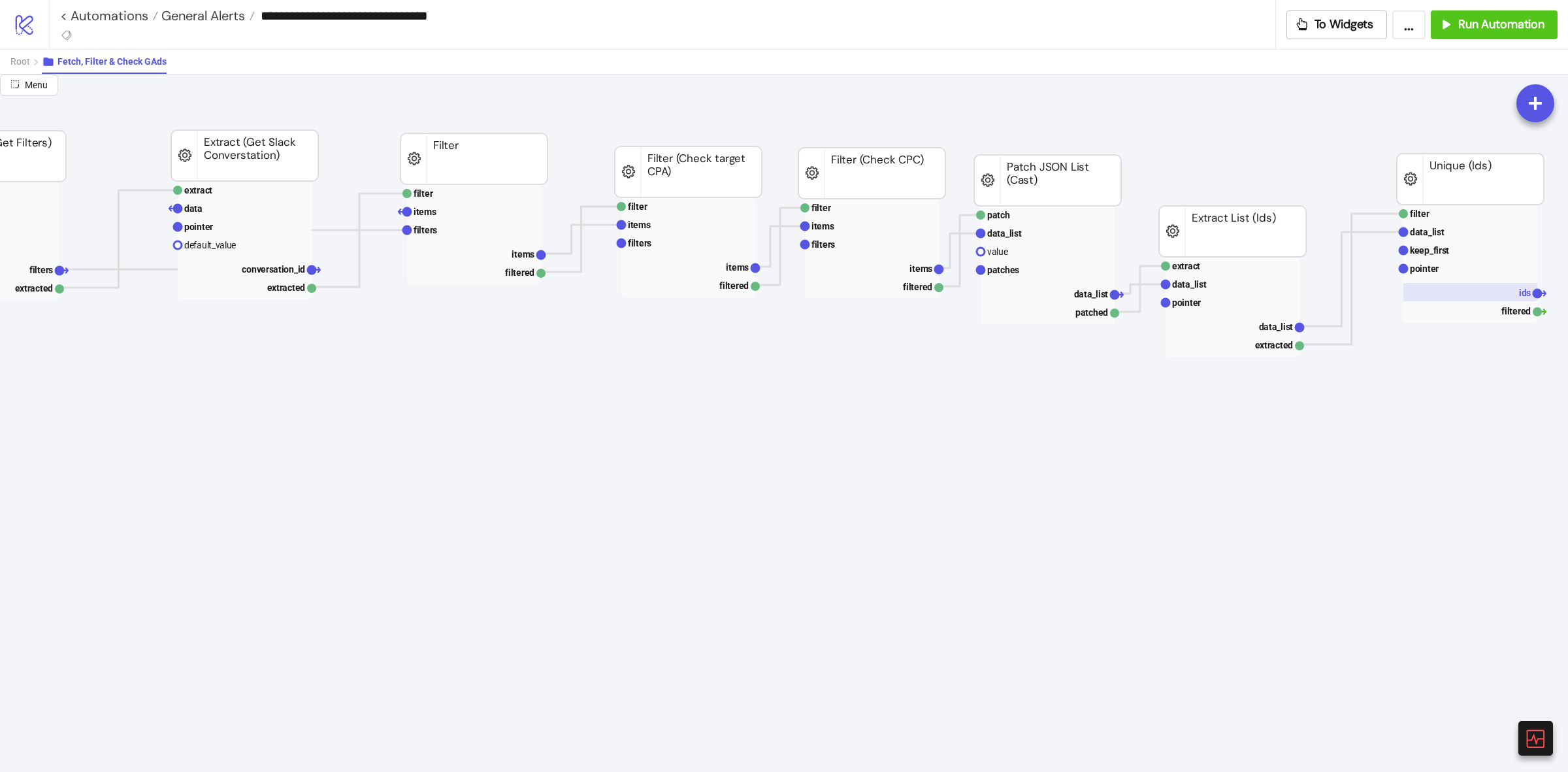
click at [1508, 286] on rect at bounding box center [1470, 292] width 134 height 19
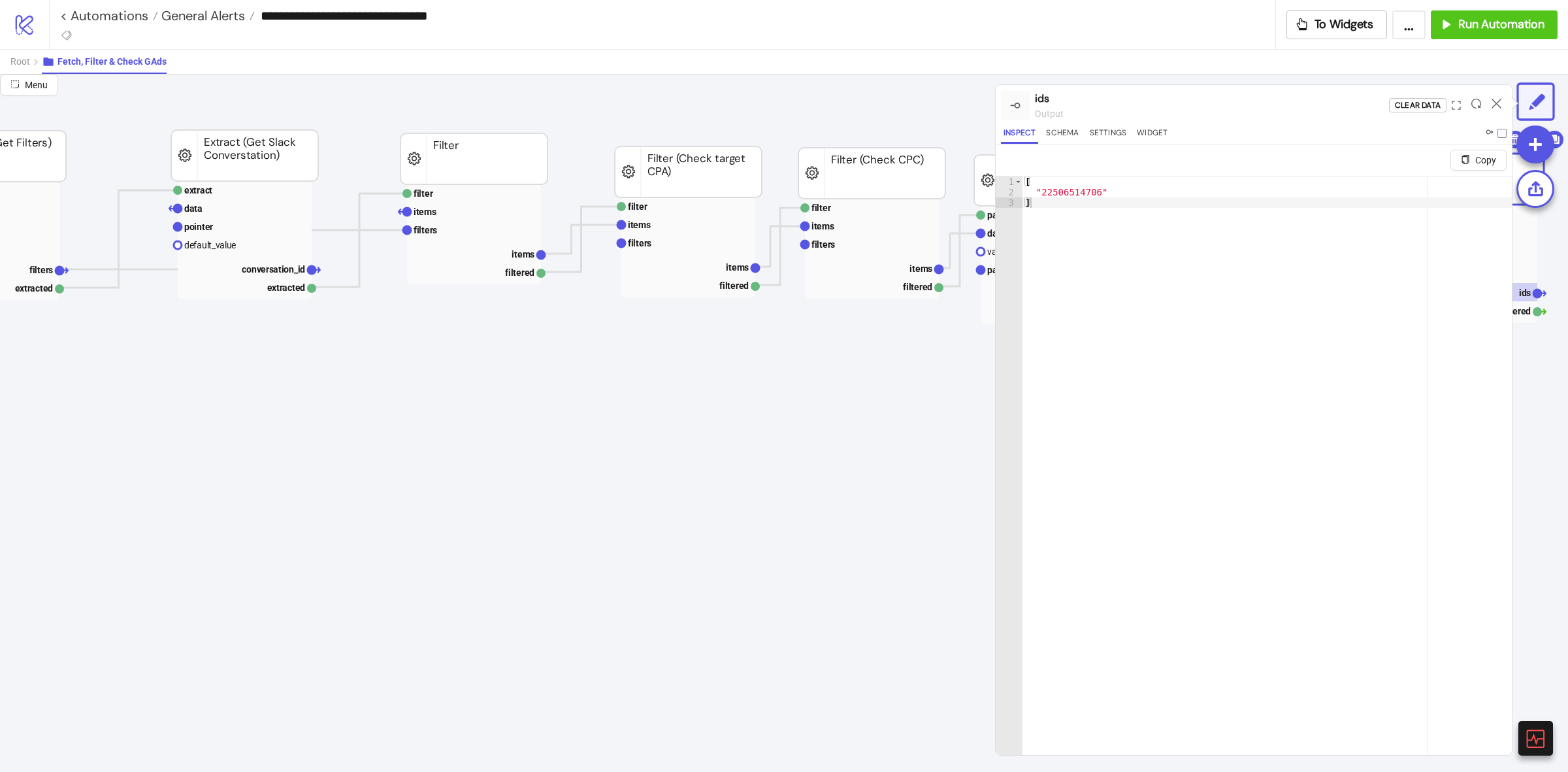
click at [1497, 109] on div at bounding box center [1496, 105] width 20 height 35
click at [1496, 106] on icon at bounding box center [1497, 104] width 10 height 10
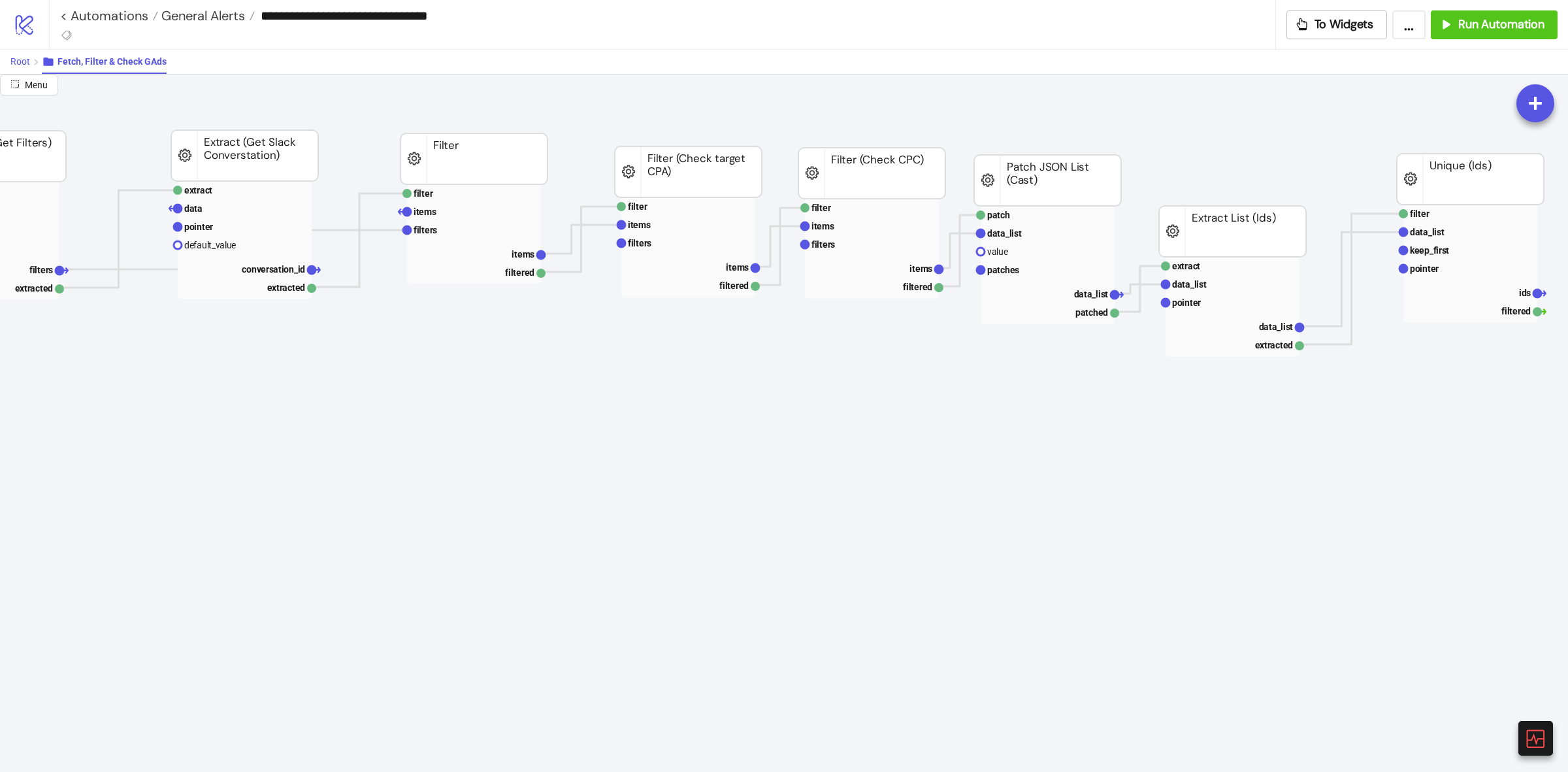
click at [13, 63] on span "Root" at bounding box center [20, 61] width 19 height 11
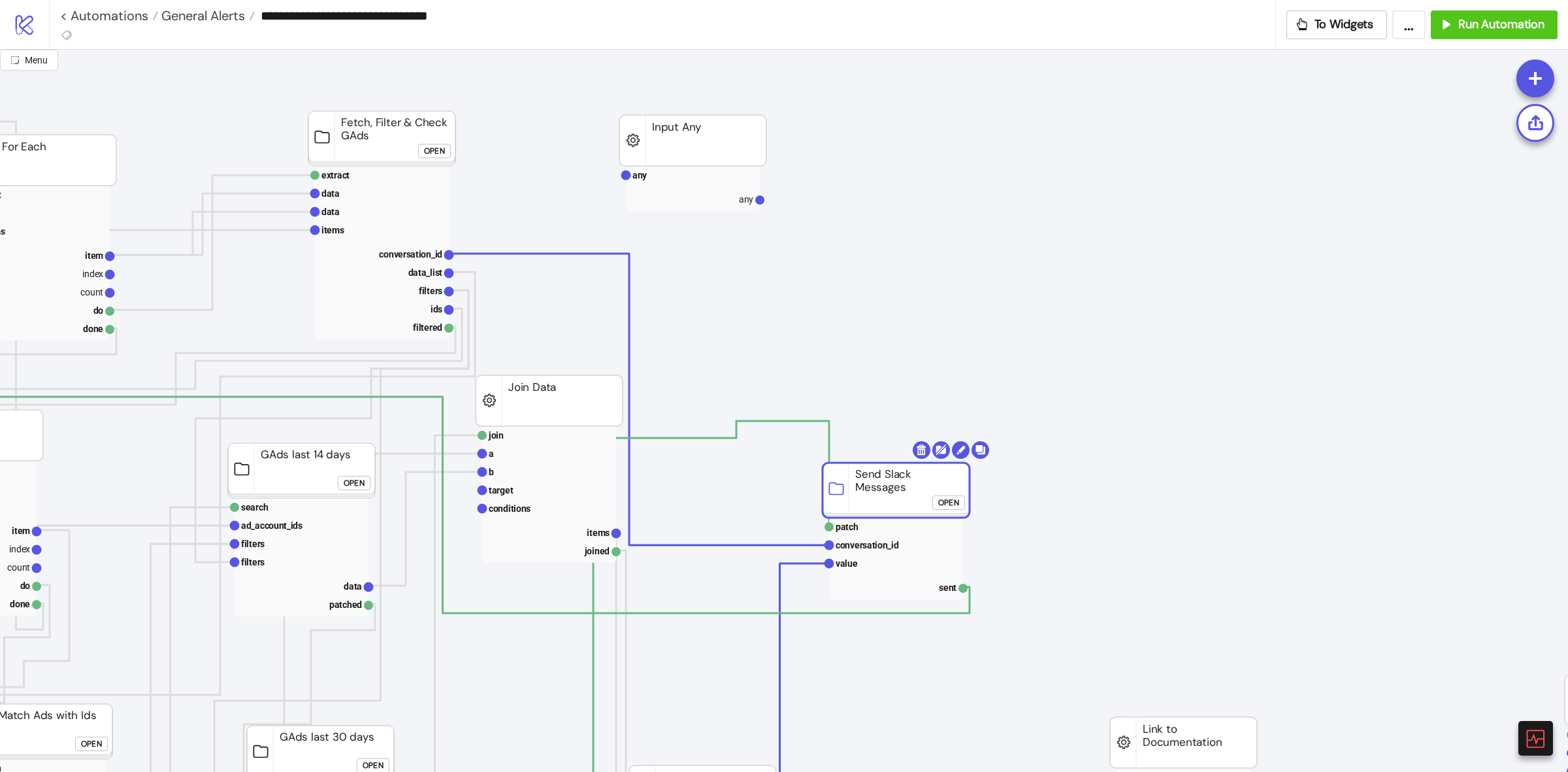
drag, startPoint x: 782, startPoint y: 507, endPoint x: 884, endPoint y: 482, distance: 105.0
click at [884, 482] on rect at bounding box center [895, 490] width 147 height 55
click at [864, 546] on text "conversation_id" at bounding box center [872, 543] width 63 height 11
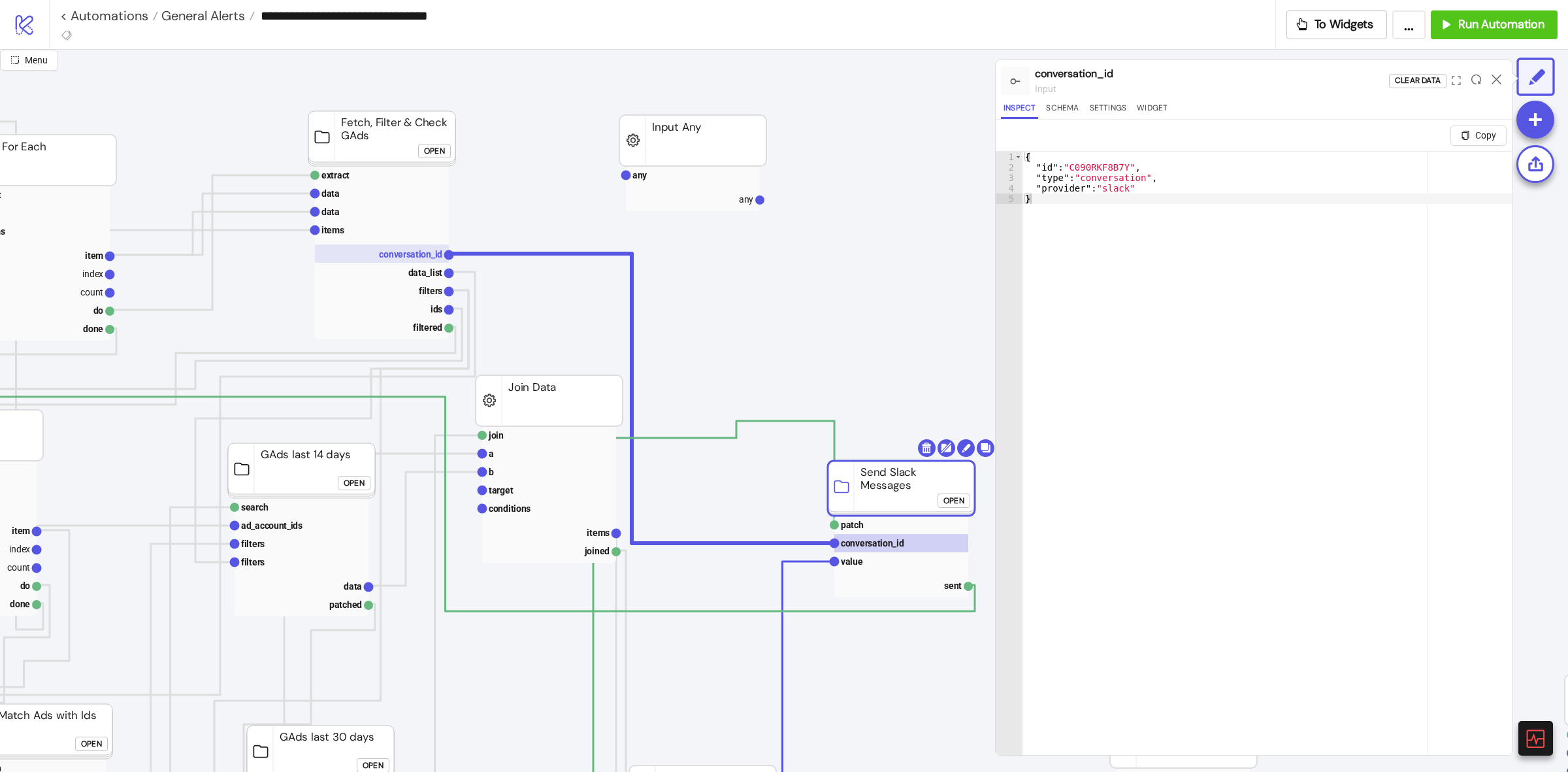
click at [408, 256] on text "conversation_id" at bounding box center [411, 254] width 63 height 11
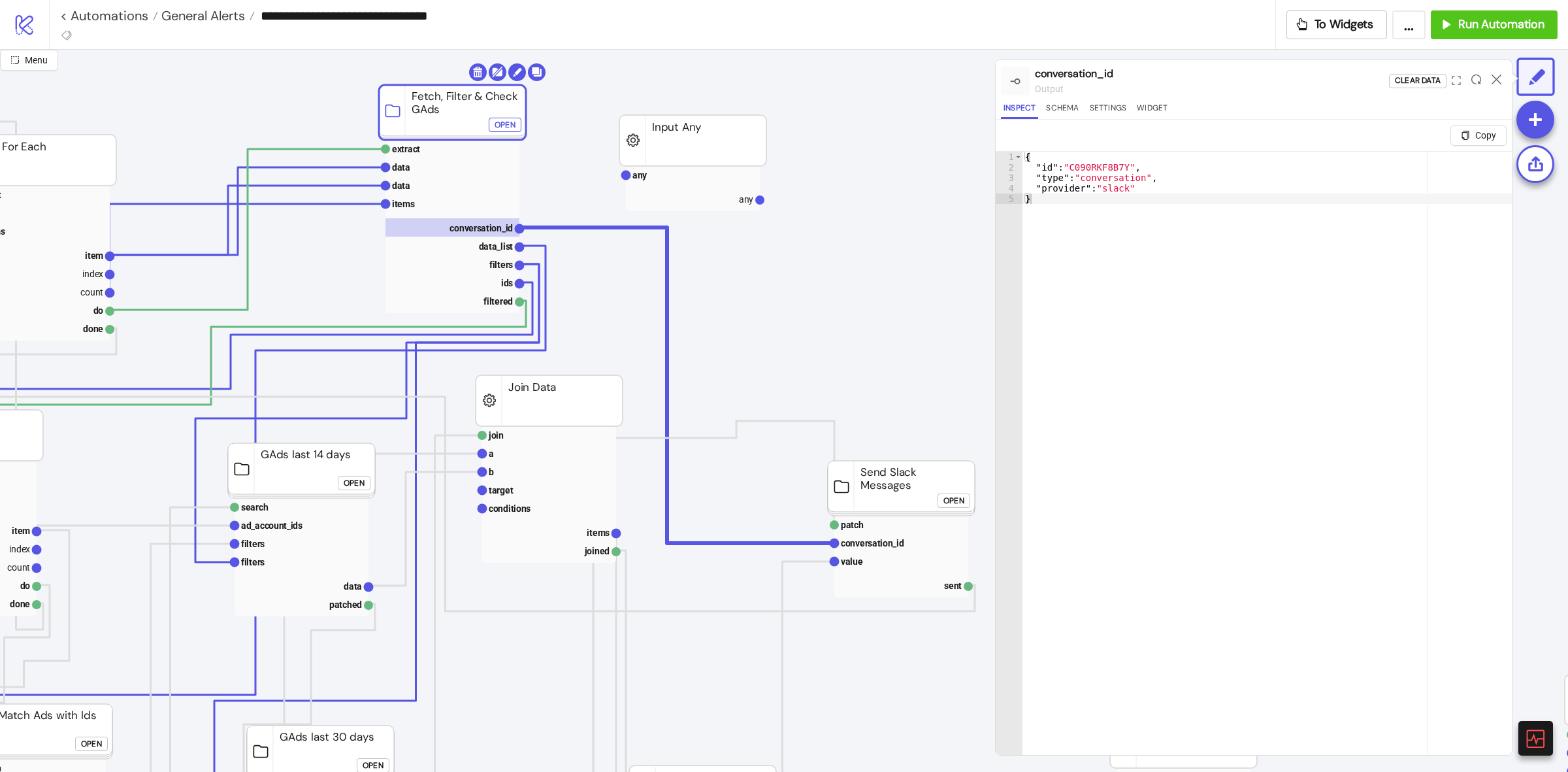
drag, startPoint x: 373, startPoint y: 139, endPoint x: 444, endPoint y: 112, distance: 76.0
click at [452, 188] on rect at bounding box center [452, 185] width 134 height 19
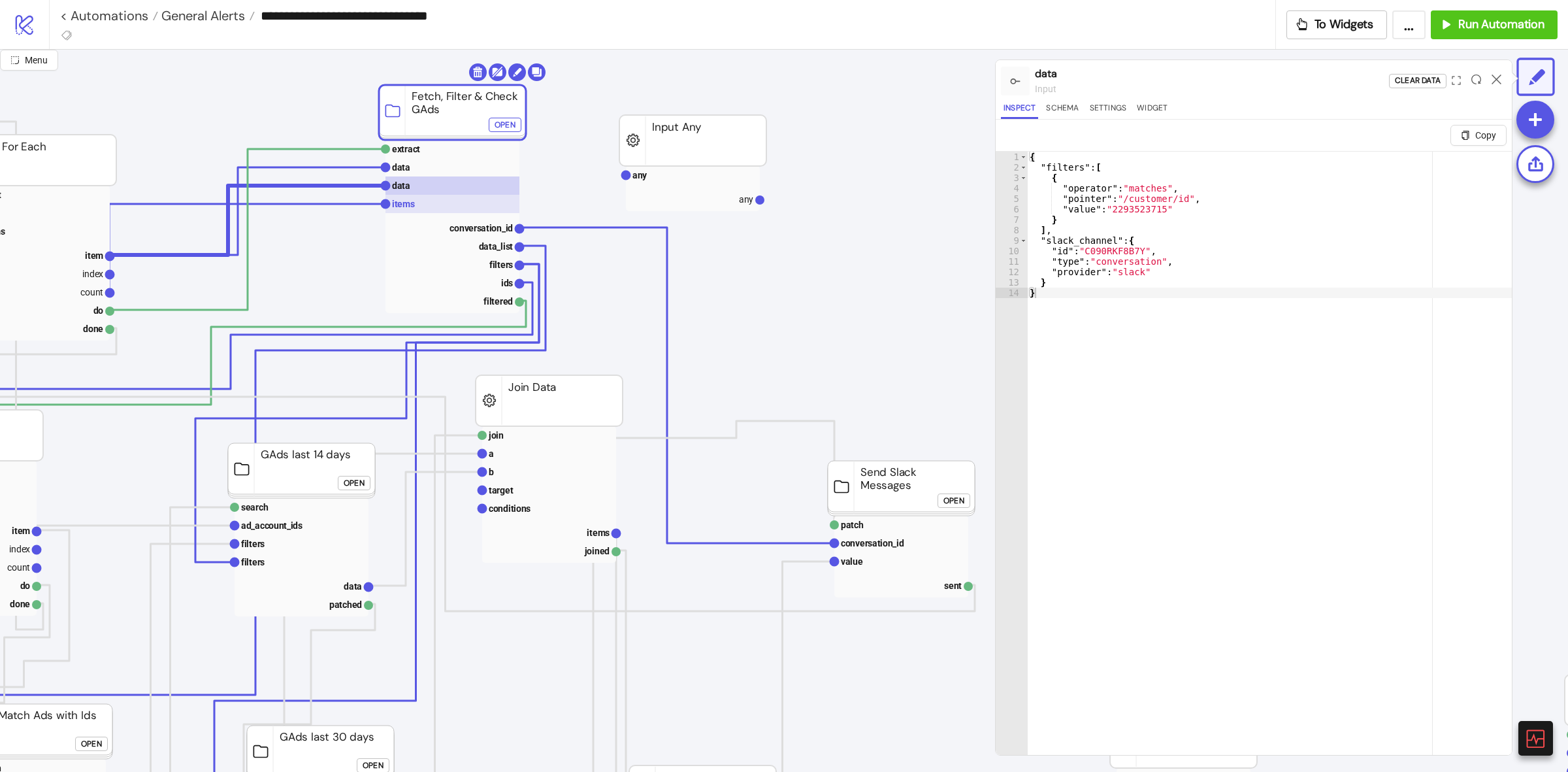
click at [448, 201] on rect at bounding box center [452, 204] width 134 height 19
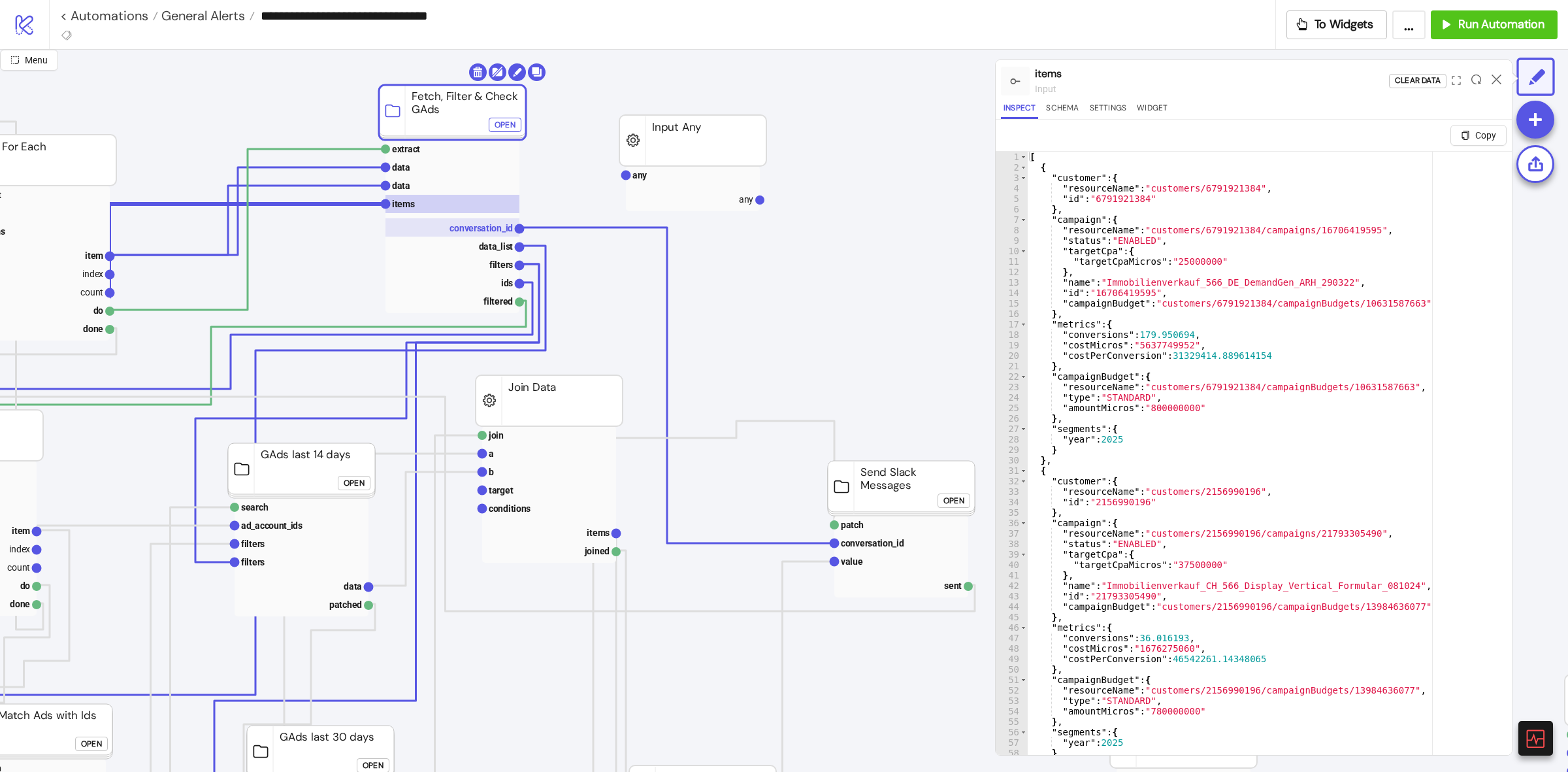
click at [456, 230] on text "conversation_id" at bounding box center [481, 228] width 63 height 11
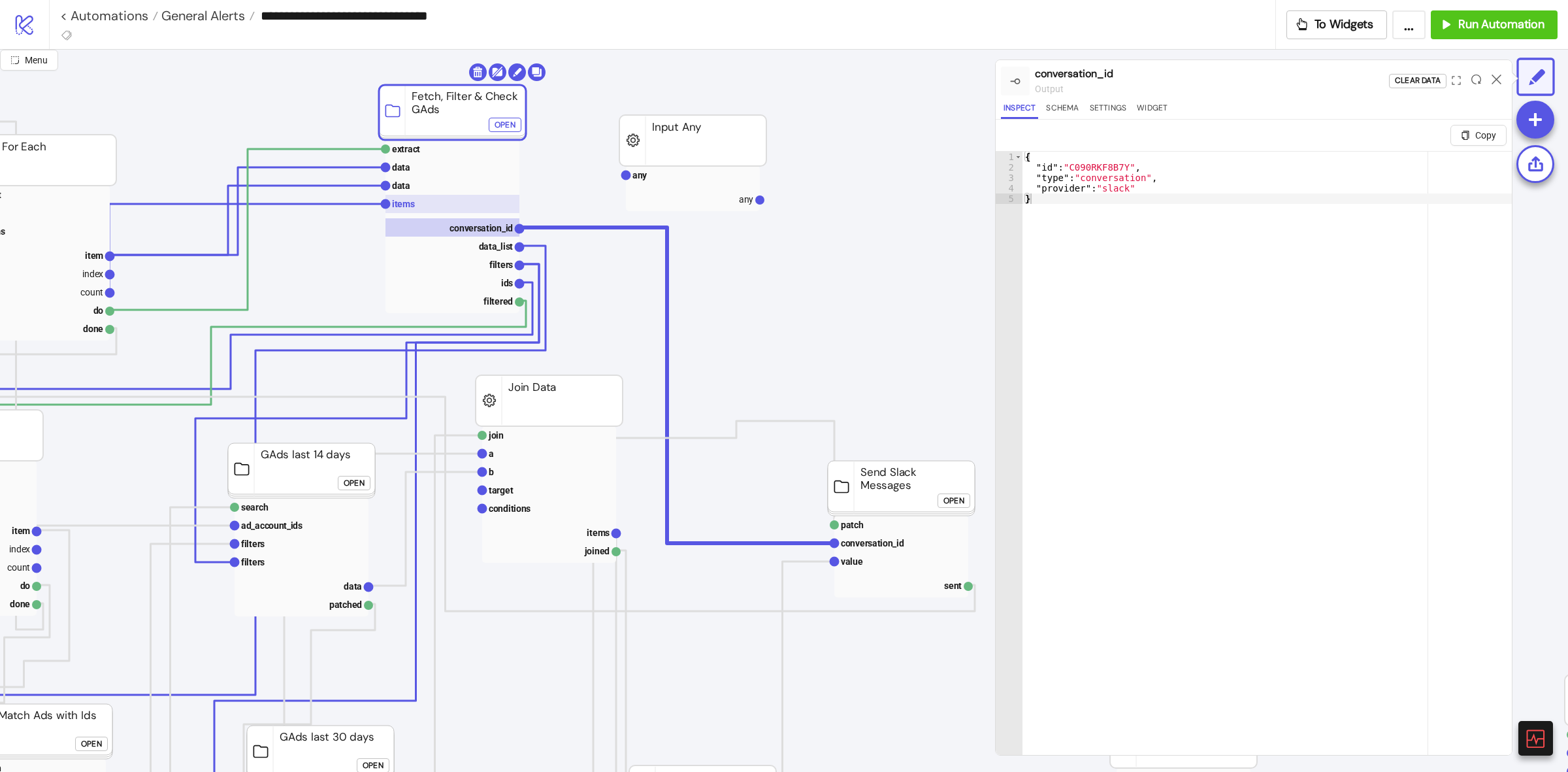
click at [451, 204] on rect at bounding box center [452, 204] width 134 height 19
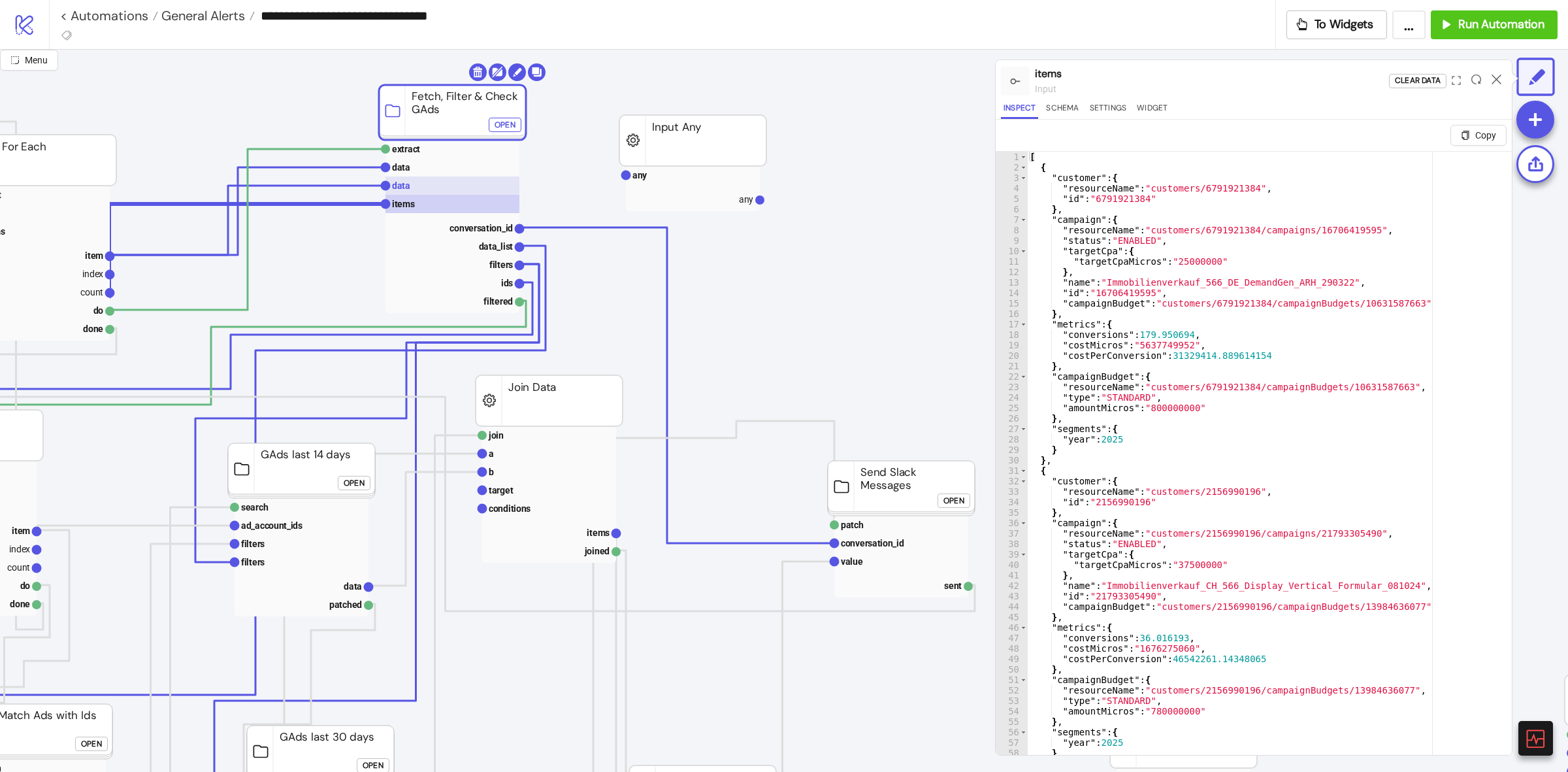
click at [454, 193] on rect at bounding box center [452, 185] width 134 height 19
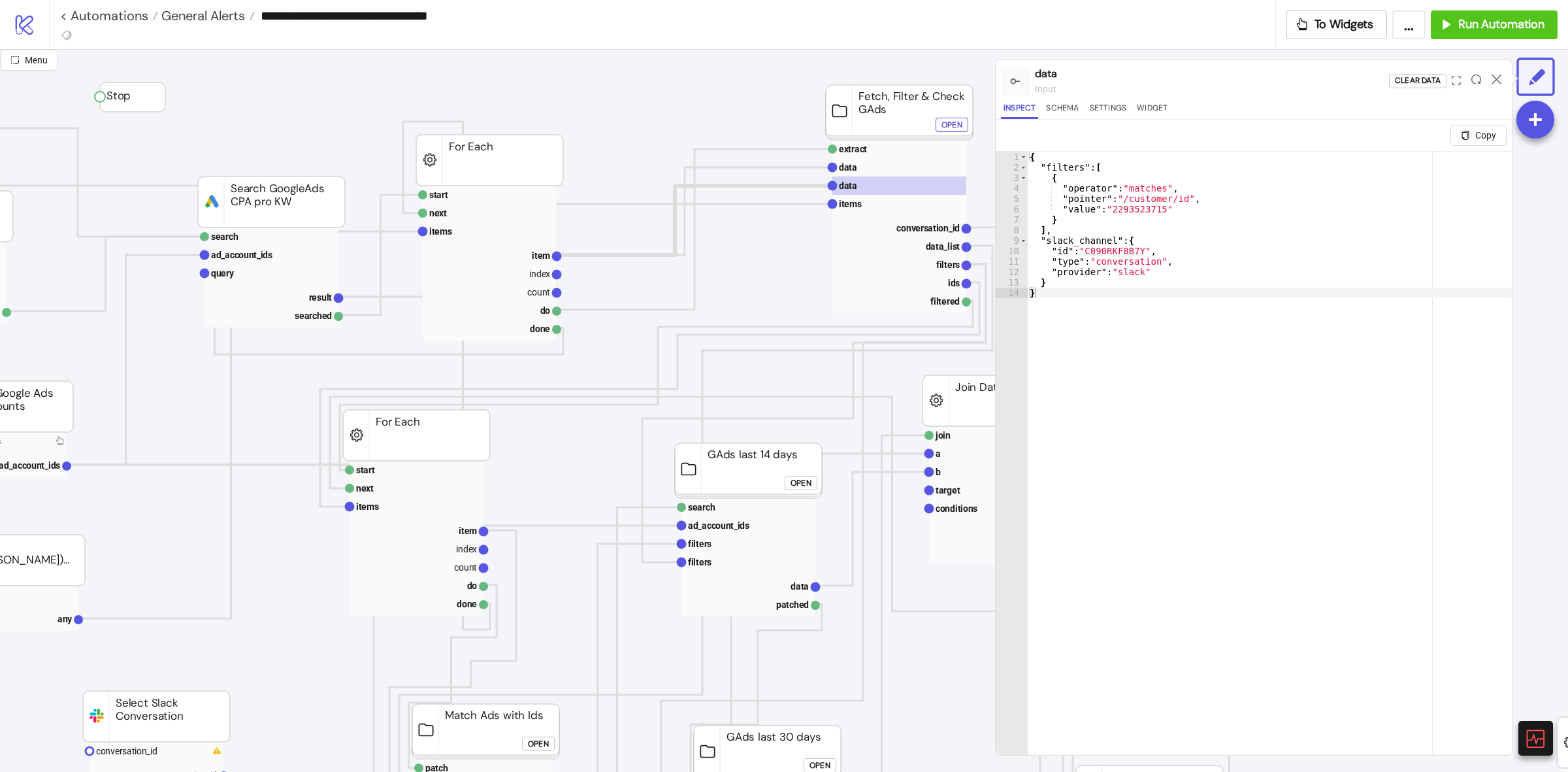
scroll to position [0, 176]
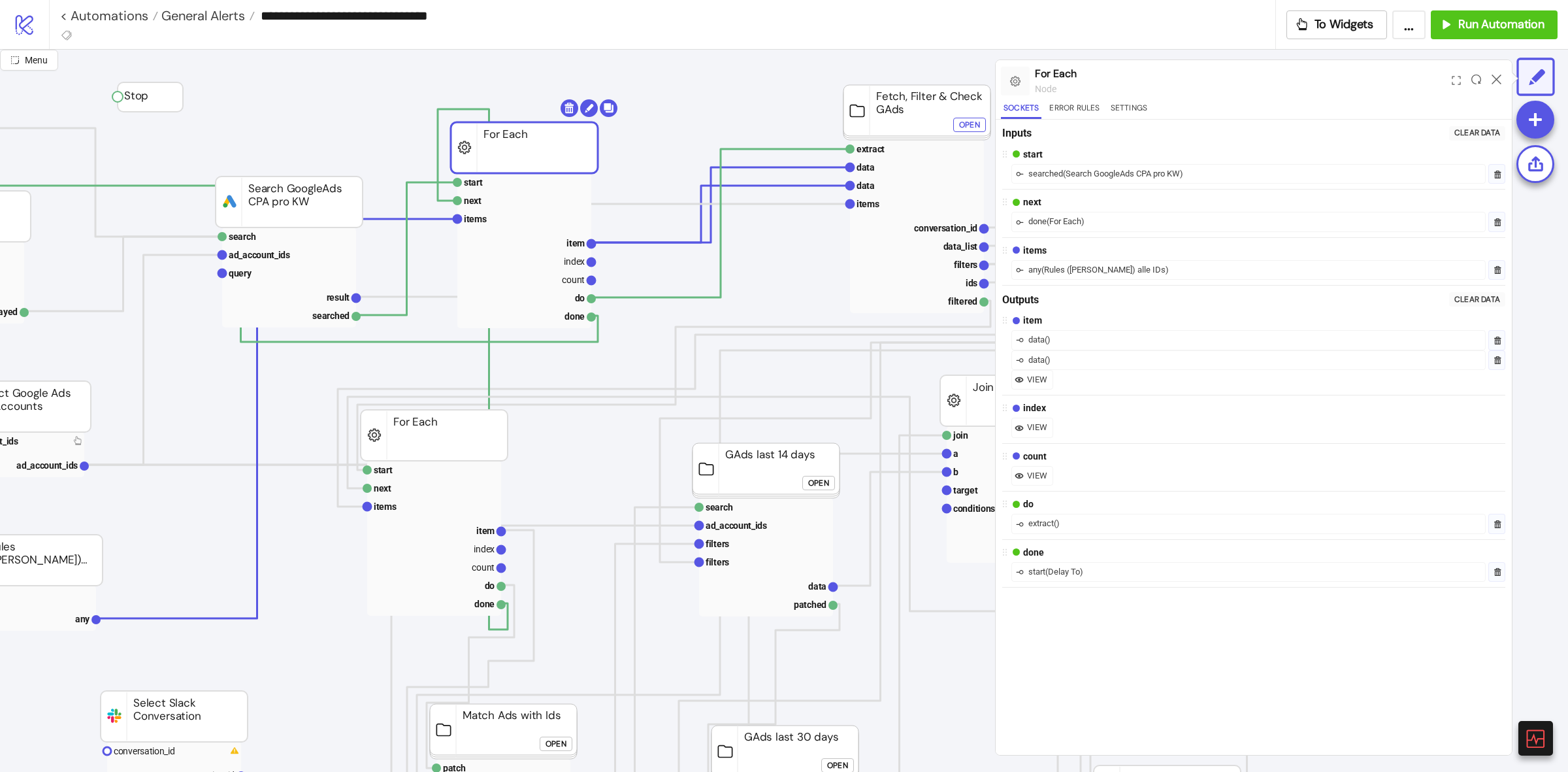
drag, startPoint x: 476, startPoint y: 173, endPoint x: 492, endPoint y: 161, distance: 20.0
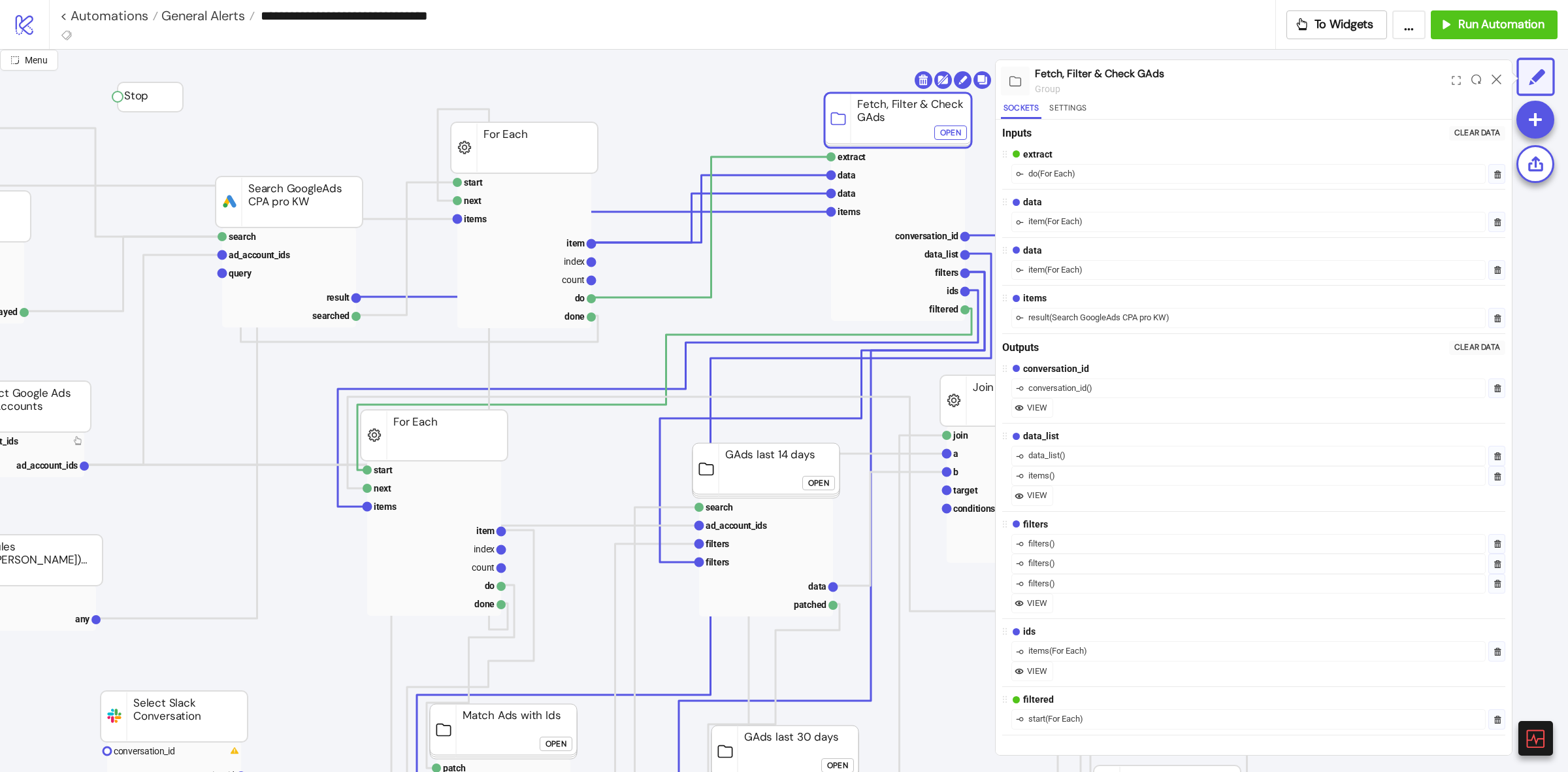
drag, startPoint x: 899, startPoint y: 112, endPoint x: 877, endPoint y: 116, distance: 22.4
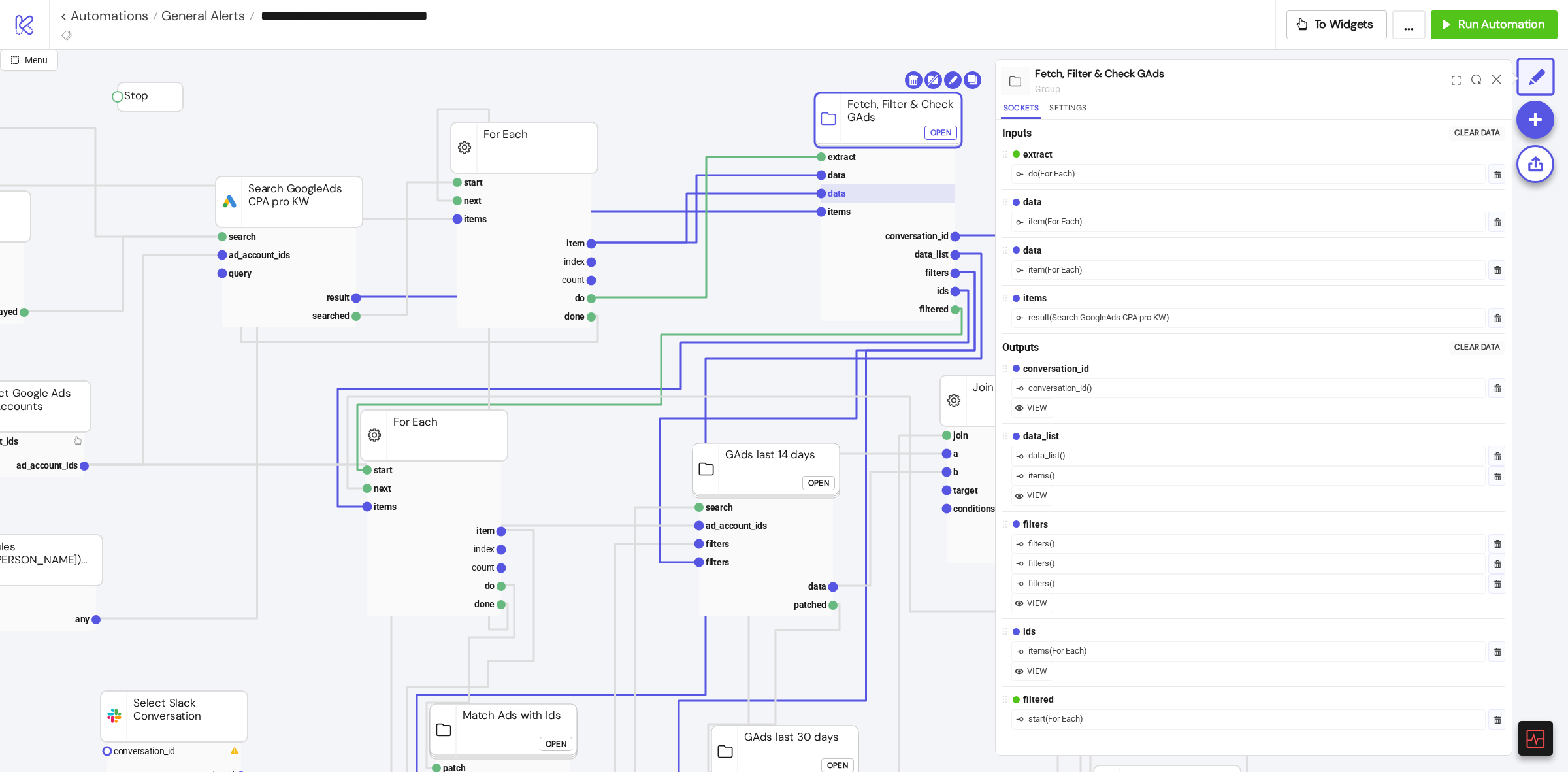
click at [846, 194] on rect at bounding box center [888, 193] width 134 height 19
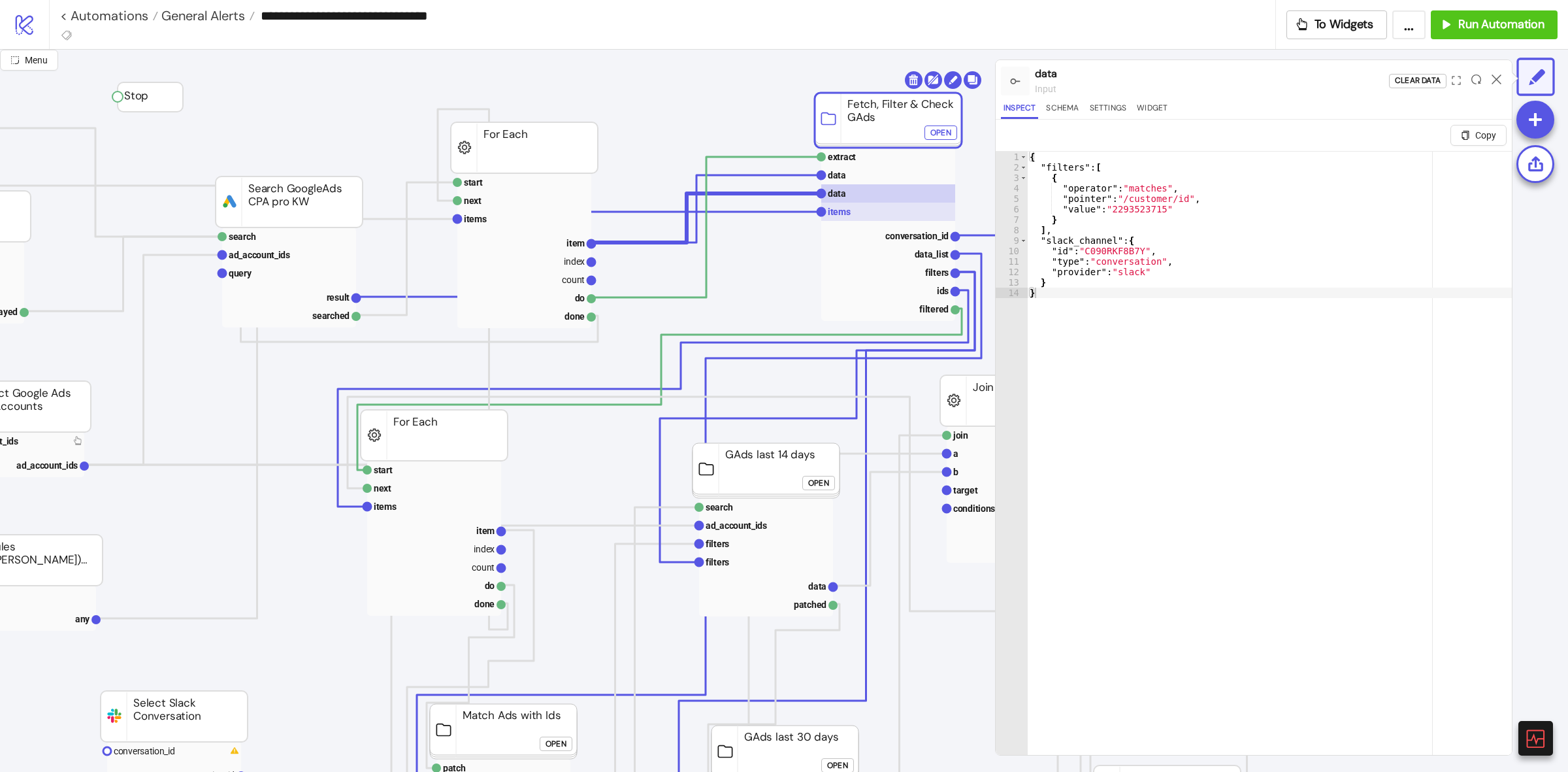
click at [881, 206] on rect at bounding box center [888, 212] width 134 height 19
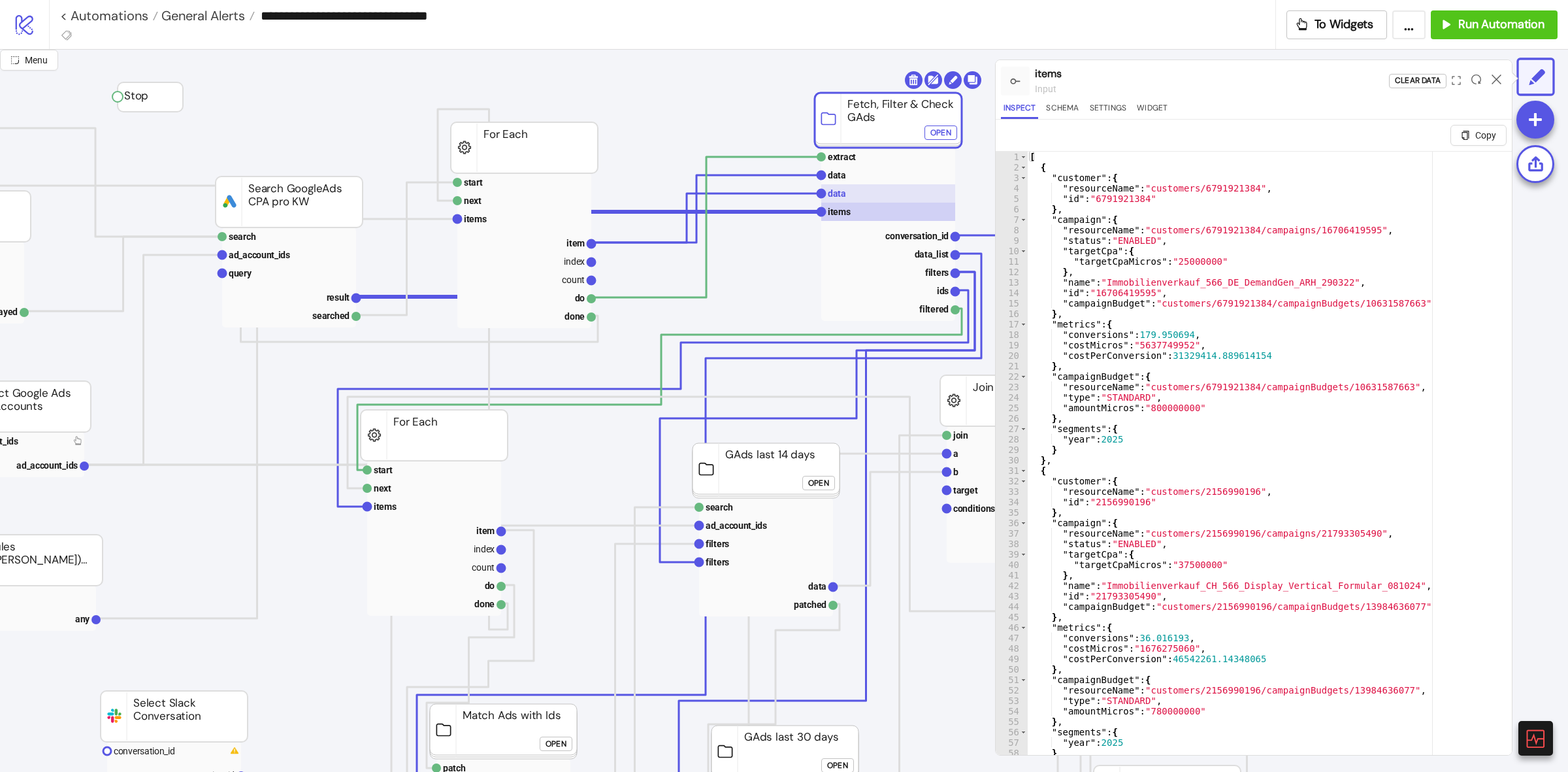
click at [879, 203] on rect at bounding box center [888, 193] width 134 height 19
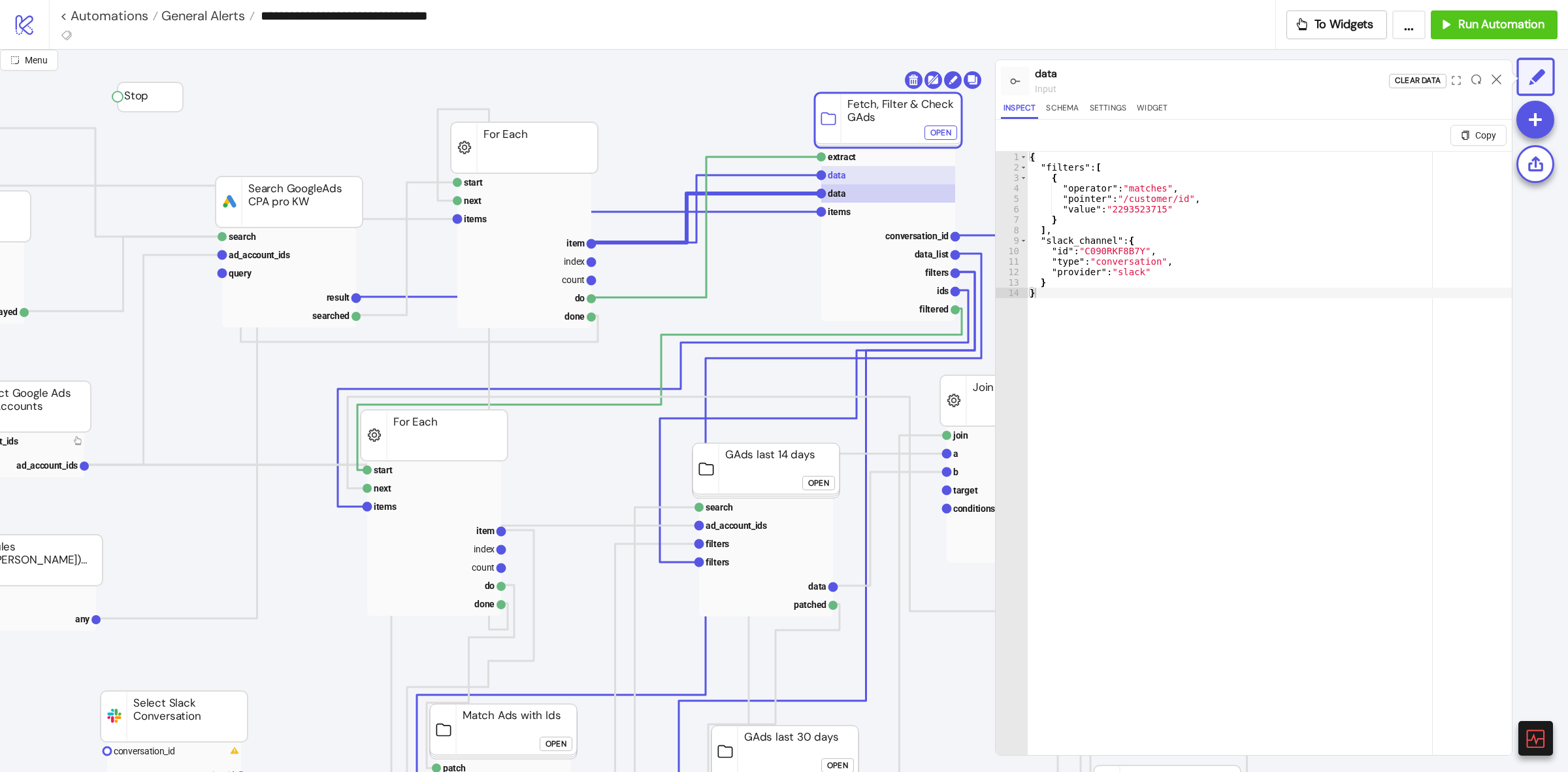
click at [871, 175] on rect at bounding box center [888, 175] width 134 height 19
click at [857, 186] on rect at bounding box center [888, 193] width 134 height 19
click at [859, 179] on rect at bounding box center [888, 175] width 134 height 19
click at [857, 186] on rect at bounding box center [888, 193] width 134 height 19
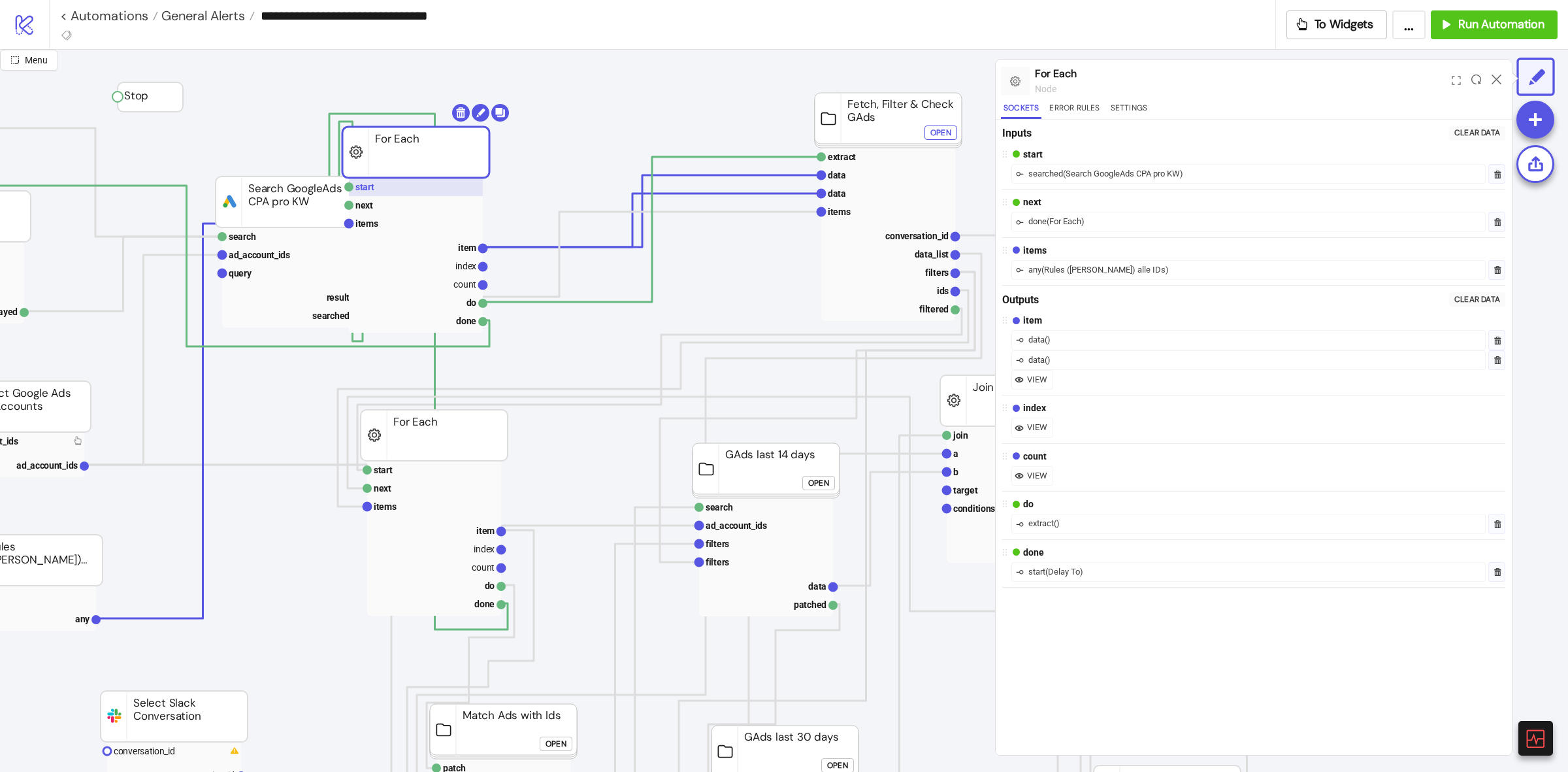
drag, startPoint x: 532, startPoint y: 164, endPoint x: 477, endPoint y: 201, distance: 66.3
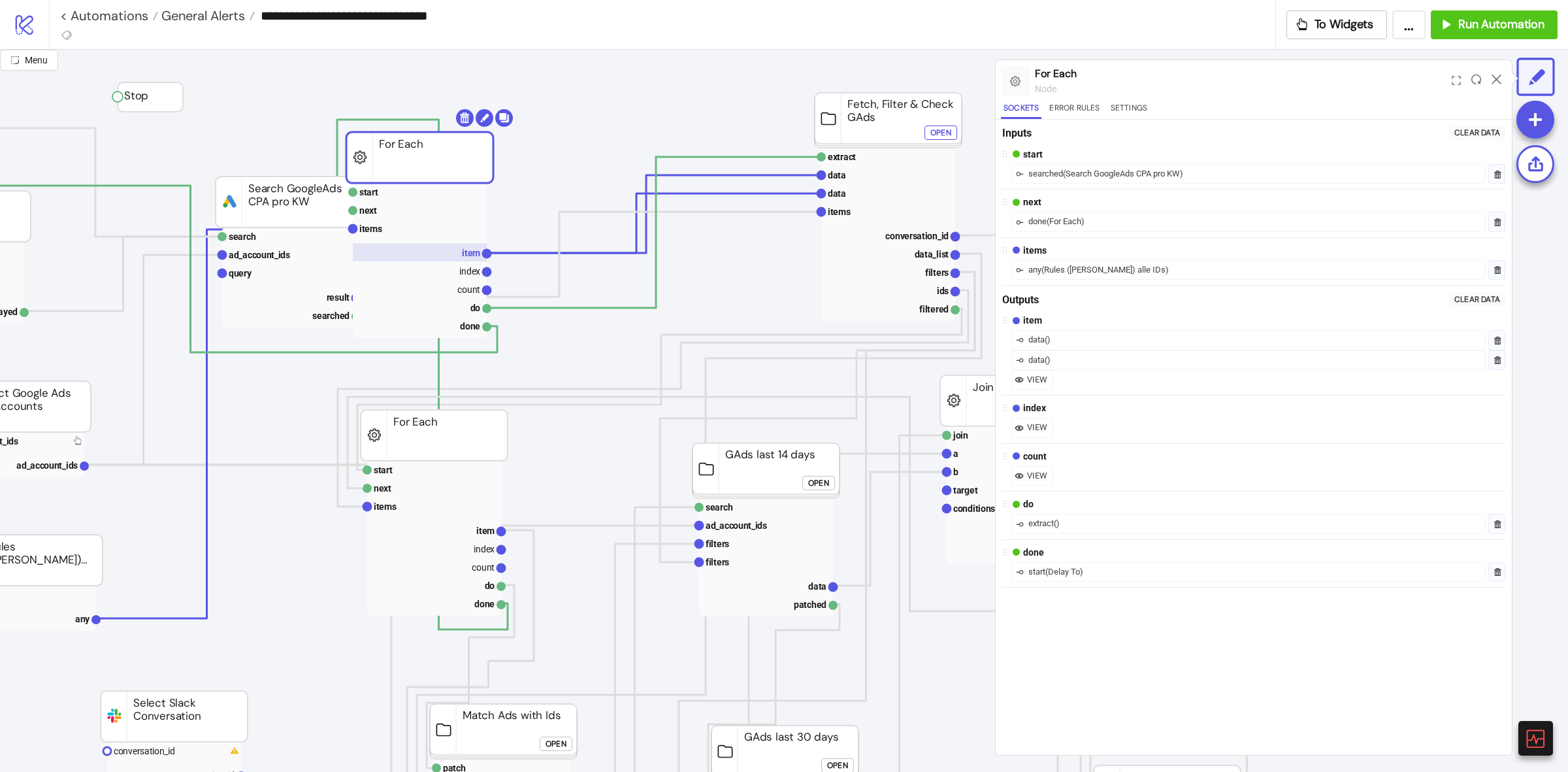
click at [459, 263] on rect at bounding box center [420, 270] width 134 height 19
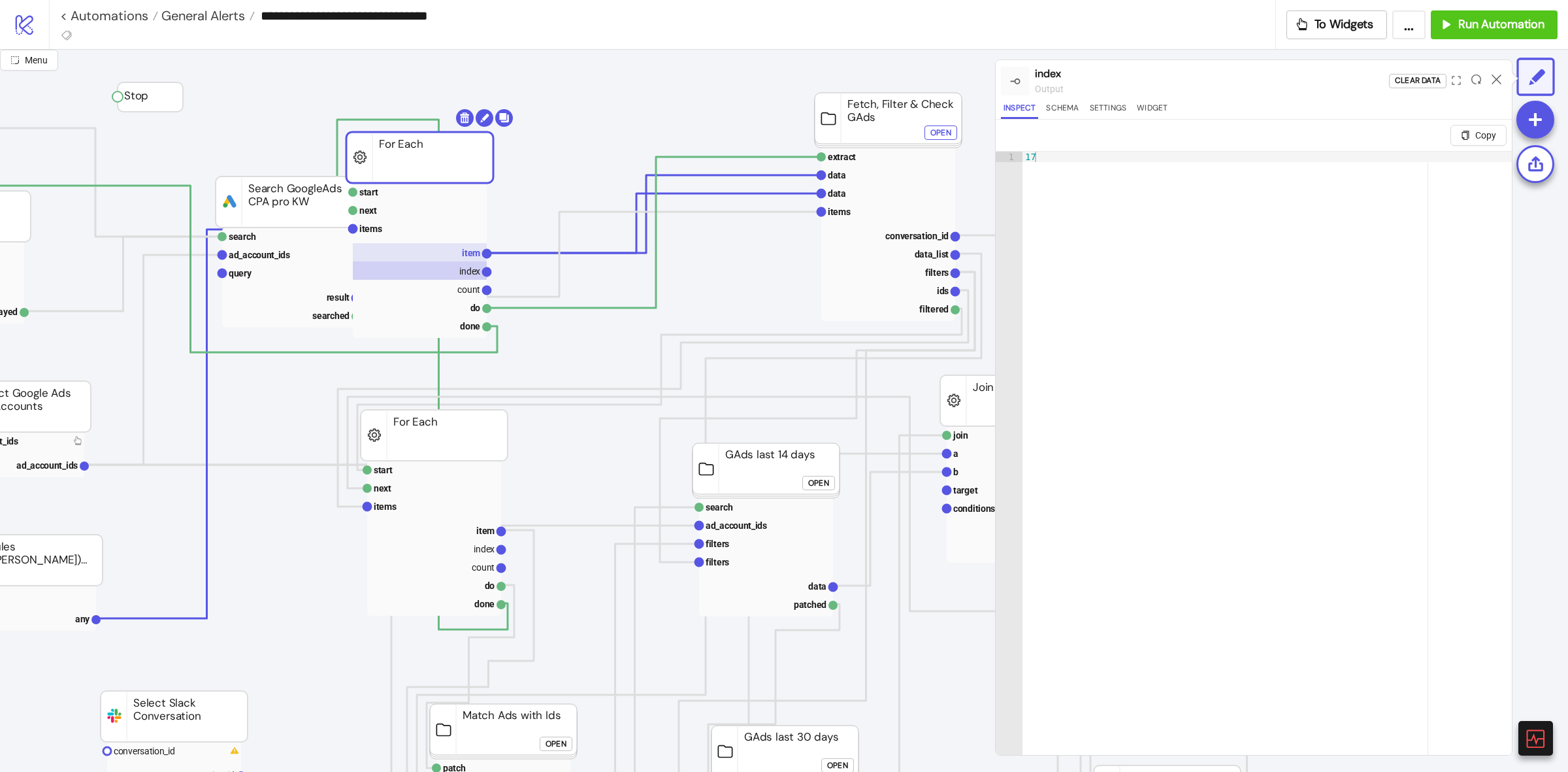
click at [459, 256] on rect at bounding box center [420, 252] width 134 height 19
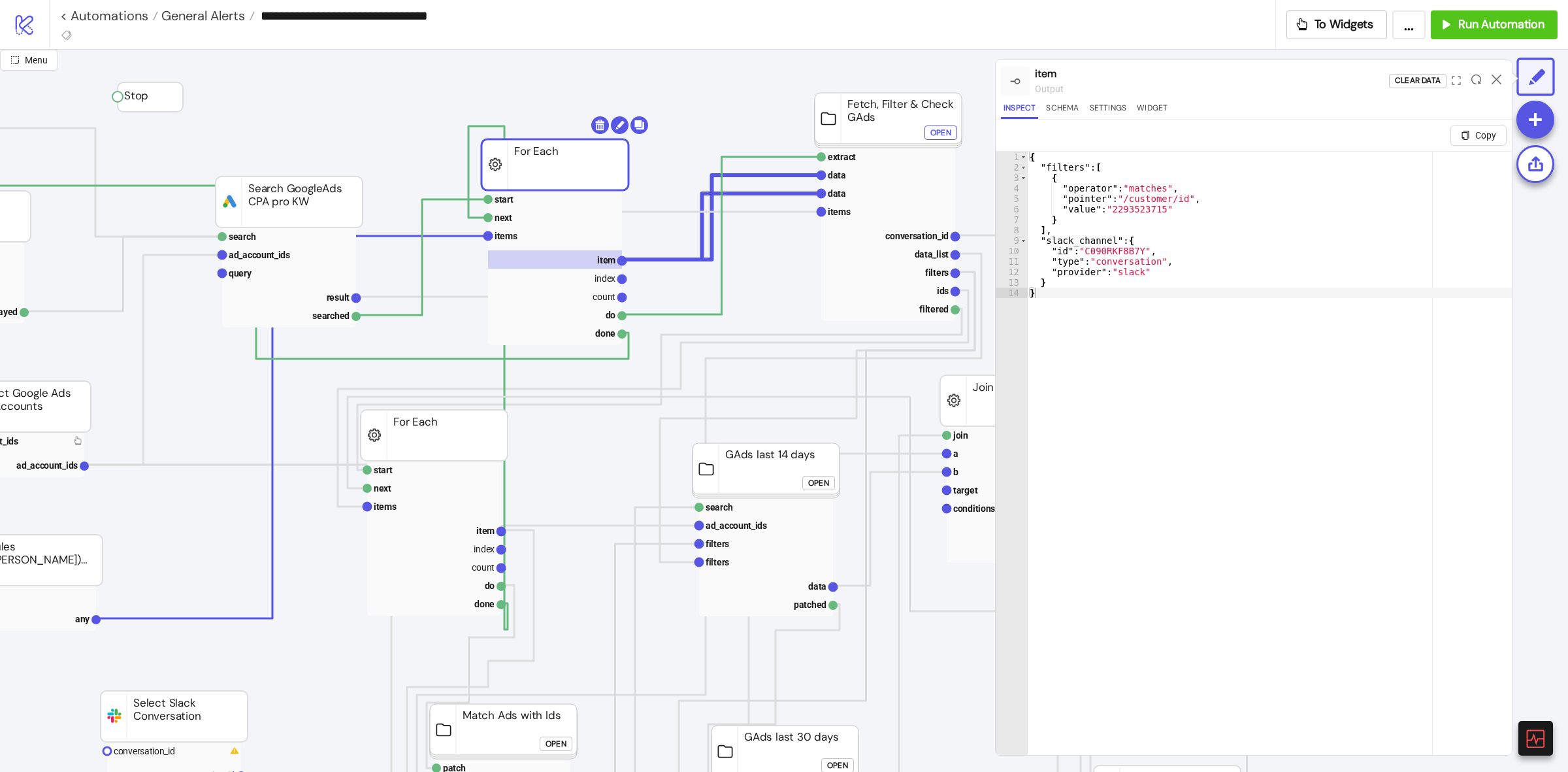
drag, startPoint x: 477, startPoint y: 162, endPoint x: 587, endPoint y: 164, distance: 110.0
click at [587, 164] on rect at bounding box center [554, 164] width 147 height 51
click at [505, 233] on text "items" at bounding box center [506, 235] width 23 height 11
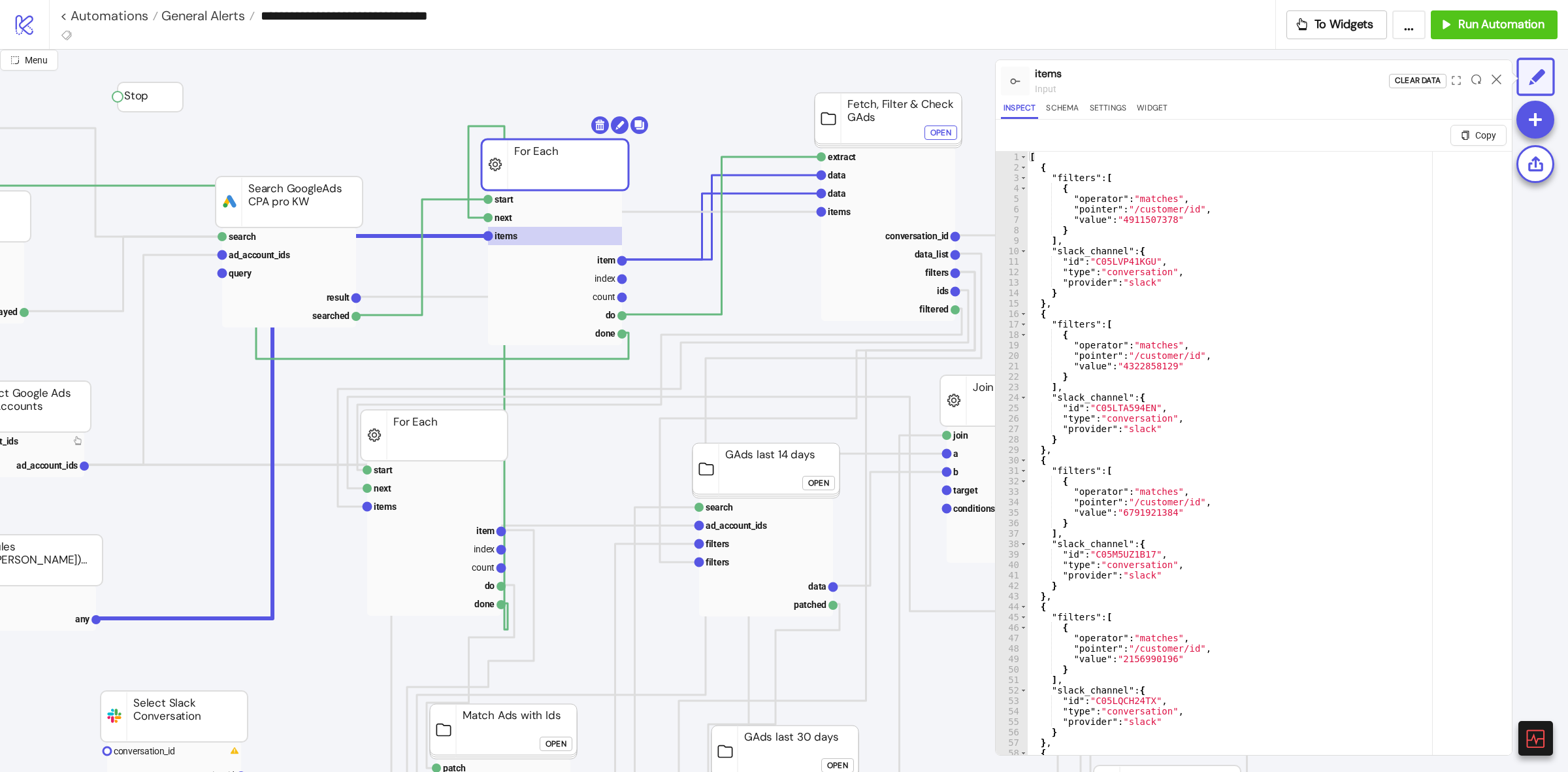
scroll to position [0, 0]
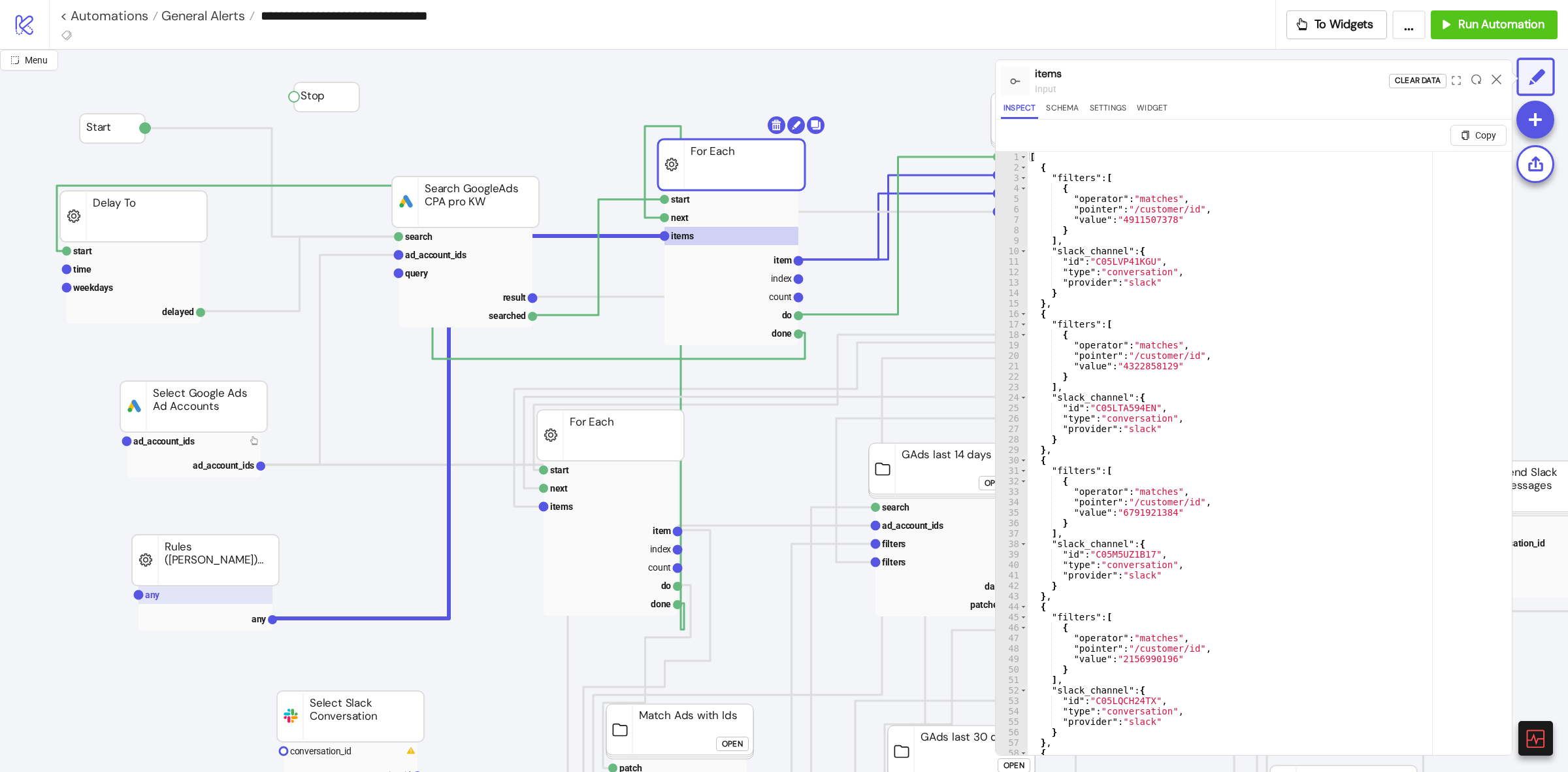
click at [179, 597] on rect at bounding box center [205, 594] width 134 height 19
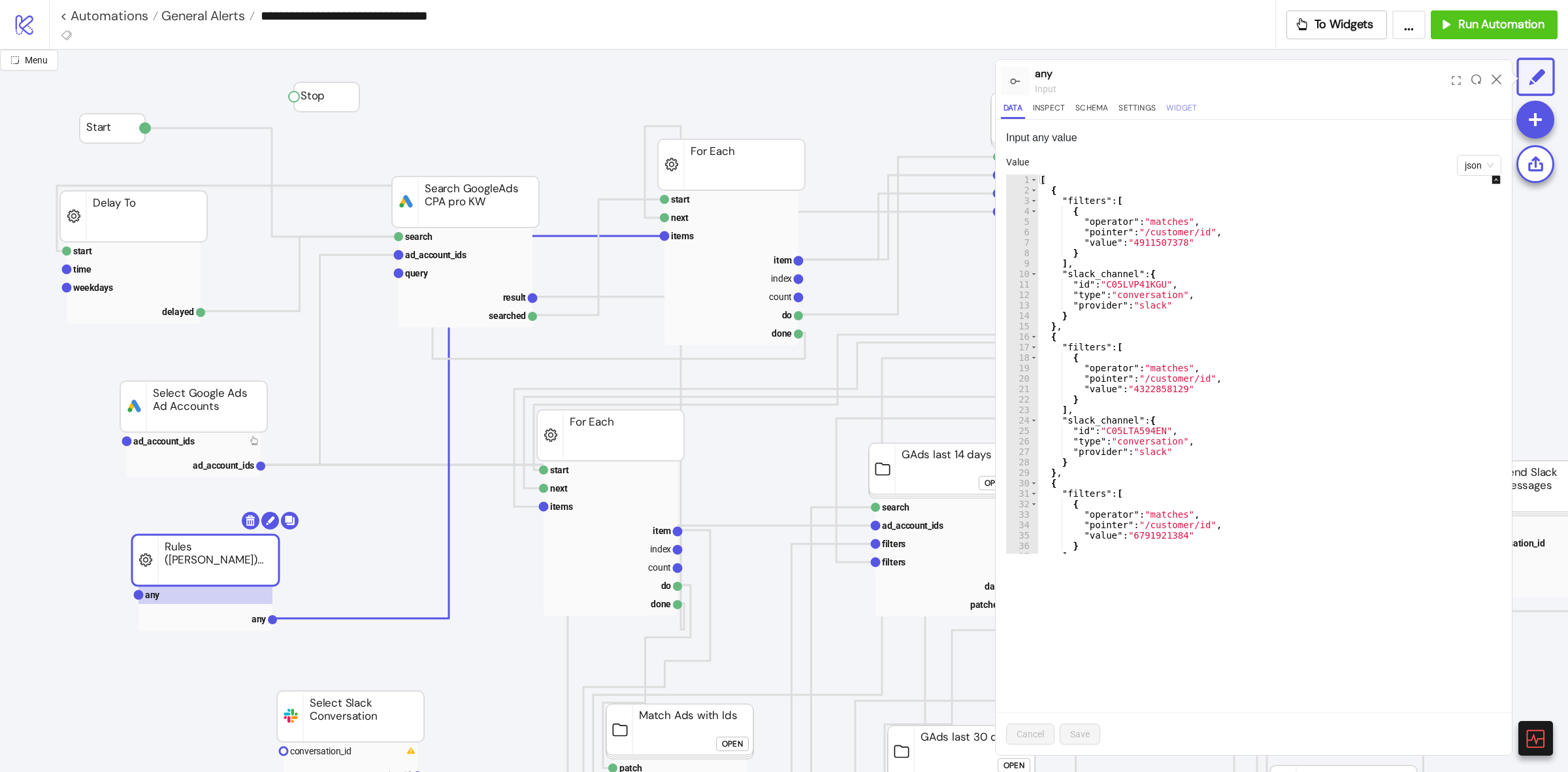
click at [1184, 109] on button "Widget" at bounding box center [1182, 110] width 36 height 18
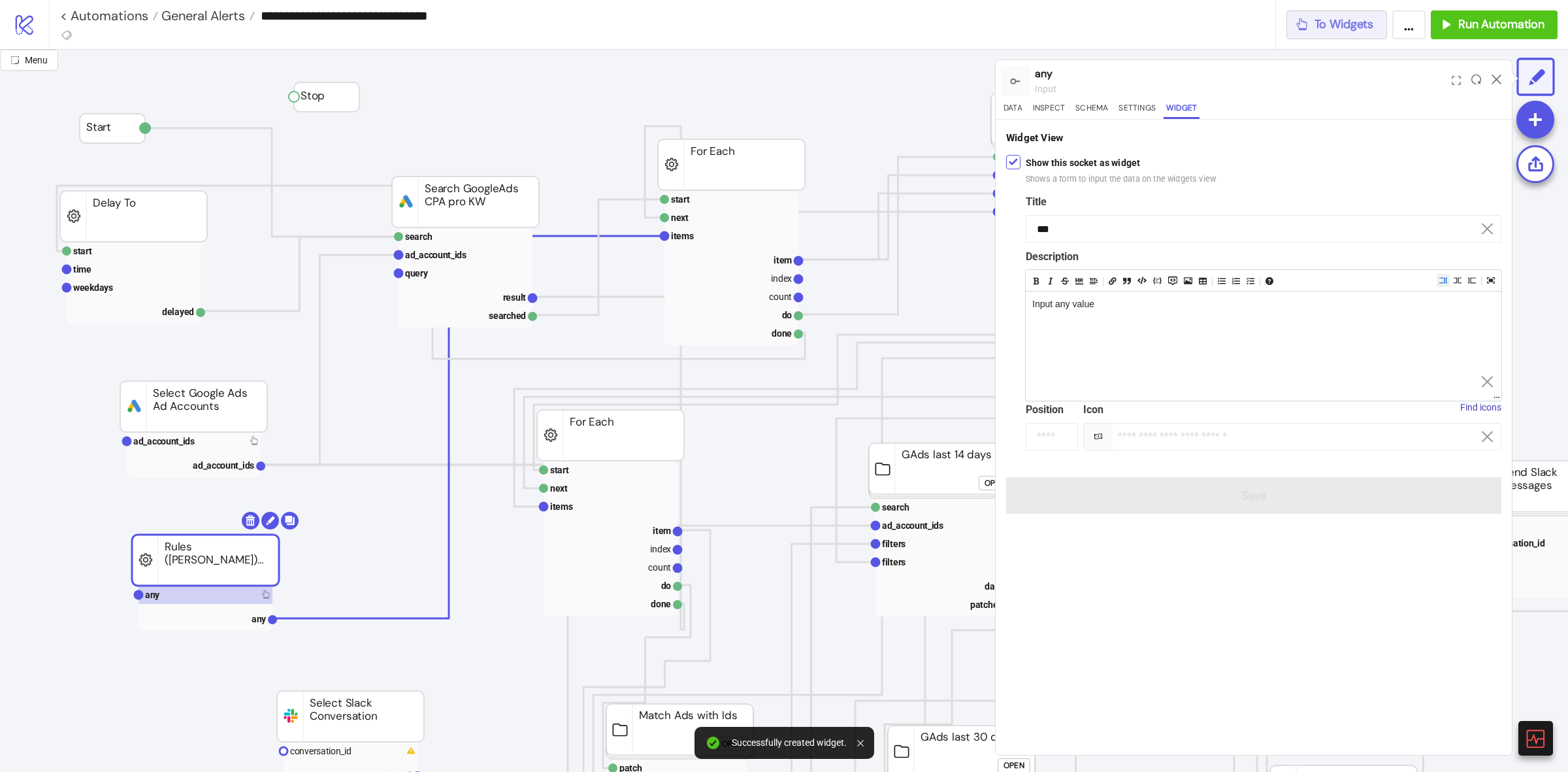
click at [1359, 22] on span "To Widgets" at bounding box center [1344, 24] width 59 height 15
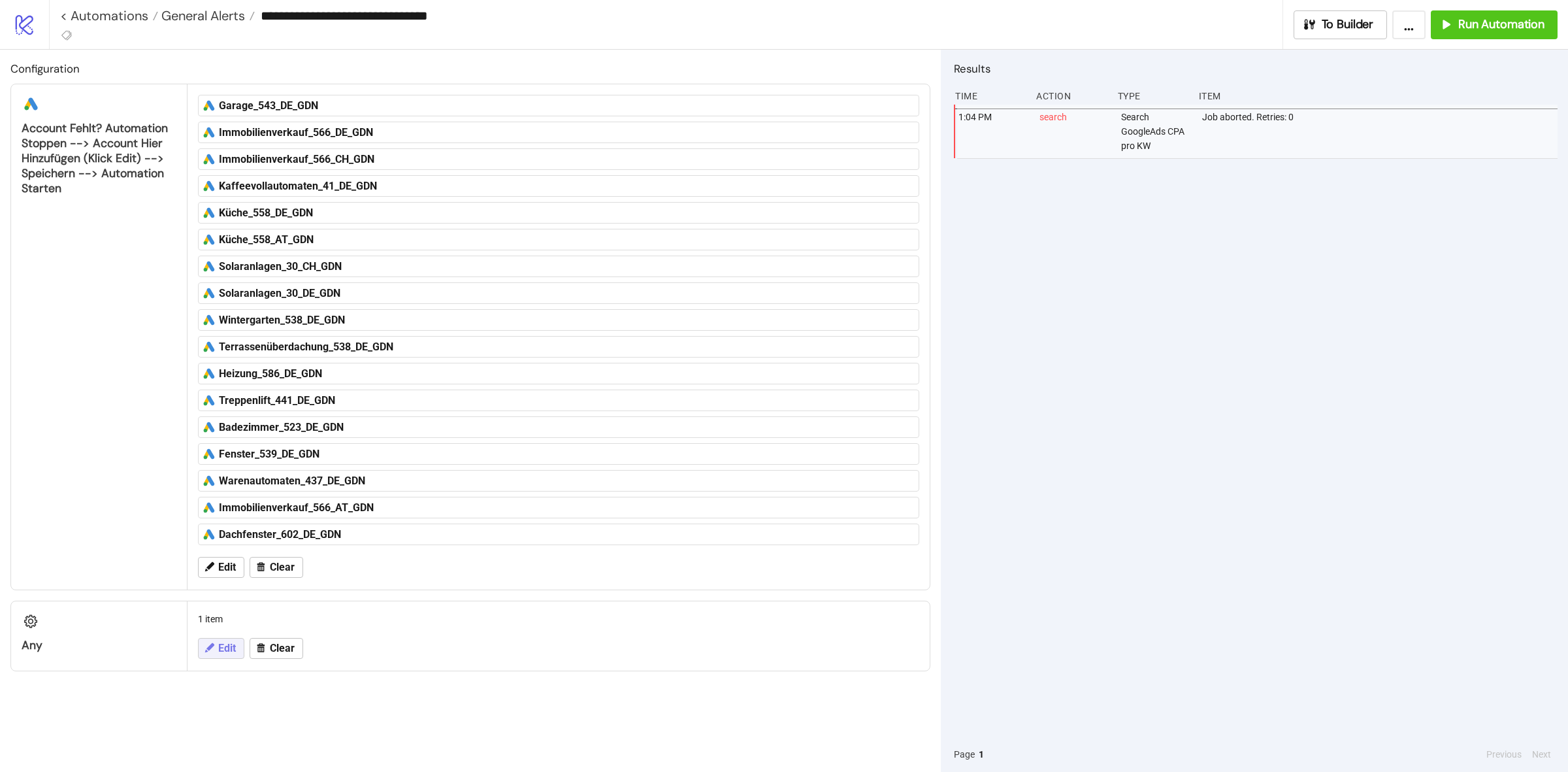
click at [229, 653] on span "Edit" at bounding box center [227, 648] width 18 height 11
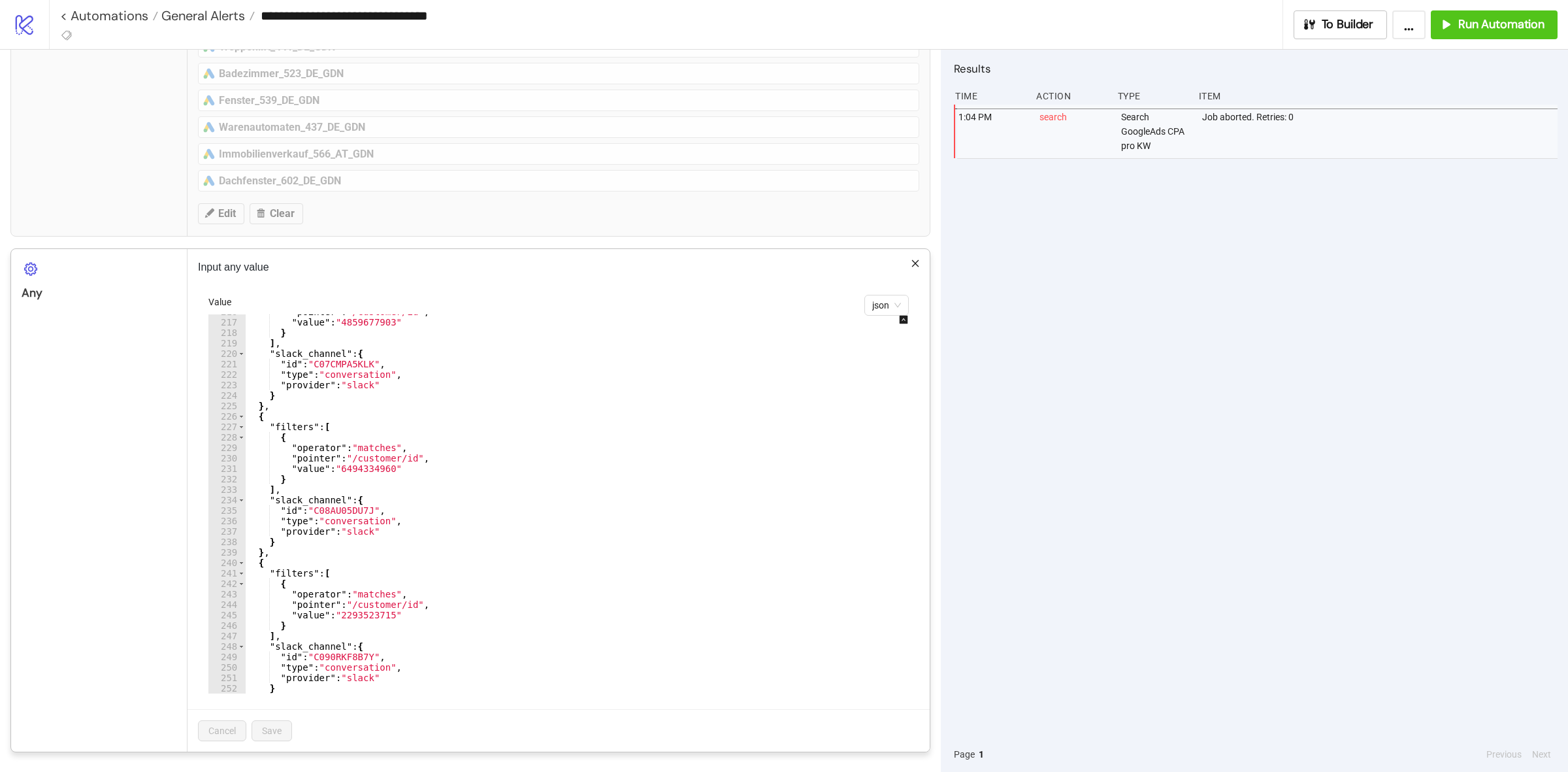
scroll to position [2276, 0]
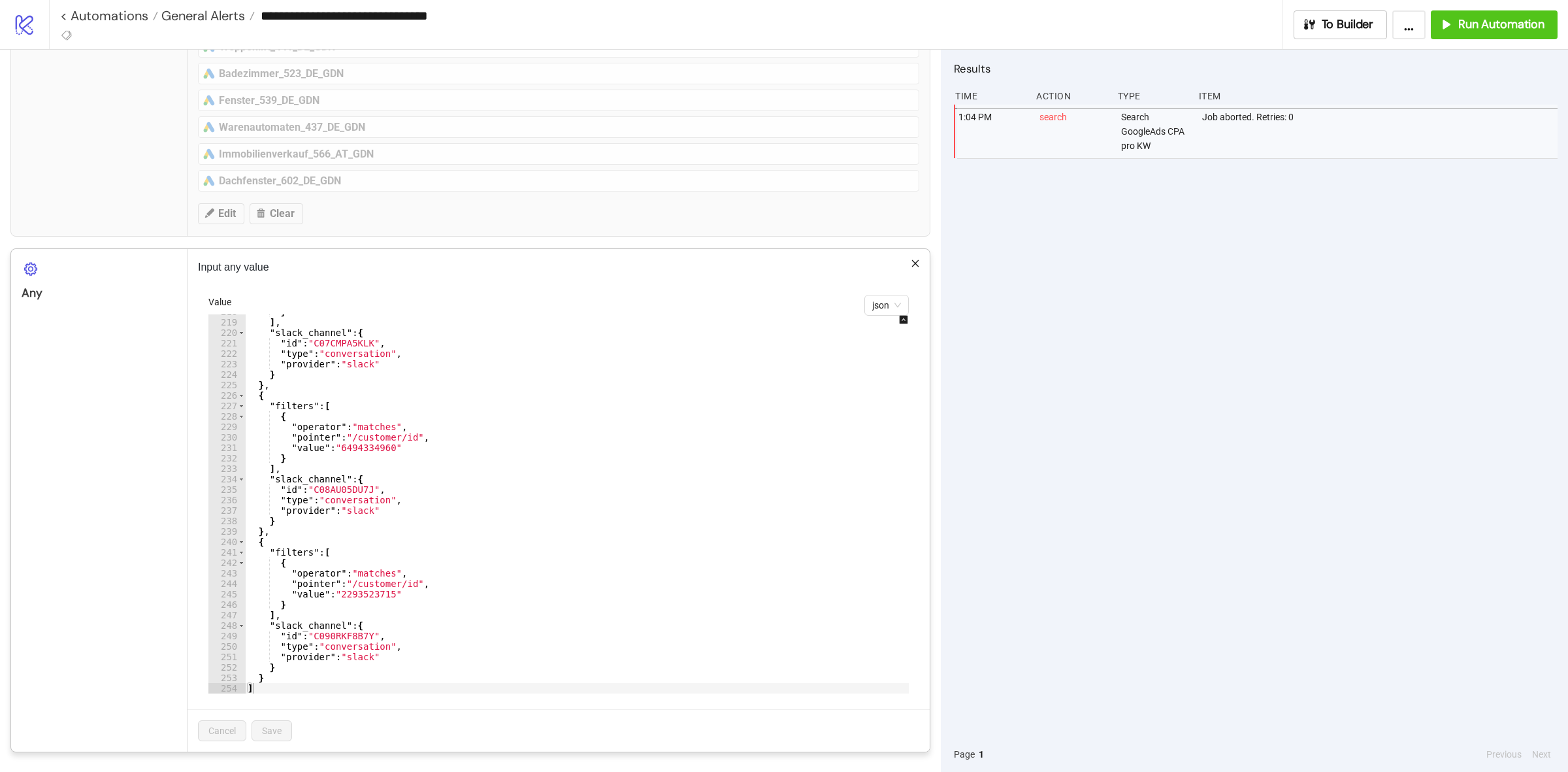
click at [395, 662] on div "} ] , "slack_channel" : { "id" : "C07CMPA5KLK" , "type" : "conversation" , "pro…" at bounding box center [588, 507] width 687 height 400
click at [266, 551] on div "} ] , "slack_channel" : { "id" : "C07CMPA5KLK" , "type" : "conversation" , "pro…" at bounding box center [588, 507] width 687 height 400
type textarea "**********"
click at [911, 261] on icon "close" at bounding box center [915, 263] width 9 height 9
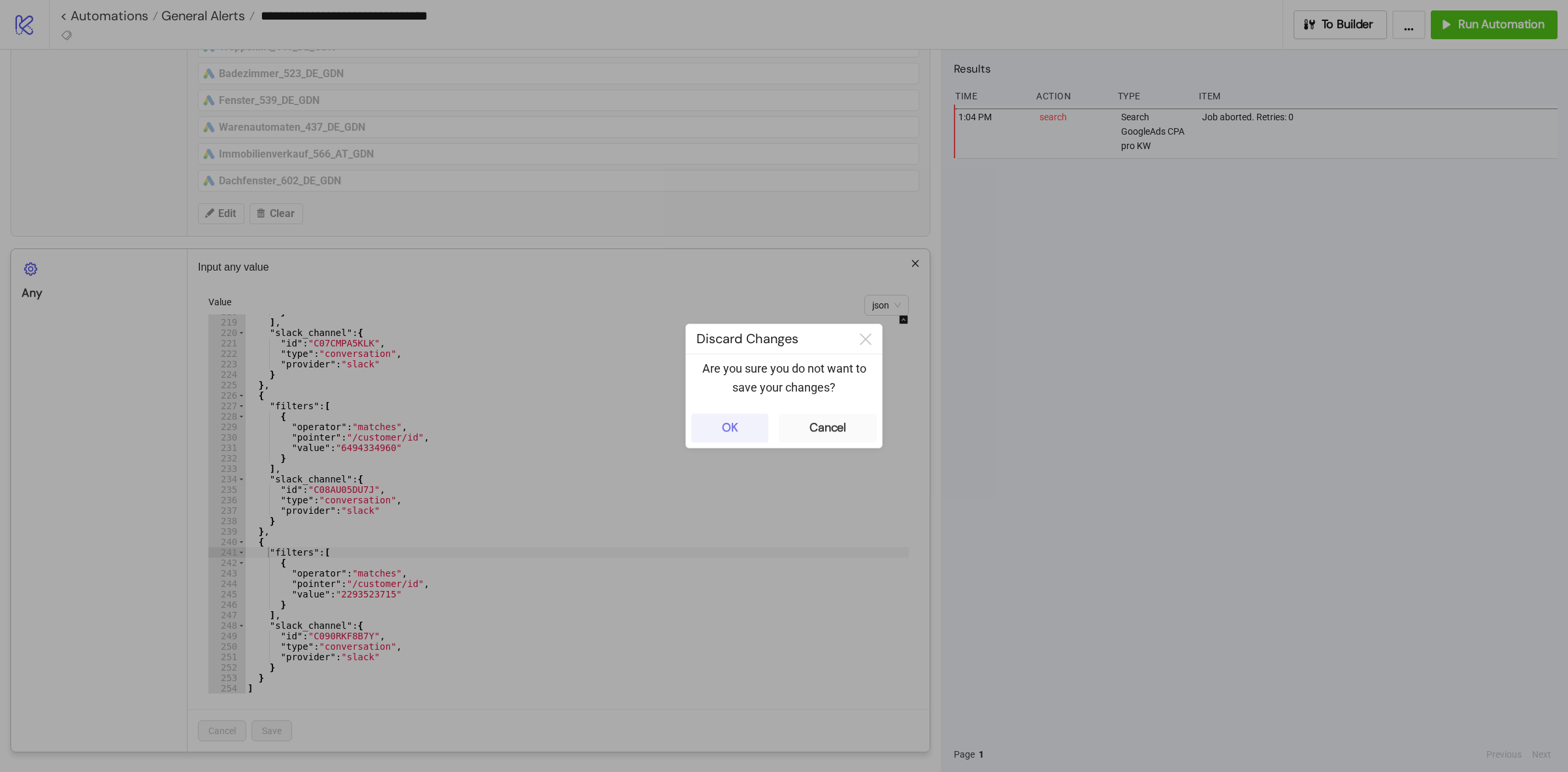
click at [709, 433] on button "OK" at bounding box center [730, 428] width 77 height 28
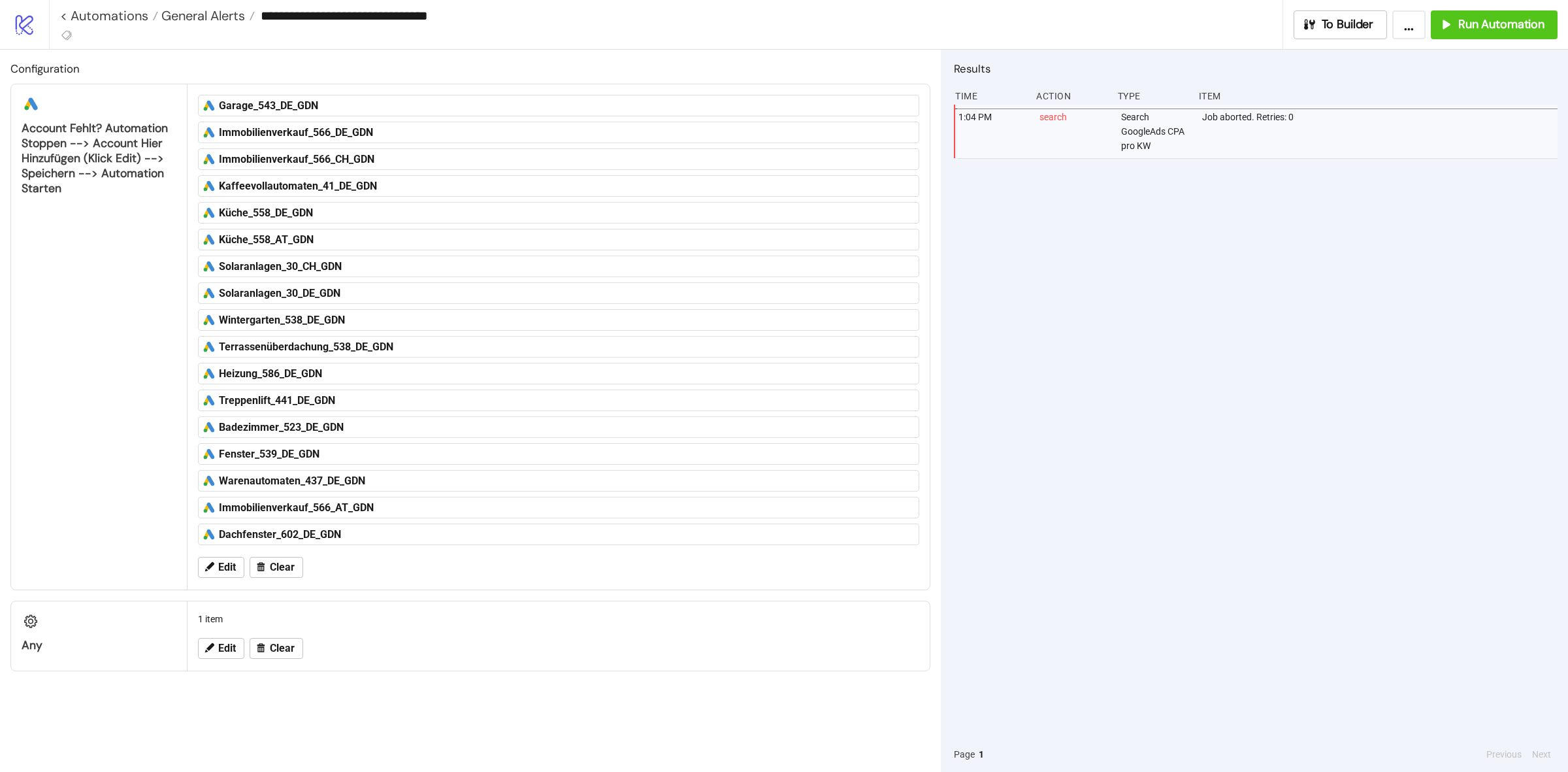
scroll to position [0, 0]
click at [1321, 37] on button "To Builder" at bounding box center [1341, 24] width 94 height 28
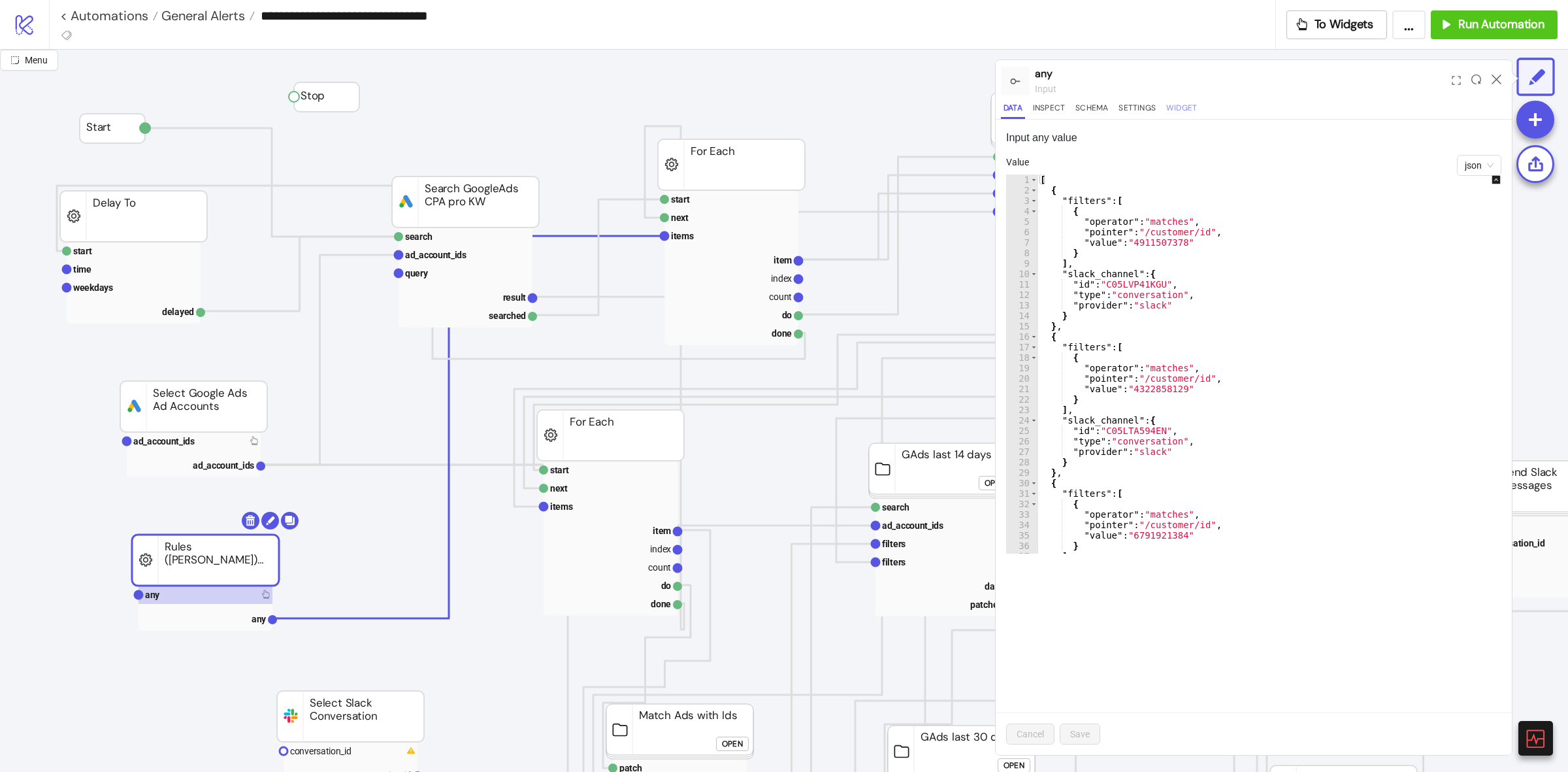
click at [1165, 109] on button "Widget" at bounding box center [1182, 110] width 36 height 18
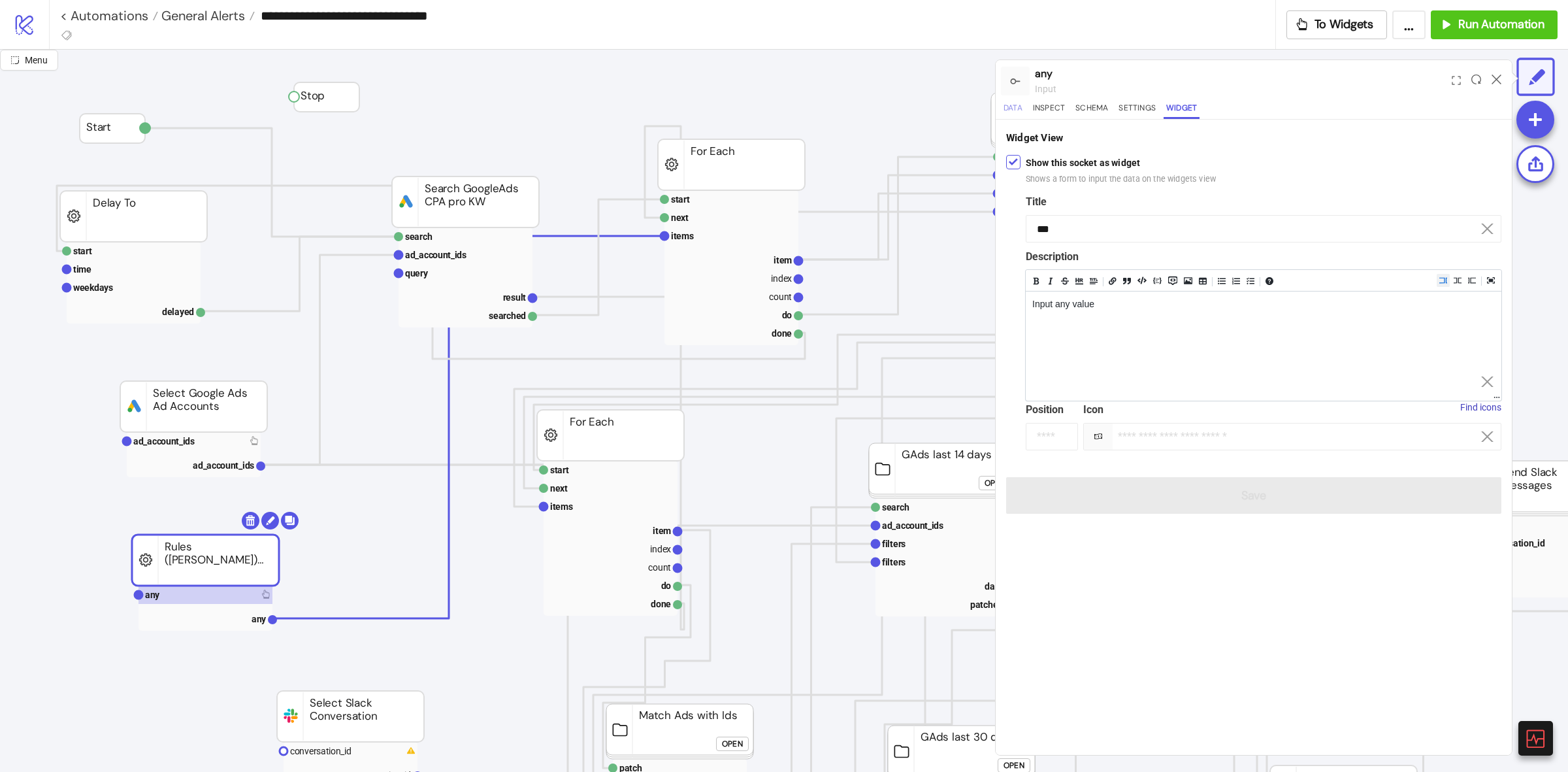
click at [1007, 112] on button "Data" at bounding box center [1013, 110] width 24 height 18
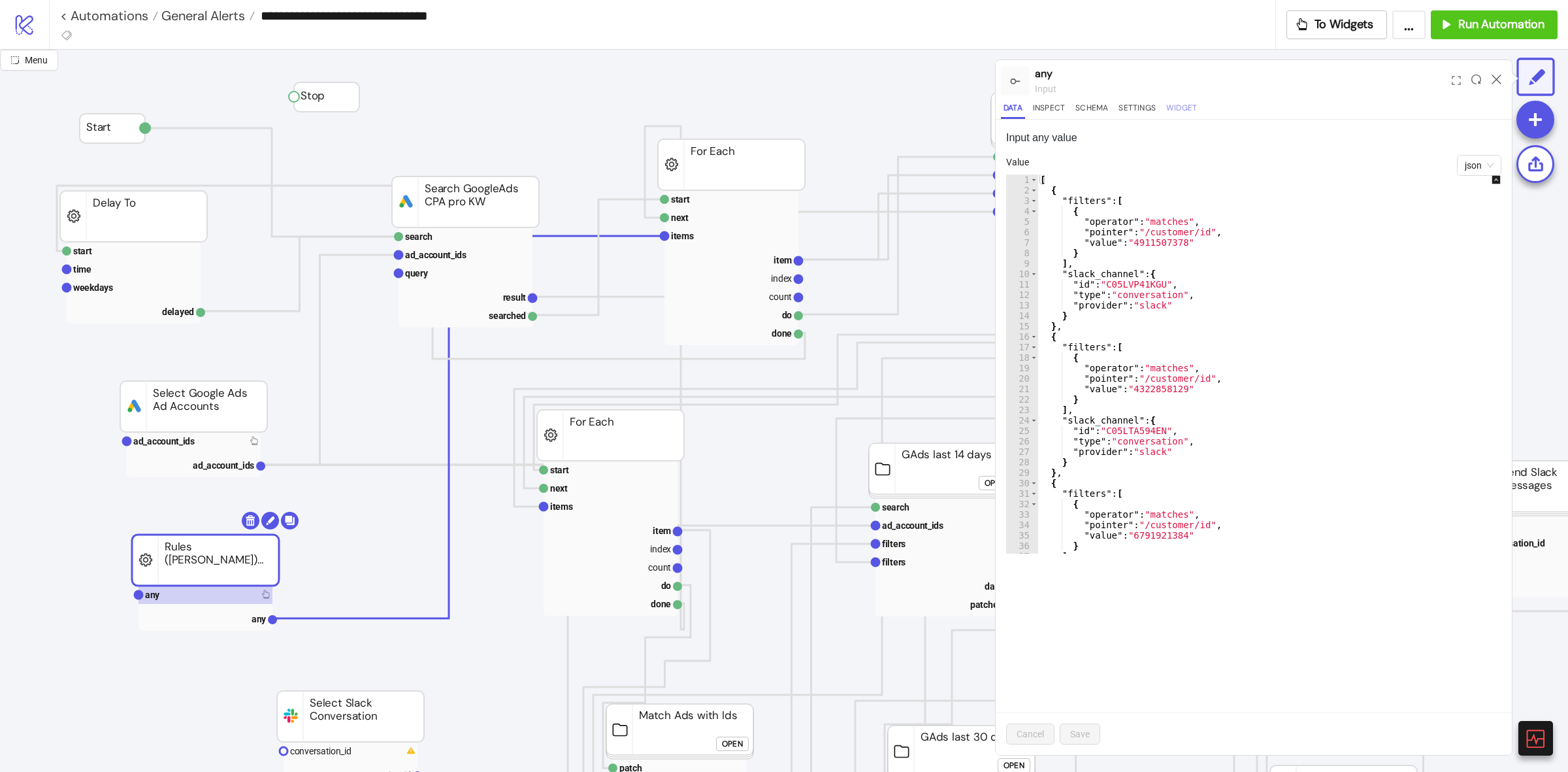
click at [1171, 115] on button "Widget" at bounding box center [1182, 110] width 36 height 18
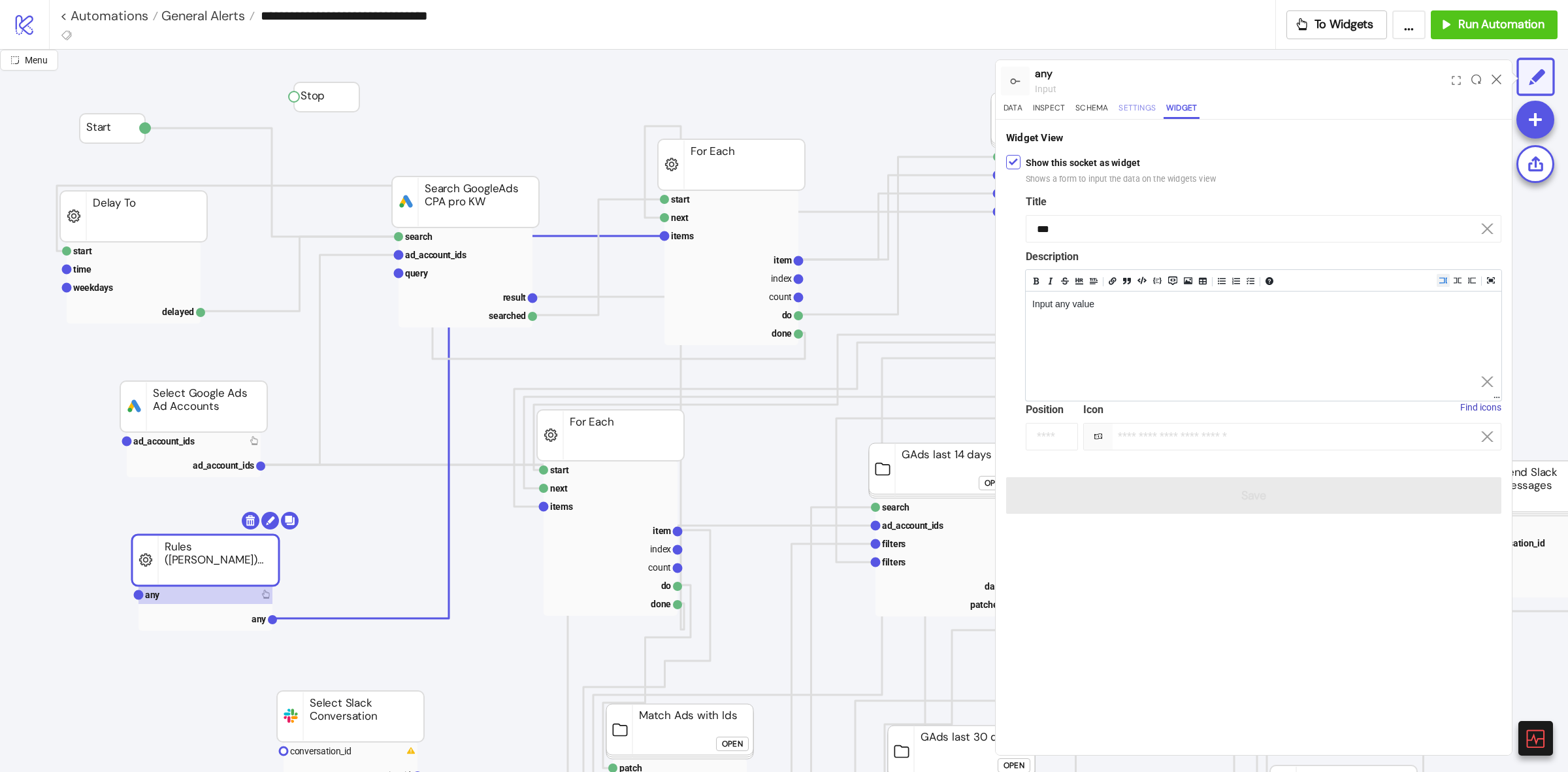
click at [1127, 116] on button "Settings" at bounding box center [1137, 110] width 42 height 18
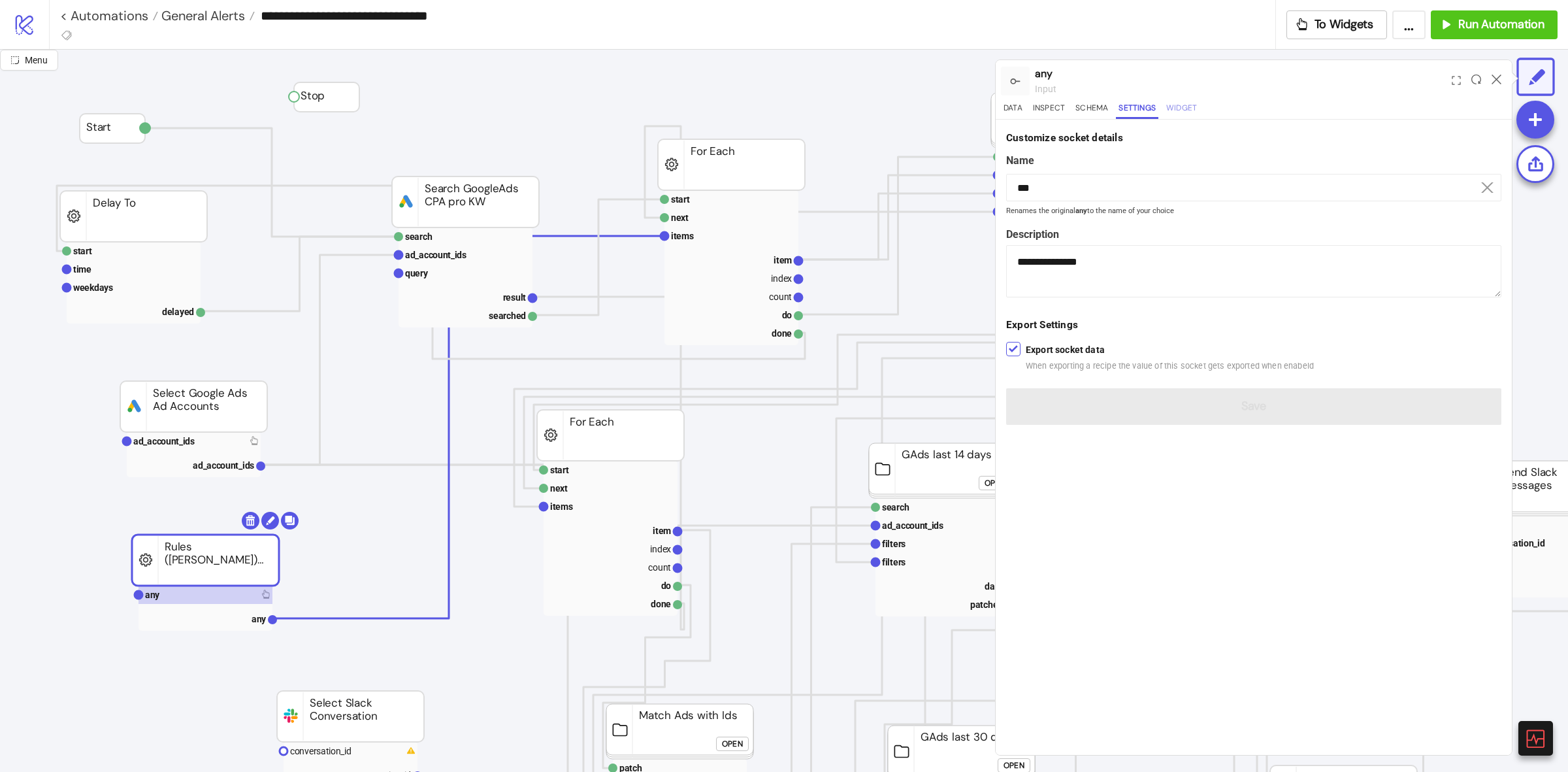
click at [1189, 111] on button "Widget" at bounding box center [1182, 110] width 36 height 18
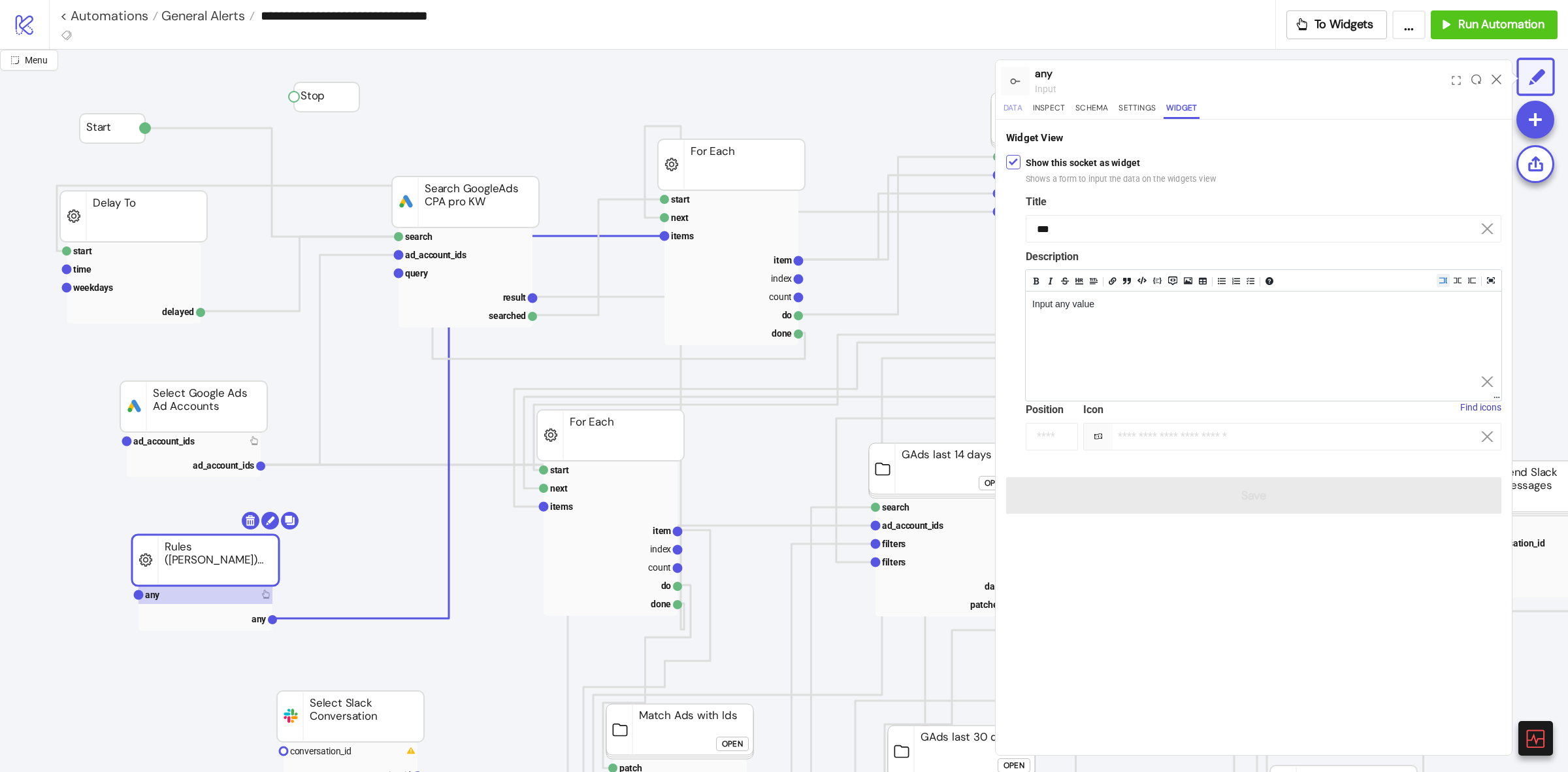
click at [1002, 106] on button "Data" at bounding box center [1013, 110] width 24 height 18
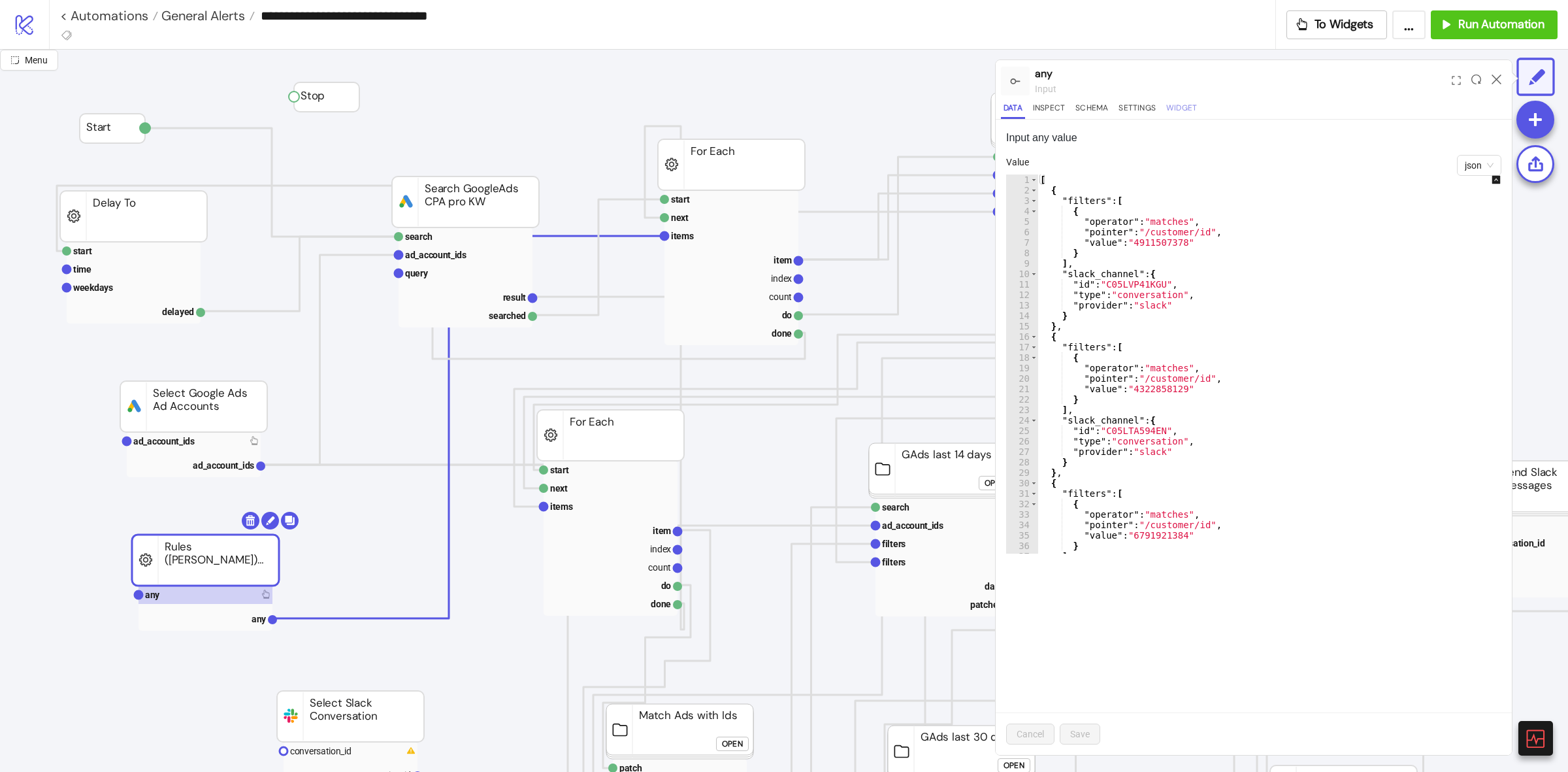
click at [1174, 115] on button "Widget" at bounding box center [1182, 110] width 36 height 18
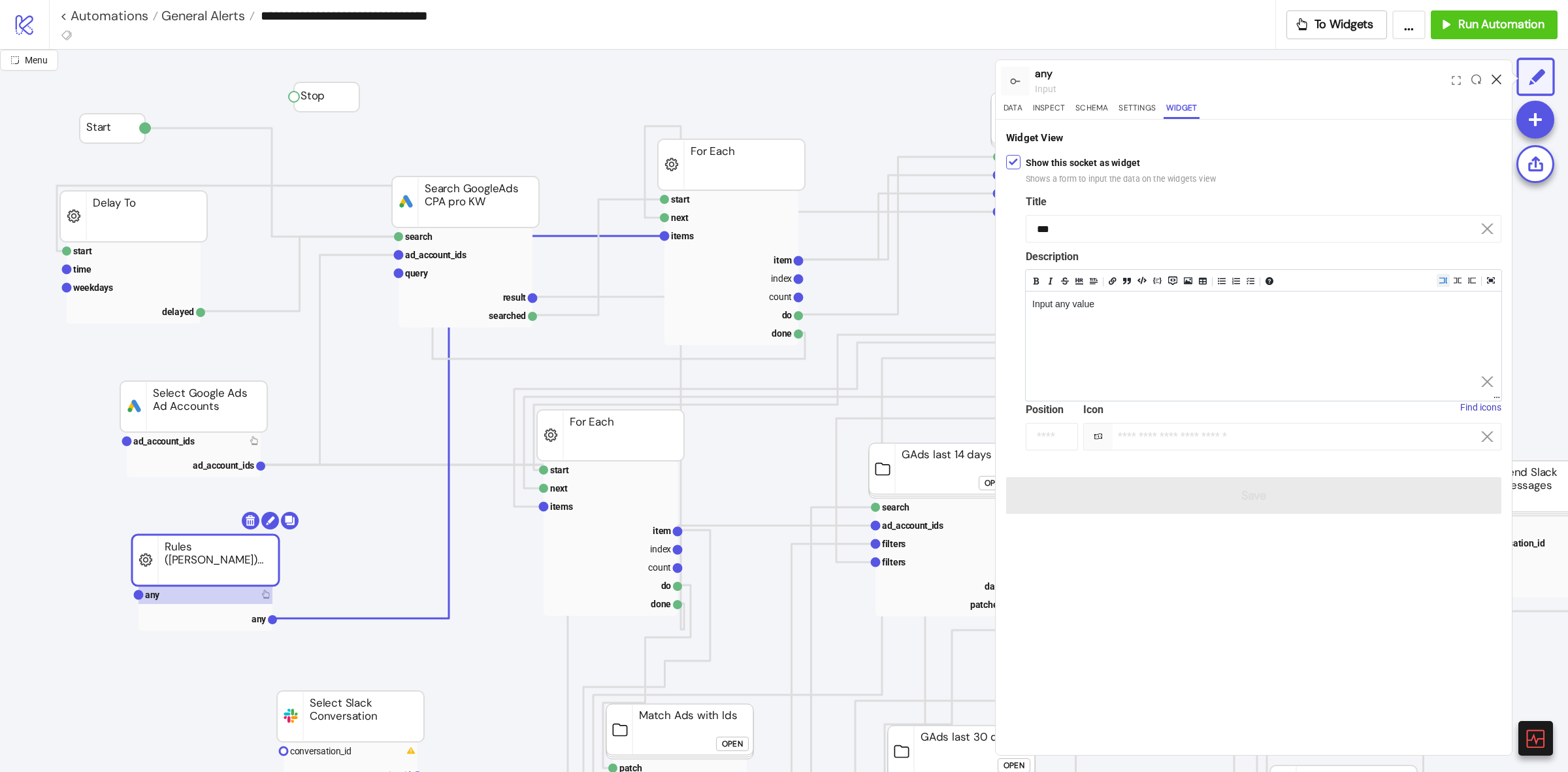
click at [1494, 80] on icon at bounding box center [1497, 80] width 10 height 10
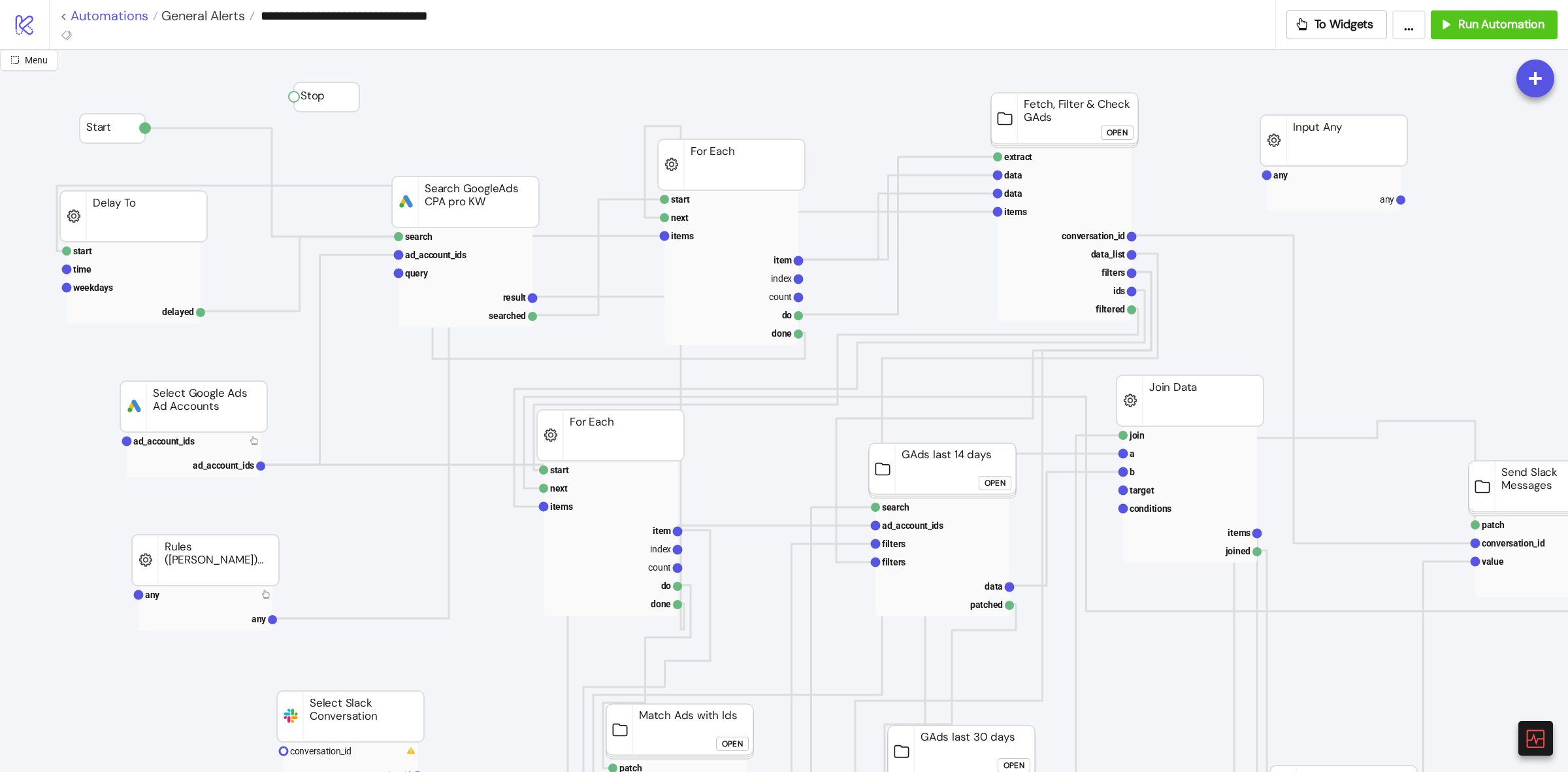
click at [116, 10] on link "< Automations" at bounding box center [109, 15] width 98 height 13
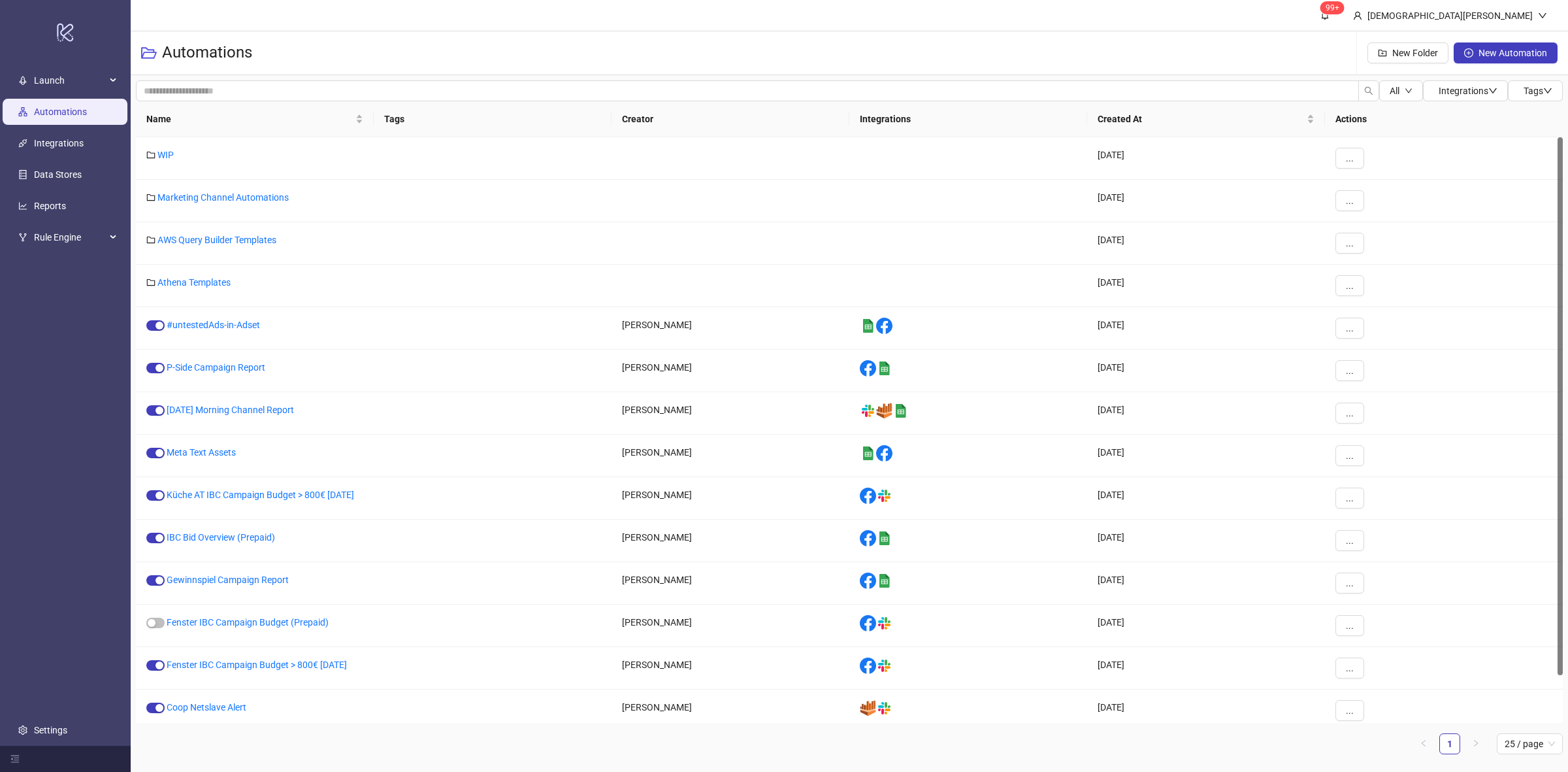
click at [616, 45] on div "Automations New Folder New Automation" at bounding box center [849, 54] width 1437 height 44
click at [200, 198] on link "Marketing Channel Automations" at bounding box center [223, 197] width 131 height 11
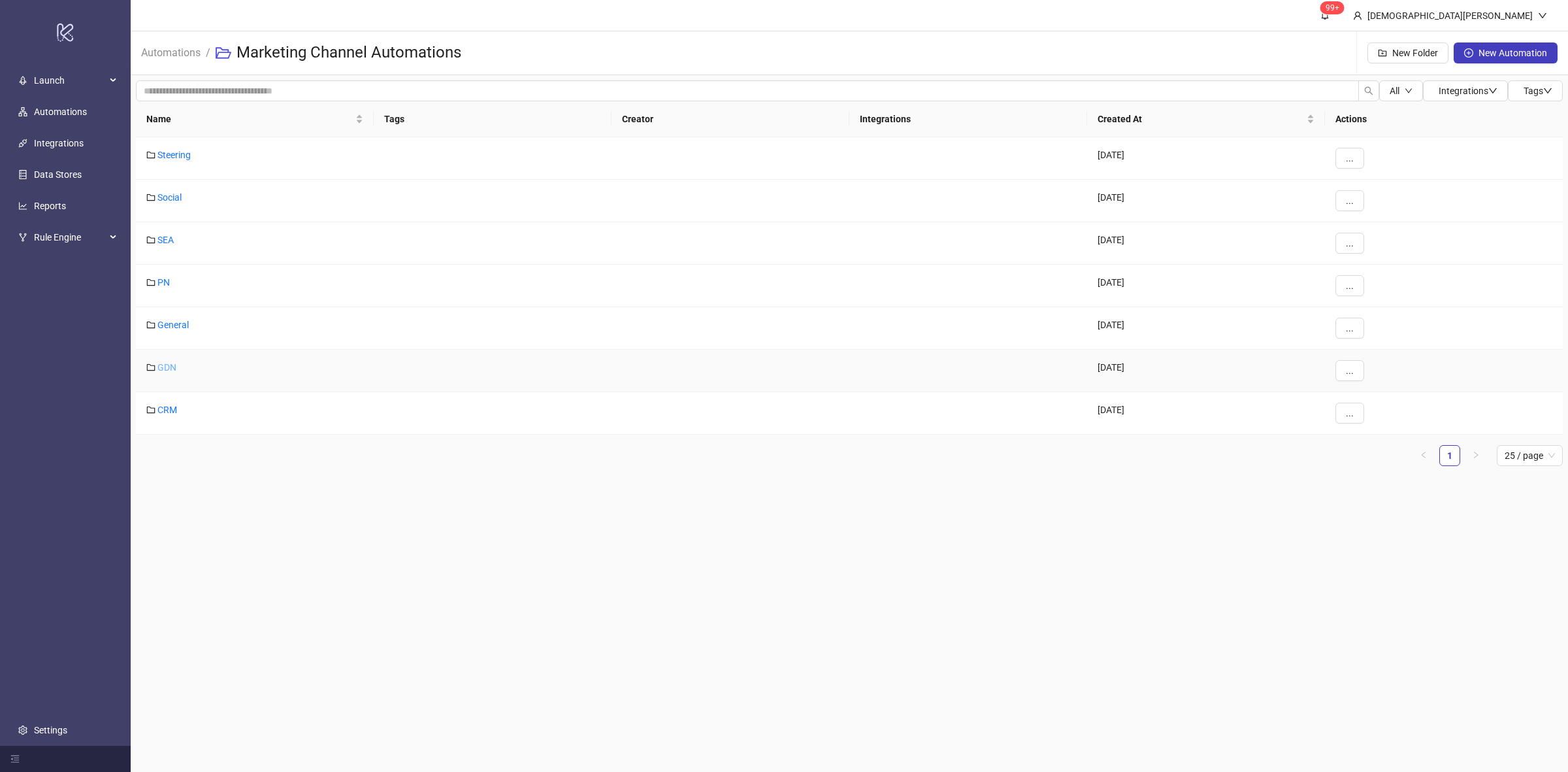
click at [174, 373] on link "GDN" at bounding box center [166, 367] width 19 height 11
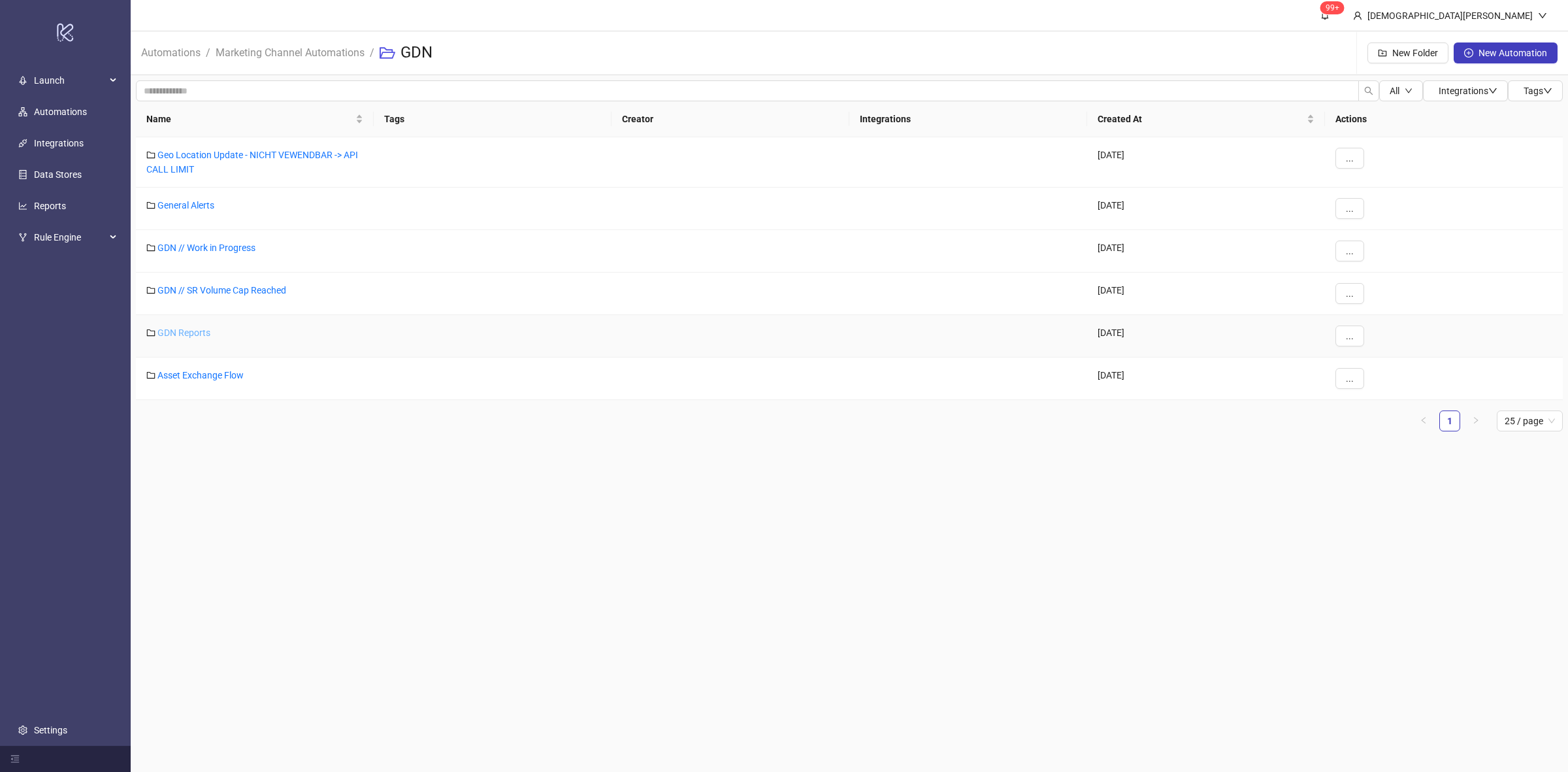
click at [198, 329] on link "GDN Reports" at bounding box center [183, 332] width 53 height 11
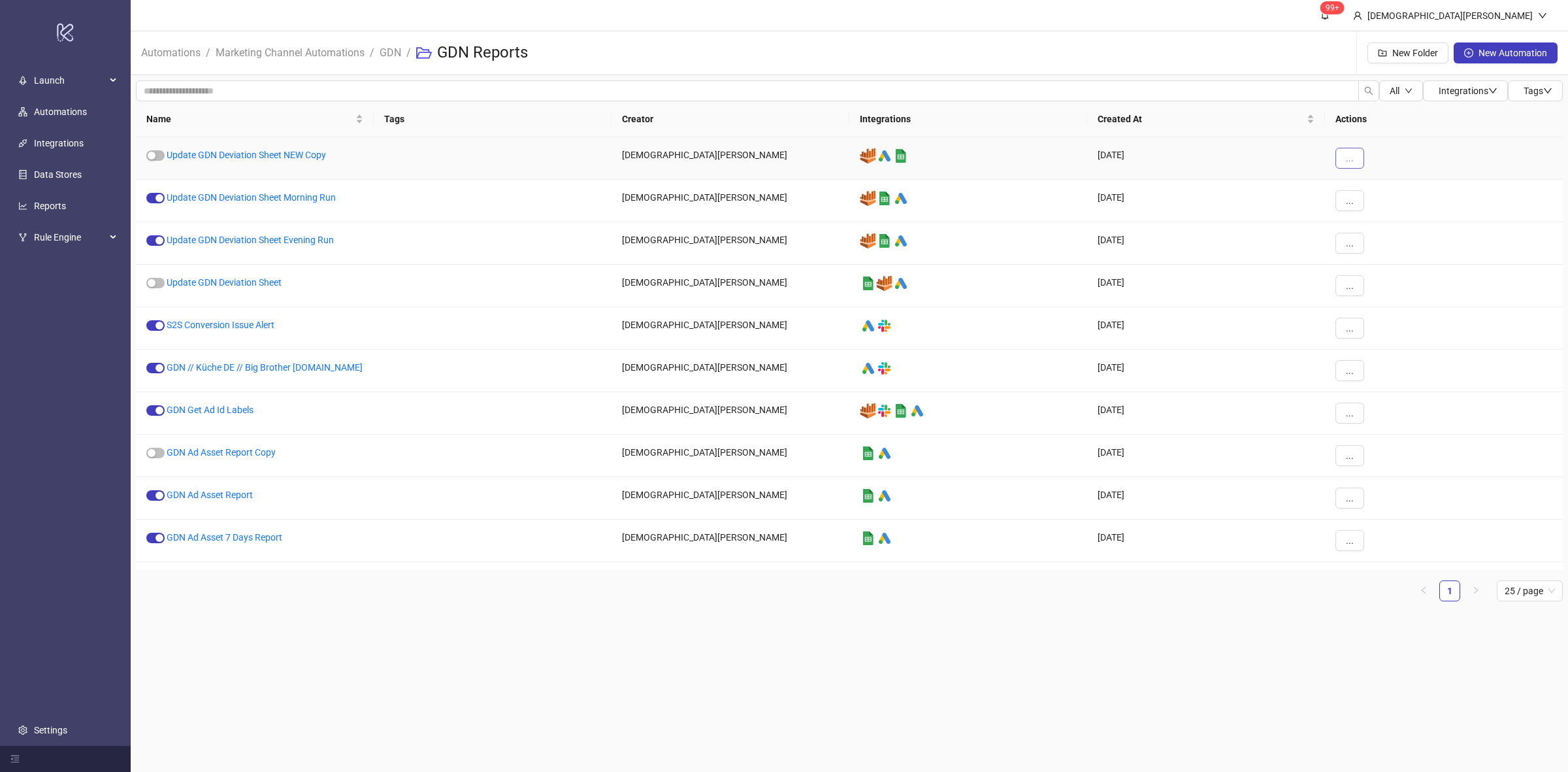
click at [1348, 150] on button "..." at bounding box center [1349, 158] width 28 height 21
click at [1376, 242] on span "Move" at bounding box center [1379, 248] width 38 height 15
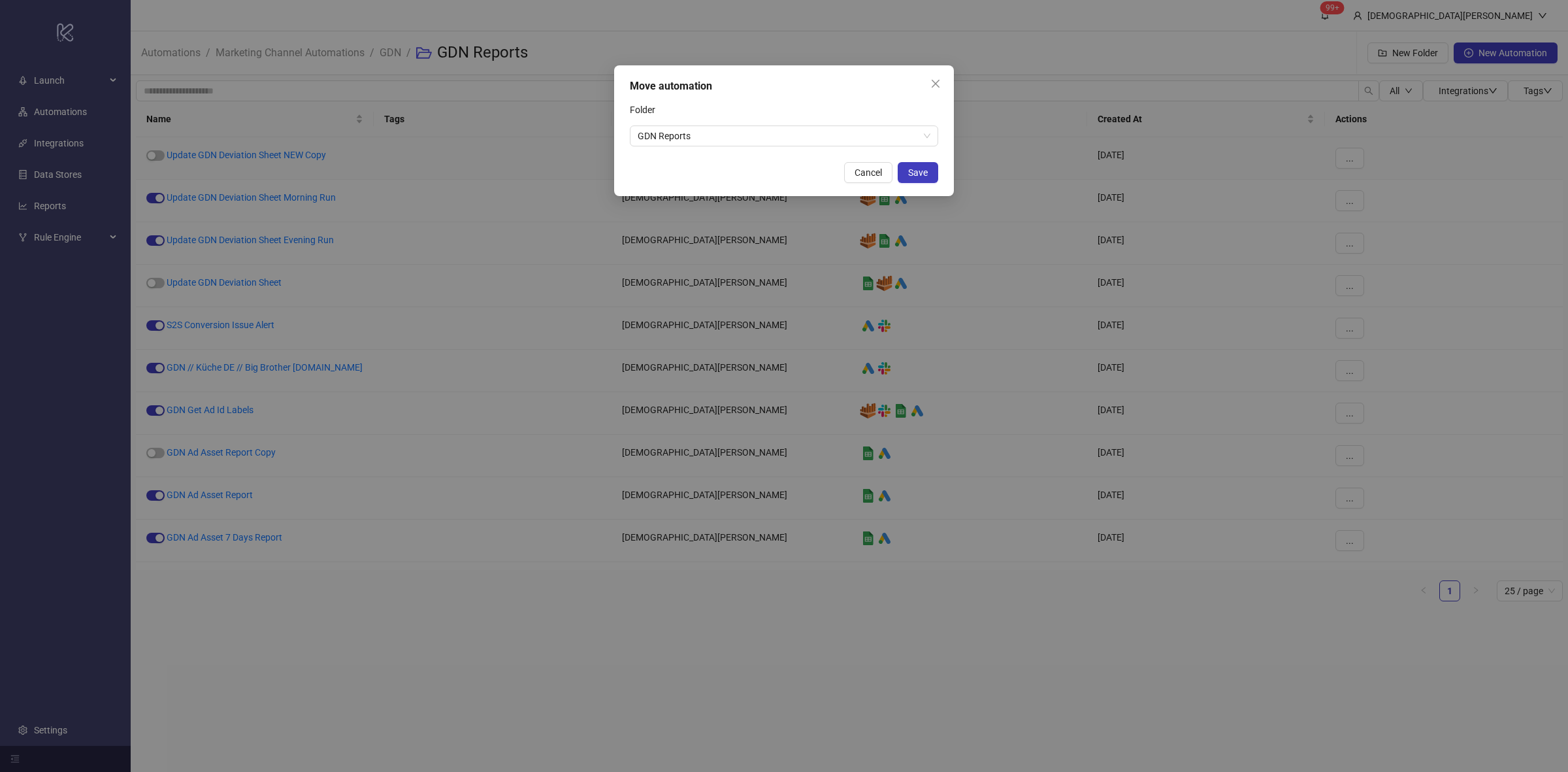
drag, startPoint x: 803, startPoint y: 115, endPoint x: 789, endPoint y: 142, distance: 30.4
click at [803, 118] on div "Folder" at bounding box center [784, 112] width 308 height 26
click at [789, 142] on span "GDN Reports" at bounding box center [784, 136] width 293 height 19
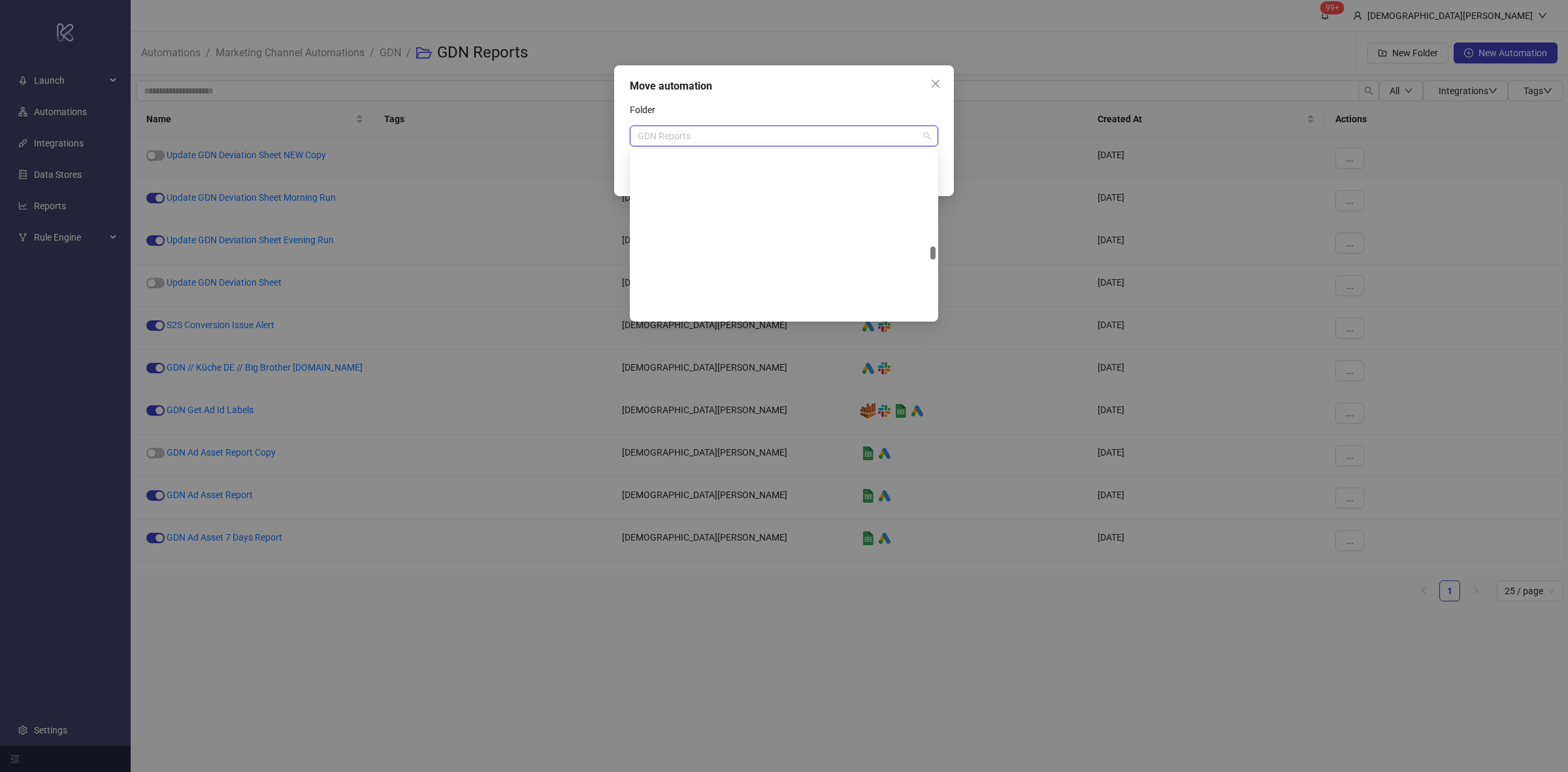
scroll to position [1338, 0]
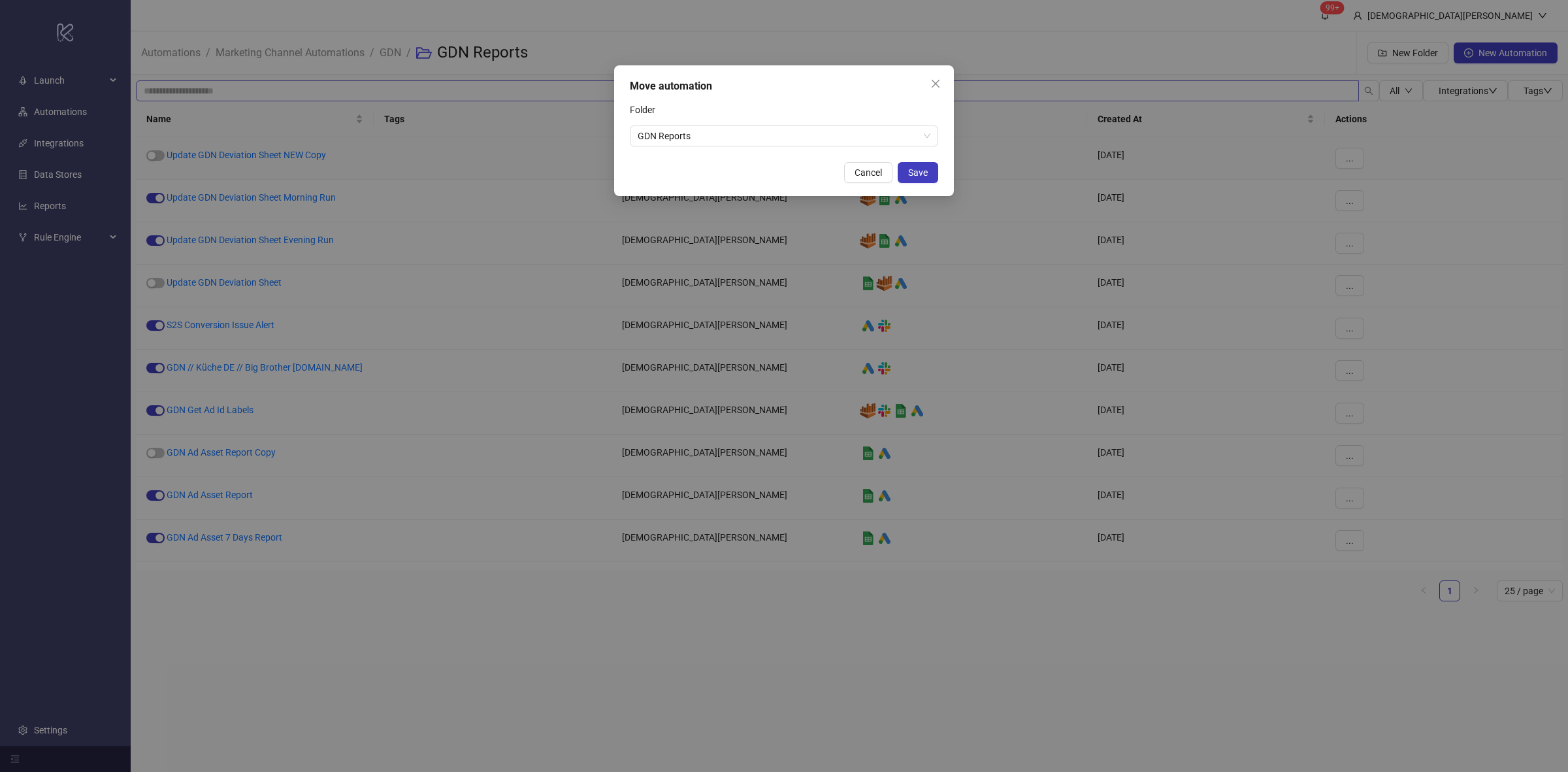
click at [937, 82] on icon "close" at bounding box center [935, 84] width 11 height 11
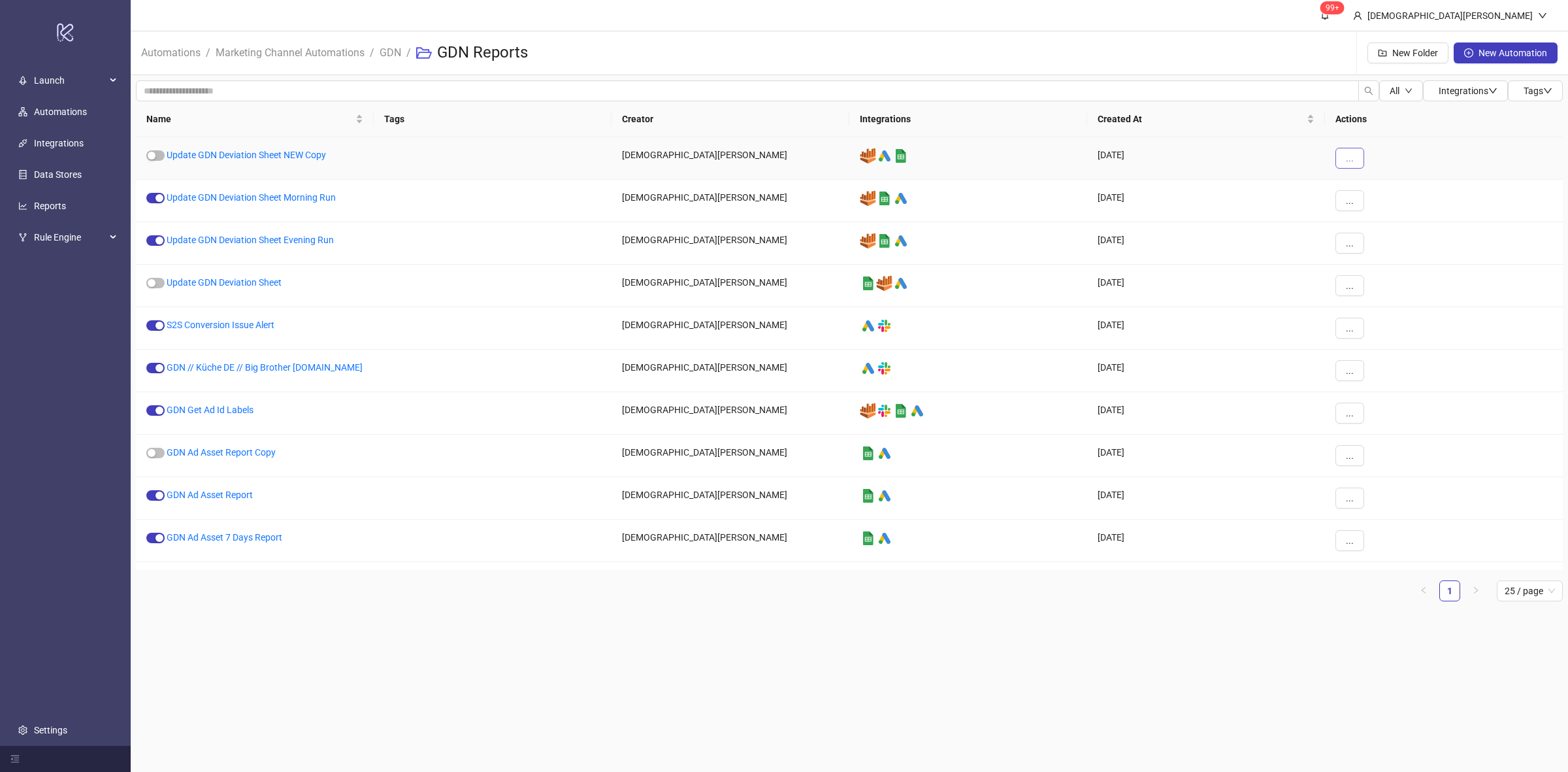
click at [1343, 160] on button "..." at bounding box center [1349, 158] width 28 height 21
click at [1385, 252] on span "Move" at bounding box center [1379, 248] width 38 height 15
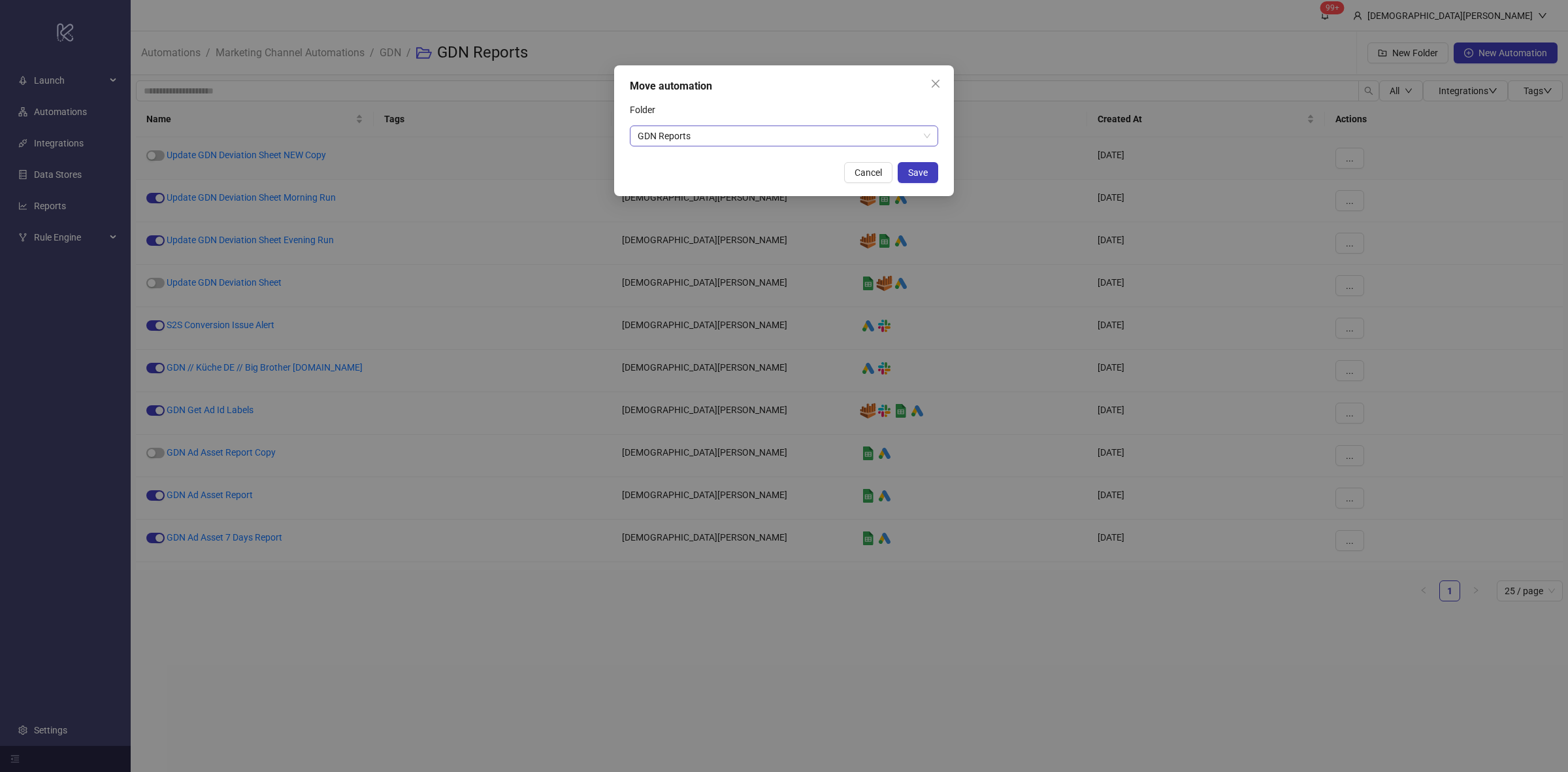
click at [680, 127] on span "GDN Reports" at bounding box center [784, 136] width 293 height 19
type input "*"
type input "****"
click at [726, 167] on div "GDN // Work in Progress" at bounding box center [784, 162] width 287 height 15
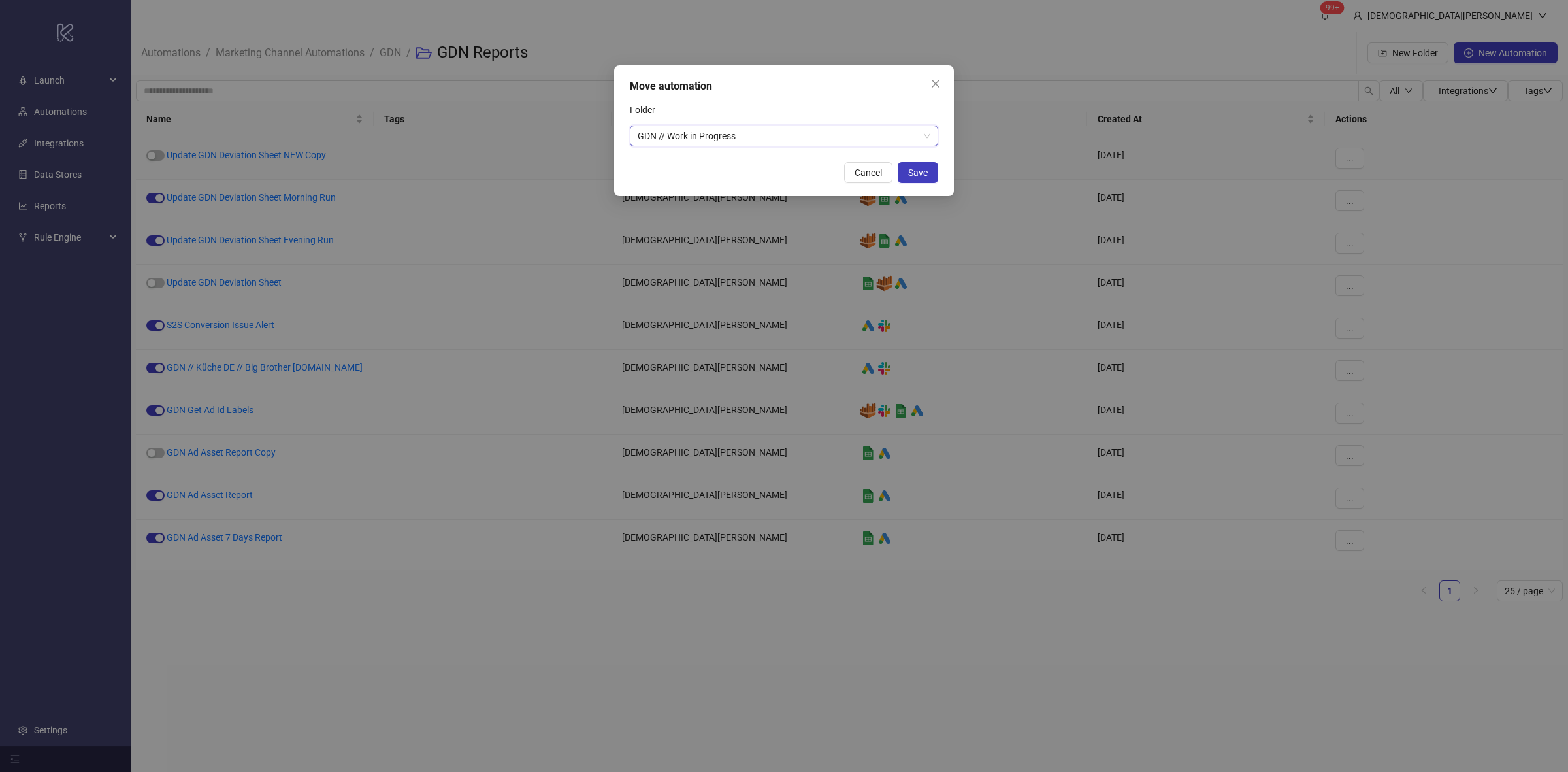
click at [755, 99] on div "Folder" at bounding box center [784, 112] width 308 height 26
click at [925, 172] on span "Save" at bounding box center [918, 172] width 19 height 11
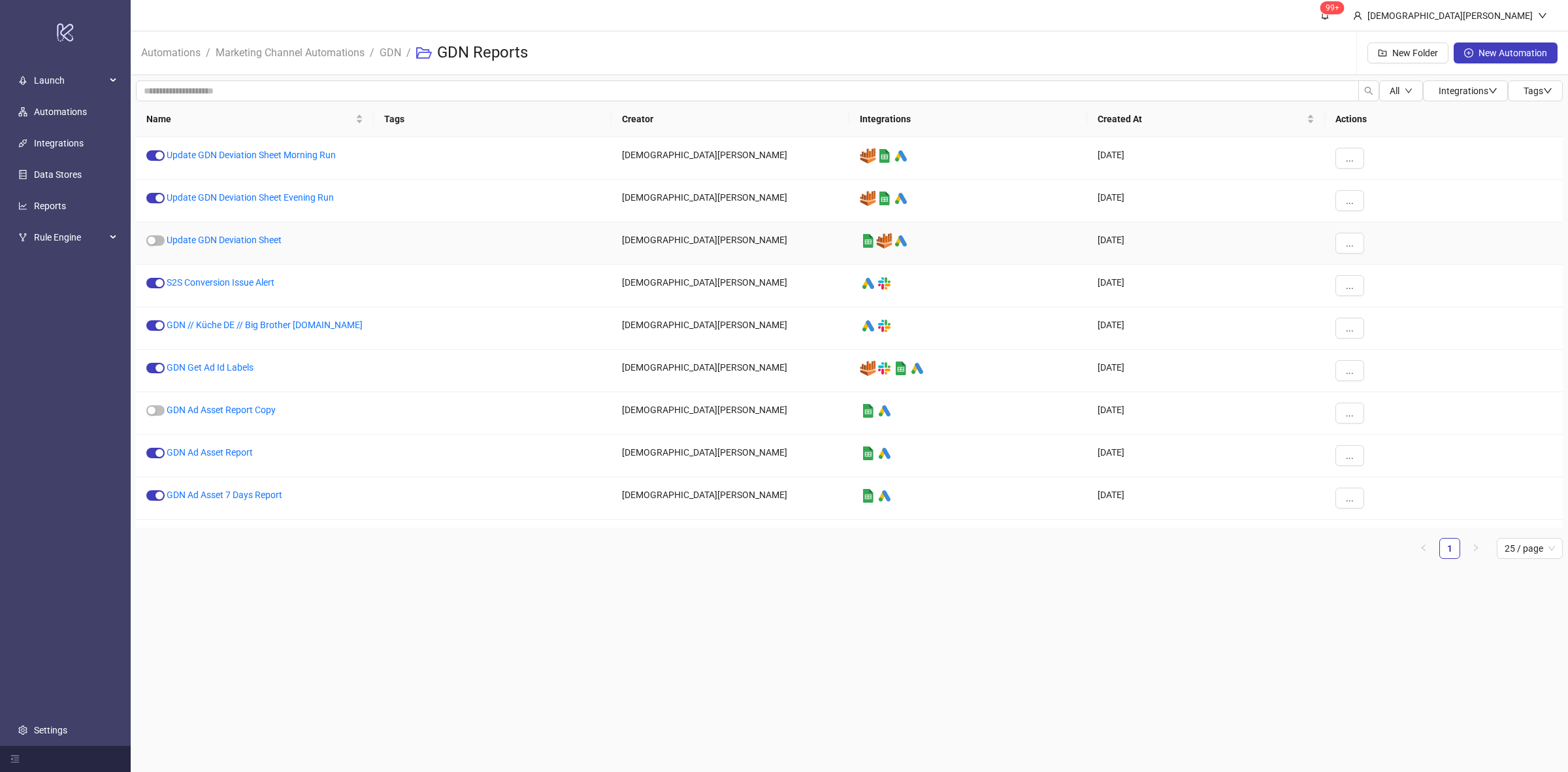
click at [1329, 239] on div "..." at bounding box center [1444, 244] width 238 height 42
click at [1351, 248] on span "..." at bounding box center [1350, 243] width 8 height 11
click at [1382, 335] on span "Move" at bounding box center [1379, 333] width 38 height 15
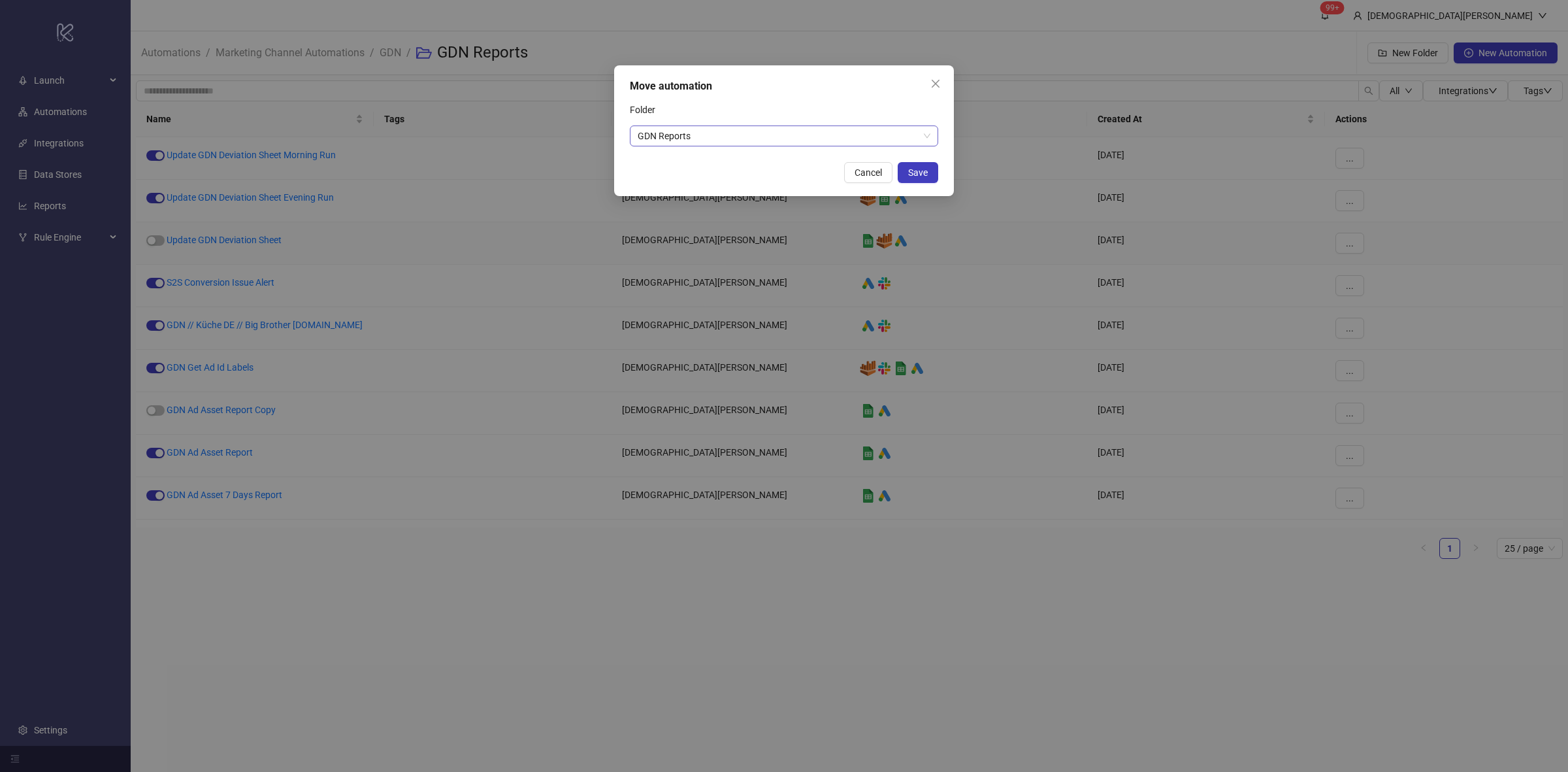
click at [790, 123] on div "Folder" at bounding box center [784, 112] width 308 height 26
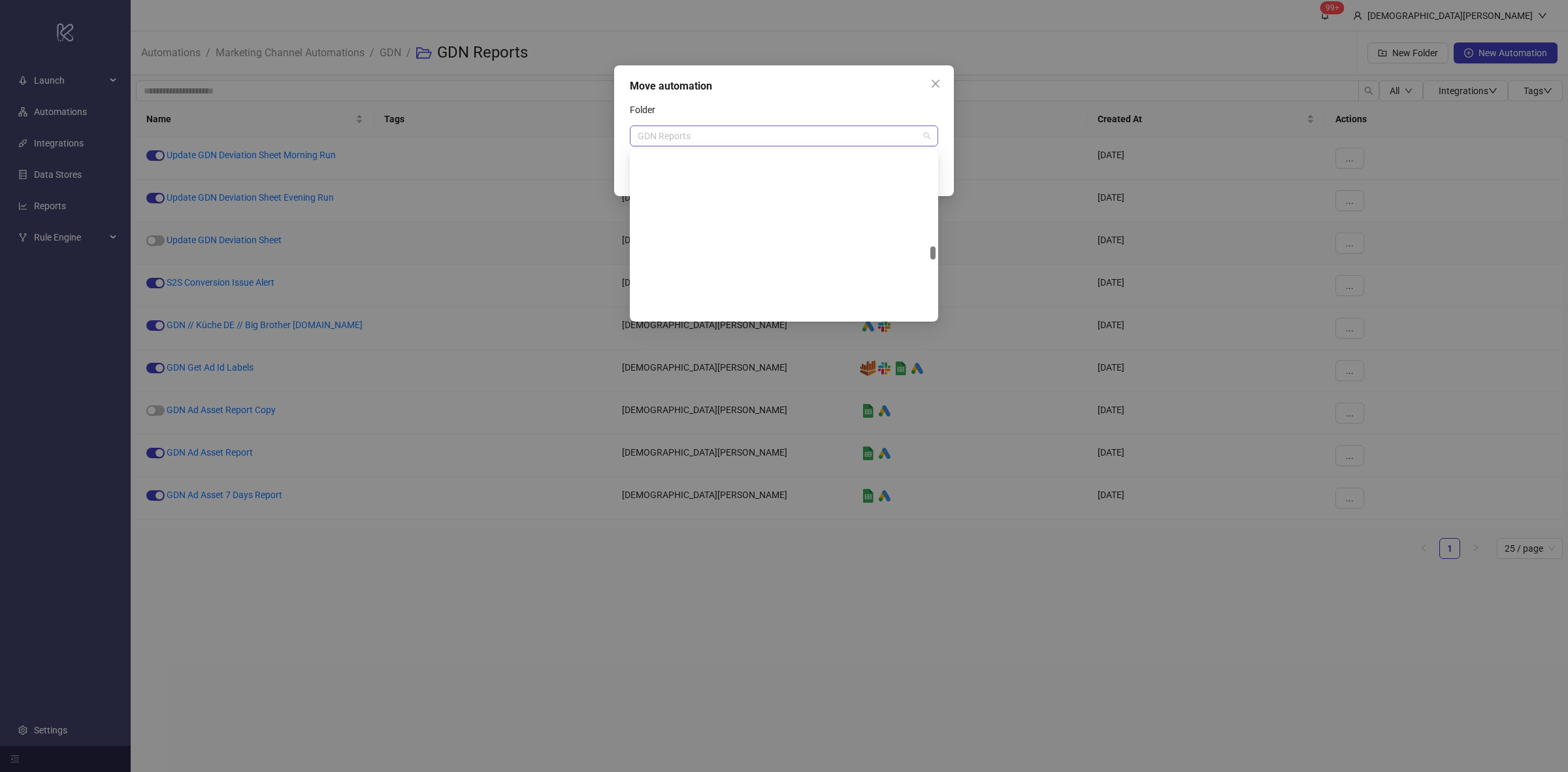
click at [782, 140] on span "GDN Reports" at bounding box center [784, 136] width 293 height 19
type input "**"
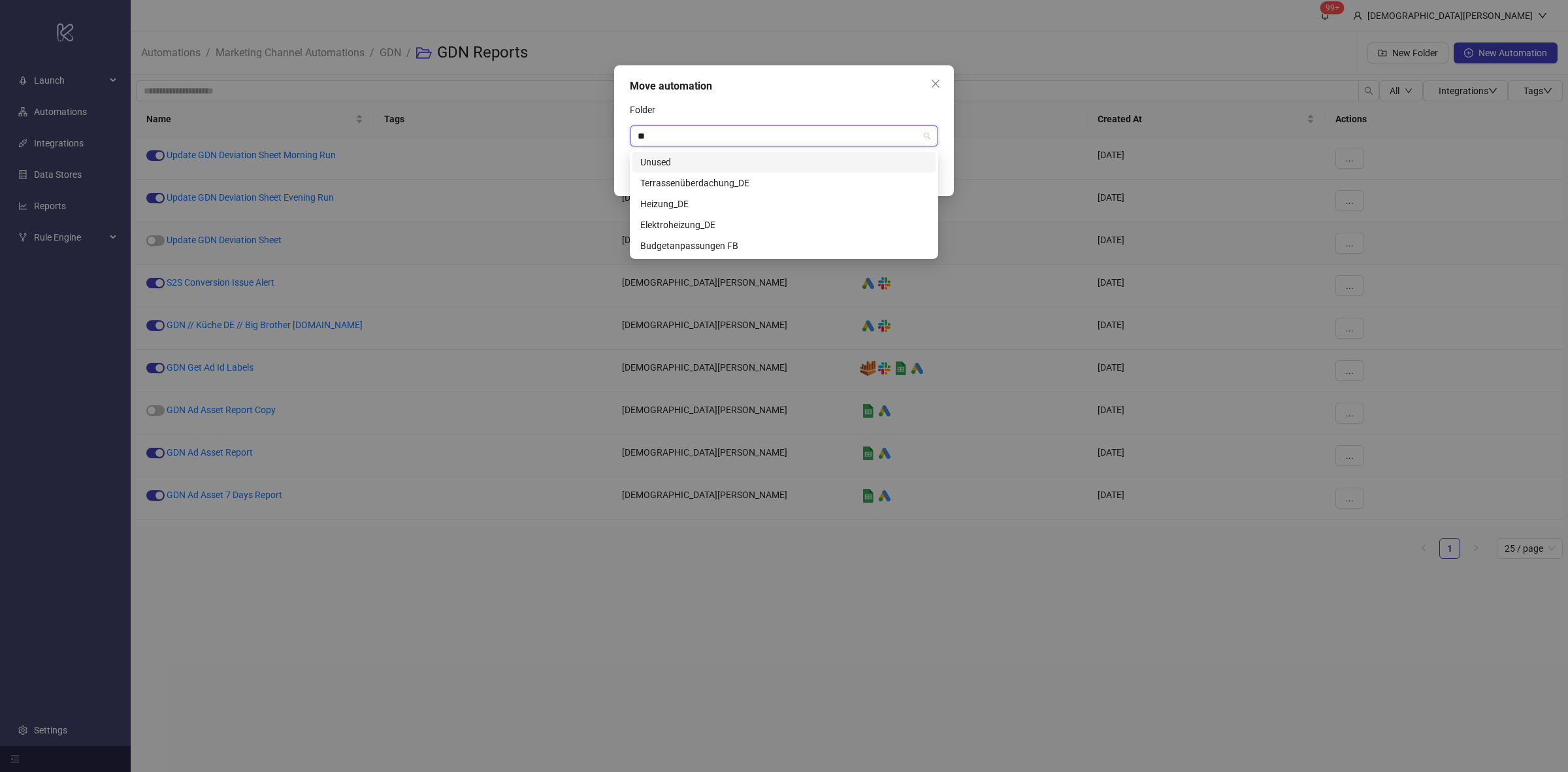
drag, startPoint x: 689, startPoint y: 163, endPoint x: 890, endPoint y: 175, distance: 201.4
click at [689, 164] on div "Unused" at bounding box center [784, 162] width 287 height 15
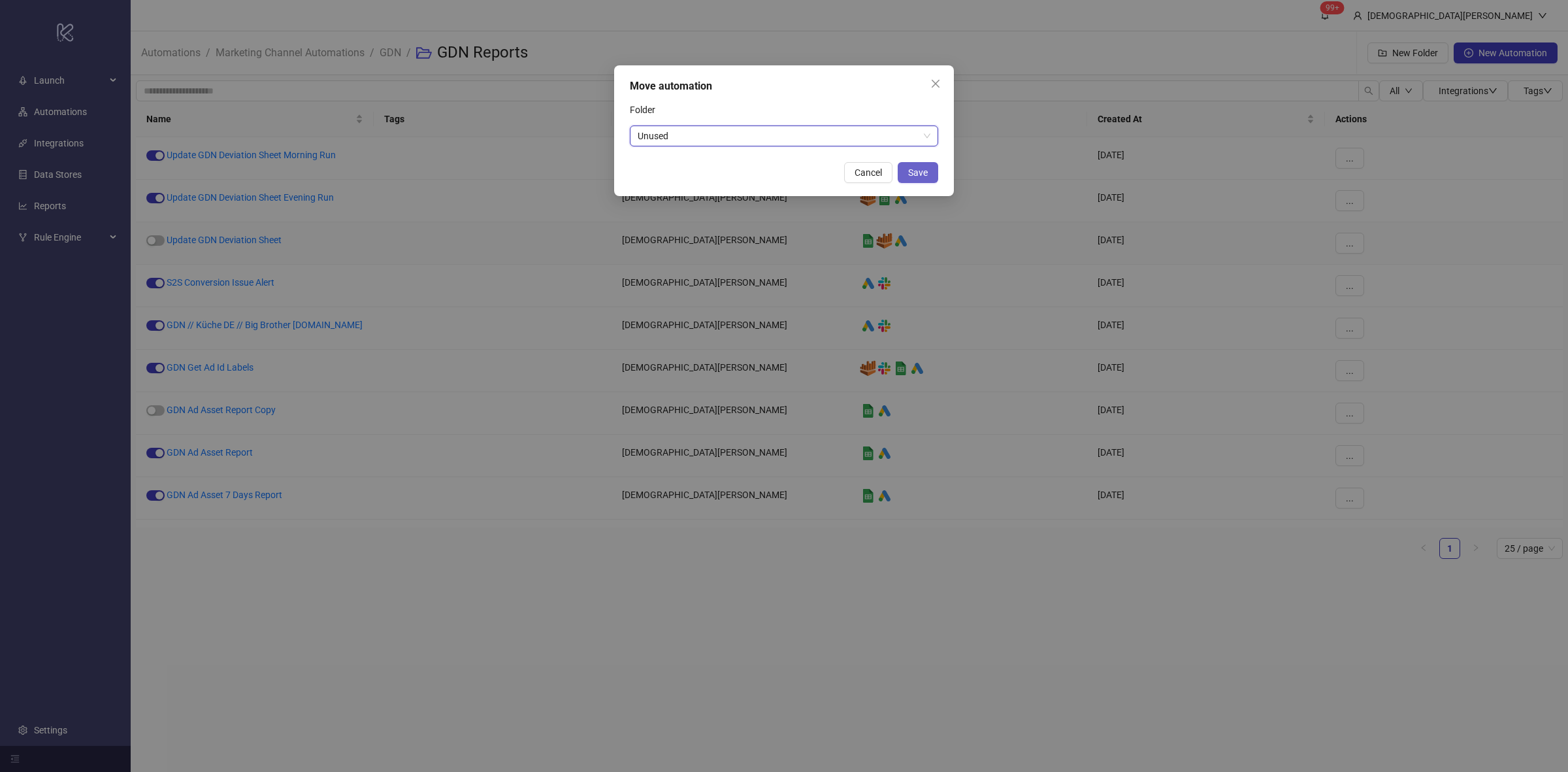
click at [911, 174] on span "Save" at bounding box center [918, 172] width 19 height 11
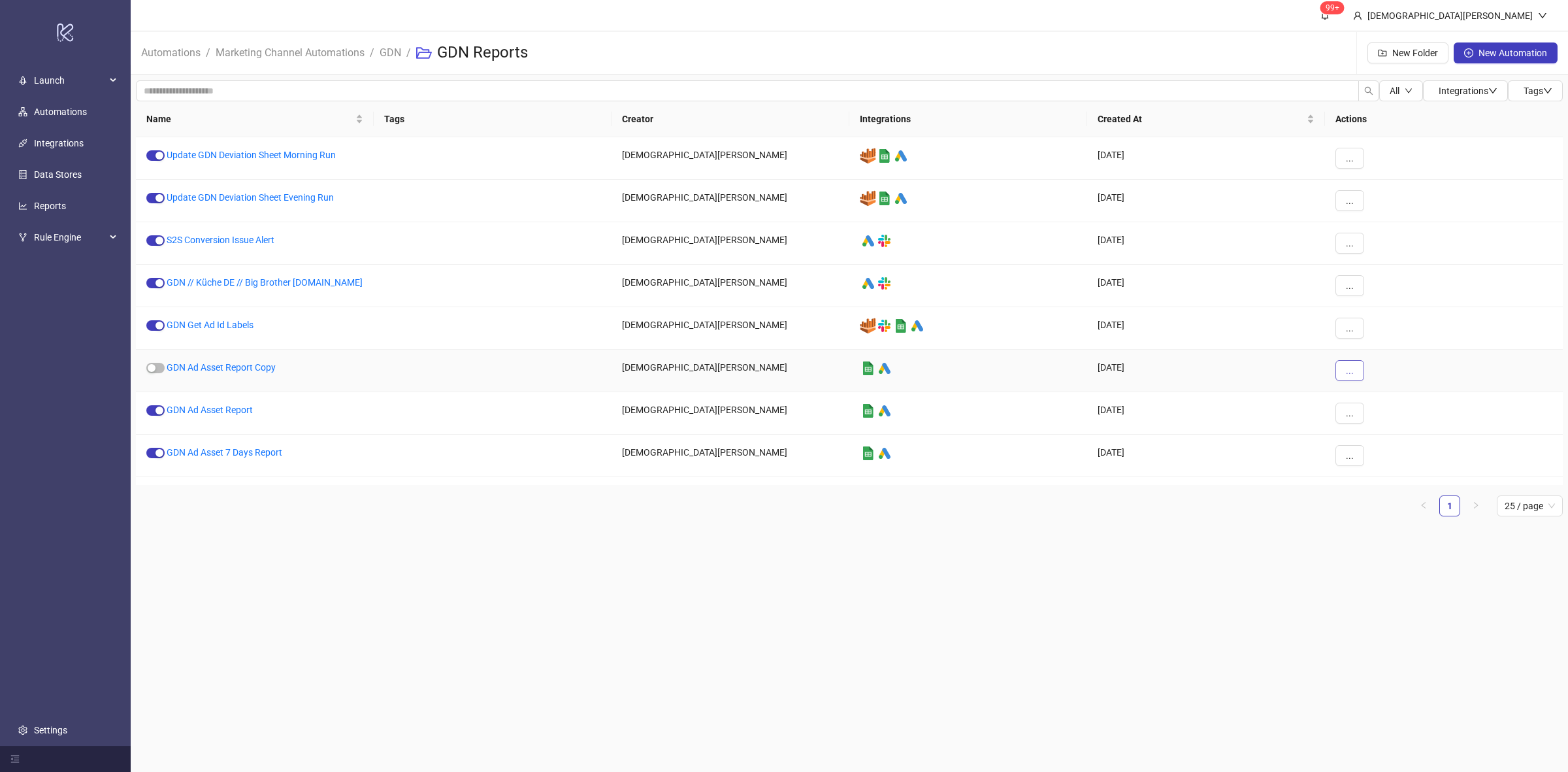
click at [1353, 374] on span "..." at bounding box center [1350, 370] width 8 height 11
click at [1373, 474] on span "Move" at bounding box center [1379, 468] width 38 height 15
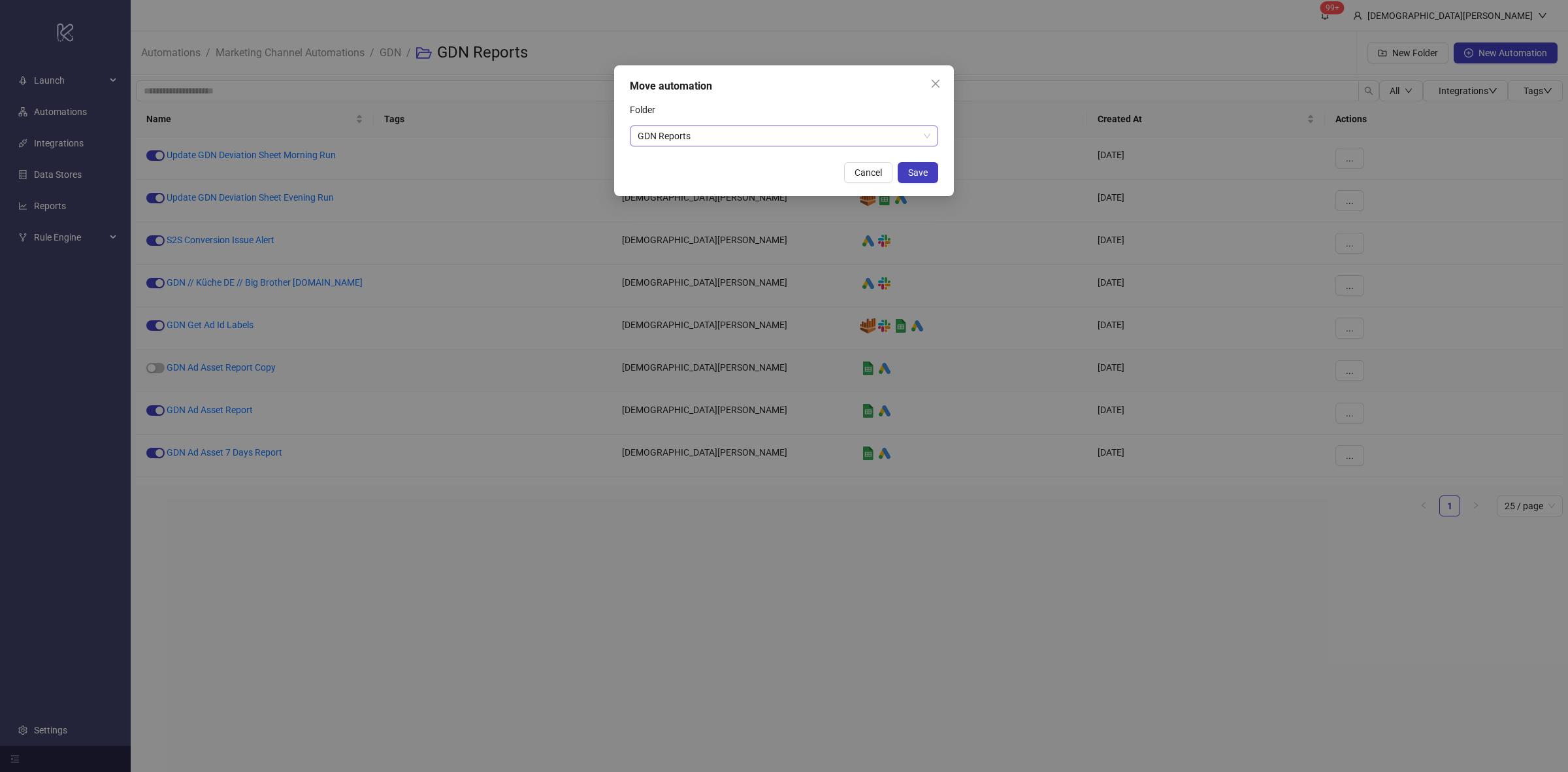
click at [758, 132] on span "GDN Reports" at bounding box center [784, 136] width 293 height 19
type input "****"
click at [735, 162] on div "GDN // Work in Progress" at bounding box center [784, 162] width 287 height 15
click at [925, 176] on span "Save" at bounding box center [918, 172] width 19 height 11
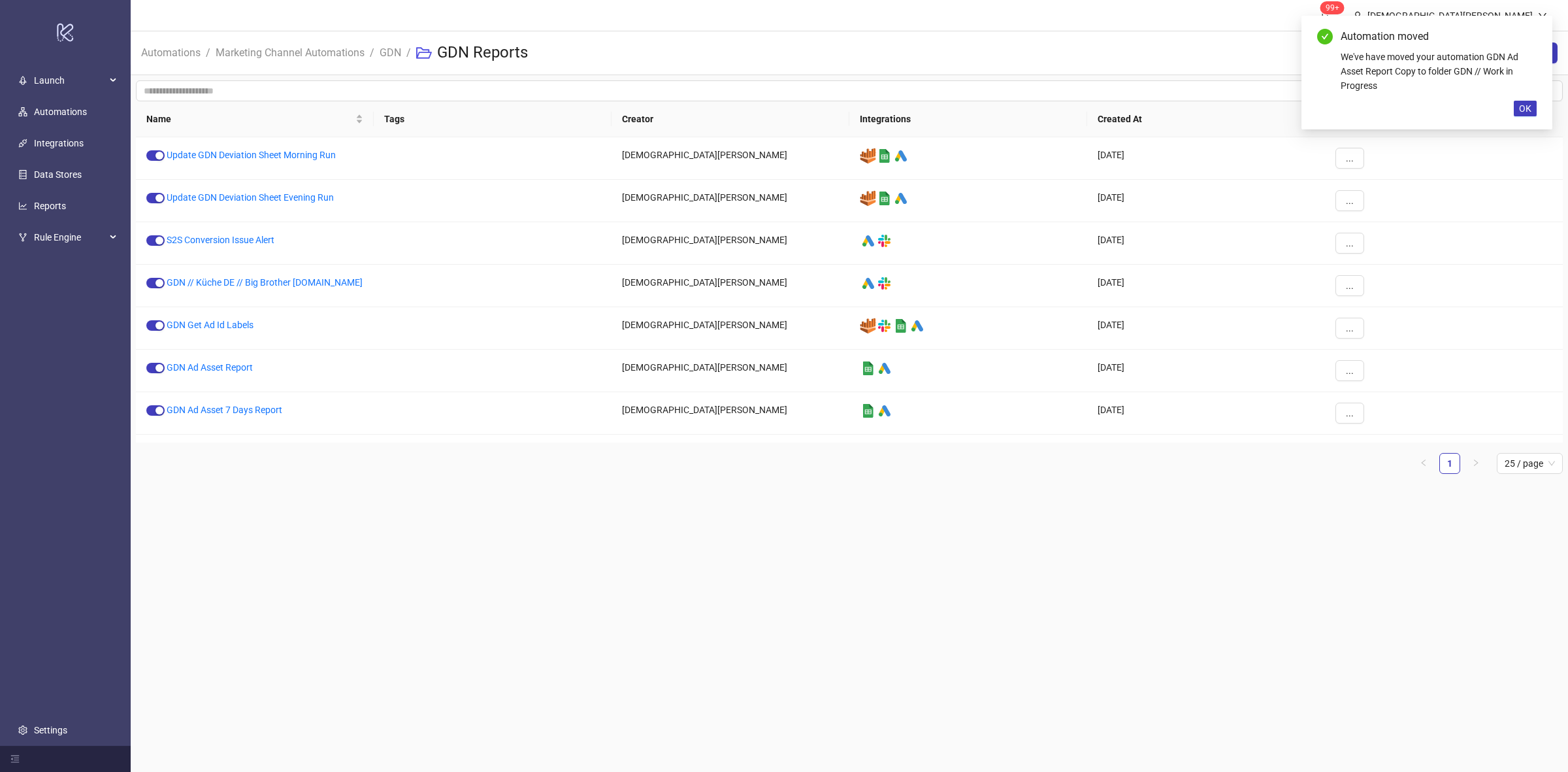
click at [763, 576] on main "99+ [PERSON_NAME] Automations / Marketing Channel Automations / GDN / GDN Repor…" at bounding box center [849, 386] width 1437 height 772
click at [950, 524] on main "99+ [PERSON_NAME] Automations / Marketing Channel Automations / GDN / GDN Repor…" at bounding box center [849, 386] width 1437 height 772
click at [360, 530] on main "99+ [PERSON_NAME] Automations / Marketing Channel Automations / GDN / GDN Repor…" at bounding box center [849, 386] width 1437 height 772
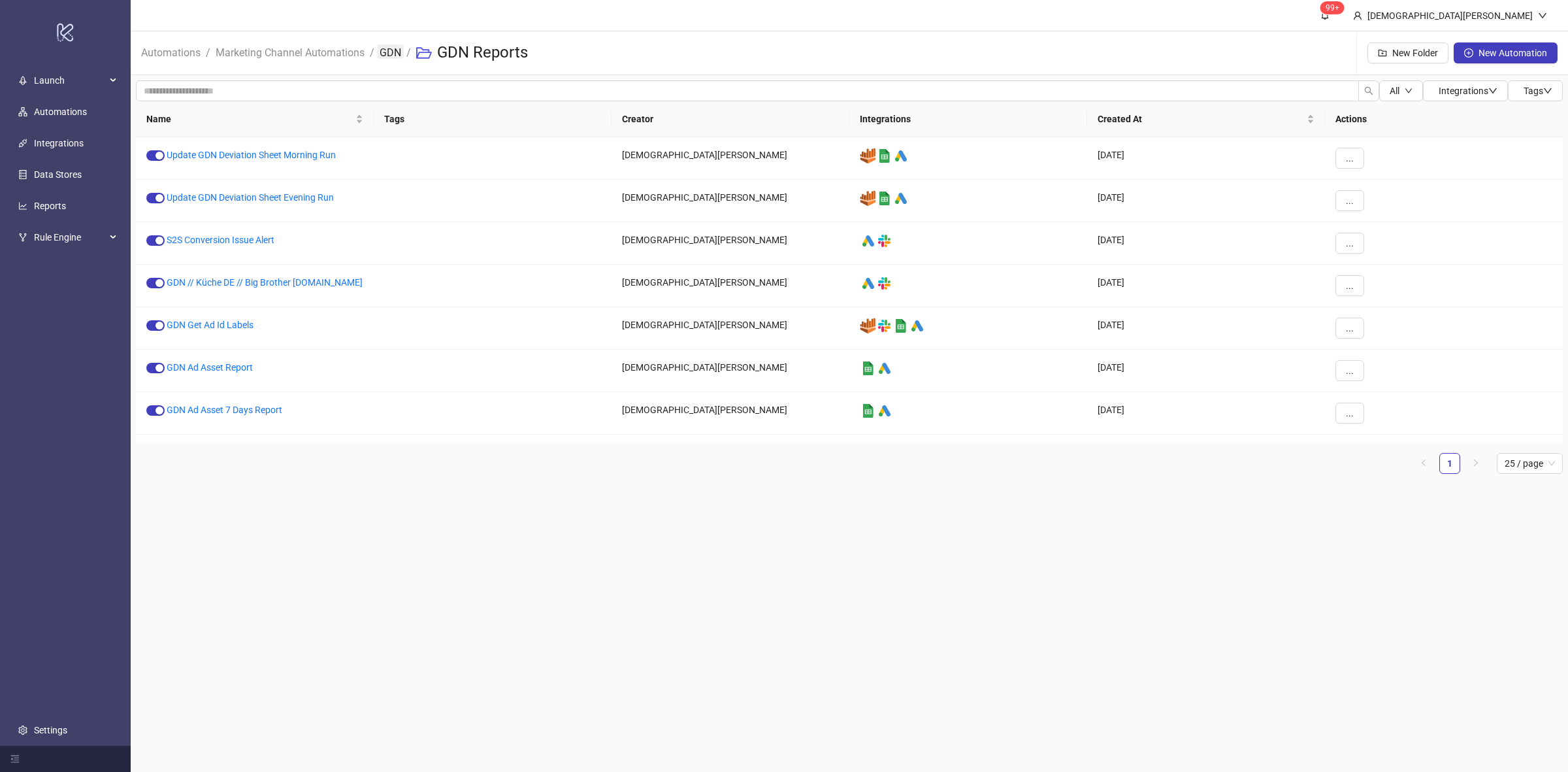
click at [396, 54] on link "GDN" at bounding box center [390, 52] width 27 height 15
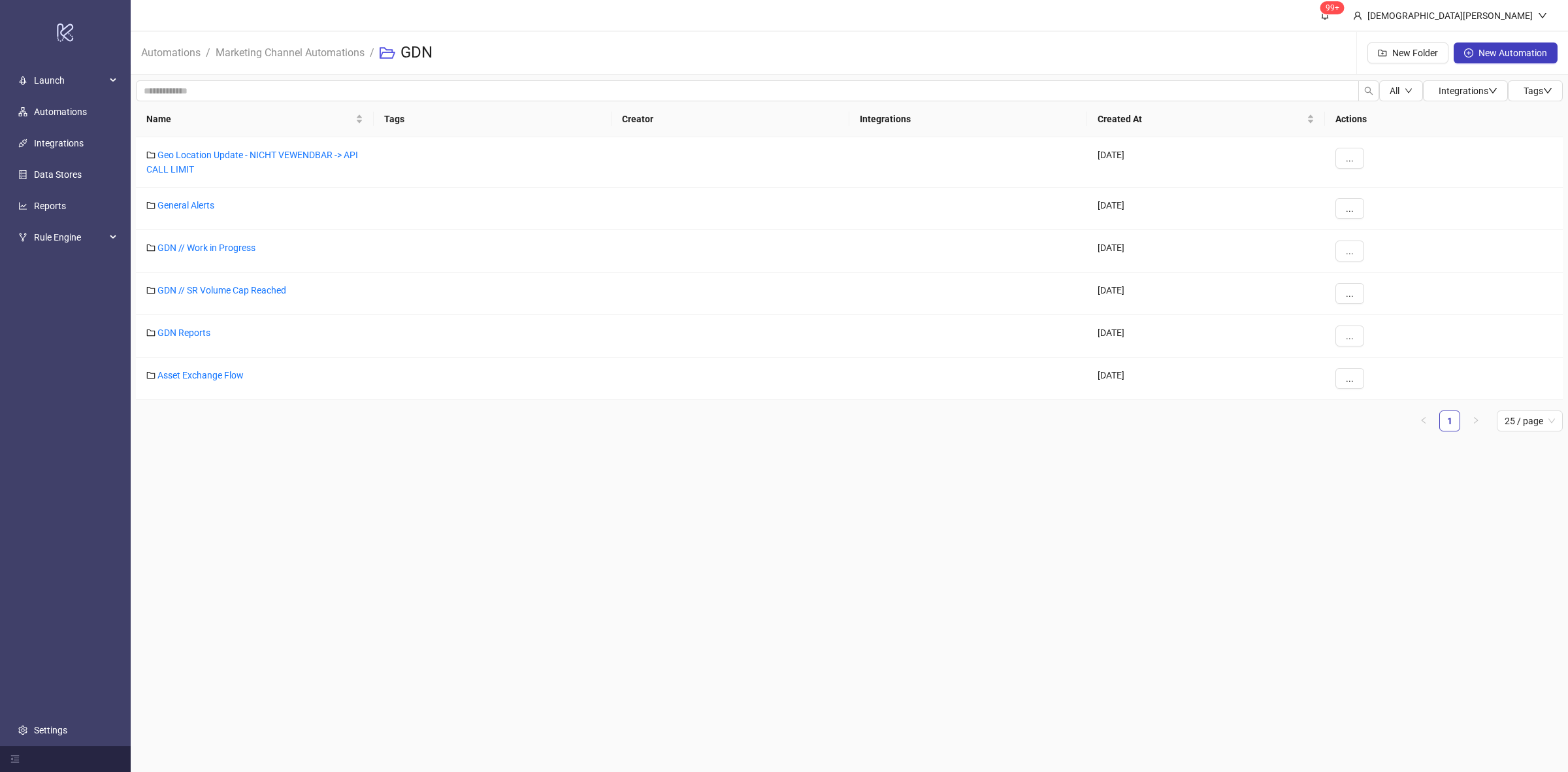
click at [577, 521] on main "99+ [PERSON_NAME] Automations / Marketing Channel Automations / GDN New Folder …" at bounding box center [849, 386] width 1437 height 772
drag, startPoint x: 527, startPoint y: 478, endPoint x: 546, endPoint y: 481, distance: 19.2
click at [531, 476] on main "99+ [PERSON_NAME] Automations / Marketing Channel Automations / GDN New Folder …" at bounding box center [849, 386] width 1437 height 772
click at [567, 442] on div "All Integrations Tags Name Tags Creator Integrations Created At Actions Geo Loc…" at bounding box center [849, 261] width 1437 height 372
click at [1389, 45] on button "New Folder" at bounding box center [1408, 53] width 81 height 21
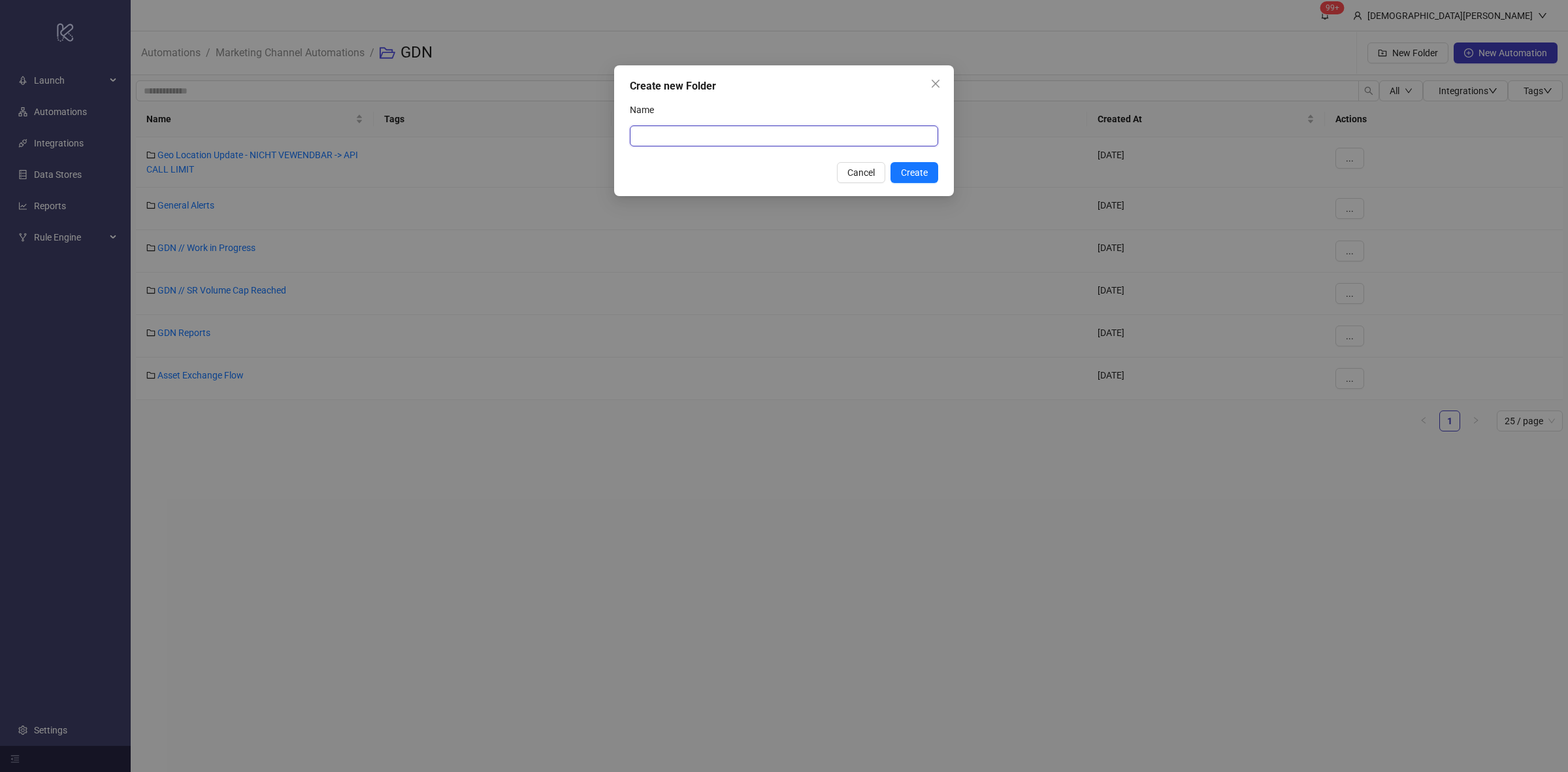
click at [782, 141] on input "Name" at bounding box center [784, 136] width 308 height 21
type input "*"
type input "**********"
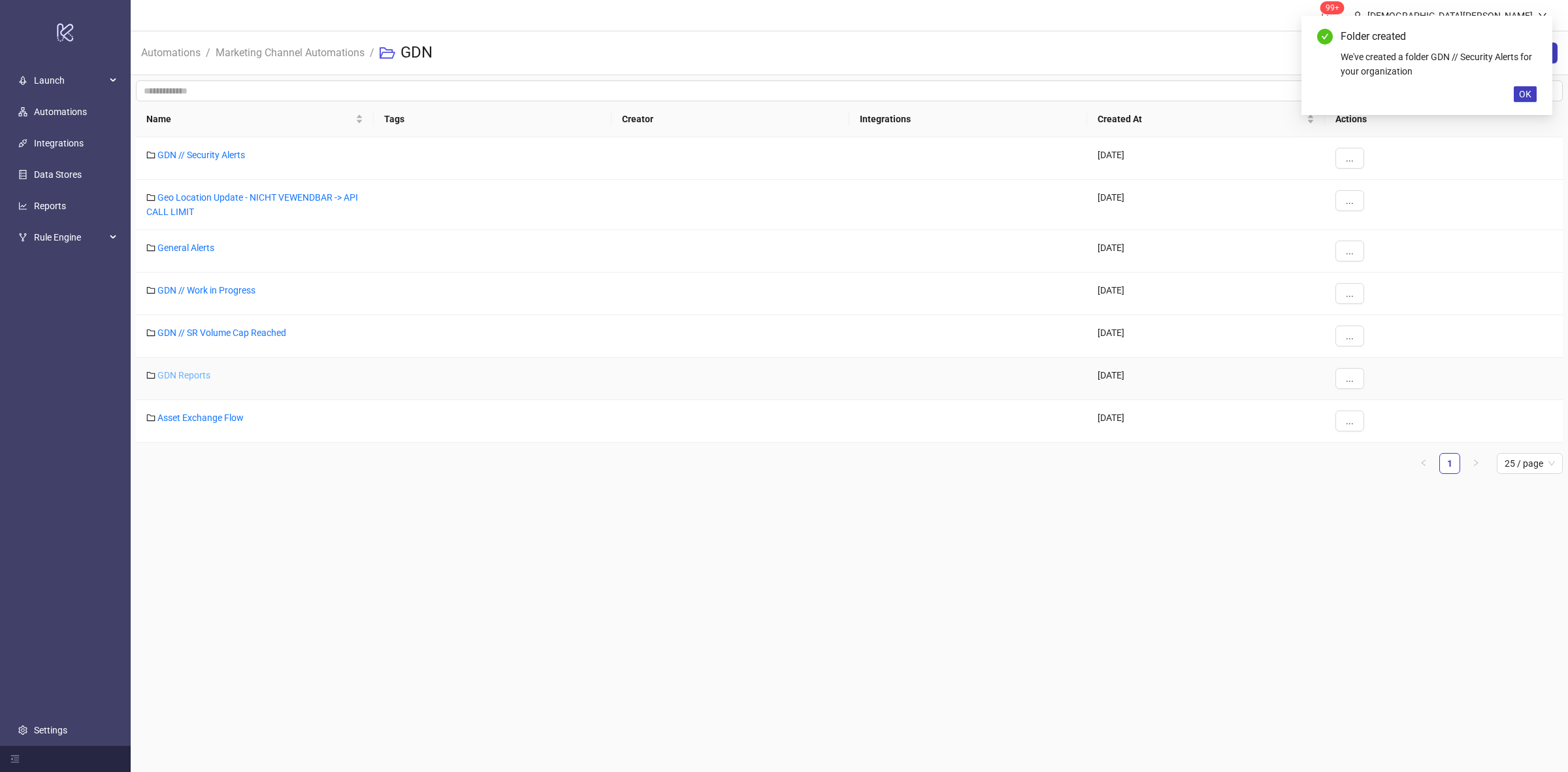
click at [184, 373] on link "GDN Reports" at bounding box center [183, 375] width 53 height 11
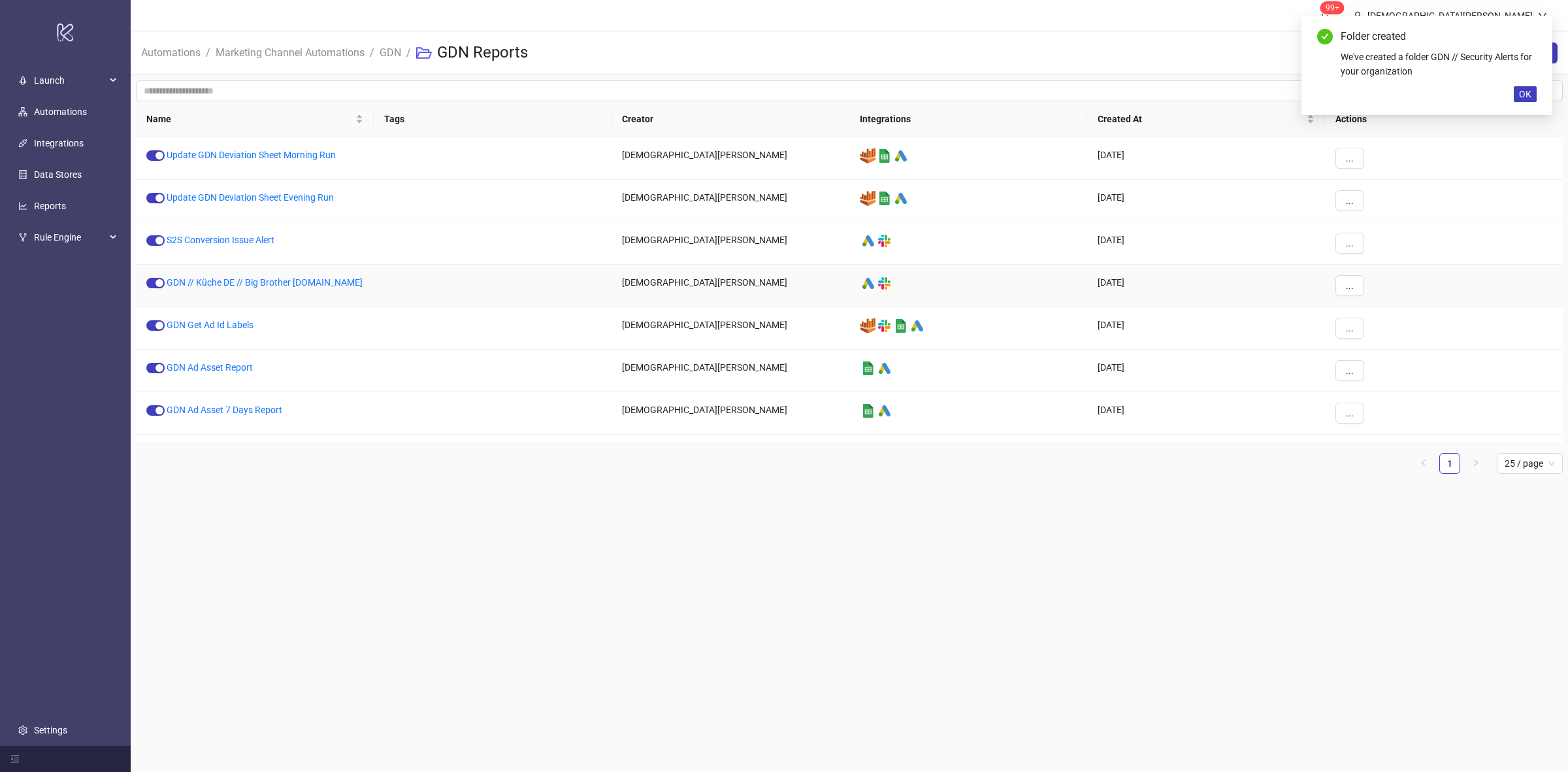
click at [1331, 287] on div "..." at bounding box center [1444, 286] width 238 height 42
click at [1350, 296] on button "..." at bounding box center [1349, 286] width 28 height 21
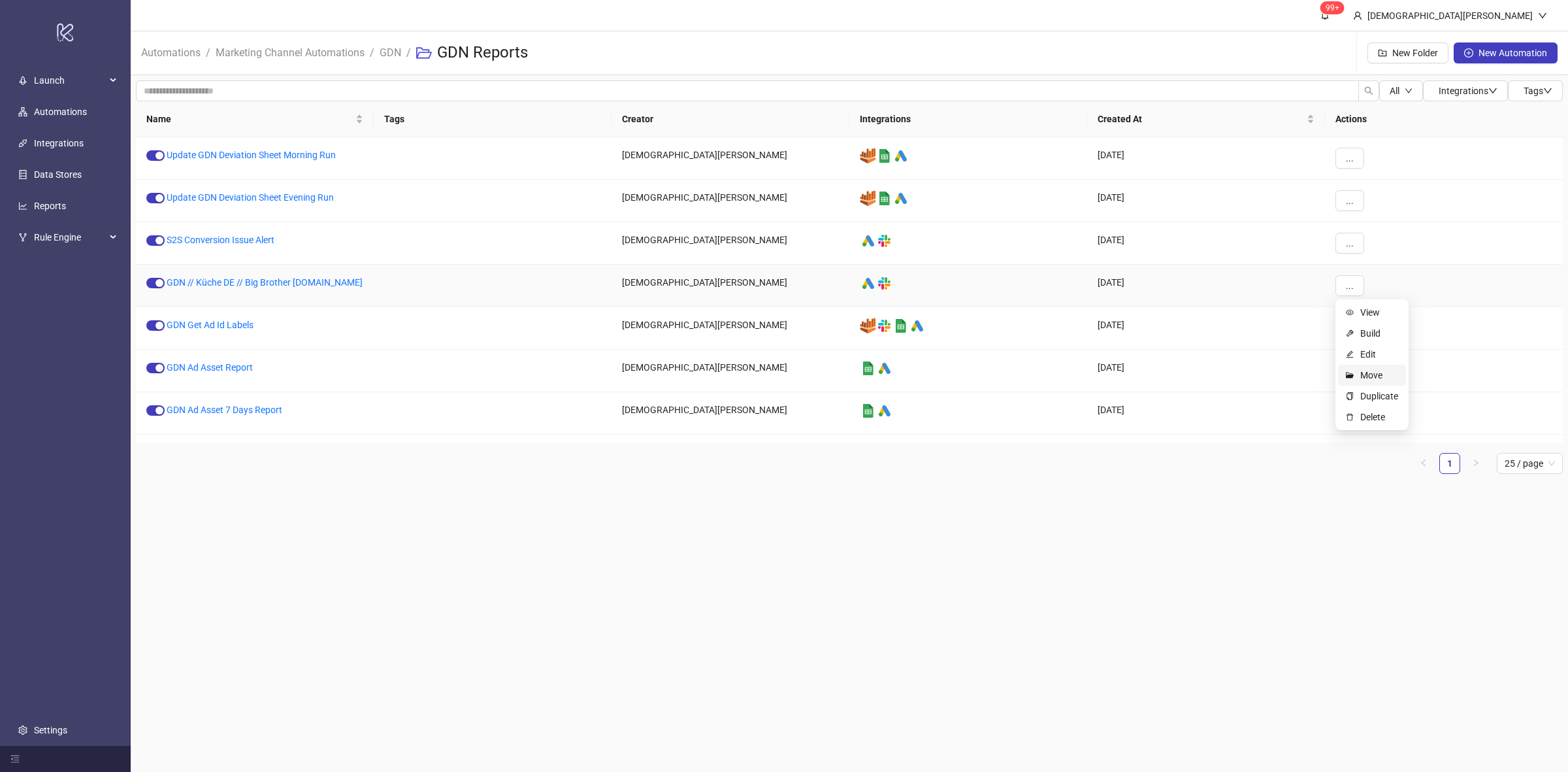
click at [1382, 376] on span "Move" at bounding box center [1379, 375] width 38 height 15
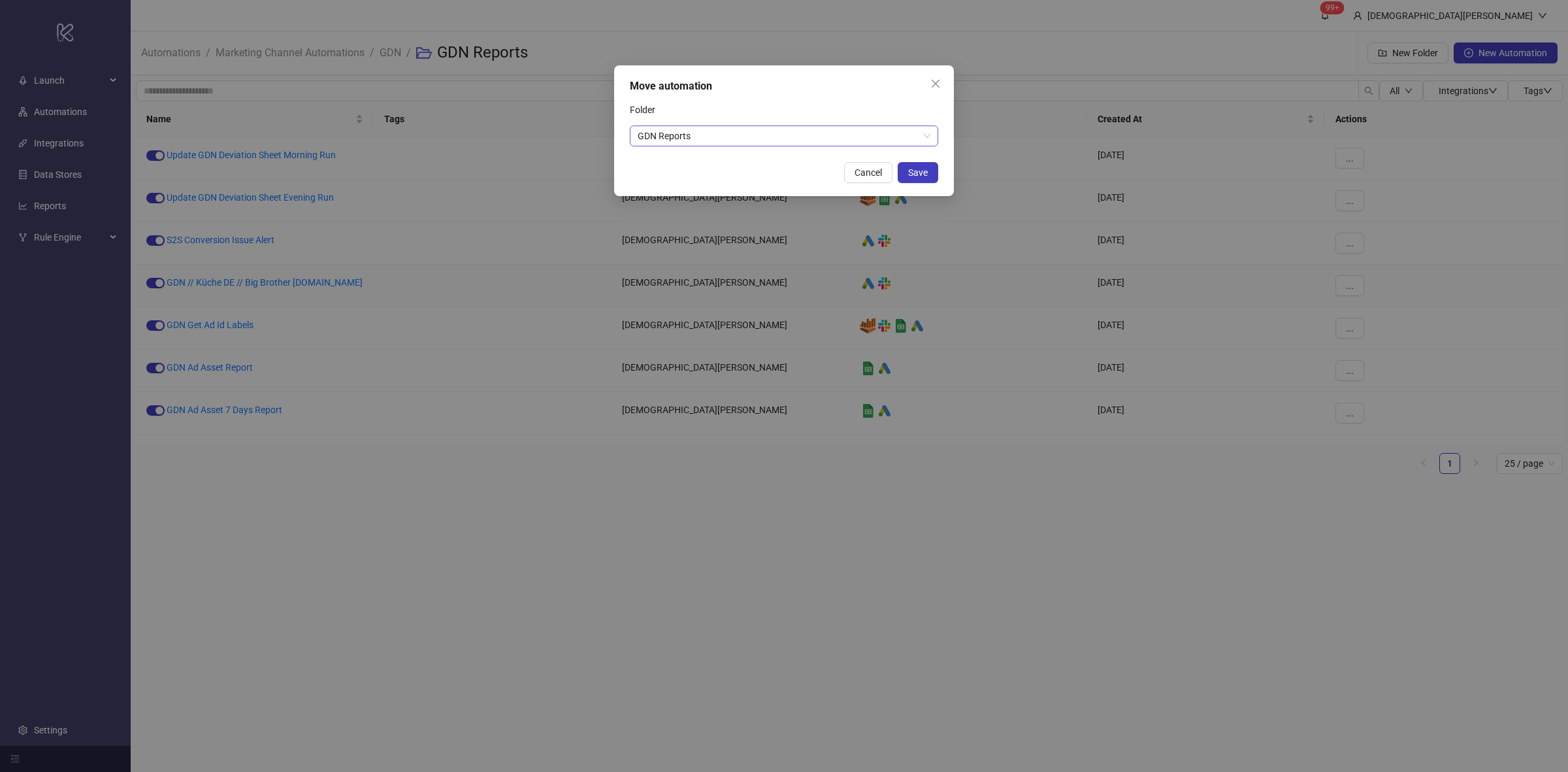
click at [868, 140] on span "GDN Reports" at bounding box center [784, 136] width 293 height 19
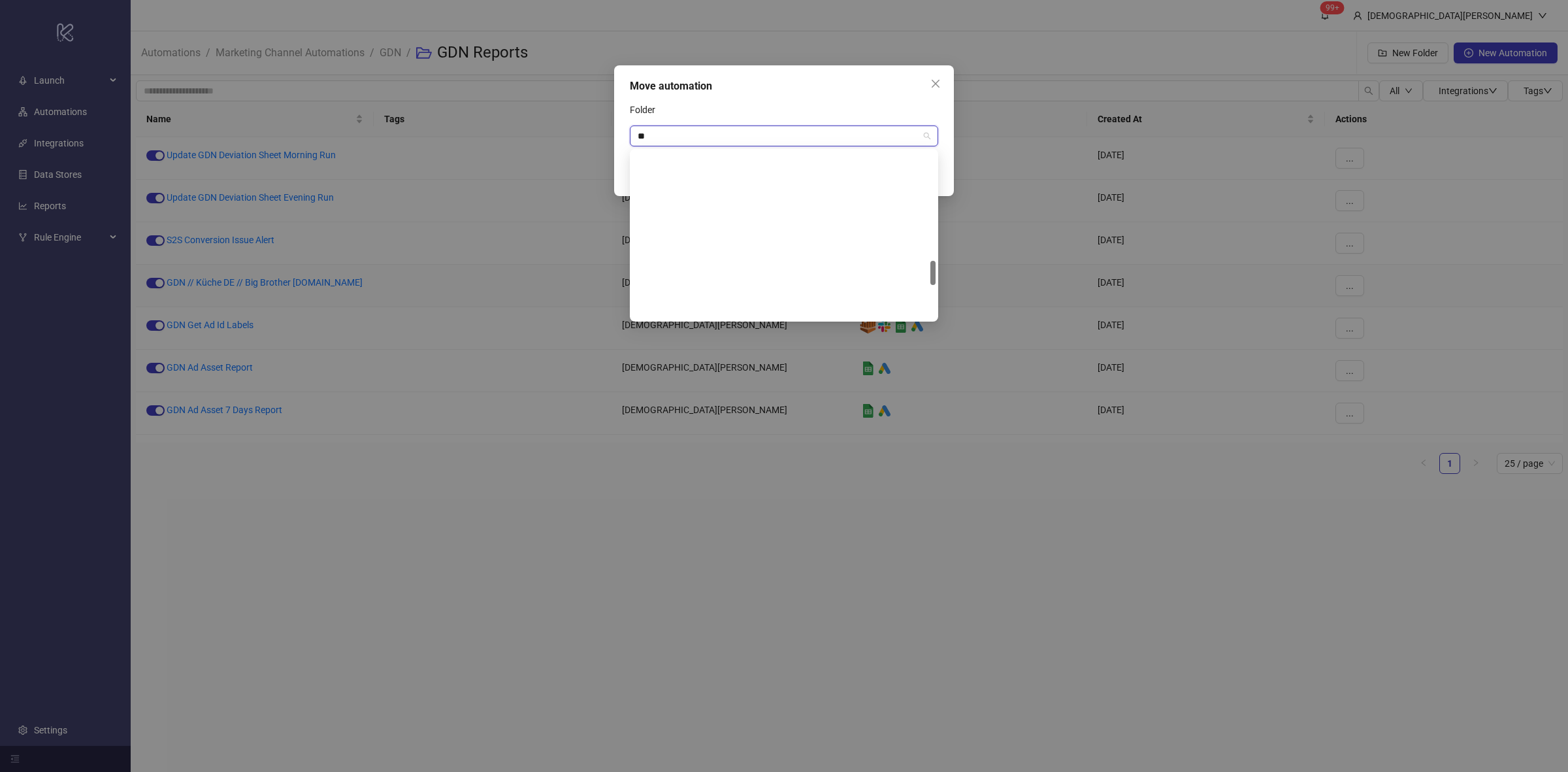
scroll to position [20, 0]
type input "***"
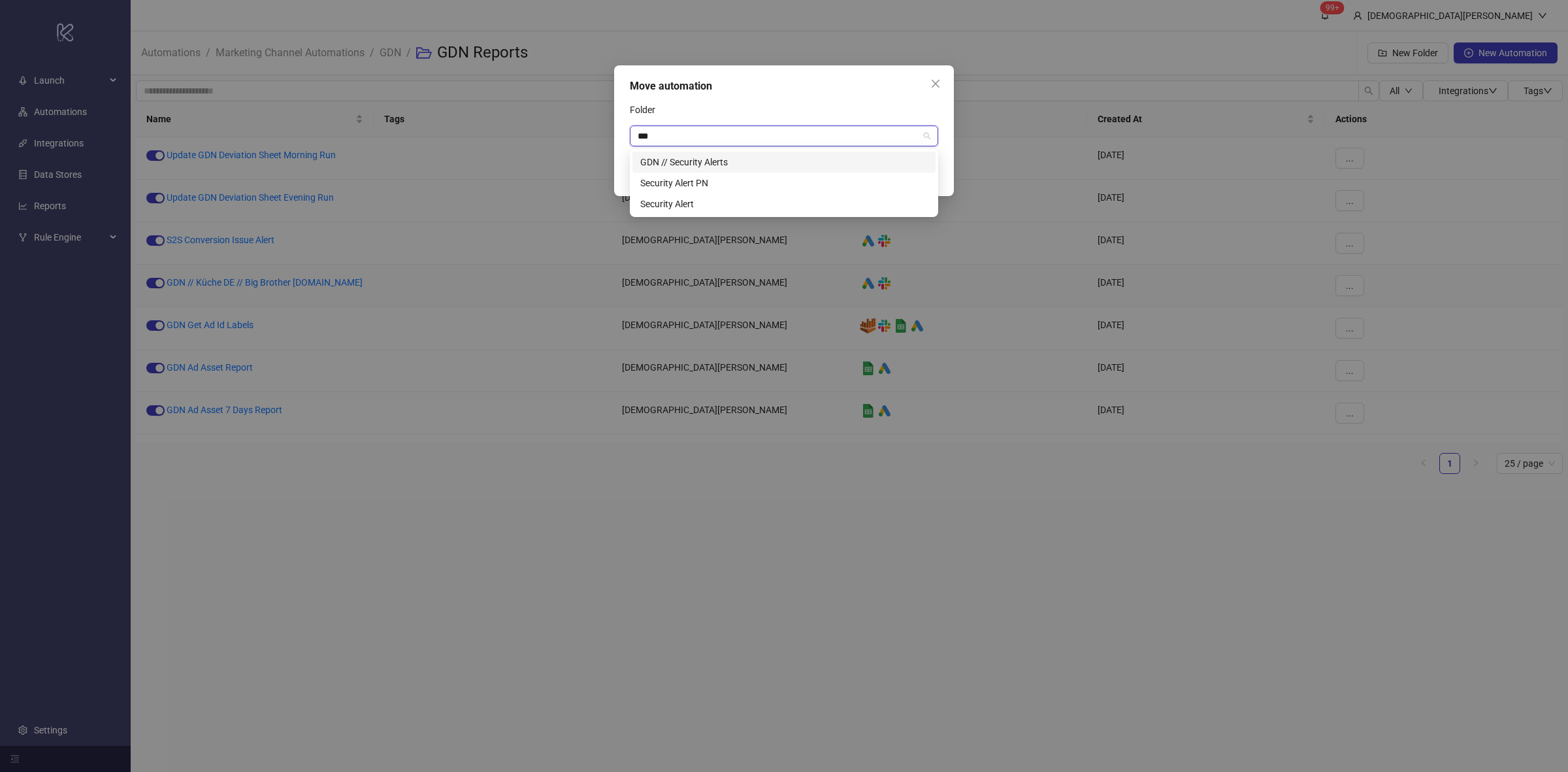
click at [726, 164] on div "GDN // Security Alerts" at bounding box center [784, 162] width 287 height 15
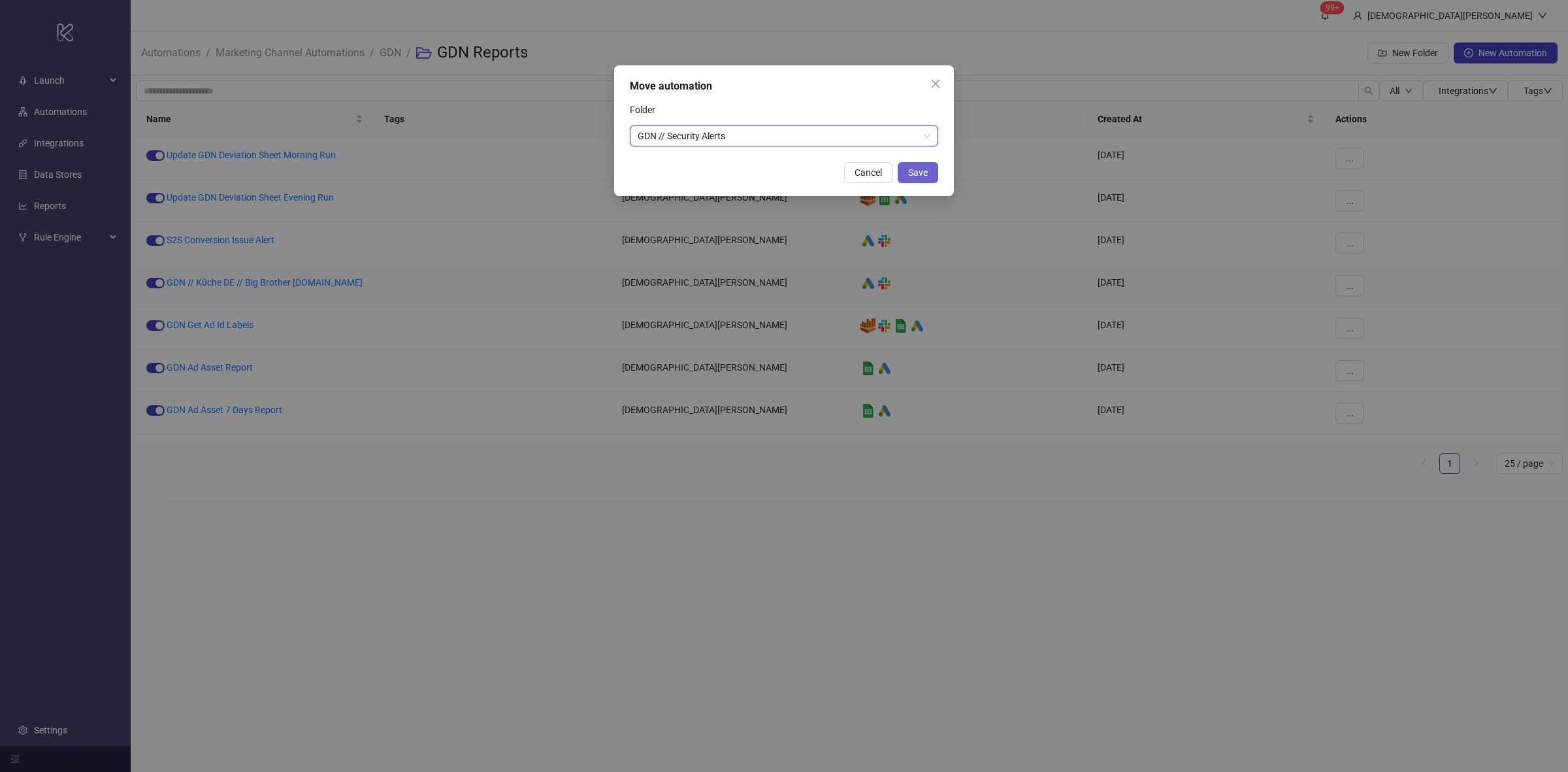
click at [915, 167] on span "Save" at bounding box center [918, 172] width 19 height 11
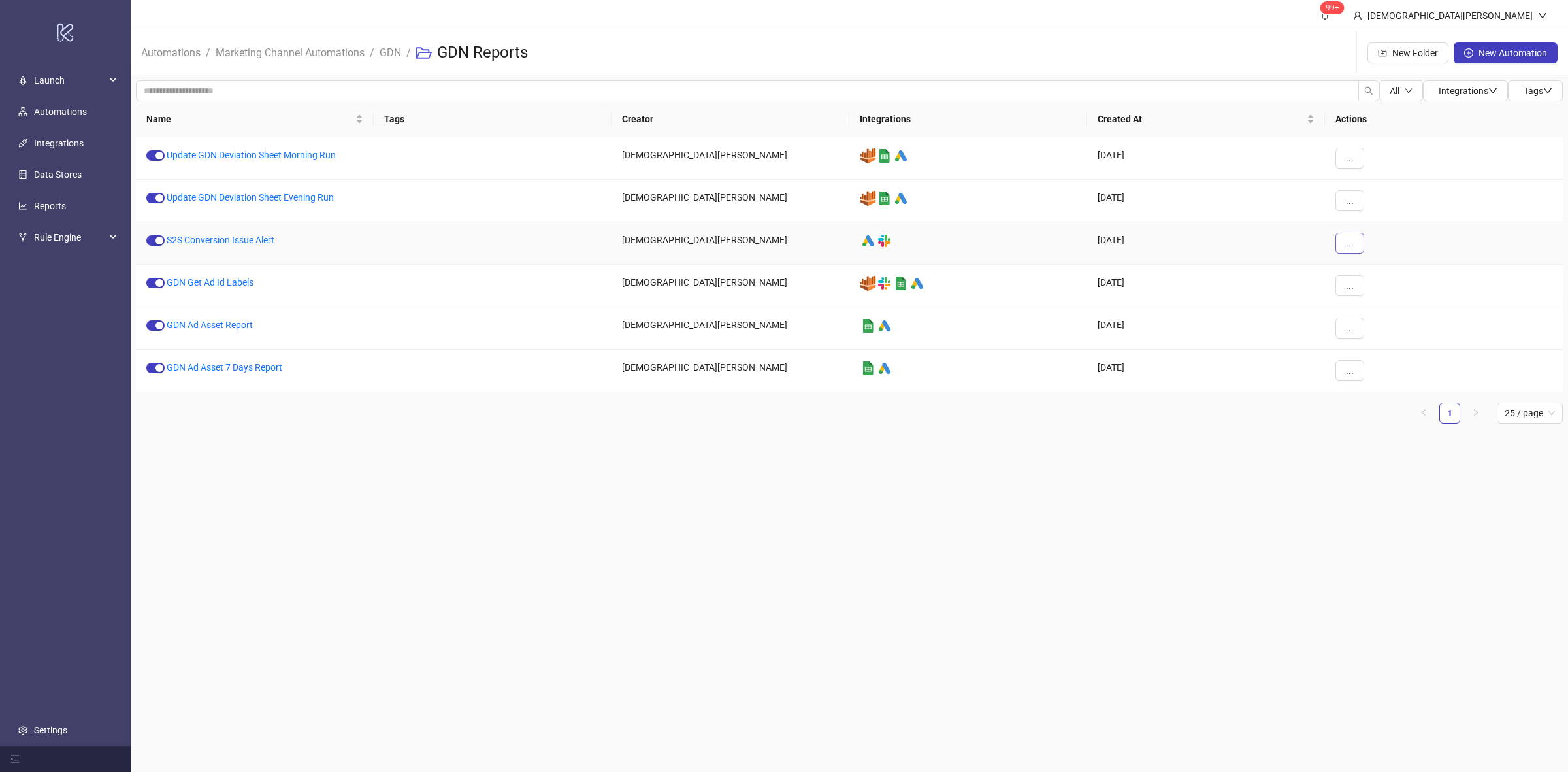
click at [1354, 243] on button "..." at bounding box center [1349, 244] width 28 height 21
click at [1389, 331] on span "Move" at bounding box center [1379, 333] width 38 height 15
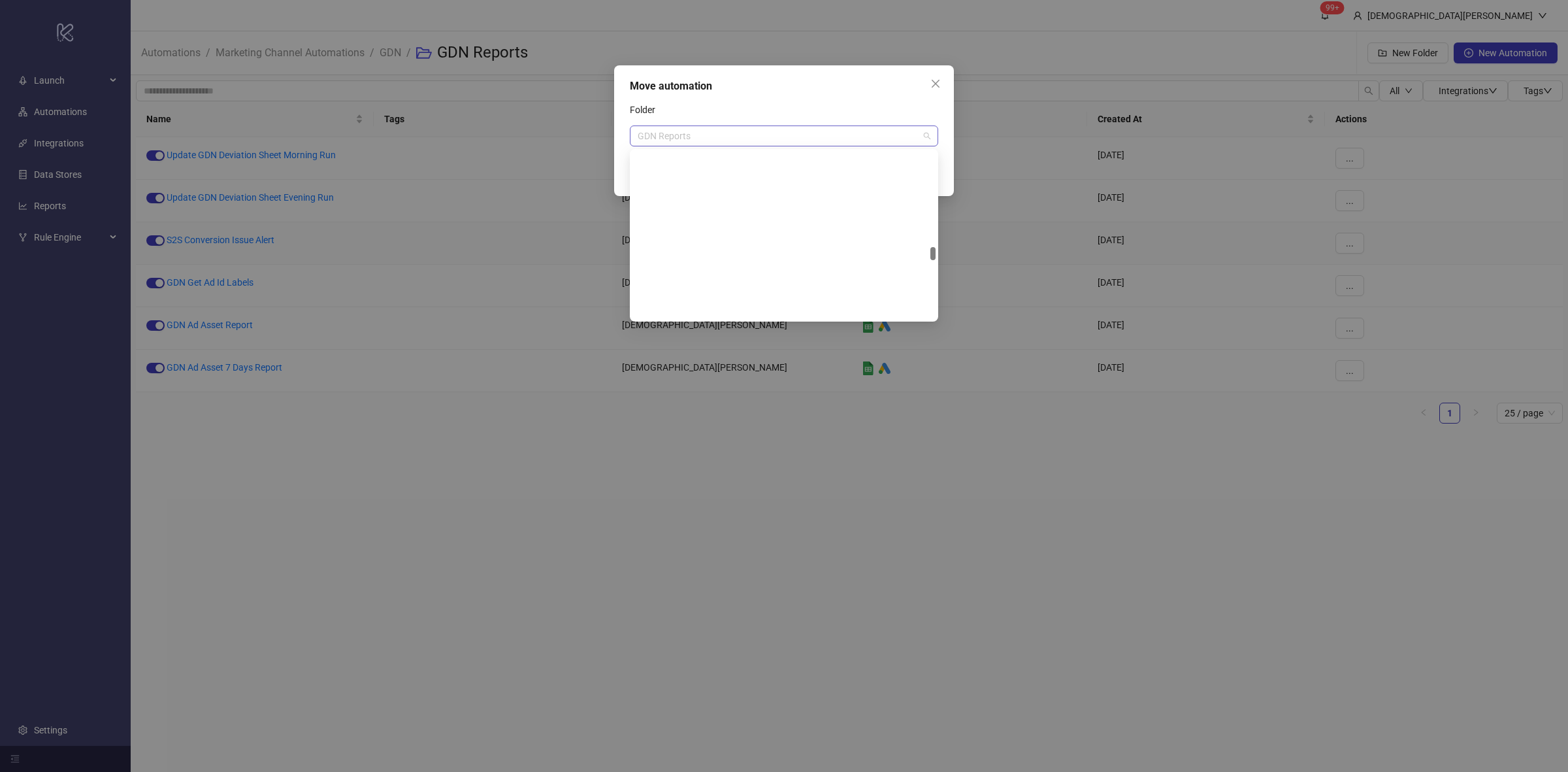
click at [714, 138] on span "GDN Reports" at bounding box center [784, 136] width 293 height 19
type input "***"
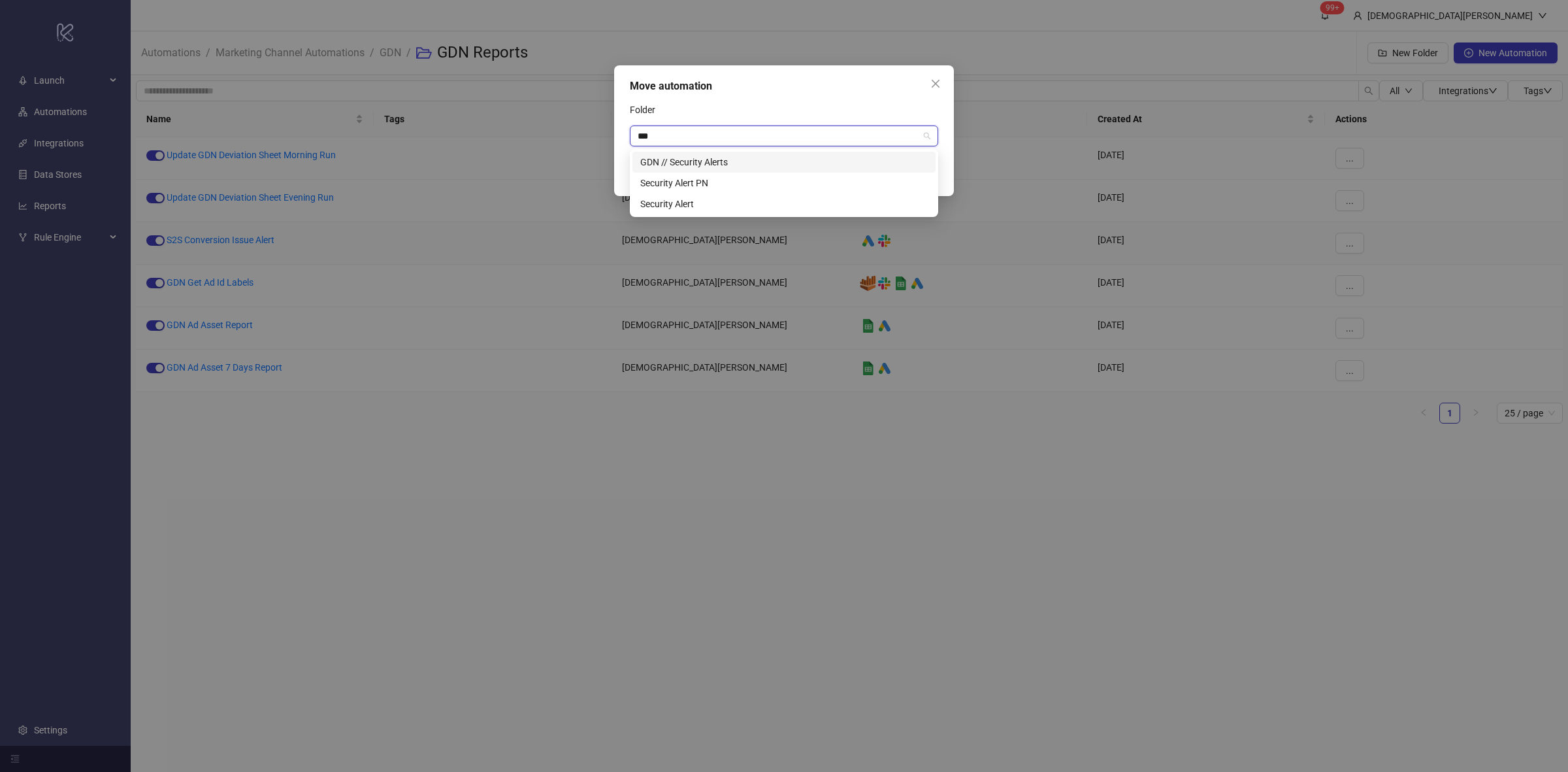
scroll to position [0, 0]
click at [707, 166] on div "GDN // Security Alerts" at bounding box center [784, 162] width 287 height 15
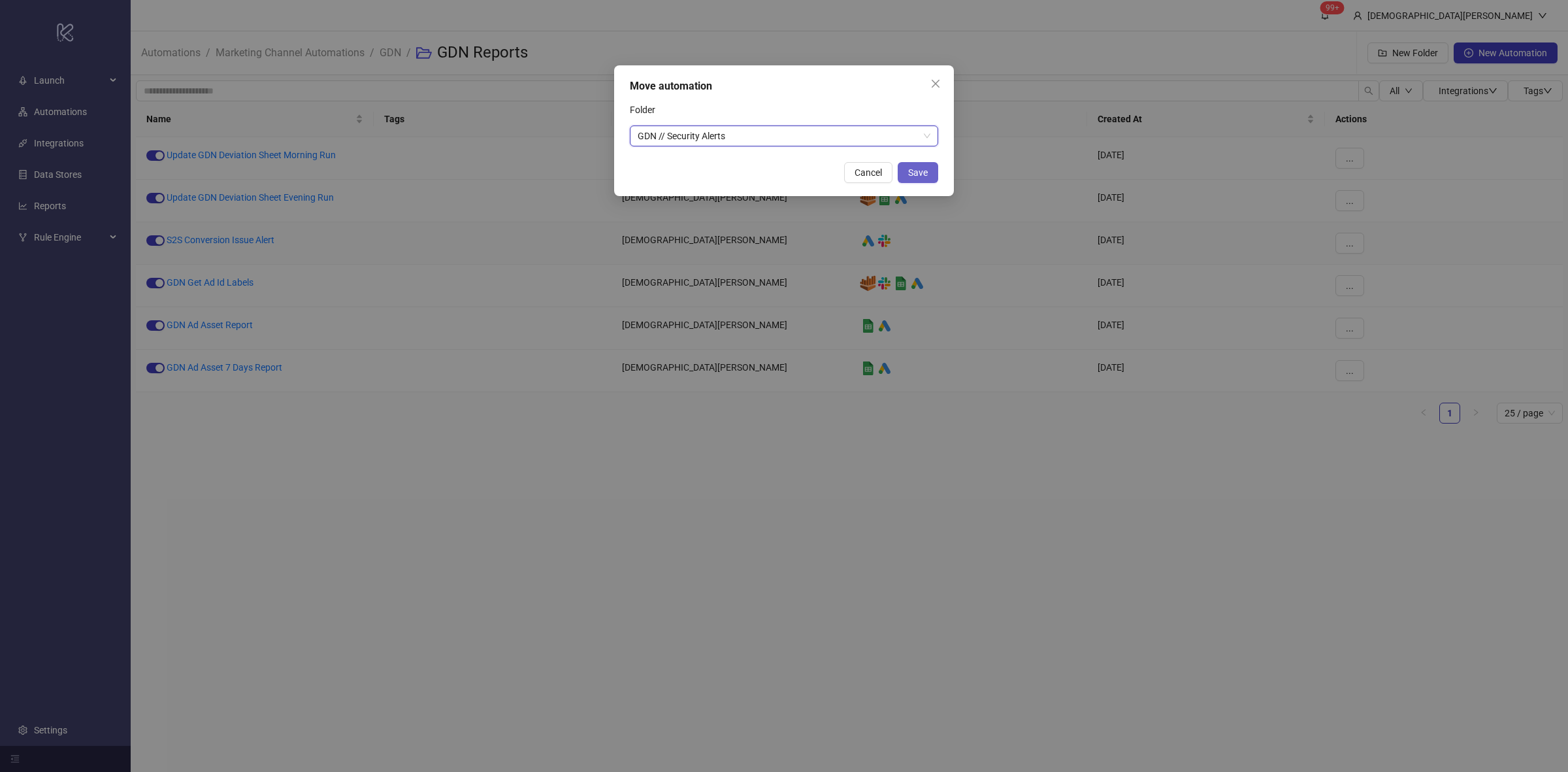
click at [907, 176] on button "Save" at bounding box center [918, 173] width 41 height 21
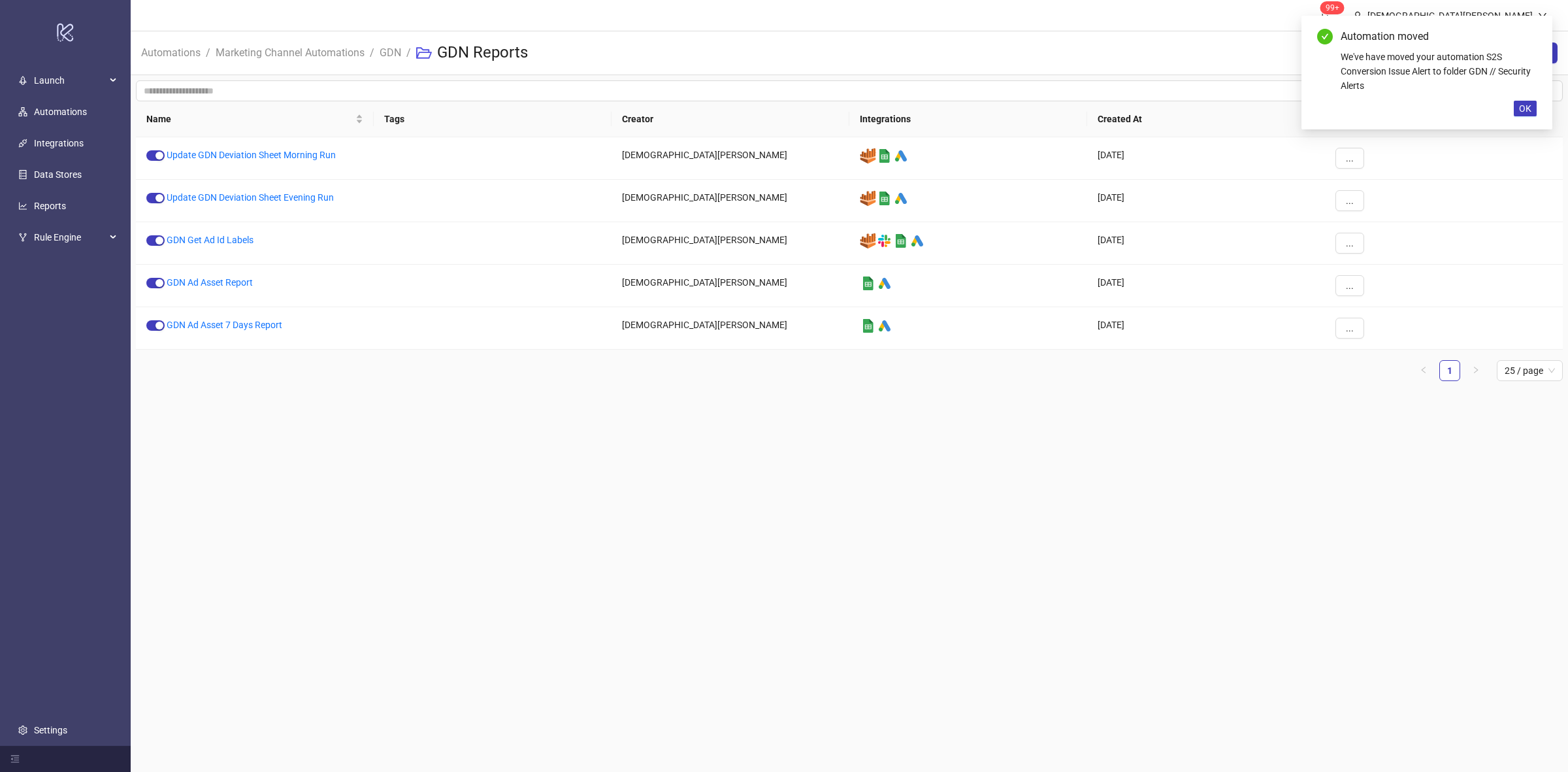
click at [408, 423] on main "99+ [PERSON_NAME] Automations / Marketing Channel Automations / GDN / GDN Repor…" at bounding box center [849, 386] width 1437 height 772
click at [312, 153] on link "Update GDN Deviation Sheet Morning Run" at bounding box center [251, 154] width 169 height 11
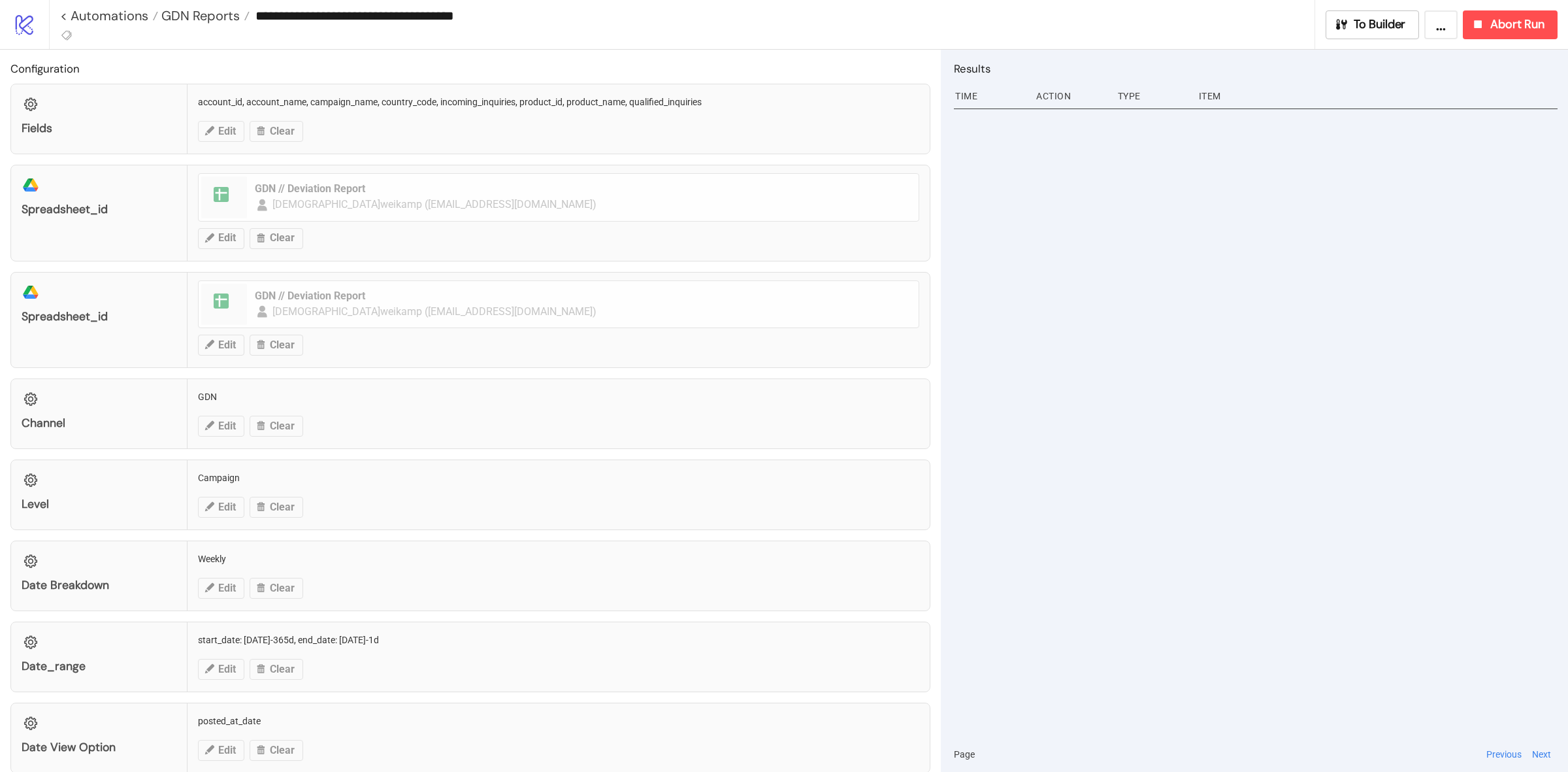
click at [428, 11] on input "**********" at bounding box center [782, 15] width 1065 height 19
click at [436, 15] on input "**********" at bounding box center [782, 15] width 1065 height 19
type input "**********"
click at [221, 13] on span "GDN Reports" at bounding box center [199, 15] width 82 height 17
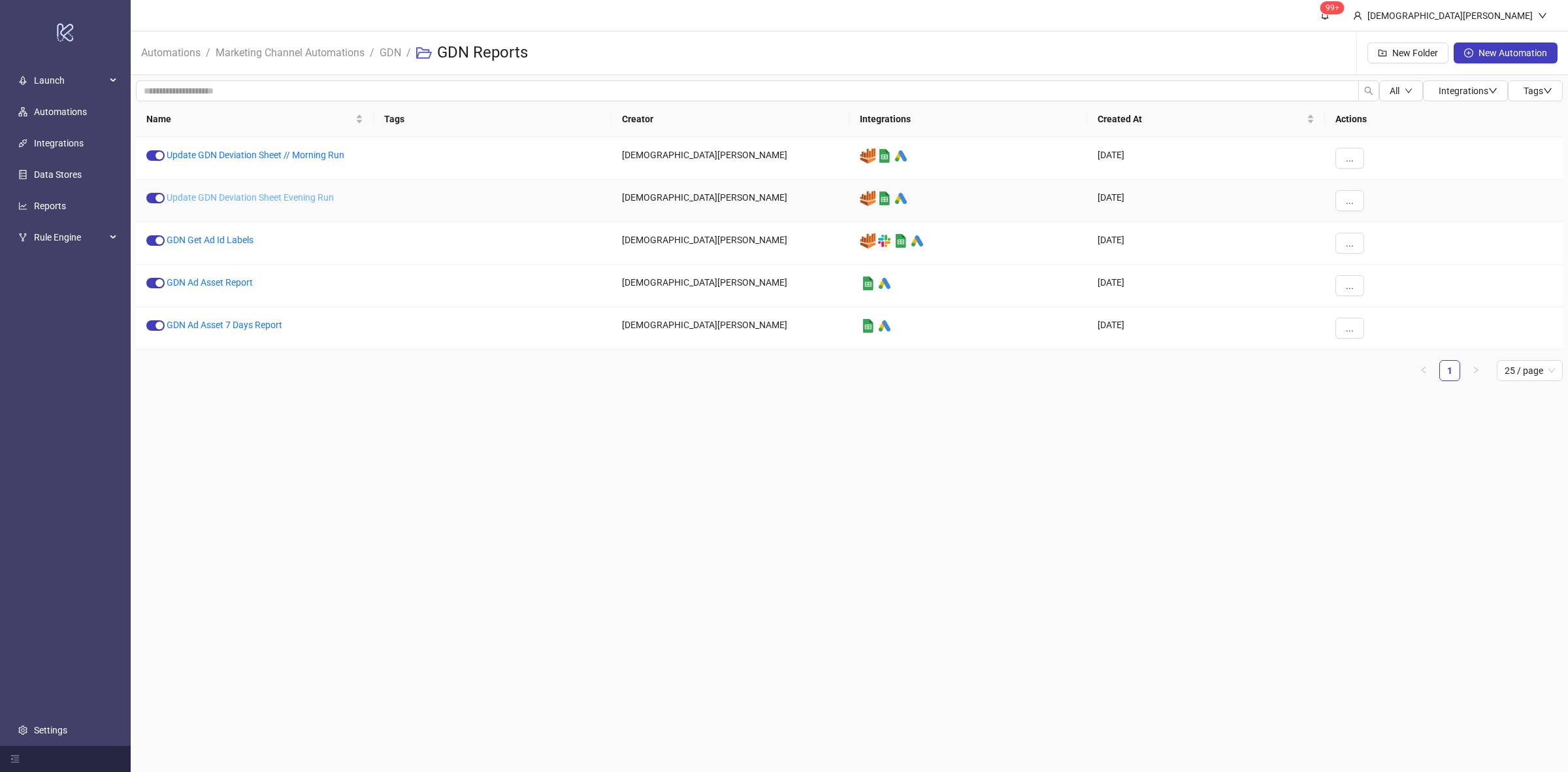
click at [282, 192] on link "Update GDN Deviation Sheet Evening Run" at bounding box center [250, 197] width 167 height 11
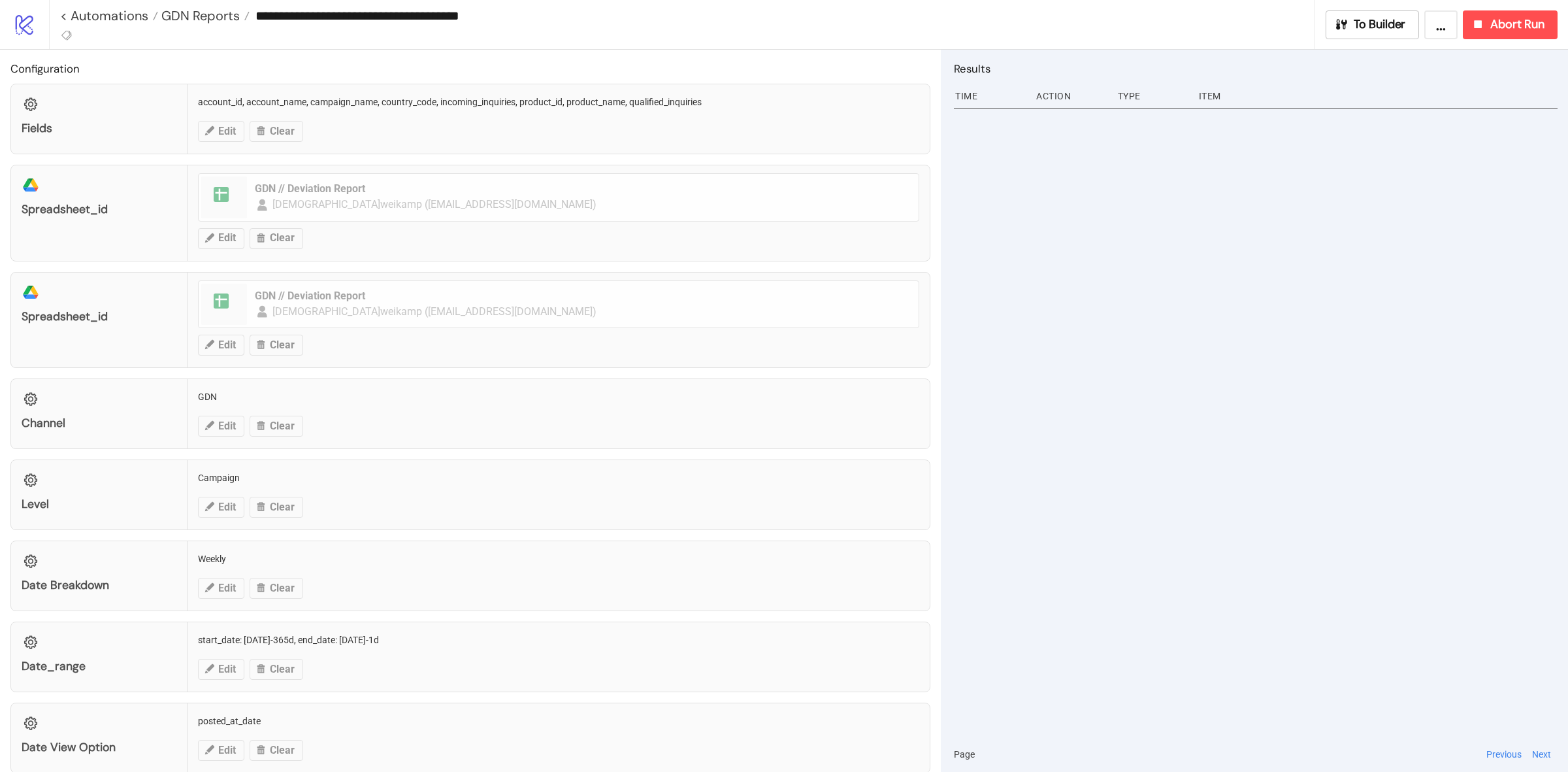
drag, startPoint x: 432, startPoint y: 16, endPoint x: 528, endPoint y: 64, distance: 107.3
click at [433, 16] on input "**********" at bounding box center [782, 15] width 1065 height 19
type input "**********"
click at [208, 13] on span "GDN Reports" at bounding box center [199, 15] width 82 height 17
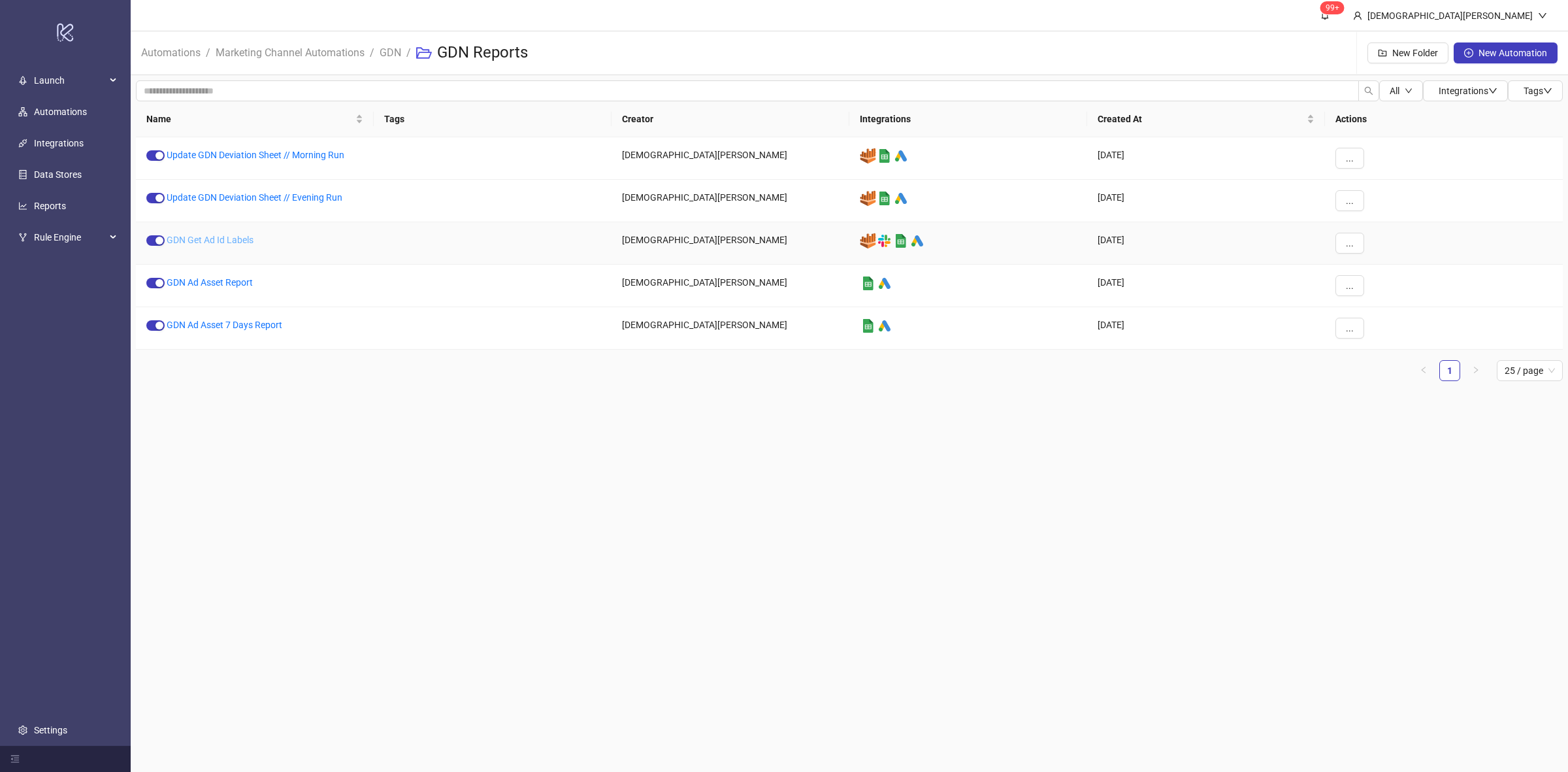
click at [226, 239] on link "GDN Get Ad Id Labels" at bounding box center [209, 239] width 87 height 11
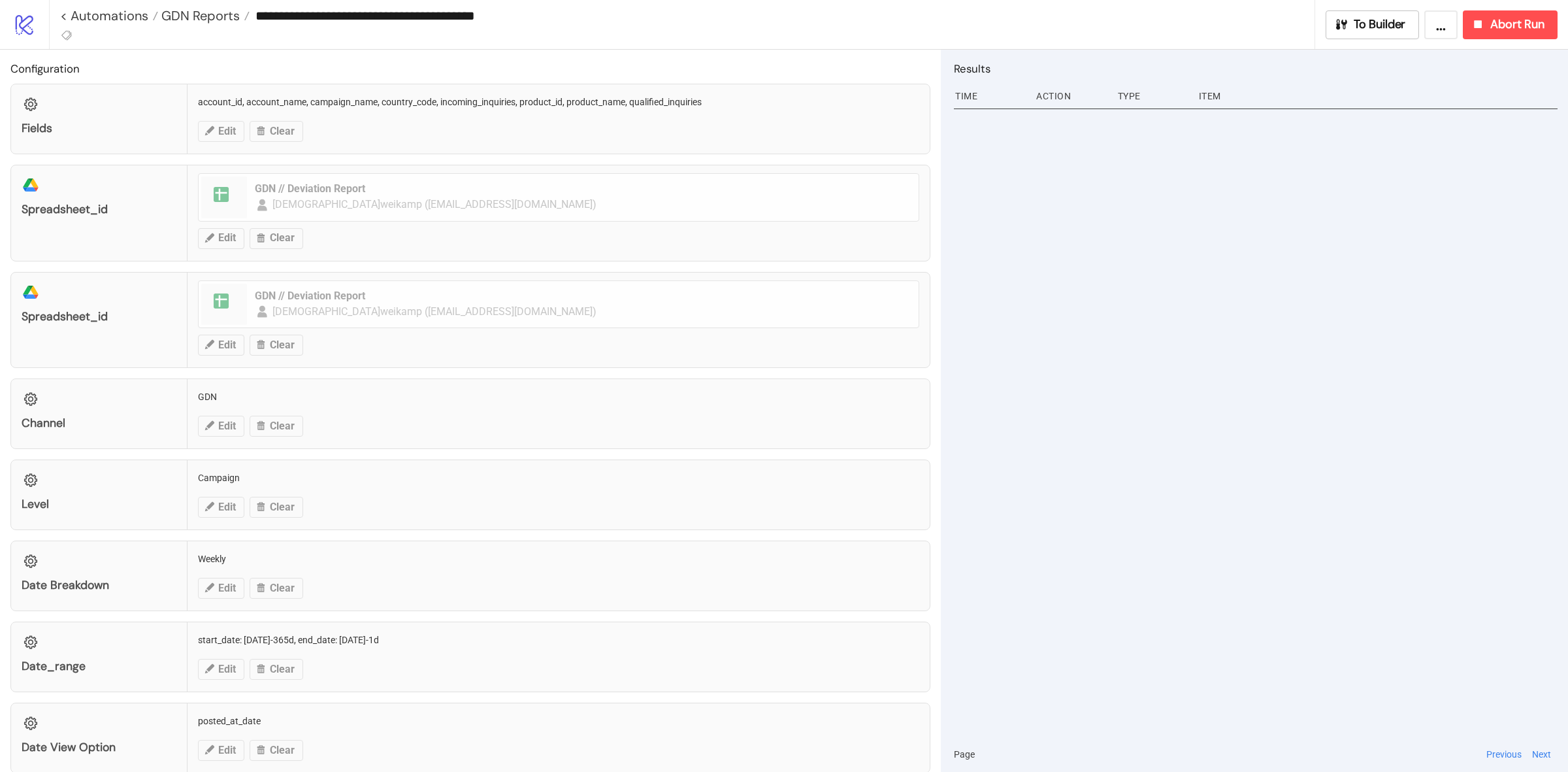
type input "**********"
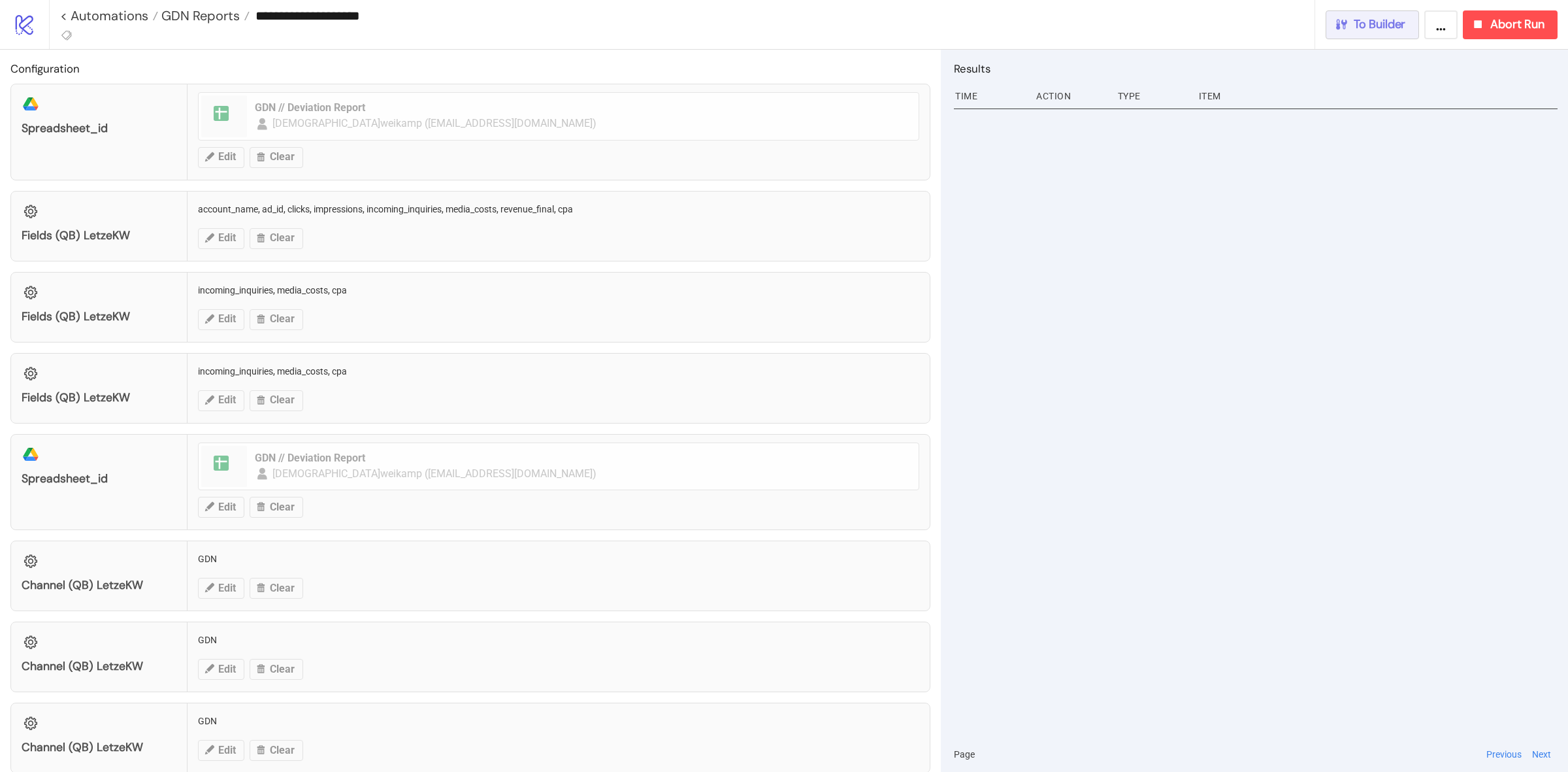
click at [1361, 7] on div "**********" at bounding box center [808, 24] width 1519 height 49
click at [1362, 17] on span "To Builder" at bounding box center [1380, 24] width 52 height 15
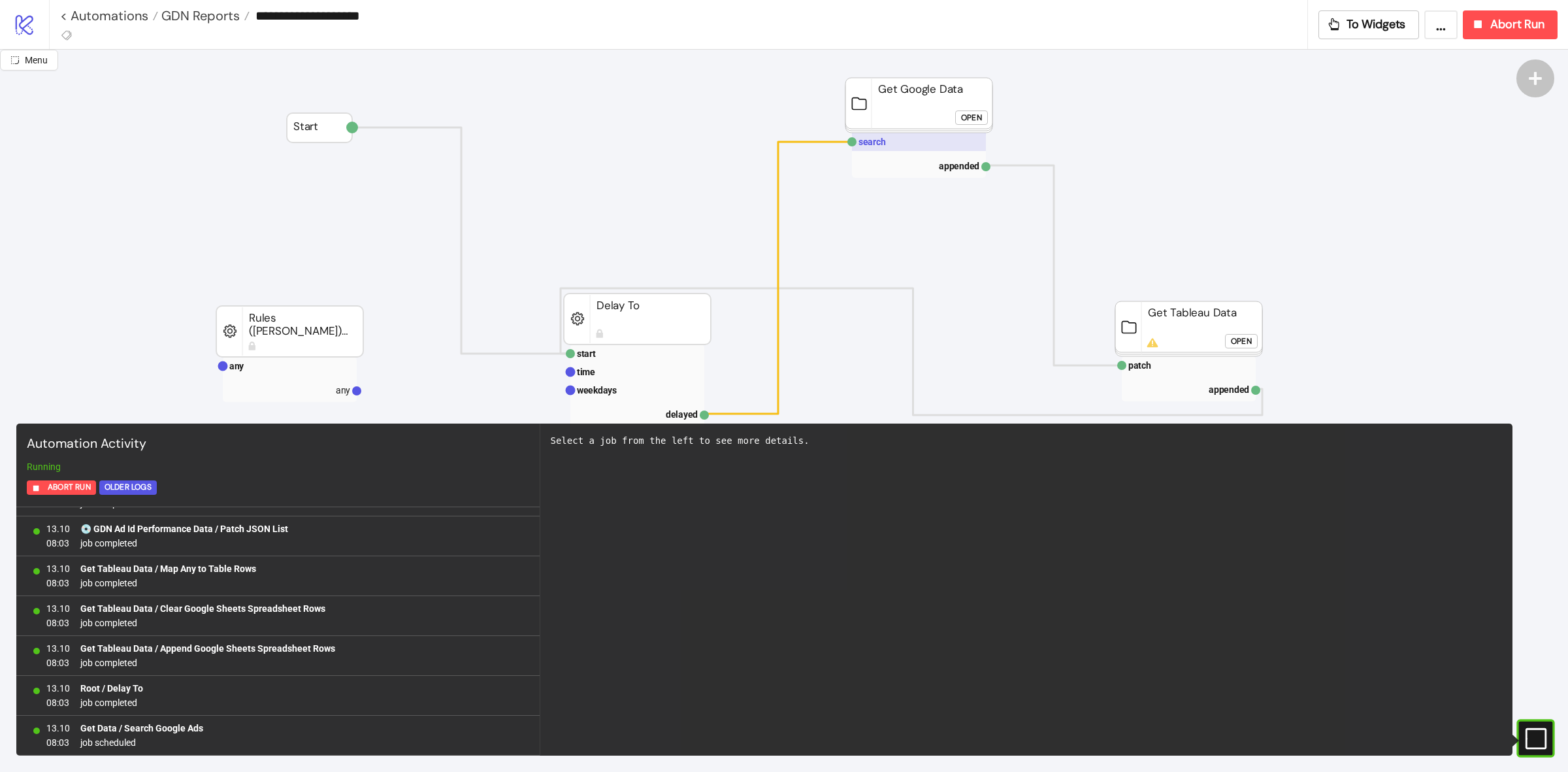
scroll to position [326, 0]
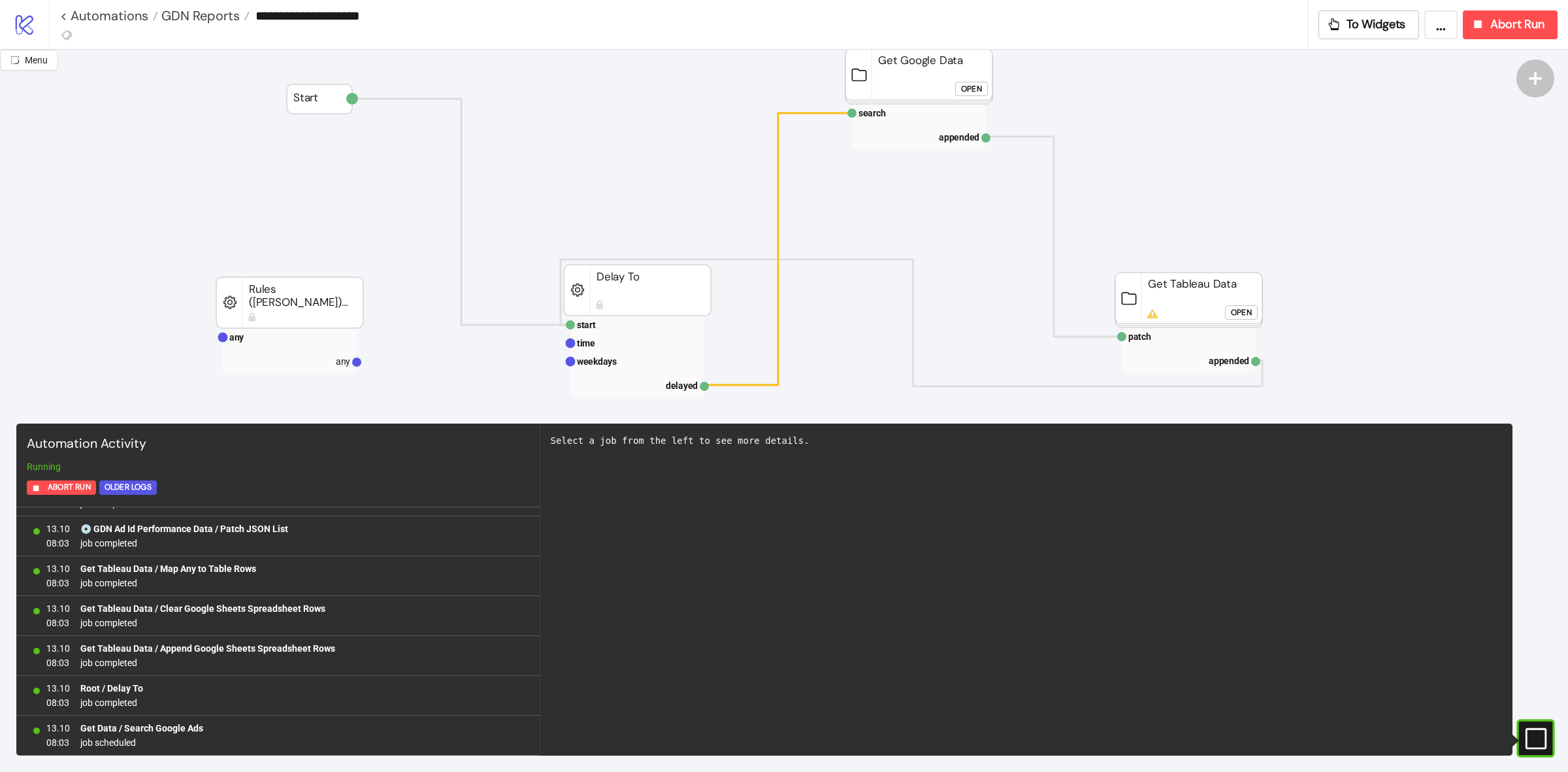
click at [903, 79] on rect at bounding box center [919, 76] width 147 height 55
click at [969, 99] on foreignobject "Open" at bounding box center [975, 93] width 39 height 26
click at [967, 87] on div "Open" at bounding box center [971, 89] width 21 height 15
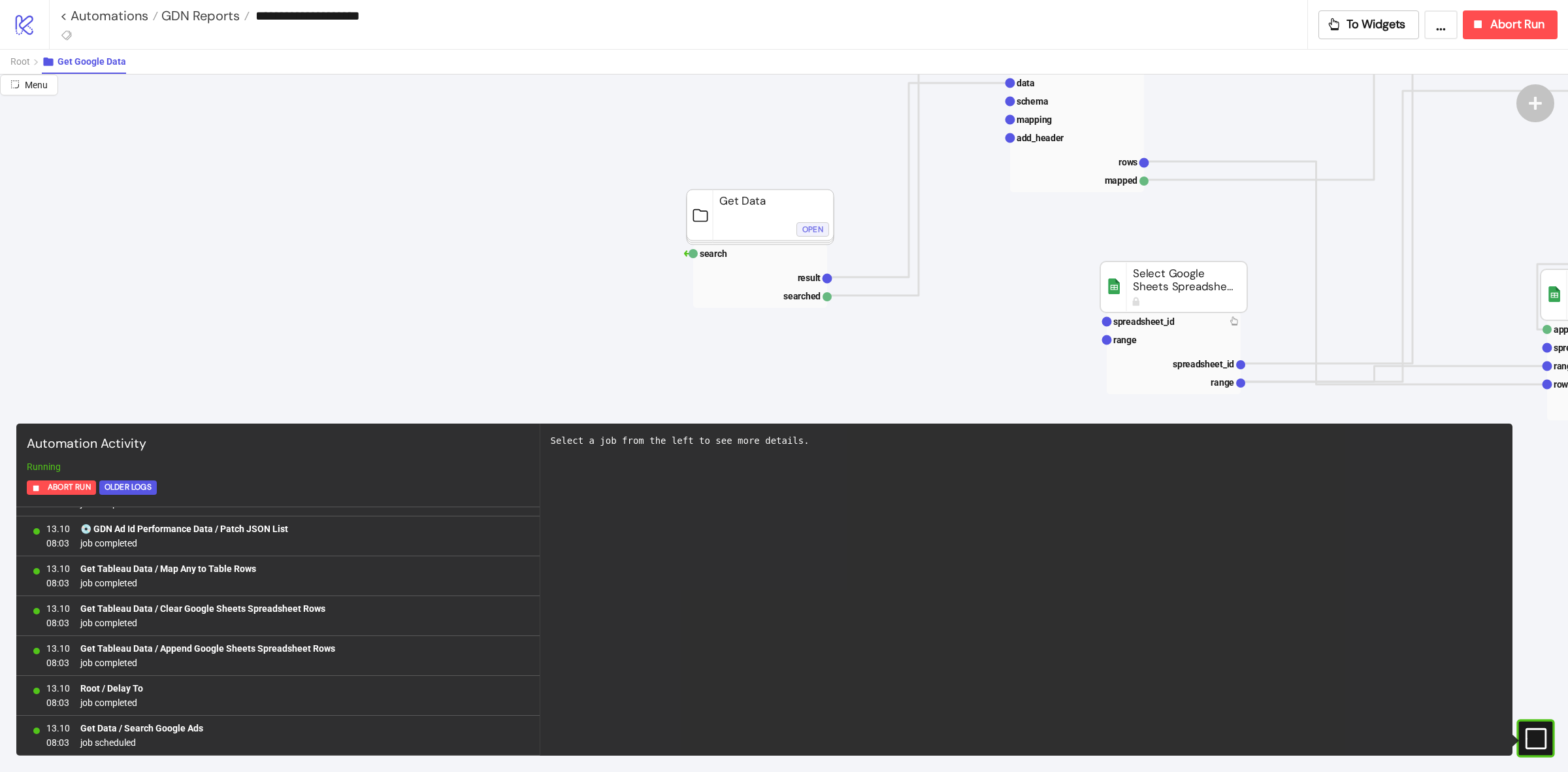
click at [817, 226] on div "Open" at bounding box center [813, 229] width 21 height 15
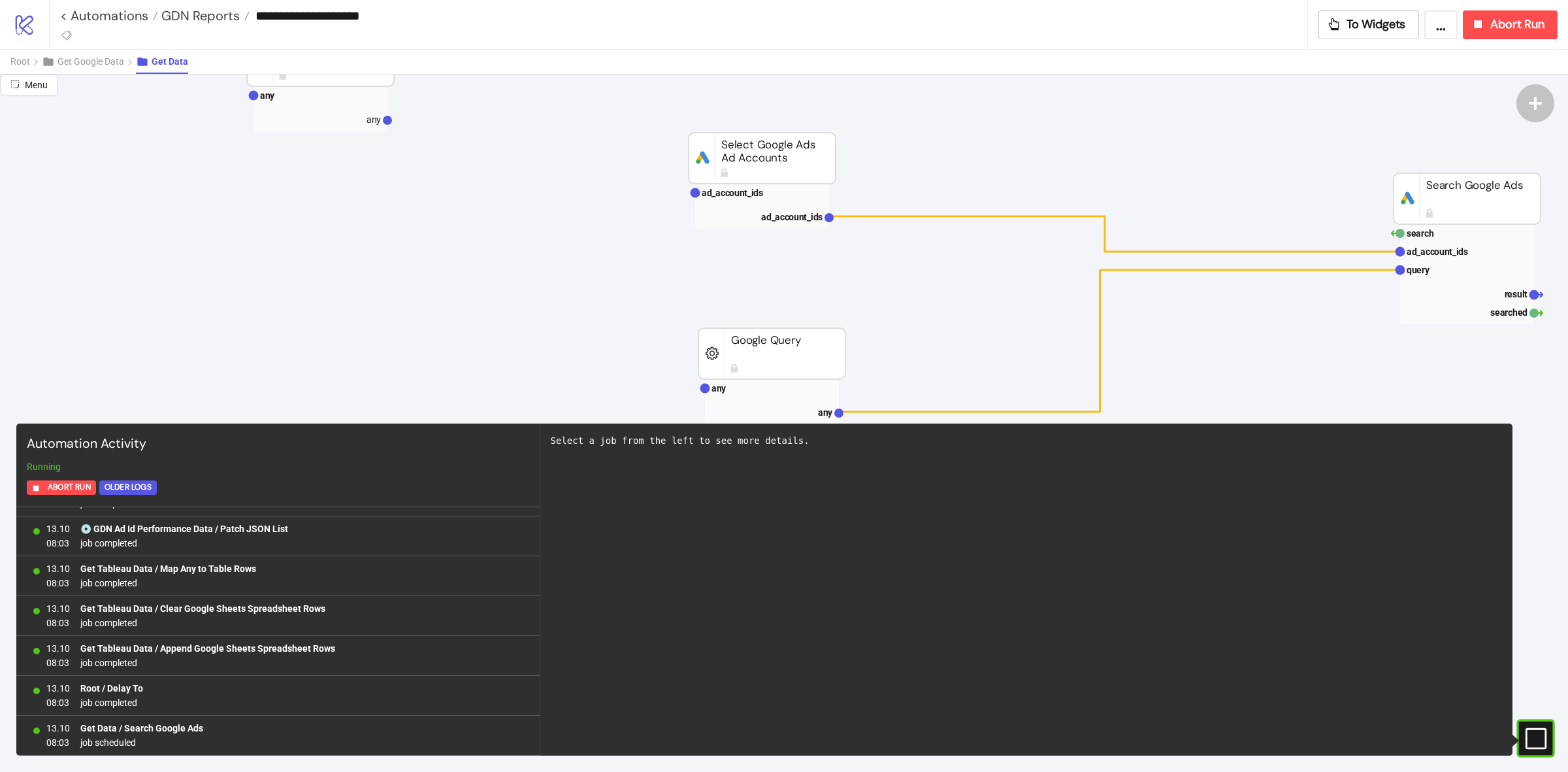
scroll to position [163, 0]
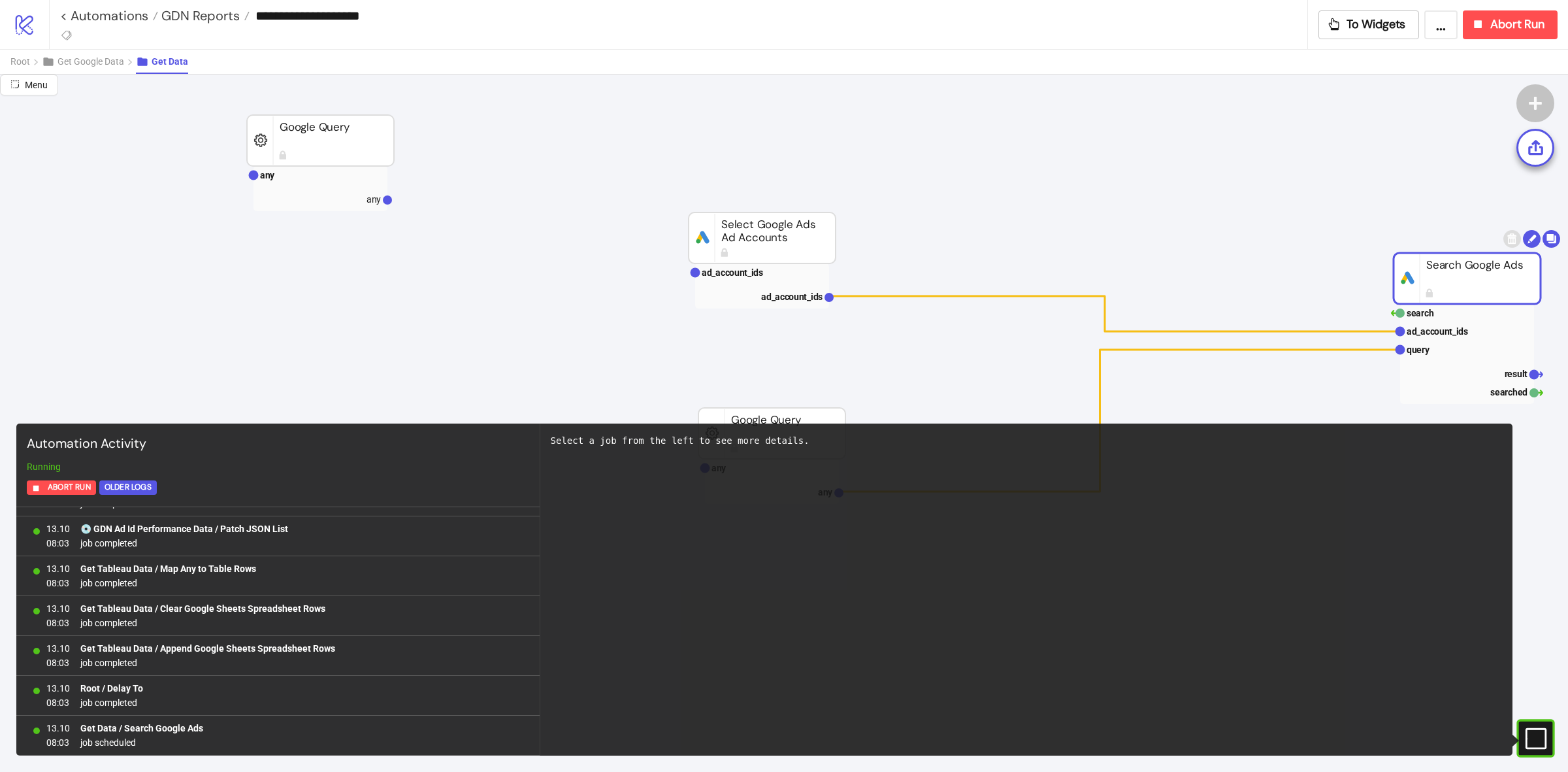
click at [1431, 298] on rect at bounding box center [1467, 278] width 147 height 51
click at [101, 67] on span "Get Google Data" at bounding box center [91, 61] width 67 height 11
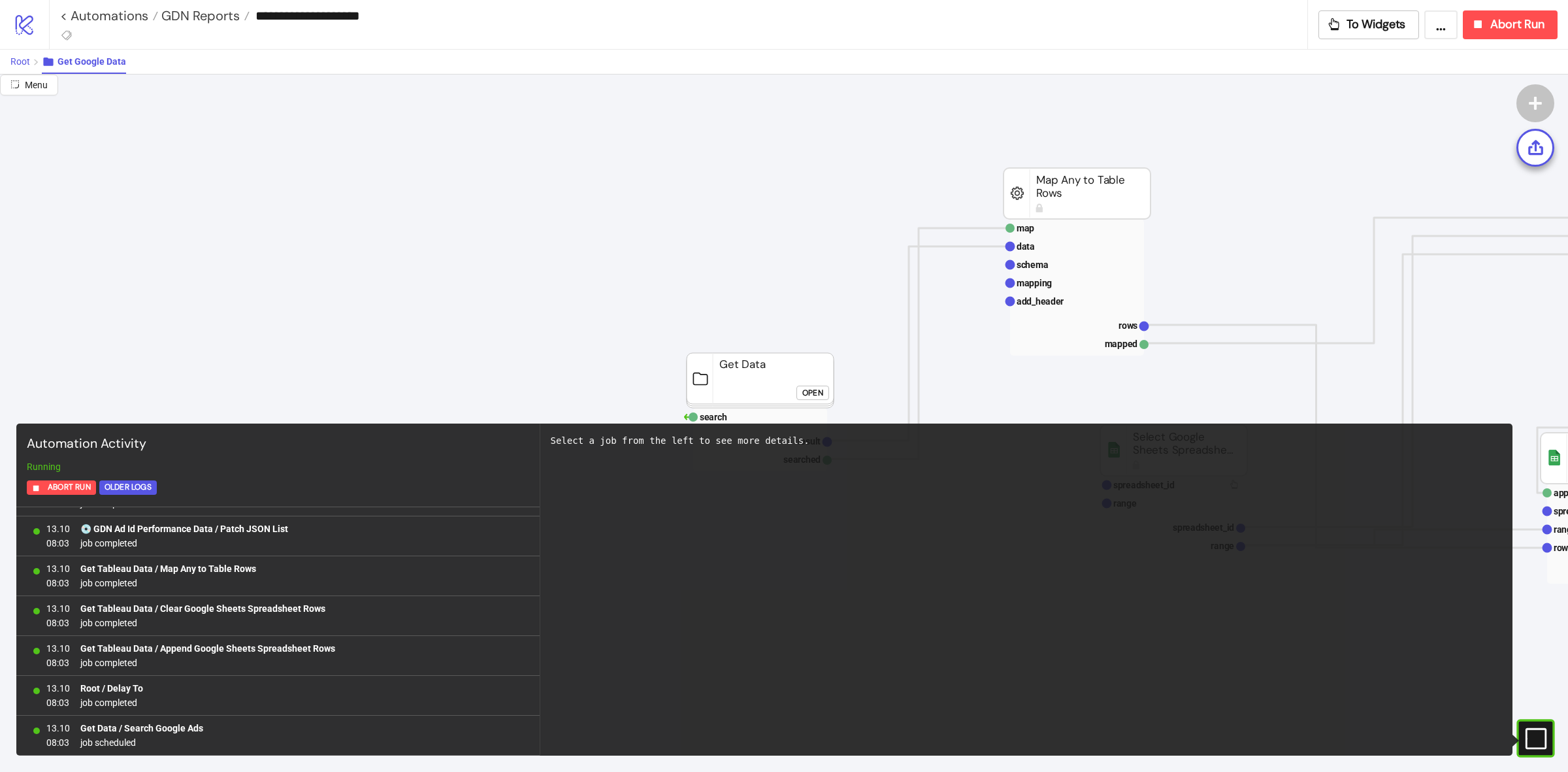
click at [32, 61] on button "Root" at bounding box center [26, 62] width 32 height 24
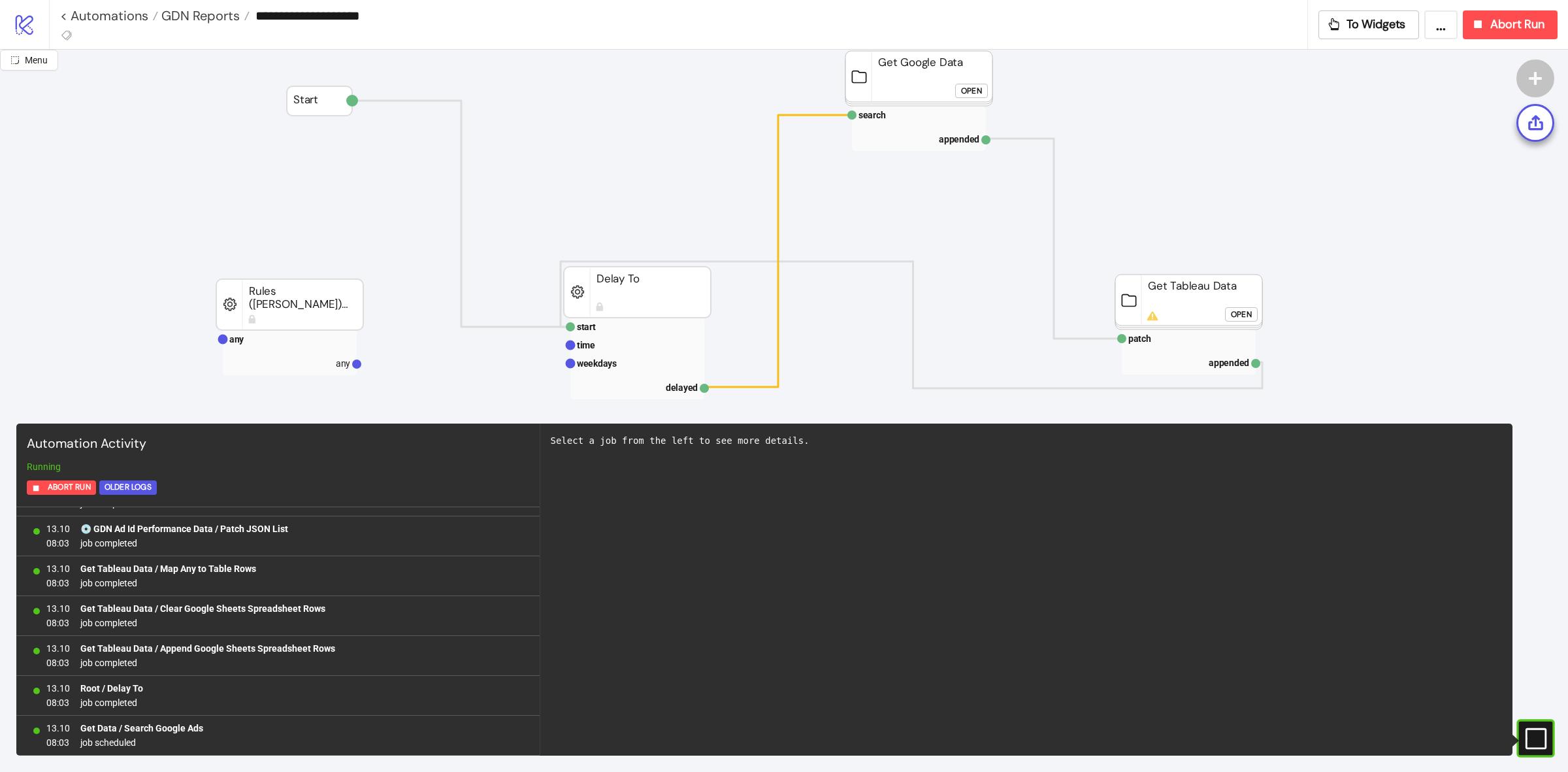
scroll to position [326, 0]
click at [906, 112] on rect at bounding box center [919, 113] width 134 height 19
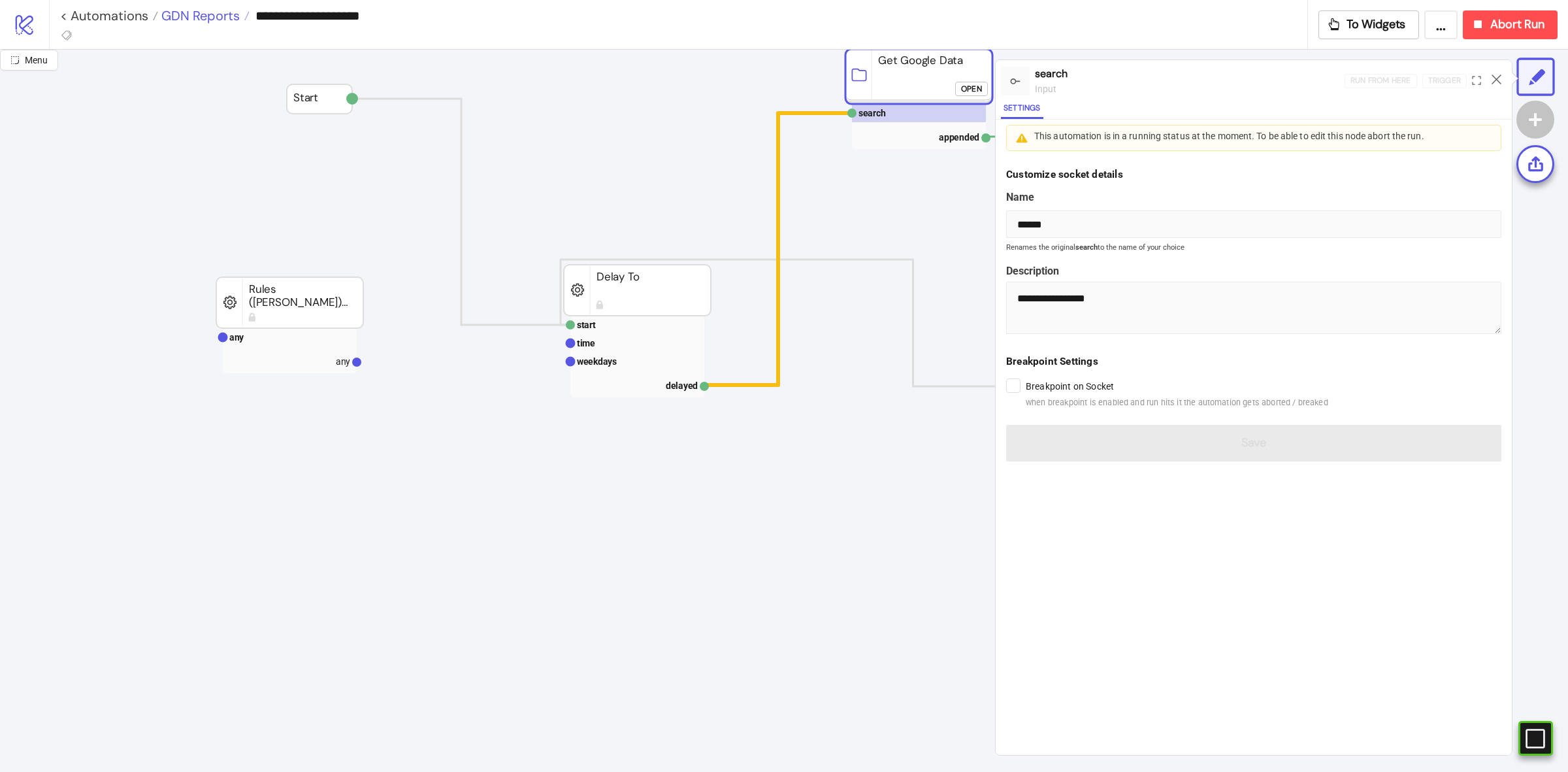
click at [220, 20] on span "GDN Reports" at bounding box center [199, 15] width 82 height 17
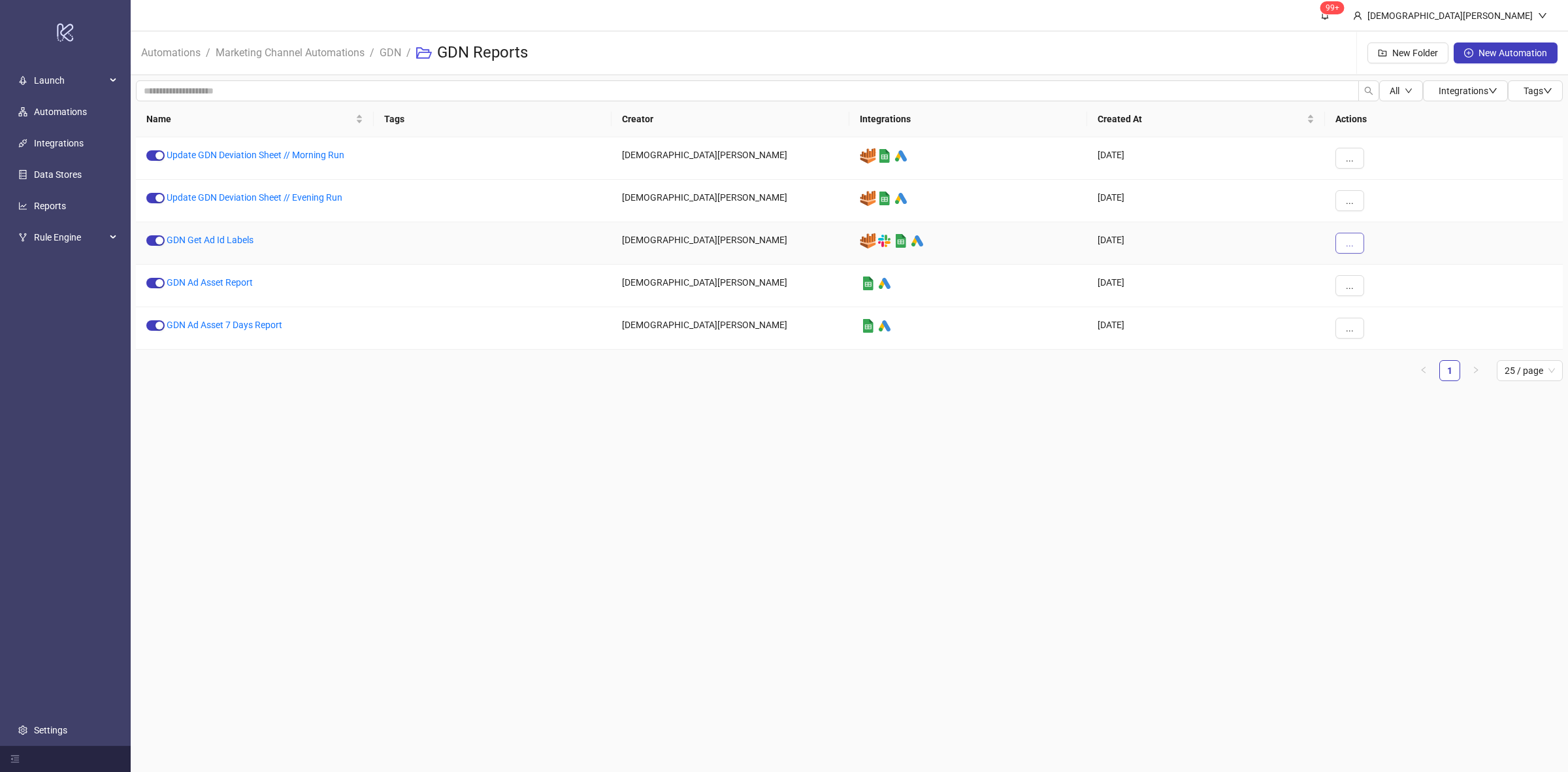
click at [1342, 242] on button "..." at bounding box center [1349, 244] width 28 height 21
click at [1387, 330] on span "Move" at bounding box center [1379, 333] width 38 height 15
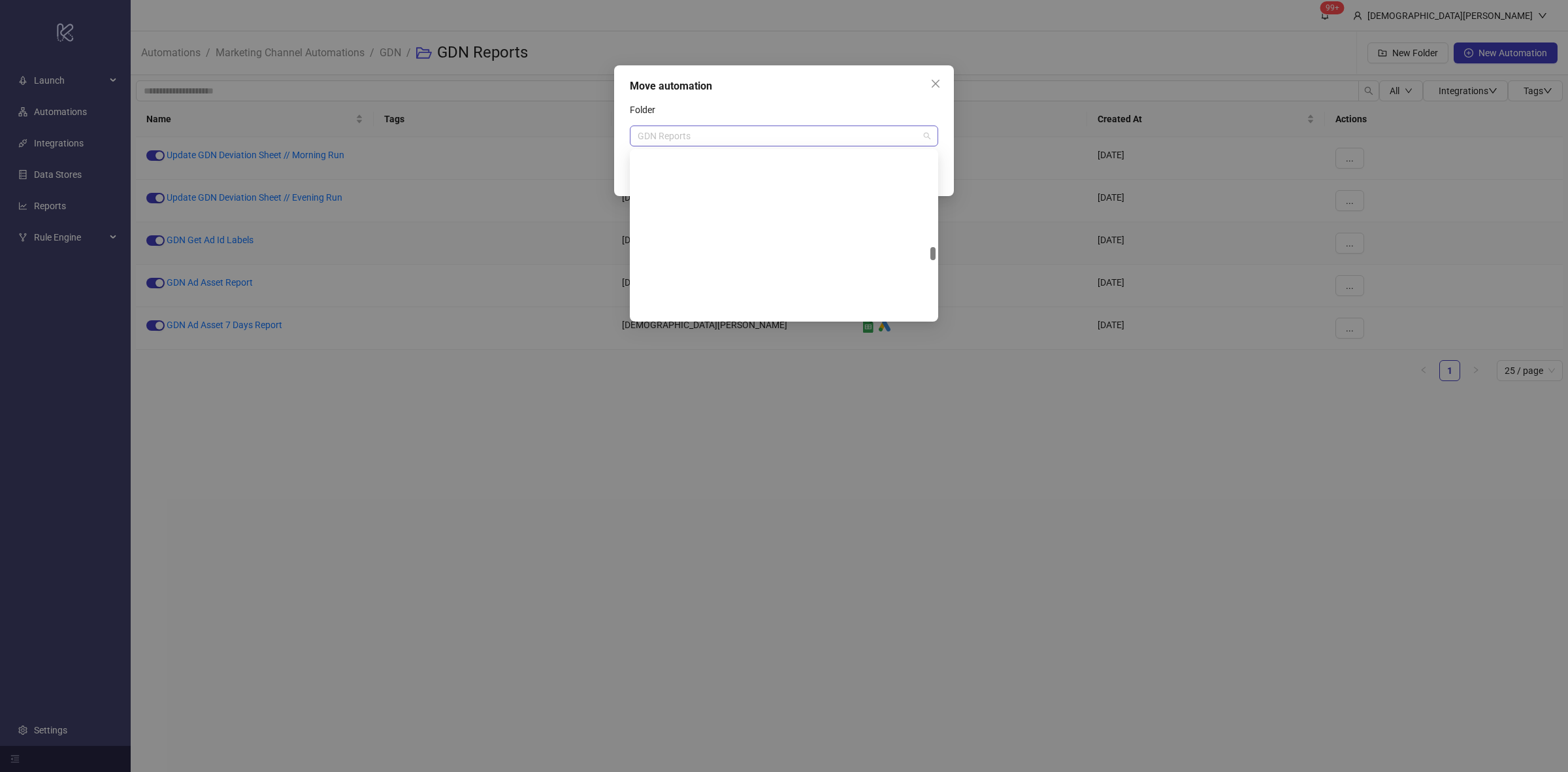
scroll to position [1359, 0]
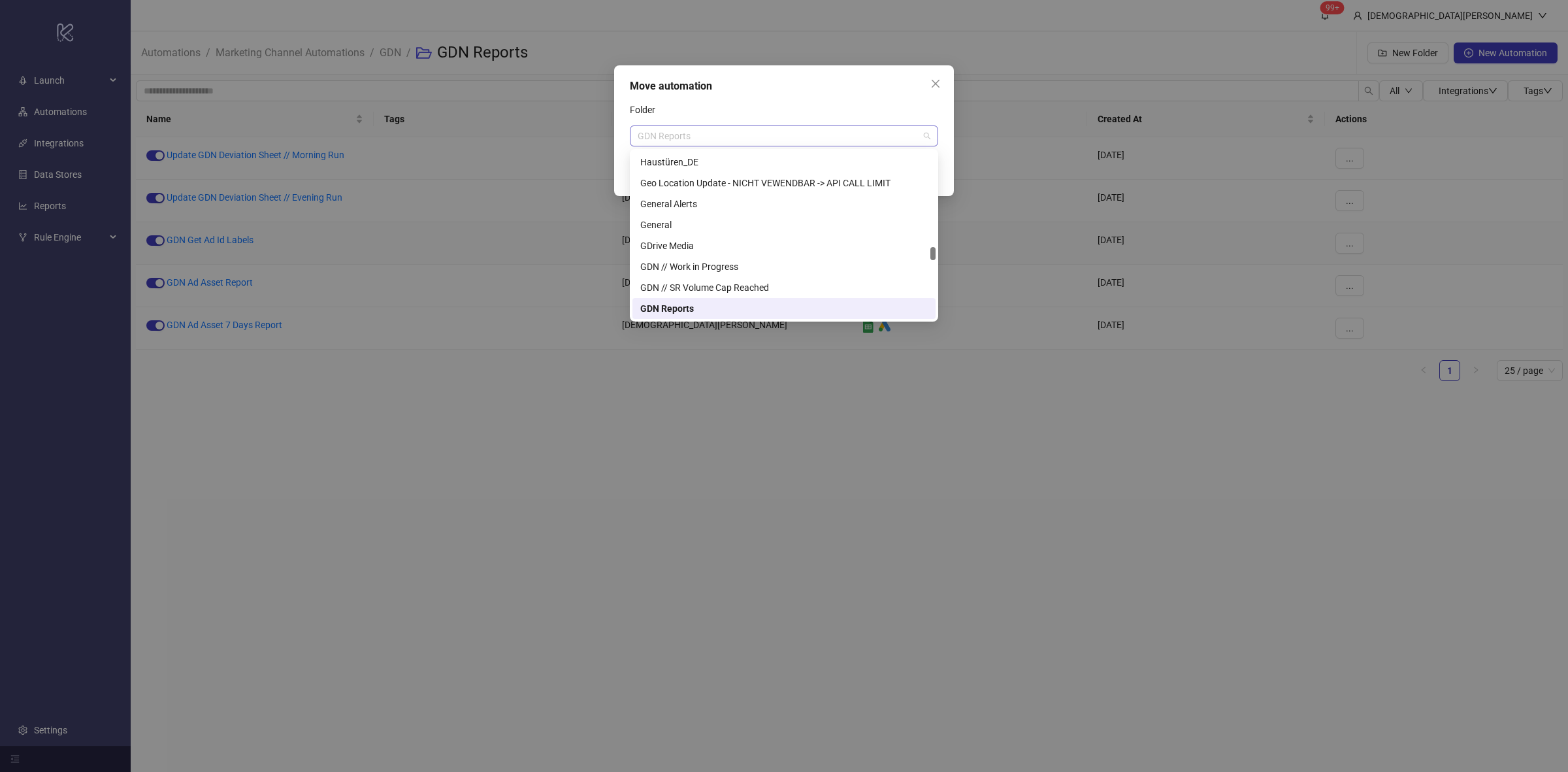
click at [818, 136] on span "GDN Reports" at bounding box center [784, 136] width 293 height 19
type input "*"
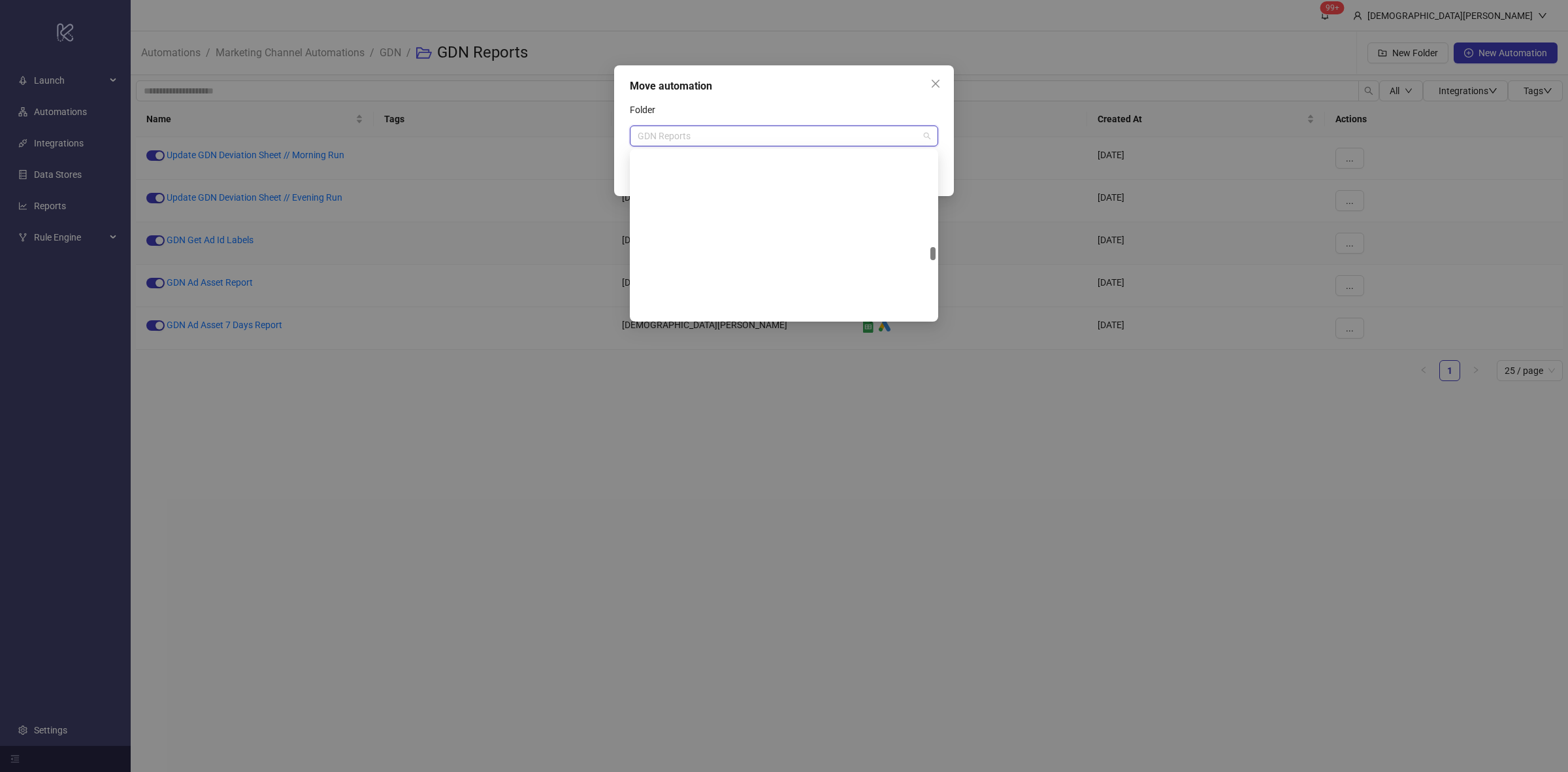
scroll to position [0, 0]
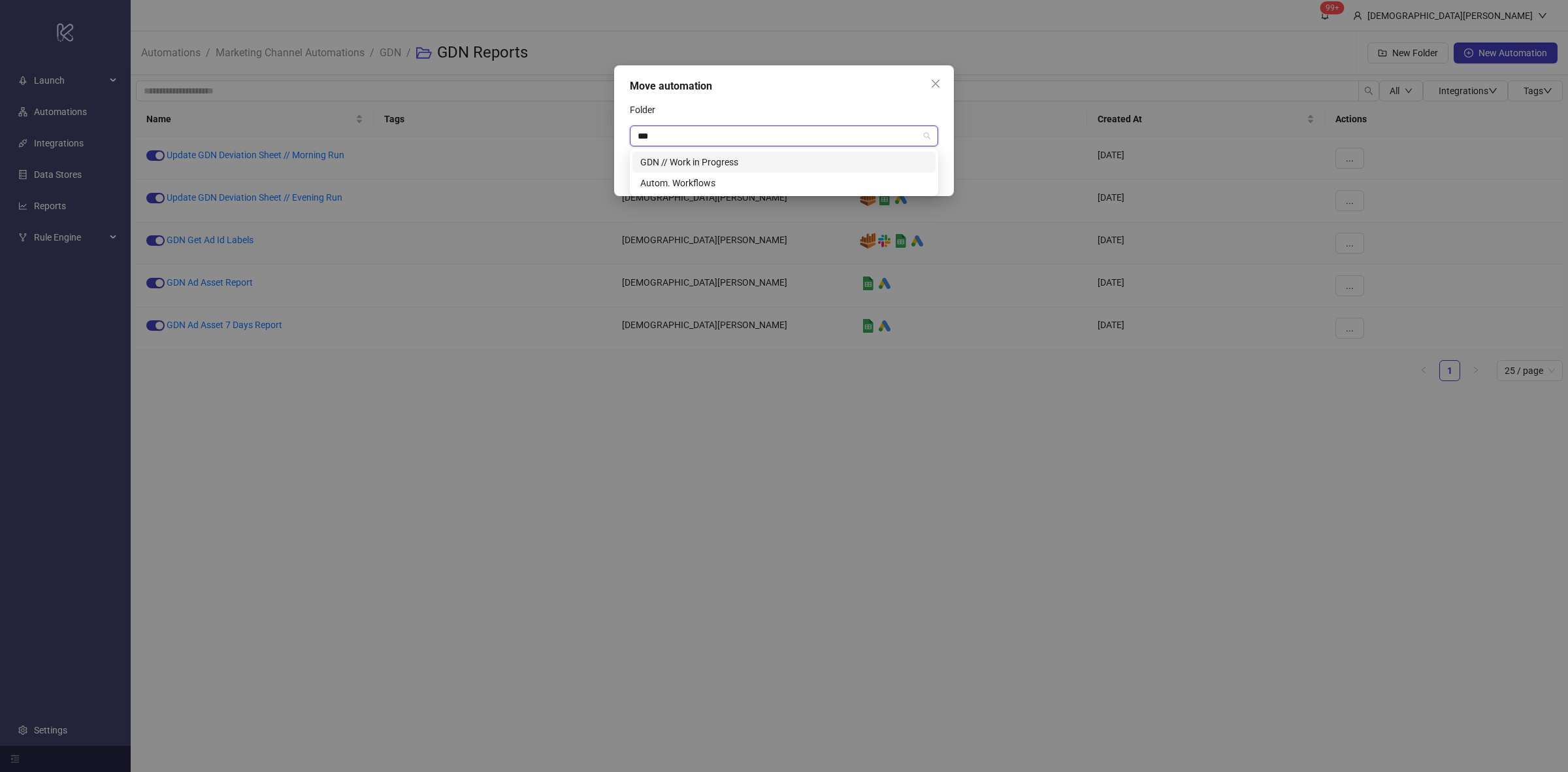
type input "****"
click at [769, 159] on div "GDN // Work in Progress" at bounding box center [784, 162] width 287 height 15
click at [811, 97] on div "Move automation Folder GDN // Work in Progress Cancel Save" at bounding box center [784, 130] width 340 height 131
click at [909, 180] on button "Save" at bounding box center [918, 173] width 41 height 21
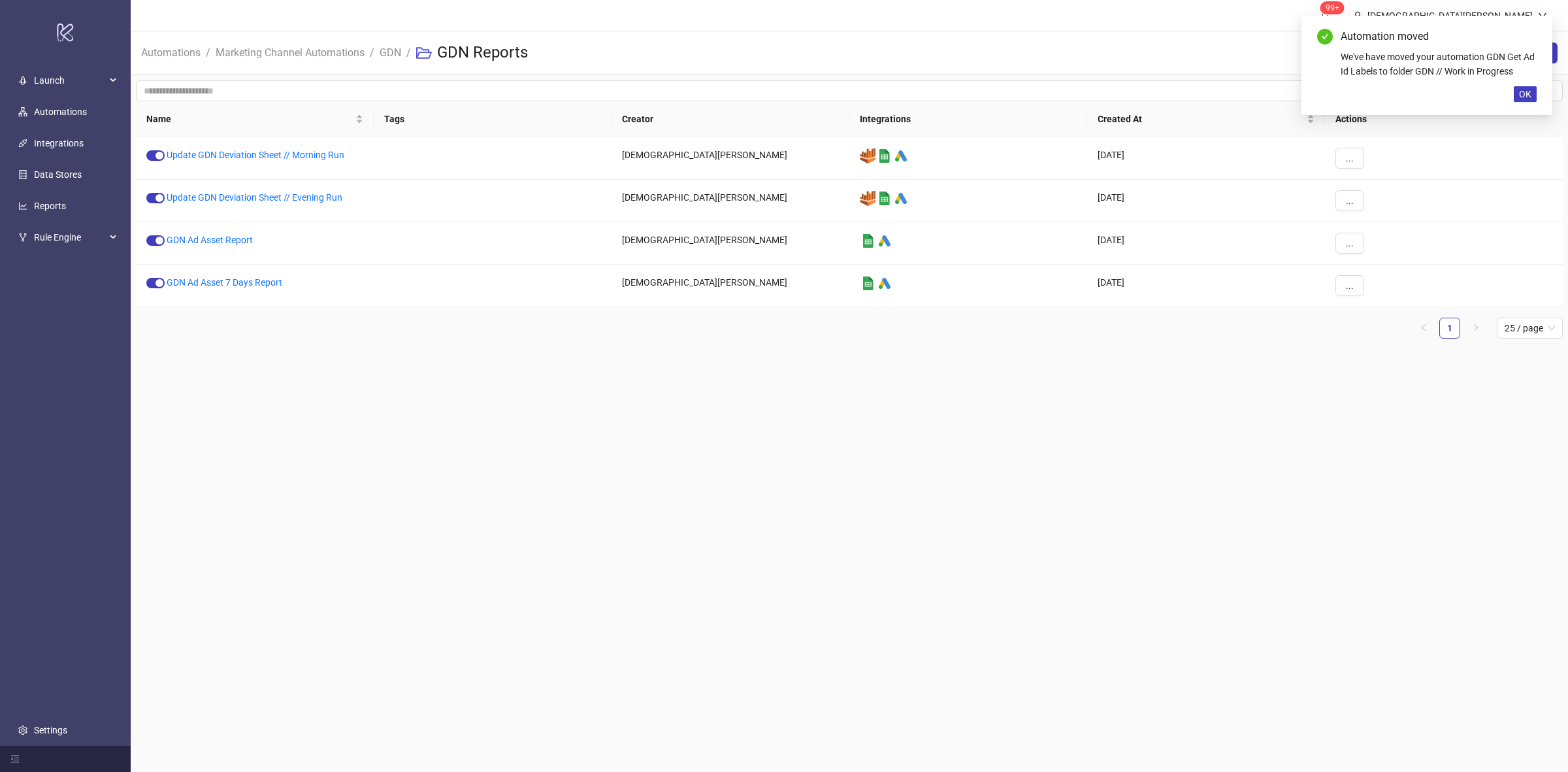
click at [415, 399] on main "99+ [PERSON_NAME] Automations / Marketing Channel Automations / GDN / GDN Repor…" at bounding box center [849, 386] width 1437 height 772
click at [236, 245] on link "GDN Ad Asset Report" at bounding box center [209, 239] width 86 height 11
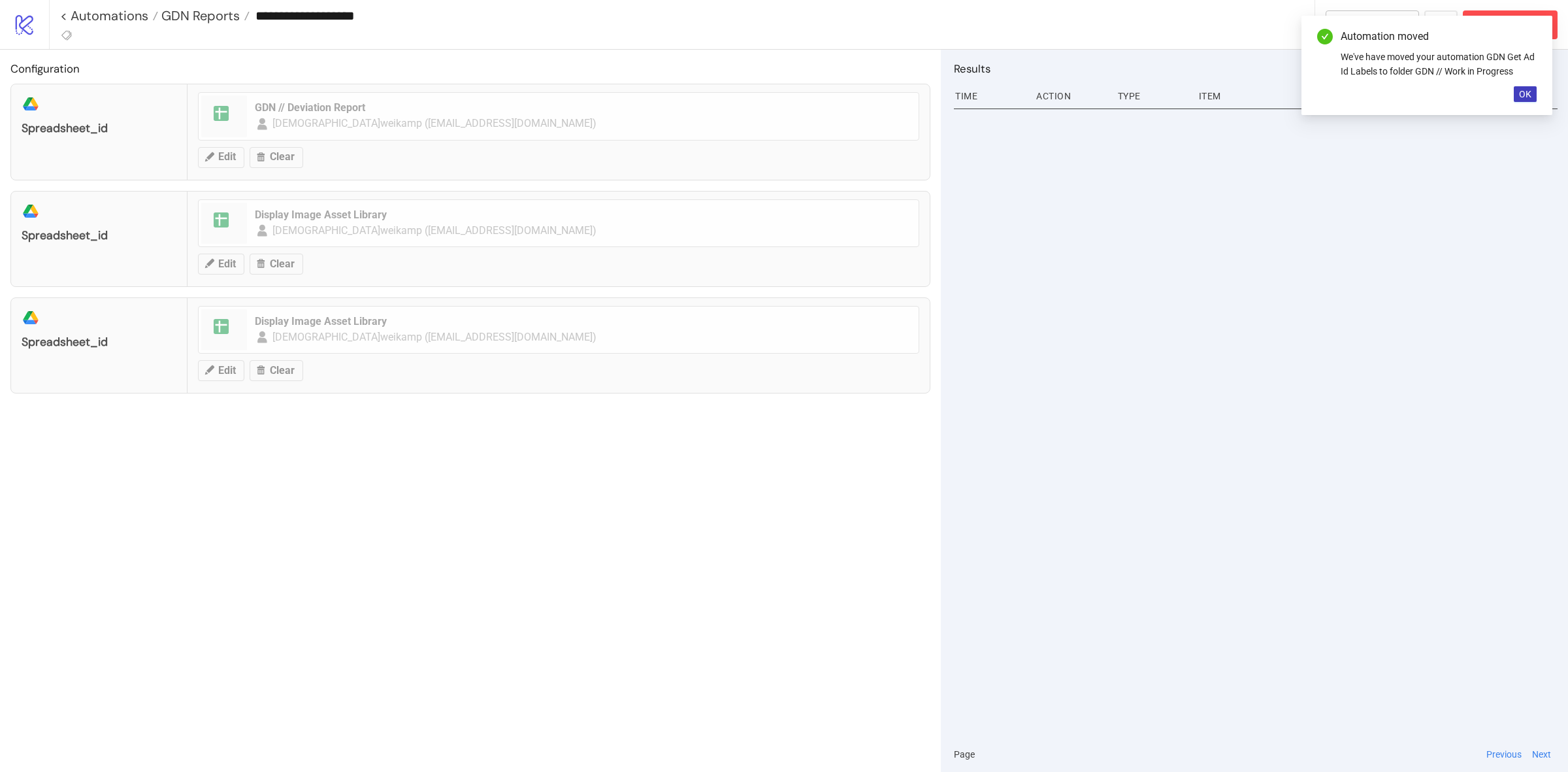
click at [334, 32] on div "**********" at bounding box center [682, 24] width 1266 height 49
drag, startPoint x: 403, startPoint y: 19, endPoint x: 390, endPoint y: 22, distance: 13.3
click at [394, 22] on input "**********" at bounding box center [782, 15] width 1065 height 19
click at [1527, 101] on button "OK" at bounding box center [1525, 93] width 23 height 15
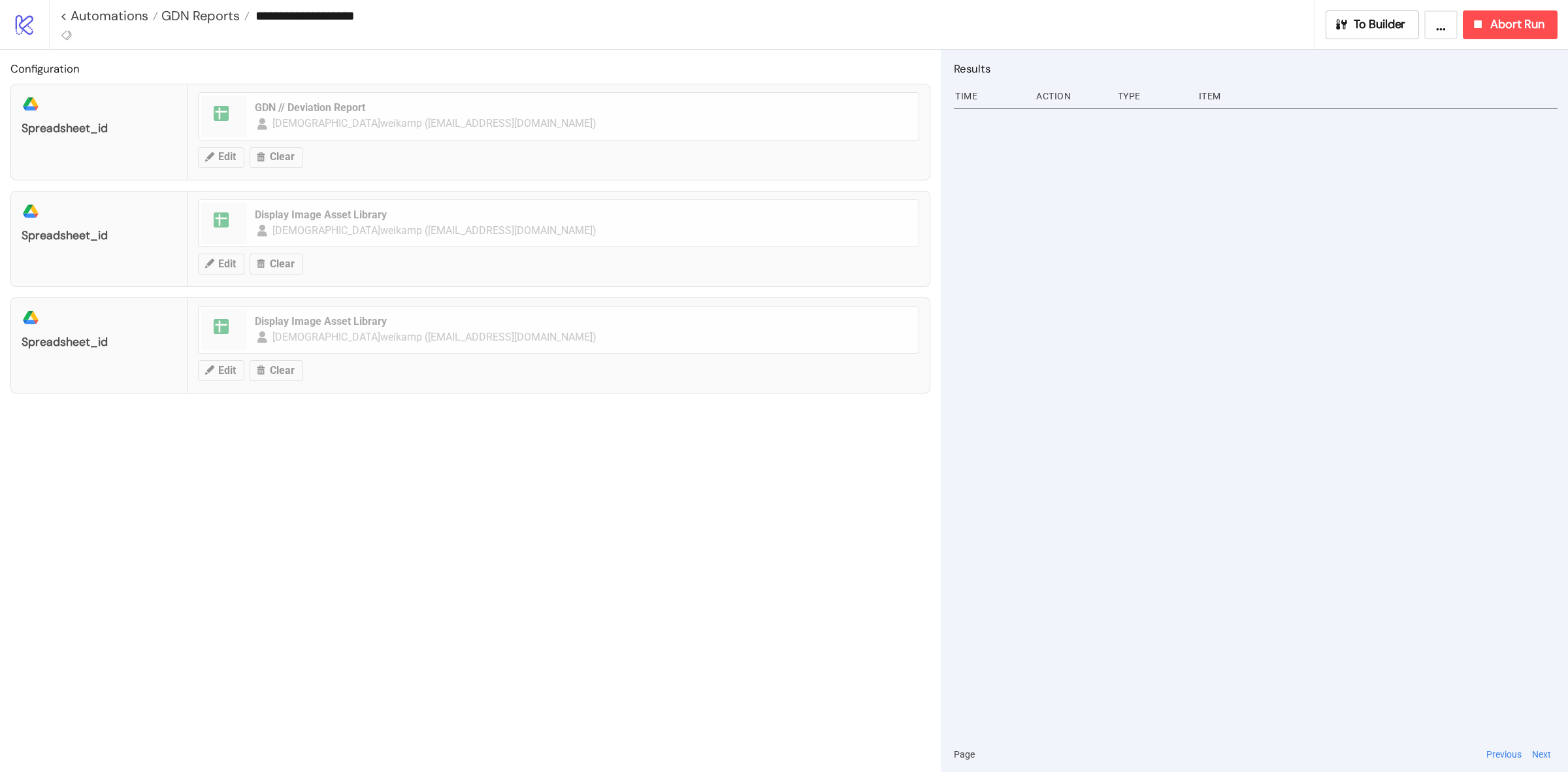
click at [1361, 279] on div at bounding box center [1256, 421] width 604 height 632
click at [373, 26] on div "**********" at bounding box center [687, 15] width 1255 height 32
click at [312, 23] on input "**********" at bounding box center [782, 15] width 1065 height 19
click at [308, 19] on input "**********" at bounding box center [782, 15] width 1065 height 19
click at [342, 22] on input "**********" at bounding box center [782, 15] width 1065 height 19
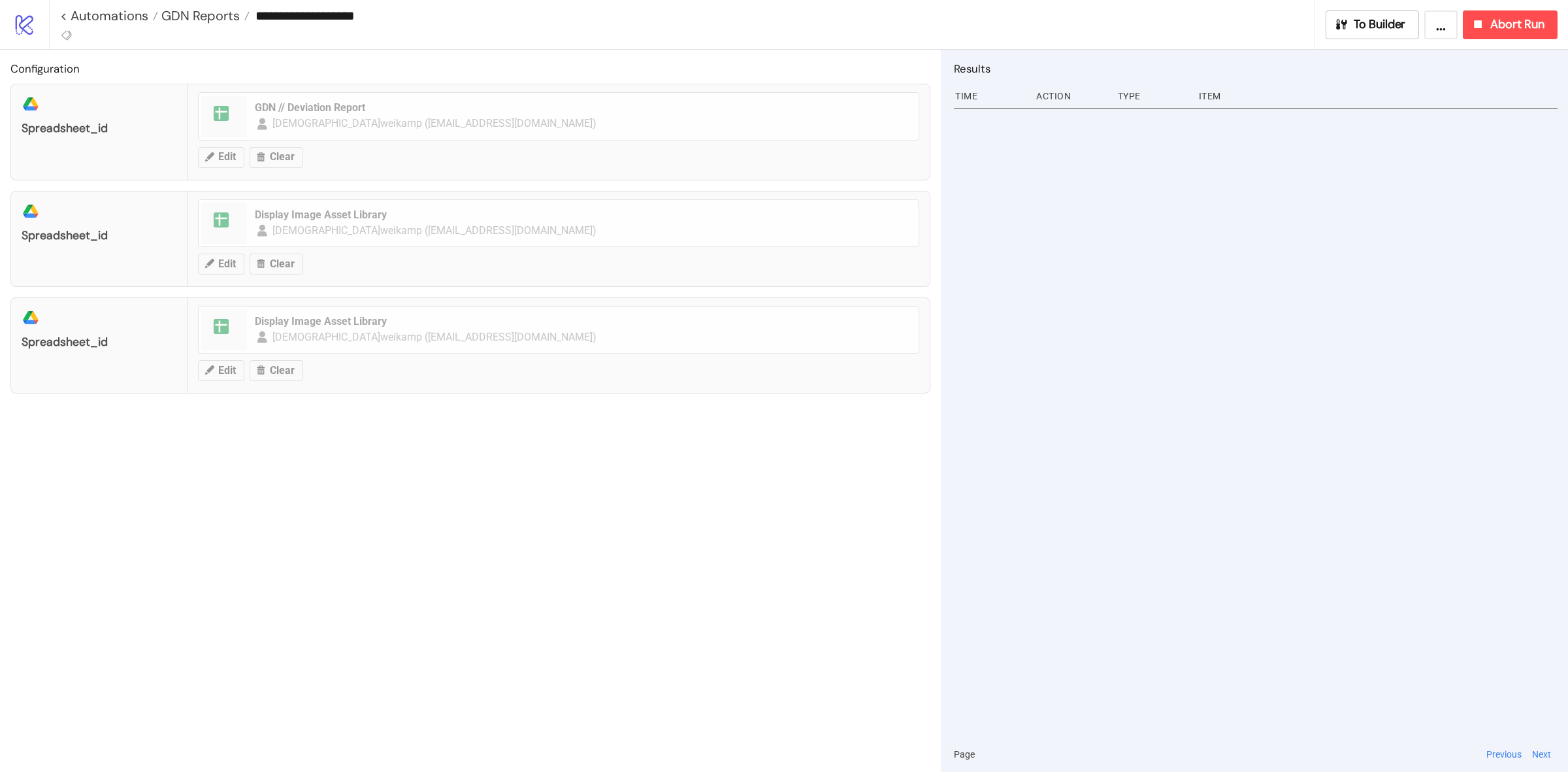
drag, startPoint x: 386, startPoint y: 15, endPoint x: 347, endPoint y: 8, distance: 39.6
click at [347, 8] on input "**********" at bounding box center [782, 15] width 1065 height 19
type input "**********"
drag, startPoint x: 490, startPoint y: 524, endPoint x: 491, endPoint y: 517, distance: 7.1
click at [491, 523] on div "Configuration platform/google_drive spreadsheet_id spreadsheet GDN // Deviation…" at bounding box center [470, 411] width 941 height 722
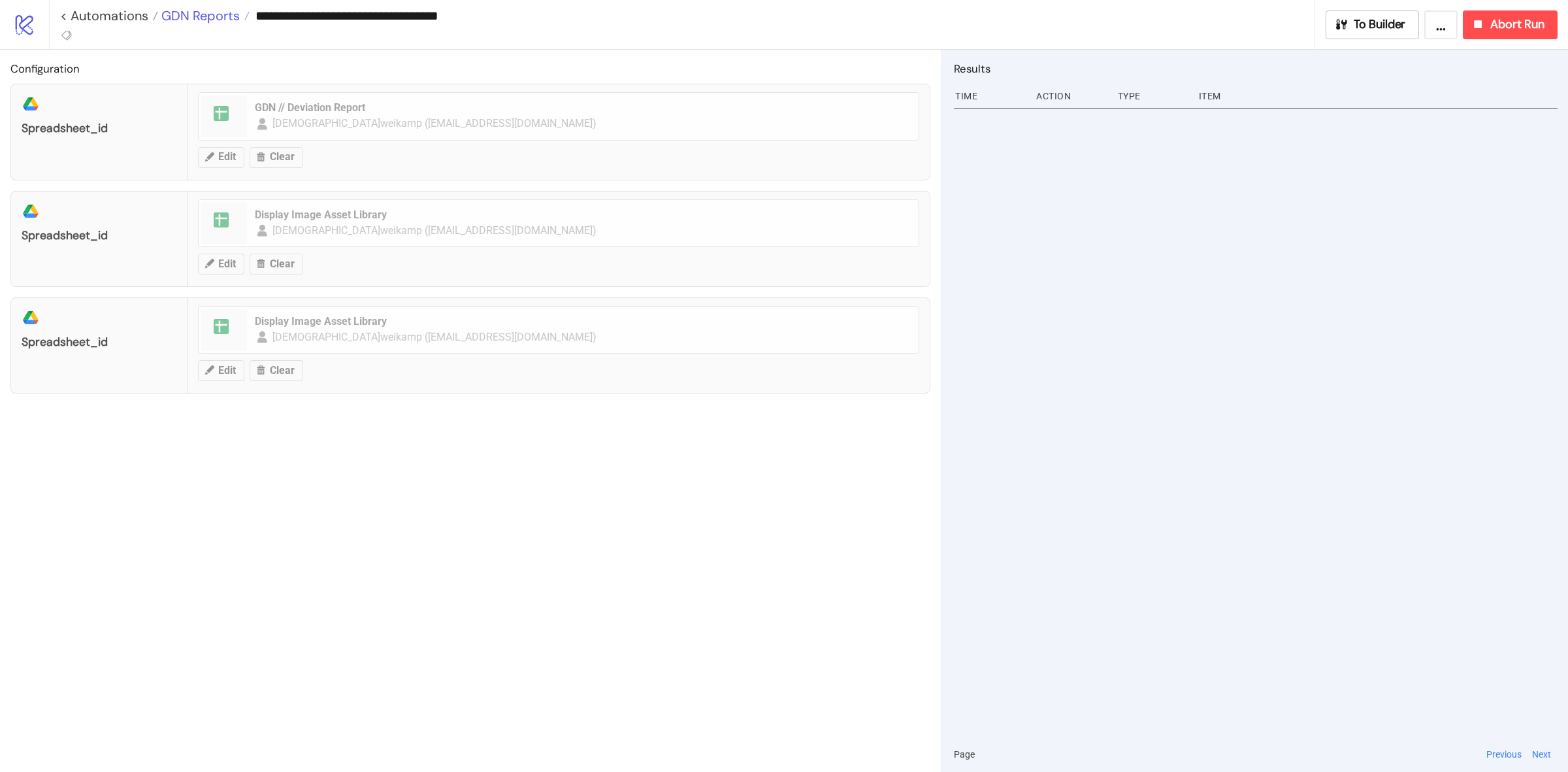
click at [213, 15] on span "GDN Reports" at bounding box center [199, 15] width 82 height 17
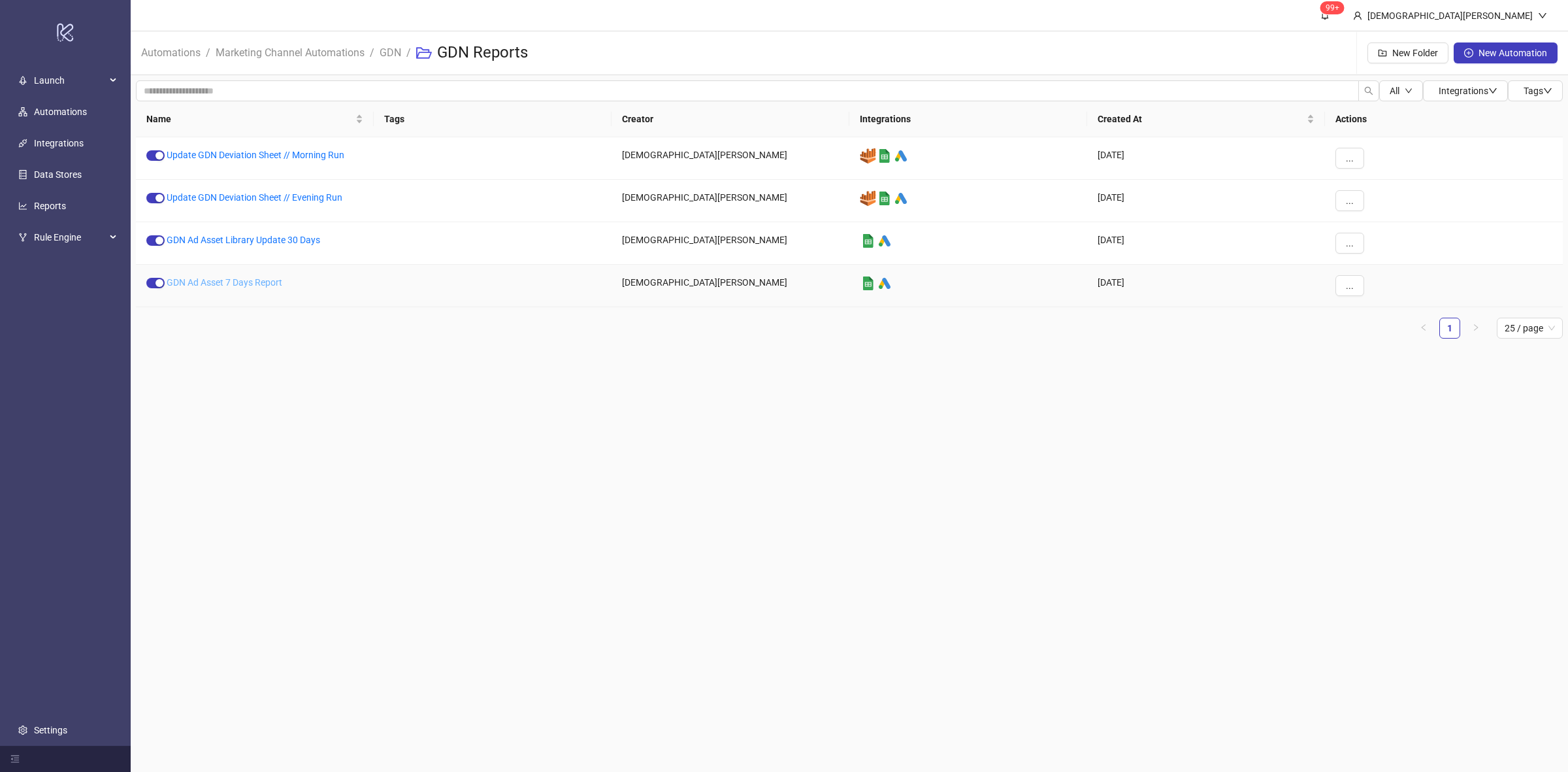
click at [273, 281] on link "GDN Ad Asset 7 Days Report" at bounding box center [224, 282] width 115 height 11
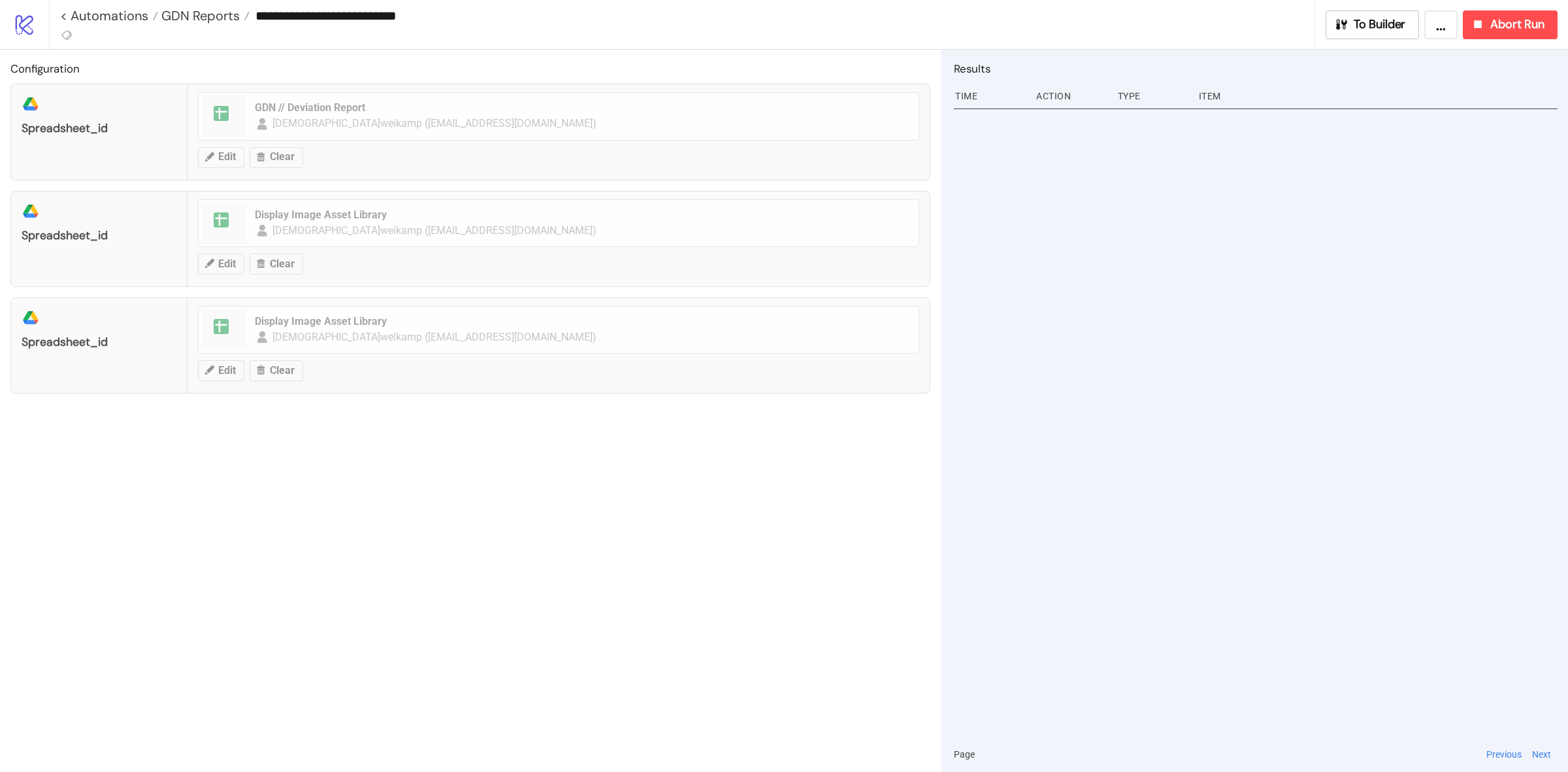
click at [429, 15] on input "**********" at bounding box center [782, 15] width 1065 height 19
drag, startPoint x: 386, startPoint y: 19, endPoint x: 259, endPoint y: 18, distance: 127.0
click at [259, 18] on input "**********" at bounding box center [782, 15] width 1065 height 19
paste input "*********"
drag, startPoint x: 453, startPoint y: 11, endPoint x: 435, endPoint y: 11, distance: 18.0
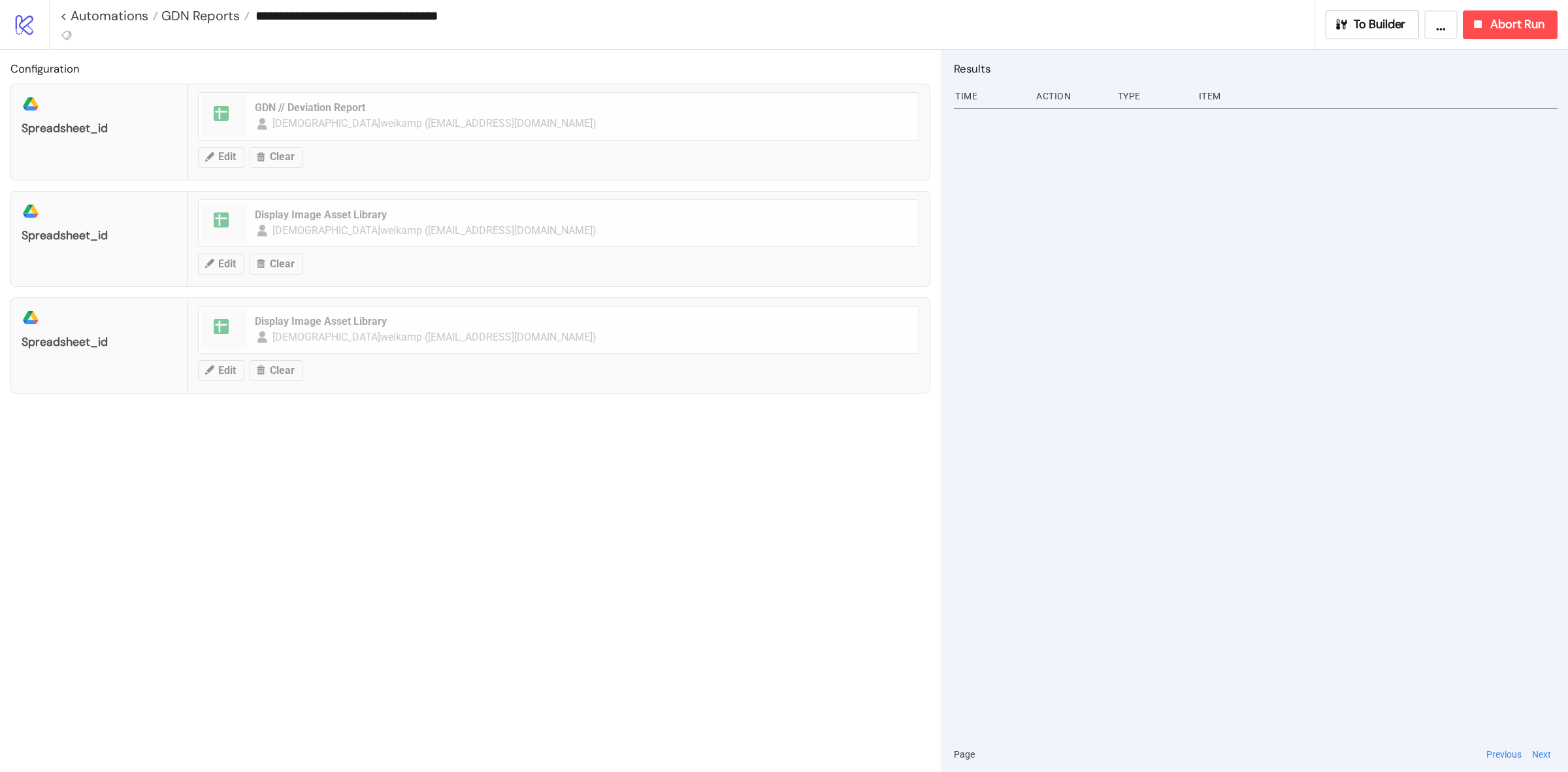
click at [435, 11] on input "**********" at bounding box center [782, 15] width 1065 height 19
click at [436, 18] on input "**********" at bounding box center [782, 15] width 1065 height 19
type input "**********"
click at [626, 422] on div "Configuration platform/google_drive spreadsheet_id spreadsheet GDN // Deviation…" at bounding box center [470, 411] width 941 height 722
click at [186, 13] on span "GDN Reports" at bounding box center [199, 15] width 82 height 17
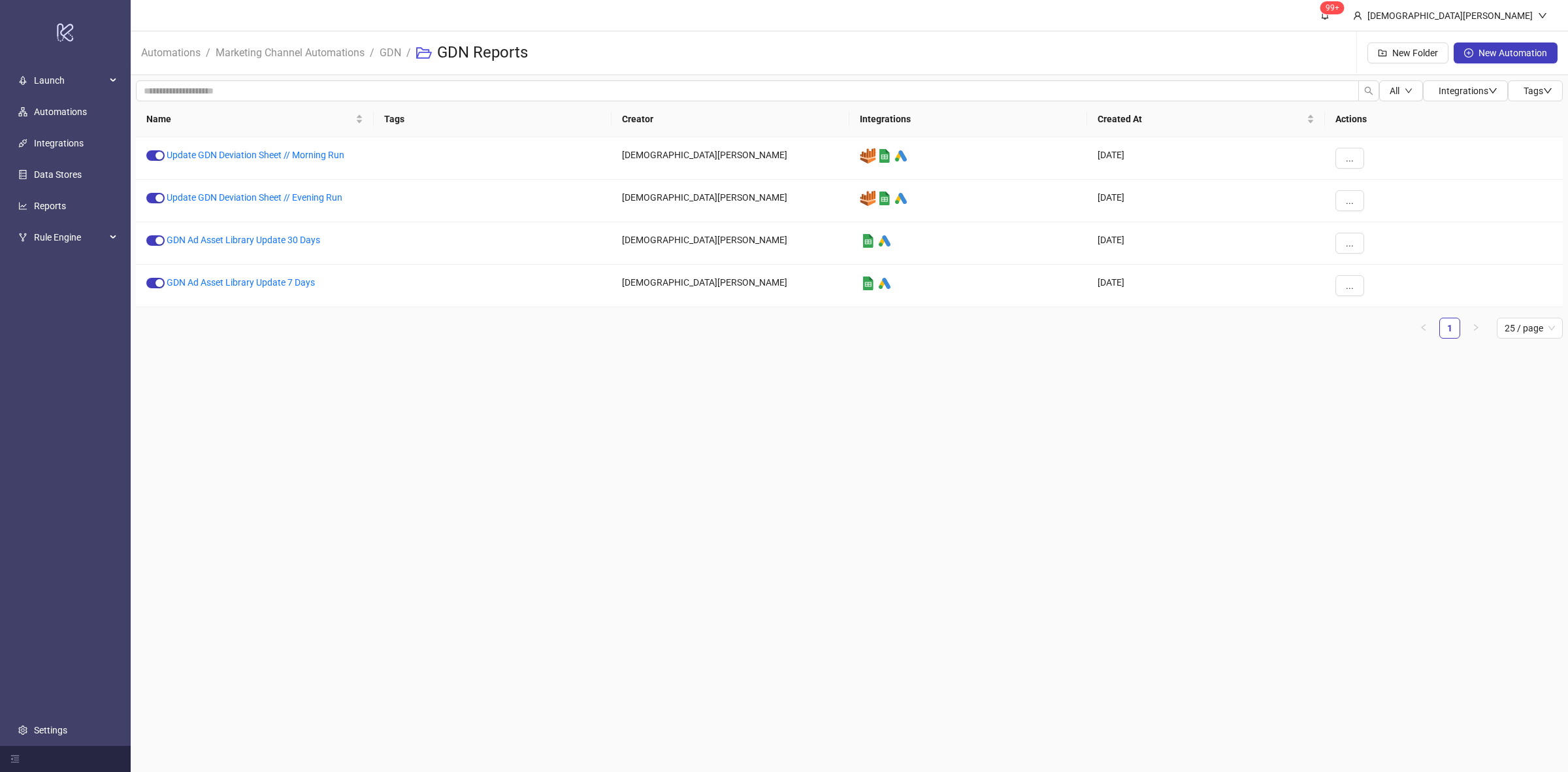
click at [312, 381] on main "99+ [PERSON_NAME] Automations / Marketing Channel Automations / GDN / GDN Repor…" at bounding box center [849, 386] width 1437 height 772
click at [393, 55] on link "GDN" at bounding box center [390, 52] width 27 height 15
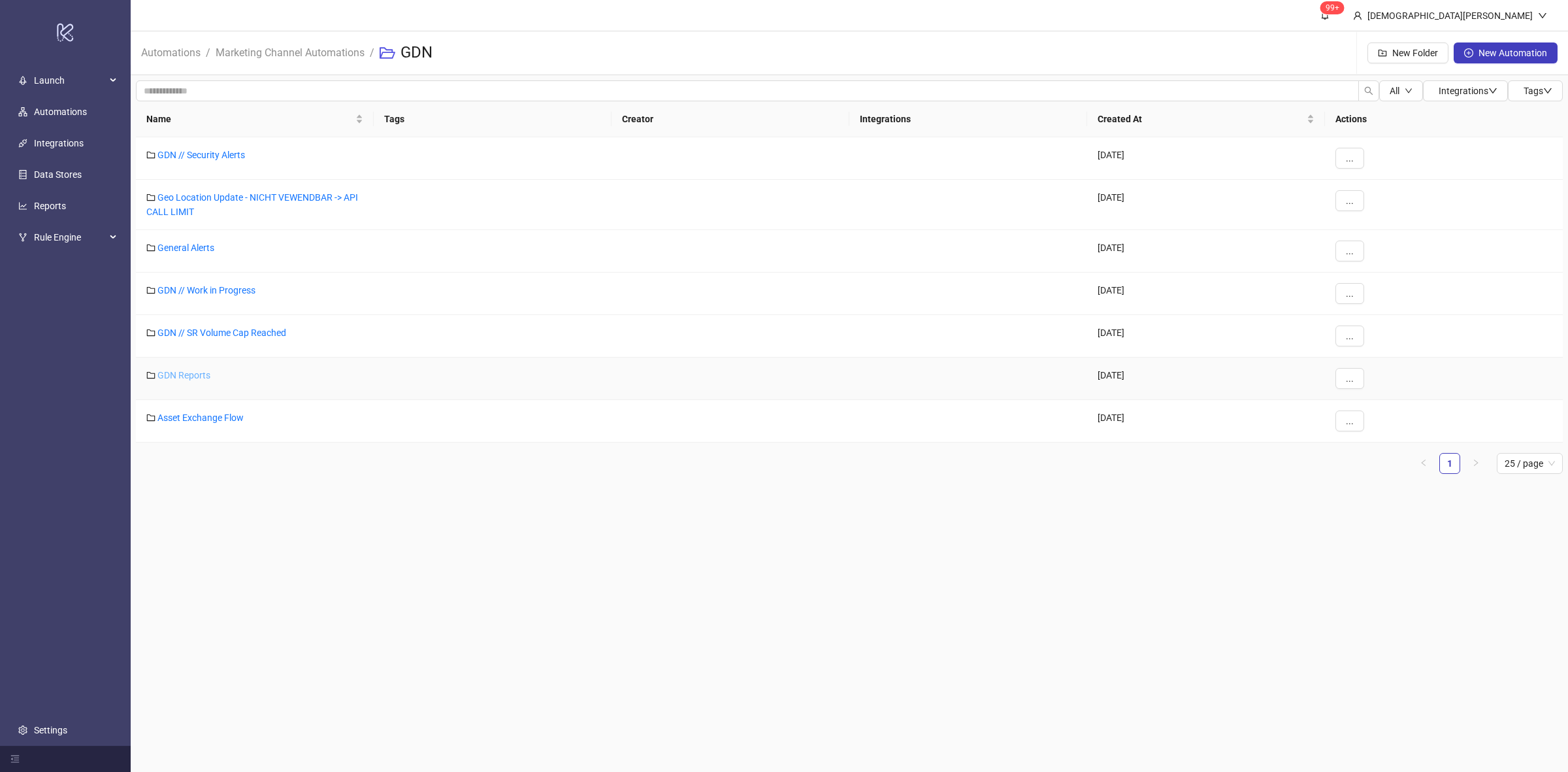
click at [208, 376] on link "GDN Reports" at bounding box center [183, 375] width 53 height 11
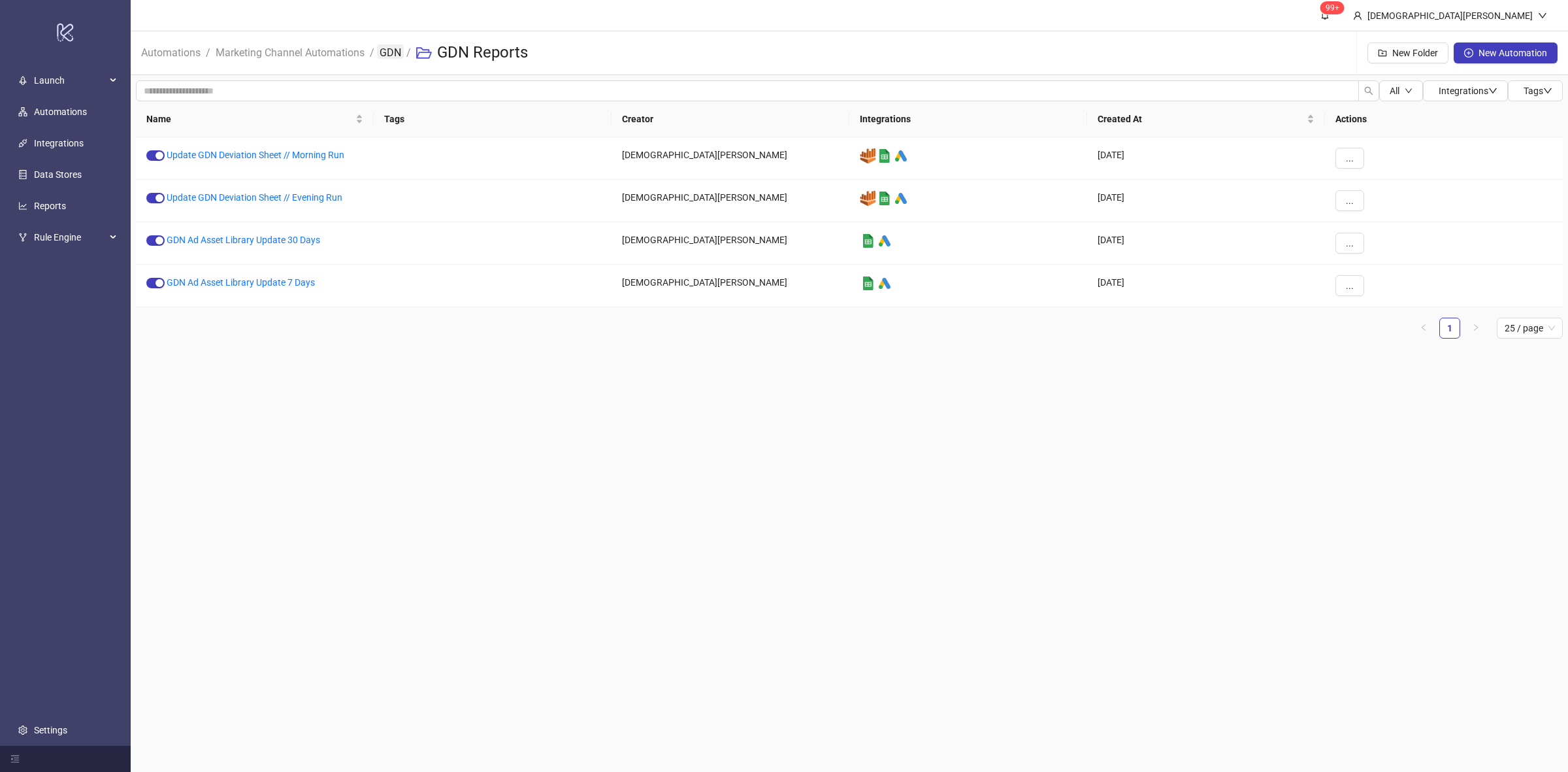
click at [399, 58] on link "GDN" at bounding box center [390, 52] width 27 height 15
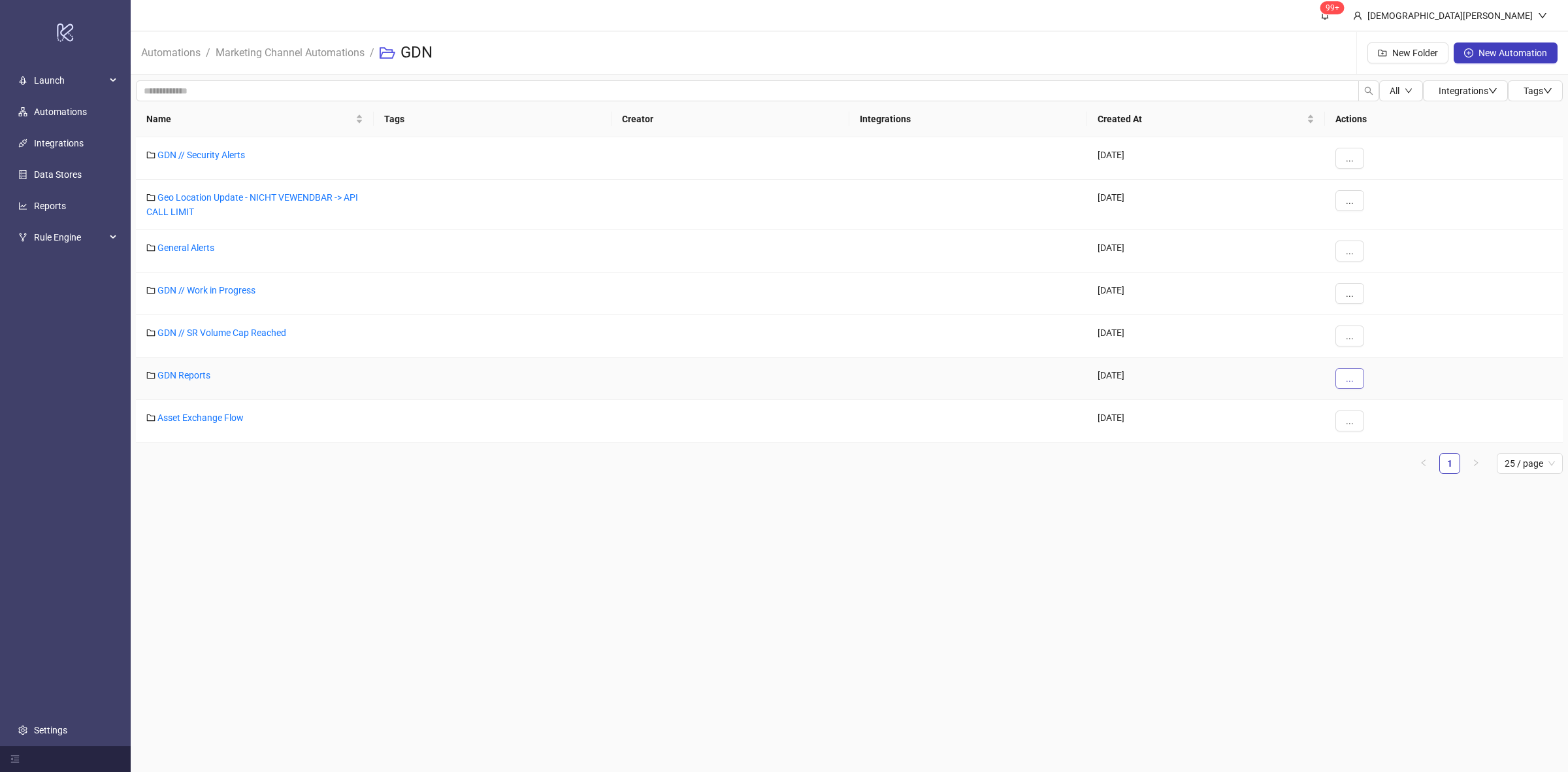
click at [1350, 382] on span "..." at bounding box center [1350, 378] width 8 height 11
click at [1382, 400] on span "Edit" at bounding box center [1379, 406] width 38 height 15
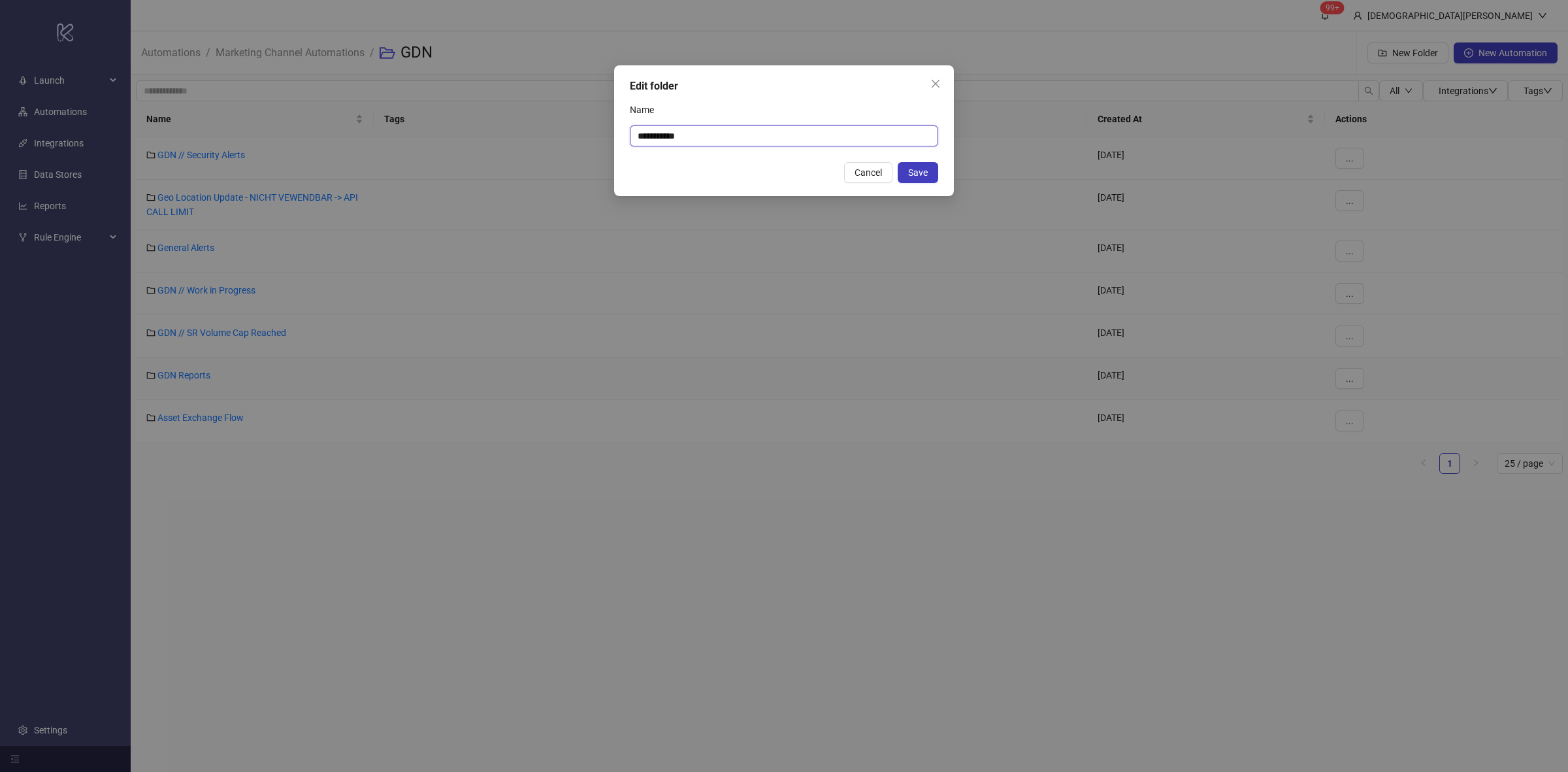
click at [734, 135] on input "**********" at bounding box center [784, 136] width 308 height 21
click at [736, 137] on input "**********" at bounding box center [784, 136] width 308 height 21
type input "**********"
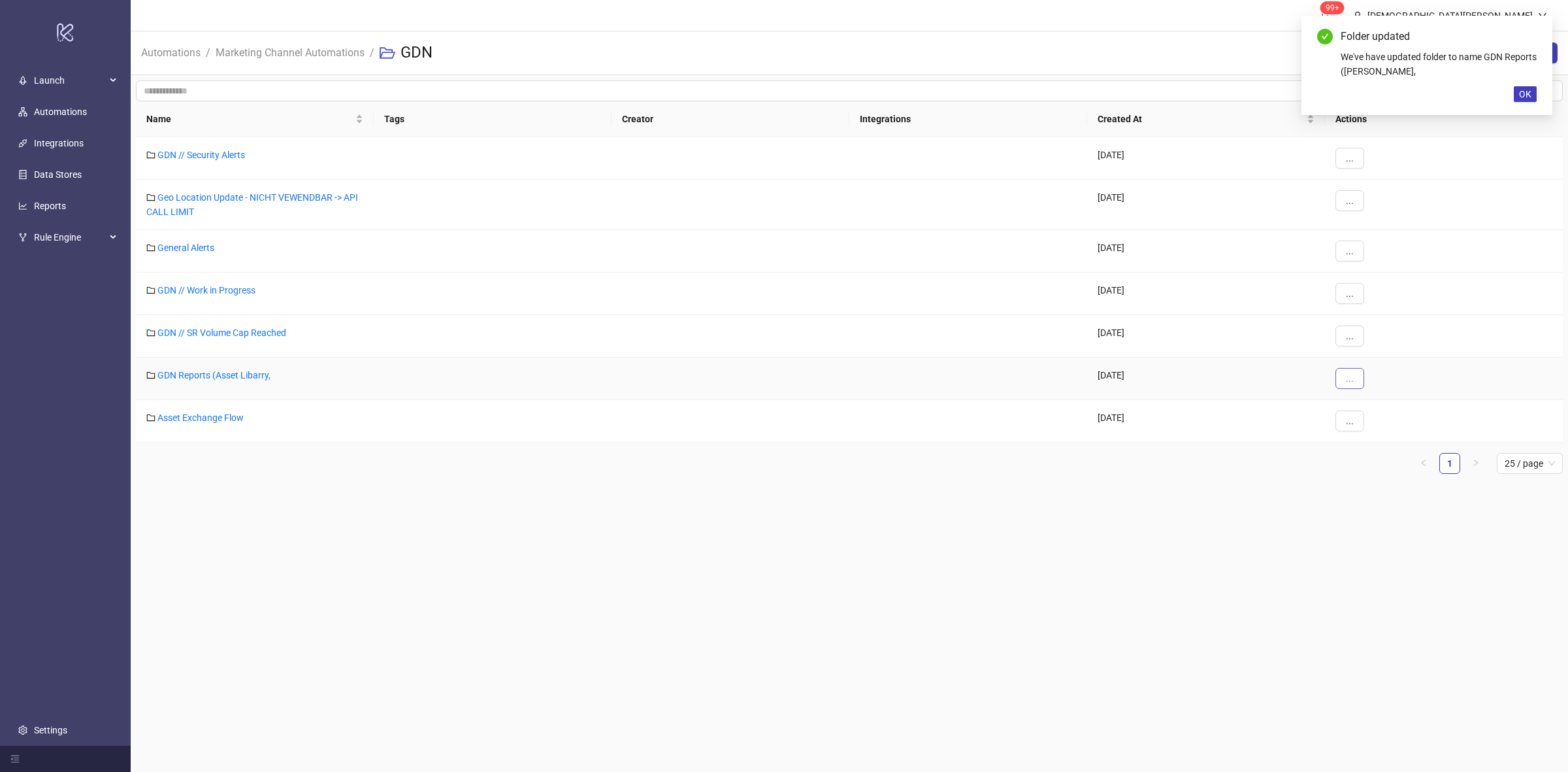
click at [1342, 374] on button "..." at bounding box center [1349, 378] width 28 height 21
click at [1397, 399] on span "Edit" at bounding box center [1379, 406] width 38 height 15
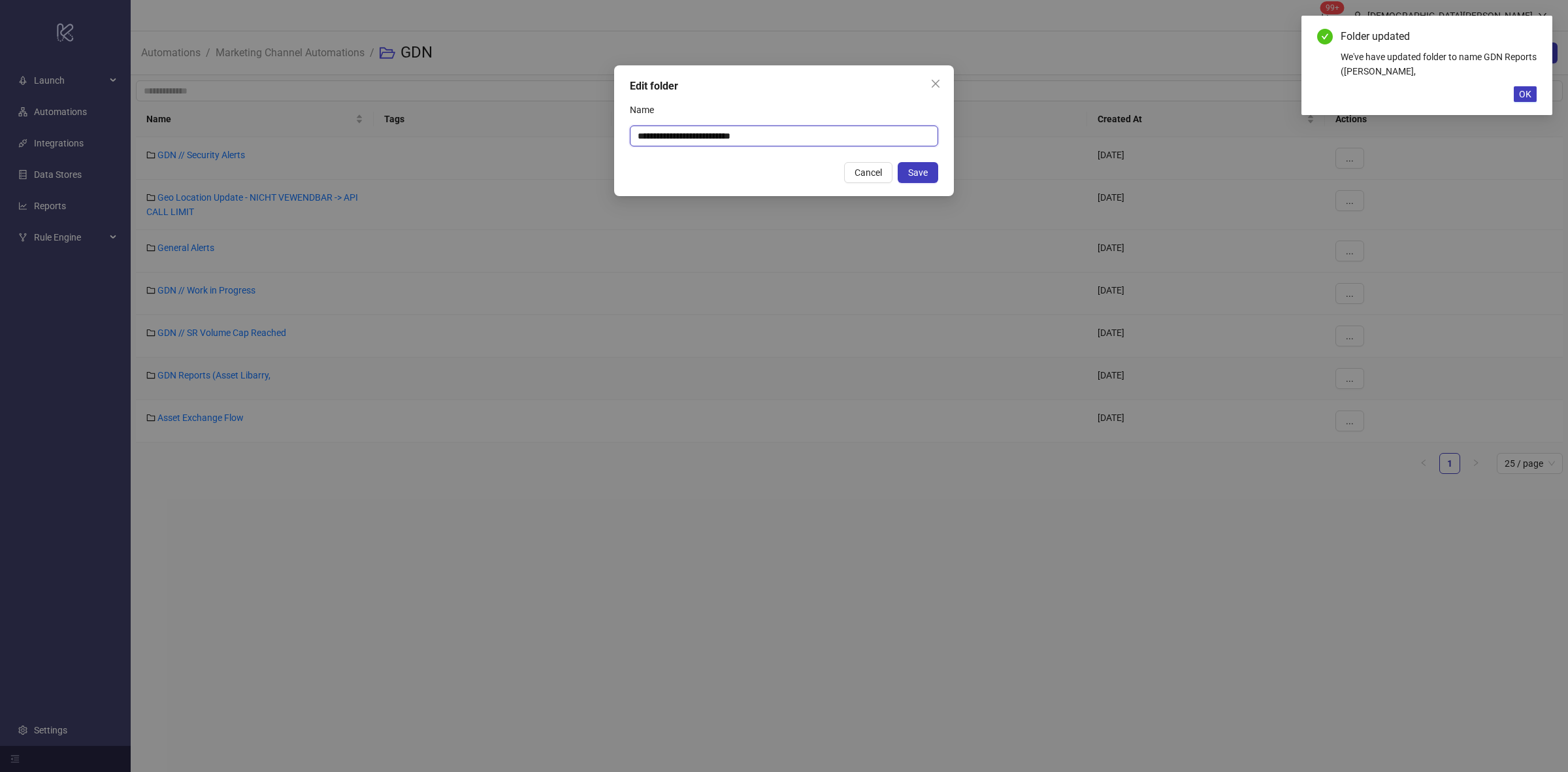
drag, startPoint x: 740, startPoint y: 135, endPoint x: 779, endPoint y: 149, distance: 41.4
click at [743, 136] on input "**********" at bounding box center [784, 136] width 308 height 21
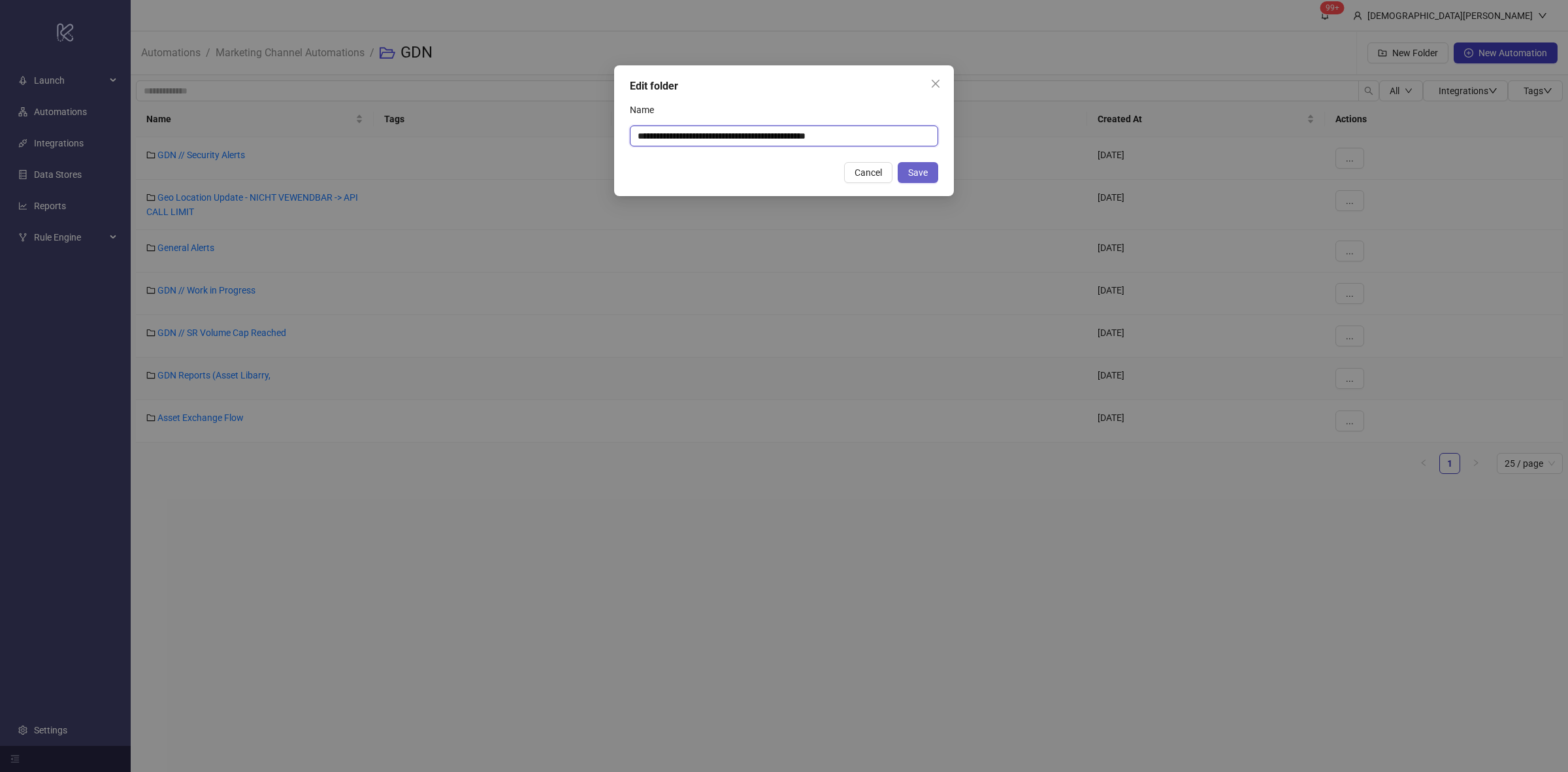
type input "**********"
click at [930, 175] on button "Save" at bounding box center [918, 173] width 41 height 21
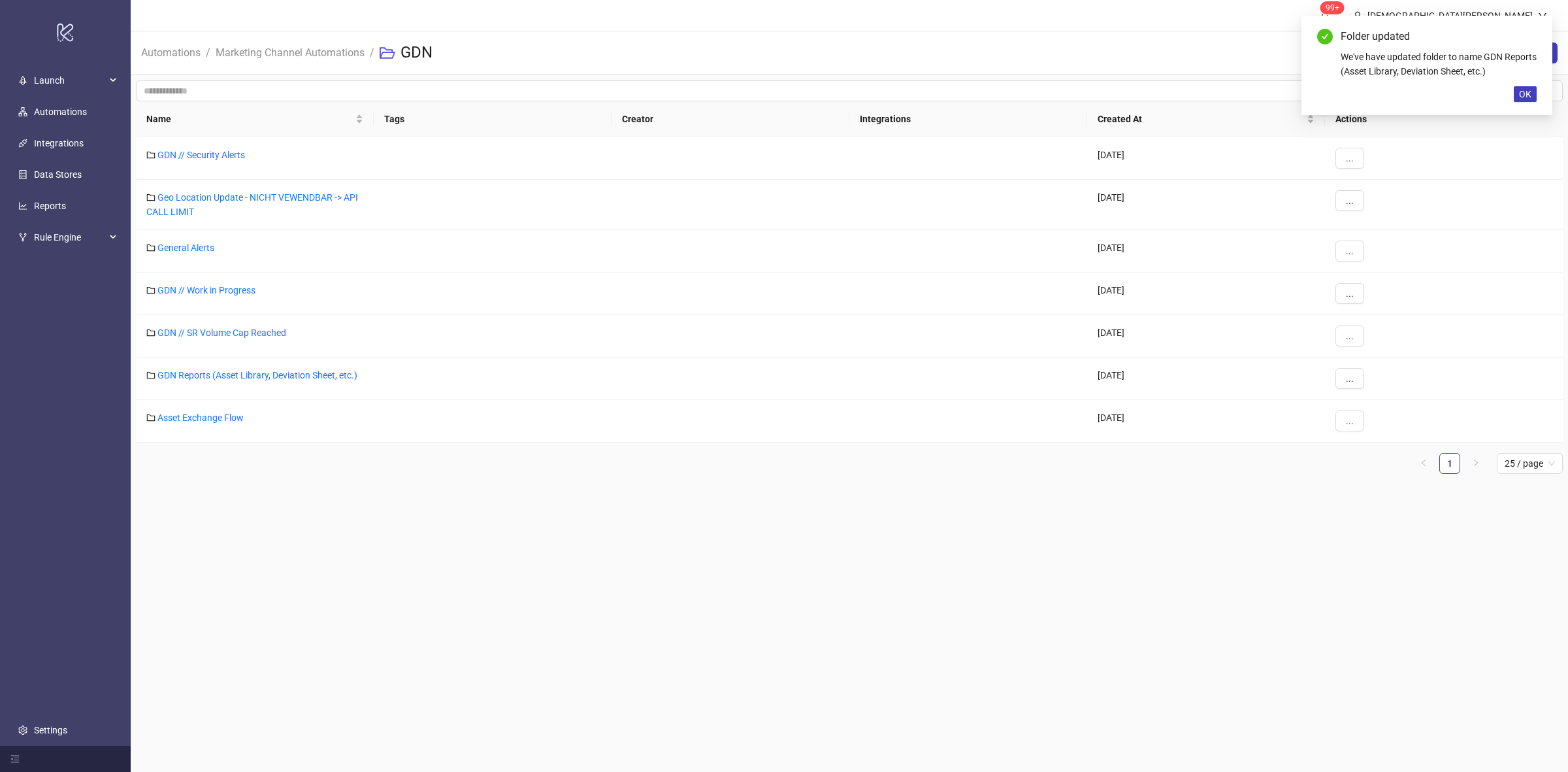
click at [821, 571] on main "99+ [PERSON_NAME] Automations / Marketing Channel Automations / GDN New Folder …" at bounding box center [849, 386] width 1437 height 772
click at [403, 448] on div "Name Tags Creator Integrations Created At Actions GDN // Security Alerts [DATE]…" at bounding box center [849, 287] width 1427 height 373
click at [249, 331] on link "GDN // SR Volume Cap Reached" at bounding box center [222, 332] width 129 height 11
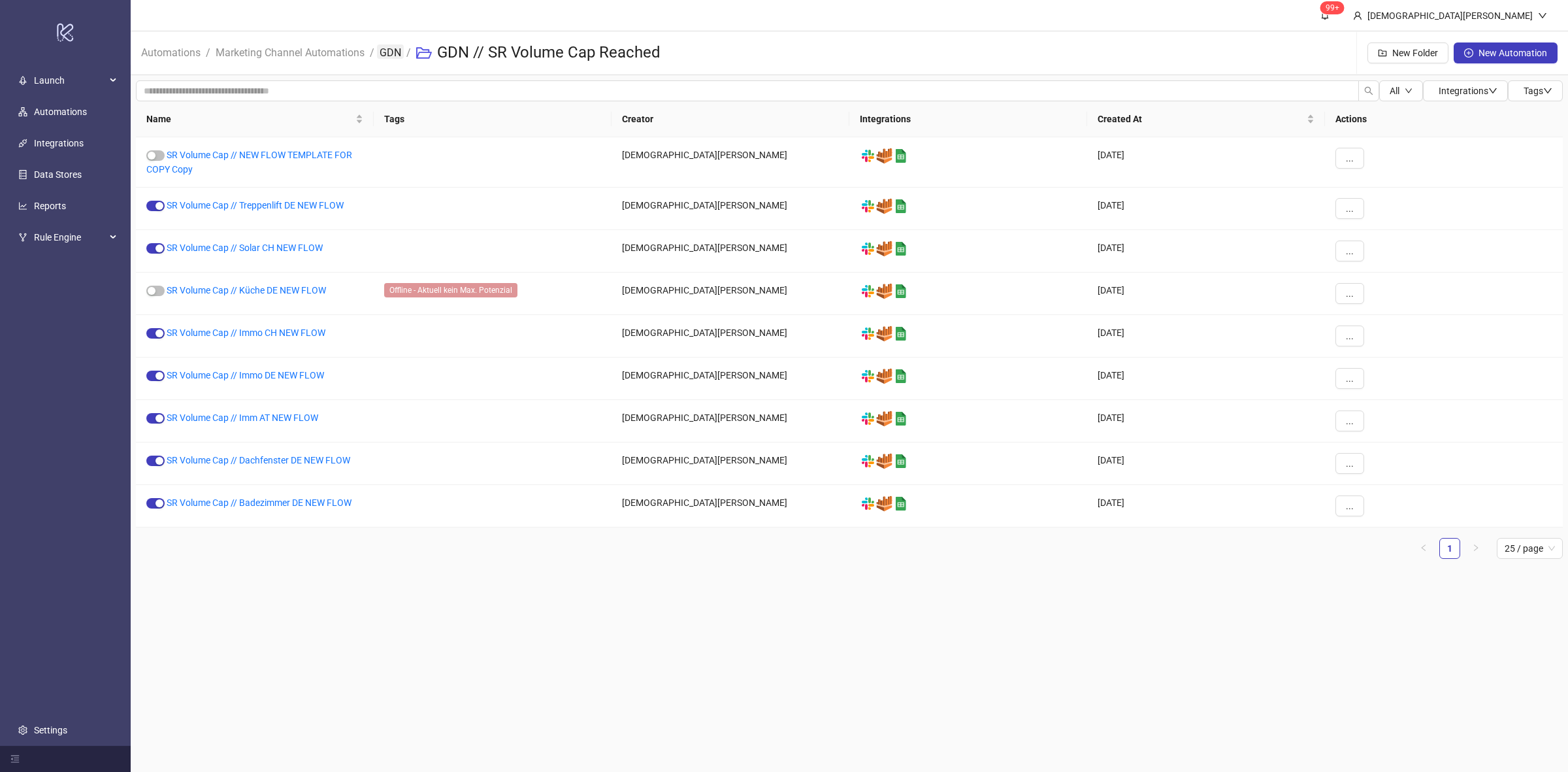
click at [398, 54] on link "GDN" at bounding box center [390, 52] width 27 height 15
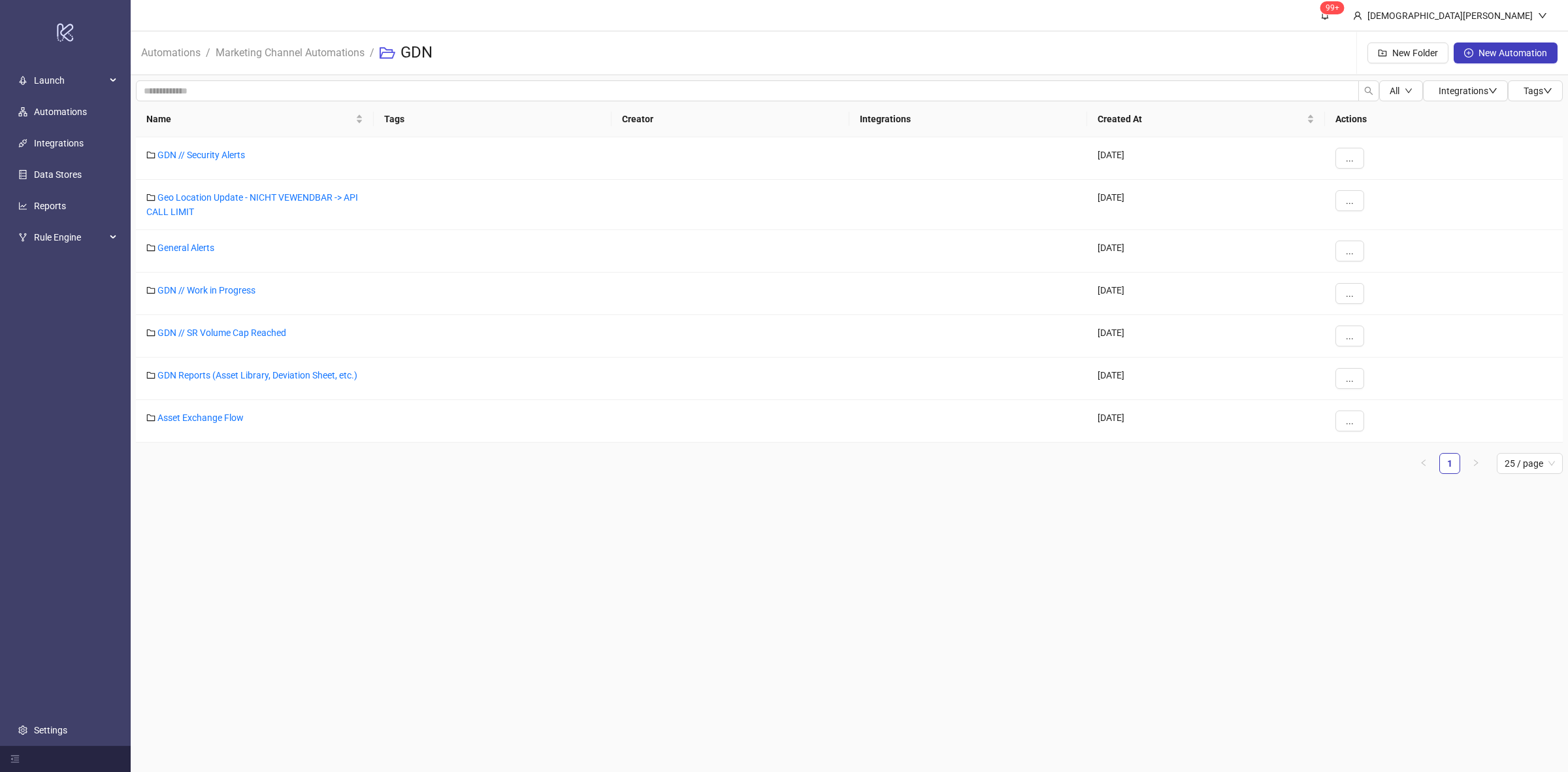
click at [644, 712] on main "99+ [PERSON_NAME] Automations / Marketing Channel Automations / GDN New Folder …" at bounding box center [849, 386] width 1437 height 772
click at [195, 399] on div "GDN Reports (Asset Library, Deviation Sheet, etc.)" at bounding box center [254, 378] width 238 height 42
click at [194, 420] on link "Asset Exchange Flow" at bounding box center [200, 417] width 86 height 11
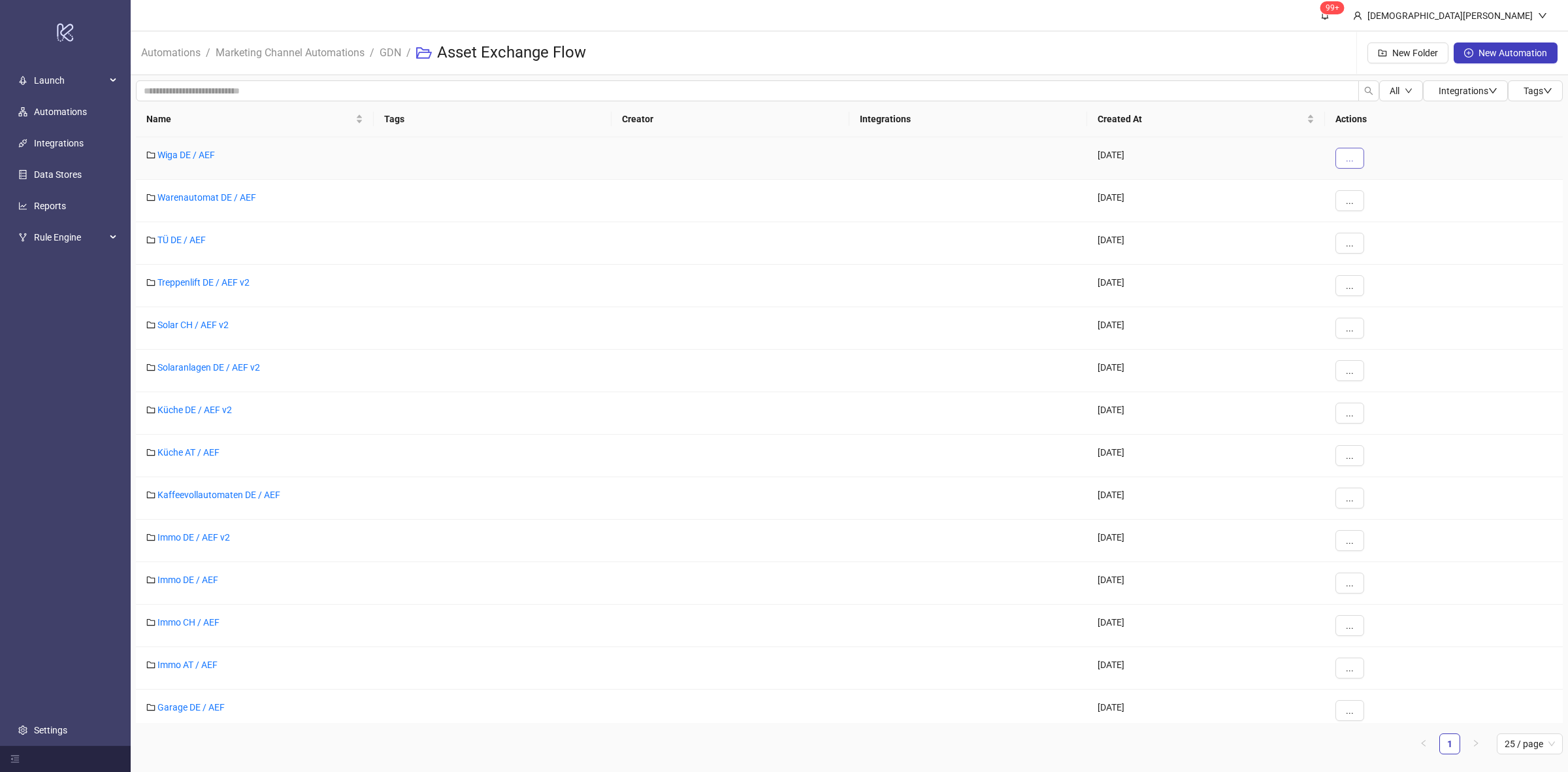
click at [1346, 153] on span "..." at bounding box center [1350, 157] width 8 height 11
